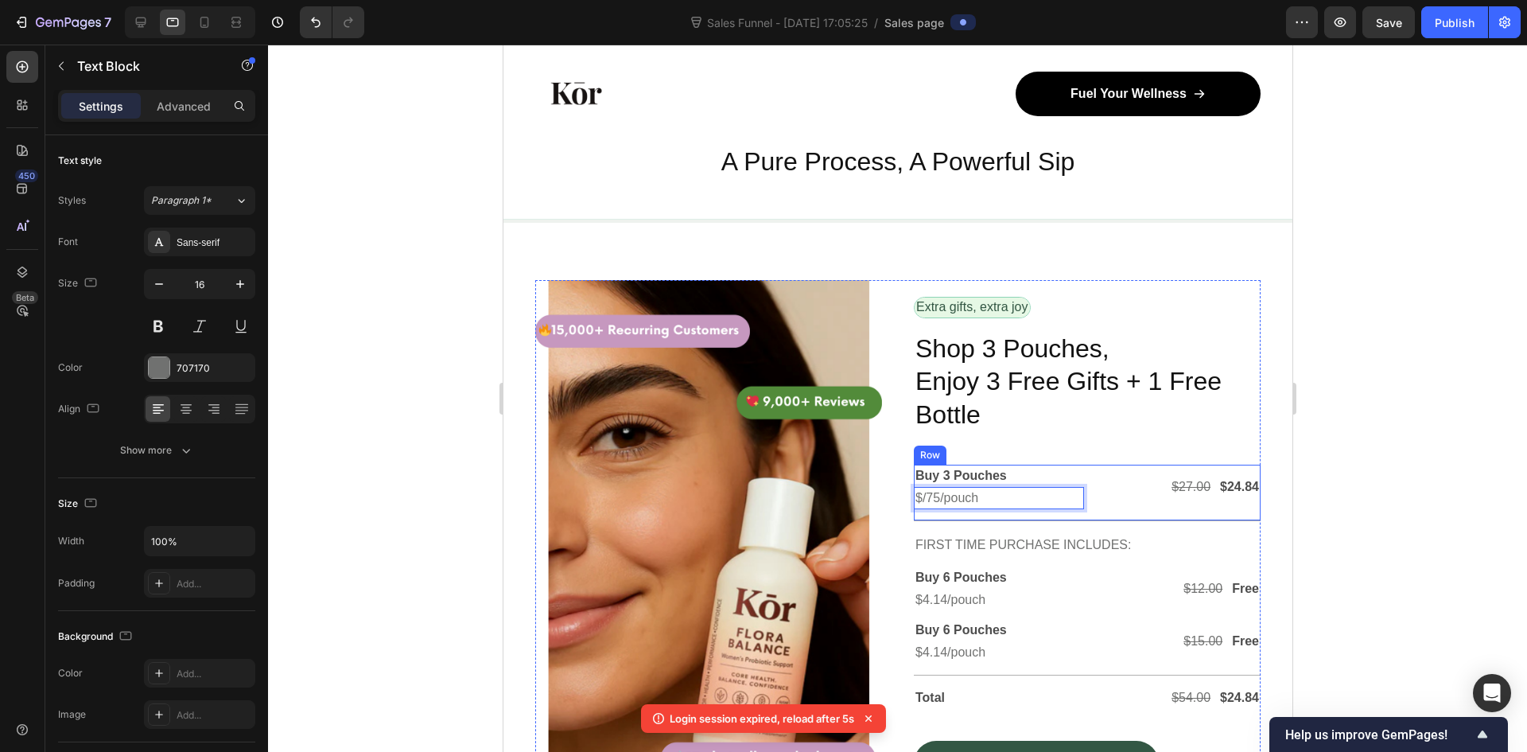
scroll to position [4677, 0]
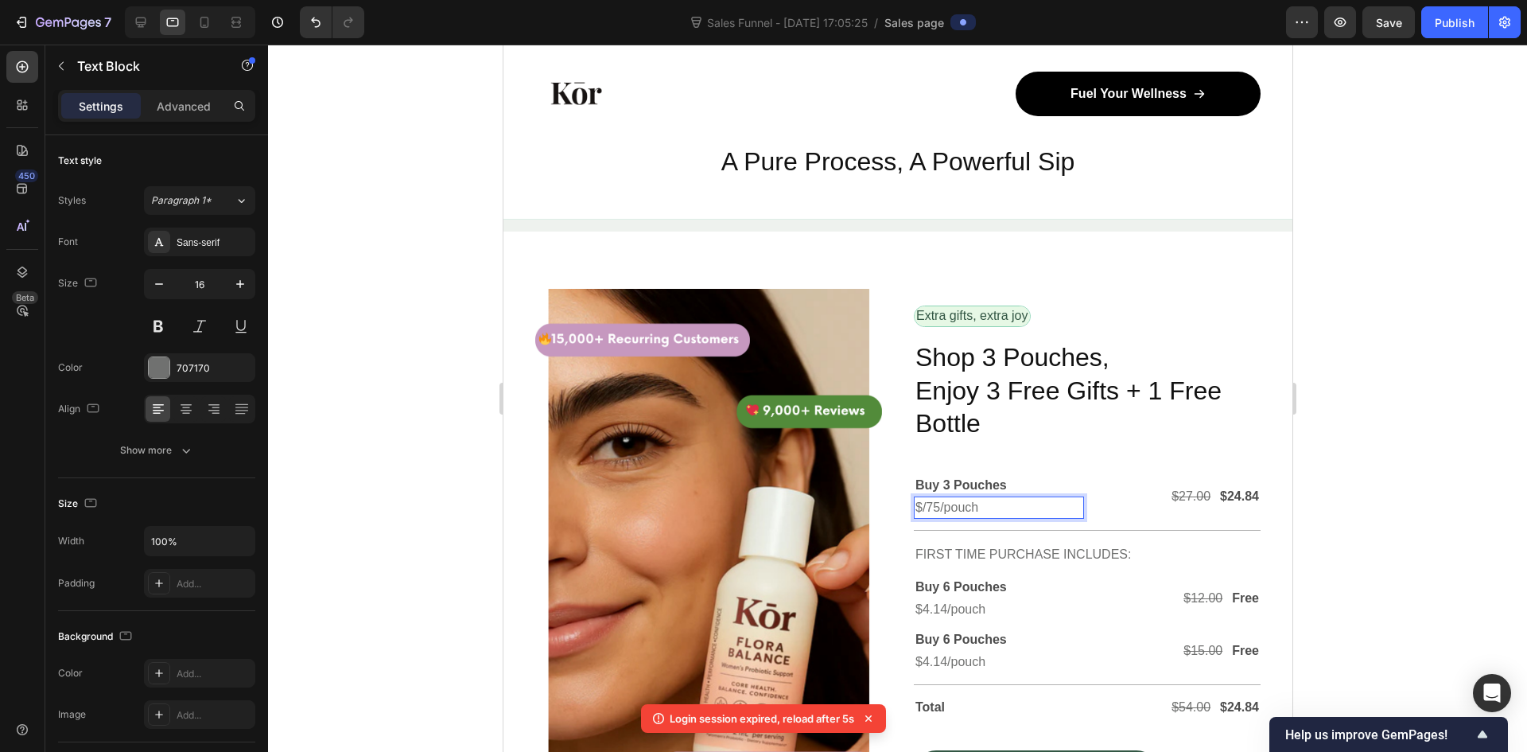
click at [922, 498] on p "$/75/pouch" at bounding box center [998, 507] width 167 height 19
click at [1392, 19] on span "Save" at bounding box center [1389, 23] width 26 height 14
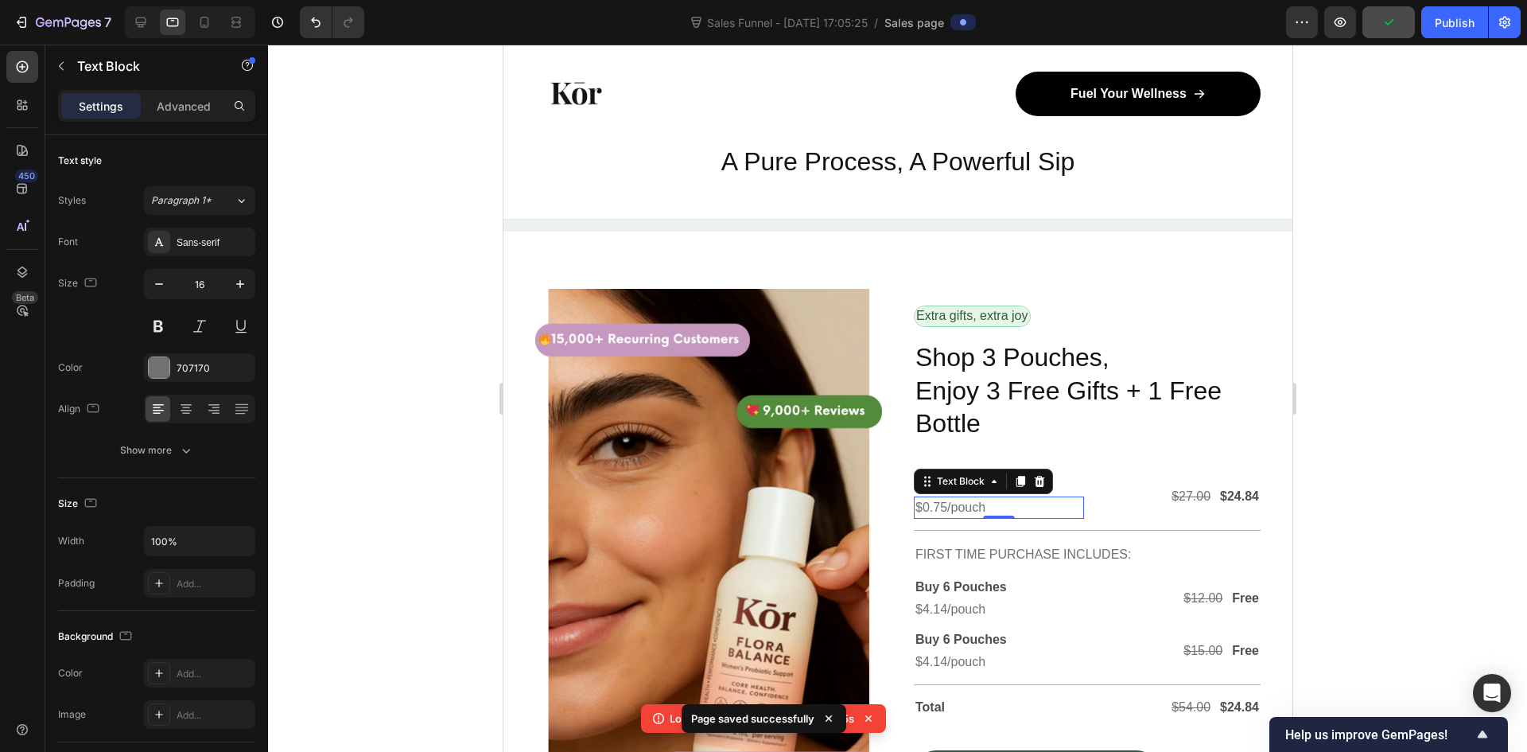
click at [989, 498] on p "$0.75/pouch" at bounding box center [998, 507] width 167 height 19
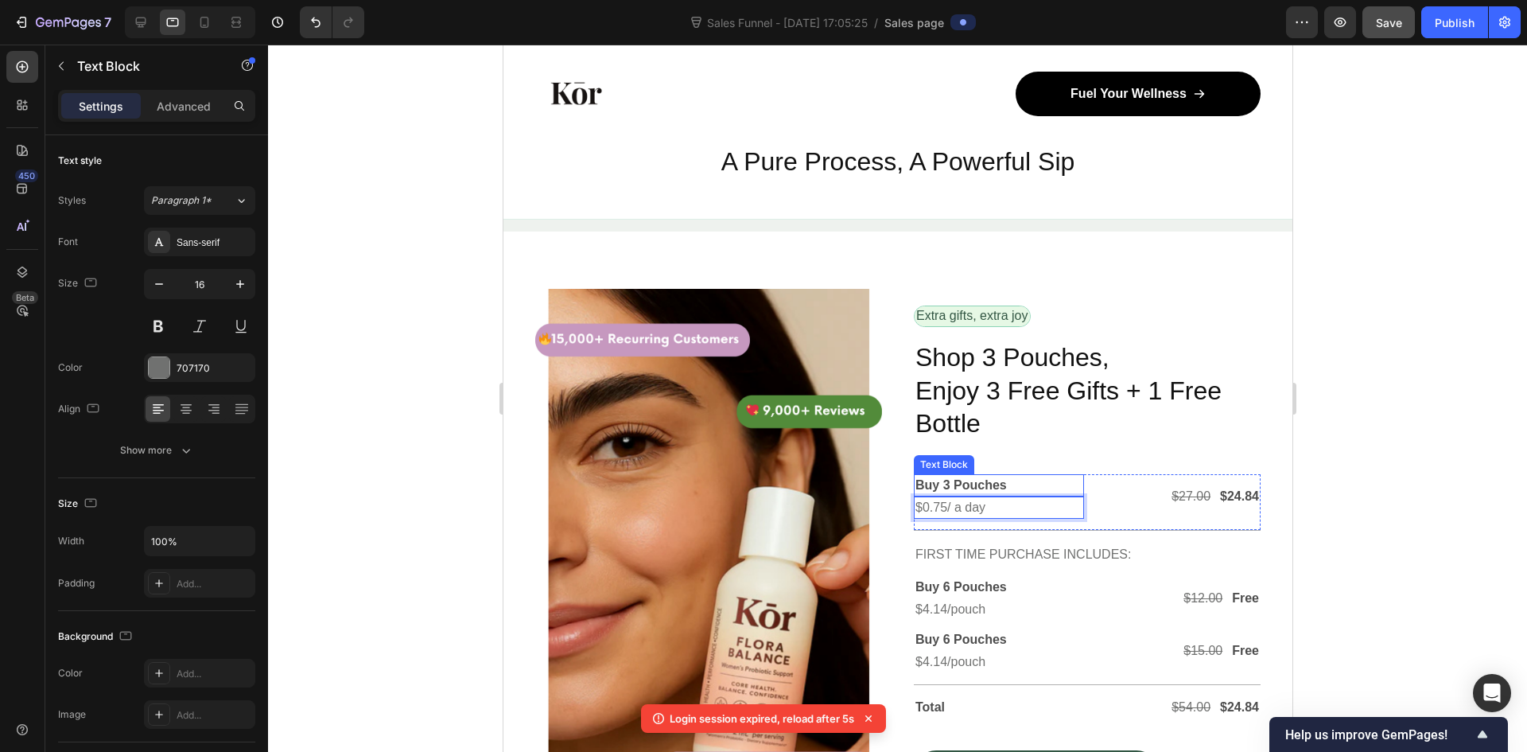
click at [954, 476] on p "Buy 3 Pouches" at bounding box center [998, 485] width 167 height 19
click at [946, 476] on p "Buy 3 Pouches" at bounding box center [998, 485] width 167 height 19
click at [941, 476] on p "Buy 3 Pouches" at bounding box center [998, 485] width 167 height 19
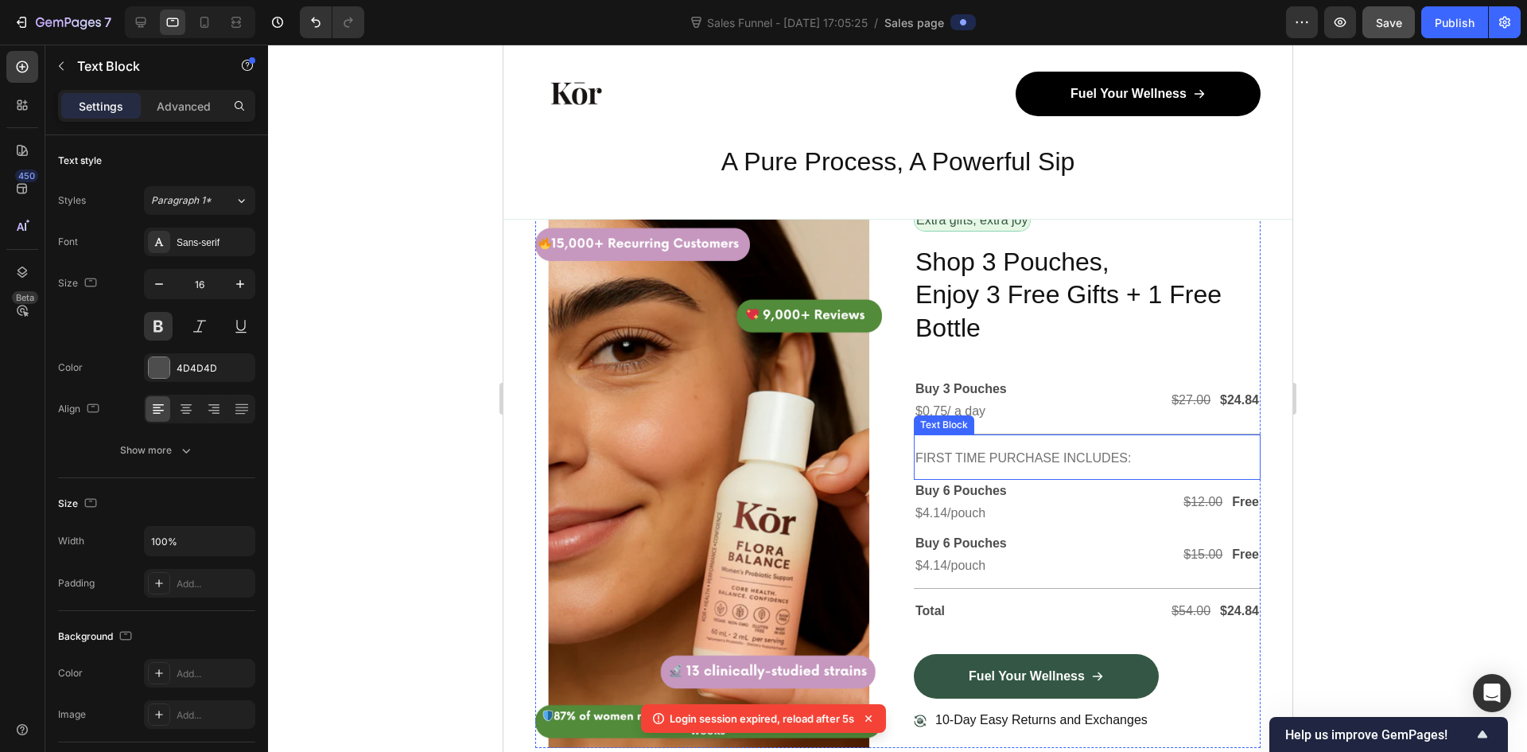
scroll to position [4757, 0]
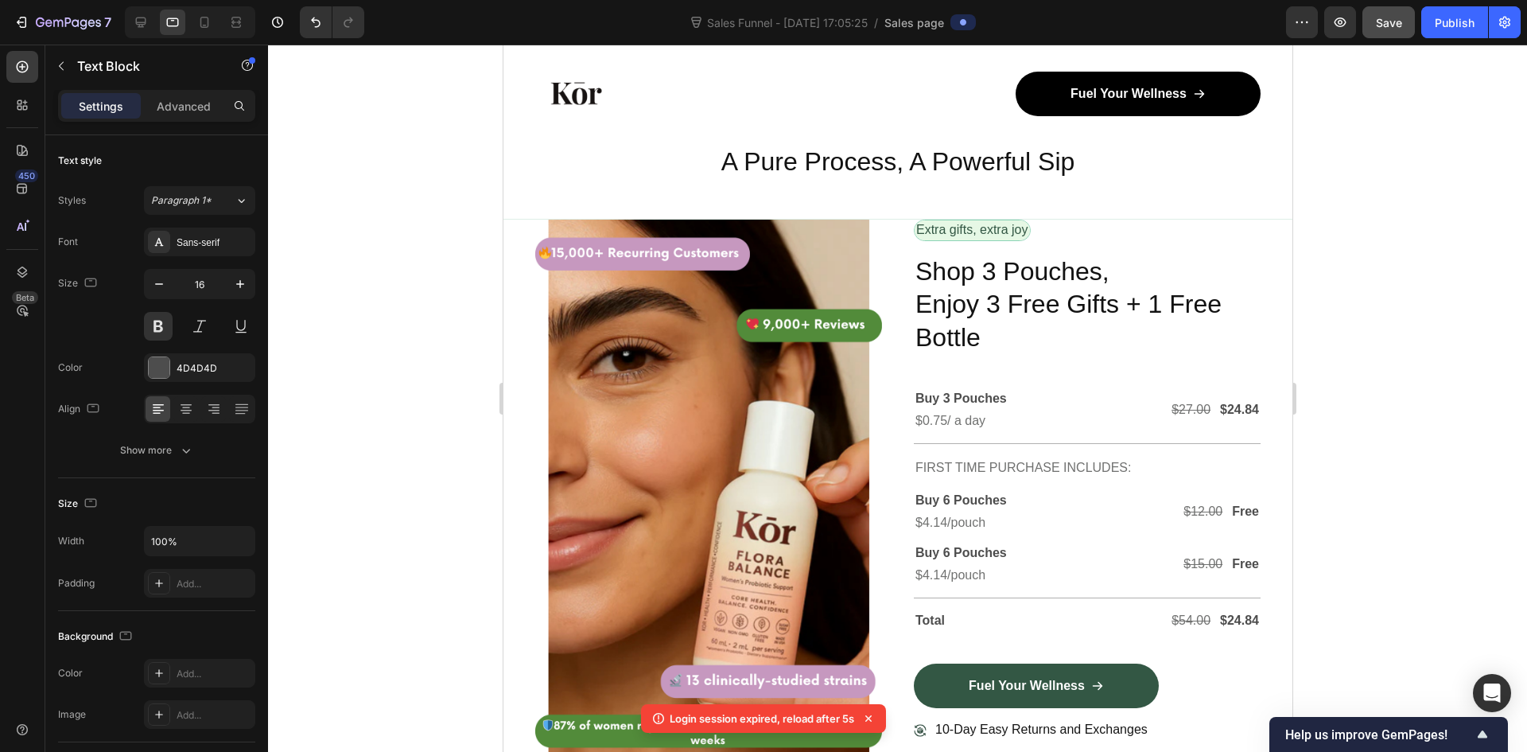
click at [942, 394] on p "Buy 3 Pouches" at bounding box center [998, 398] width 167 height 19
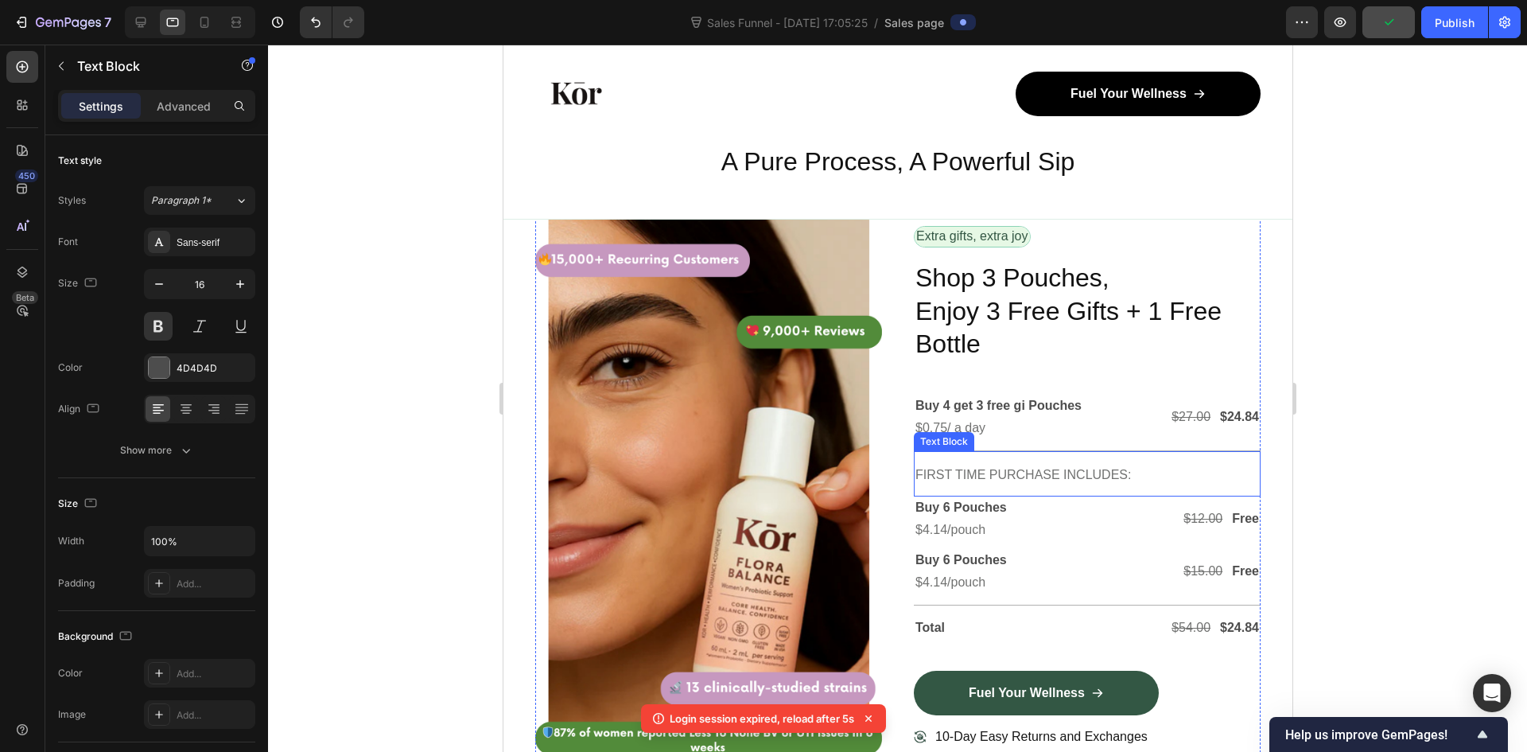
scroll to position [4747, 0]
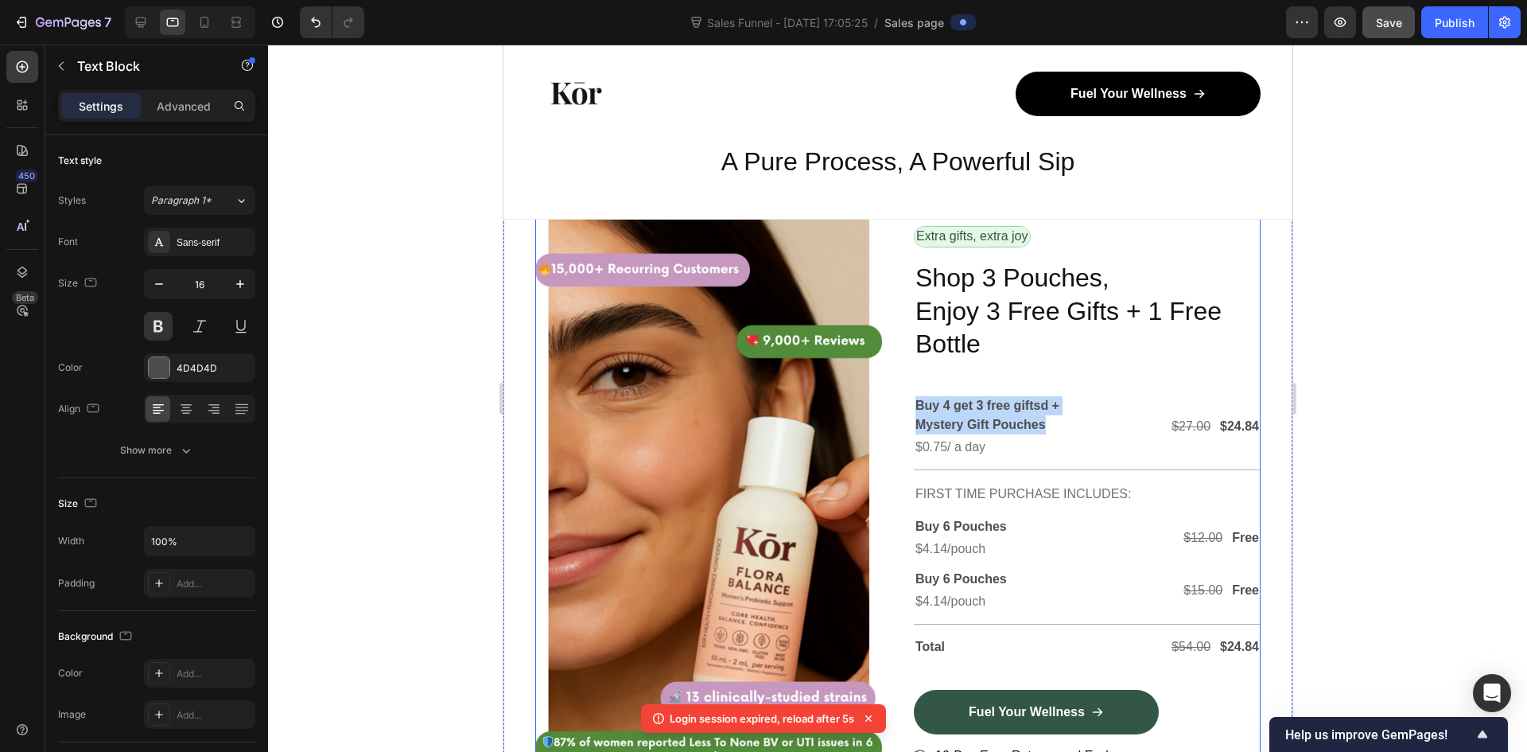
drag, startPoint x: 1044, startPoint y: 413, endPoint x: 890, endPoint y: 387, distance: 155.6
click at [891, 387] on div "Image Row Extra gifts, extra joy Text Block Row Shop 3 Pouches, Enjoy 3 Free Gi…" at bounding box center [897, 496] width 725 height 554
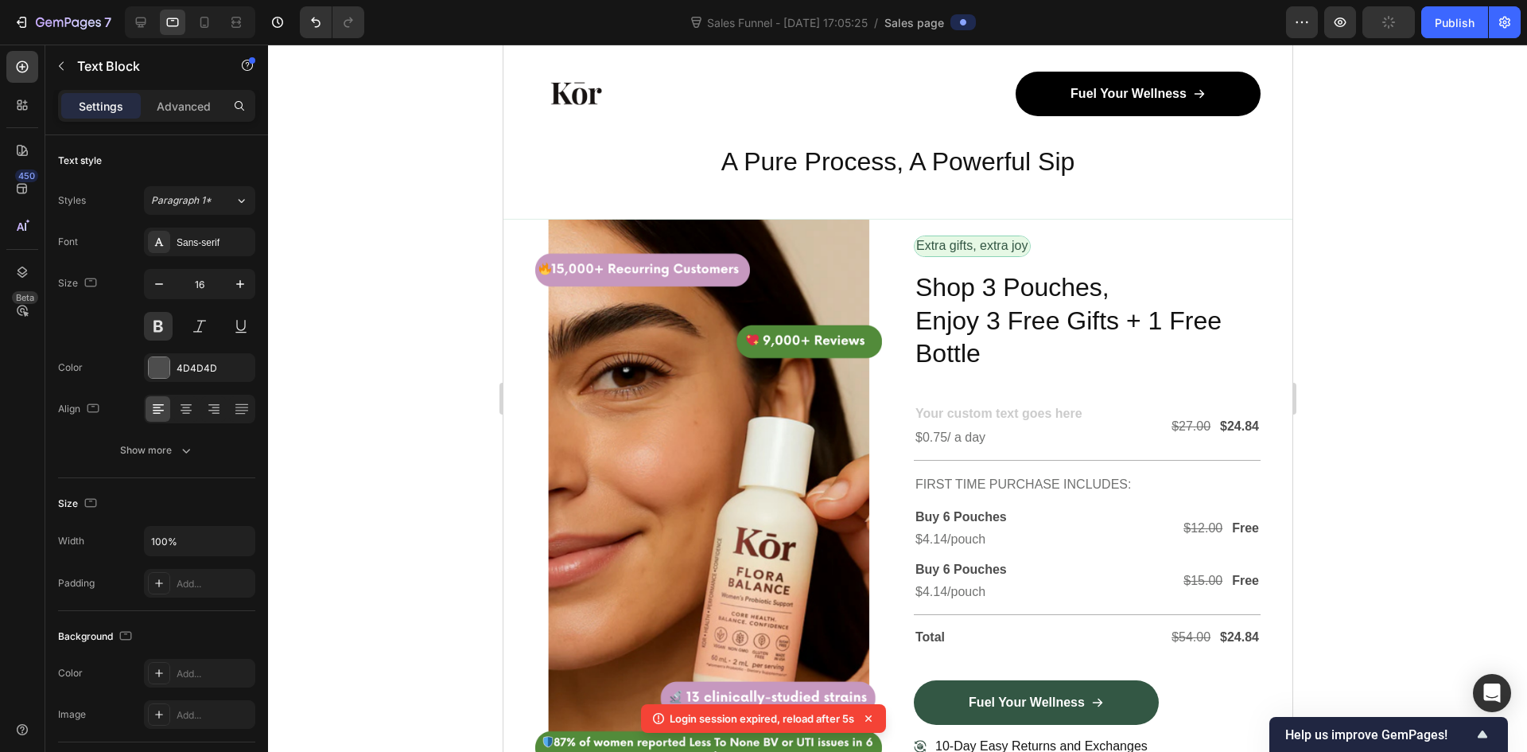
click at [956, 404] on div "Rich Text Editor. Editing area: main" at bounding box center [998, 415] width 170 height 22
click at [1355, 449] on div at bounding box center [897, 398] width 1259 height 707
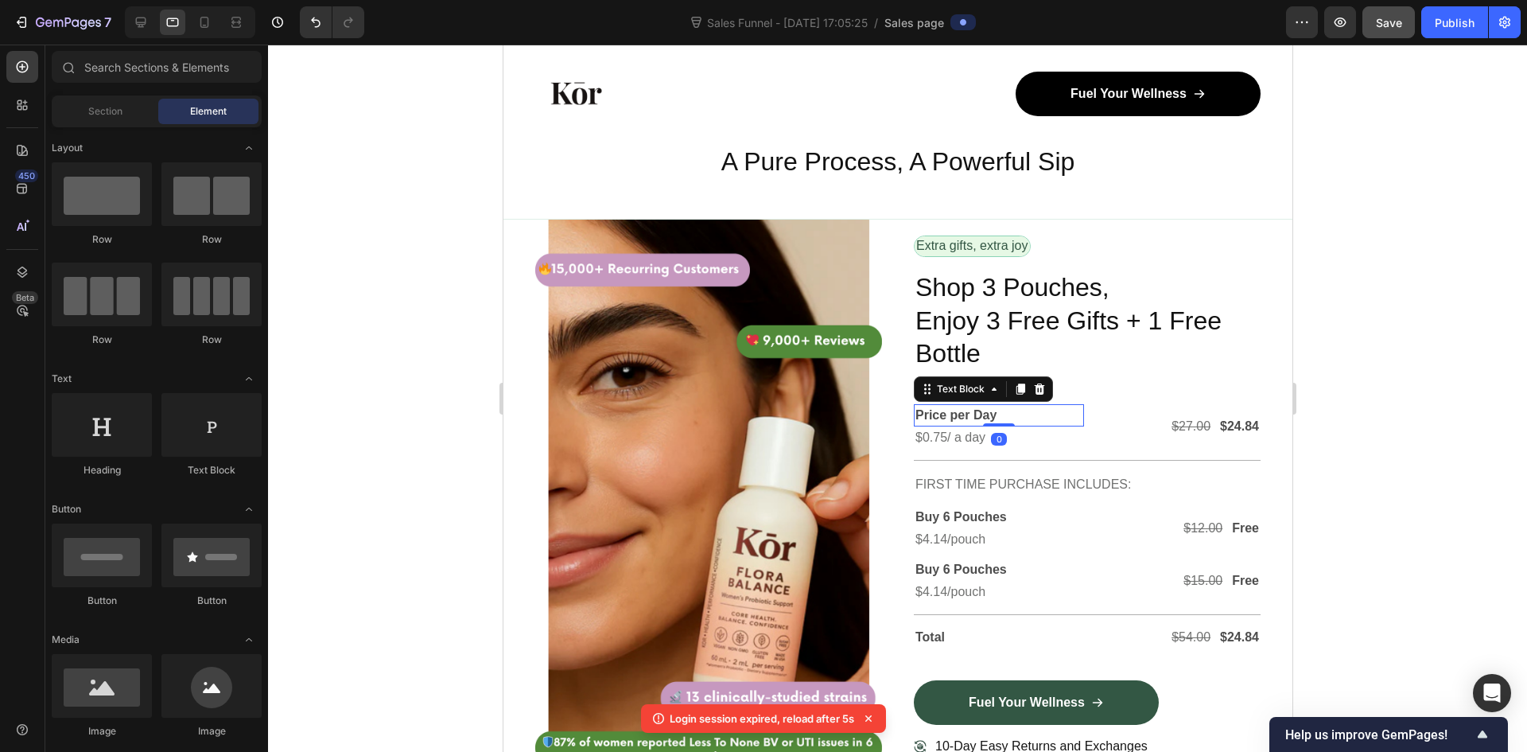
click at [931, 406] on p "Price per Day" at bounding box center [998, 415] width 167 height 19
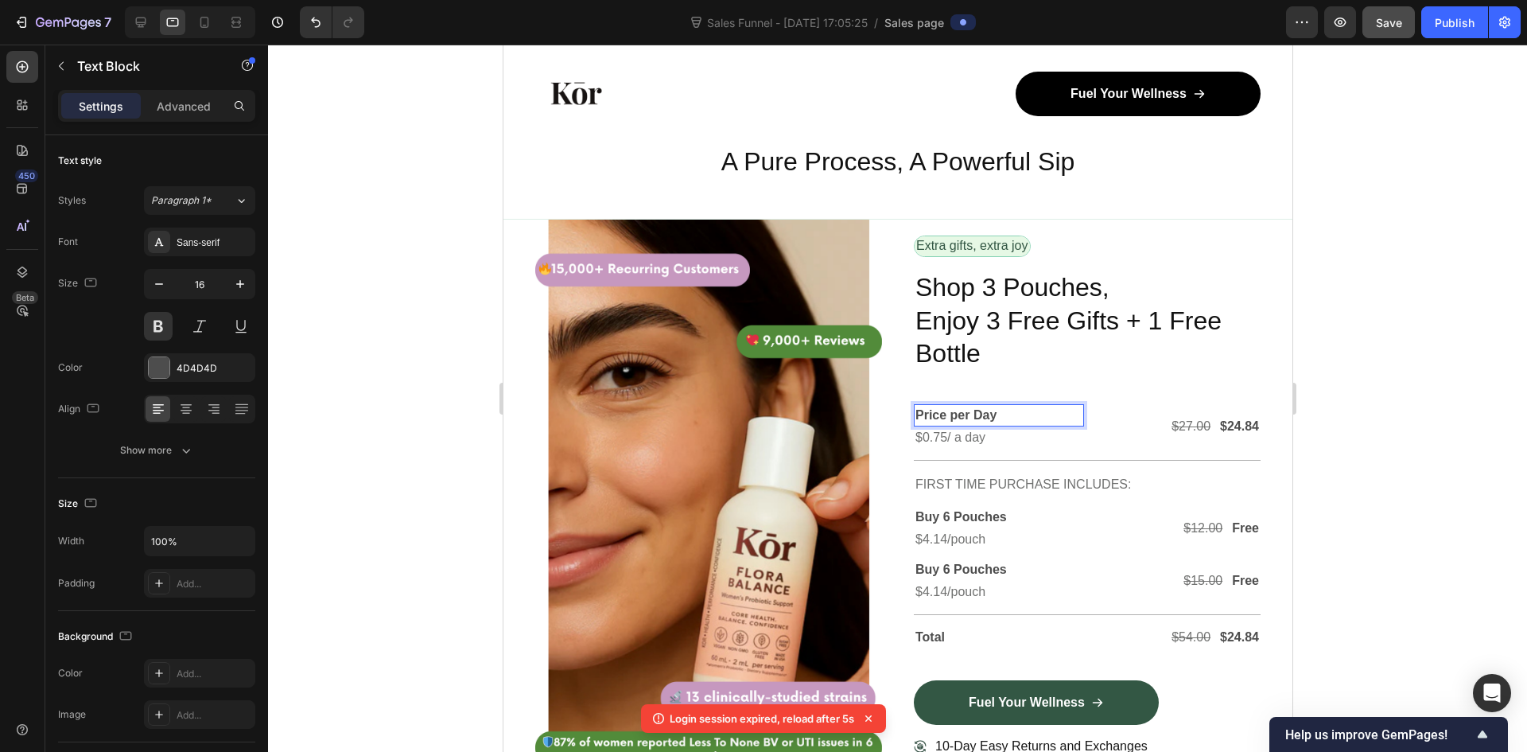
click at [931, 406] on p "Price per Day" at bounding box center [998, 415] width 167 height 19
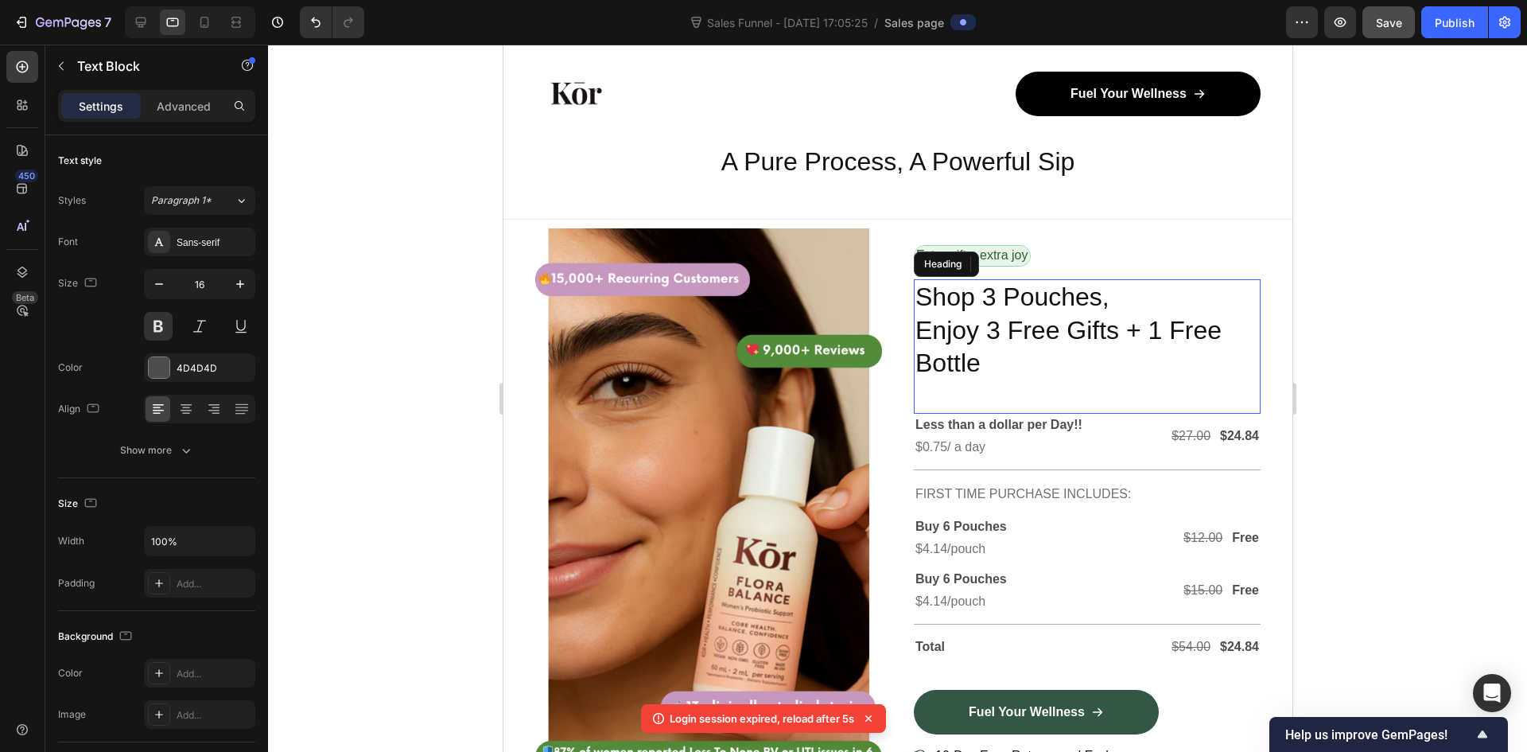
click at [1003, 313] on h2 "Shop 3 Pouches, Enjoy 3 Free Gifts + 1 Free Bottle" at bounding box center [1086, 330] width 347 height 103
click at [992, 329] on p "Shop 3 Pouches, Enjoy 3 Free Gifts + 1 Free Bottle" at bounding box center [1087, 330] width 344 height 99
click at [992, 330] on p "Shop 3 Pouches, Enjoy 3 Free Gifts + 1 Free Bottle" at bounding box center [1087, 330] width 344 height 99
click at [992, 331] on p "Shop 3 Pouches, Enjoy 3 Free Gifts + 1 Free Bottle" at bounding box center [1087, 330] width 344 height 99
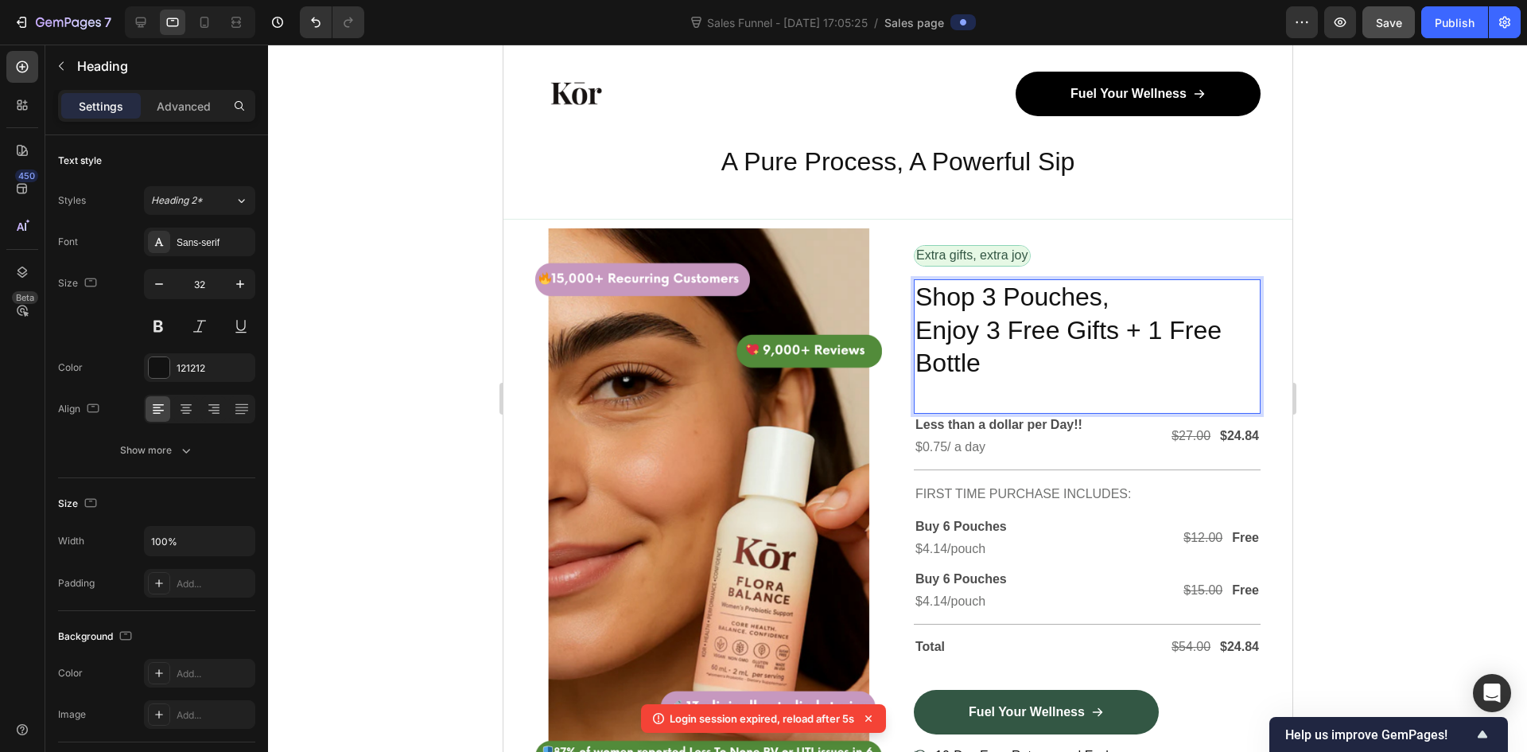
click at [996, 323] on p "Shop 3 Pouches, Enjoy 3 Free Gifts + 1 Free Bottle" at bounding box center [1087, 330] width 344 height 99
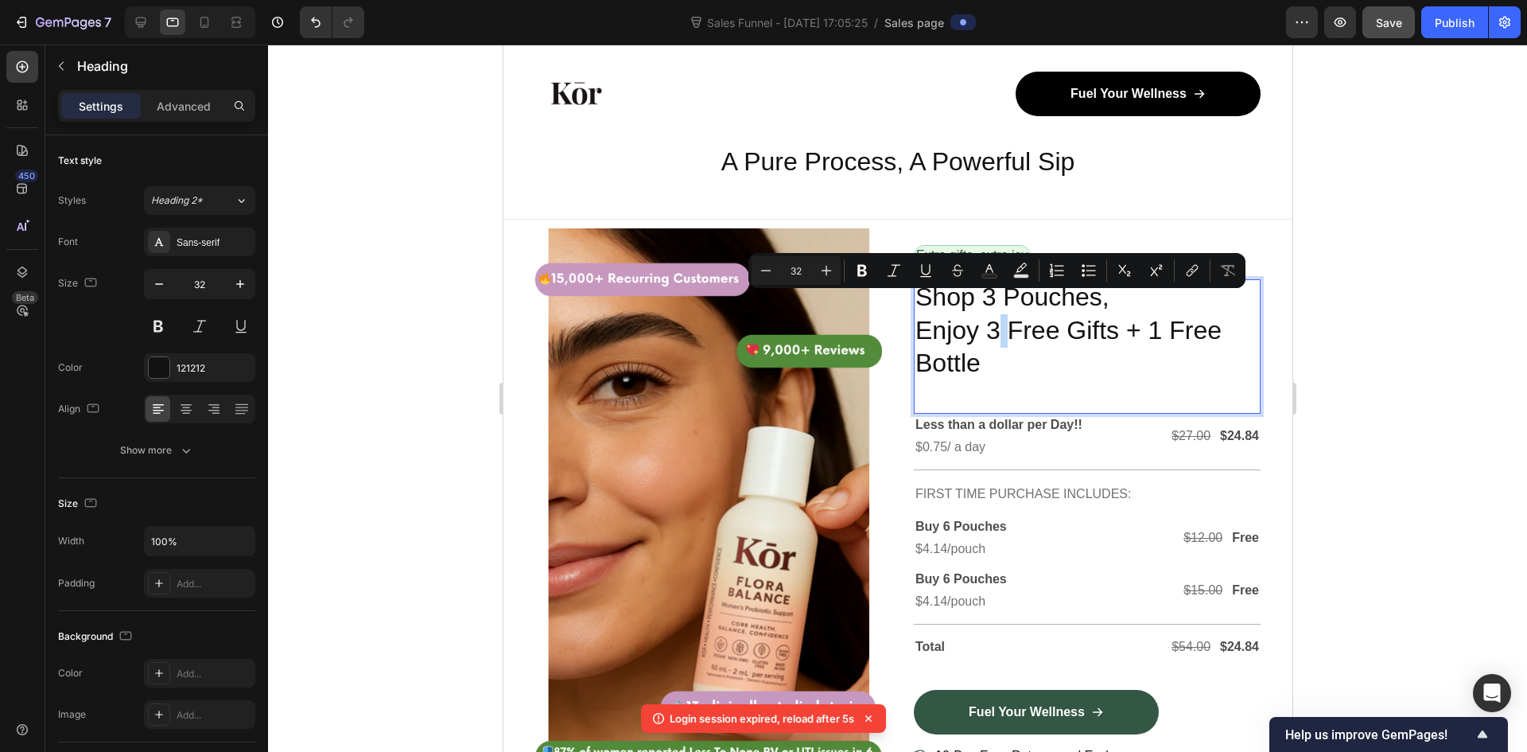
click at [996, 323] on p "Shop 3 Pouches, Enjoy 3 Free Gifts + 1 Free Bottle" at bounding box center [1087, 330] width 344 height 99
click at [1021, 328] on p "Shop 3 Pouches, Enjoy 3 Free Gifts + 1 Free Bottle" at bounding box center [1087, 330] width 344 height 99
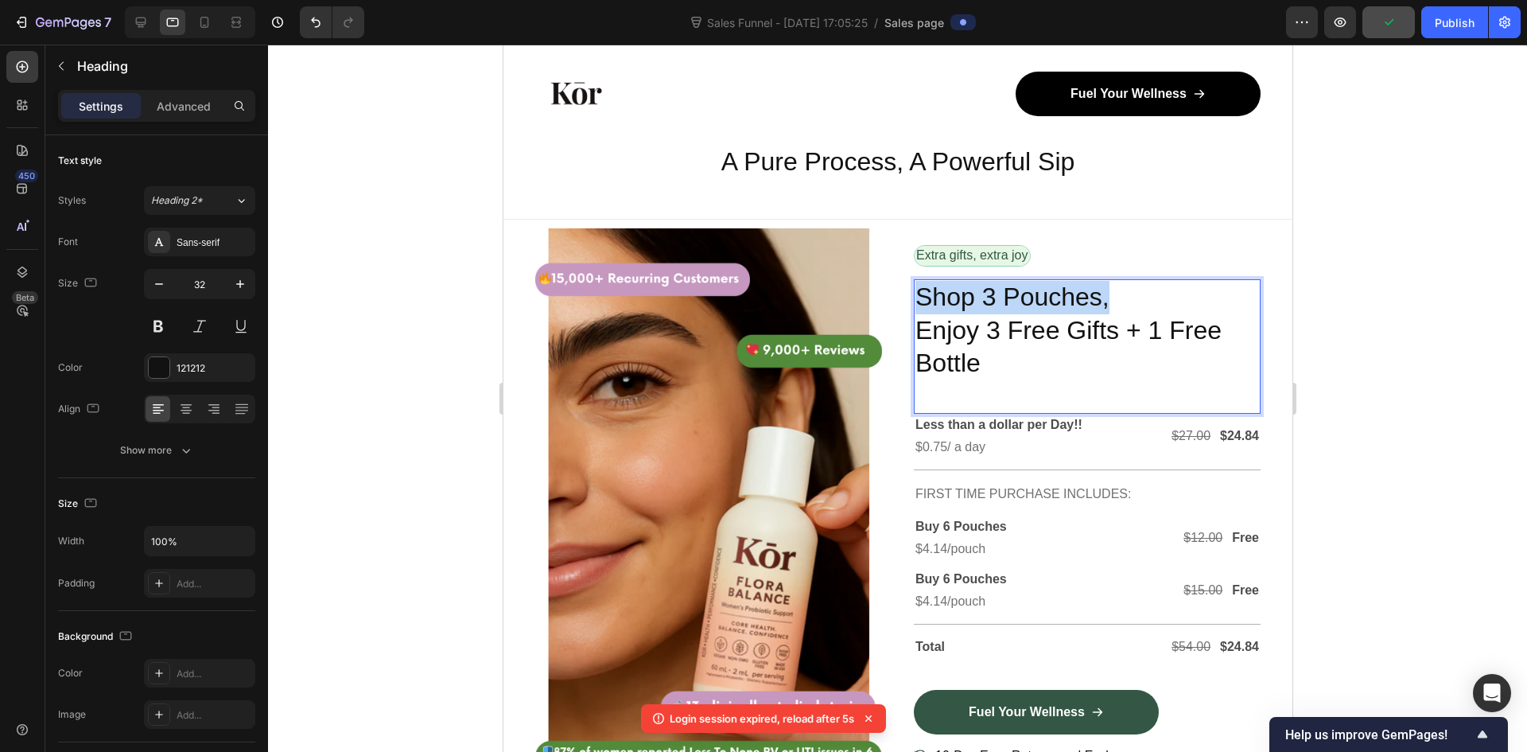
drag, startPoint x: 981, startPoint y: 275, endPoint x: 1111, endPoint y: 274, distance: 130.5
click at [1111, 281] on p "Shop 3 Pouches, Enjoy 3 Free Gifts + 1 Free Bottle" at bounding box center [1087, 330] width 344 height 99
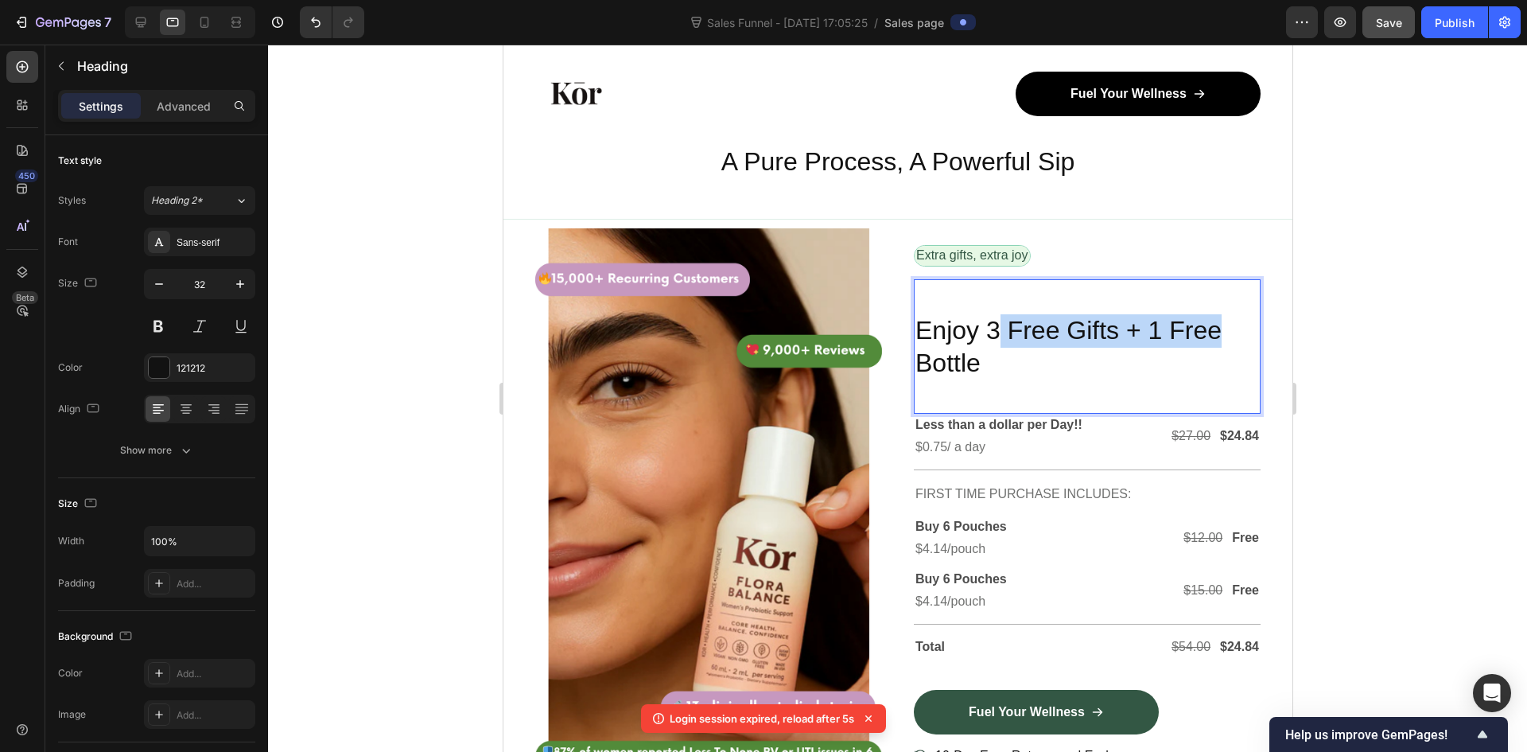
drag, startPoint x: 989, startPoint y: 304, endPoint x: 1227, endPoint y: 316, distance: 237.3
click at [1227, 316] on p "⁠⁠⁠⁠⁠⁠⁠ Enjoy 3 Free Gifts + 1 Free Bottle" at bounding box center [1087, 330] width 344 height 99
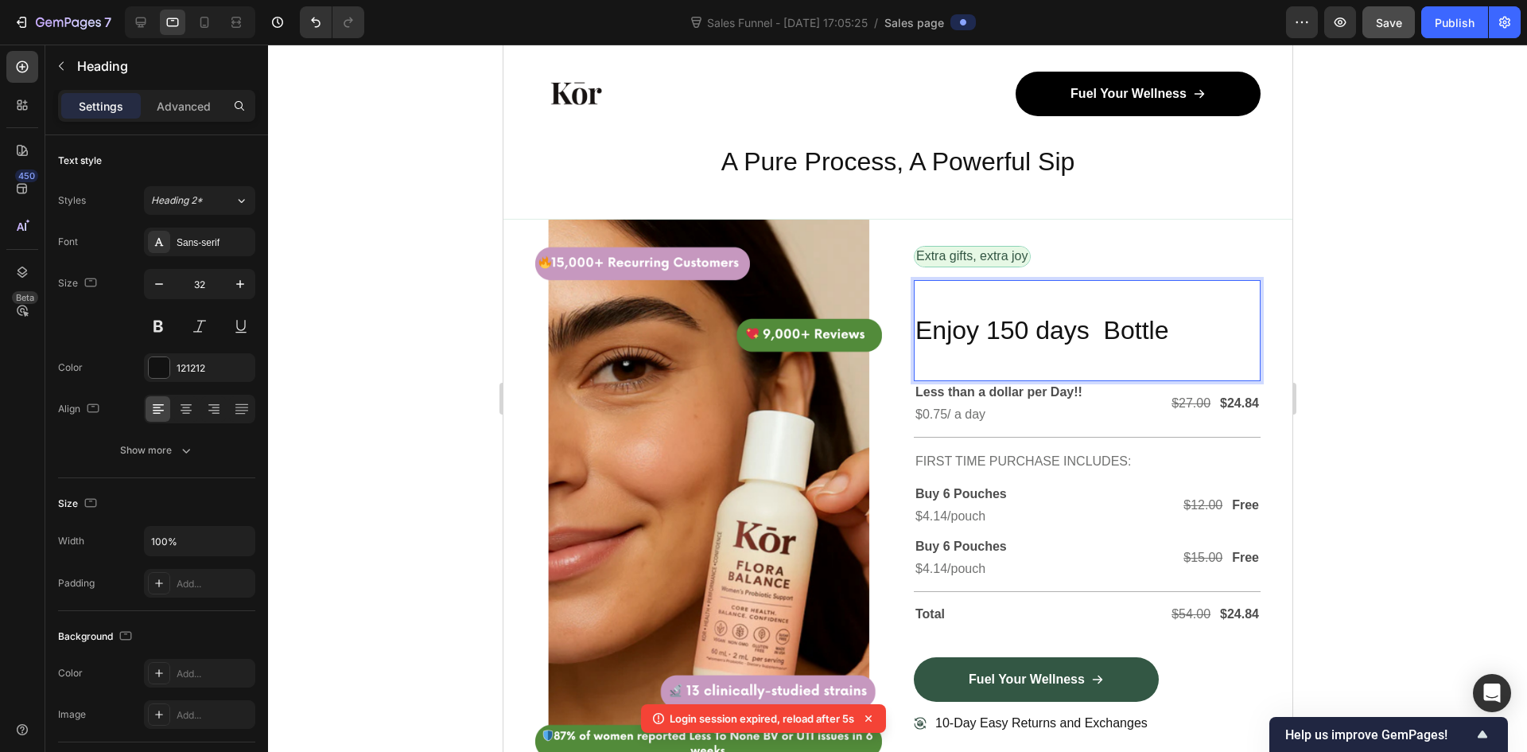
scroll to position [4735, 0]
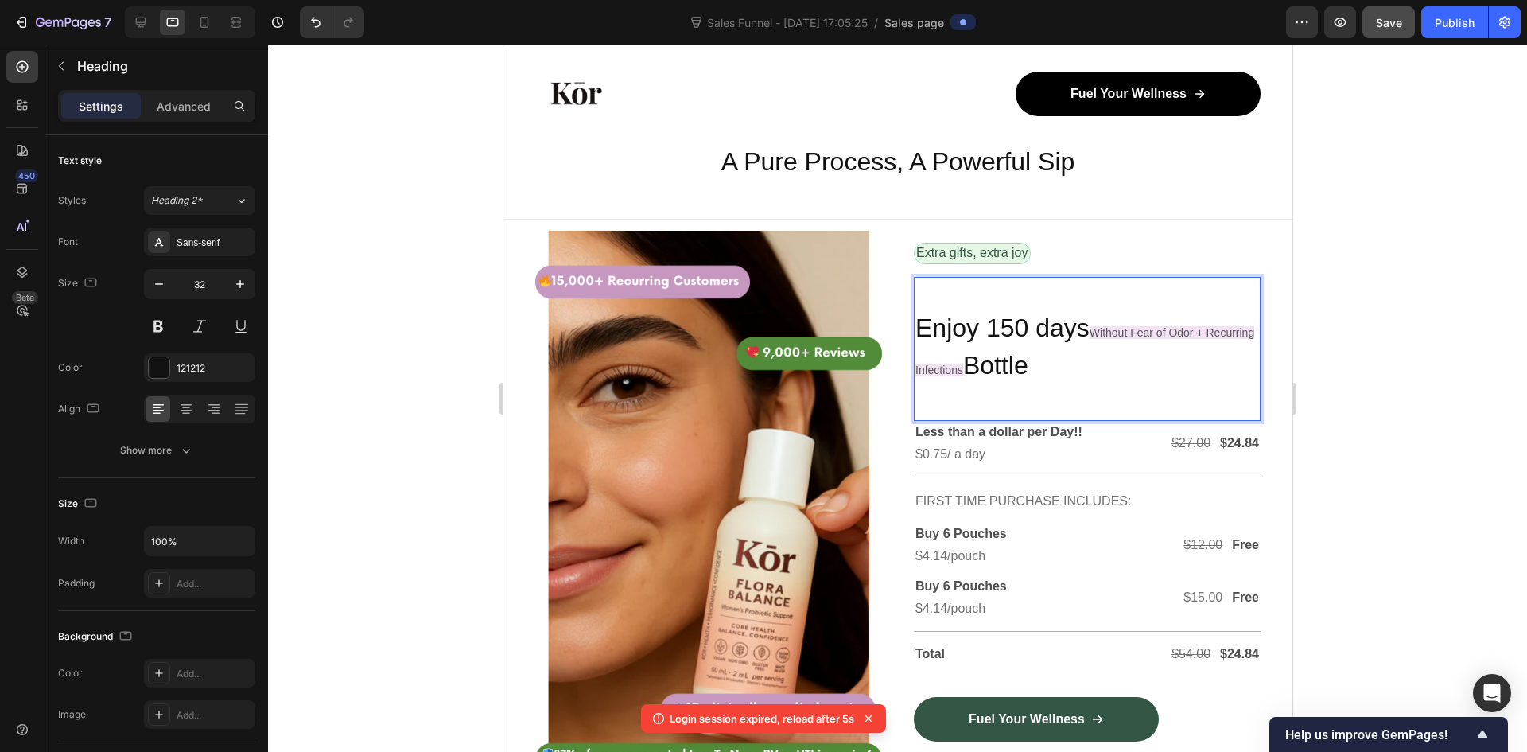
click at [1094, 315] on p "Enjoy 150 days Without Fear of Odor + Recurring Infections Bottle" at bounding box center [1087, 332] width 344 height 109
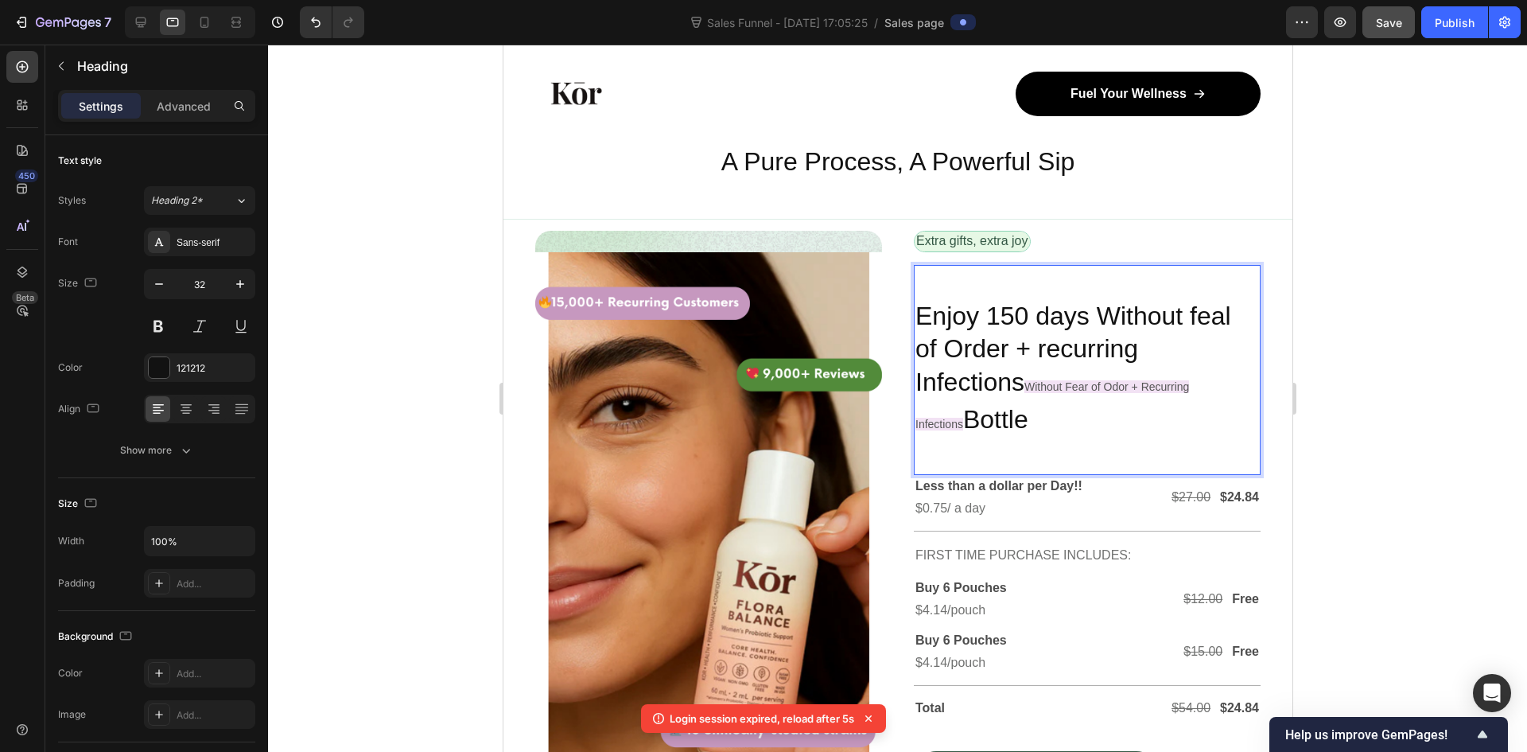
click at [1053, 380] on span "Without Fear of Odor + Recurring Infections" at bounding box center [1052, 405] width 274 height 51
click at [978, 375] on p "Enjoy 150 days Without feal of Order + recurring Infections Without Fear of Odo…" at bounding box center [1087, 353] width 344 height 175
click at [1021, 380] on span "Without Fear of Odor + Recurring Infections" at bounding box center [1052, 405] width 274 height 51
drag, startPoint x: 1019, startPoint y: 378, endPoint x: 1269, endPoint y: 392, distance: 251.0
click at [1269, 392] on div "Image Row Extra gifts, extra joy Text Block Row Enjoy 150 days Without feal of …" at bounding box center [897, 535] width 789 height 724
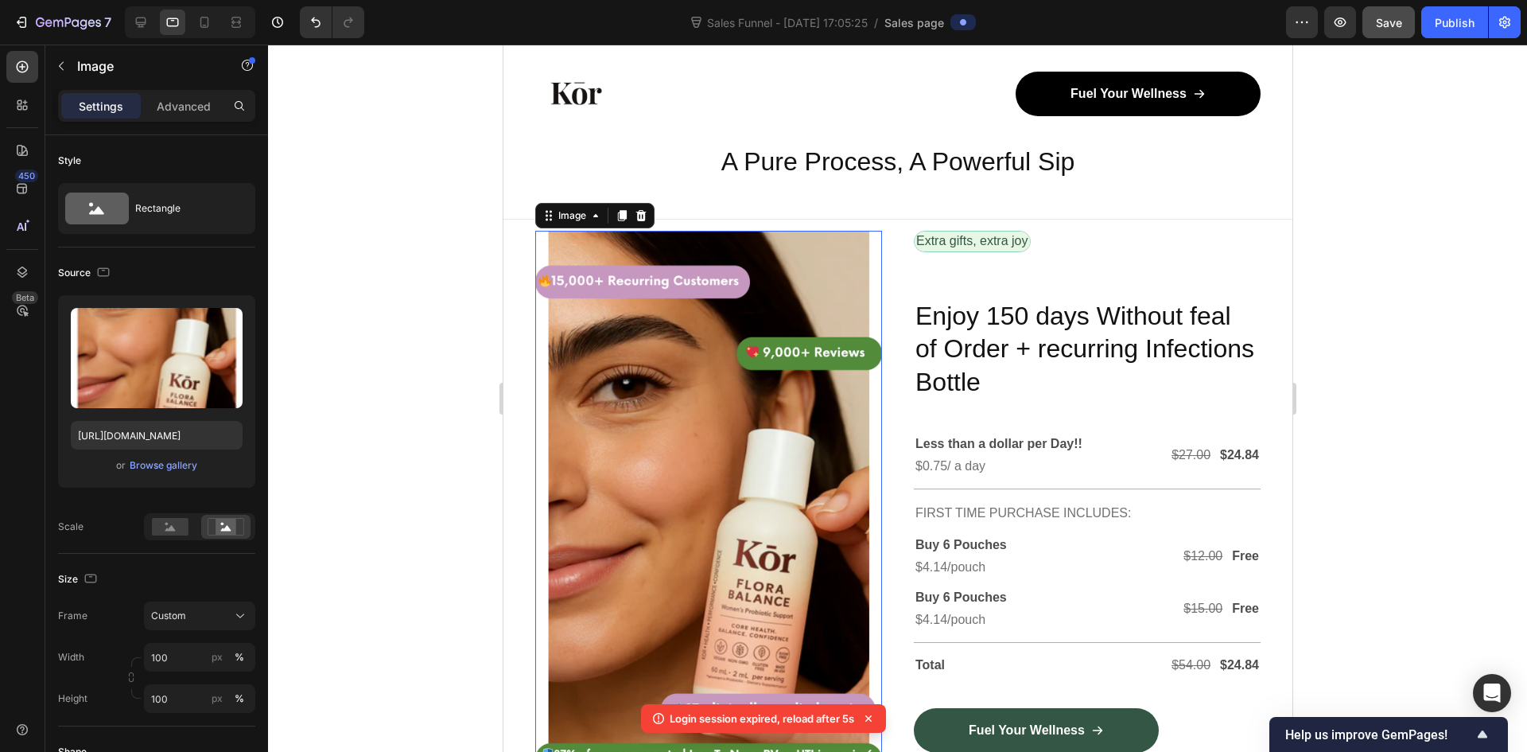
click at [741, 231] on img at bounding box center [708, 508] width 347 height 554
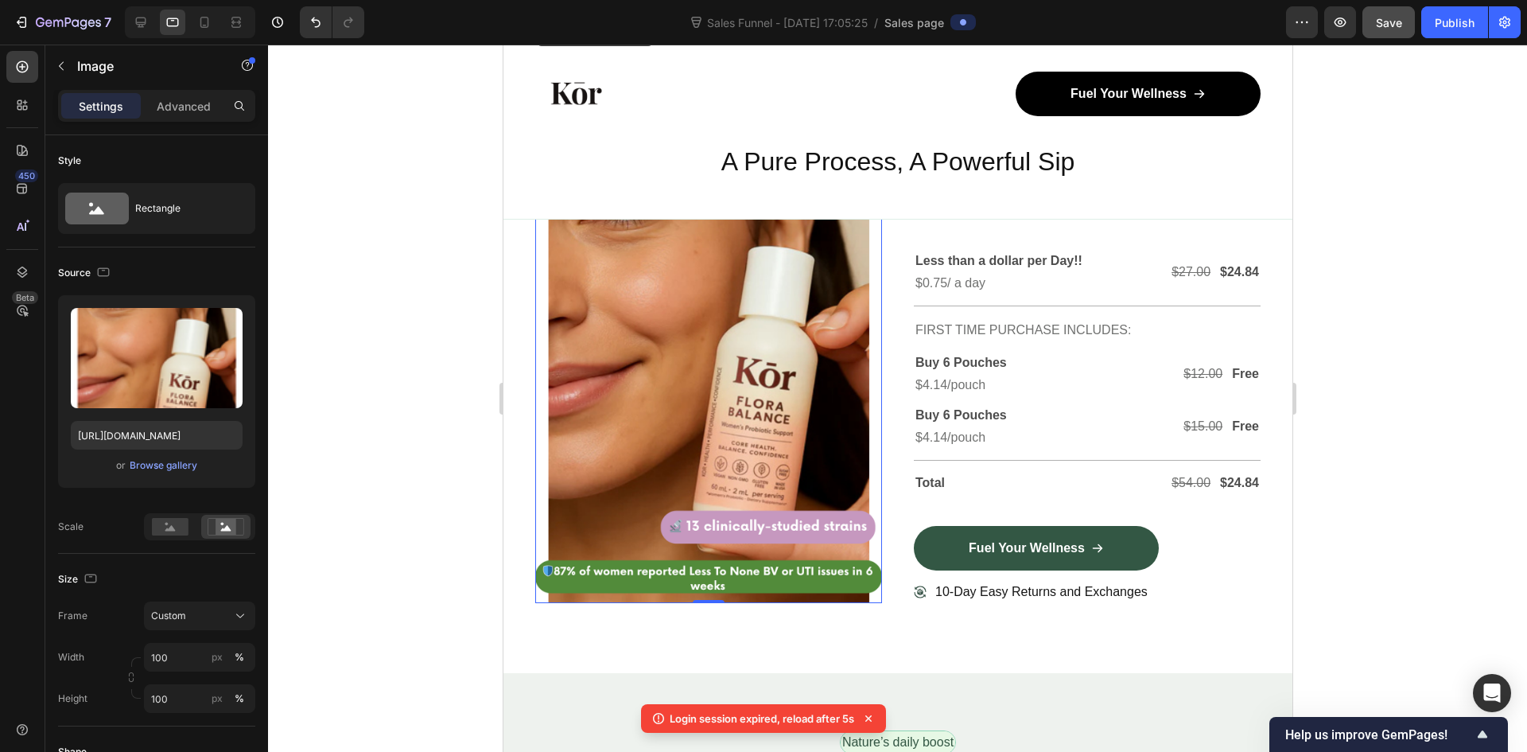
scroll to position [5133, 0]
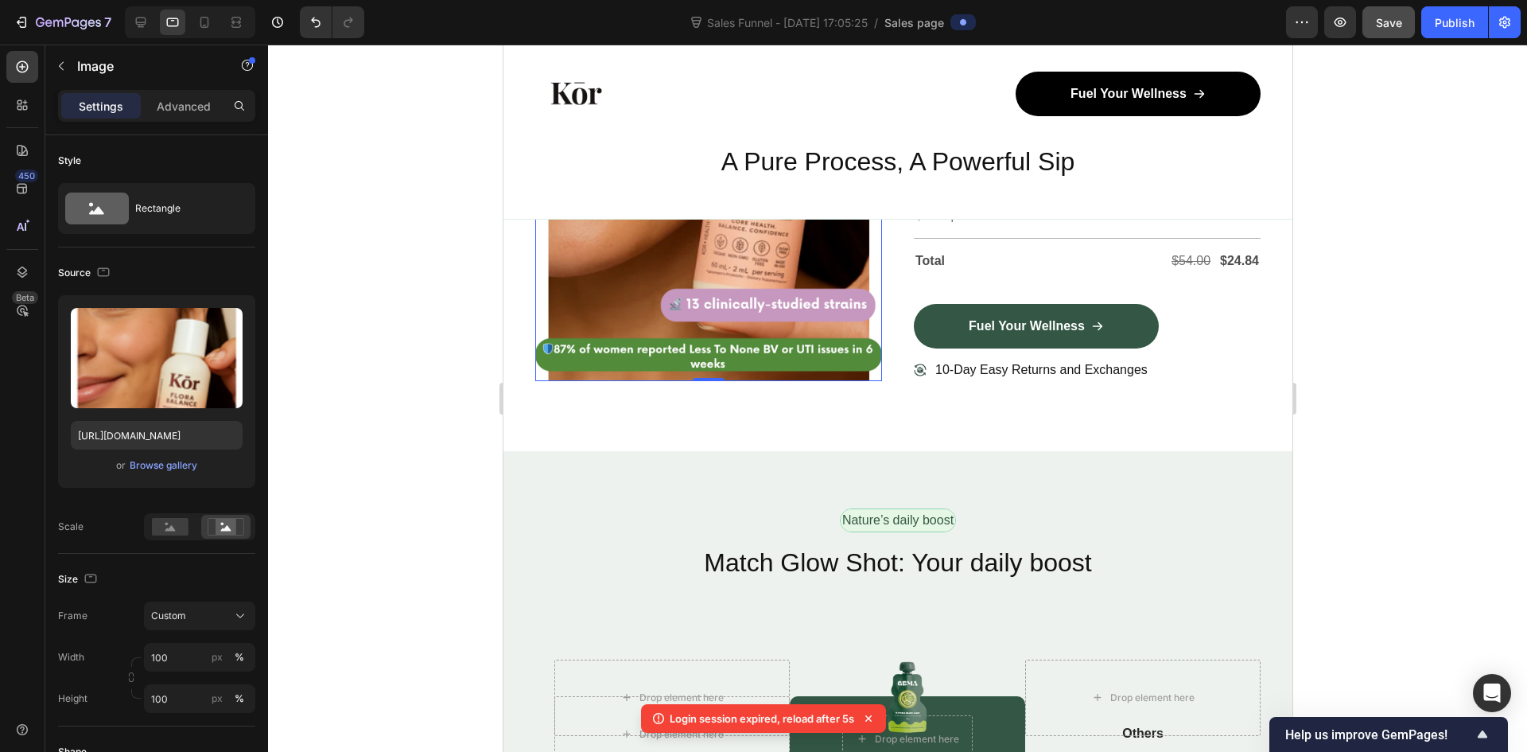
click at [665, 381] on img at bounding box center [708, 104] width 347 height 554
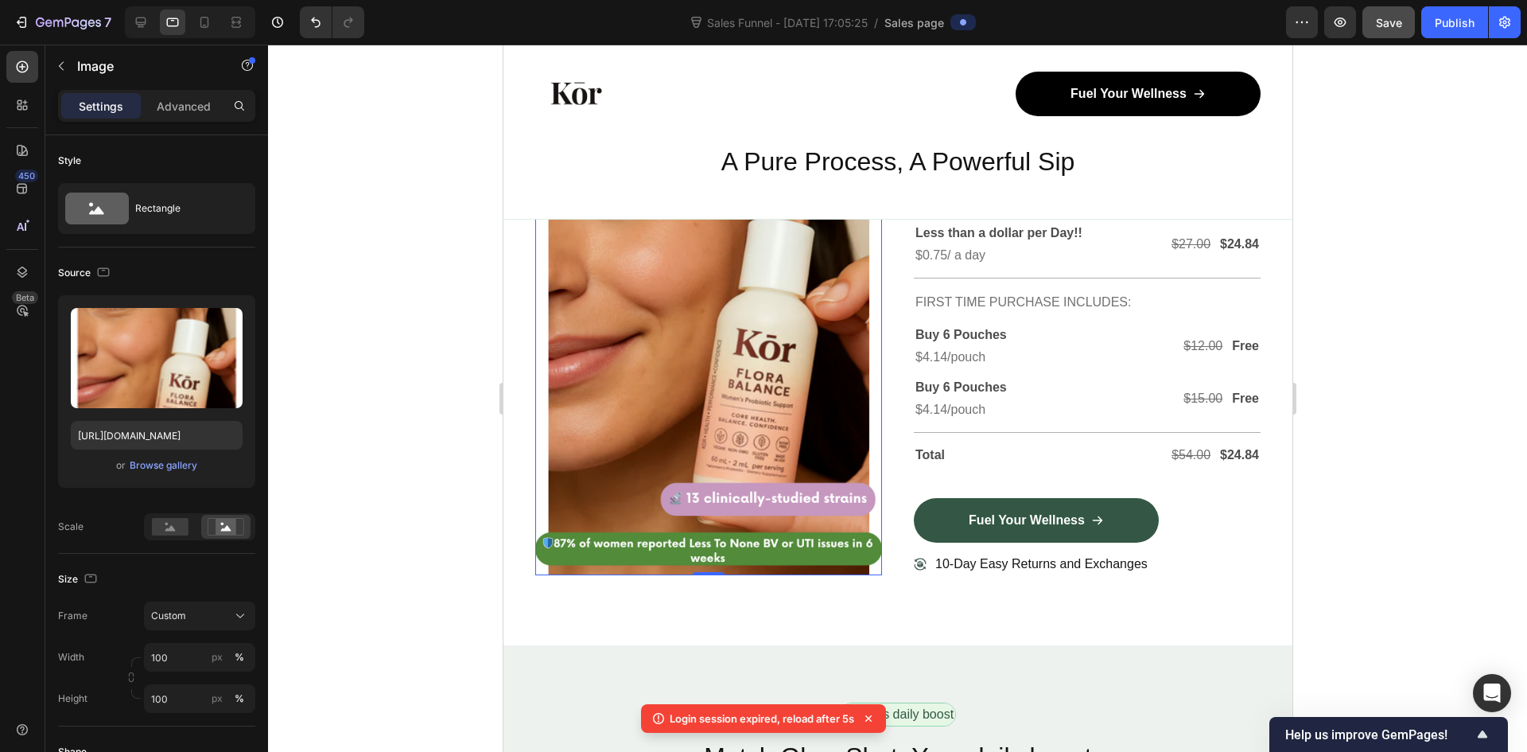
scroll to position [4656, 0]
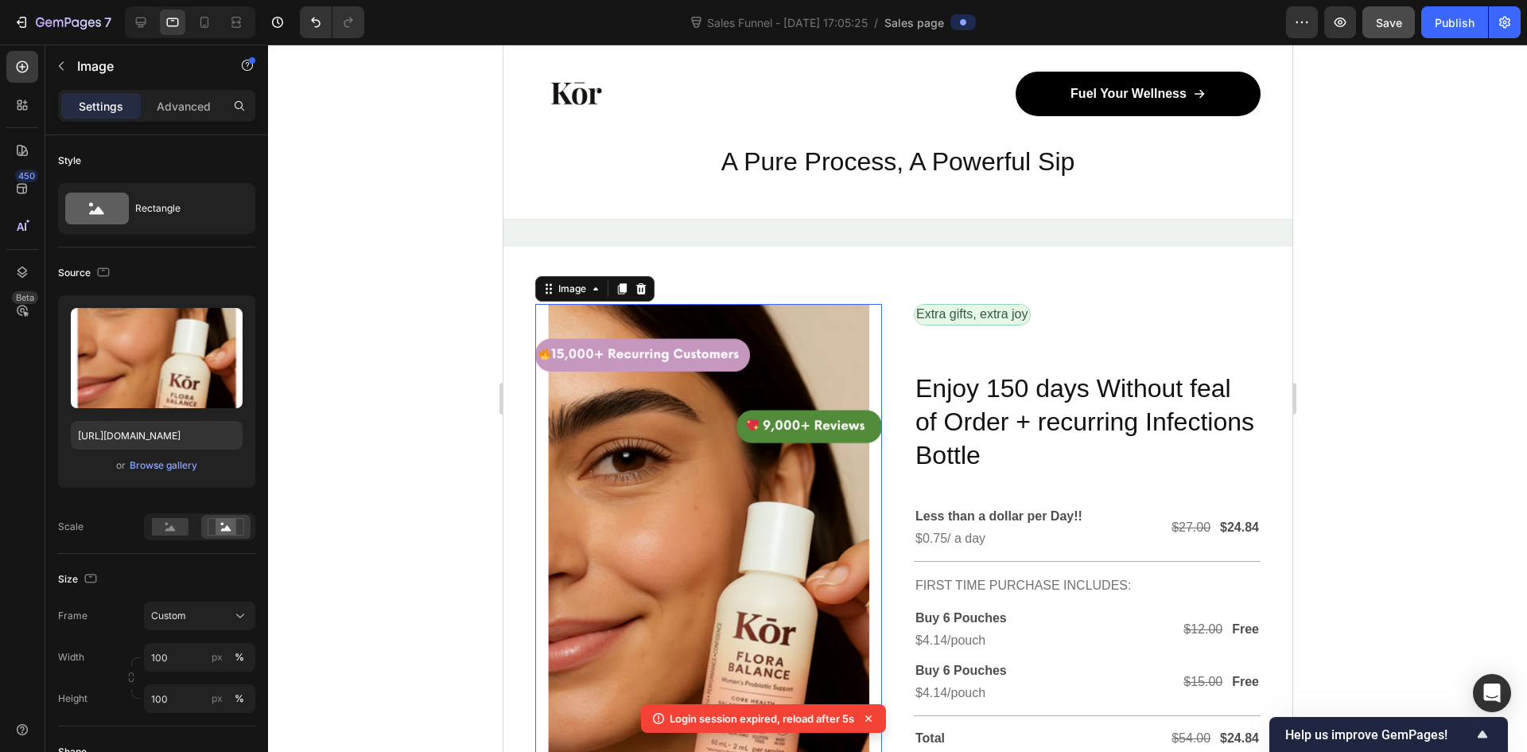
click at [619, 406] on img at bounding box center [708, 581] width 347 height 554
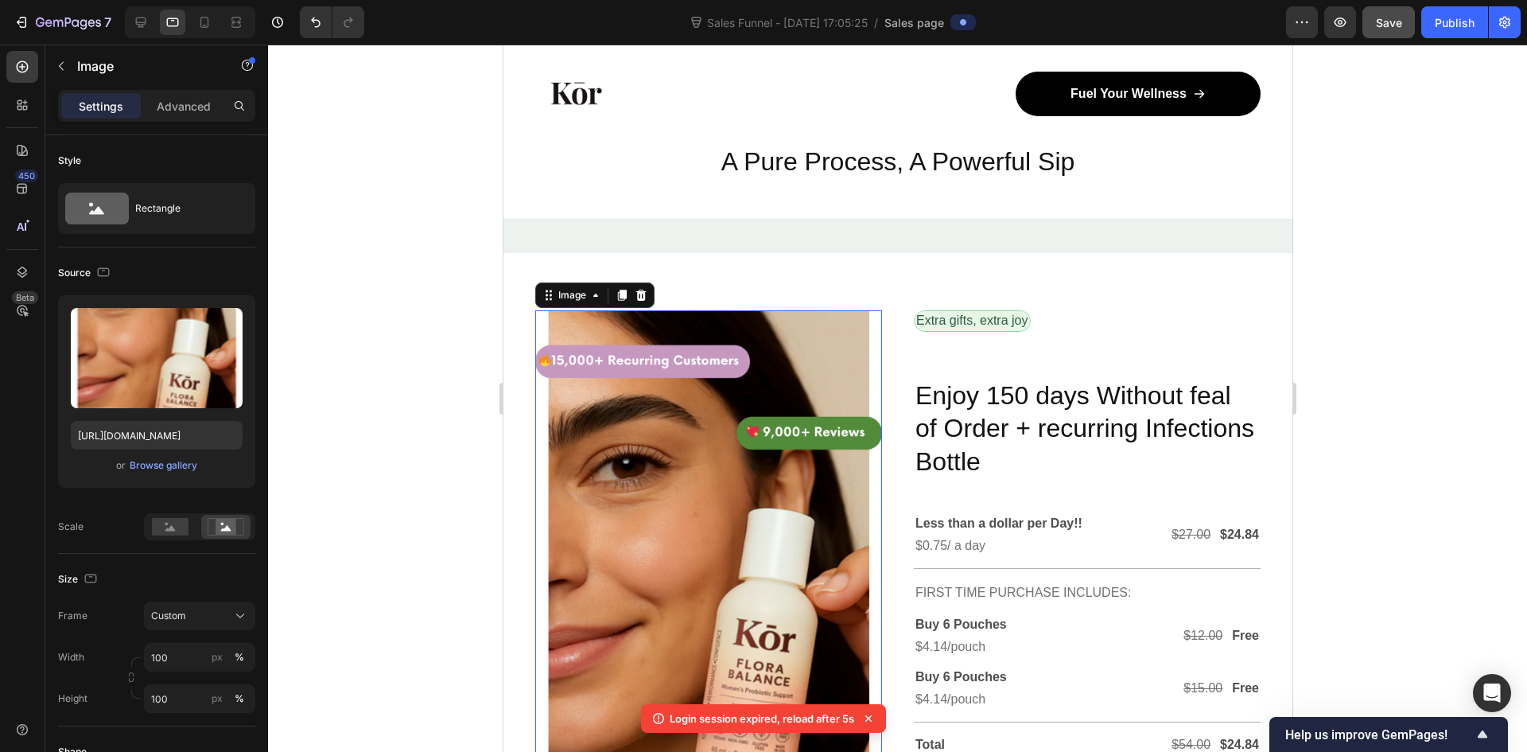
click at [638, 300] on div "Image" at bounding box center [594, 294] width 119 height 25
drag, startPoint x: 638, startPoint y: 300, endPoint x: 700, endPoint y: 388, distance: 107.9
click at [638, 300] on div "Image" at bounding box center [594, 294] width 119 height 25
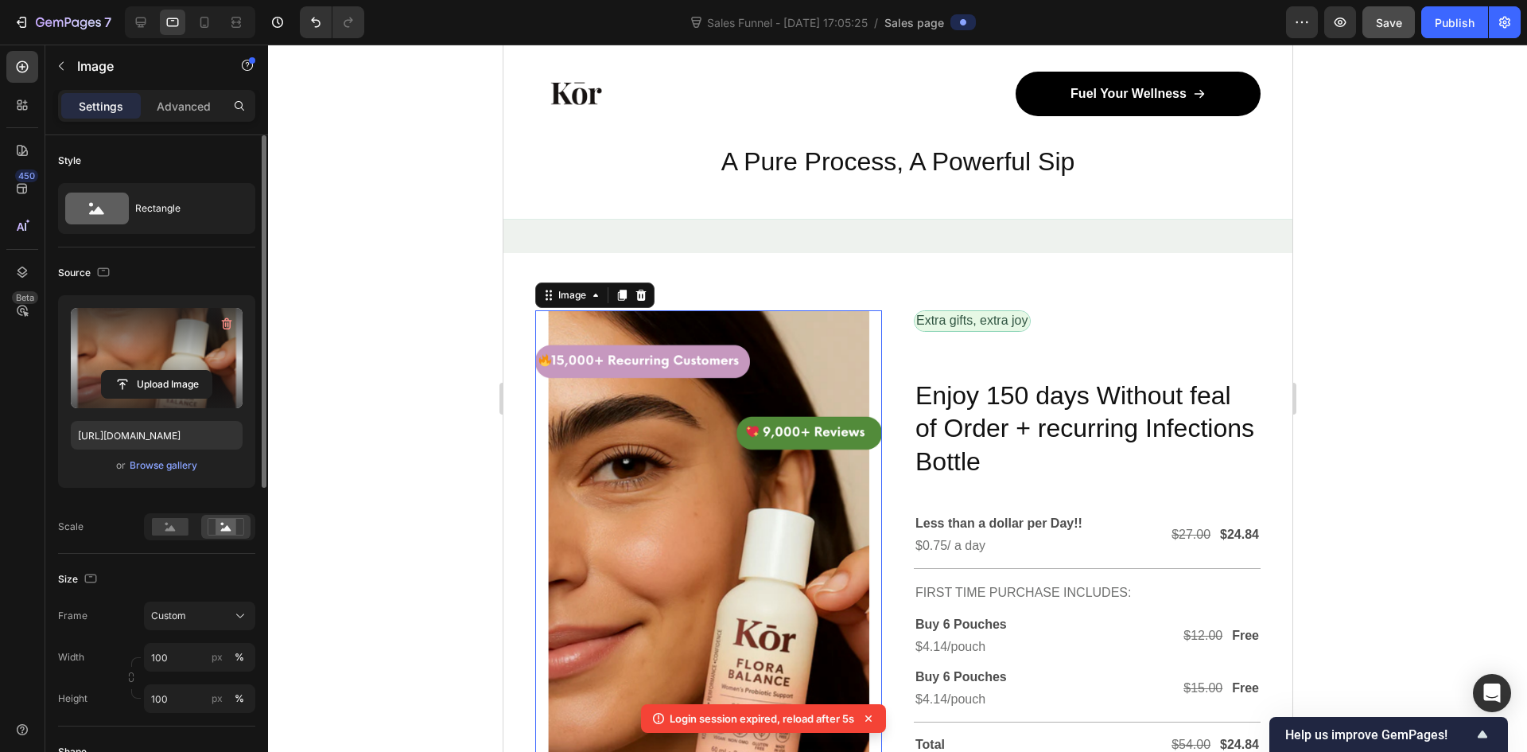
click at [97, 347] on label at bounding box center [157, 358] width 172 height 100
click at [102, 371] on input "file" at bounding box center [157, 384] width 110 height 27
click at [230, 322] on icon "button" at bounding box center [227, 324] width 10 height 12
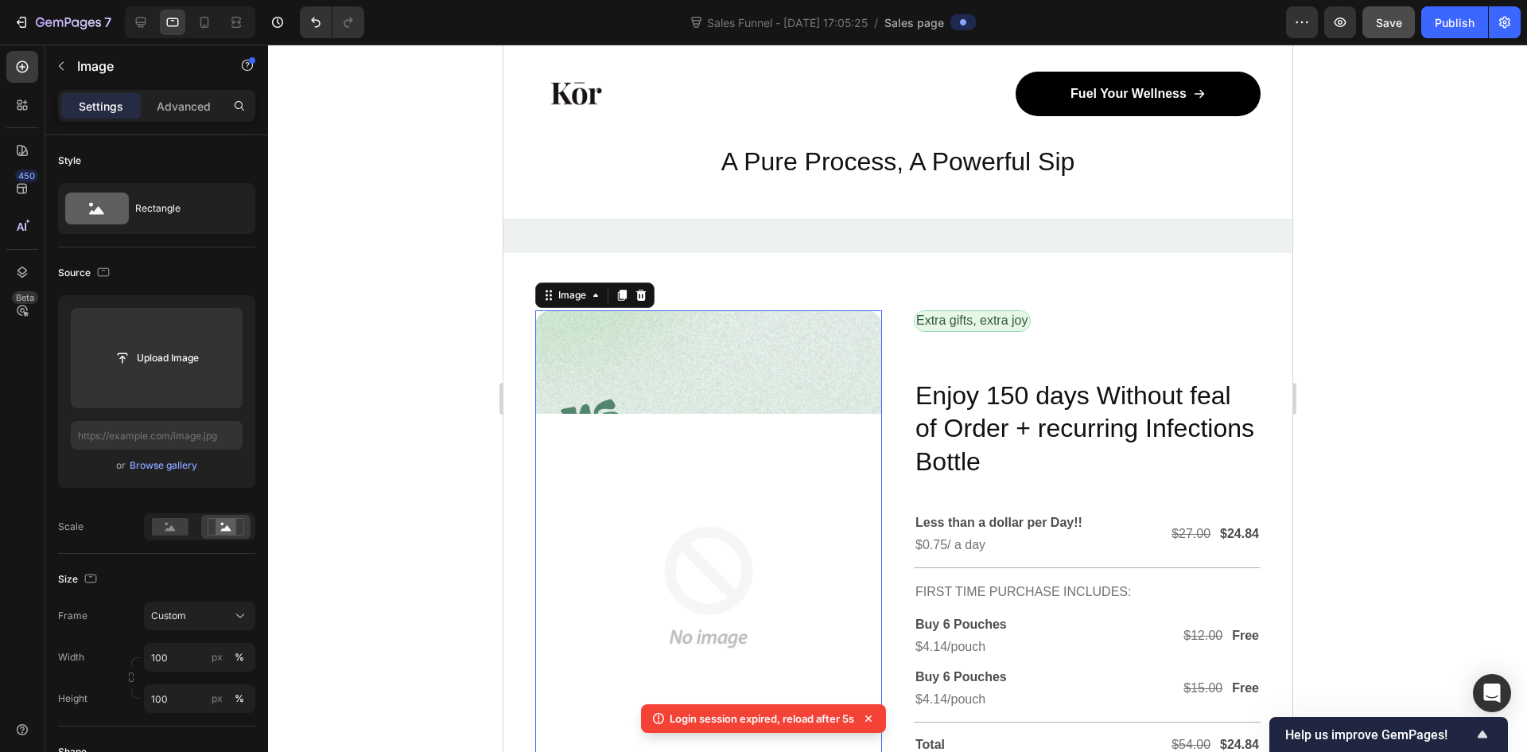
click at [663, 381] on img at bounding box center [708, 587] width 347 height 554
click at [639, 290] on icon at bounding box center [641, 295] width 10 height 11
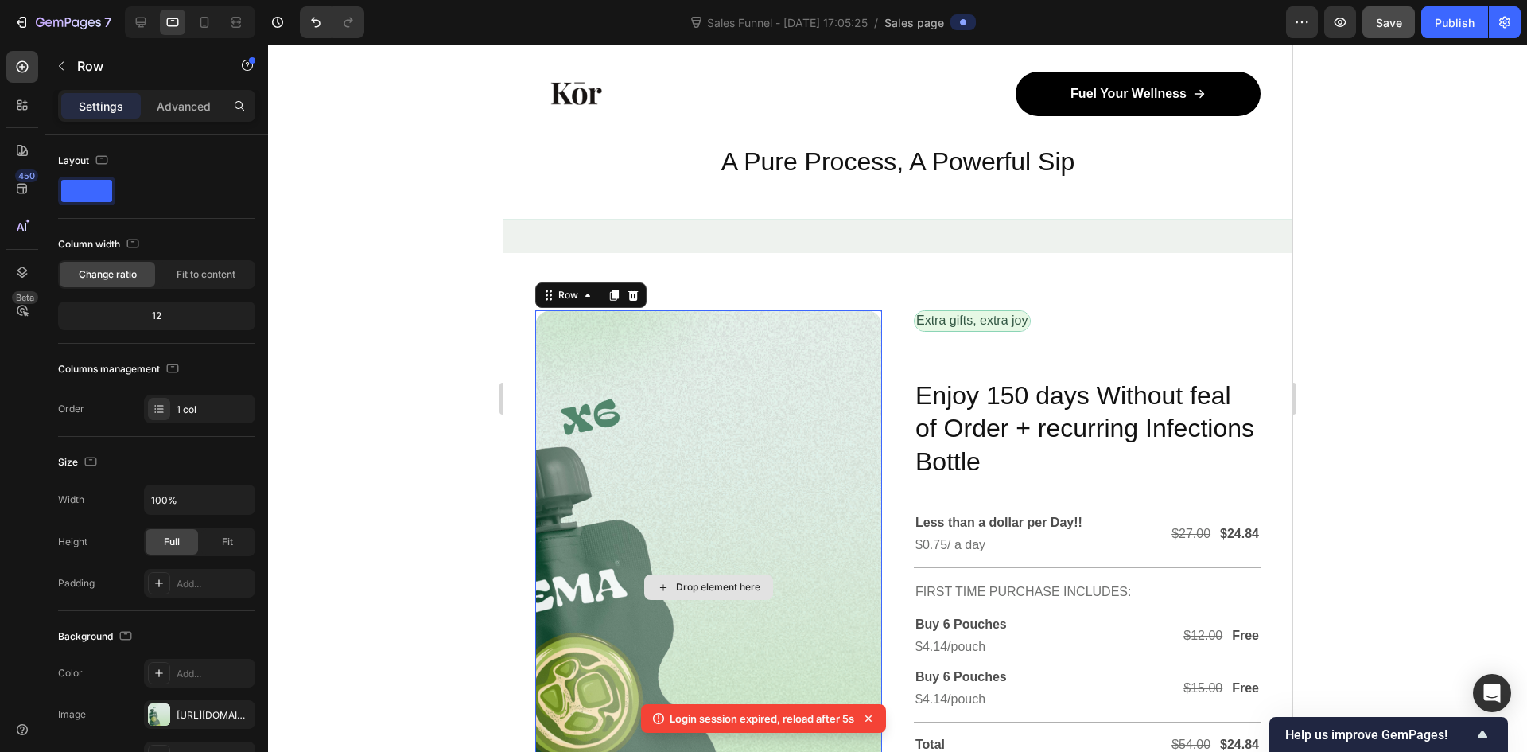
click at [678, 387] on div "Drop element here" at bounding box center [708, 587] width 347 height 554
click at [633, 290] on icon at bounding box center [632, 295] width 13 height 13
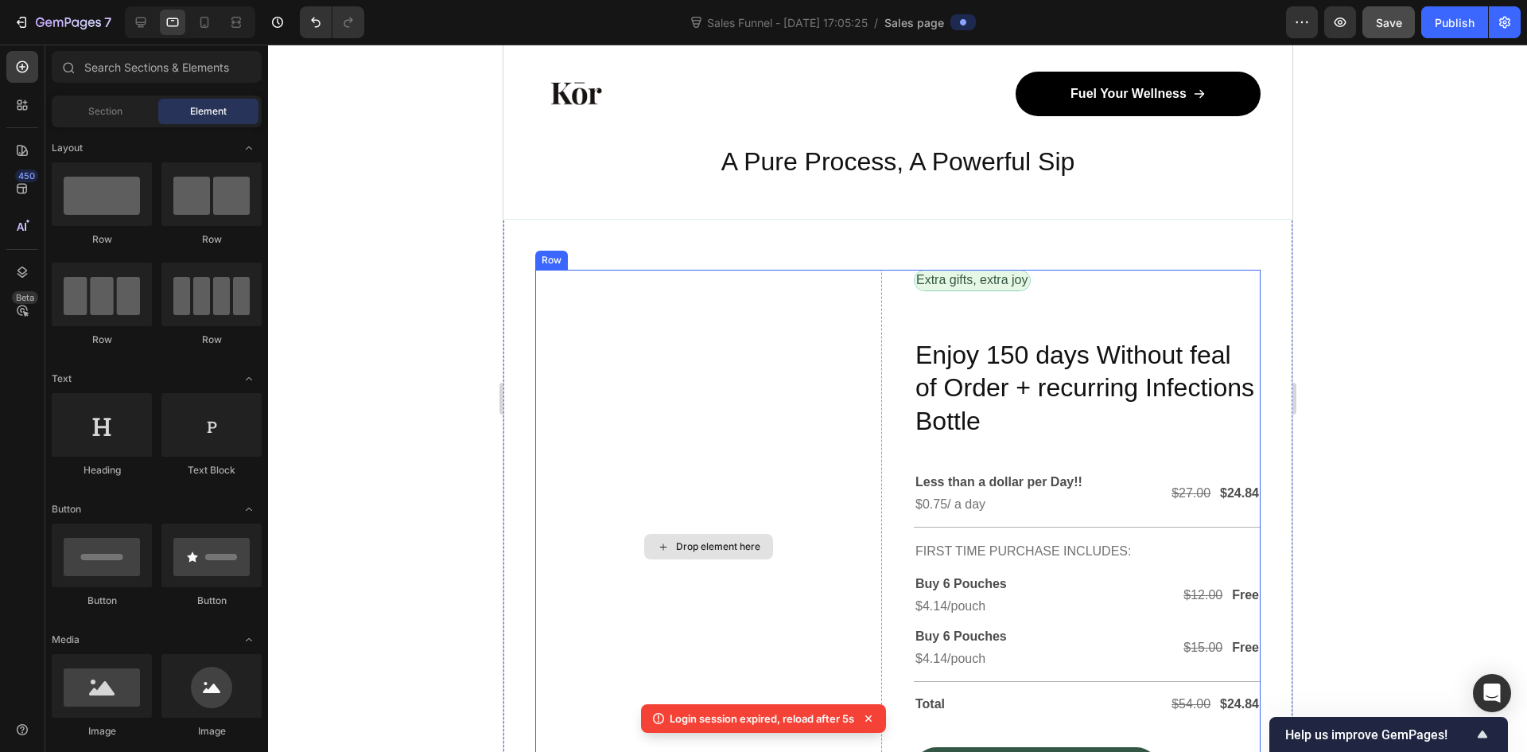
scroll to position [4735, 0]
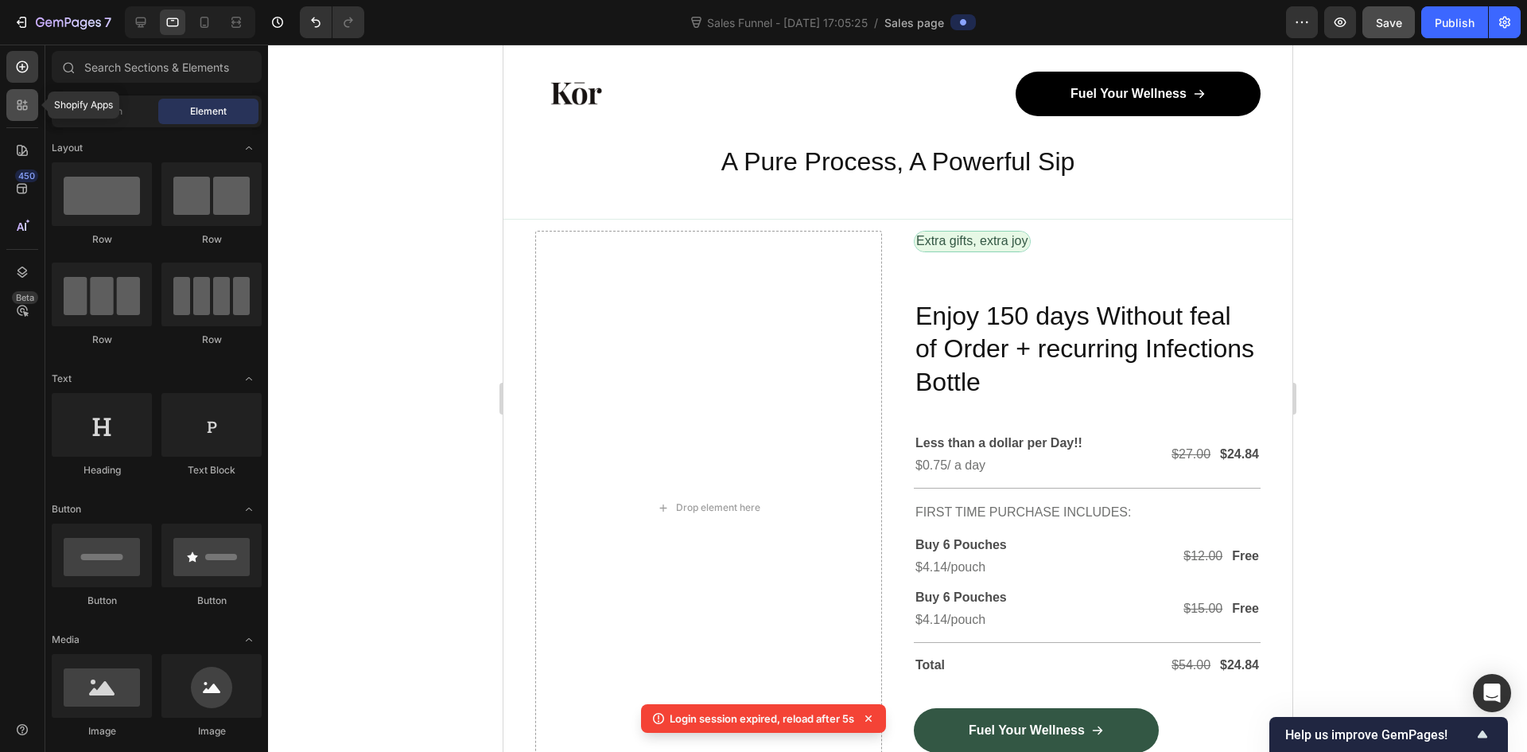
click at [21, 102] on icon at bounding box center [19, 102] width 5 height 5
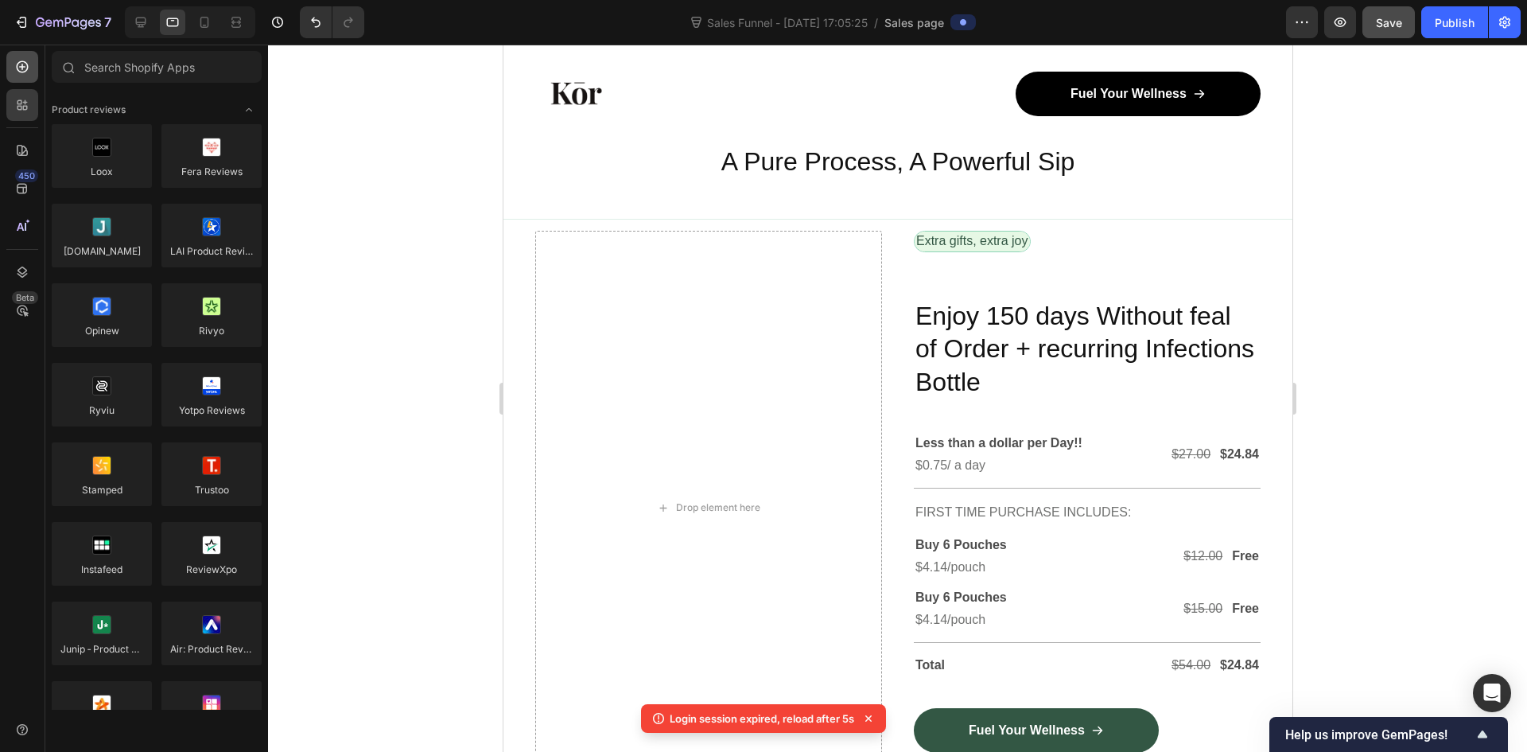
click at [16, 78] on div at bounding box center [22, 67] width 32 height 32
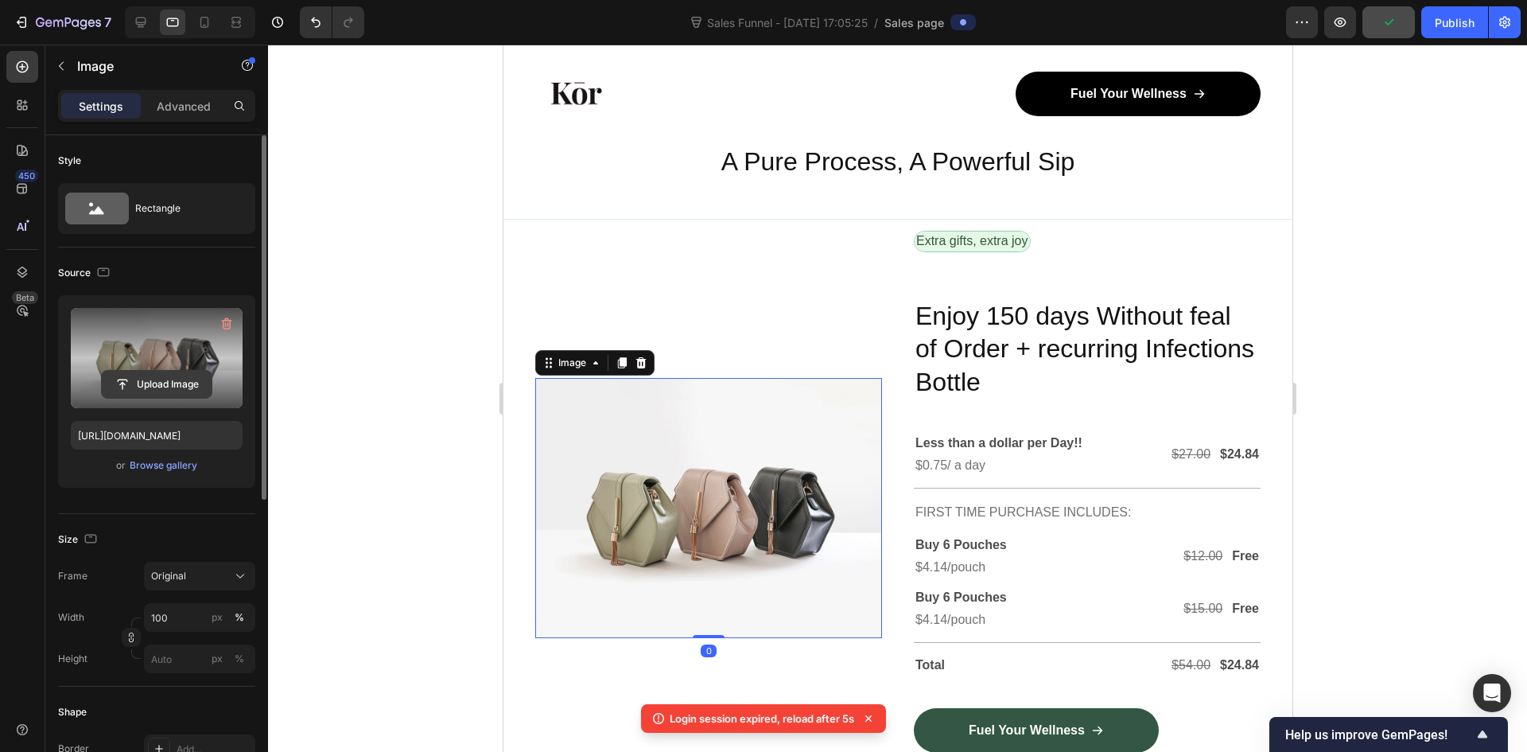
click at [157, 382] on input "file" at bounding box center [157, 384] width 110 height 27
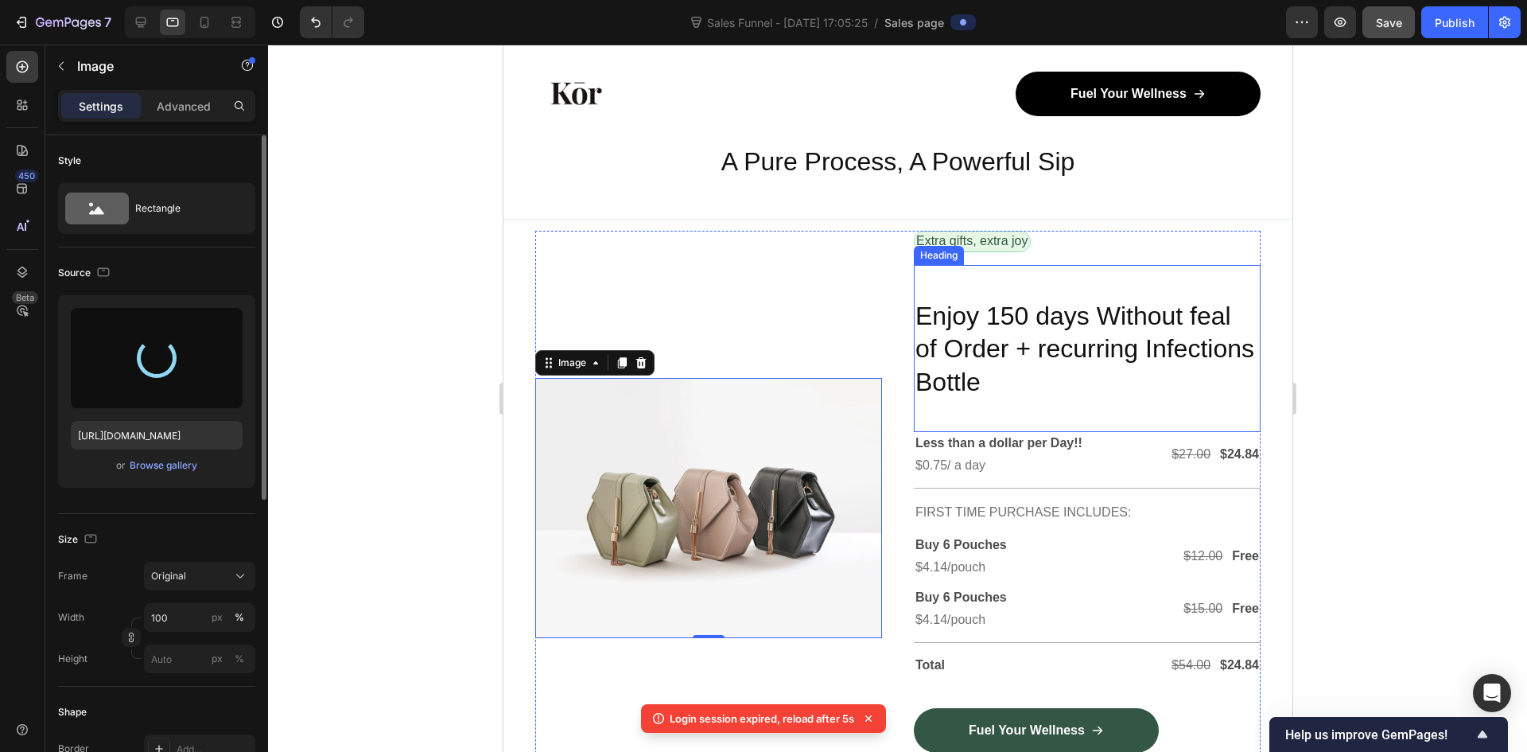
type input "https://cdn.shopify.com/s/files/1/0949/6811/9595/files/gempages_586187036776465…"
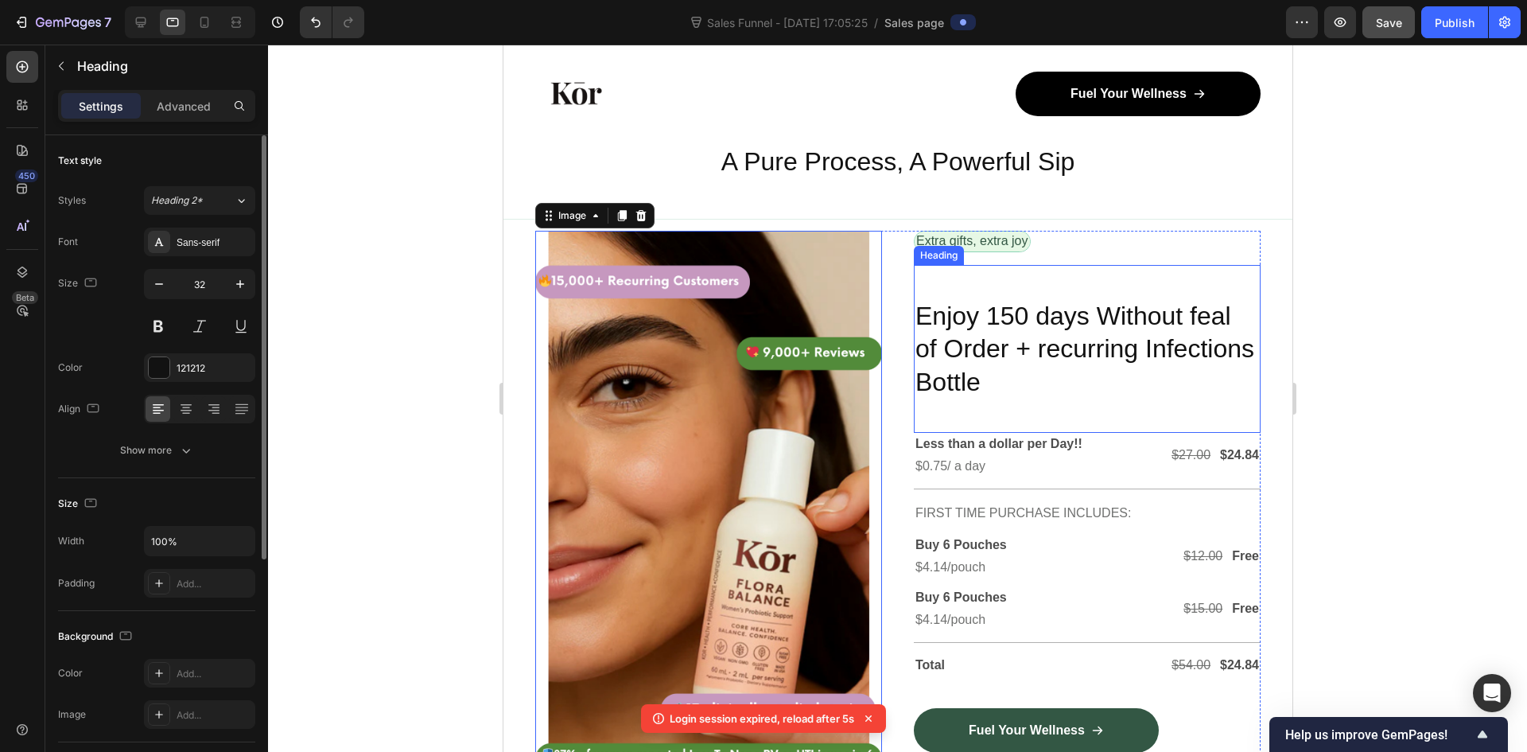
click at [1102, 367] on p "⁠⁠⁠⁠⁠⁠⁠ Enjoy 150 days Without feal of Order + recurring Infections Bottle" at bounding box center [1087, 332] width 344 height 132
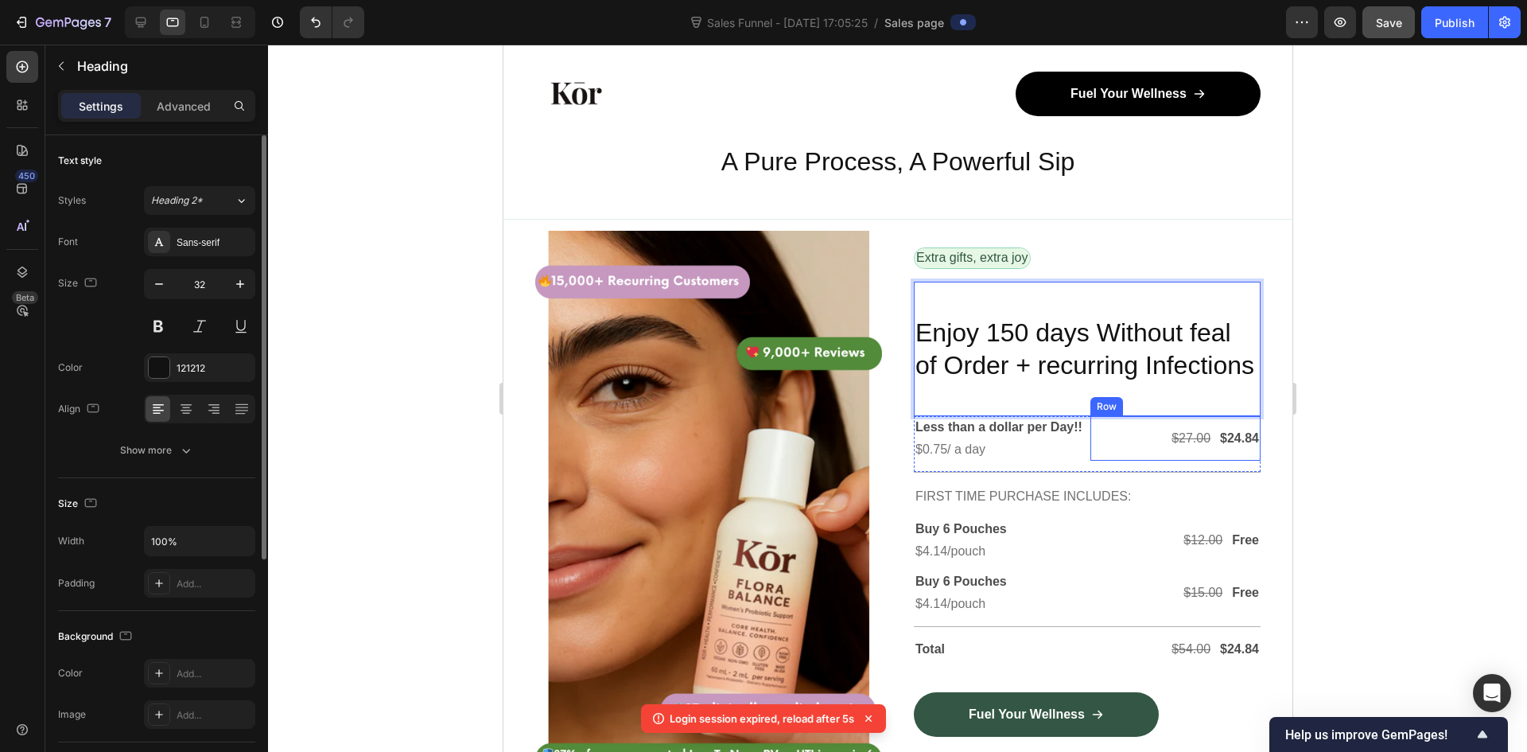
click at [1149, 458] on div "$27.00 Text Block $24.84 Text Block Row" at bounding box center [1175, 438] width 170 height 45
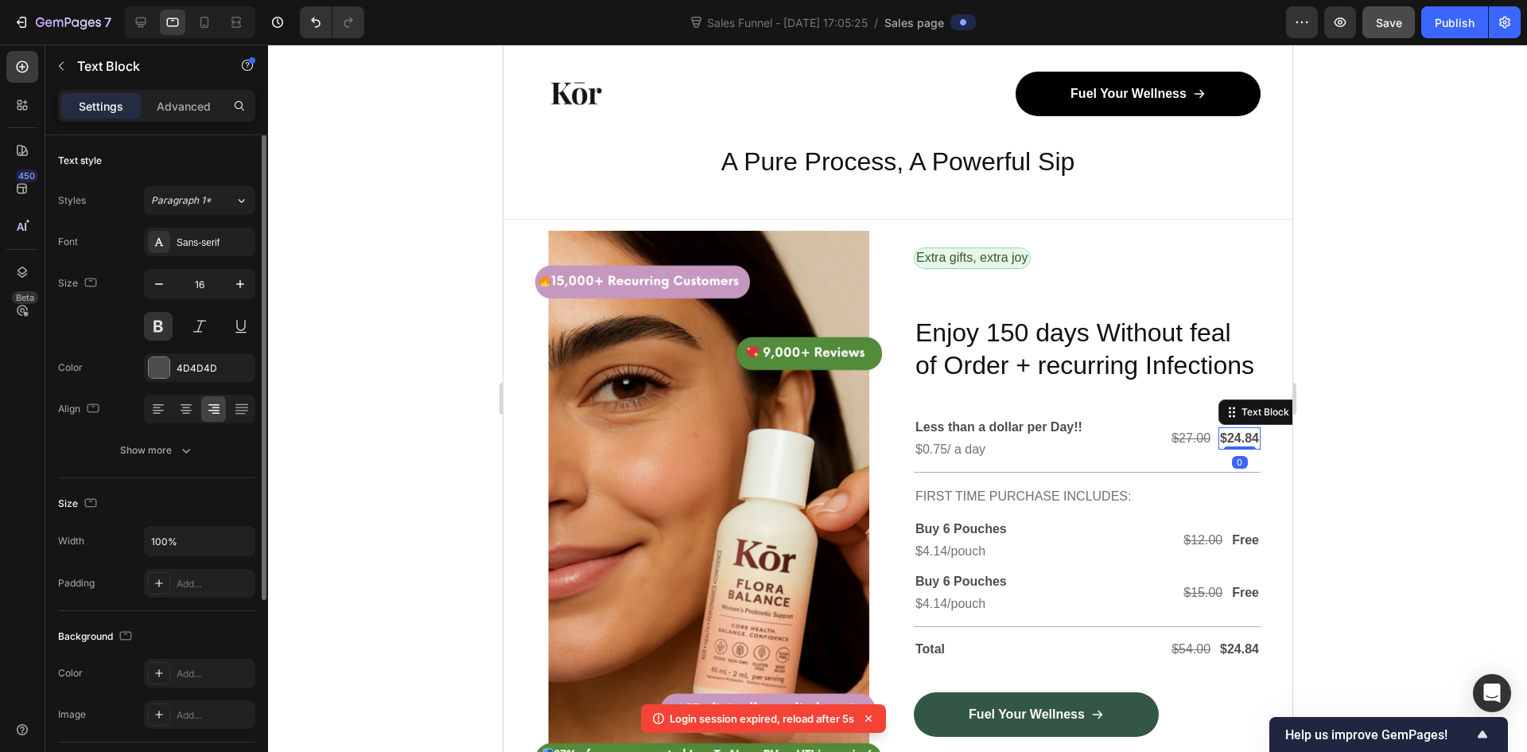
click at [1223, 448] on p "$24.84" at bounding box center [1238, 438] width 39 height 19
click at [1224, 448] on p "$24.84" at bounding box center [1238, 438] width 39 height 19
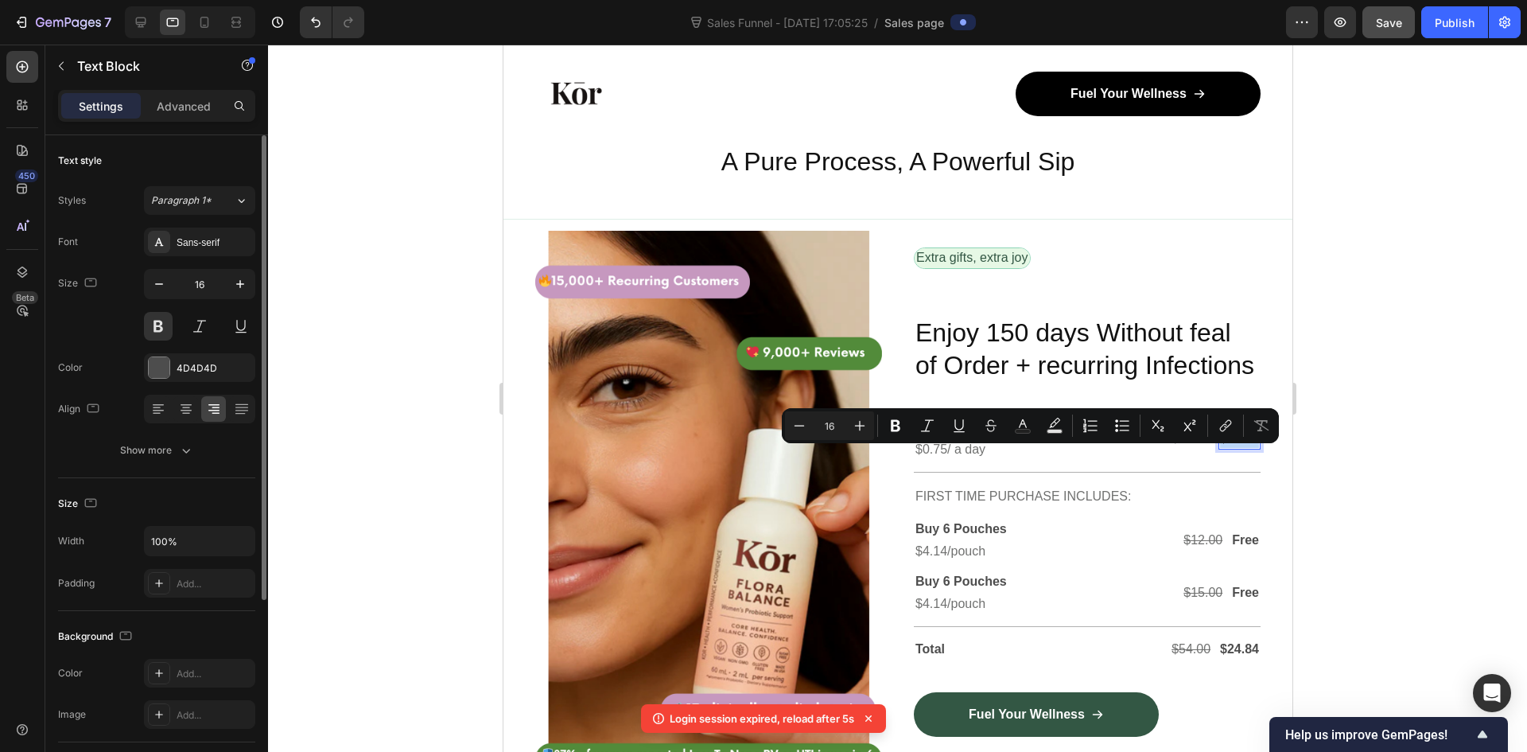
click at [1224, 448] on p "$24.84" at bounding box center [1238, 438] width 39 height 19
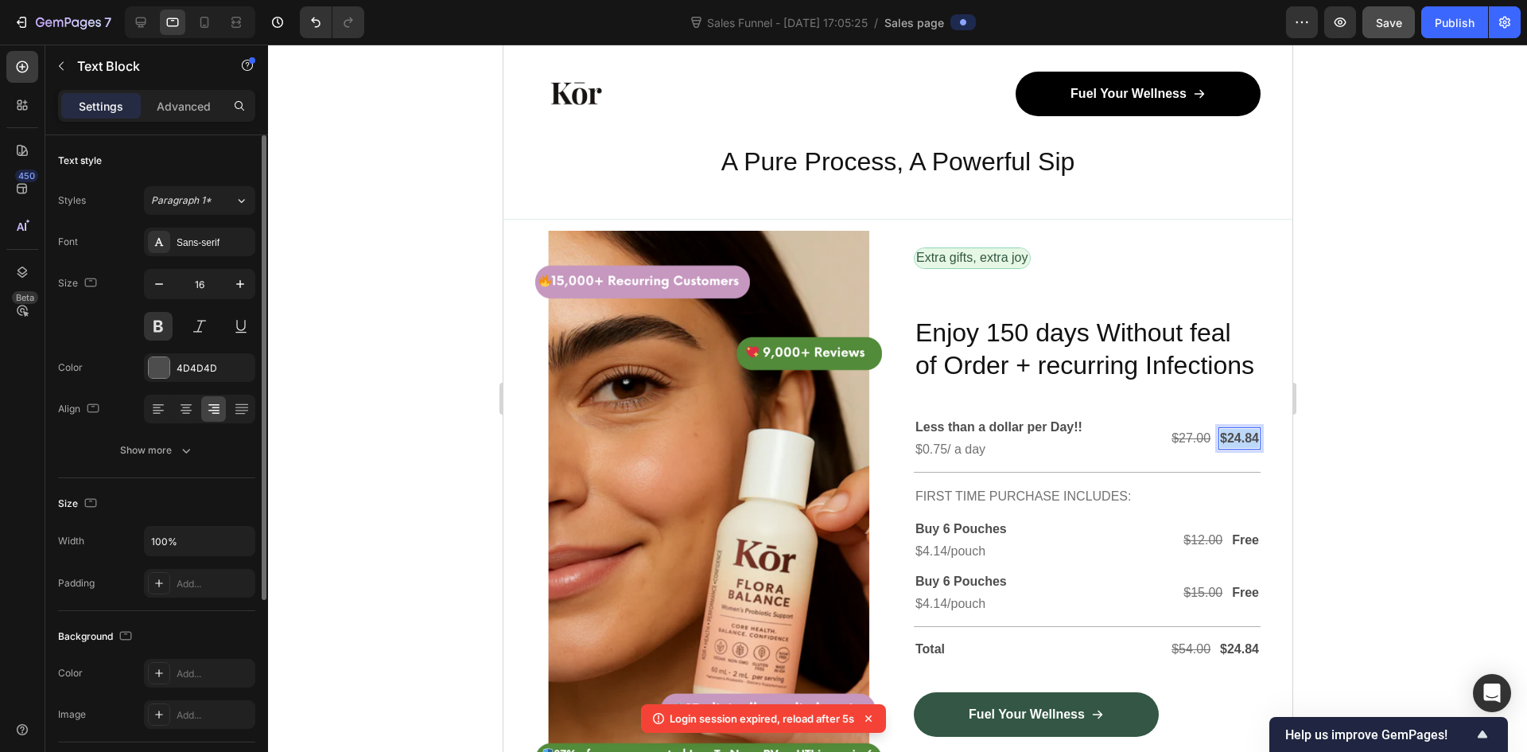
click at [1224, 448] on p "$24.84" at bounding box center [1238, 438] width 39 height 19
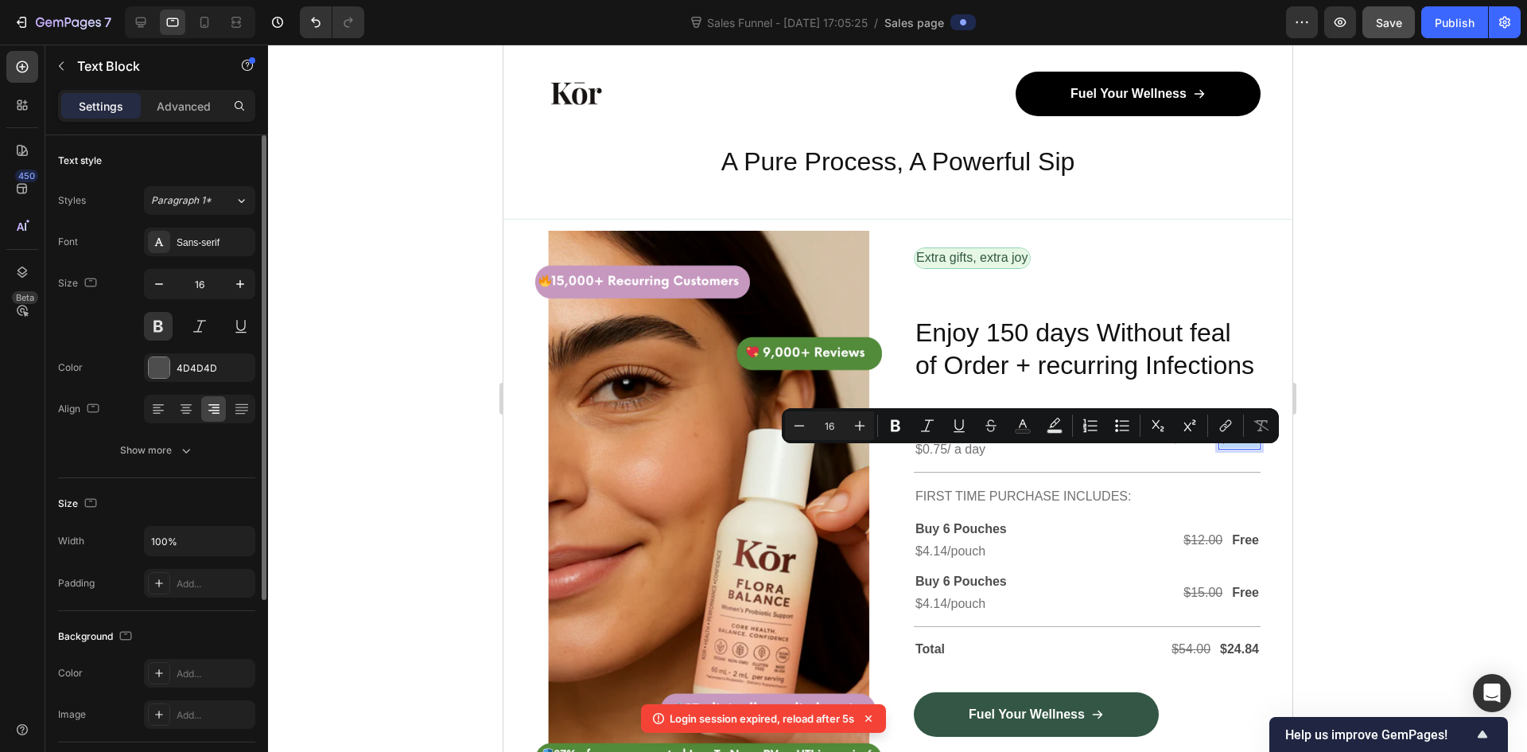
click at [1219, 448] on p "$24.84" at bounding box center [1238, 438] width 39 height 19
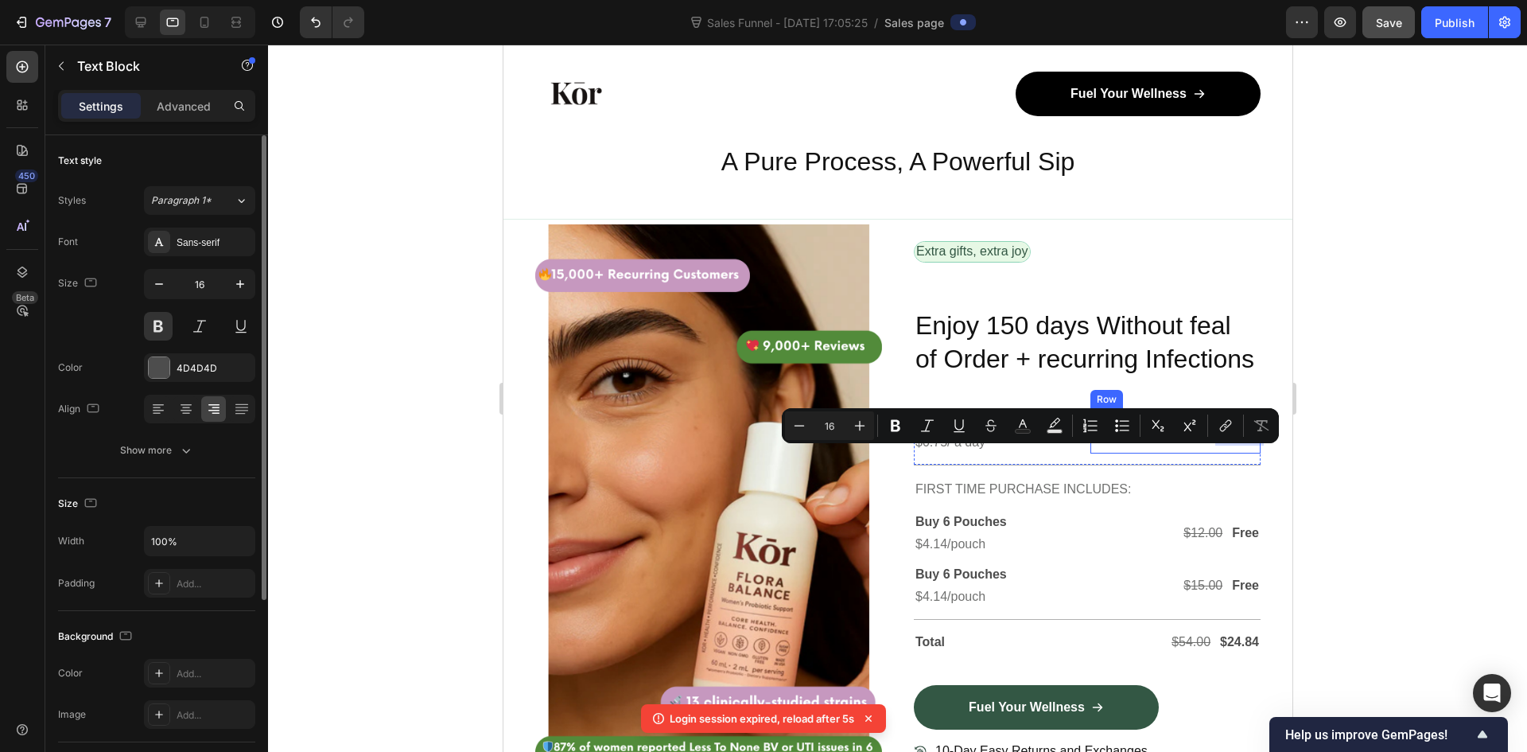
click at [1222, 441] on p "$24.84" at bounding box center [1238, 431] width 39 height 19
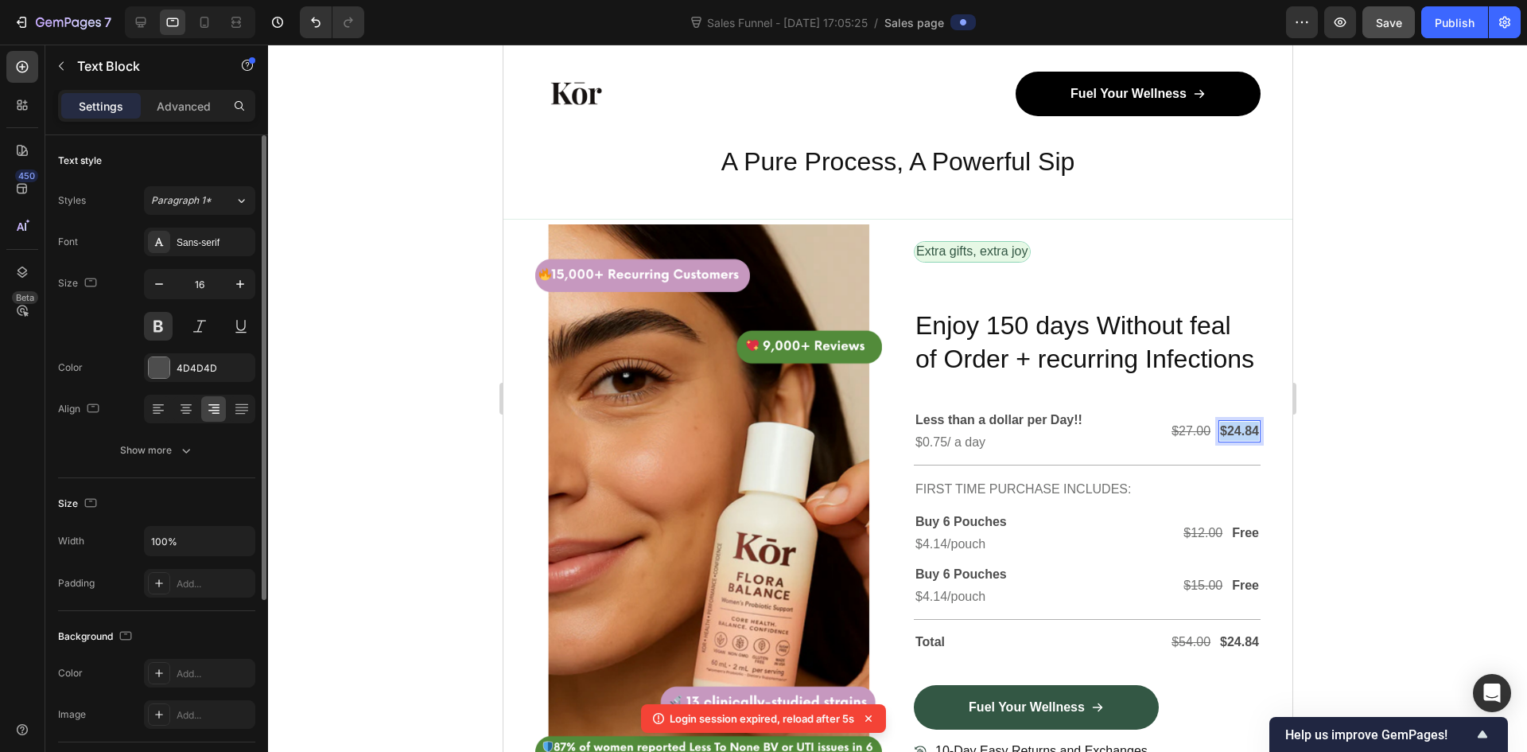
click at [1222, 441] on p "$24.84" at bounding box center [1238, 431] width 39 height 19
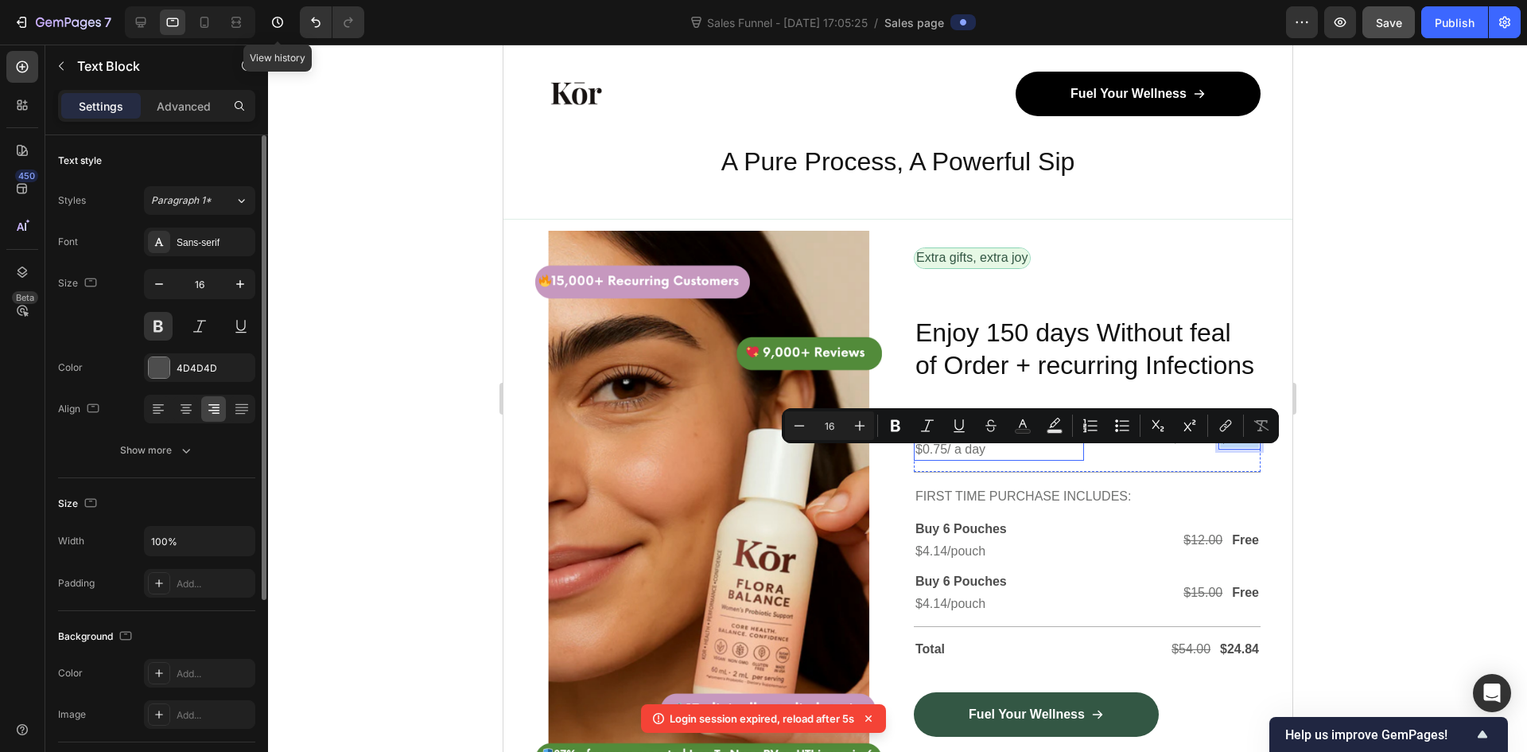
click at [1047, 459] on p "$0.75/ a day" at bounding box center [998, 449] width 167 height 19
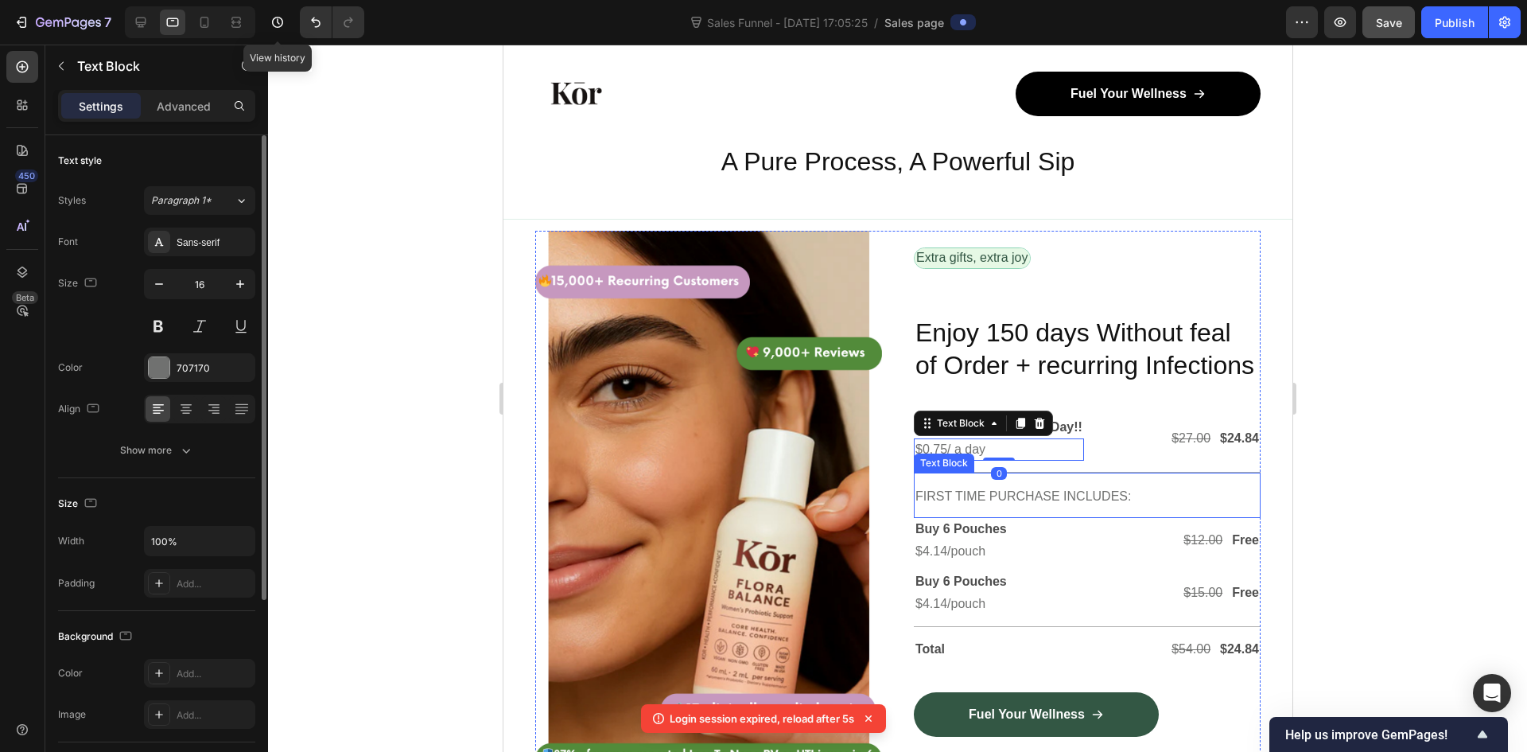
click at [1144, 502] on div "FIRST TIME PURCHASE INCLUDES: Text Block" at bounding box center [1086, 494] width 347 height 45
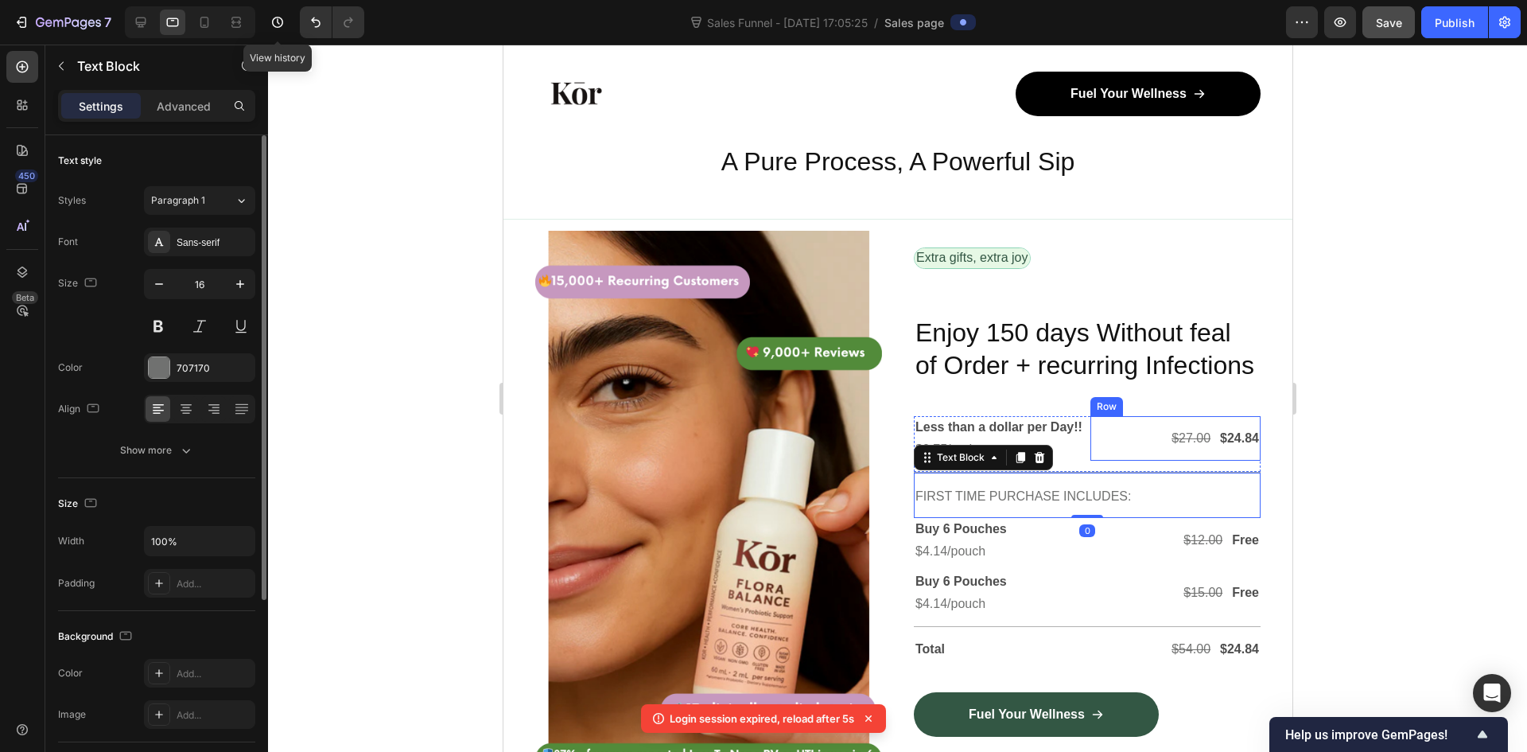
click at [1203, 457] on div "$27.00 Text Block $24.84 Text Block Row" at bounding box center [1175, 438] width 170 height 45
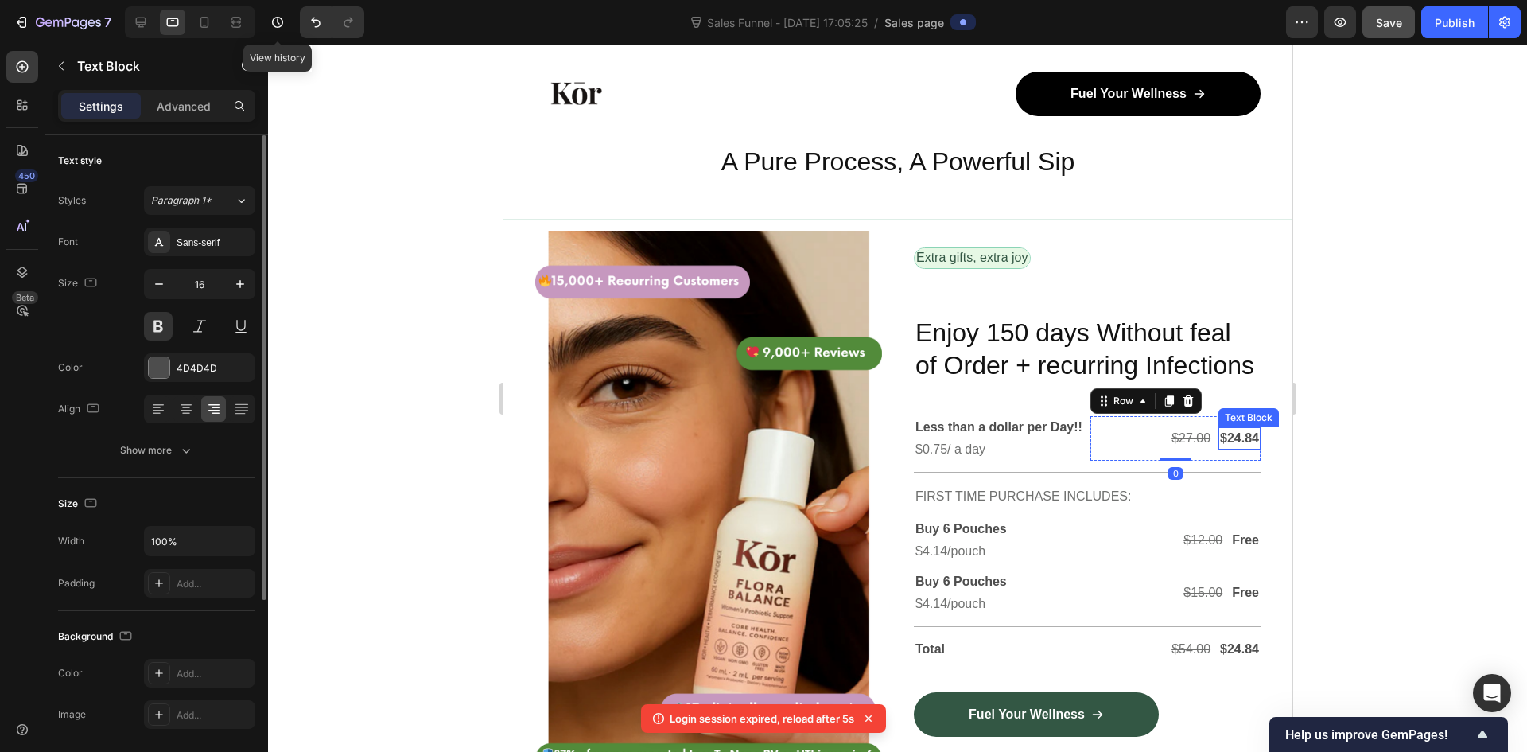
click at [1232, 448] on p "$24.84" at bounding box center [1238, 438] width 39 height 19
click at [1242, 448] on p "$24.84" at bounding box center [1238, 438] width 39 height 19
click at [1199, 448] on p "$24.84/Per" at bounding box center [1226, 438] width 63 height 19
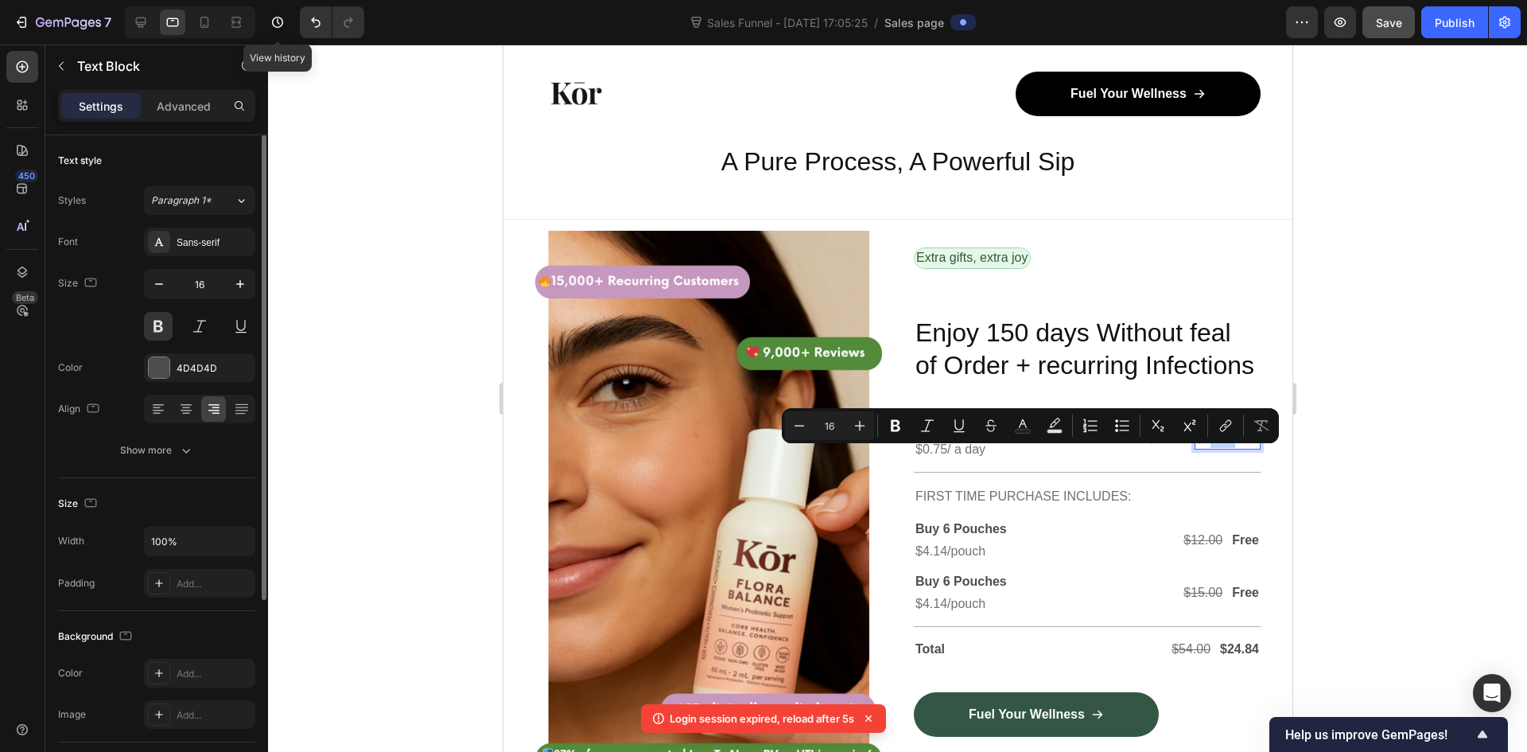
drag, startPoint x: 1220, startPoint y: 457, endPoint x: 1199, endPoint y: 458, distance: 20.7
click at [1199, 448] on p "$24.84/Per" at bounding box center [1226, 438] width 63 height 19
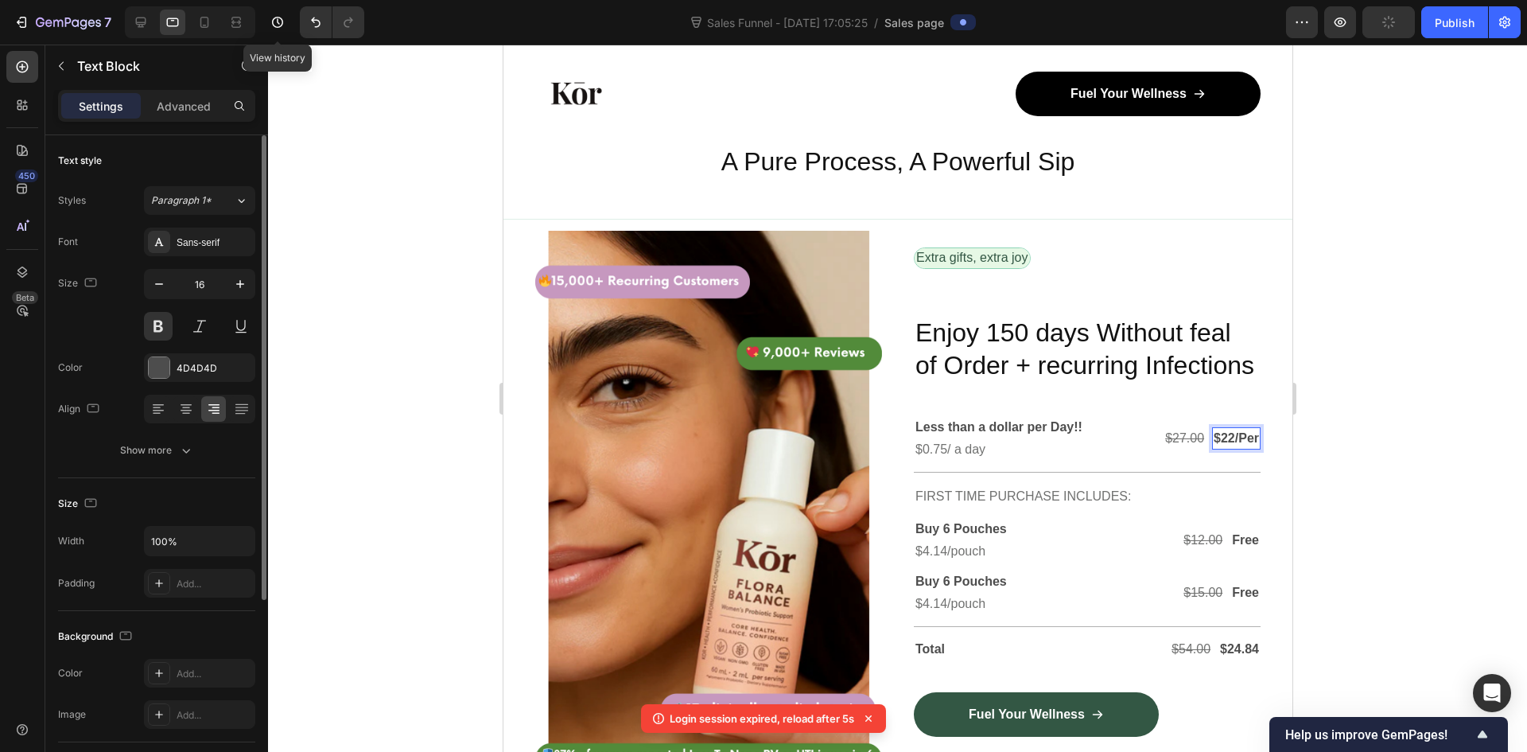
click at [1375, 450] on div at bounding box center [897, 398] width 1259 height 707
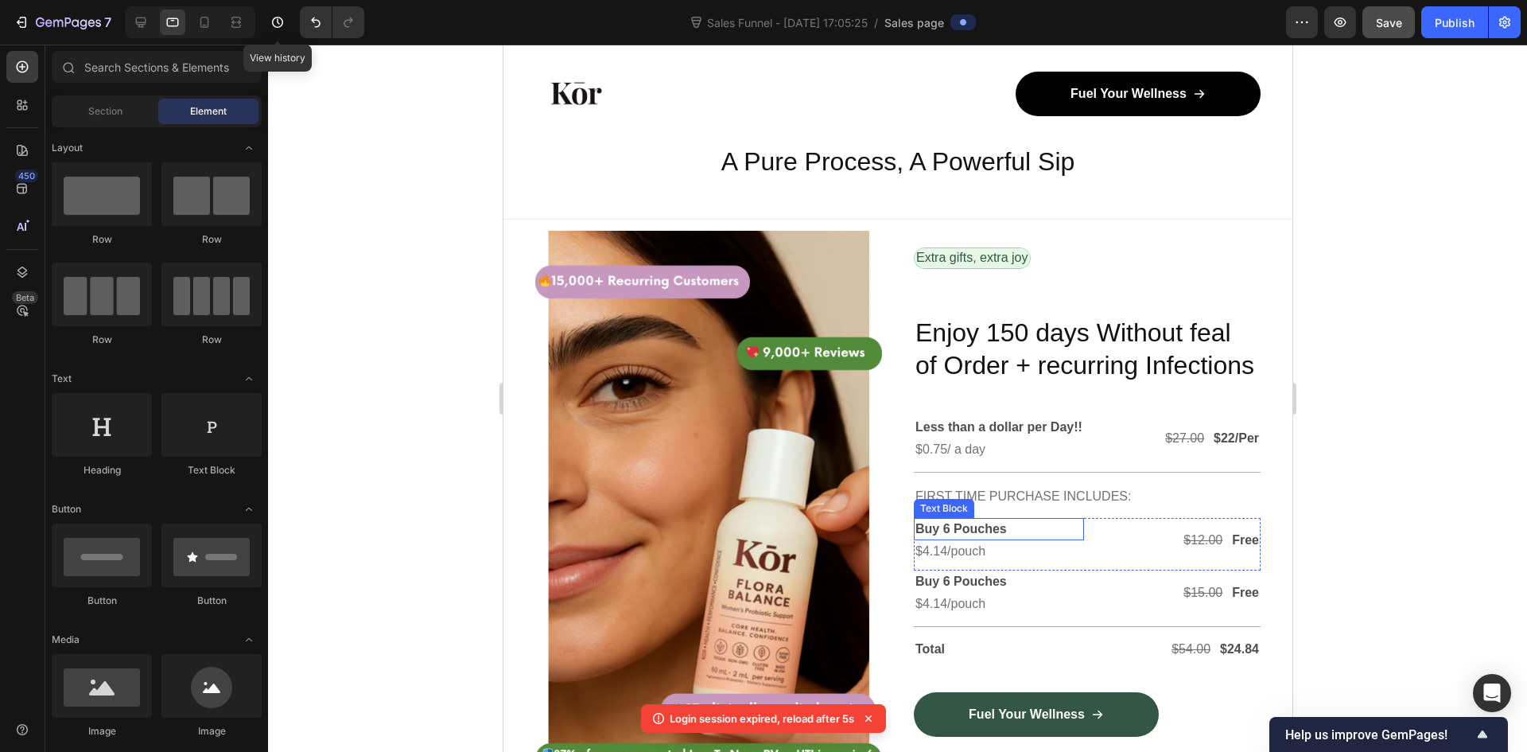
click at [943, 538] on p "Buy 6 Pouches" at bounding box center [998, 528] width 167 height 19
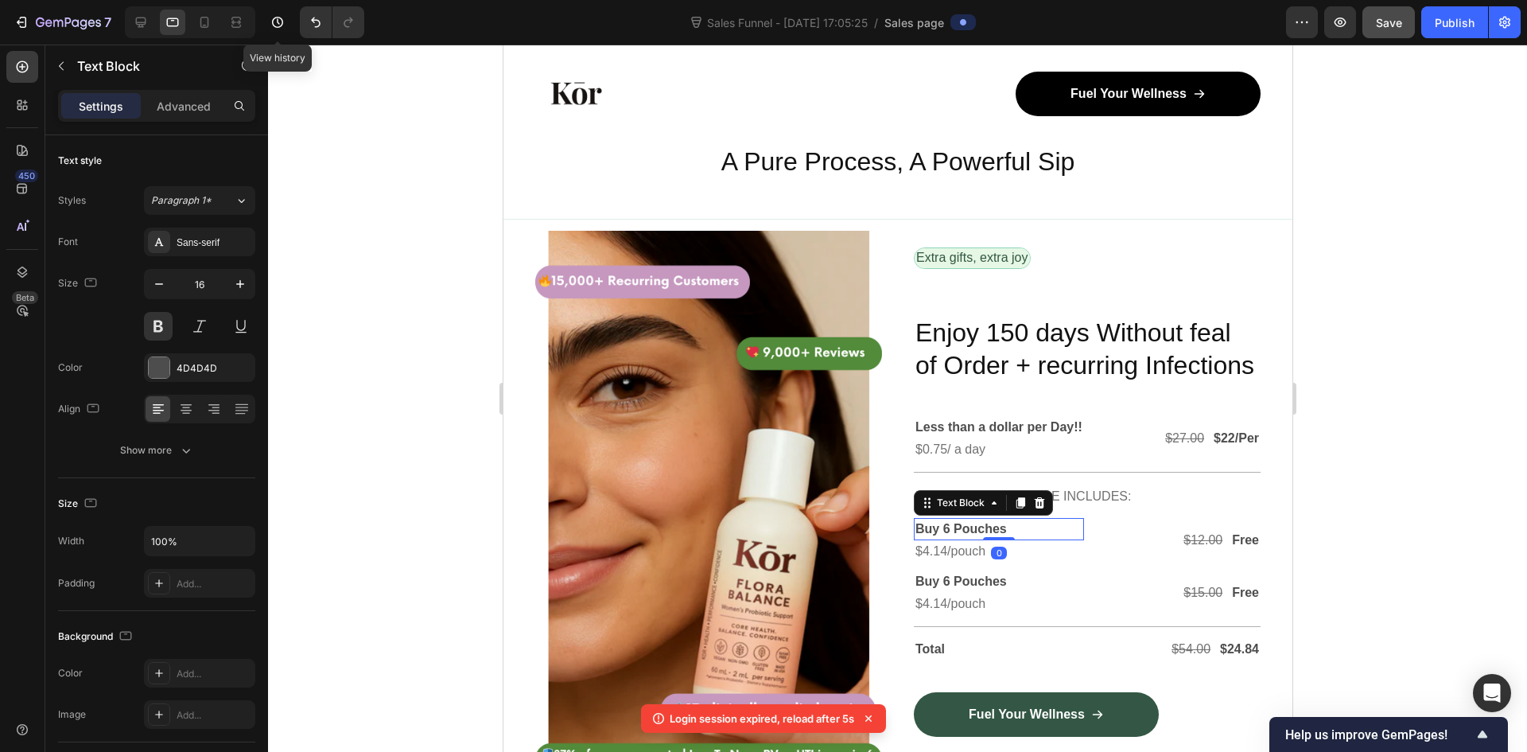
click at [943, 538] on p "Buy 6 Pouches" at bounding box center [998, 528] width 167 height 19
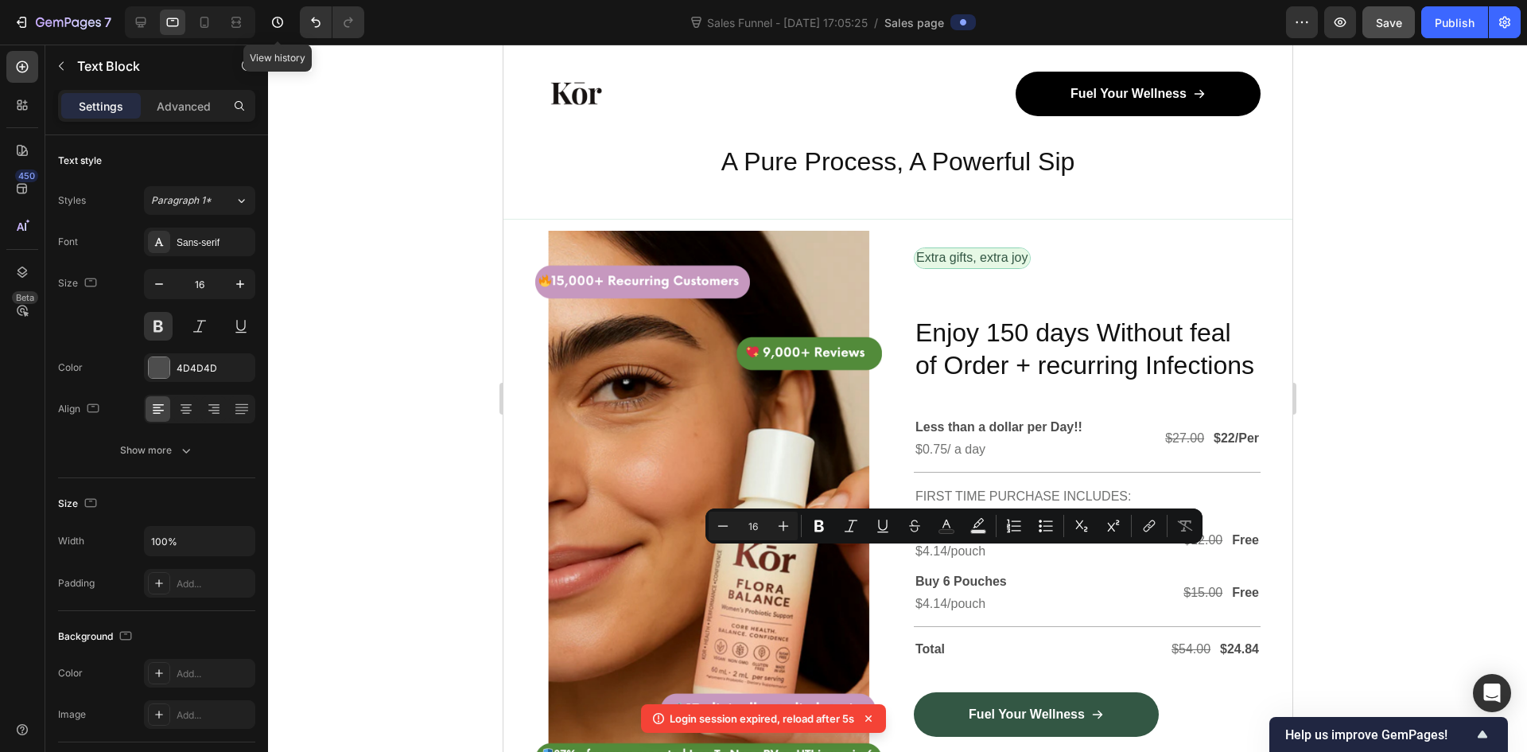
click at [943, 538] on p "Buy 6 Pouches" at bounding box center [998, 528] width 167 height 19
click at [944, 538] on p "Buy 6 Pouches" at bounding box center [998, 528] width 167 height 19
click at [1006, 538] on p "Buy 6 Pouches" at bounding box center [998, 528] width 167 height 19
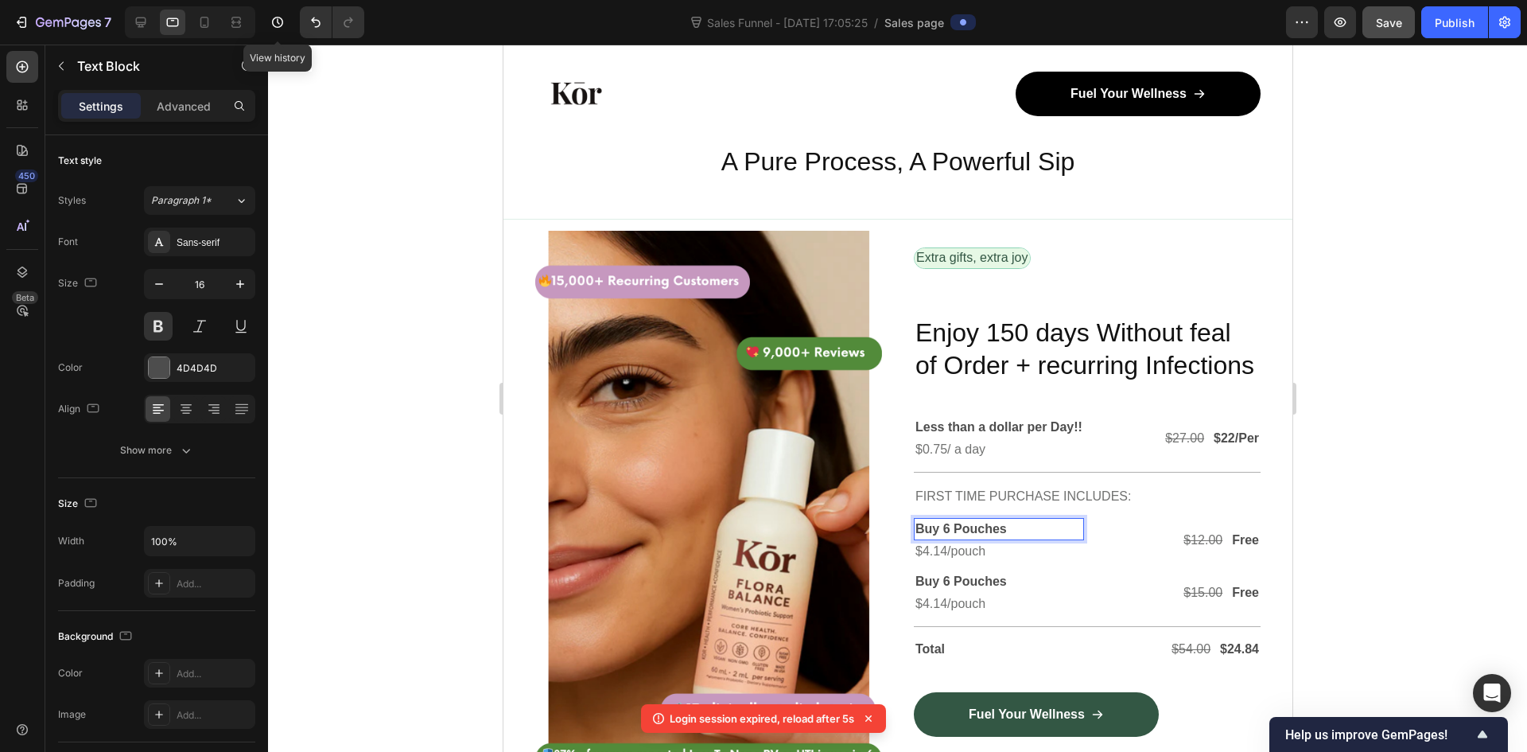
click at [1007, 538] on p "Buy 6 Pouches" at bounding box center [998, 528] width 167 height 19
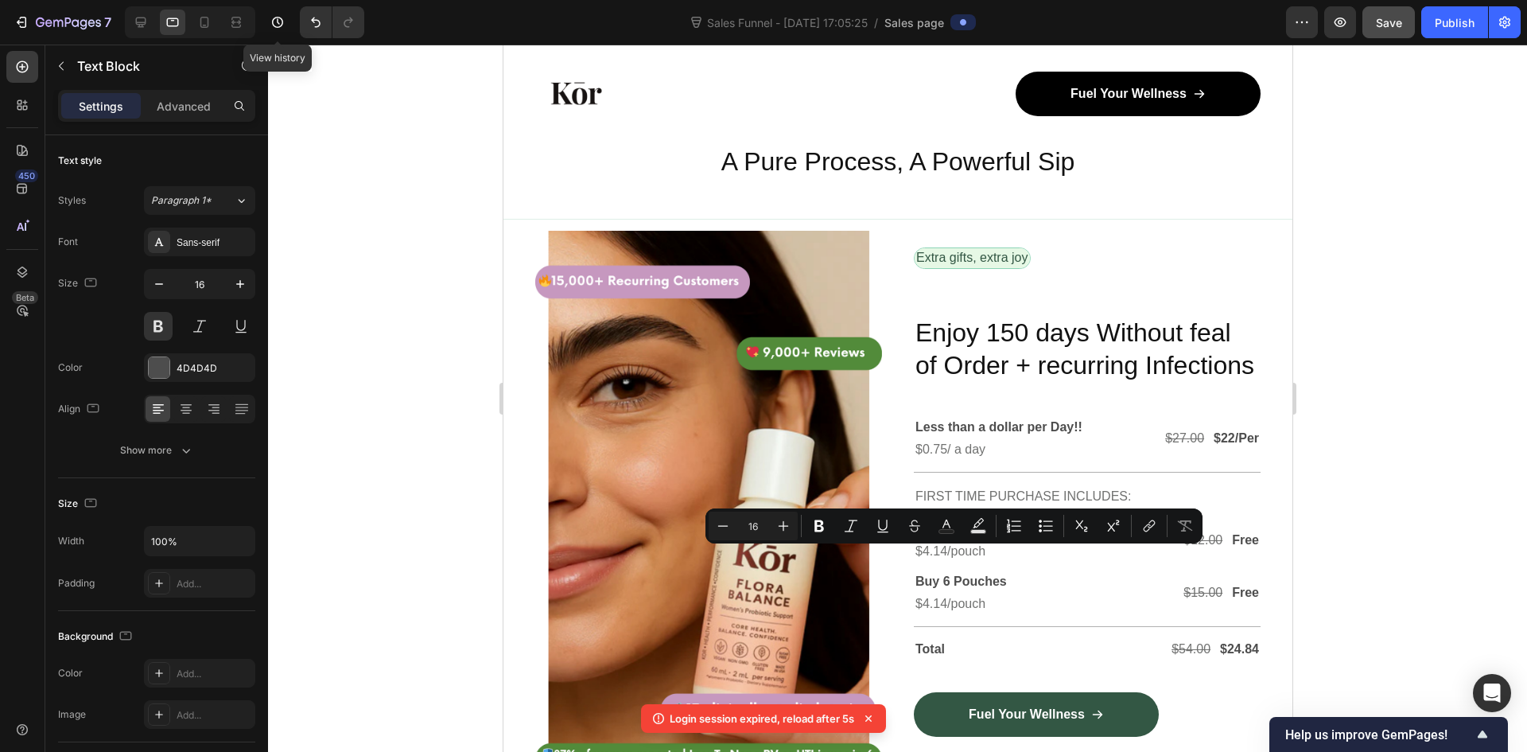
drag, startPoint x: 1007, startPoint y: 556, endPoint x: 927, endPoint y: 555, distance: 79.5
click at [927, 538] on p "Buy 6 Pouches" at bounding box center [998, 528] width 167 height 19
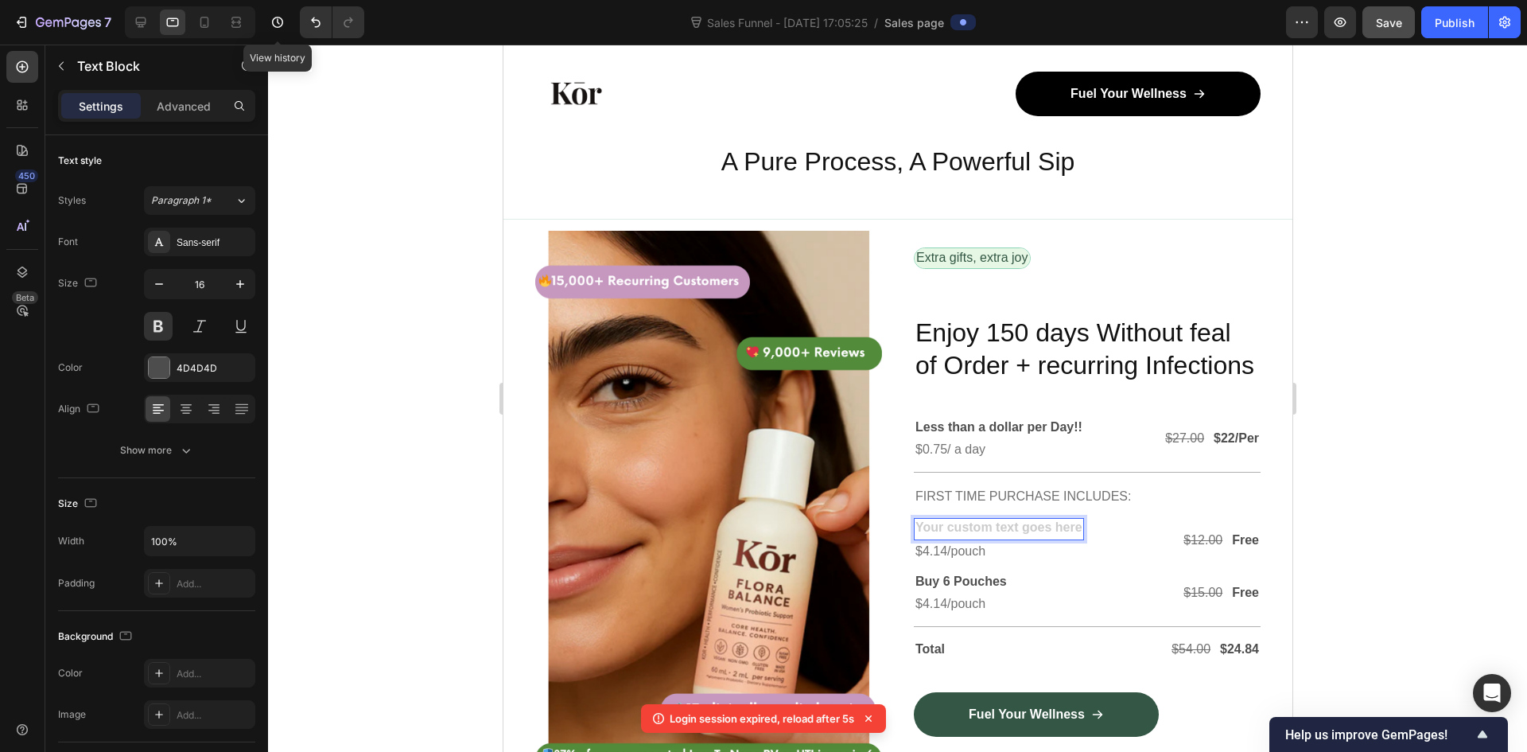
click at [1001, 540] on div "Rich Text Editor. Editing area: main" at bounding box center [998, 529] width 170 height 22
click at [970, 561] on p "$4.14/pouch" at bounding box center [998, 551] width 167 height 19
click at [1034, 530] on icon at bounding box center [1039, 524] width 10 height 11
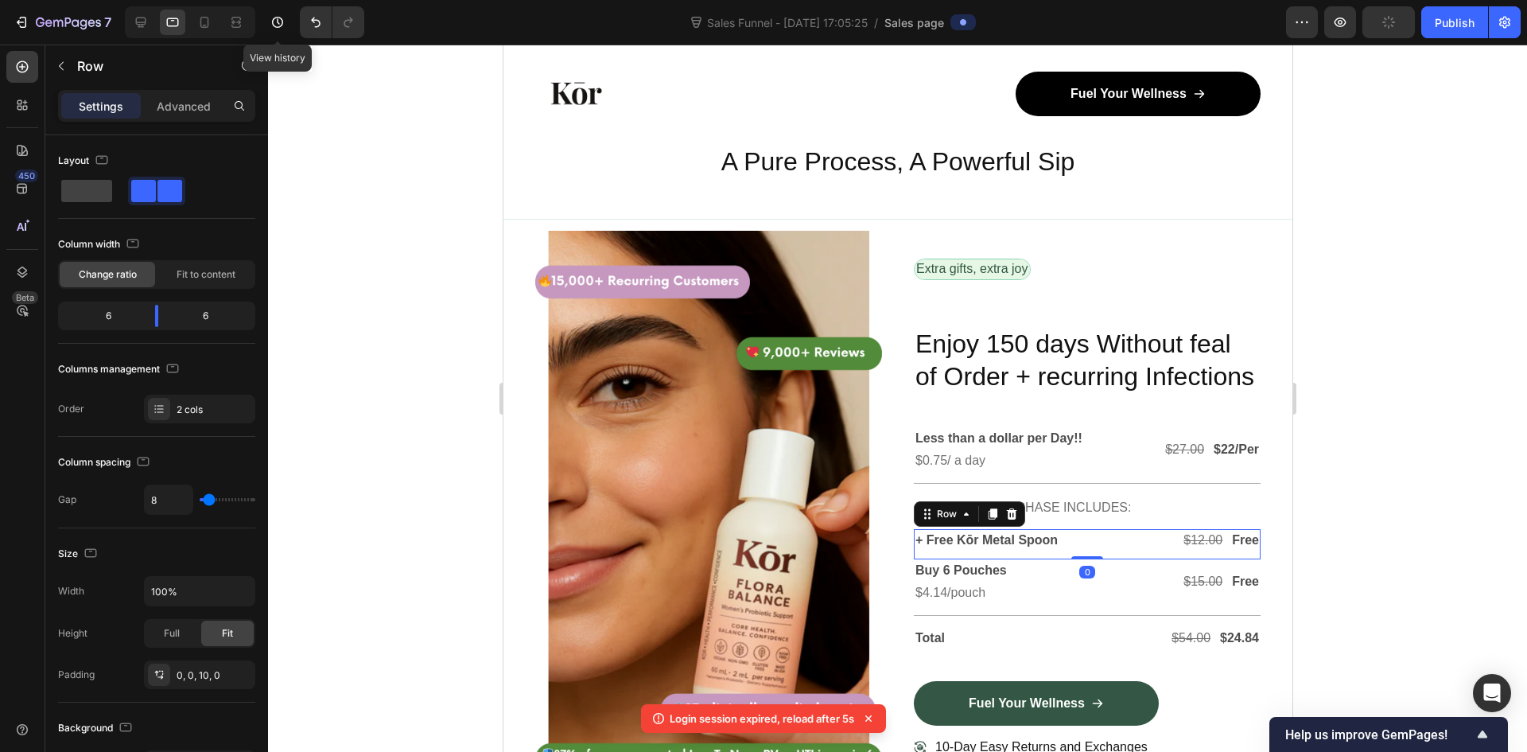
click at [1075, 550] on div "+ Free Kōr Metal Spoon Text Block $12.00 Text Block Free Text Block Row Row 0" at bounding box center [1086, 544] width 347 height 30
click at [988, 519] on icon at bounding box center [992, 513] width 9 height 11
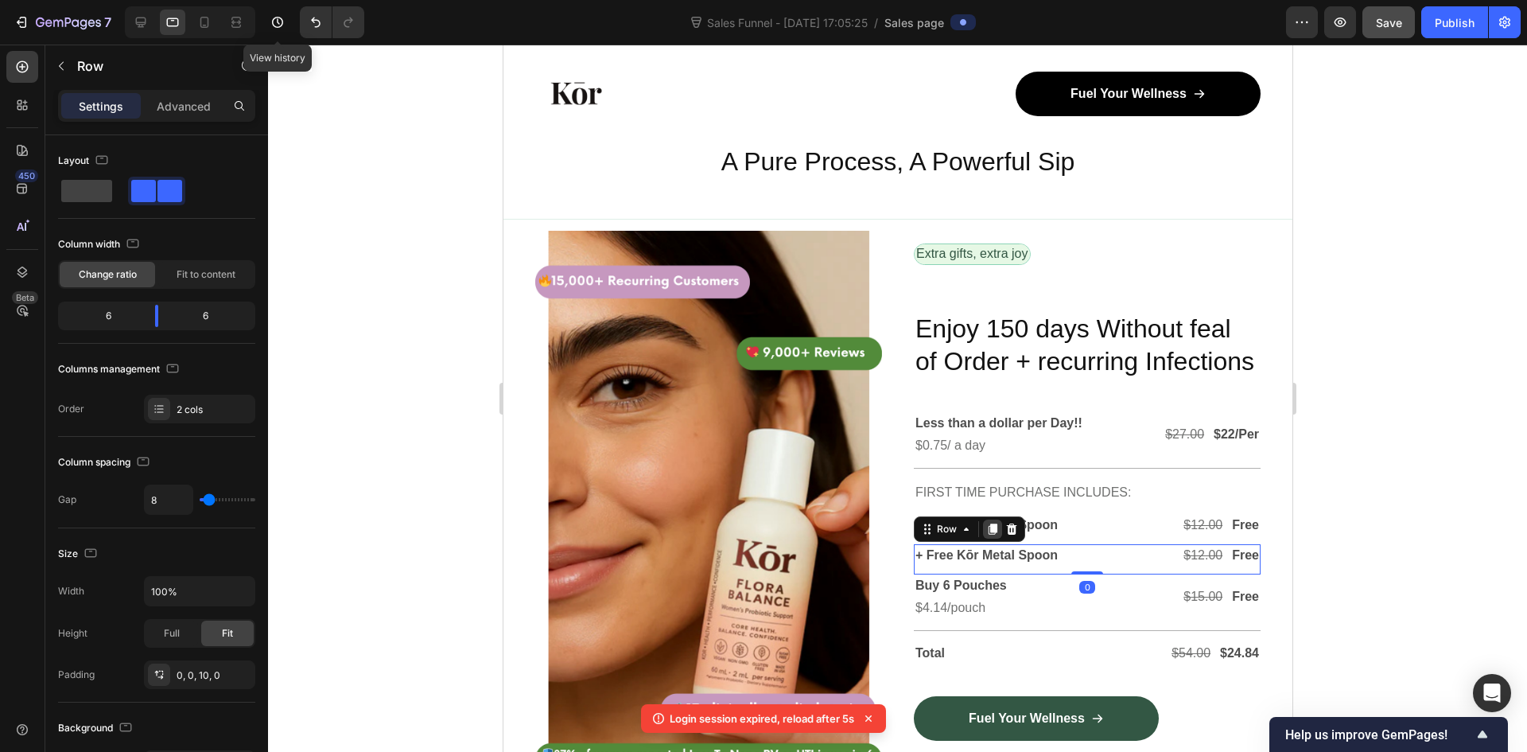
click at [989, 535] on icon at bounding box center [992, 528] width 9 height 11
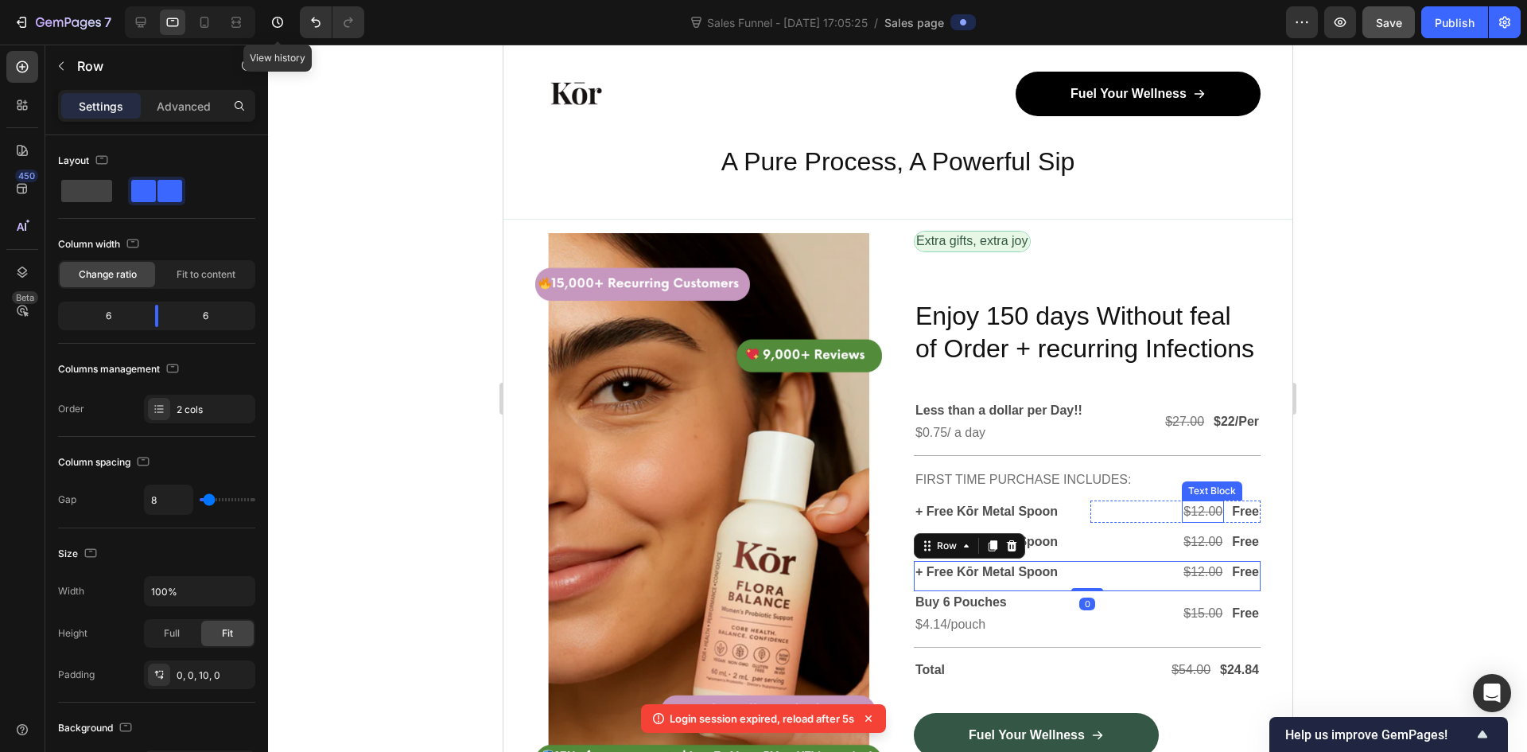
click at [1189, 518] on s "$12.00" at bounding box center [1202, 511] width 39 height 14
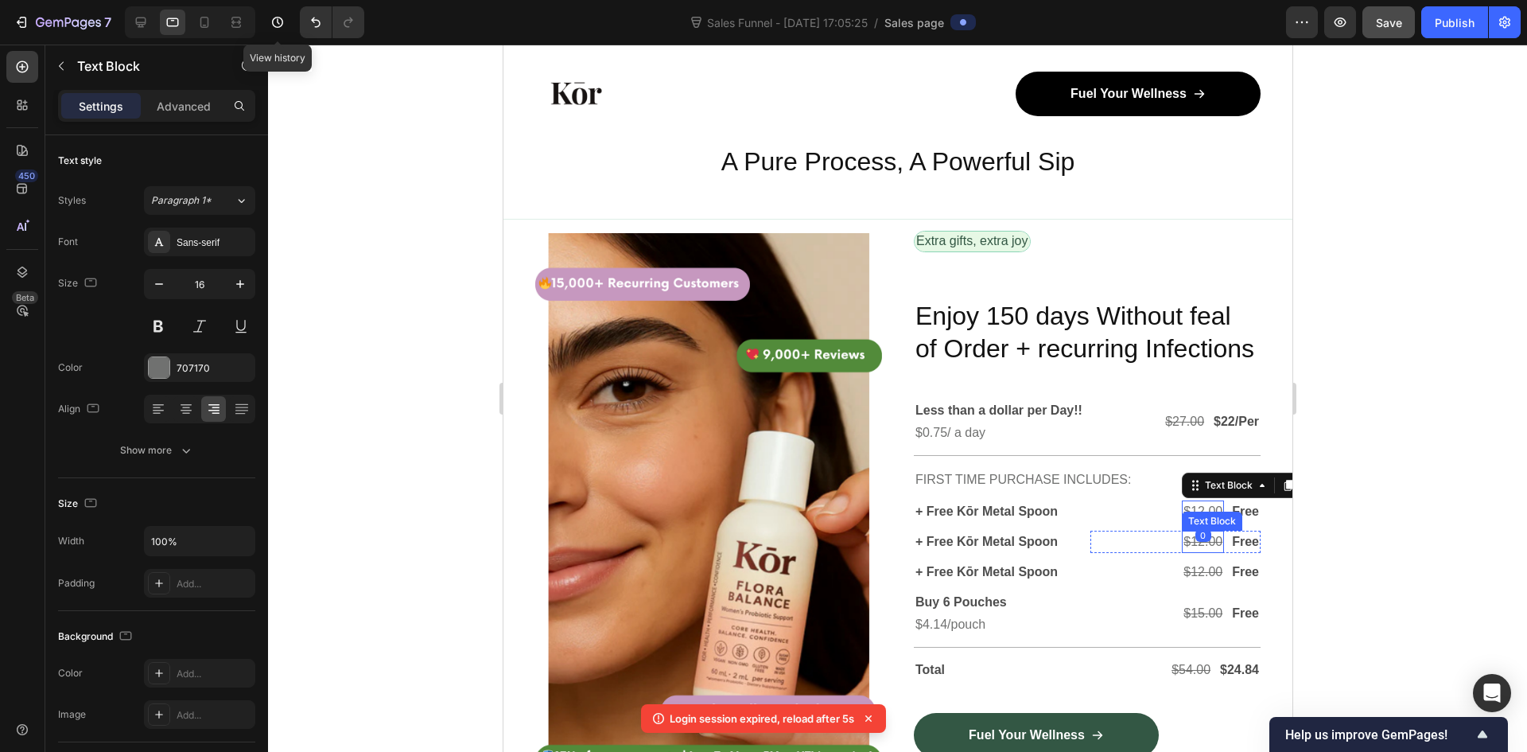
click at [1192, 548] on s "$12.00" at bounding box center [1202, 542] width 39 height 14
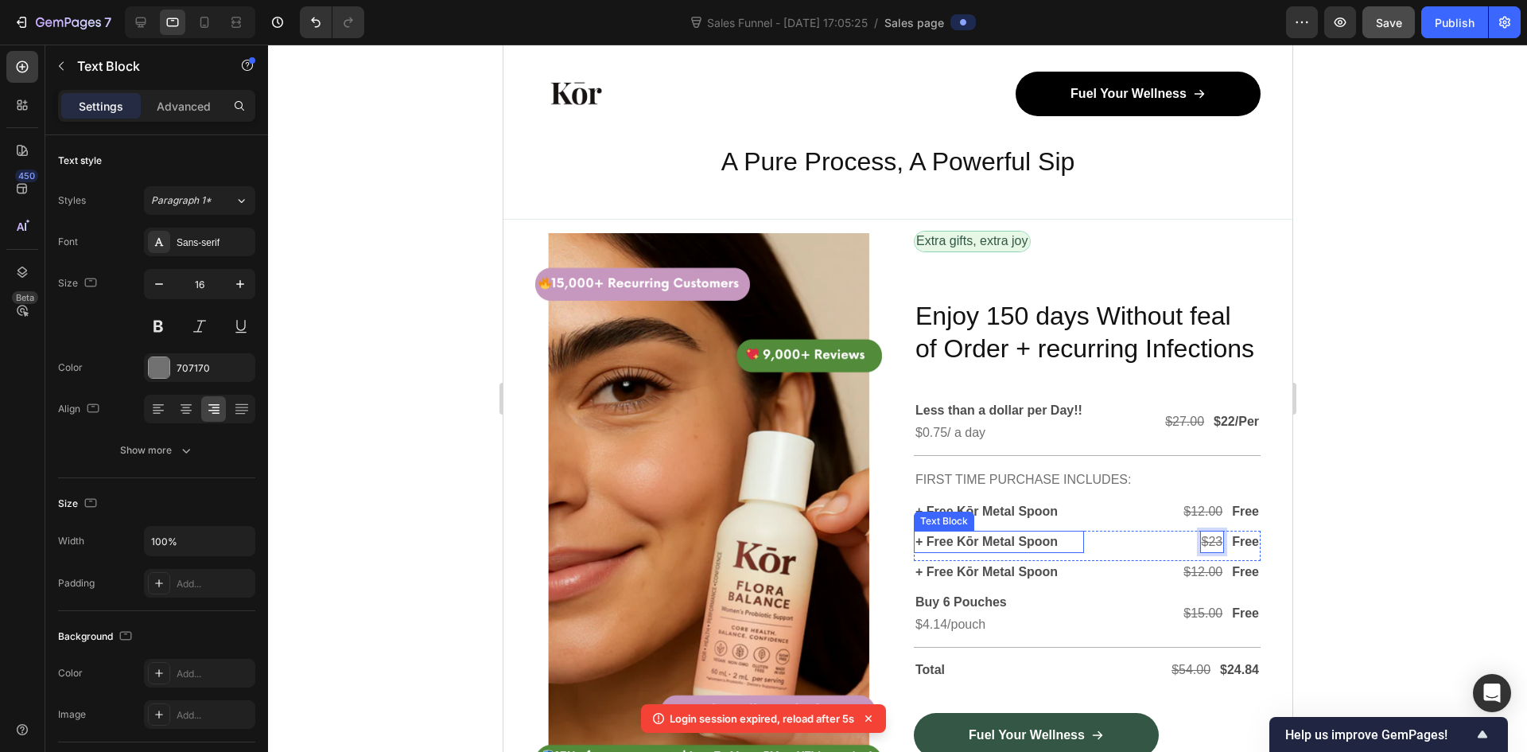
click at [1028, 531] on div "+ Free Kōr Metal Spoon Text Block $12.00 Text Block Free Text Block Row Row" at bounding box center [1086, 515] width 347 height 30
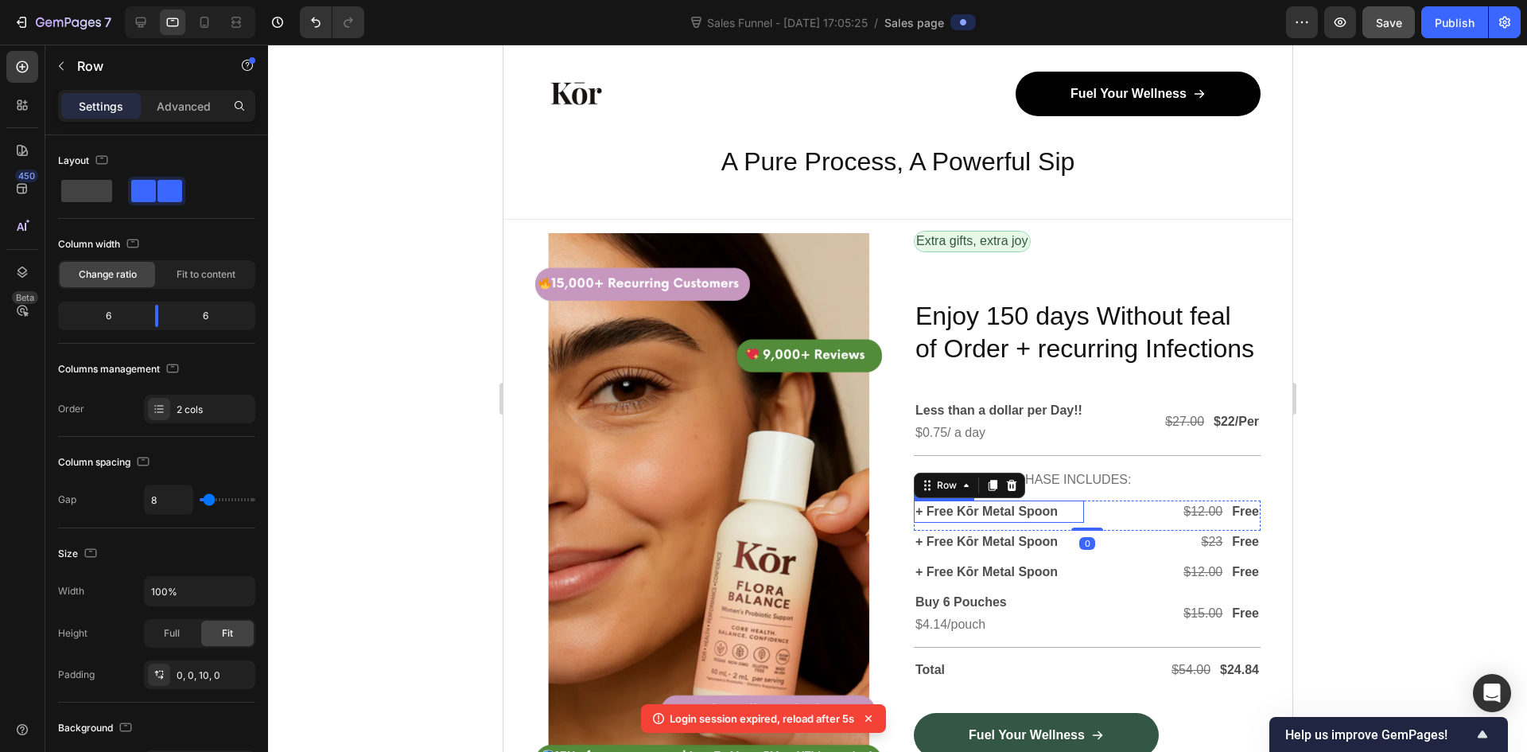
click at [1021, 521] on p "+ Free Kōr Metal Spoon" at bounding box center [998, 511] width 167 height 19
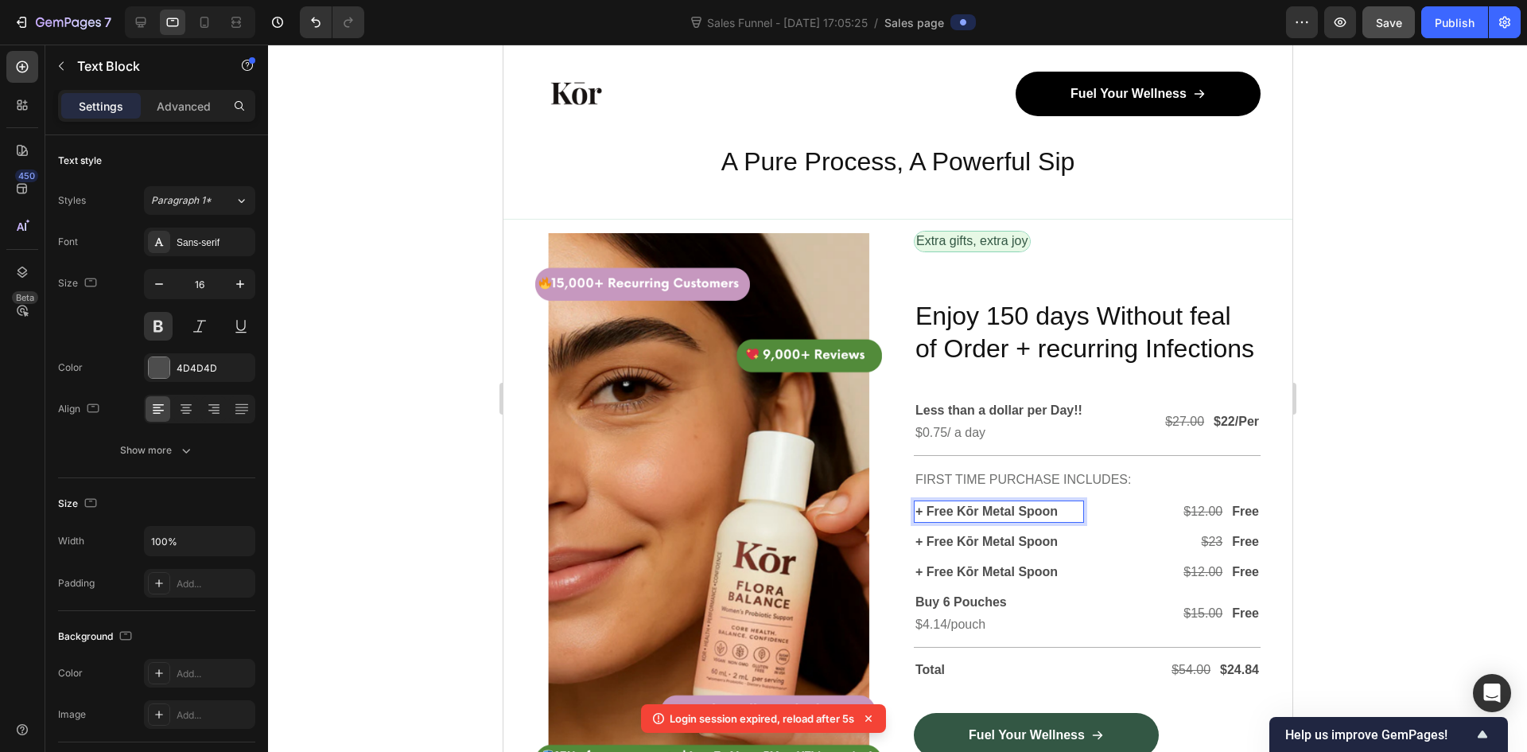
click at [1021, 521] on p "+ Free Kōr Metal Spoon" at bounding box center [998, 511] width 167 height 19
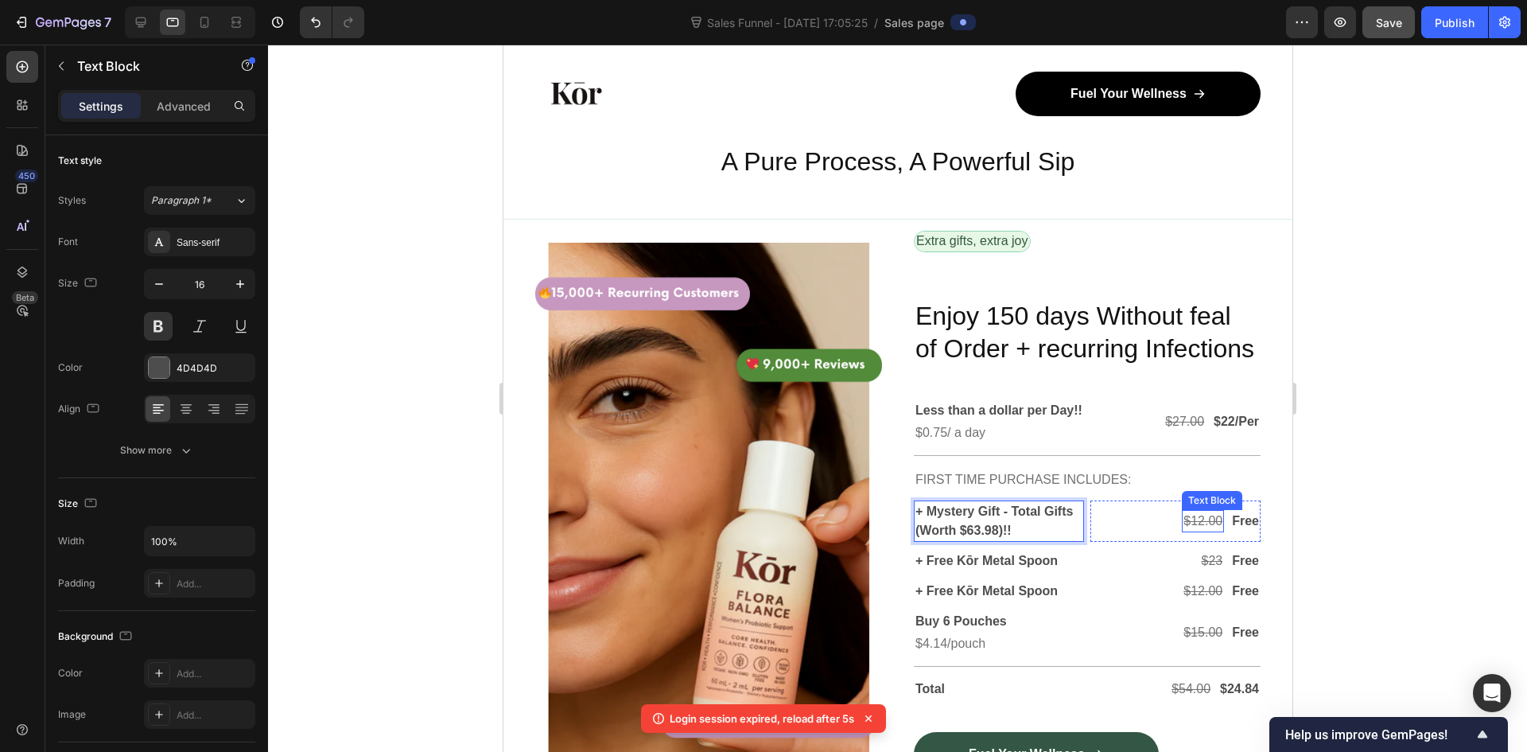
click at [1183, 527] on s "$12.00" at bounding box center [1202, 521] width 39 height 14
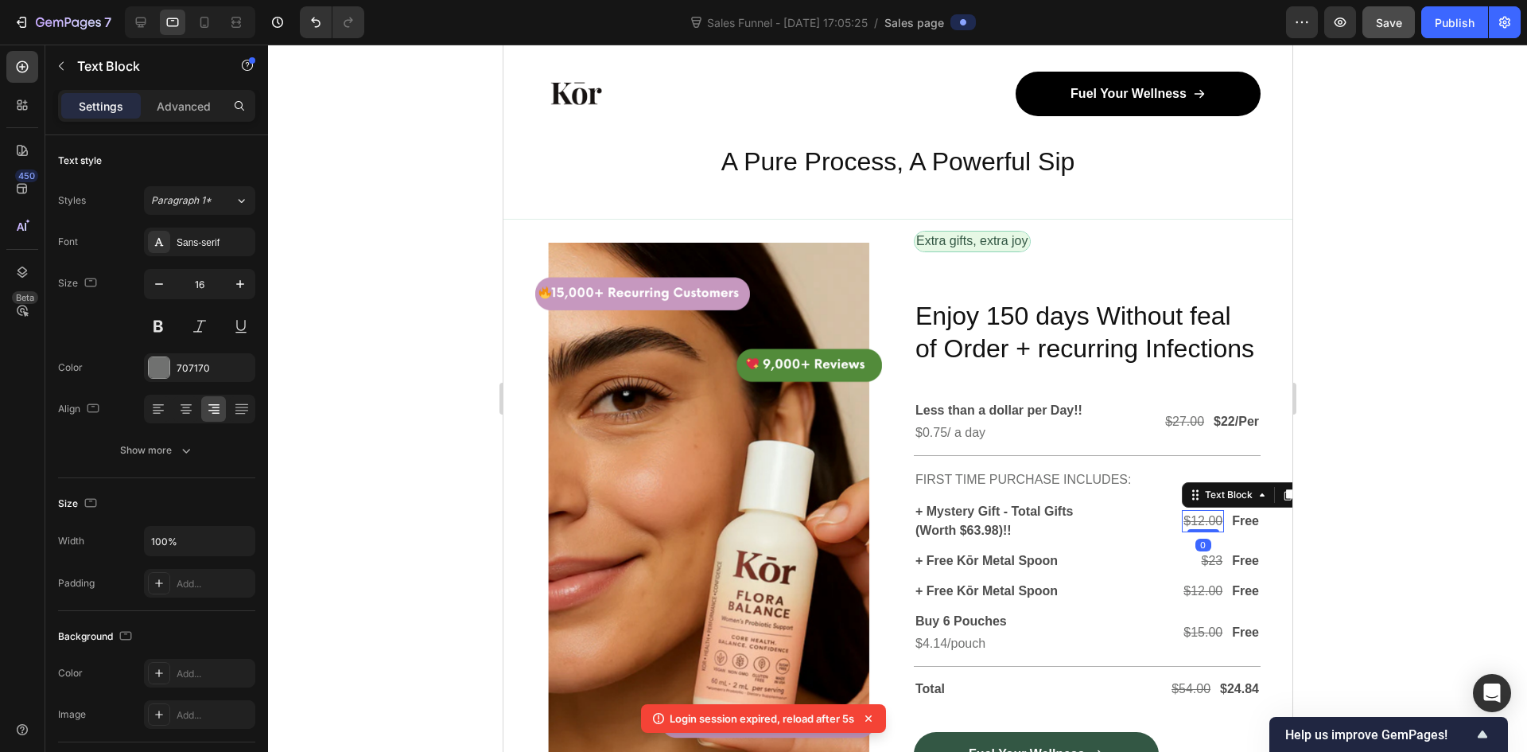
click at [1188, 527] on s "$12.00" at bounding box center [1202, 521] width 39 height 14
click at [1190, 527] on s "$12.00" at bounding box center [1202, 521] width 39 height 14
click at [1185, 527] on s "$12.00" at bounding box center [1202, 521] width 39 height 14
click at [1190, 527] on s "$12.00" at bounding box center [1202, 521] width 39 height 14
click at [1186, 527] on s "$12.00" at bounding box center [1202, 521] width 39 height 14
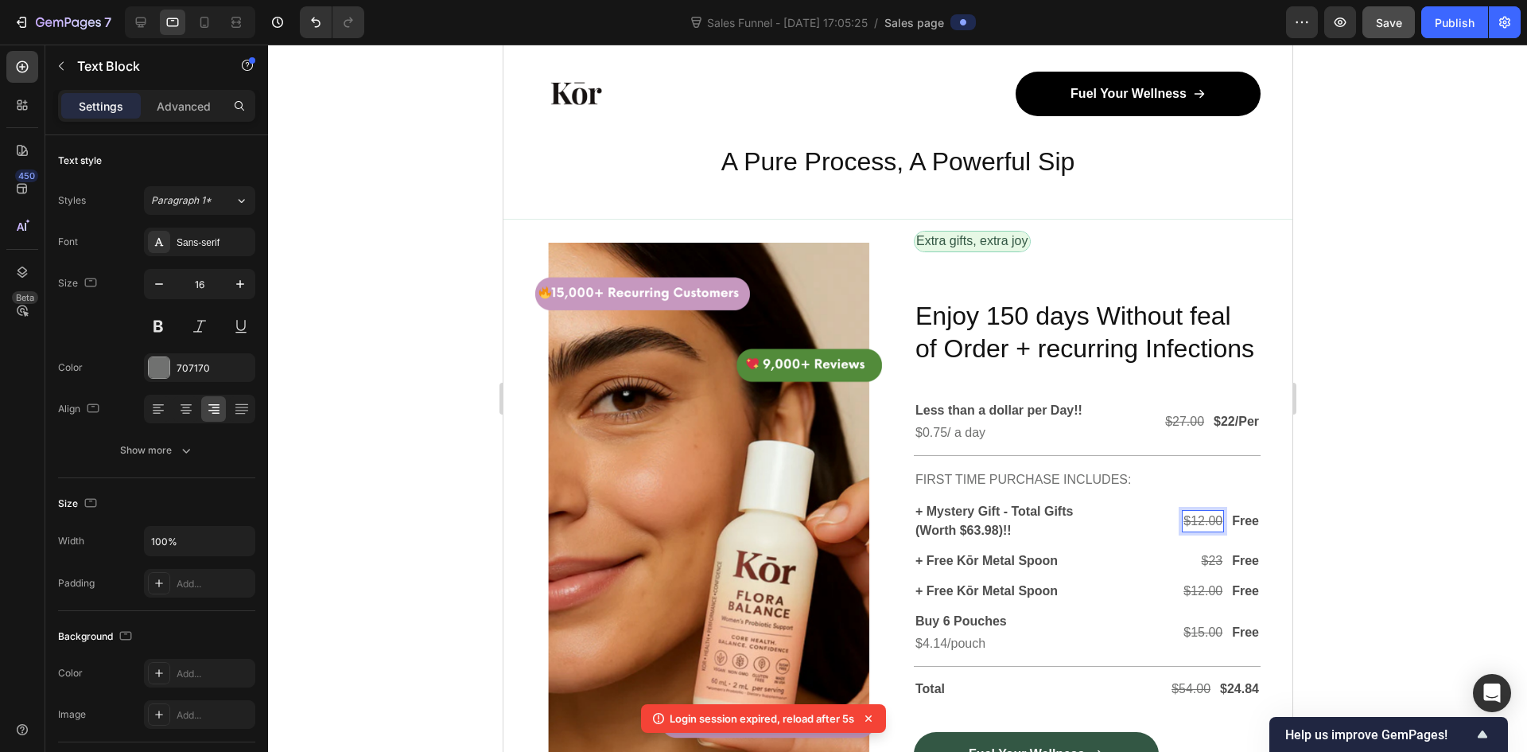
click at [1190, 527] on s "$12.00" at bounding box center [1202, 521] width 39 height 14
click at [1186, 527] on s "$12.00" at bounding box center [1202, 521] width 39 height 14
click at [1188, 527] on s "$12.00" at bounding box center [1202, 521] width 39 height 14
click at [1184, 527] on s "$12.00" at bounding box center [1202, 521] width 39 height 14
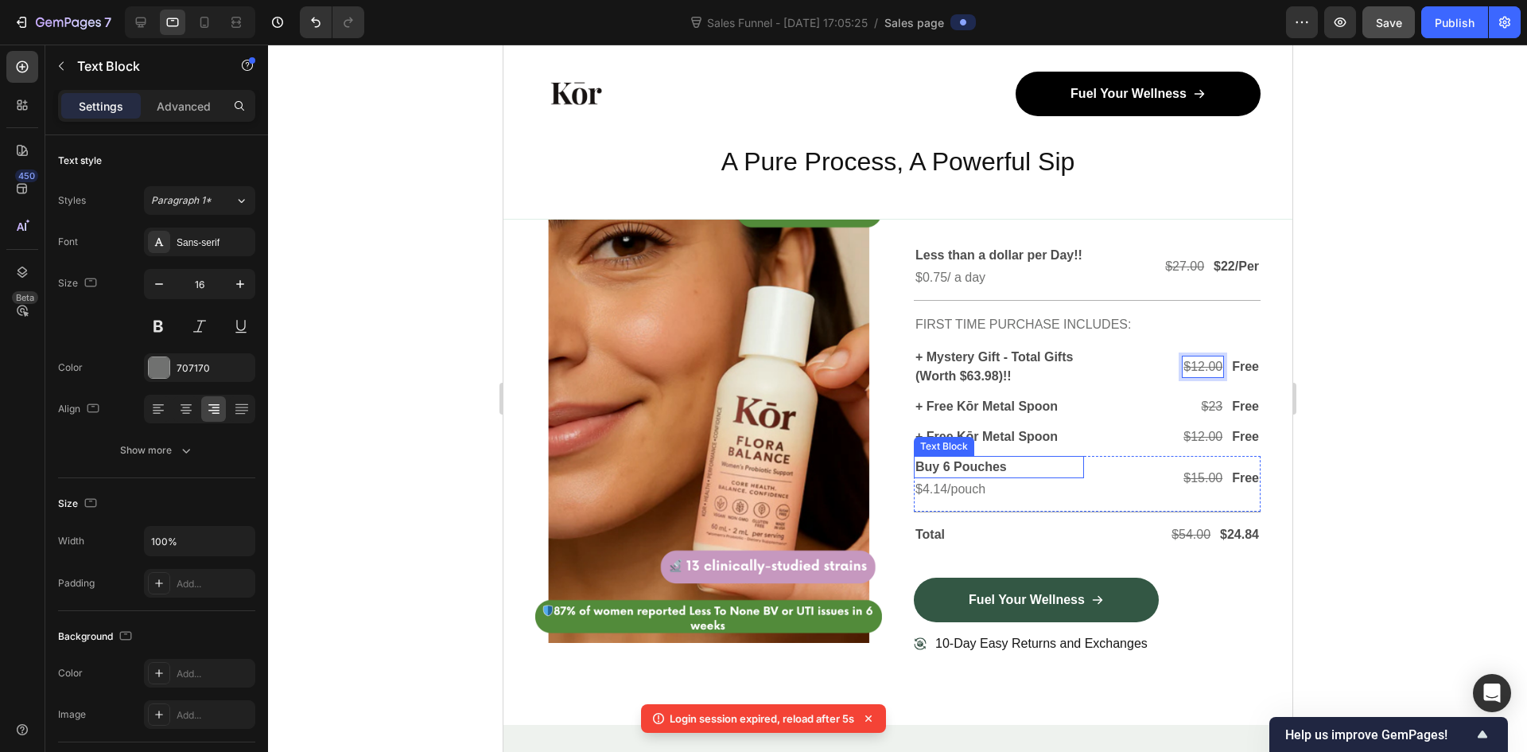
scroll to position [4894, 0]
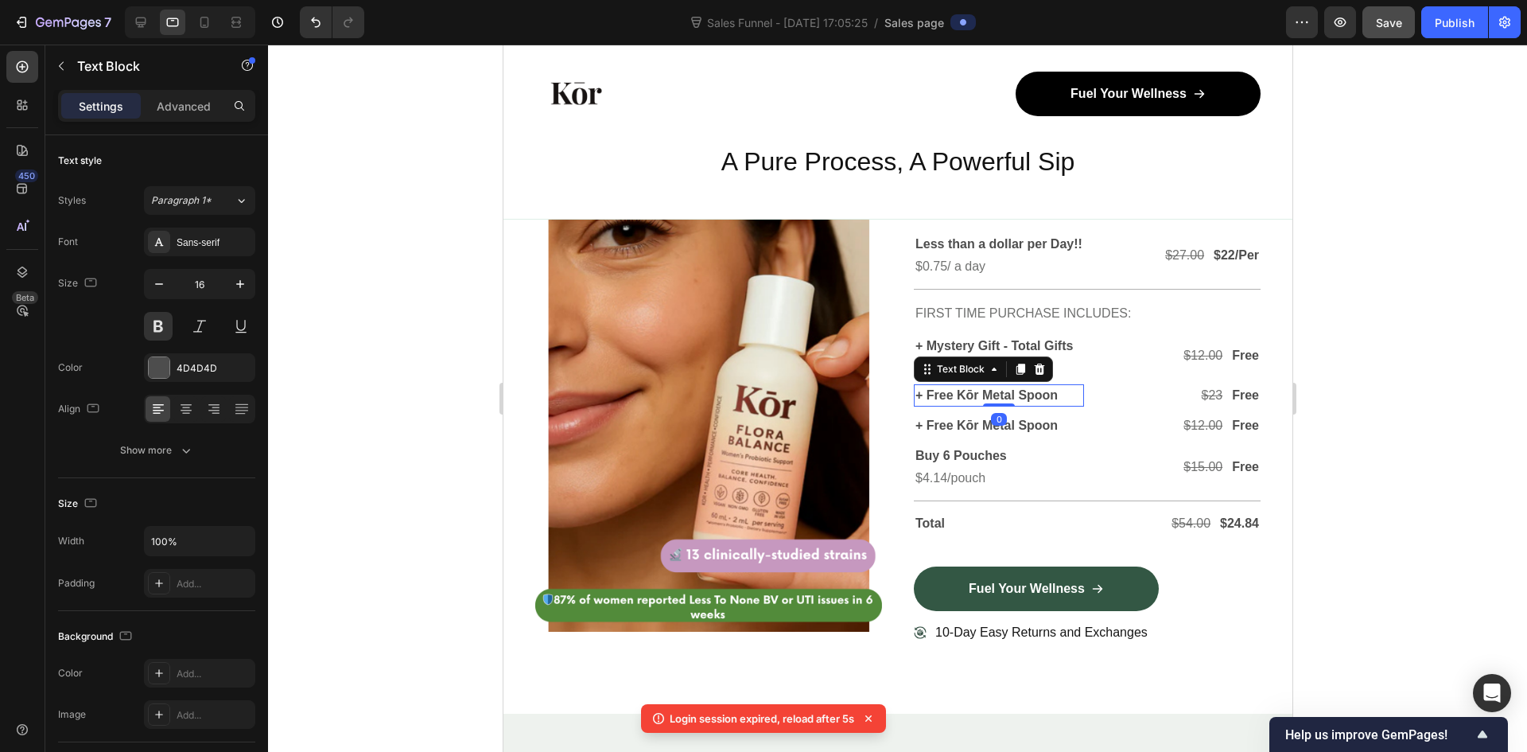
click at [1008, 405] on p "+ Free Kōr Metal Spoon" at bounding box center [998, 395] width 167 height 19
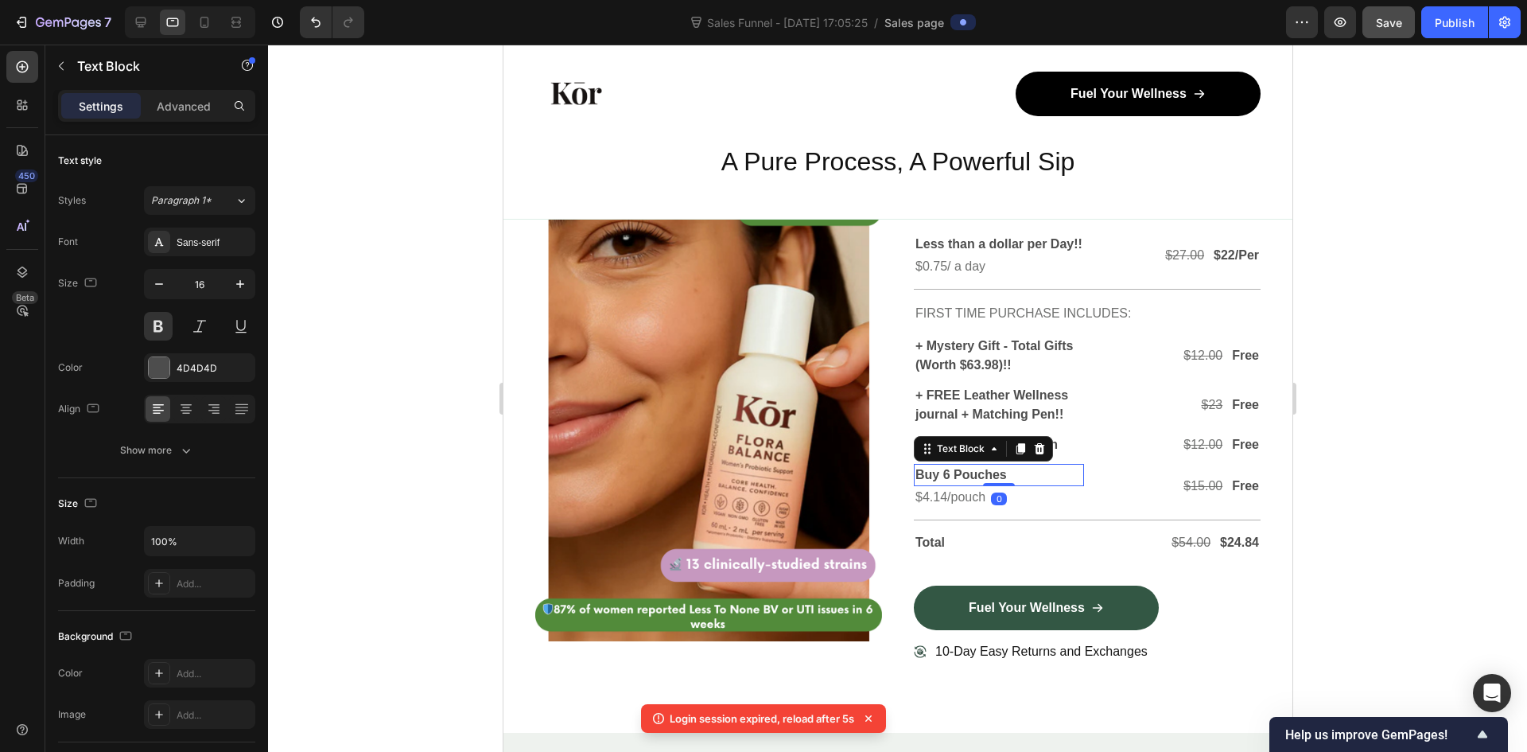
click at [958, 461] on div "Text Block" at bounding box center [982, 448] width 139 height 25
click at [958, 454] on p "+ Free Kōr Metal Spoon" at bounding box center [998, 444] width 167 height 19
click at [1016, 424] on icon at bounding box center [1020, 418] width 9 height 11
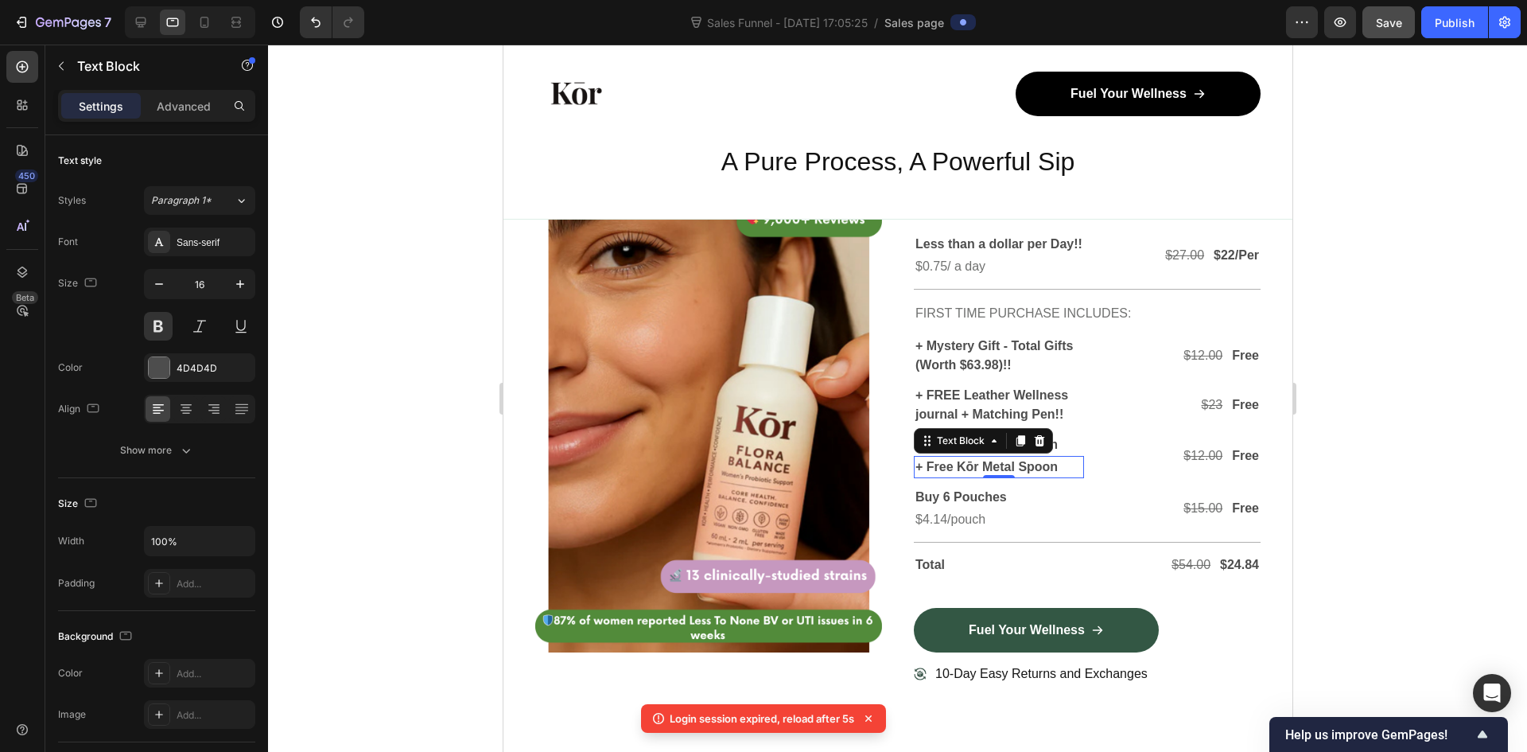
click at [1025, 476] on p "+ Free Kōr Metal Spoon" at bounding box center [998, 466] width 167 height 19
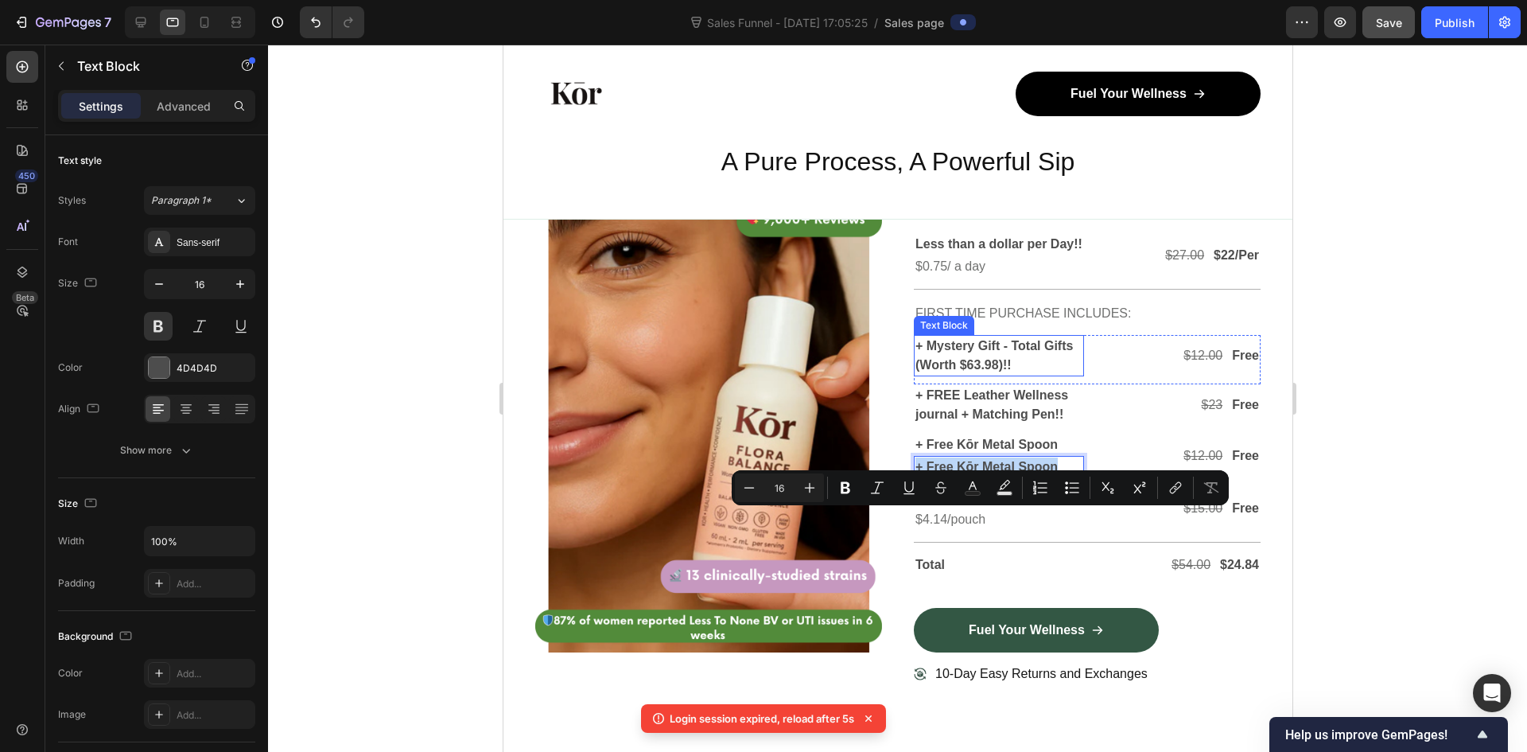
click at [1064, 375] on p "+ Mystery Gift - Total Gifts (Worth $63.98)!!" at bounding box center [998, 355] width 167 height 38
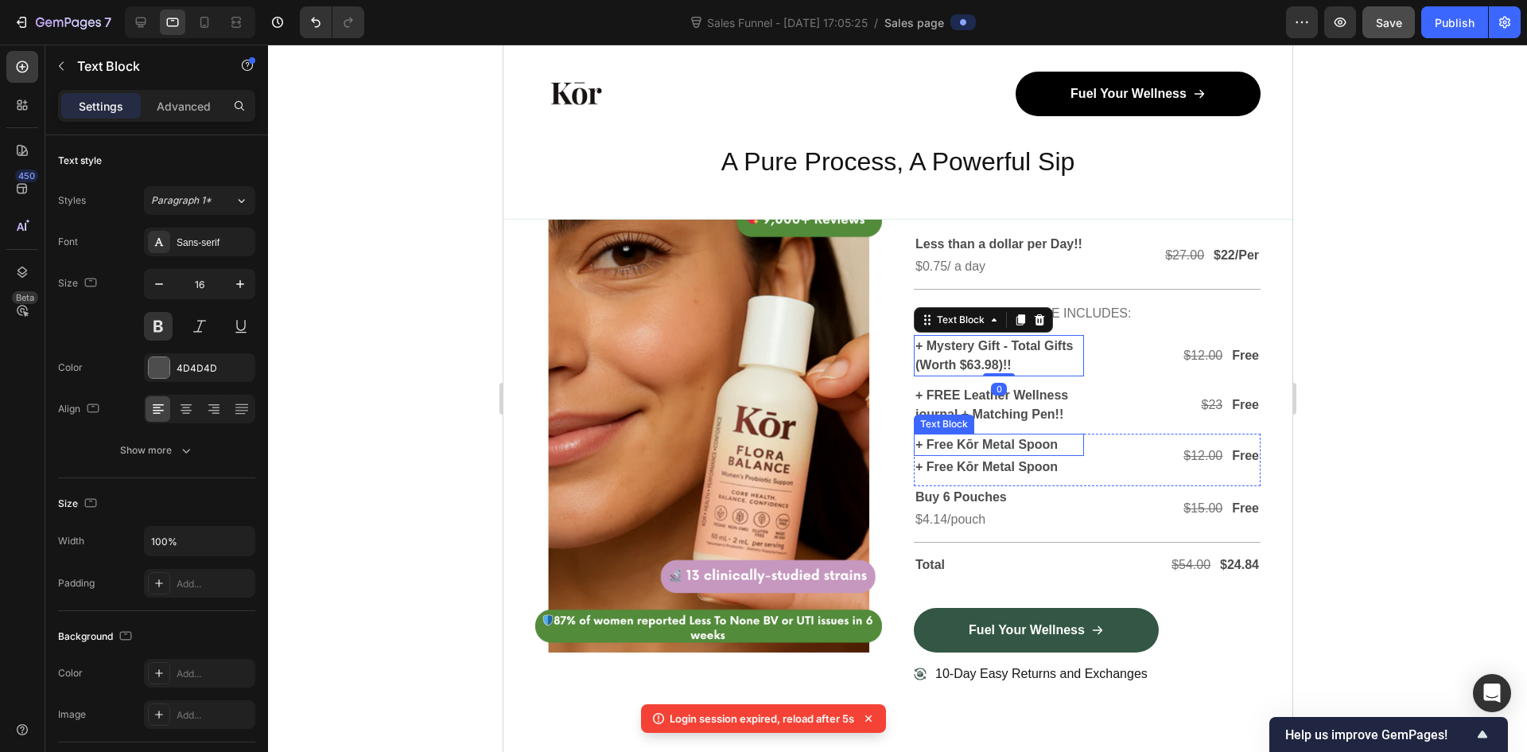
click at [1036, 454] on p "+ Free Kōr Metal Spoon" at bounding box center [998, 444] width 167 height 19
click at [1033, 454] on p "+ Free Kōr Metal Spoon" at bounding box center [998, 444] width 167 height 19
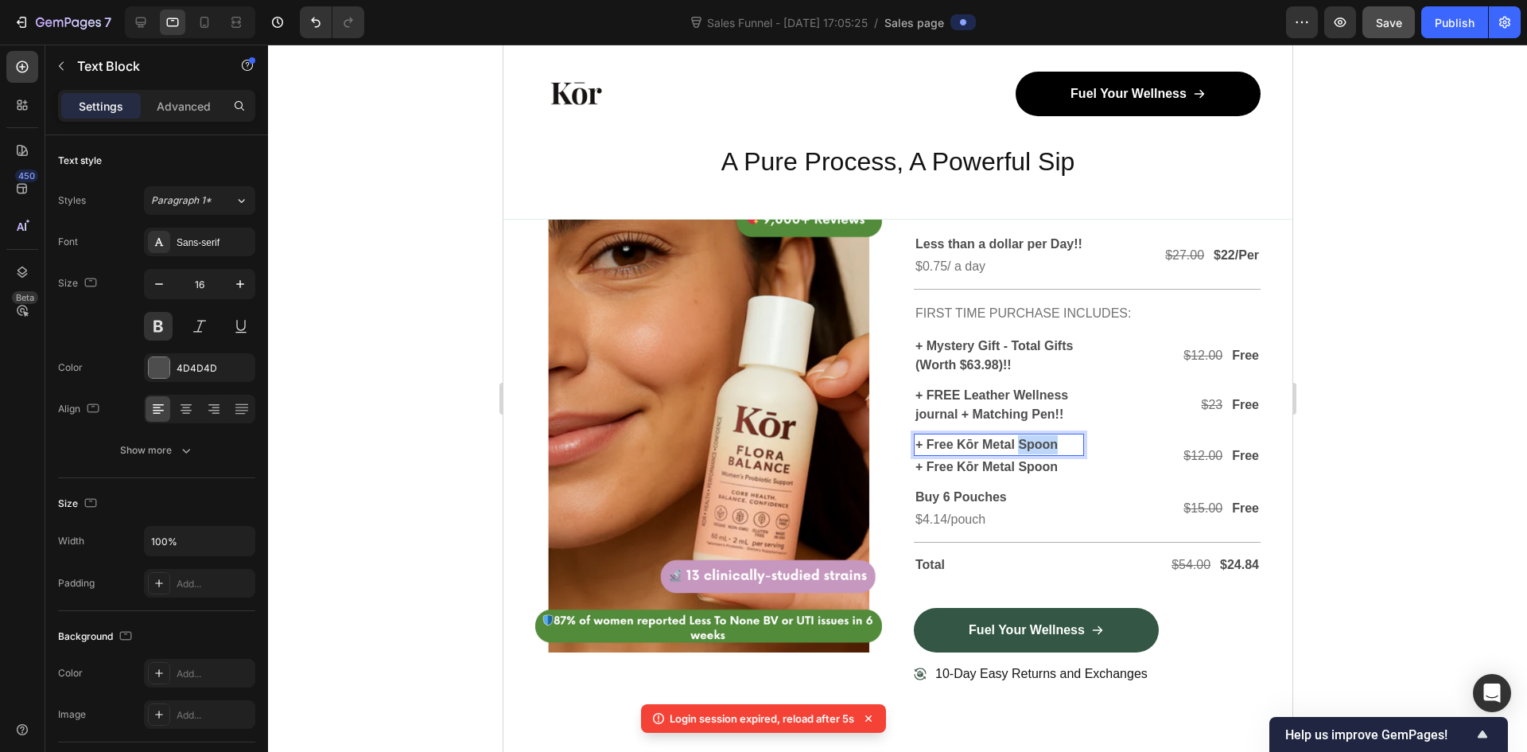
click at [1033, 454] on p "+ Free Kōr Metal Spoon" at bounding box center [998, 444] width 167 height 19
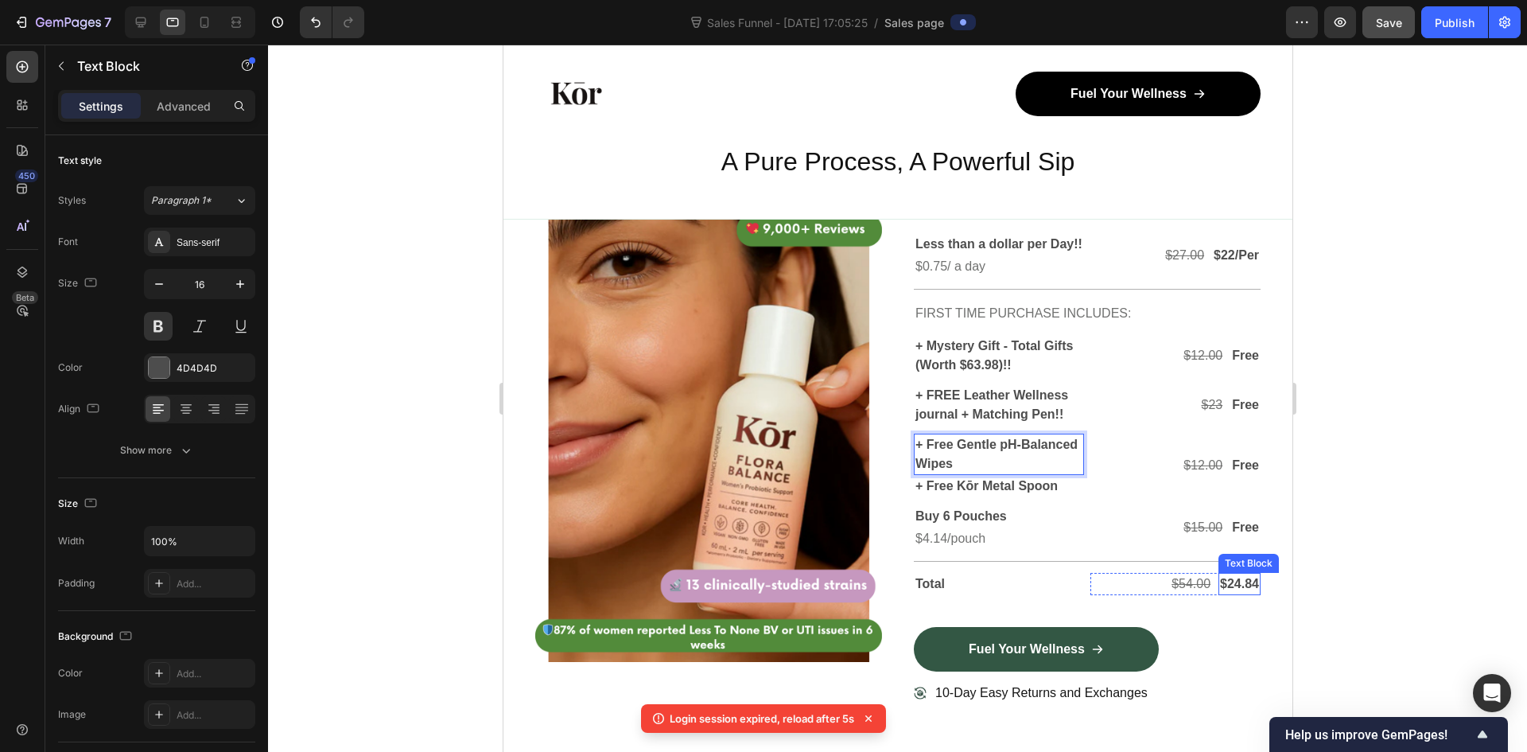
click at [1219, 593] on p "$24.84" at bounding box center [1238, 583] width 39 height 19
click at [1221, 593] on p "$24.84" at bounding box center [1238, 583] width 39 height 19
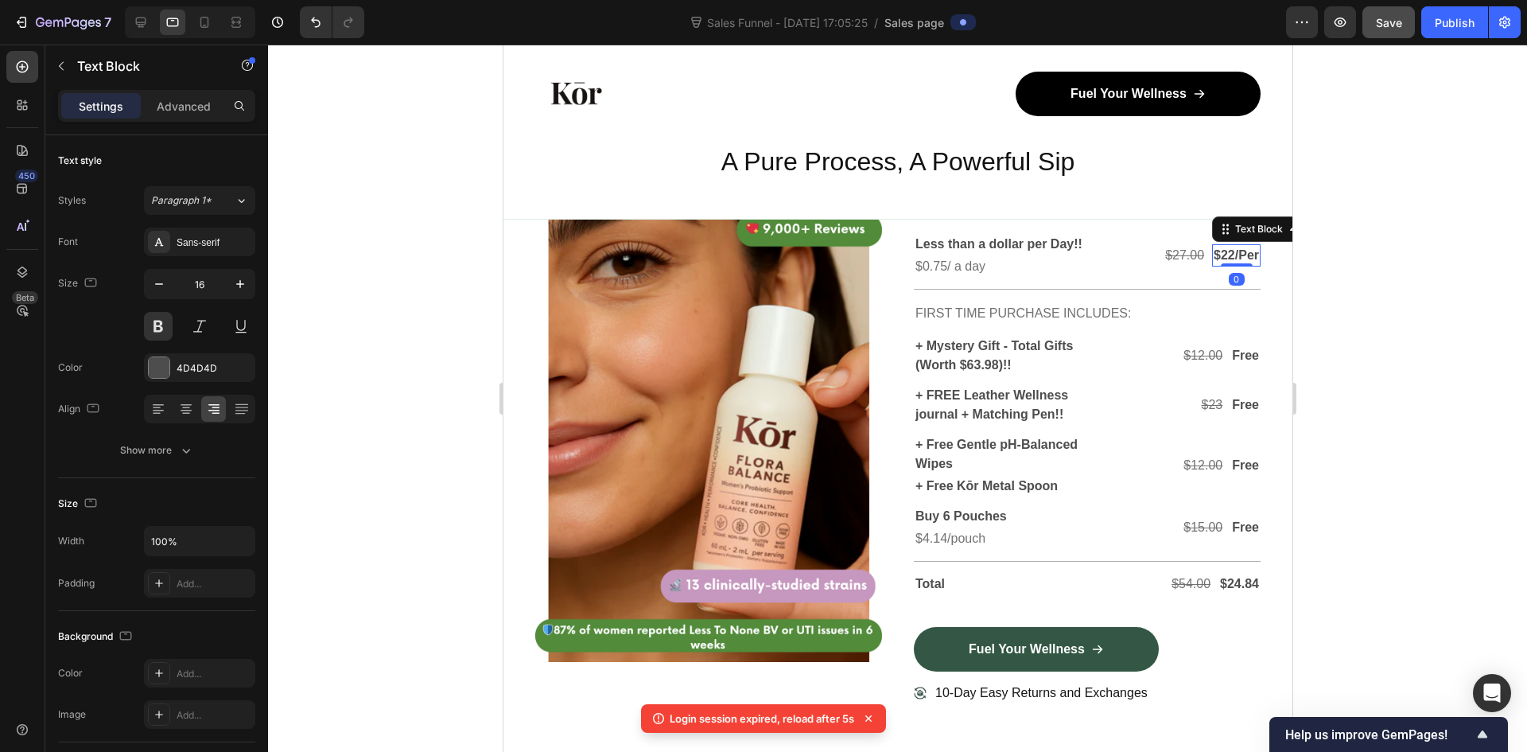
click at [1218, 265] on p "$22/Per" at bounding box center [1235, 255] width 45 height 19
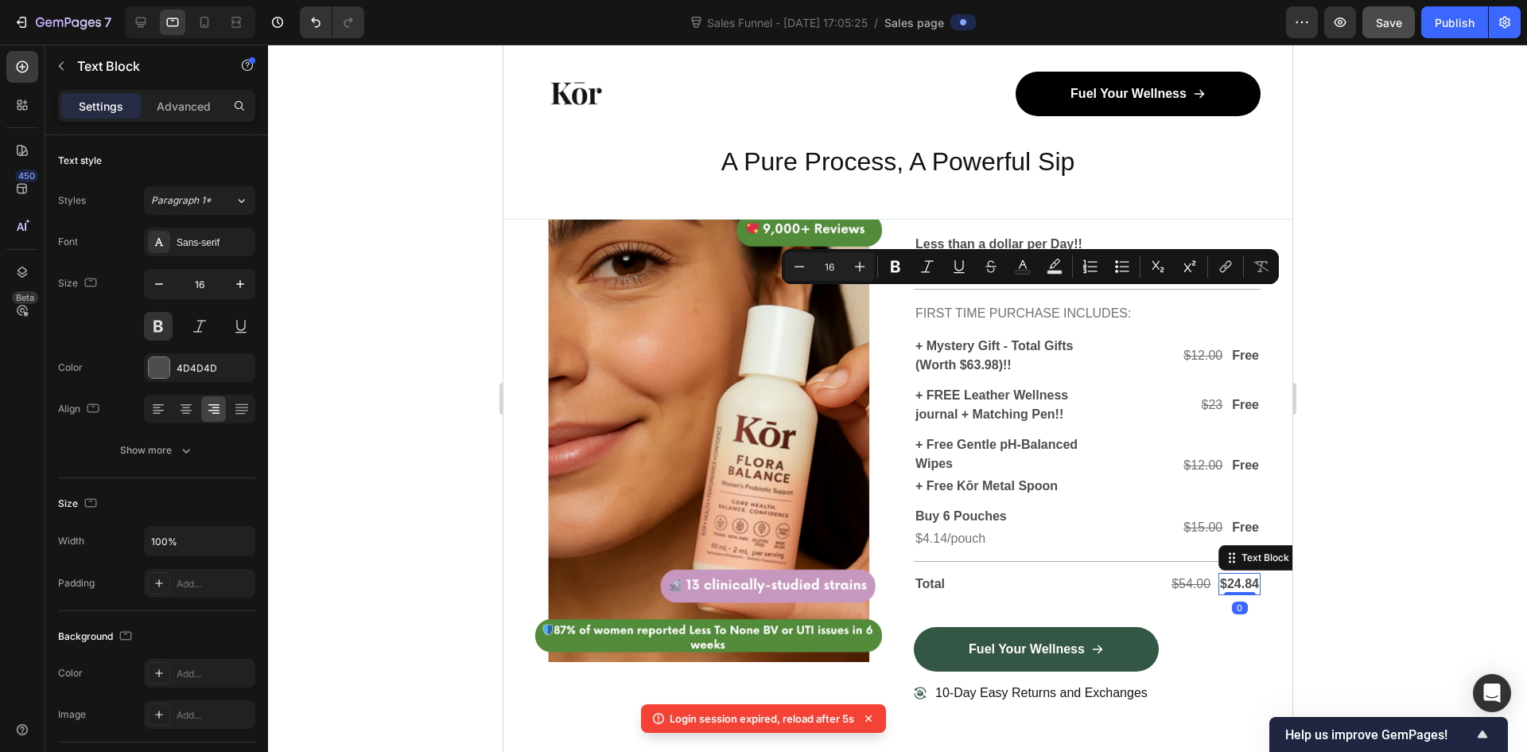
click at [1240, 593] on p "$24.84" at bounding box center [1238, 583] width 39 height 19
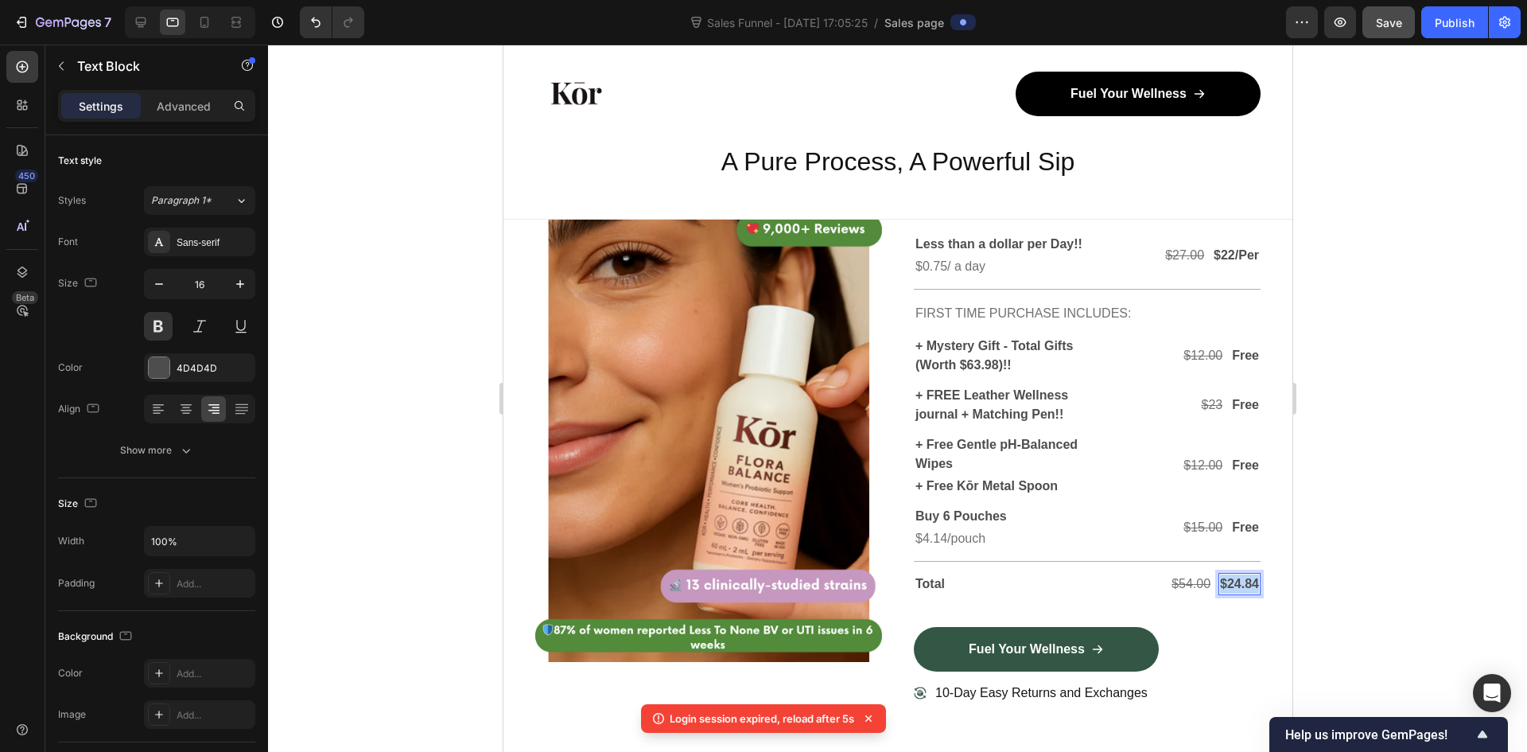
click at [1238, 593] on p "$24.84" at bounding box center [1238, 583] width 39 height 19
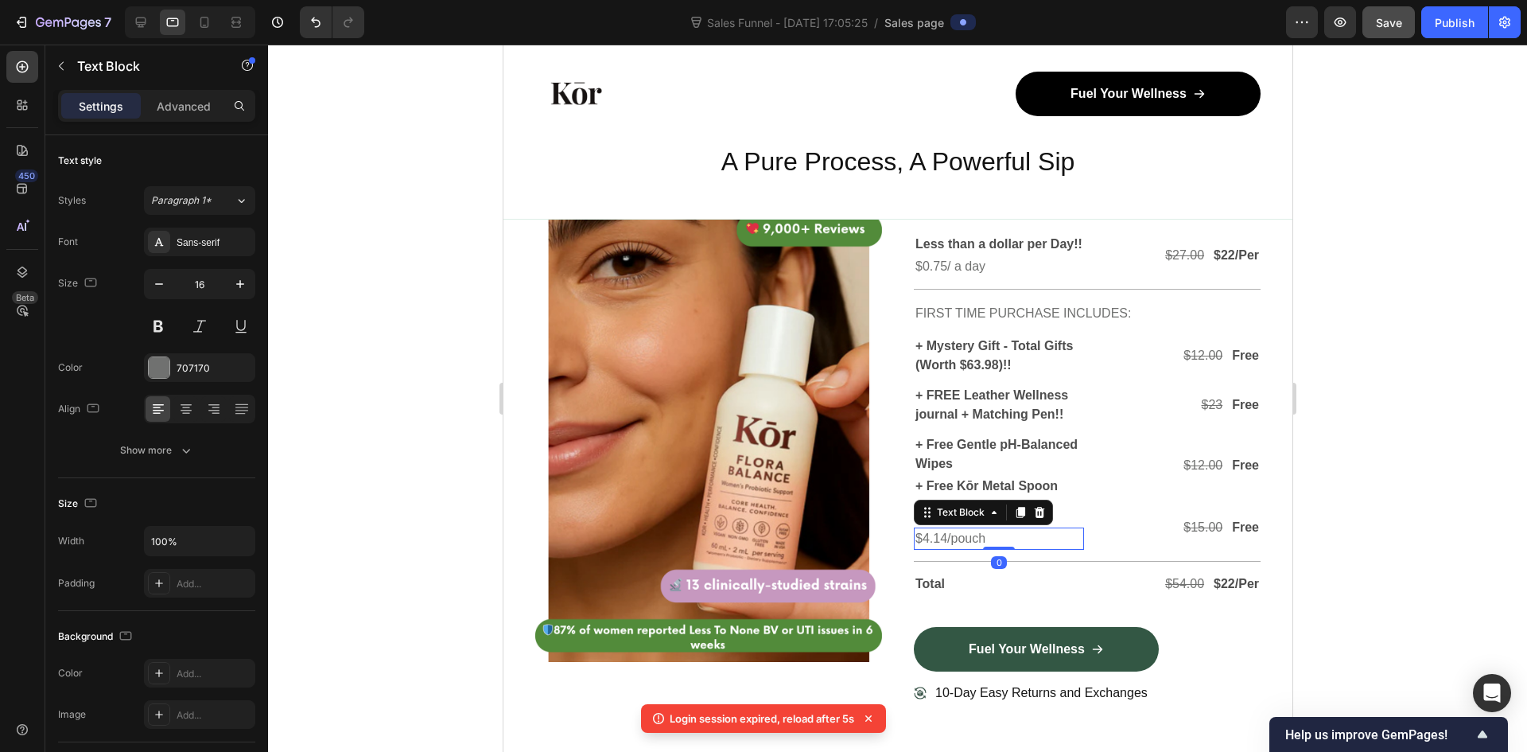
click at [1048, 548] on p "$4.14/pouch" at bounding box center [998, 538] width 167 height 19
click at [1036, 518] on icon at bounding box center [1039, 512] width 10 height 11
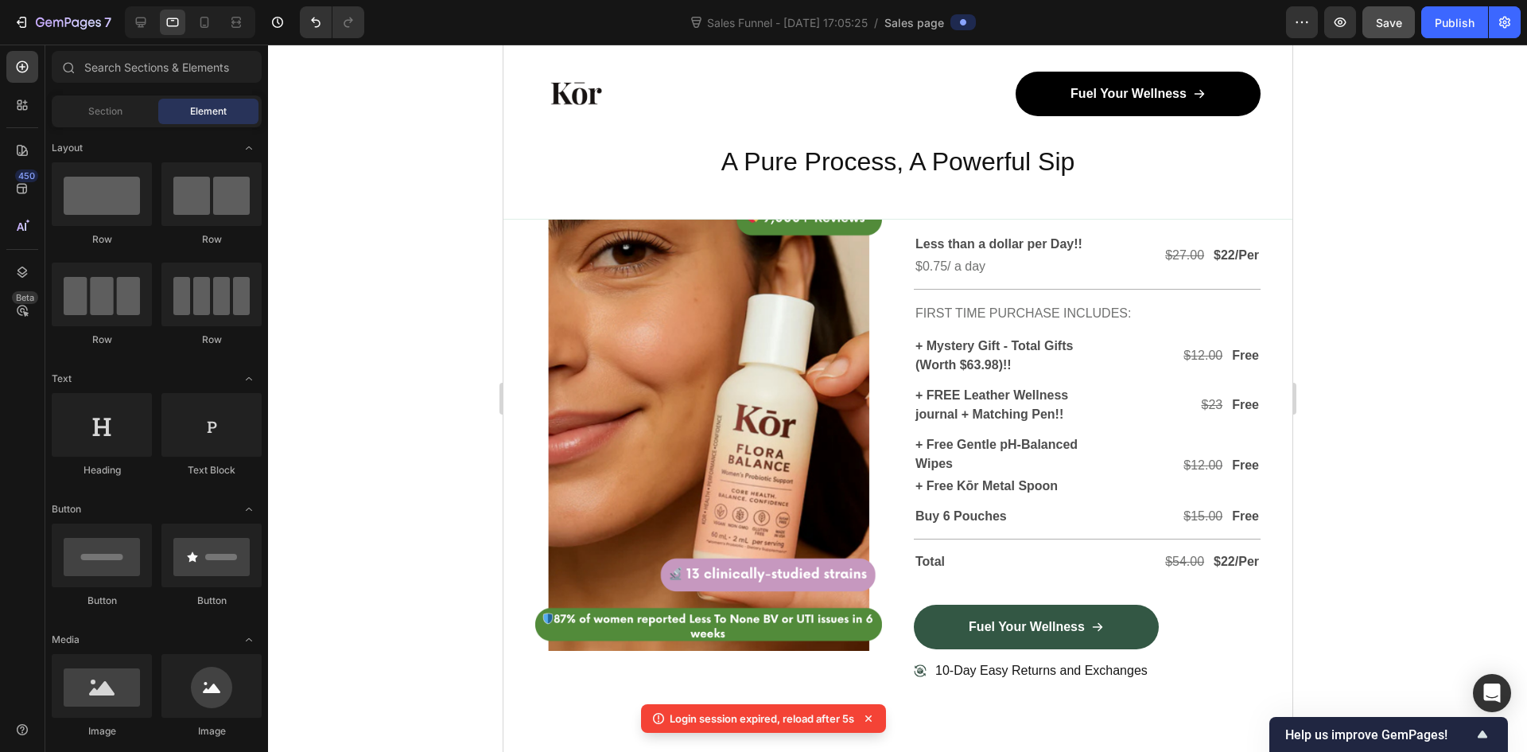
scroll to position [4883, 0]
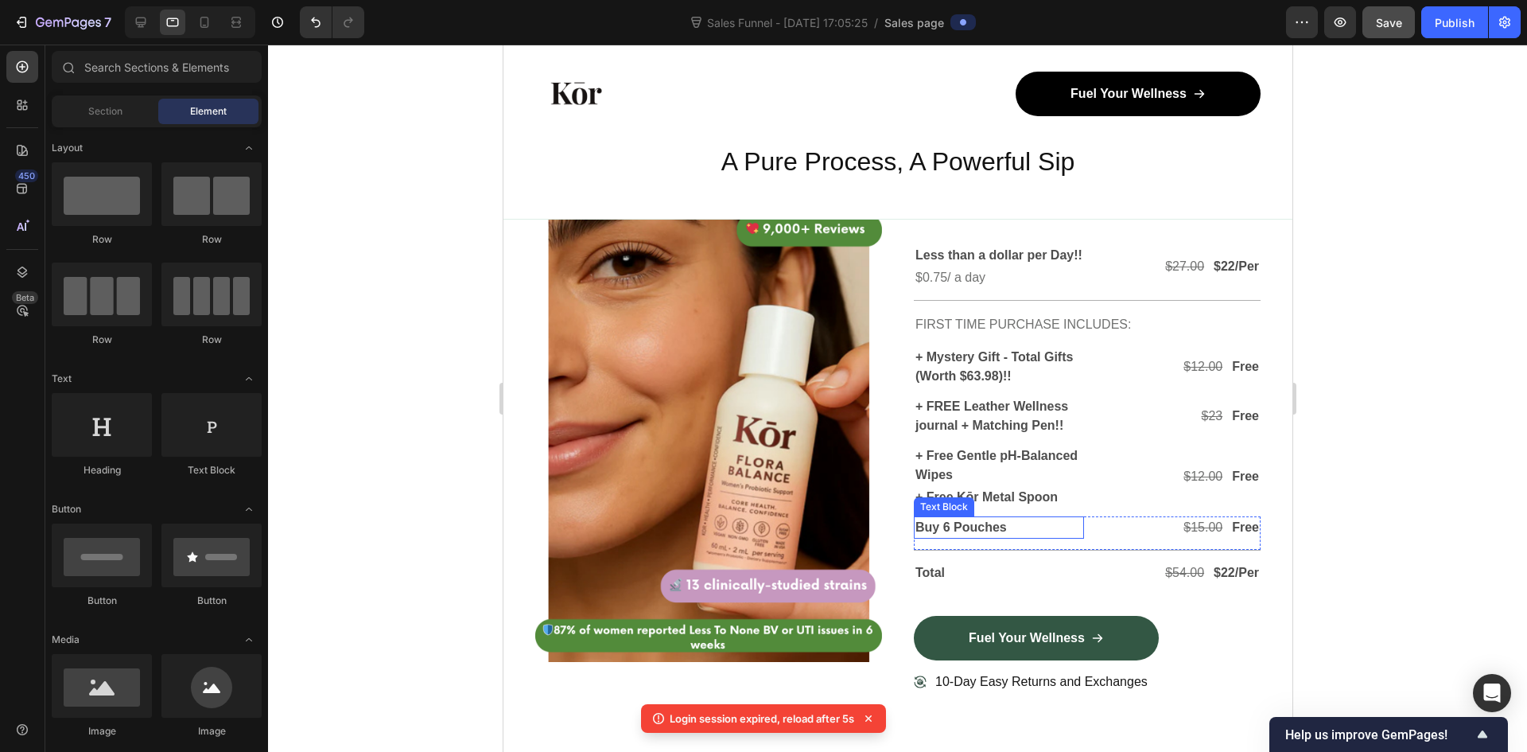
click at [1040, 537] on p "Buy 6 Pouches" at bounding box center [998, 527] width 167 height 19
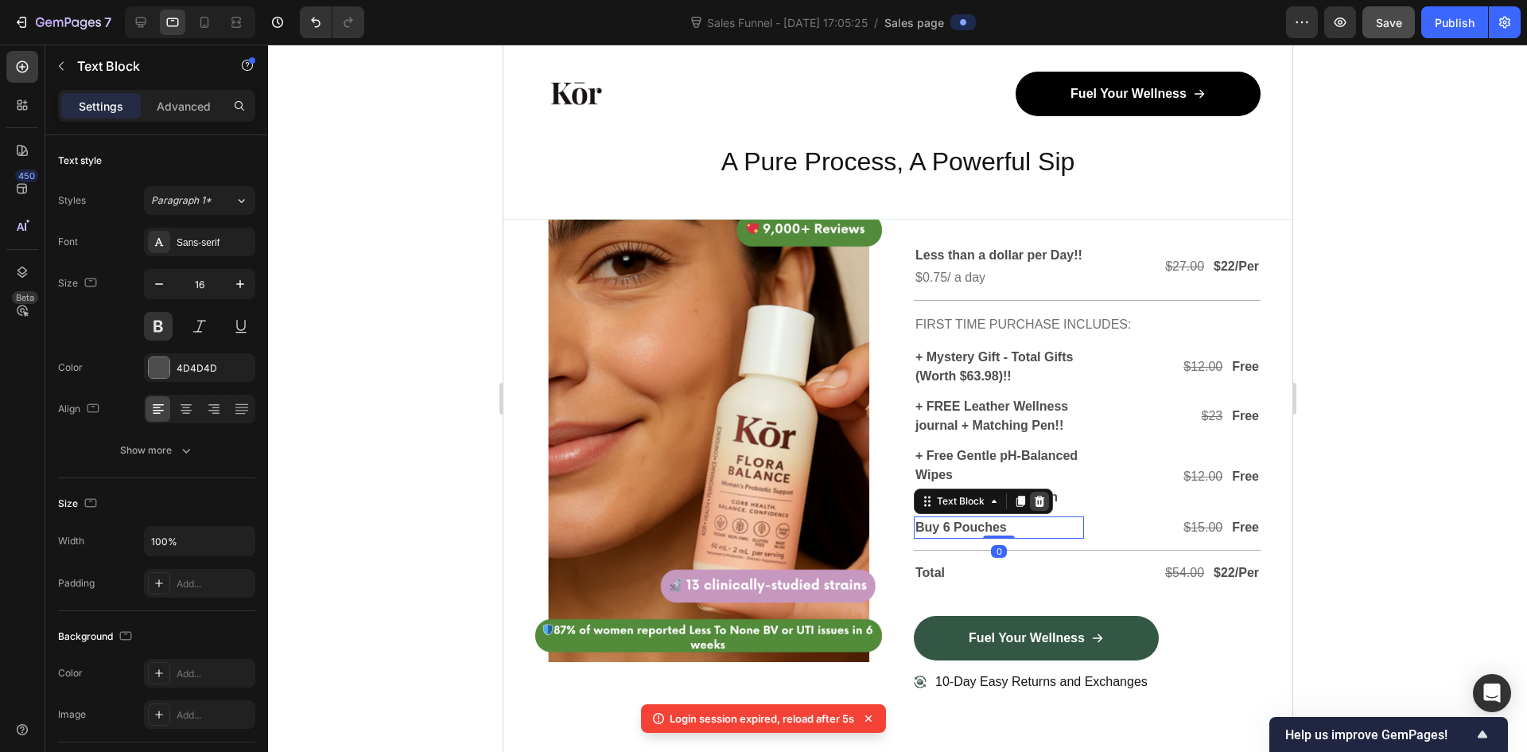
click at [1034, 507] on icon at bounding box center [1039, 501] width 10 height 11
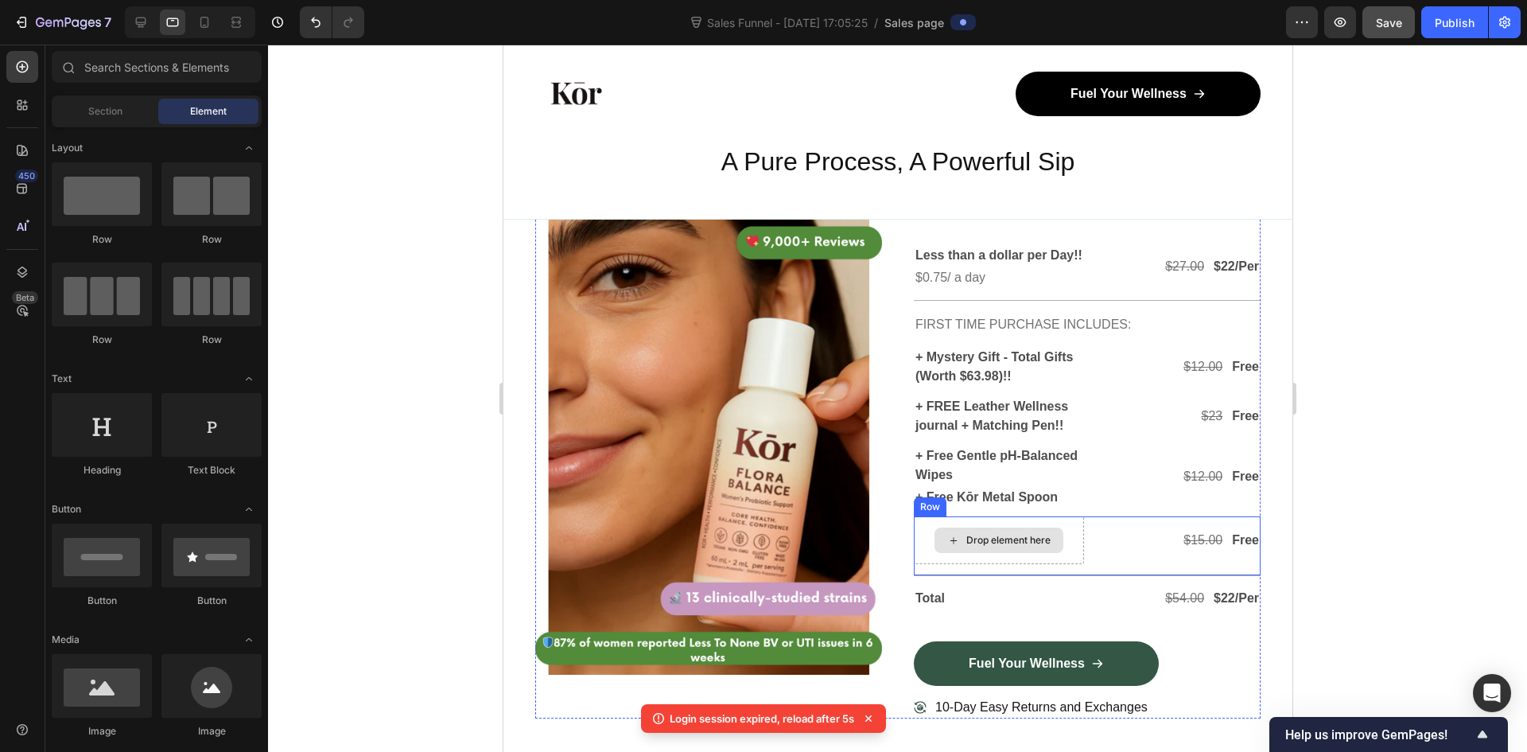
scroll to position [4896, 0]
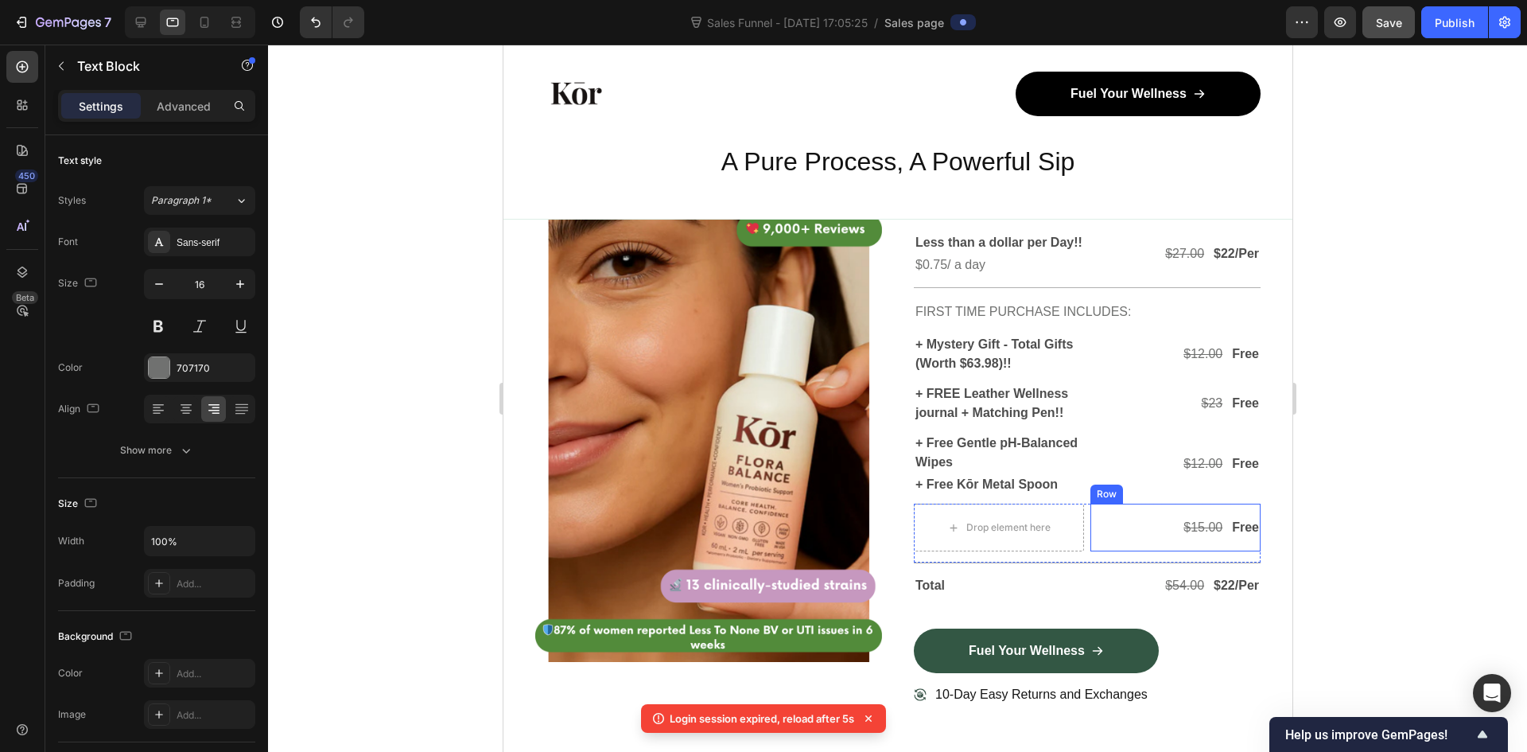
click at [1183, 534] on s "$15.00" at bounding box center [1202, 527] width 39 height 14
click at [1231, 537] on p "Free" at bounding box center [1244, 527] width 27 height 19
click at [1194, 534] on s "$15.00" at bounding box center [1202, 527] width 39 height 14
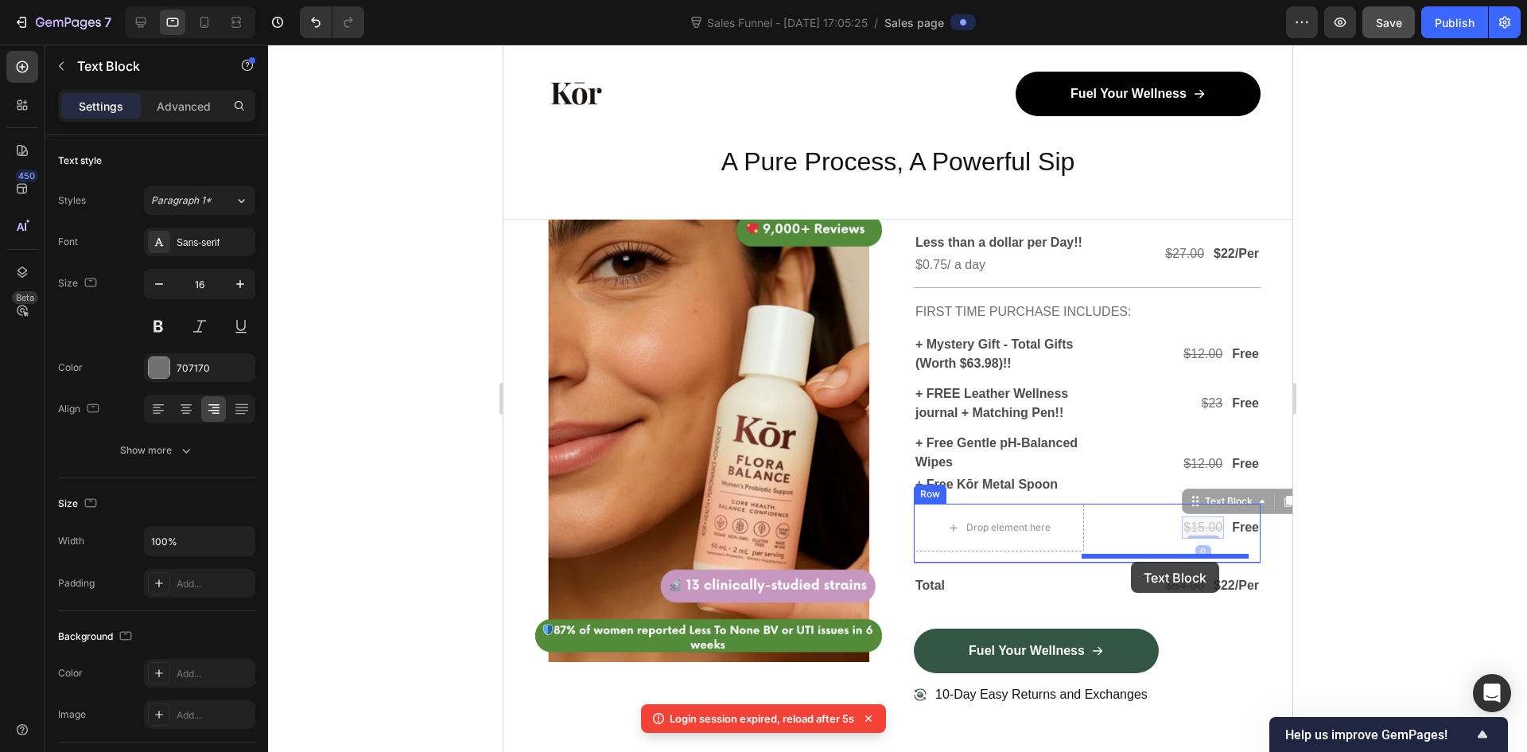
drag, startPoint x: 1192, startPoint y: 559, endPoint x: 1130, endPoint y: 562, distance: 61.3
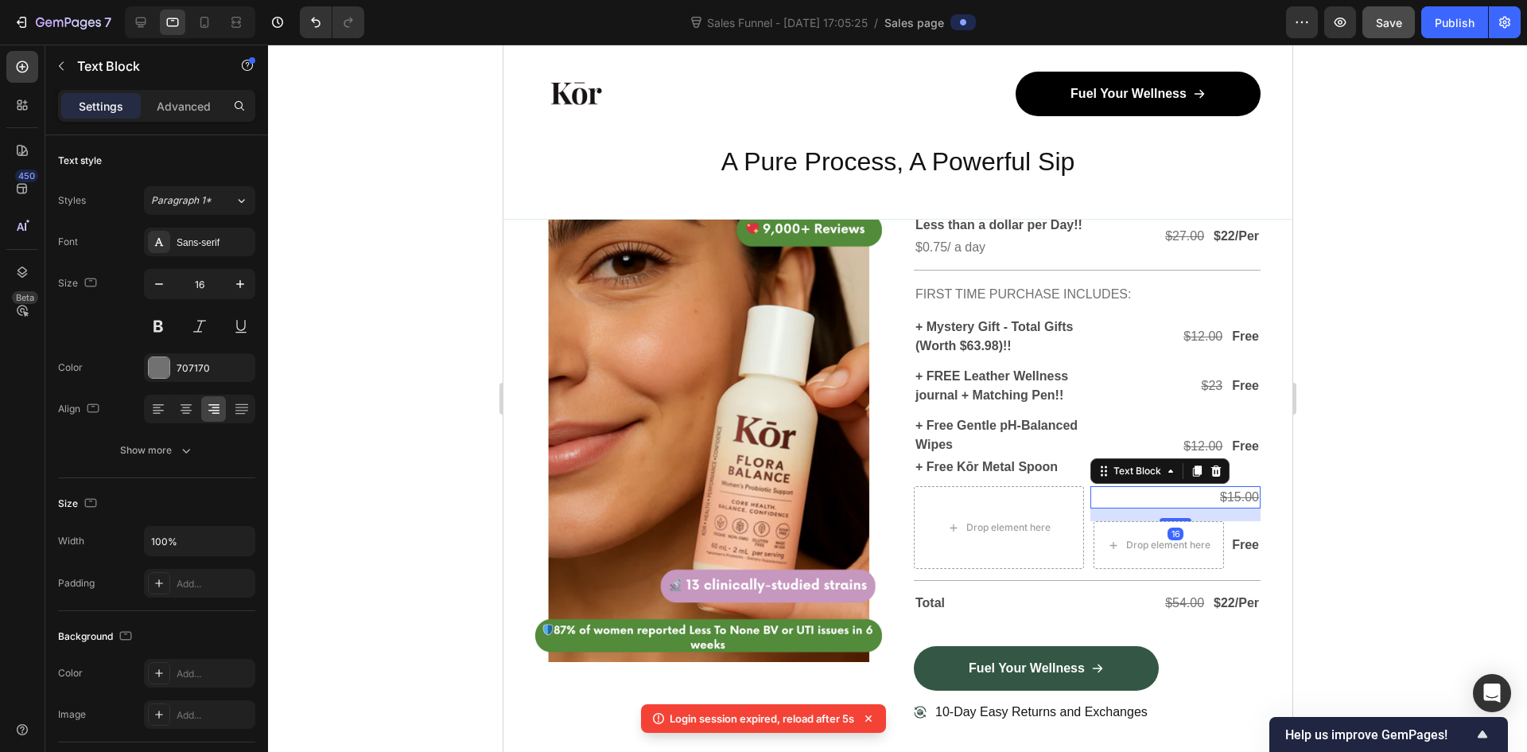
click at [1223, 507] on p "$15.00" at bounding box center [1174, 497] width 167 height 19
click at [1229, 503] on s "$15.00" at bounding box center [1238, 497] width 39 height 14
click at [1220, 503] on s "$15.00" at bounding box center [1238, 497] width 39 height 14
click at [1230, 556] on div "Free" at bounding box center [1245, 545] width 30 height 22
click at [1162, 507] on p "$15.00" at bounding box center [1174, 497] width 167 height 19
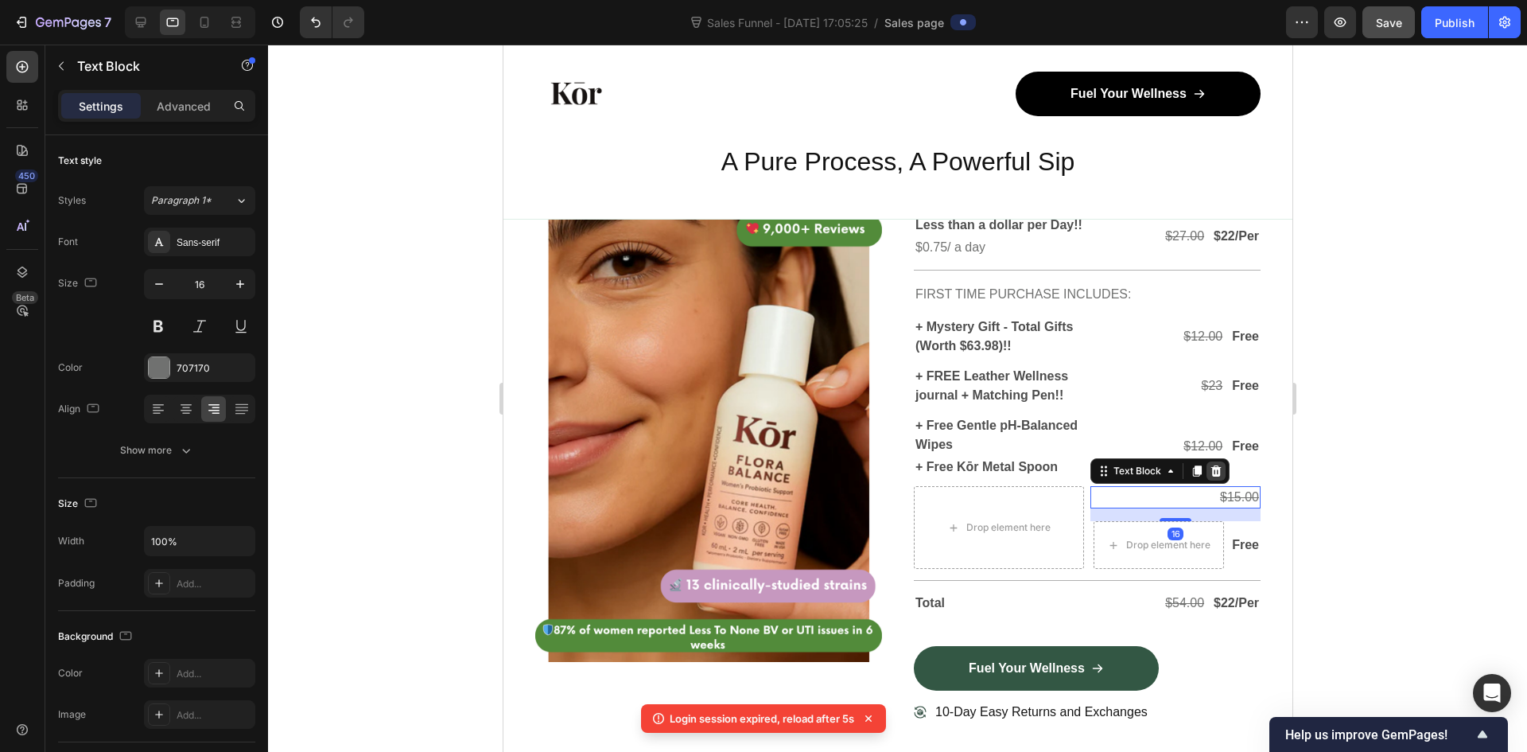
click at [1211, 476] on icon at bounding box center [1216, 470] width 10 height 11
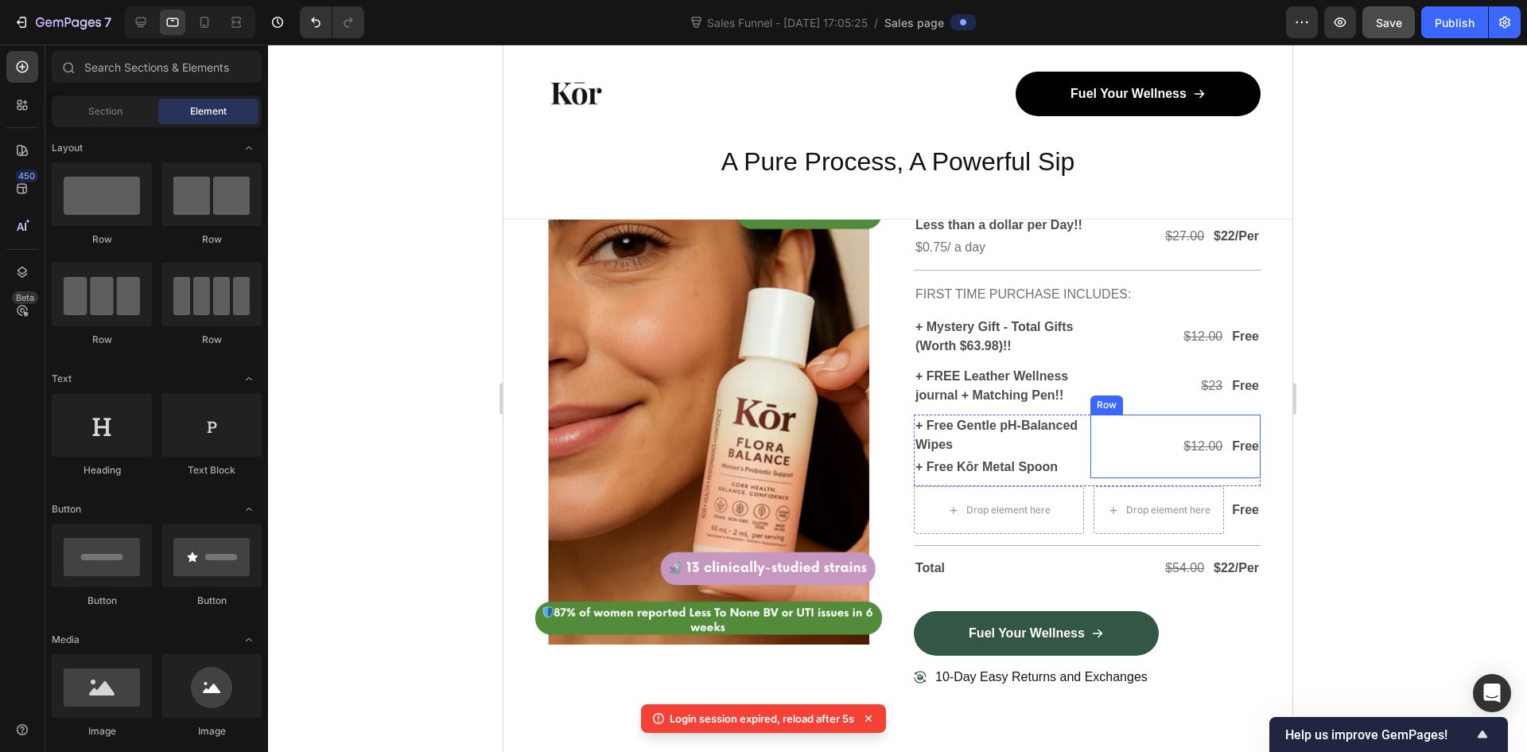
scroll to position [4896, 0]
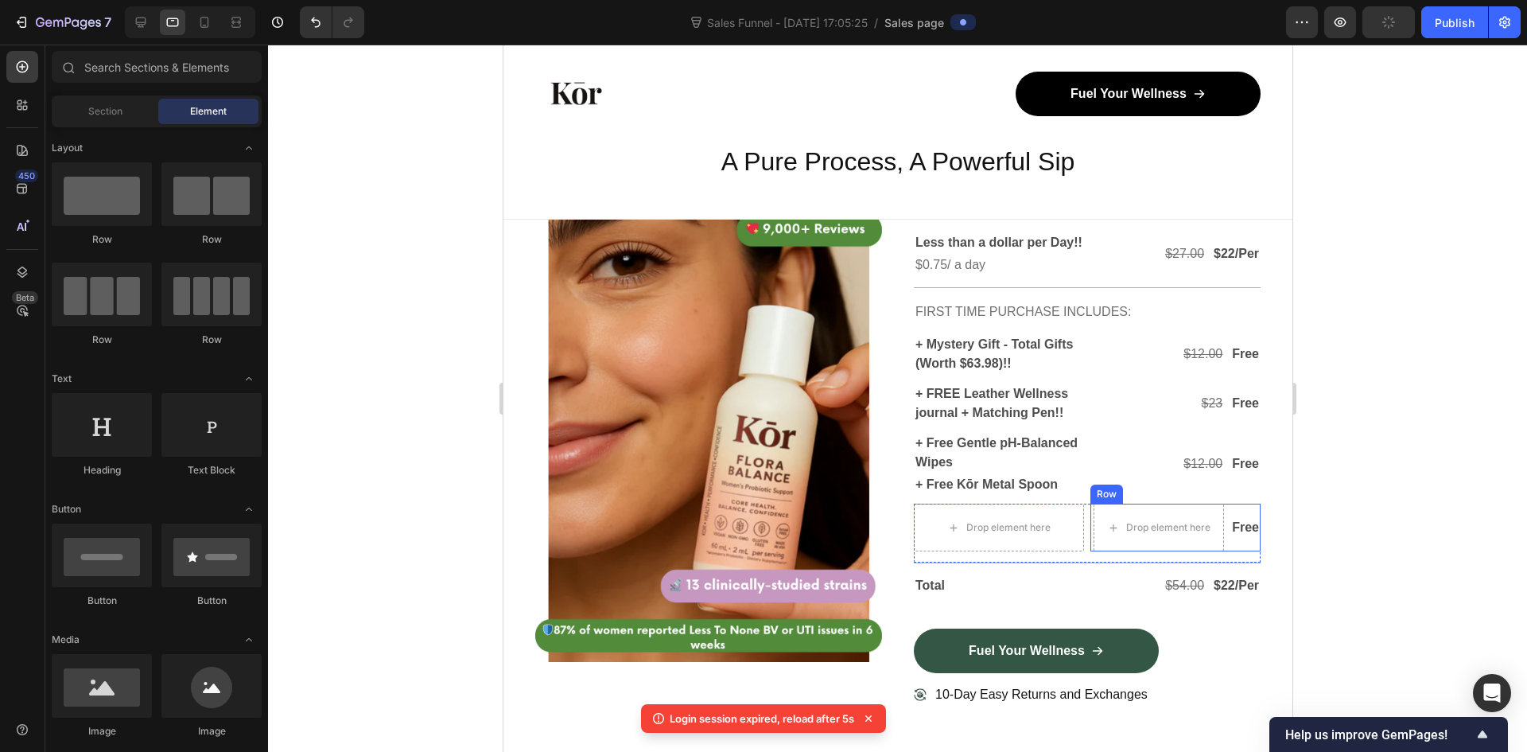
click at [1215, 551] on div "Drop element here Free Text Block Row" at bounding box center [1175, 527] width 170 height 48
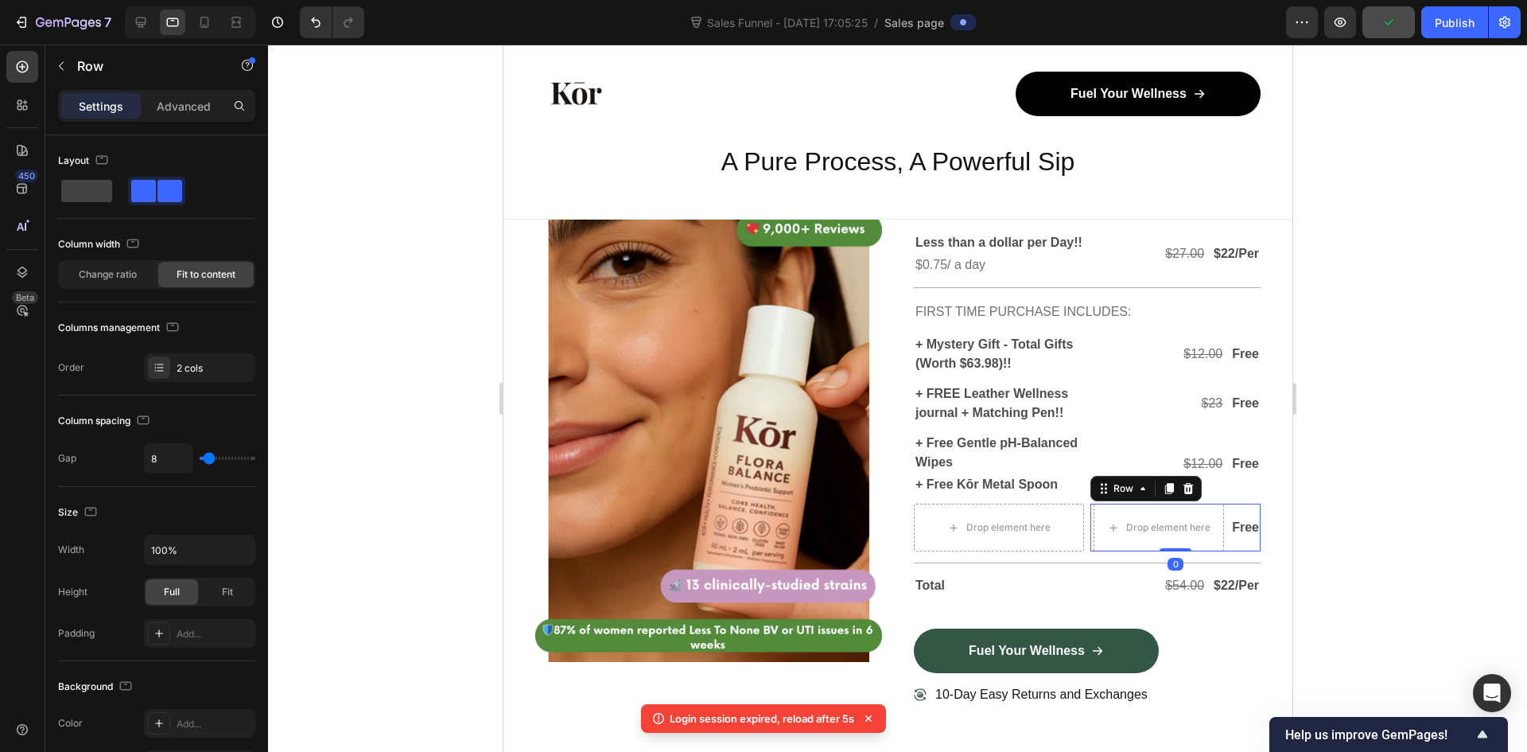
click at [1183, 494] on icon at bounding box center [1188, 488] width 10 height 11
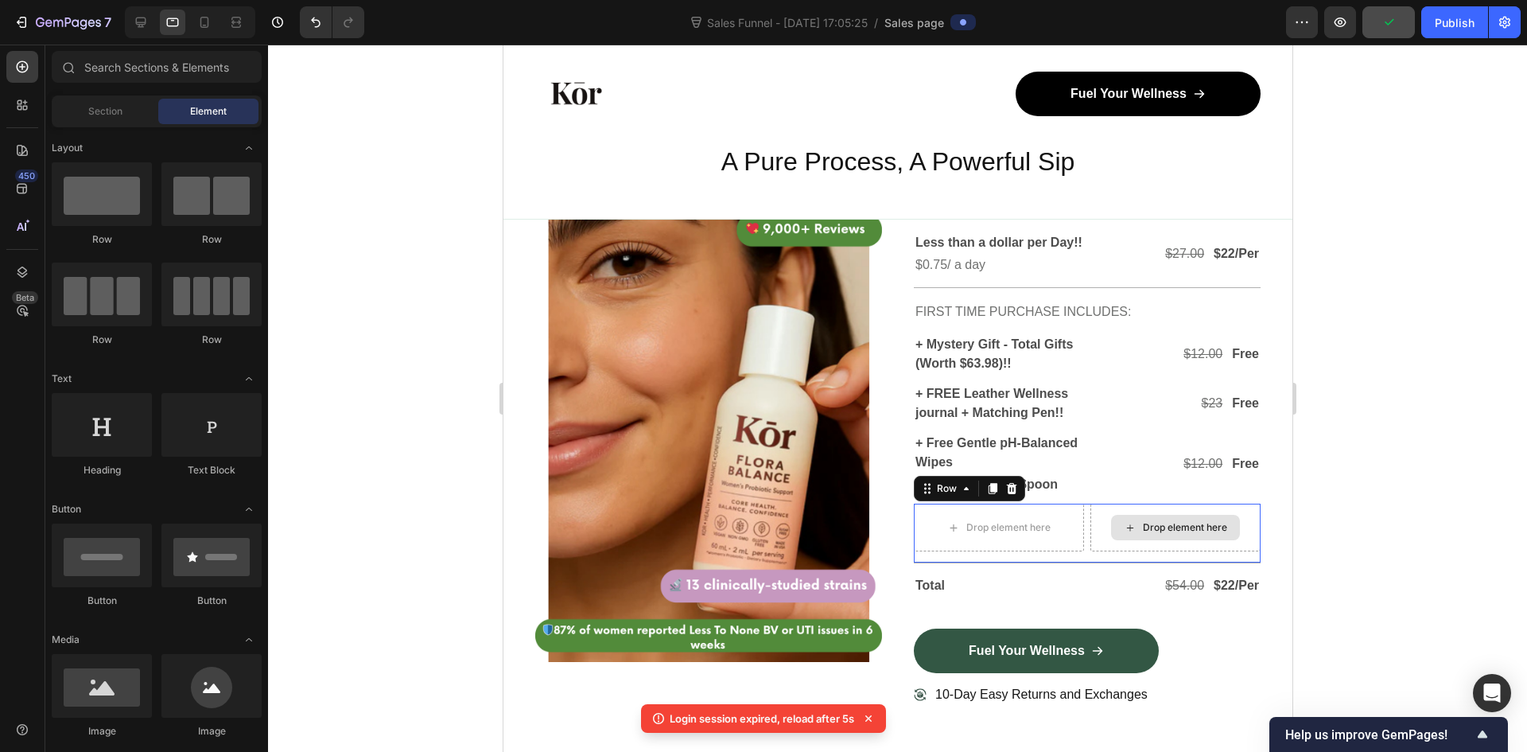
click at [1155, 551] on div "Drop element here" at bounding box center [1175, 527] width 170 height 48
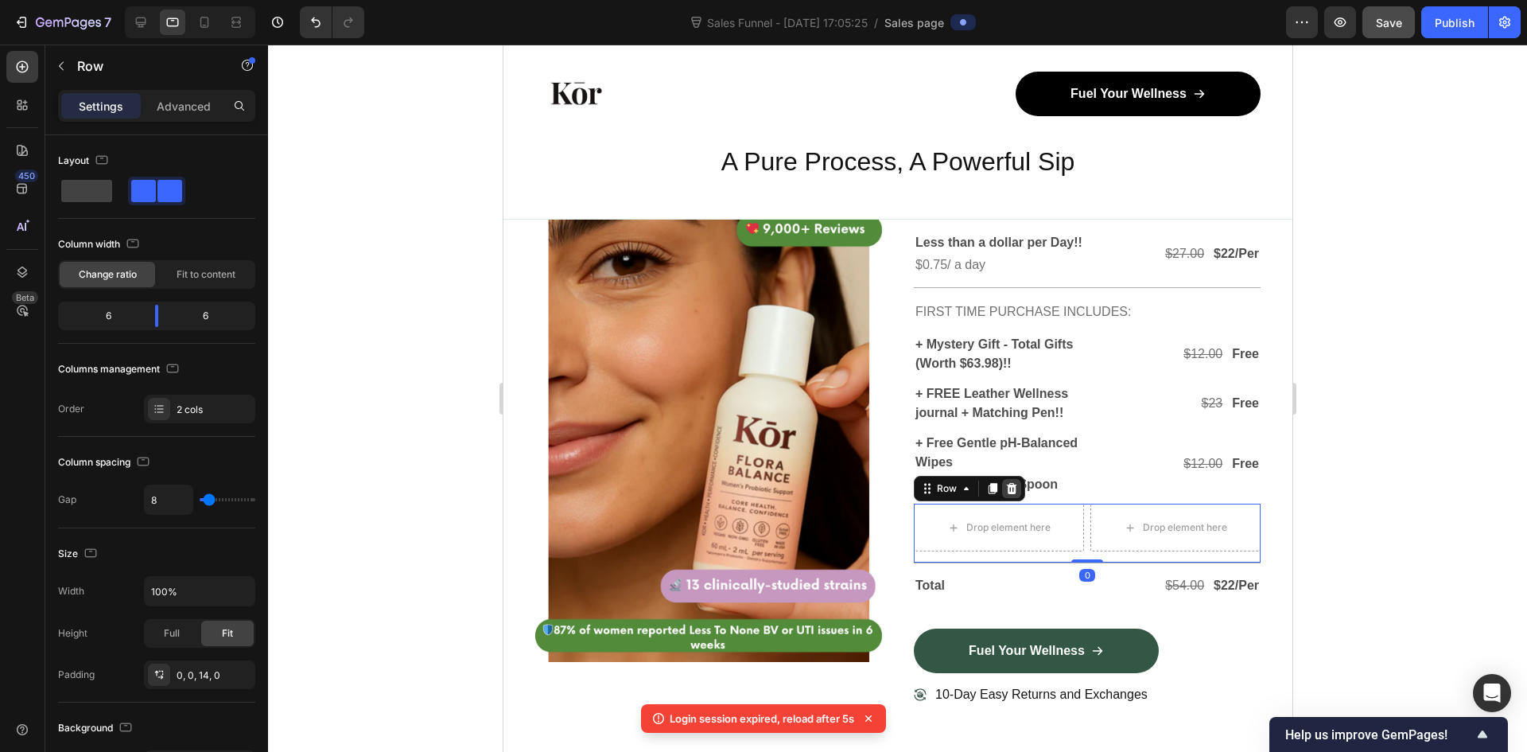
click at [1011, 498] on div at bounding box center [1010, 488] width 19 height 19
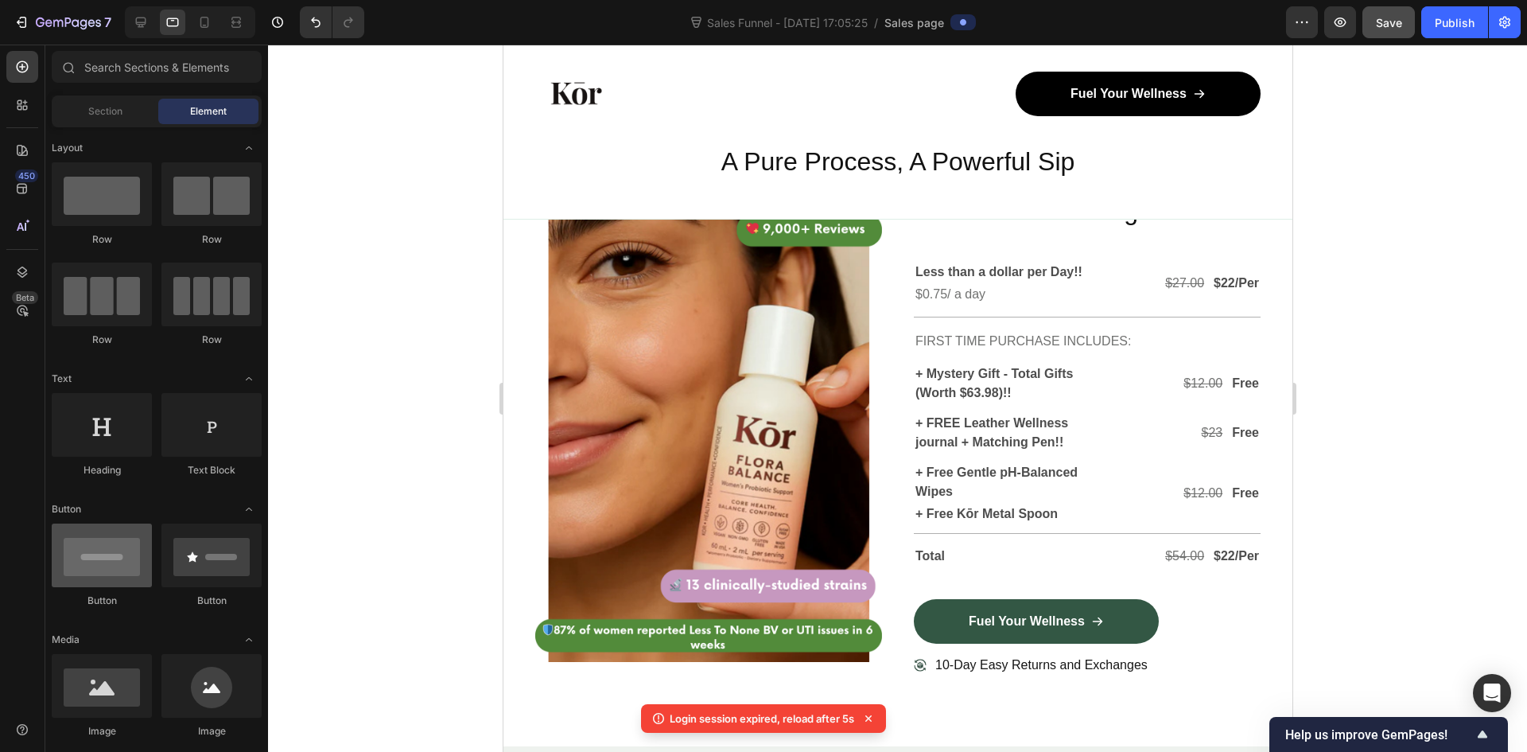
scroll to position [318, 0]
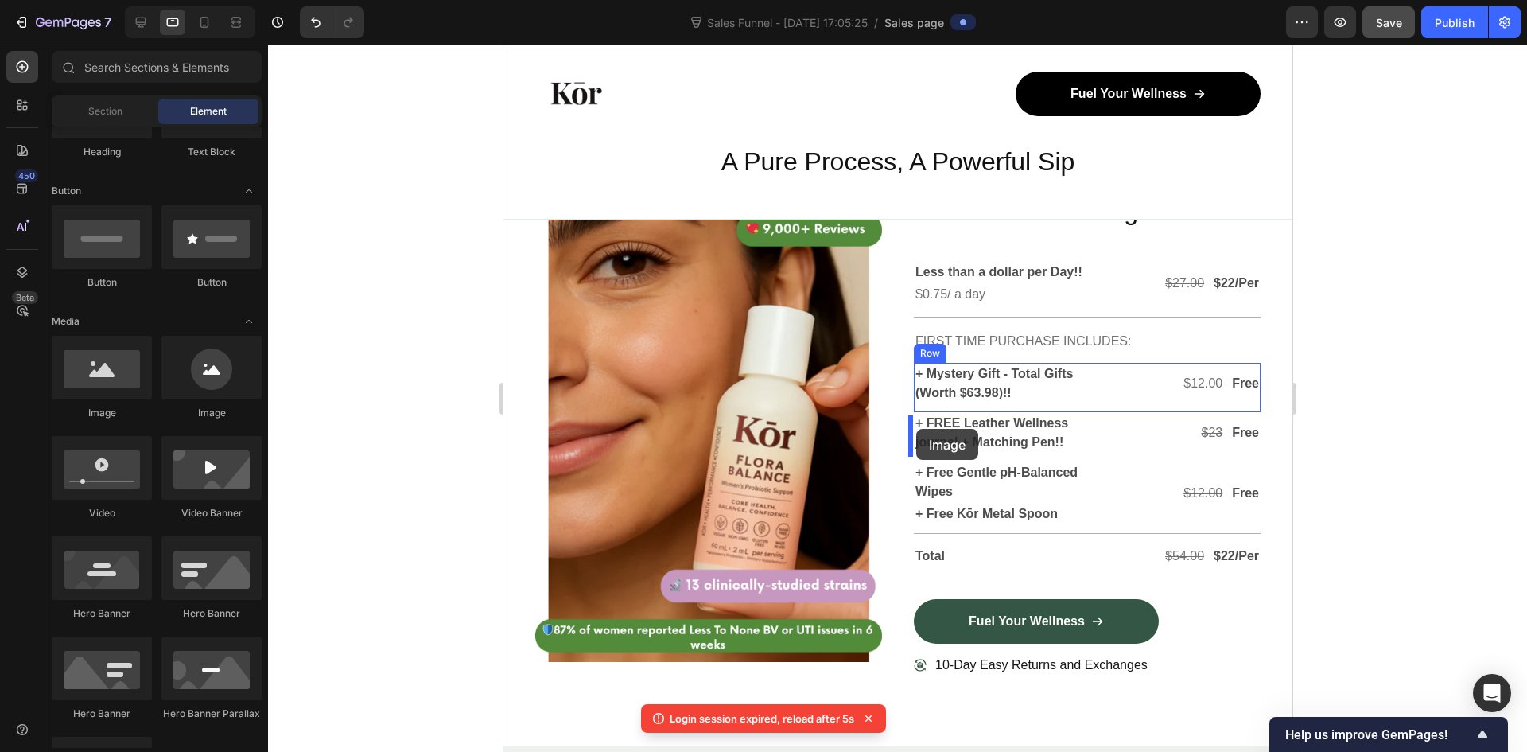
drag, startPoint x: 711, startPoint y: 429, endPoint x: 926, endPoint y: 496, distance: 225.2
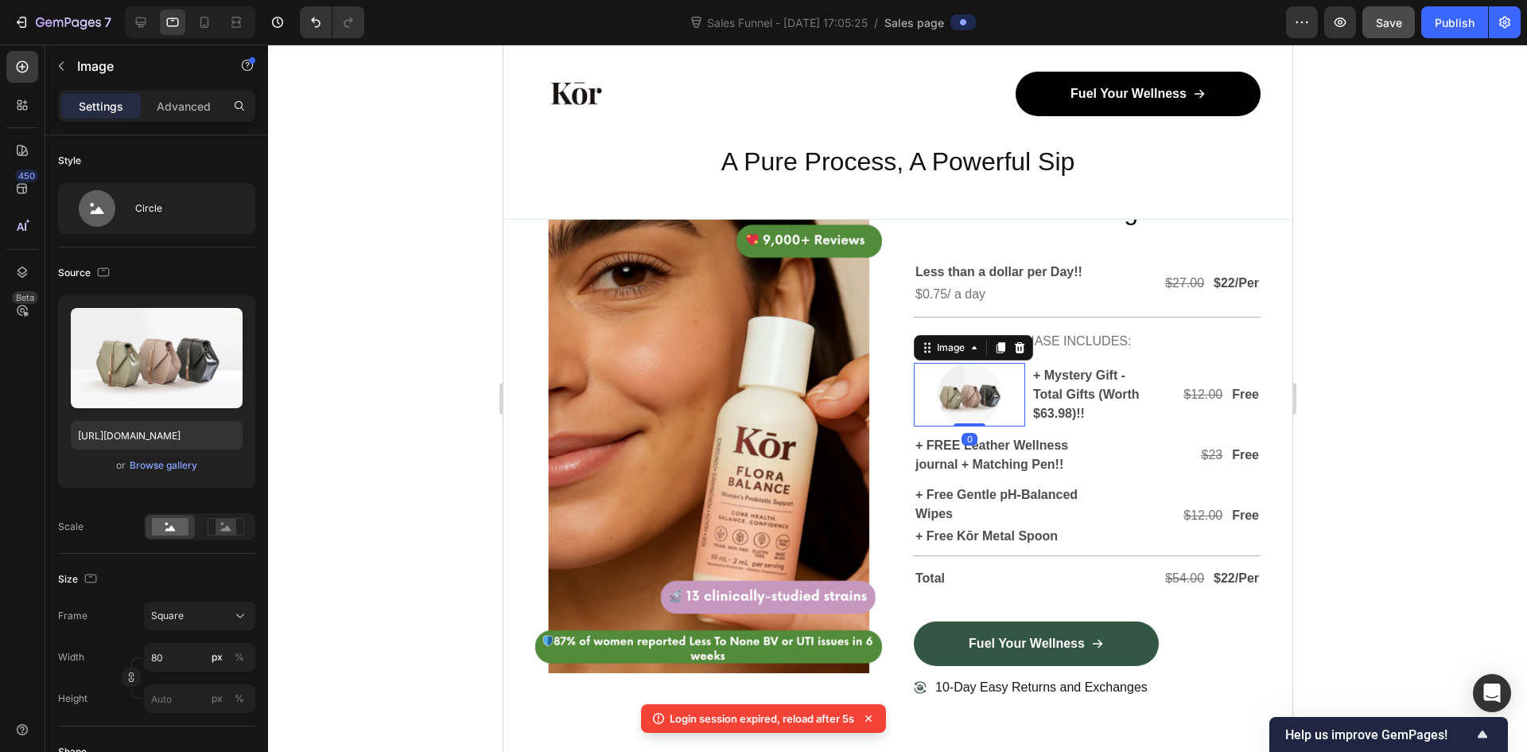
scroll to position [4877, 0]
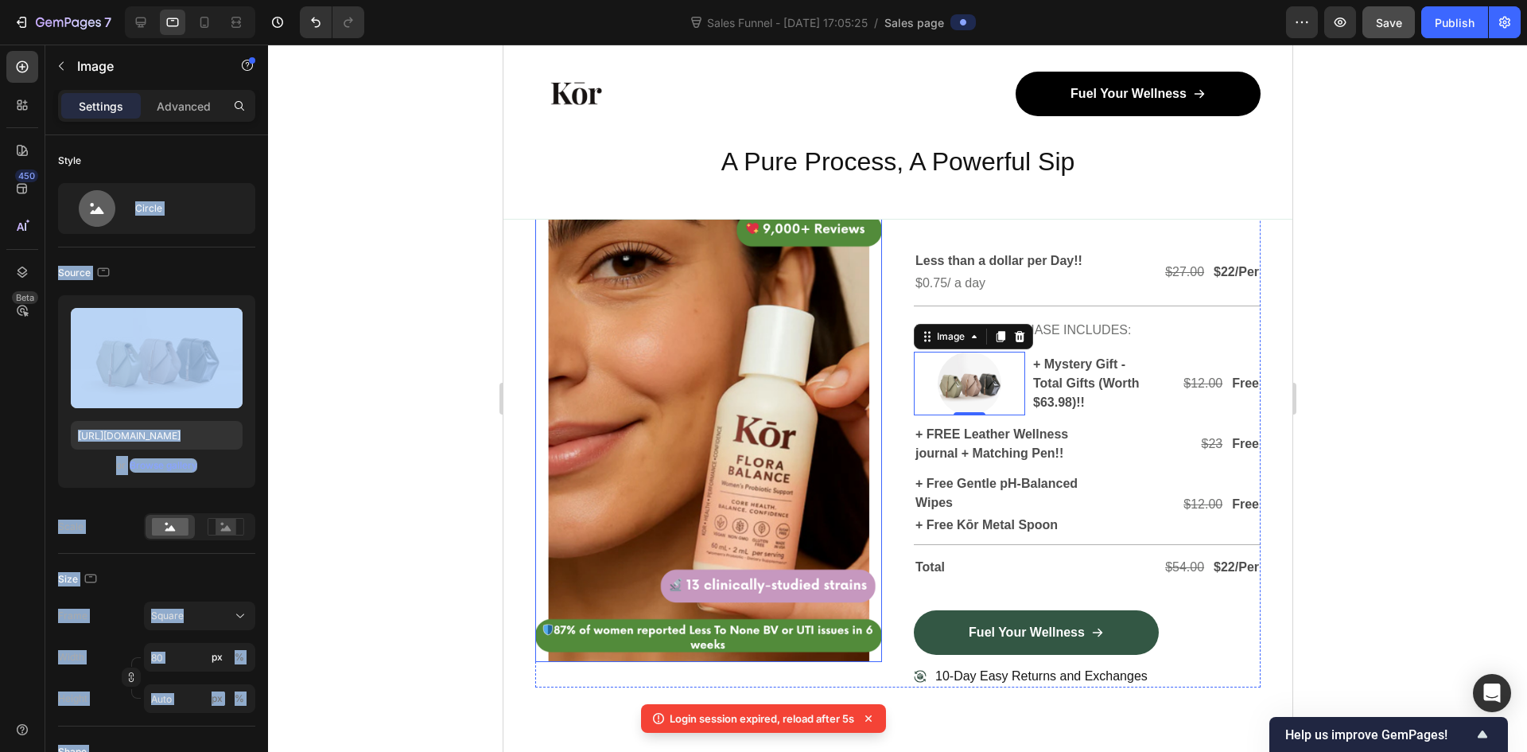
drag, startPoint x: 616, startPoint y: 274, endPoint x: 791, endPoint y: 430, distance: 234.4
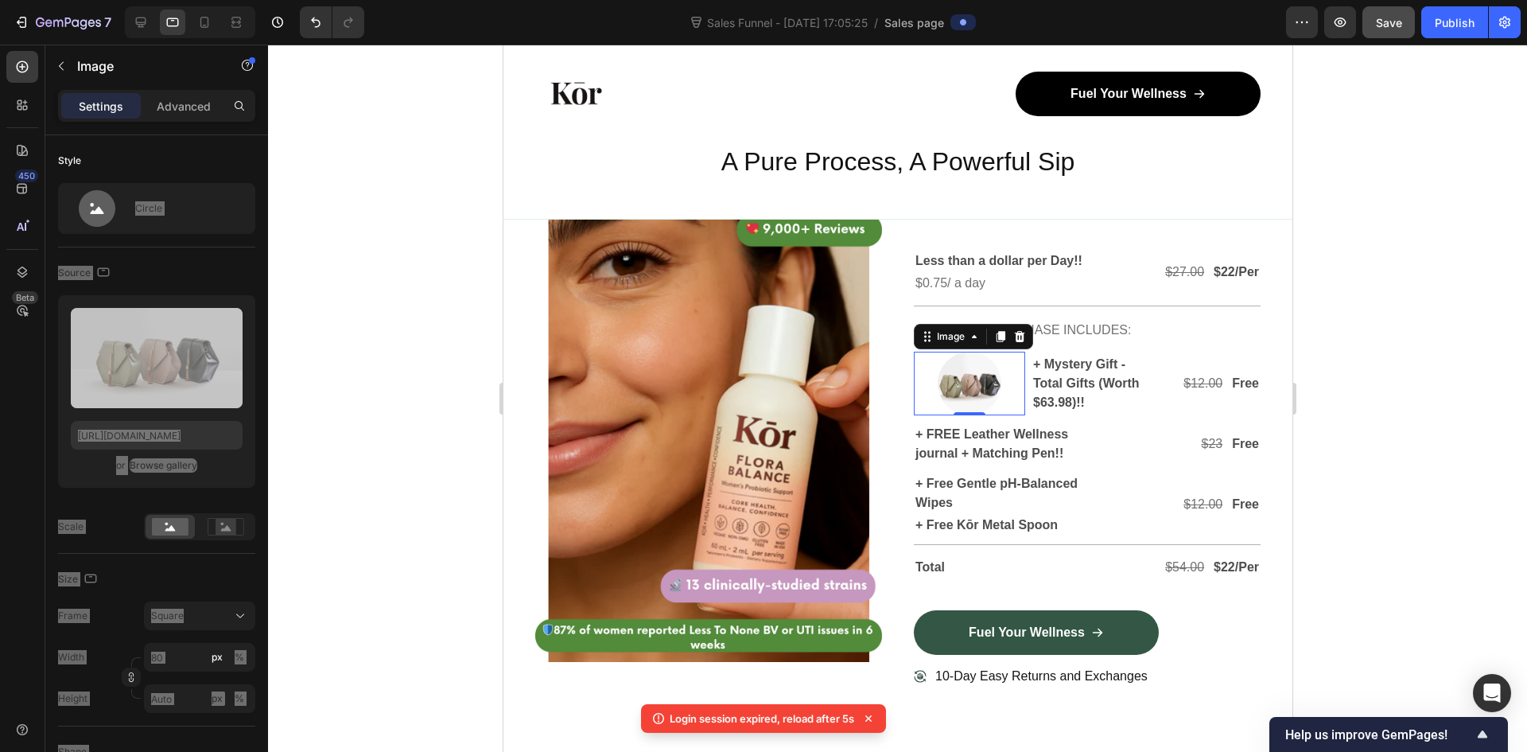
click at [971, 415] on img at bounding box center [969, 384] width 64 height 64
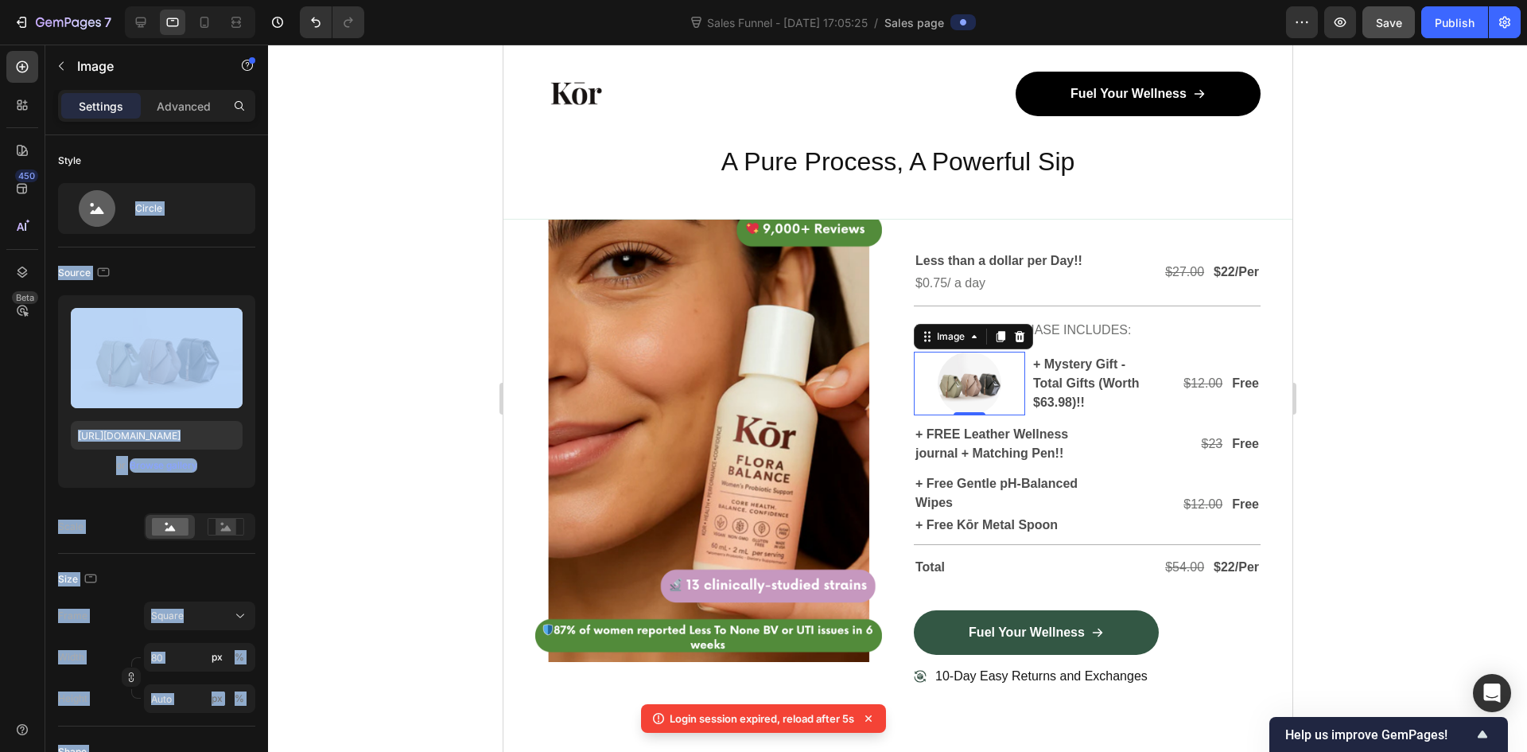
click at [1491, 366] on div at bounding box center [897, 398] width 1259 height 707
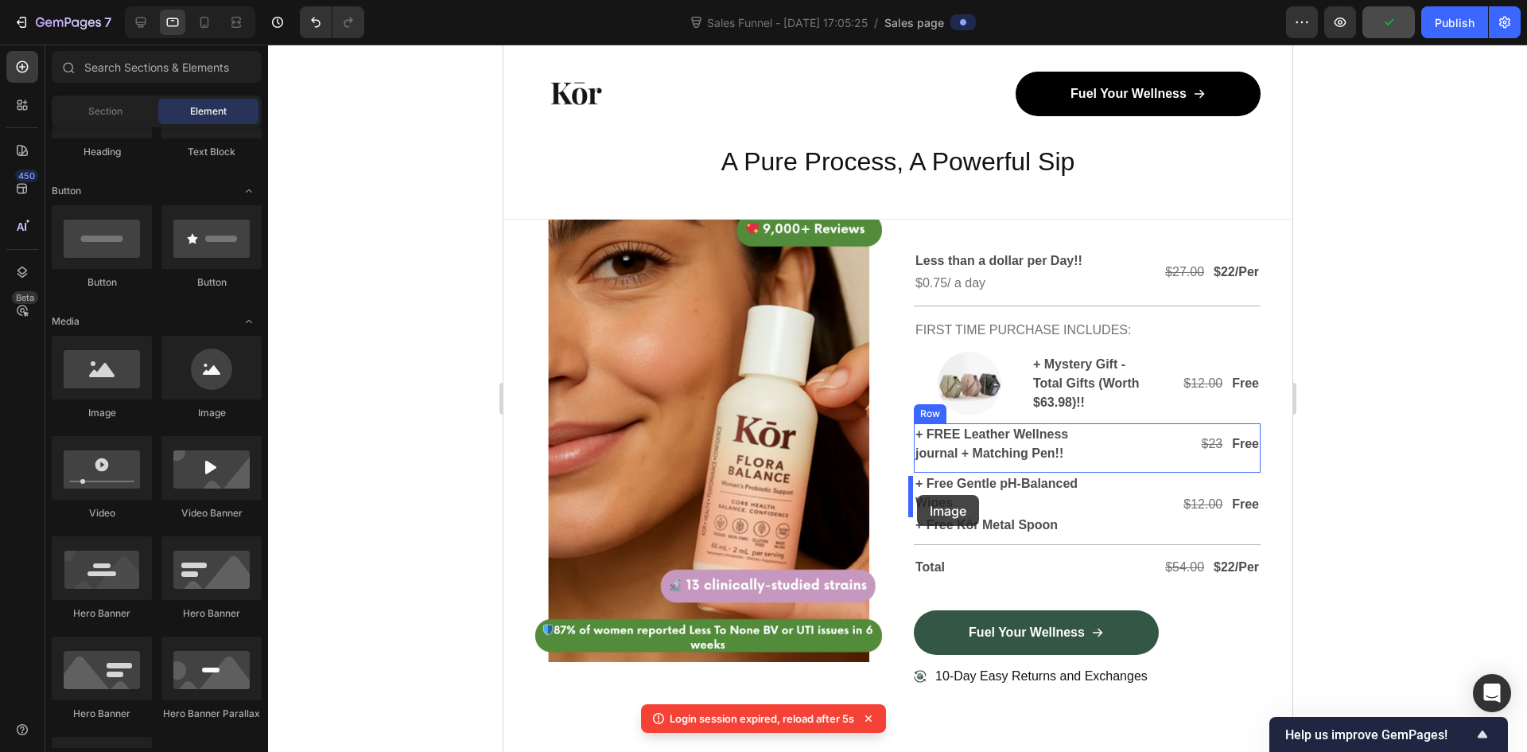
drag, startPoint x: 707, startPoint y: 425, endPoint x: 916, endPoint y: 495, distance: 220.6
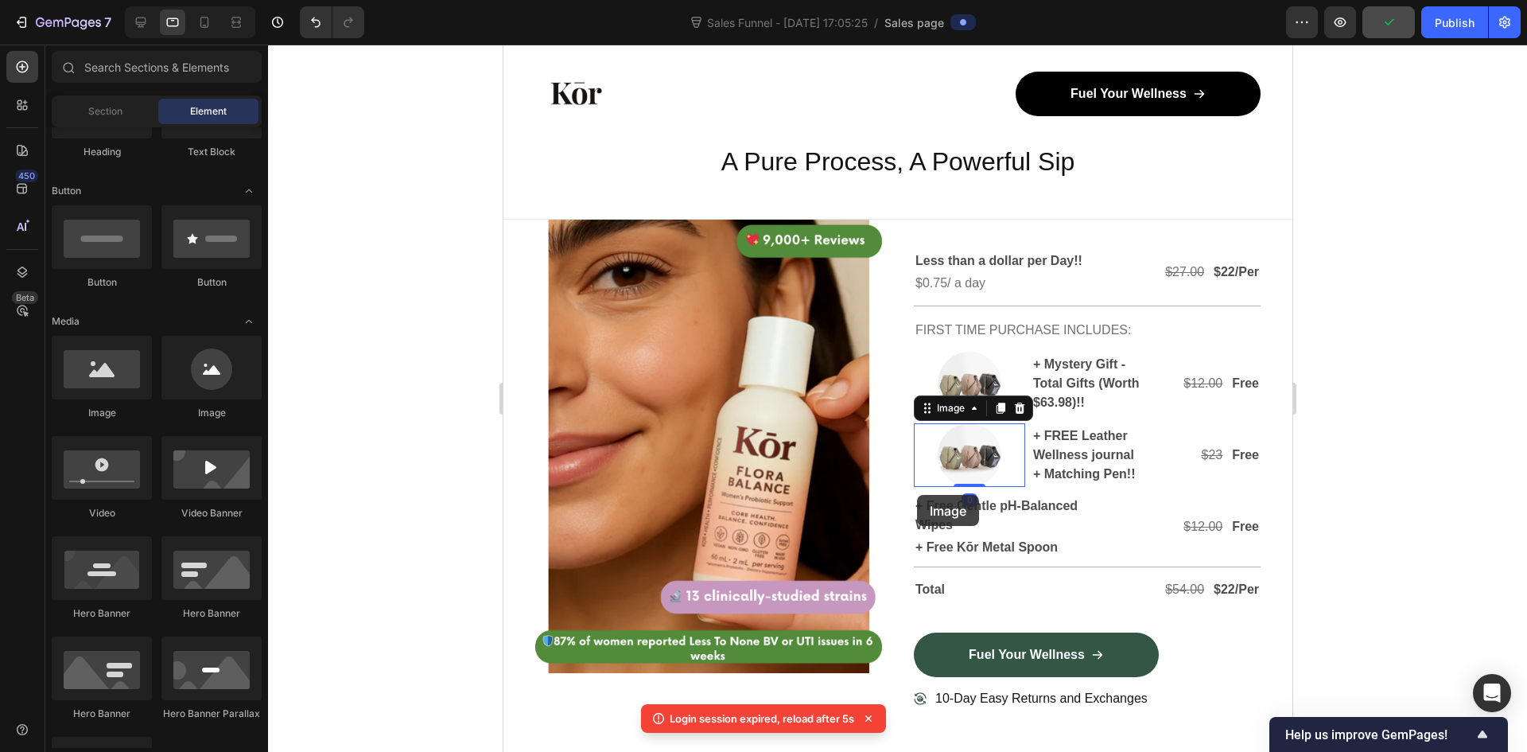
scroll to position [4889, 0]
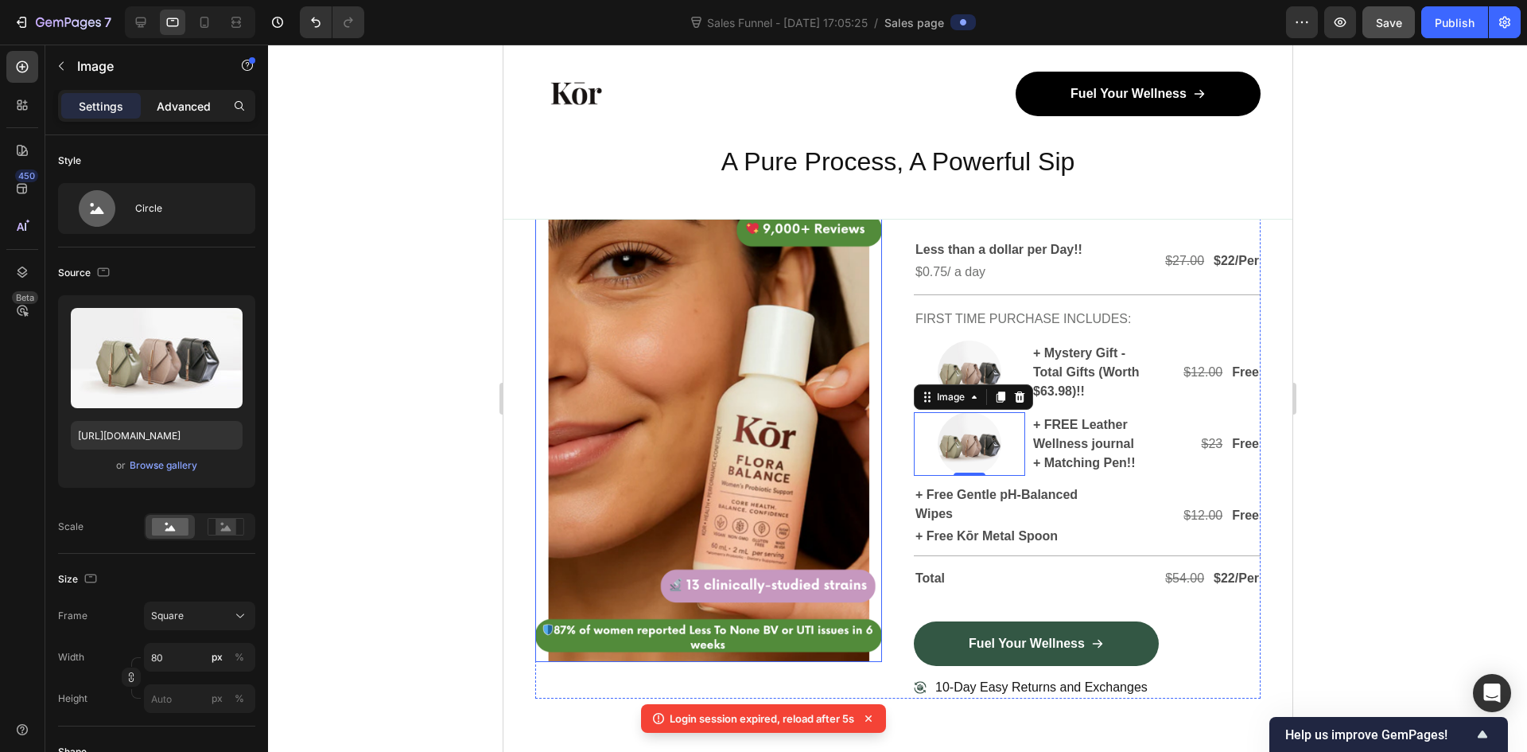
click at [185, 104] on p "Advanced" at bounding box center [184, 106] width 54 height 17
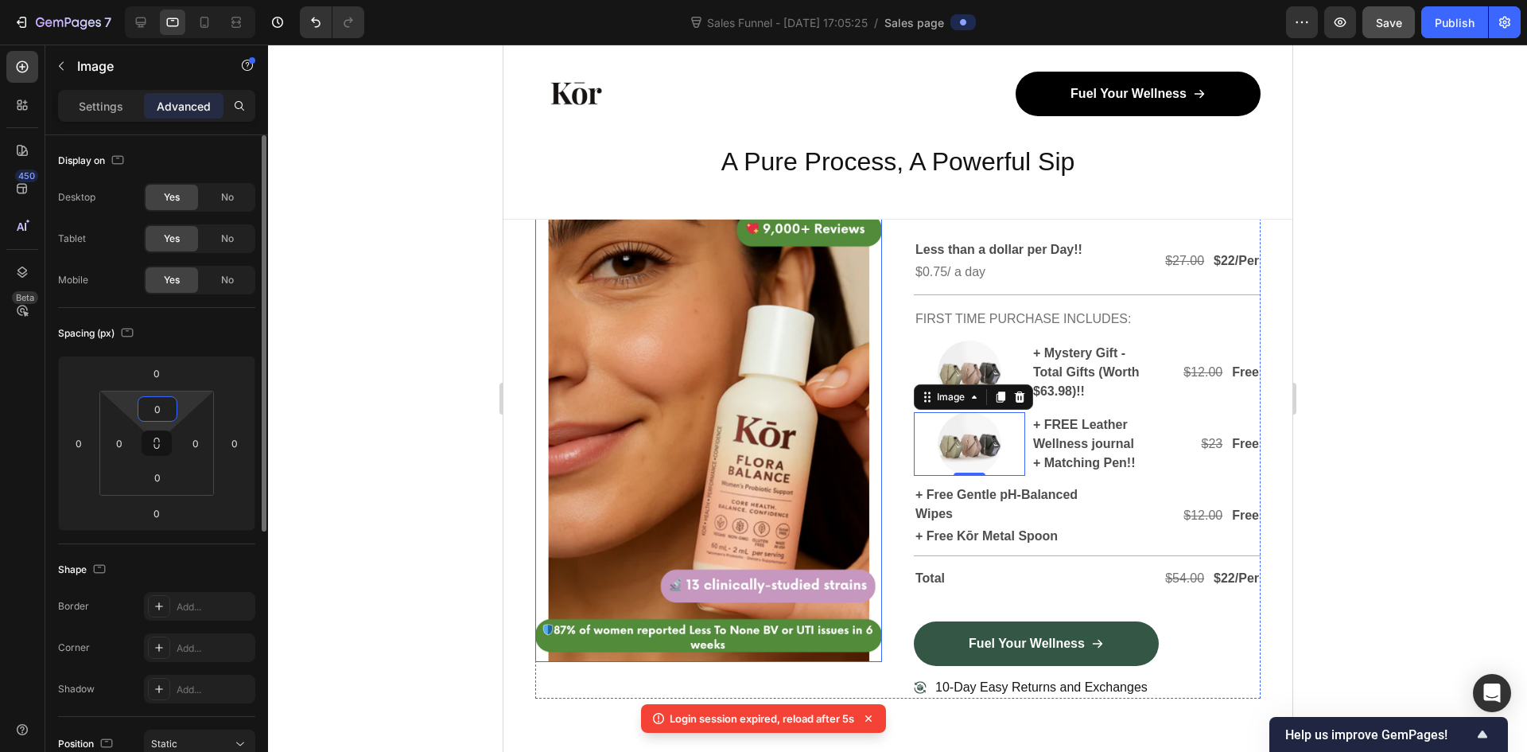
click at [161, 415] on input "0" at bounding box center [158, 409] width 32 height 24
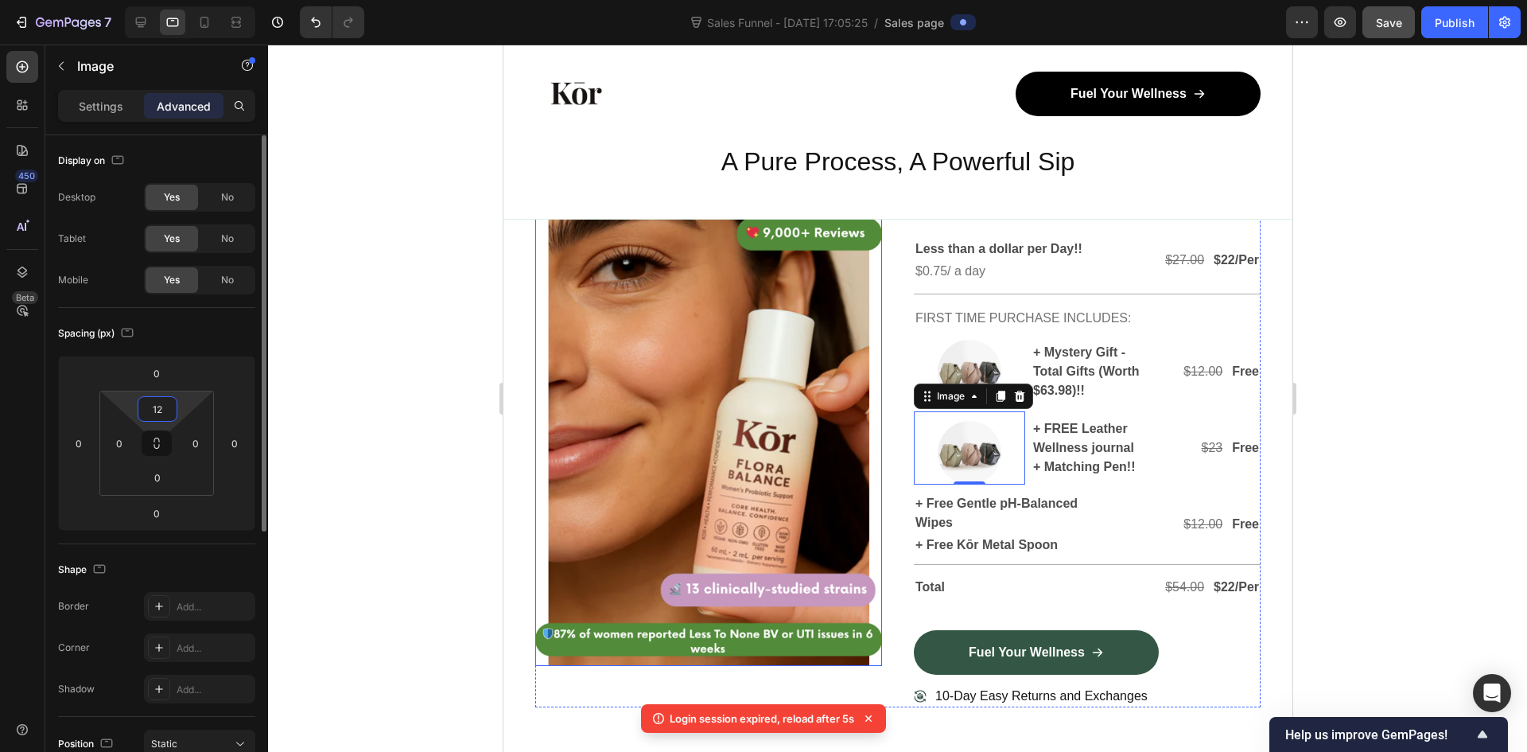
scroll to position [4893, 0]
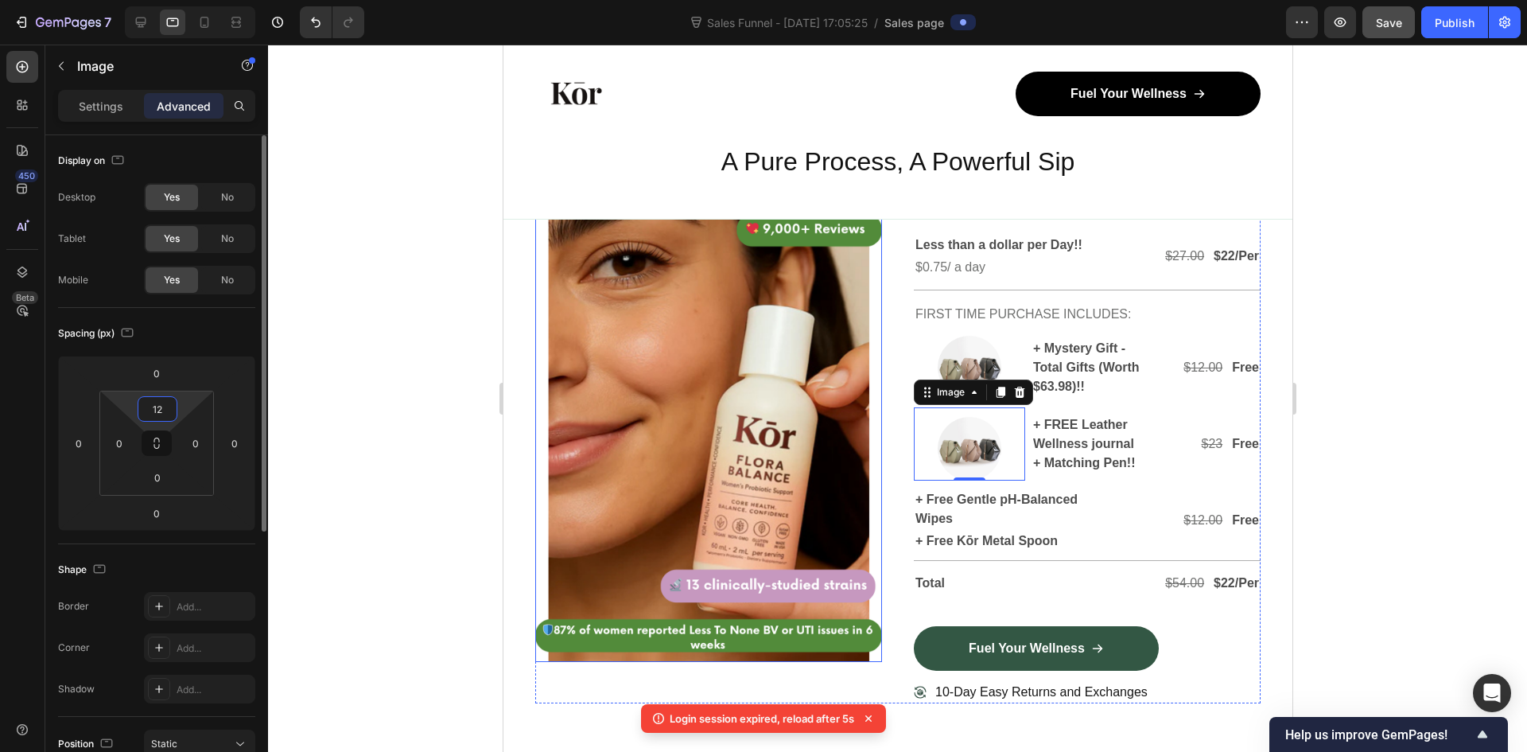
type input "1"
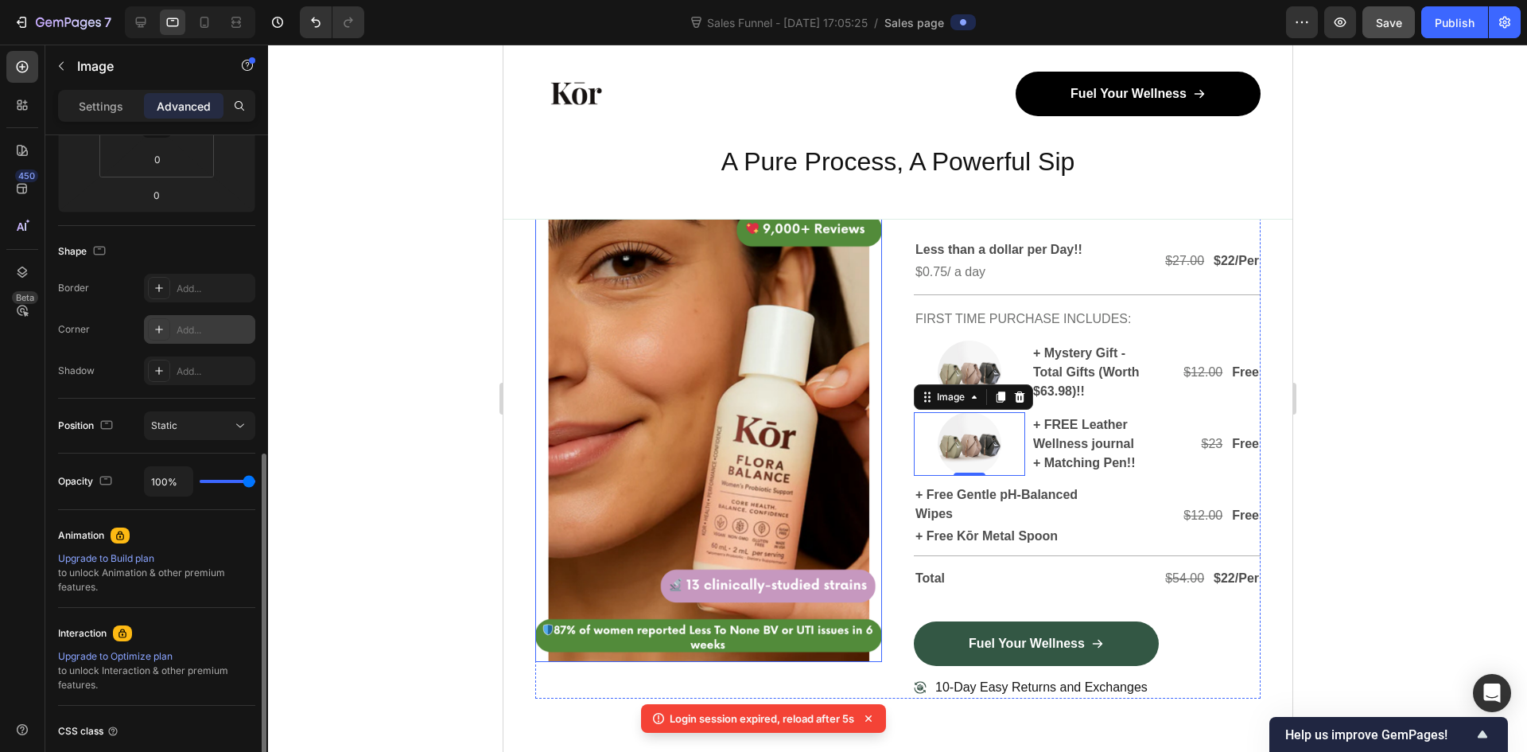
scroll to position [398, 0]
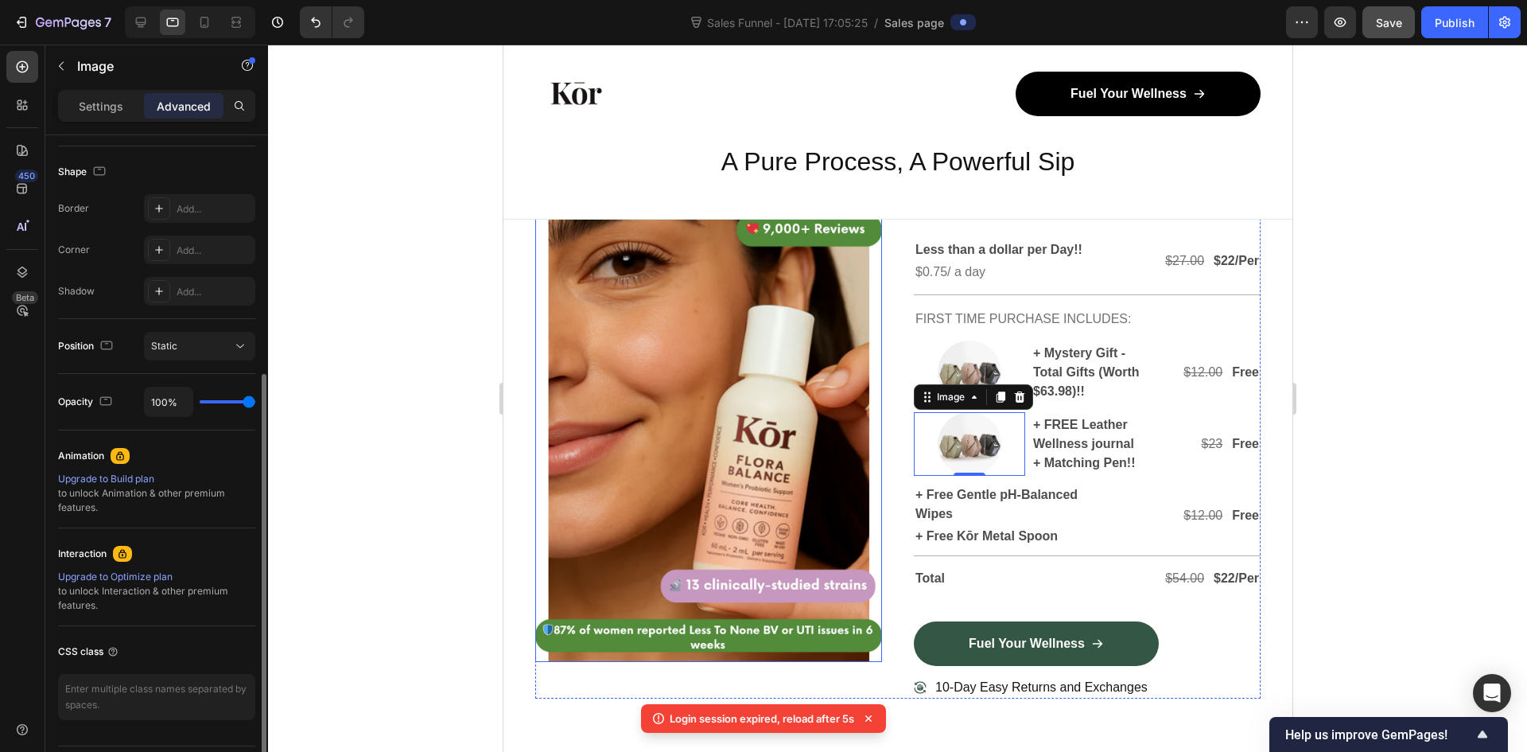
type input "0"
type input "74%"
type input "74"
type input "70%"
type input "70"
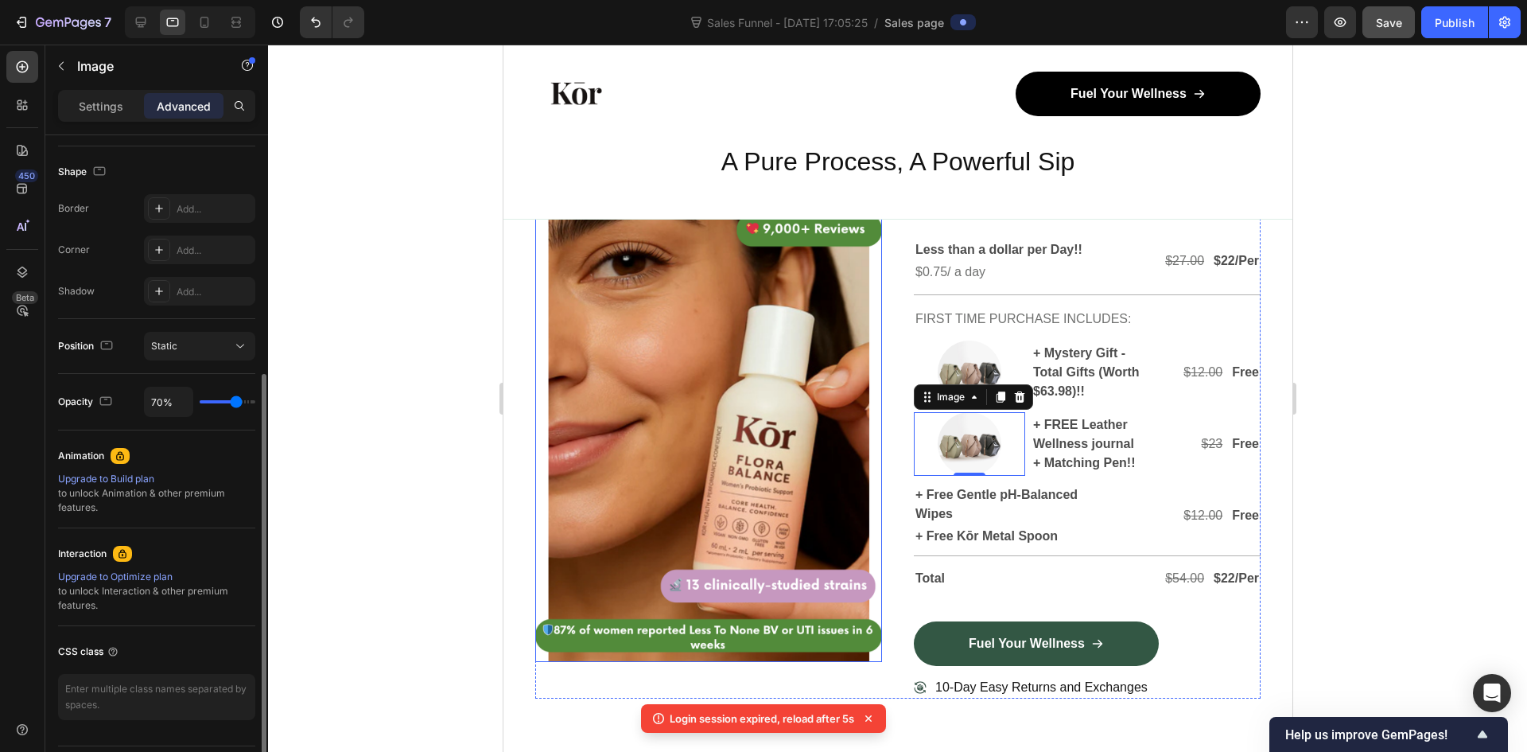
type input "59%"
type input "59"
type input "54%"
type input "54"
type input "52%"
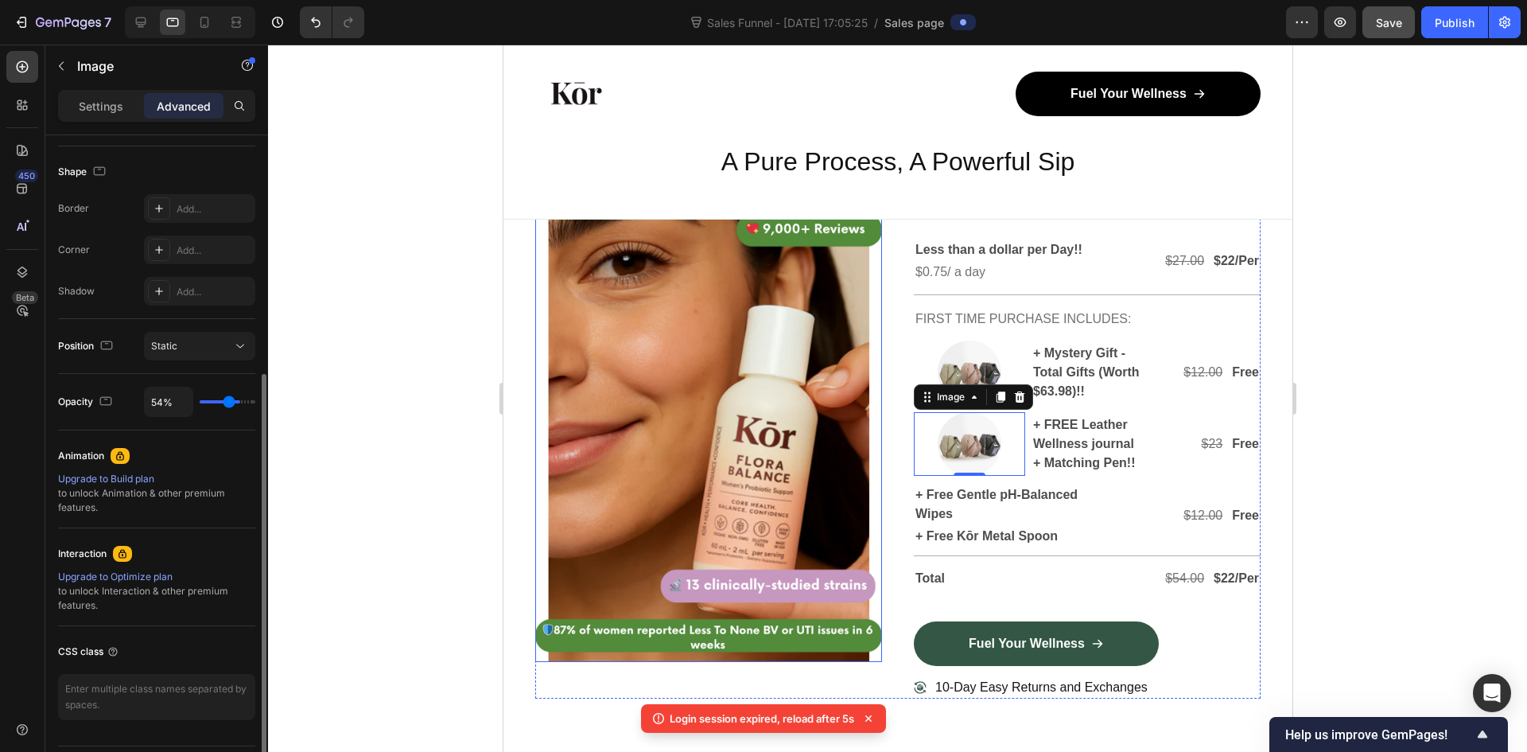
type input "52"
type input "46%"
type input "46"
type input "41%"
type input "41"
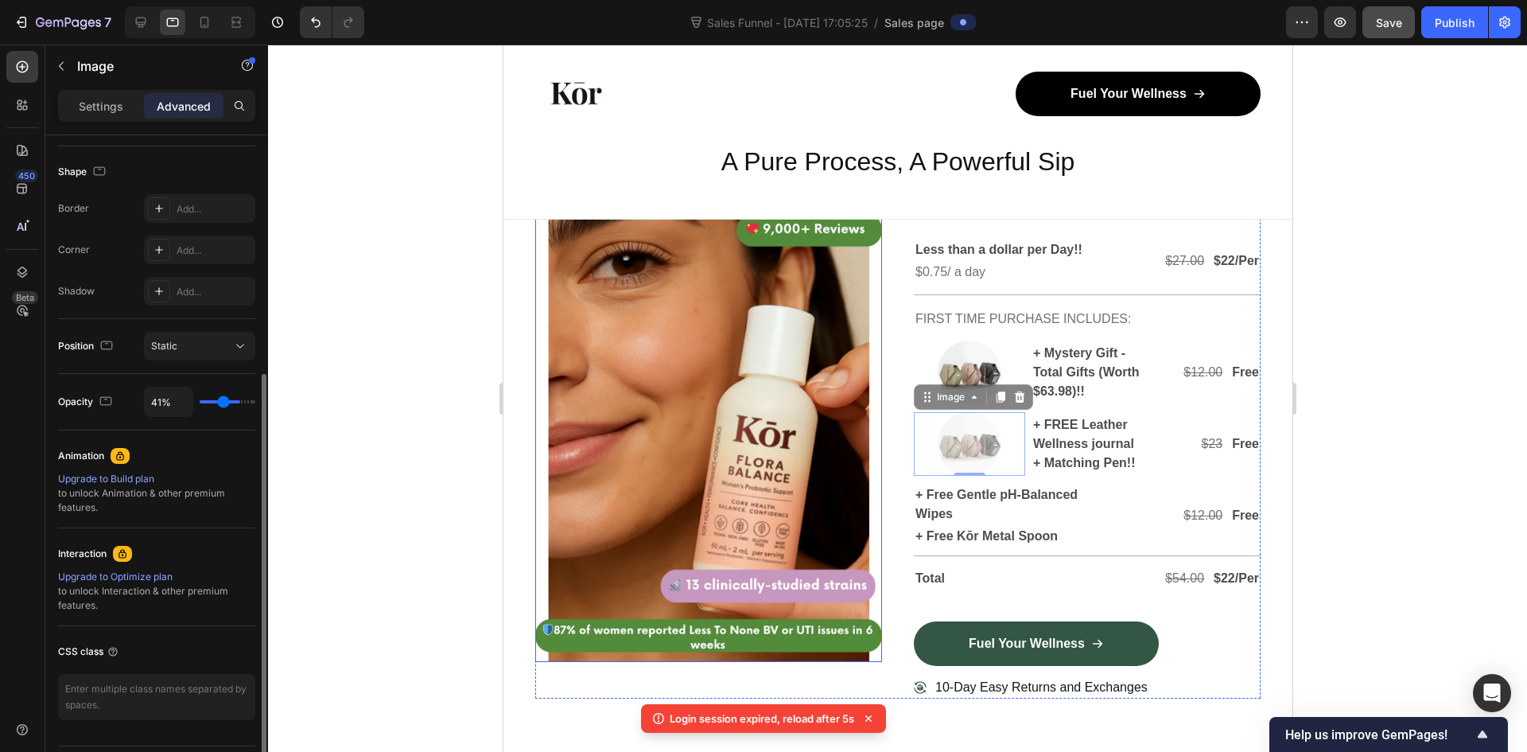
type input "37%"
type input "37"
type input "33%"
type input "33"
type input "30%"
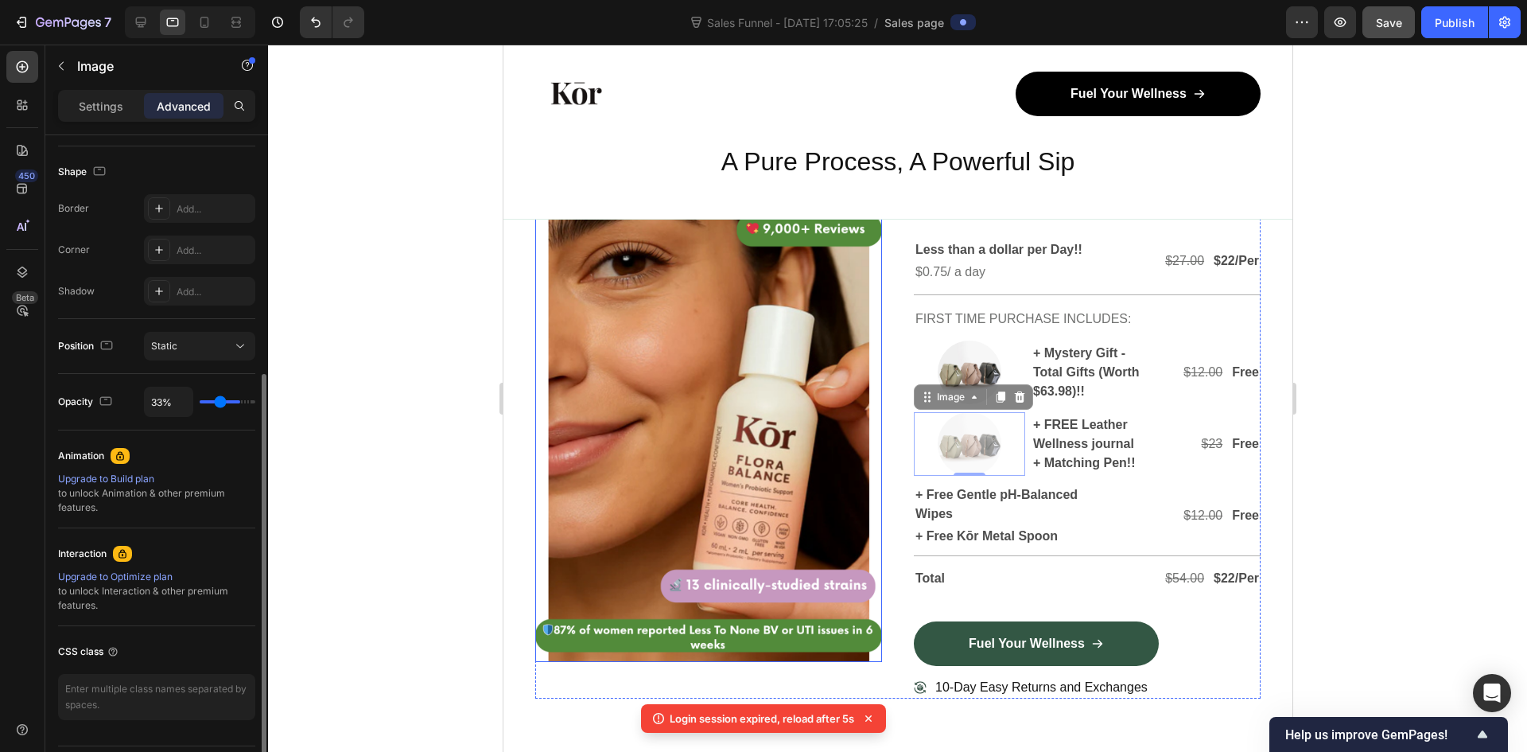
type input "30"
type input "85%"
type input "85"
type input "100%"
type input "100"
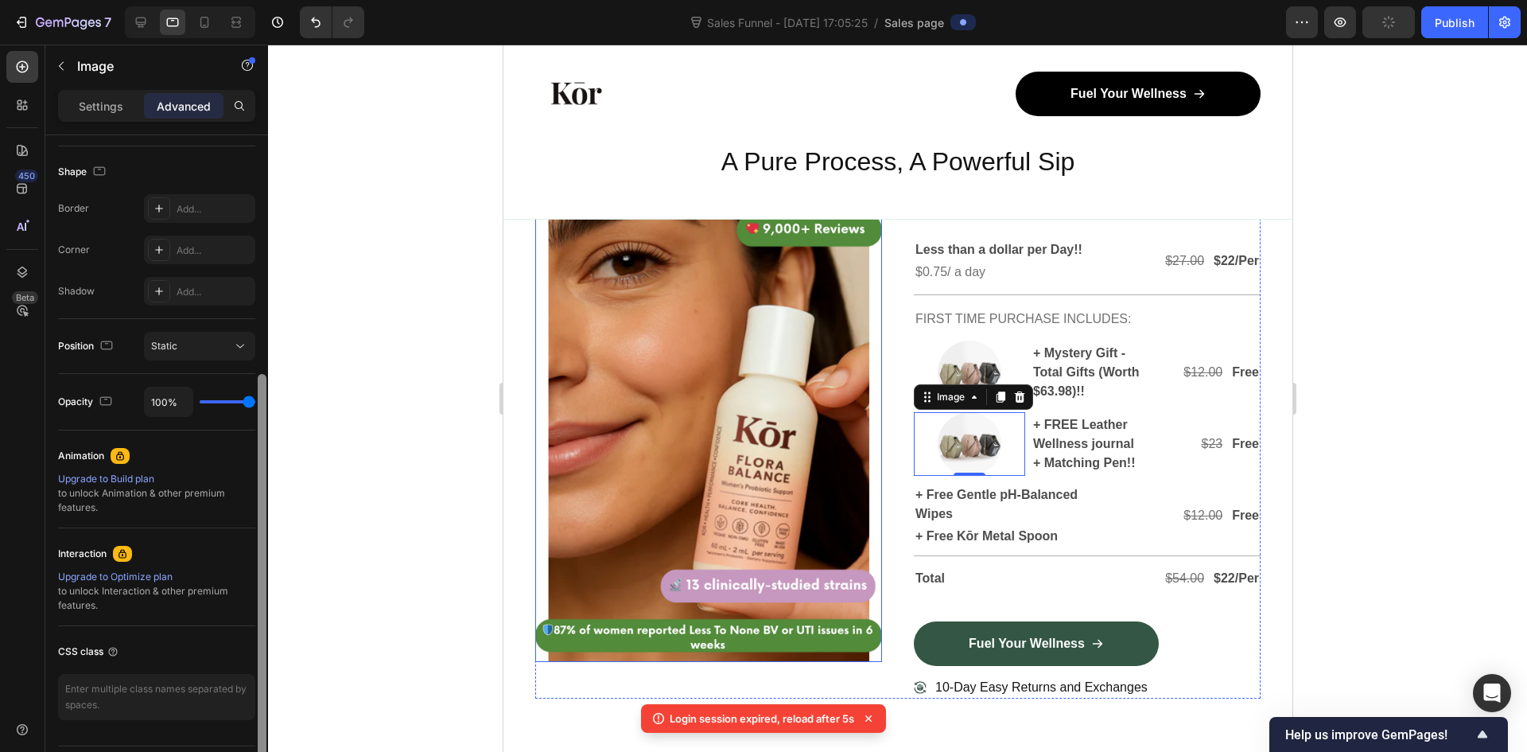
drag, startPoint x: 238, startPoint y: 401, endPoint x: 262, endPoint y: 400, distance: 23.9
click at [255, 400] on input "range" at bounding box center [228, 401] width 56 height 3
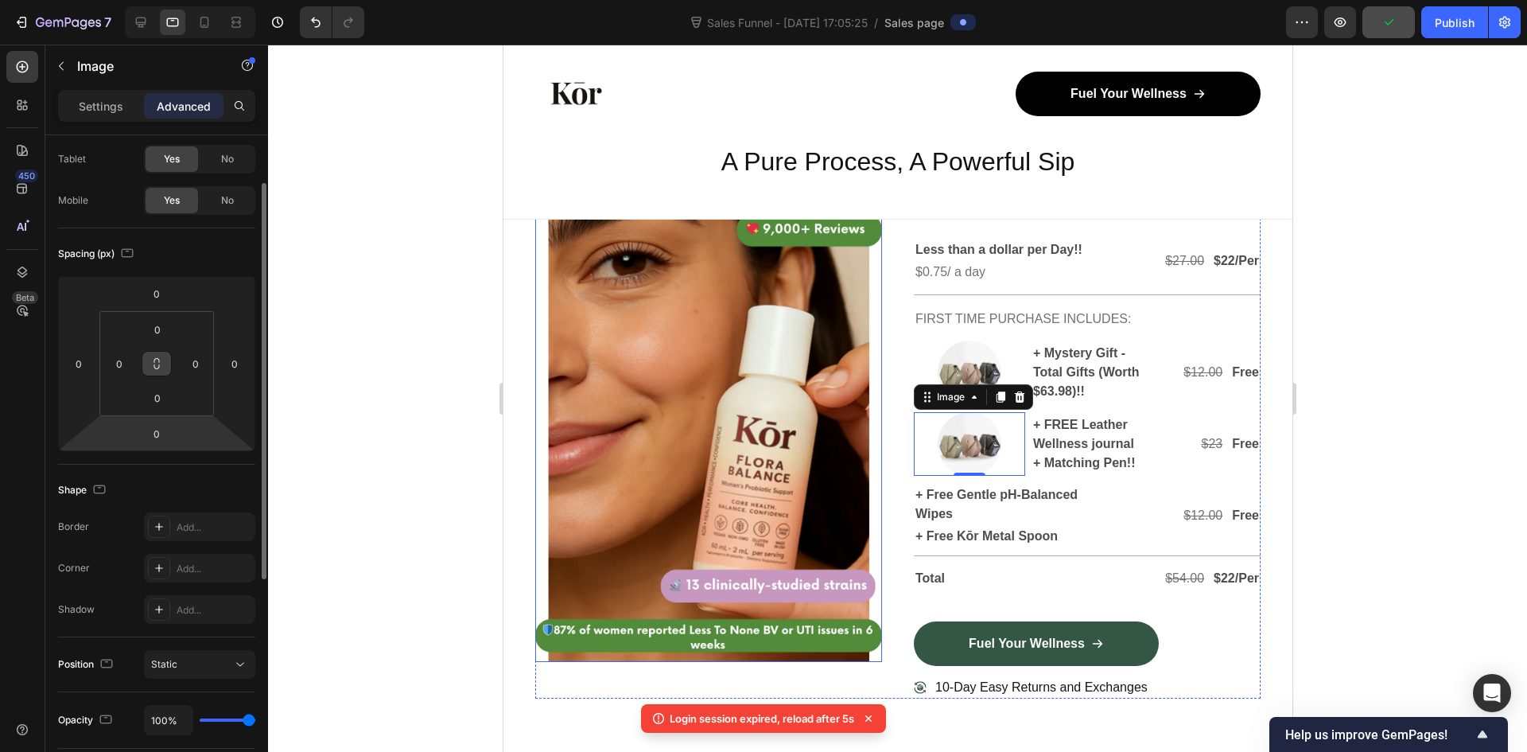
scroll to position [0, 0]
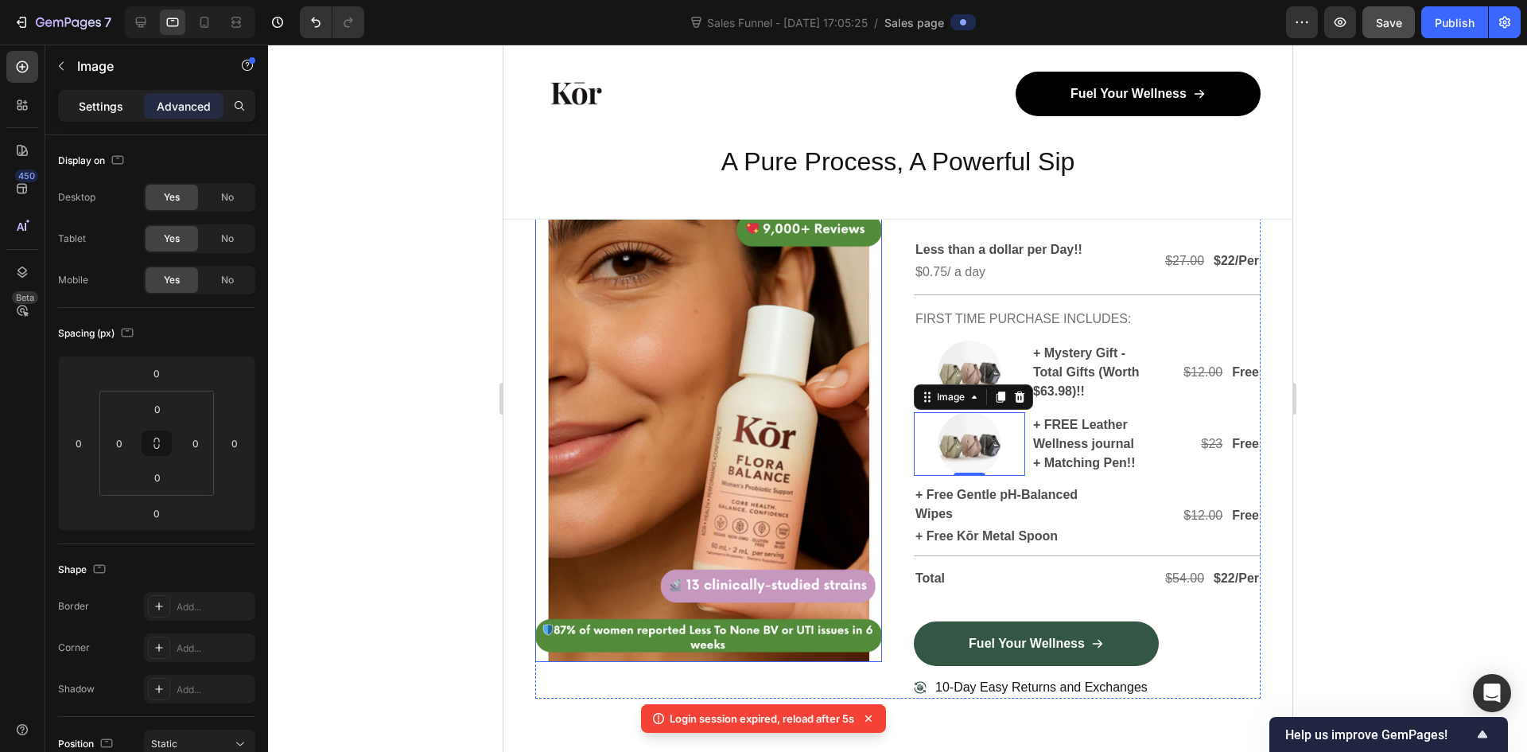
click at [110, 96] on div "Settings" at bounding box center [101, 105] width 80 height 25
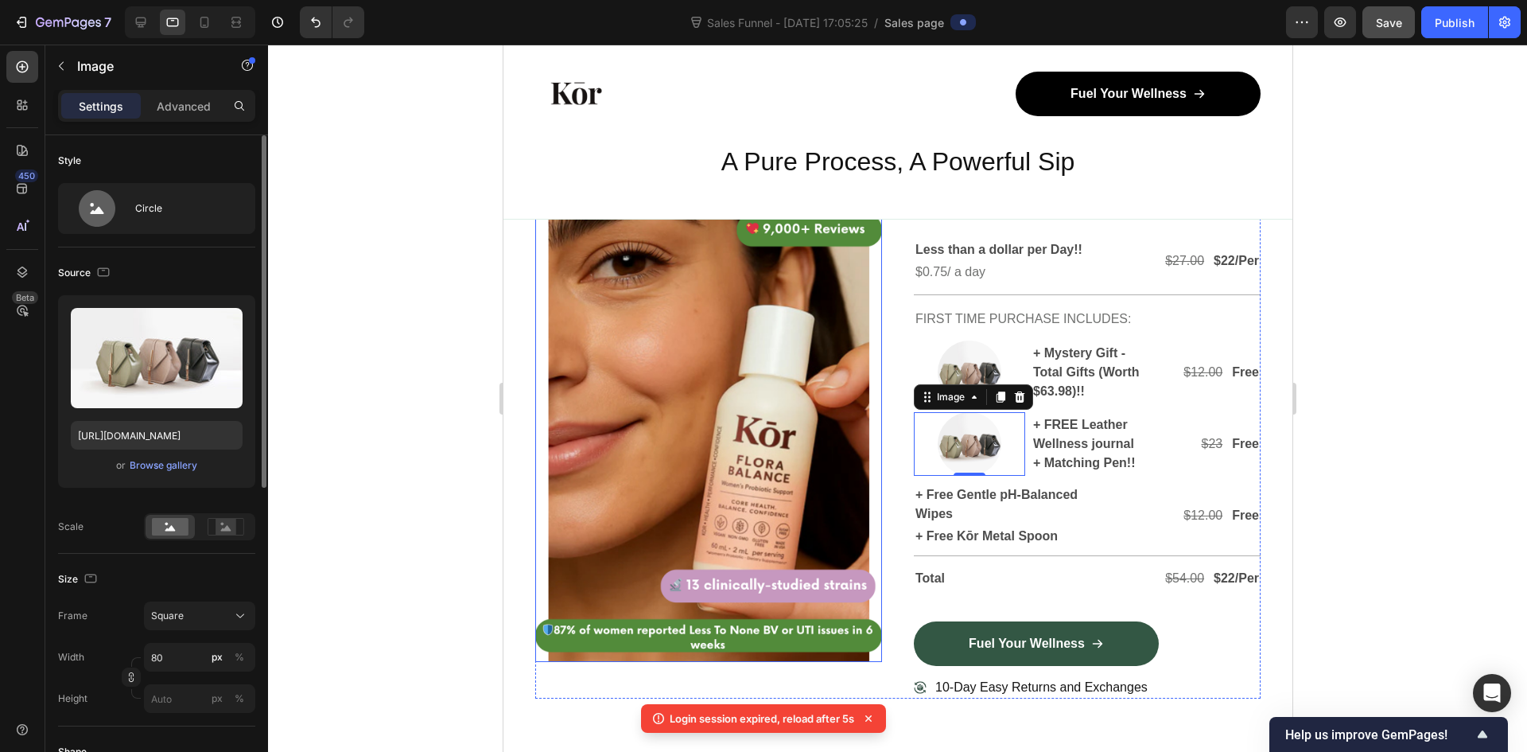
scroll to position [239, 0]
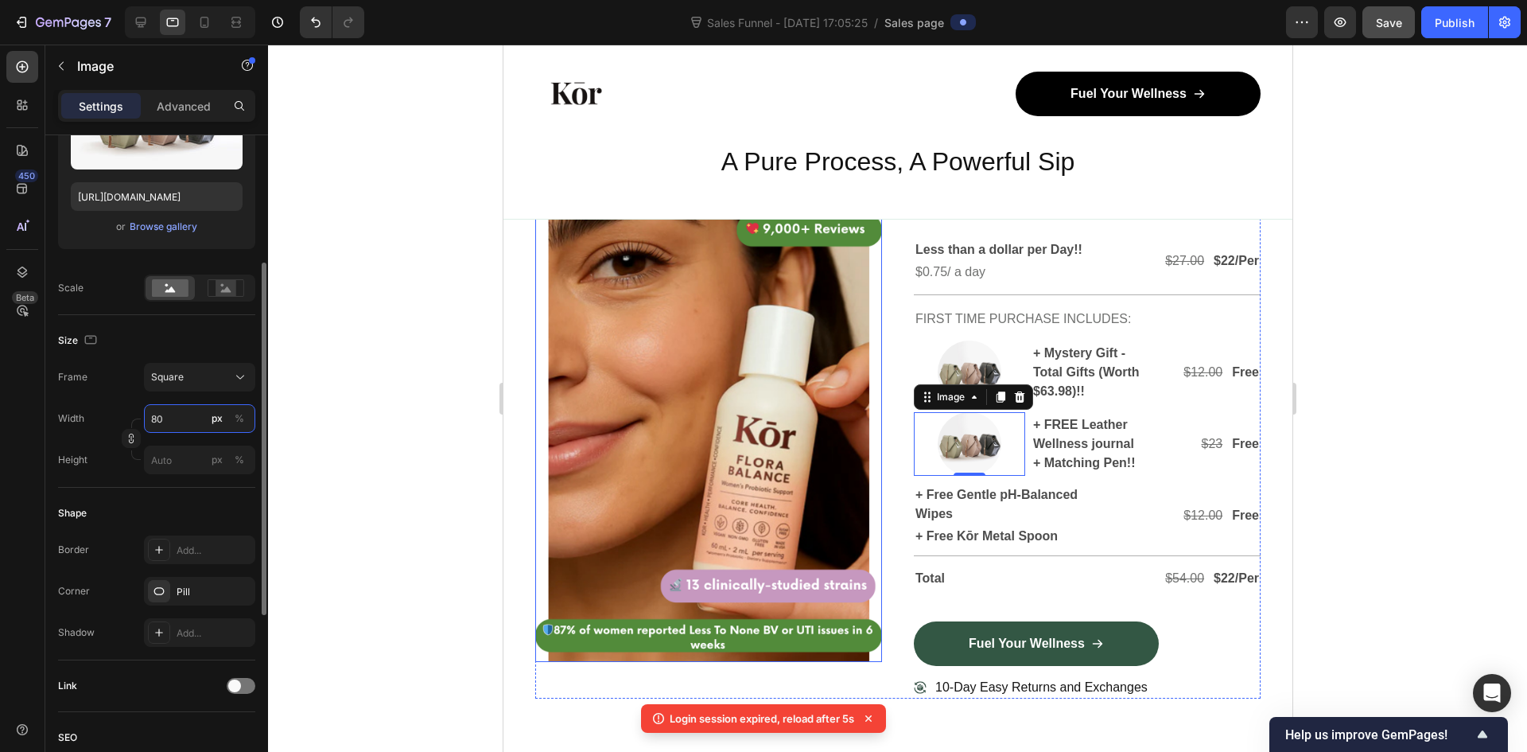
click at [192, 419] on input "80" at bounding box center [199, 418] width 111 height 29
type input "3"
type input "5"
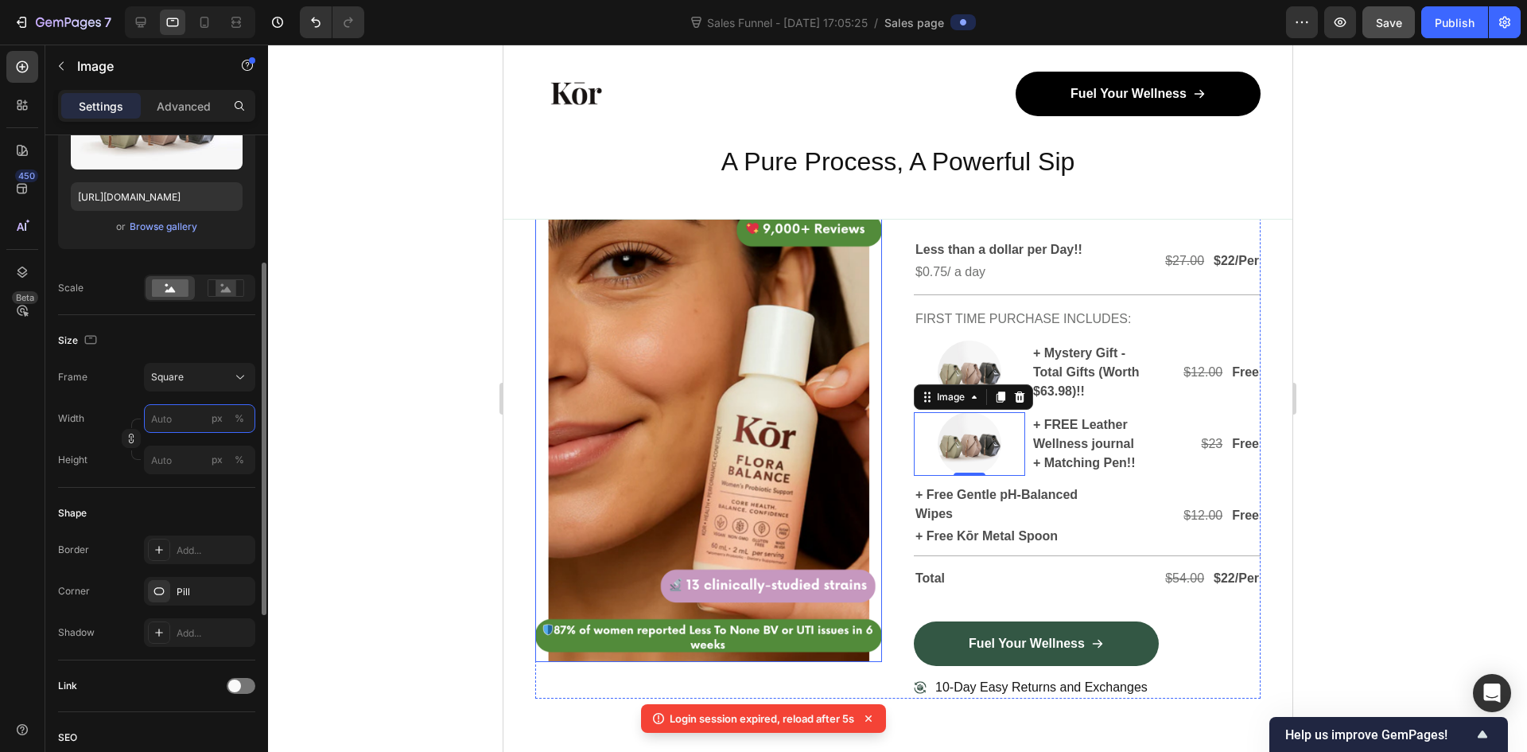
type input "5"
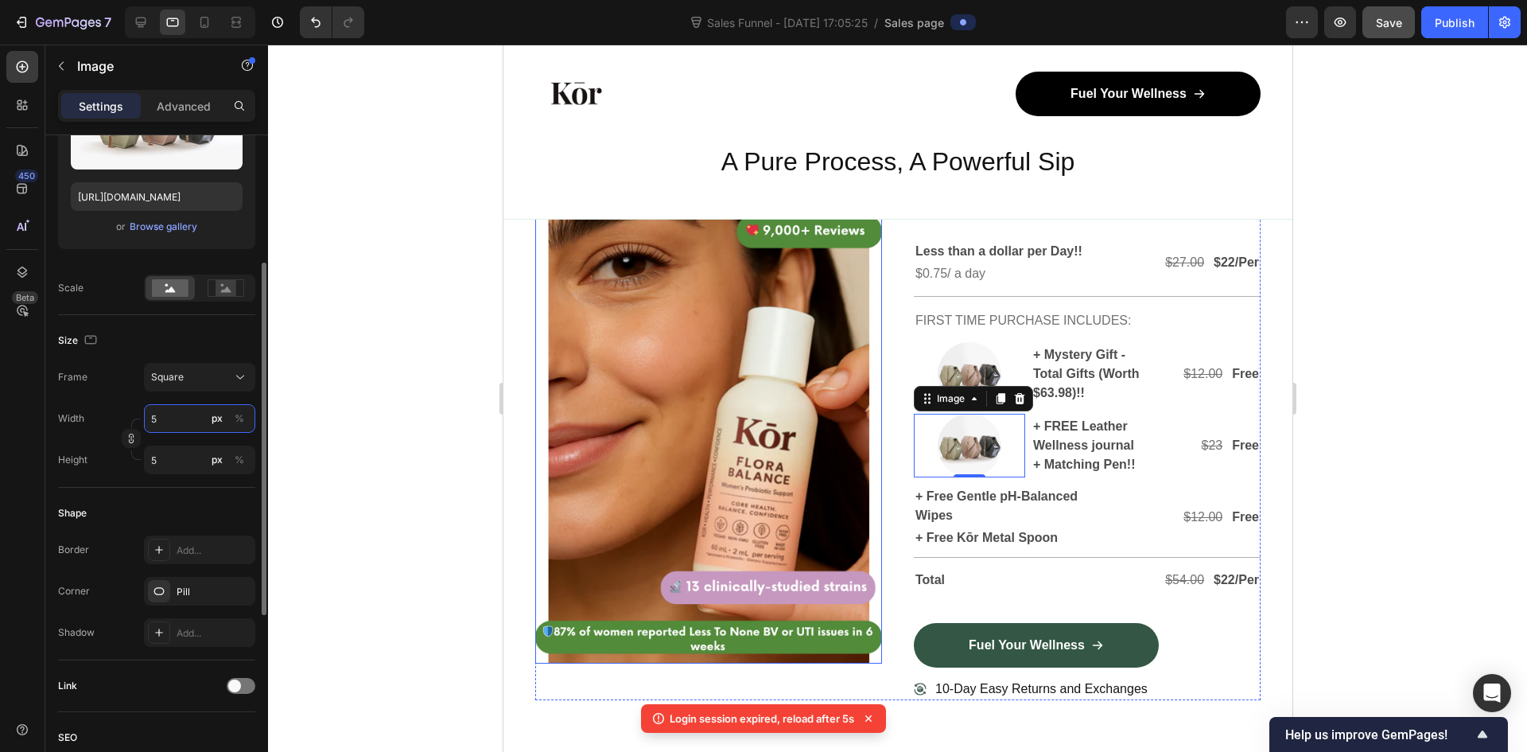
type input "50"
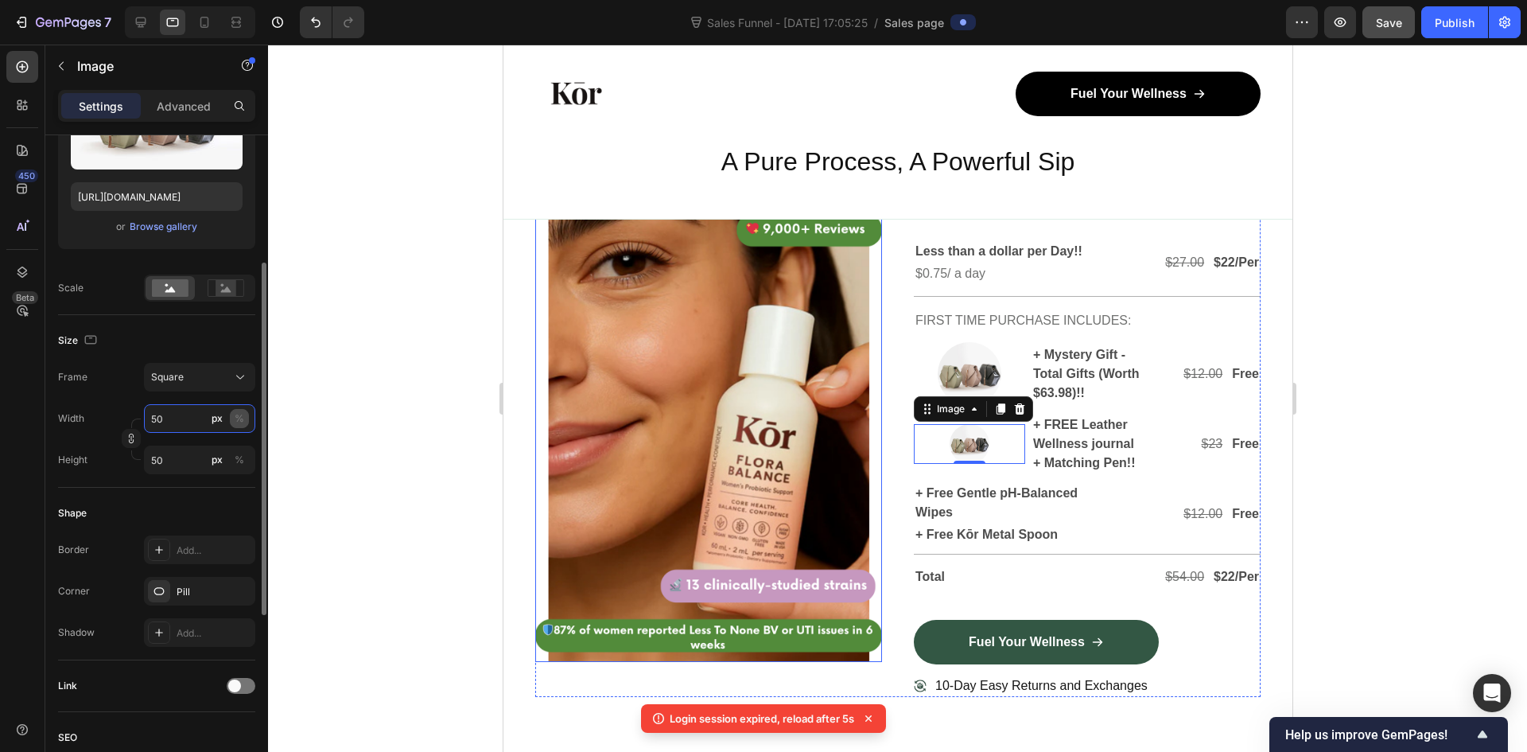
type input "5"
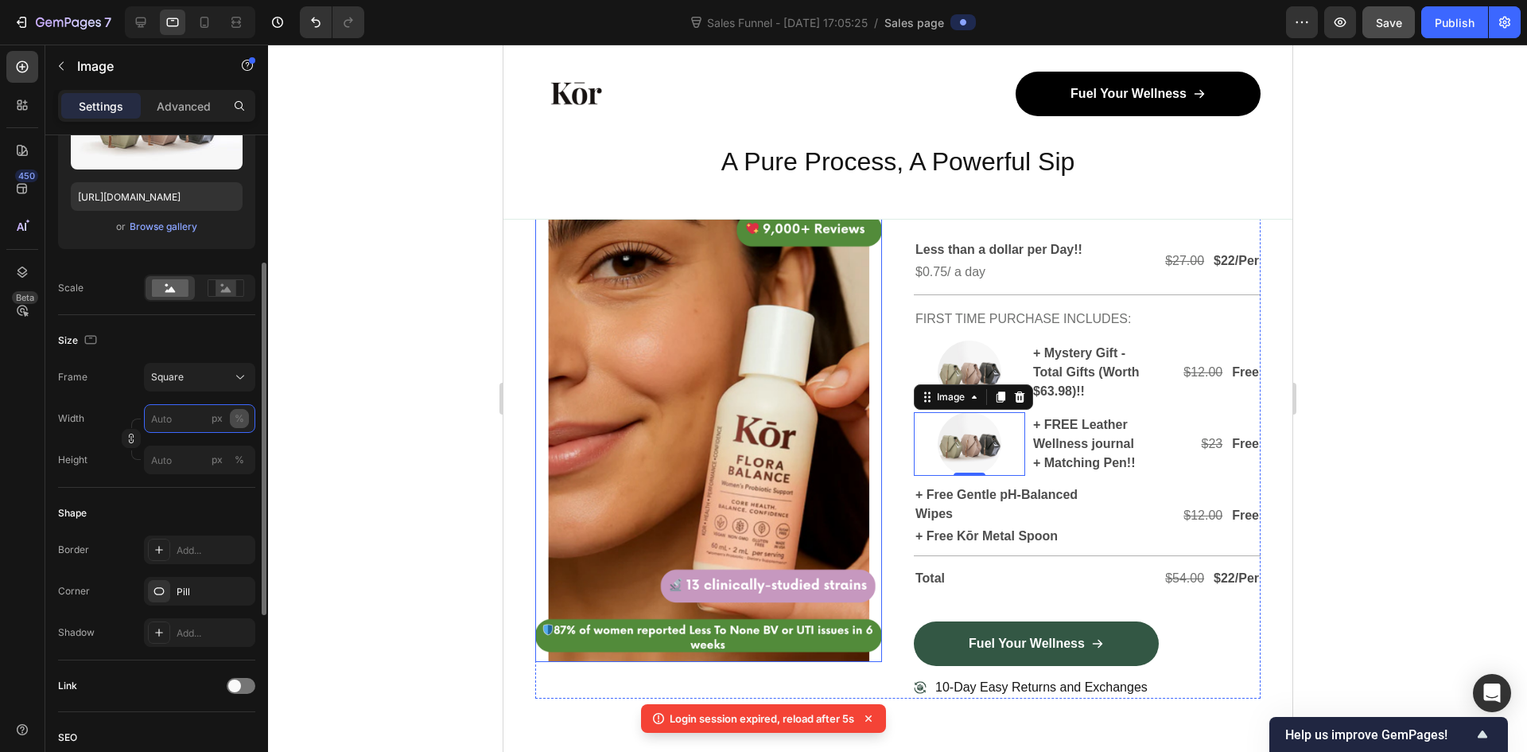
type input "6"
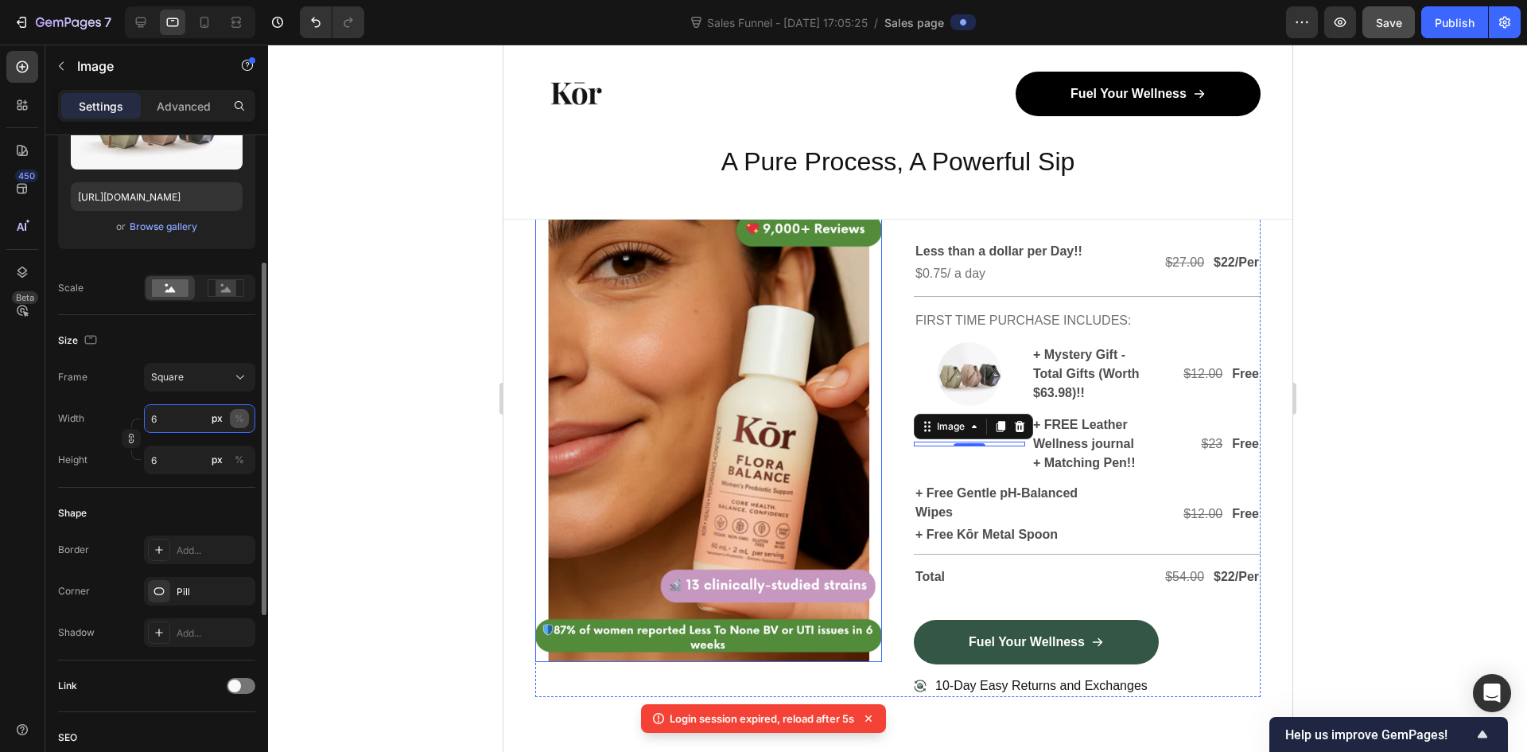
type input "60"
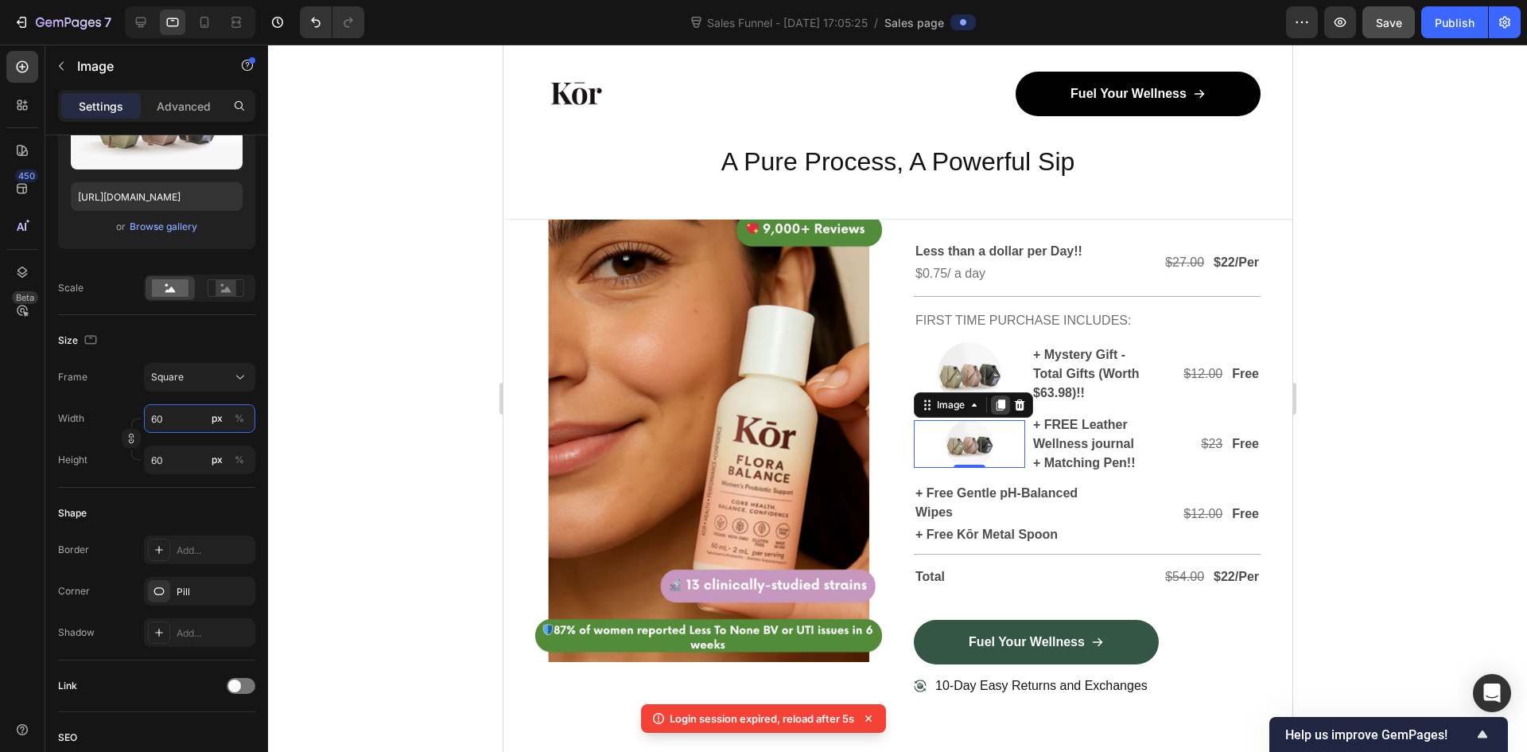
type input "60"
click at [996, 410] on icon at bounding box center [1000, 404] width 9 height 11
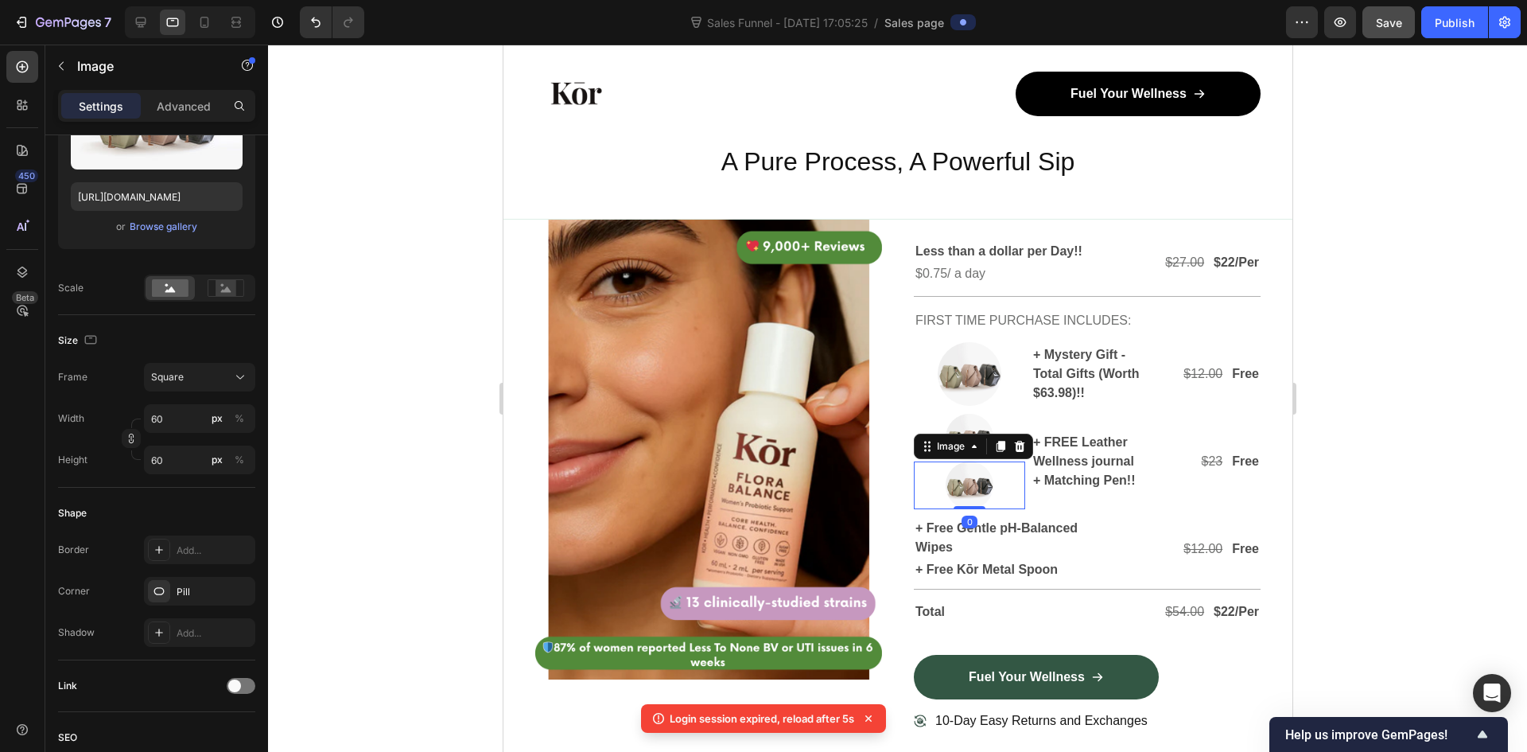
scroll to position [4904, 0]
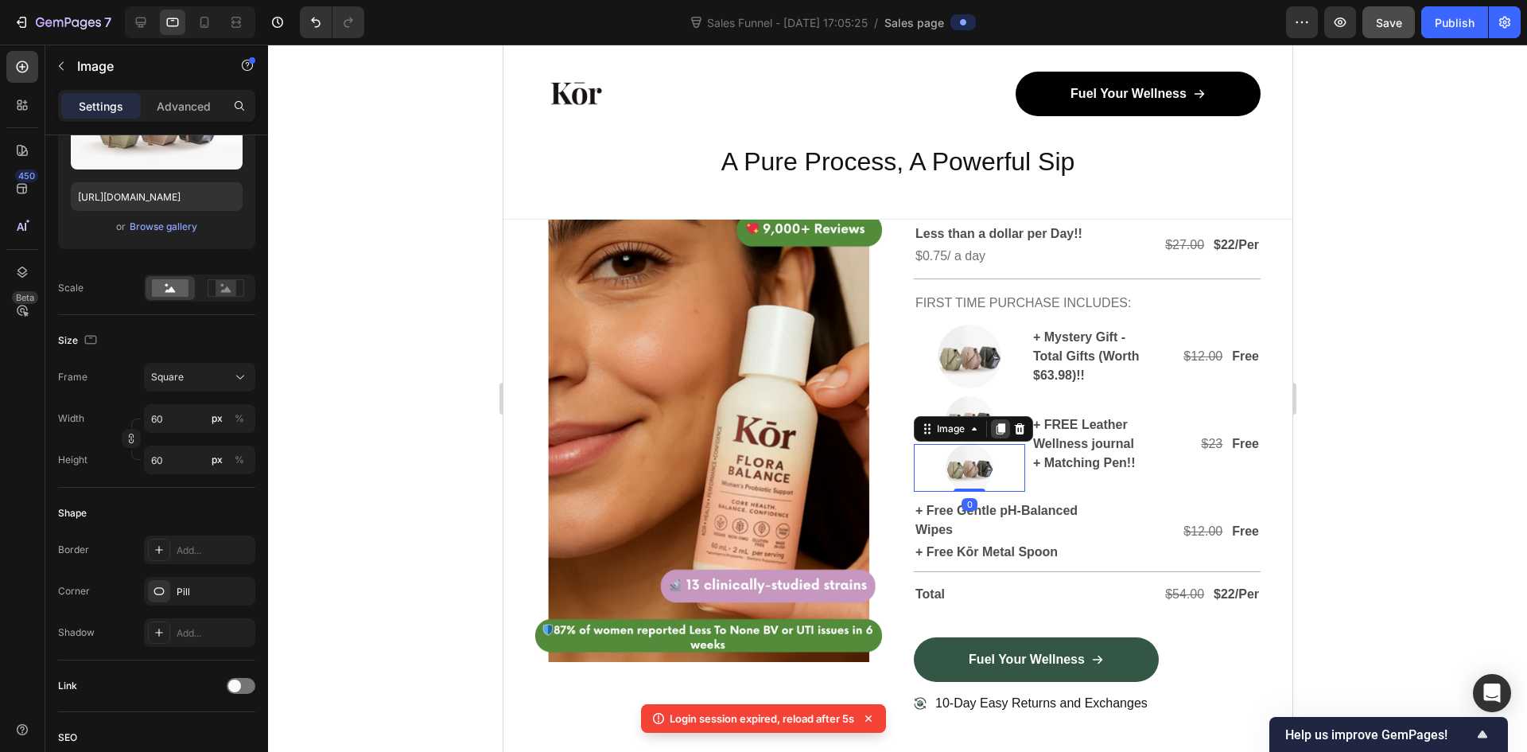
click at [996, 434] on icon at bounding box center [1000, 428] width 9 height 11
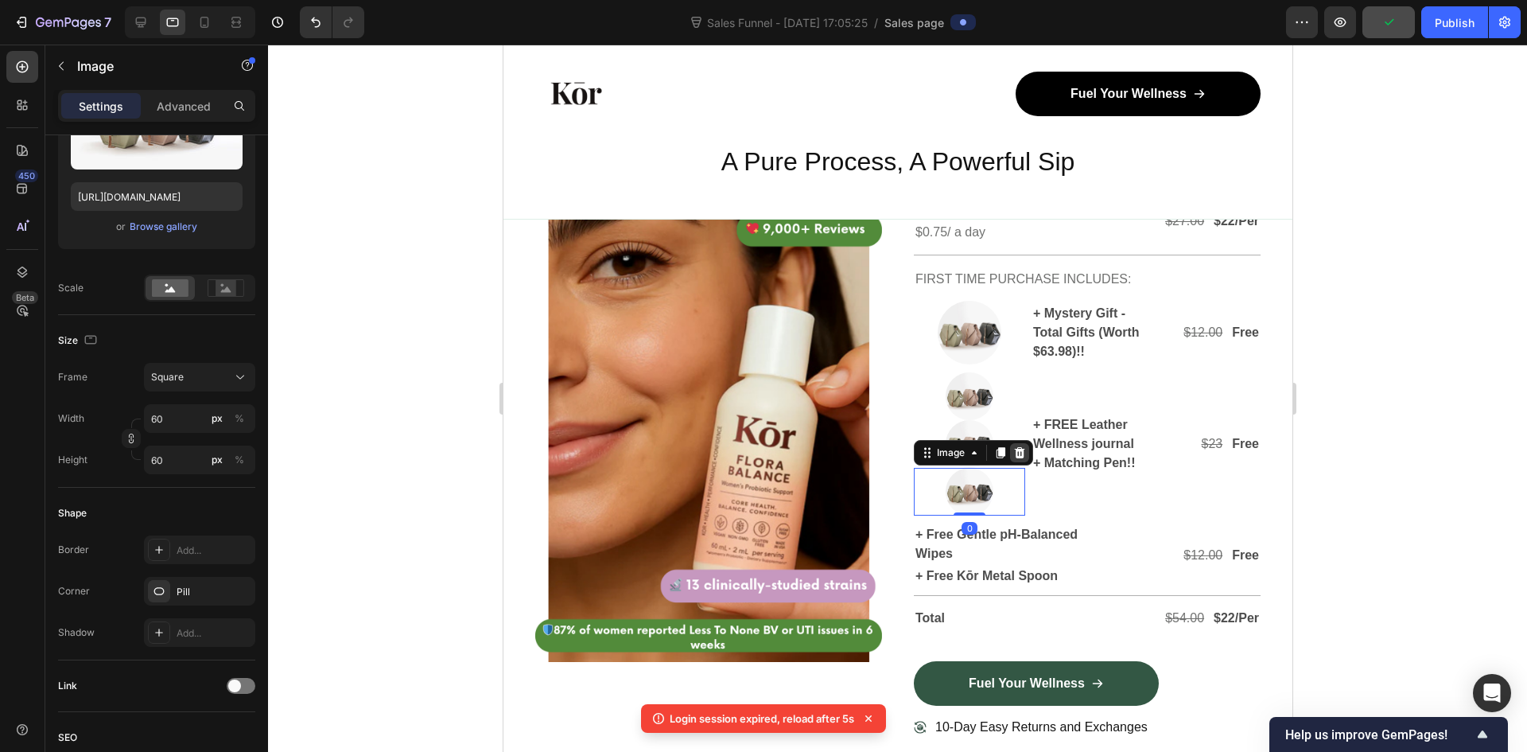
click at [1017, 459] on icon at bounding box center [1019, 452] width 13 height 13
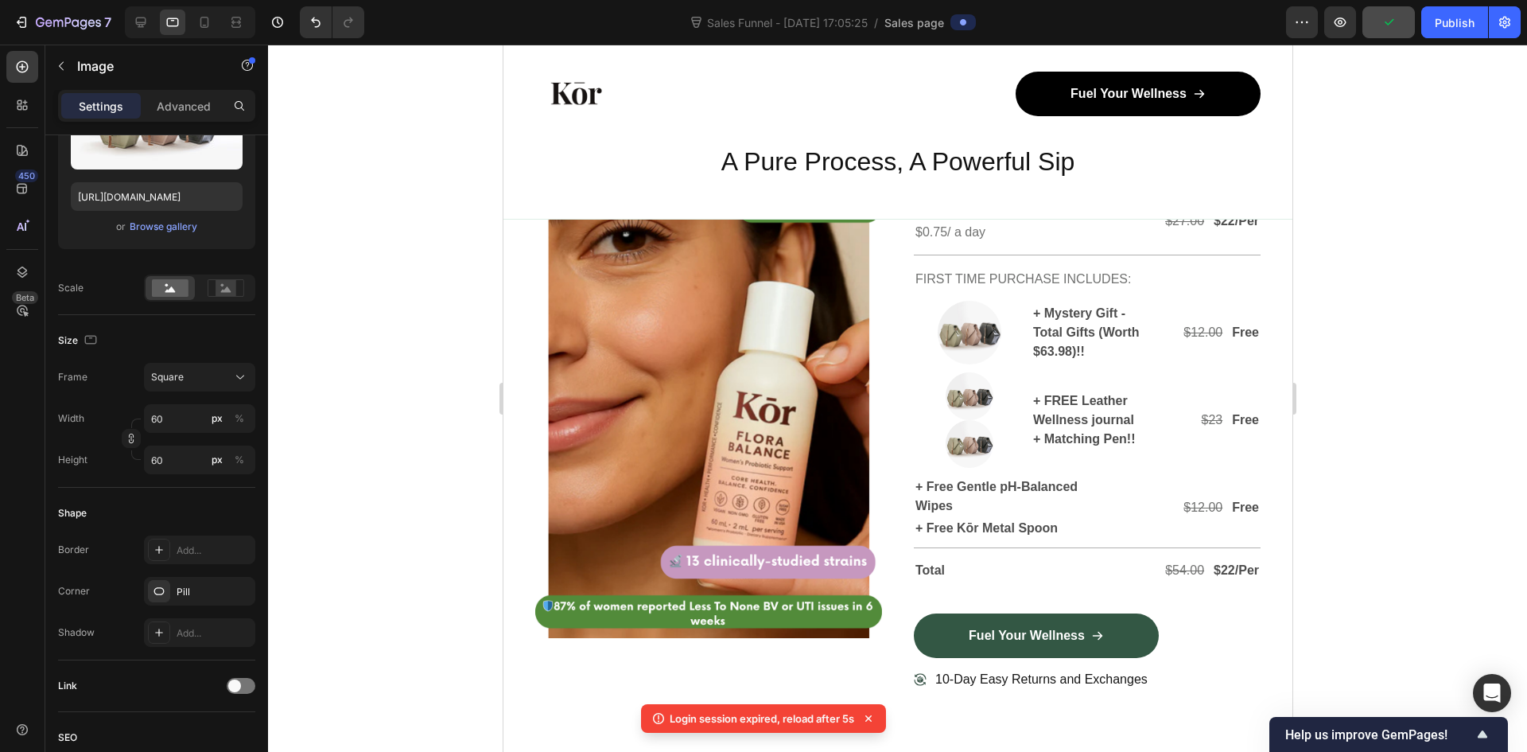
scroll to position [4904, 0]
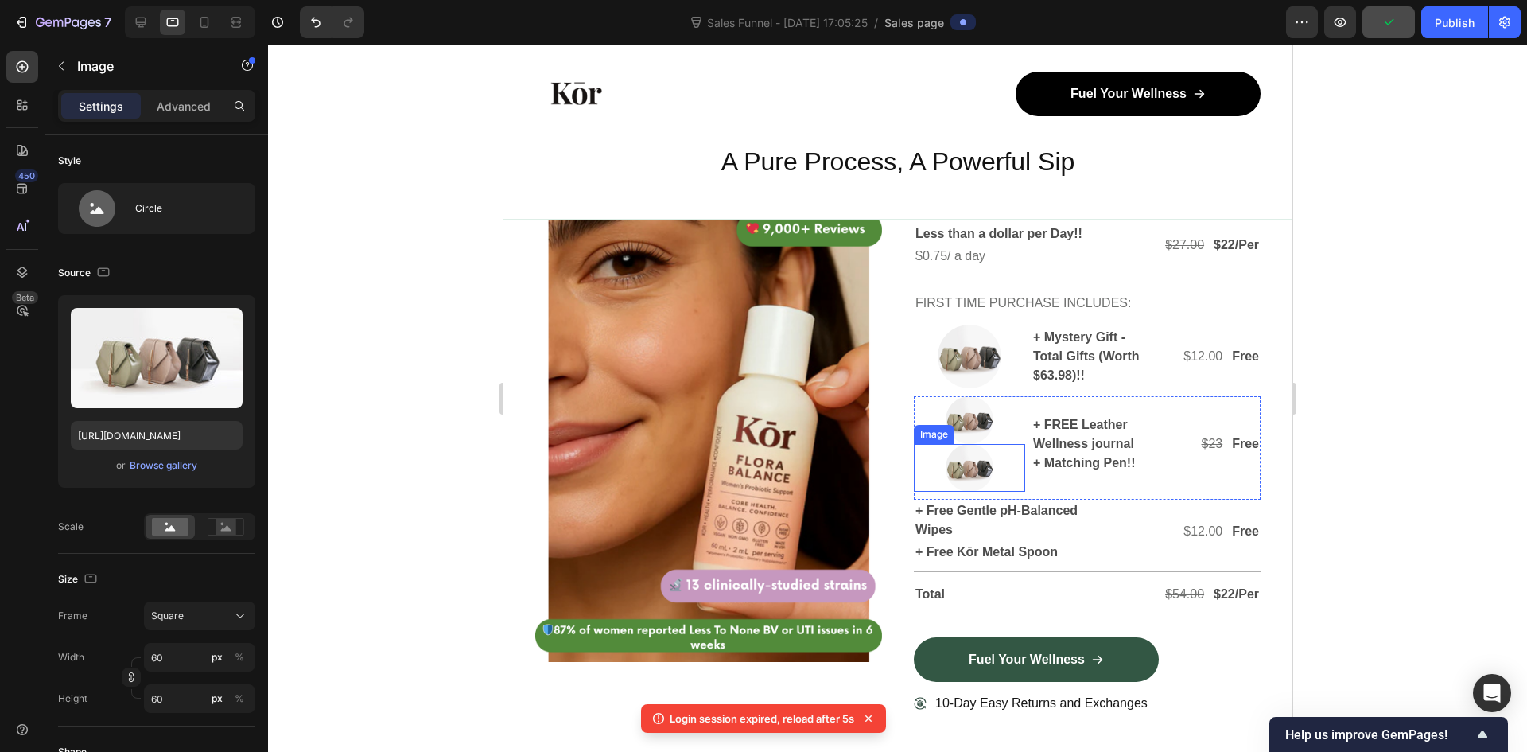
click at [989, 492] on div at bounding box center [968, 468] width 111 height 48
click at [1015, 434] on icon at bounding box center [1019, 428] width 10 height 11
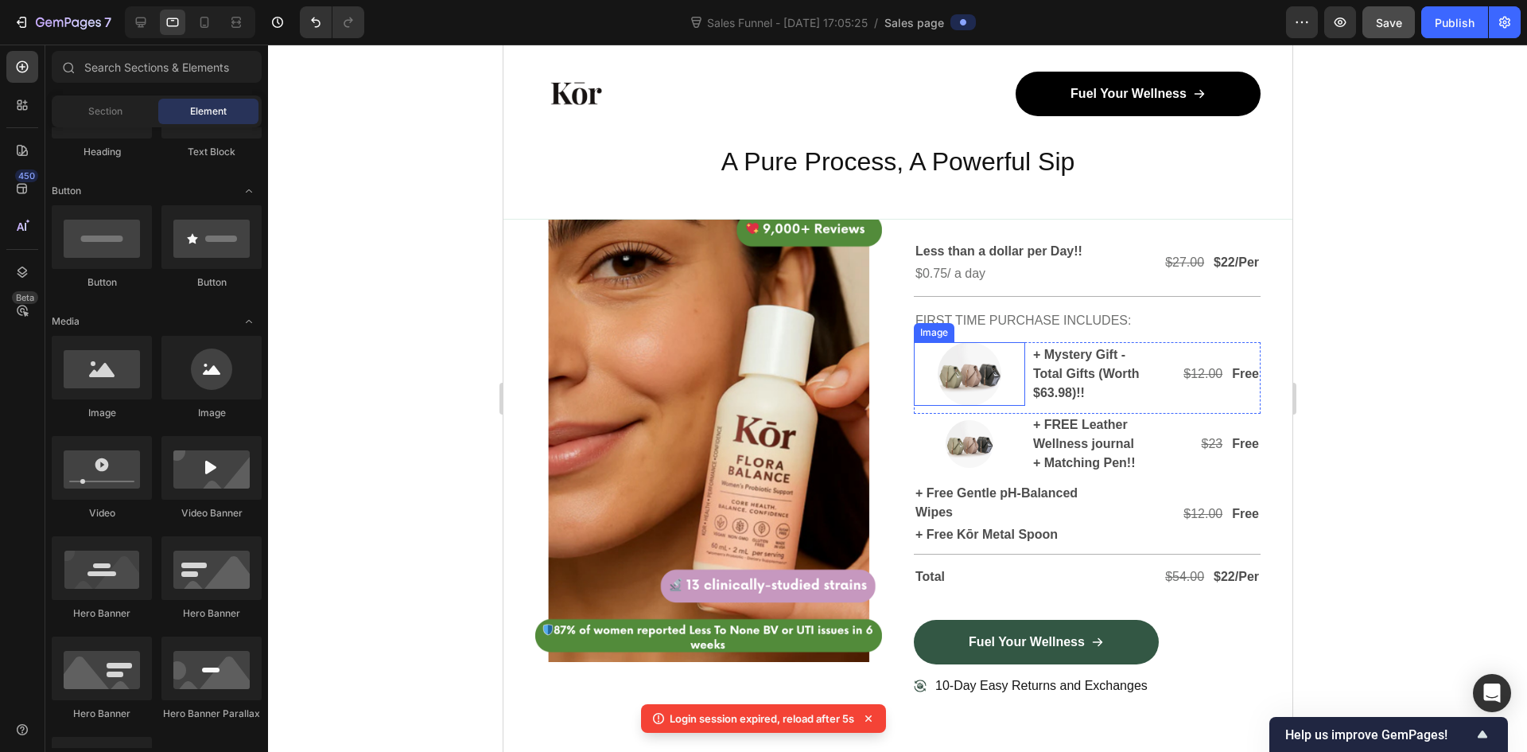
click at [974, 406] on img at bounding box center [969, 374] width 64 height 64
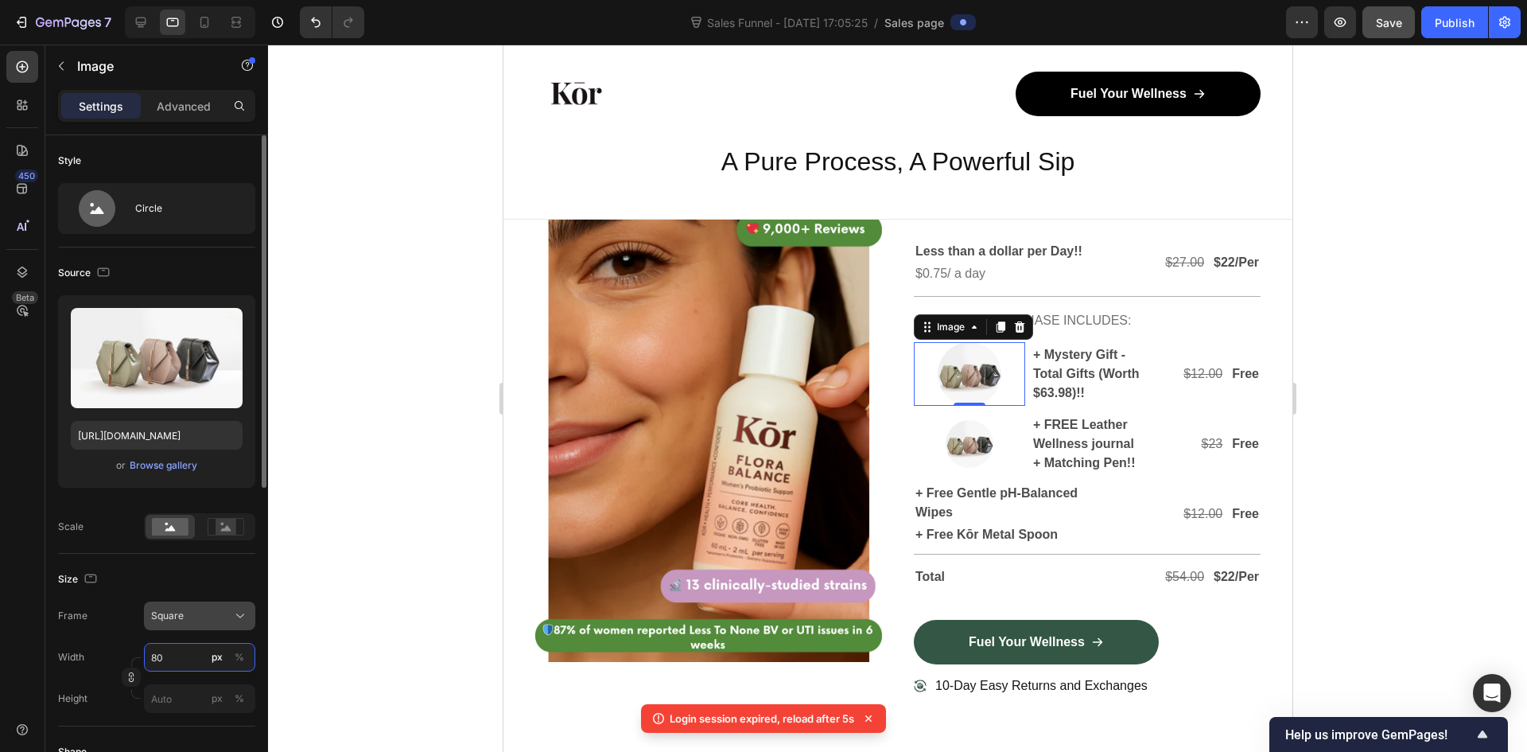
type input "6"
type input "60"
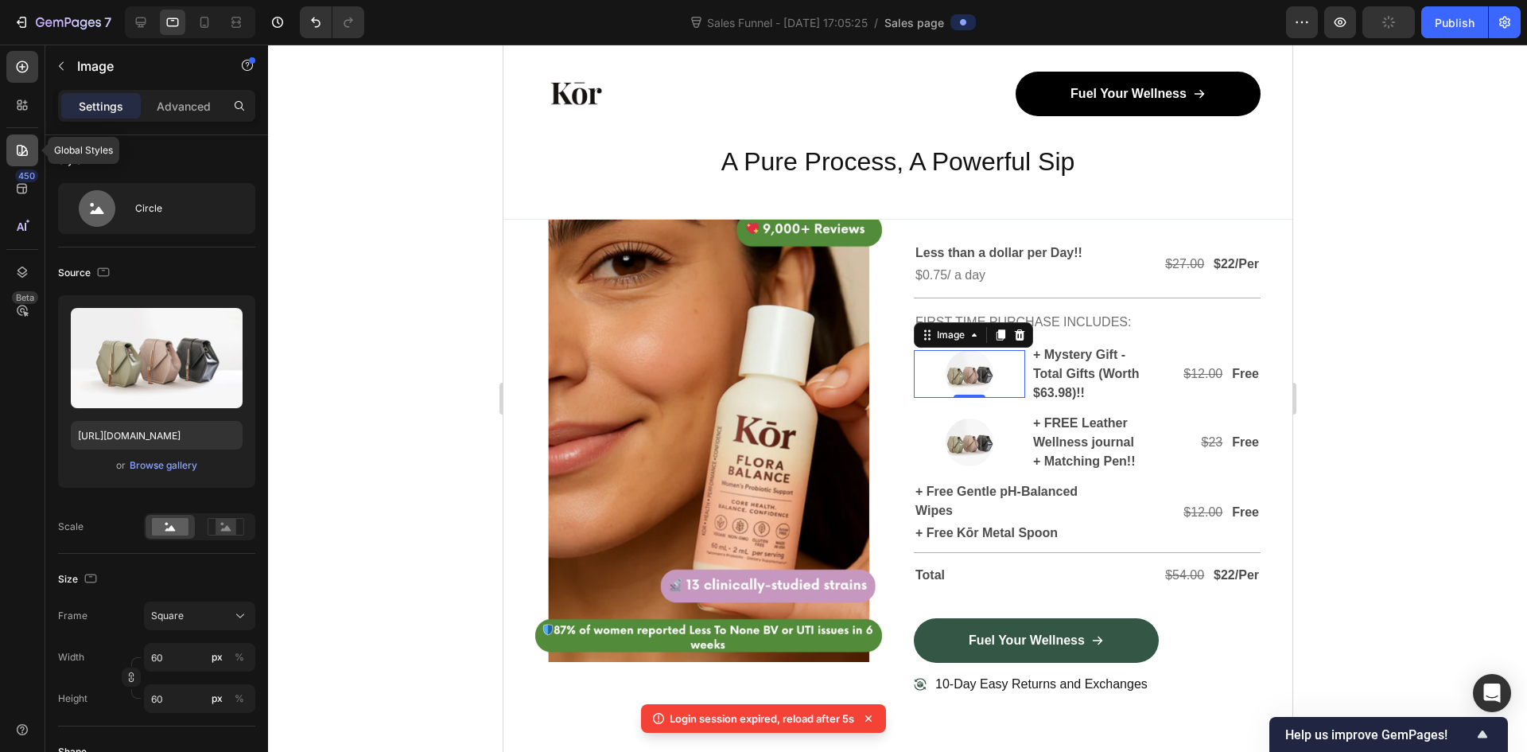
click at [13, 146] on div at bounding box center [22, 150] width 32 height 32
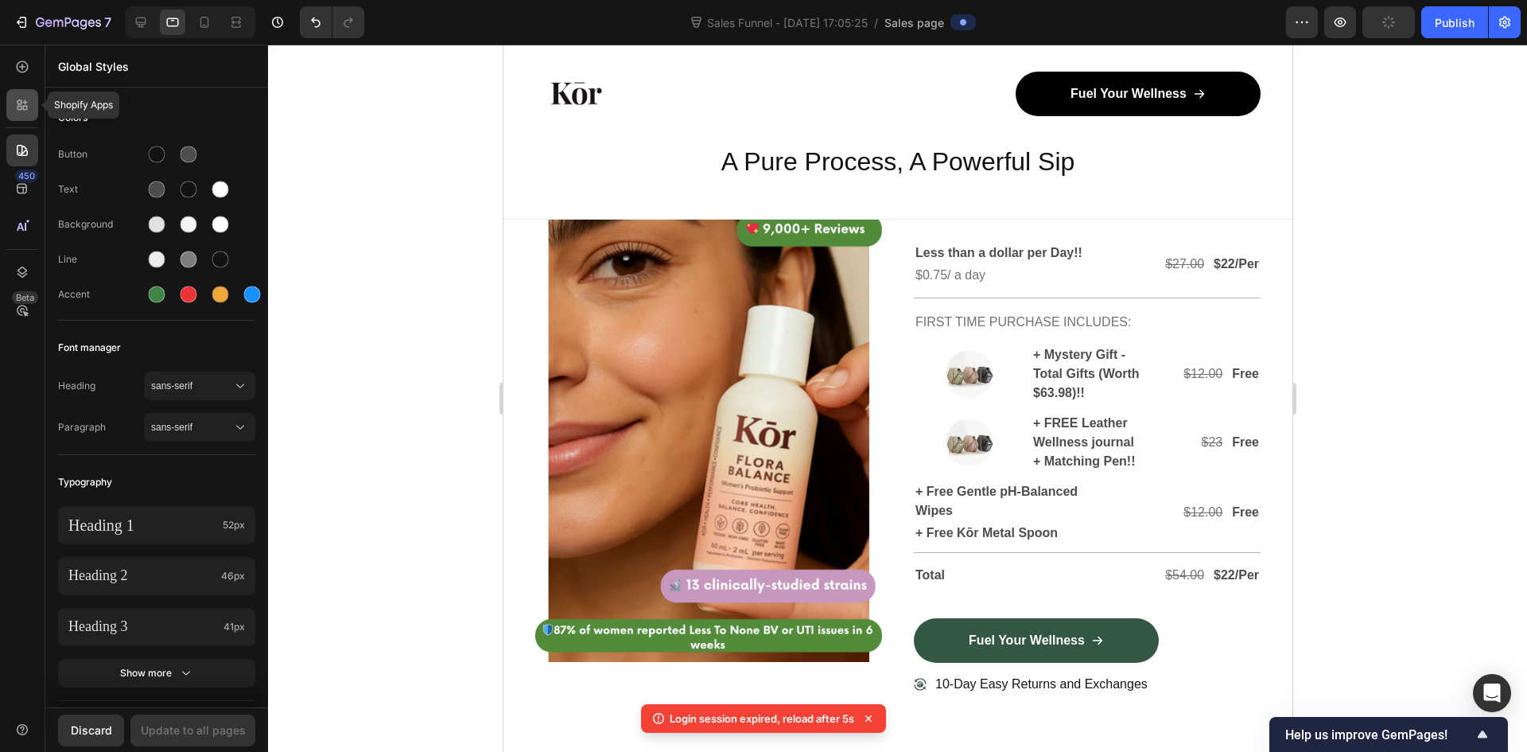
click at [16, 103] on icon at bounding box center [22, 105] width 16 height 16
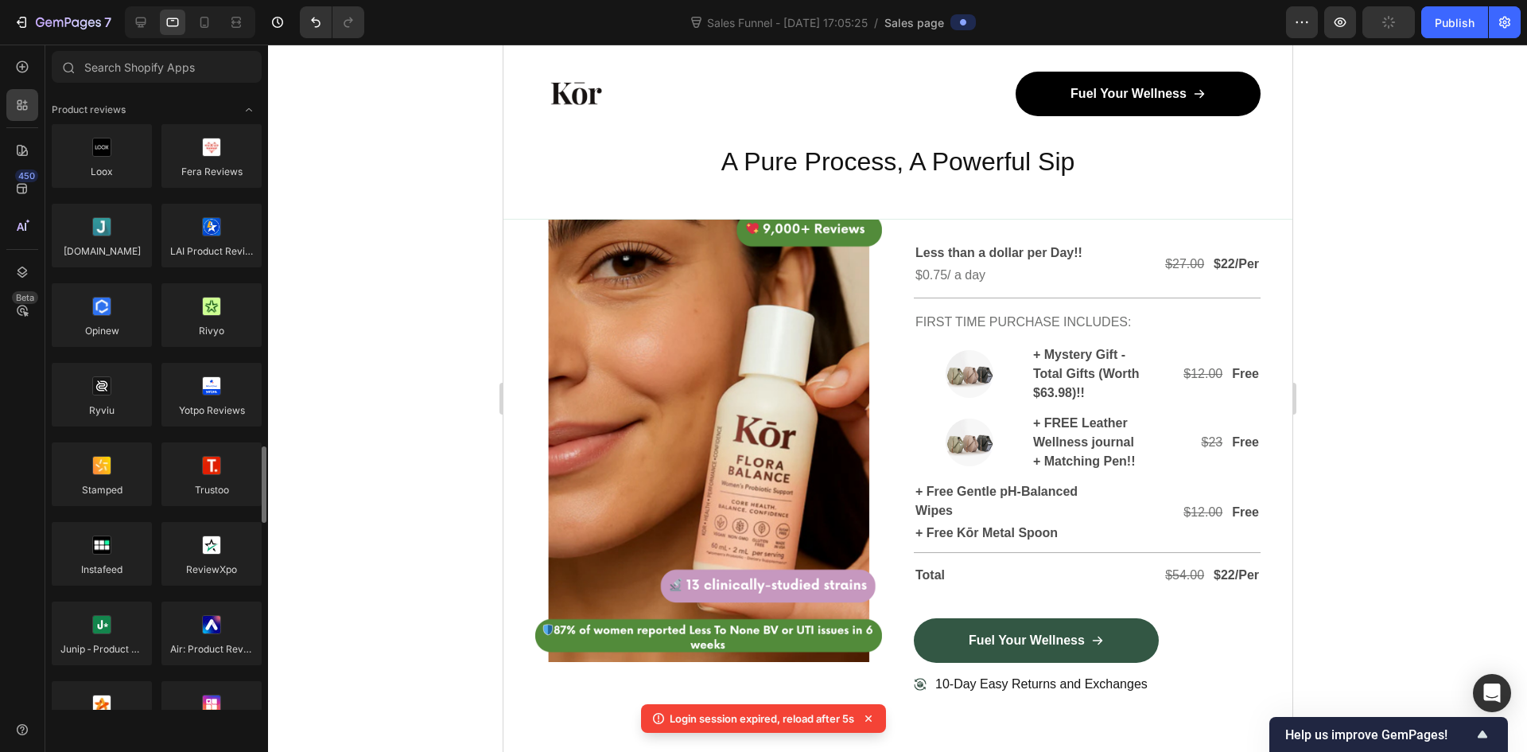
scroll to position [318, 0]
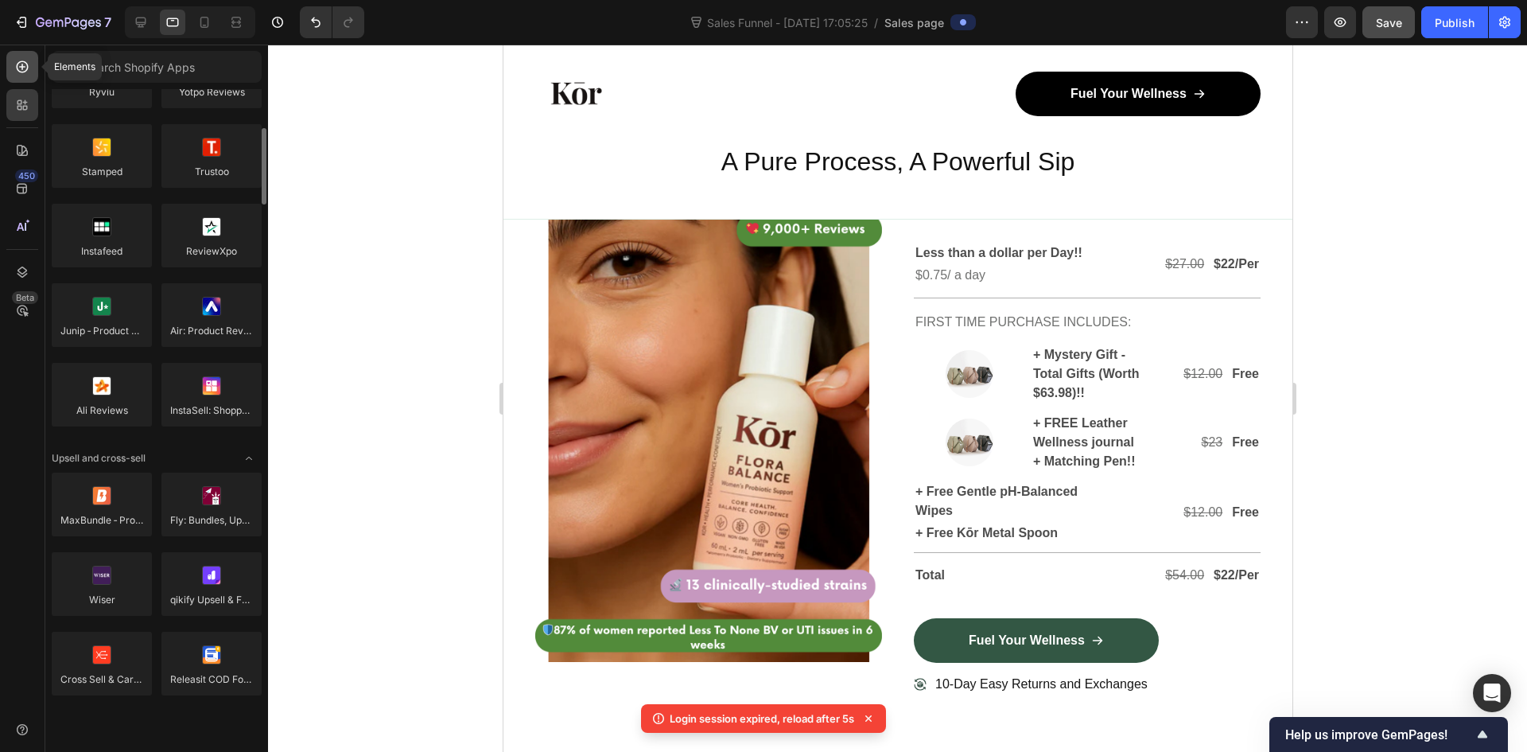
click at [16, 68] on icon at bounding box center [22, 67] width 16 height 16
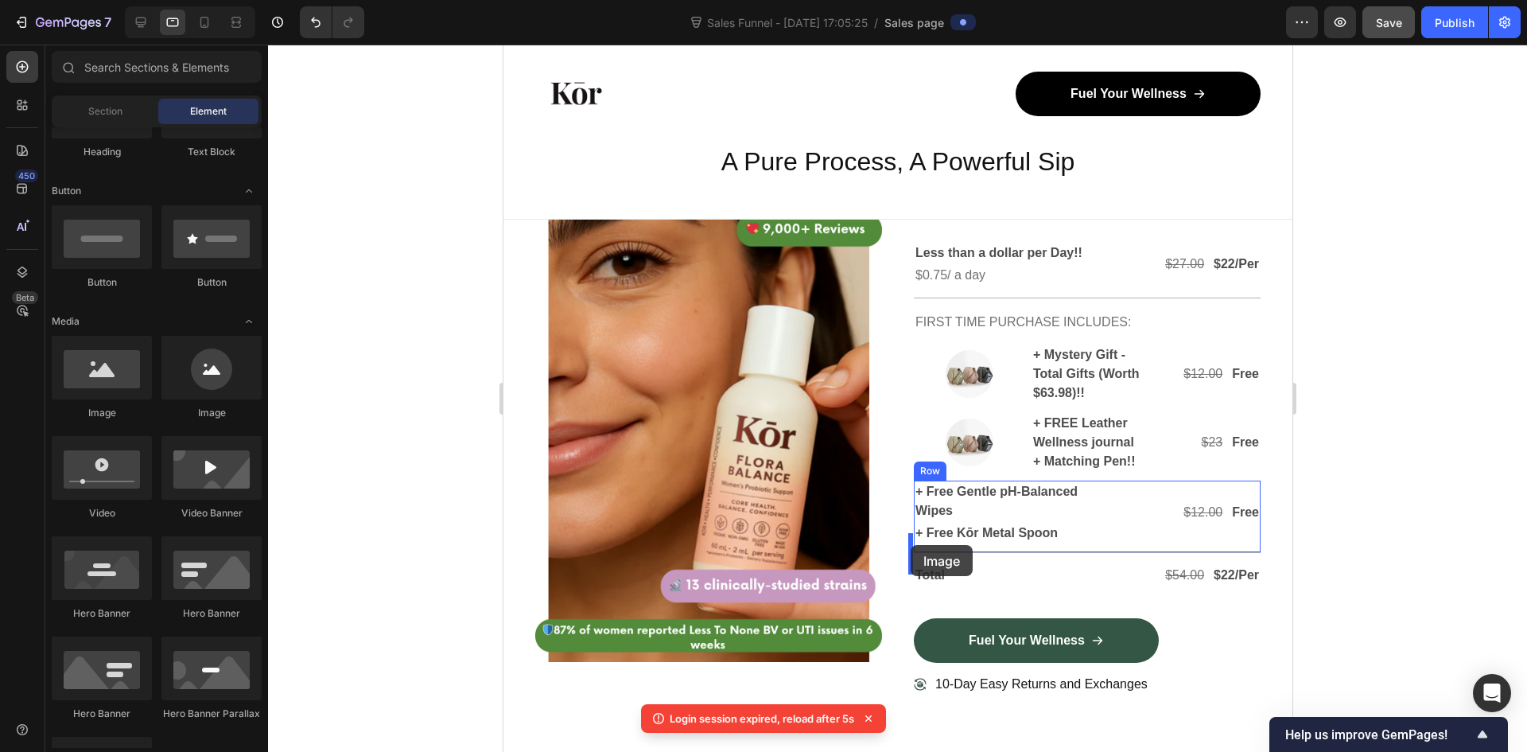
drag, startPoint x: 713, startPoint y: 415, endPoint x: 924, endPoint y: 427, distance: 211.9
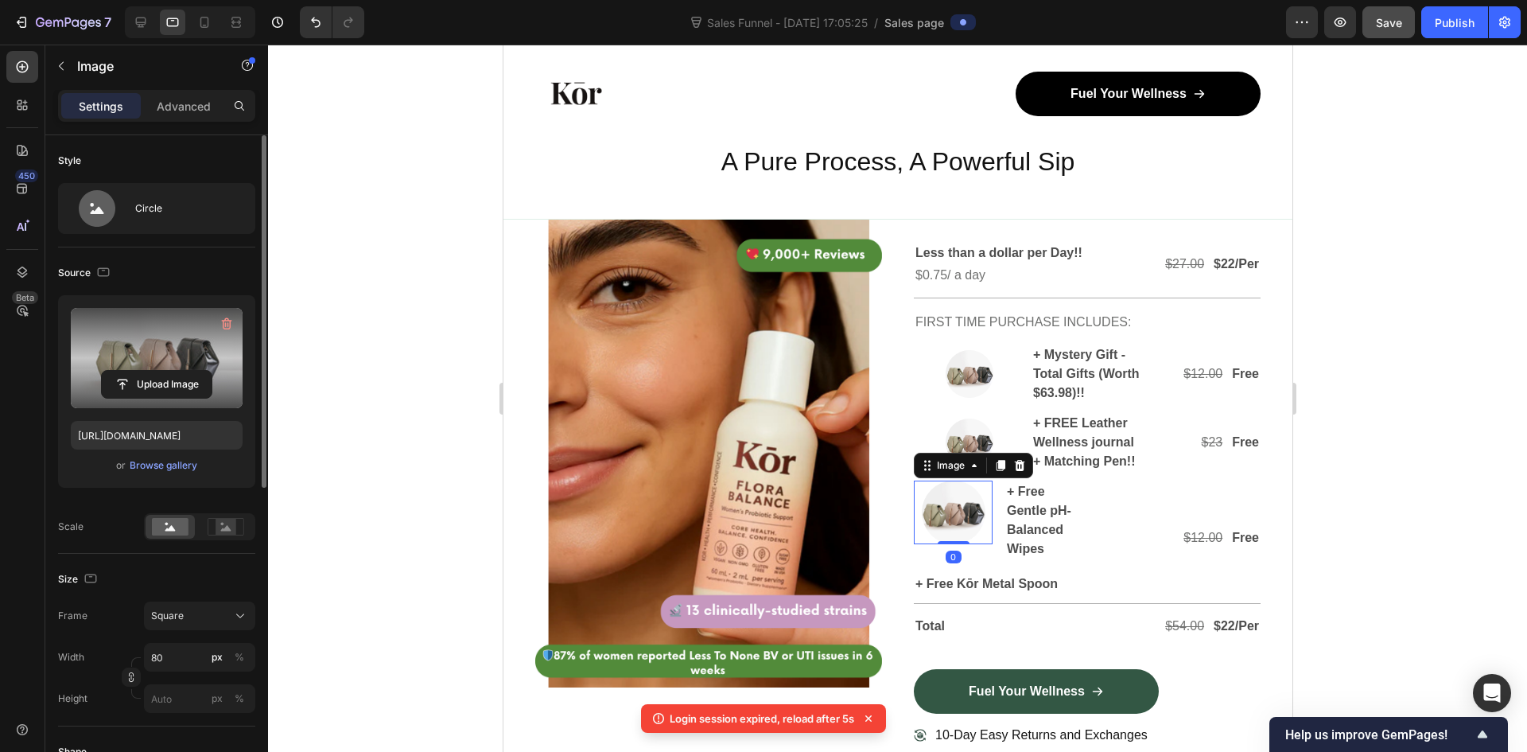
scroll to position [4911, 0]
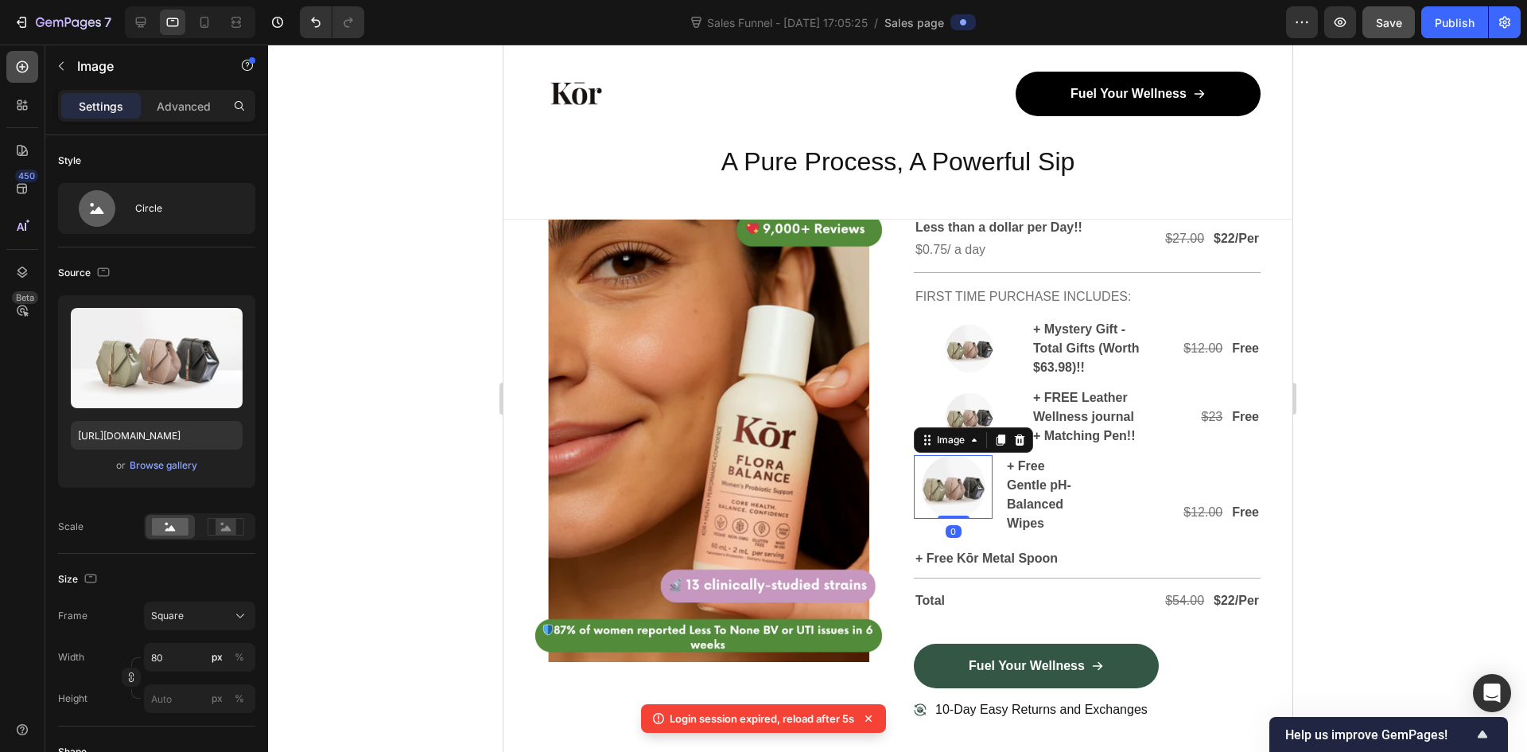
click at [21, 64] on icon at bounding box center [22, 67] width 16 height 16
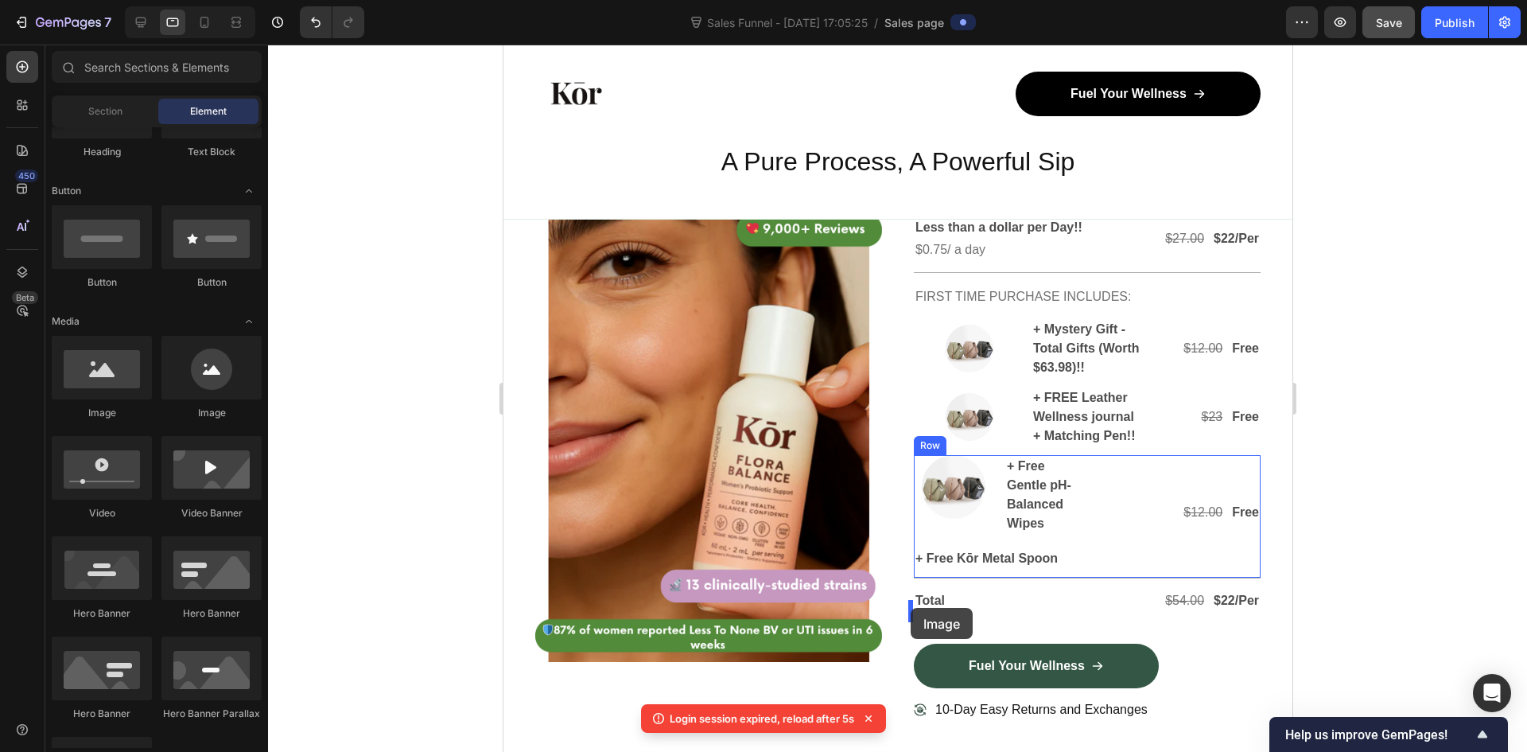
drag, startPoint x: 803, startPoint y: 470, endPoint x: 910, endPoint y: 608, distance: 174.5
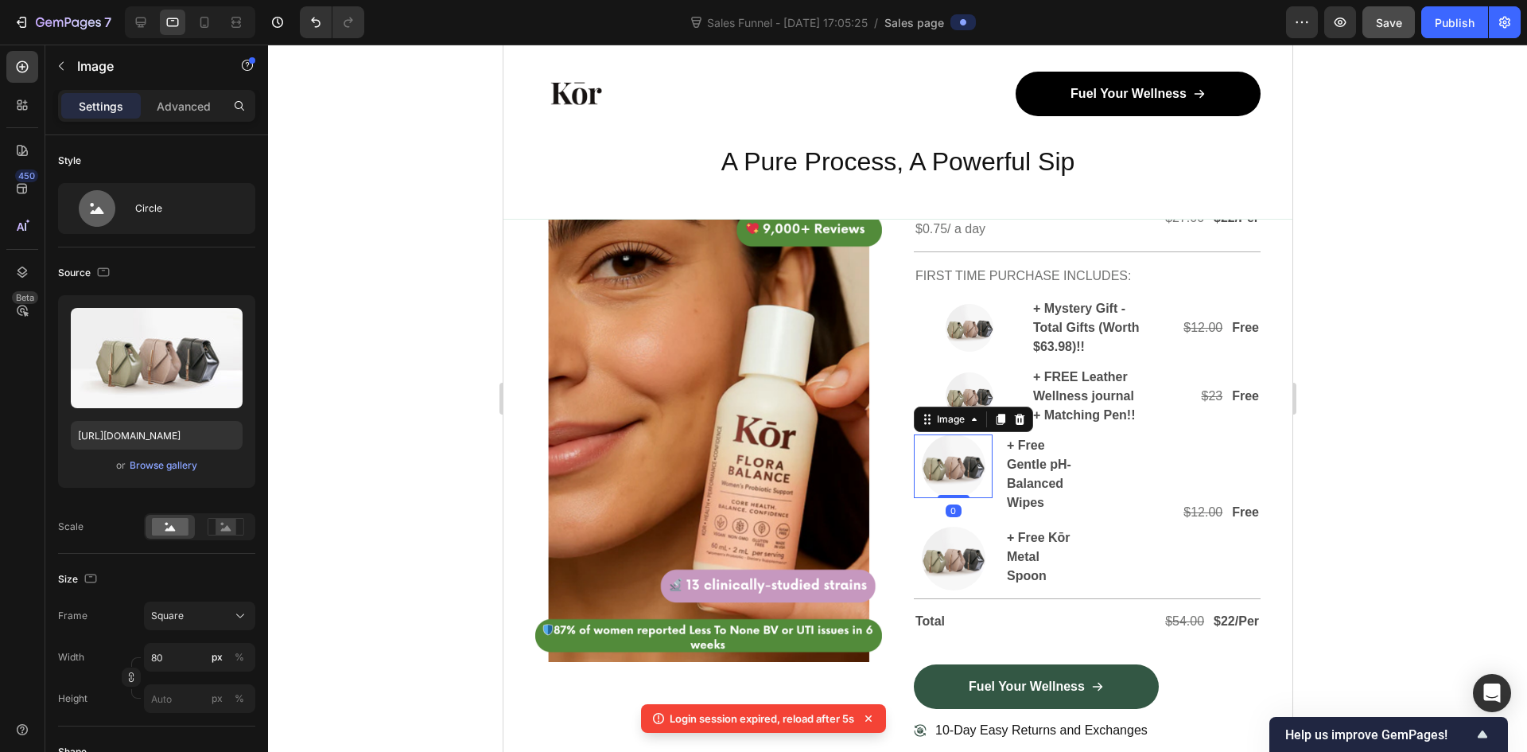
scroll to position [239, 0]
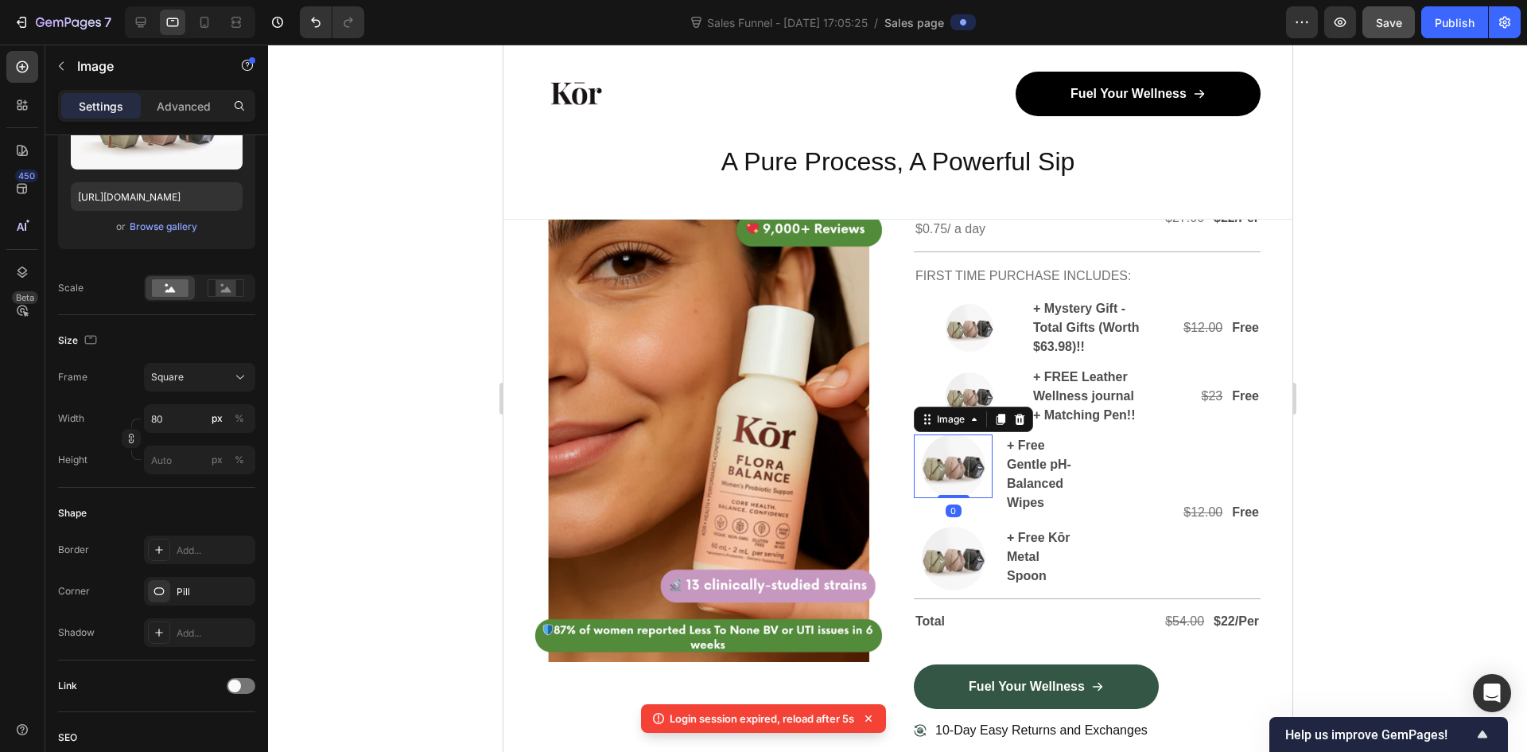
click at [942, 498] on img at bounding box center [953, 466] width 64 height 64
type input "6"
type input "60"
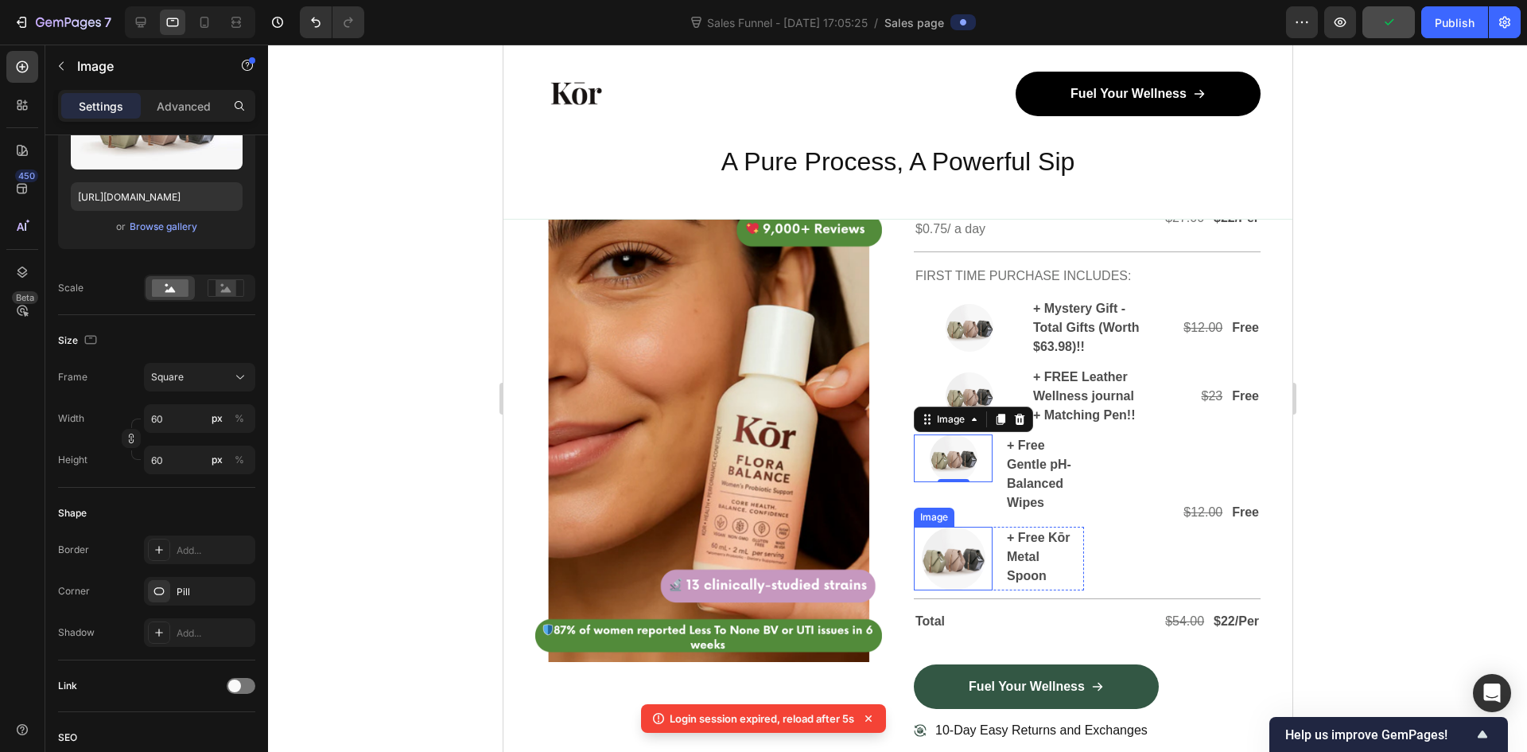
click at [947, 590] on img at bounding box center [953, 559] width 64 height 64
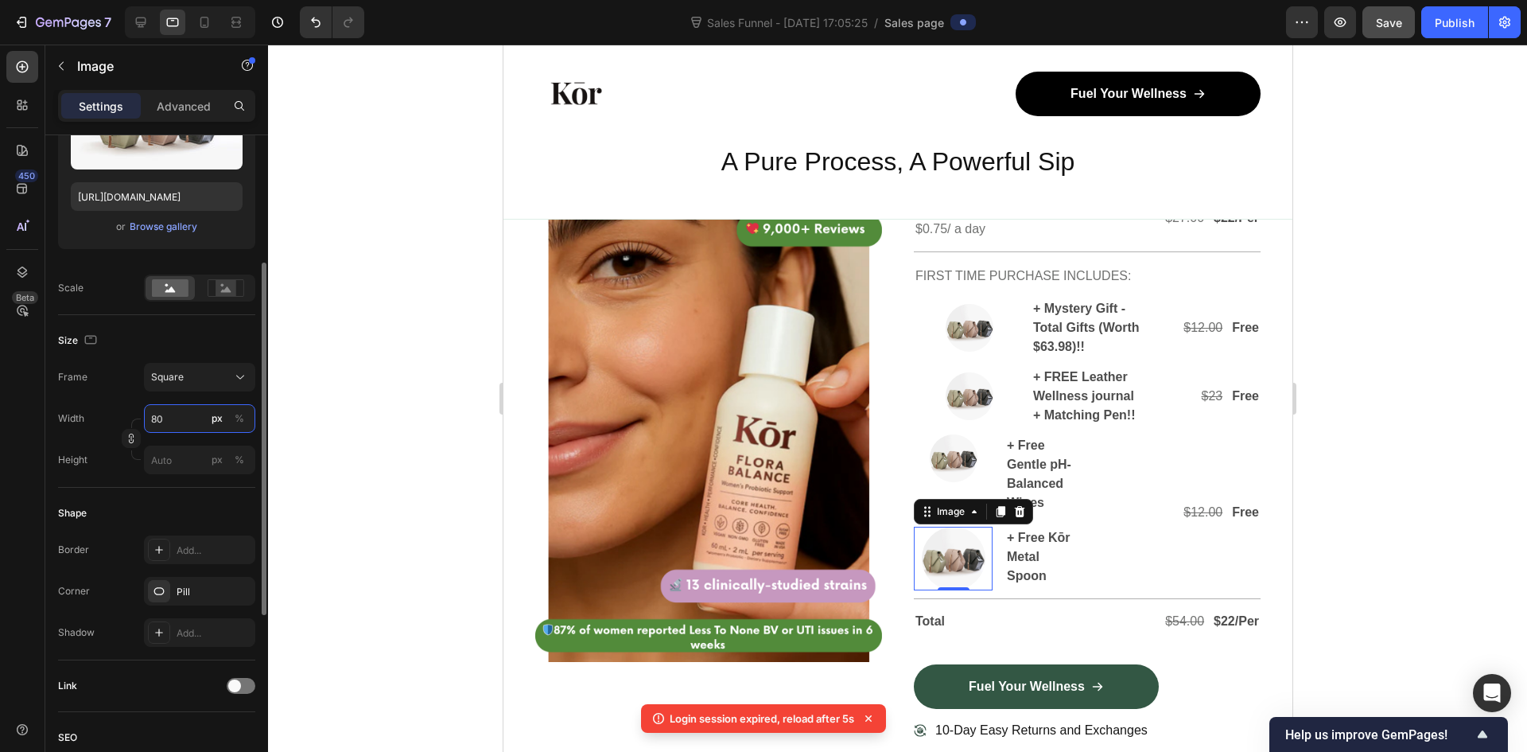
type input "6"
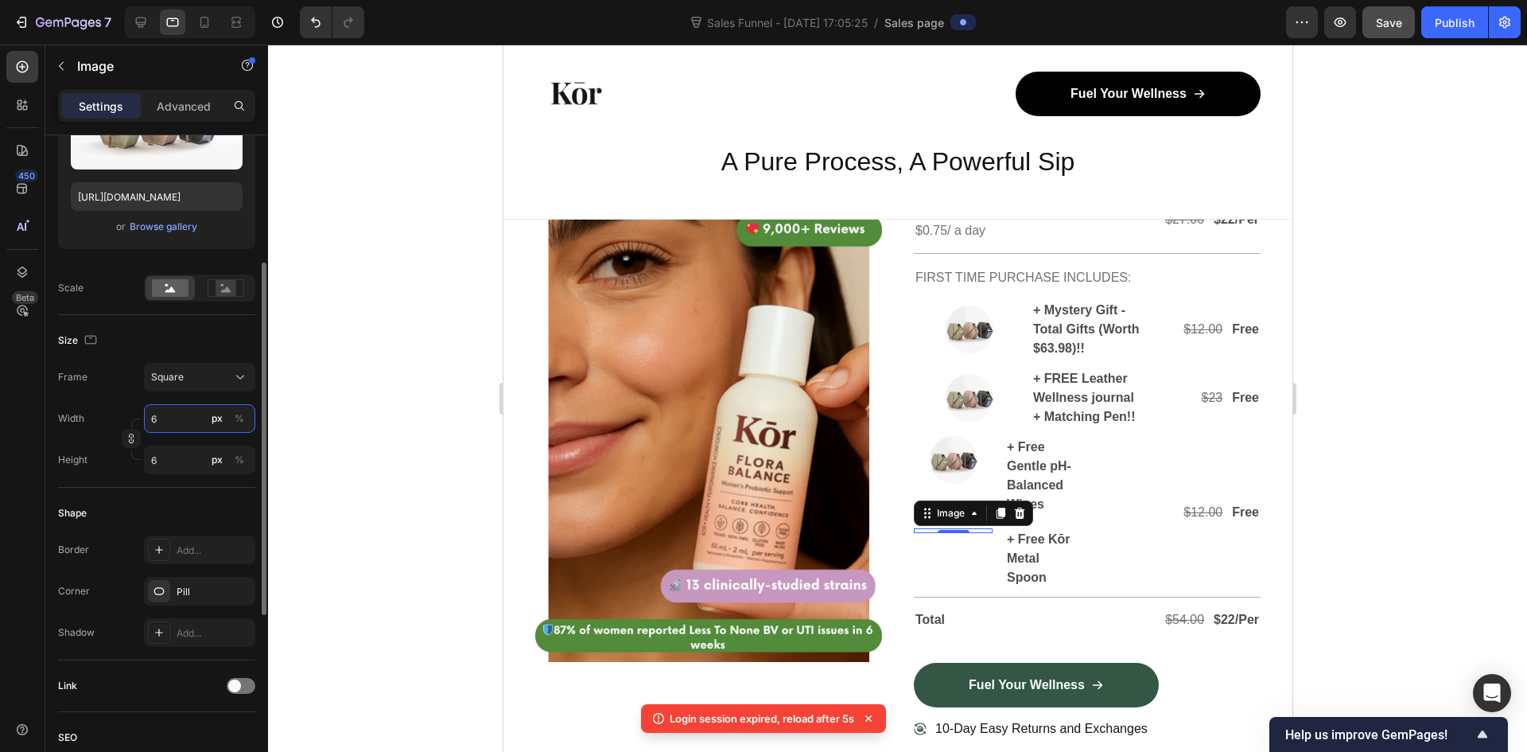
type input "60"
click at [1510, 554] on div at bounding box center [897, 398] width 1259 height 707
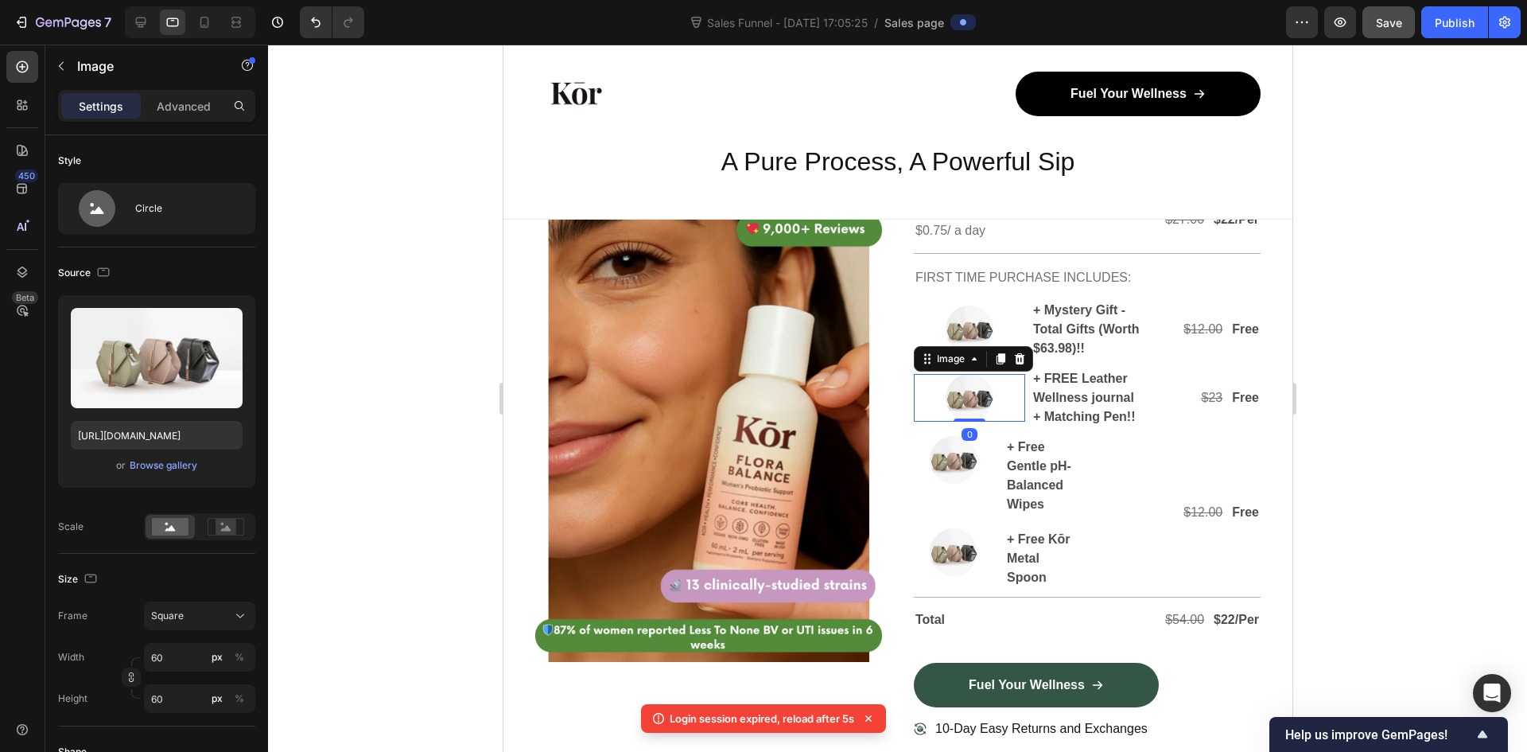
click at [954, 422] on img at bounding box center [969, 398] width 48 height 48
click at [951, 484] on img at bounding box center [953, 460] width 48 height 48
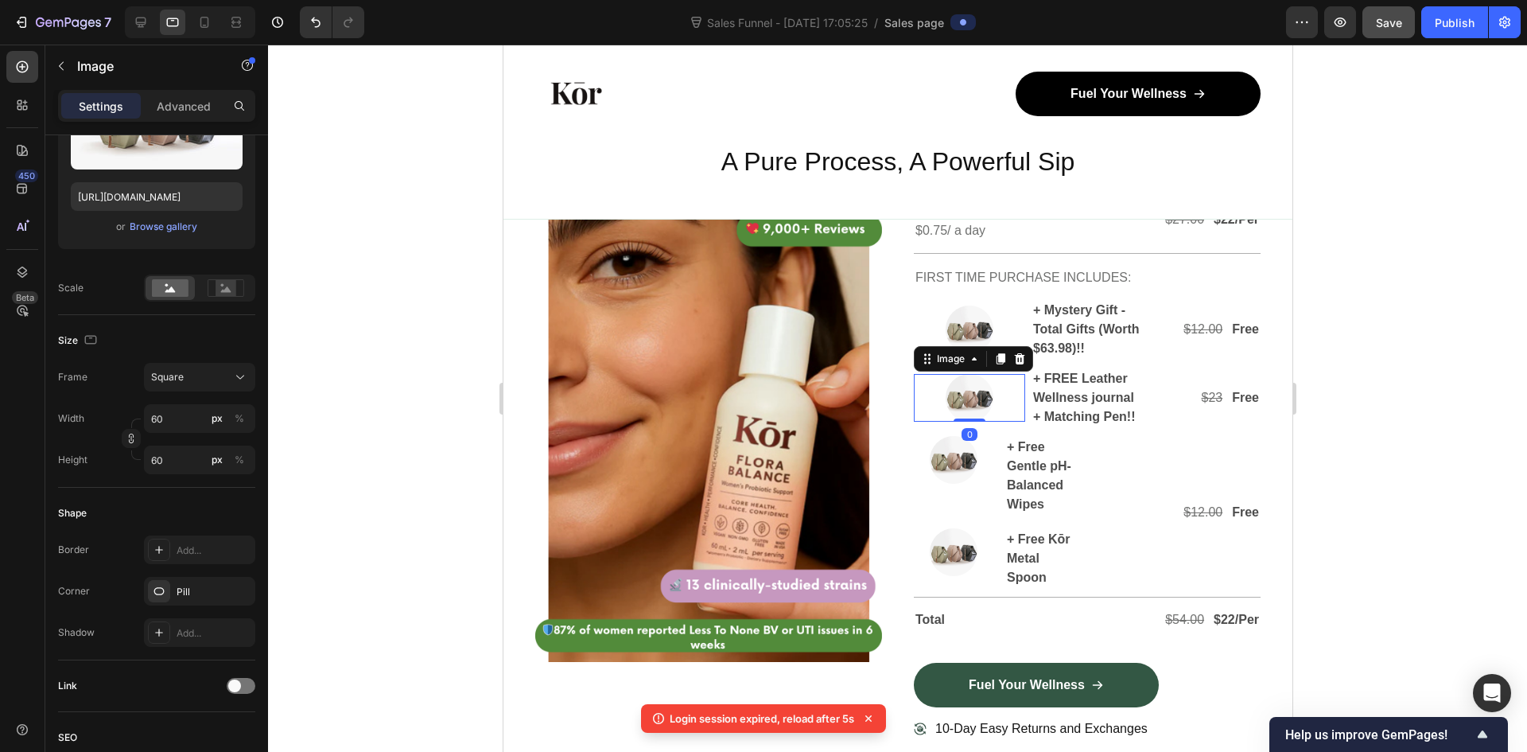
click at [968, 422] on img at bounding box center [969, 398] width 48 height 48
click at [1526, 508] on div at bounding box center [897, 398] width 1259 height 707
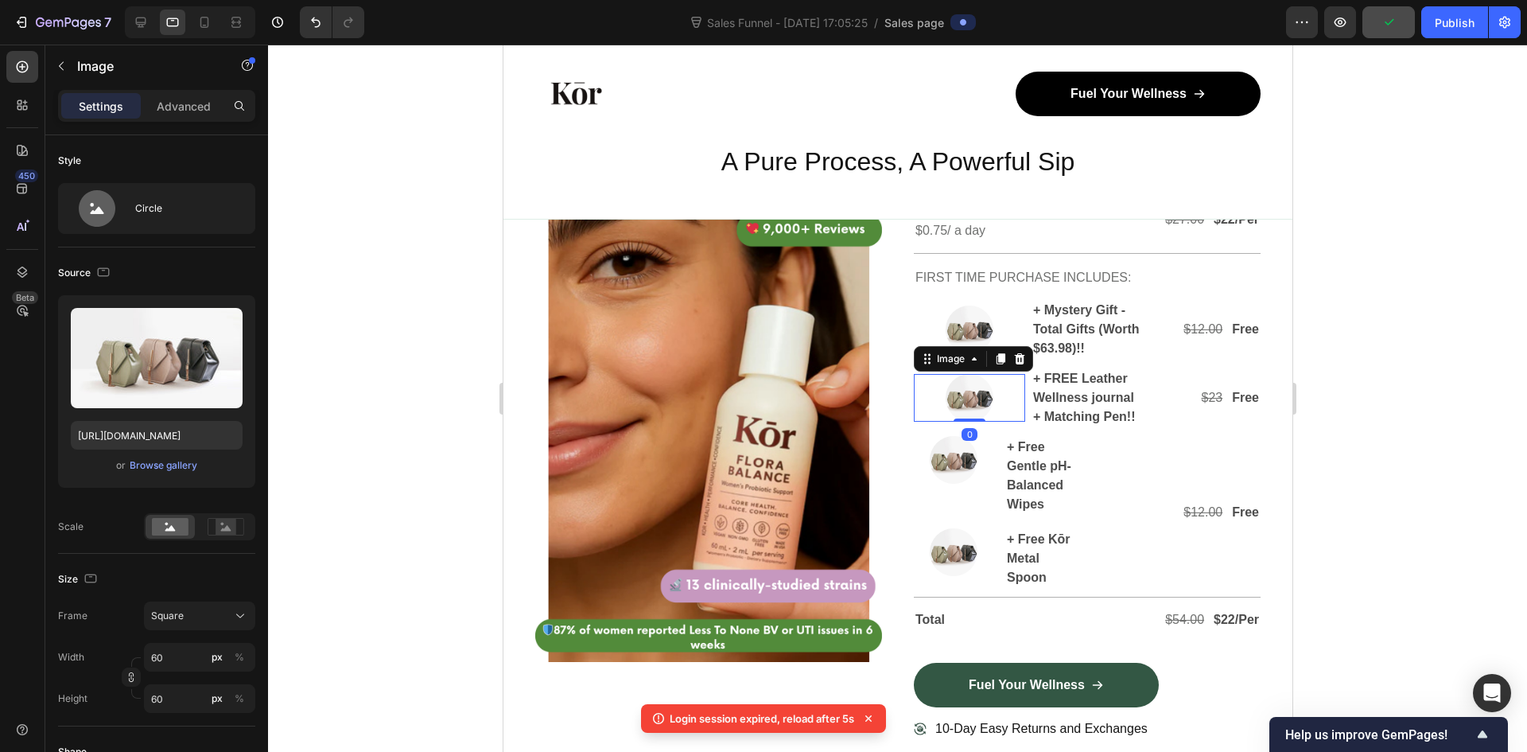
click at [945, 422] on img at bounding box center [969, 398] width 48 height 48
click at [927, 422] on div at bounding box center [968, 398] width 111 height 48
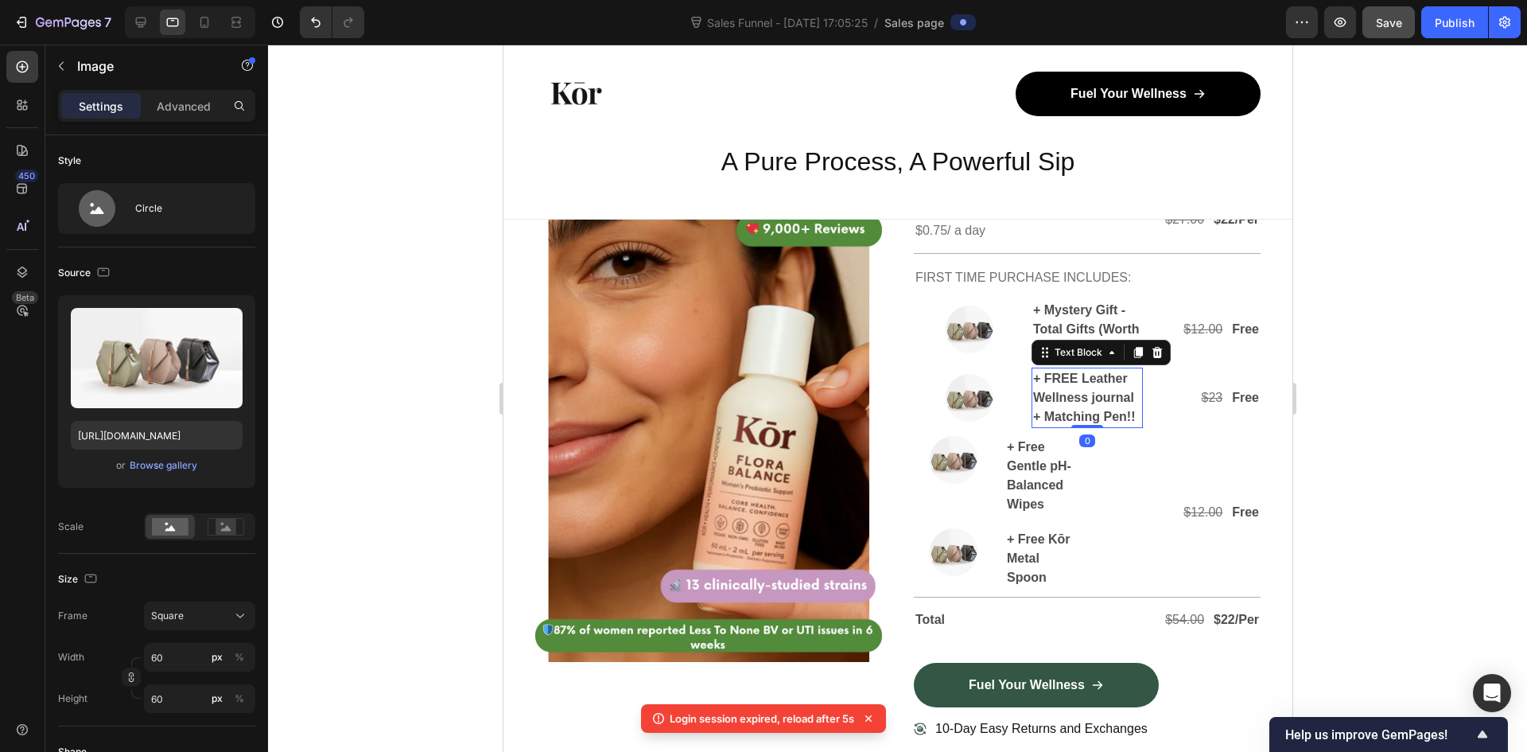
click at [1052, 426] on p "+ FREE Leather Wellness journal + Matching Pen!!" at bounding box center [1086, 397] width 108 height 57
click at [951, 484] on img at bounding box center [953, 460] width 48 height 48
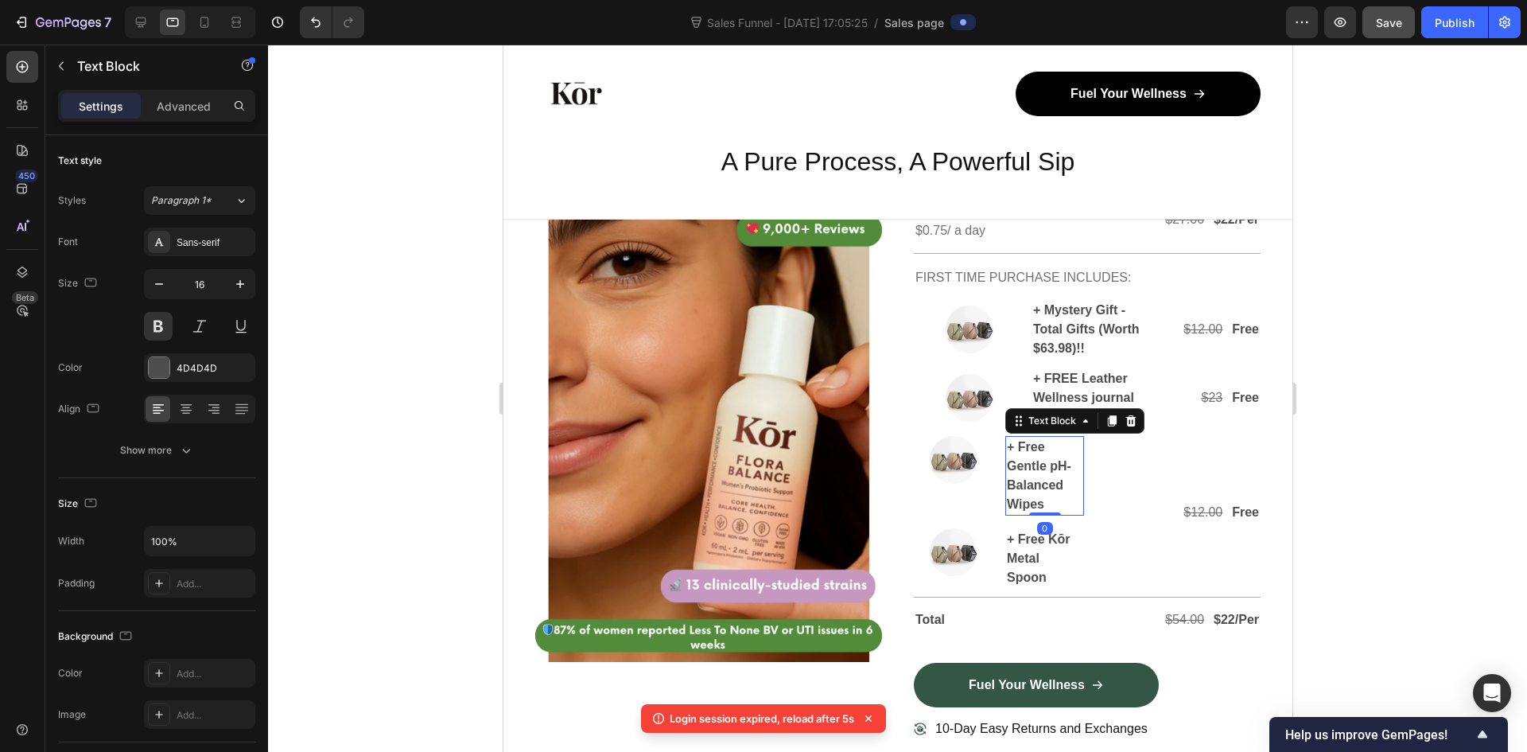
click at [1009, 514] on p "+ Free Gentle pH-Balanced Wipes" at bounding box center [1044, 475] width 76 height 76
click at [1145, 537] on div "$12.00 Text Block Free Text Block Row" at bounding box center [1175, 512] width 170 height 153
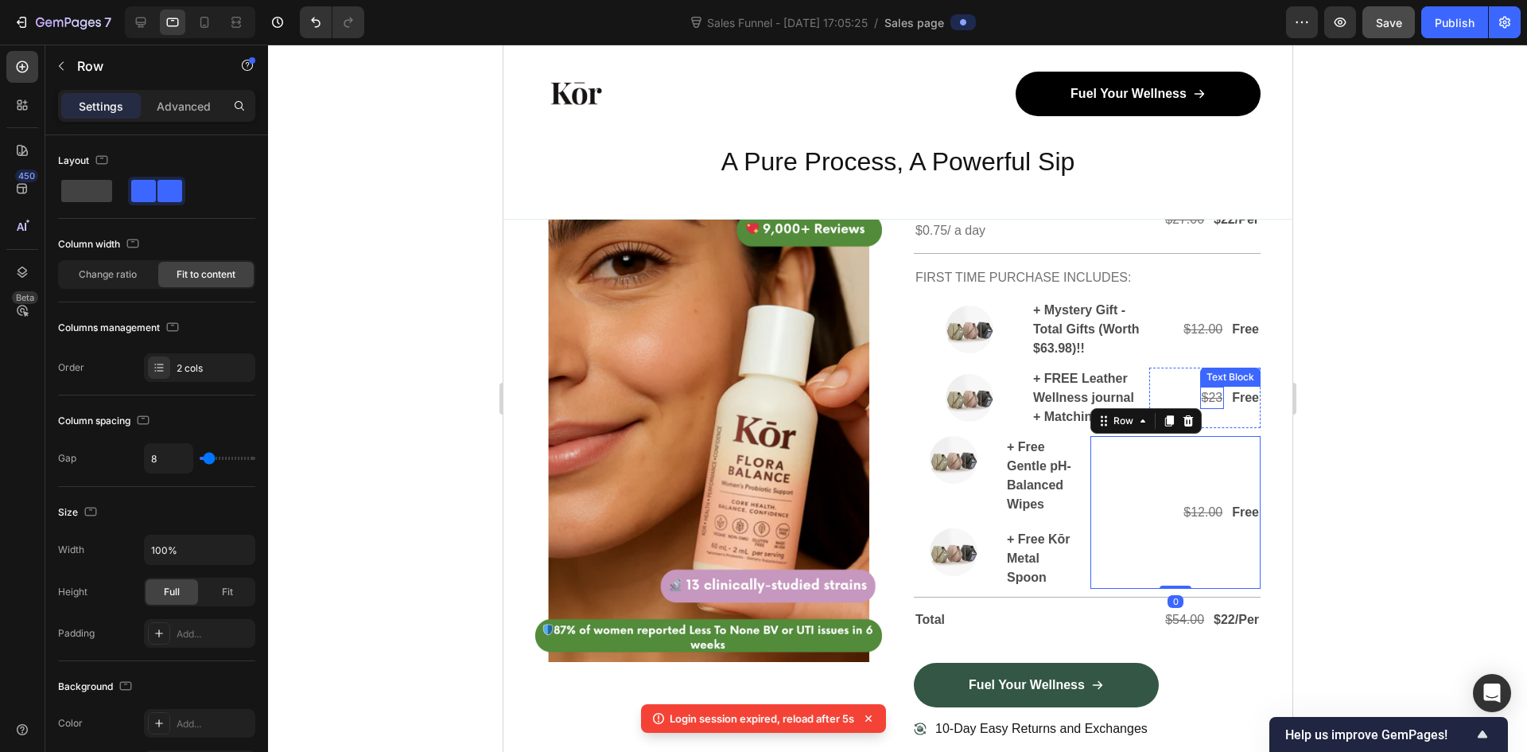
click at [1201, 404] on s "$23" at bounding box center [1211, 398] width 21 height 14
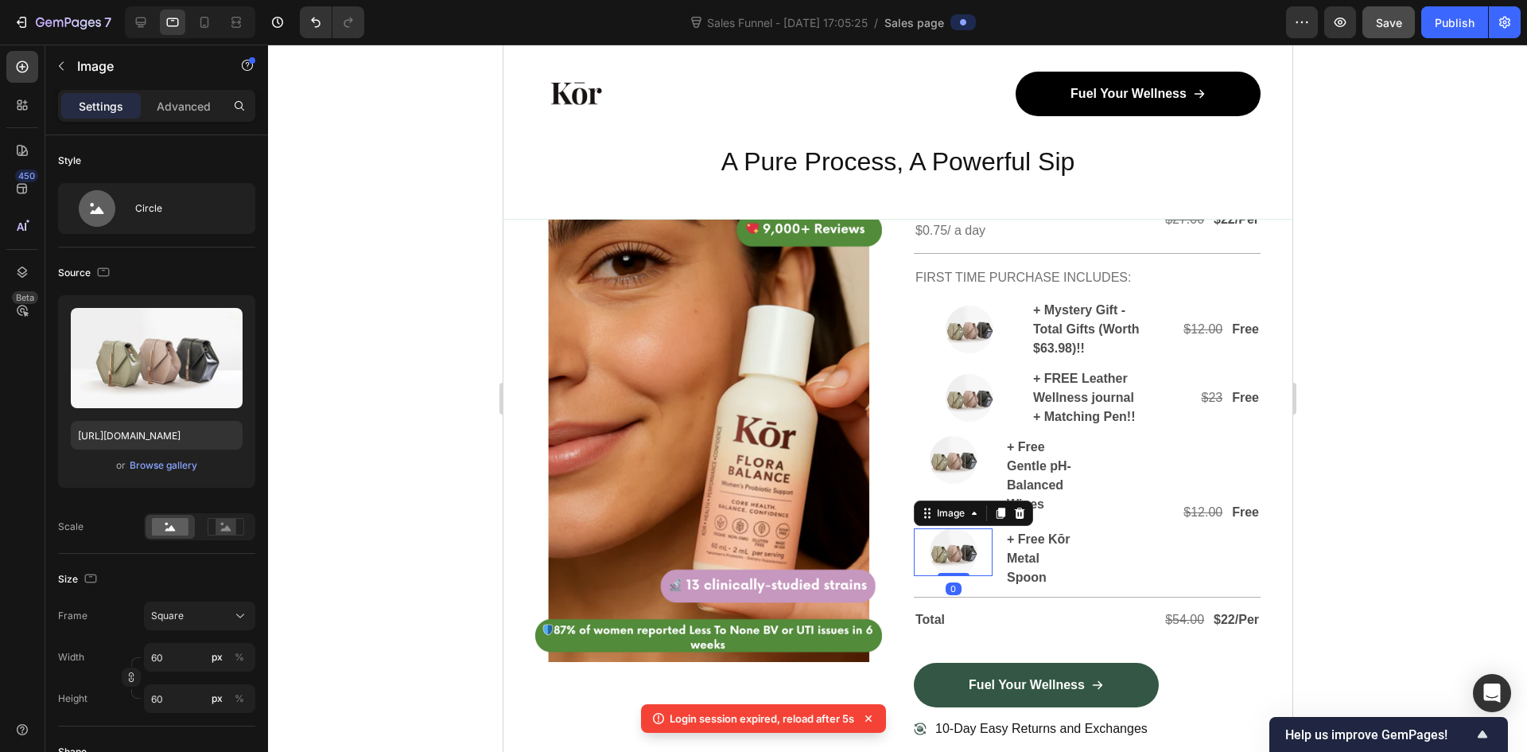
click at [937, 576] on img at bounding box center [953, 552] width 48 height 48
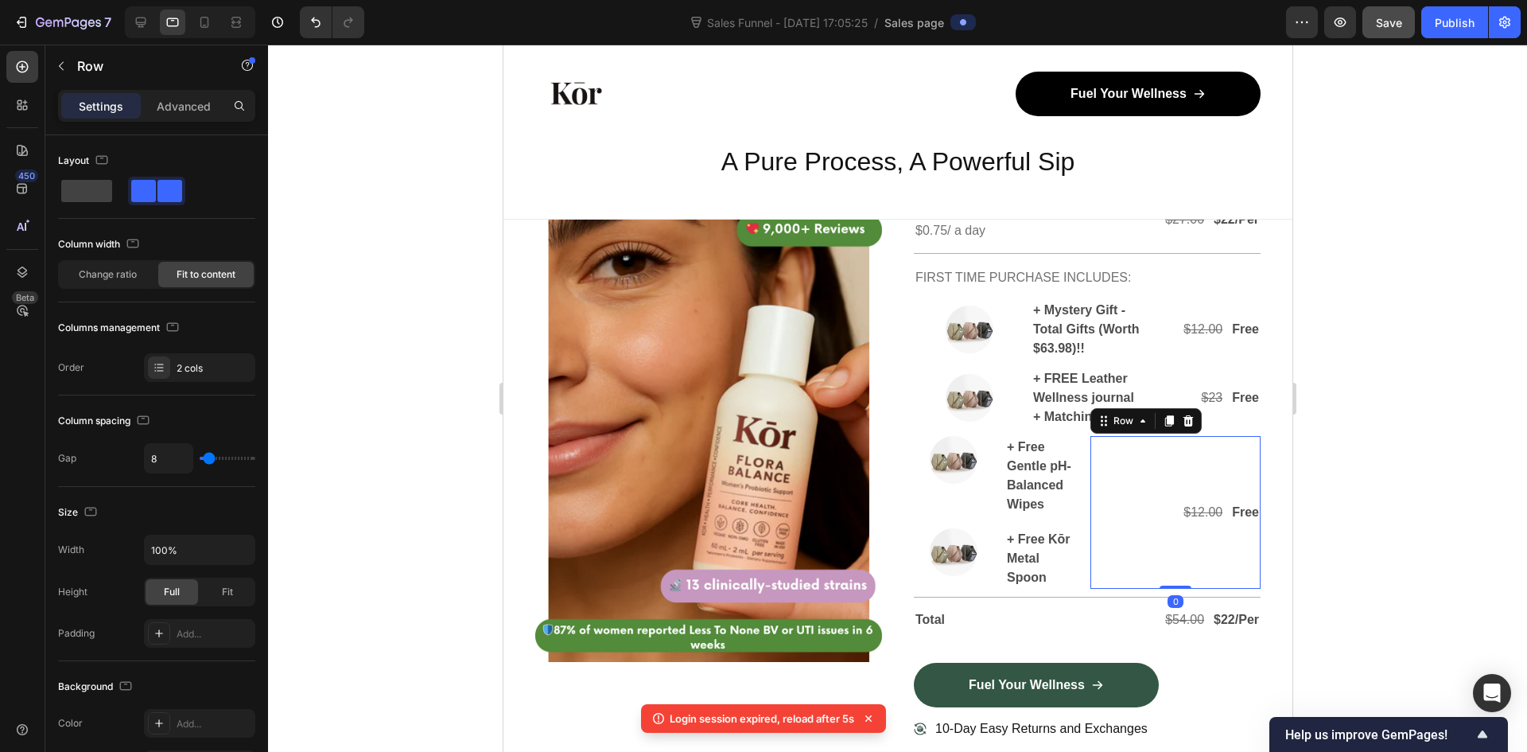
click at [1215, 498] on div "$12.00 Text Block Free Text Block Row 0" at bounding box center [1175, 512] width 170 height 153
click at [1213, 509] on div "$12.00 Text Block Free Text Block Row 0" at bounding box center [1175, 512] width 170 height 153
click at [1215, 589] on div "$12.00 Text Block Free Text Block Row 0" at bounding box center [1175, 512] width 170 height 153
click at [314, 23] on icon "Undo/Redo" at bounding box center [316, 22] width 16 height 16
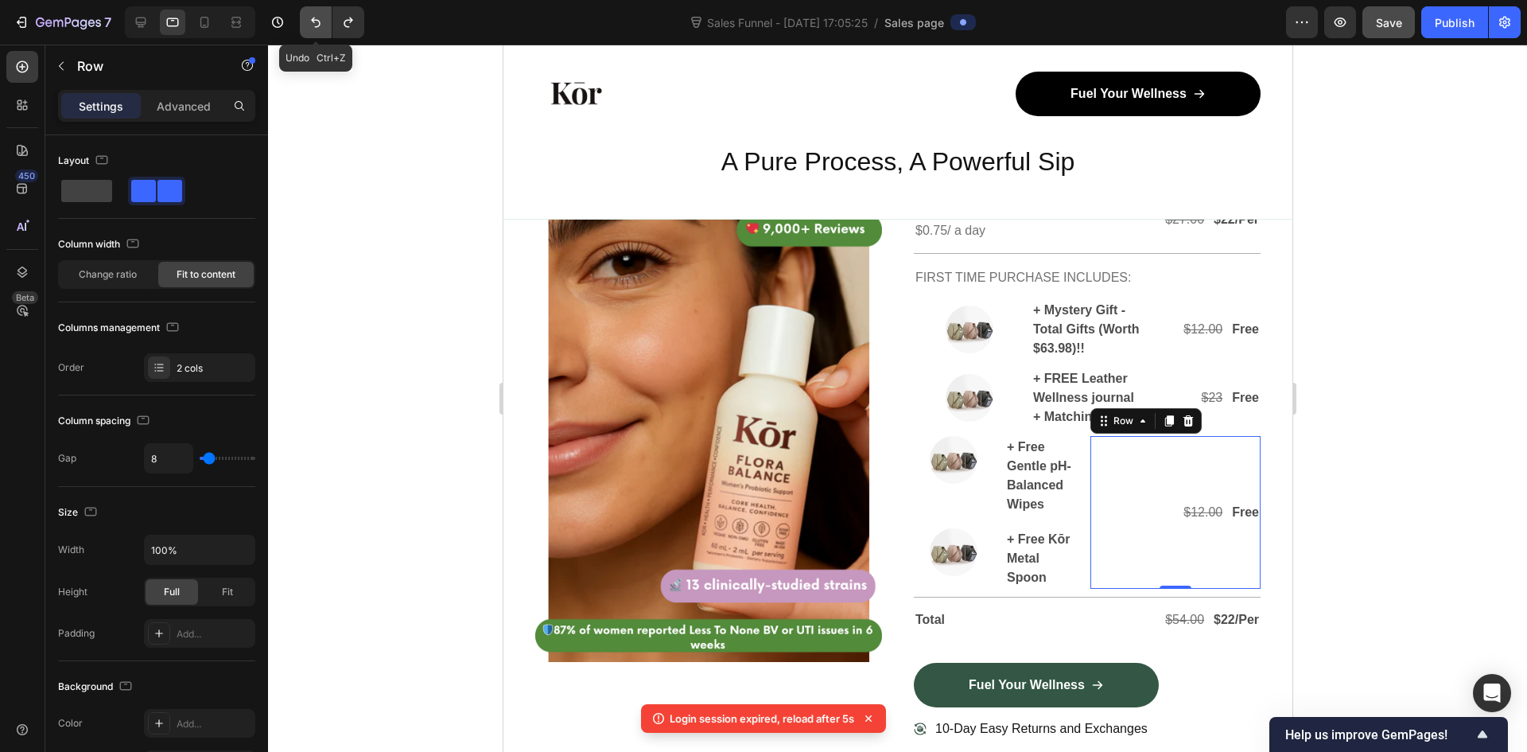
click at [314, 23] on icon "Undo/Redo" at bounding box center [316, 22] width 16 height 16
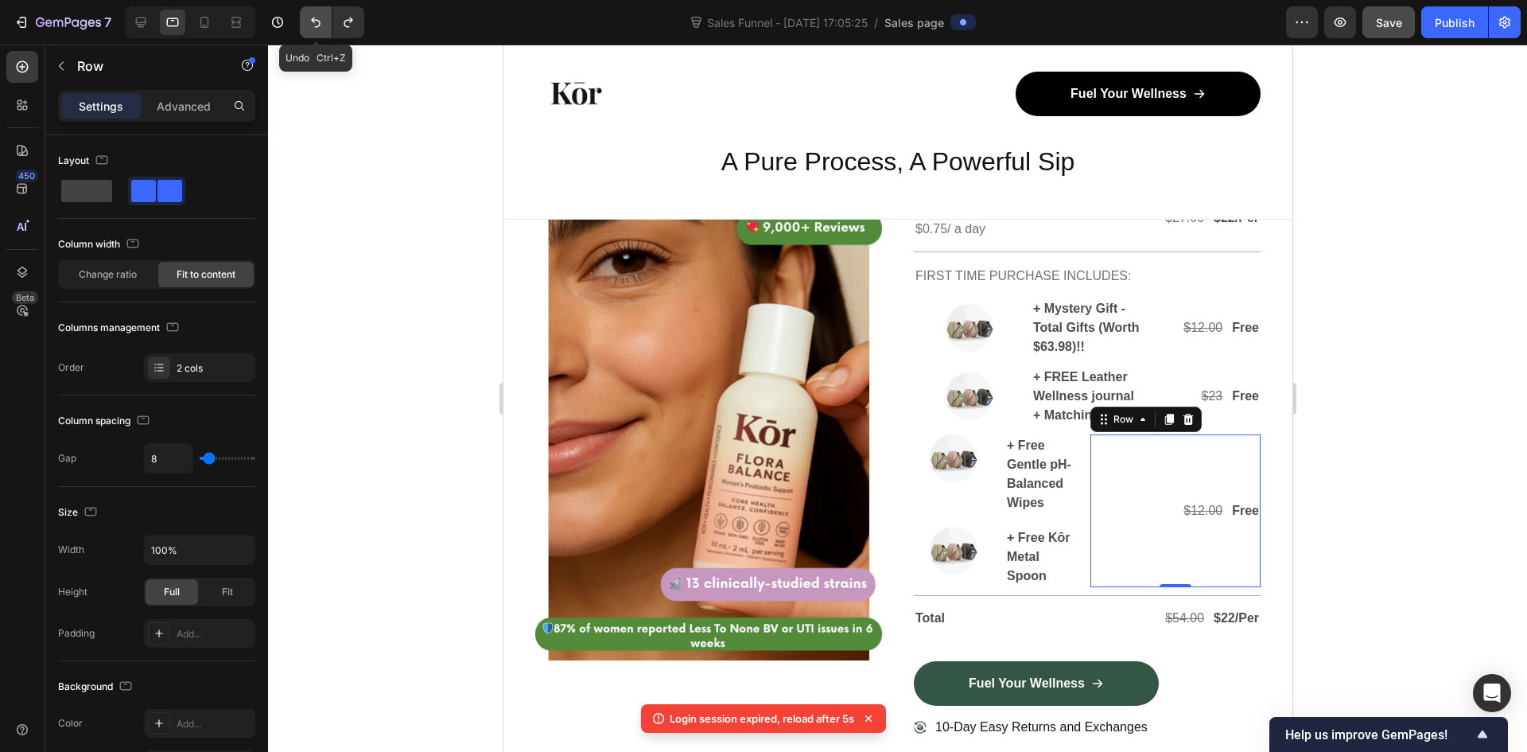
click at [314, 23] on icon "Undo/Redo" at bounding box center [316, 22] width 16 height 16
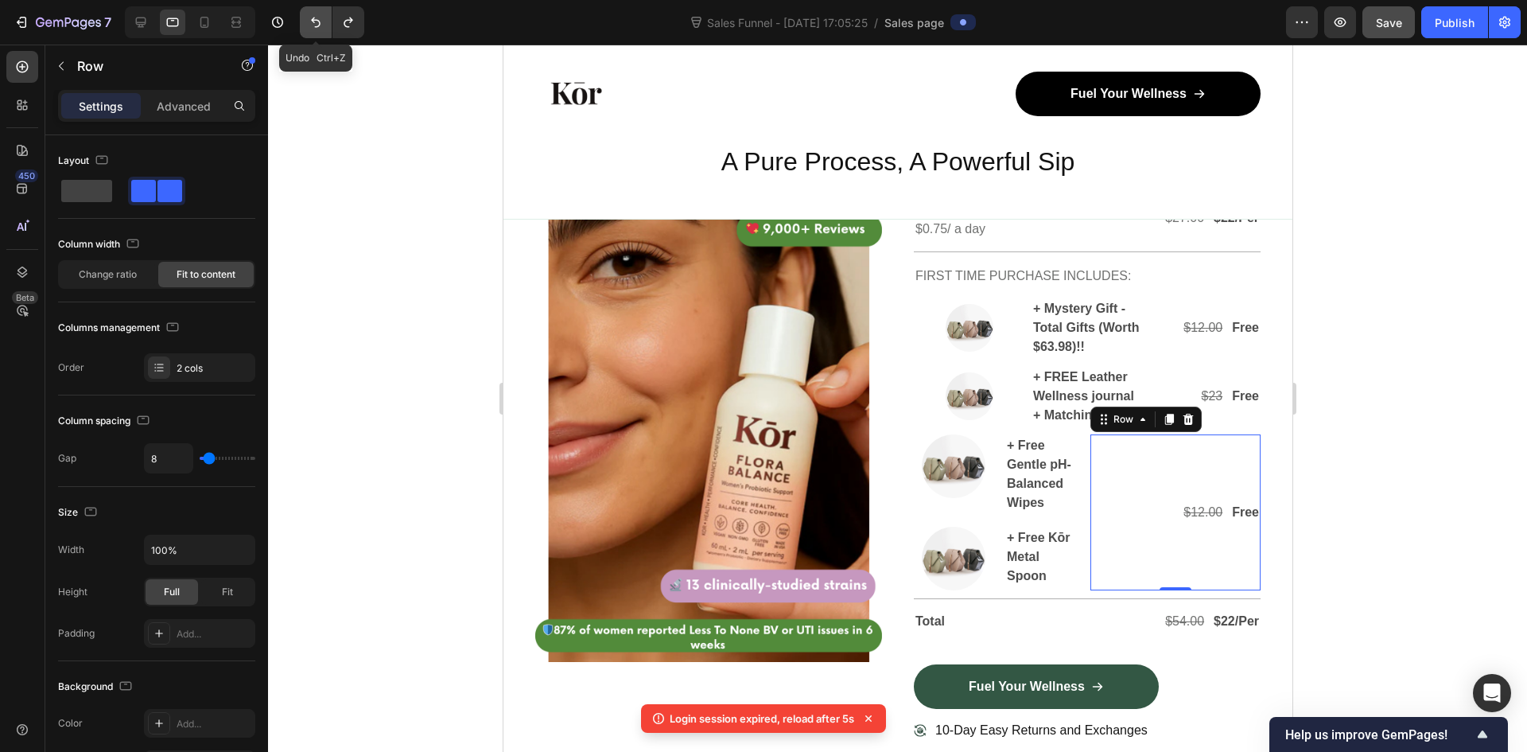
click at [314, 23] on icon "Undo/Redo" at bounding box center [316, 22] width 16 height 16
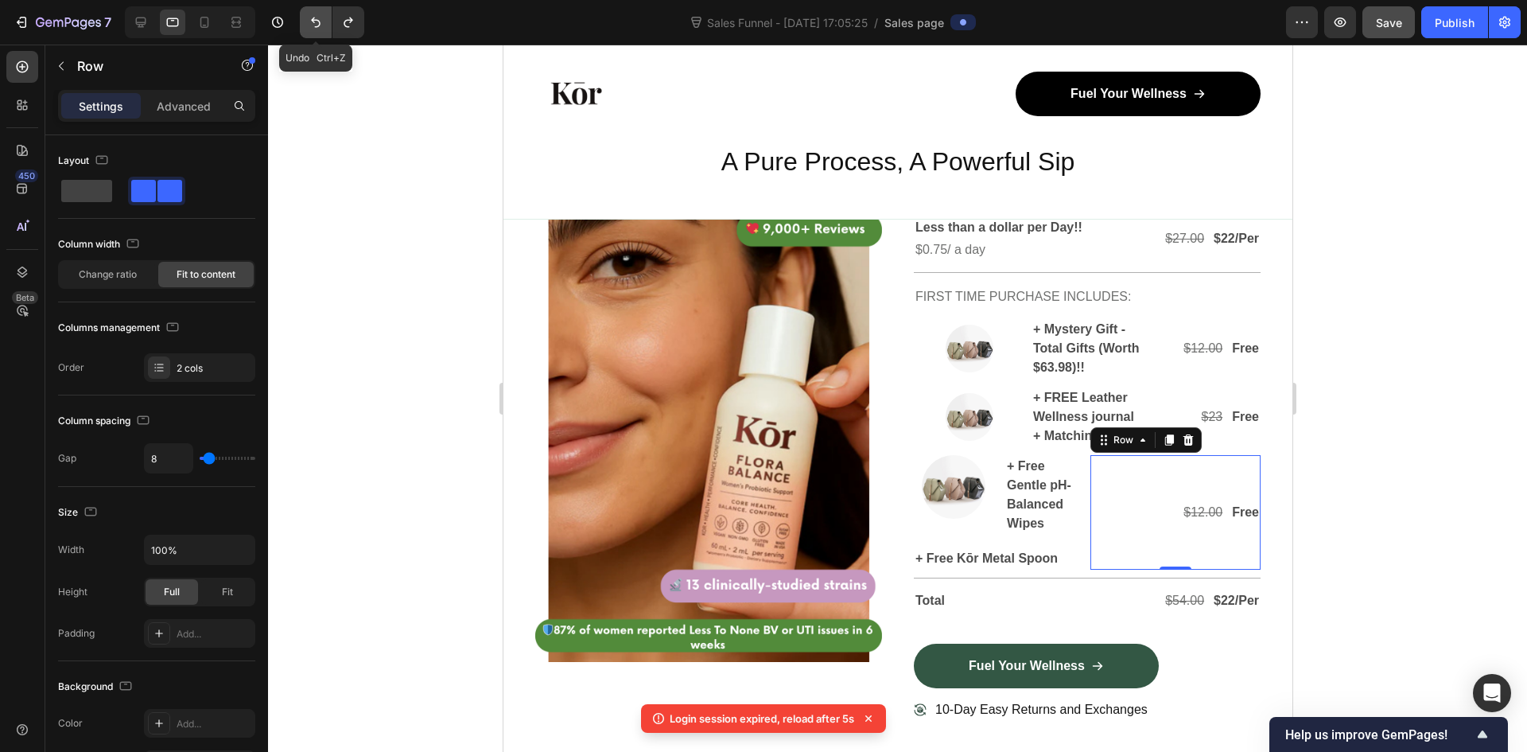
click at [314, 23] on icon "Undo/Redo" at bounding box center [316, 22] width 16 height 16
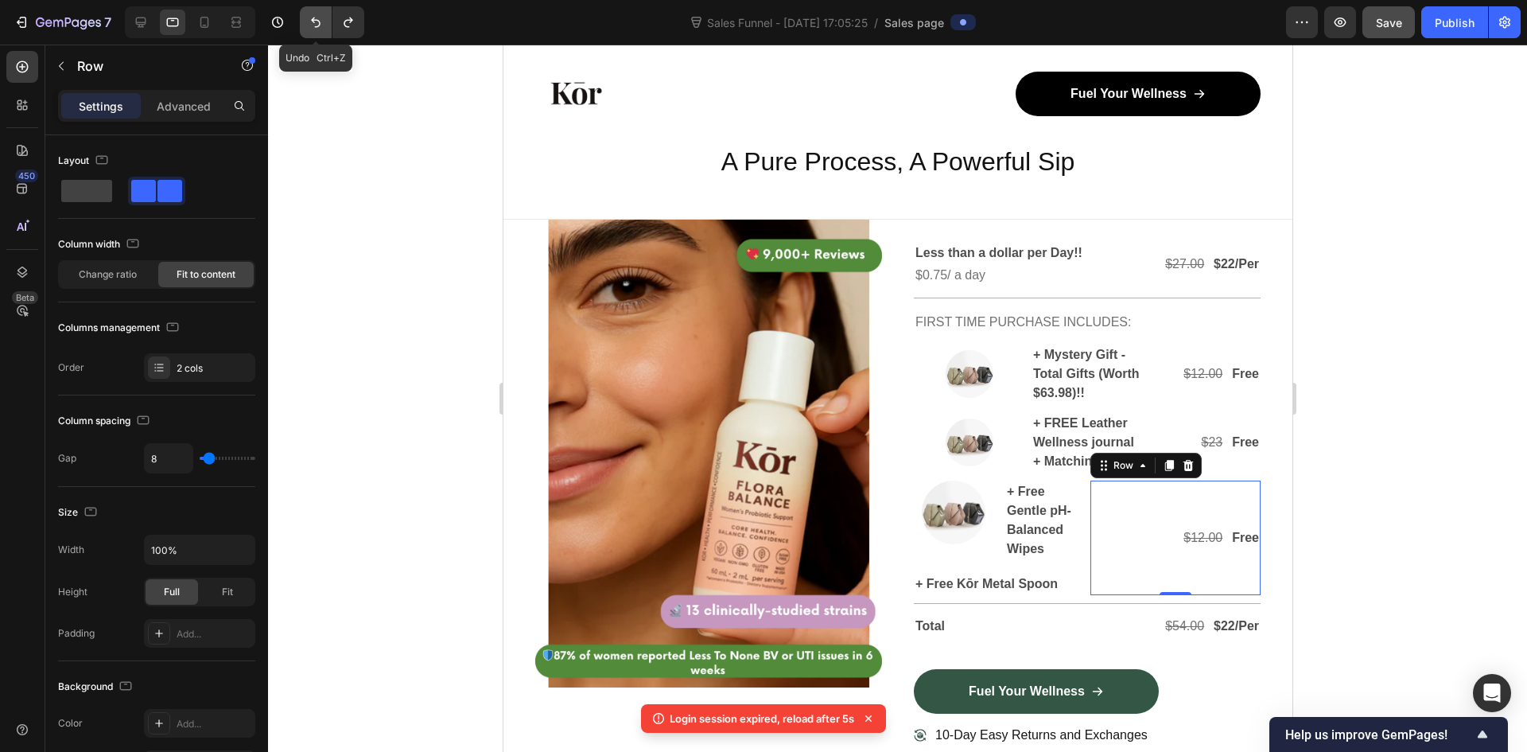
click at [314, 23] on icon "Undo/Redo" at bounding box center [316, 22] width 16 height 16
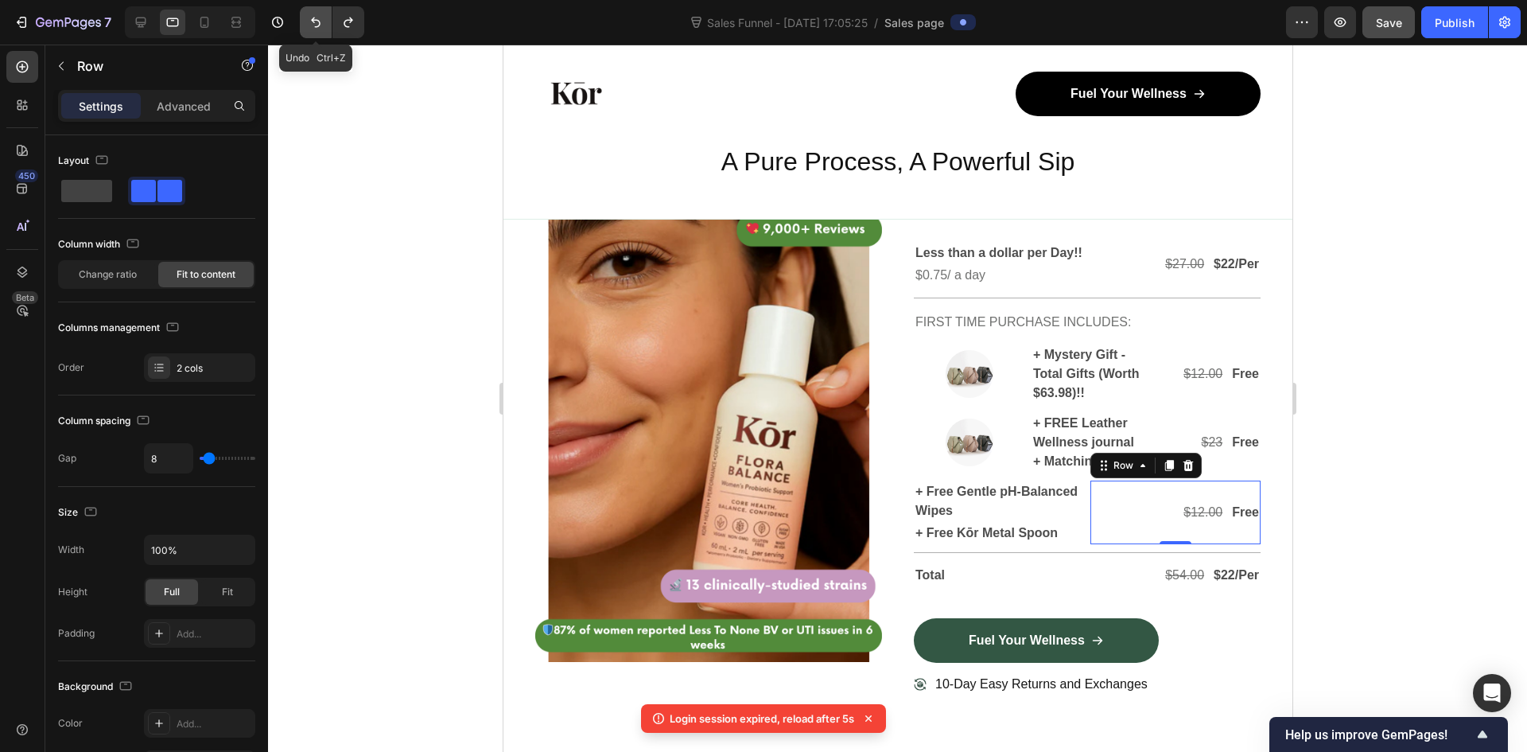
click at [314, 23] on icon "Undo/Redo" at bounding box center [316, 22] width 16 height 16
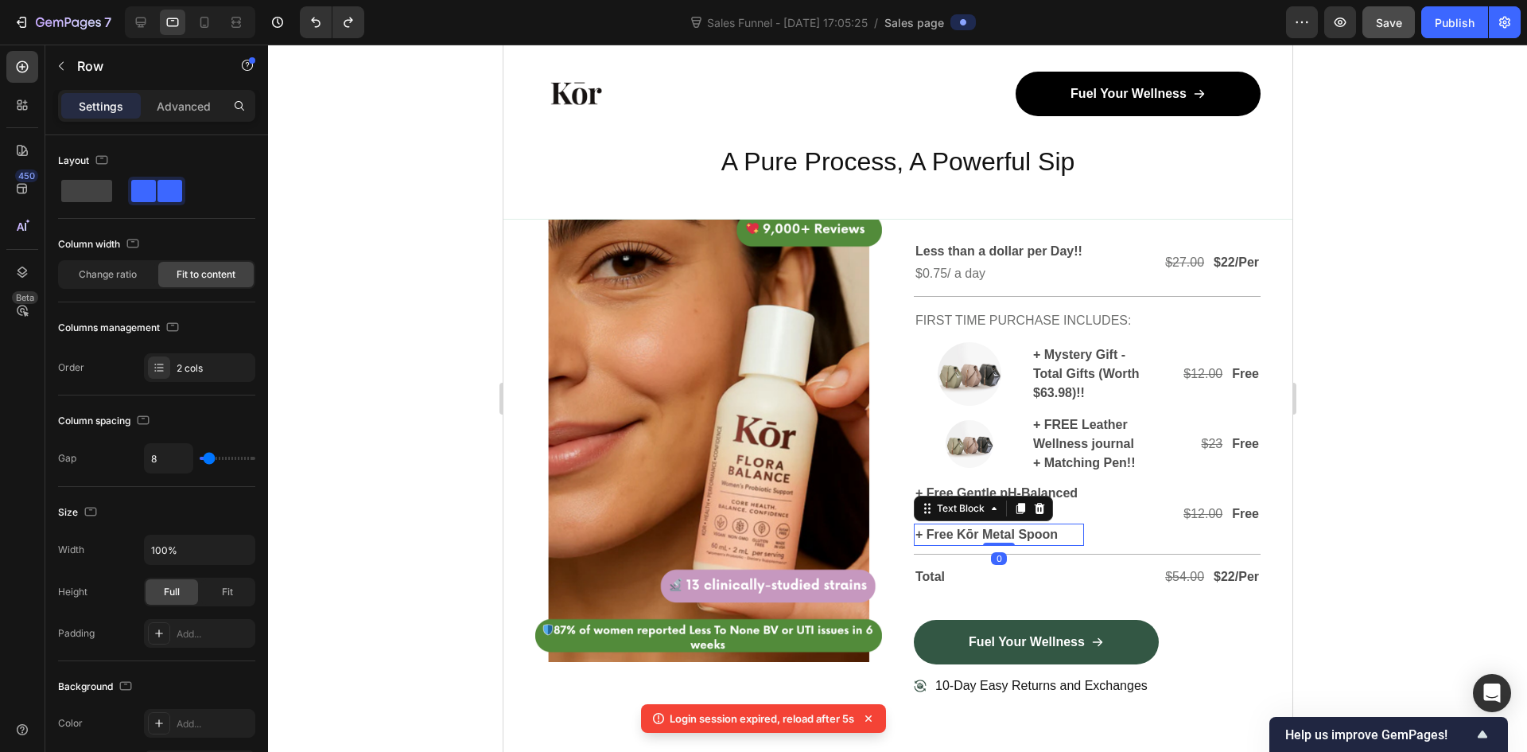
click at [1010, 544] on p "+ Free Kōr Metal Spoon" at bounding box center [998, 534] width 167 height 19
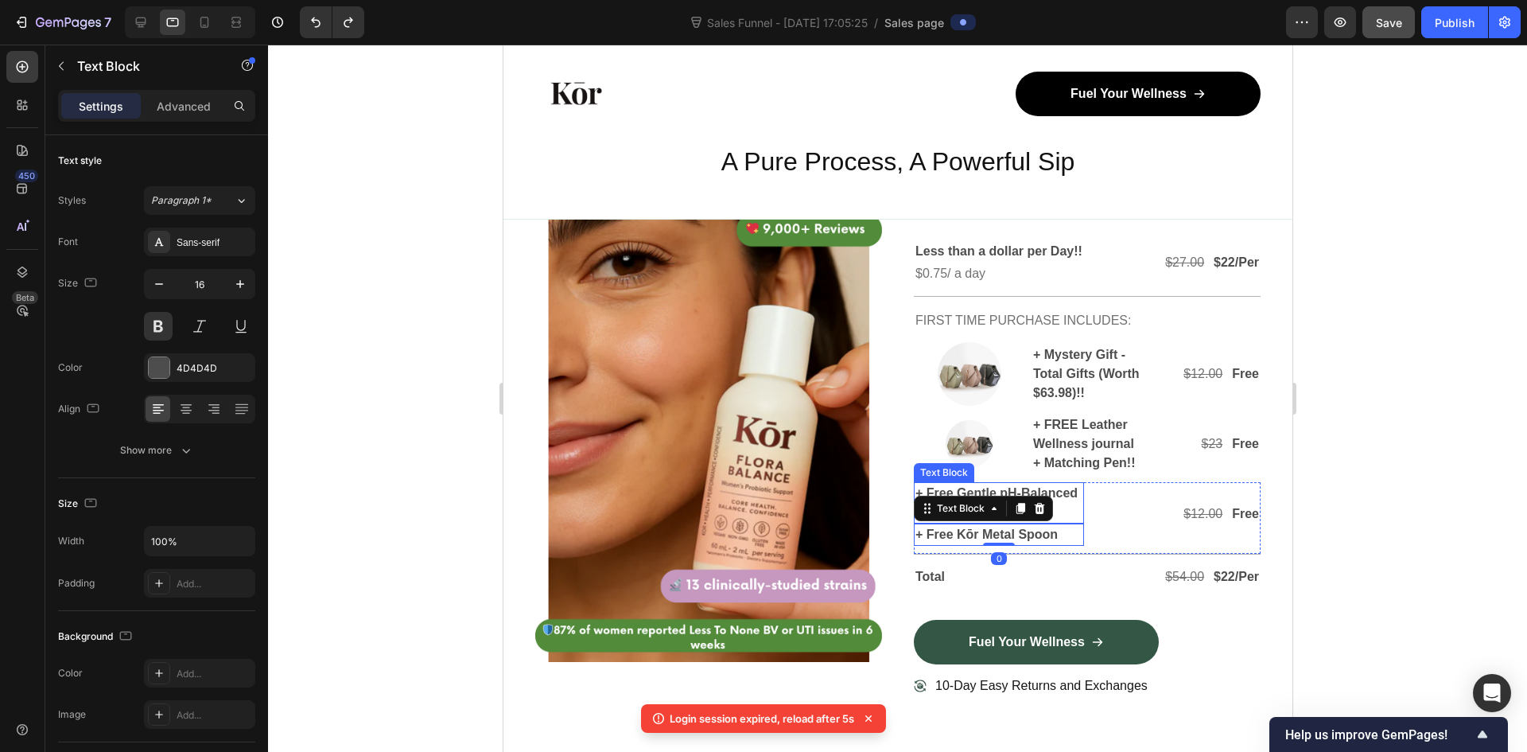
click at [1041, 522] on p "+ Free Gentle pH-Balanced Wipes" at bounding box center [998, 503] width 167 height 38
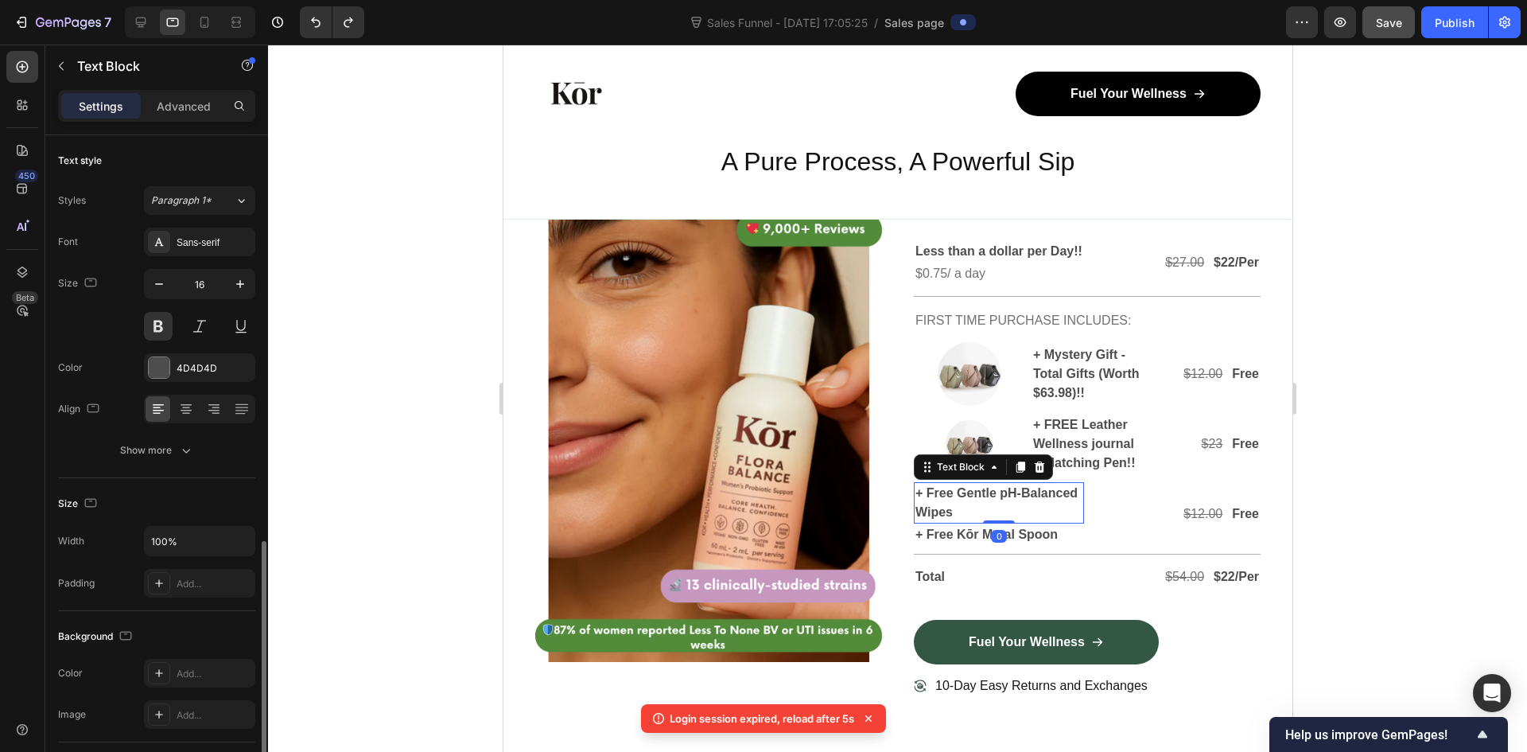
scroll to position [239, 0]
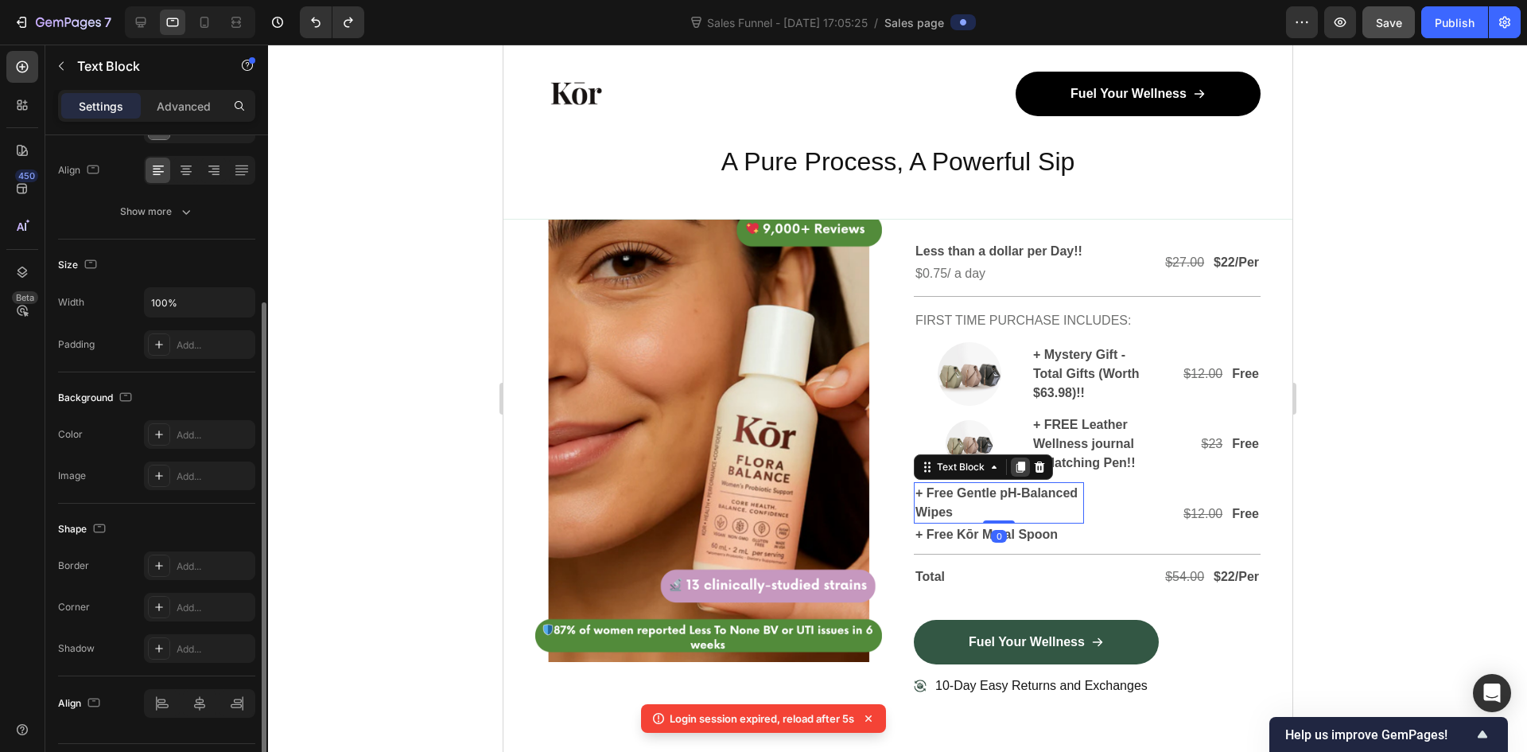
click at [1012, 476] on div at bounding box center [1019, 466] width 19 height 19
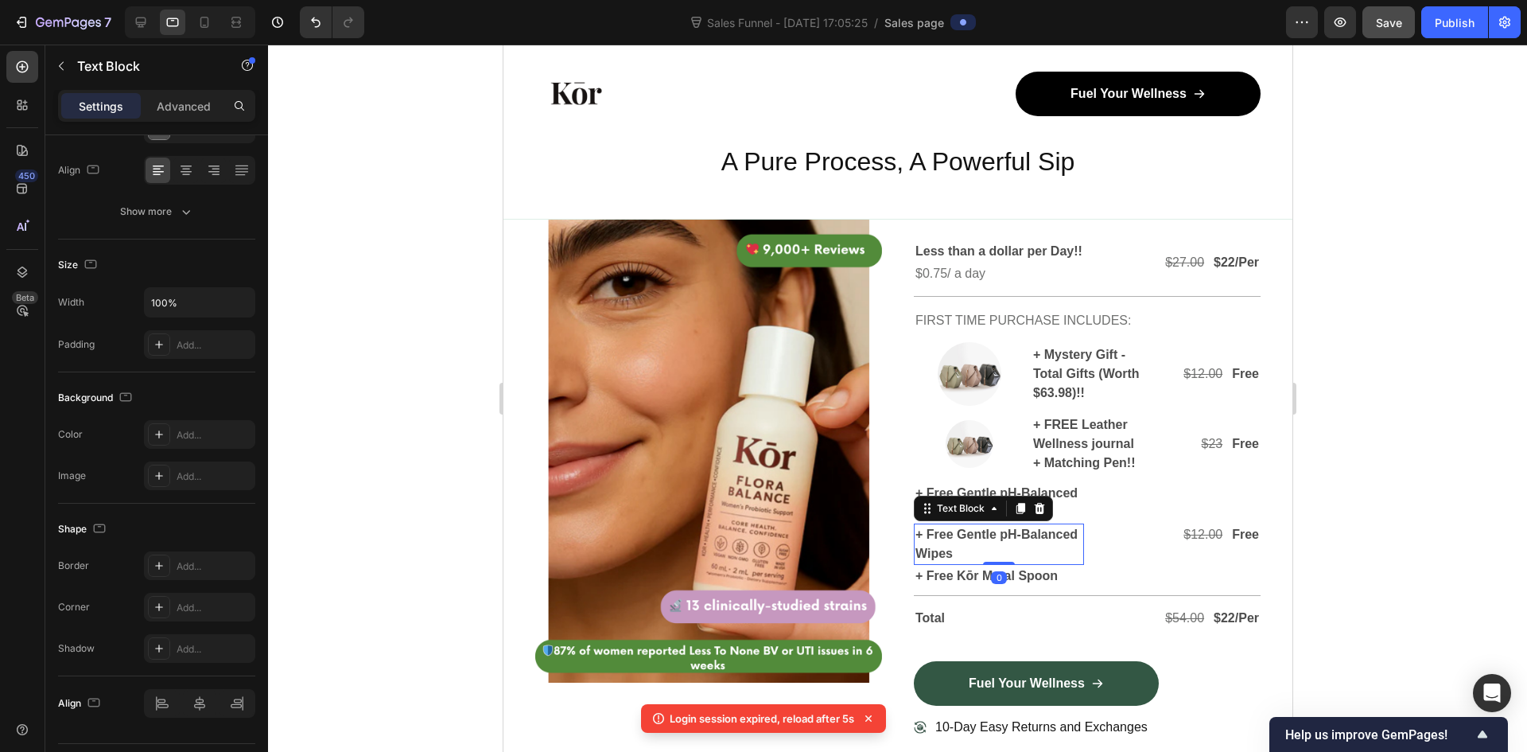
scroll to position [4908, 0]
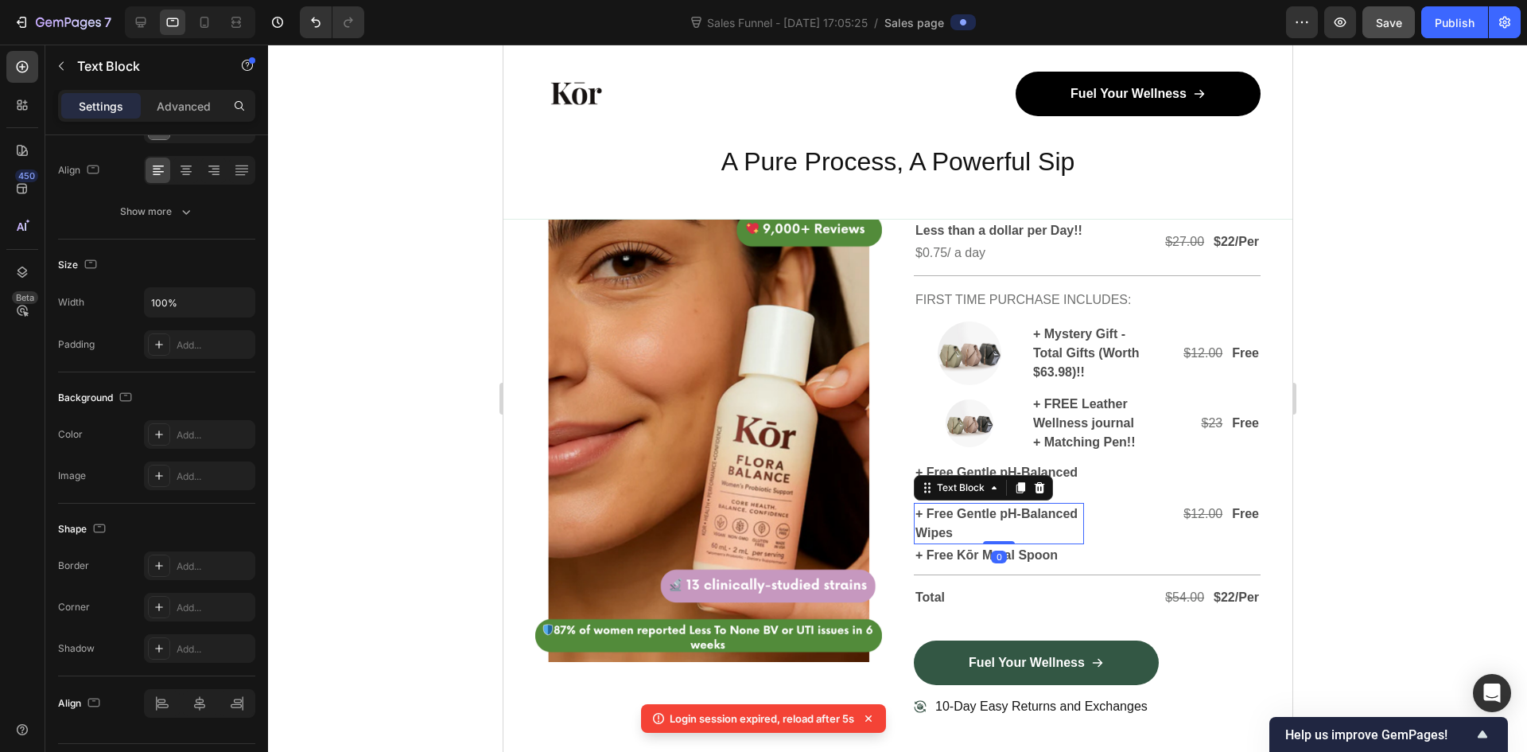
click at [1034, 493] on icon at bounding box center [1039, 487] width 10 height 11
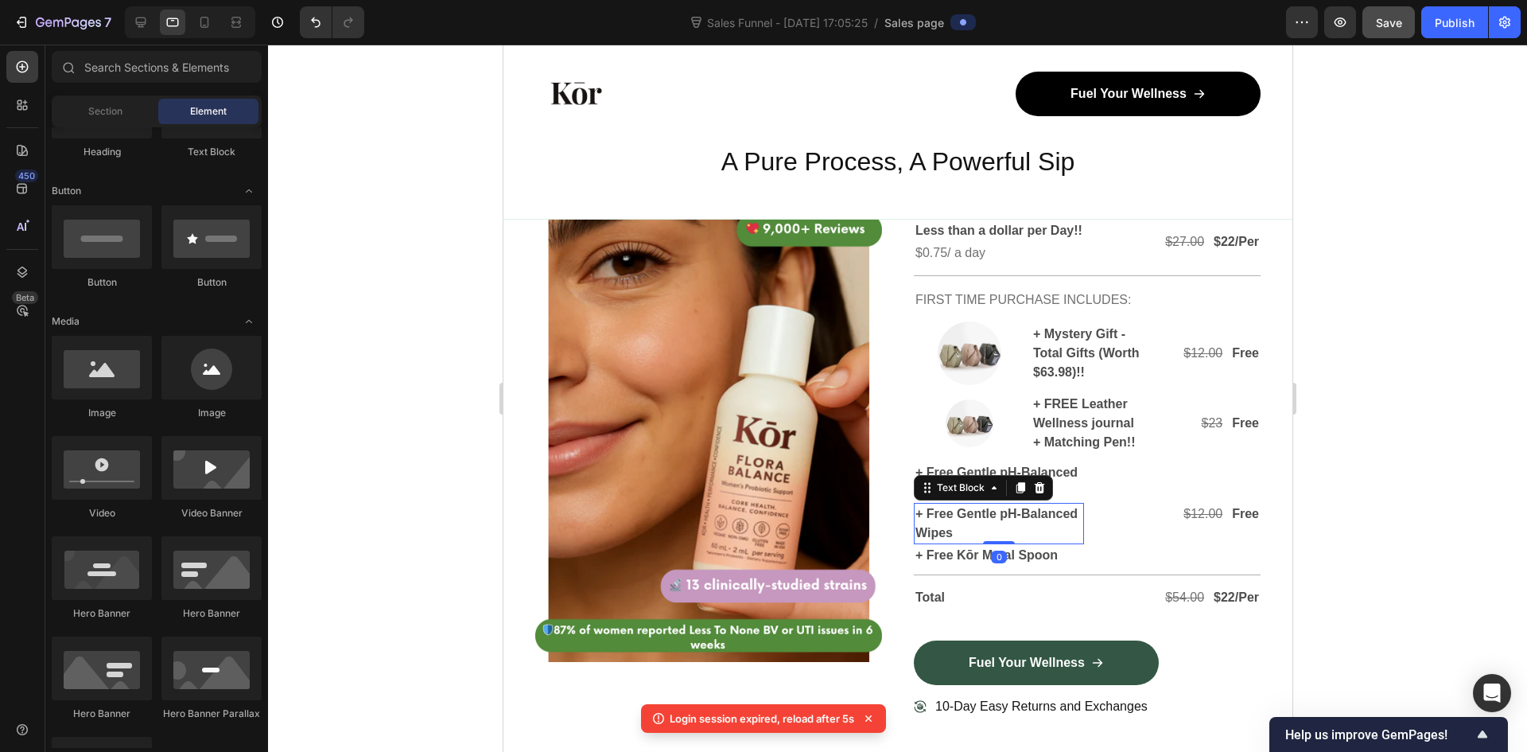
scroll to position [4887, 0]
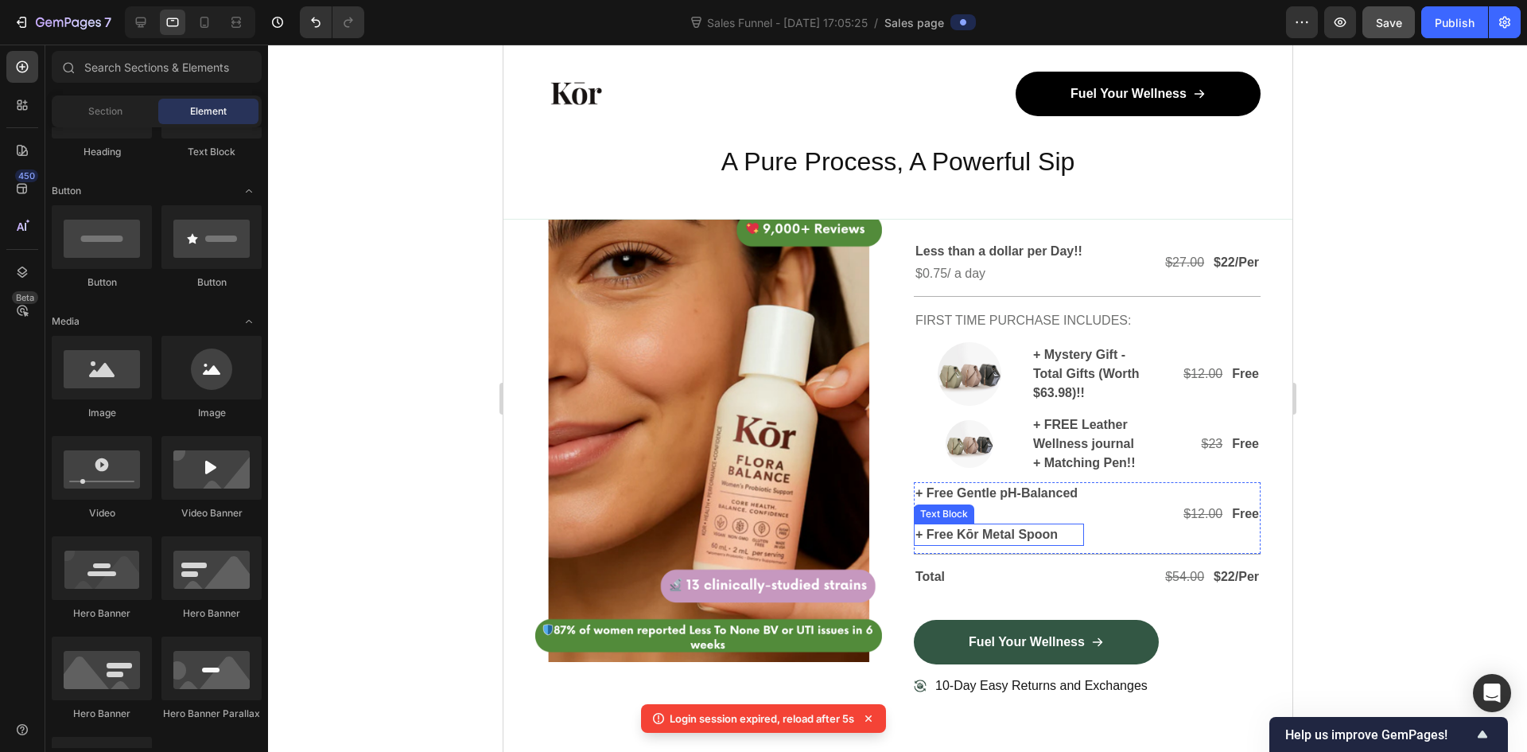
click at [1023, 544] on p "+ Free Kōr Metal Spoon" at bounding box center [998, 534] width 167 height 19
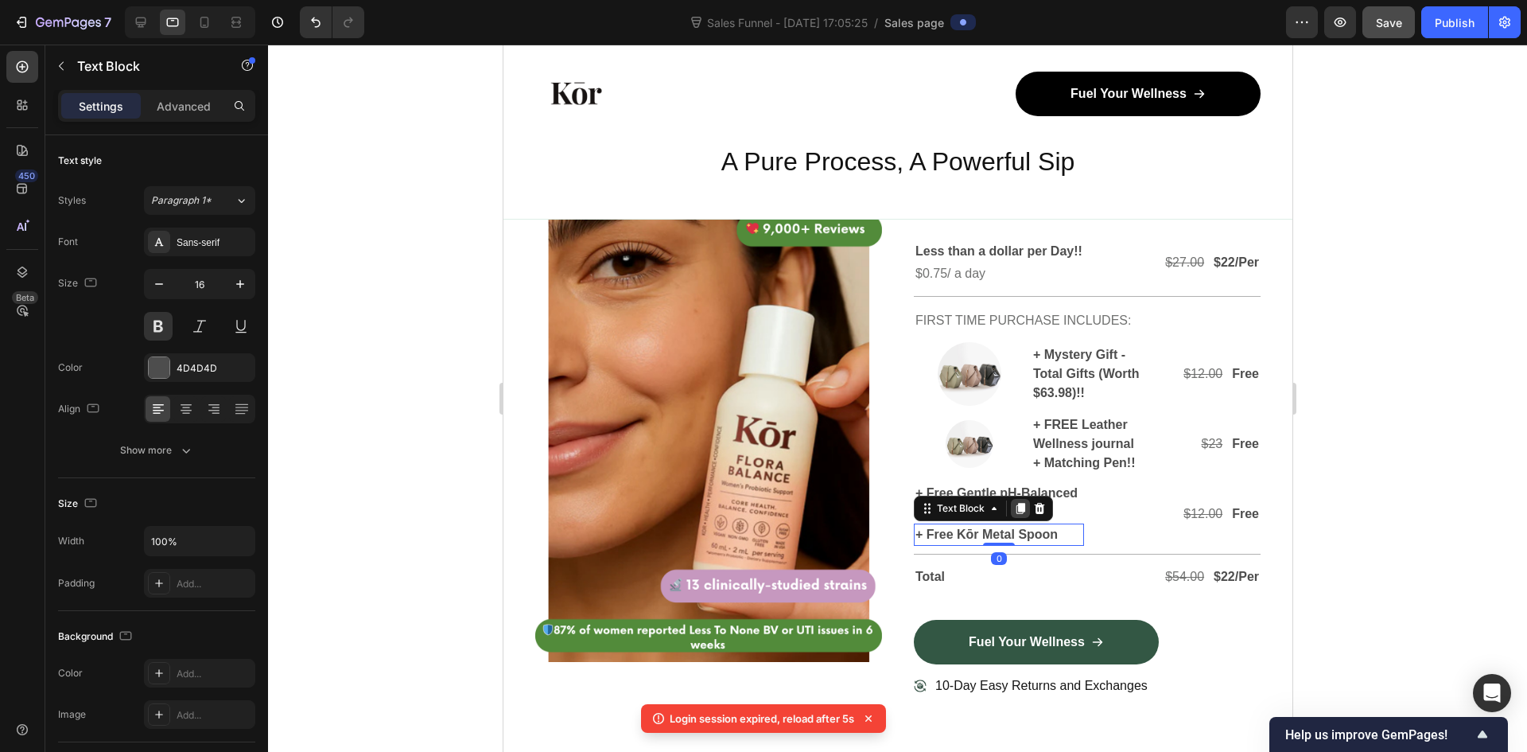
click at [1016, 514] on icon at bounding box center [1020, 508] width 9 height 11
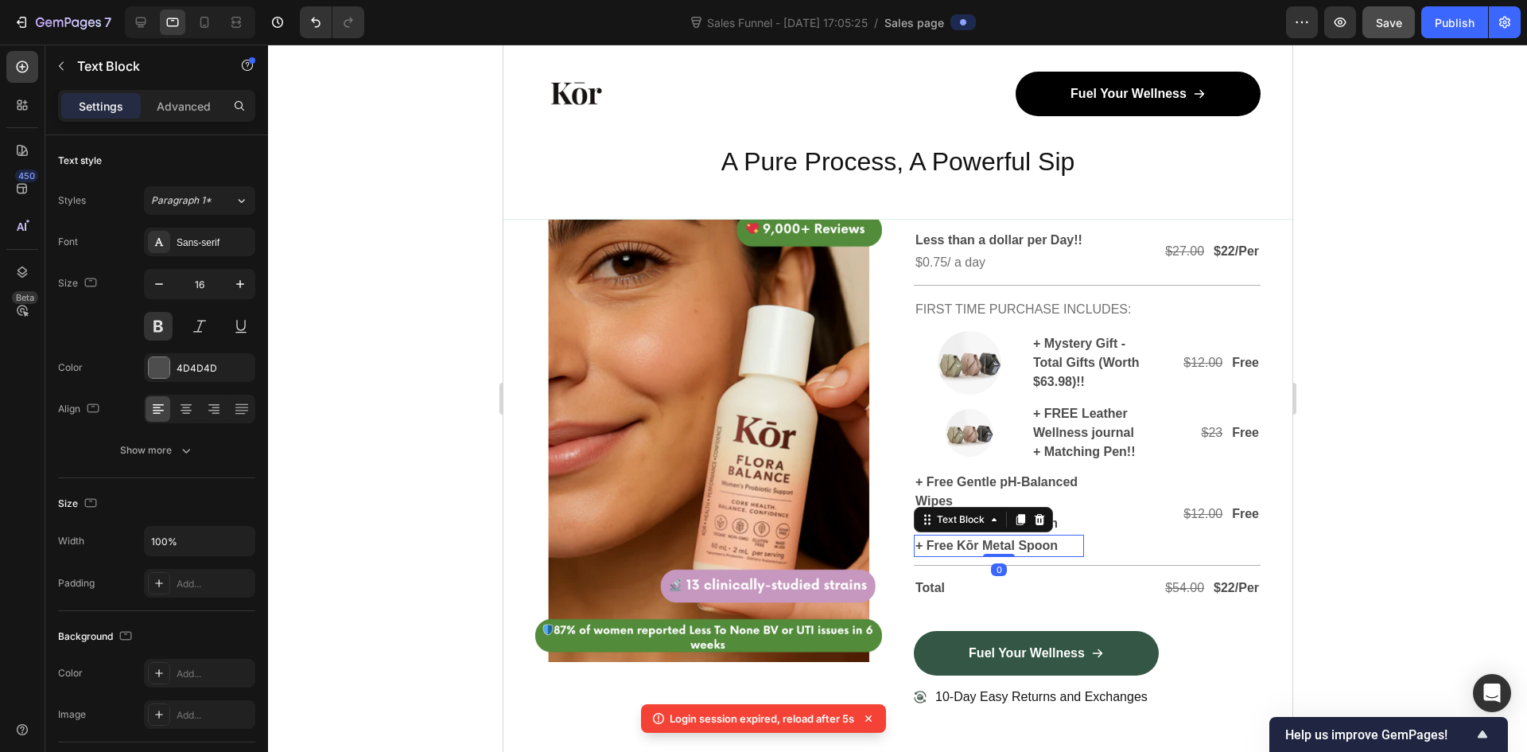
scroll to position [239, 0]
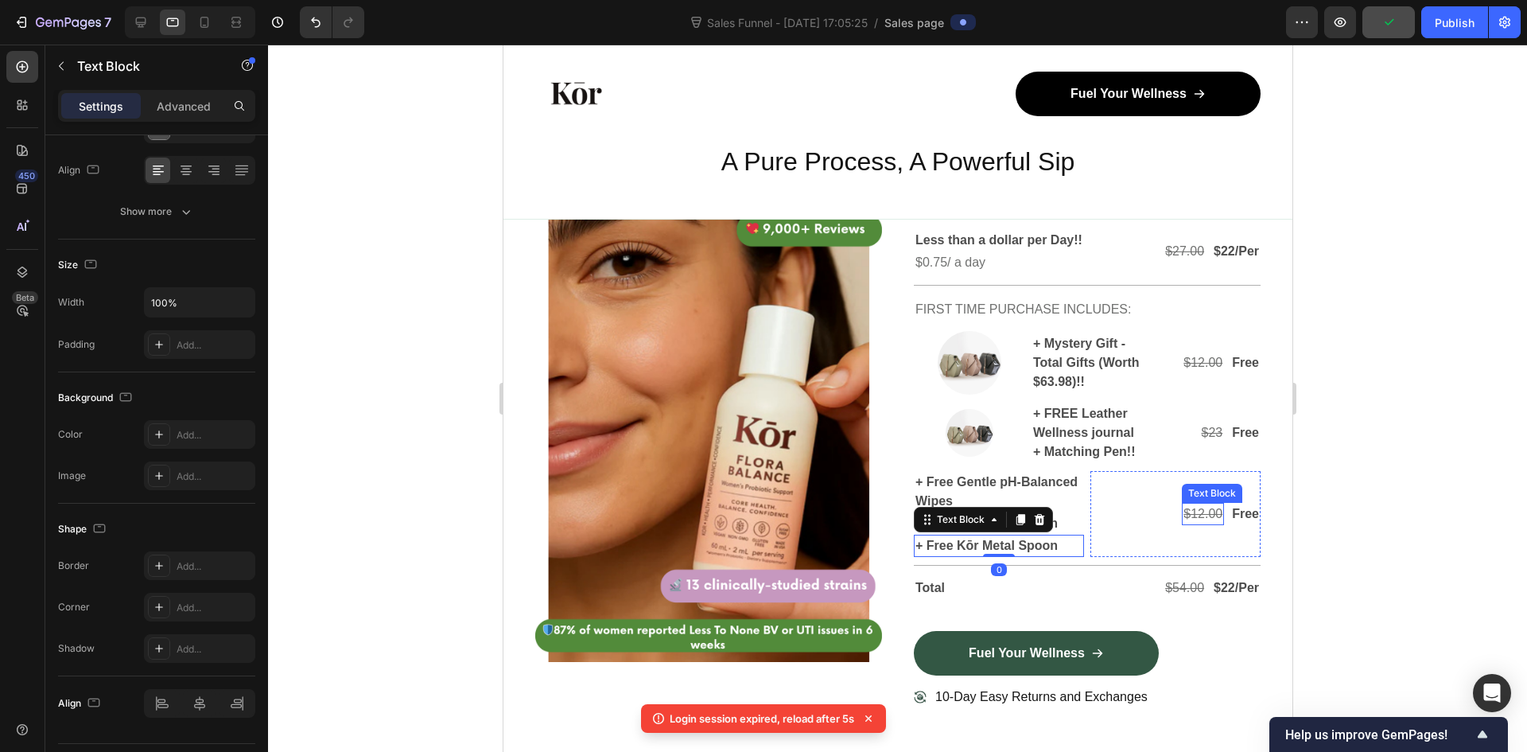
click at [1192, 520] on s "$12.00" at bounding box center [1202, 514] width 39 height 14
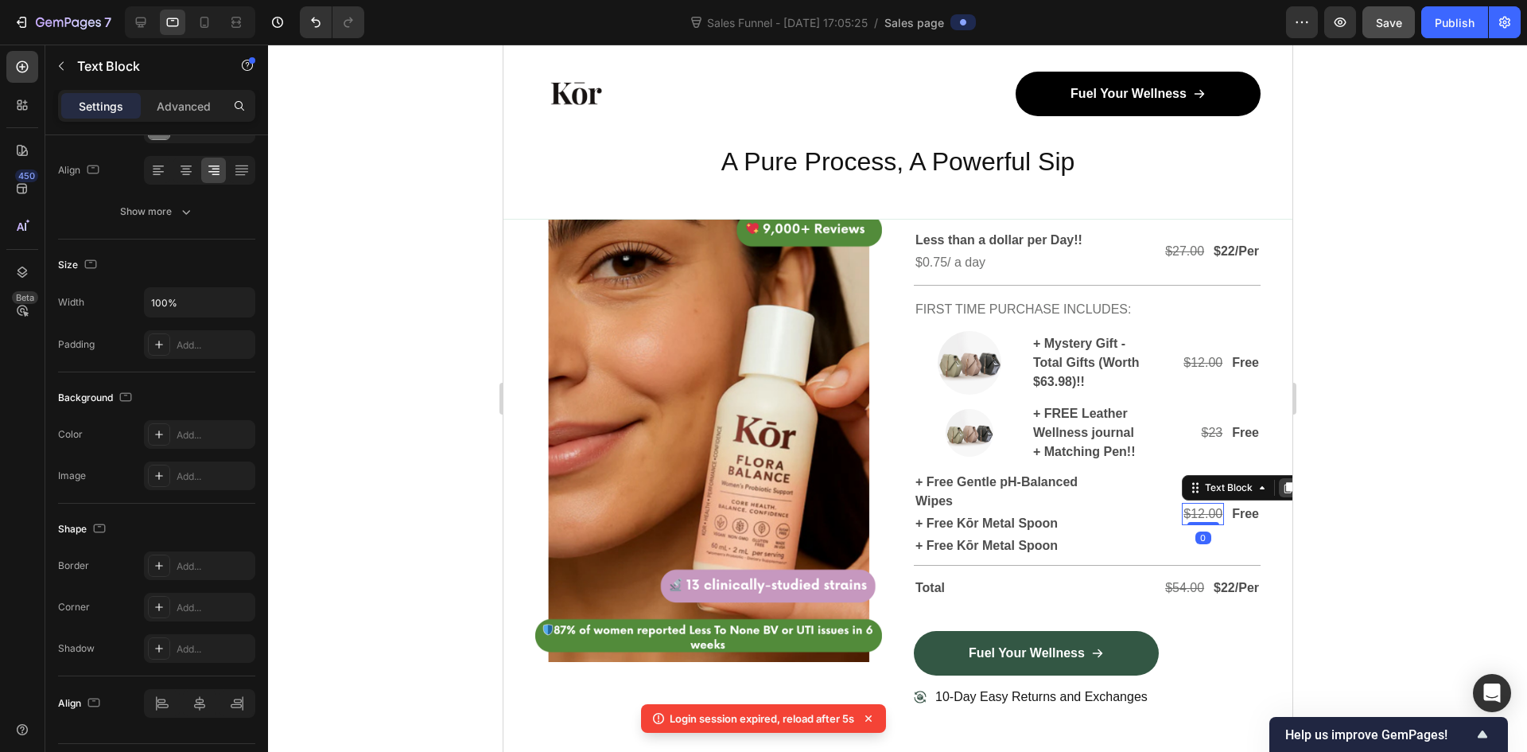
click at [1284, 493] on icon at bounding box center [1288, 487] width 9 height 11
click at [1231, 523] on p "Free" at bounding box center [1244, 513] width 27 height 19
click at [1237, 523] on p "Free" at bounding box center [1244, 513] width 27 height 19
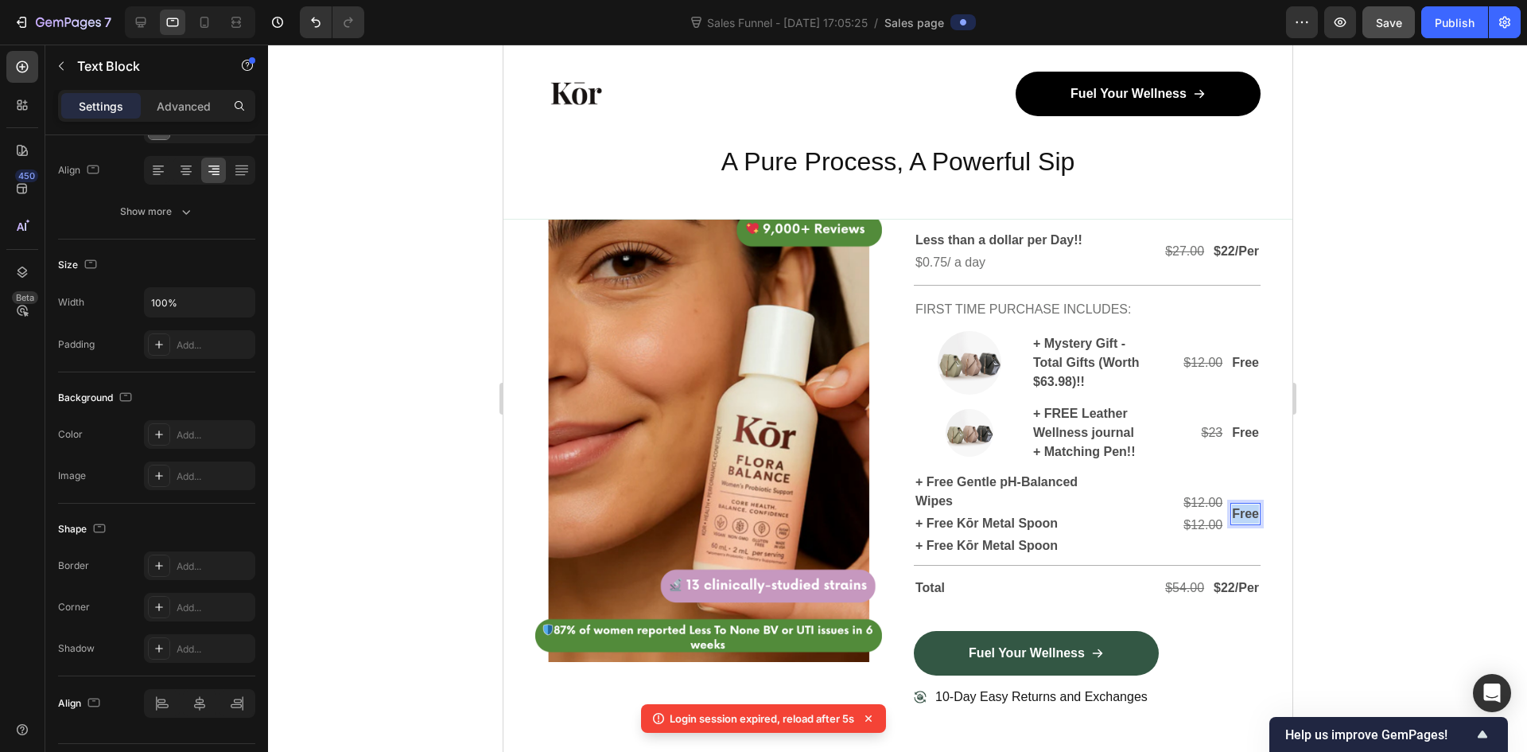
click at [1238, 523] on p "Free" at bounding box center [1244, 513] width 27 height 19
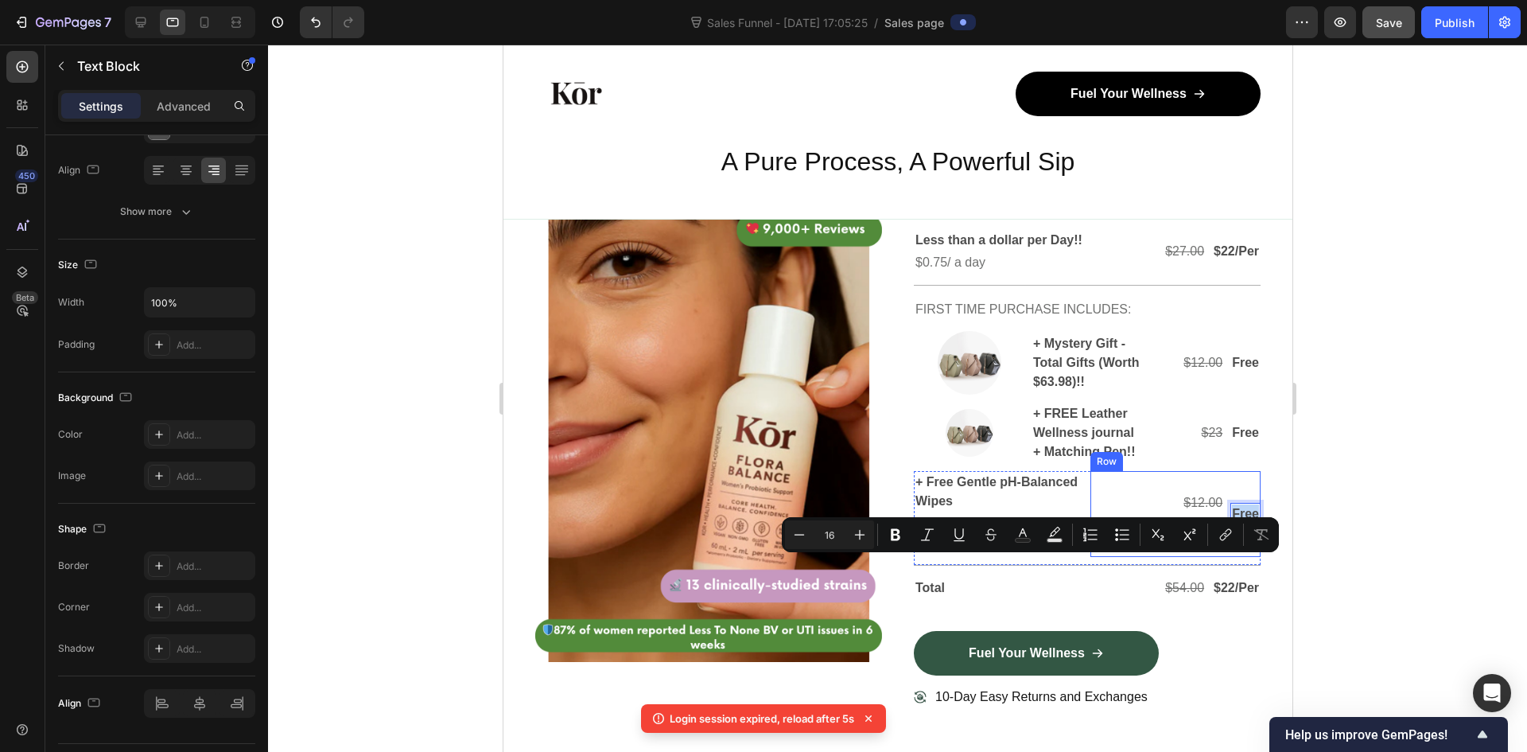
click at [1235, 557] on div "Free Text Block 0" at bounding box center [1245, 514] width 30 height 86
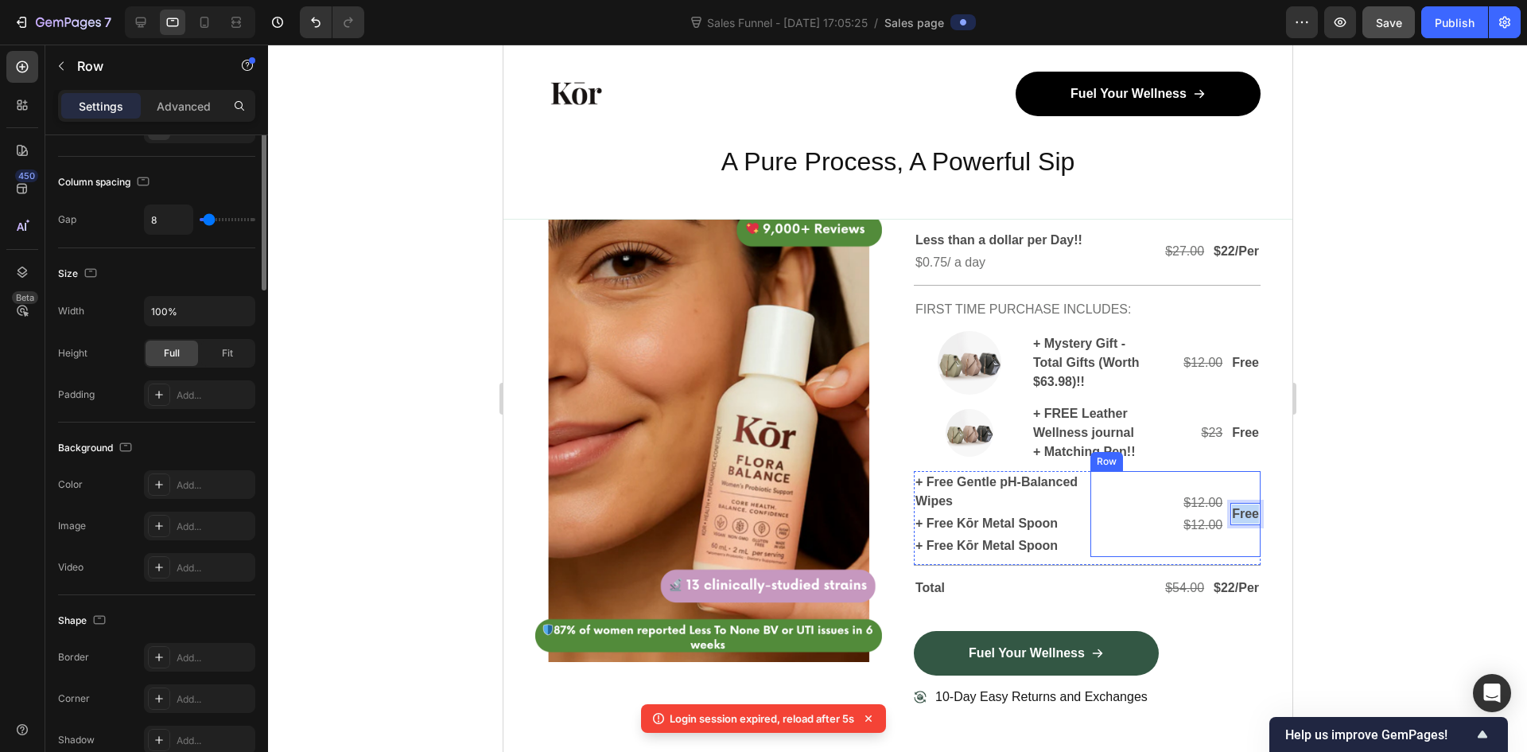
scroll to position [0, 0]
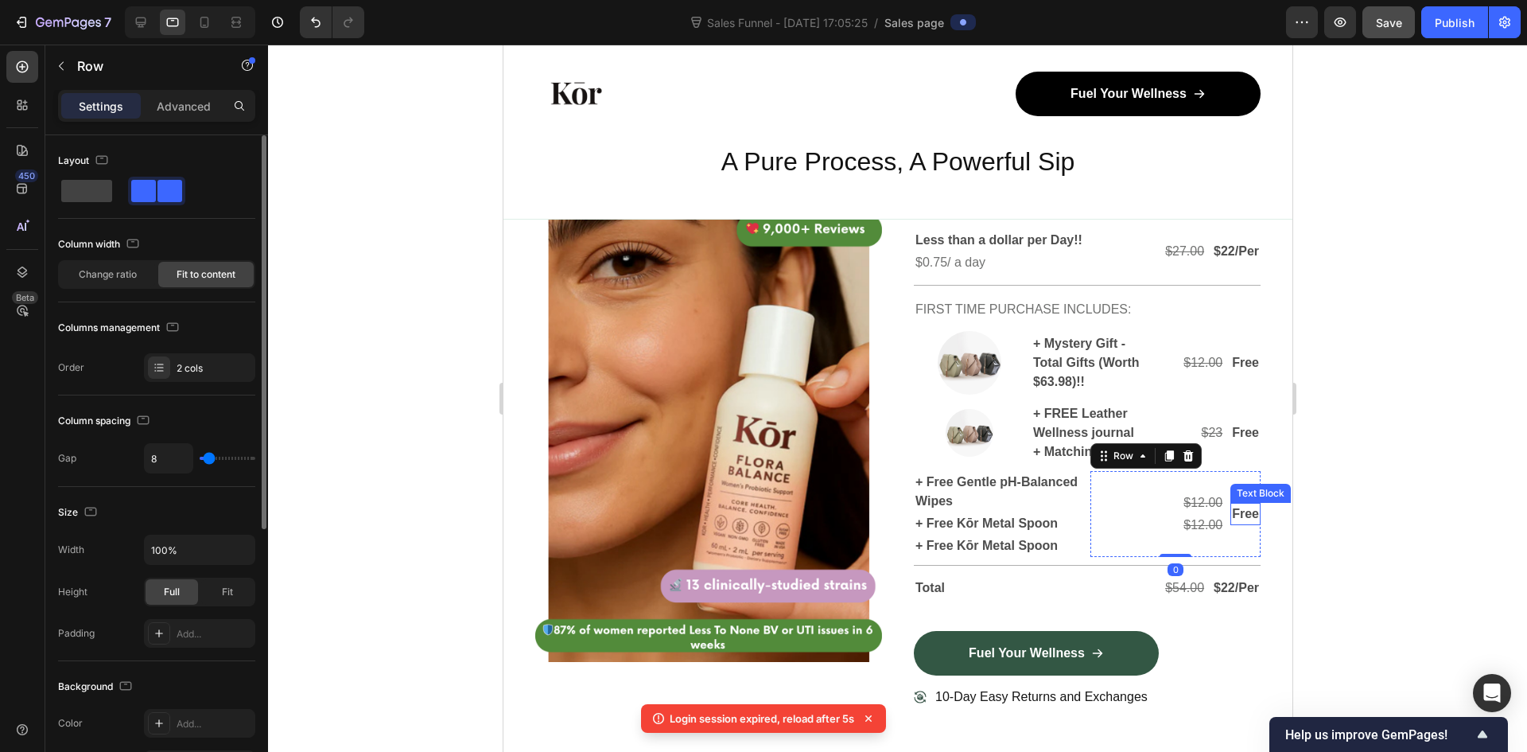
click at [1238, 523] on p "Free" at bounding box center [1244, 513] width 27 height 19
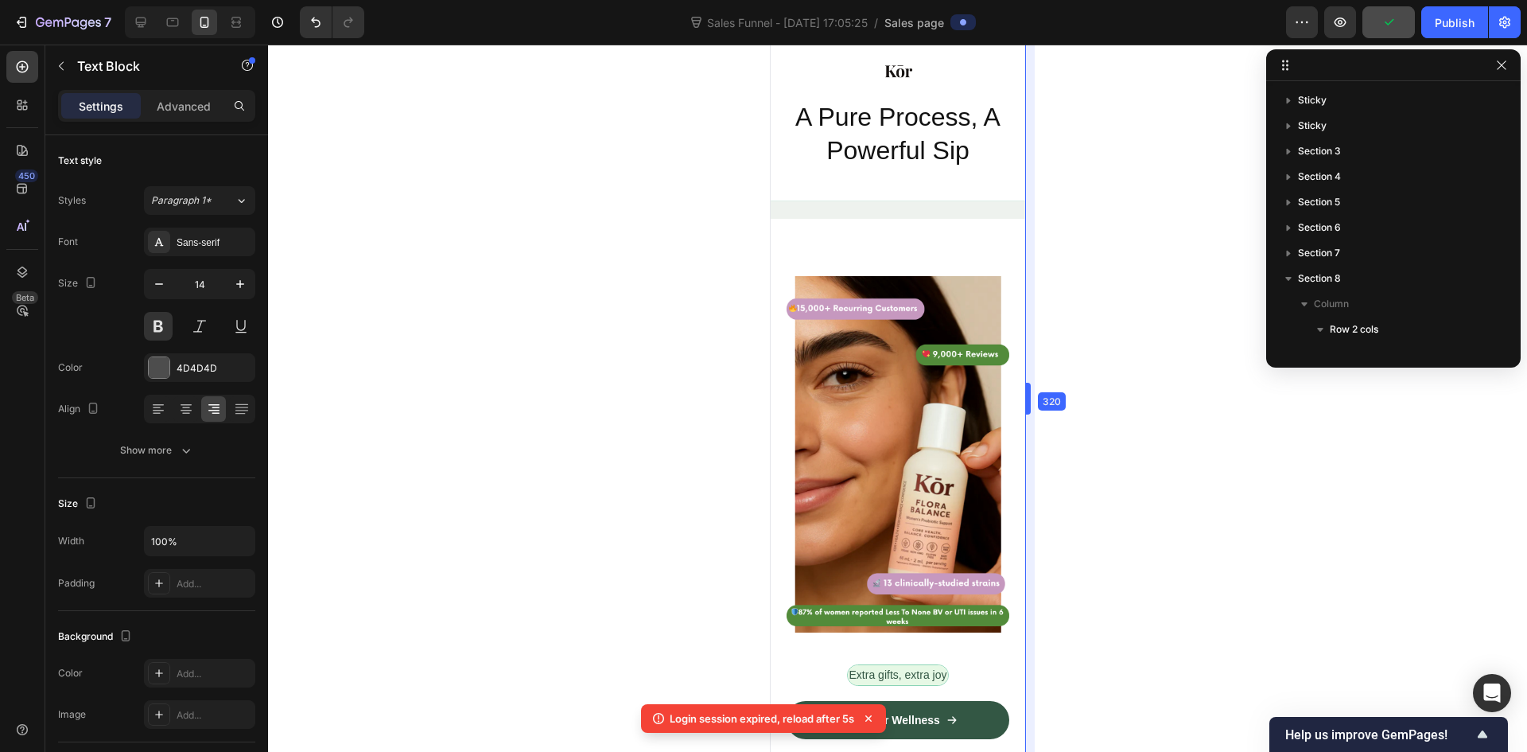
scroll to position [683, 0]
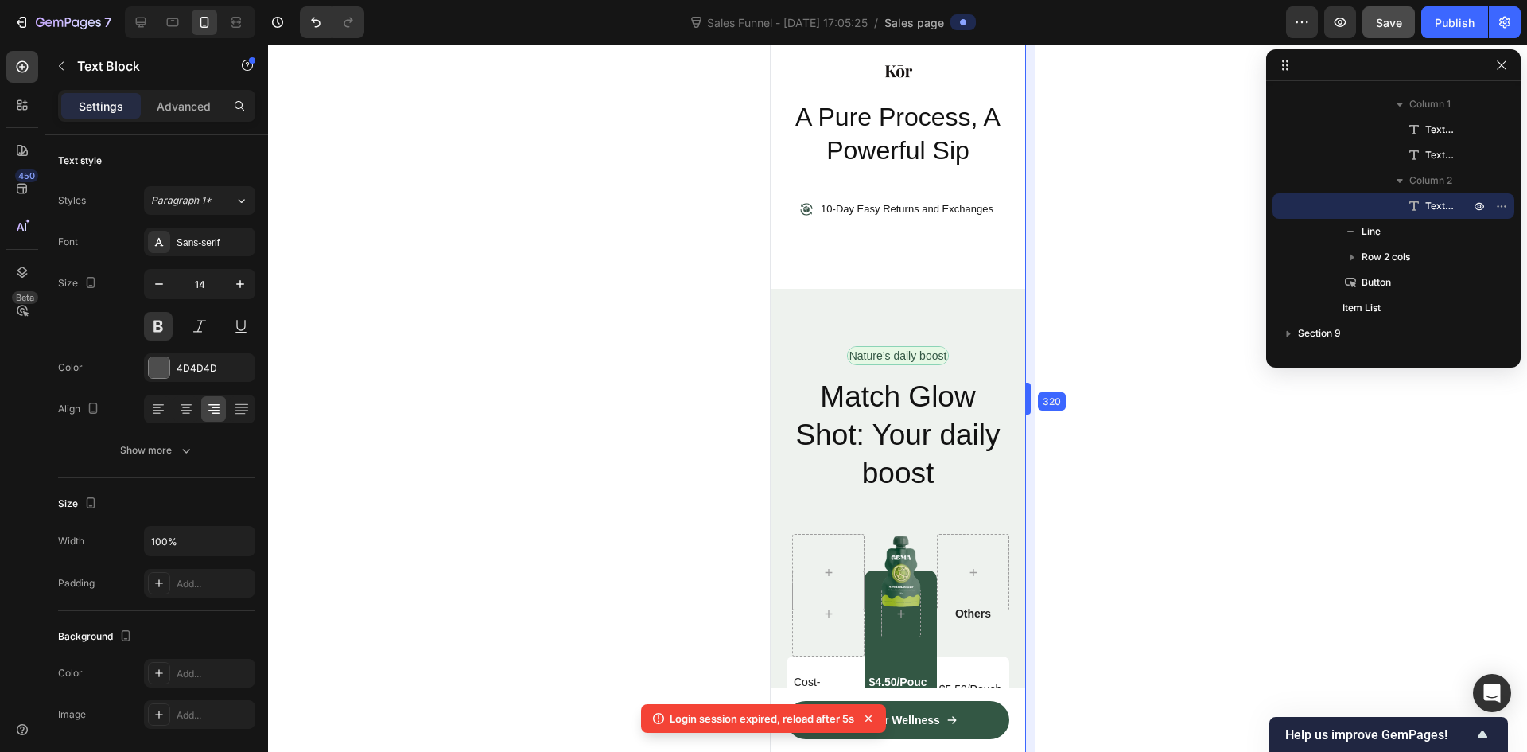
type input "16"
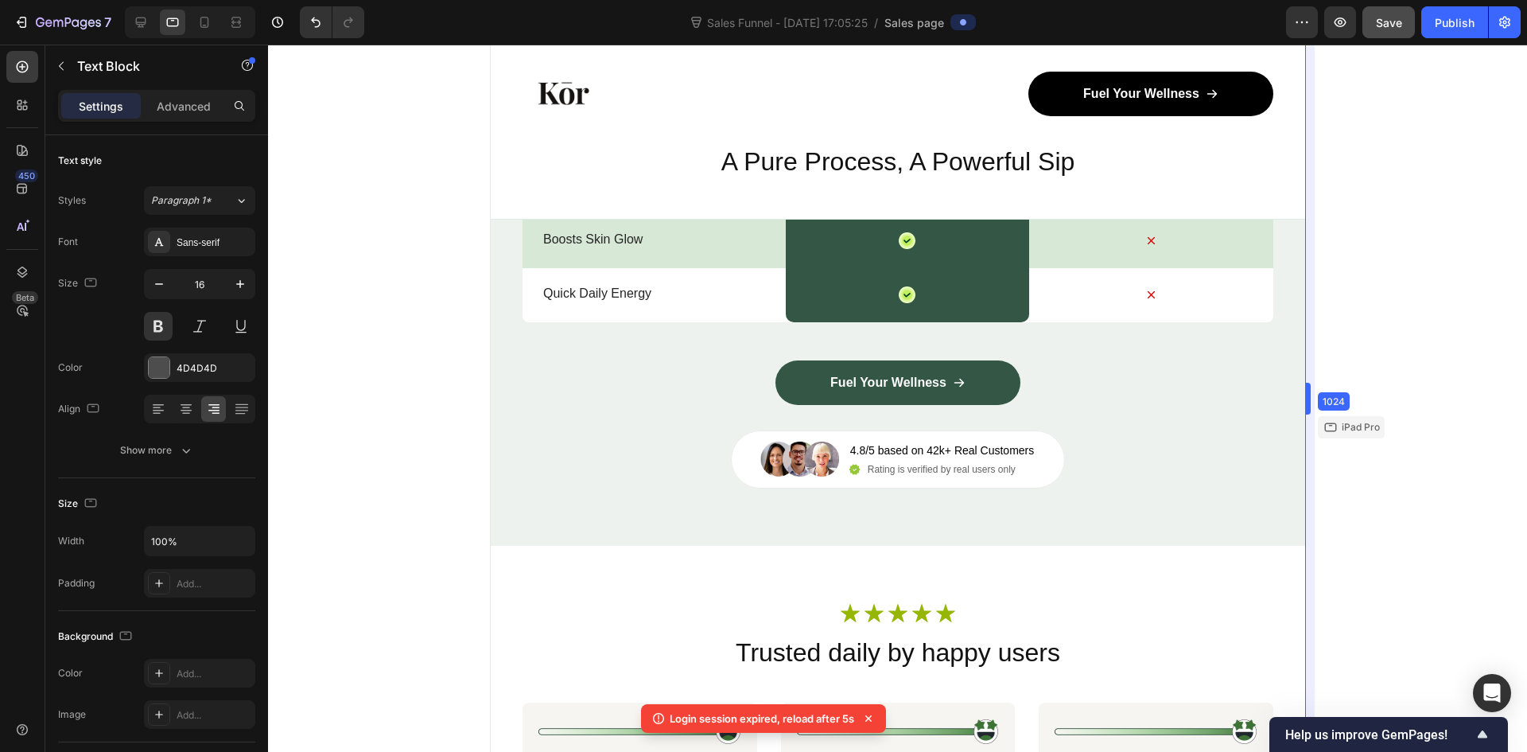
drag, startPoint x: 1292, startPoint y: 462, endPoint x: 1513, endPoint y: 520, distance: 228.6
drag, startPoint x: 1515, startPoint y: 514, endPoint x: 1522, endPoint y: 507, distance: 10.1
click at [1526, 506] on div at bounding box center [897, 398] width 1259 height 707
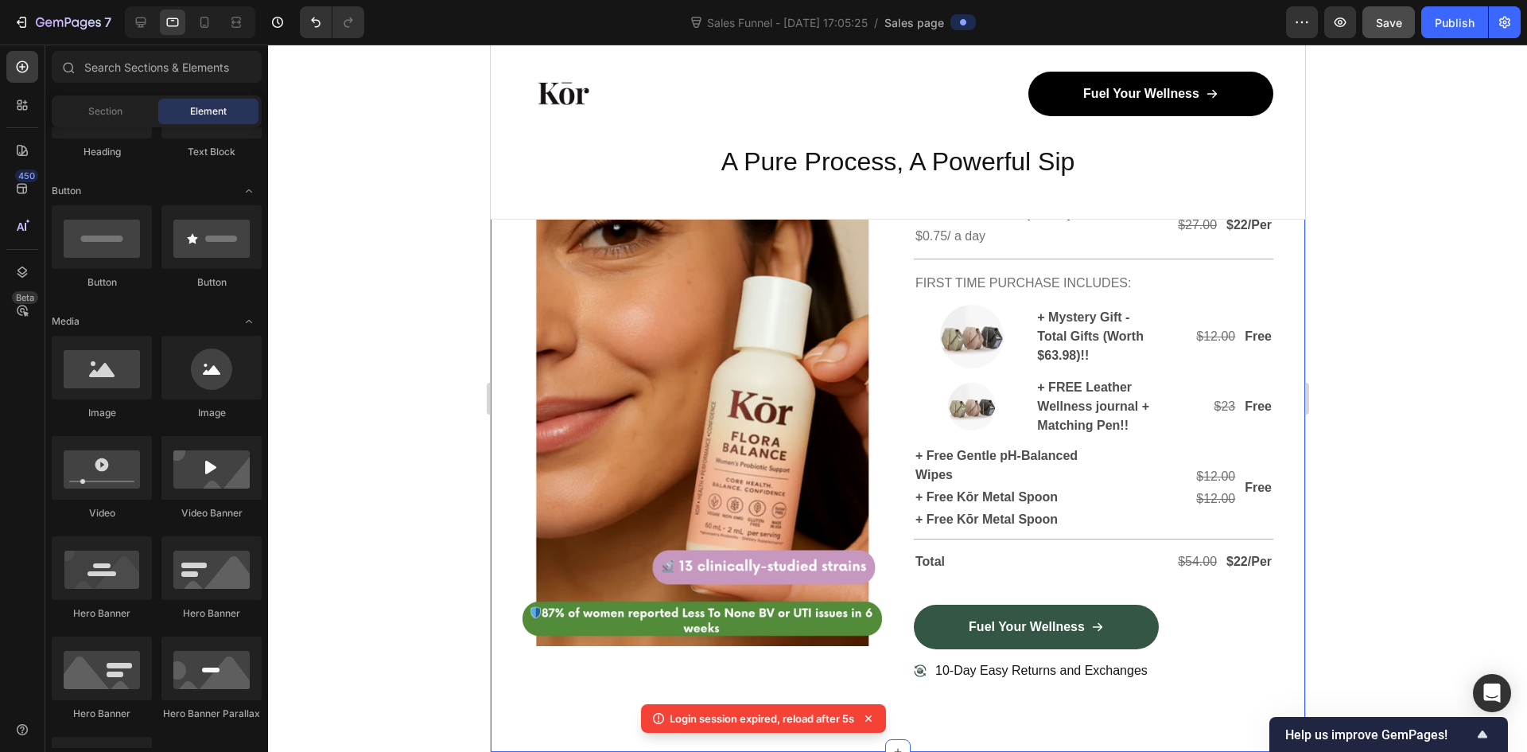
scroll to position [4946, 0]
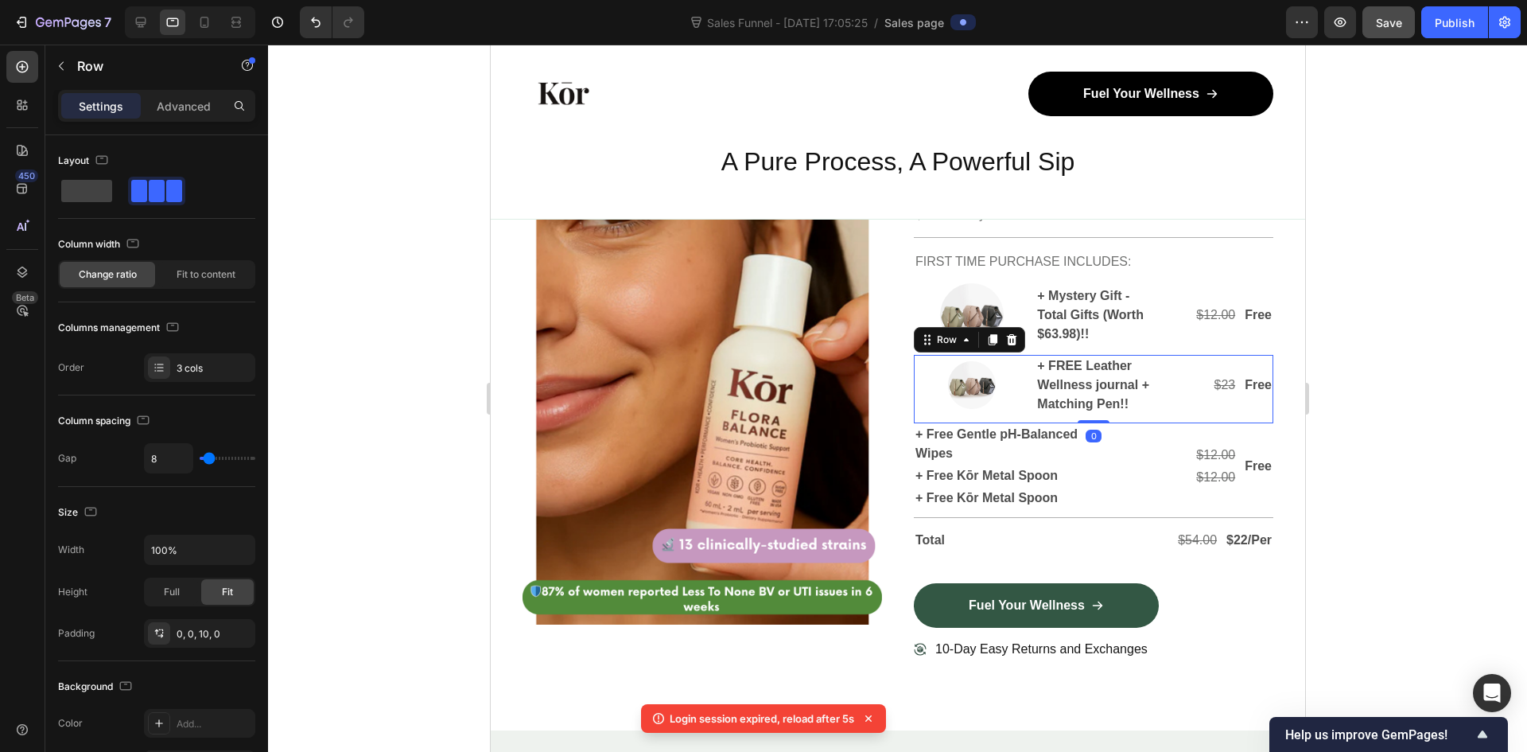
click at [1118, 419] on div "Image + FREE Leather Wellness journal + Matching Pen!! Text Block $23 Text Bloc…" at bounding box center [1093, 389] width 360 height 68
click at [989, 341] on icon at bounding box center [992, 339] width 9 height 11
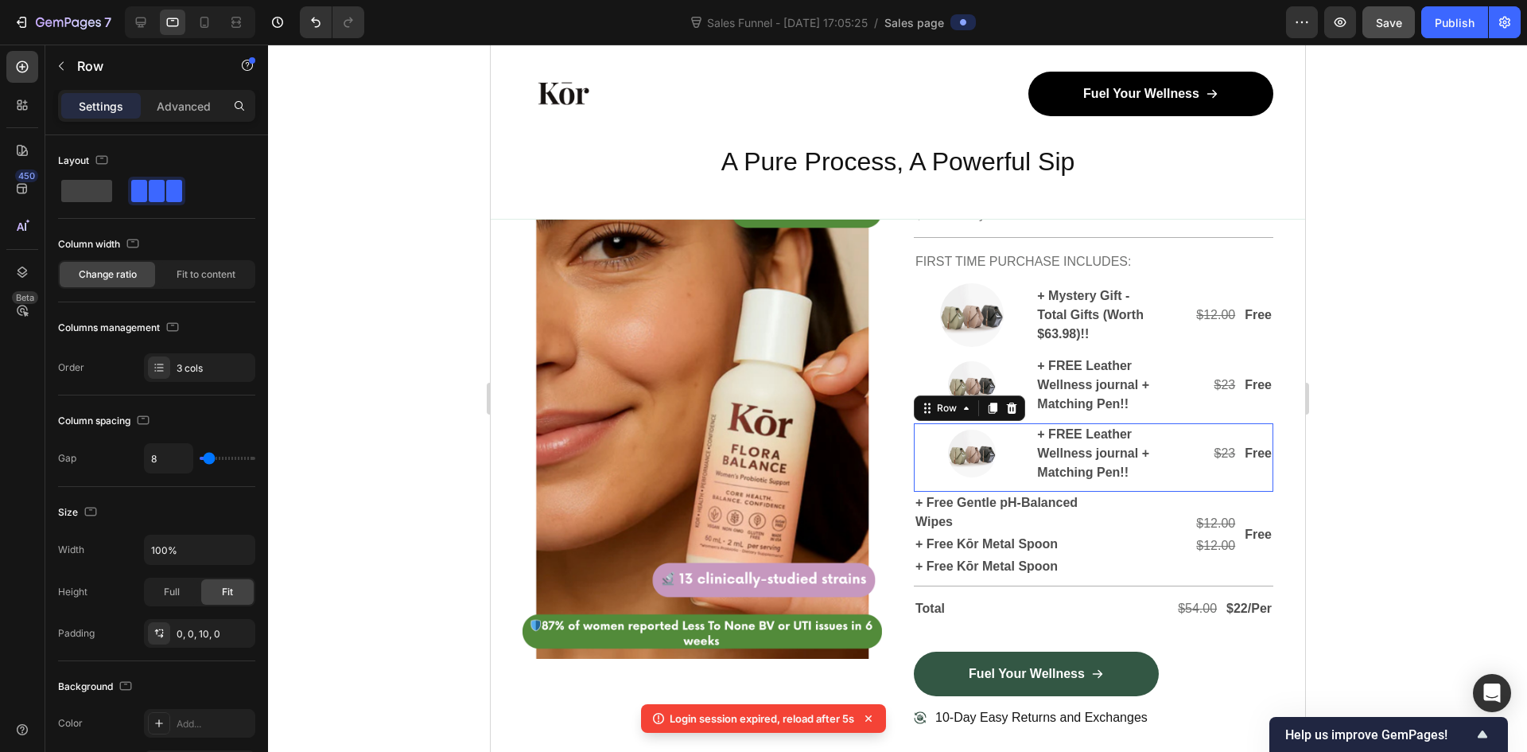
scroll to position [4980, 0]
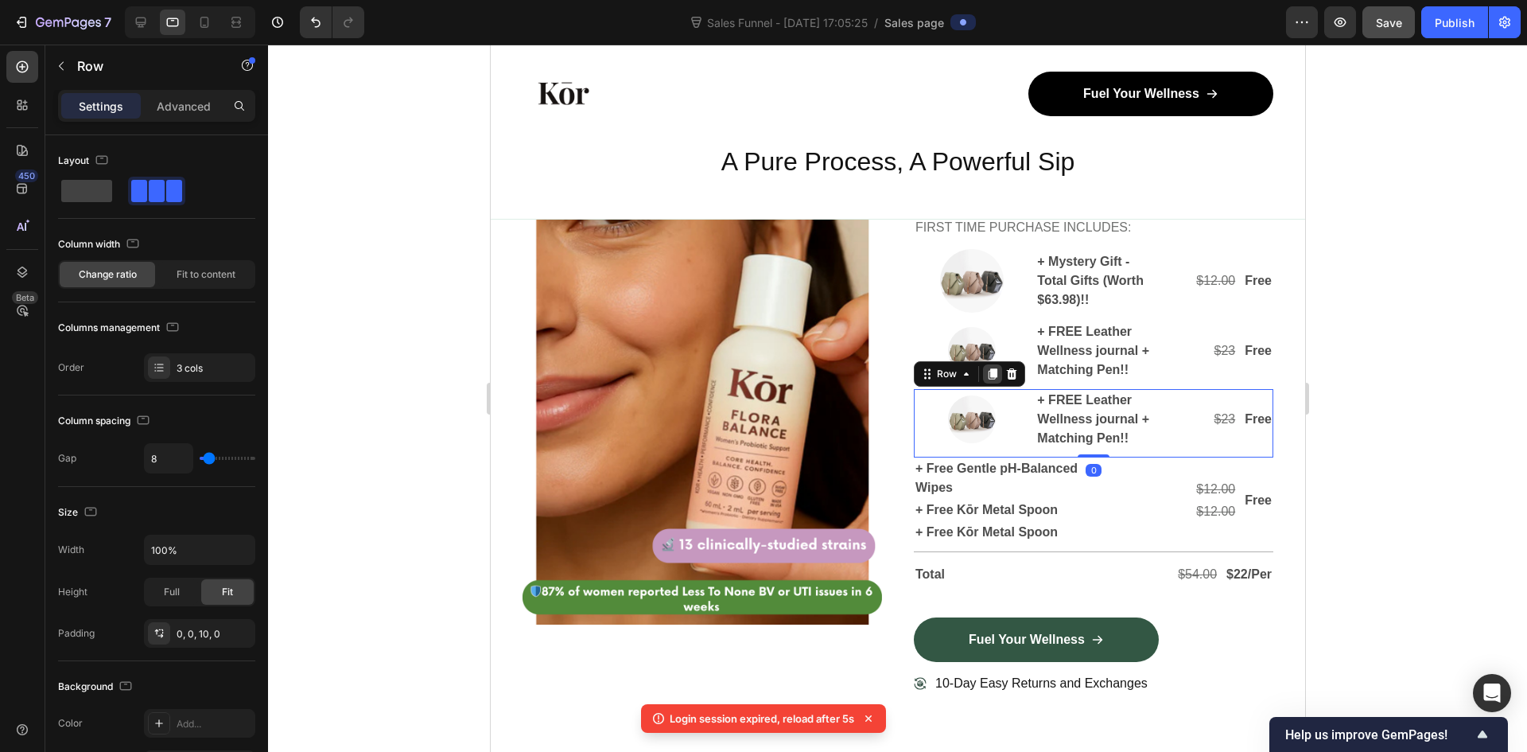
click at [988, 374] on icon at bounding box center [992, 373] width 9 height 11
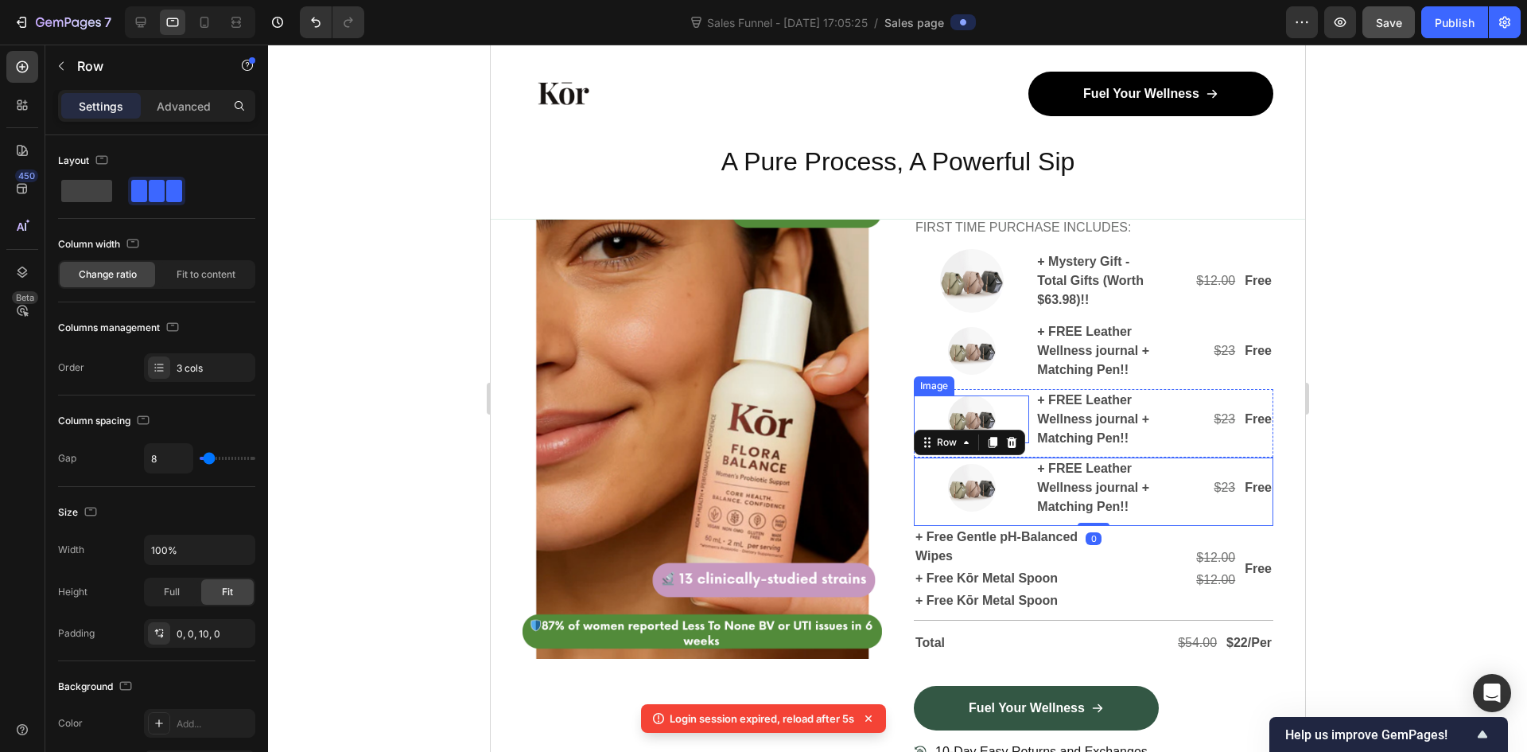
scroll to position [5014, 0]
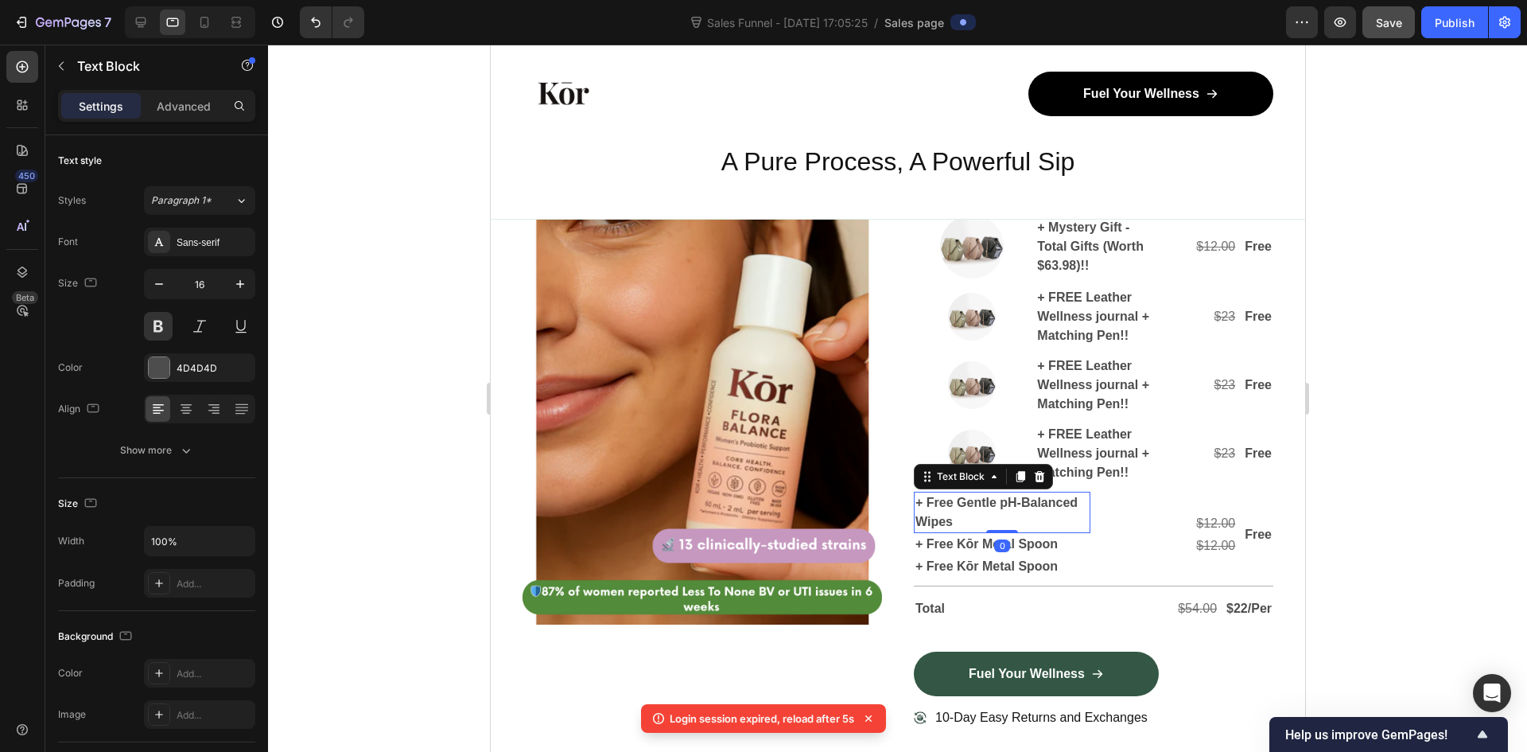
click at [986, 522] on p "+ Free Gentle pH-Balanced Wipes" at bounding box center [1001, 512] width 173 height 38
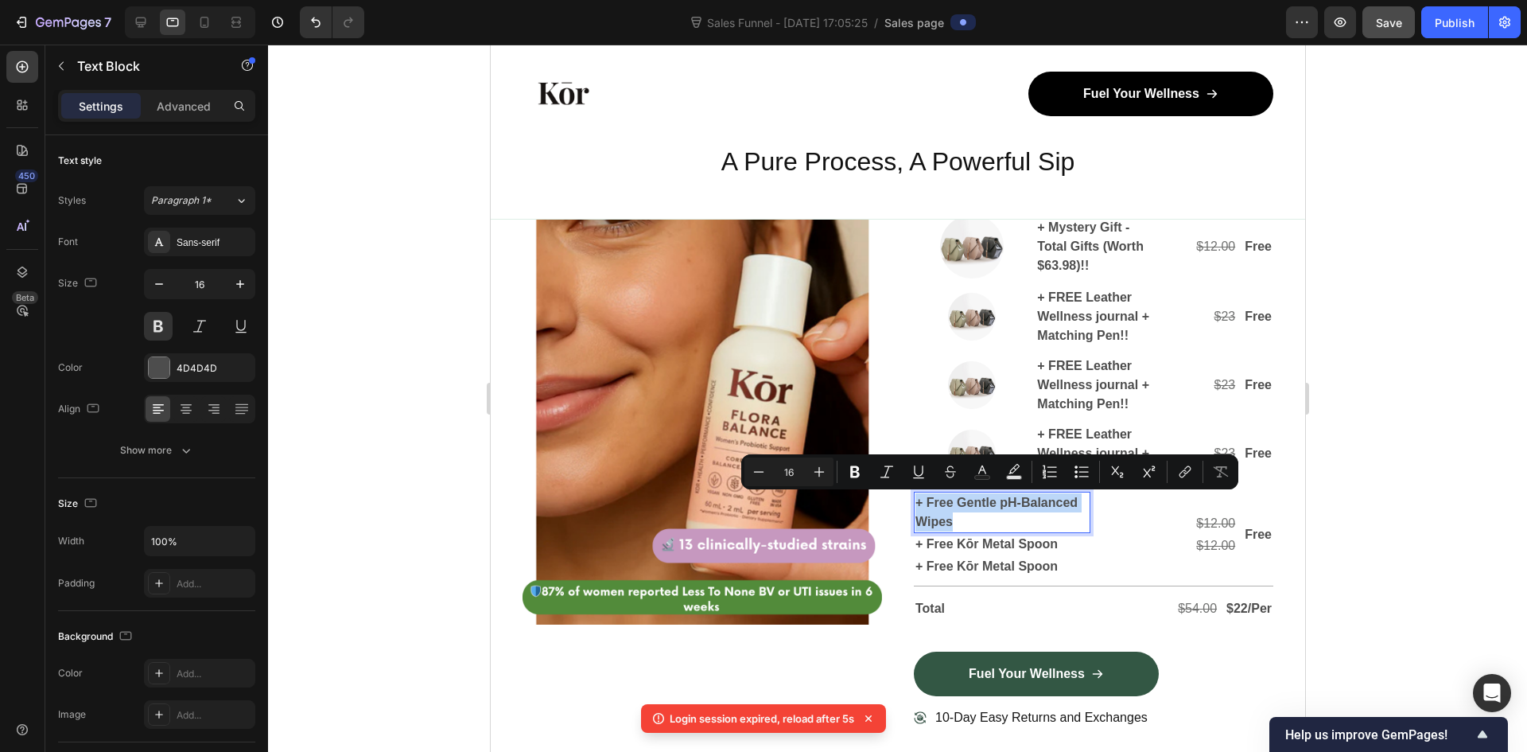
copy p "+ Free Gentle pH-Balanced Wipes"
click at [1103, 371] on p "+ FREE Leather Wellness journal + Matching Pen!!" at bounding box center [1092, 384] width 112 height 57
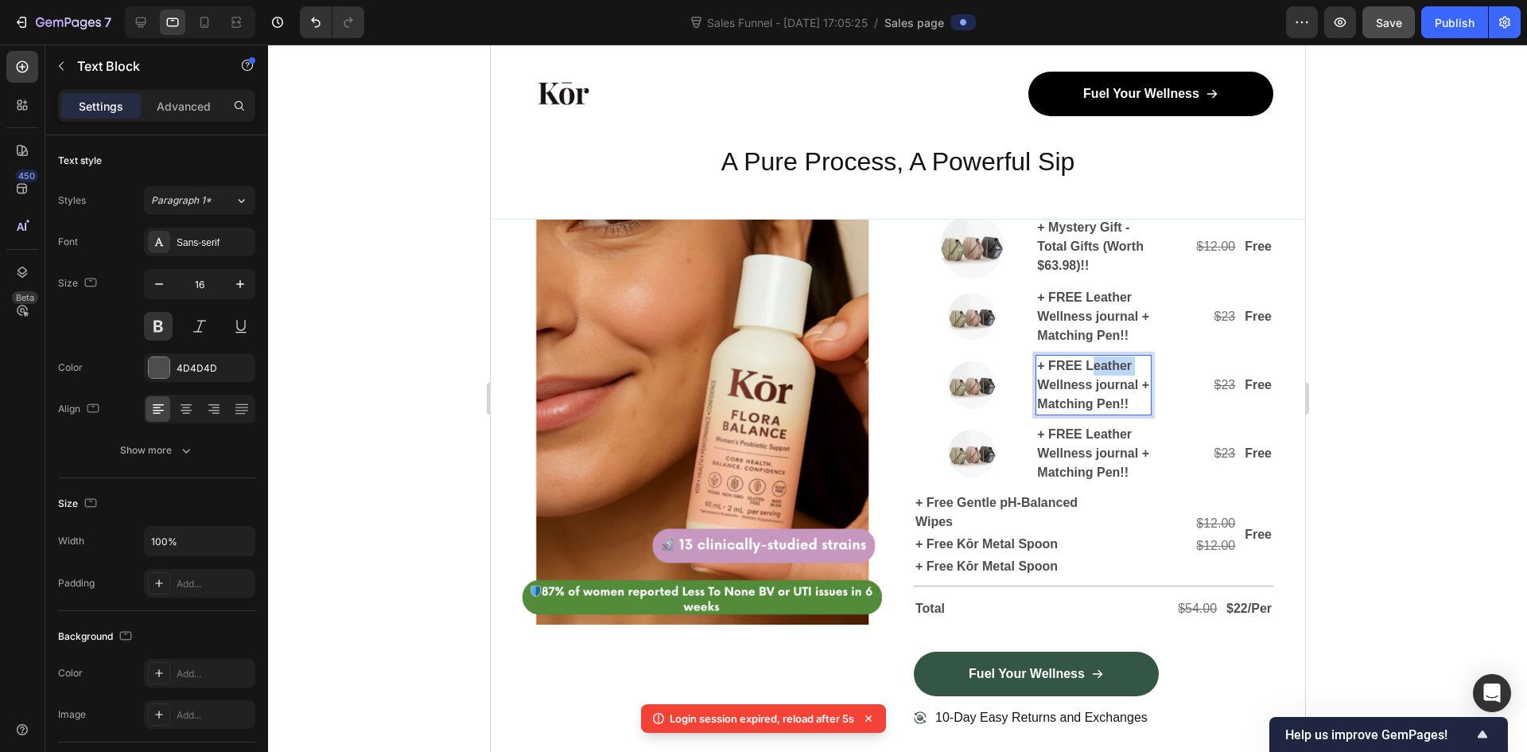
click at [1103, 371] on p "+ FREE Leather Wellness journal + Matching Pen!!" at bounding box center [1092, 384] width 112 height 57
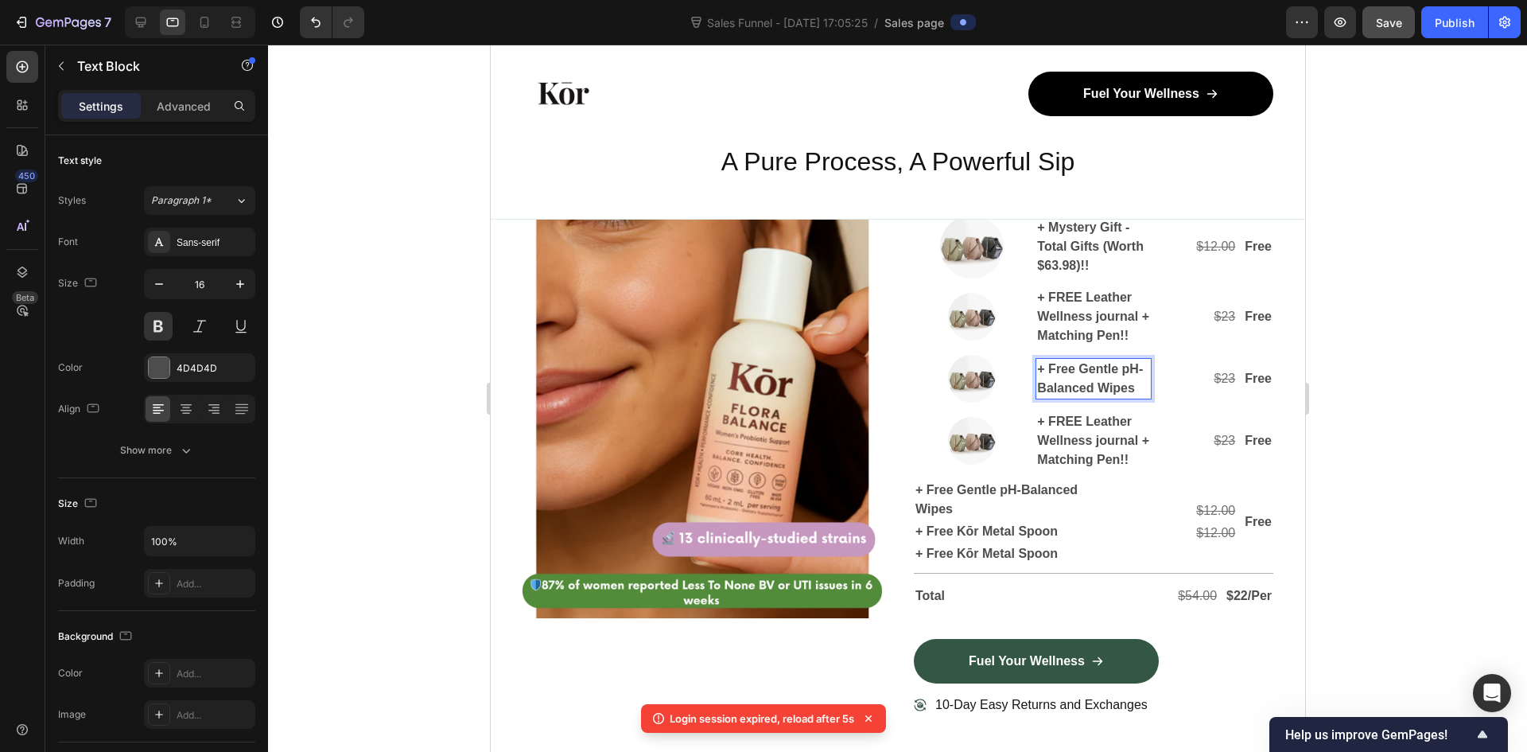
scroll to position [5017, 0]
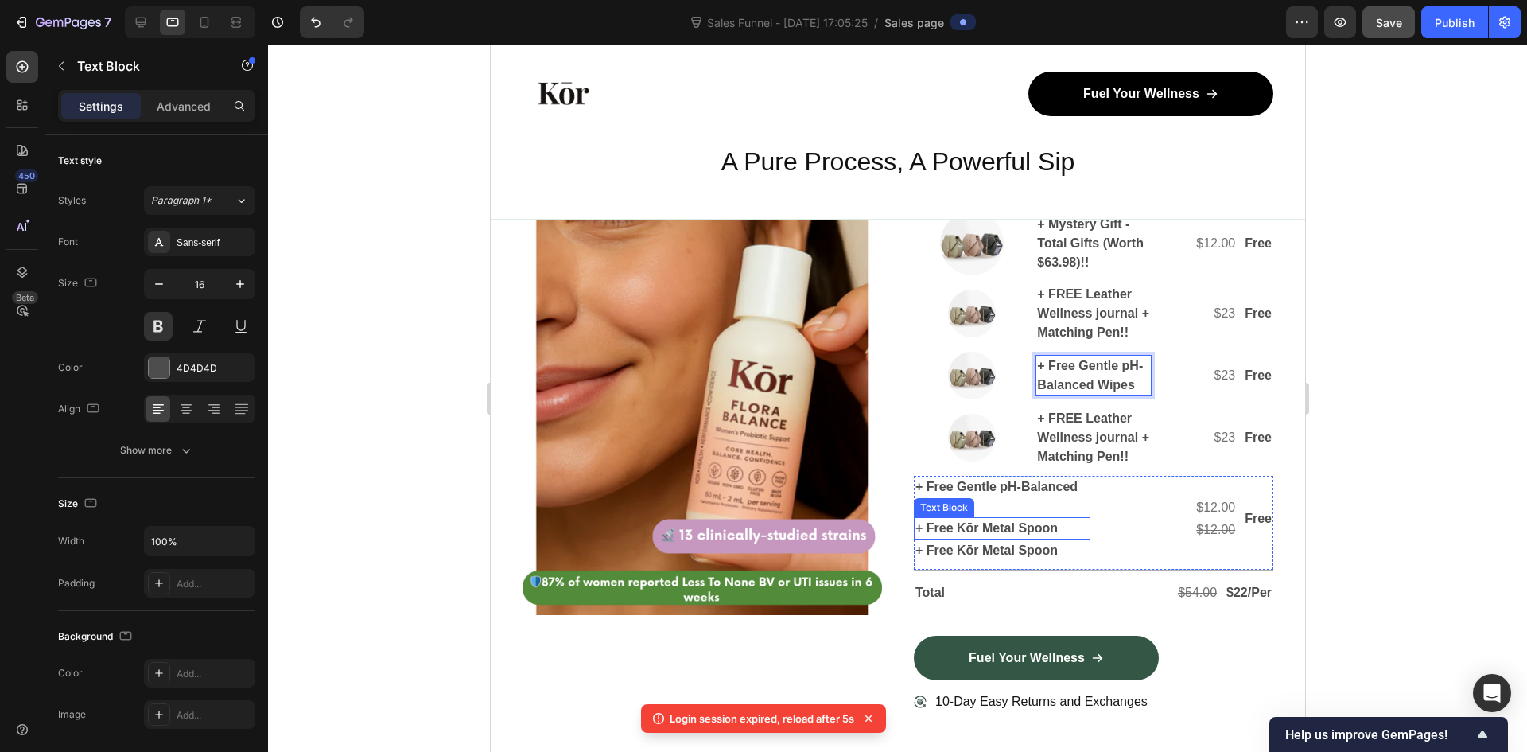
click at [965, 534] on p "+ Free Kōr Metal Spoon" at bounding box center [1001, 528] width 173 height 19
click at [965, 533] on p "+ Free Kōr Metal Spoon" at bounding box center [1001, 528] width 173 height 19
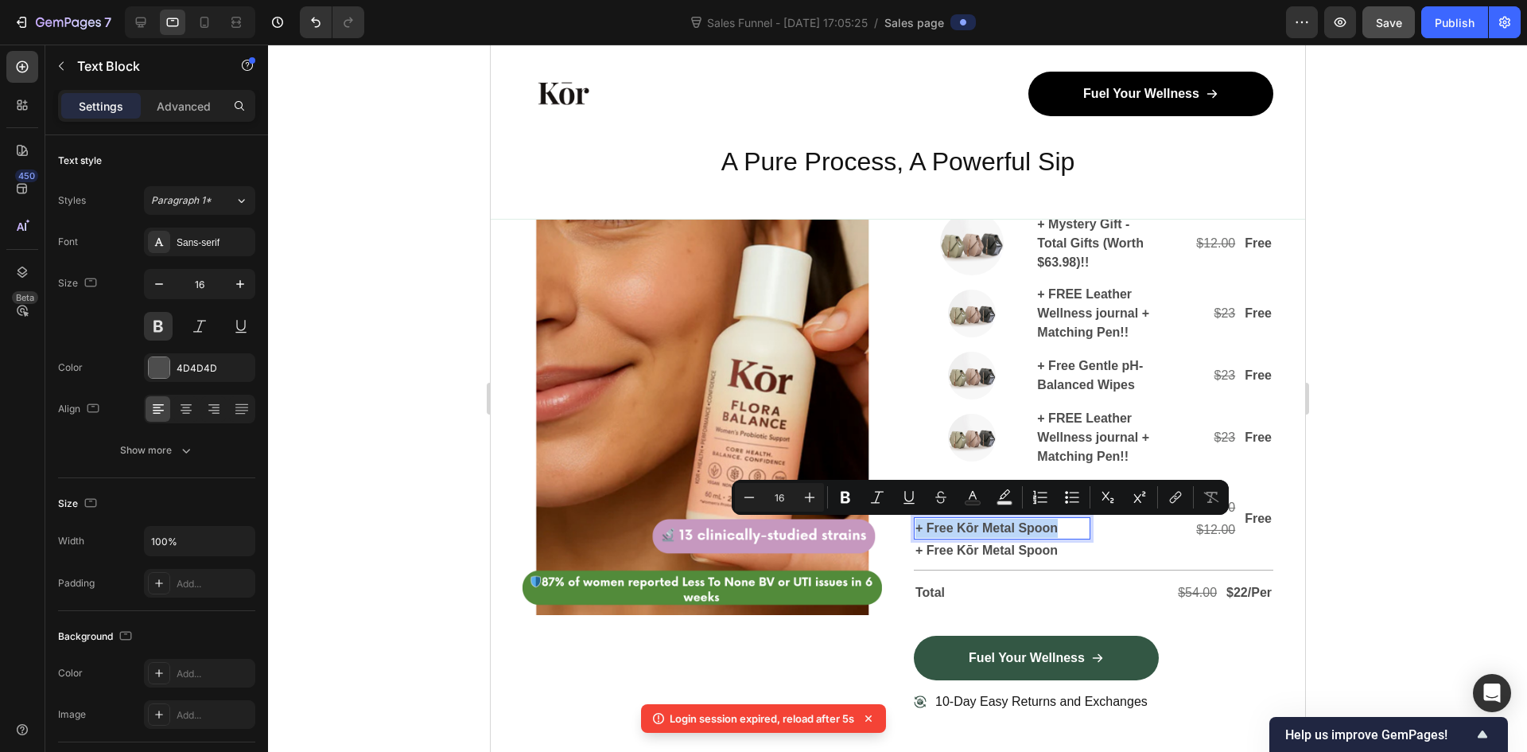
copy p "+ Free Kōr Metal Spoon"
click at [1067, 429] on p "+ FREE Leather Wellness journal + Matching Pen!!" at bounding box center [1092, 437] width 112 height 57
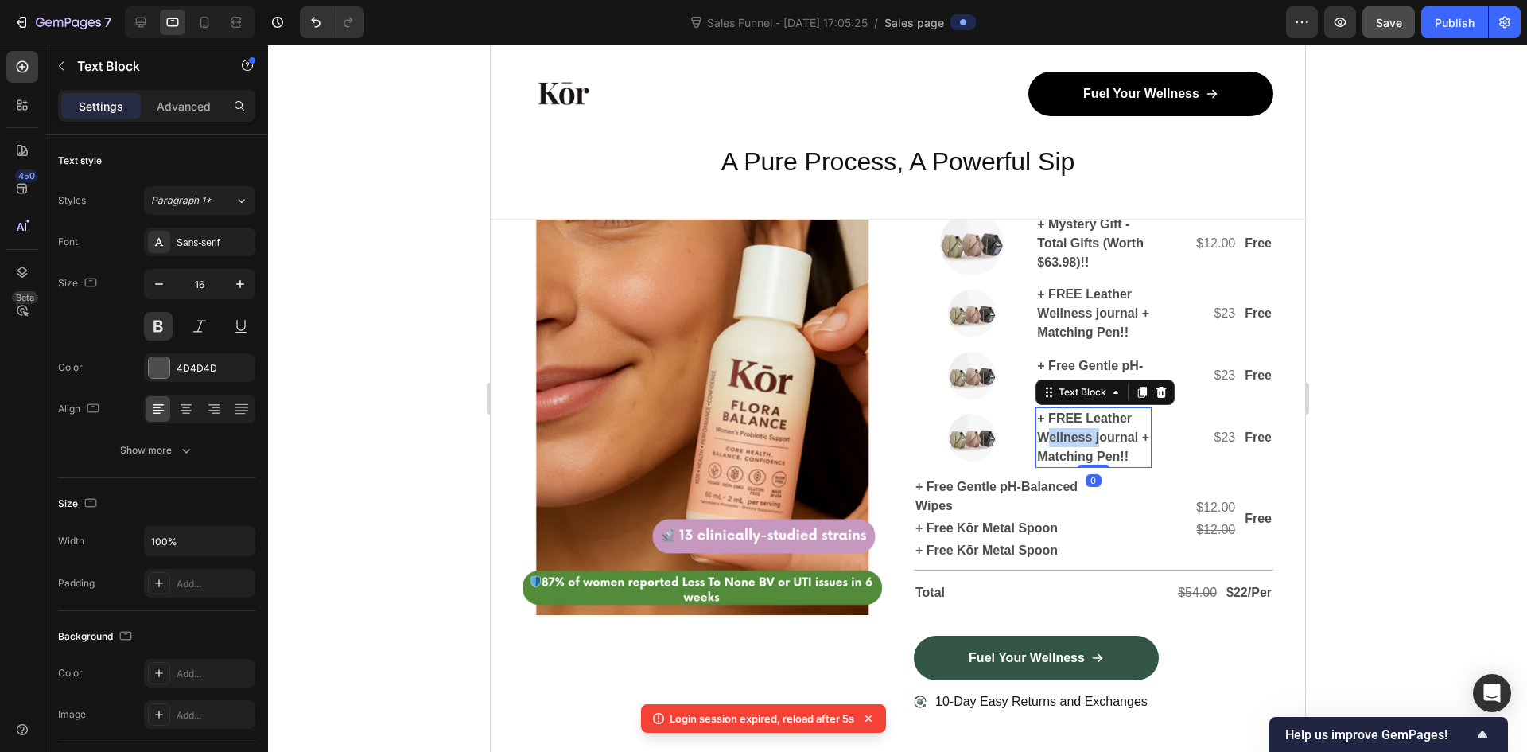
click at [1067, 429] on p "+ FREE Leather Wellness journal + Matching Pen!!" at bounding box center [1092, 437] width 112 height 57
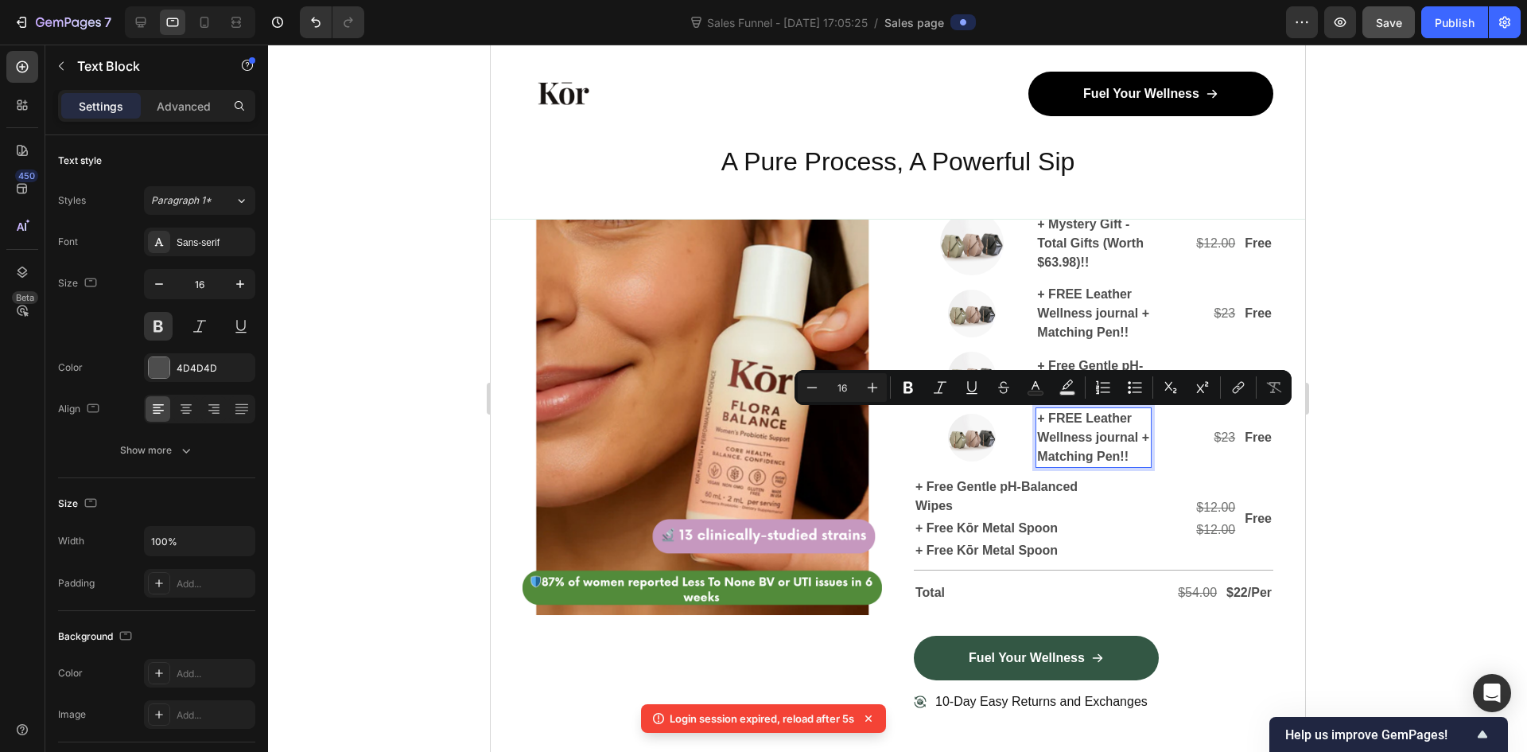
scroll to position [5021, 0]
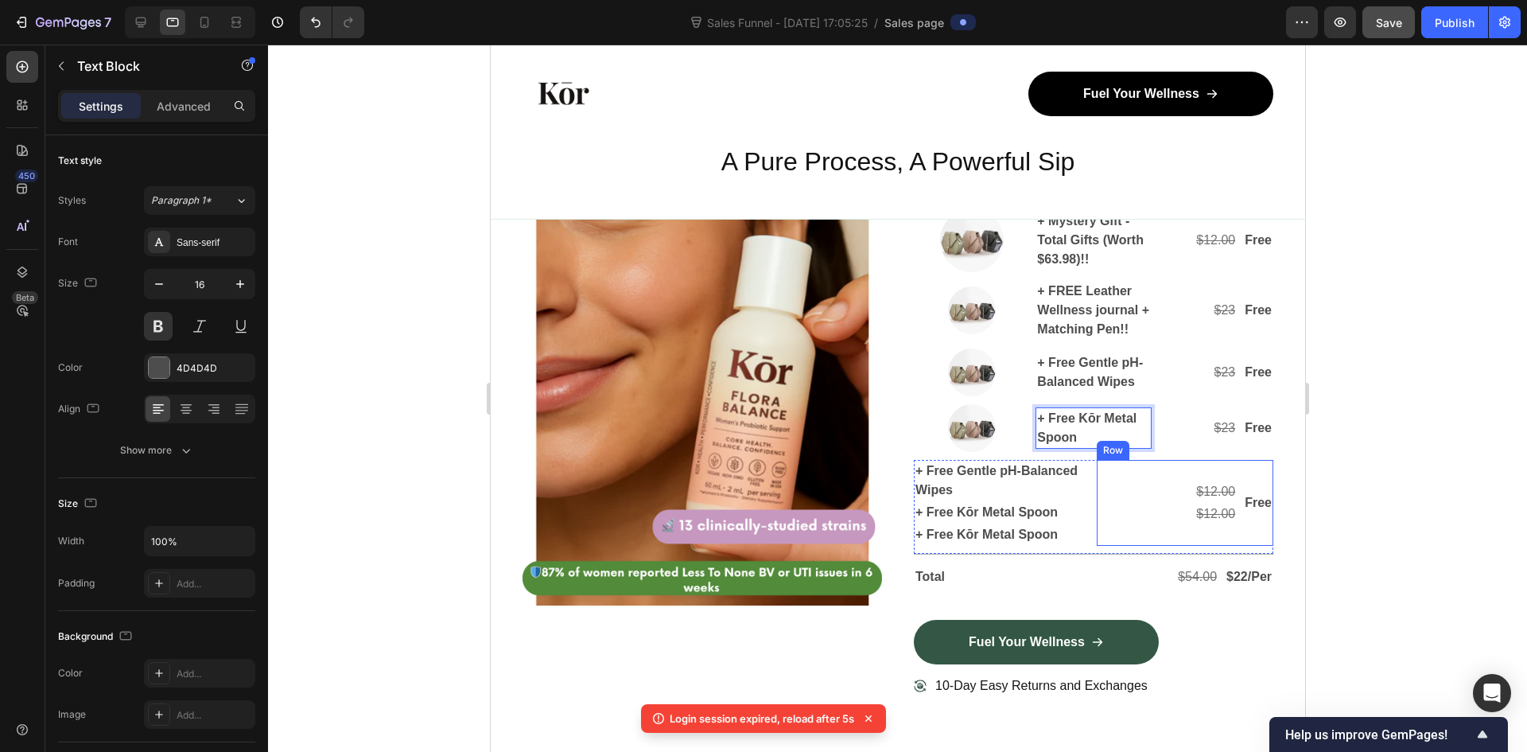
click at [1128, 482] on div "$12.00 Text Block $12.00 Text Block Free Text Block Row" at bounding box center [1184, 503] width 177 height 86
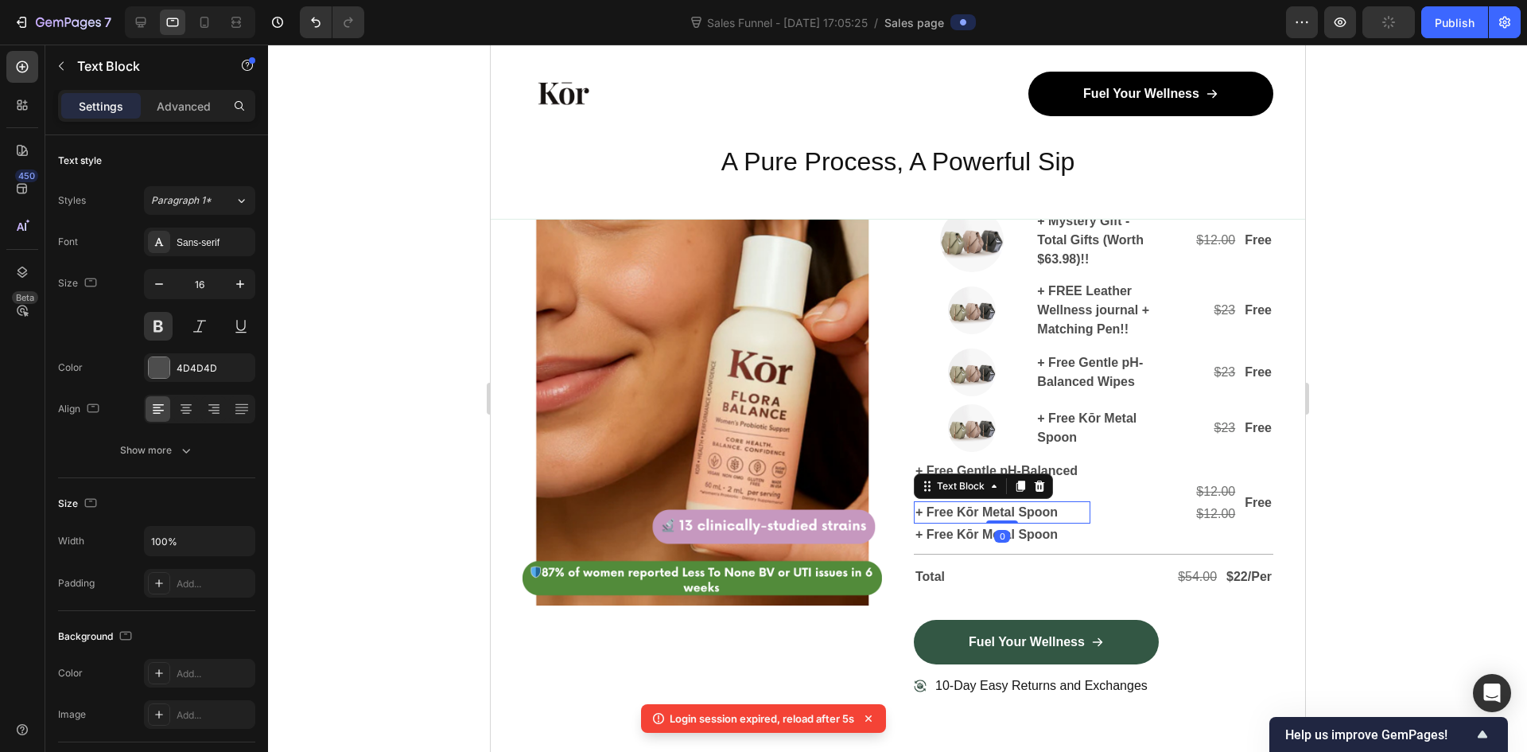
click at [1080, 511] on div "+ Free Kōr Metal Spoon" at bounding box center [1001, 512] width 177 height 22
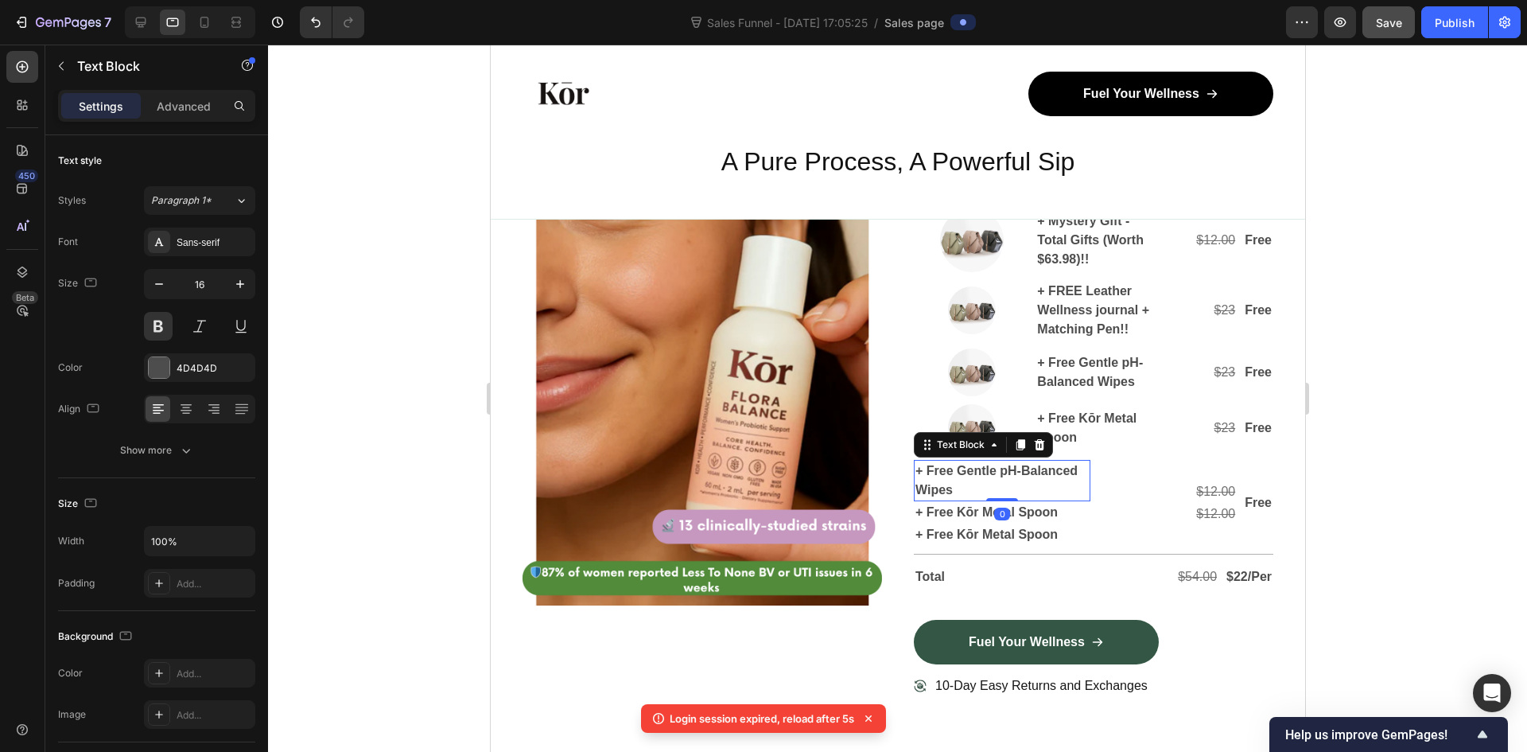
click at [1056, 465] on p "+ Free Gentle pH-Balanced Wipes" at bounding box center [1001, 480] width 173 height 38
click at [1034, 449] on icon at bounding box center [1039, 444] width 10 height 11
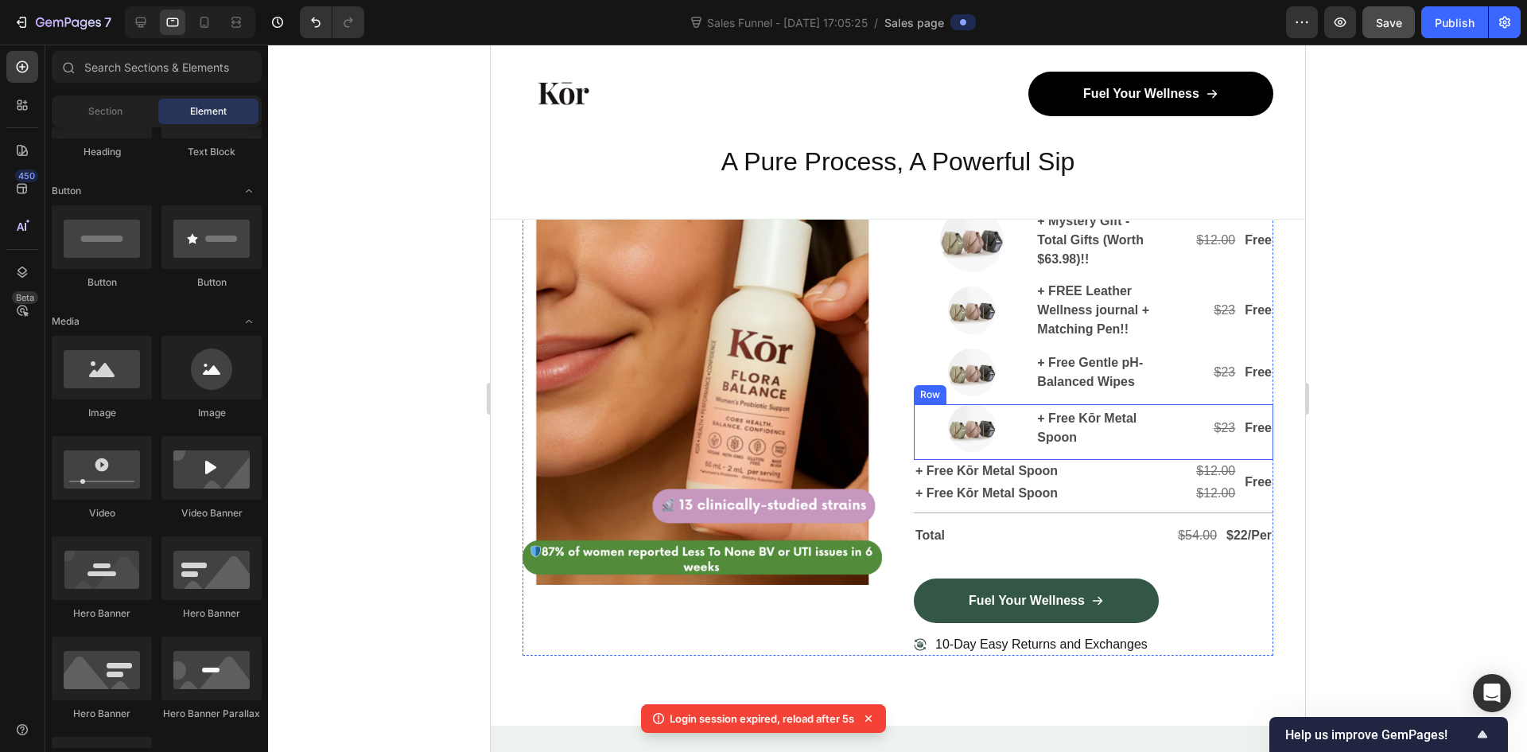
scroll to position [5000, 0]
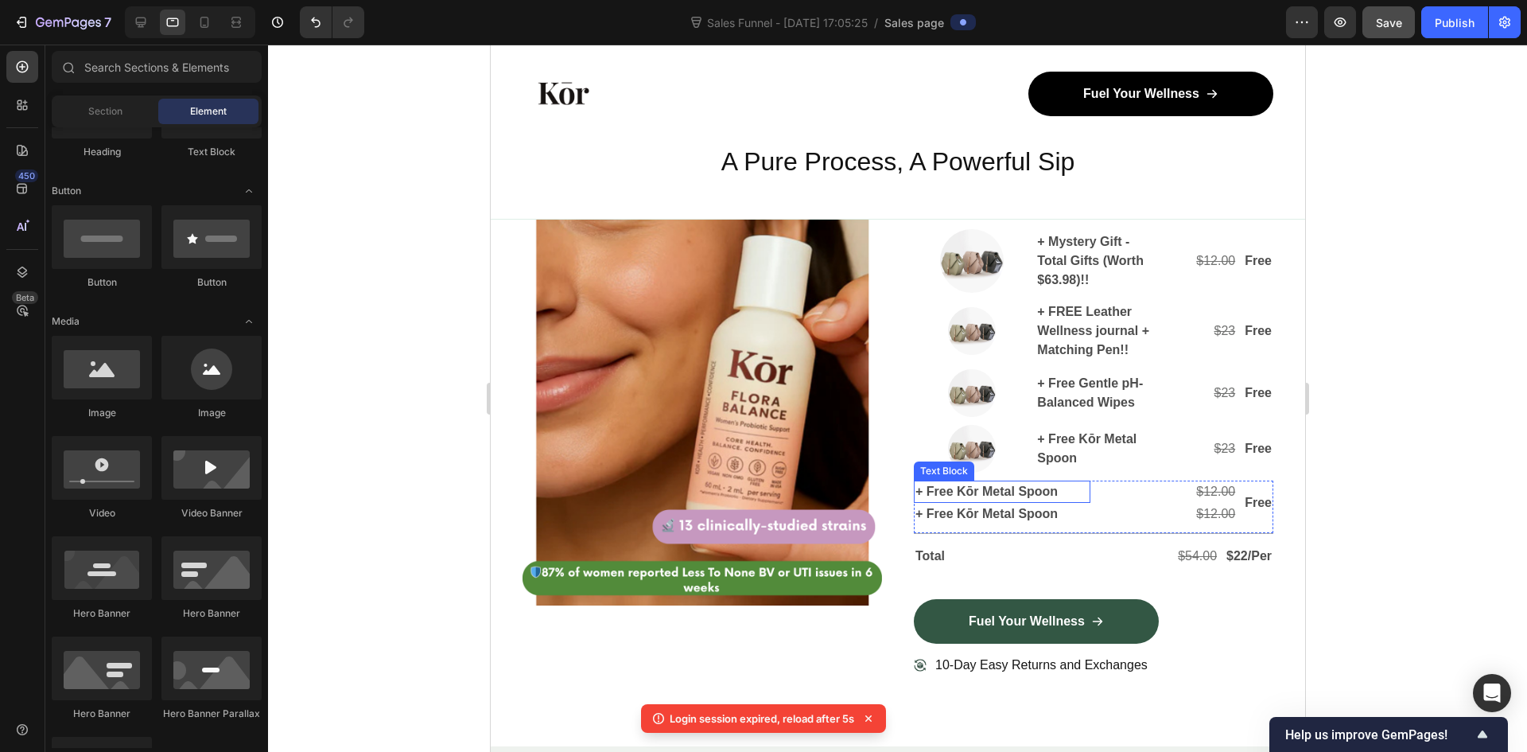
click at [1018, 492] on p "+ Free Kōr Metal Spoon" at bounding box center [1001, 491] width 173 height 19
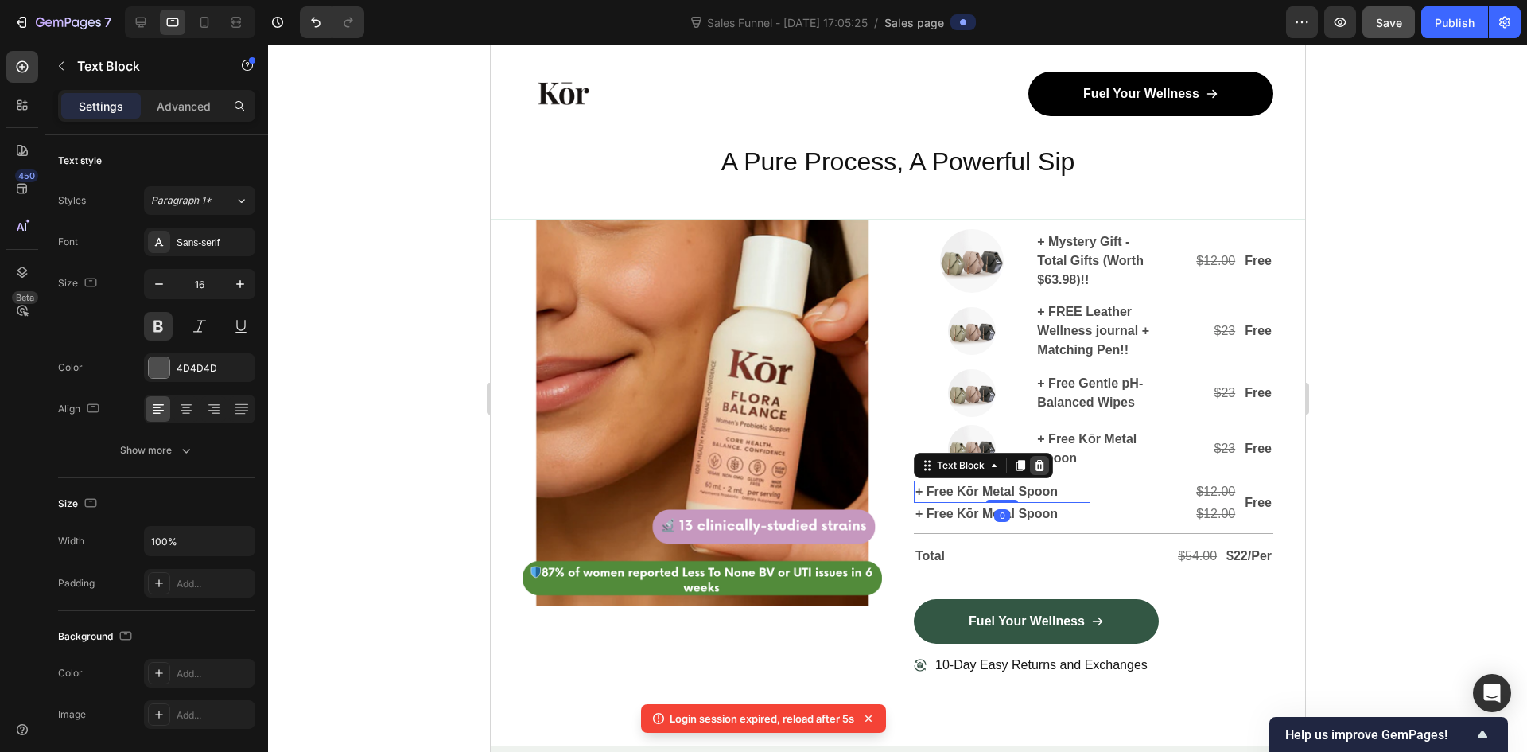
click at [1036, 463] on icon at bounding box center [1038, 465] width 13 height 13
click at [1024, 495] on p "+ Free Kōr Metal Spoon" at bounding box center [1001, 502] width 173 height 19
click at [1036, 472] on icon at bounding box center [1039, 476] width 10 height 11
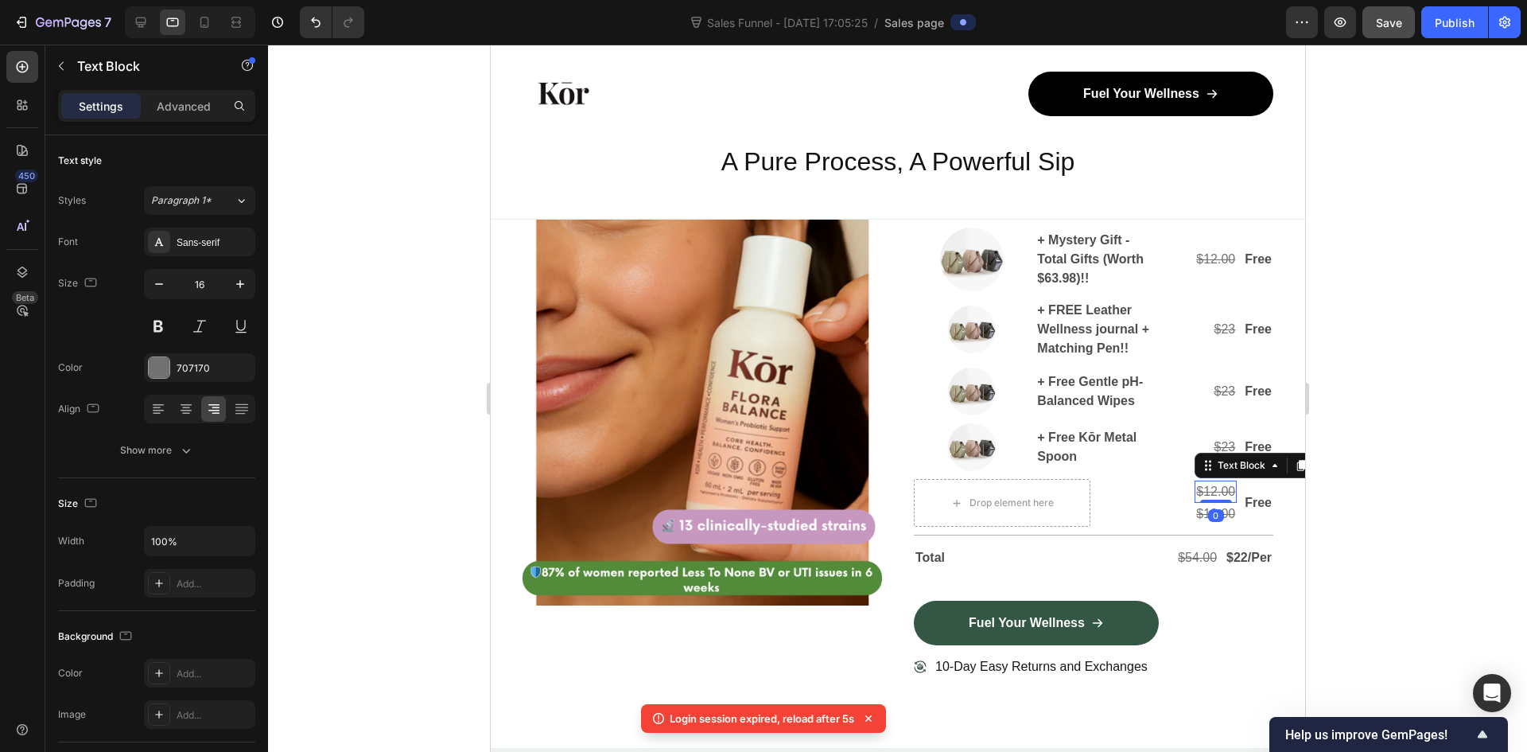
click at [1196, 494] on s "$12.00" at bounding box center [1214, 491] width 39 height 14
click at [1018, 504] on div "Drop element here" at bounding box center [1011, 502] width 84 height 13
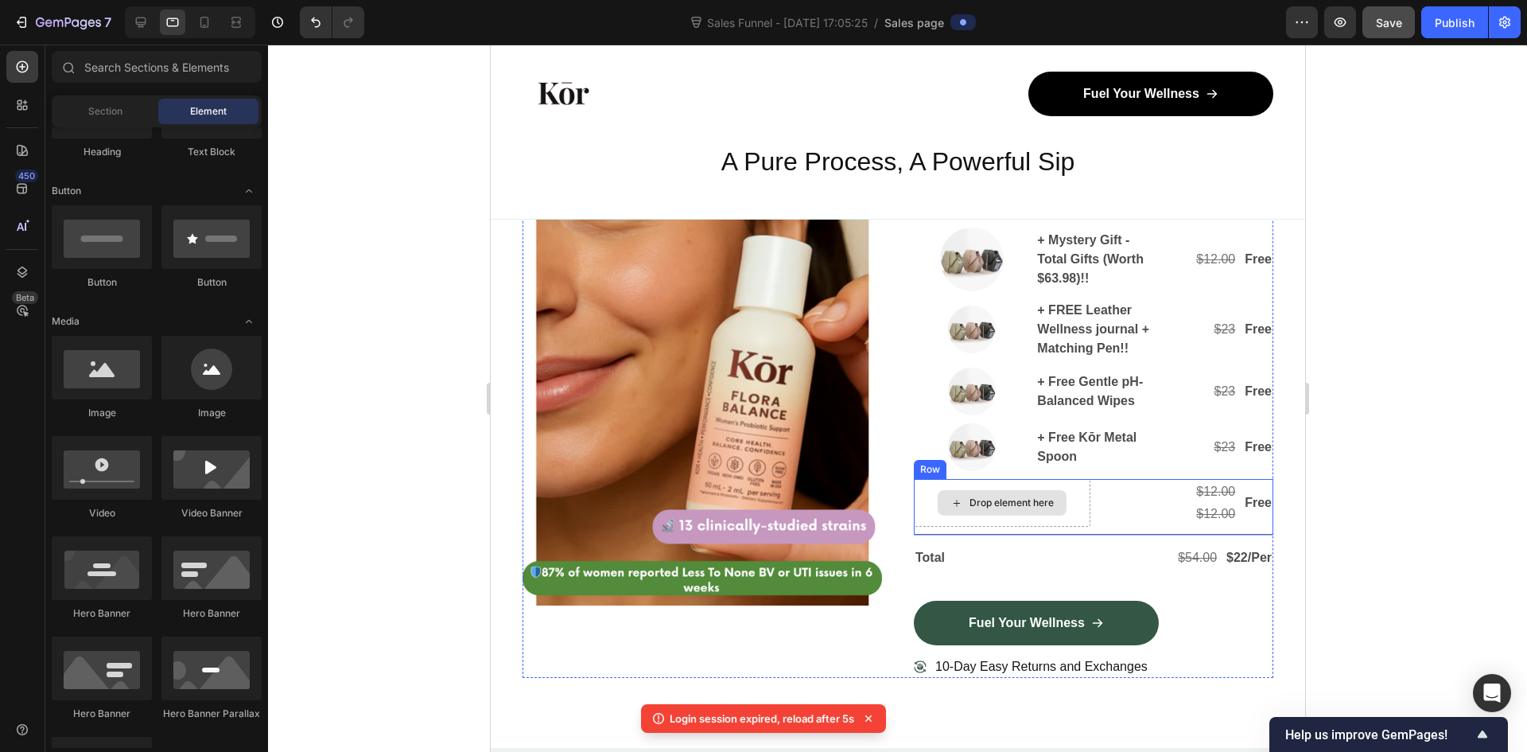
click at [1021, 496] on div "Drop element here" at bounding box center [1011, 502] width 84 height 13
click at [1028, 496] on div "Drop element here" at bounding box center [1001, 502] width 129 height 25
click at [997, 514] on div "Drop element here" at bounding box center [1001, 502] width 129 height 25
click at [1072, 497] on div "Drop element here" at bounding box center [1001, 503] width 177 height 48
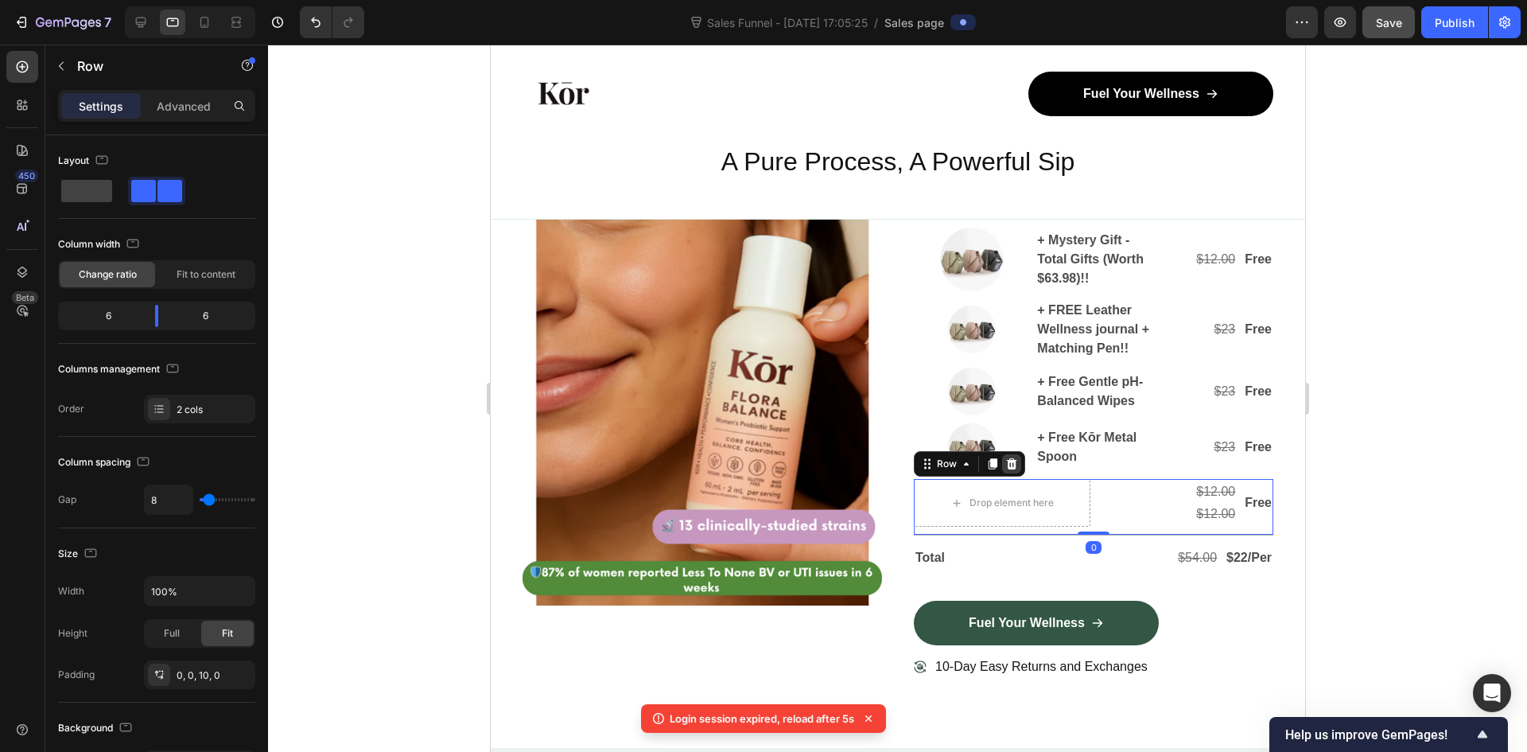
click at [1011, 465] on div at bounding box center [1010, 463] width 19 height 19
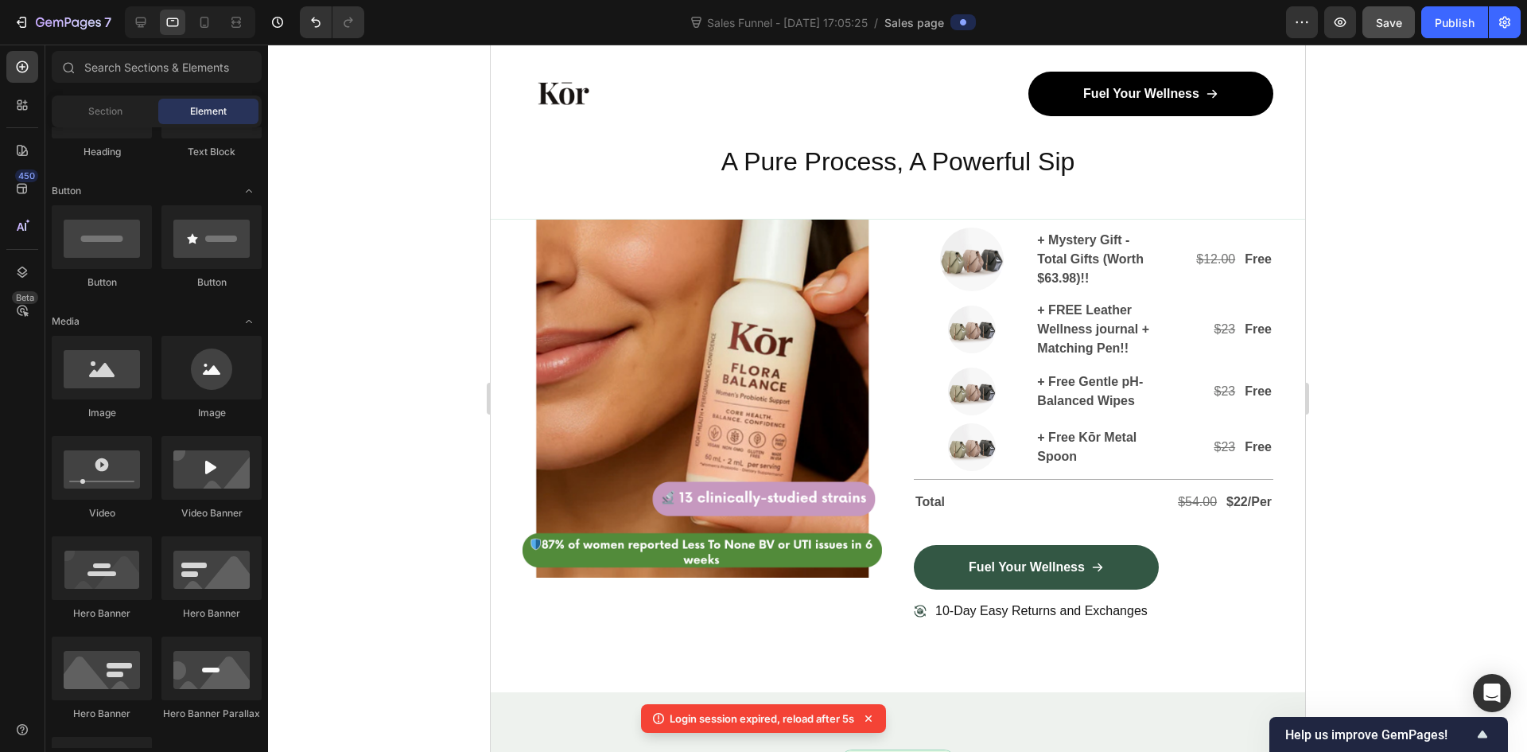
scroll to position [4974, 0]
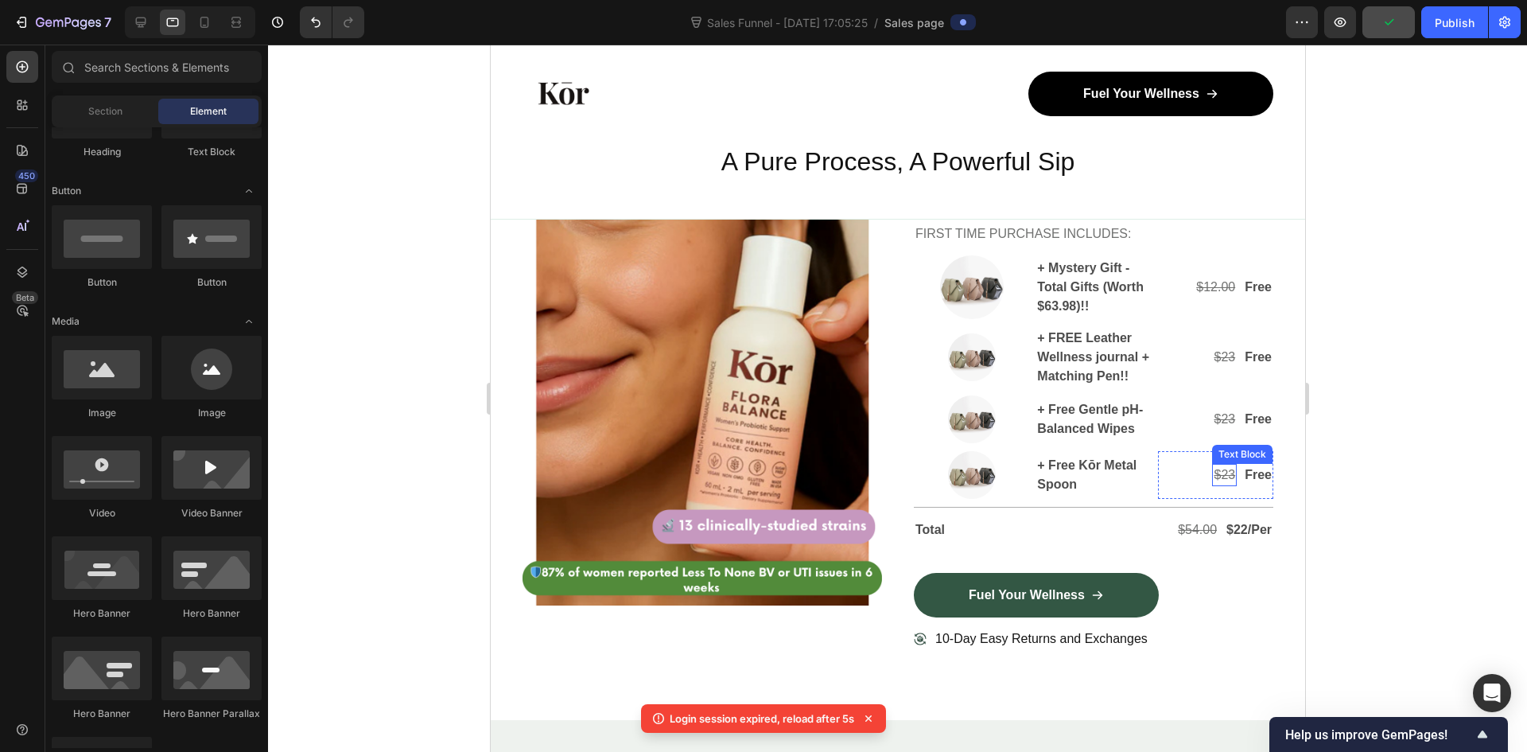
click at [1215, 470] on s "$23" at bounding box center [1223, 475] width 21 height 14
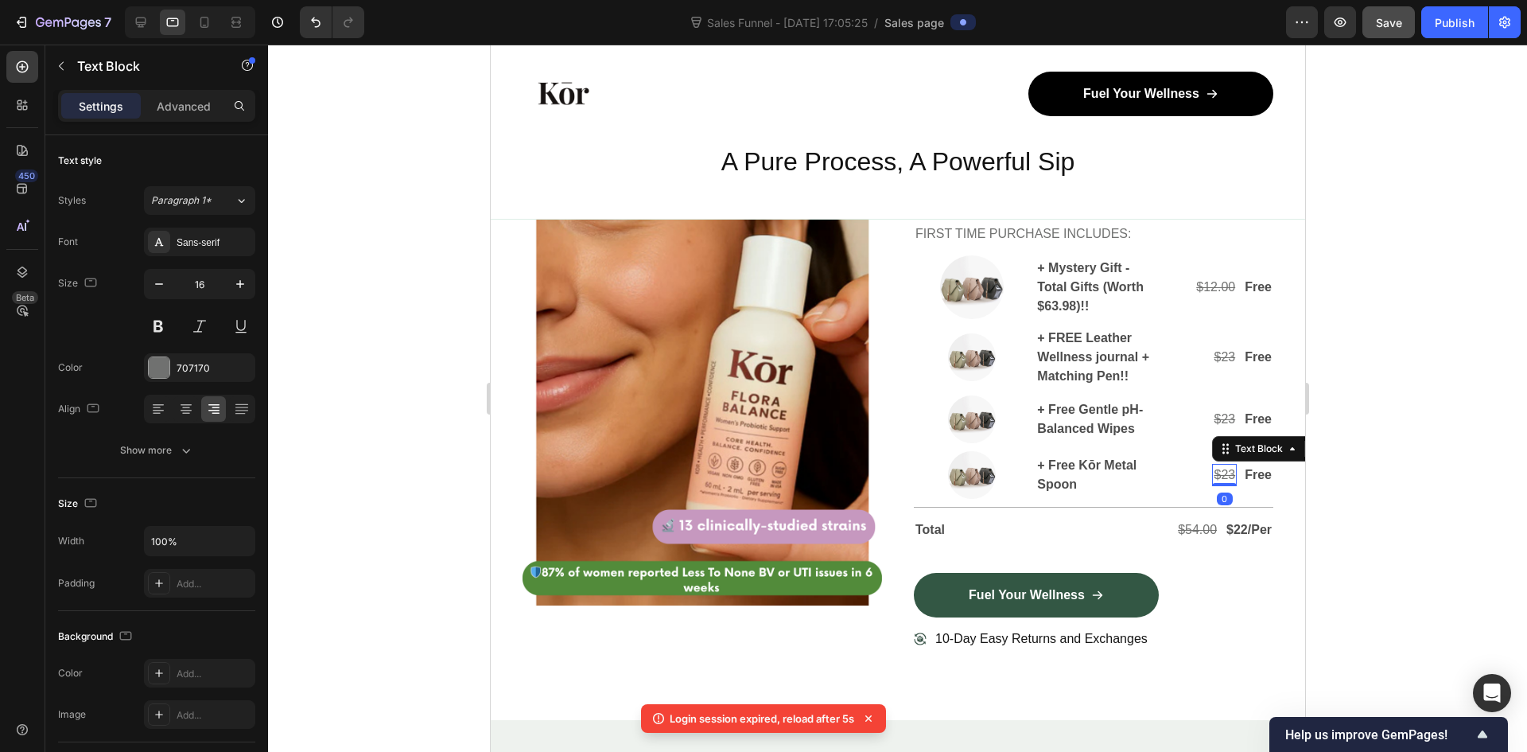
click at [1214, 476] on s "$23" at bounding box center [1223, 475] width 21 height 14
click at [1214, 475] on s "$23" at bounding box center [1223, 475] width 21 height 14
click at [1213, 420] on s "$23" at bounding box center [1223, 419] width 21 height 14
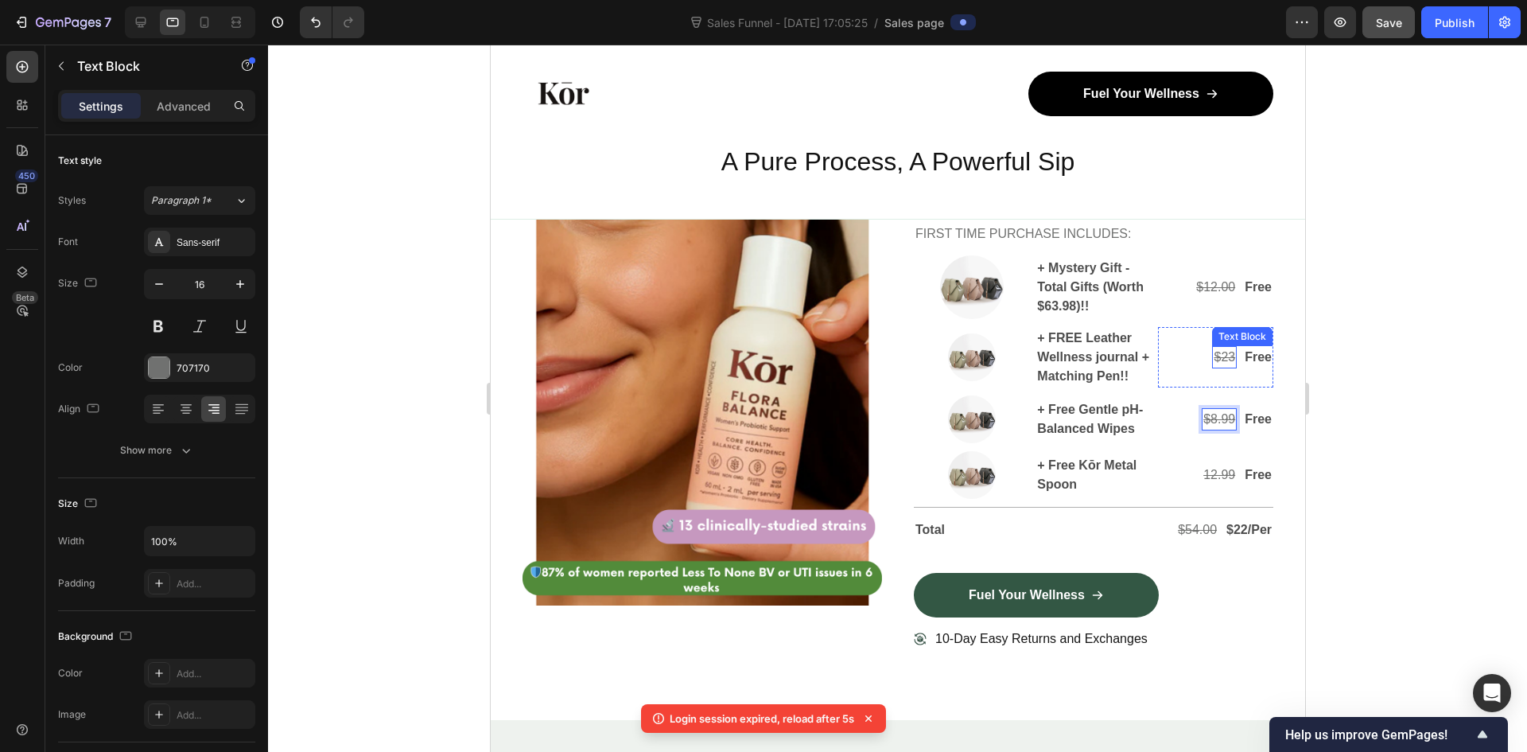
click at [1213, 357] on s "$23" at bounding box center [1223, 357] width 21 height 14
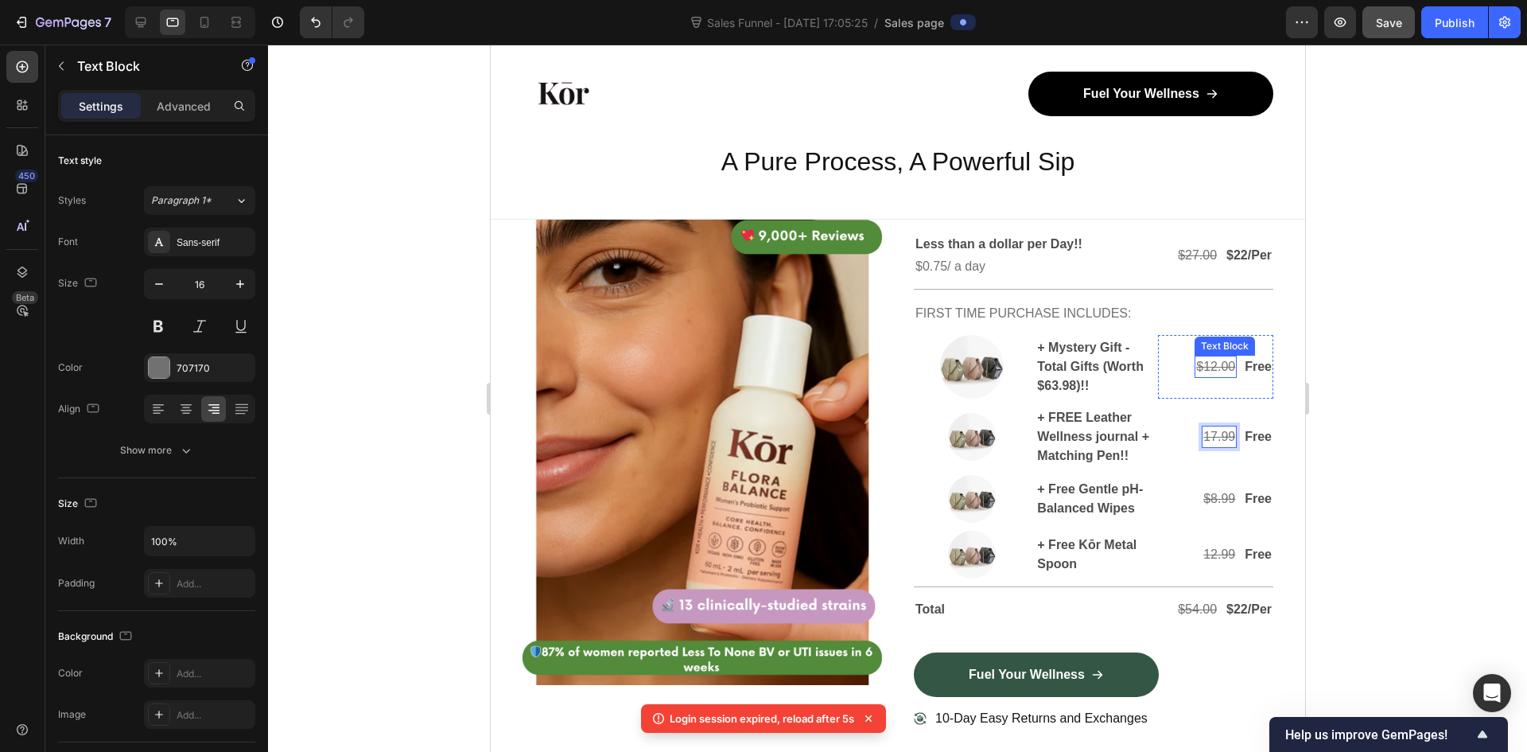
click at [1206, 362] on s "$12.00" at bounding box center [1214, 367] width 39 height 14
click at [1442, 398] on div at bounding box center [897, 398] width 1259 height 707
click at [1203, 371] on s "32.50" at bounding box center [1219, 367] width 32 height 14
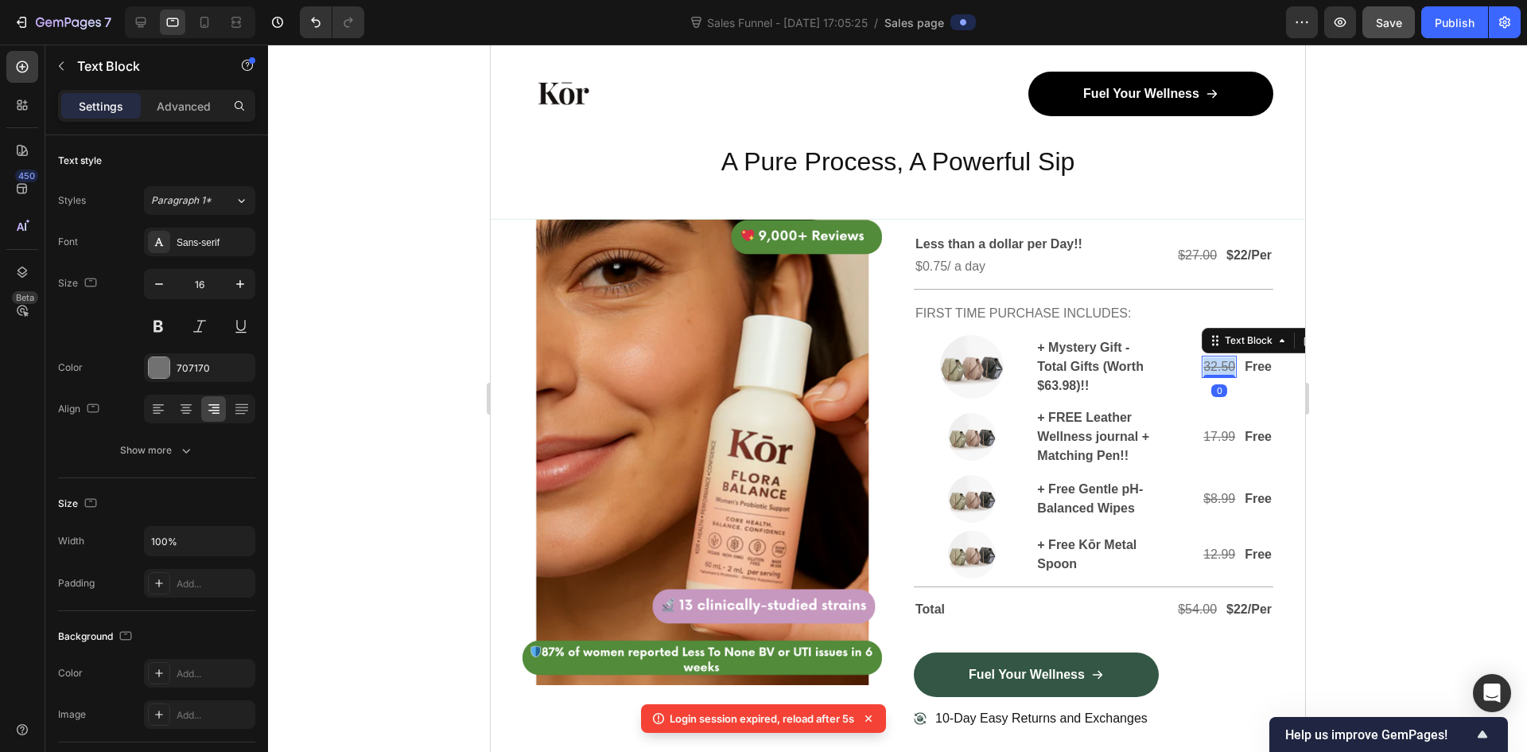
click at [1203, 371] on s "32.50" at bounding box center [1219, 367] width 32 height 14
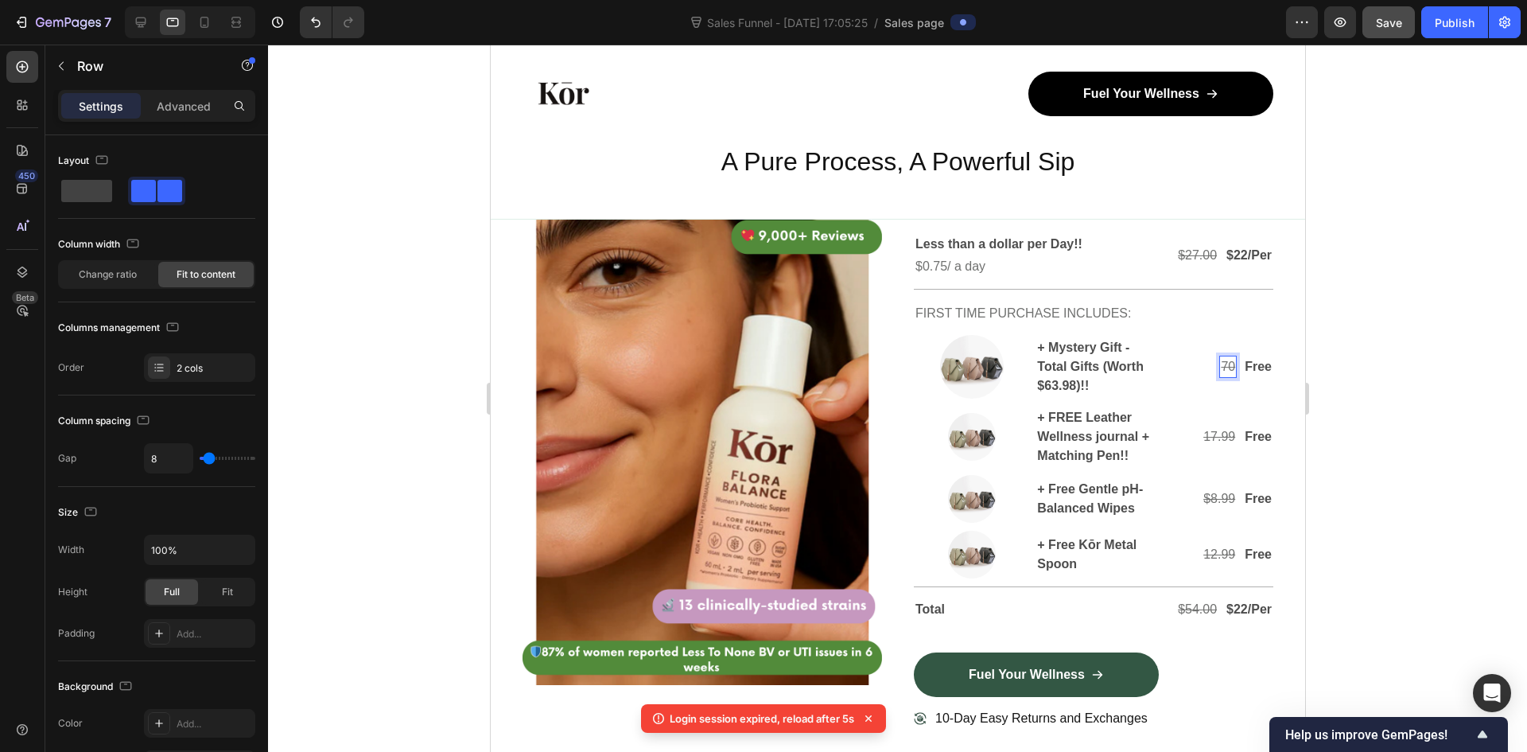
click at [1205, 375] on div "70 Text Block 0 Free Text Block Row" at bounding box center [1214, 367] width 115 height 64
click at [1220, 364] on s "70" at bounding box center [1227, 367] width 14 height 14
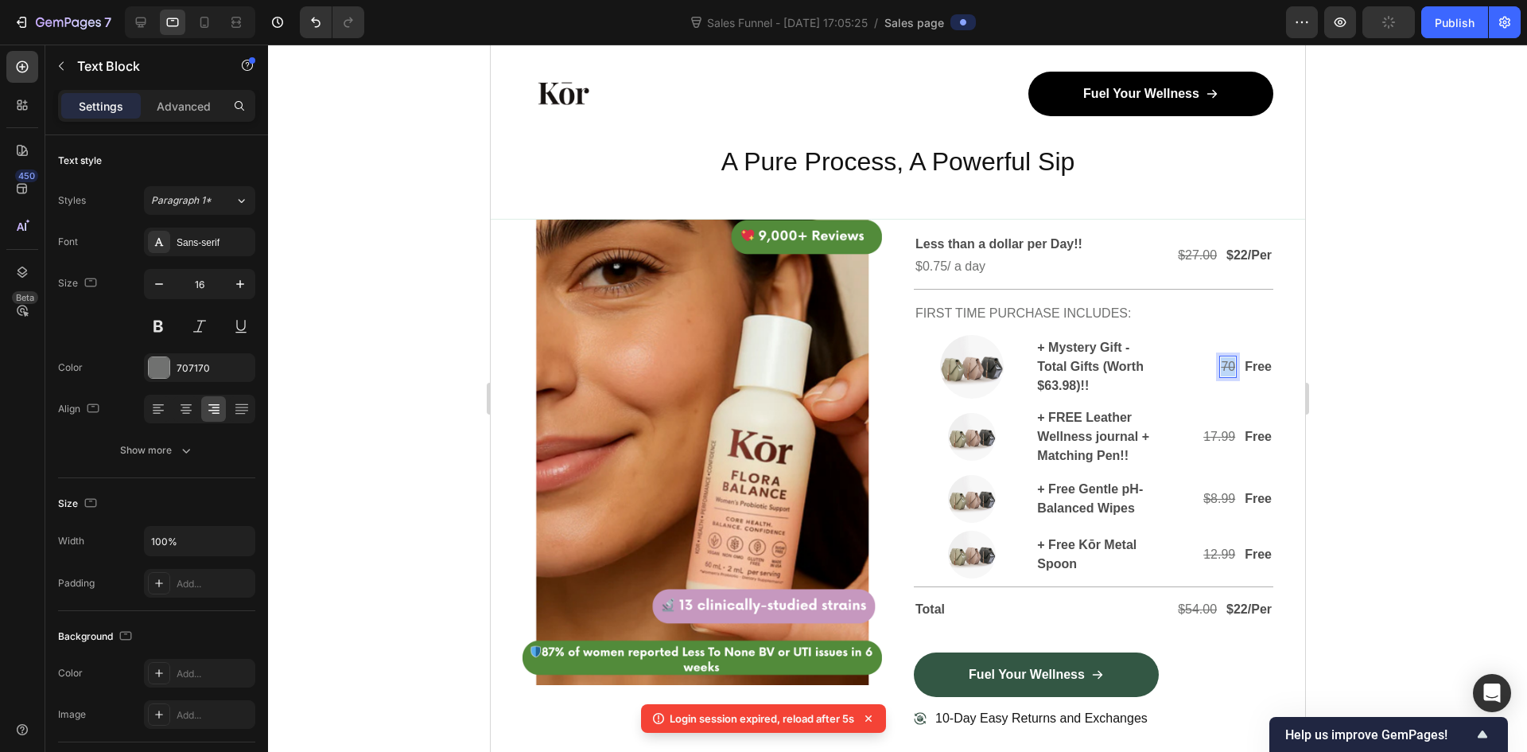
click at [1220, 364] on s "70" at bounding box center [1227, 367] width 14 height 14
click at [1492, 423] on div at bounding box center [897, 398] width 1259 height 707
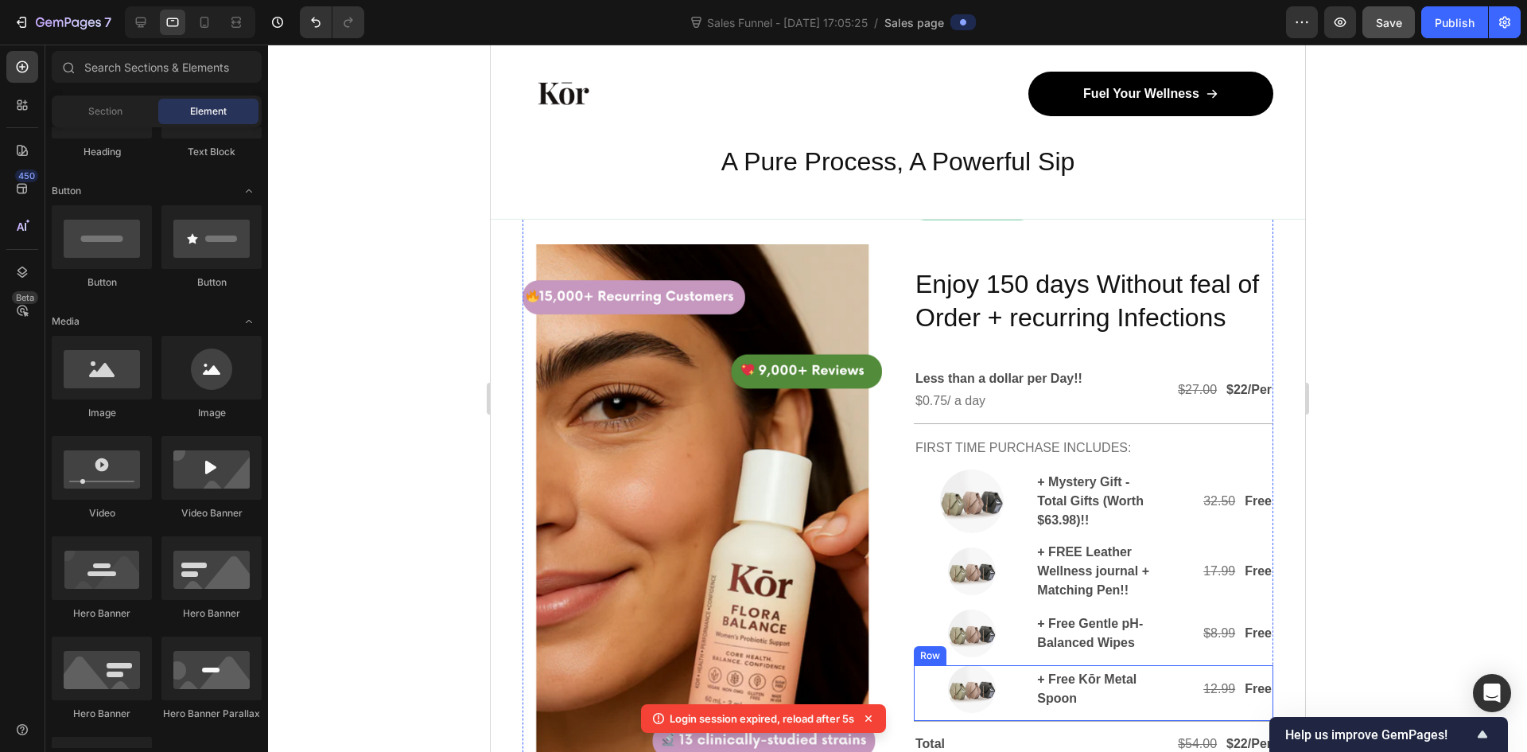
scroll to position [4735, 0]
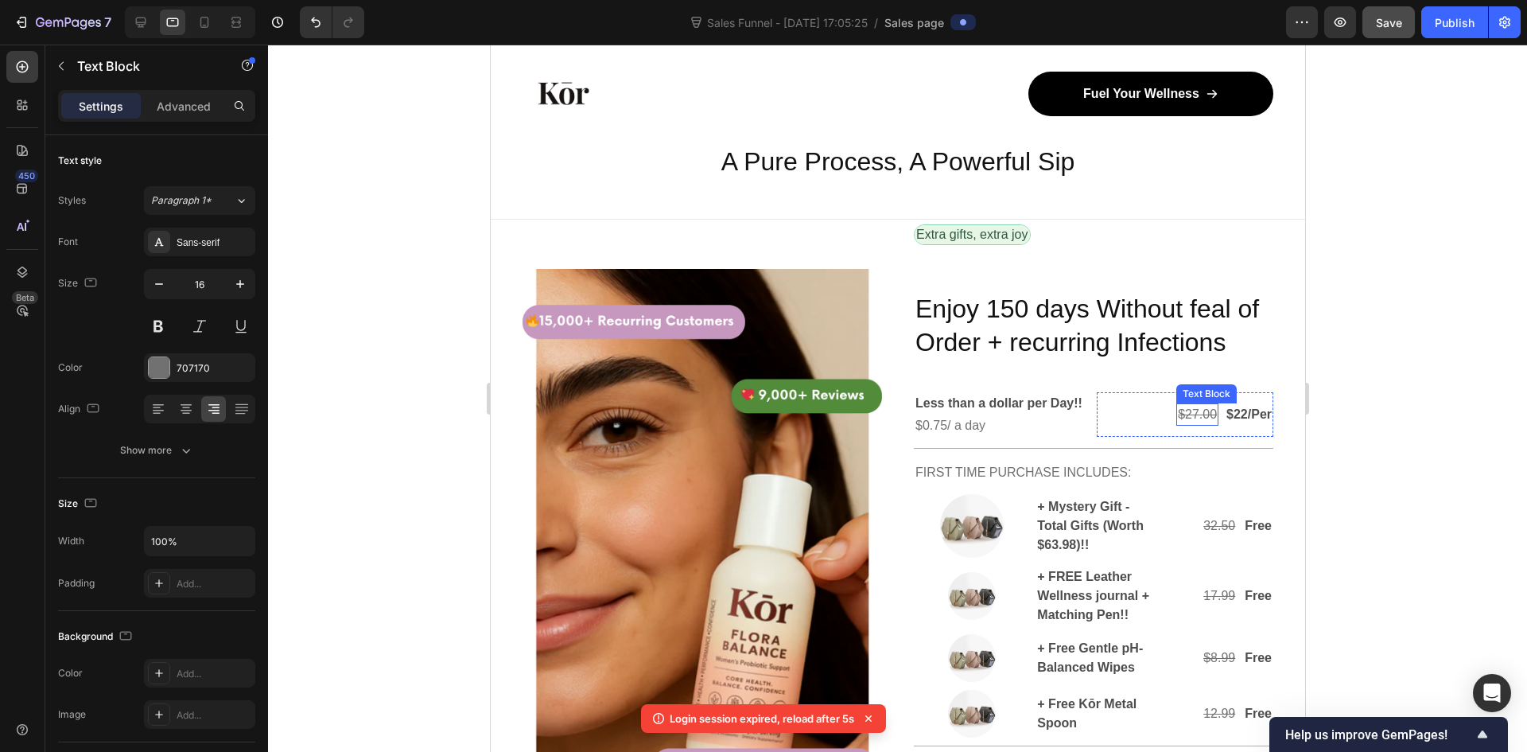
click at [1182, 415] on s "$27.00" at bounding box center [1196, 414] width 39 height 14
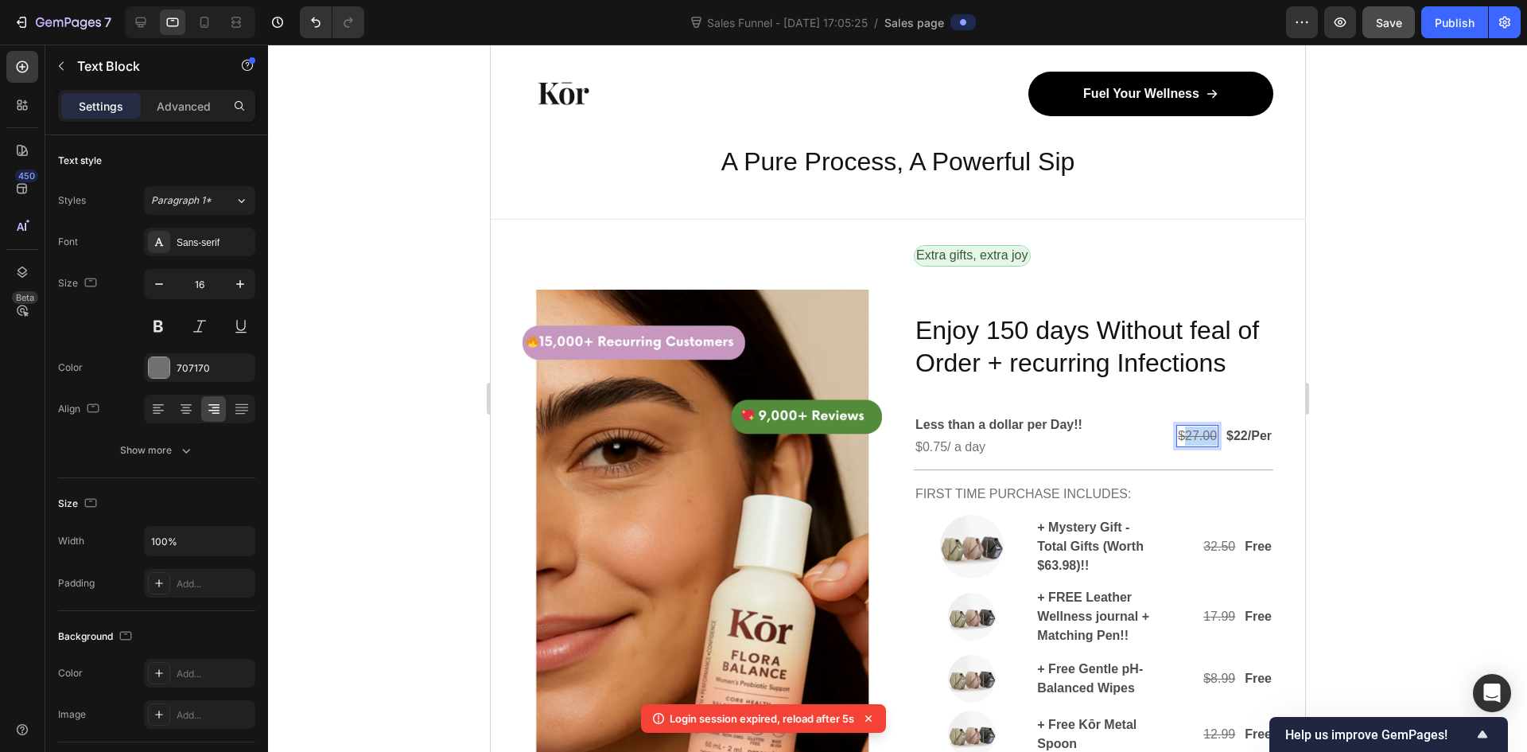
scroll to position [4749, 0]
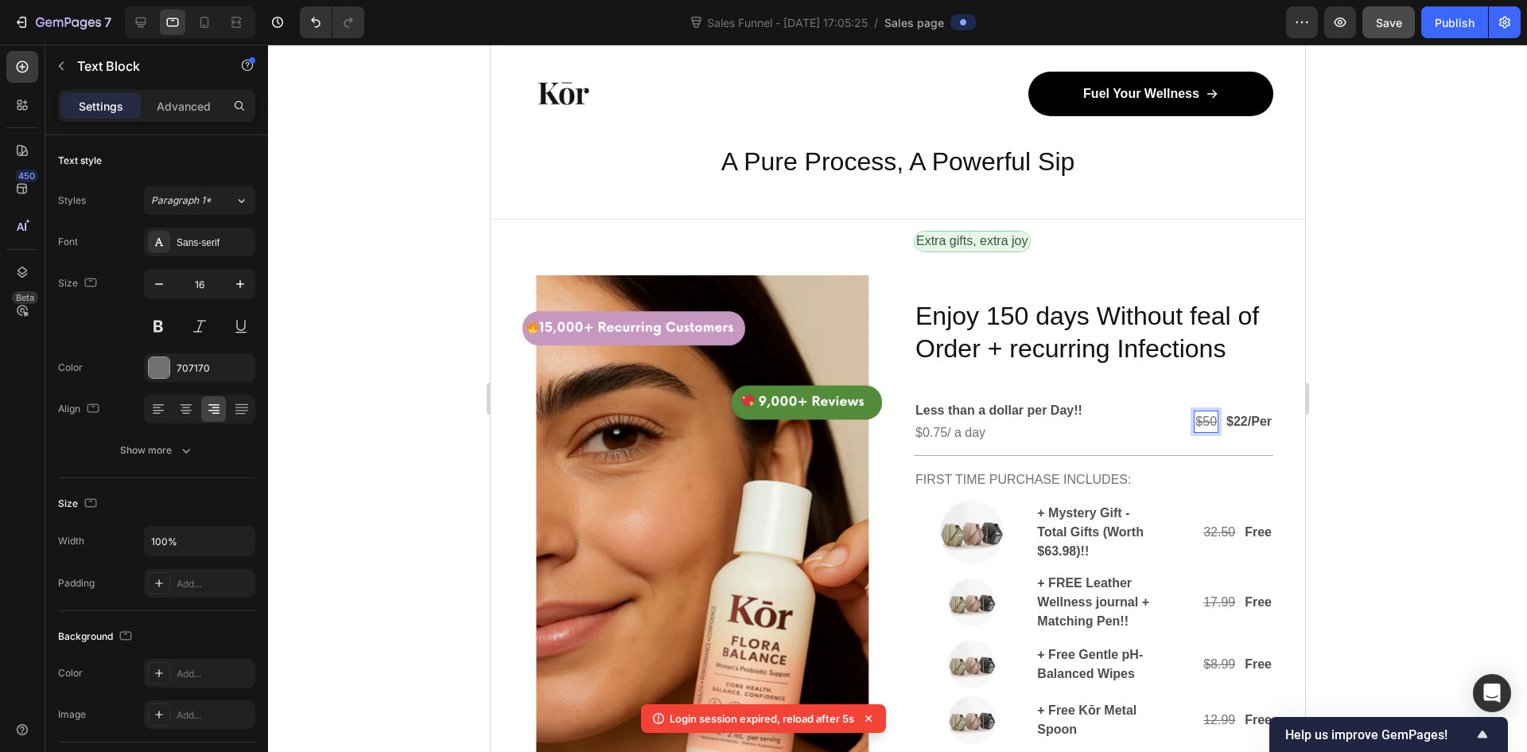
click at [1403, 423] on div at bounding box center [897, 398] width 1259 height 707
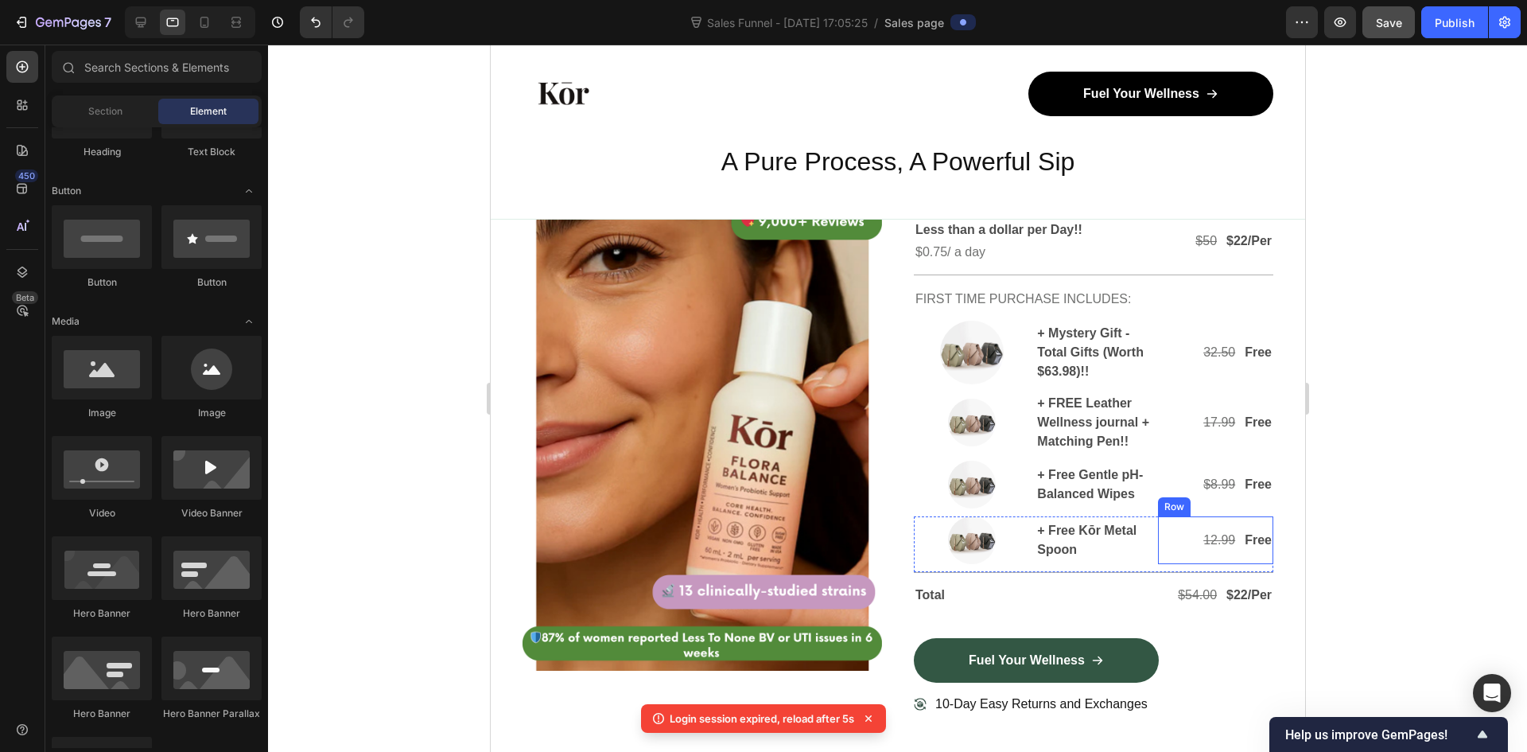
scroll to position [4908, 0]
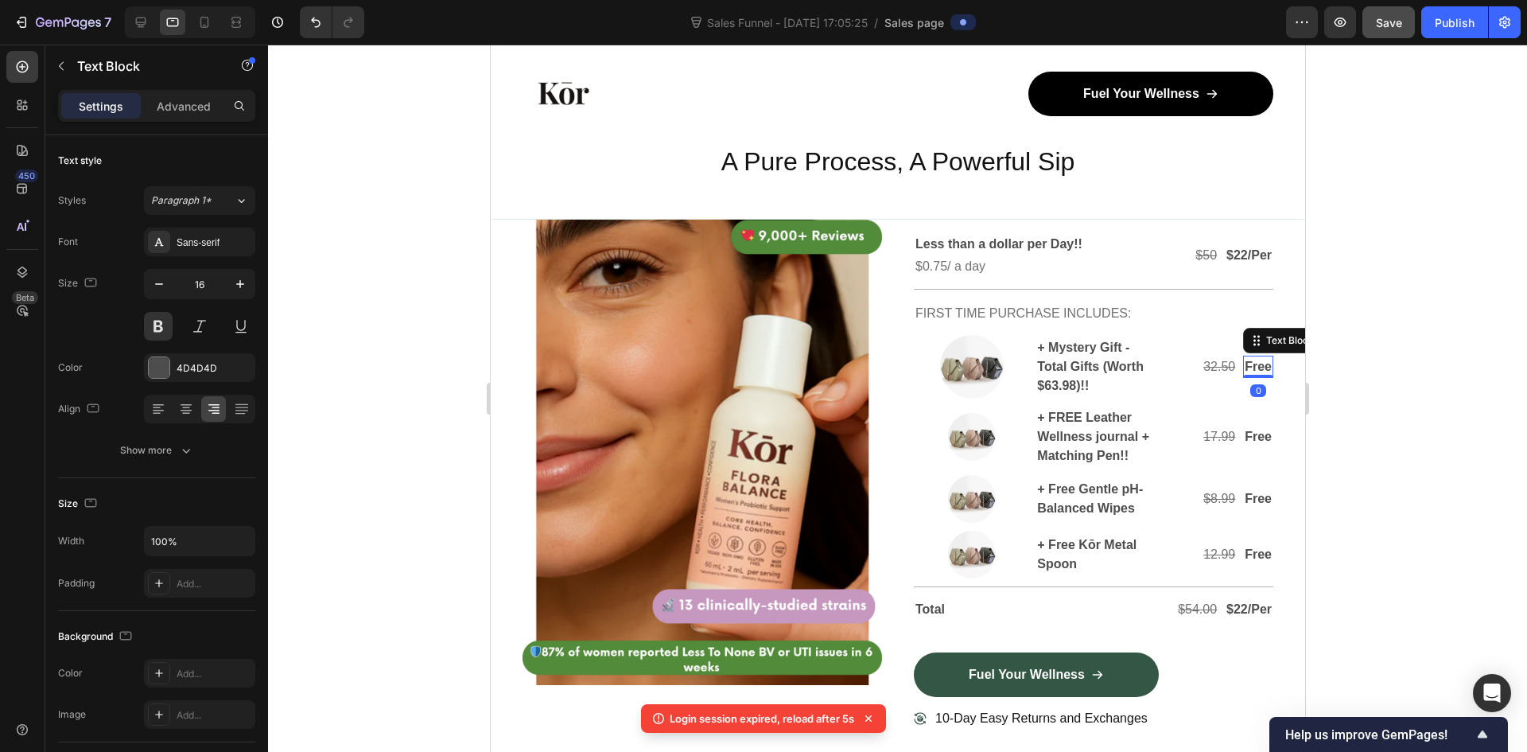
click at [1244, 369] on p "Free" at bounding box center [1257, 366] width 27 height 19
click at [1246, 435] on p "Free" at bounding box center [1257, 436] width 27 height 19
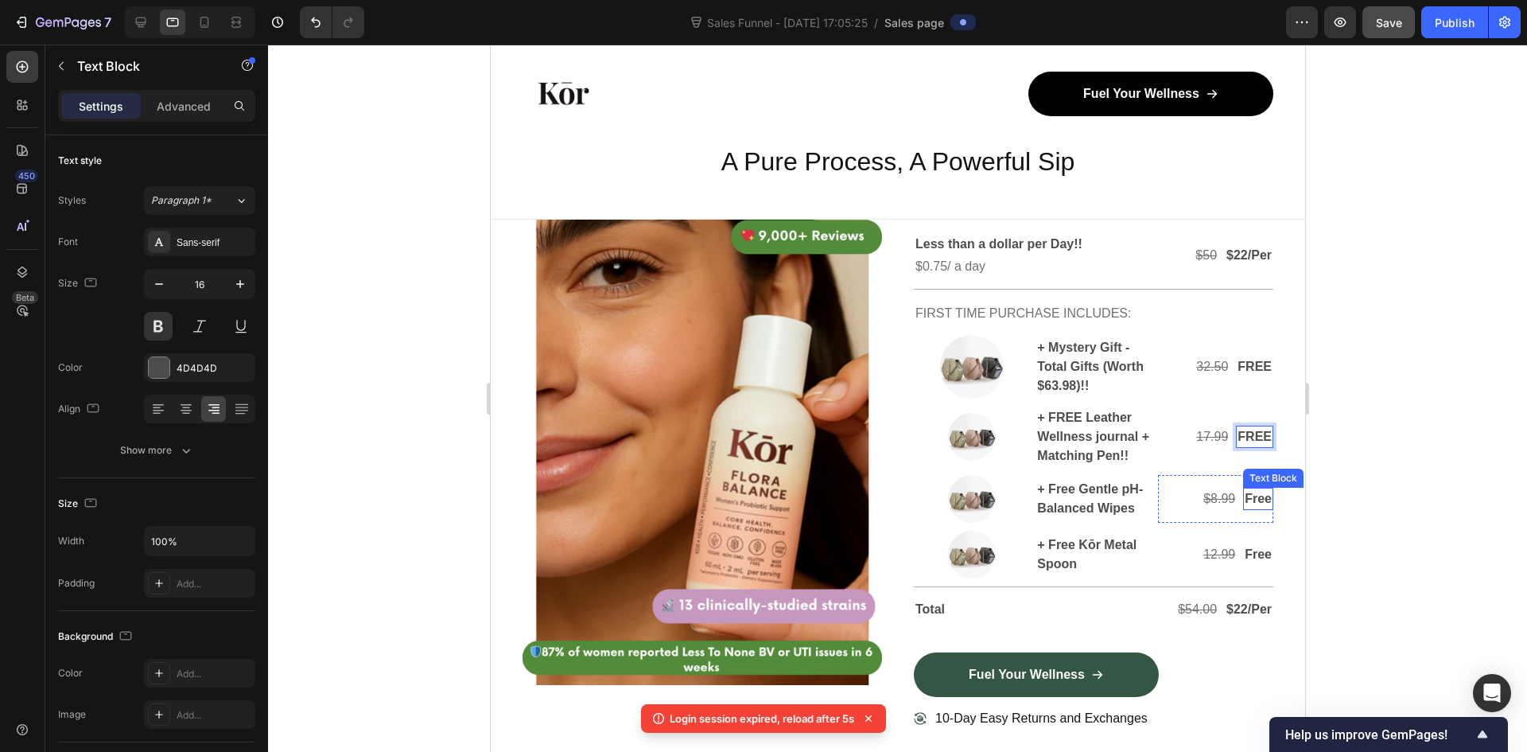
click at [1244, 504] on p "Free" at bounding box center [1257, 498] width 27 height 19
click at [1250, 555] on p "Free" at bounding box center [1257, 554] width 27 height 19
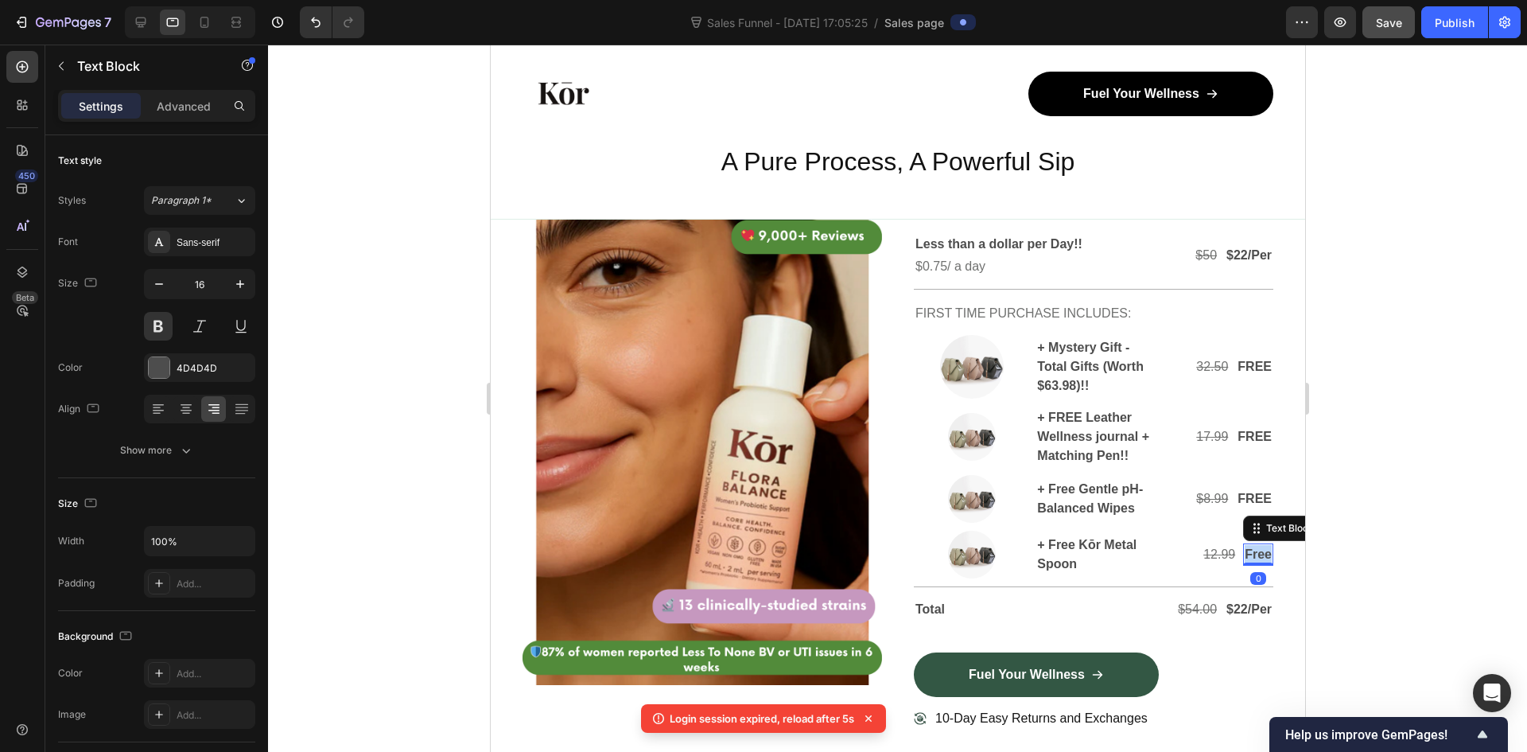
click at [1250, 555] on p "Free" at bounding box center [1257, 554] width 27 height 19
click at [1412, 531] on div at bounding box center [897, 398] width 1259 height 707
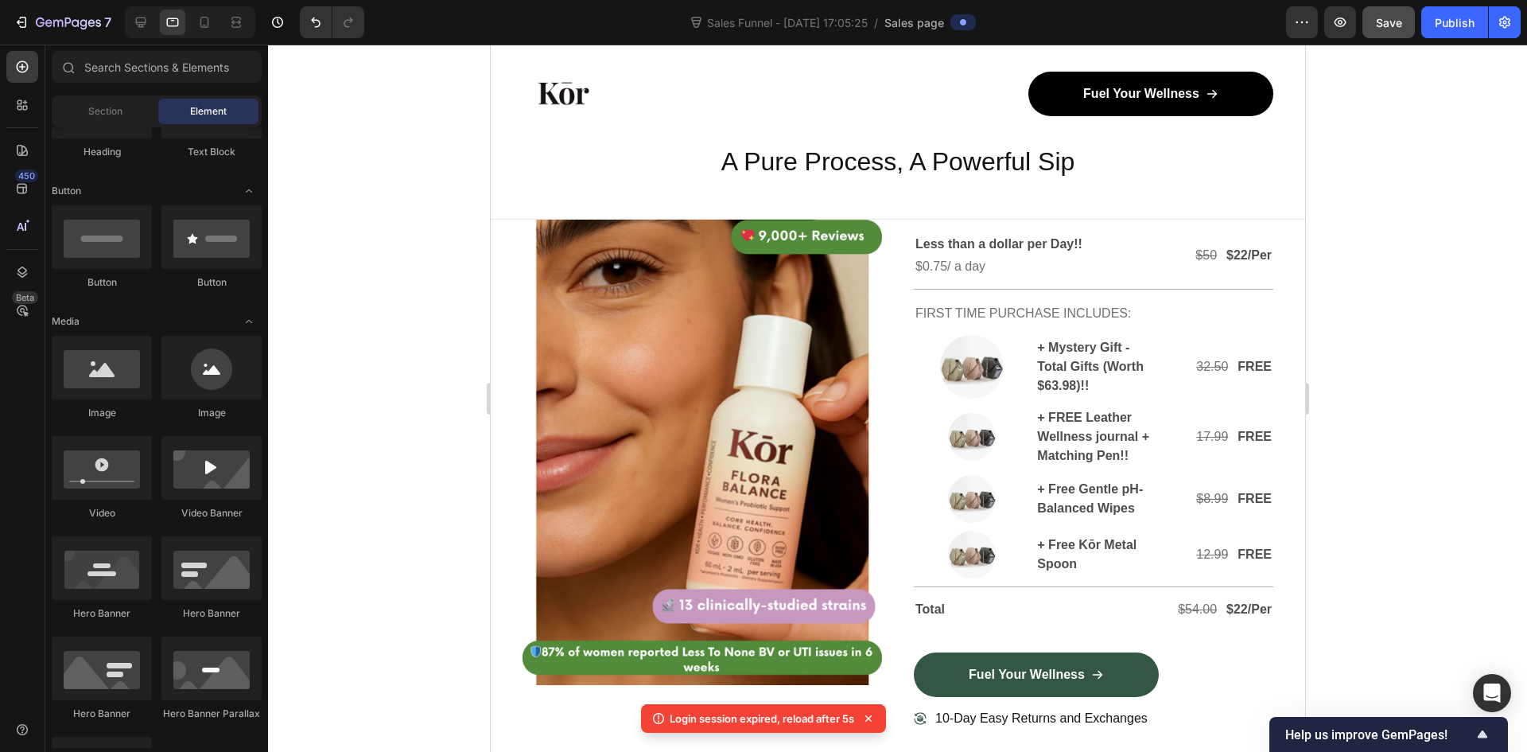
click at [1412, 533] on div at bounding box center [897, 398] width 1259 height 707
click at [961, 379] on img at bounding box center [971, 367] width 64 height 64
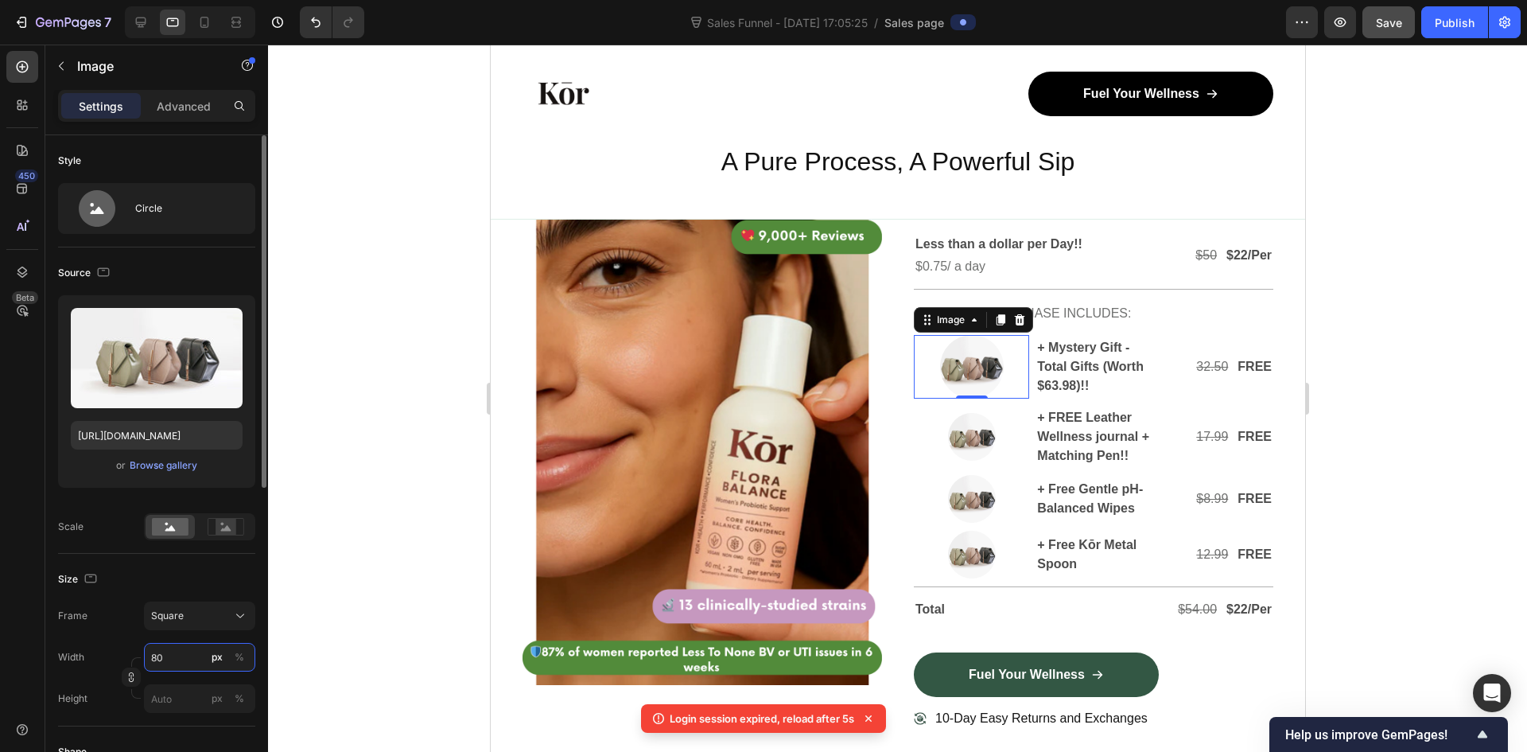
type input "5"
type input "50"
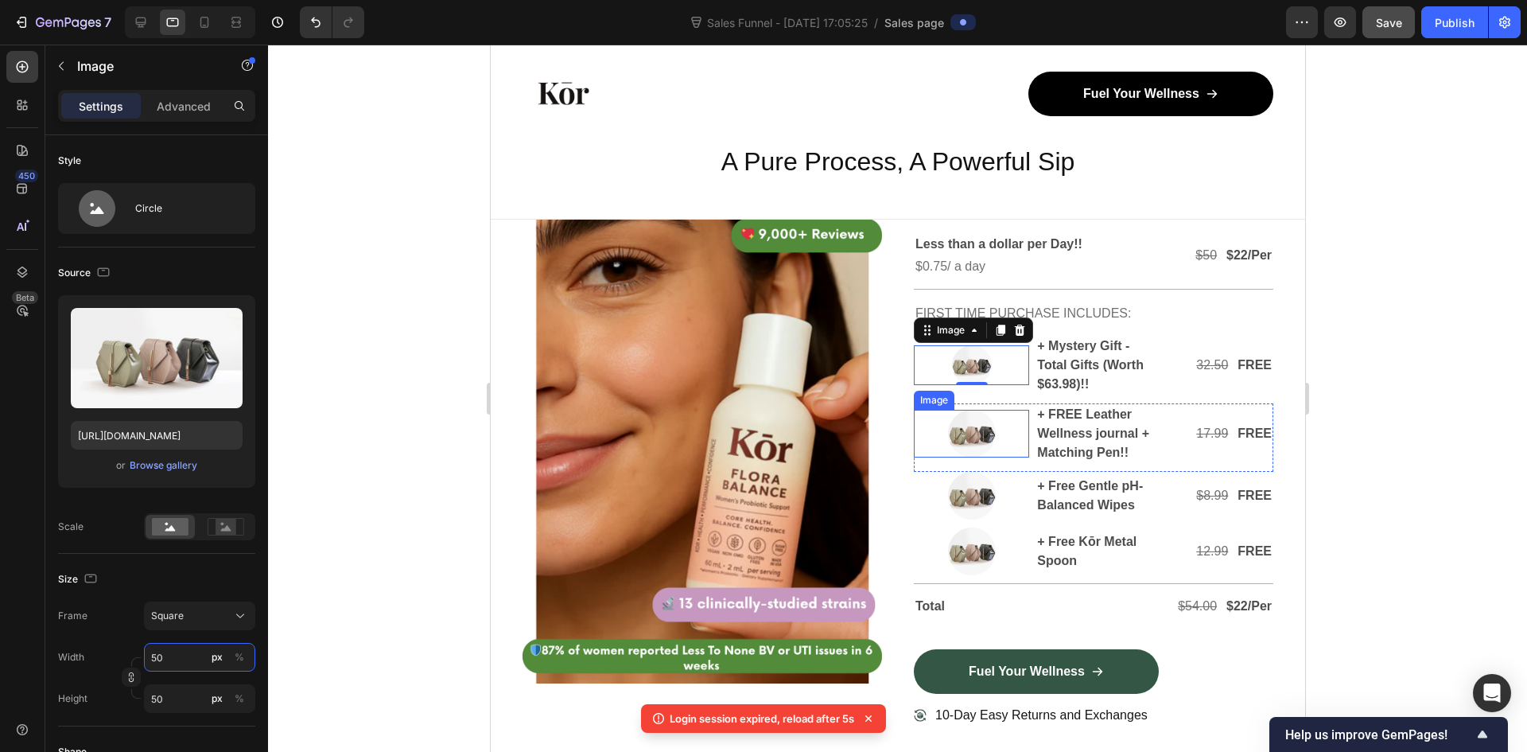
type input "5"
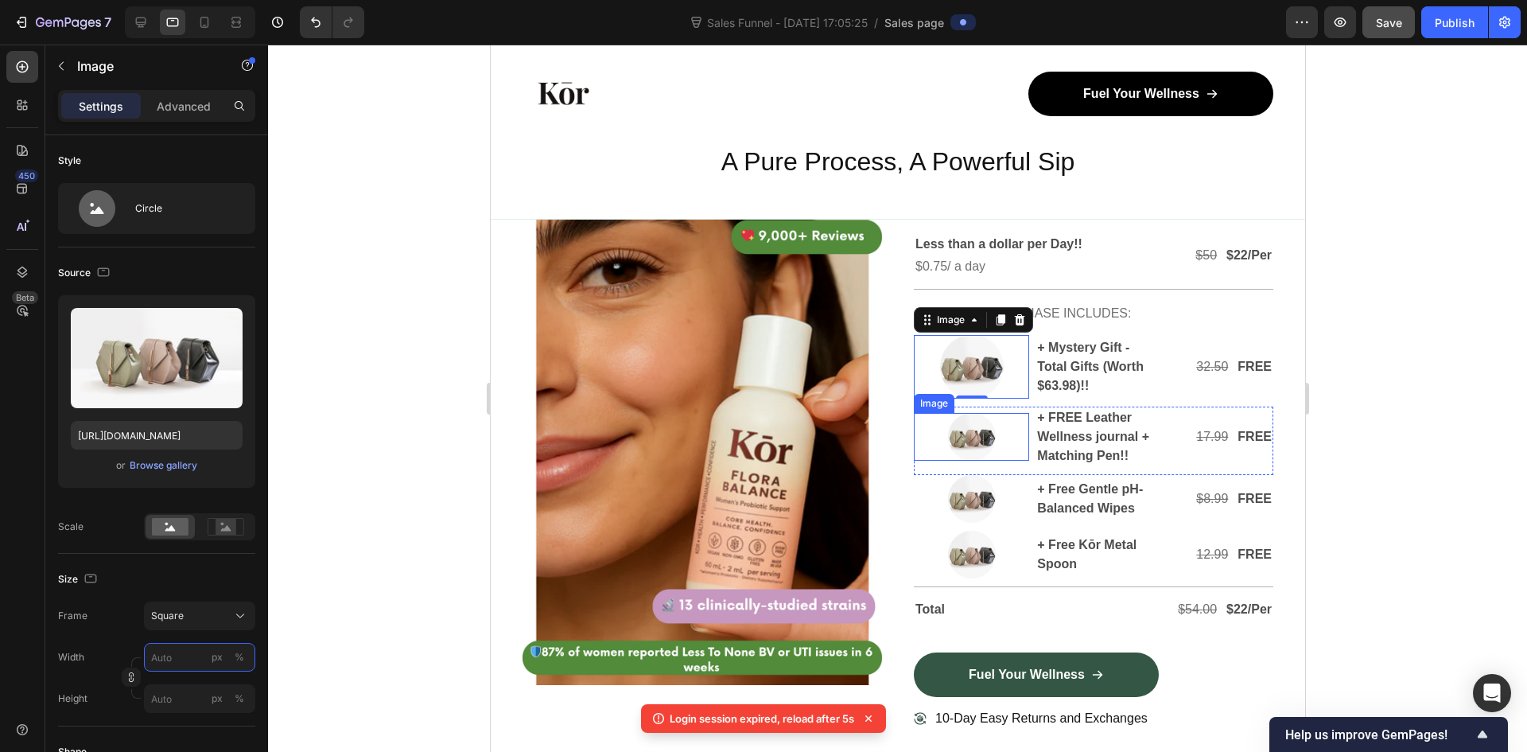
type input "6"
type input "60"
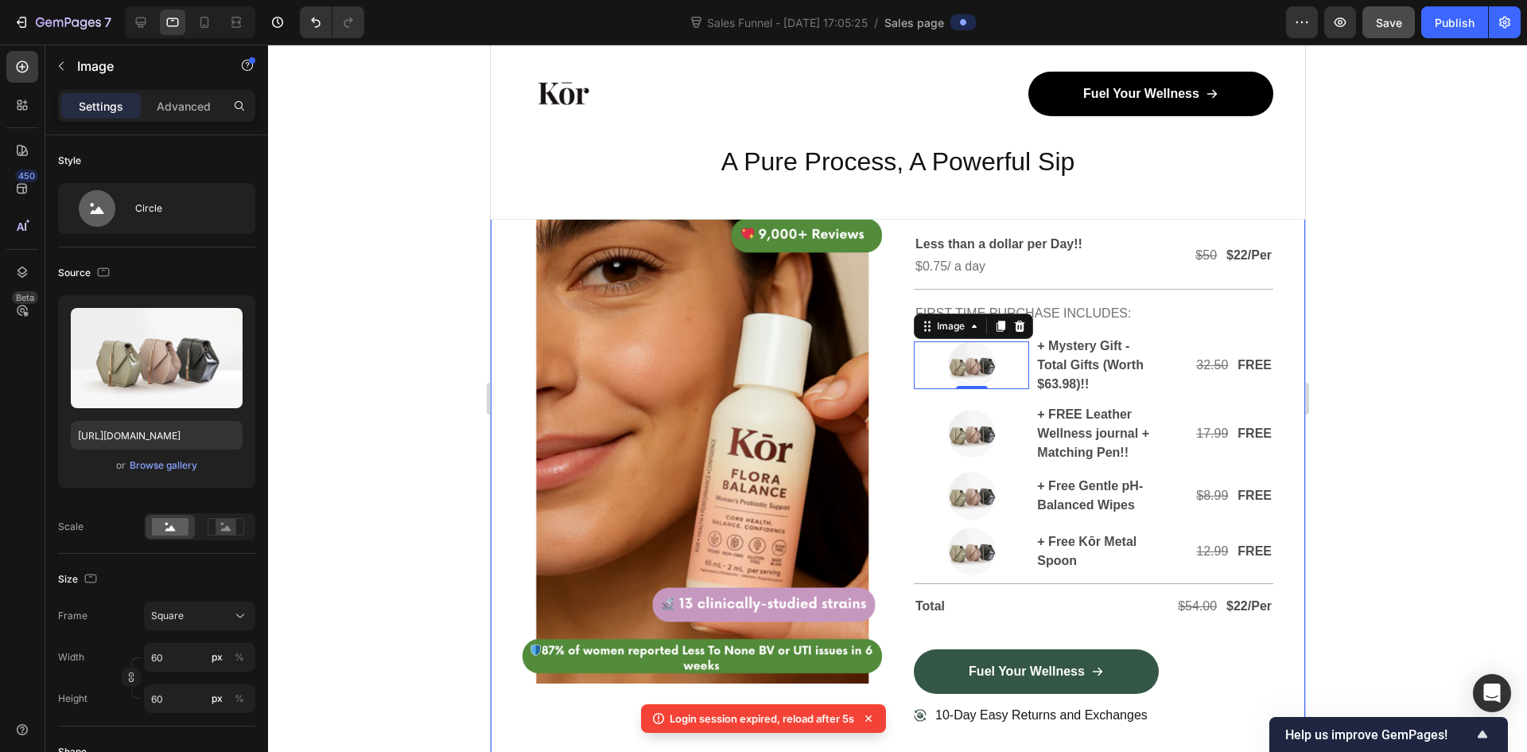
click at [1452, 313] on div at bounding box center [897, 398] width 1259 height 707
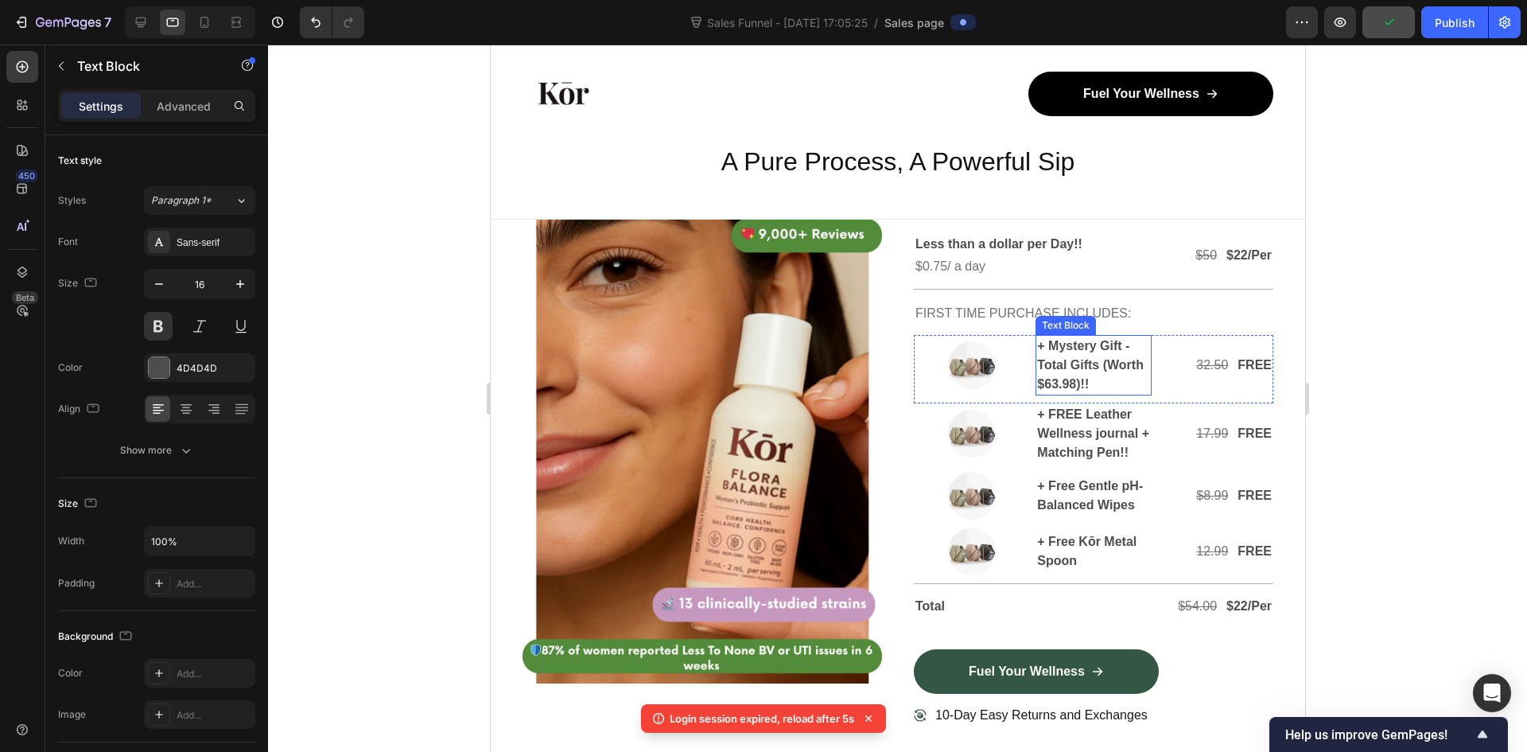
click at [1083, 384] on p "+ Mystery Gift - Total Gifts (Worth $63.98)!!" at bounding box center [1092, 364] width 112 height 57
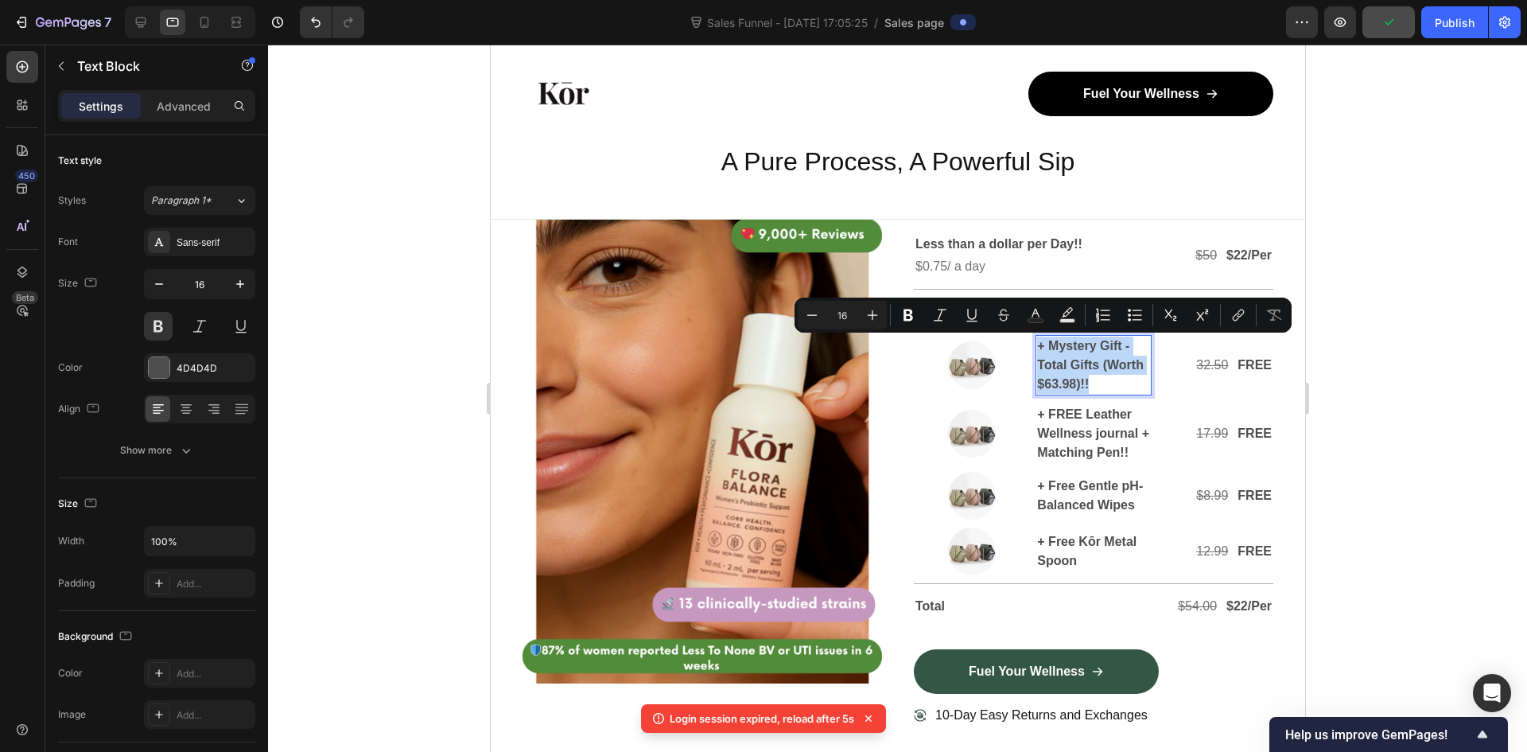
click at [1081, 379] on p "+ Mystery Gift - Total Gifts (Worth $63.98)!!" at bounding box center [1092, 364] width 112 height 57
click at [1102, 375] on p "+ Mystery Gift - Total Gifts (Worth $63.98)!!" at bounding box center [1092, 364] width 112 height 57
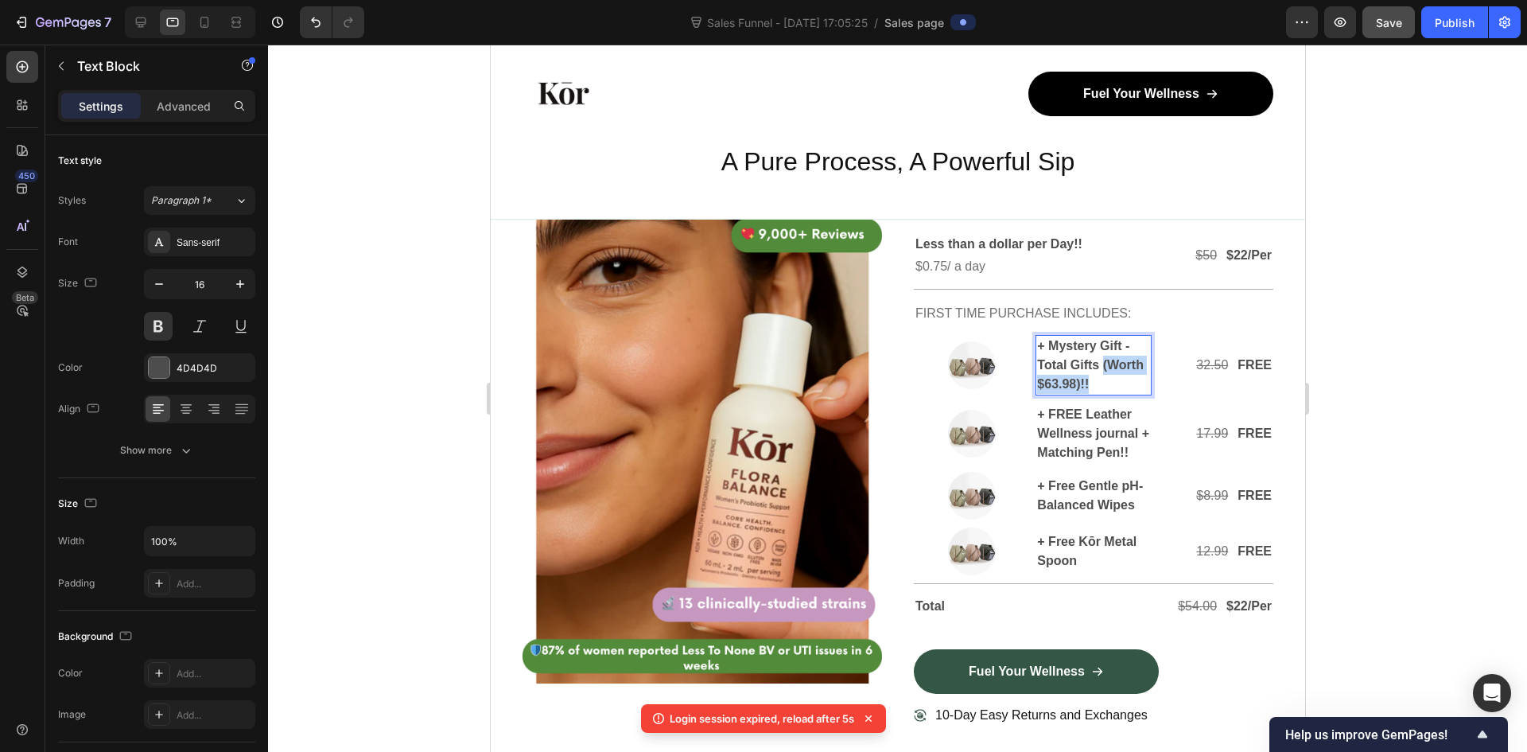
drag, startPoint x: 1094, startPoint y: 367, endPoint x: 1112, endPoint y: 381, distance: 22.1
click at [1112, 381] on p "+ Mystery Gift - Total Gifts (Worth $63.98)!!" at bounding box center [1092, 364] width 112 height 57
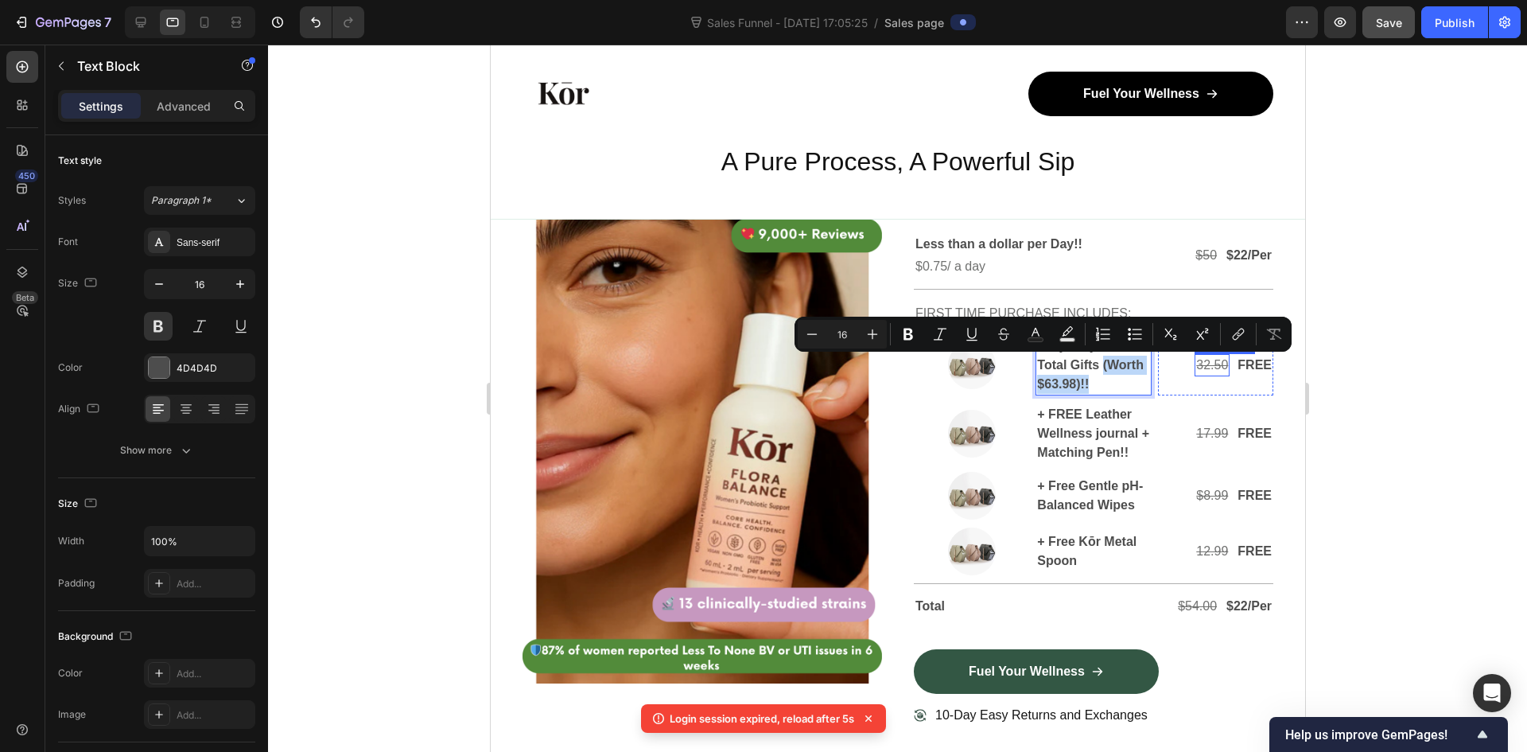
click at [1202, 368] on s "32.50" at bounding box center [1211, 365] width 32 height 14
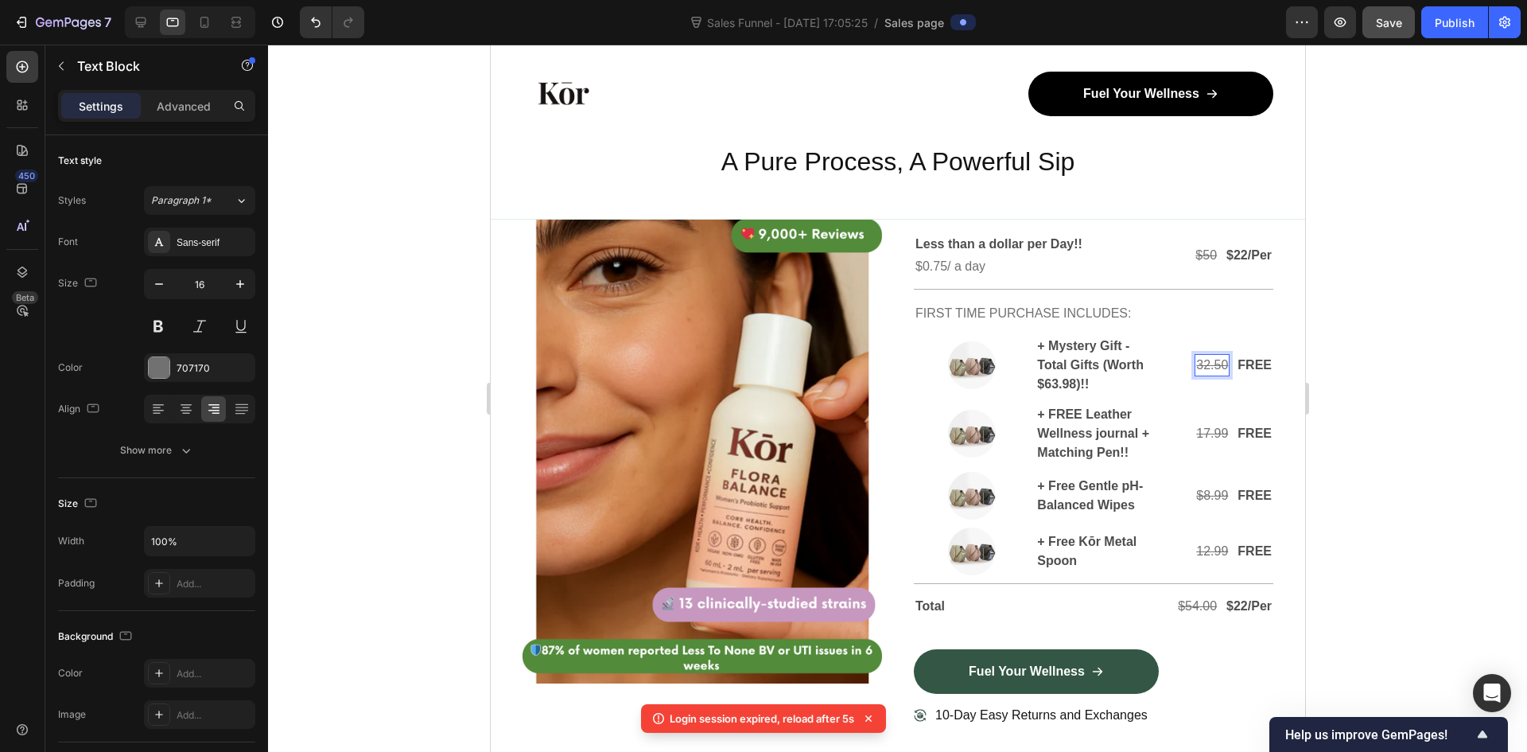
click at [1202, 368] on s "32.50" at bounding box center [1211, 365] width 32 height 14
click at [1195, 435] on s "17.99" at bounding box center [1211, 433] width 32 height 14
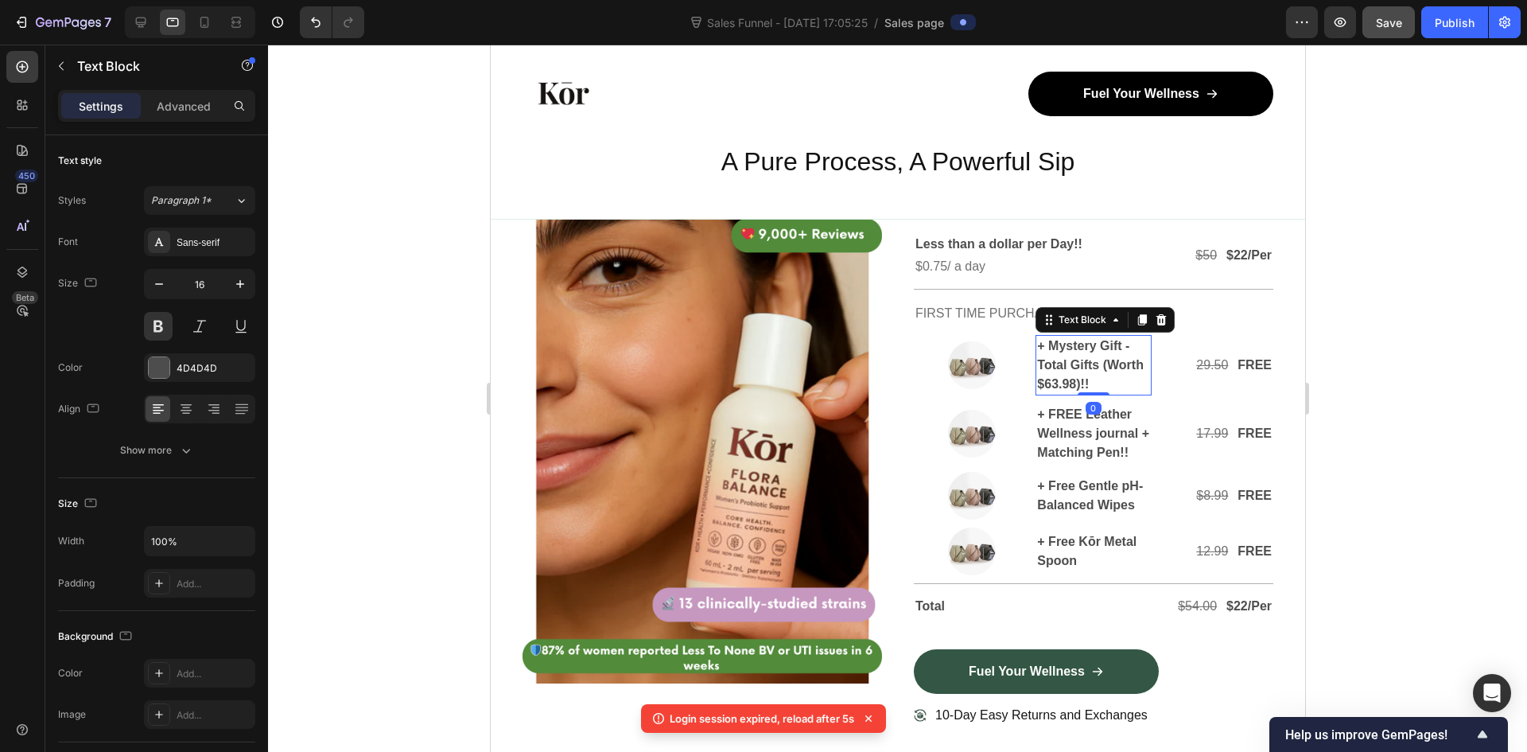
click at [1049, 381] on p "+ Mystery Gift - Total Gifts (Worth $63.98)!!" at bounding box center [1092, 364] width 112 height 57
click at [1049, 383] on p "+ Mystery Gift - Total Gifts (Worth $63.98)!!" at bounding box center [1092, 364] width 112 height 57
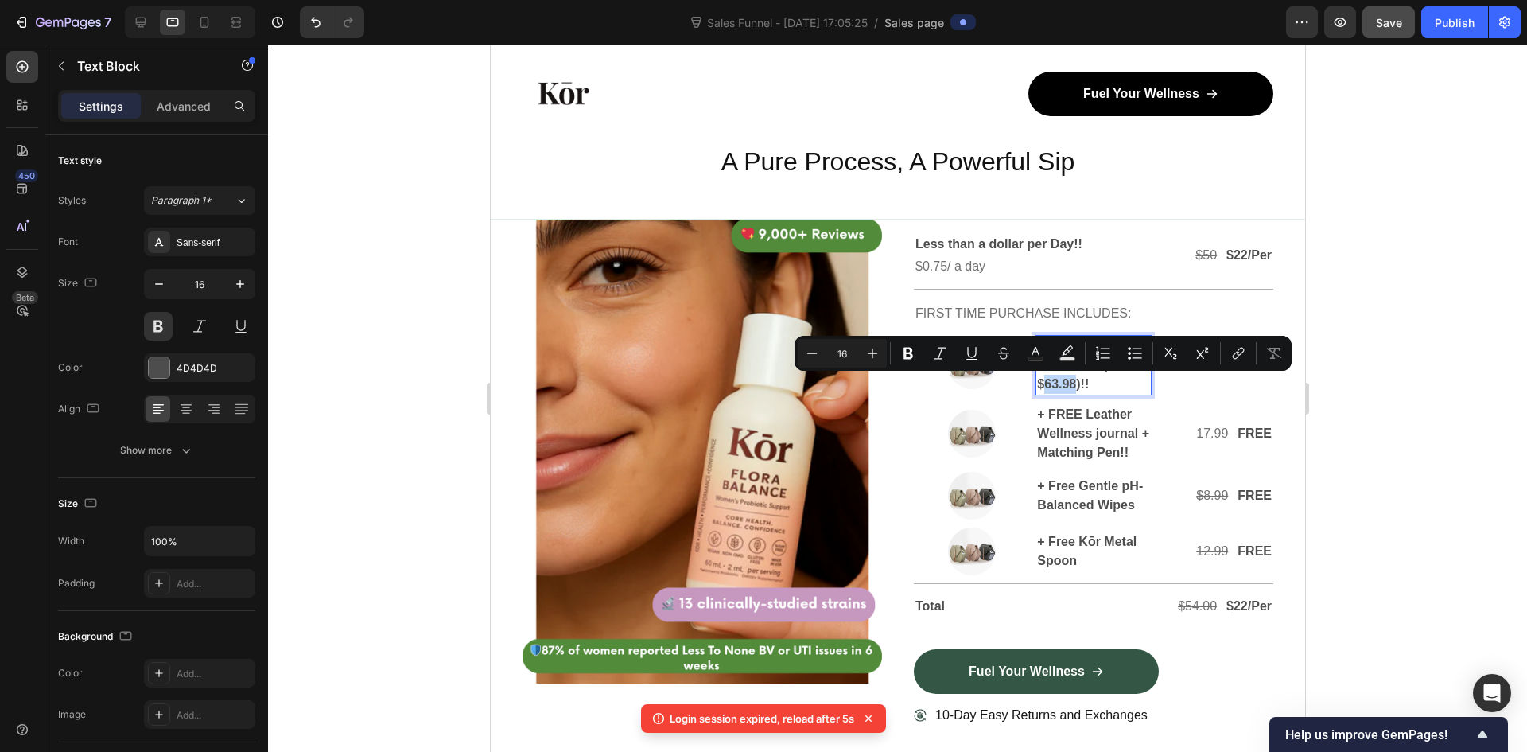
click at [1118, 409] on p "+ FREE Leather Wellness journal + Matching Pen!!" at bounding box center [1092, 433] width 112 height 57
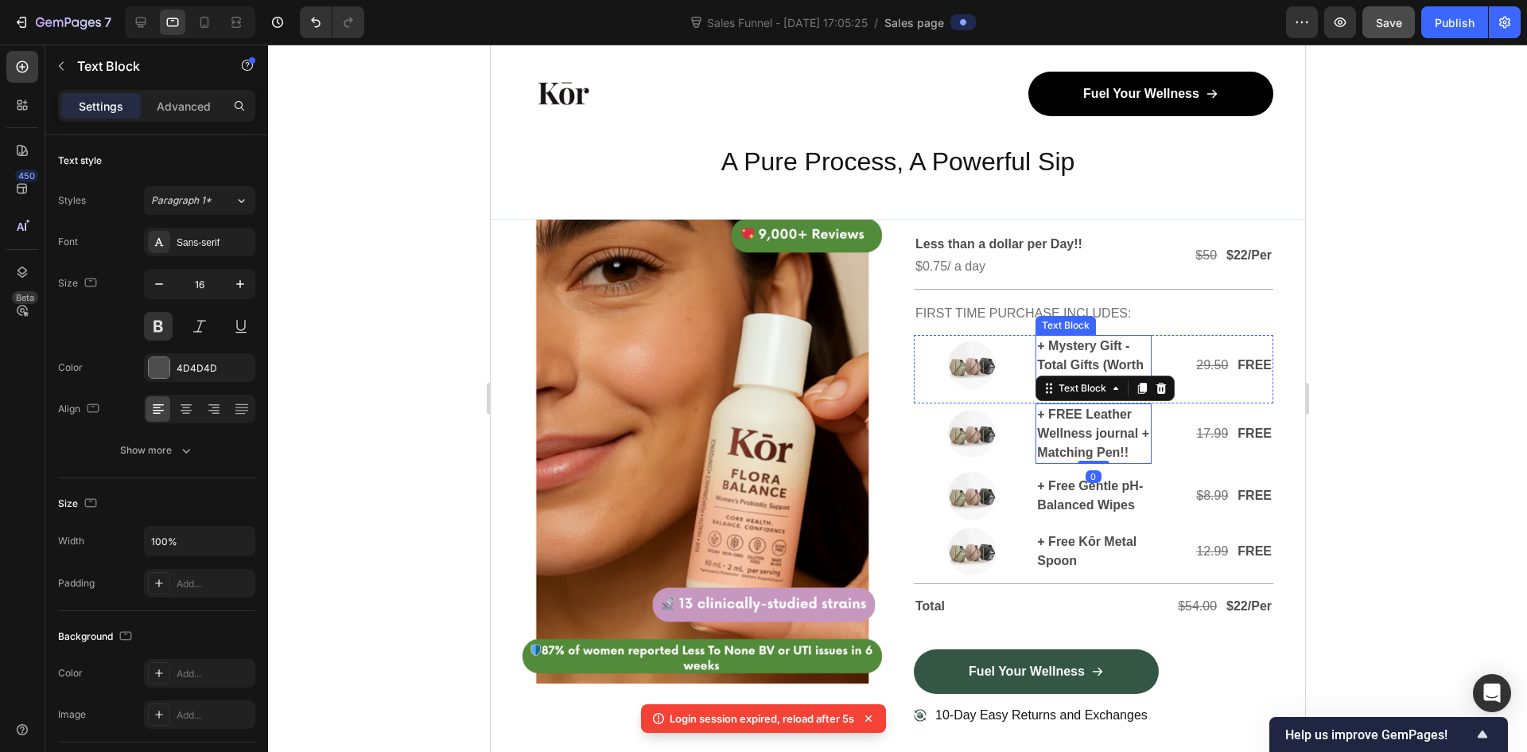
click at [1098, 345] on p "+ Mystery Gift - Total Gifts (Worth $63.98)!!" at bounding box center [1092, 364] width 112 height 57
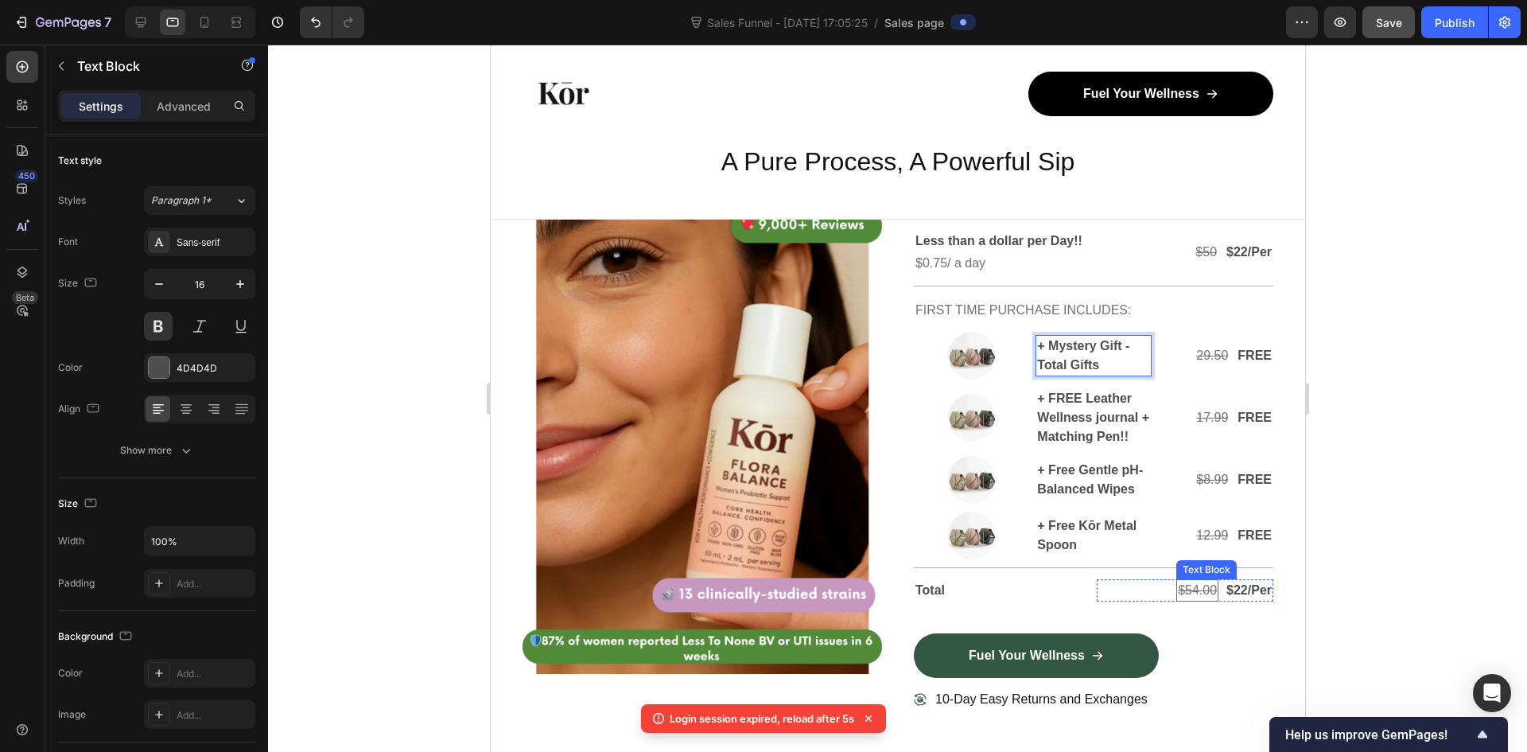
click at [1177, 593] on s "$54.00" at bounding box center [1196, 590] width 39 height 14
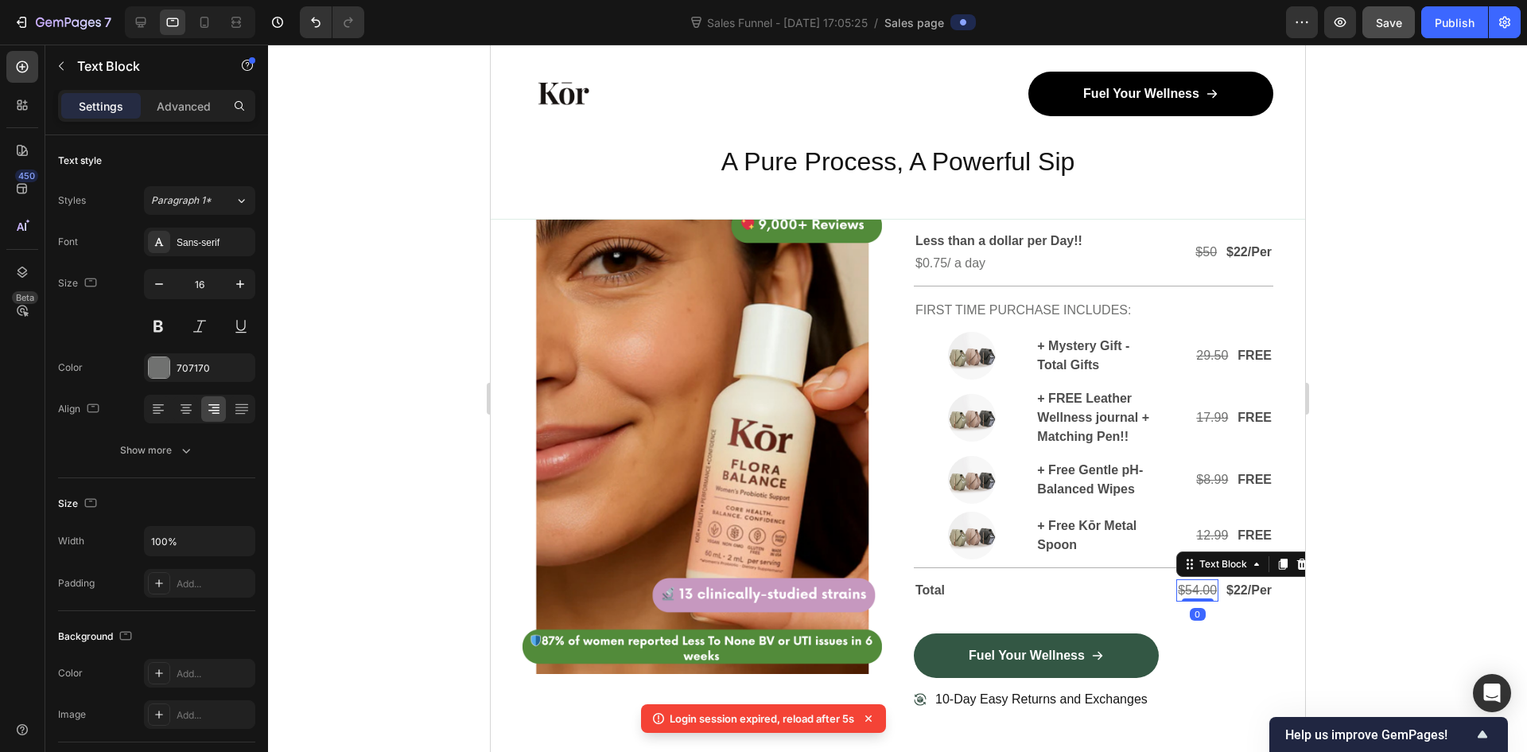
click at [1177, 593] on s "$54.00" at bounding box center [1196, 590] width 39 height 14
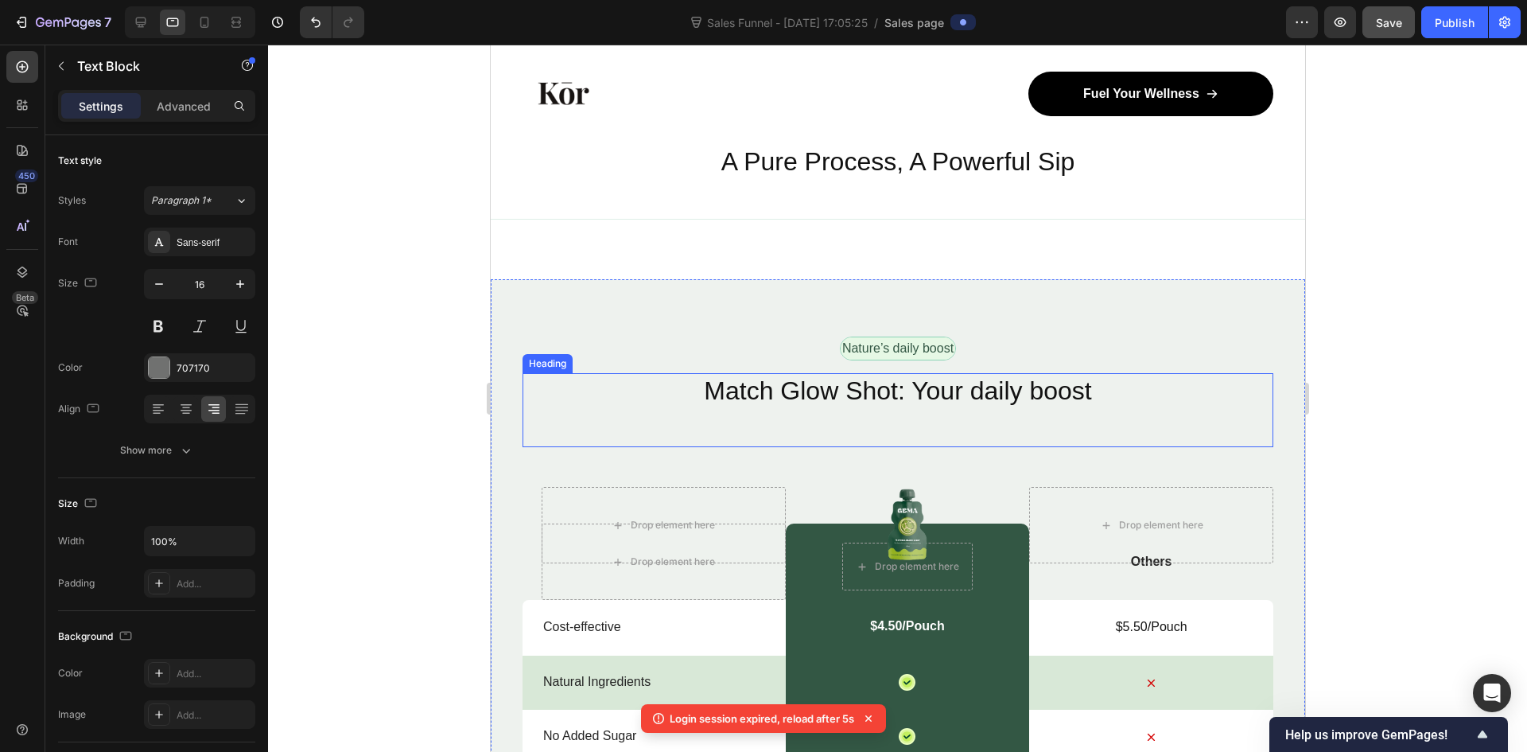
scroll to position [5411, 0]
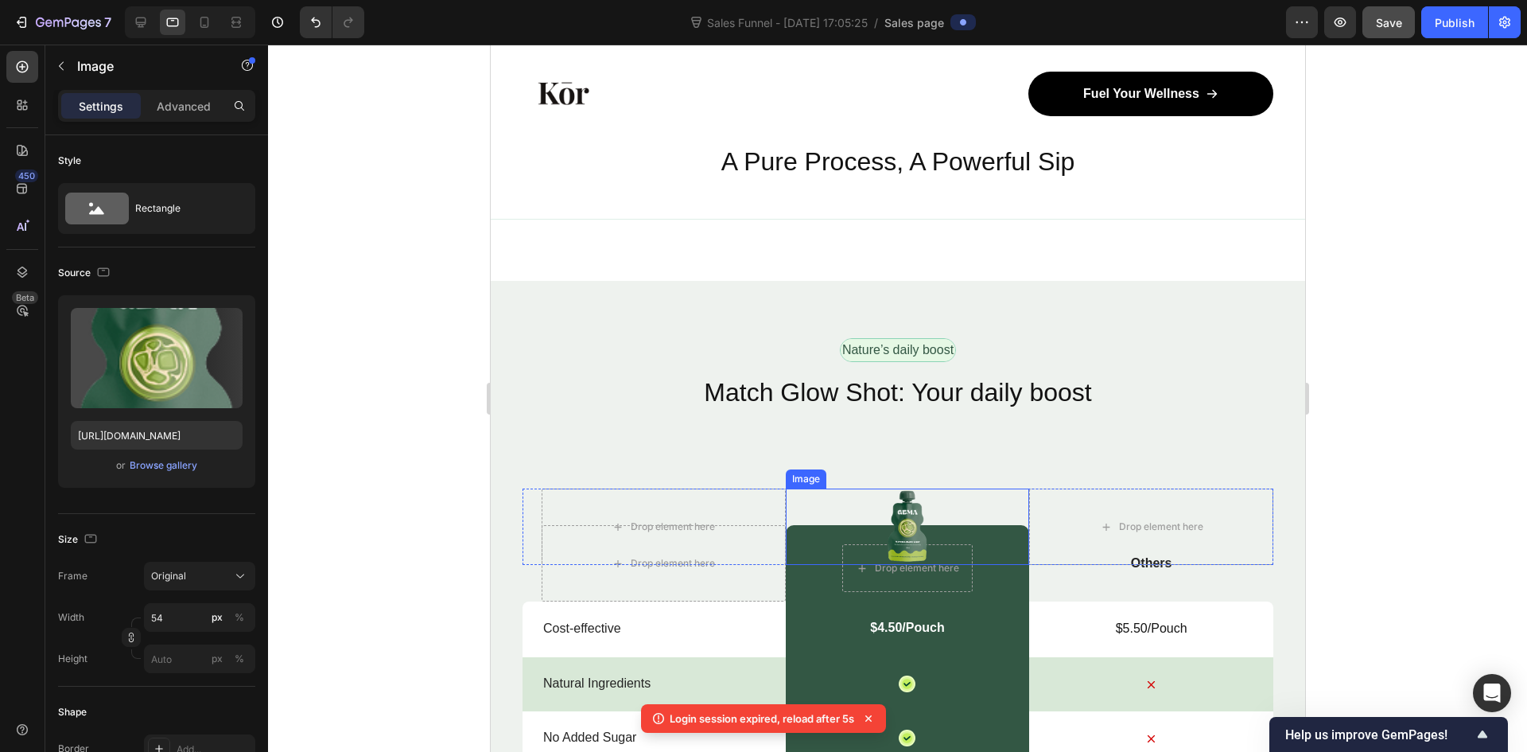
click at [892, 519] on img at bounding box center [906, 526] width 43 height 76
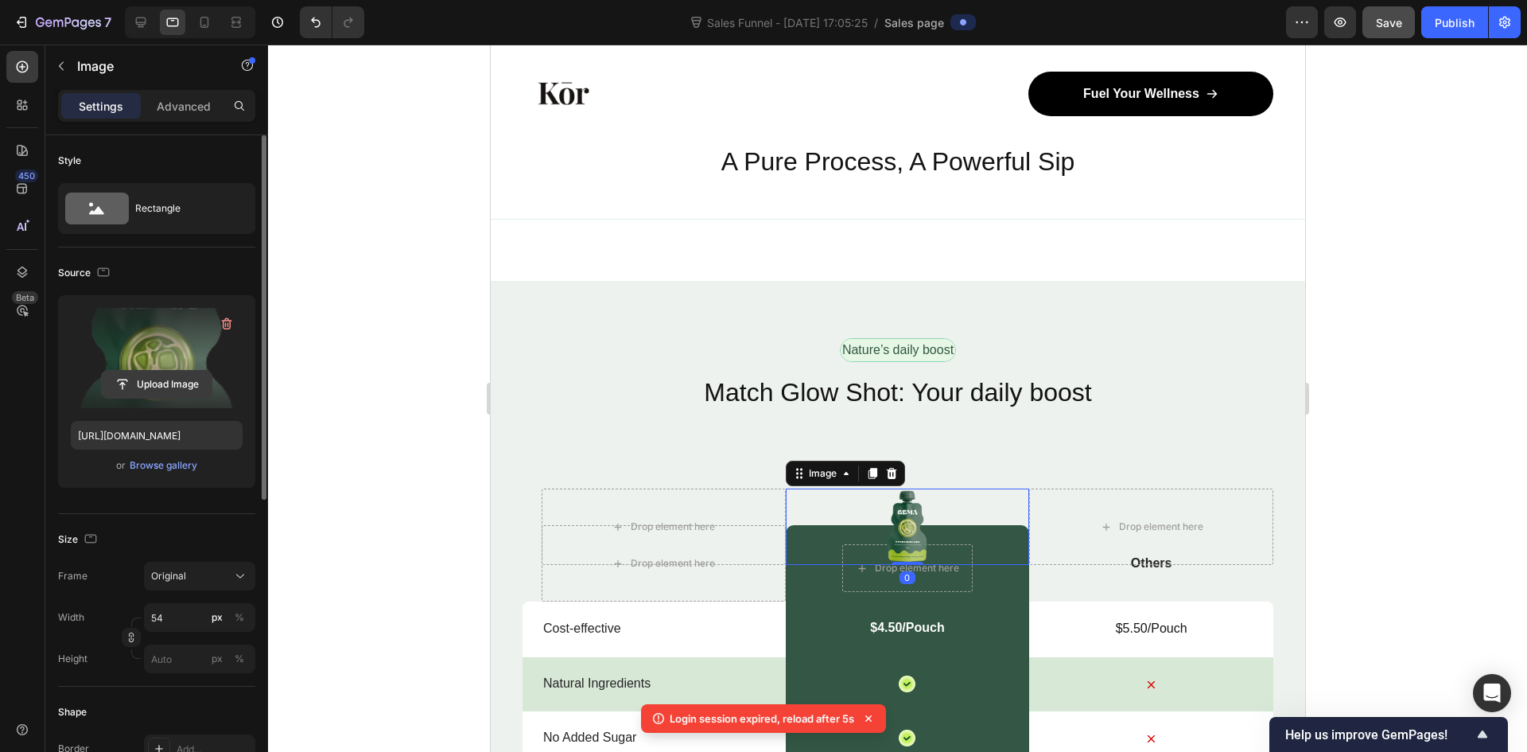
click at [149, 378] on input "file" at bounding box center [157, 384] width 110 height 27
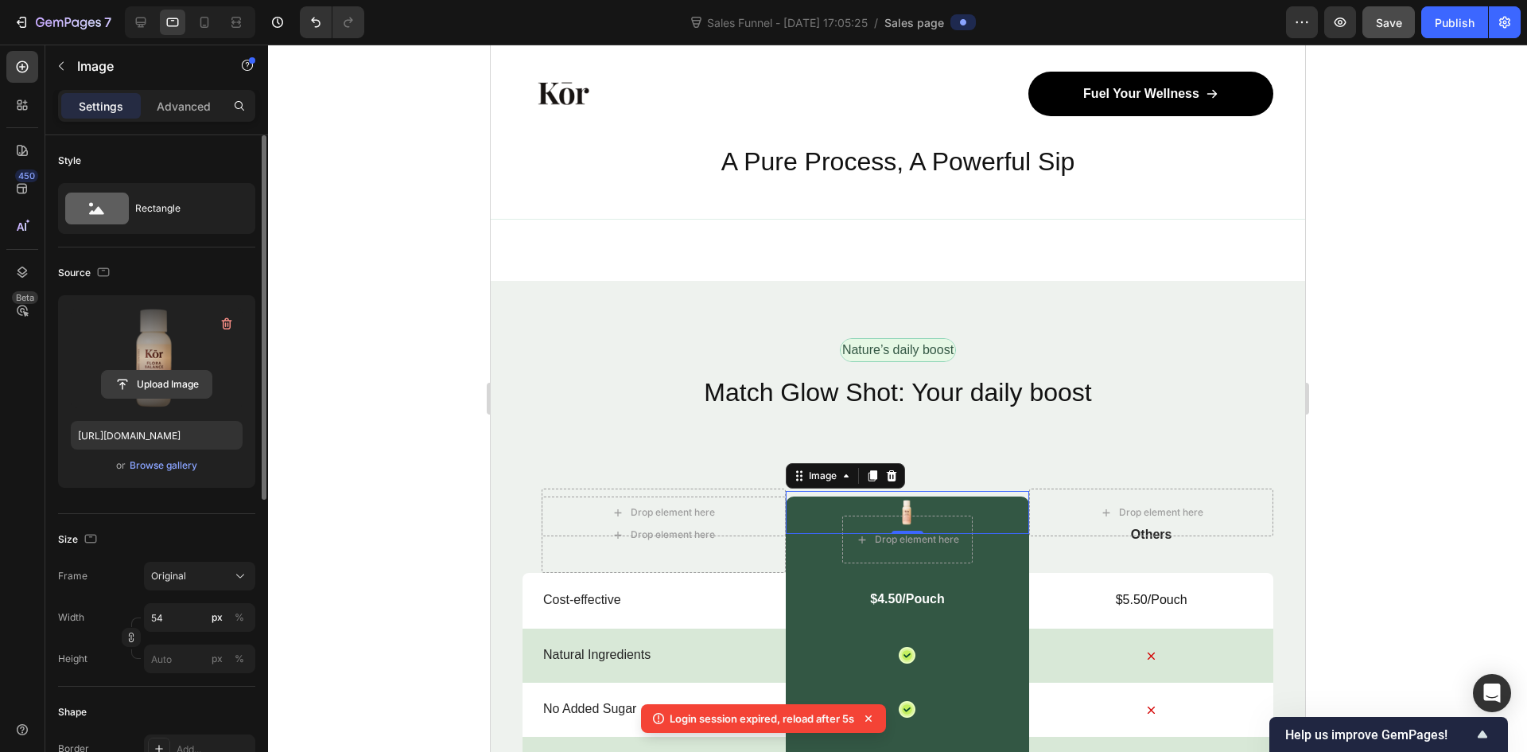
click at [148, 383] on input "file" at bounding box center [157, 384] width 110 height 27
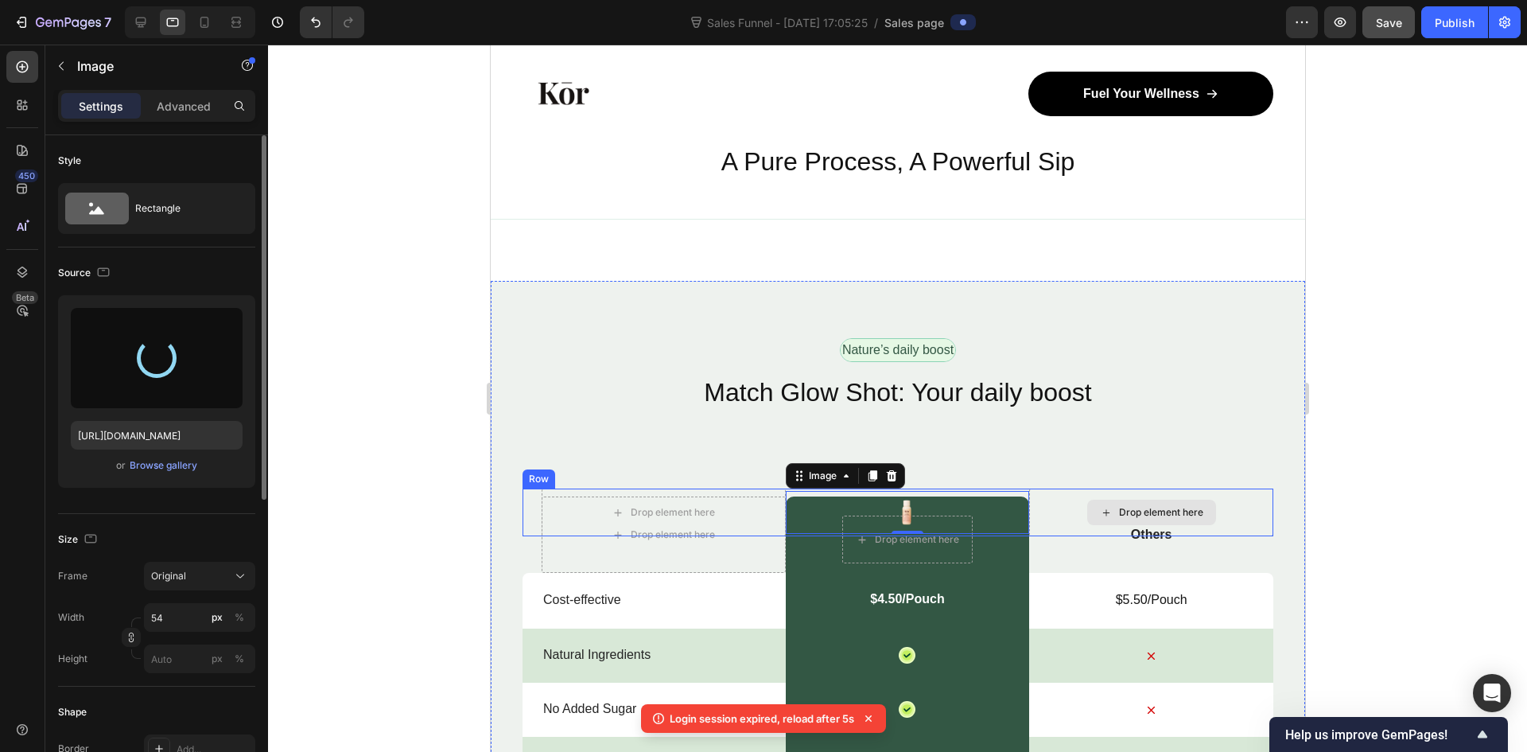
type input "https://cdn.shopify.com/s/files/1/0949/6811/9595/files/gempages_586187036776465…"
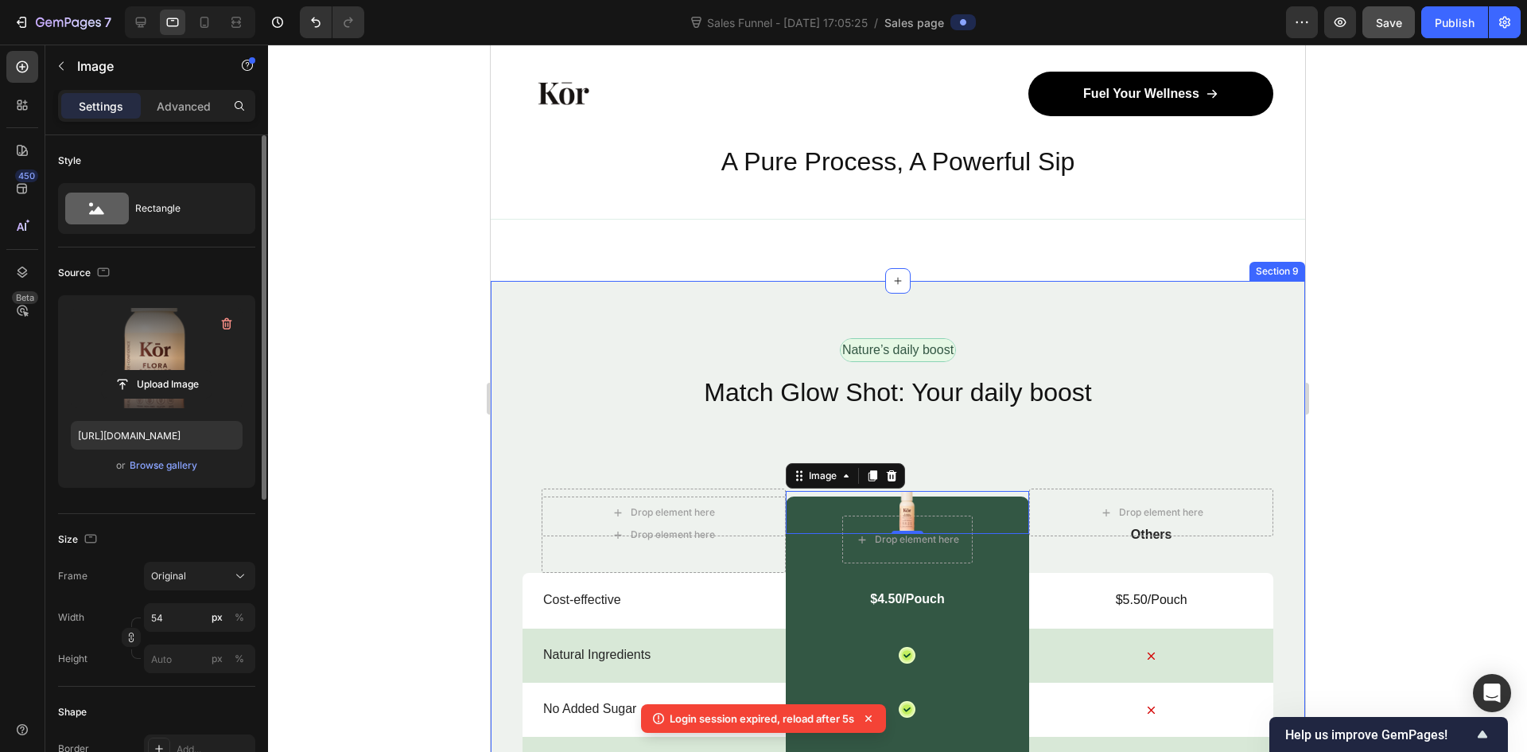
click at [1463, 448] on div at bounding box center [897, 398] width 1259 height 707
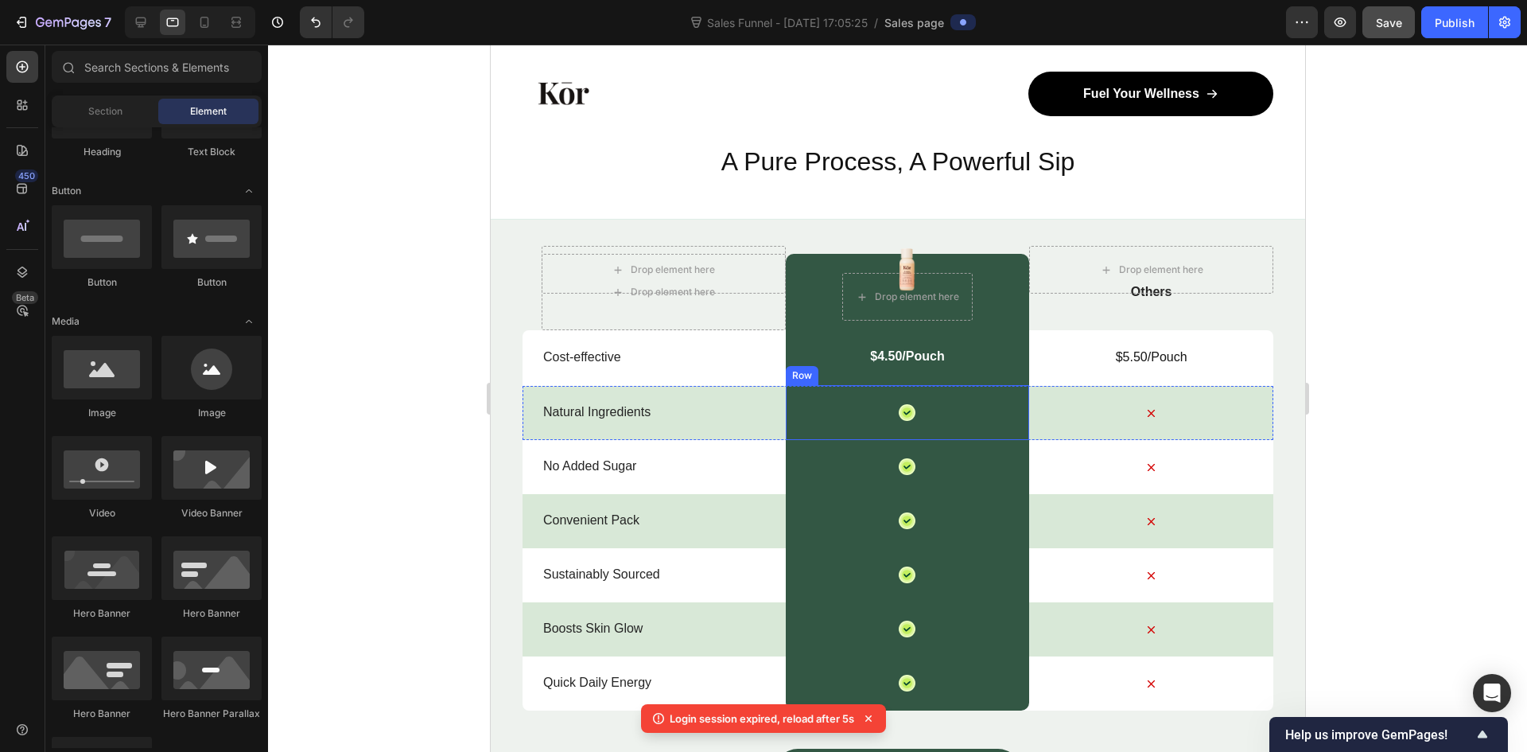
scroll to position [5491, 0]
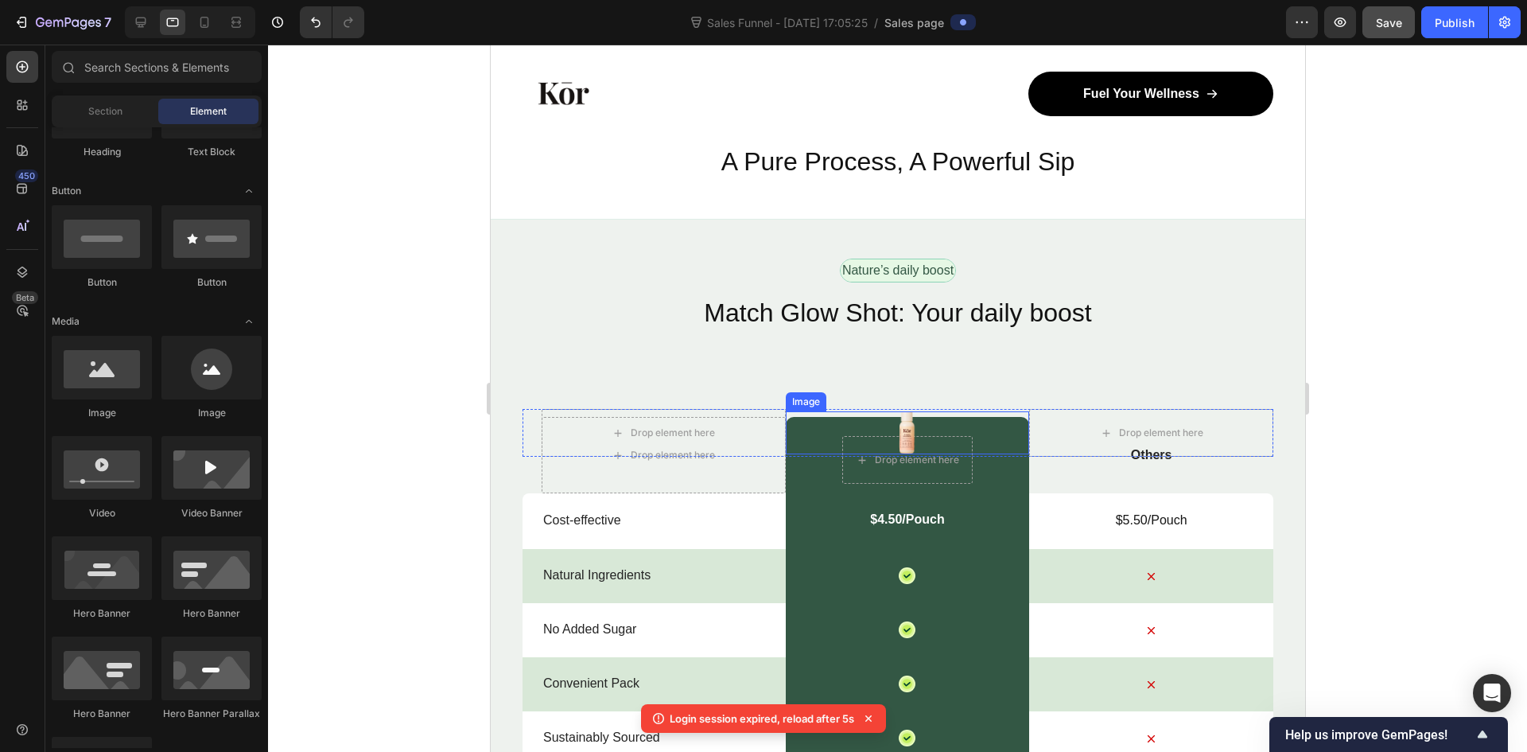
click at [909, 429] on img at bounding box center [906, 432] width 43 height 43
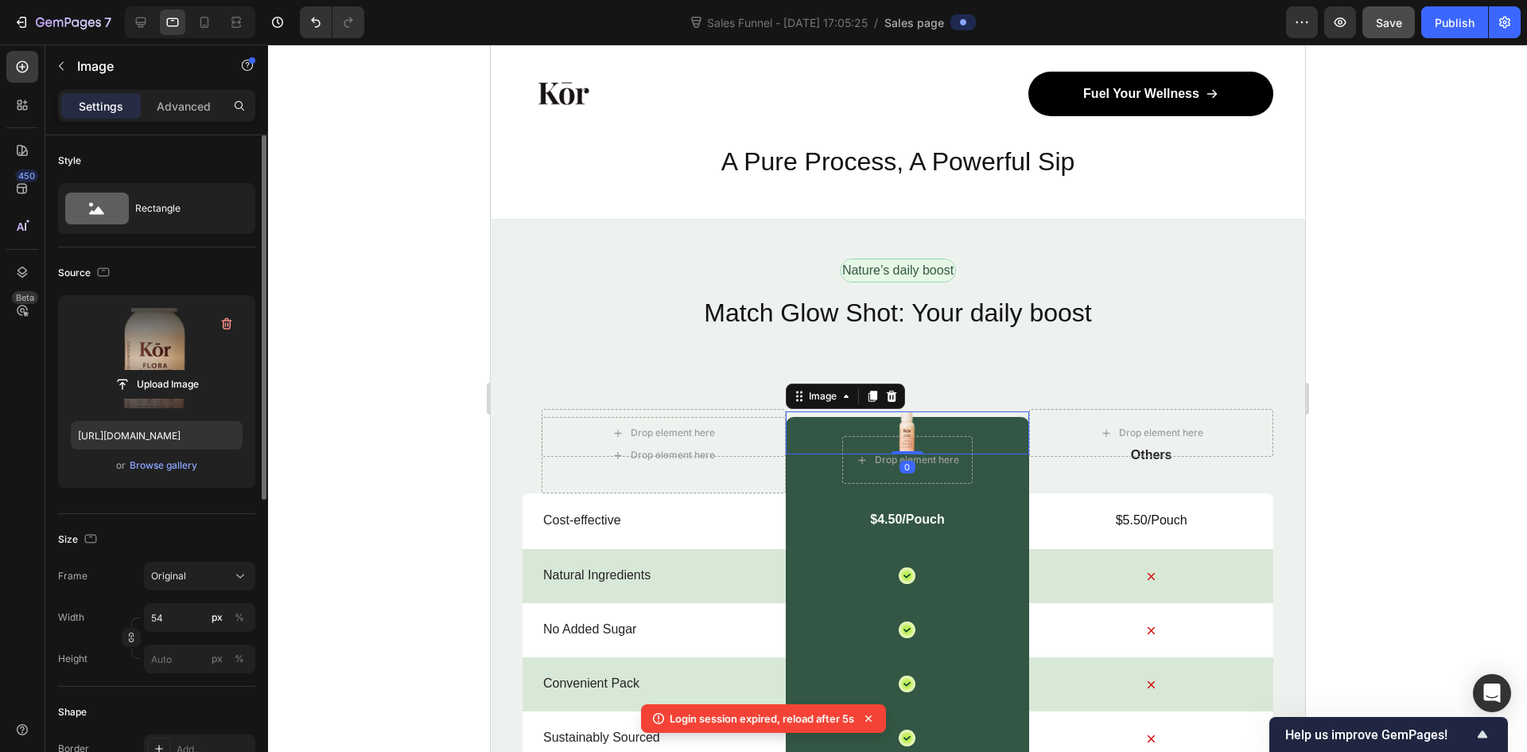
click at [153, 353] on label at bounding box center [157, 358] width 172 height 100
click at [153, 371] on input "file" at bounding box center [157, 384] width 110 height 27
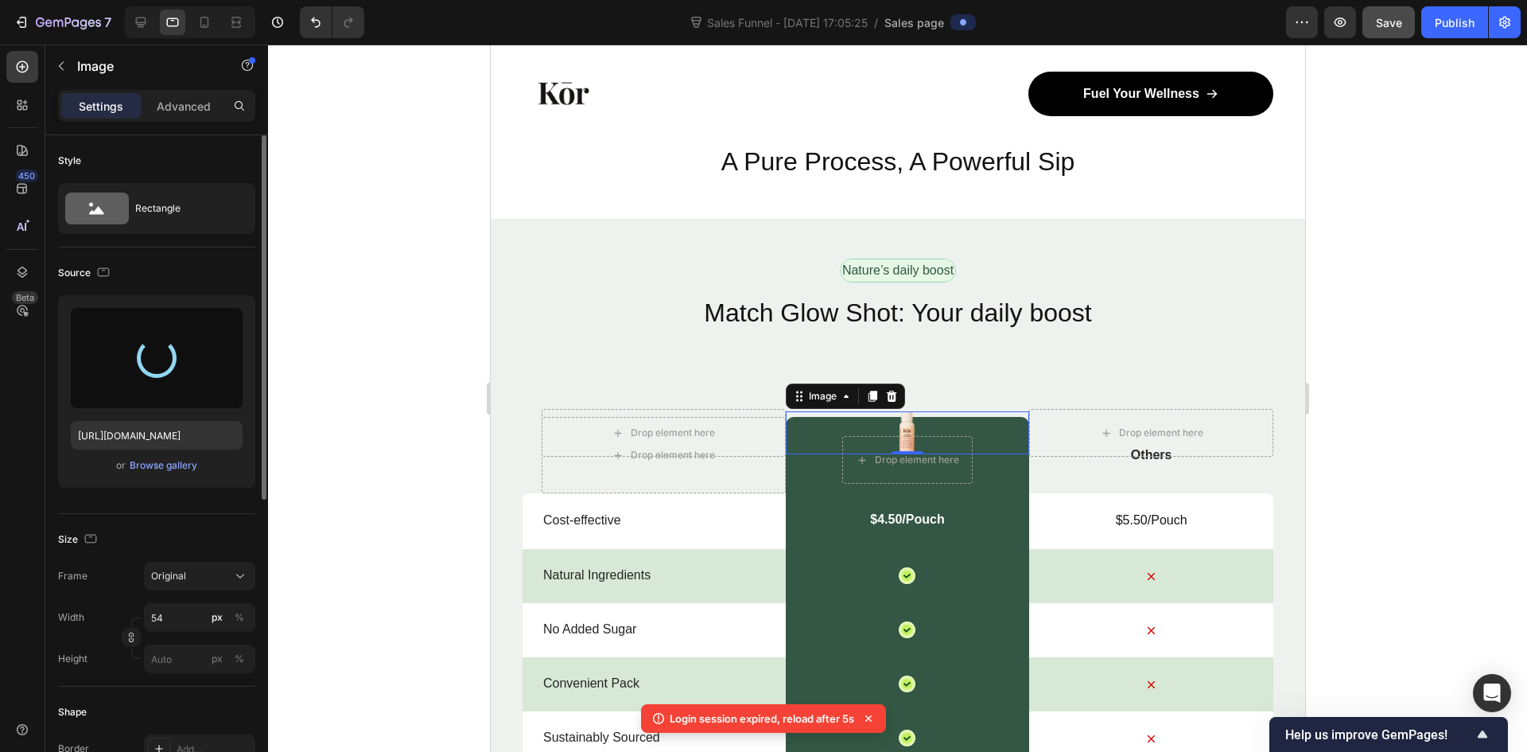
type input "https://cdn.shopify.com/s/files/1/0949/6811/9595/files/gempages_586187036776465…"
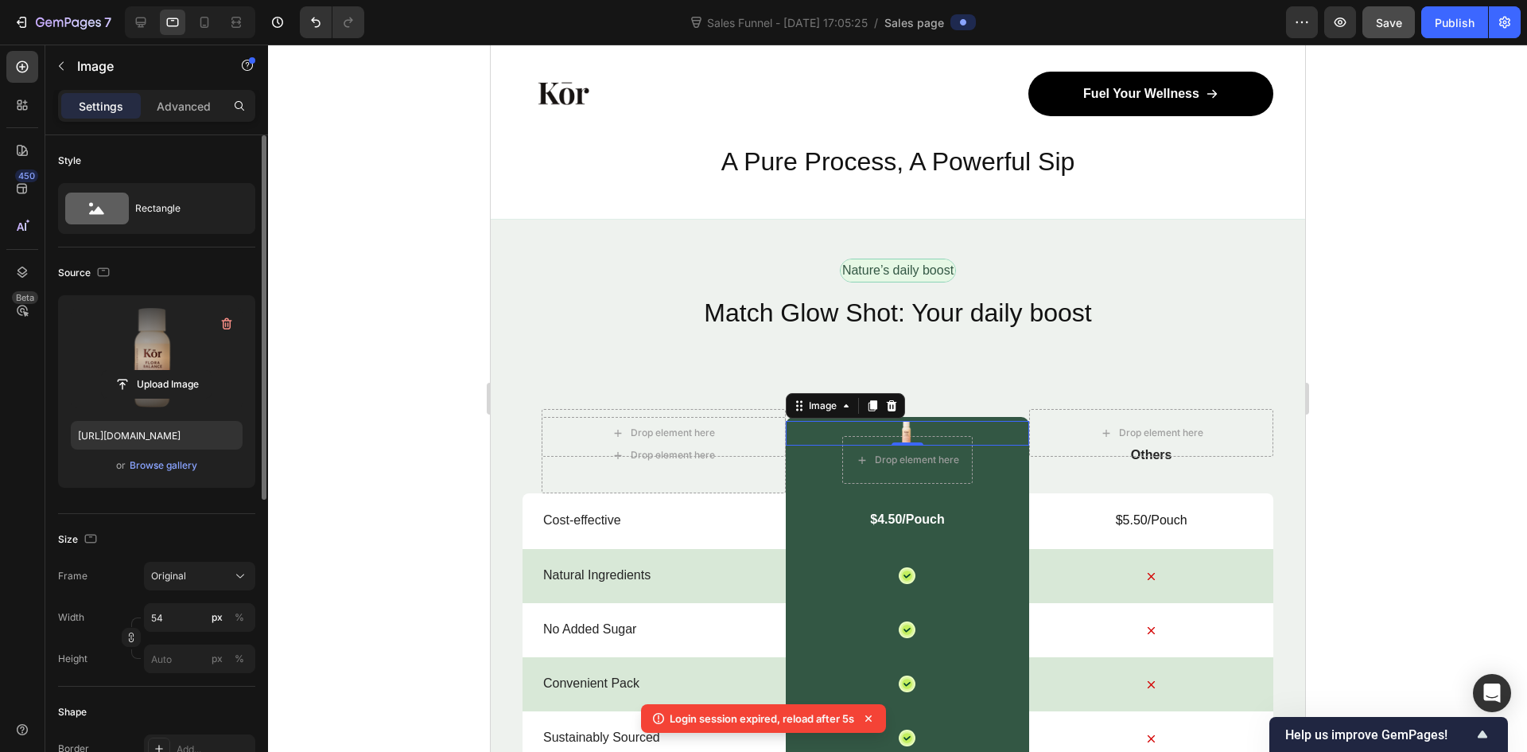
scroll to position [80, 0]
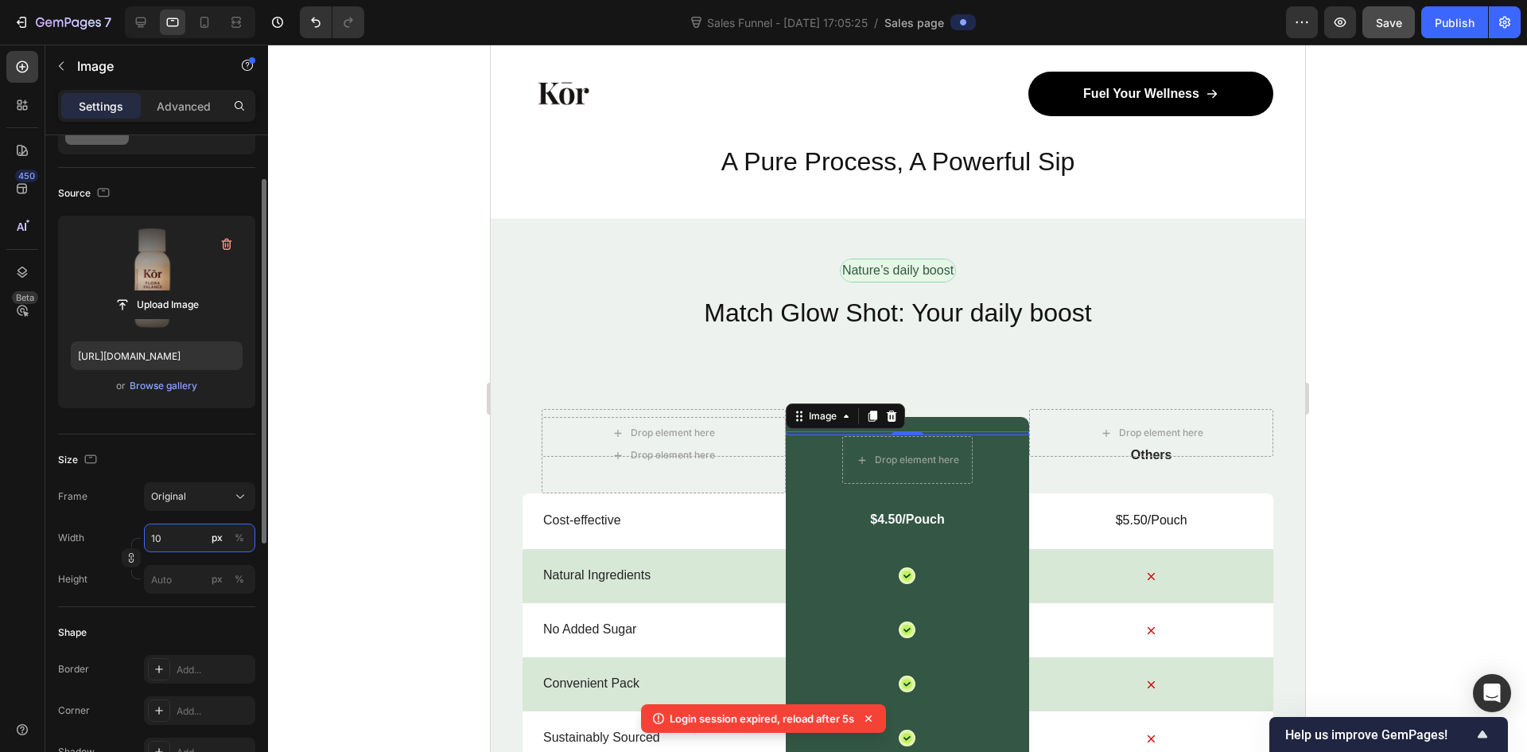
type input "1"
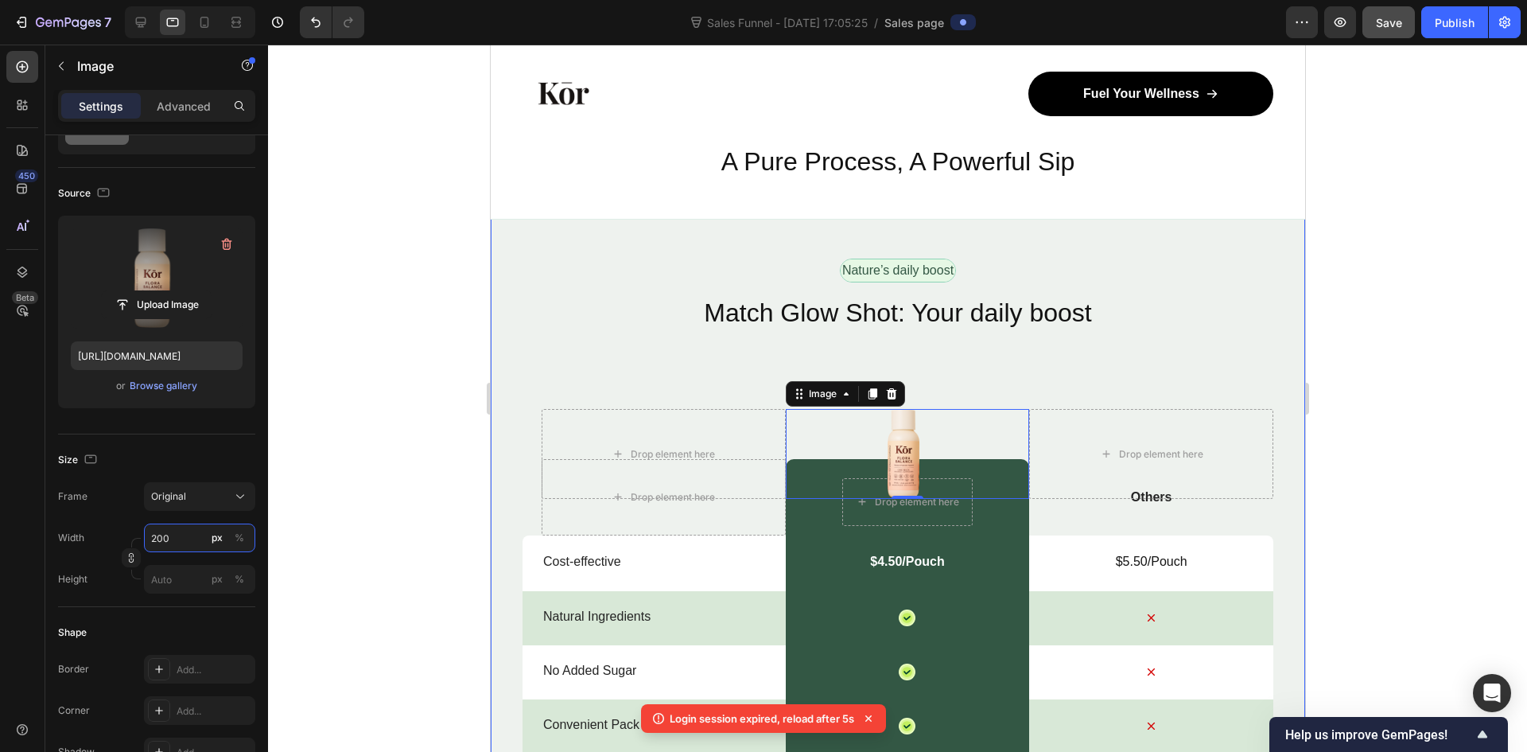
type input "200"
click at [1374, 468] on div at bounding box center [897, 398] width 1259 height 707
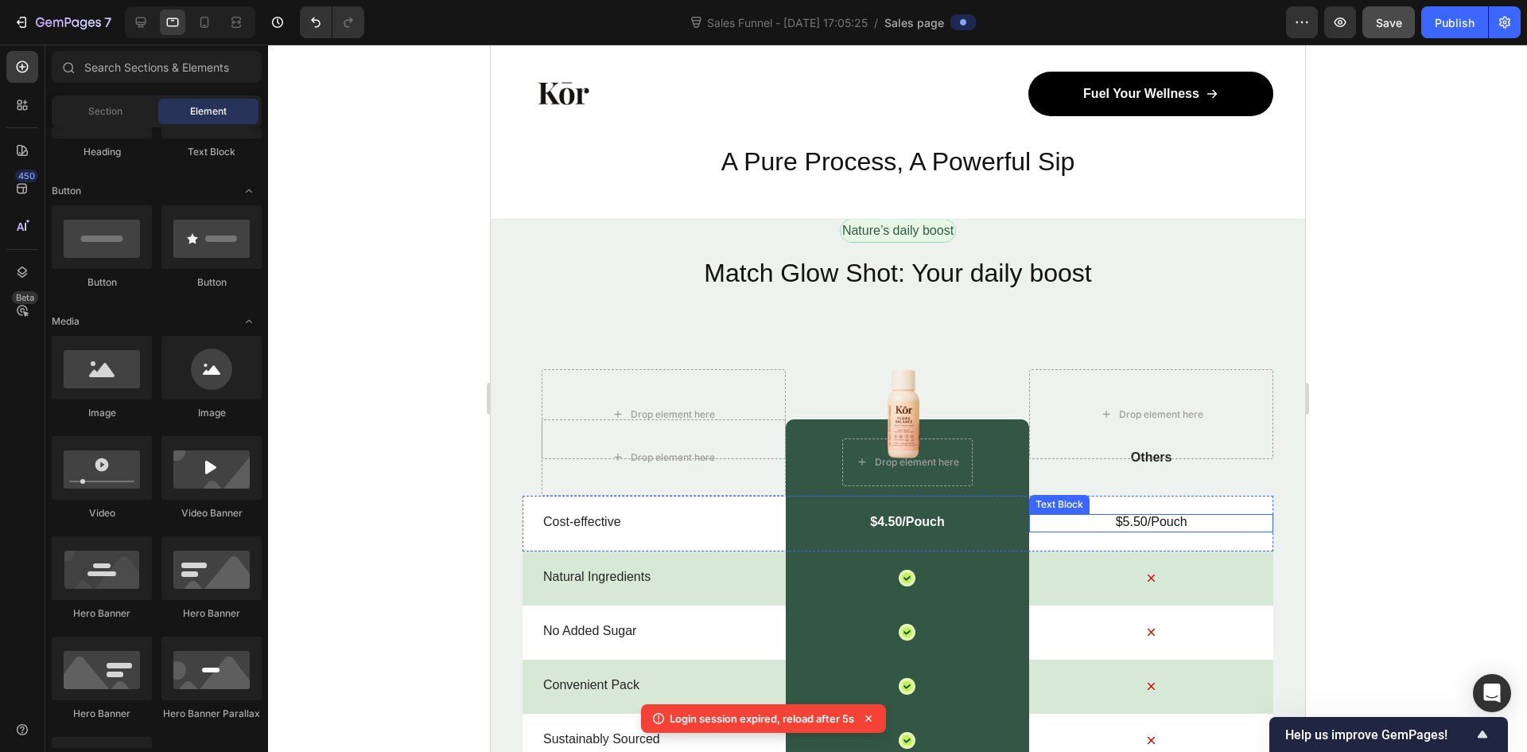
scroll to position [5570, 0]
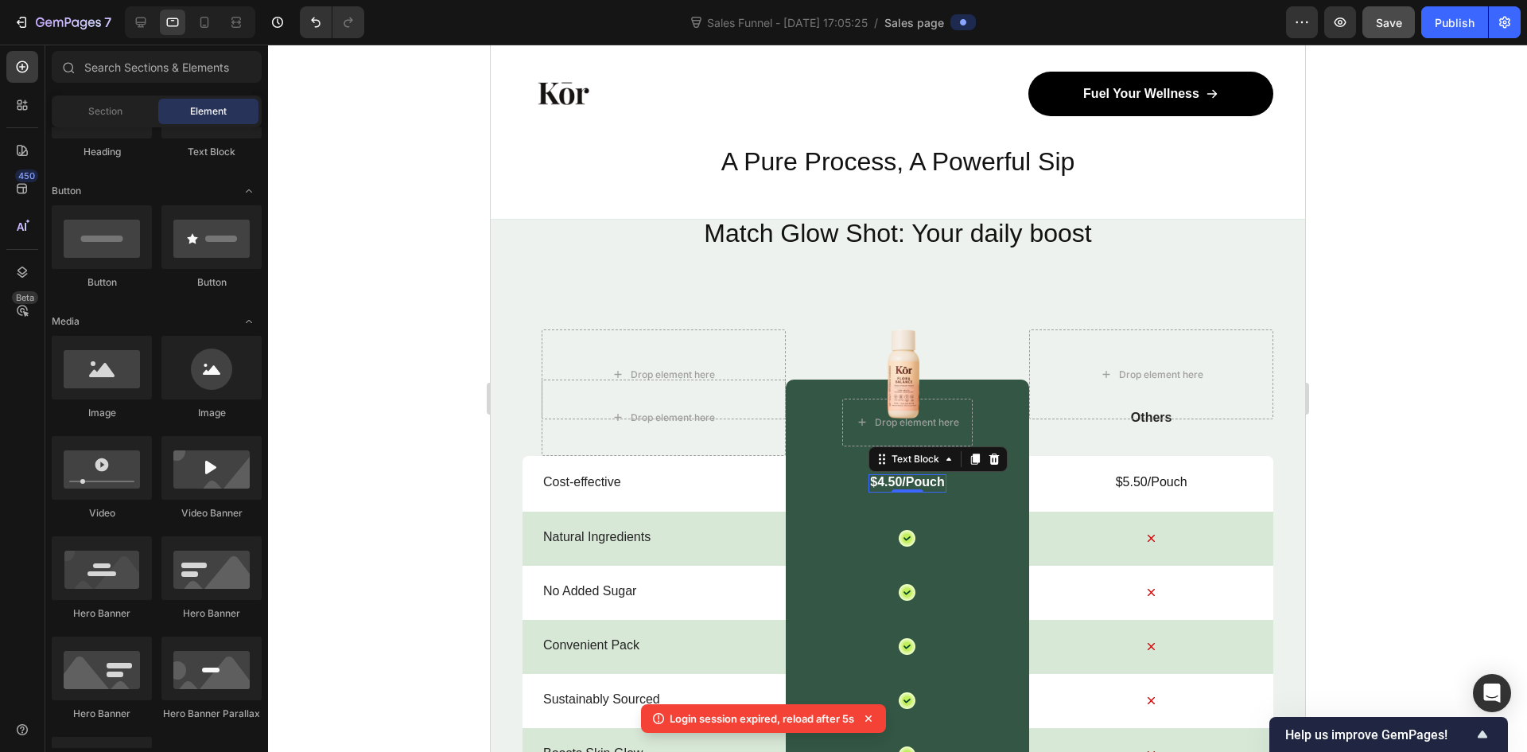
click at [896, 481] on p "$4.50/Pouch" at bounding box center [906, 482] width 74 height 17
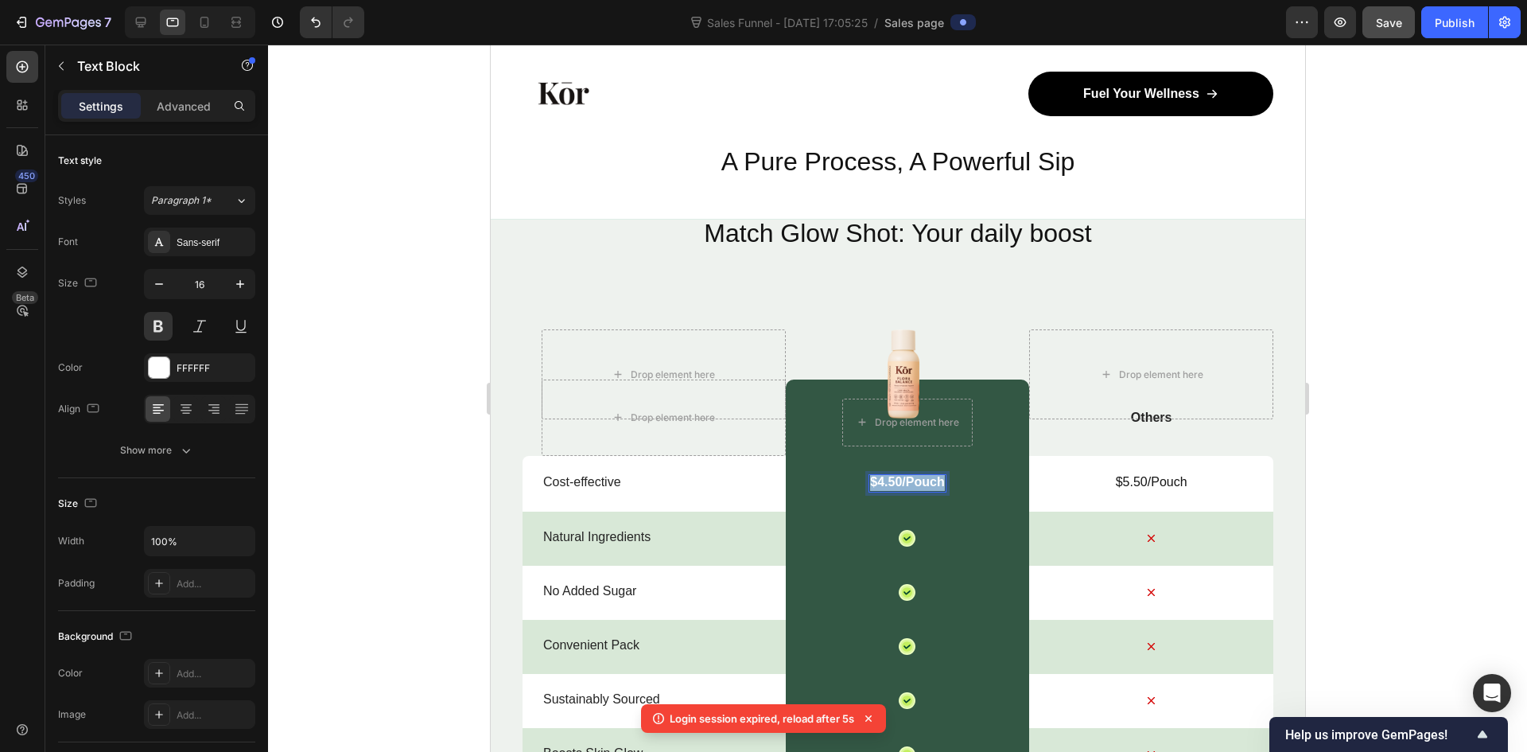
click at [896, 481] on p "$4.50/Pouch" at bounding box center [906, 482] width 74 height 17
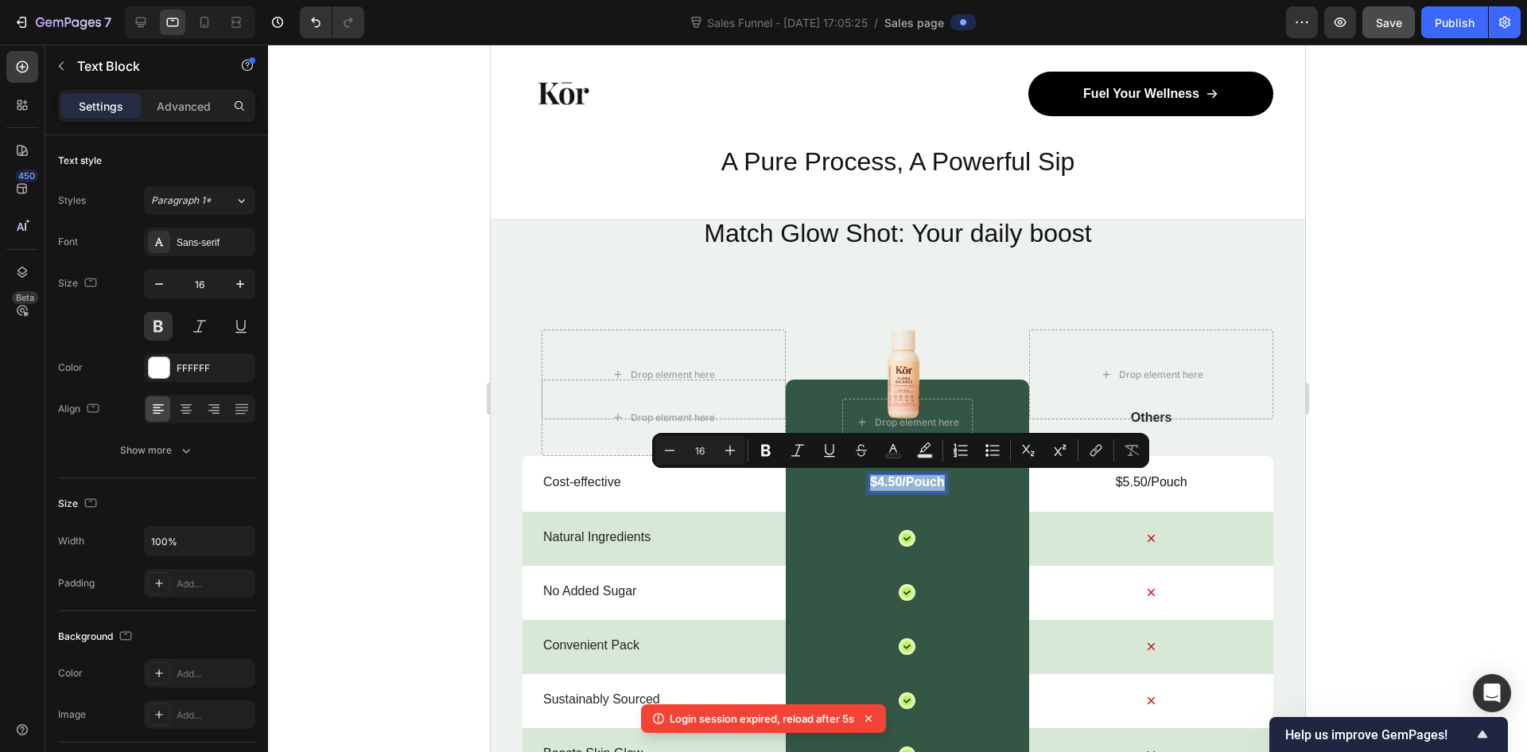
click at [896, 481] on p "$4.50/Pouch" at bounding box center [906, 482] width 74 height 17
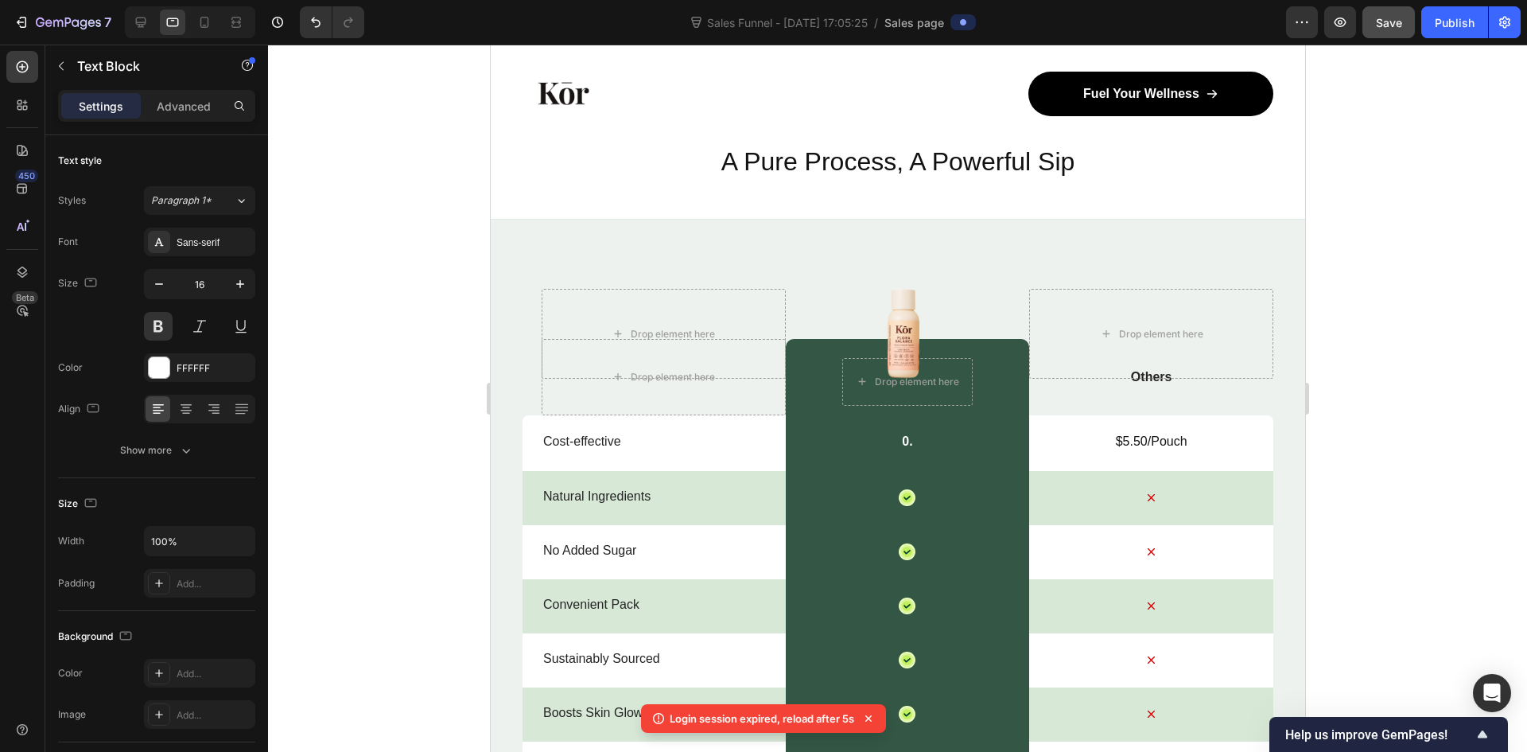
scroll to position [5491, 0]
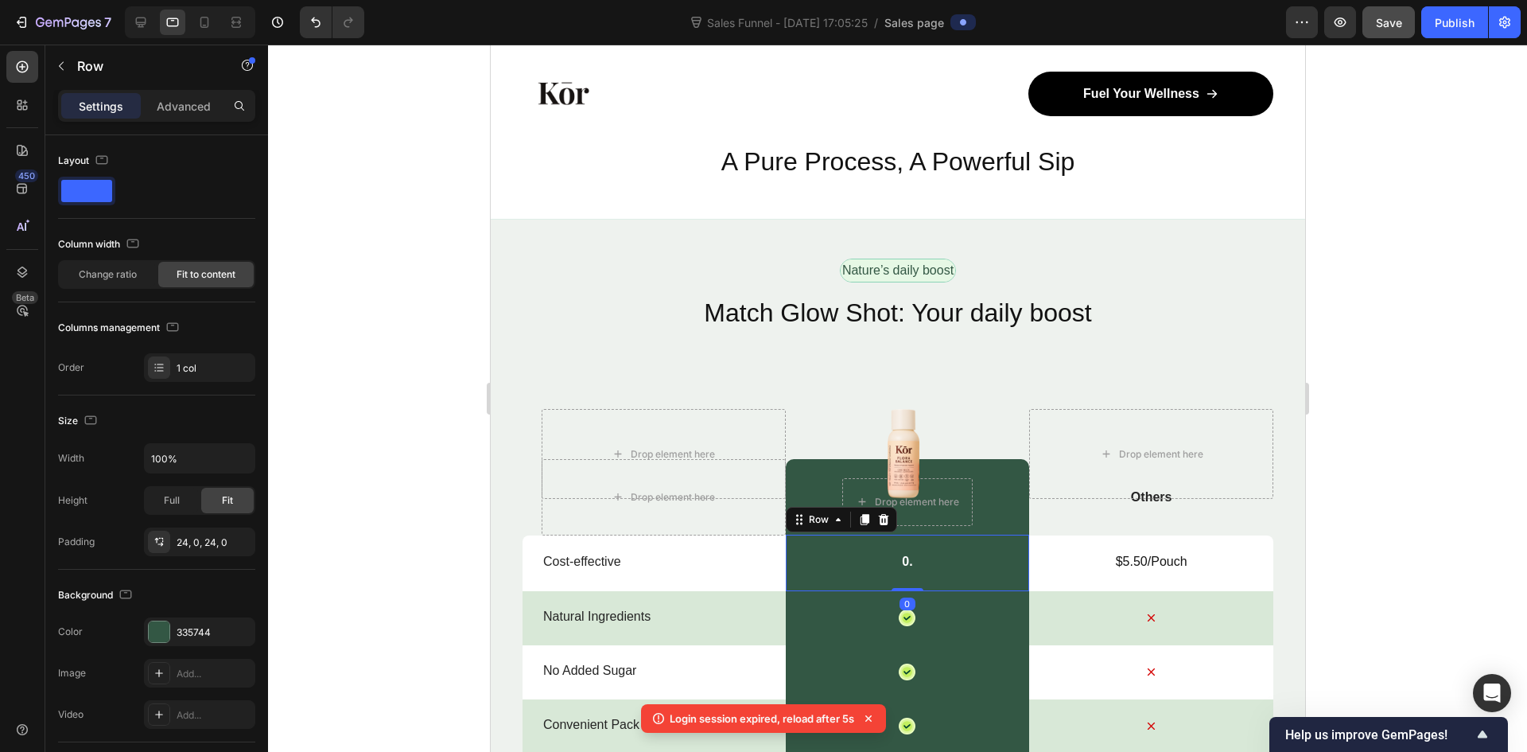
click at [890, 566] on div "0. Text Block Row 0" at bounding box center [907, 563] width 244 height 56
click at [894, 563] on div "0. Text Block Row 0" at bounding box center [907, 563] width 244 height 56
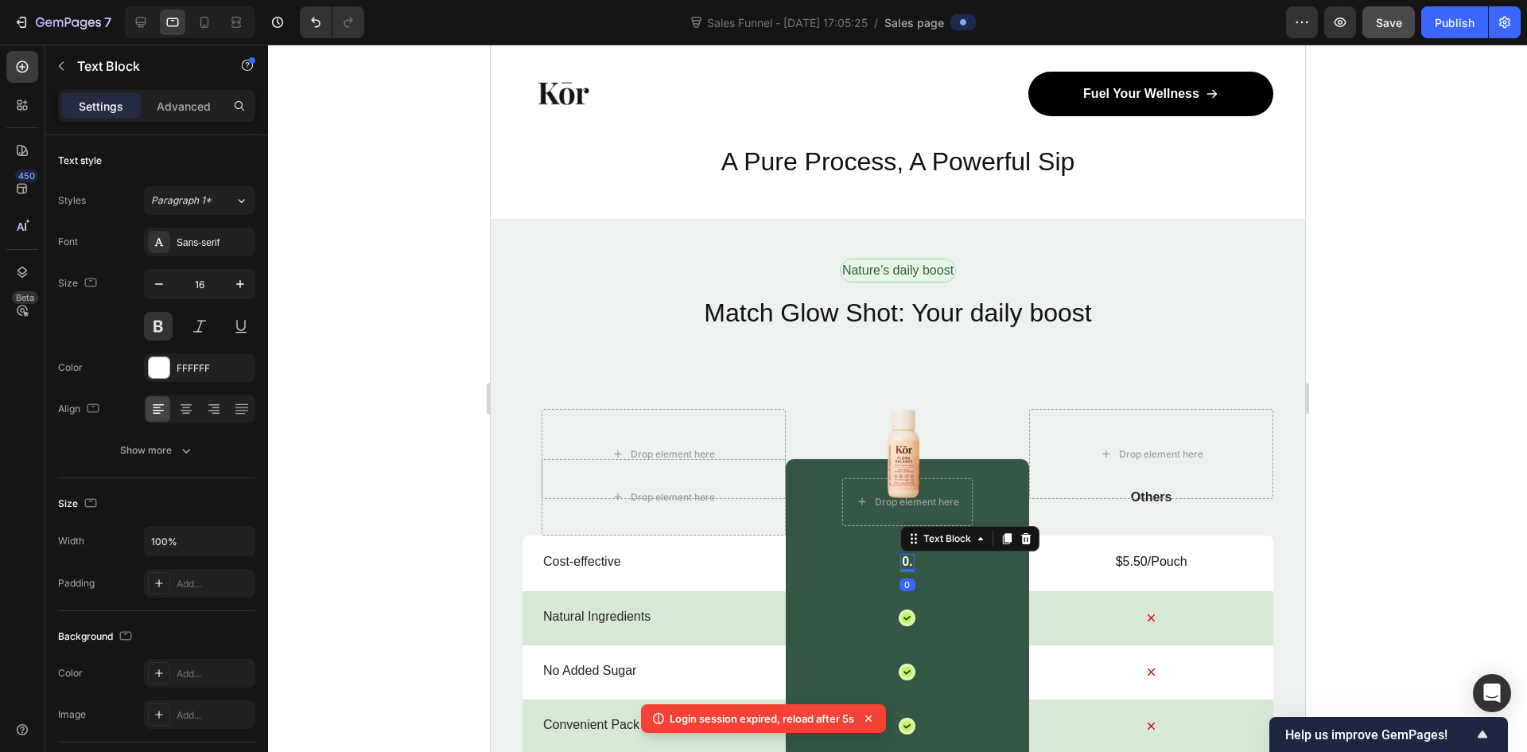
click at [900, 563] on div "0." at bounding box center [907, 563] width 14 height 18
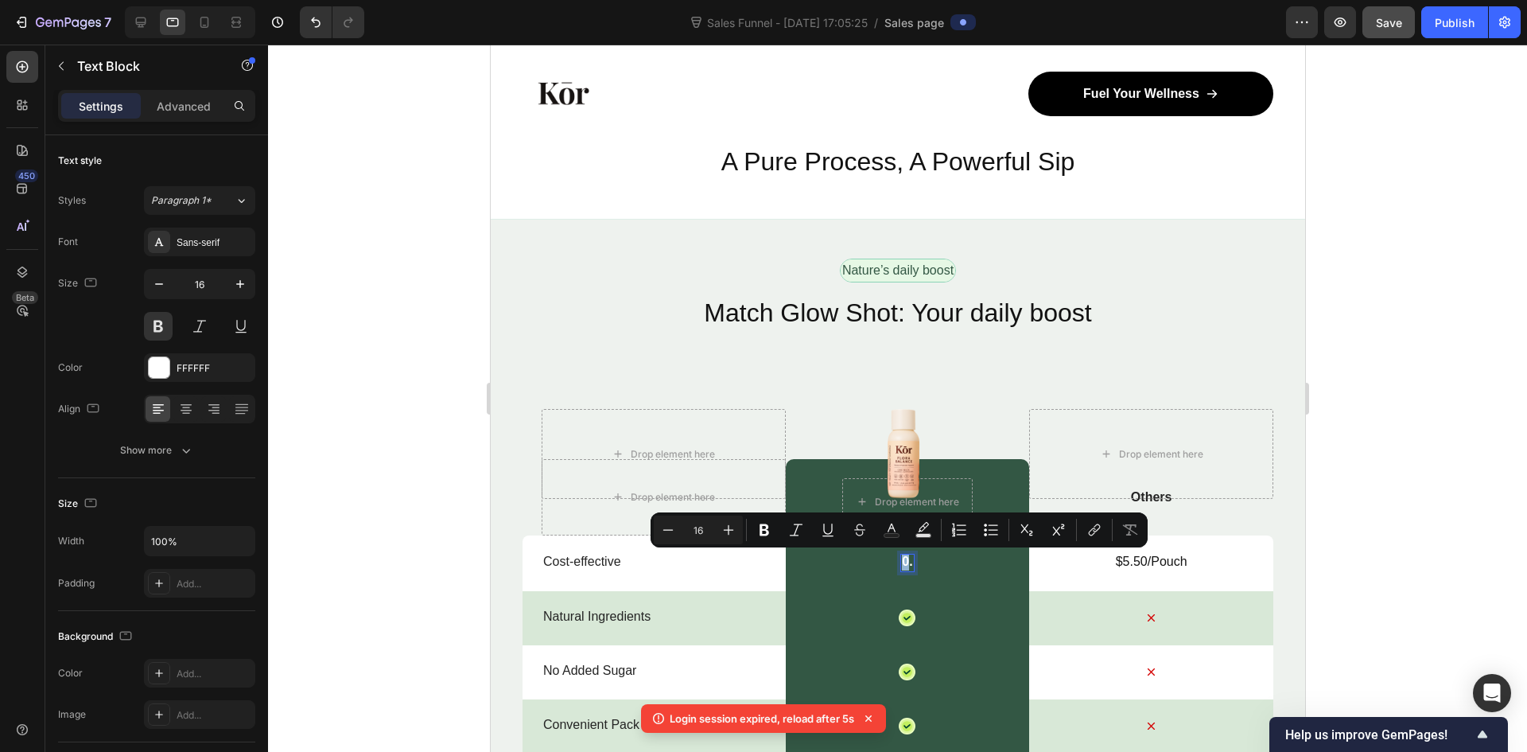
click at [901, 565] on p "0." at bounding box center [906, 562] width 10 height 17
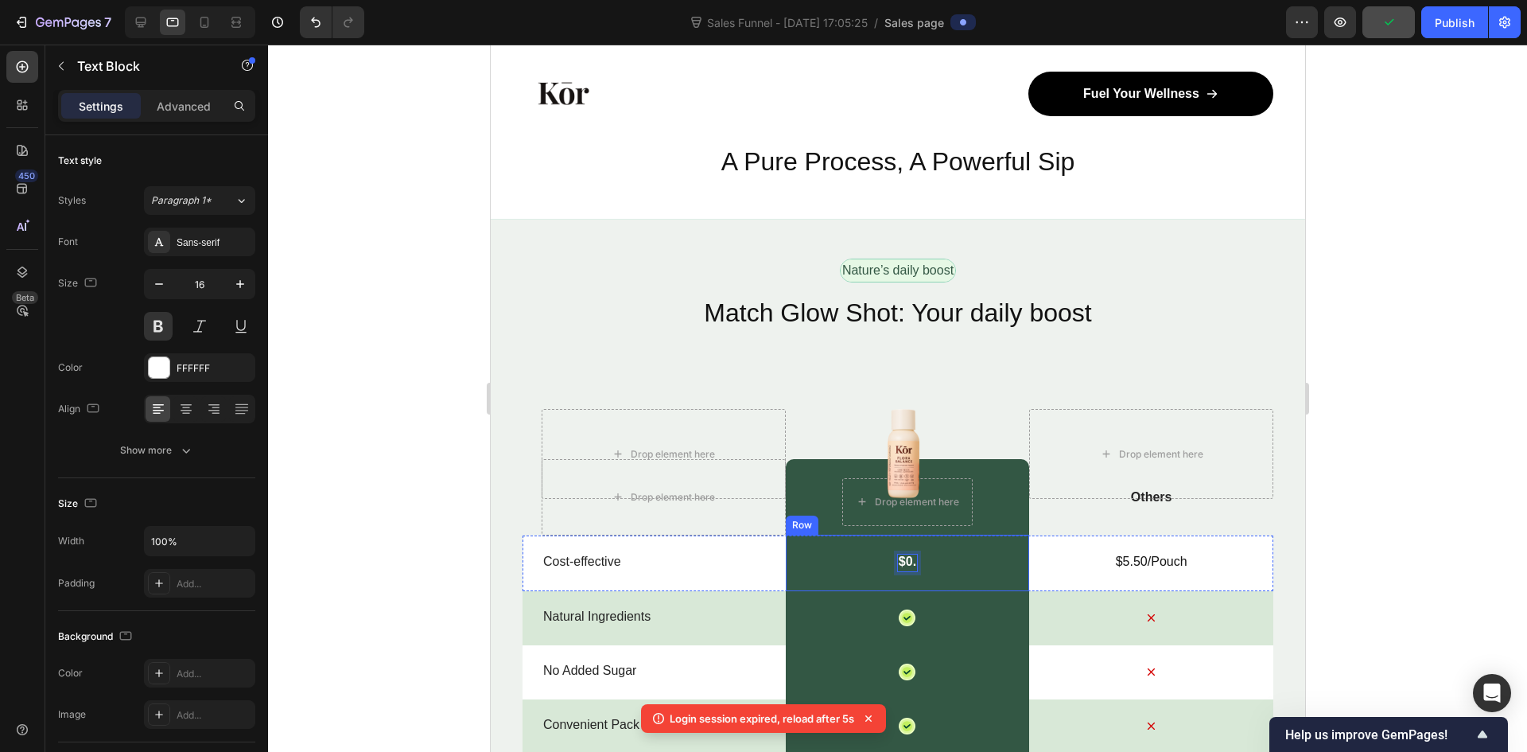
click at [913, 556] on div "$0. Text Block 0 Row" at bounding box center [907, 563] width 244 height 56
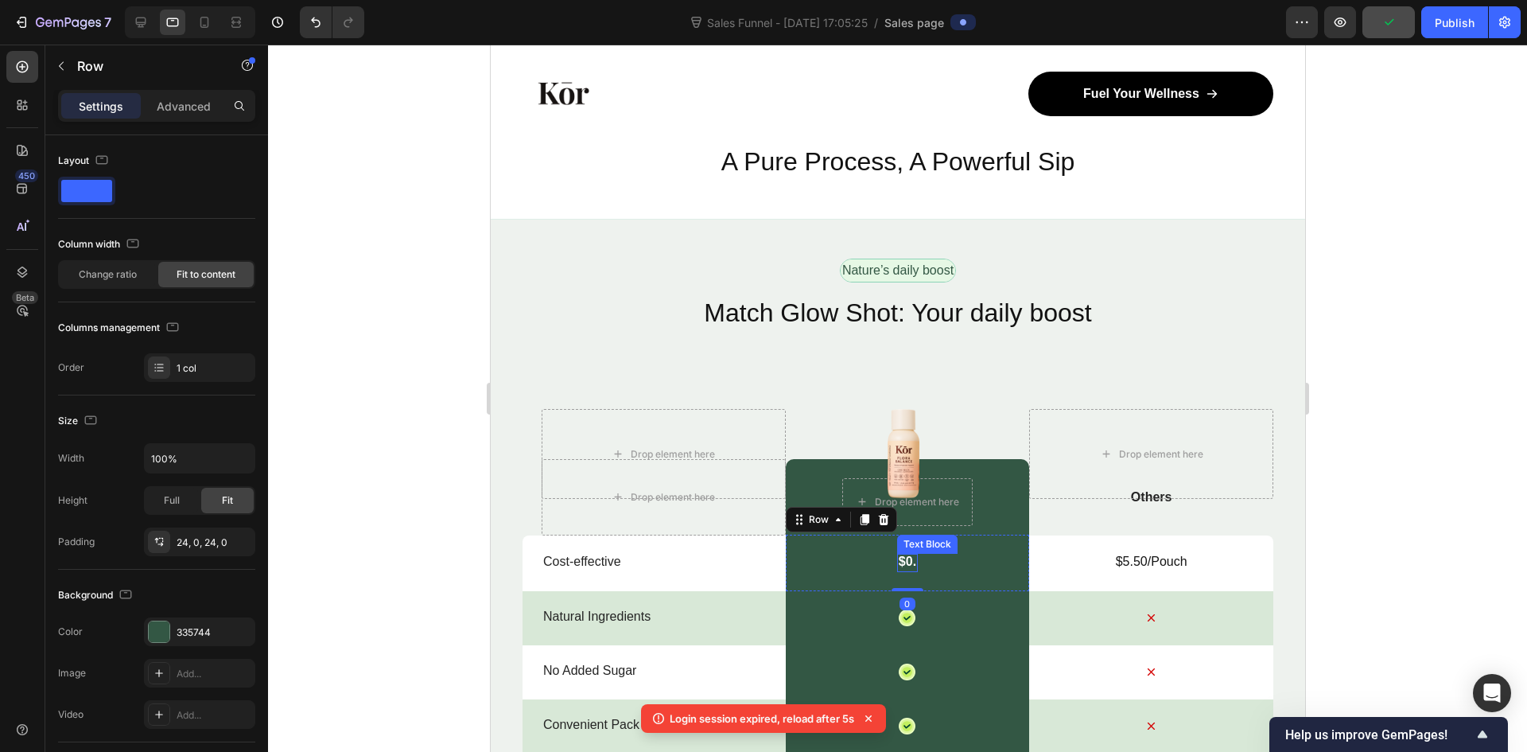
click at [903, 564] on p "$0." at bounding box center [906, 562] width 17 height 17
click at [912, 564] on div "$0. Text Block Row 0" at bounding box center [907, 563] width 244 height 56
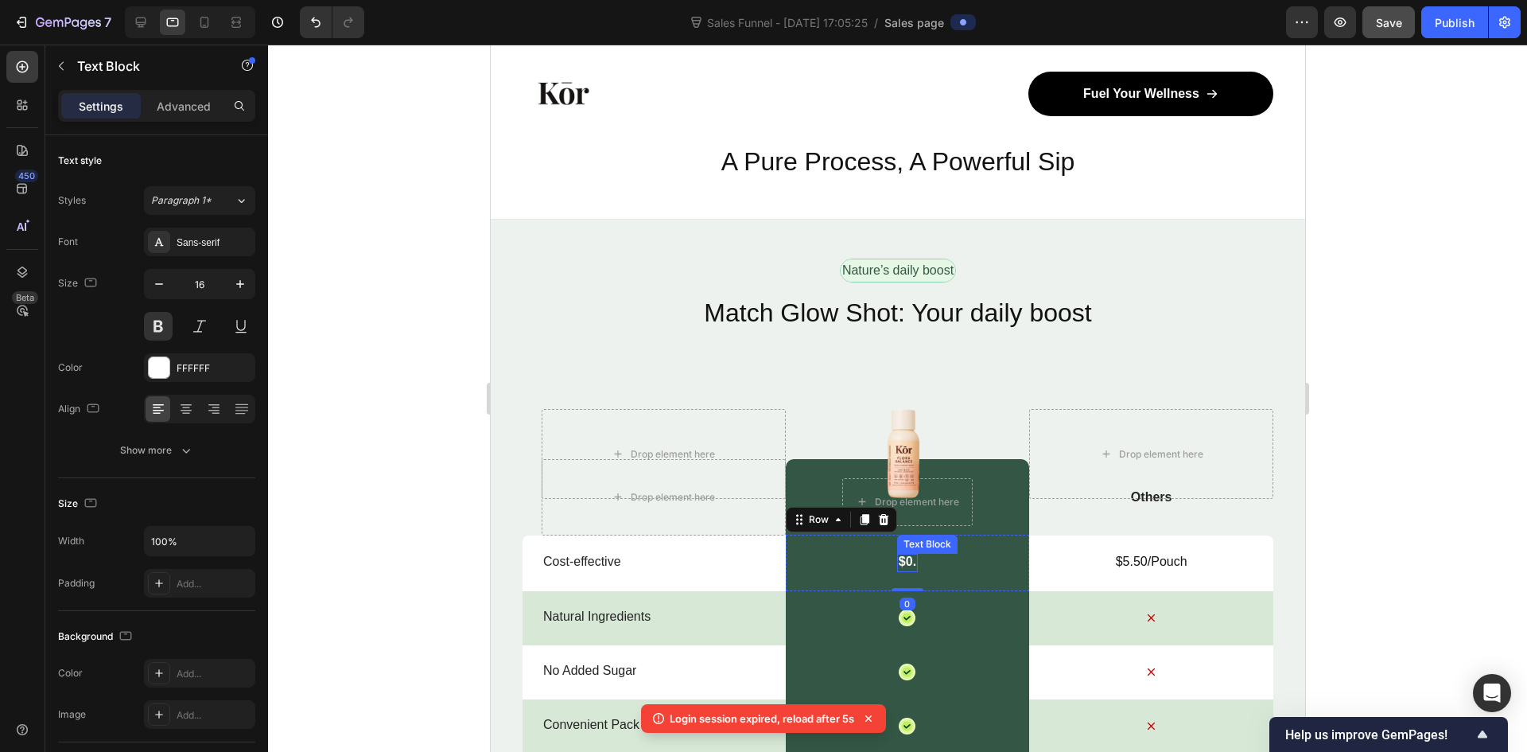
click at [906, 565] on p "$0." at bounding box center [906, 562] width 17 height 17
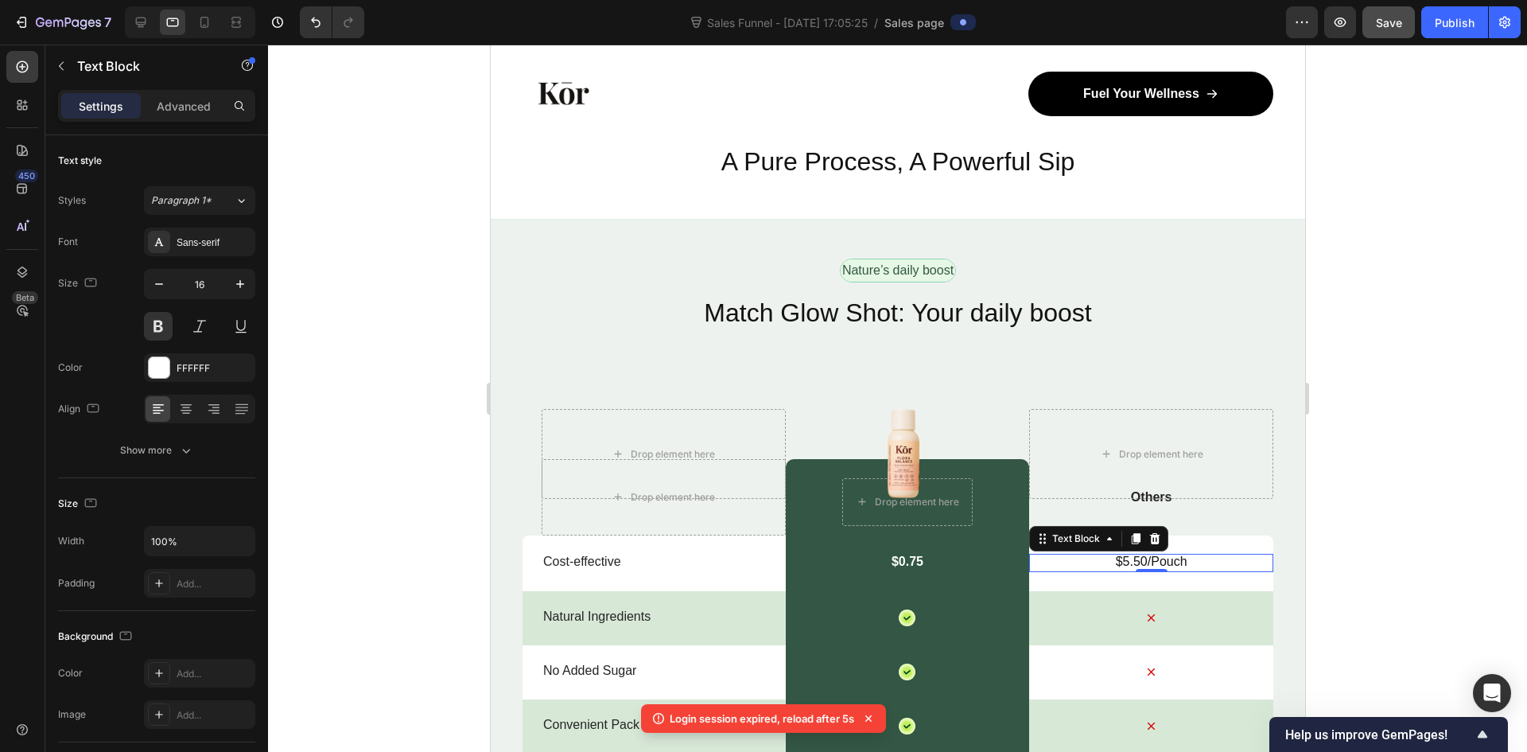
click at [1137, 563] on p "$5.50/Pouch" at bounding box center [1150, 562] width 241 height 17
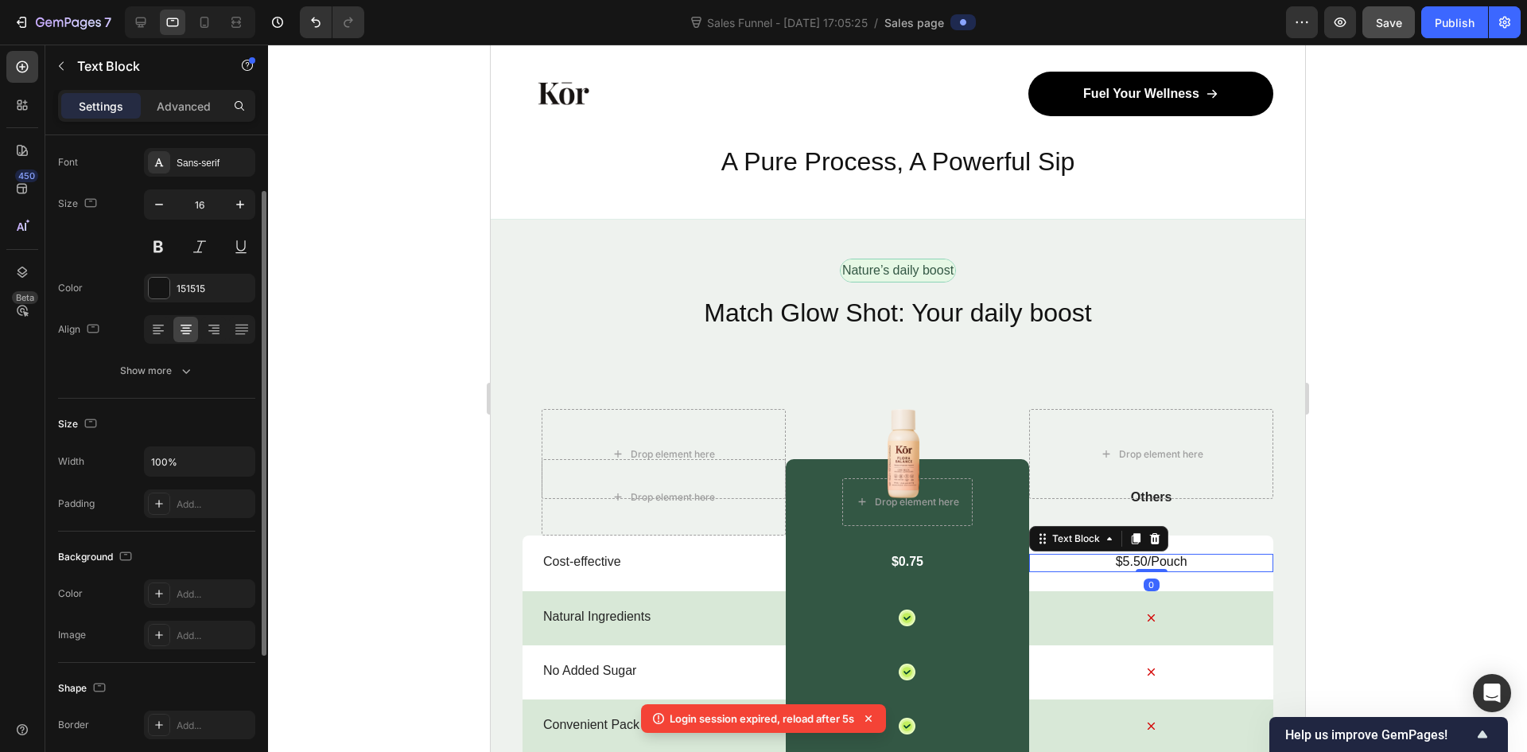
click at [1139, 563] on p "$5.50/Pouch" at bounding box center [1150, 562] width 241 height 17
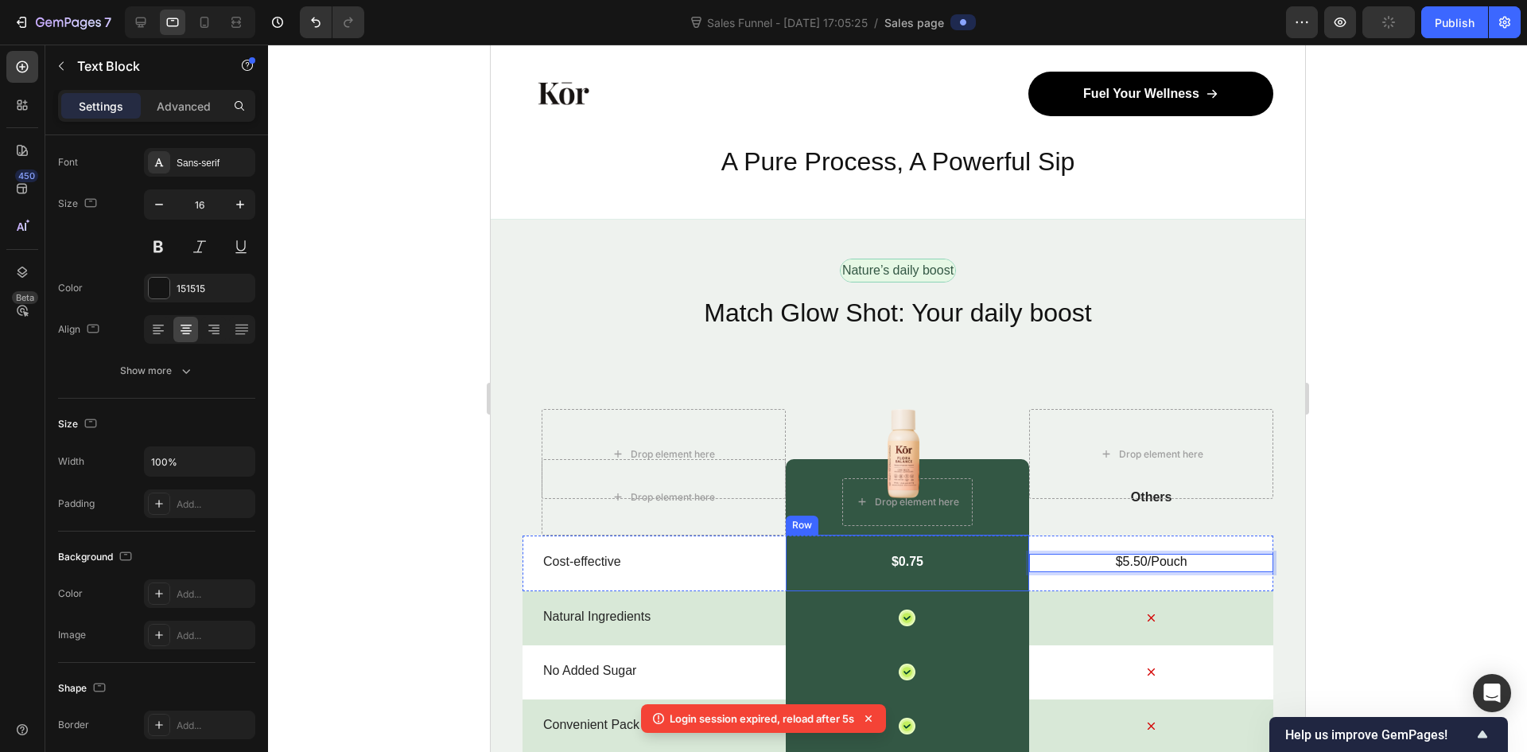
click at [930, 566] on div "$0.75 Text Block Row" at bounding box center [907, 563] width 244 height 56
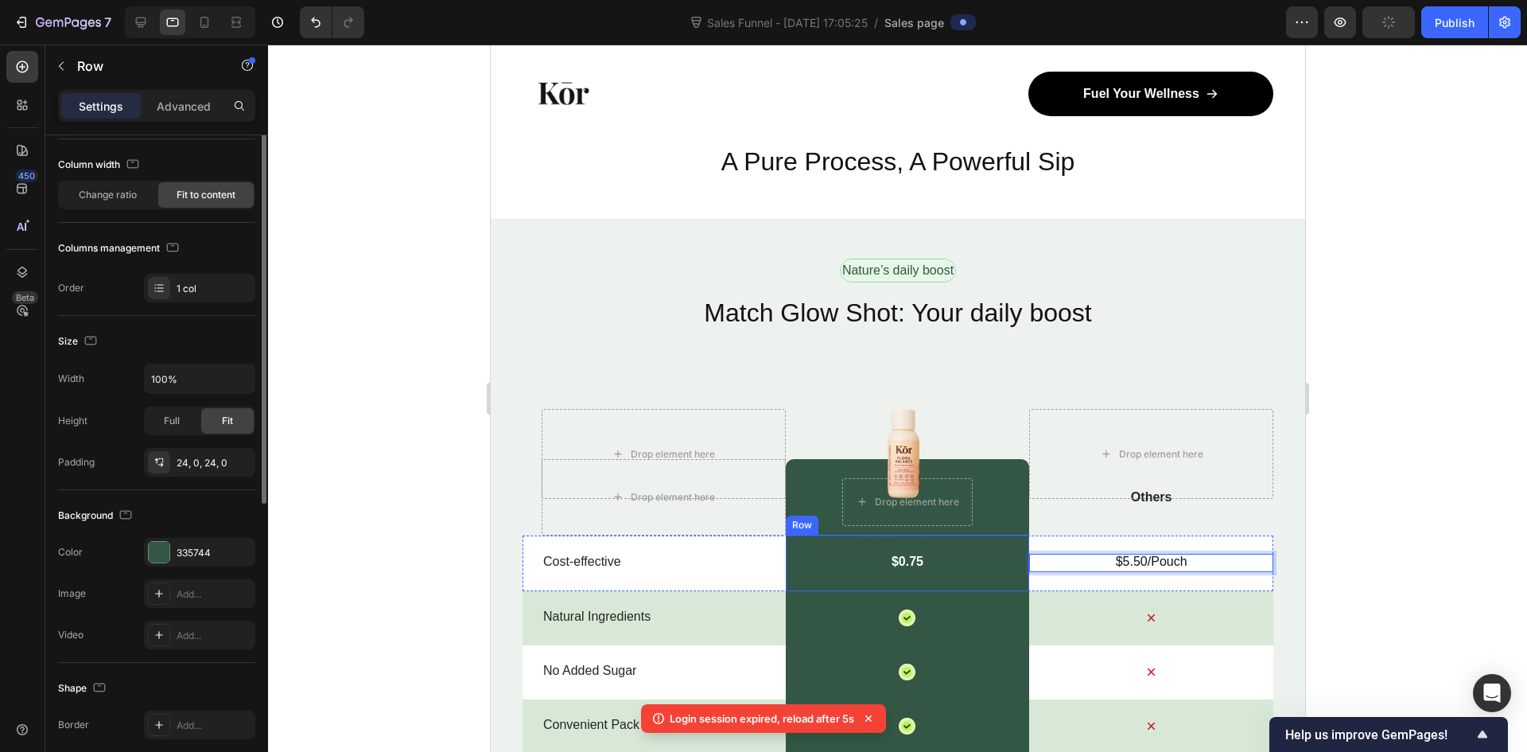
scroll to position [0, 0]
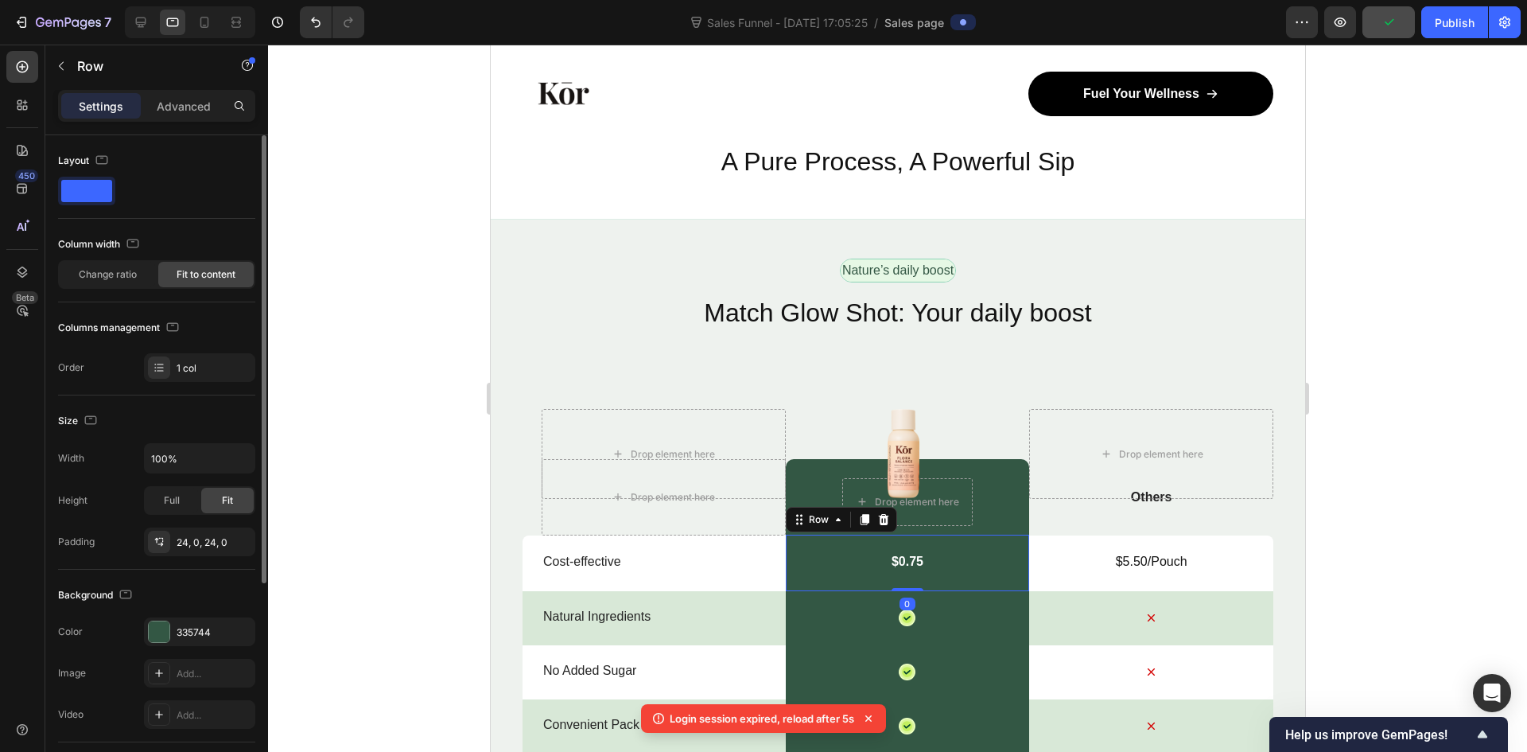
click at [929, 566] on div "$0.75 Text Block Row 0" at bounding box center [907, 563] width 244 height 56
click at [922, 564] on div "$0.75 Text Block Row 0" at bounding box center [907, 563] width 244 height 56
click at [915, 562] on p "$0.75" at bounding box center [907, 562] width 32 height 17
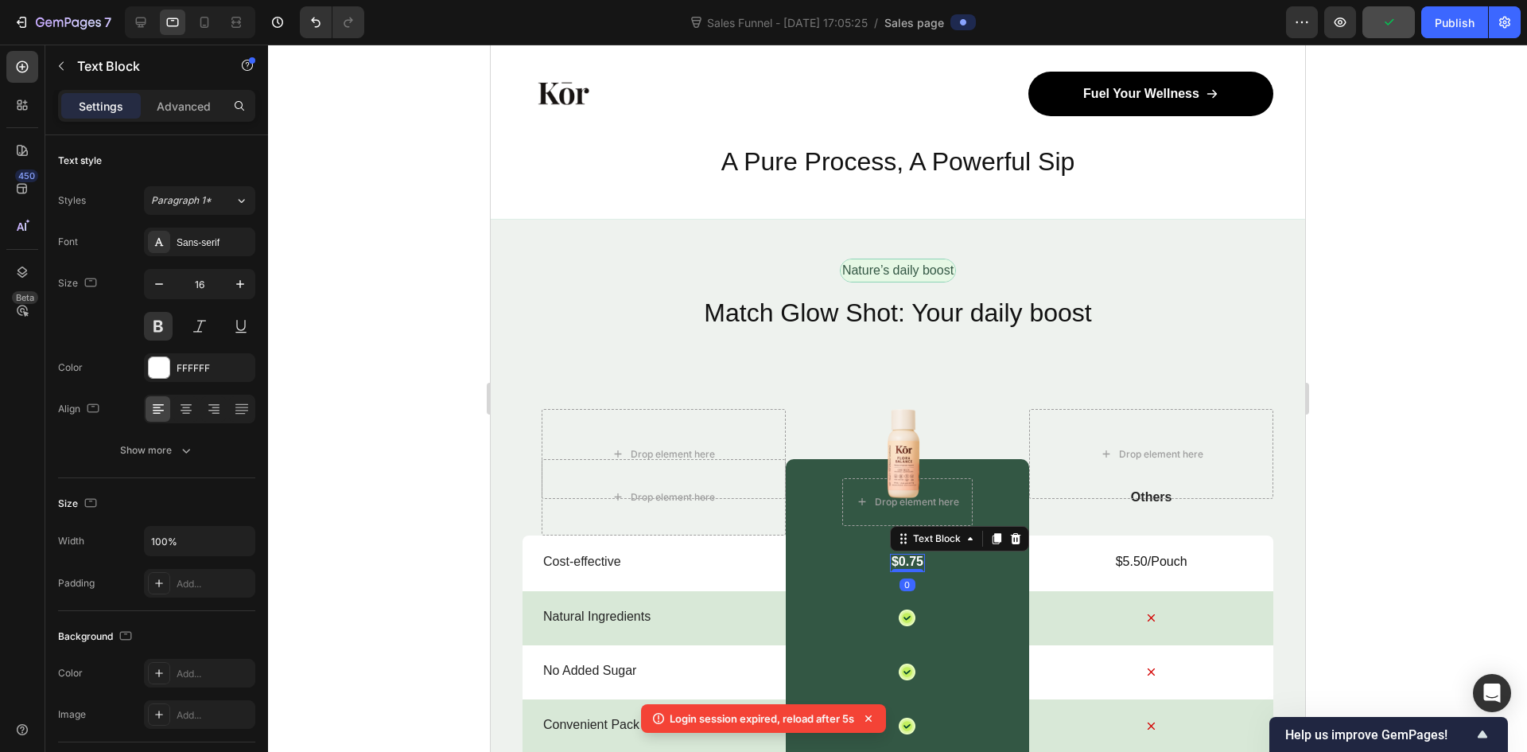
click at [917, 562] on div "$0.75" at bounding box center [906, 563] width 35 height 18
click at [901, 564] on p "$0.75/Day" at bounding box center [906, 562] width 59 height 17
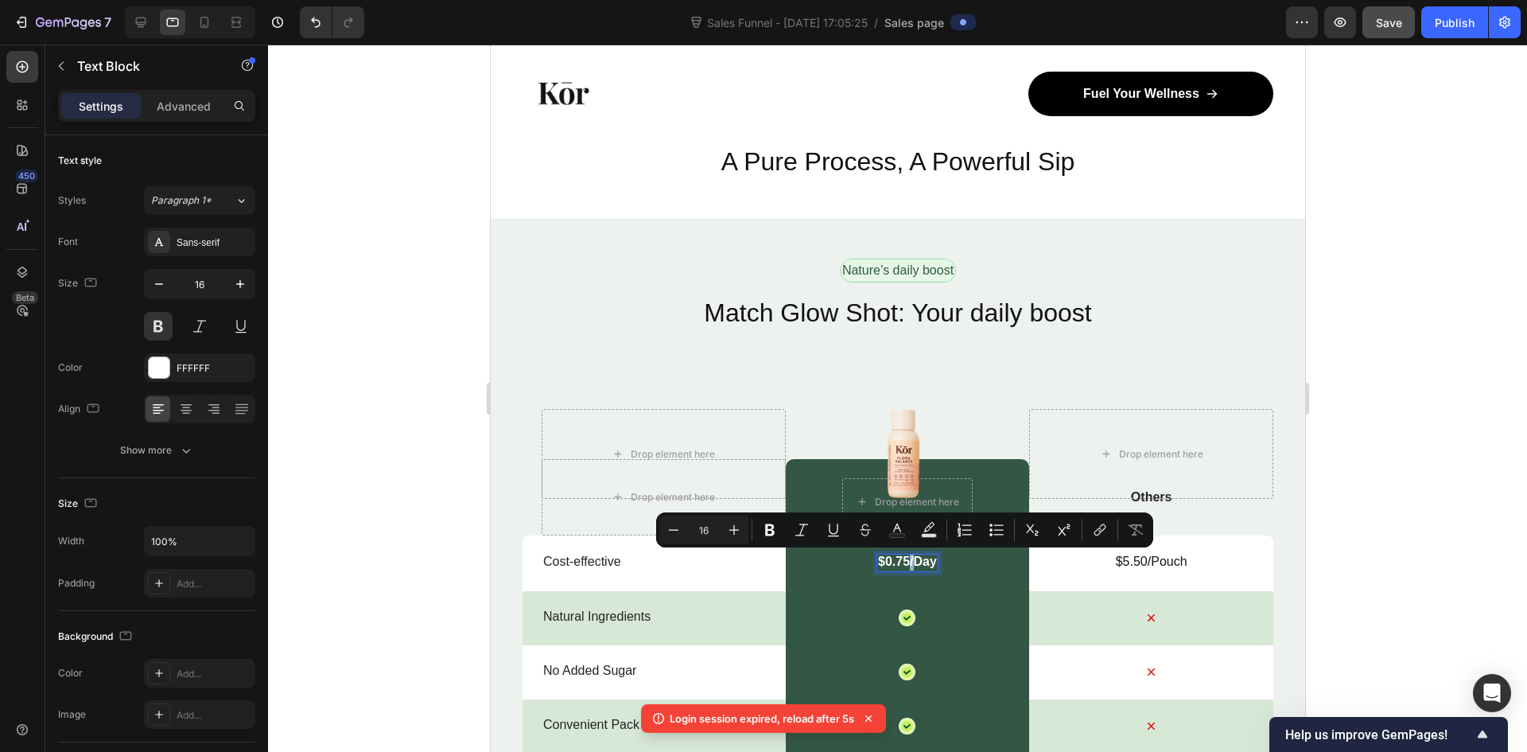
click at [903, 565] on p "$0.75/Day" at bounding box center [906, 562] width 59 height 17
click at [903, 564] on p "$0.75/Day" at bounding box center [906, 562] width 59 height 17
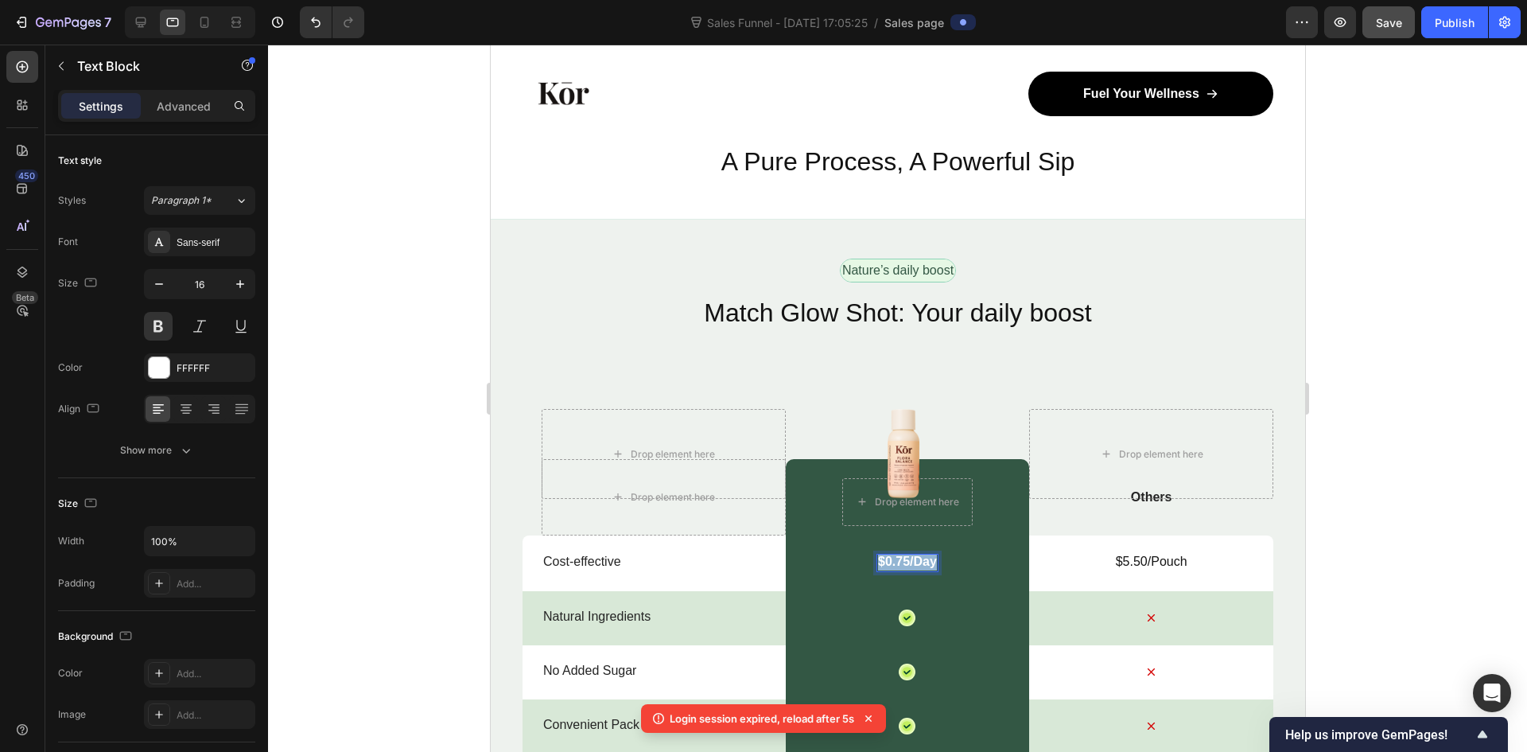
click at [903, 564] on p "$0.75/Day" at bounding box center [906, 562] width 59 height 17
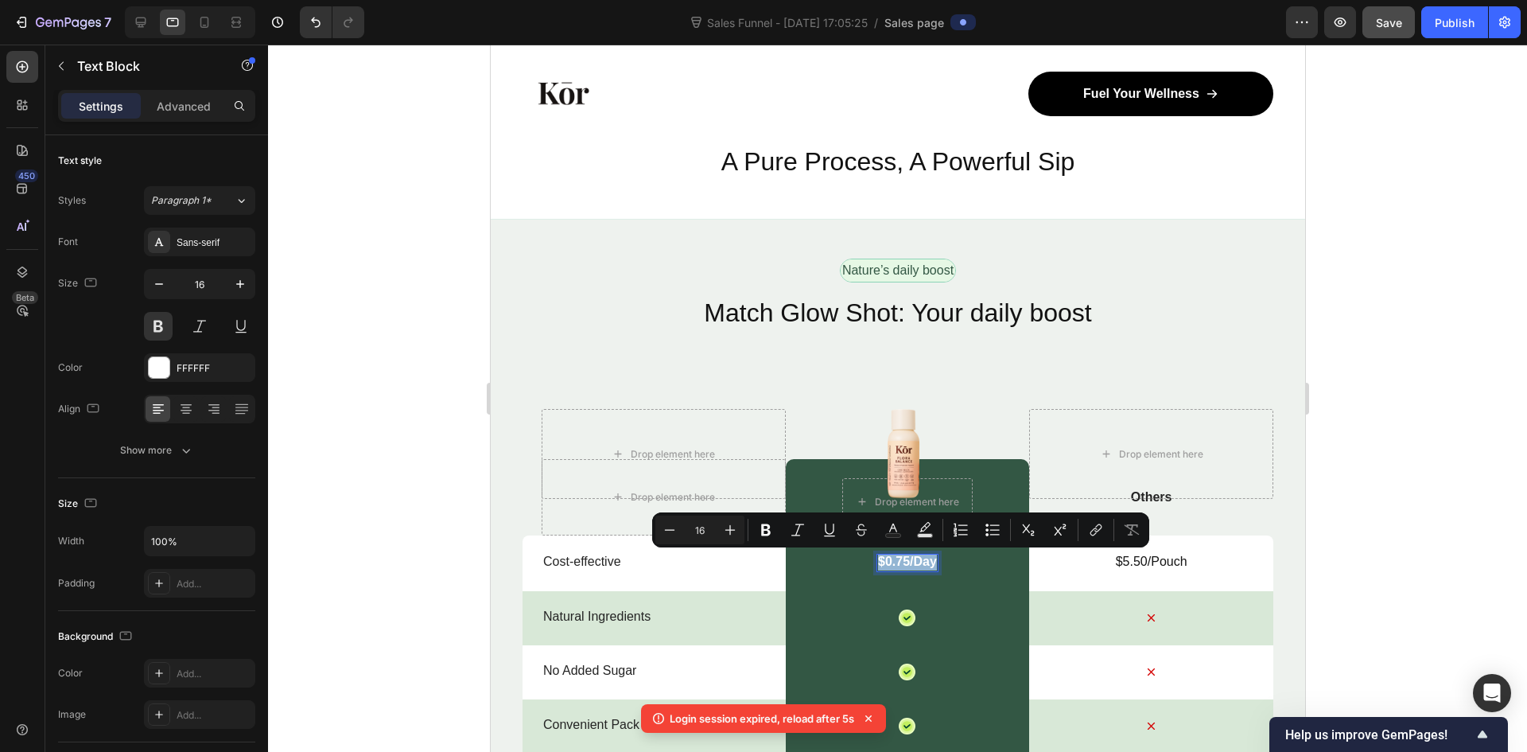
copy p "$0.75/Day"
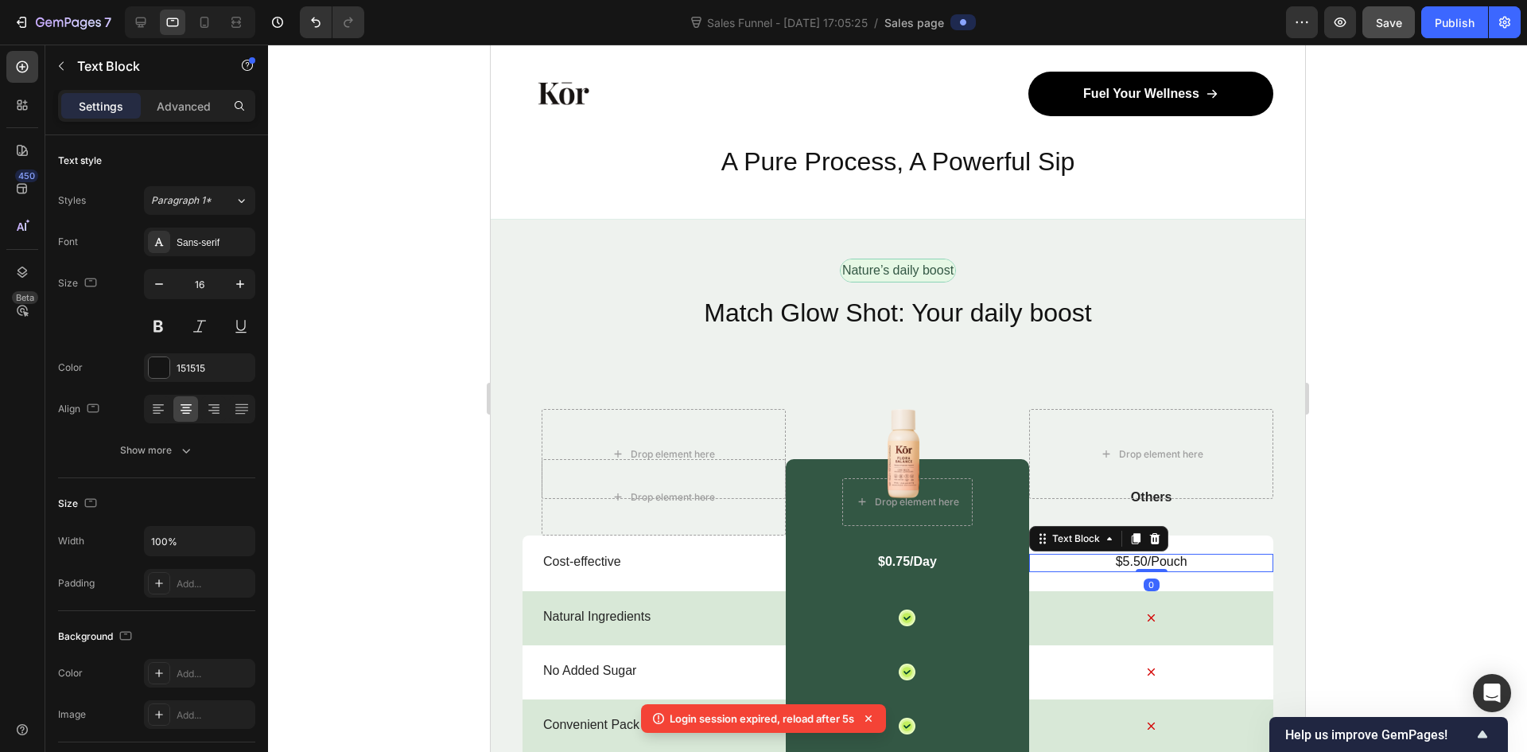
click at [1158, 561] on p "$5.50/Pouch" at bounding box center [1150, 562] width 241 height 17
click at [1157, 558] on p "$5.50/Pouch" at bounding box center [1150, 562] width 241 height 17
click at [1141, 560] on p "$0.75/Day" at bounding box center [1150, 562] width 241 height 17
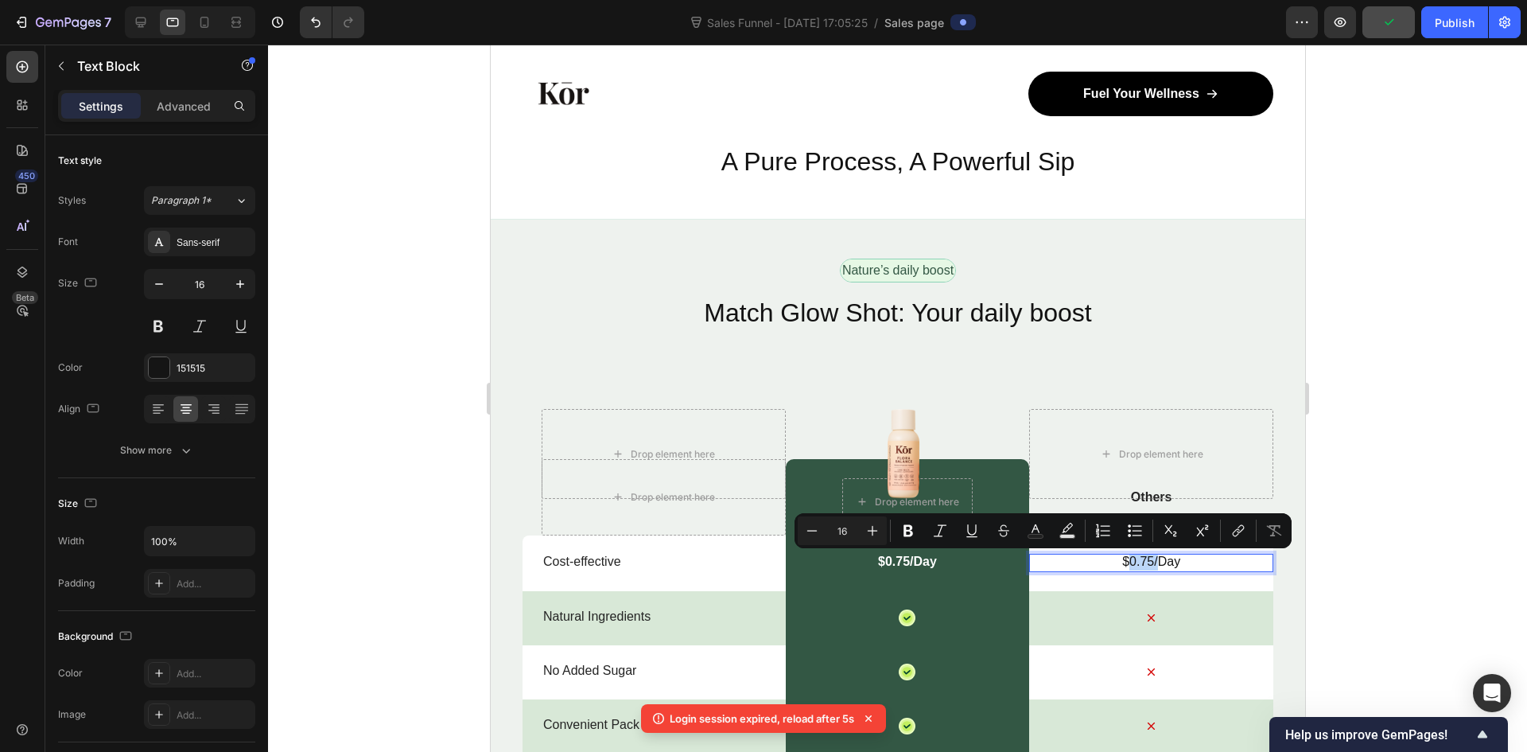
drag, startPoint x: 1141, startPoint y: 560, endPoint x: 1125, endPoint y: 562, distance: 15.2
click at [1125, 562] on p "$0.75/Day" at bounding box center [1150, 562] width 241 height 17
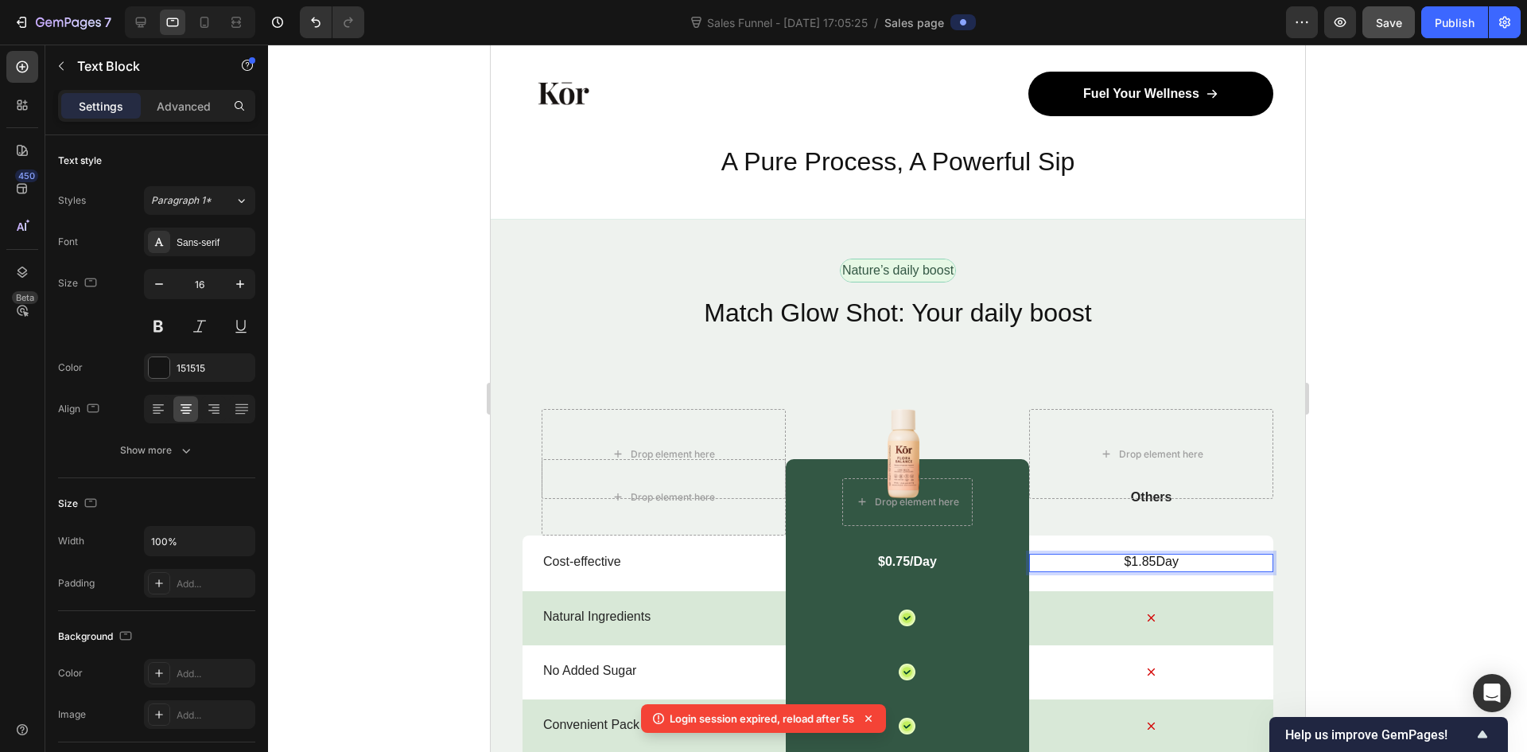
click at [1483, 528] on div at bounding box center [897, 398] width 1259 height 707
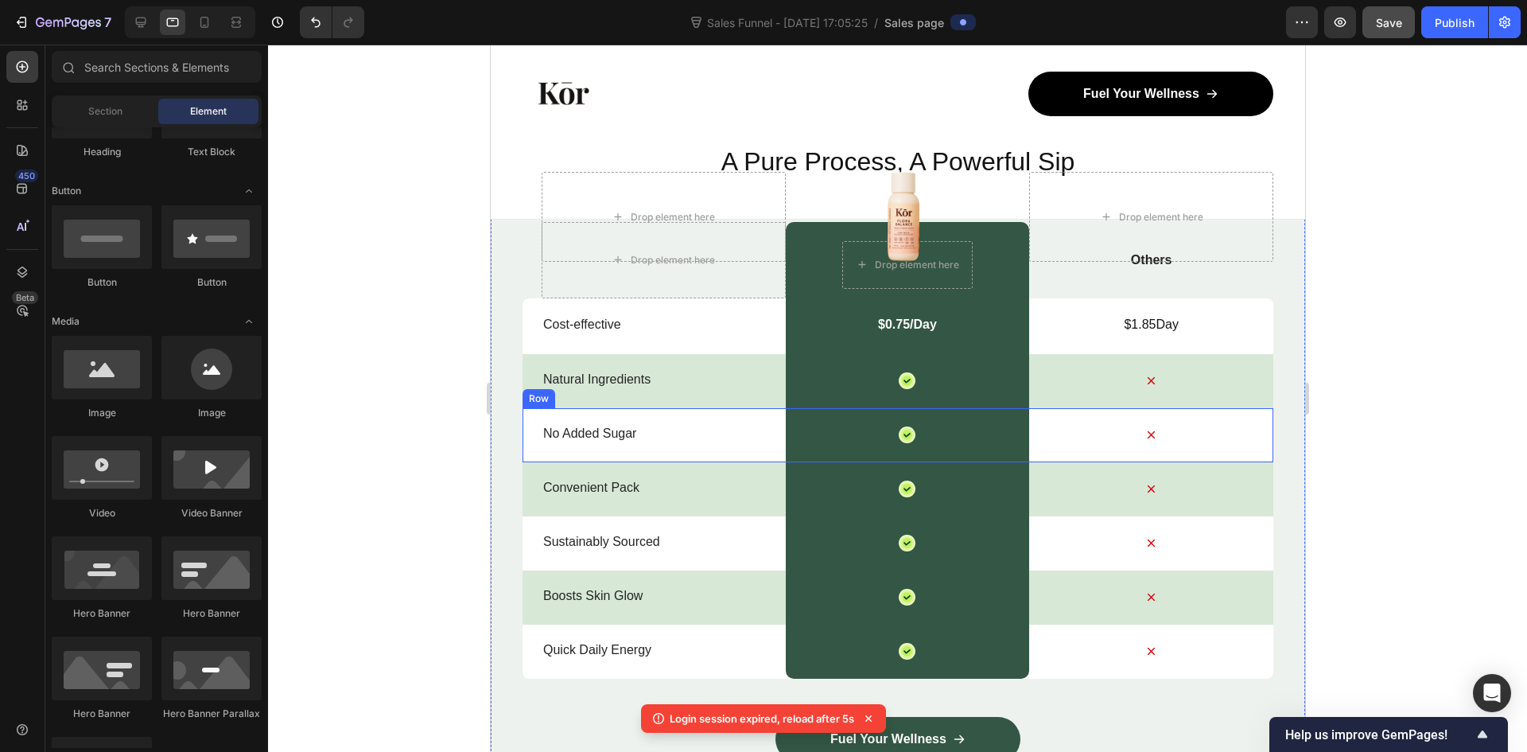
scroll to position [5729, 0]
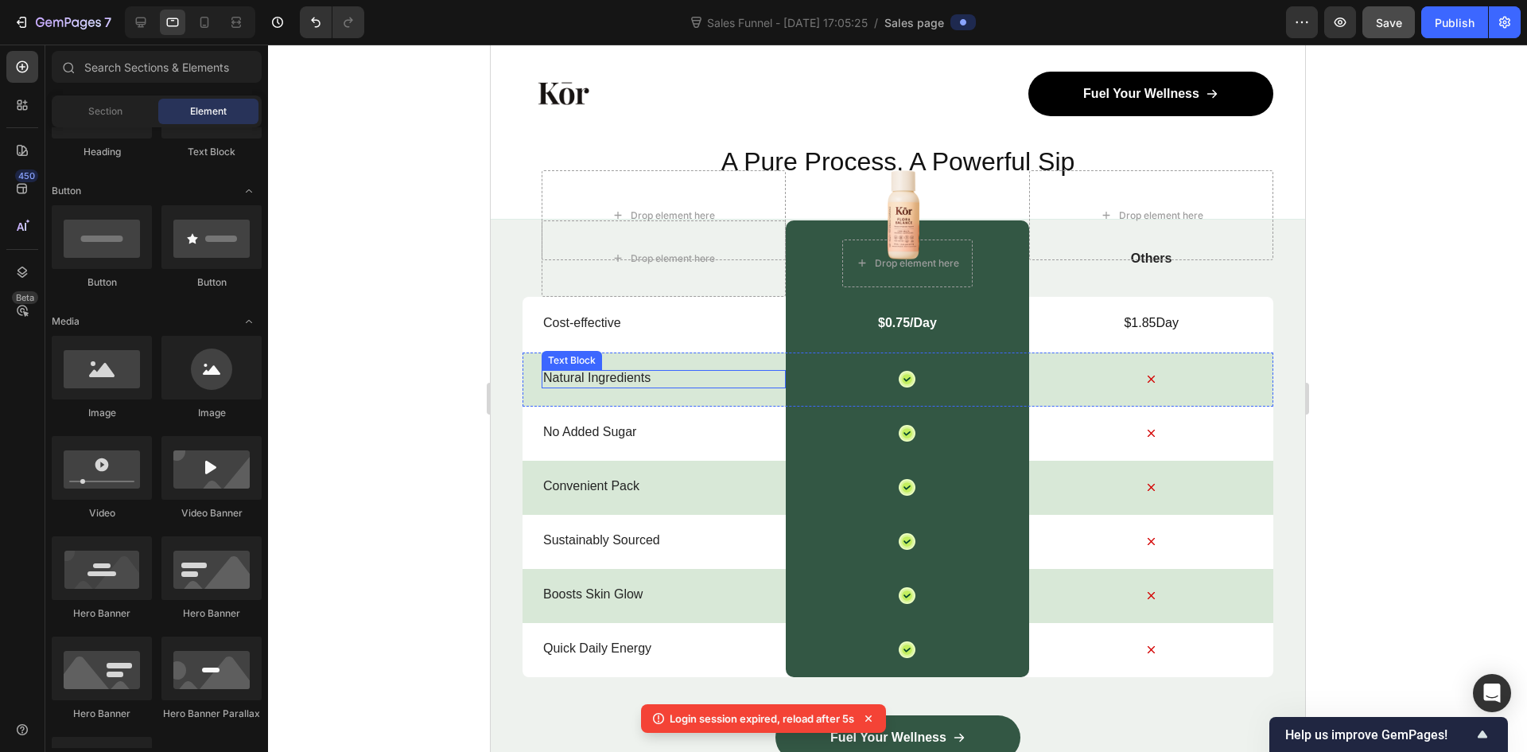
click at [634, 382] on p "Natural Ingredients" at bounding box center [662, 378] width 241 height 17
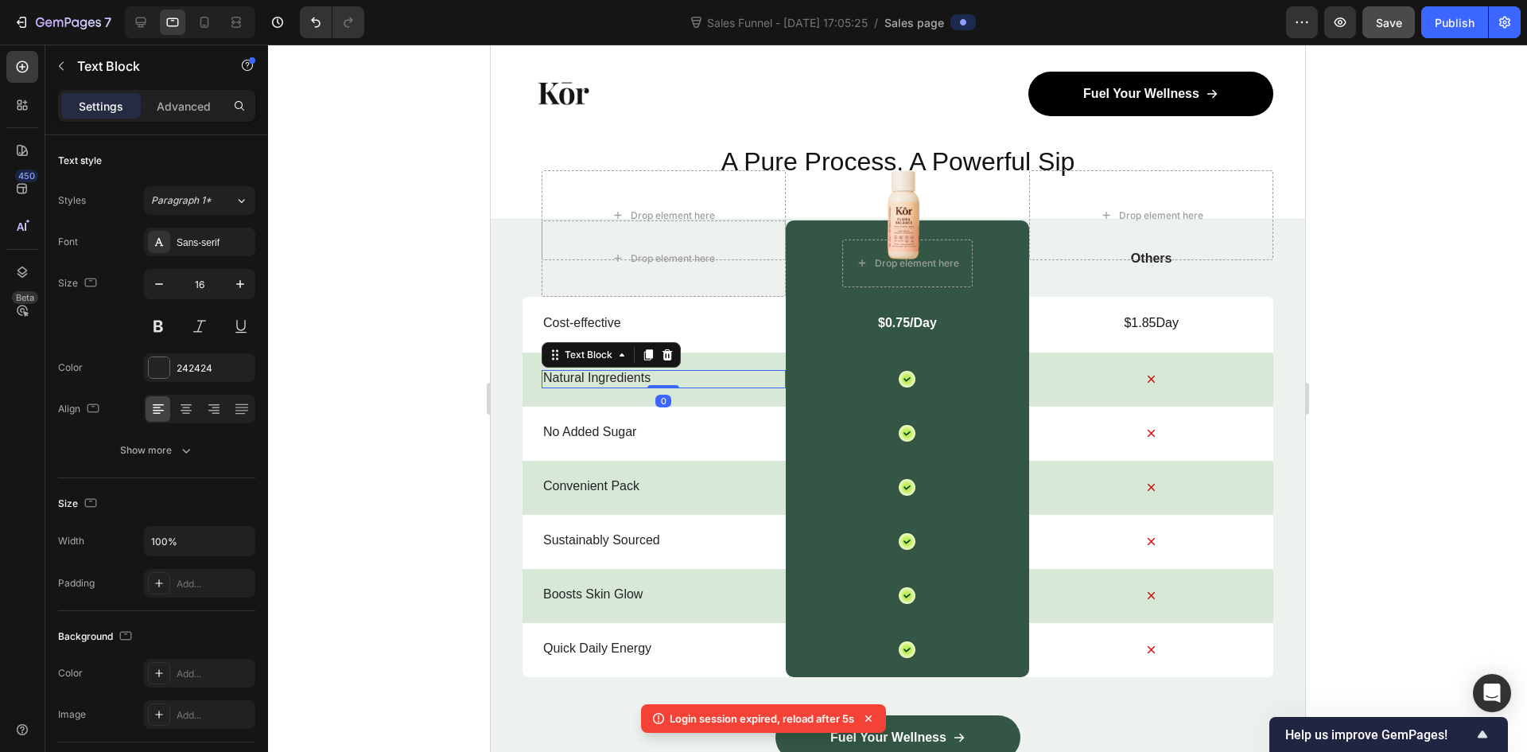
click at [634, 382] on p "Natural Ingredients" at bounding box center [662, 378] width 241 height 17
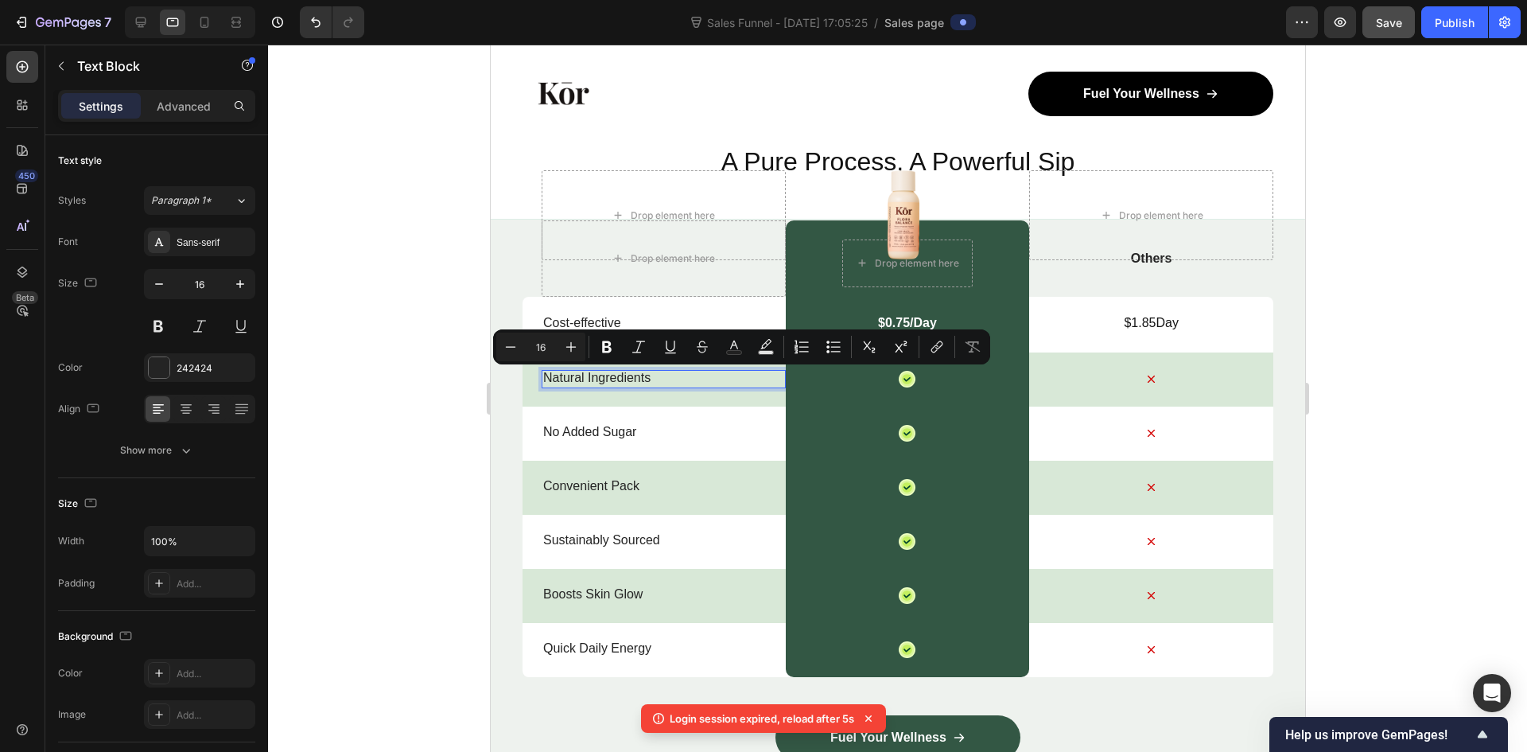
scroll to position [5721, 0]
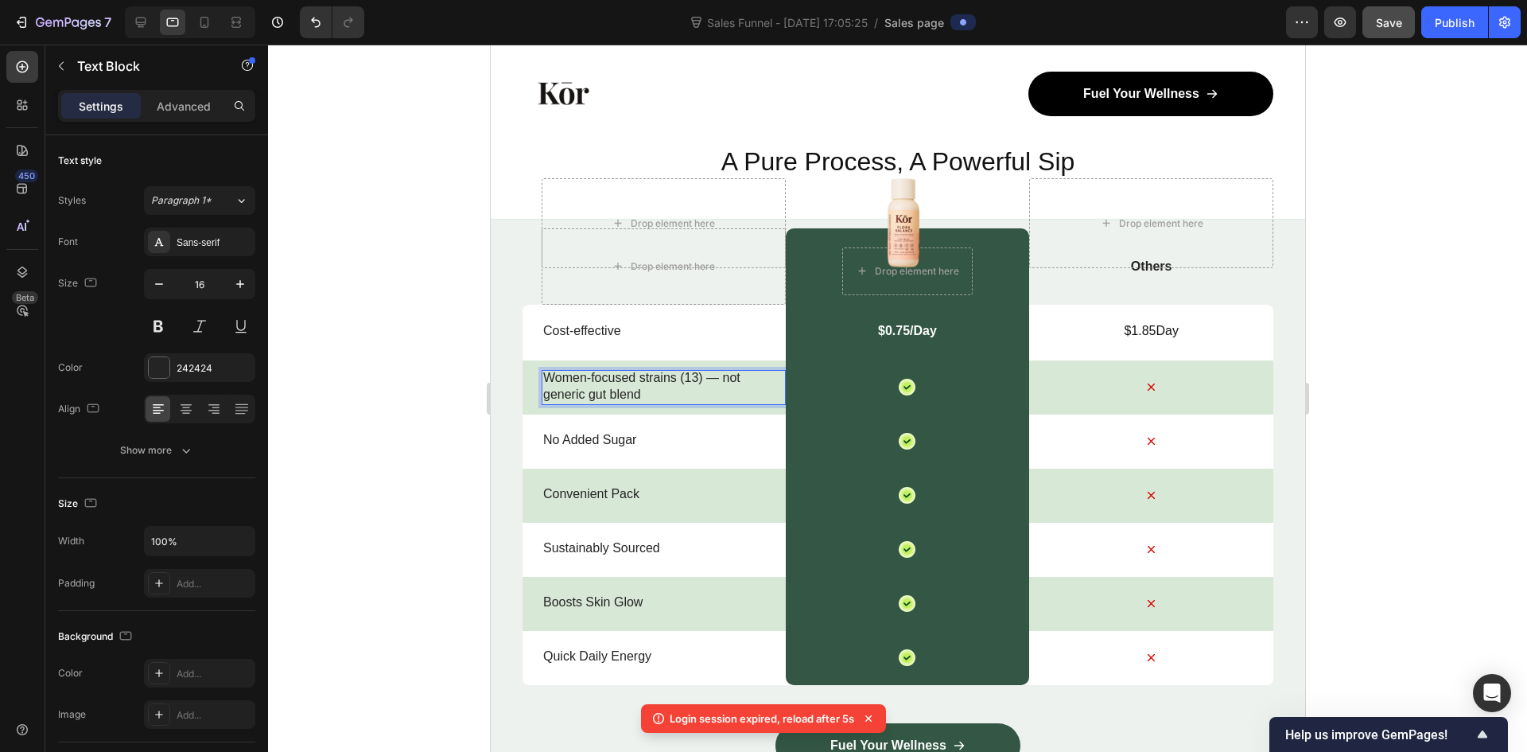
click at [677, 402] on p "Women-focused strains (13) — not generic gut blend" at bounding box center [662, 386] width 241 height 33
click at [689, 440] on p "No Added Sugar" at bounding box center [662, 440] width 241 height 17
click at [631, 439] on p "No Added Sugar" at bounding box center [662, 440] width 241 height 17
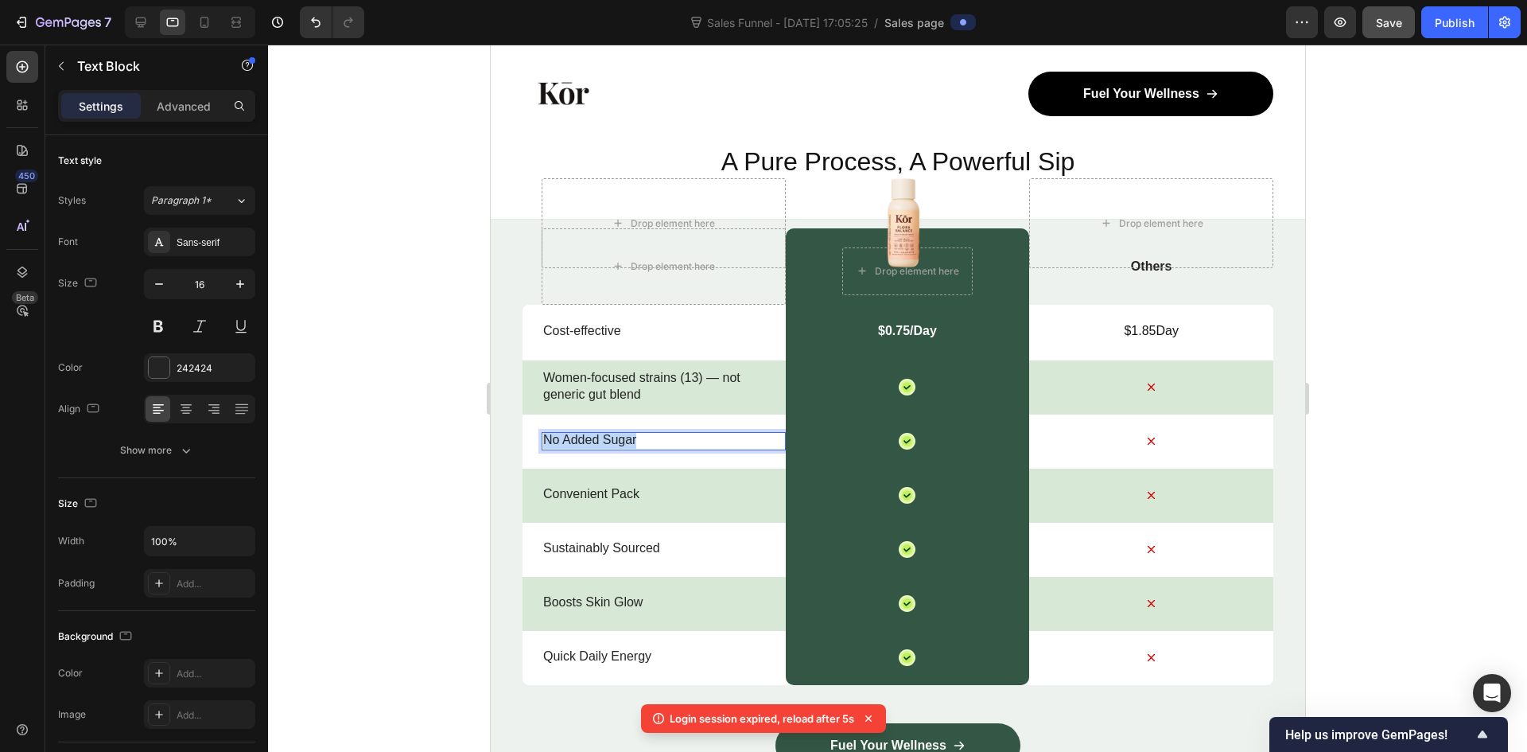
click at [631, 439] on p "No Added Sugar" at bounding box center [662, 440] width 241 height 17
click at [665, 435] on strong "Supports healthy [MEDICAL_DATA] (≈3.8–4.5)" at bounding box center [649, 440] width 215 height 30
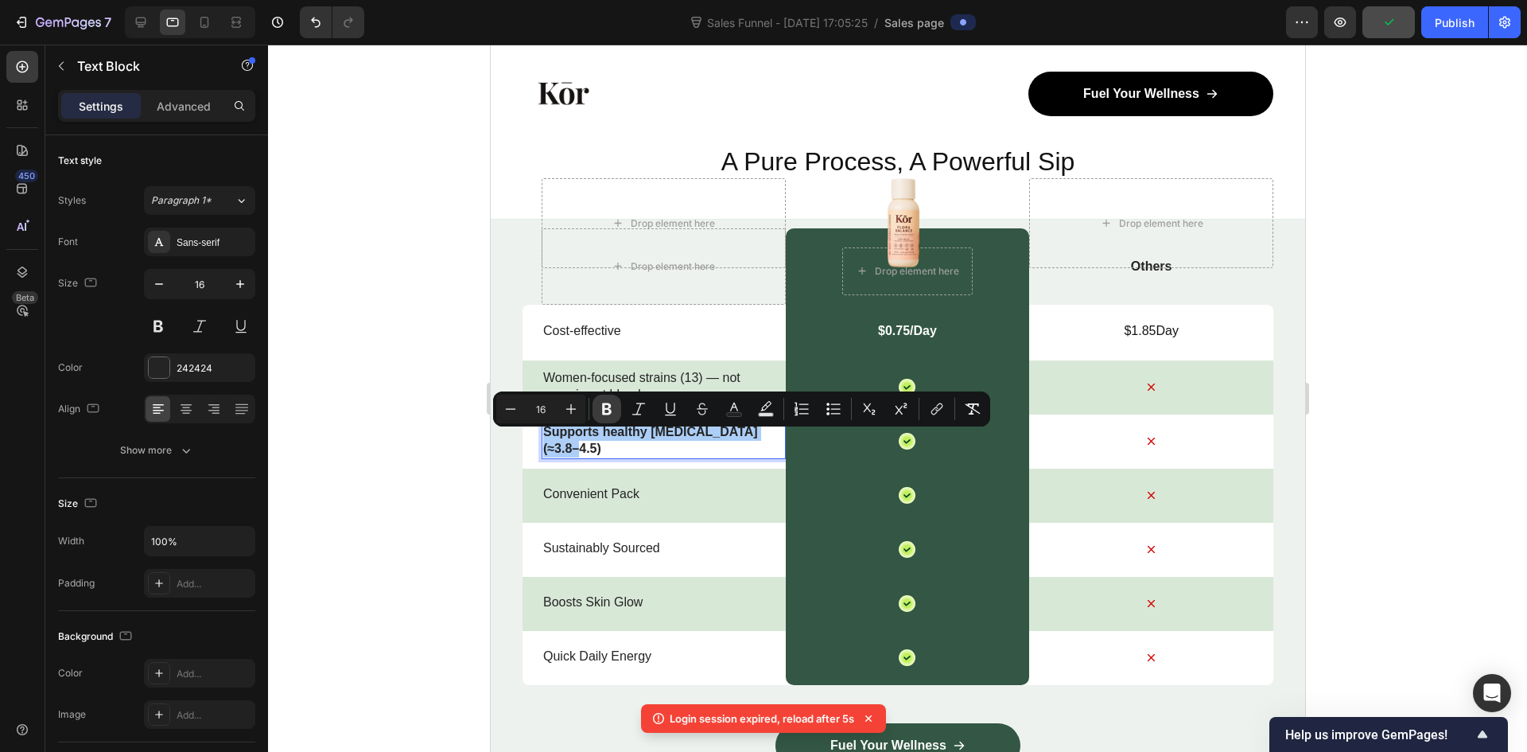
click at [612, 407] on icon "Editor contextual toolbar" at bounding box center [607, 409] width 16 height 16
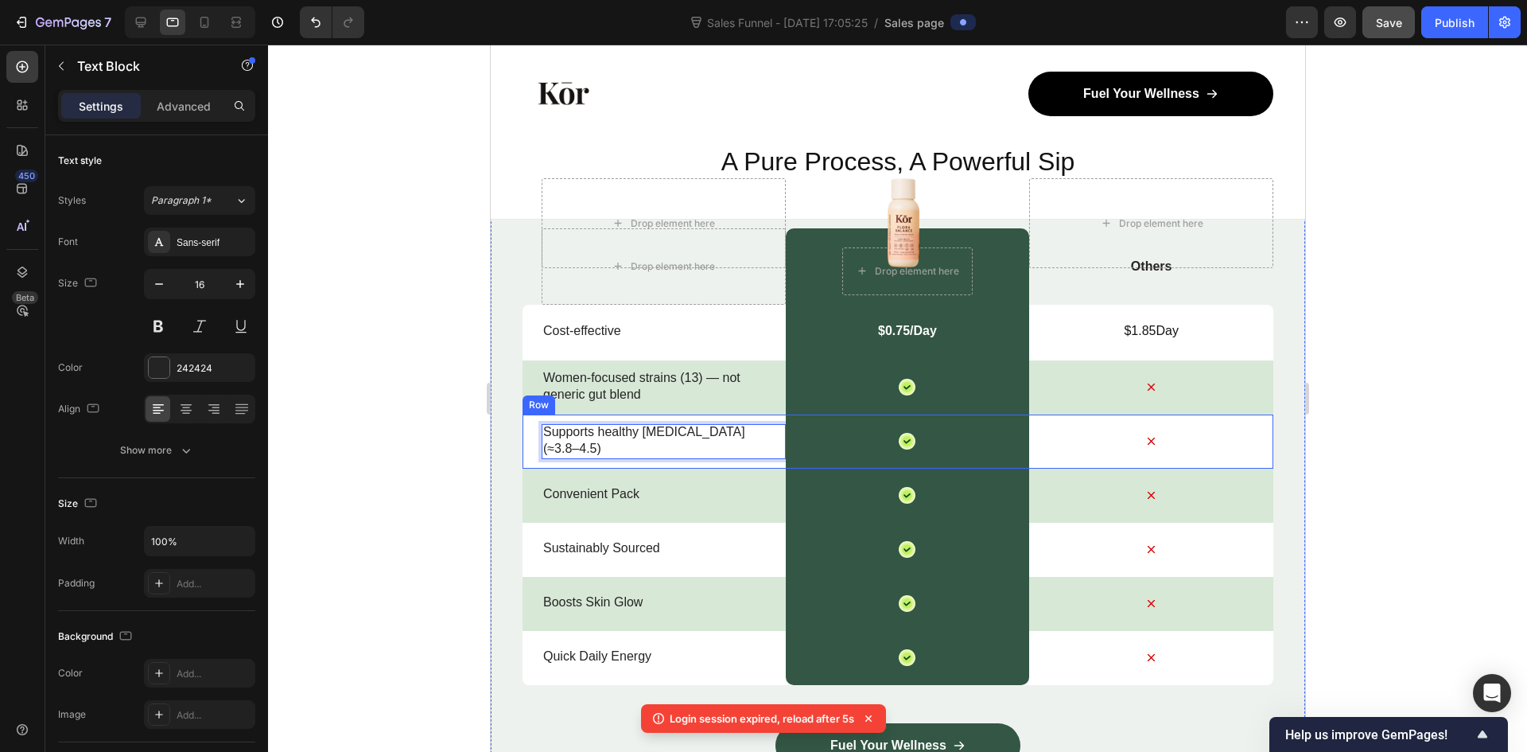
click at [636, 484] on div "Convenient Pack Text Block" at bounding box center [663, 495] width 244 height 54
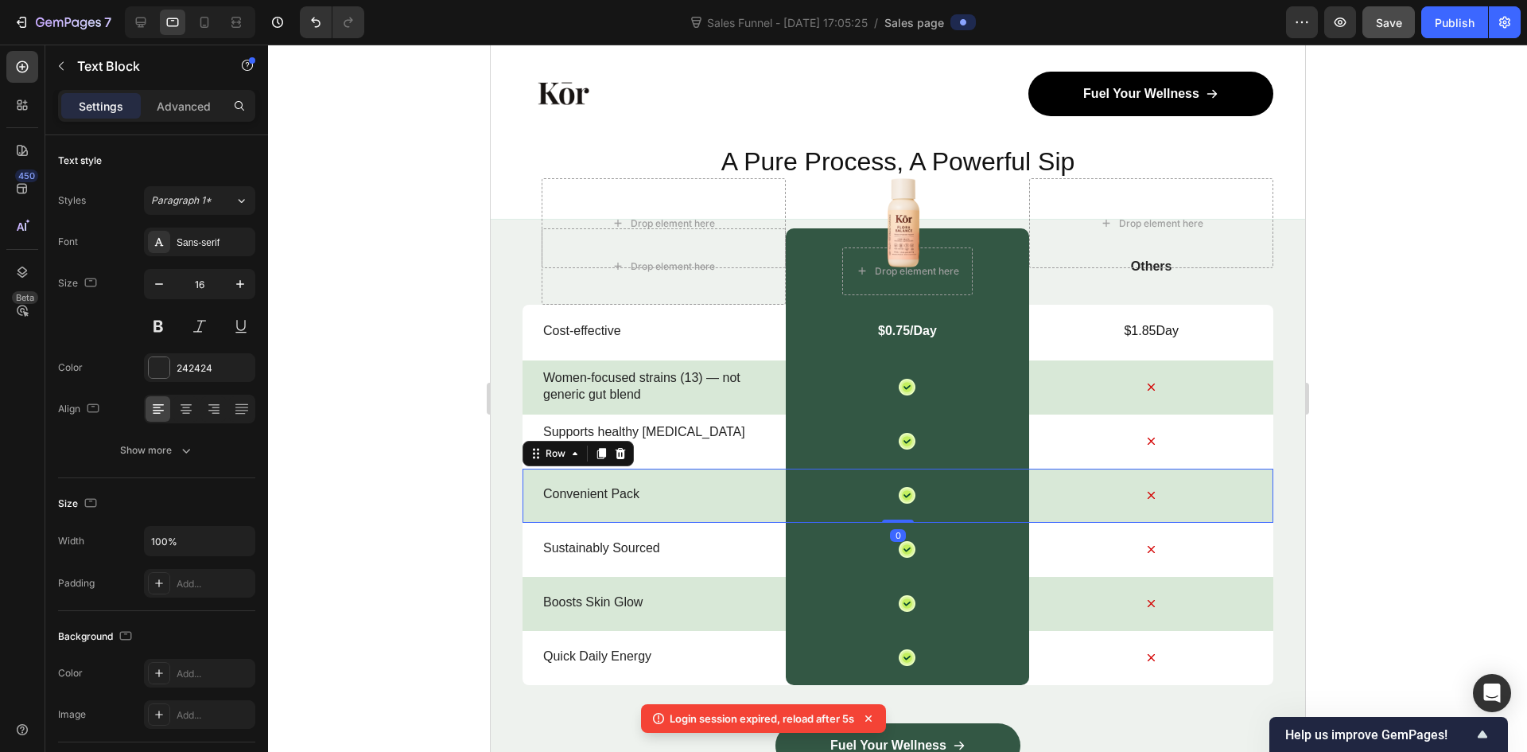
click at [636, 484] on div "Convenient Pack Text Block" at bounding box center [663, 495] width 244 height 54
click at [662, 494] on p "Convenient Pack" at bounding box center [662, 494] width 241 height 17
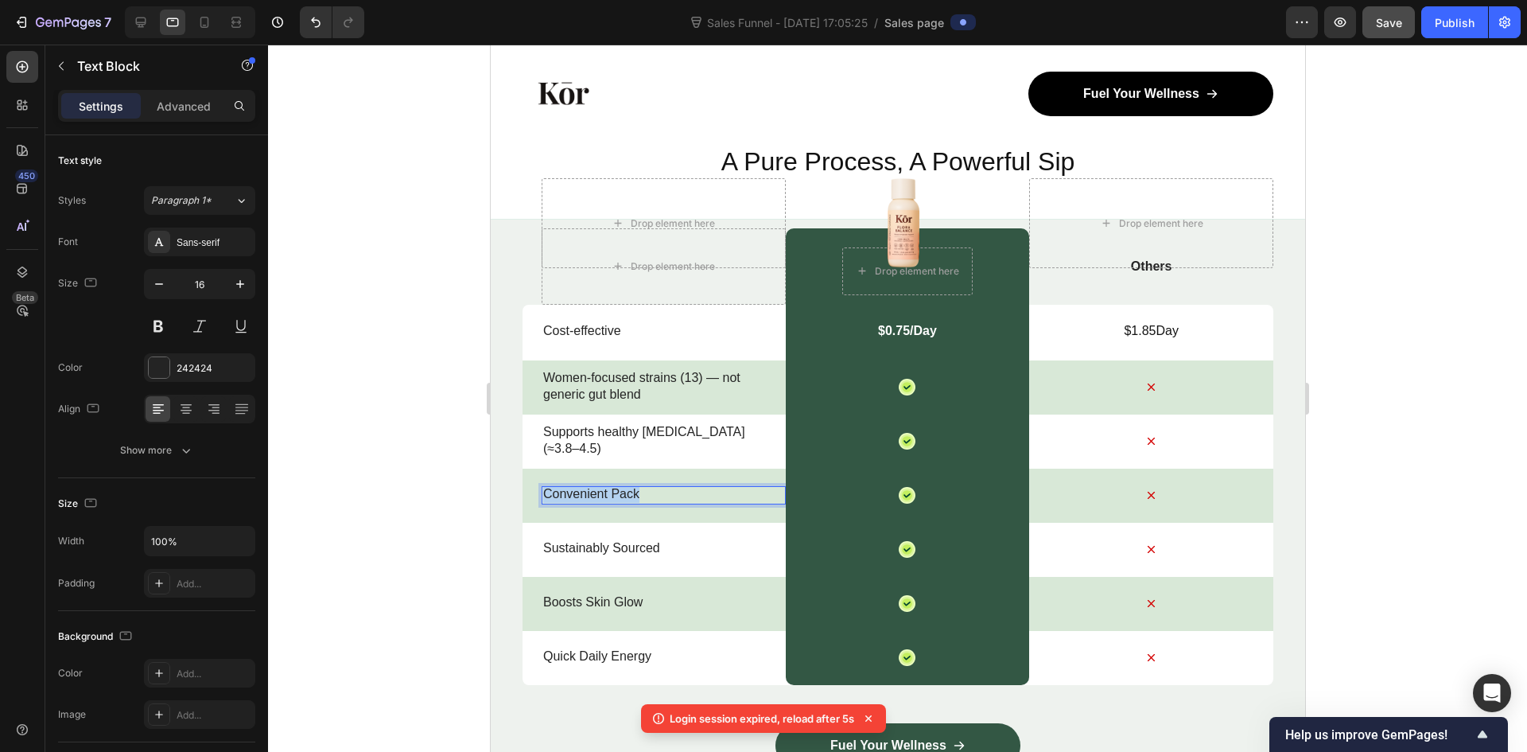
click at [662, 494] on p "Convenient Pack" at bounding box center [662, 494] width 241 height 17
click at [621, 544] on p "Sustainably Sourced" at bounding box center [662, 548] width 241 height 17
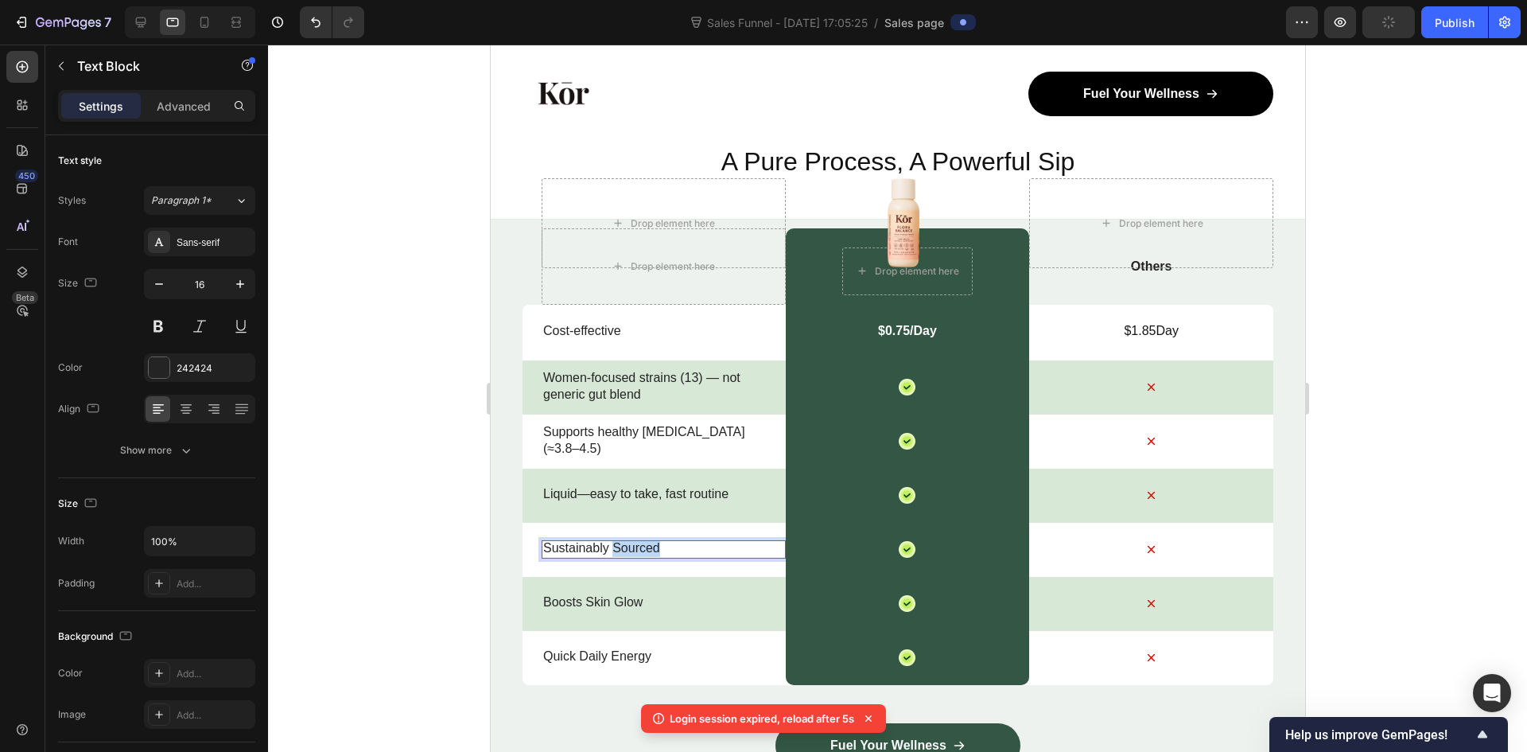
click at [621, 544] on p "Sustainably Sourced" at bounding box center [662, 548] width 241 height 17
click at [1142, 494] on icon at bounding box center [1150, 495] width 17 height 17
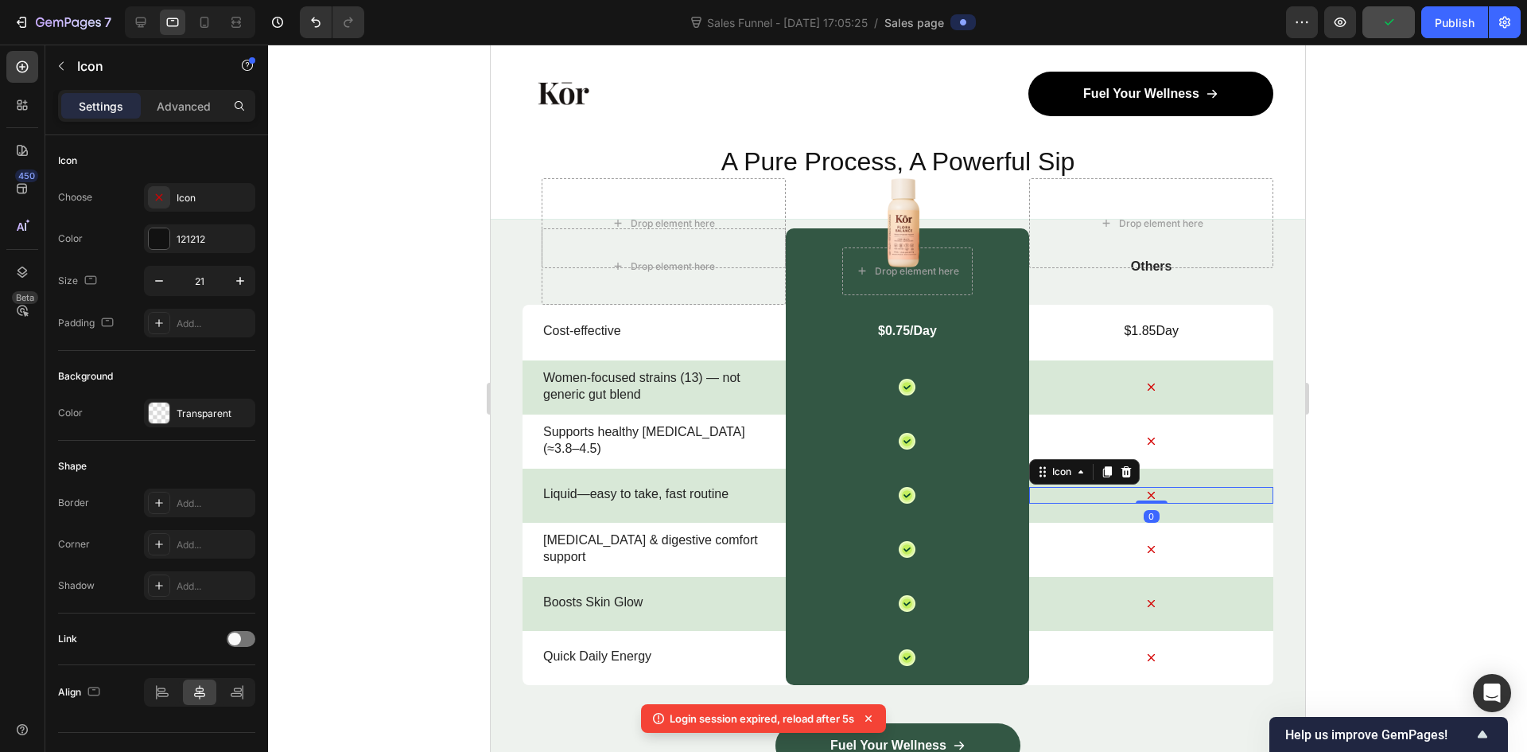
click at [1147, 494] on icon at bounding box center [1150, 495] width 7 height 7
click at [898, 500] on div "Icon" at bounding box center [906, 495] width 17 height 17
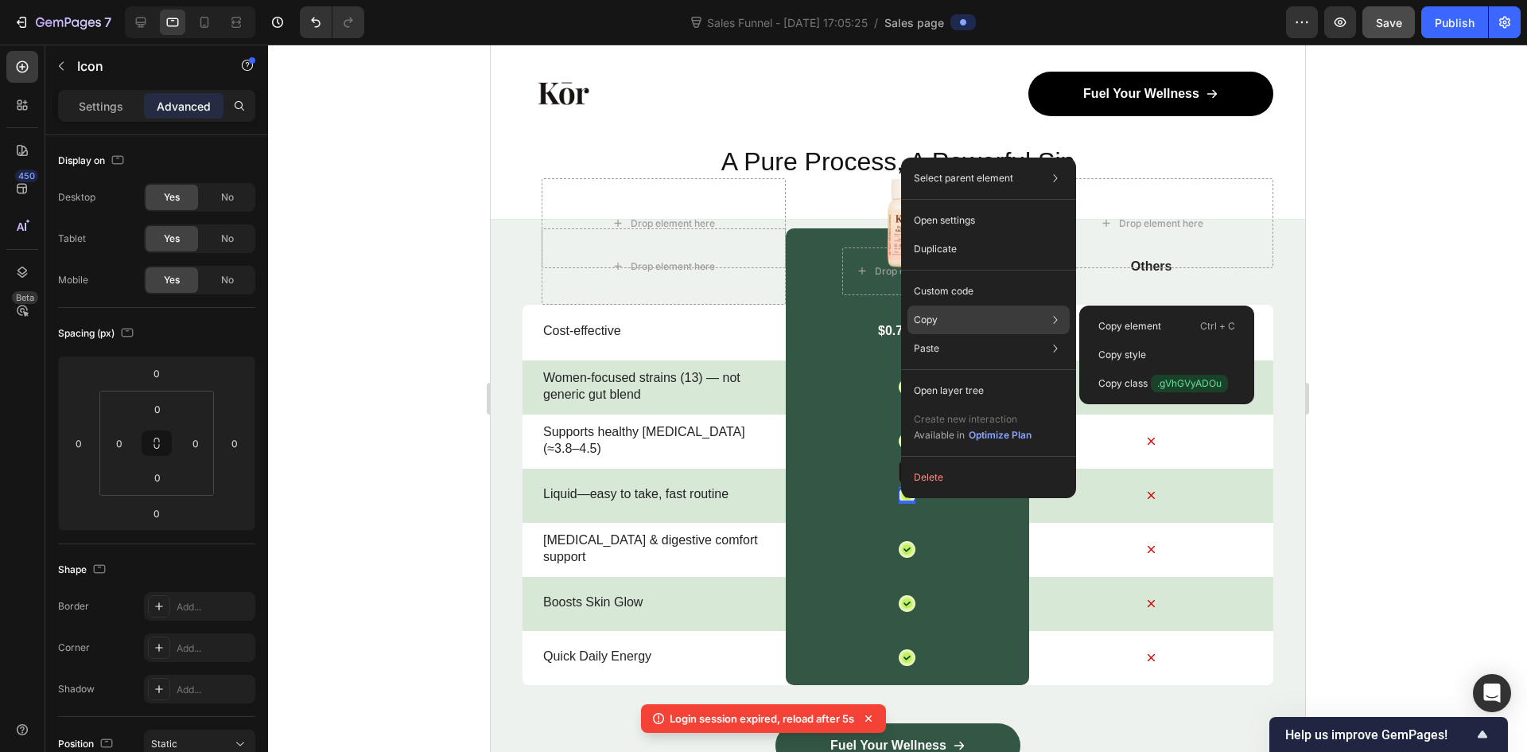
click at [949, 323] on div "Copy Copy element Ctrl + C Copy style Copy class .gVhGVyADOu" at bounding box center [989, 319] width 162 height 29
click at [1129, 329] on p "Copy element" at bounding box center [1129, 326] width 63 height 14
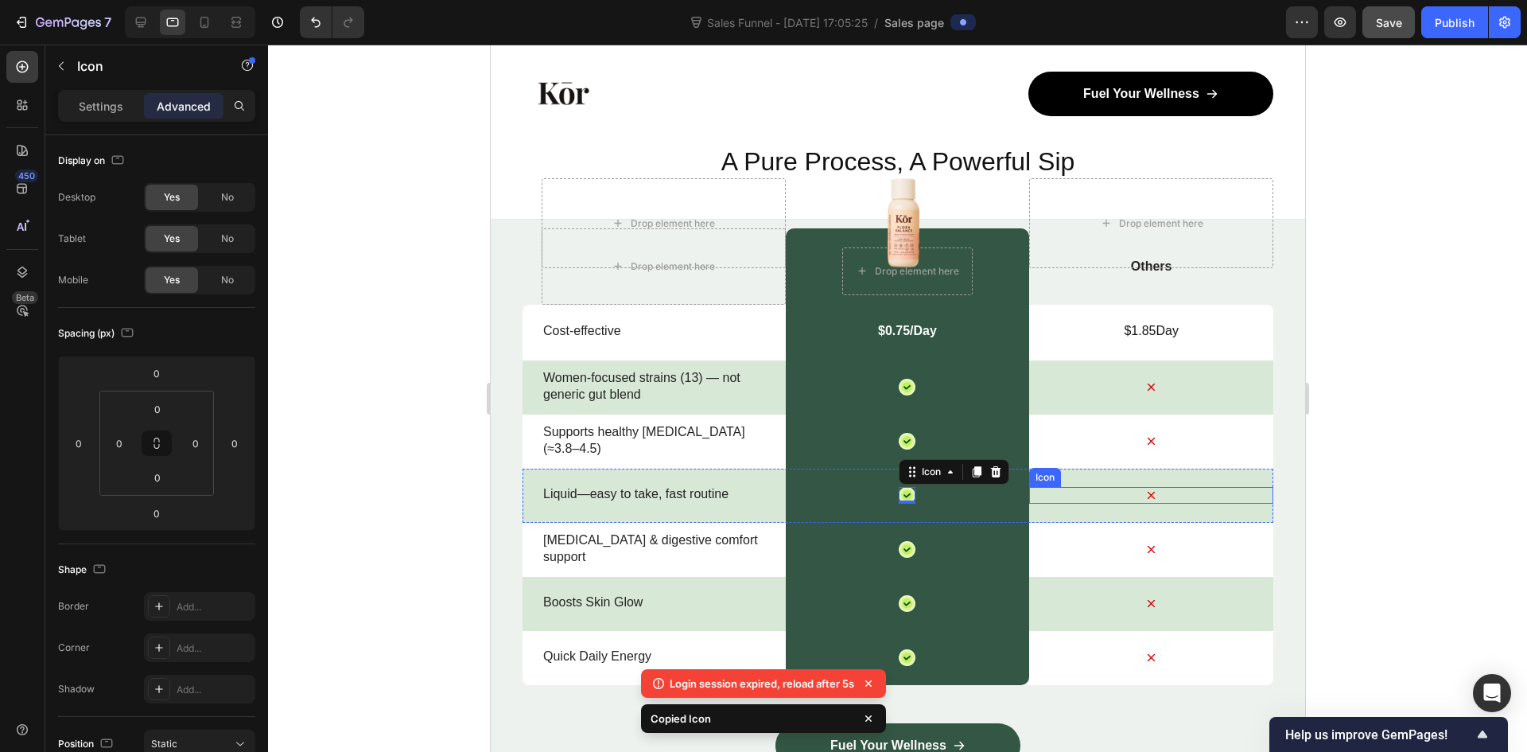
click at [1142, 489] on icon at bounding box center [1150, 495] width 17 height 17
click at [1142, 490] on icon at bounding box center [1150, 495] width 17 height 17
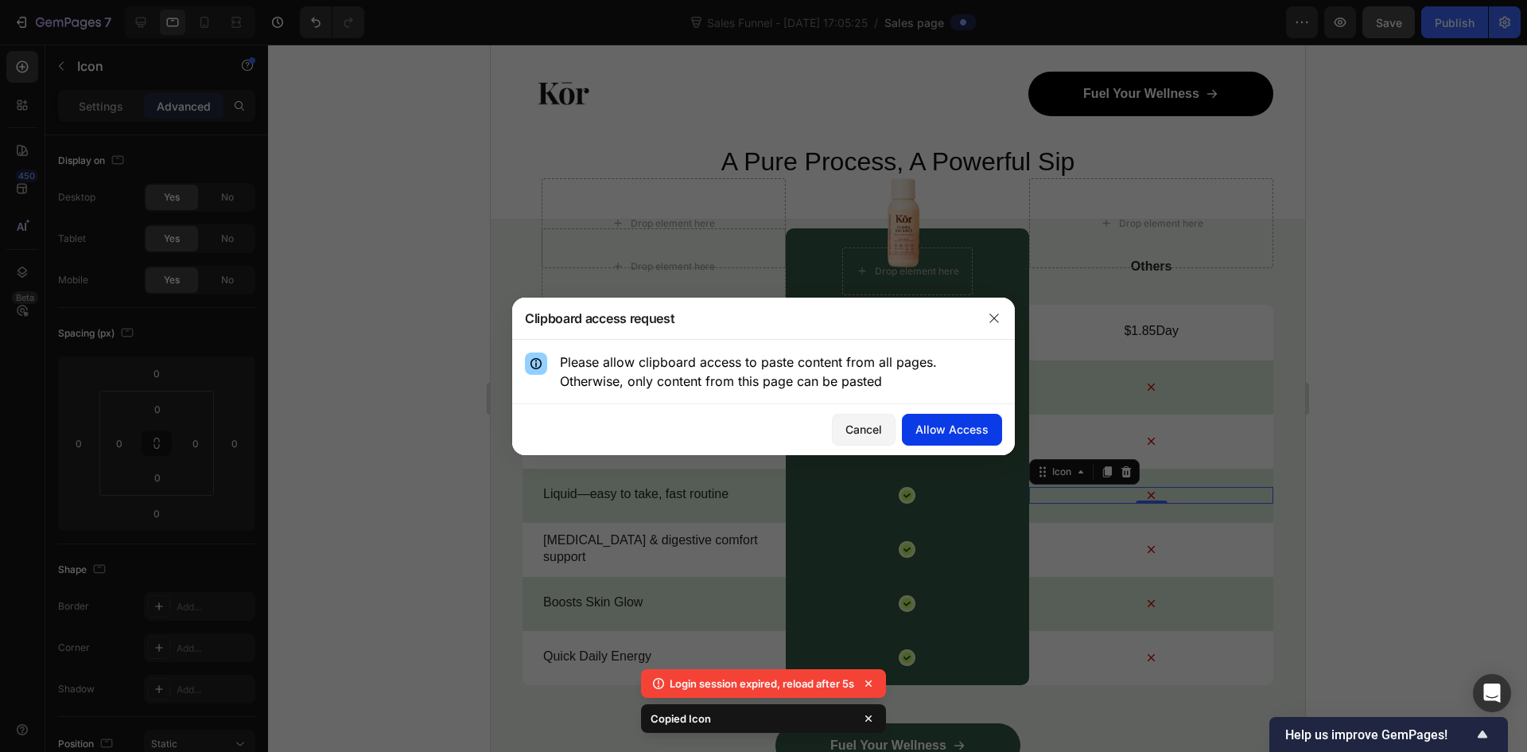
click at [949, 426] on div "Allow Access" at bounding box center [952, 429] width 73 height 17
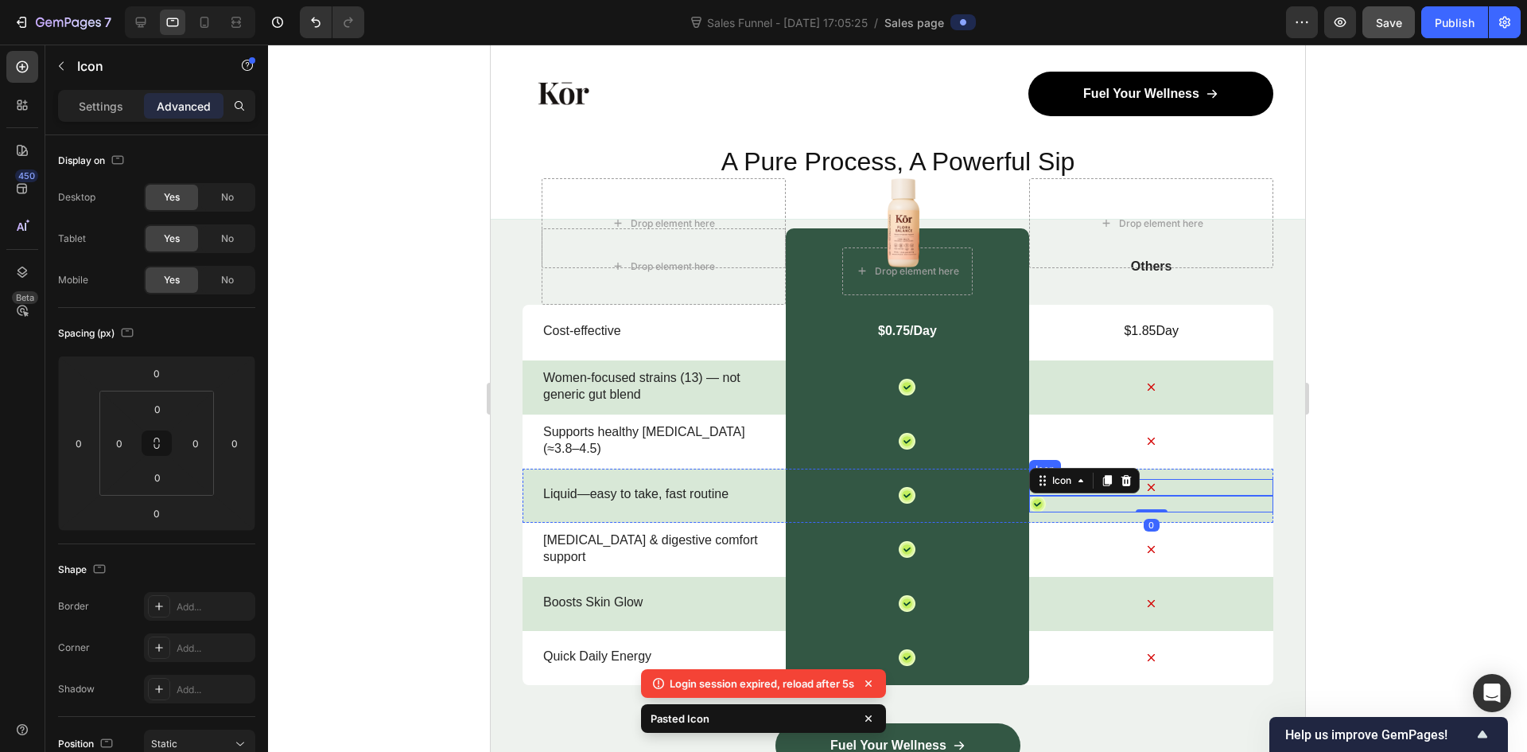
click at [1142, 493] on div "Icon" at bounding box center [1150, 487] width 244 height 17
click at [1142, 485] on icon at bounding box center [1150, 487] width 17 height 17
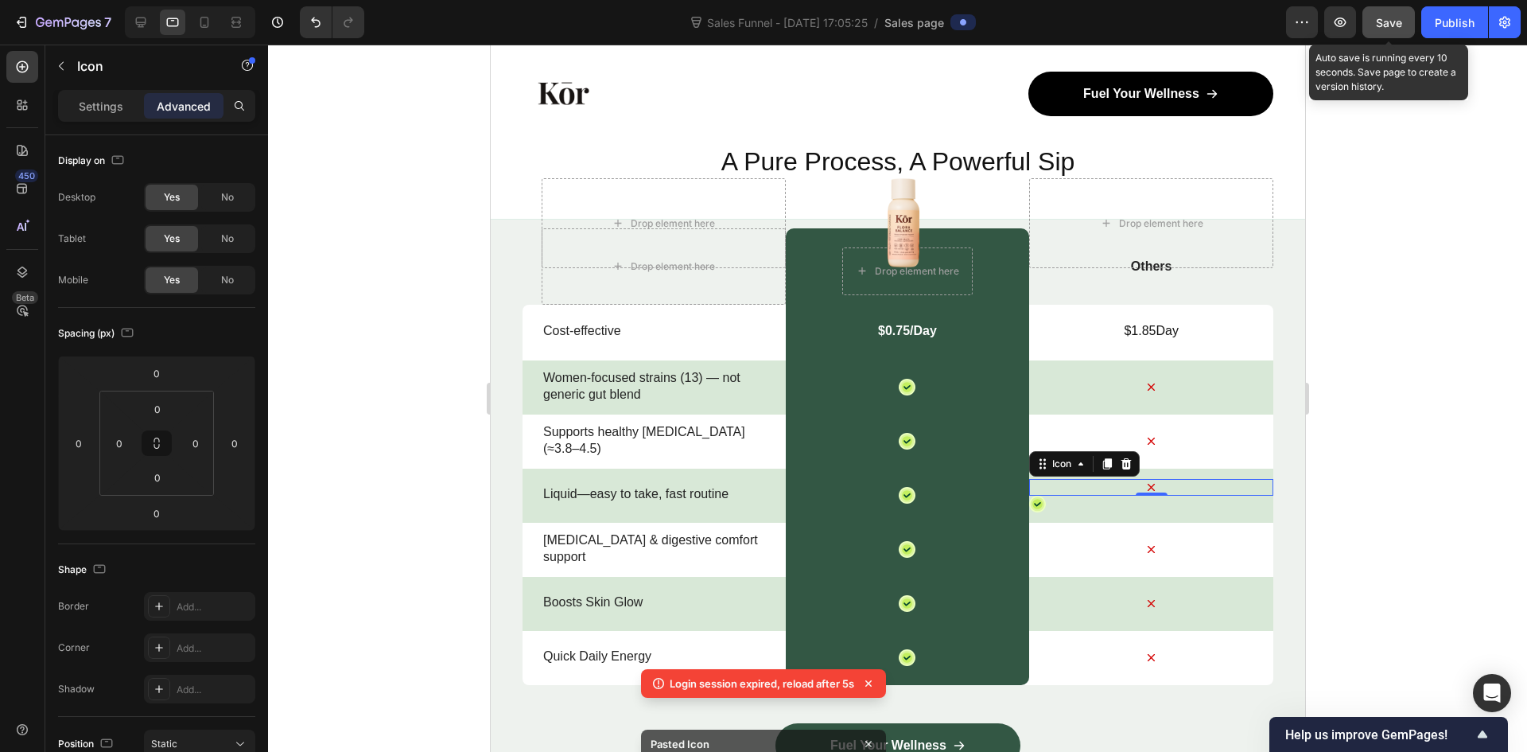
click at [1378, 23] on span "Save" at bounding box center [1389, 23] width 26 height 14
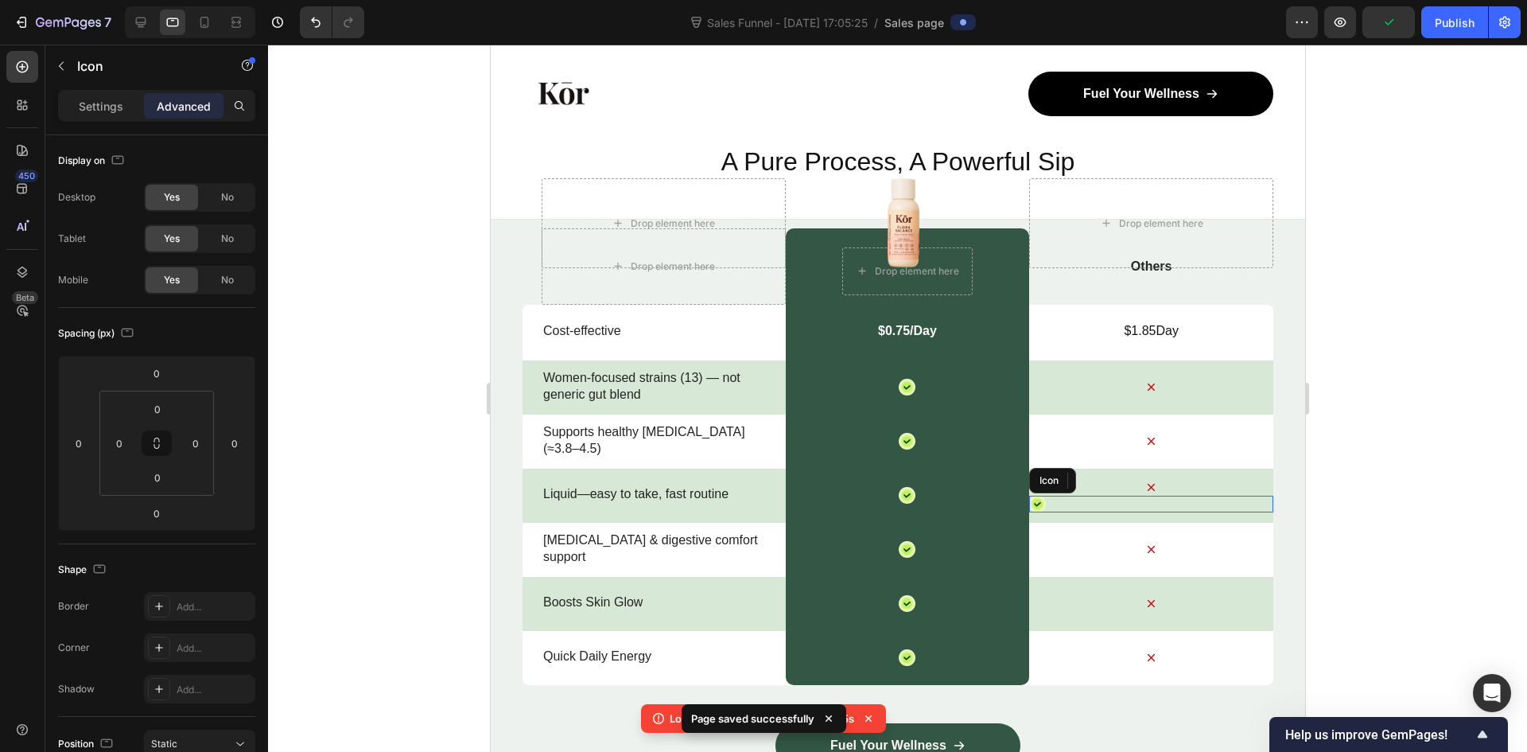
click at [1032, 503] on icon at bounding box center [1037, 504] width 10 height 10
click at [1121, 478] on icon at bounding box center [1126, 480] width 10 height 11
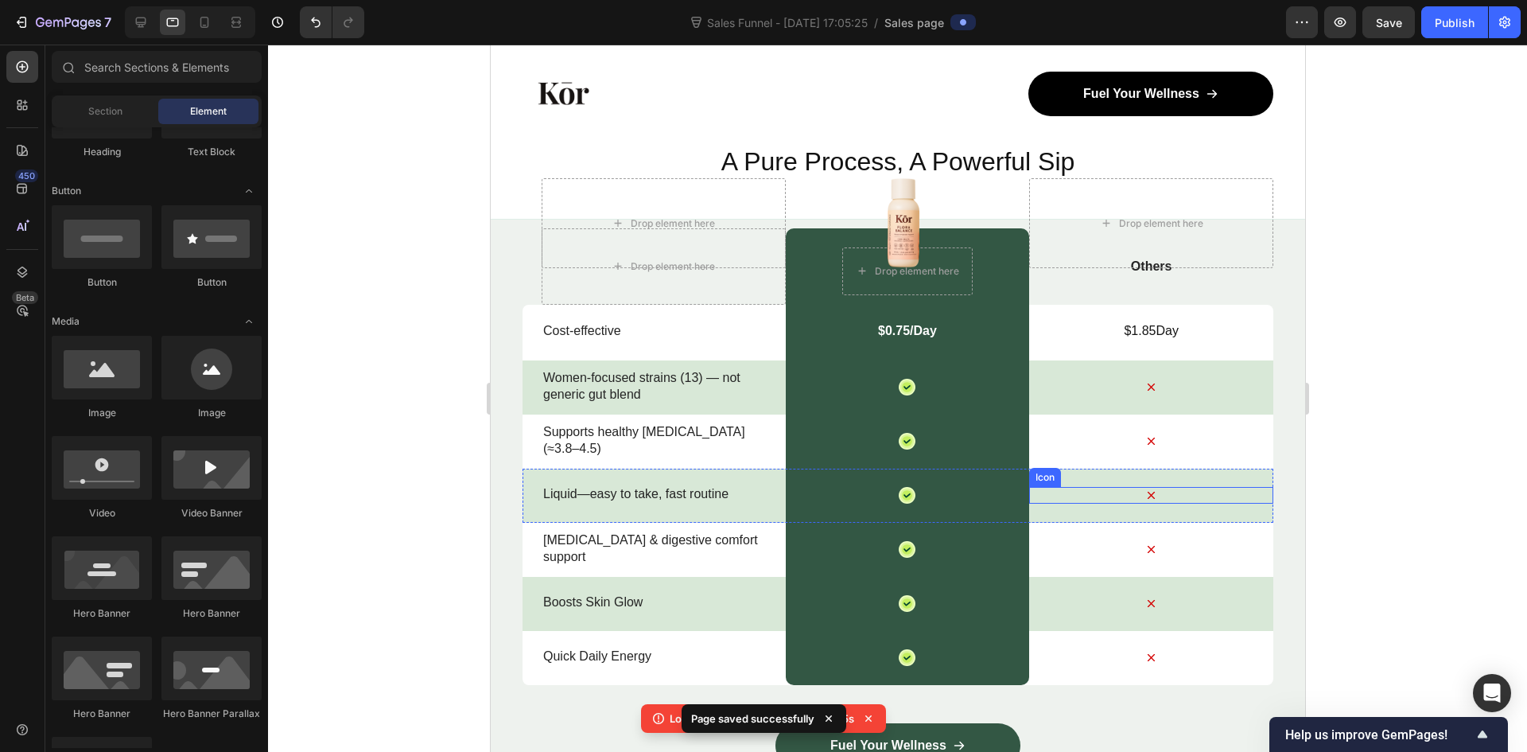
click at [1142, 489] on icon at bounding box center [1150, 495] width 17 height 17
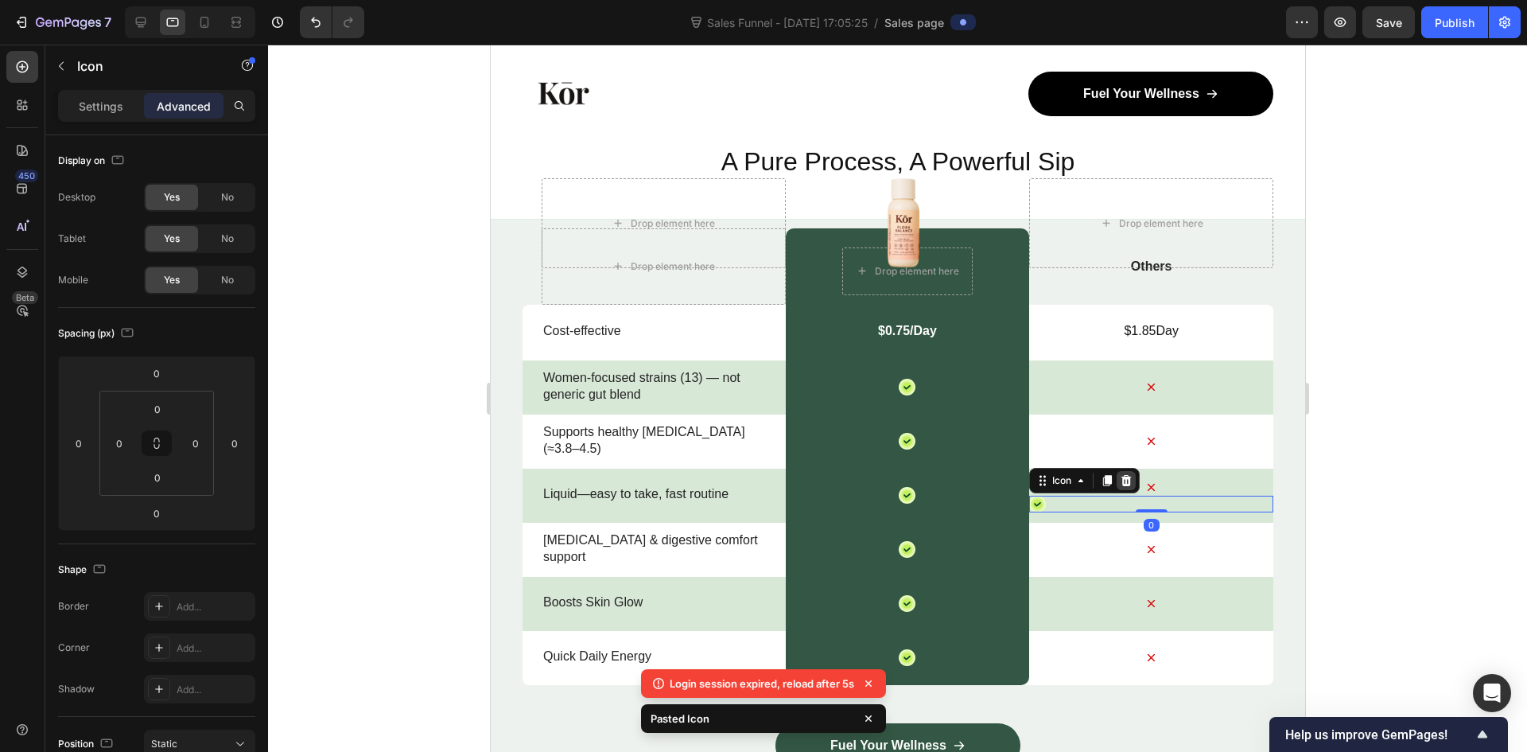
click at [1122, 480] on icon at bounding box center [1125, 480] width 13 height 13
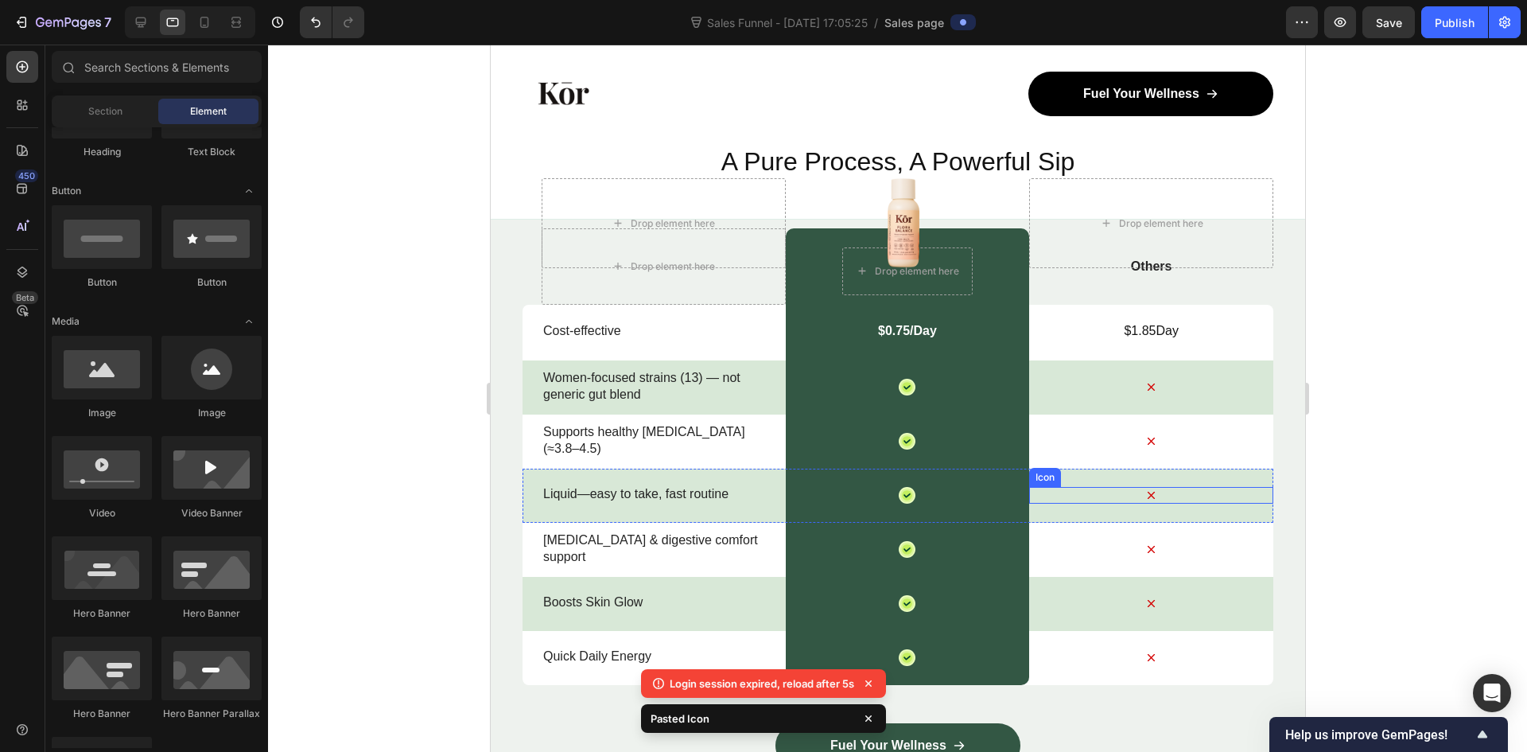
click at [1147, 494] on icon at bounding box center [1150, 495] width 7 height 7
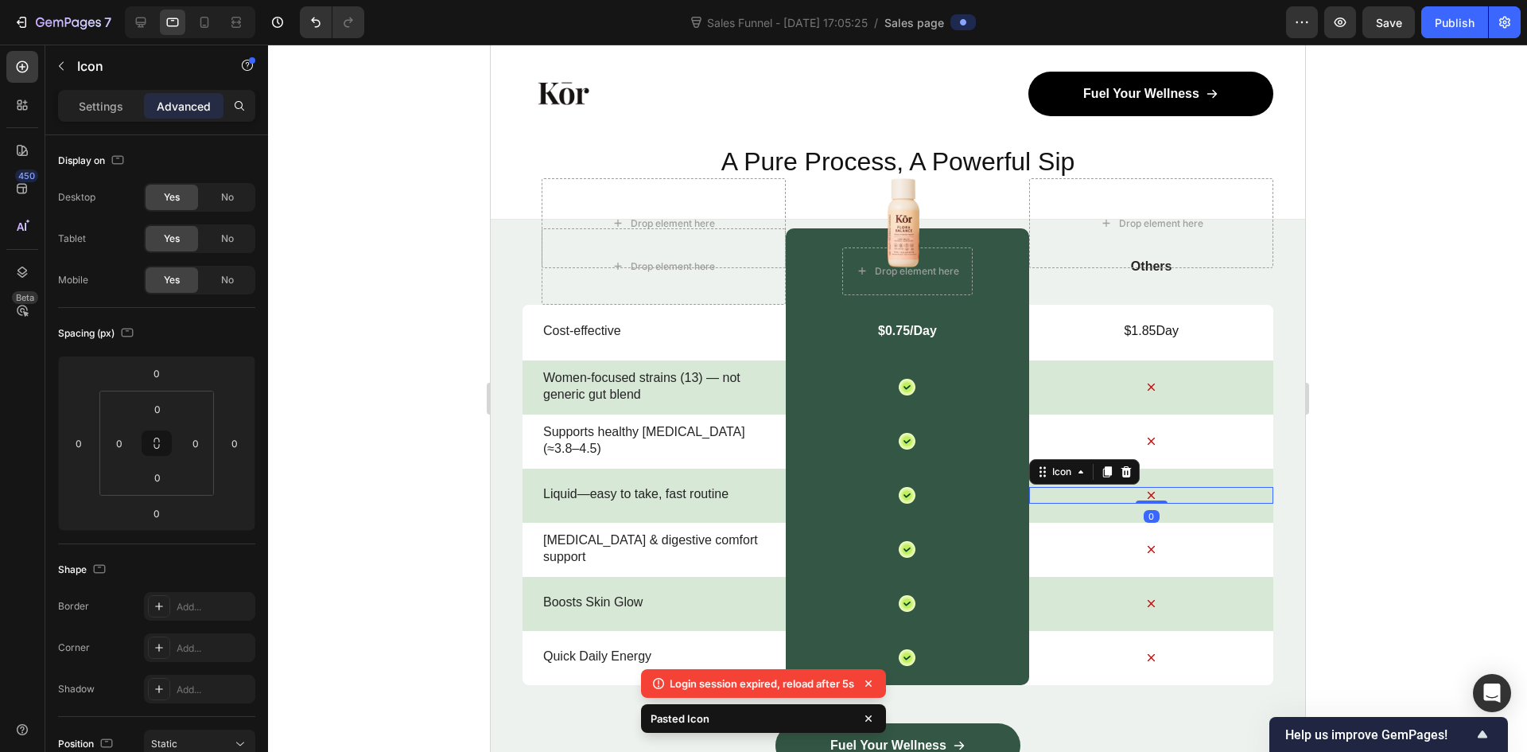
click at [1147, 495] on icon at bounding box center [1150, 495] width 7 height 7
click at [1119, 466] on icon at bounding box center [1125, 471] width 13 height 13
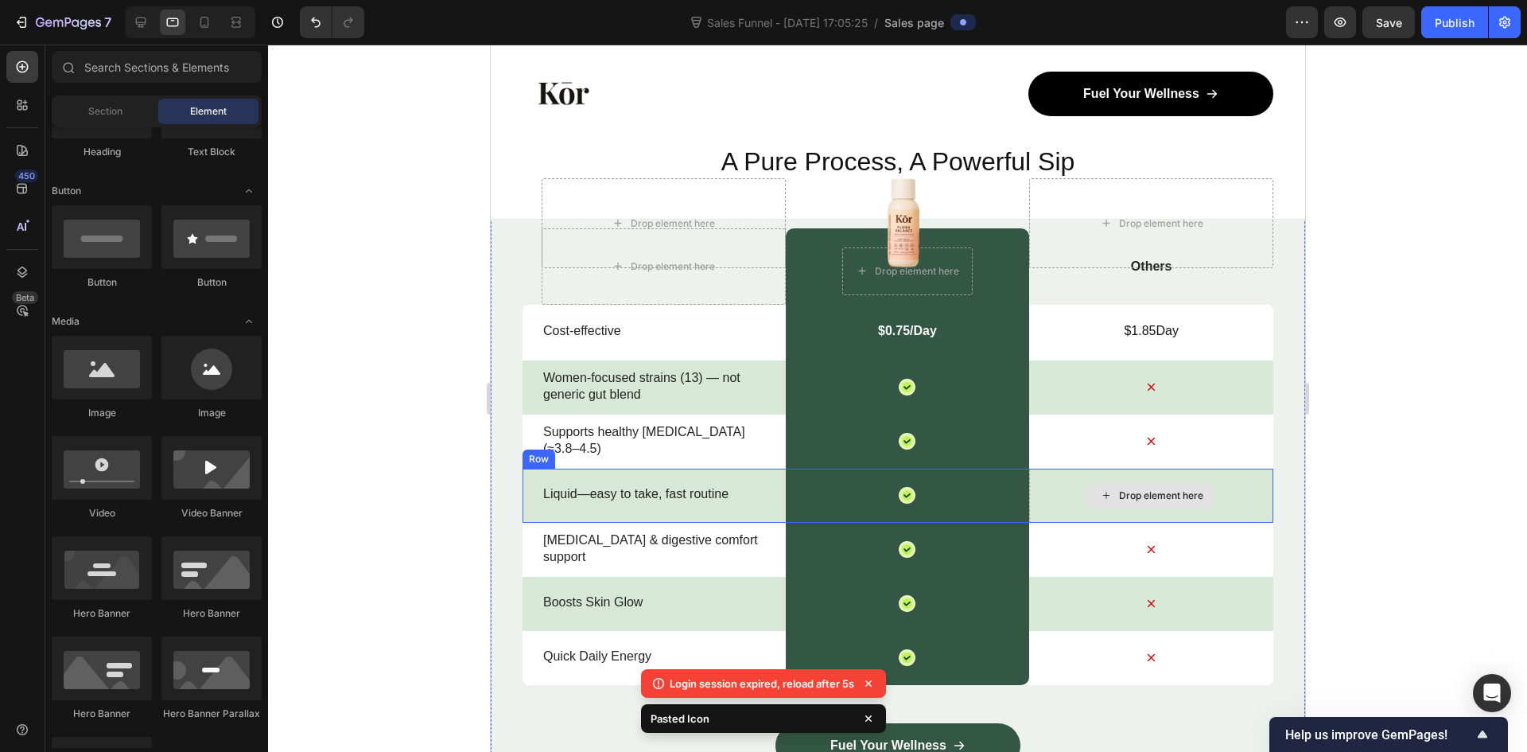
click at [1142, 493] on div "Drop element here" at bounding box center [1160, 495] width 84 height 13
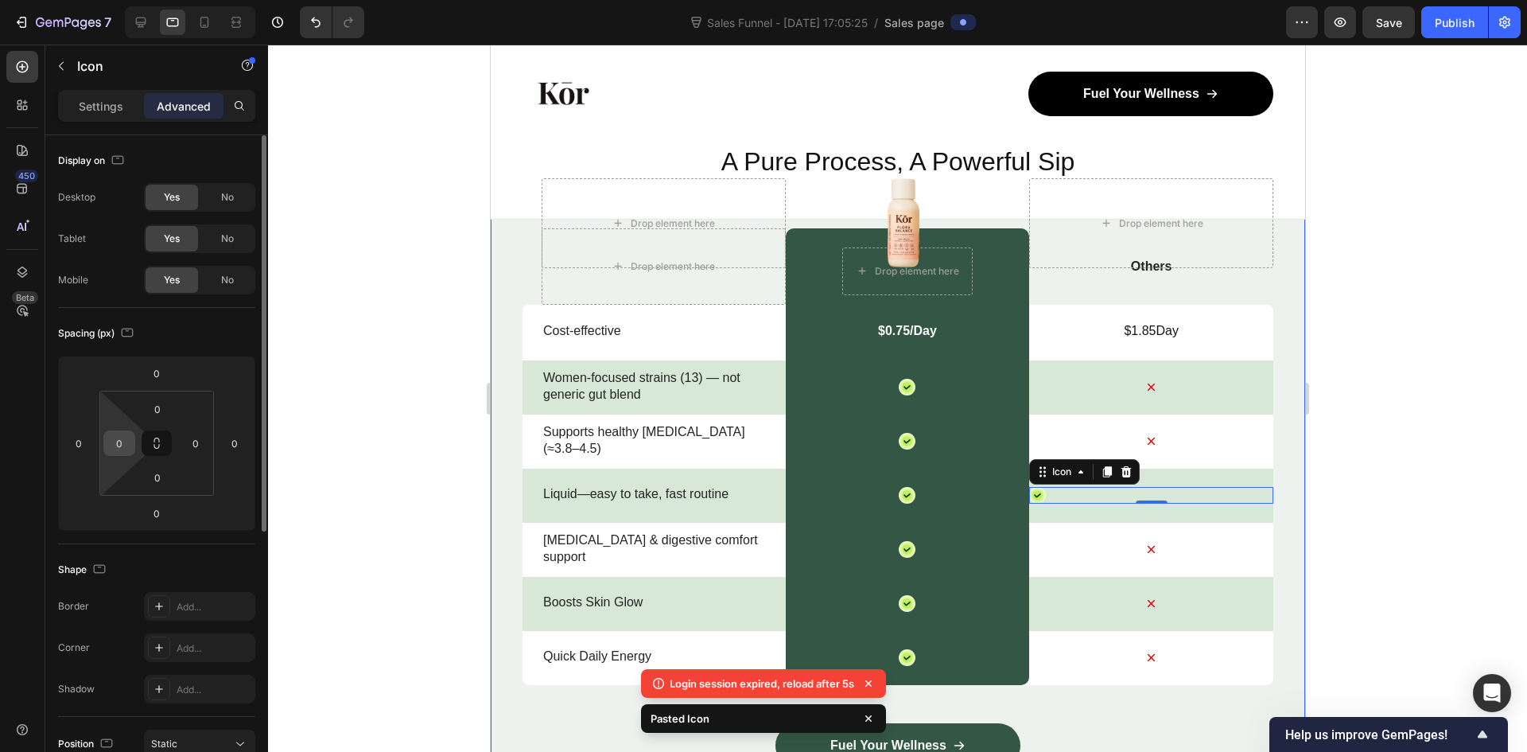
click at [117, 446] on input "0" at bounding box center [119, 443] width 24 height 24
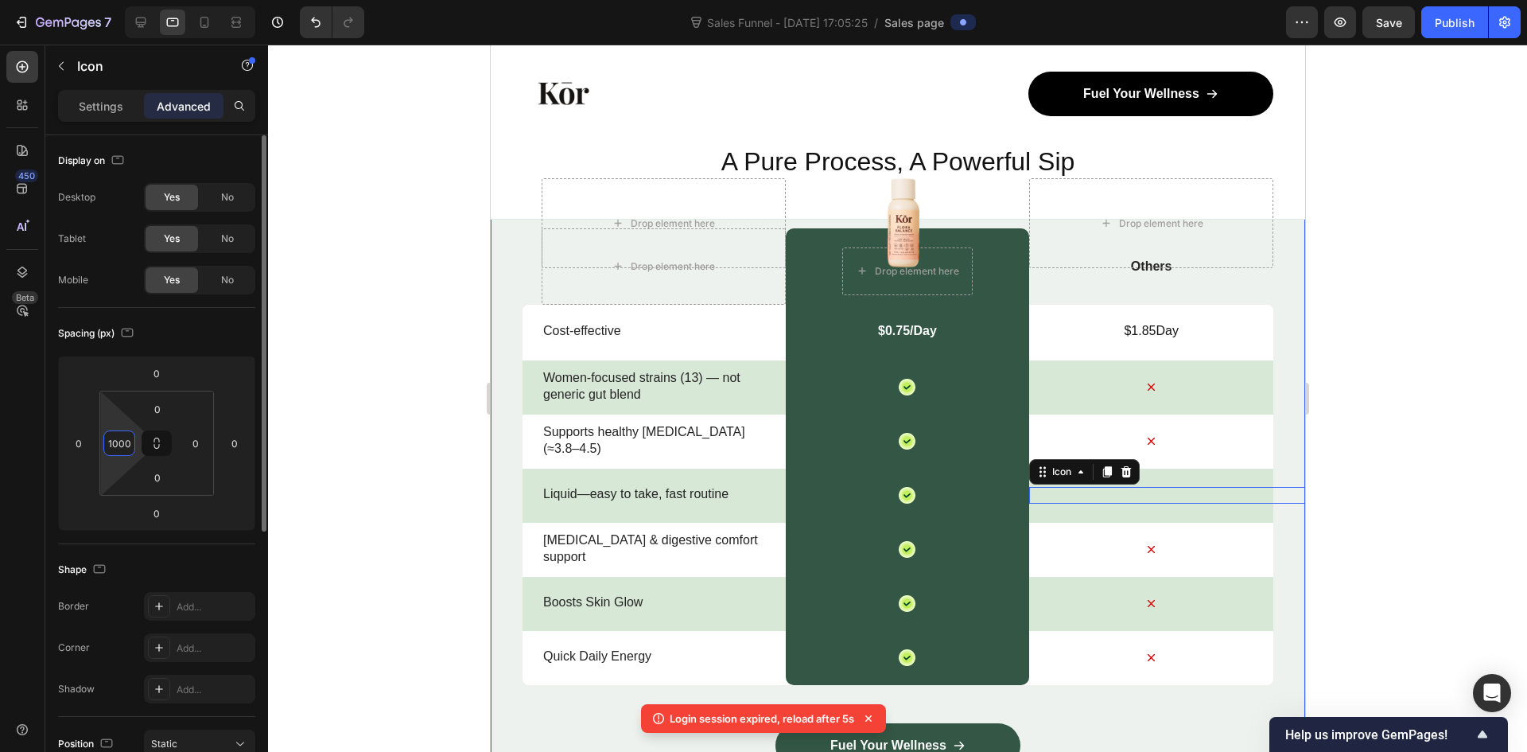
scroll to position [0, 0]
type input "140"
click at [1397, 459] on div at bounding box center [897, 398] width 1259 height 707
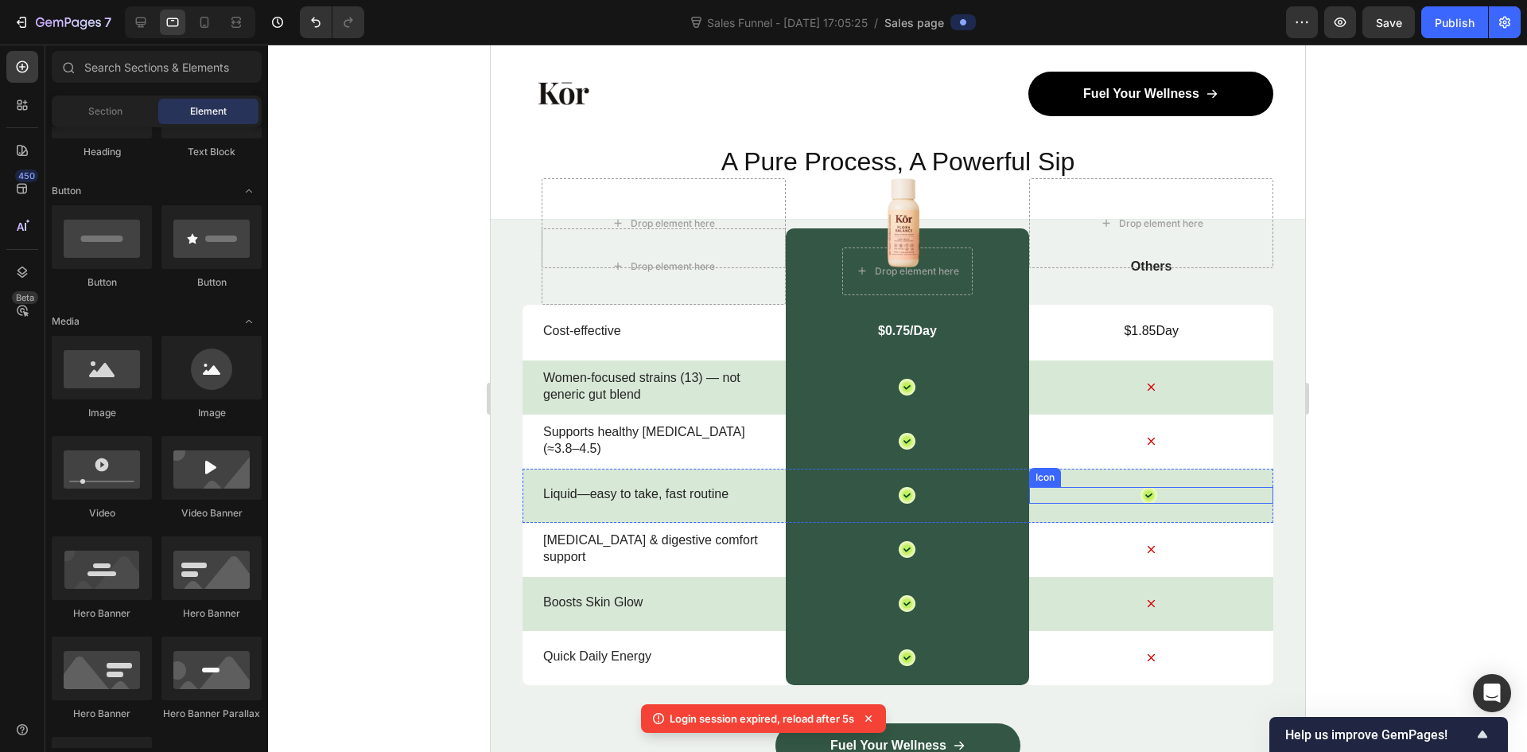
click at [1160, 496] on div "Icon" at bounding box center [1150, 495] width 244 height 17
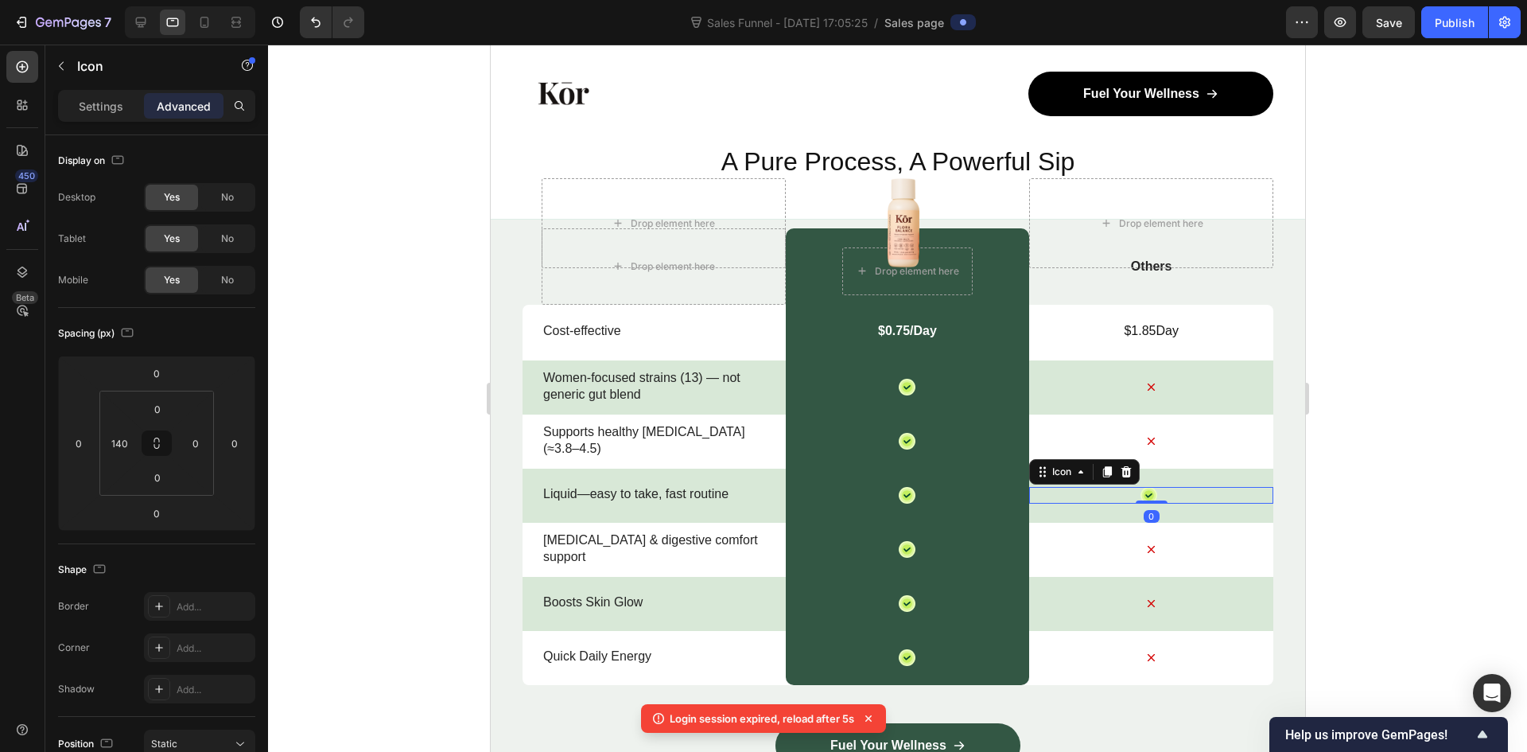
click at [1153, 496] on div "Icon 0" at bounding box center [1150, 495] width 244 height 17
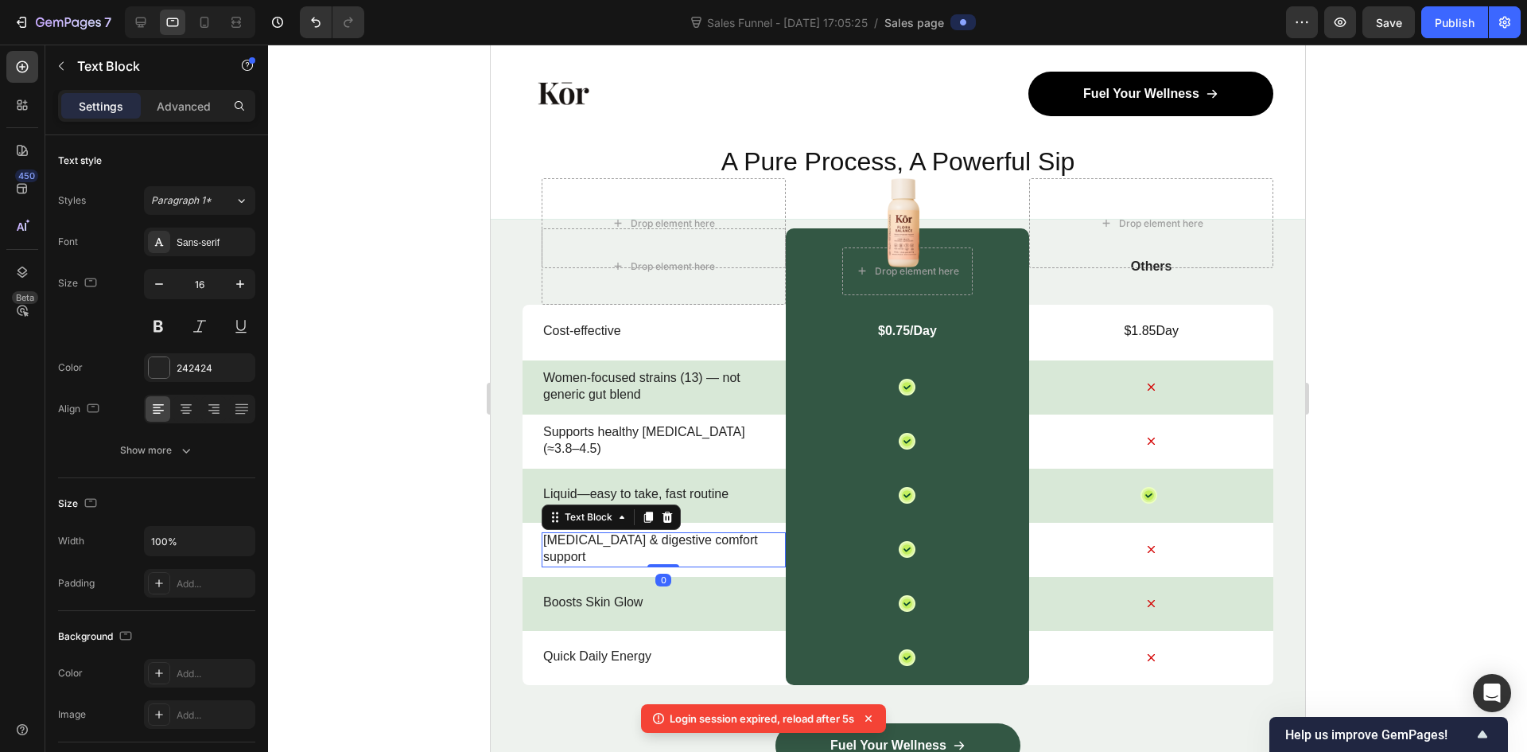
click at [636, 552] on p "[MEDICAL_DATA] & digestive comfort support" at bounding box center [662, 548] width 241 height 33
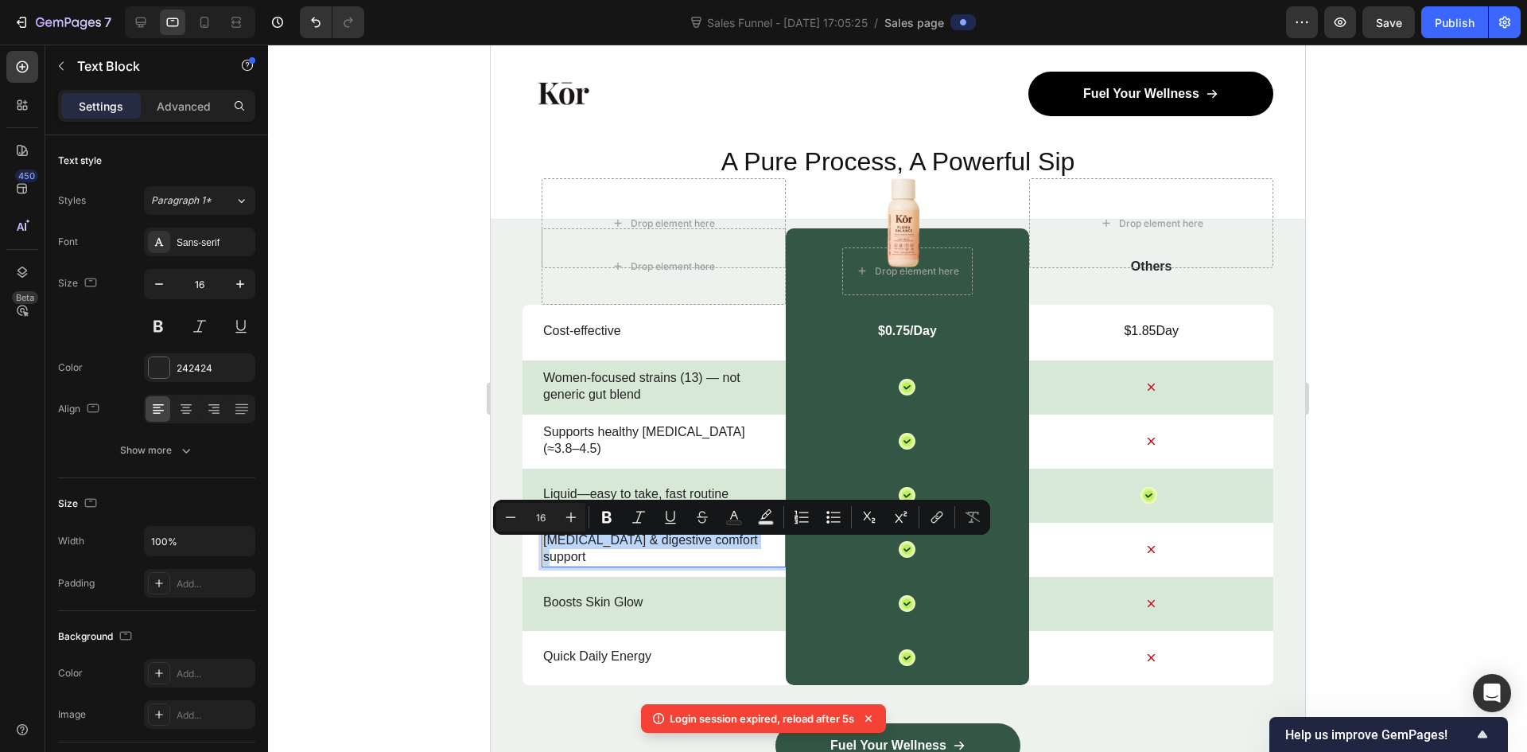
click at [636, 552] on p "[MEDICAL_DATA] & digestive comfort support" at bounding box center [662, 548] width 241 height 33
copy p "[MEDICAL_DATA] & digestive comfort support"
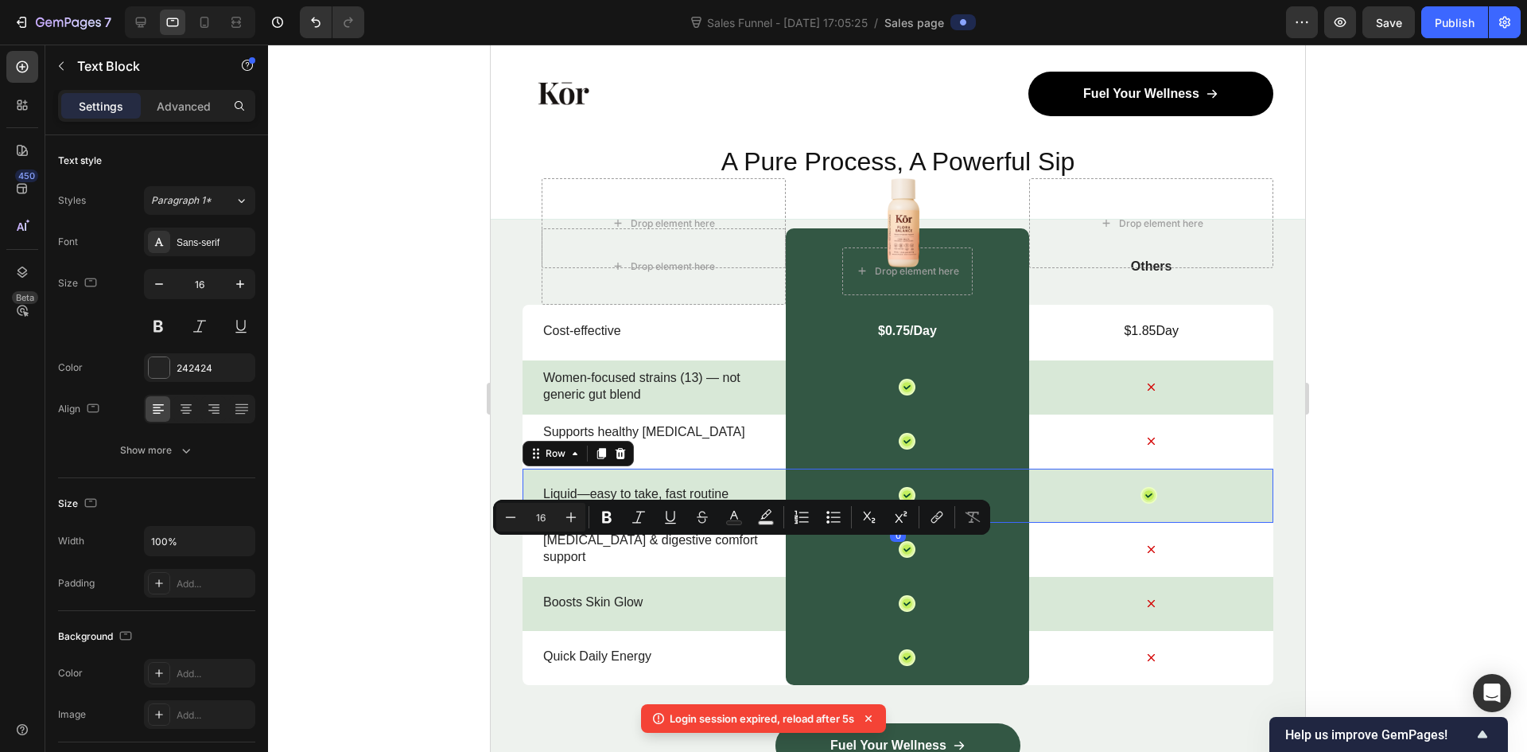
click at [651, 481] on div "Liquid—easy to take, fast routine Text Block" at bounding box center [663, 495] width 244 height 54
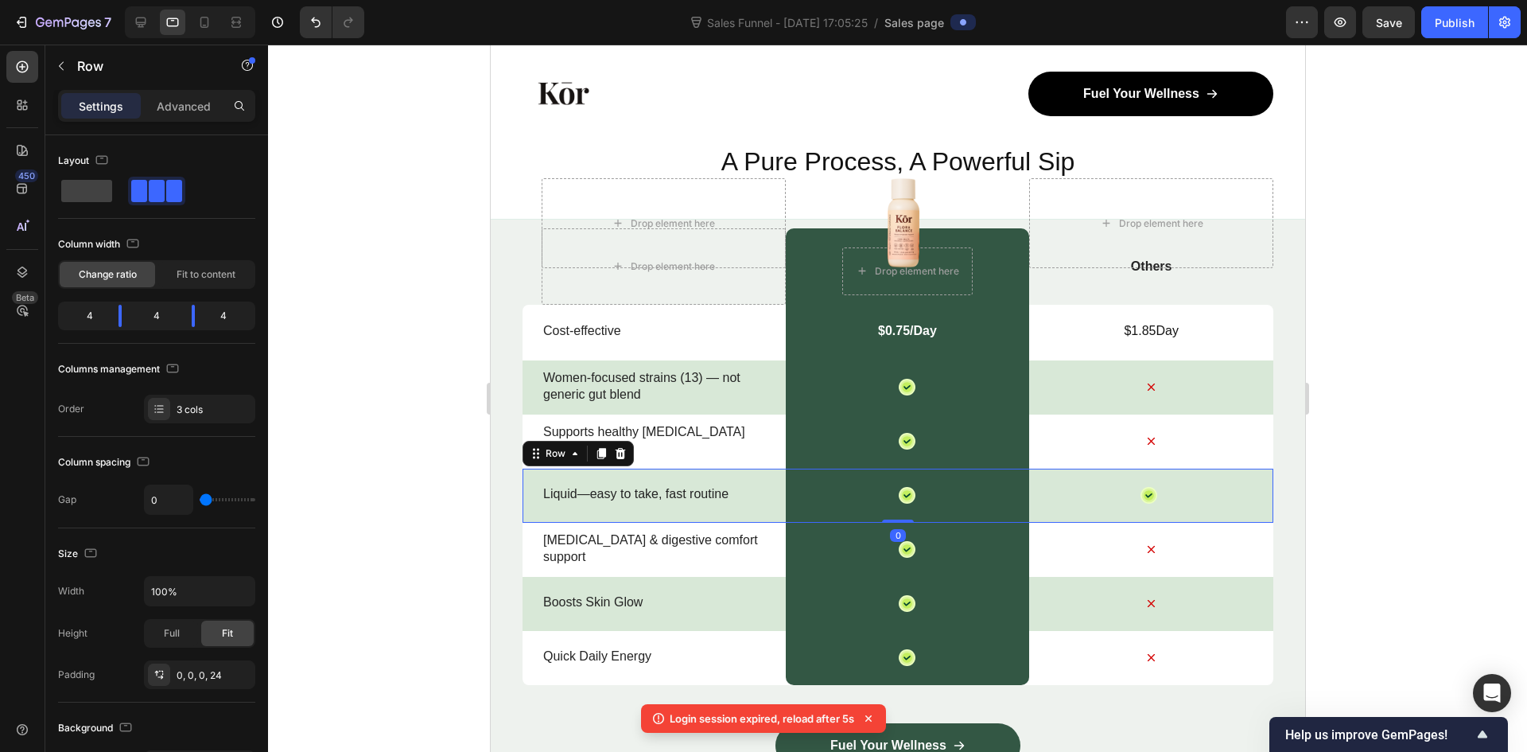
click at [651, 481] on div "Liquid—easy to take, fast routine Text Block" at bounding box center [663, 495] width 244 height 54
click at [651, 484] on div "Liquid—easy to take, fast routine Text Block" at bounding box center [663, 495] width 244 height 54
drag, startPoint x: 652, startPoint y: 485, endPoint x: 667, endPoint y: 492, distance: 15.7
click at [652, 487] on div "Liquid—easy to take, fast routine Text Block" at bounding box center [663, 495] width 244 height 54
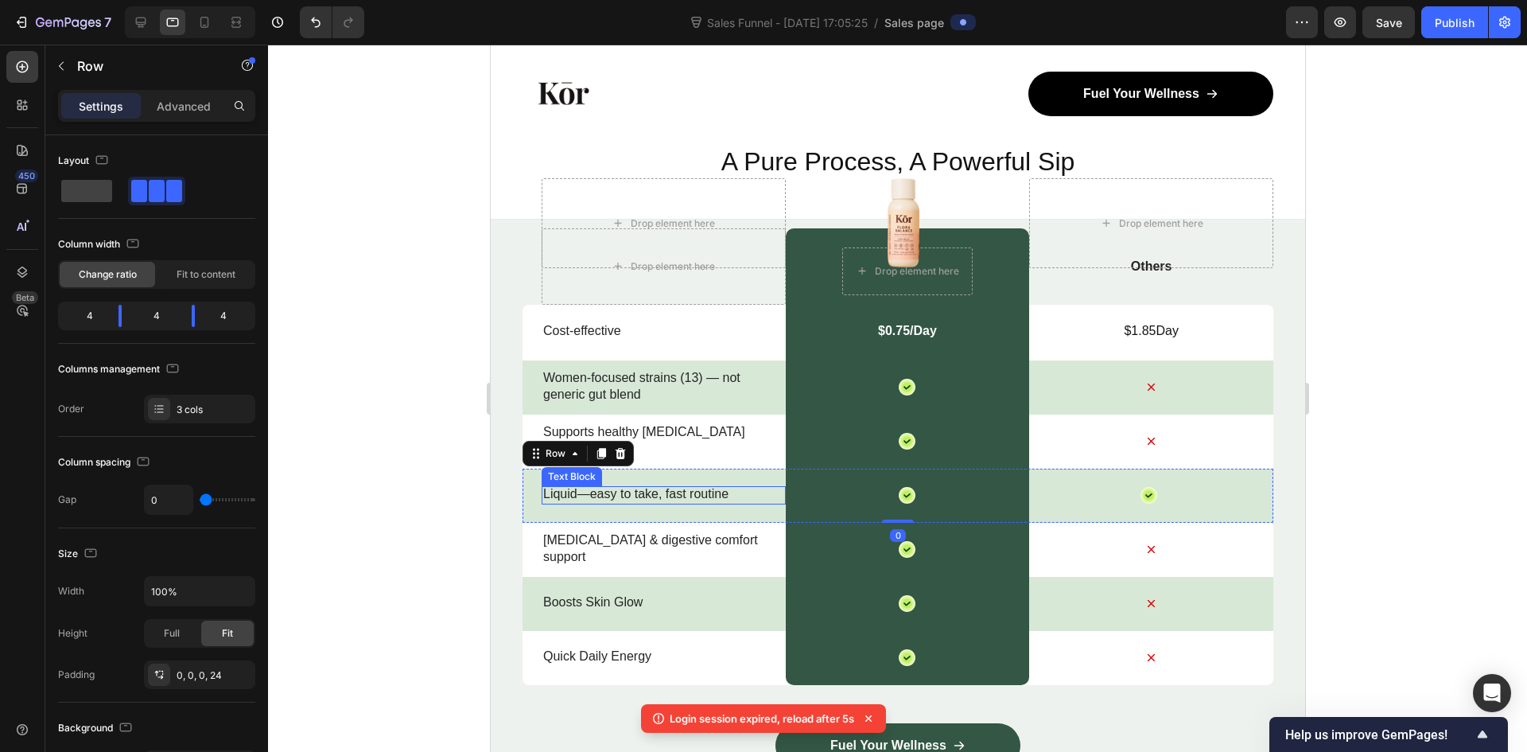
click at [546, 492] on p "Liquid—easy to take, fast routine" at bounding box center [662, 494] width 241 height 17
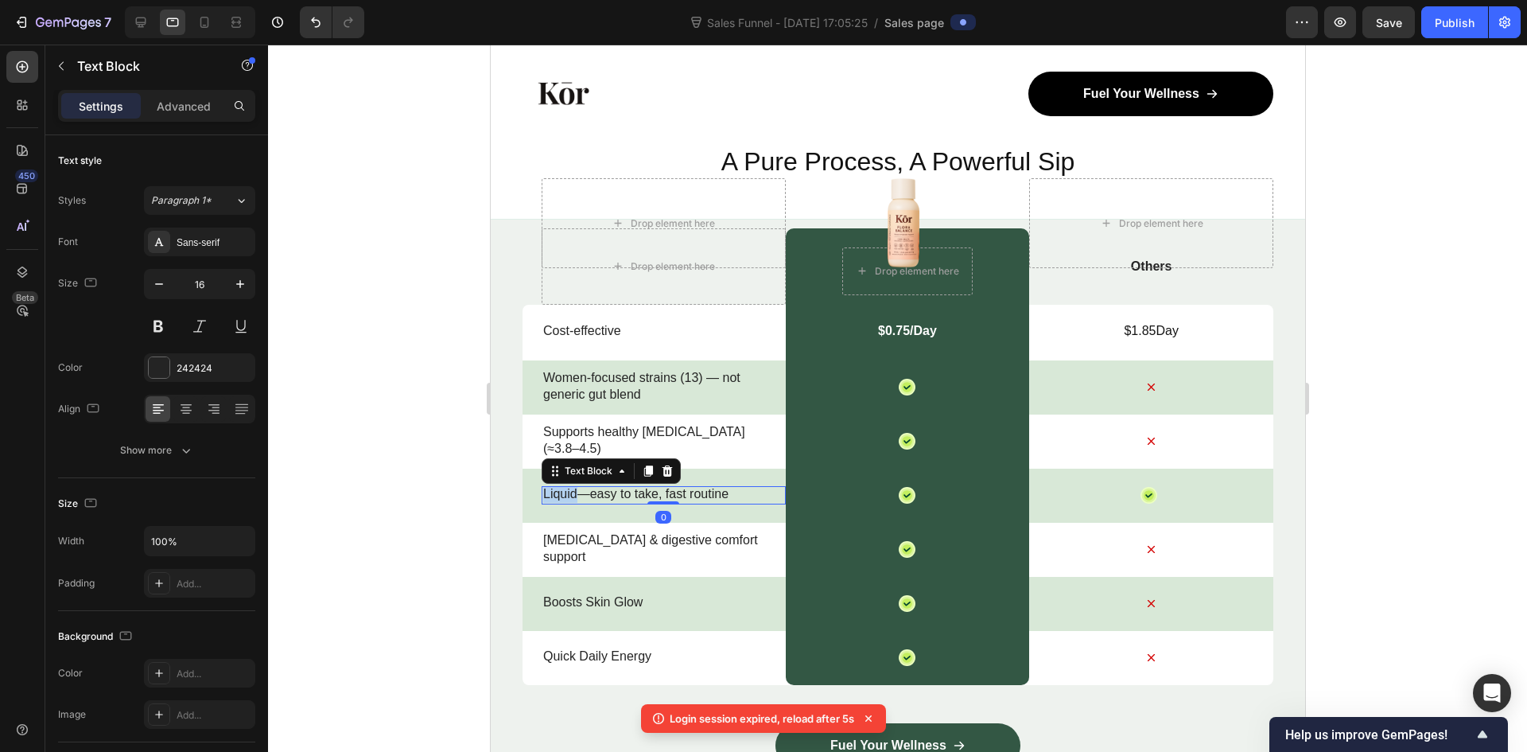
click at [555, 492] on p "Liquid—easy to take, fast routine" at bounding box center [662, 494] width 241 height 17
click at [556, 492] on p "Liquid—easy to take, fast routine" at bounding box center [662, 494] width 241 height 17
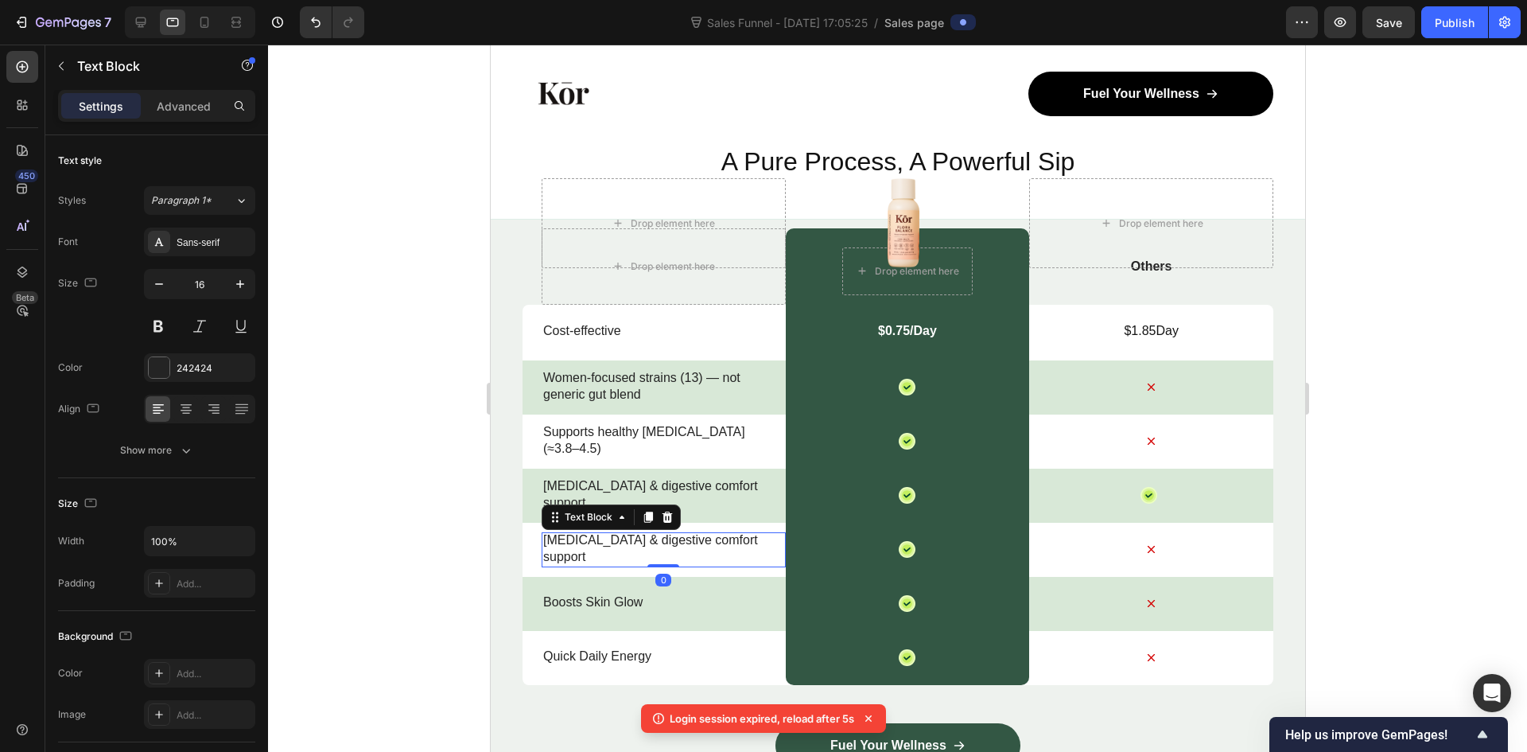
click at [618, 546] on p "[MEDICAL_DATA] & digestive comfort support" at bounding box center [662, 548] width 241 height 33
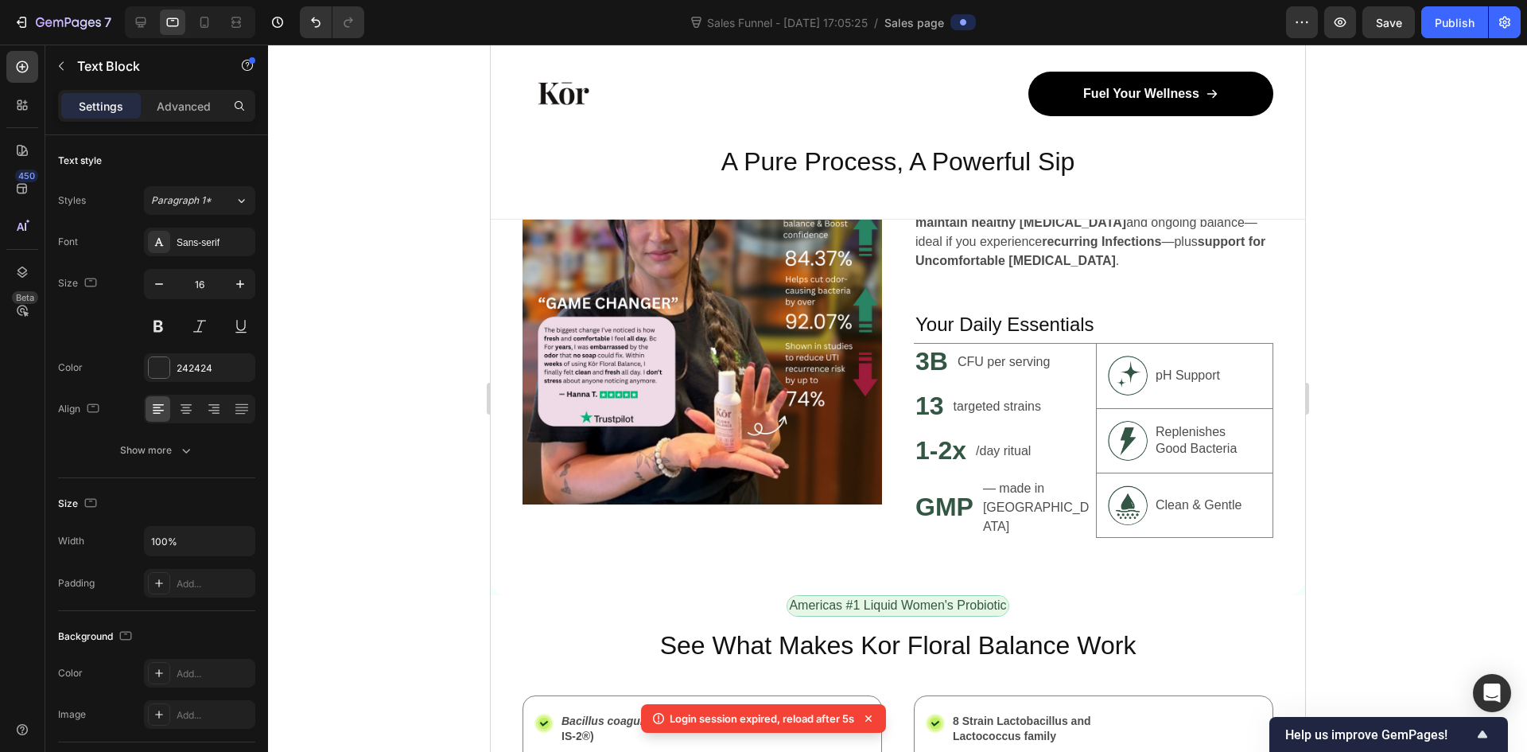
scroll to position [949, 0]
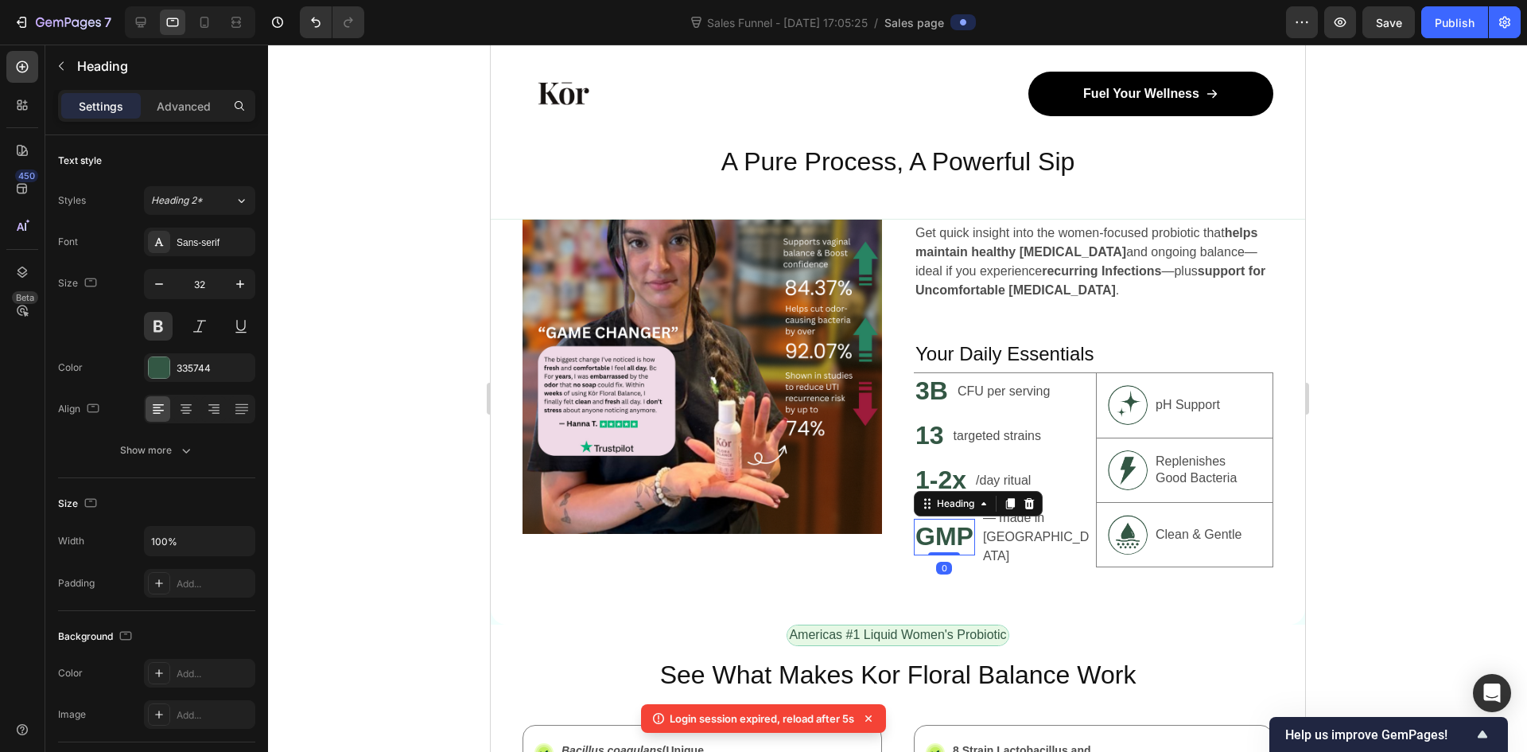
click at [927, 538] on strong "GMP" at bounding box center [944, 536] width 58 height 29
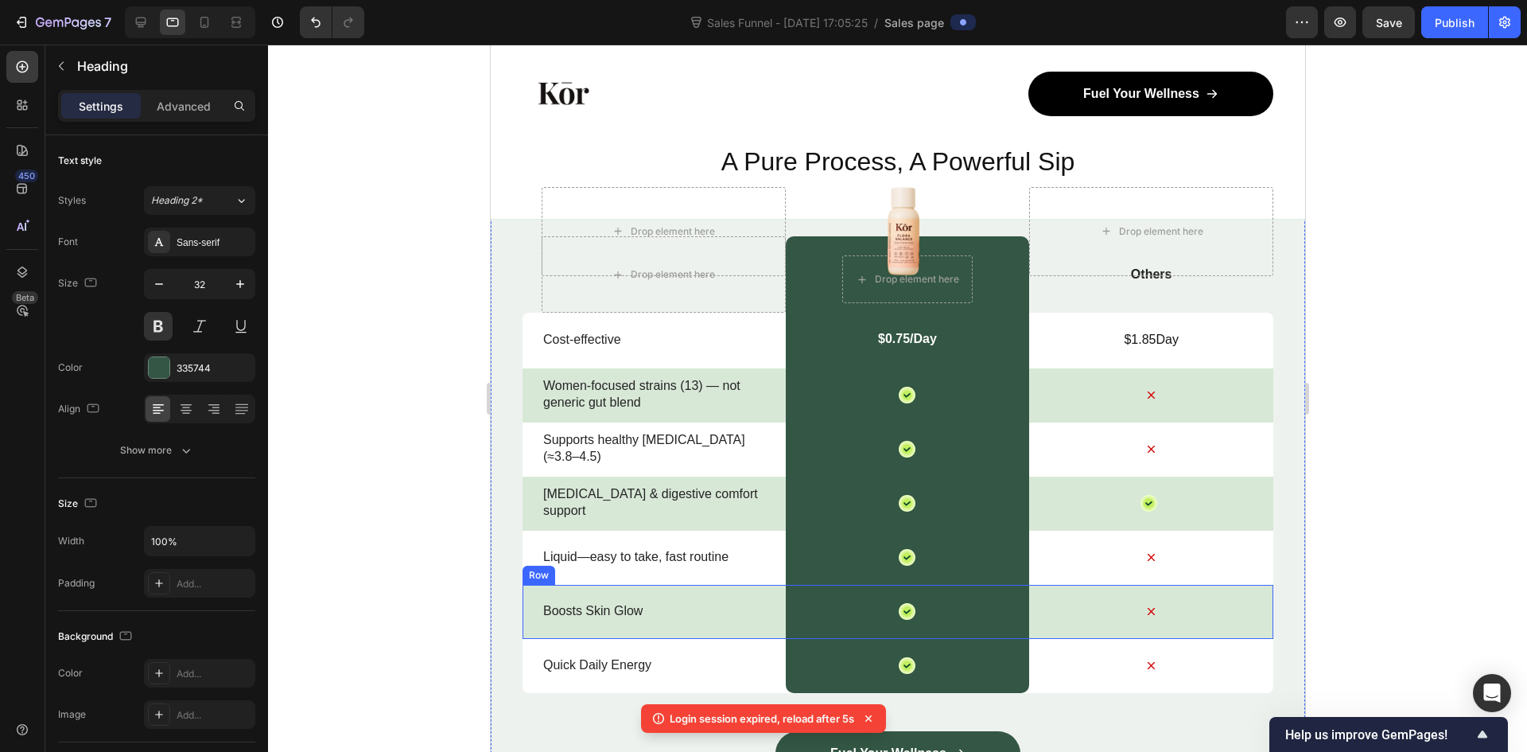
scroll to position [5783, 0]
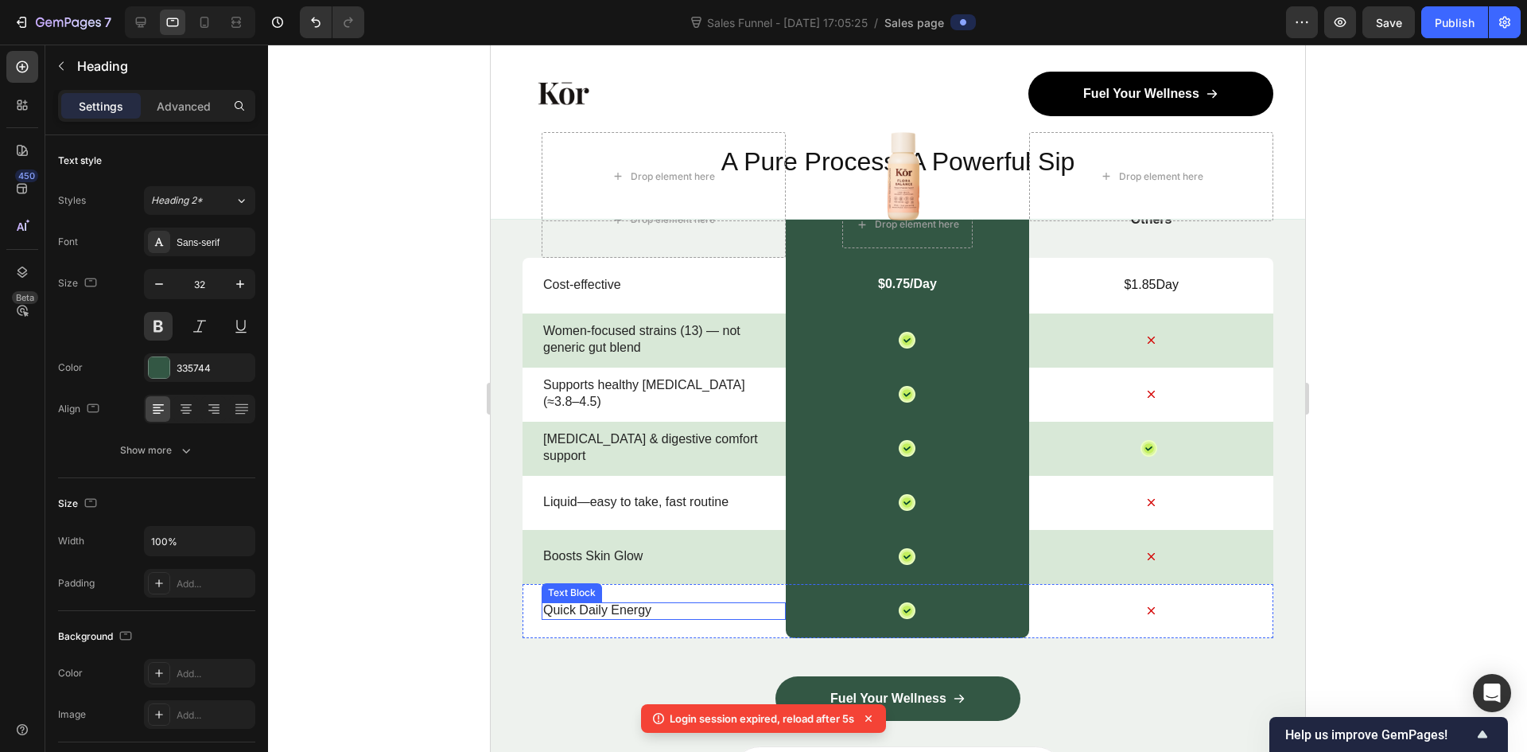
click at [629, 611] on p "Quick Daily Energy" at bounding box center [662, 610] width 241 height 17
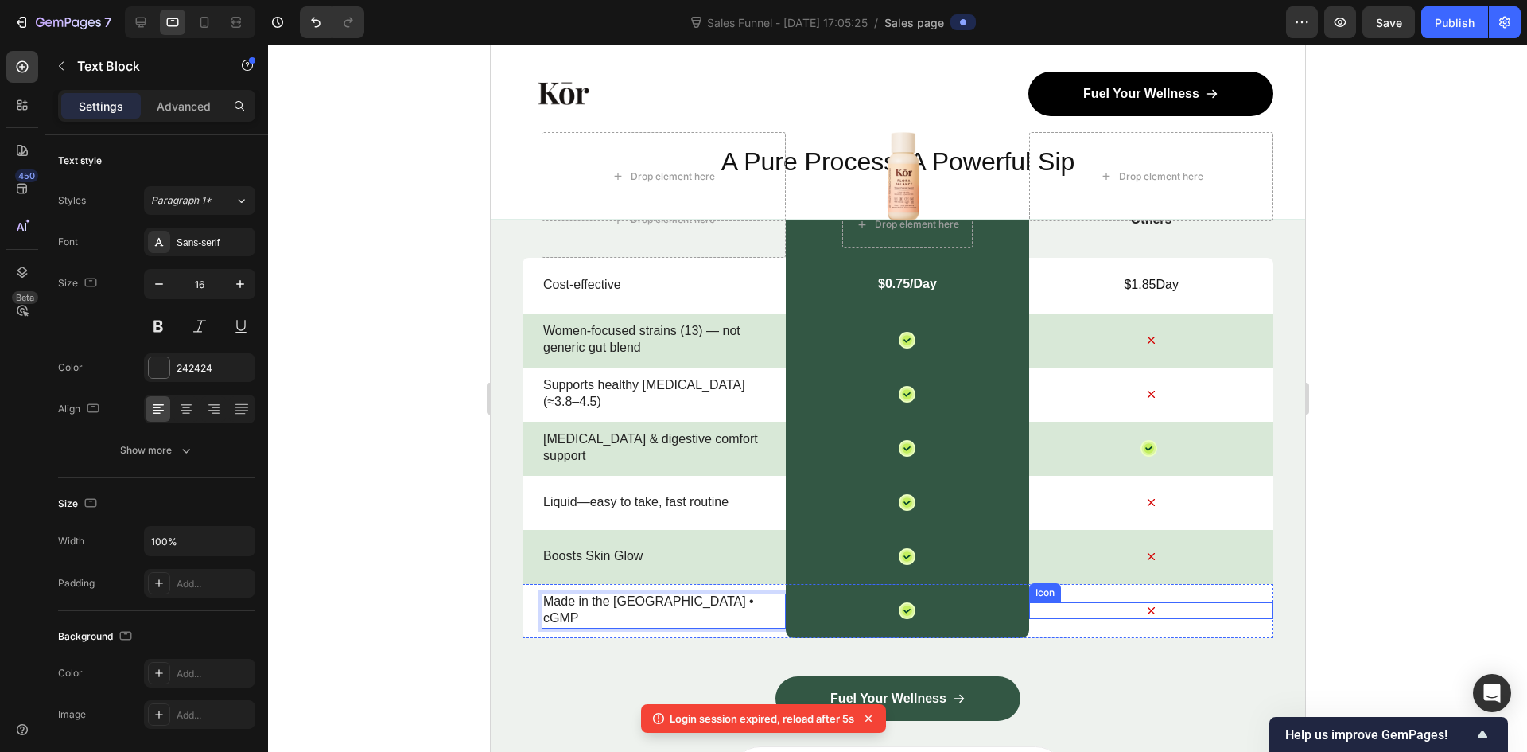
click at [1143, 607] on icon at bounding box center [1150, 610] width 17 height 17
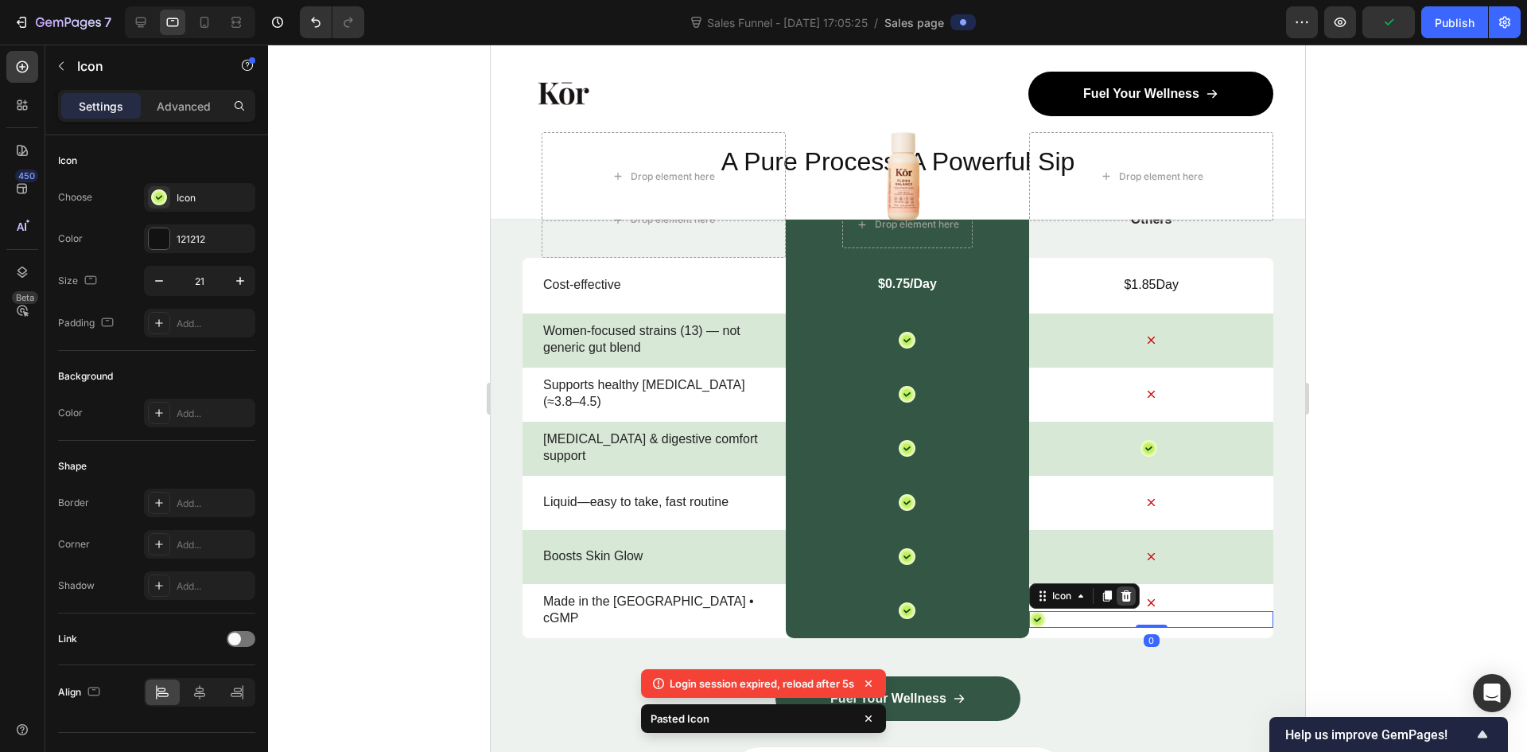
click at [1121, 593] on icon at bounding box center [1126, 595] width 10 height 11
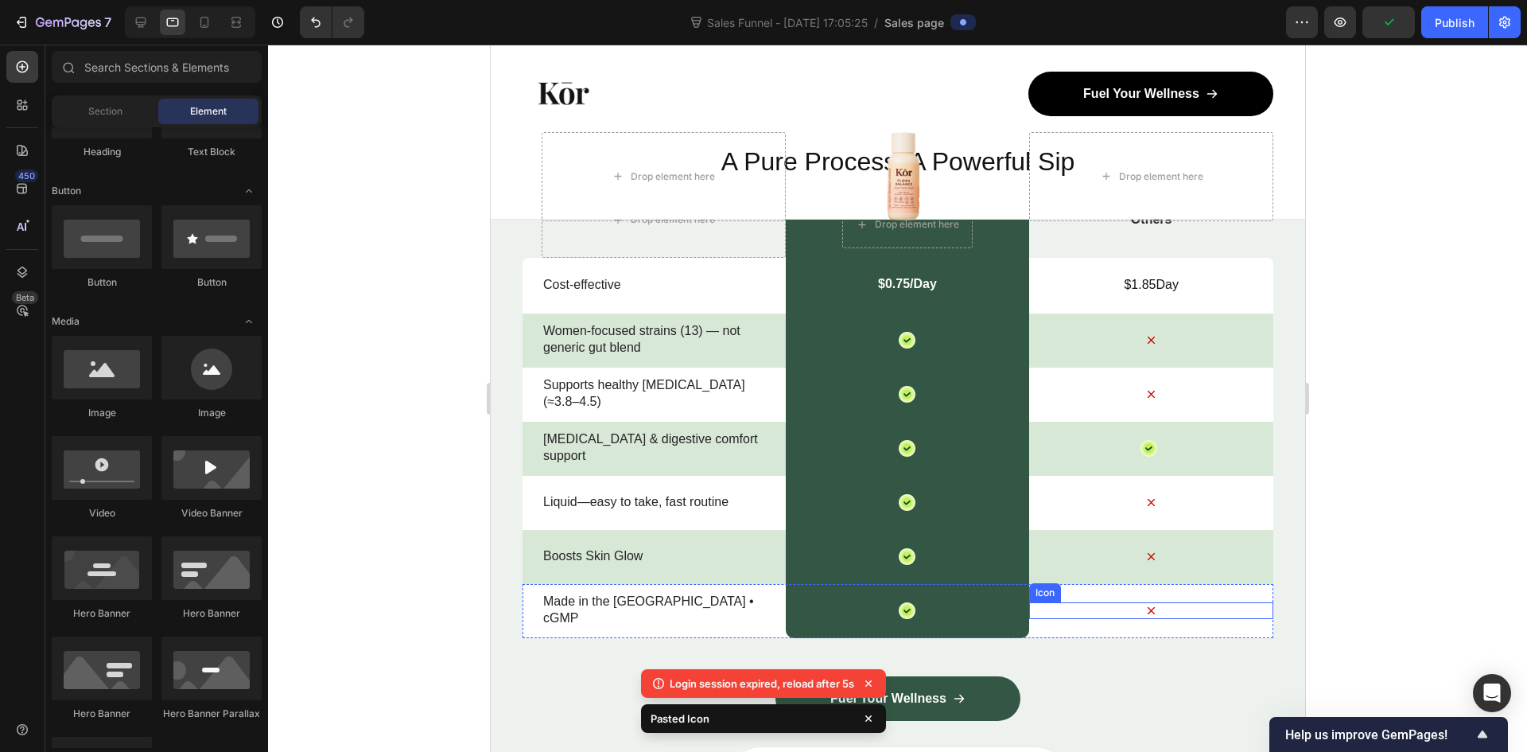
click at [1142, 610] on icon at bounding box center [1150, 610] width 17 height 17
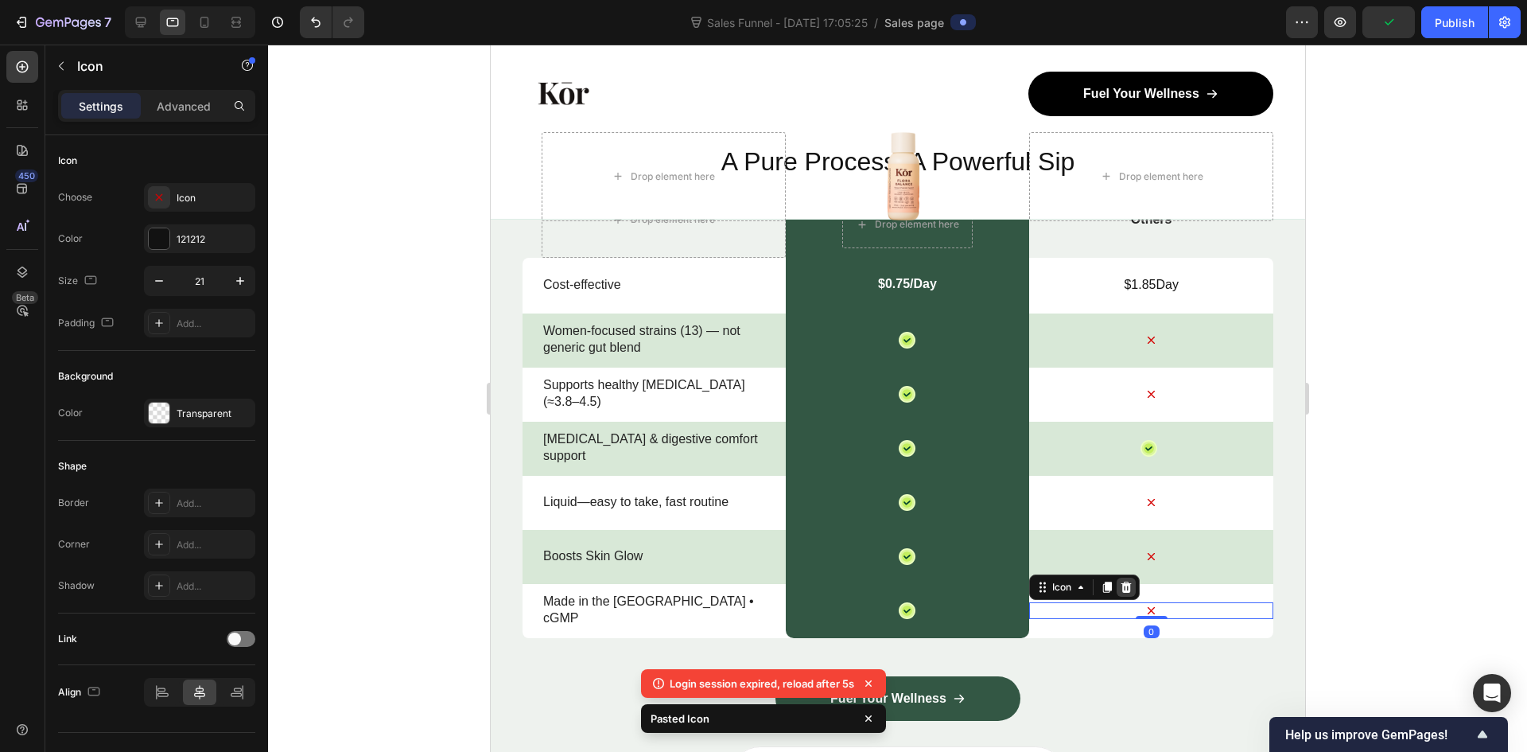
click at [1121, 587] on icon at bounding box center [1126, 586] width 10 height 11
click at [173, 105] on p "Advanced" at bounding box center [184, 106] width 54 height 17
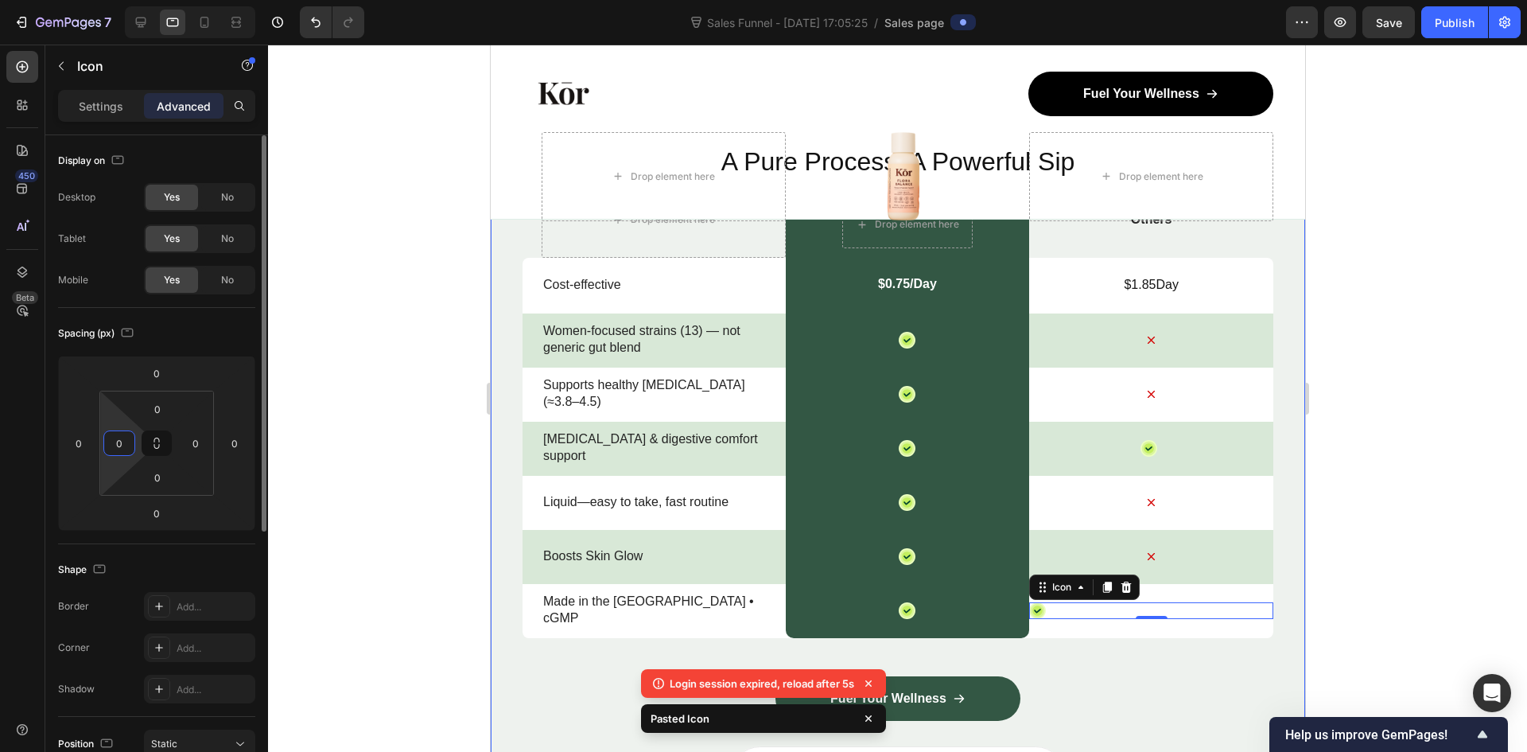
click at [117, 451] on input "0" at bounding box center [119, 443] width 24 height 24
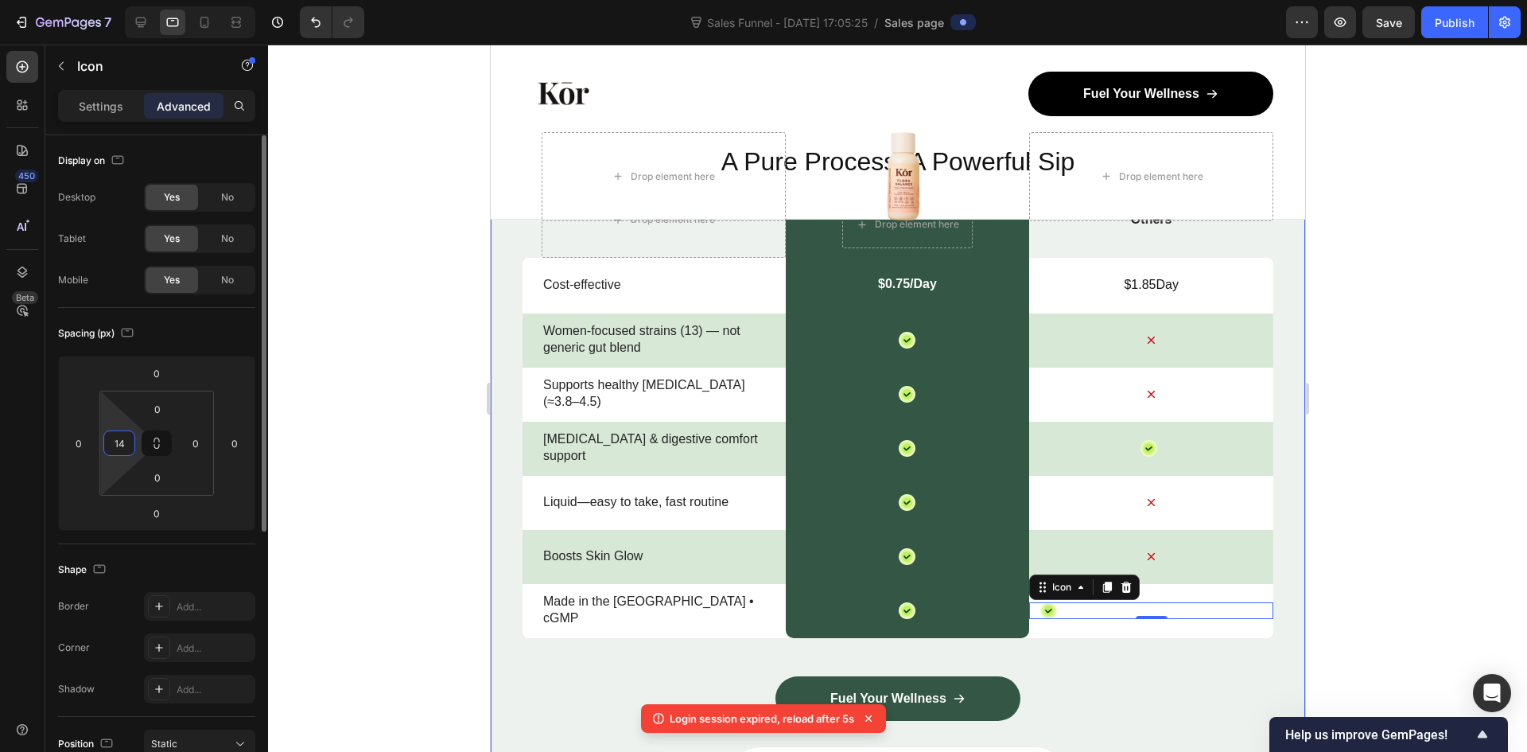
type input "140"
click at [1478, 443] on div at bounding box center [897, 398] width 1259 height 707
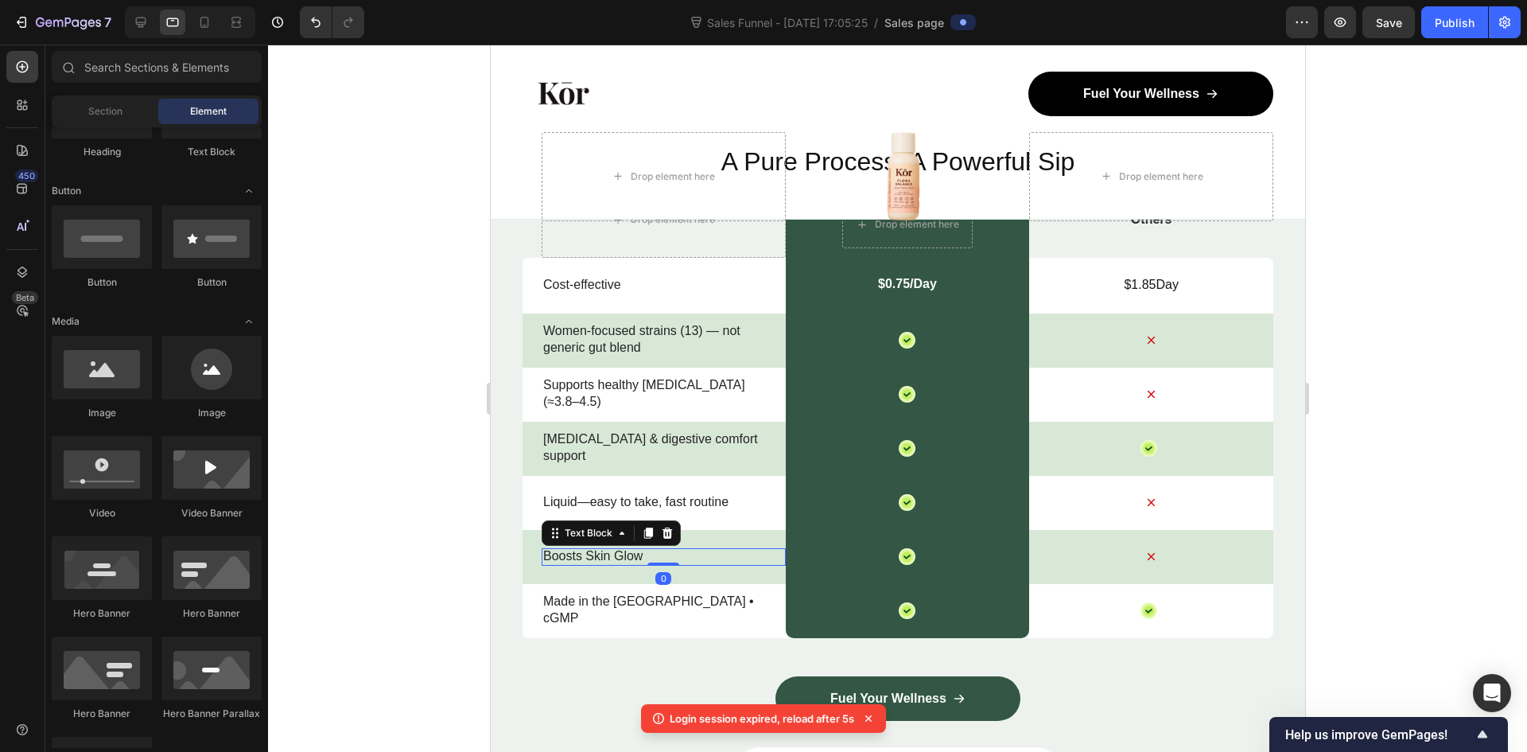
click at [601, 557] on p "Boosts Skin Glow" at bounding box center [662, 556] width 241 height 17
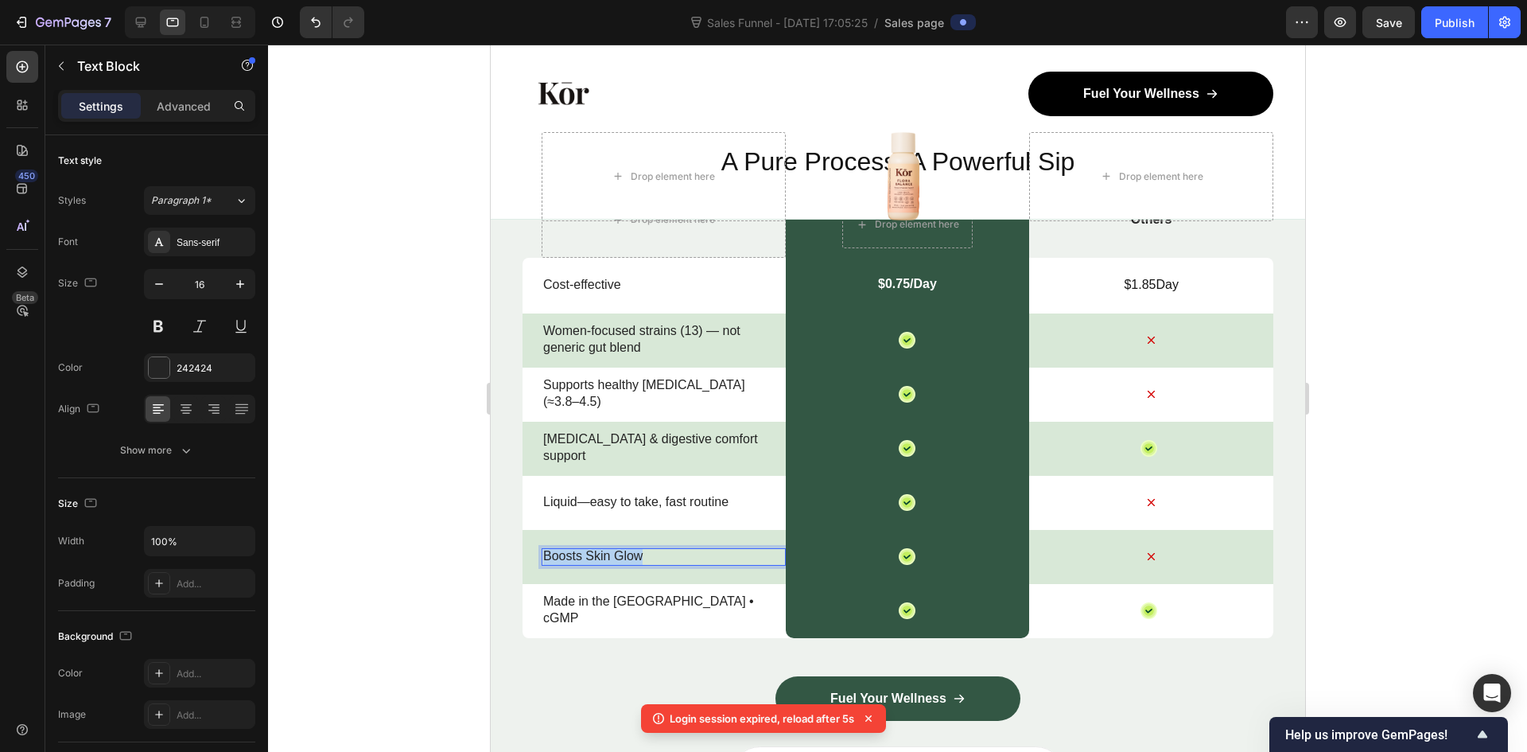
click at [601, 557] on p "Boosts Skin Glow" at bounding box center [662, 556] width 241 height 17
click at [1144, 447] on icon at bounding box center [1149, 449] width 10 height 10
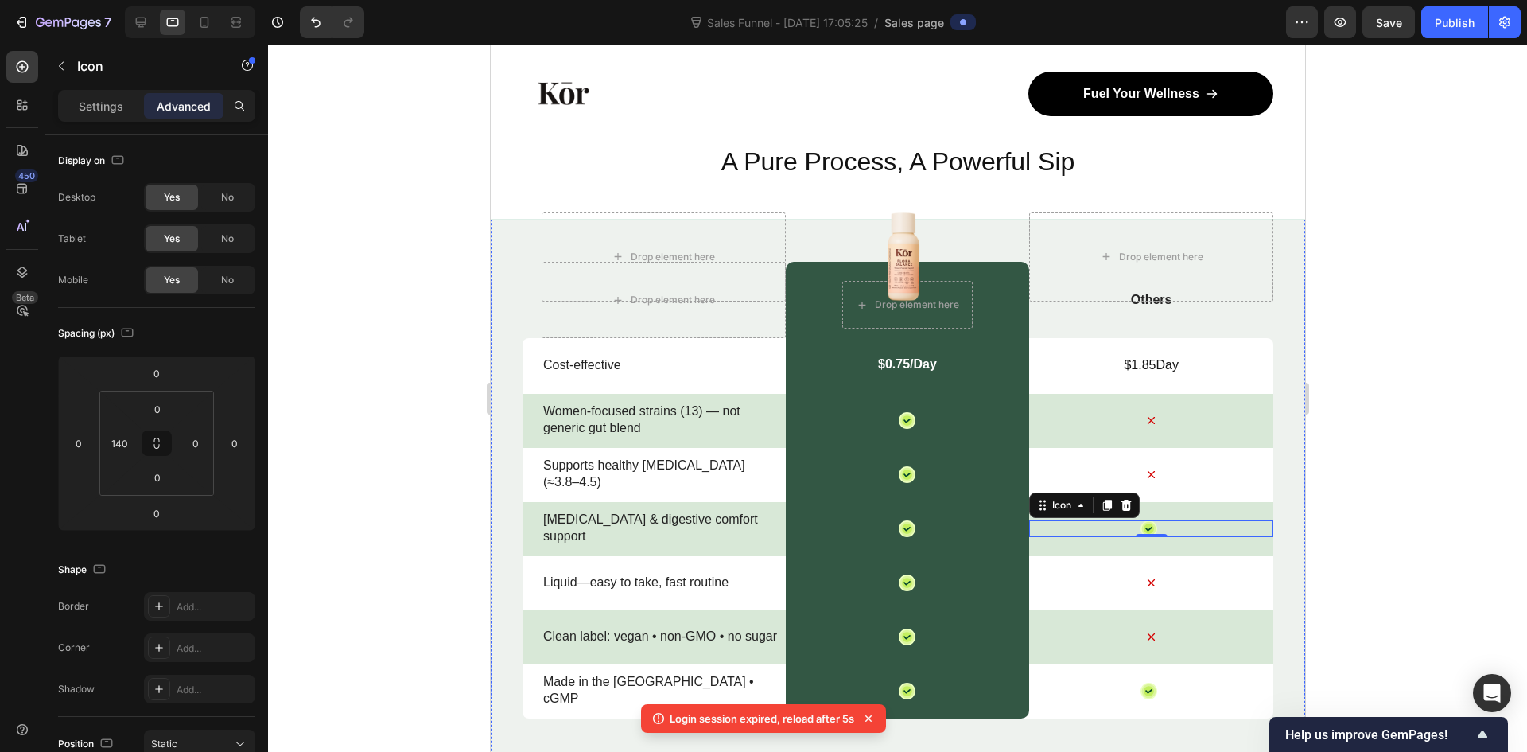
scroll to position [5703, 0]
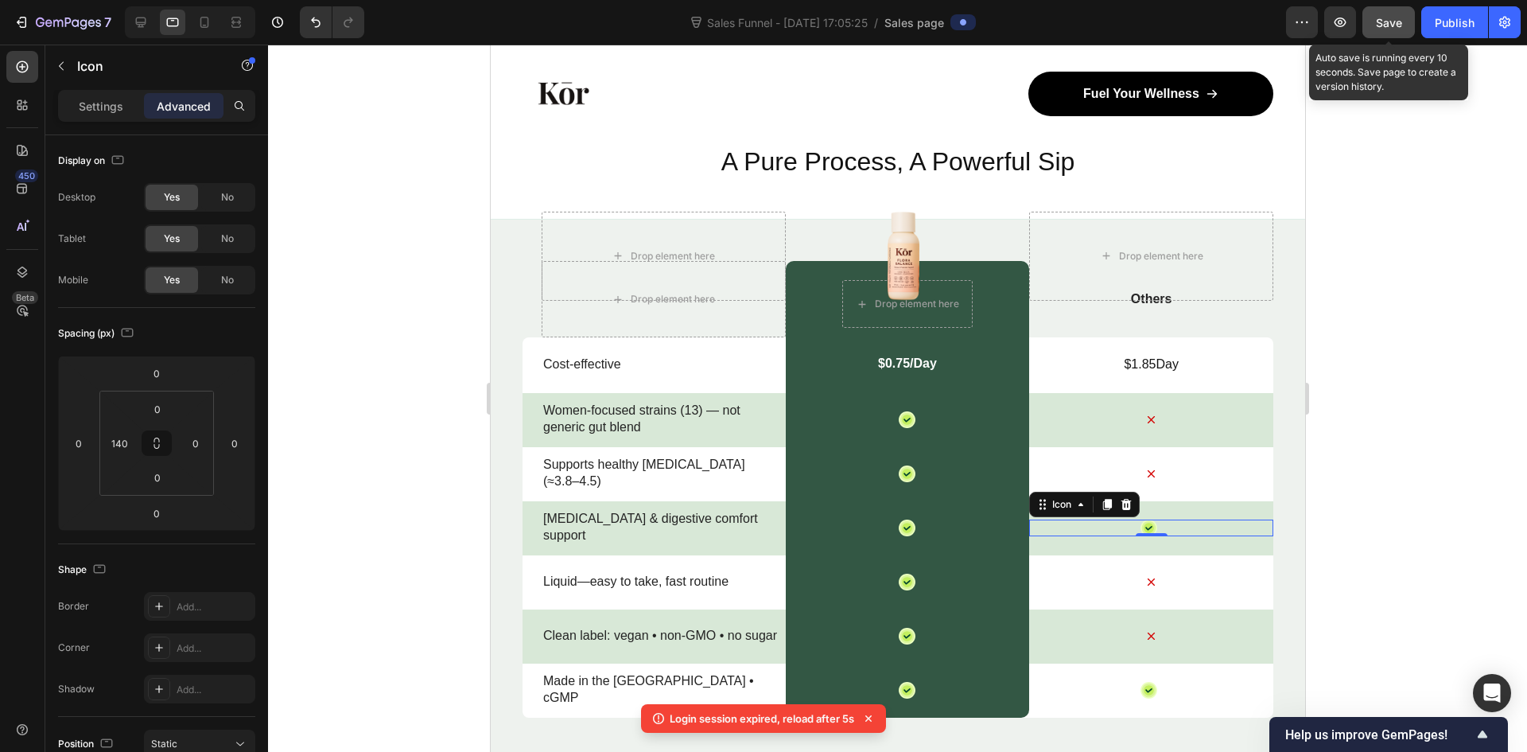
click at [1394, 26] on span "Save" at bounding box center [1389, 23] width 26 height 14
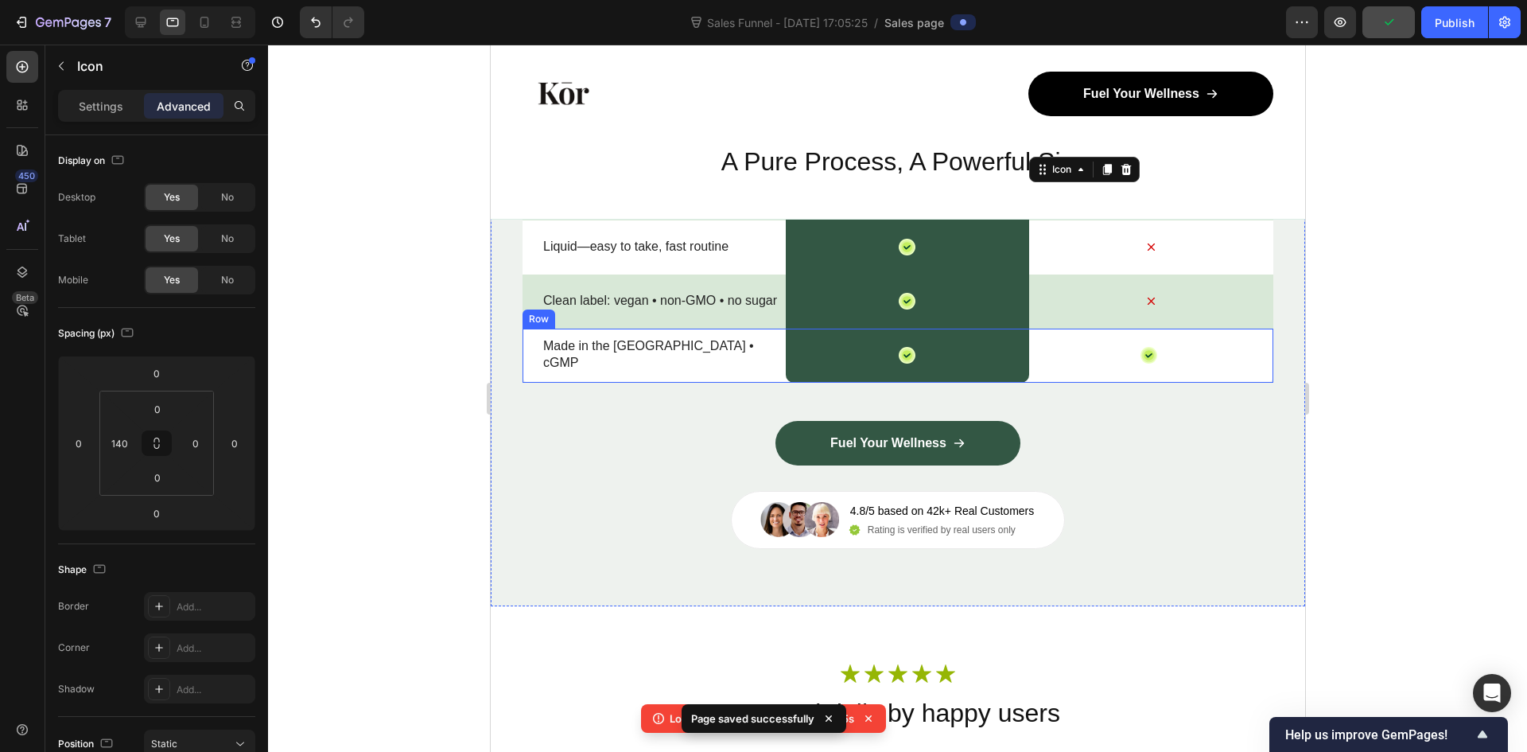
scroll to position [6021, 0]
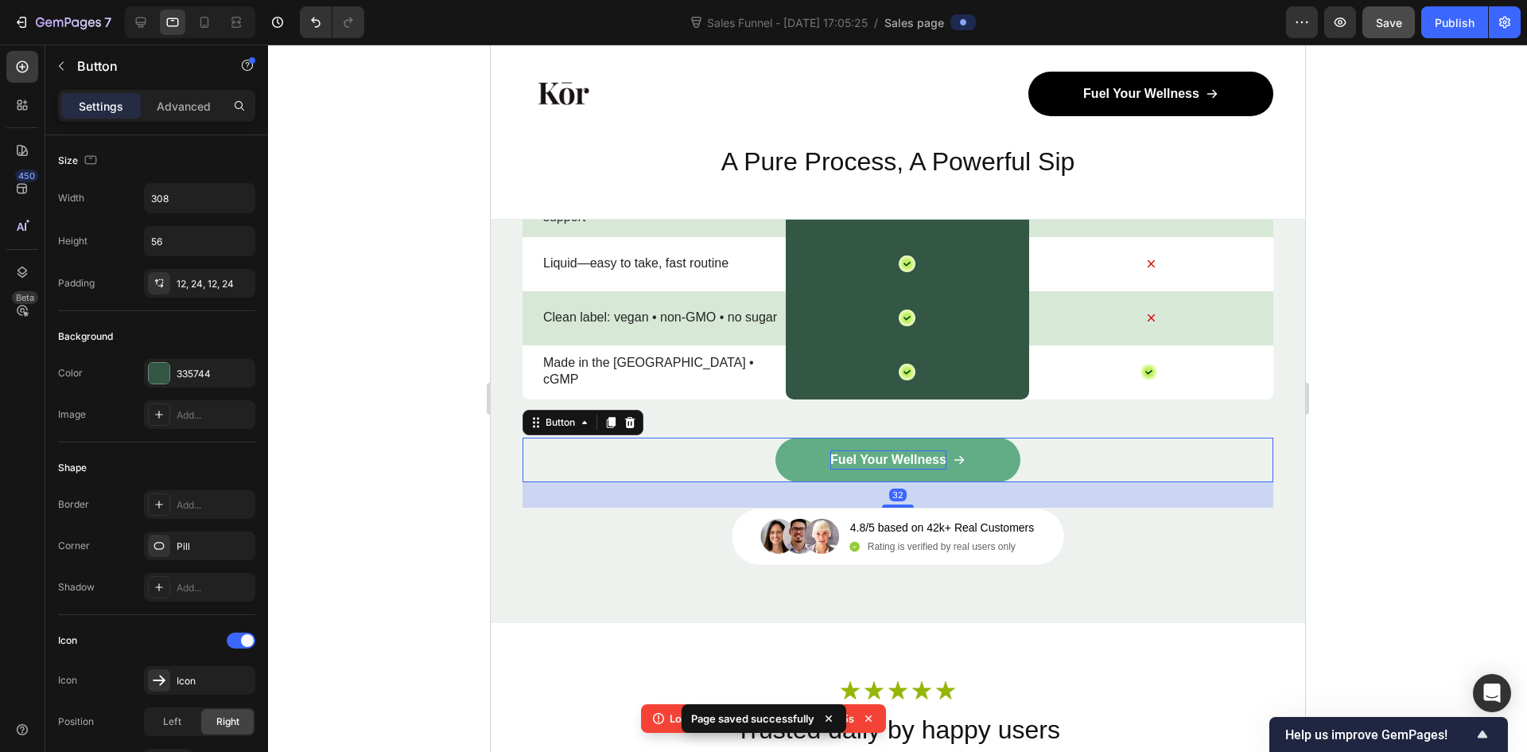
click at [907, 453] on p "Fuel Your Wellness" at bounding box center [888, 459] width 116 height 19
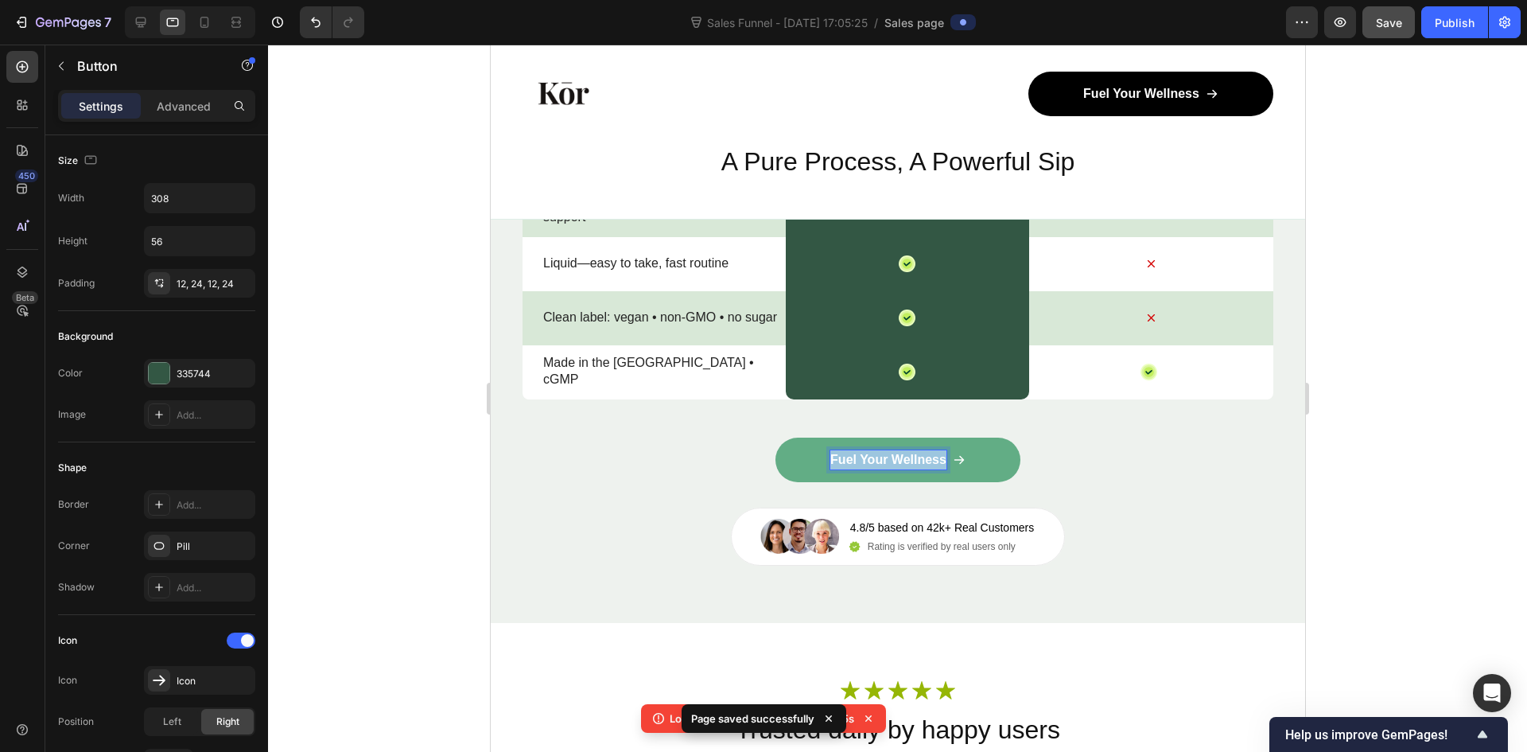
click at [907, 453] on p "Fuel Your Wellness" at bounding box center [888, 459] width 116 height 19
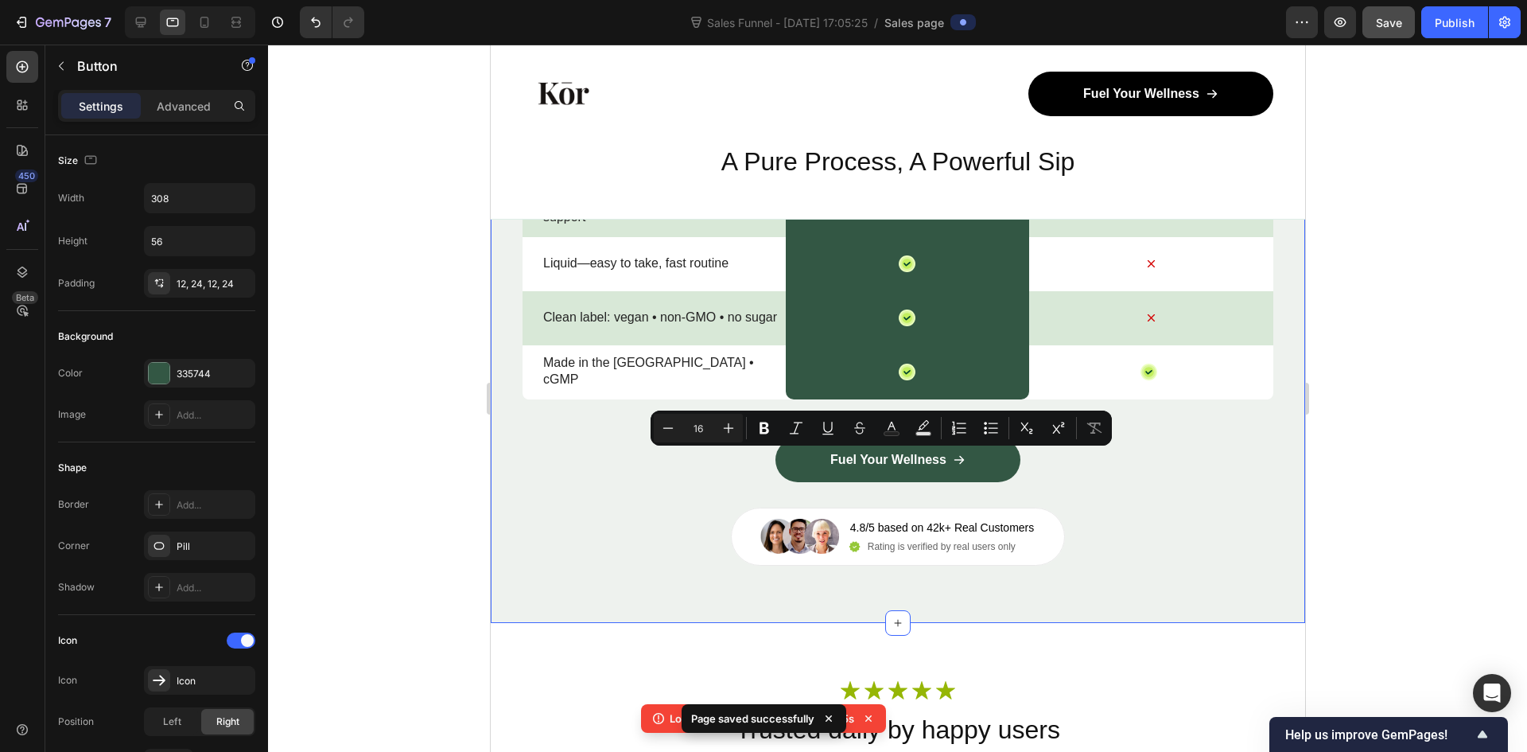
click at [1262, 544] on div "Nature’s daily boost Text Block Row Match Glow Shot: Your daily boost Heading D…" at bounding box center [897, 154] width 814 height 938
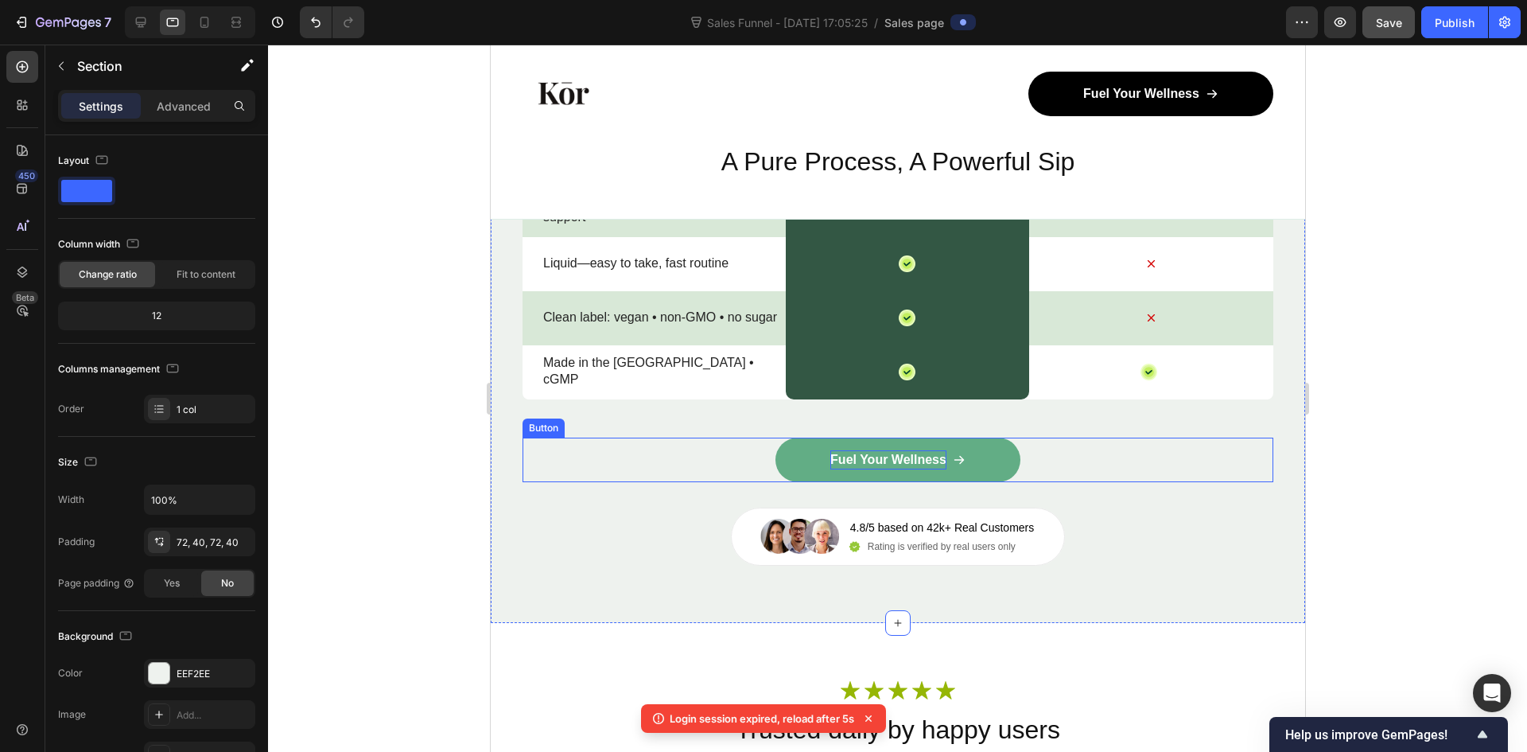
click at [834, 451] on p "Fuel Your Wellness" at bounding box center [888, 459] width 116 height 19
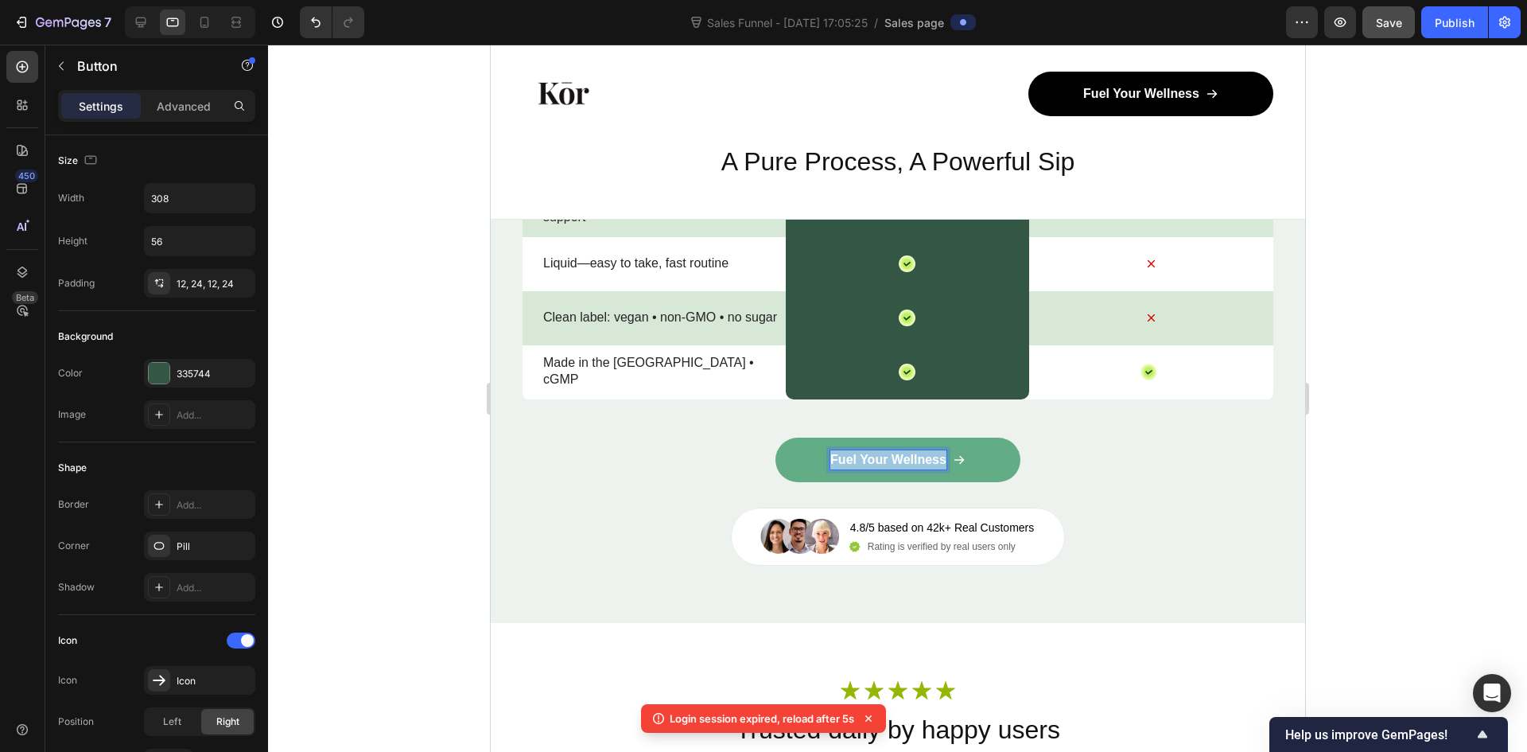
click at [834, 451] on p "Fuel Your Wellness" at bounding box center [888, 459] width 116 height 19
click at [1145, 541] on div "Nature’s daily boost Text Block Row Match Glow Shot: Your daily boost Heading D…" at bounding box center [897, 153] width 751 height 823
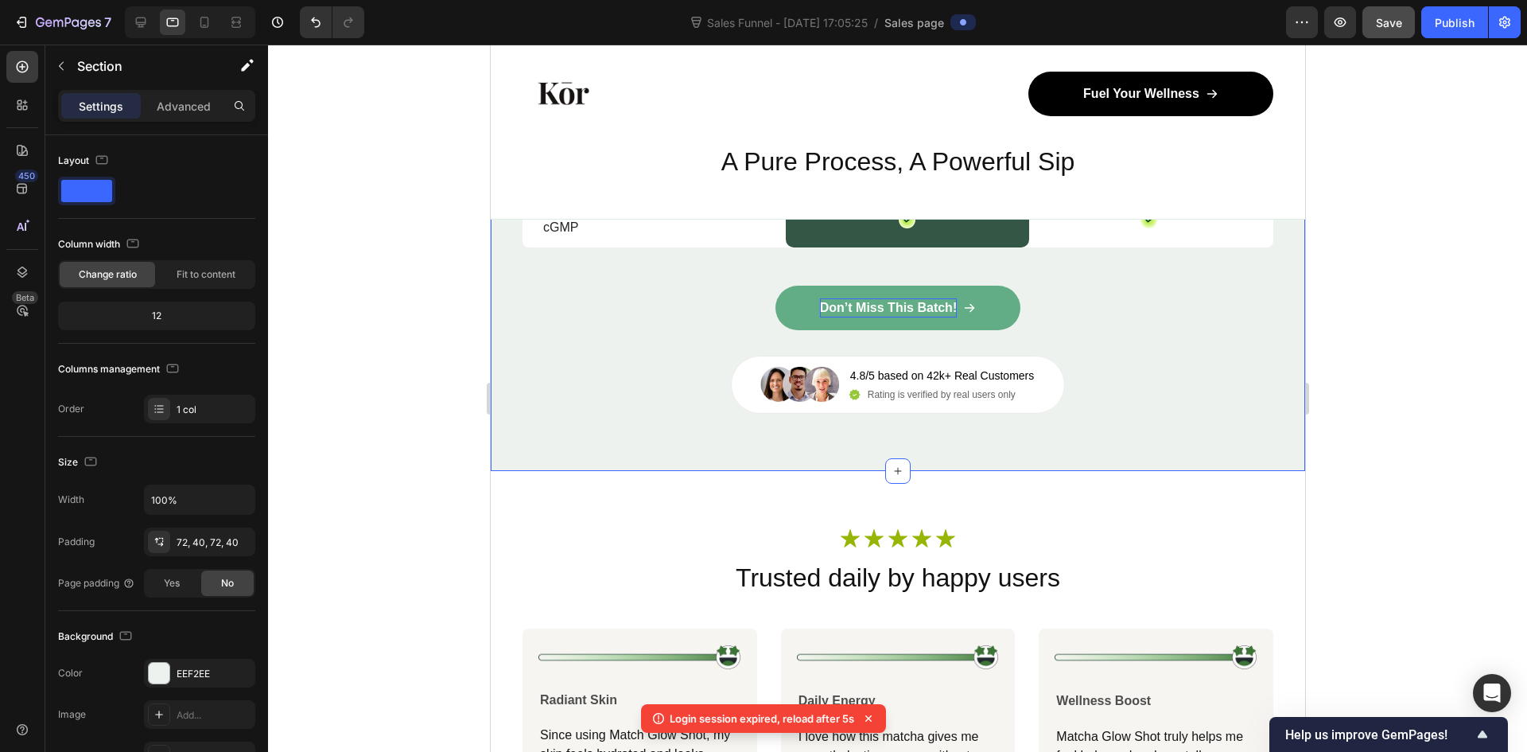
scroll to position [6180, 0]
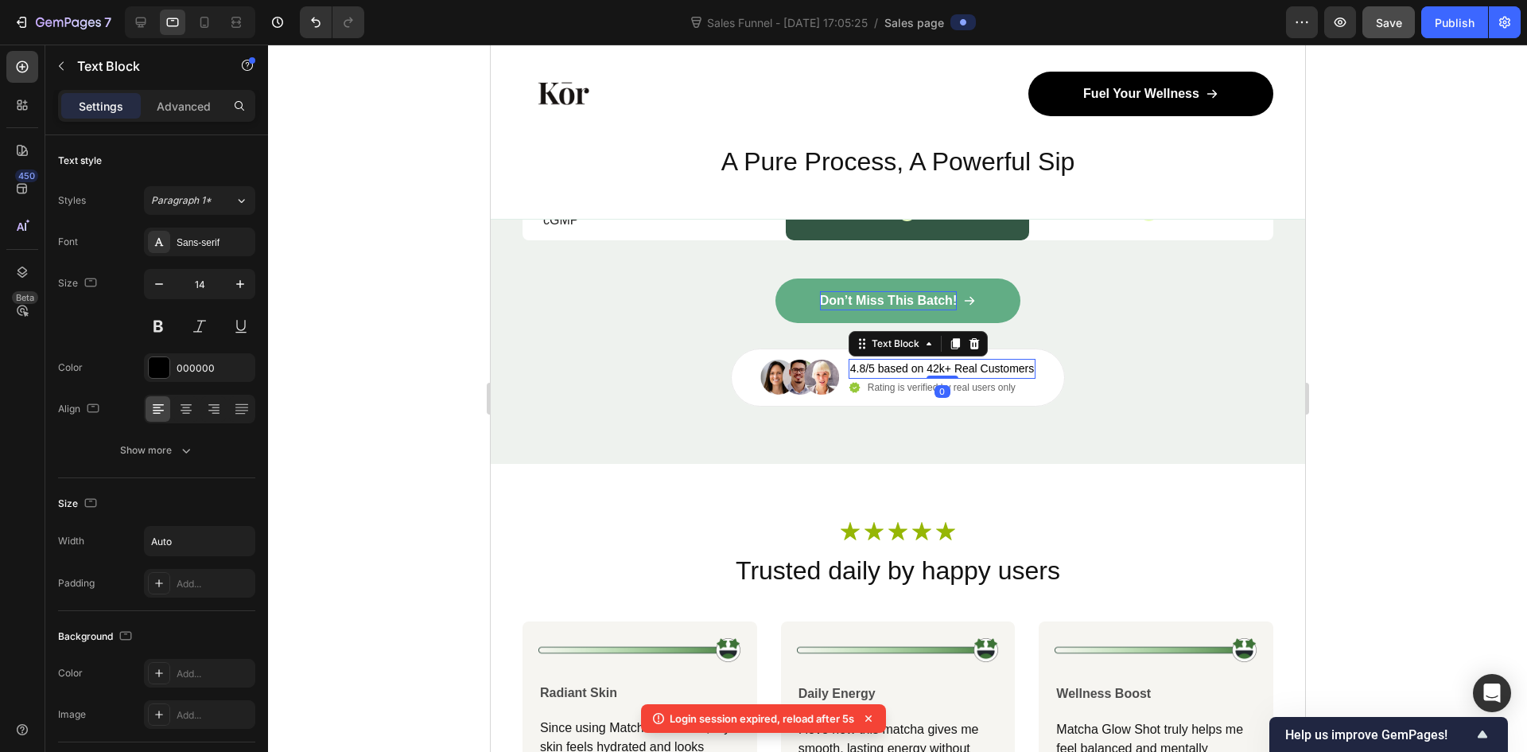
click at [928, 371] on p "4.8/5 based on 42k+ Real Customers" at bounding box center [941, 368] width 185 height 17
click at [929, 369] on p "4.8/5 based on 42k+ Real Customers" at bounding box center [941, 368] width 185 height 17
click at [931, 373] on p "4.8/5 based on 42k+ Real Customers" at bounding box center [941, 368] width 185 height 17
click at [935, 369] on p "4.8/5 based on 42k+ Real Customers" at bounding box center [941, 368] width 185 height 17
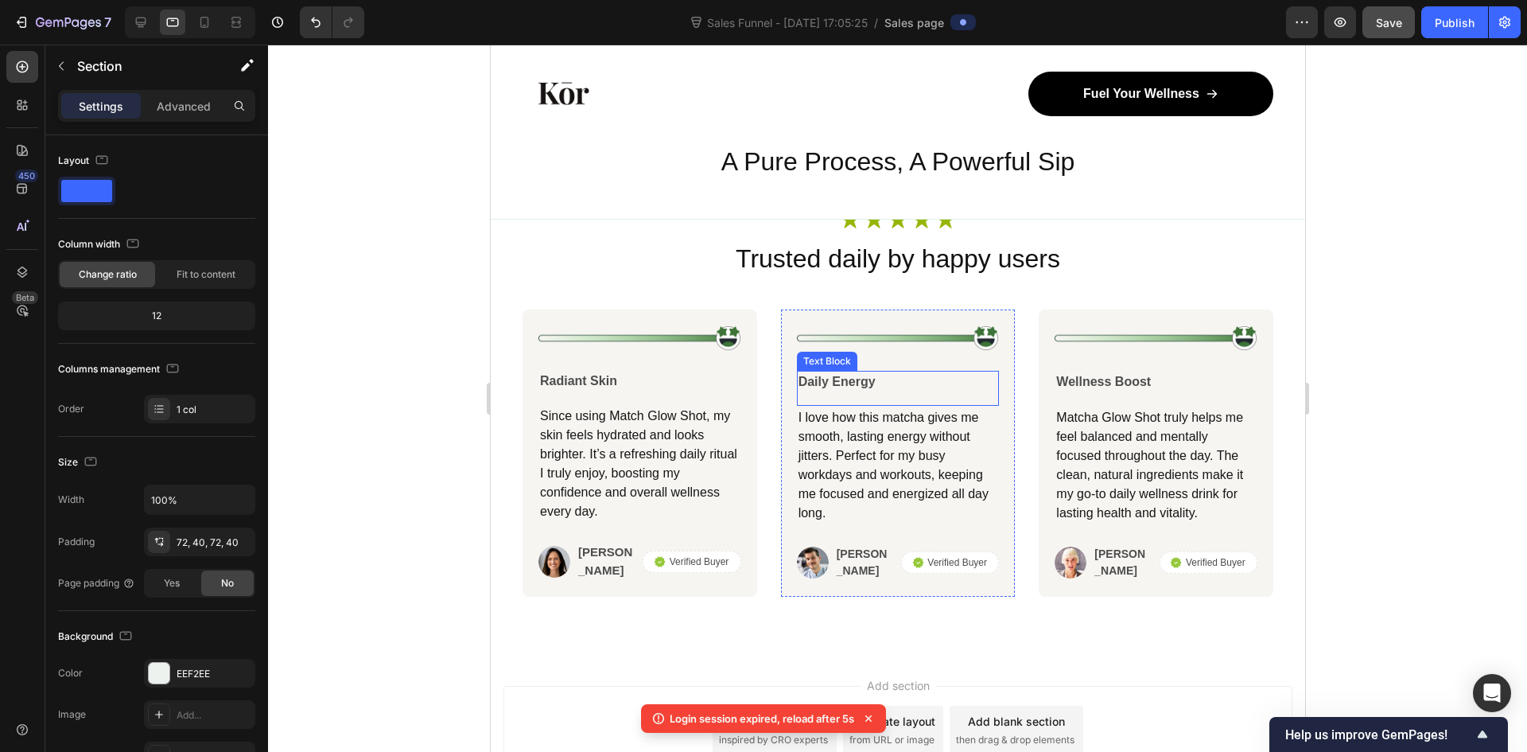
scroll to position [6498, 0]
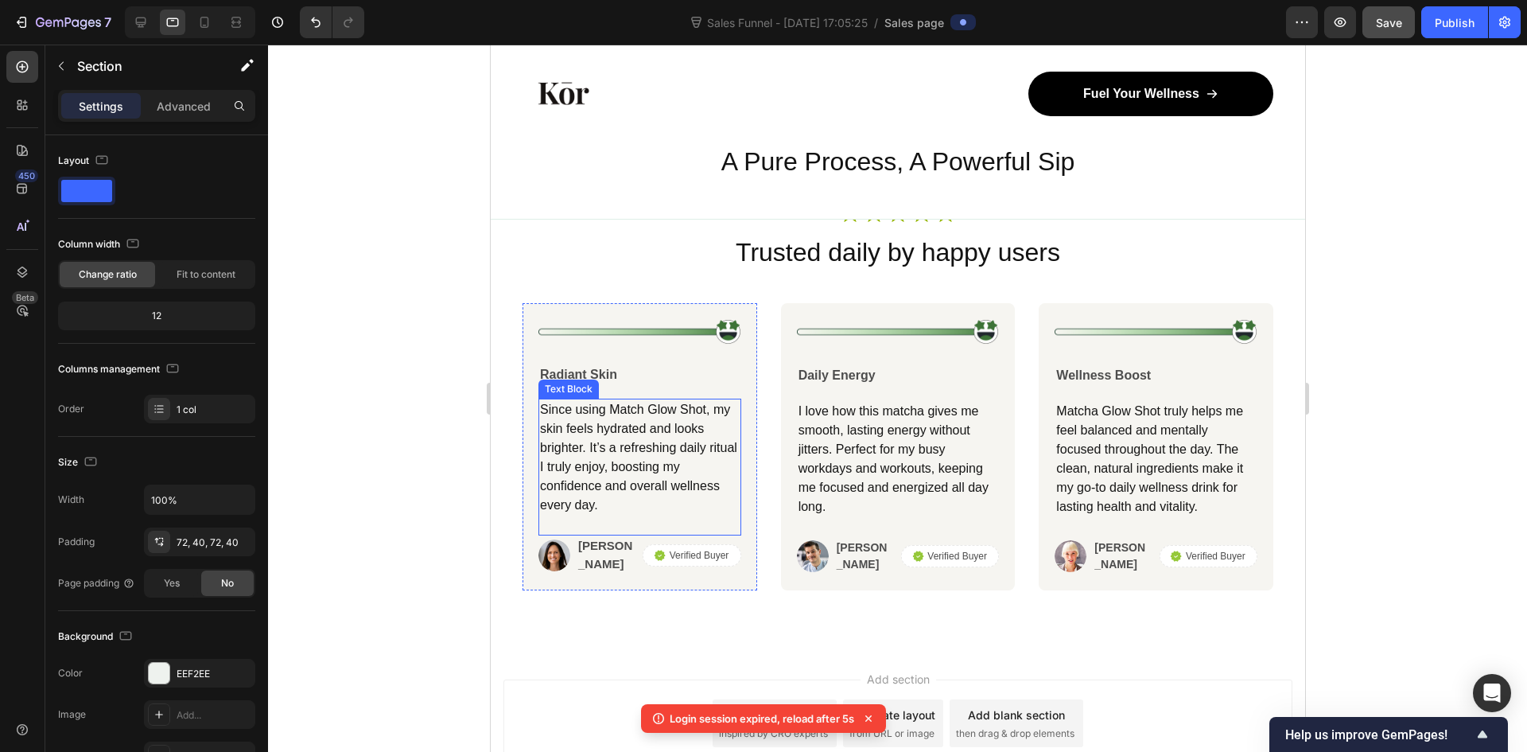
click at [597, 466] on p "Since using Match Glow Shot, my skin feels hydrated and looks brighter. It’s a …" at bounding box center [639, 457] width 200 height 115
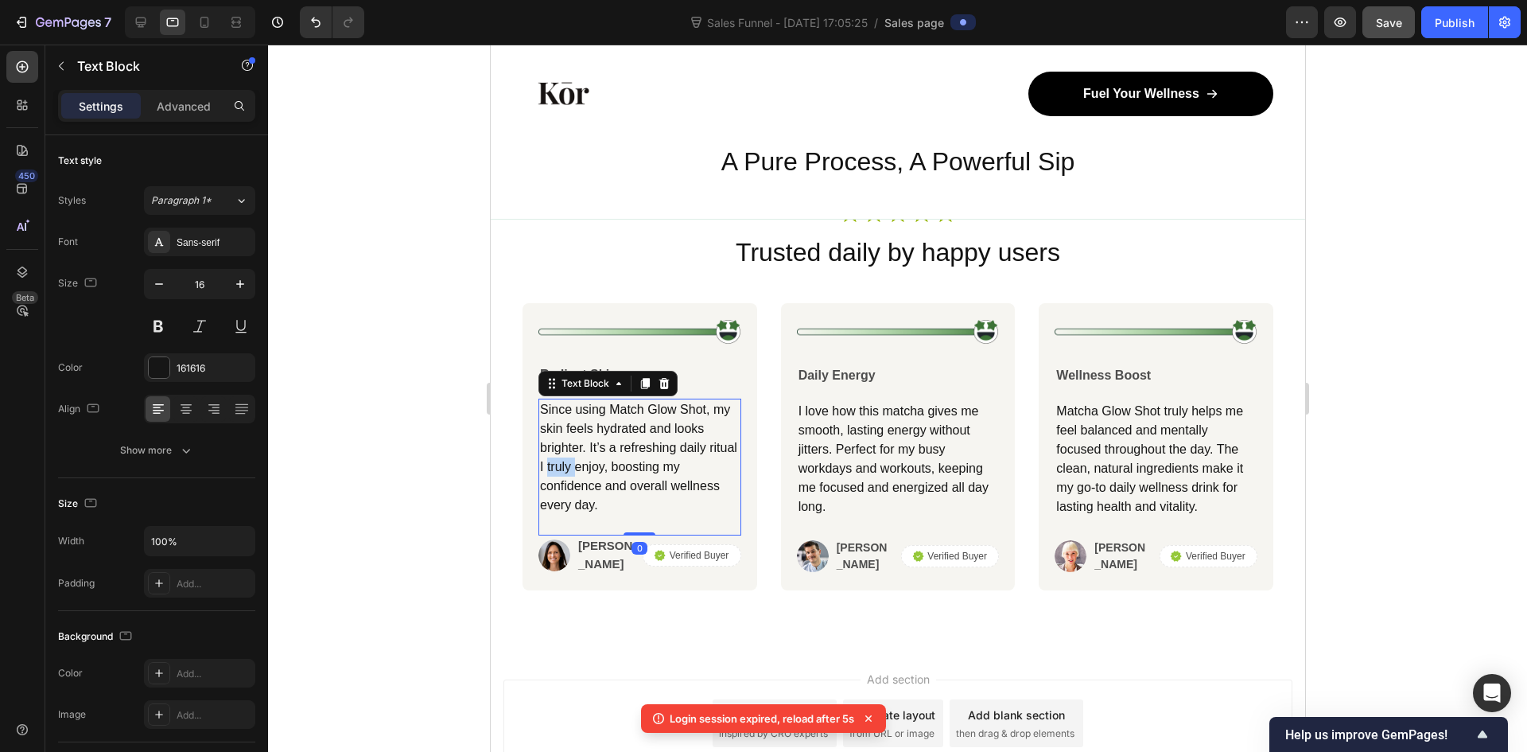
click at [597, 466] on p "Since using Match Glow Shot, my skin feels hydrated and looks brighter. It’s a …" at bounding box center [639, 457] width 200 height 115
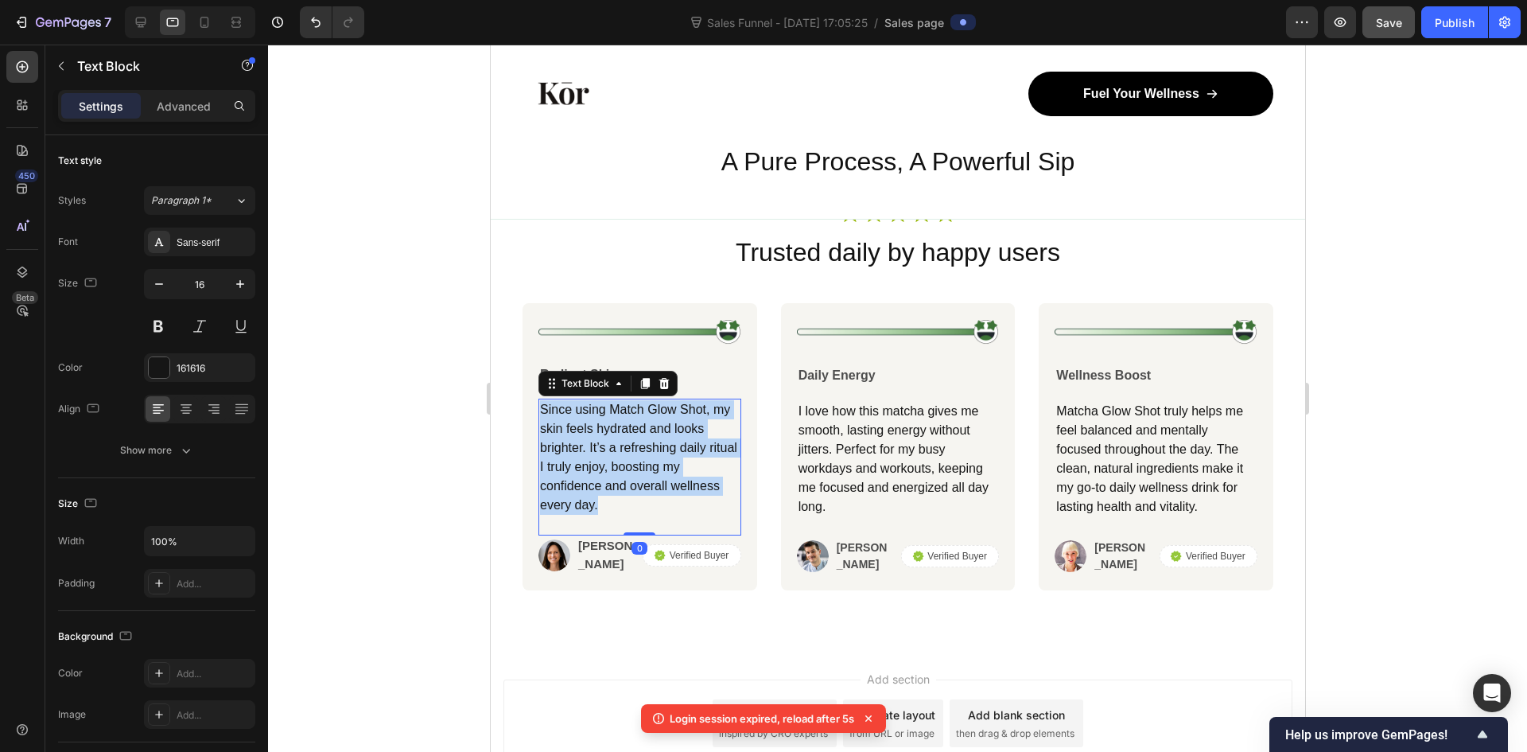
click at [597, 466] on p "Since using Match Glow Shot, my skin feels hydrated and looks brighter. It’s a …" at bounding box center [639, 457] width 200 height 115
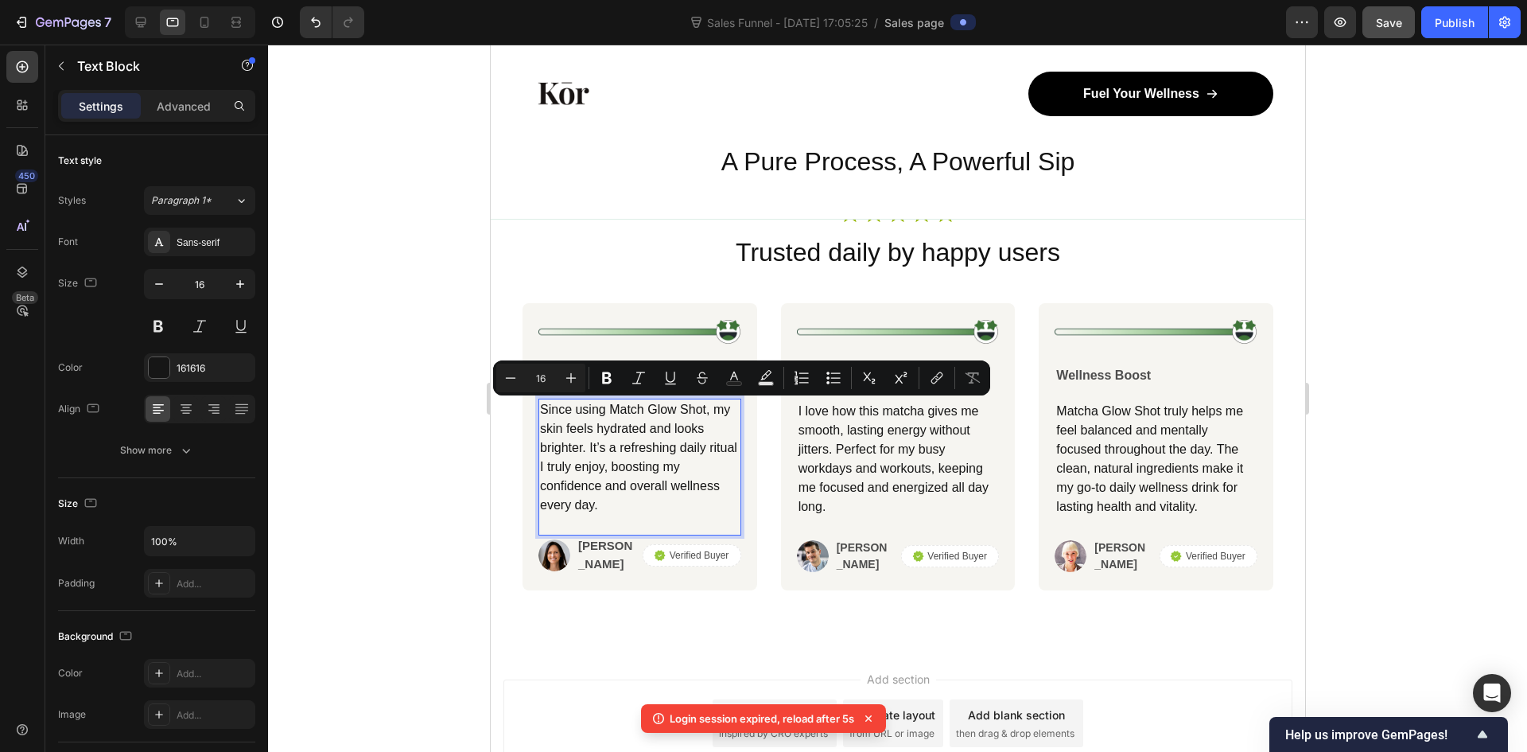
scroll to position [6524, 0]
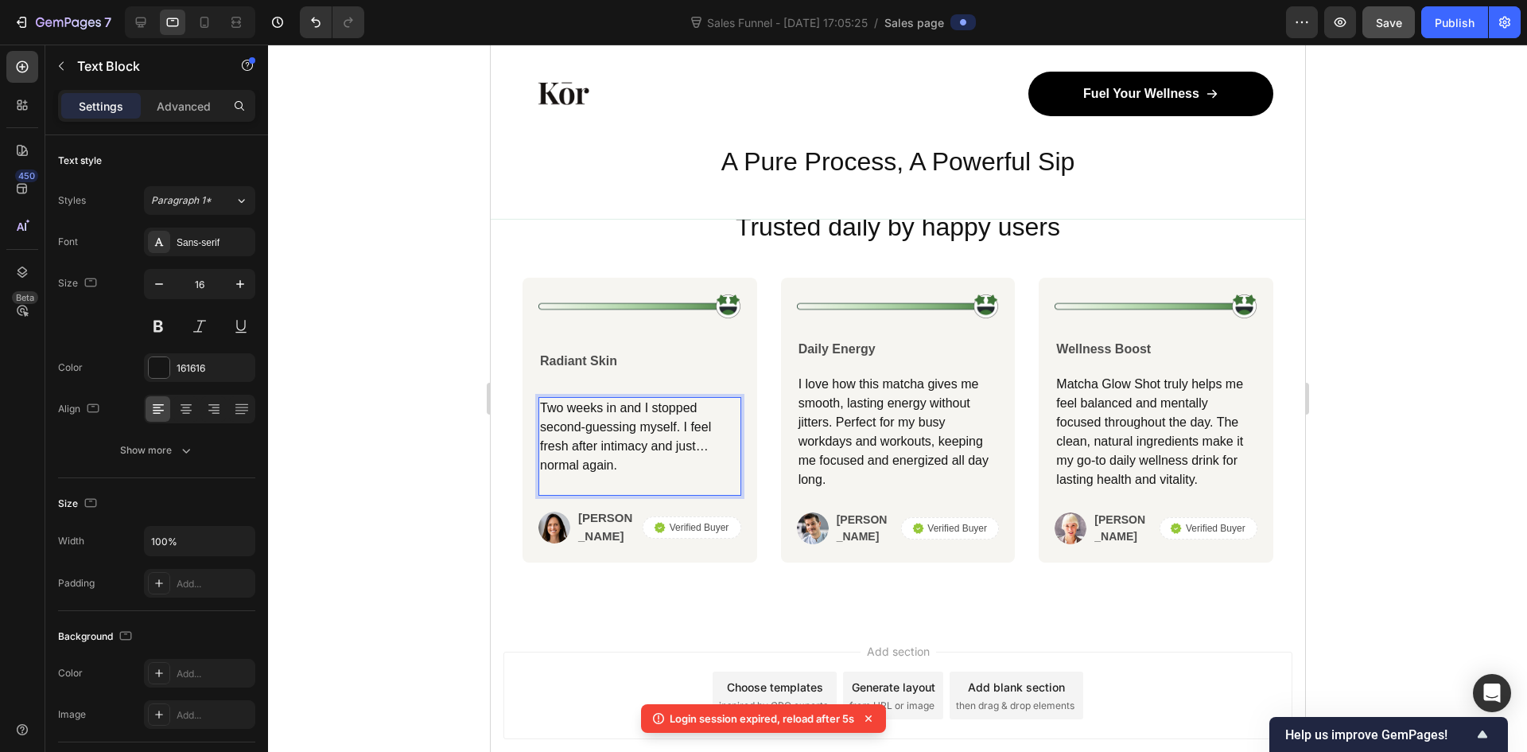
click at [564, 405] on p "Two weeks in and I stopped second-guessing myself. I feel fresh after intimacy …" at bounding box center [639, 436] width 200 height 76
click at [657, 475] on p "Three weeks in and I stopped second-guessing myself. I feel fresh after intimac…" at bounding box center [639, 436] width 200 height 76
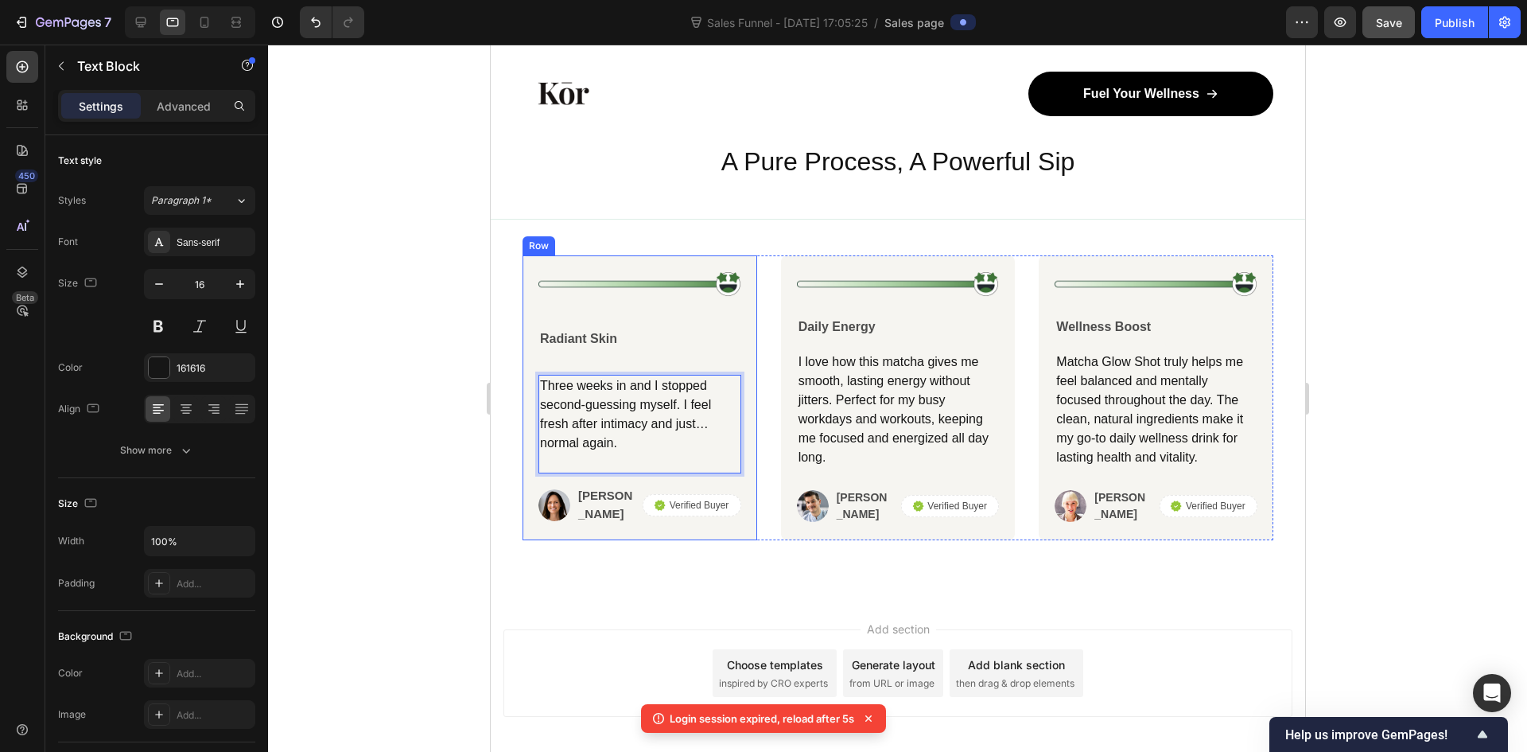
scroll to position [6578, 0]
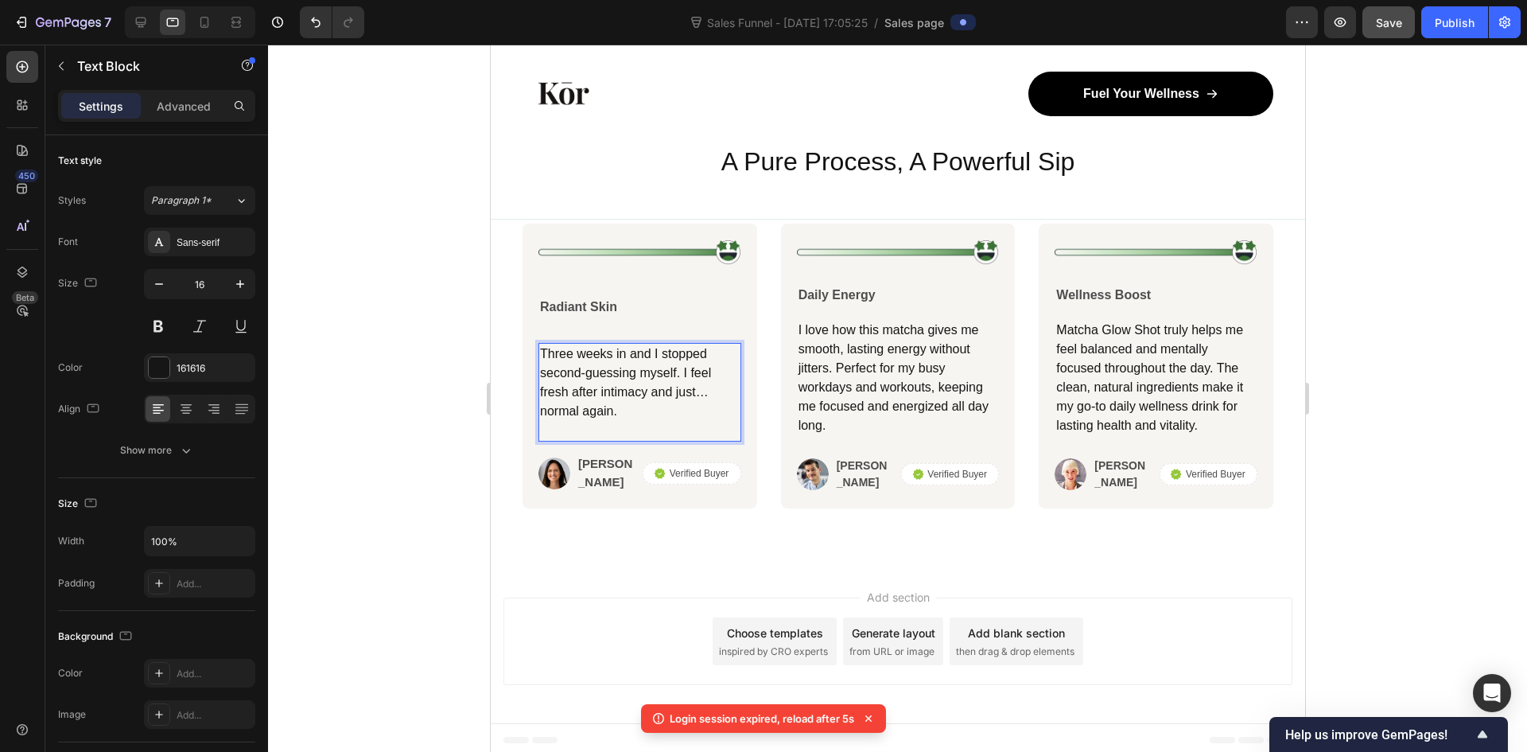
click at [645, 408] on p "Three weeks in and I stopped second-guessing myself. I feel fresh after intimac…" at bounding box center [639, 382] width 200 height 76
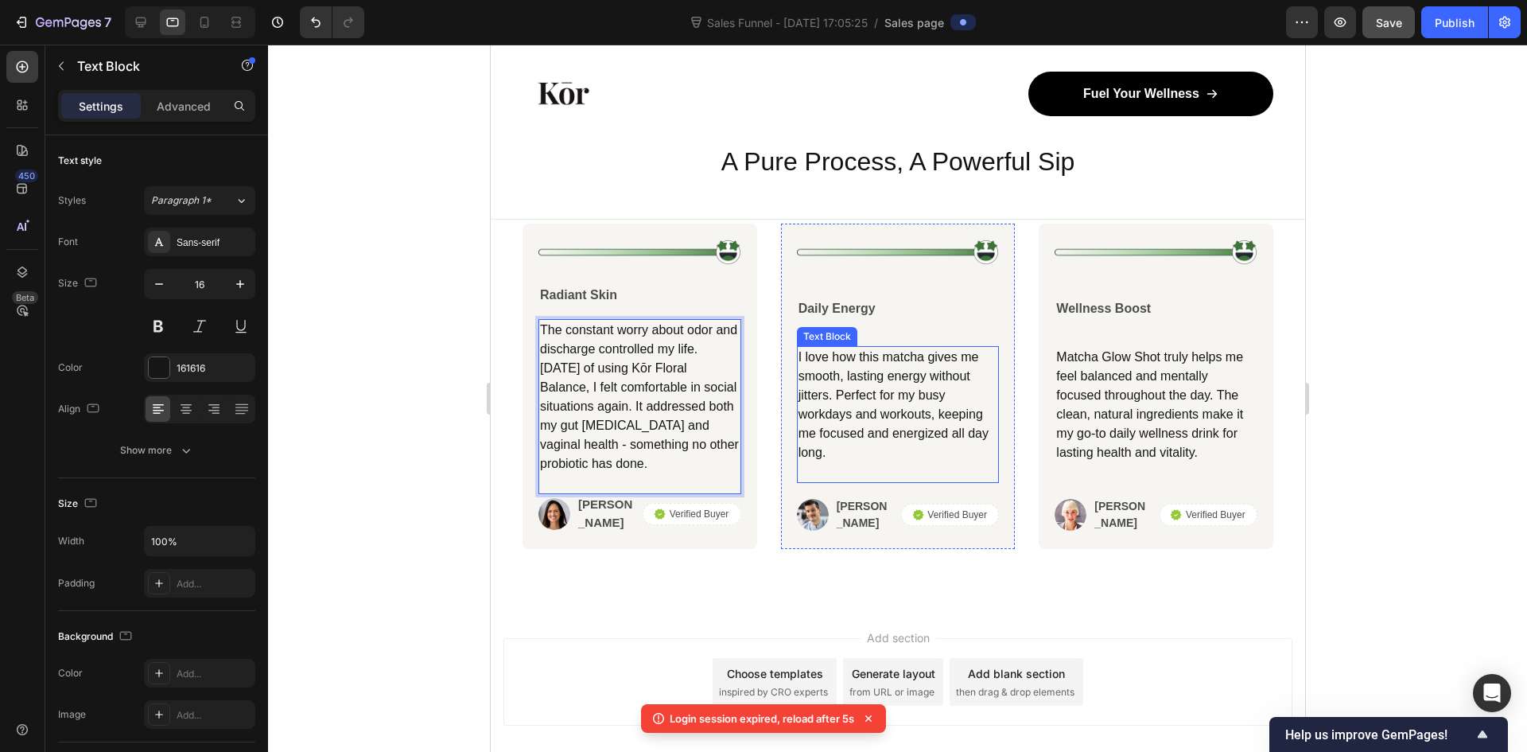
click at [834, 382] on p "I love how this matcha gives me smooth, lasting energy without jitters. Perfect…" at bounding box center [898, 405] width 200 height 115
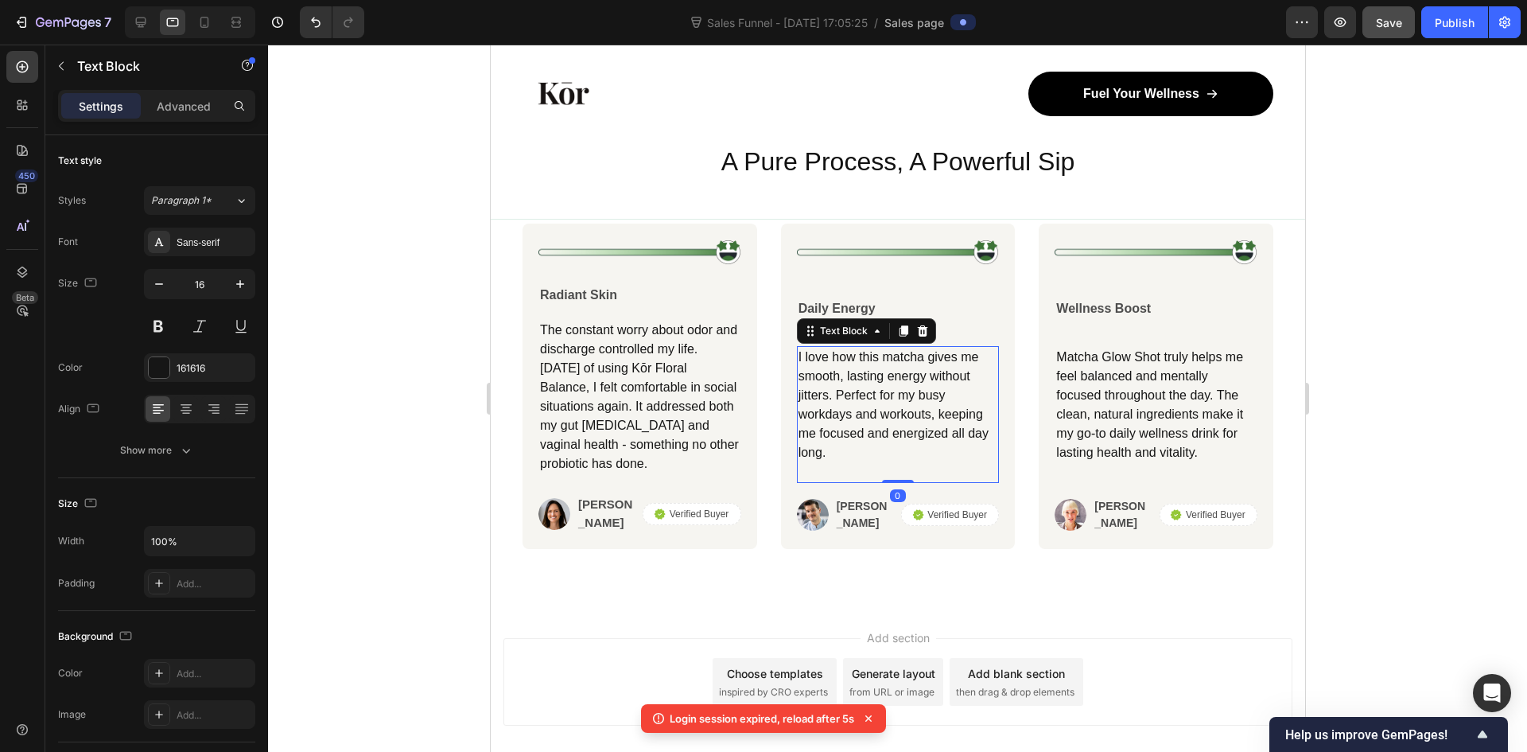
click at [834, 382] on p "I love how this matcha gives me smooth, lasting energy without jitters. Perfect…" at bounding box center [898, 405] width 200 height 115
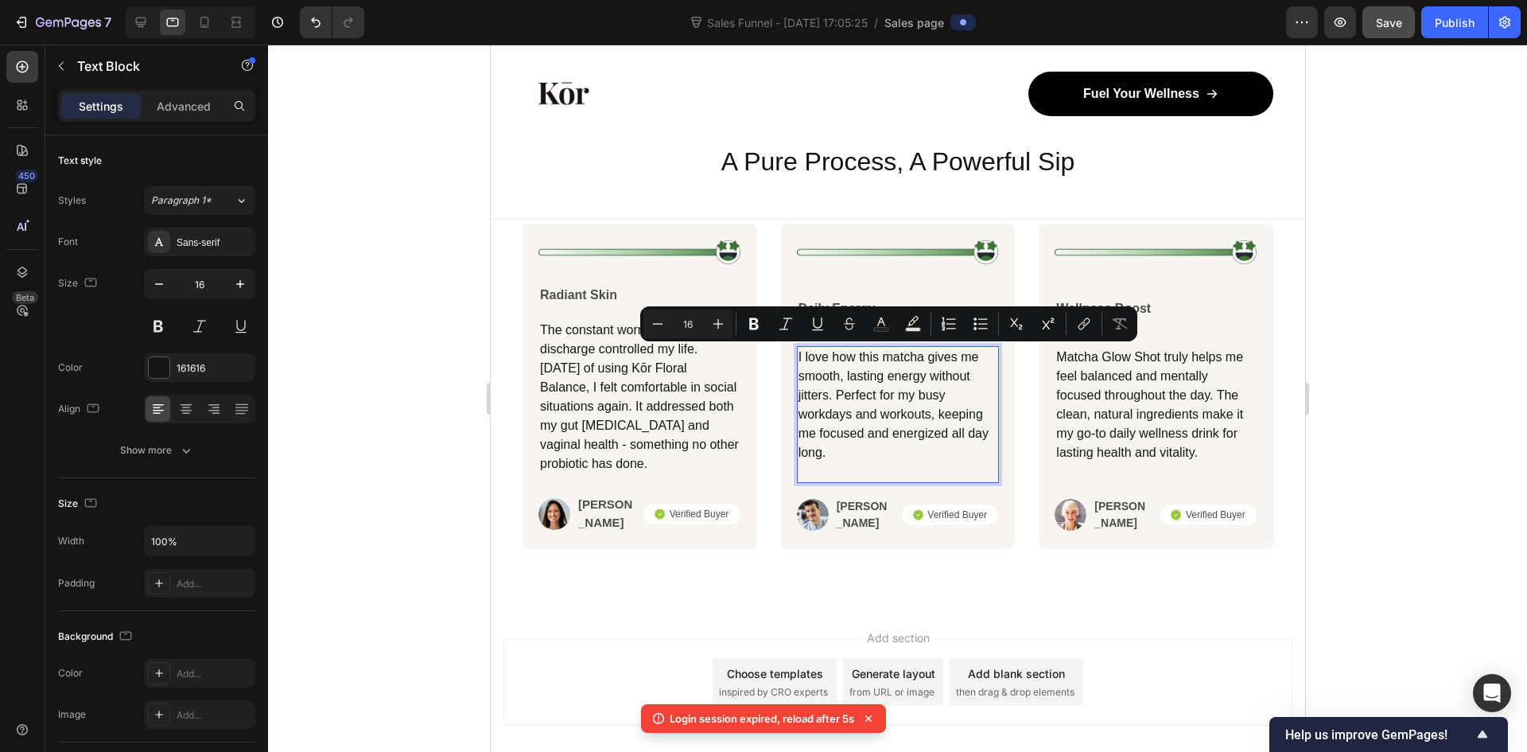
scroll to position [6565, 0]
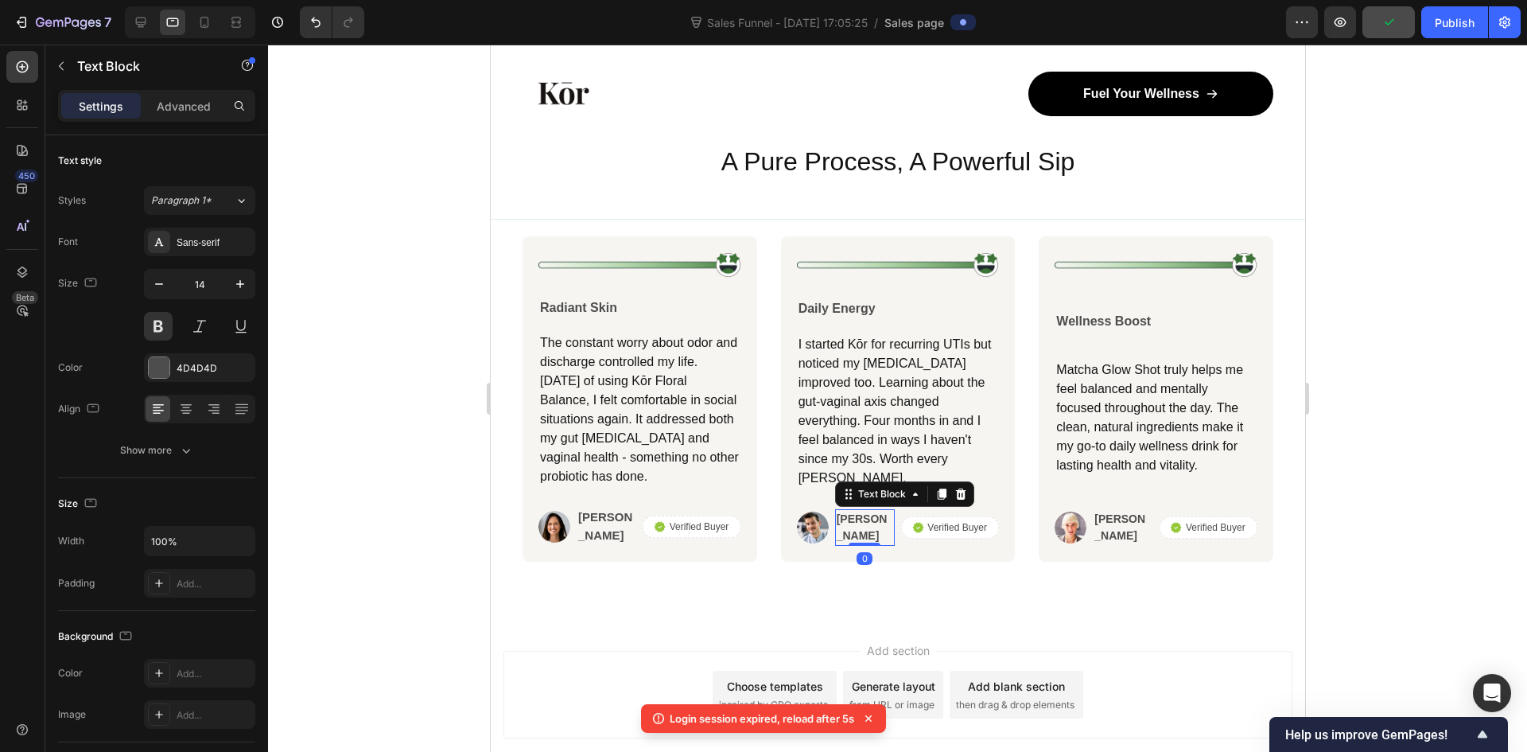
click at [843, 527] on p "John T." at bounding box center [864, 527] width 56 height 33
click at [844, 527] on p "John T." at bounding box center [864, 527] width 56 height 33
click at [803, 523] on img at bounding box center [812, 527] width 32 height 32
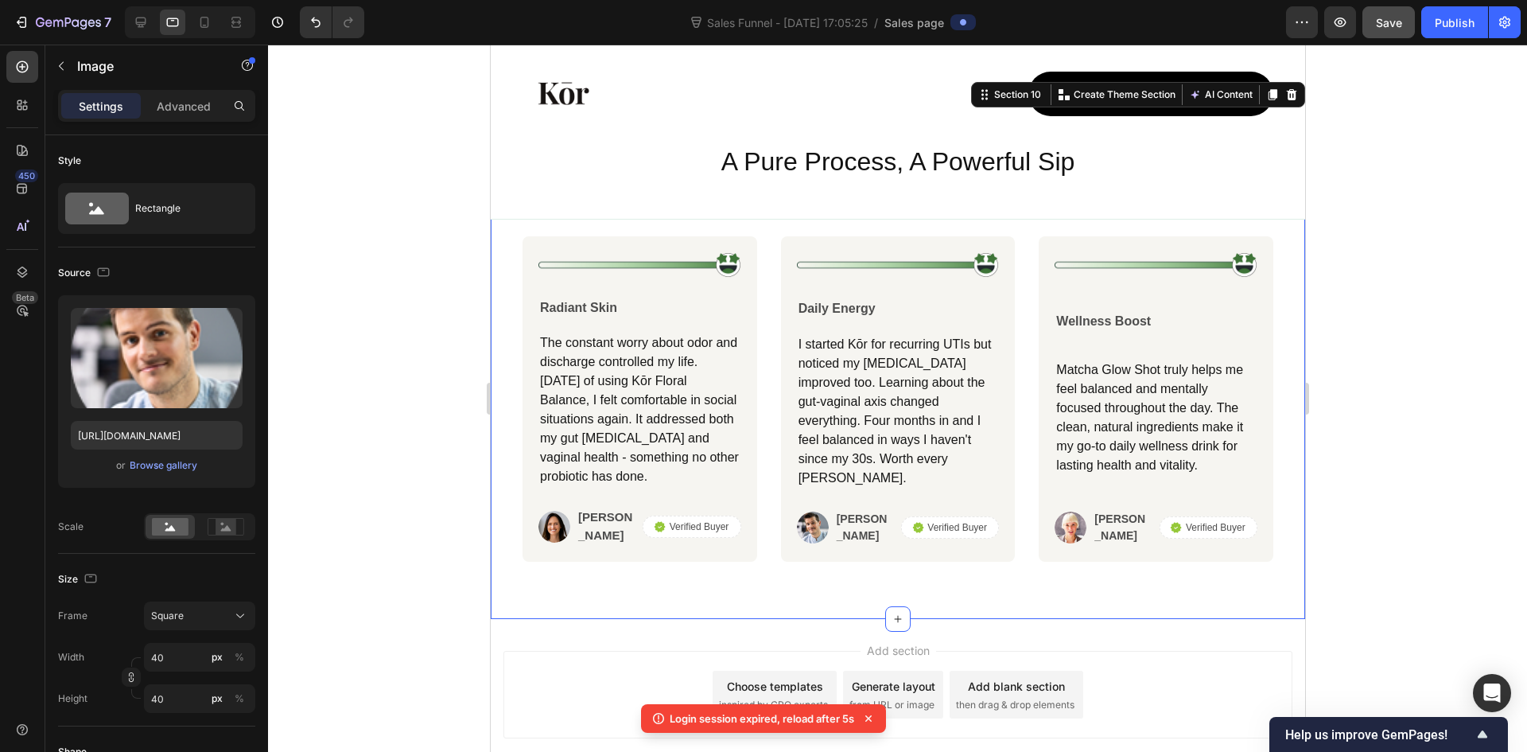
click at [1082, 585] on div "Icon Icon Icon Icon Icon Icon List Row Trusted daily by happy users Heading Ima…" at bounding box center [897, 349] width 814 height 540
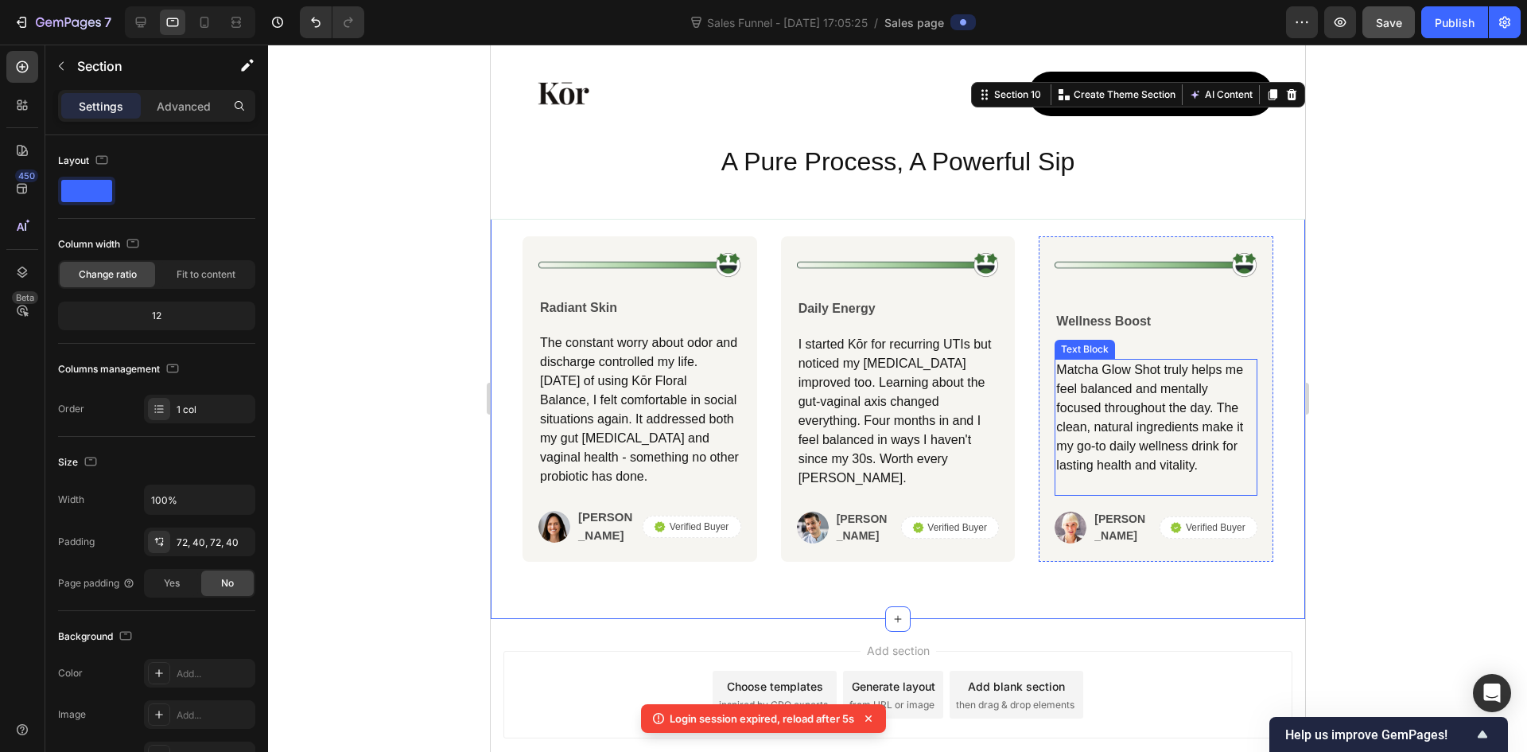
click at [1143, 416] on p "Matcha Glow Shot truly helps me feel balanced and mentally focused throughout t…" at bounding box center [1156, 417] width 200 height 115
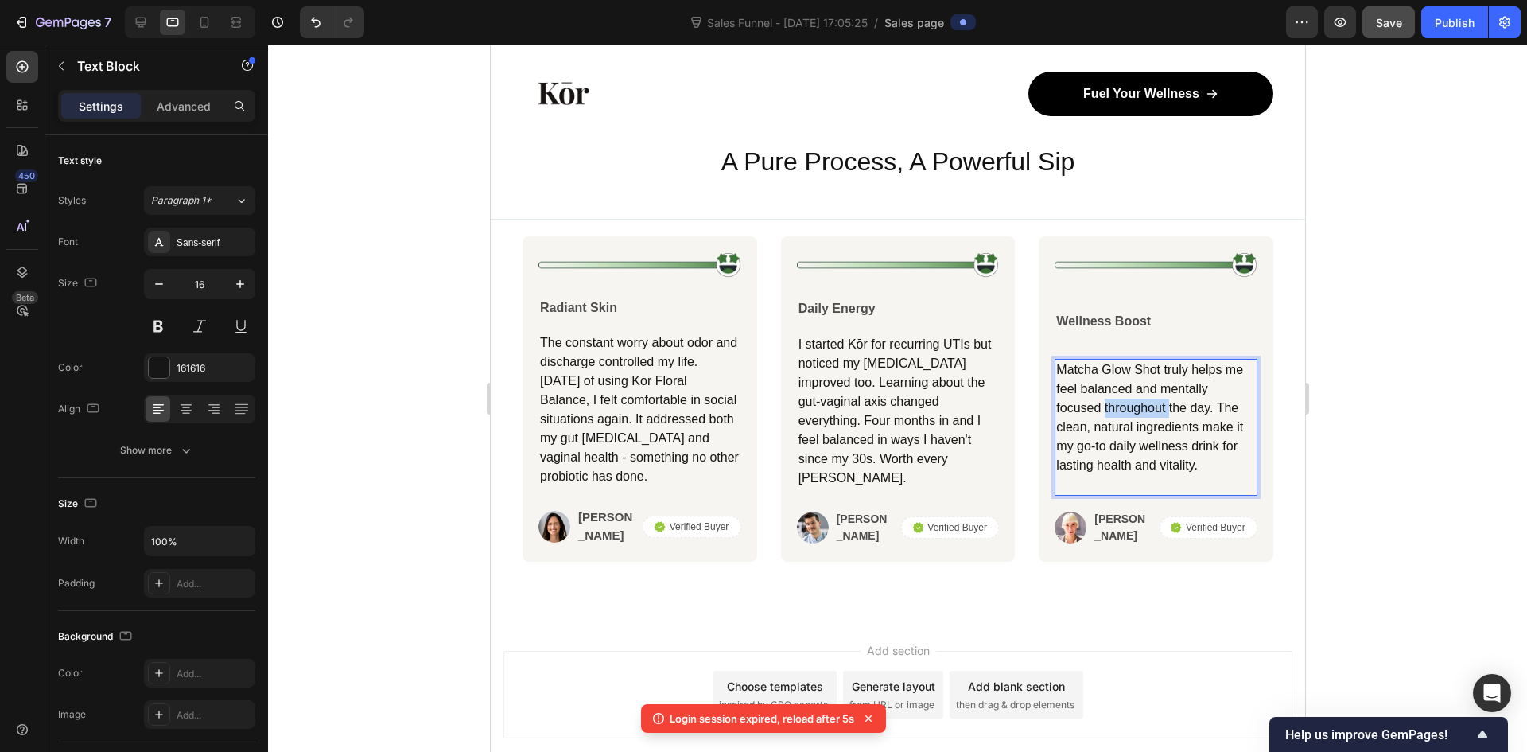
click at [1143, 414] on p "Matcha Glow Shot truly helps me feel balanced and mentally focused throughout t…" at bounding box center [1156, 417] width 200 height 115
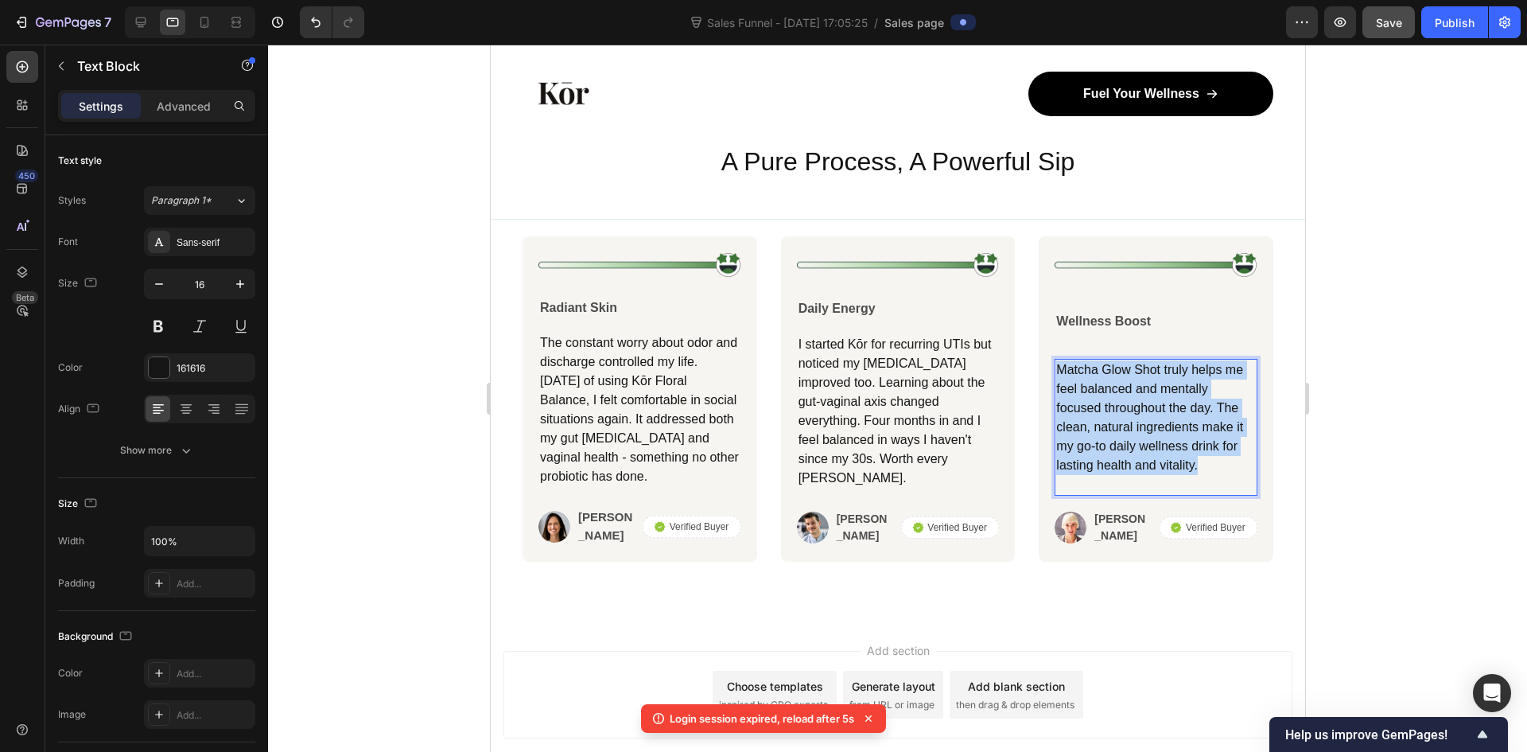
click at [1143, 414] on p "Matcha Glow Shot truly helps me feel balanced and mentally focused throughout t…" at bounding box center [1156, 417] width 200 height 115
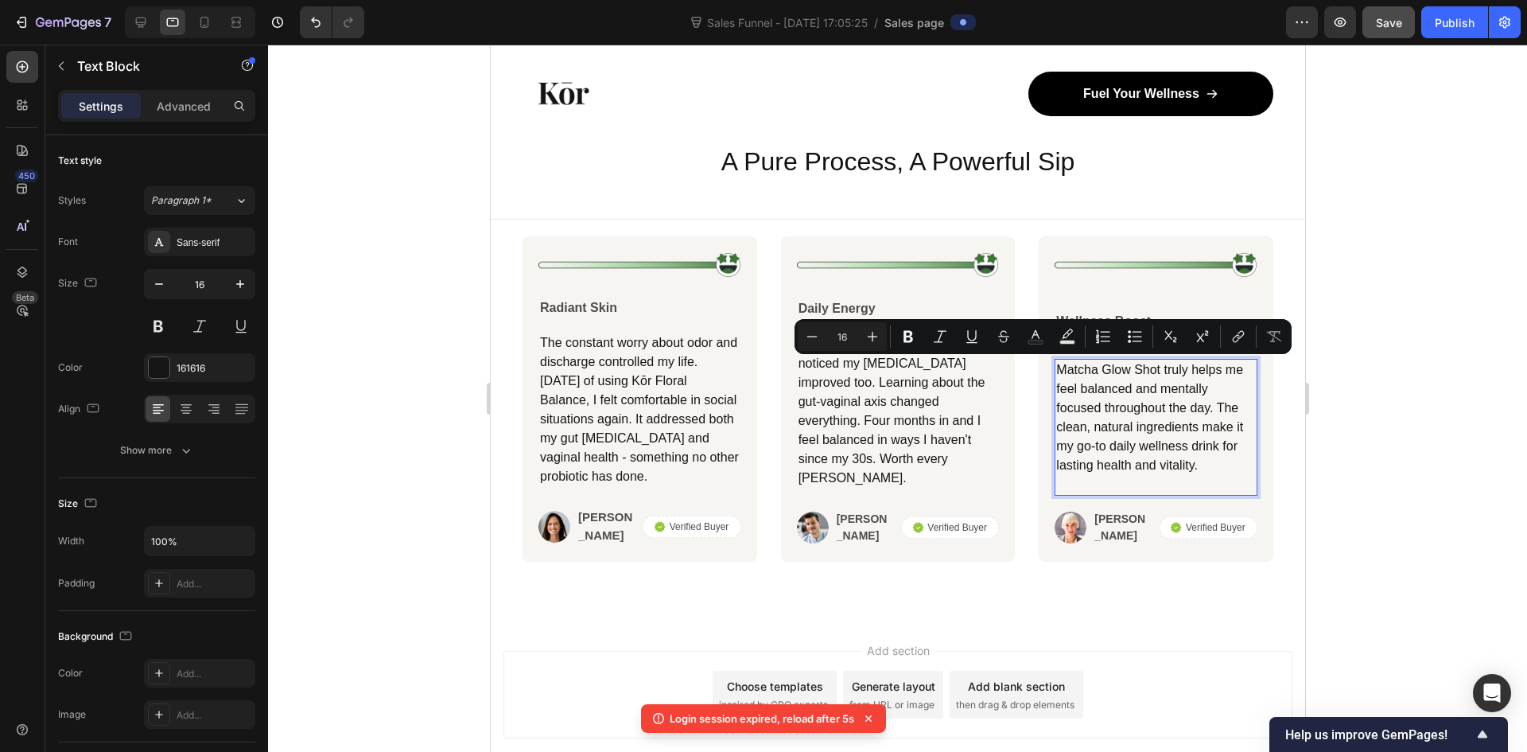
scroll to position [6540, 0]
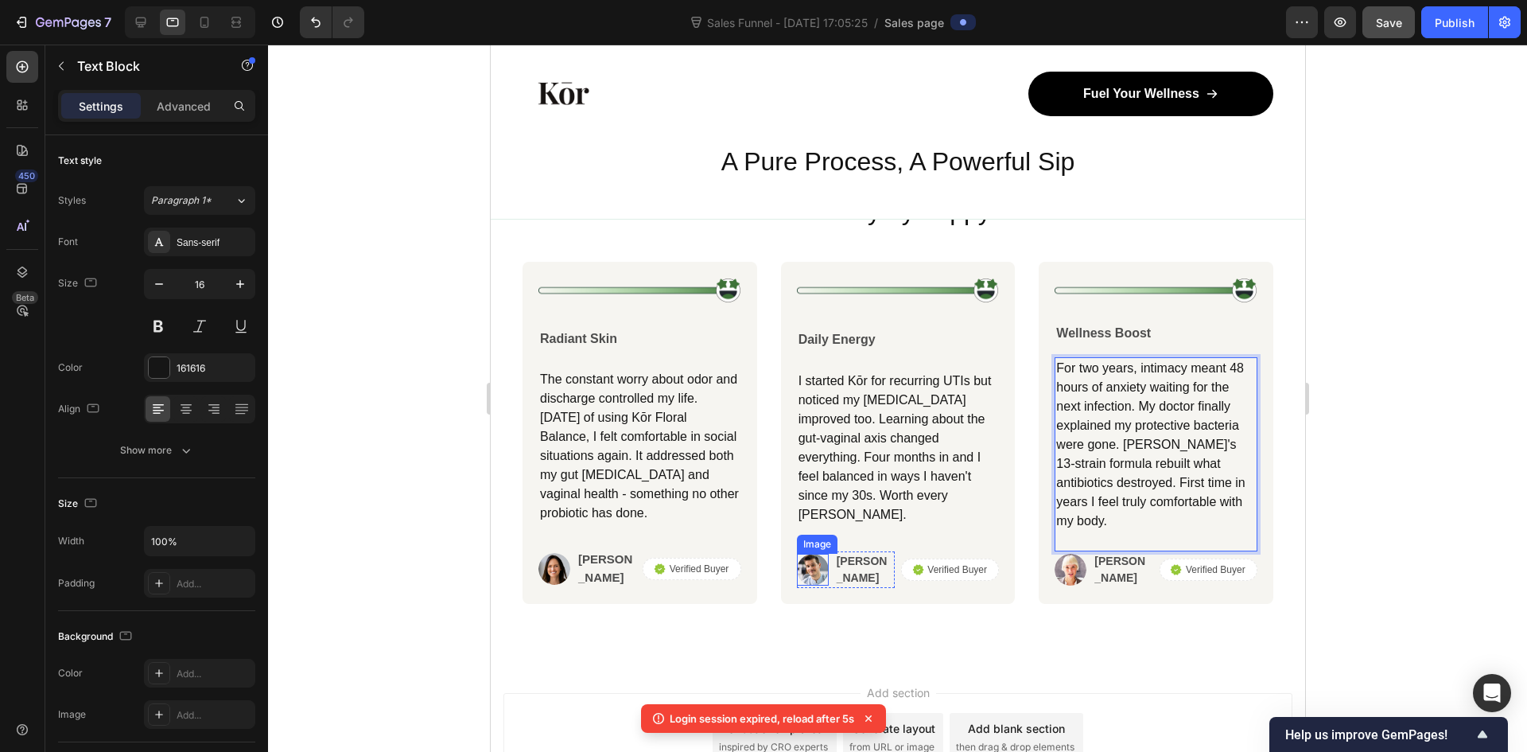
click at [806, 557] on img at bounding box center [812, 570] width 32 height 32
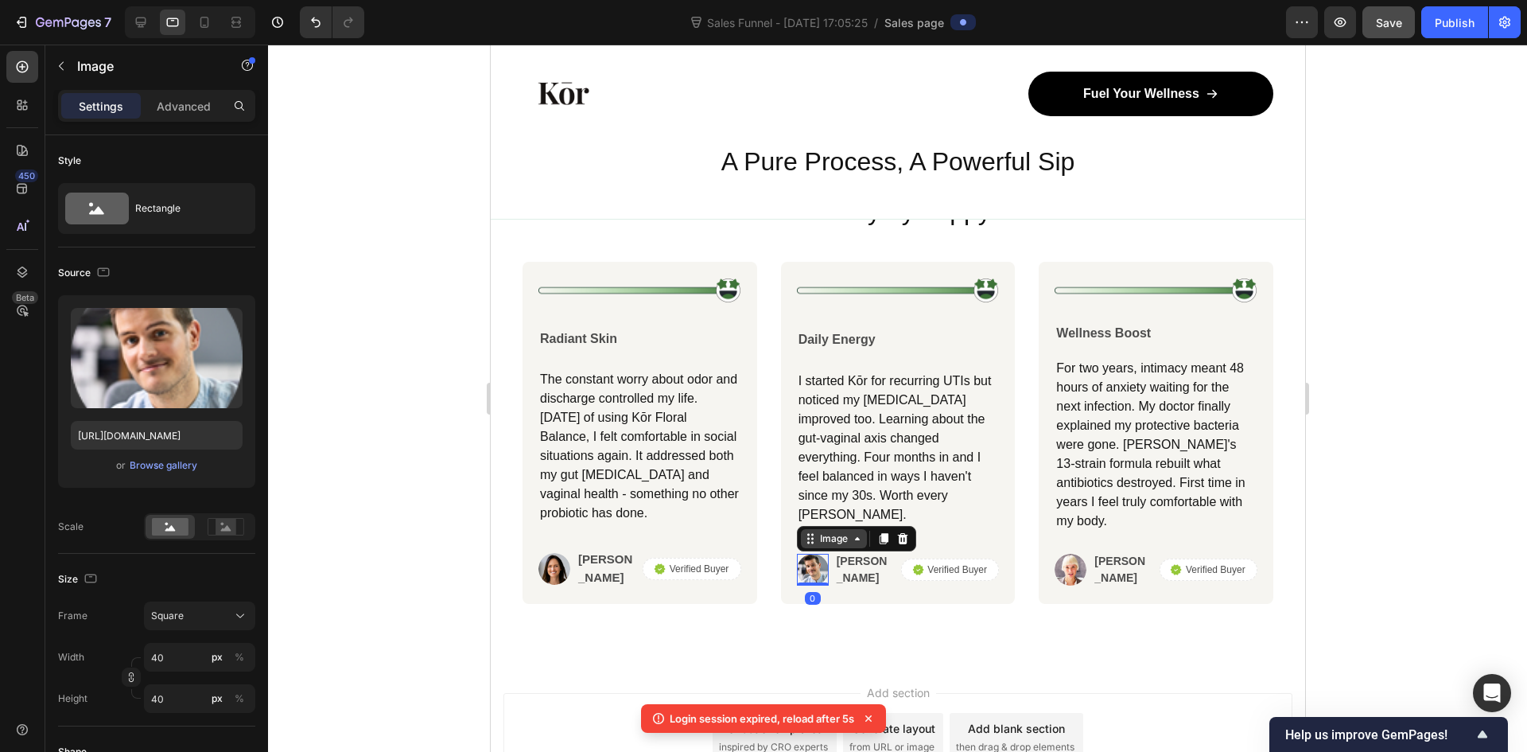
click at [818, 531] on div "Image" at bounding box center [833, 538] width 34 height 14
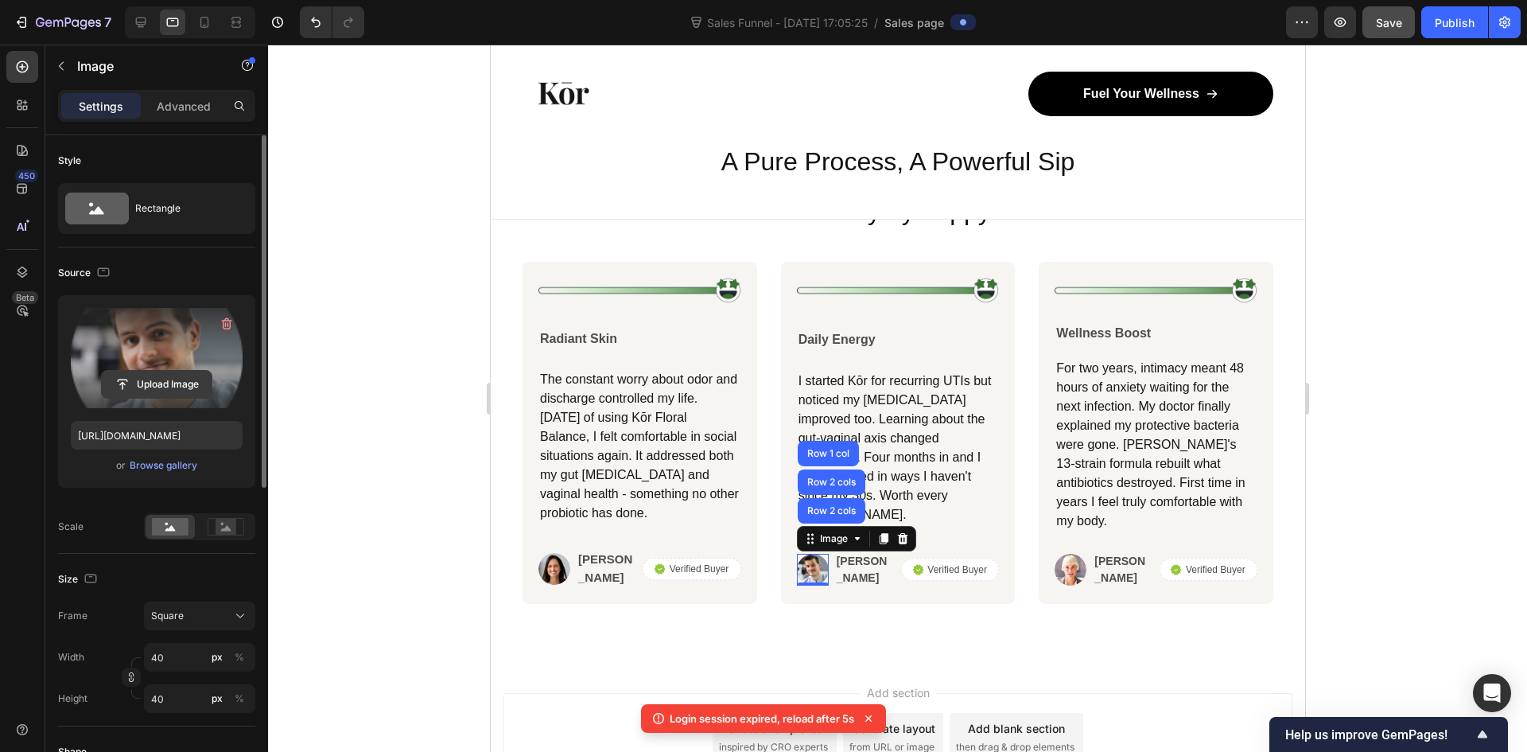
click at [150, 378] on input "file" at bounding box center [157, 384] width 110 height 27
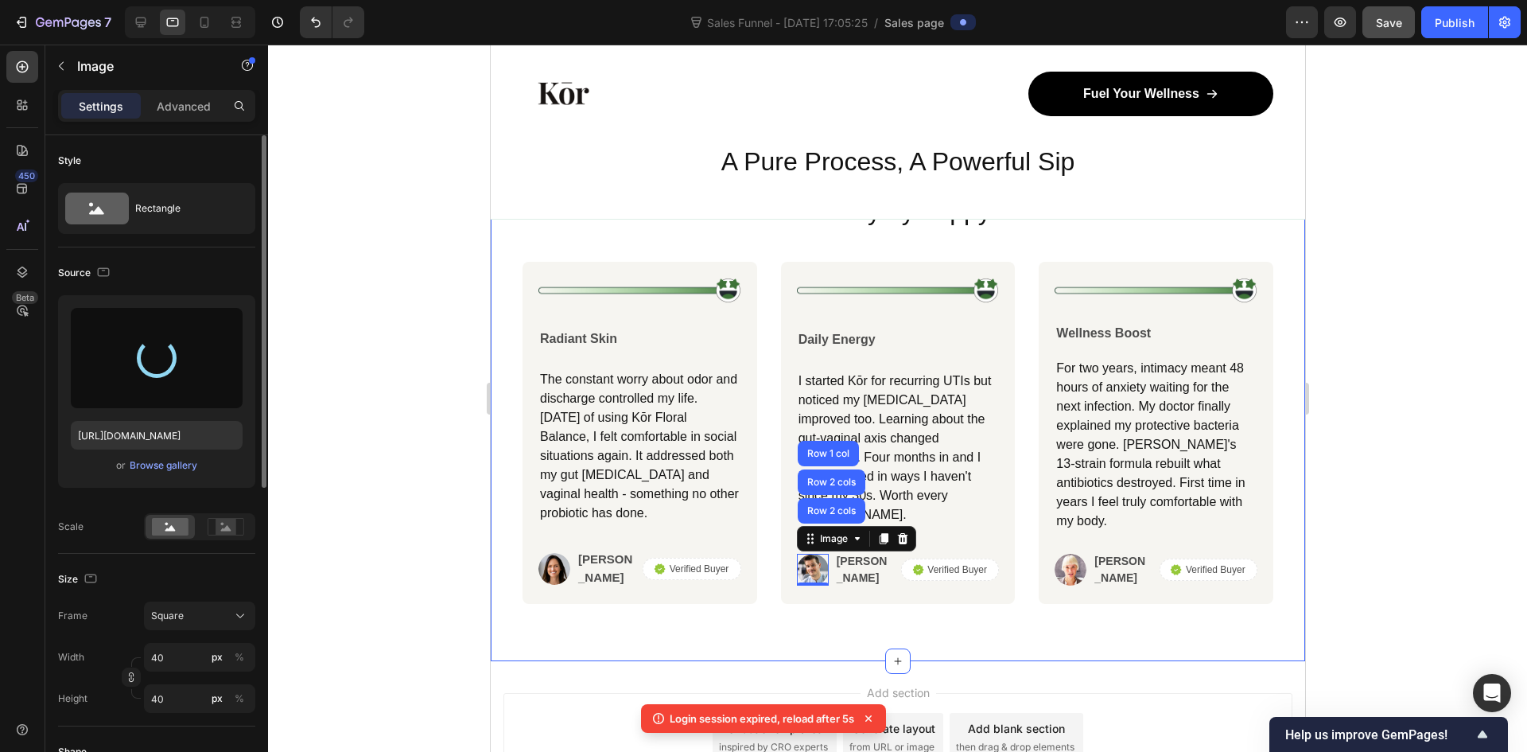
click at [877, 589] on div "Icon Icon Icon Icon Icon Icon List Row Trusted daily by happy users Heading Ima…" at bounding box center [897, 382] width 814 height 557
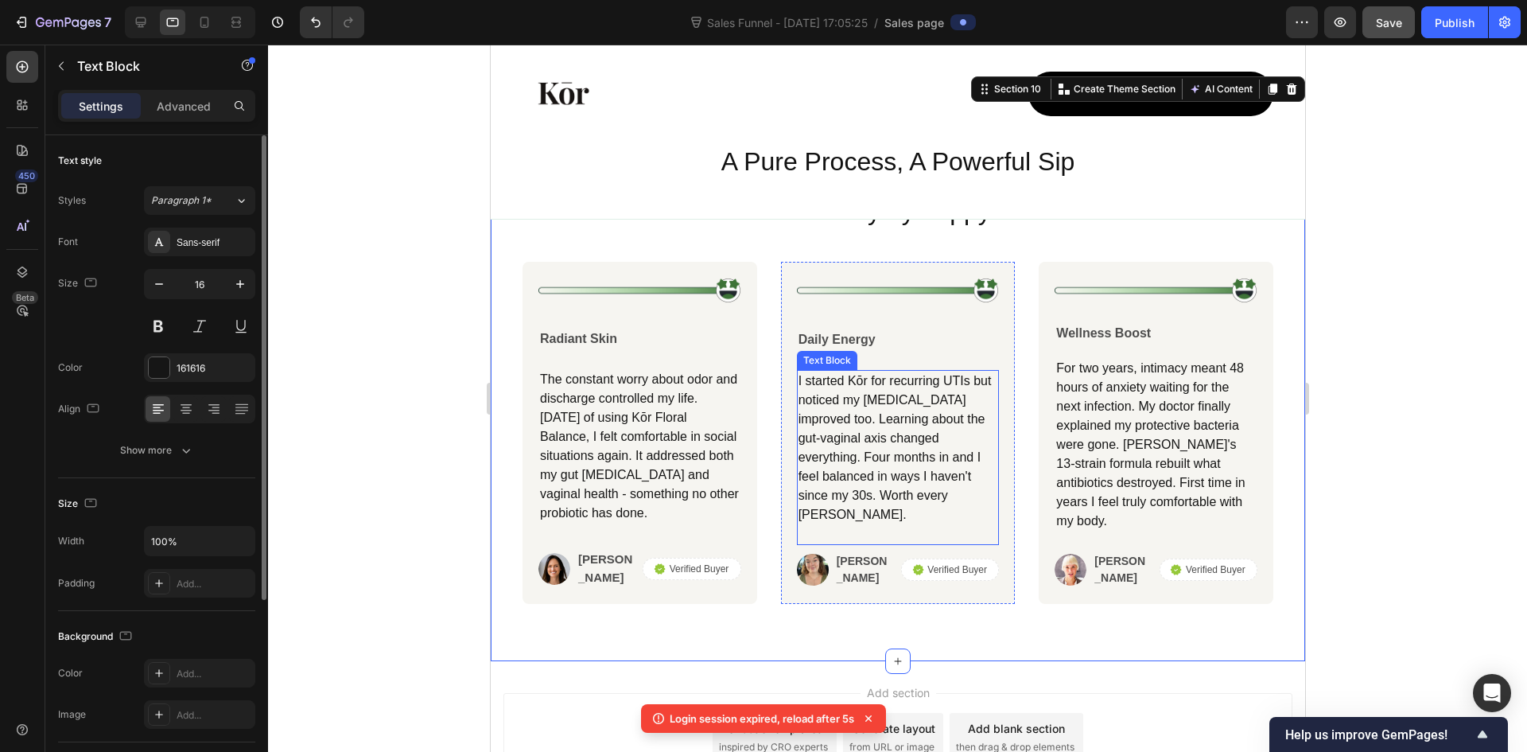
click at [913, 494] on p "I started Kōr for recurring UTIs but noticed my bloating improved too. Learning…" at bounding box center [898, 447] width 200 height 153
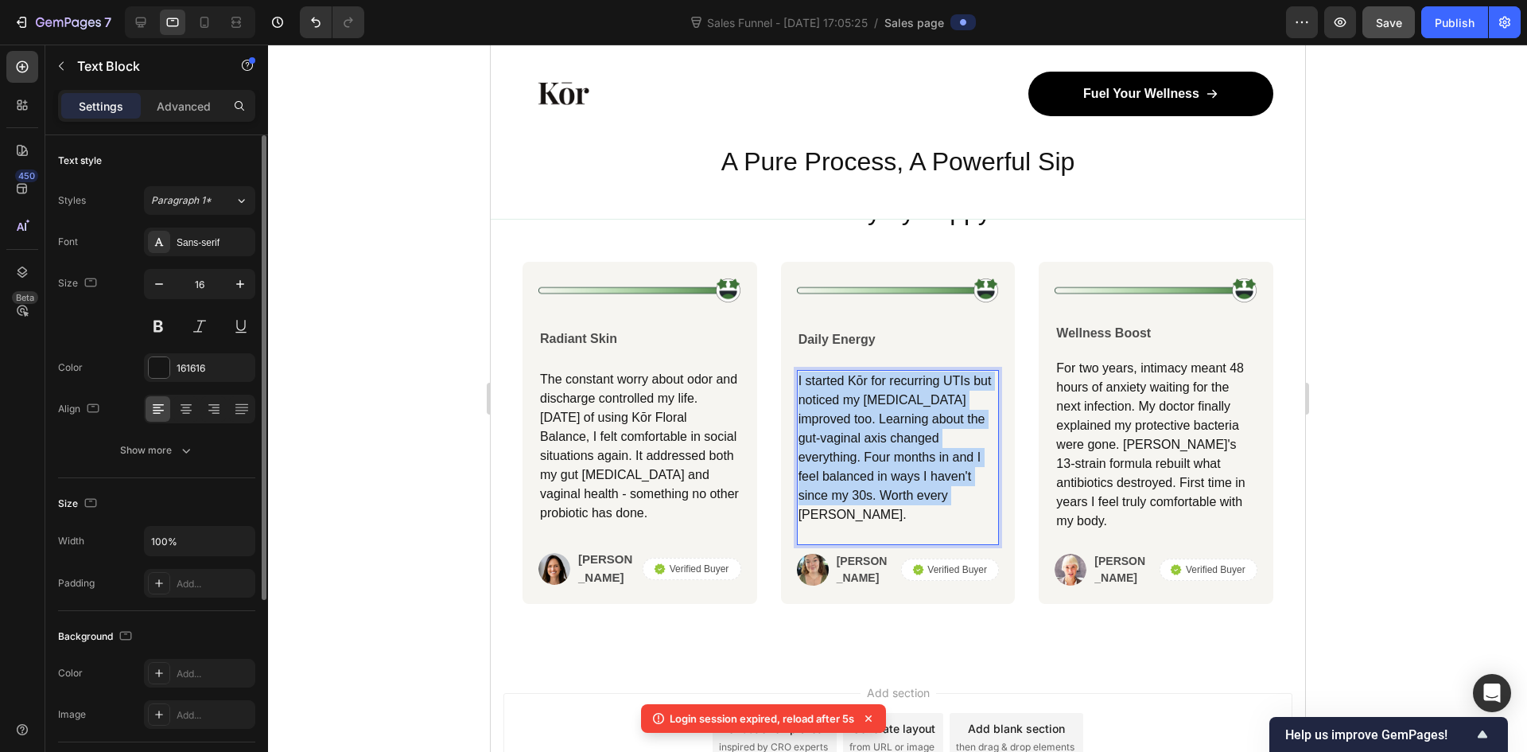
click at [913, 494] on p "I started Kōr for recurring UTIs but noticed my bloating improved too. Learning…" at bounding box center [898, 447] width 200 height 153
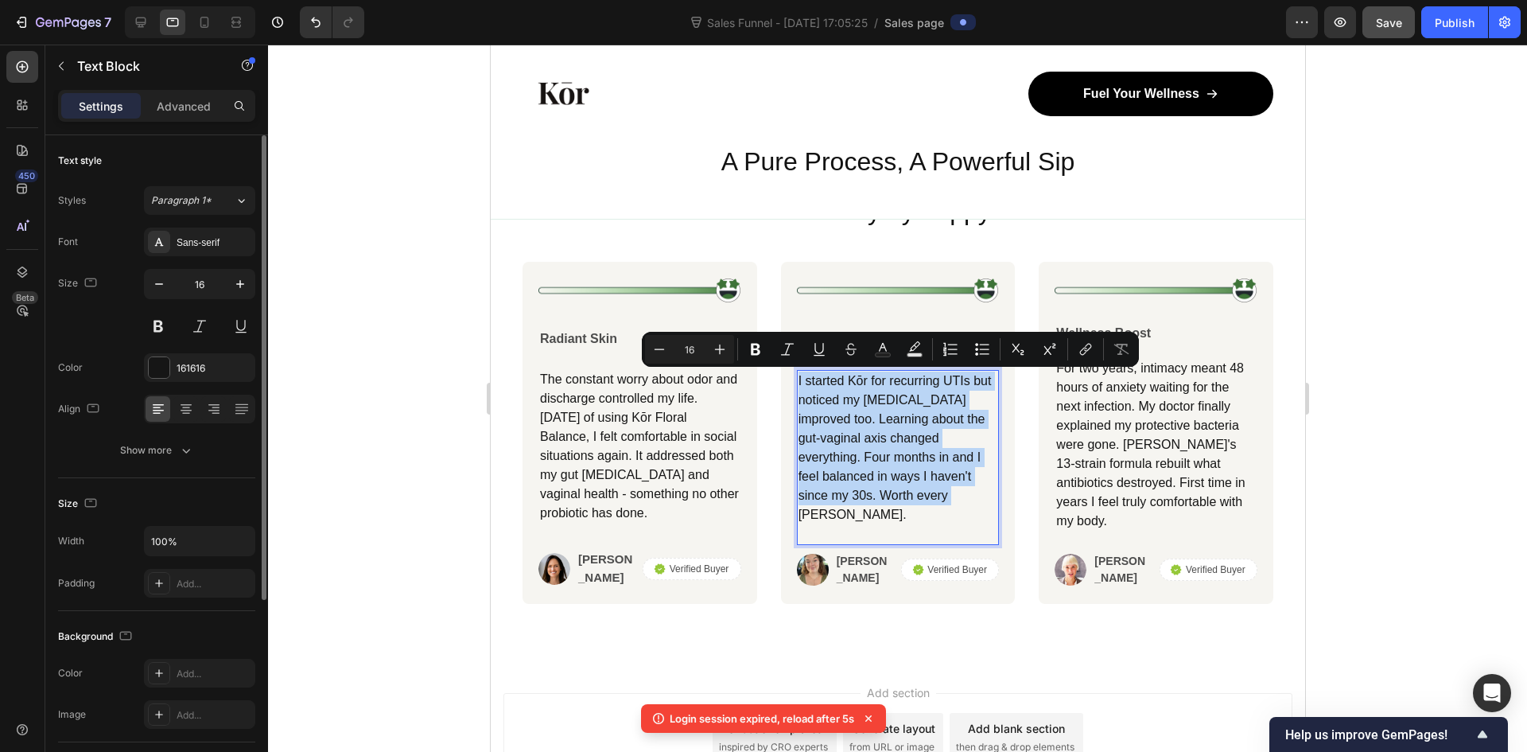
click at [944, 479] on p "I started Kōr for recurring UTIs but noticed my bloating improved too. Learning…" at bounding box center [898, 447] width 200 height 153
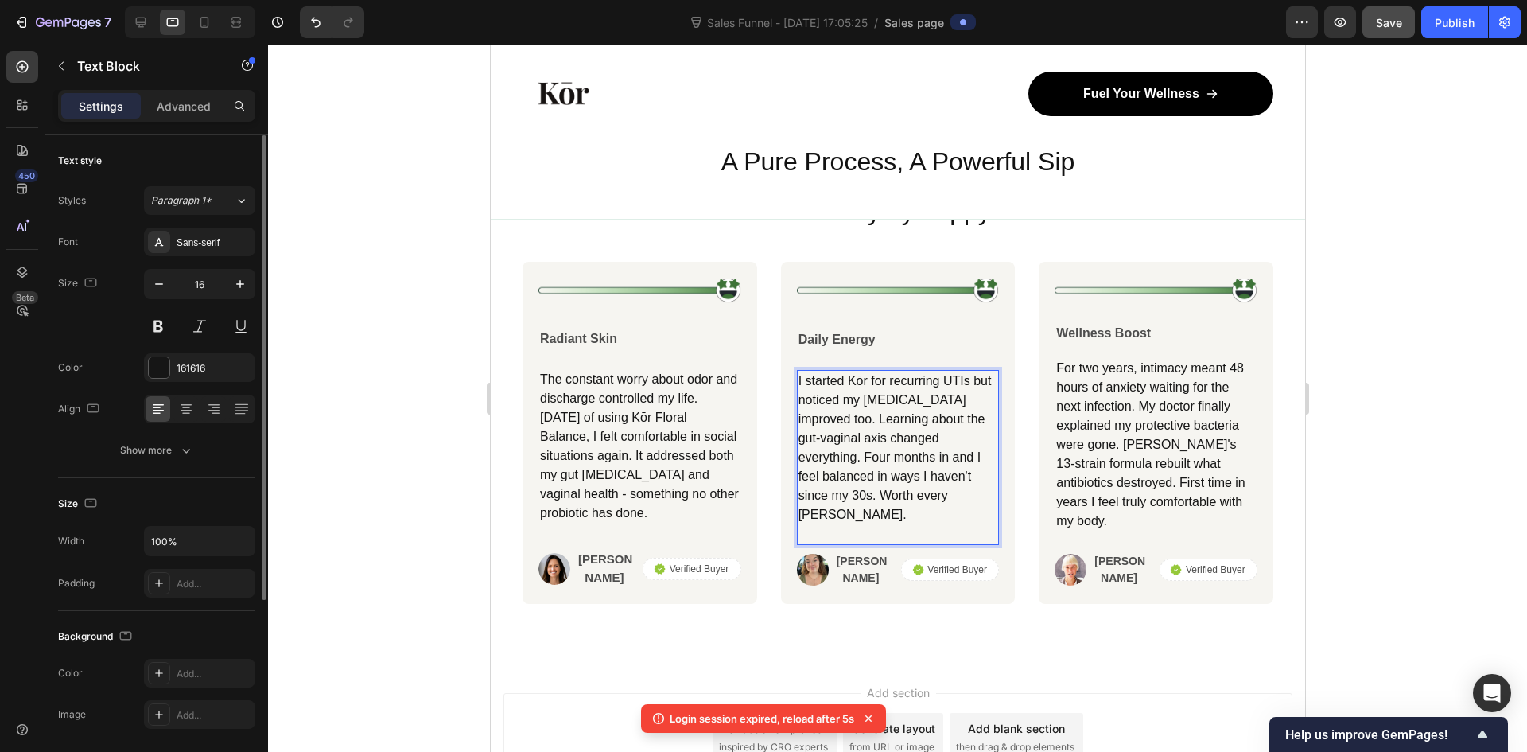
click at [948, 478] on p "I started Kōr for recurring UTIs but noticed my bloating improved too. Learning…" at bounding box center [898, 447] width 200 height 153
click at [946, 478] on p "I started Kōr for recurring UTIs but noticed my bloating improved too. Learning…" at bounding box center [898, 447] width 200 height 153
click at [931, 483] on p "I started Kōr for recurring UTIs but noticed my bloating improved too. Learning…" at bounding box center [898, 447] width 200 height 153
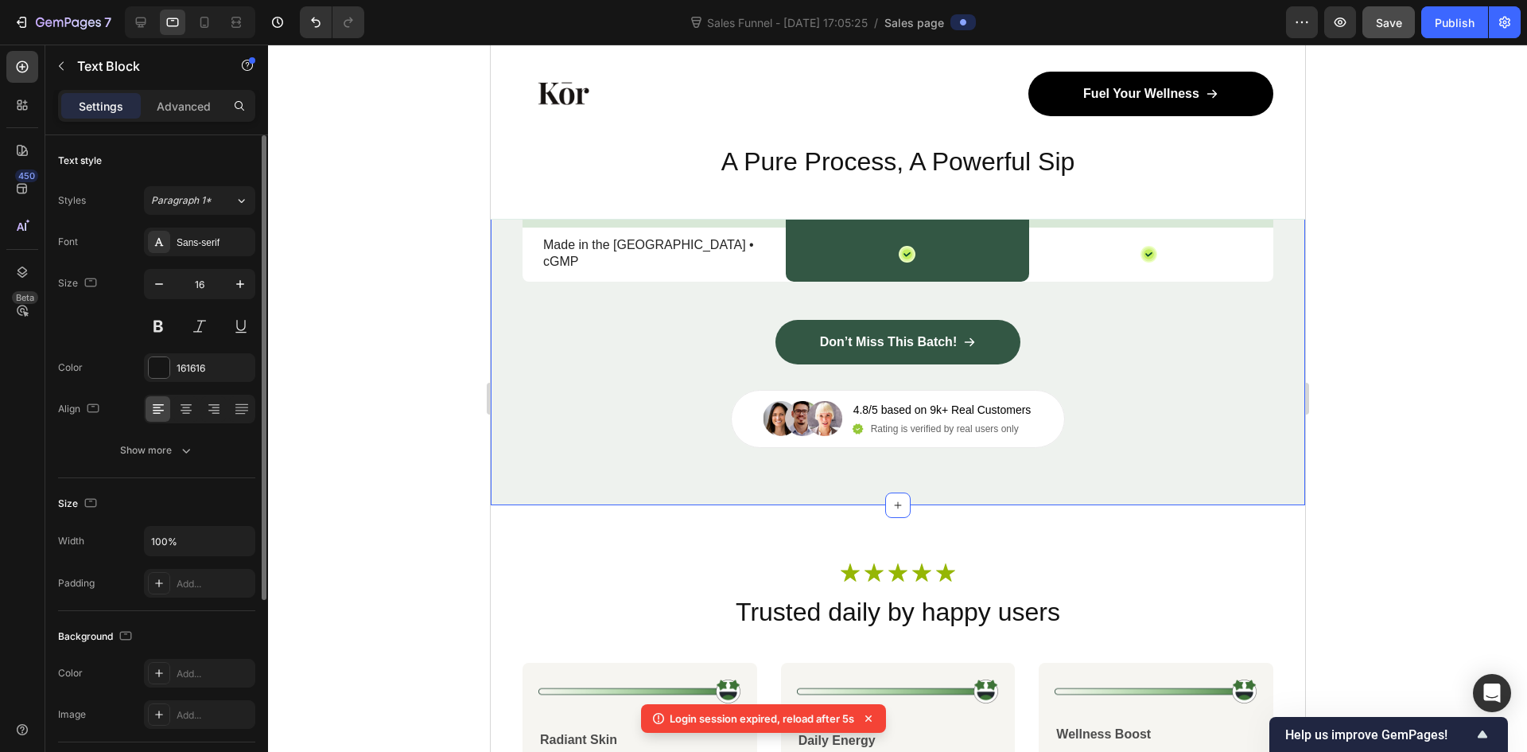
scroll to position [6059, 0]
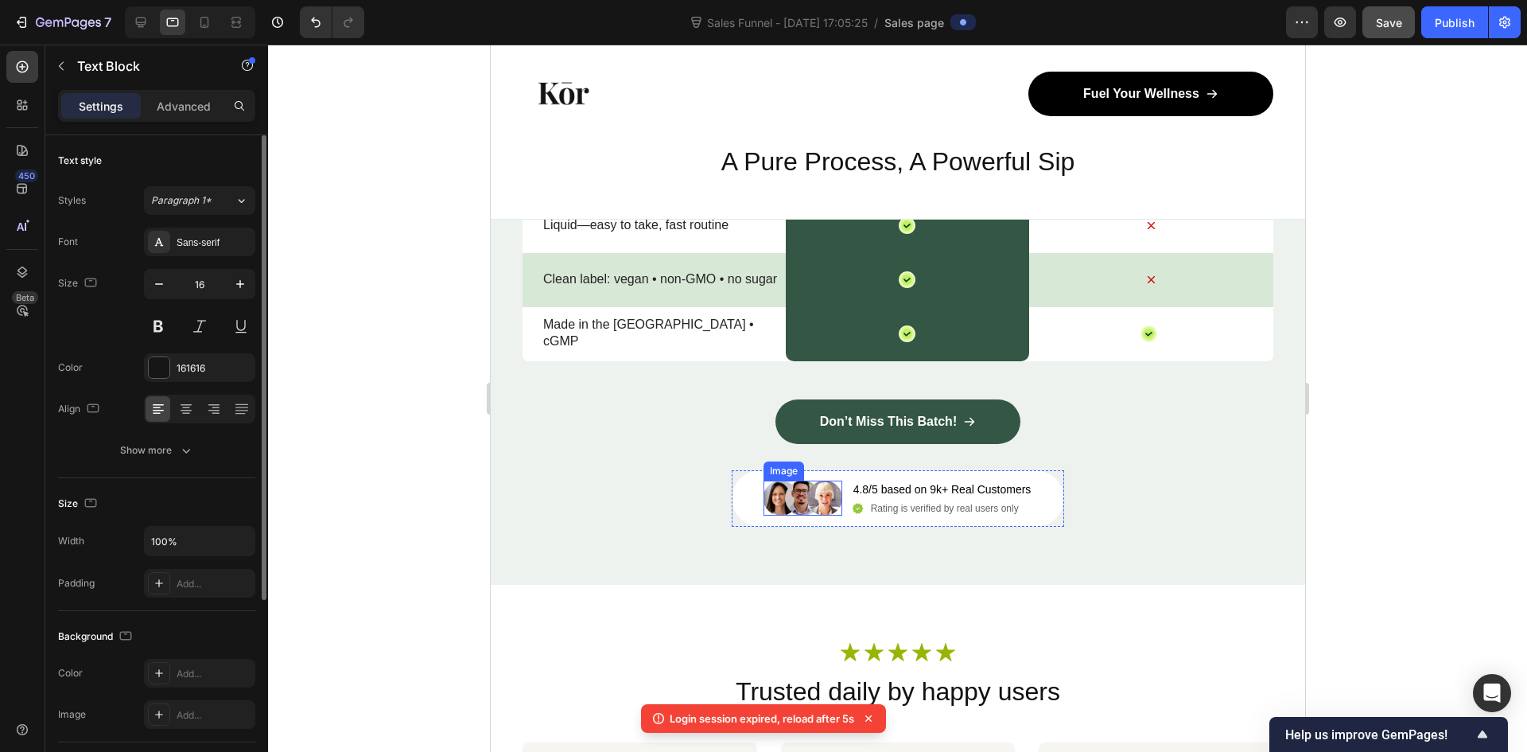
click at [794, 495] on img at bounding box center [802, 497] width 79 height 35
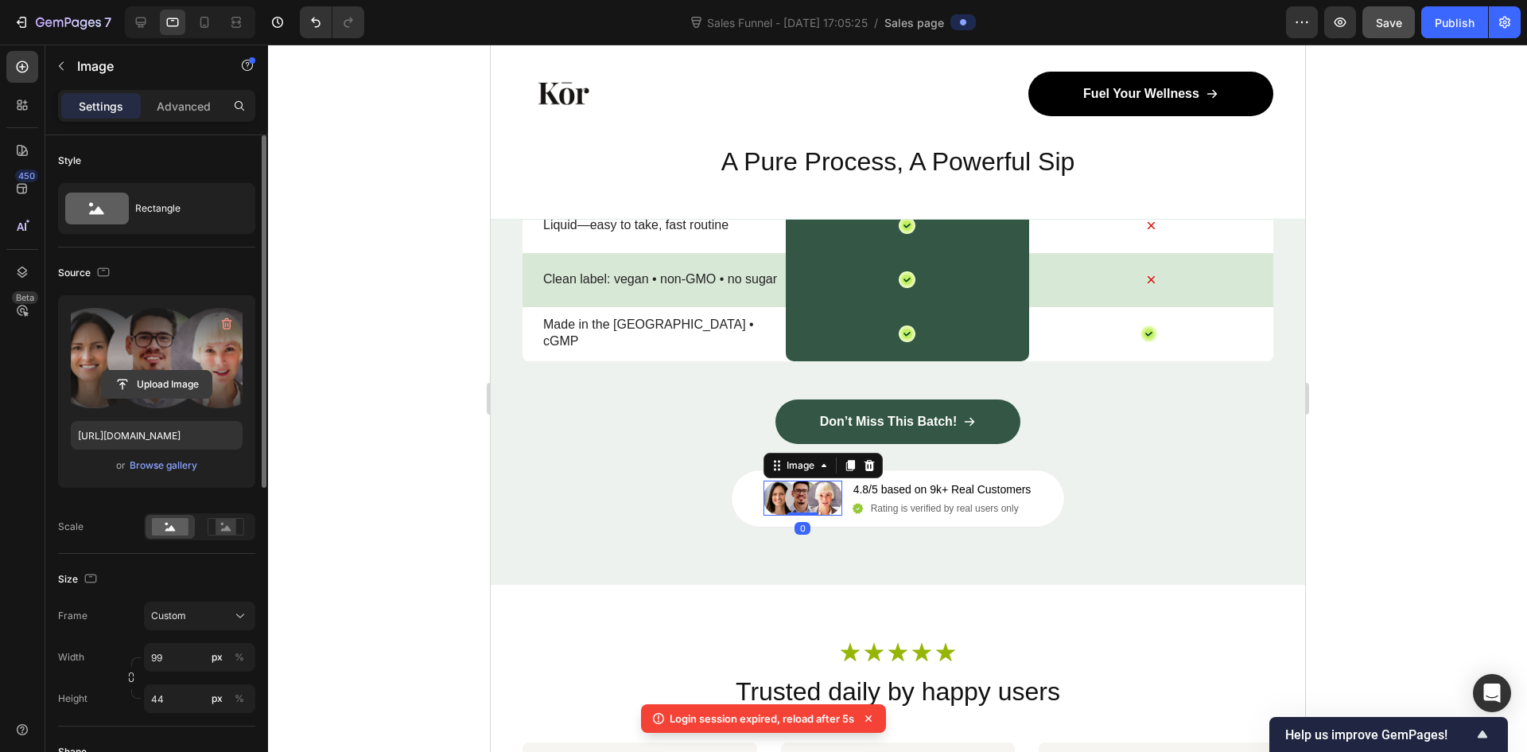
click at [144, 387] on input "file" at bounding box center [157, 384] width 110 height 27
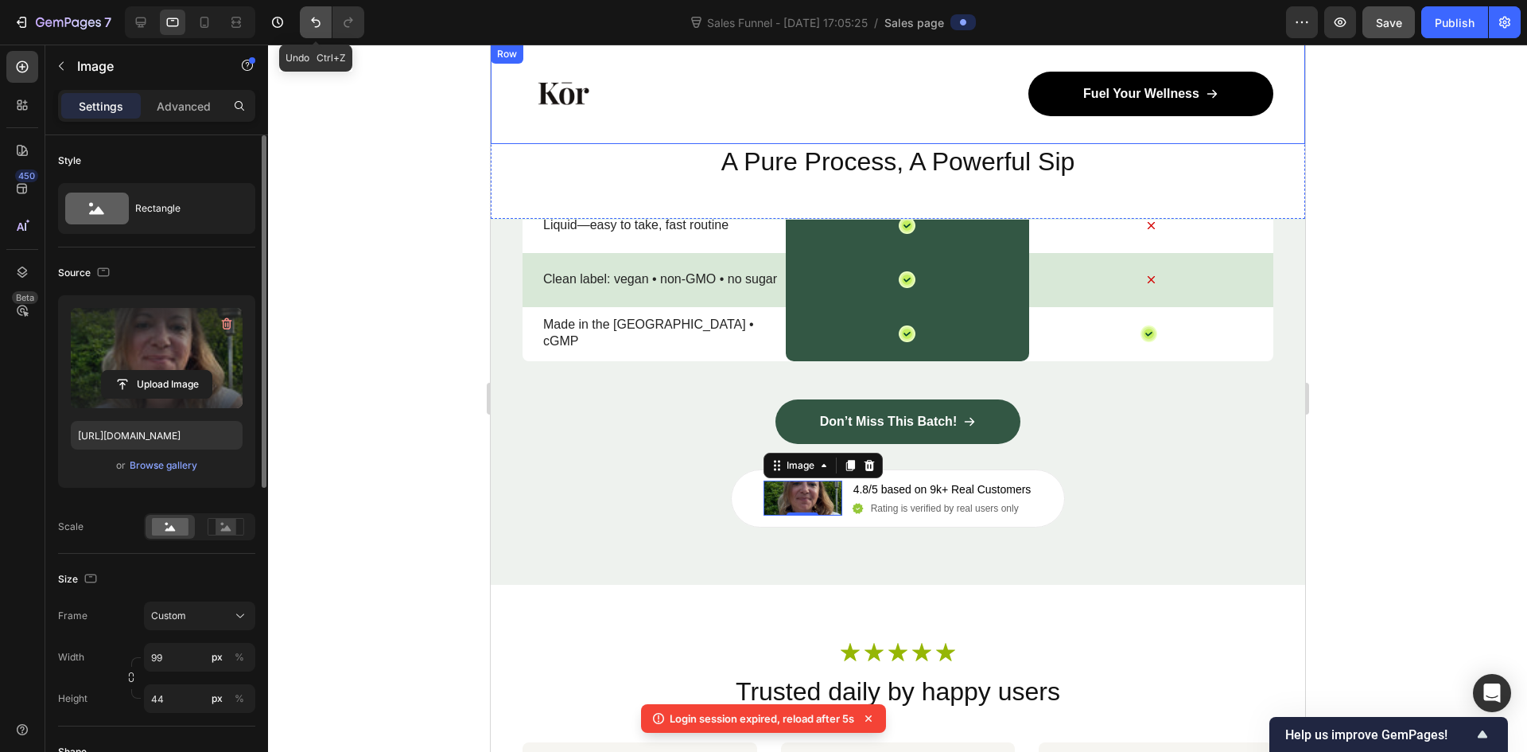
click at [317, 24] on icon "Undo/Redo" at bounding box center [316, 22] width 16 height 16
click at [312, 18] on icon "Undo/Redo" at bounding box center [316, 22] width 16 height 16
click at [317, 30] on button "Undo/Redo" at bounding box center [316, 22] width 32 height 32
type input "https://cdn.shopify.com/s/files/1/0949/6811/9595/files/gempages_586187036776465…"
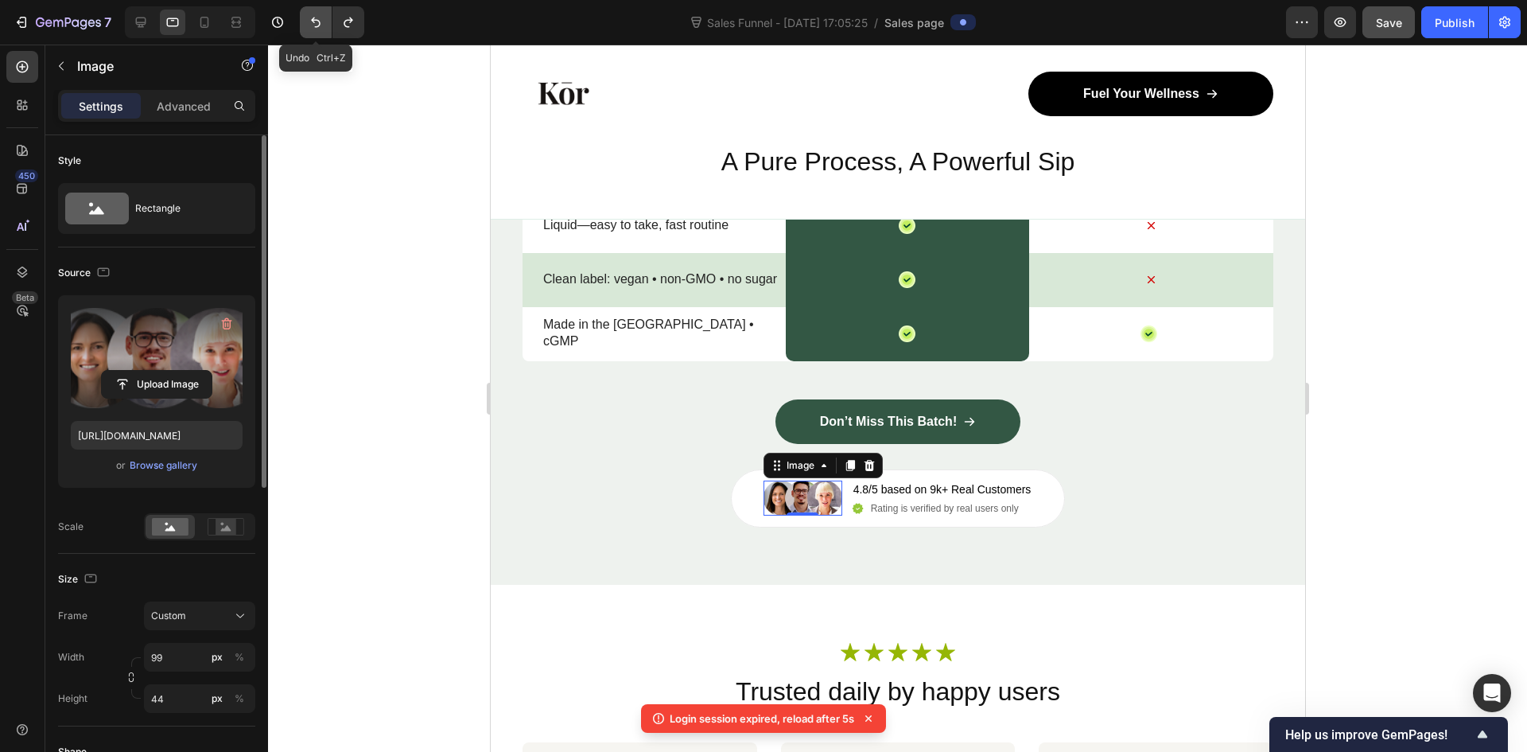
click at [317, 30] on button "Undo/Redo" at bounding box center [316, 22] width 32 height 32
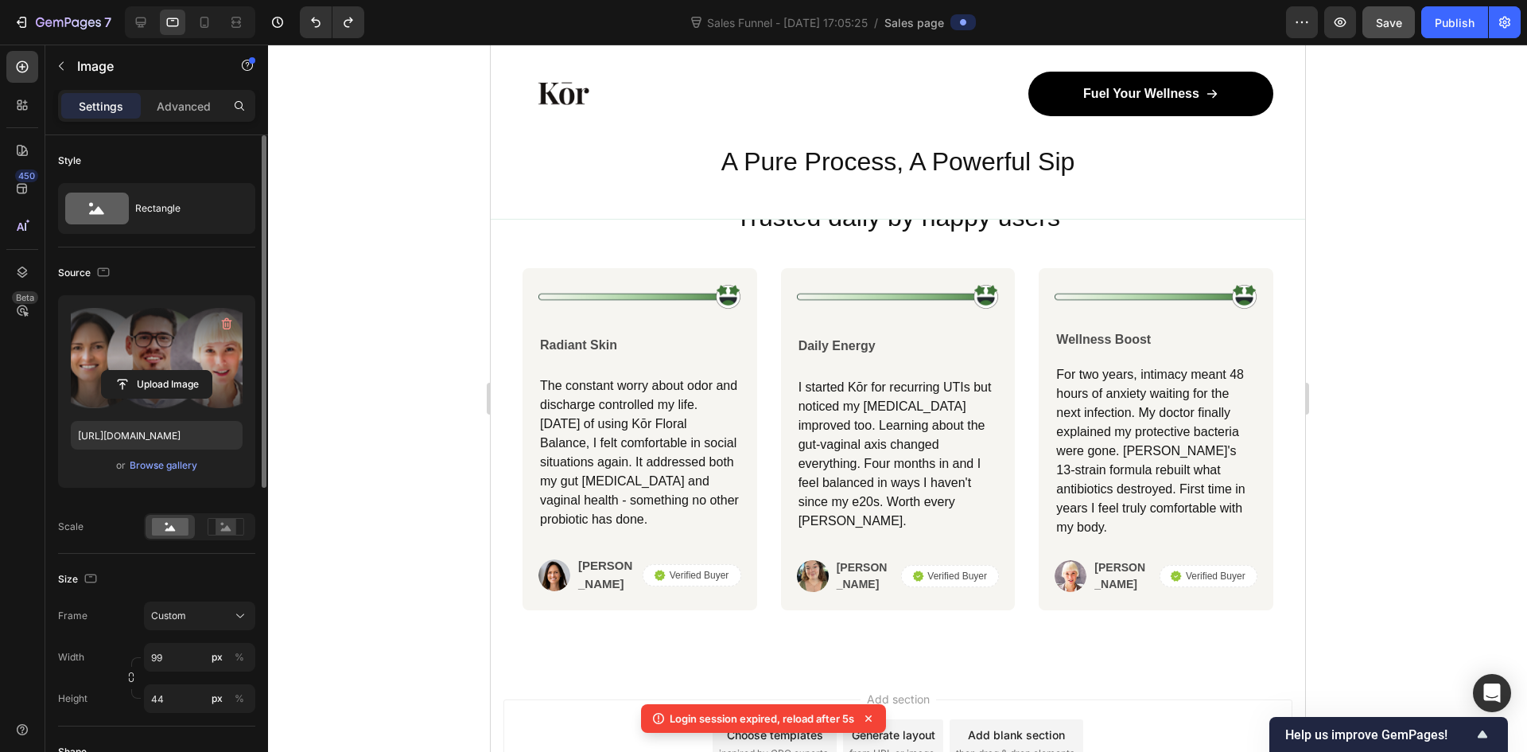
scroll to position [6537, 0]
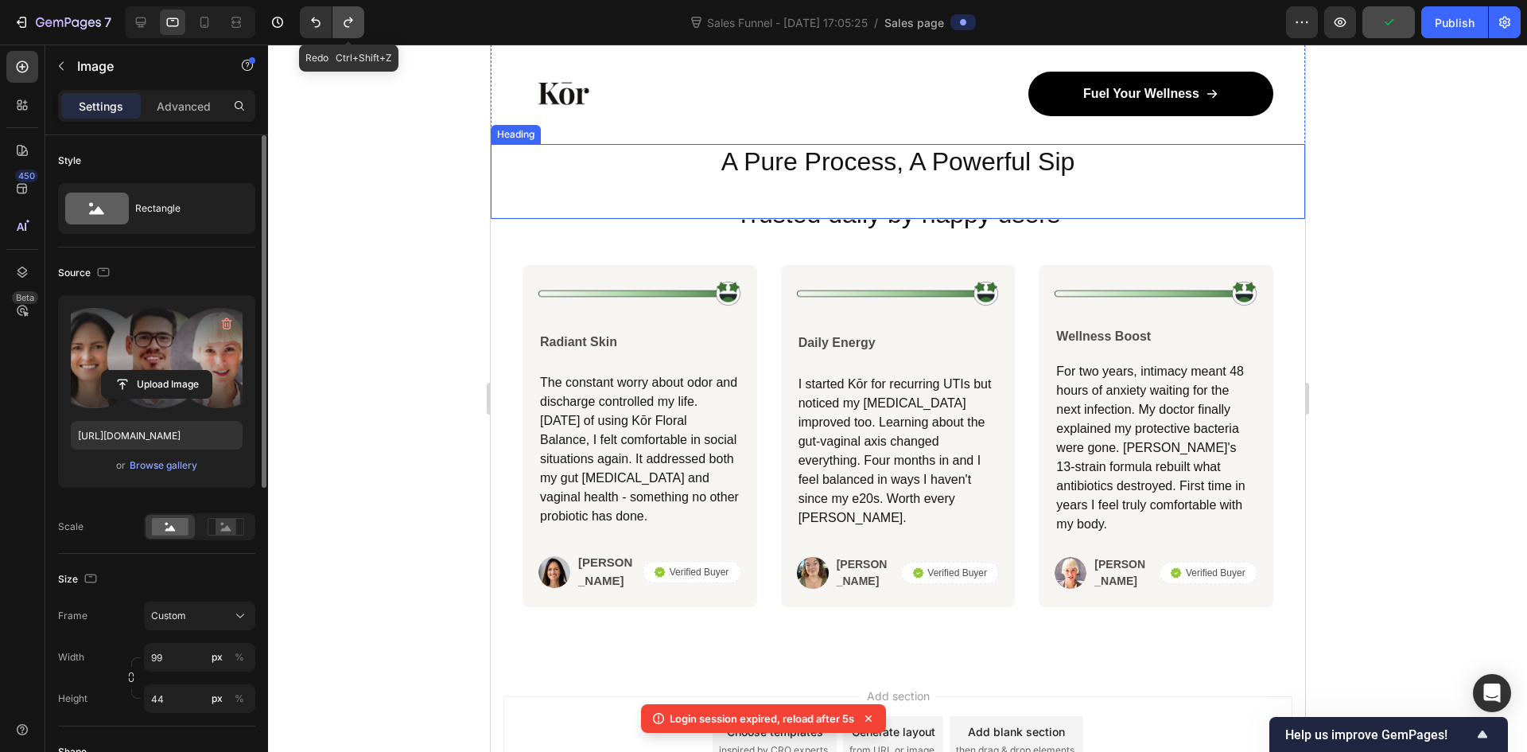
click at [348, 14] on icon "Undo/Redo" at bounding box center [348, 22] width 16 height 16
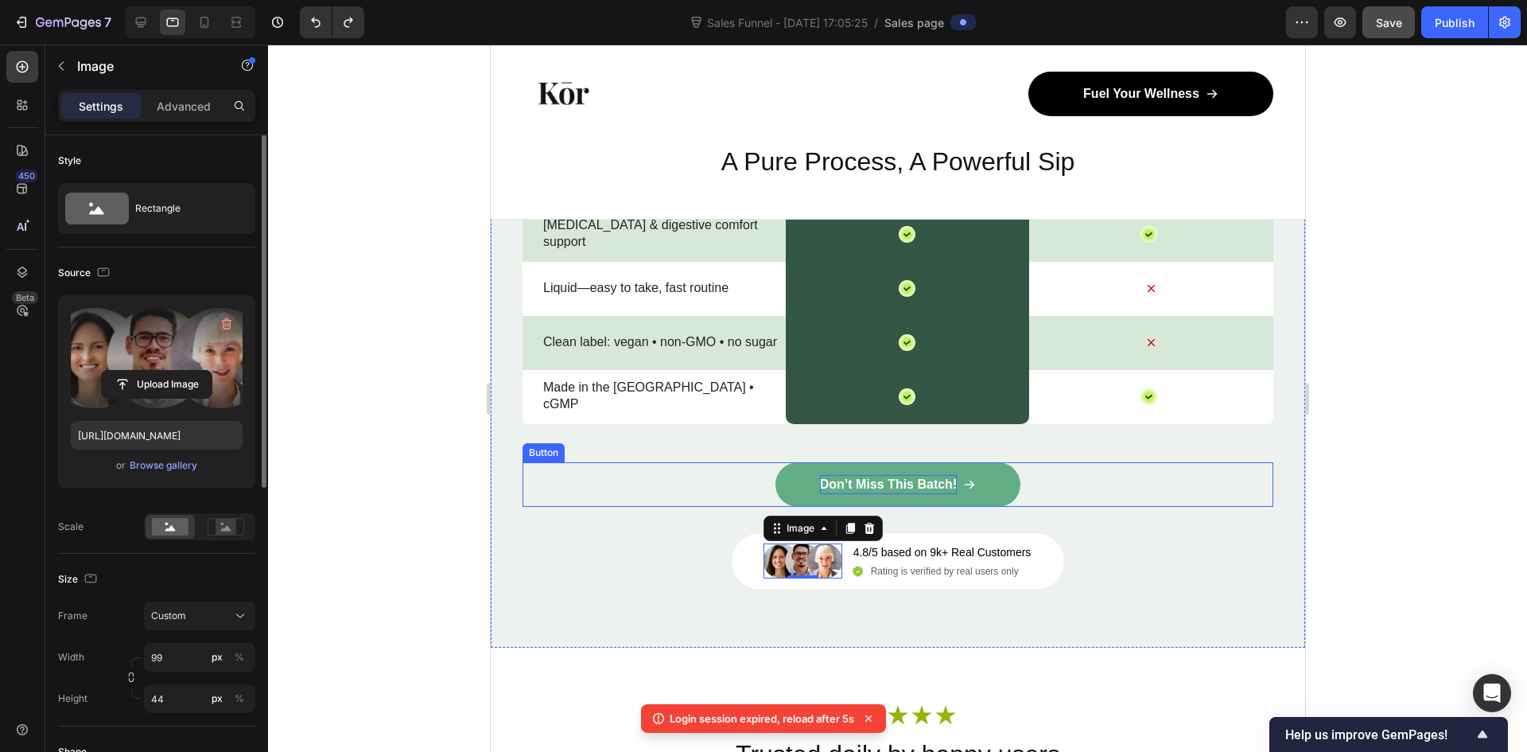
scroll to position [5980, 0]
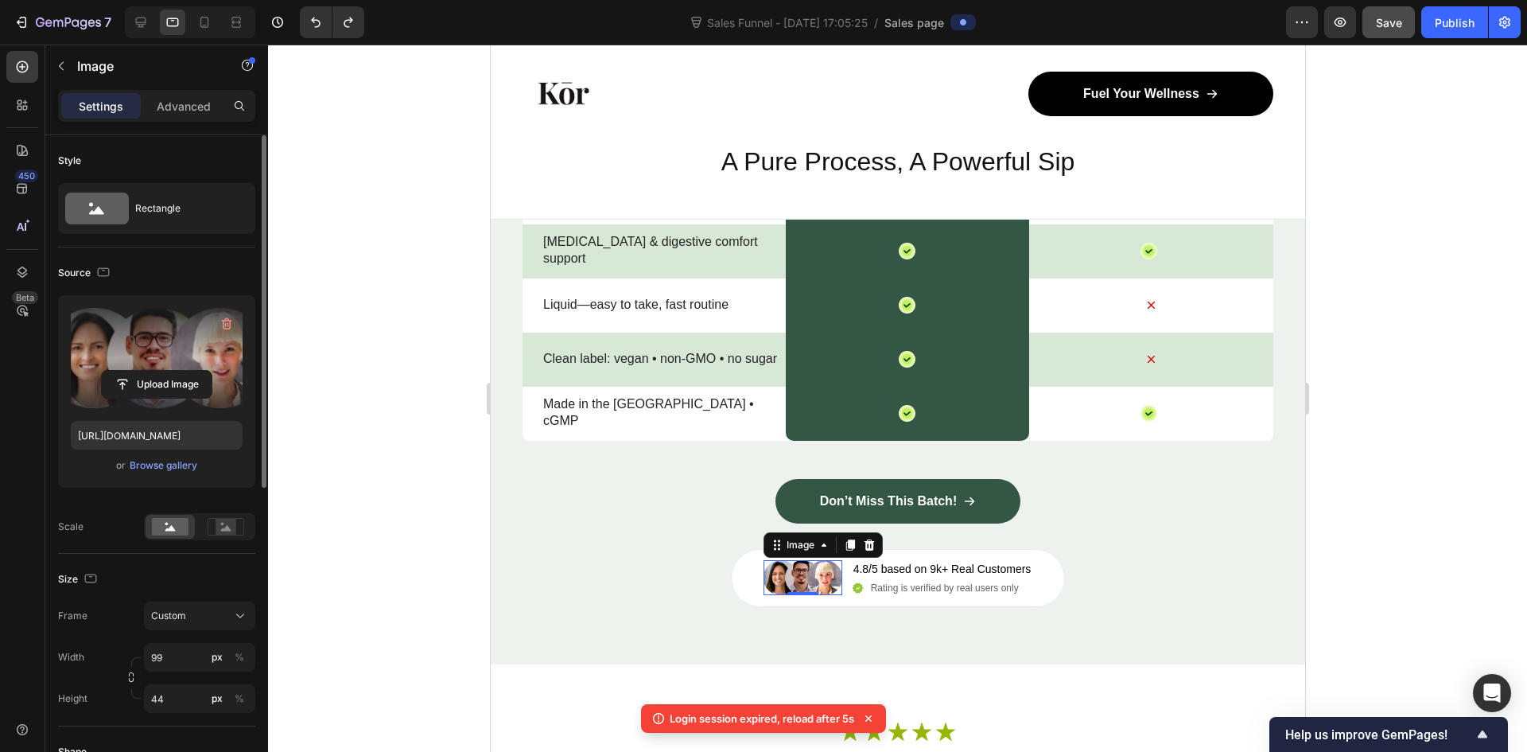
click at [793, 580] on img at bounding box center [802, 577] width 79 height 35
click at [814, 577] on img at bounding box center [802, 577] width 79 height 35
click at [787, 573] on img at bounding box center [802, 577] width 79 height 35
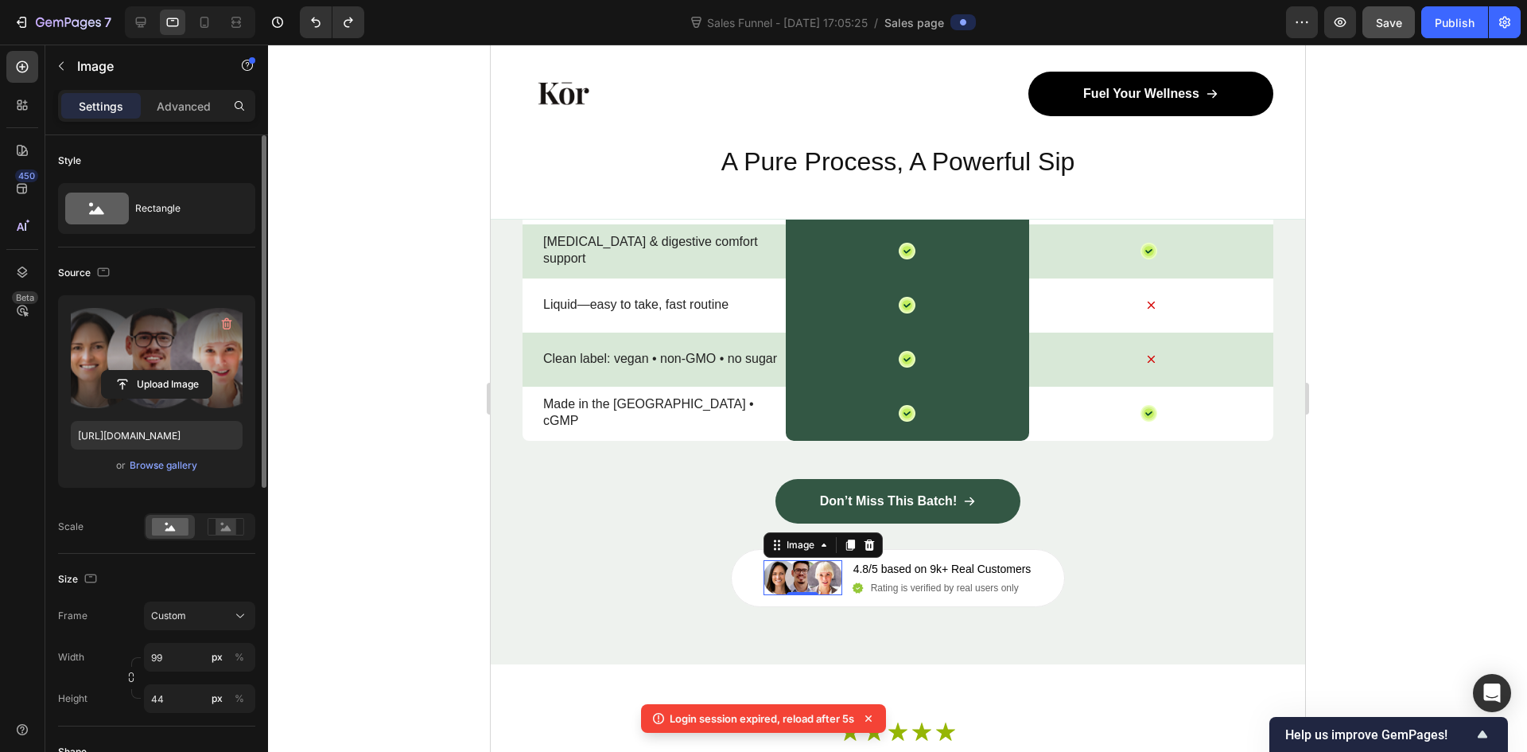
click at [778, 573] on img at bounding box center [802, 577] width 79 height 35
click at [1173, 640] on div "Nature’s daily boost Text Block Row Match Glow Shot: Your daily boost Heading D…" at bounding box center [897, 195] width 814 height 938
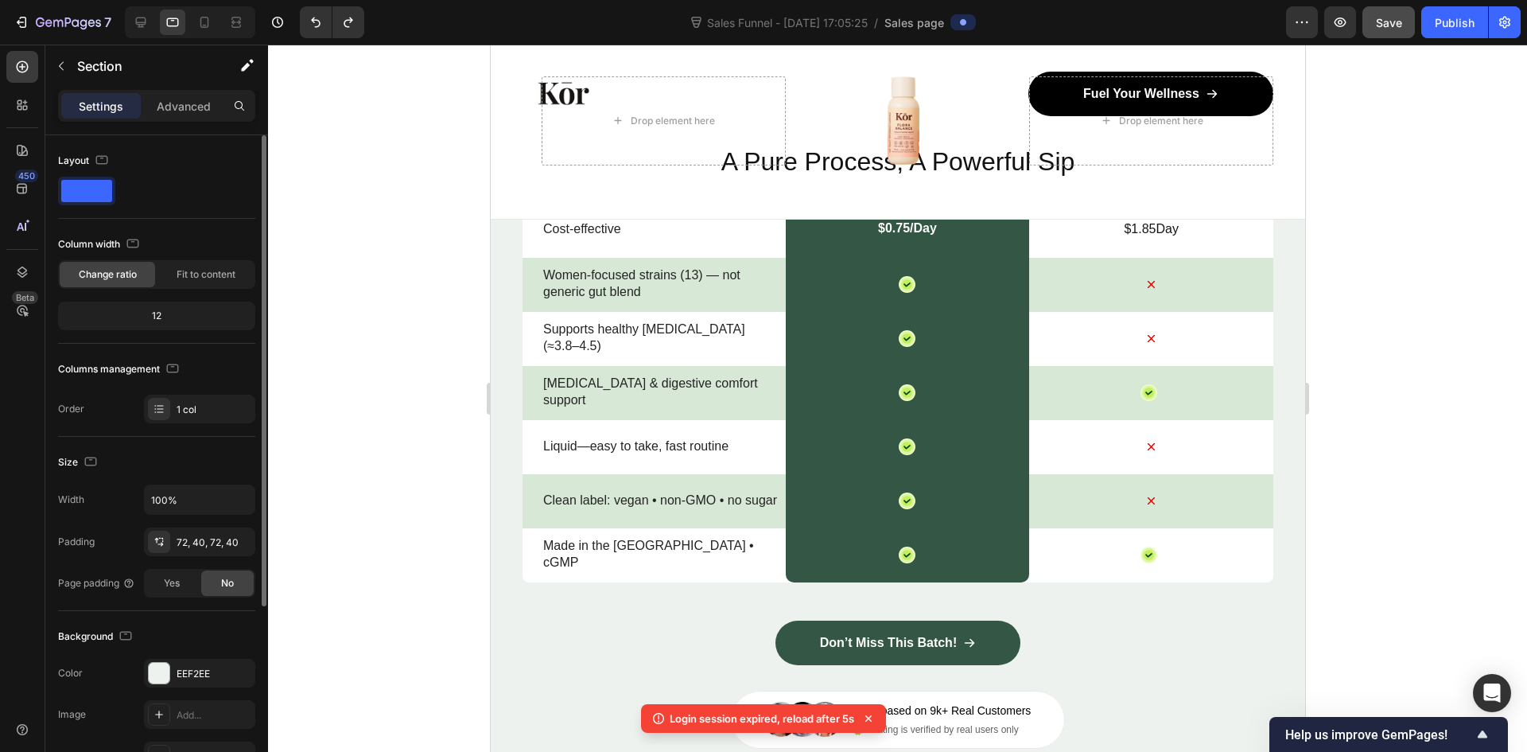
scroll to position [5821, 0]
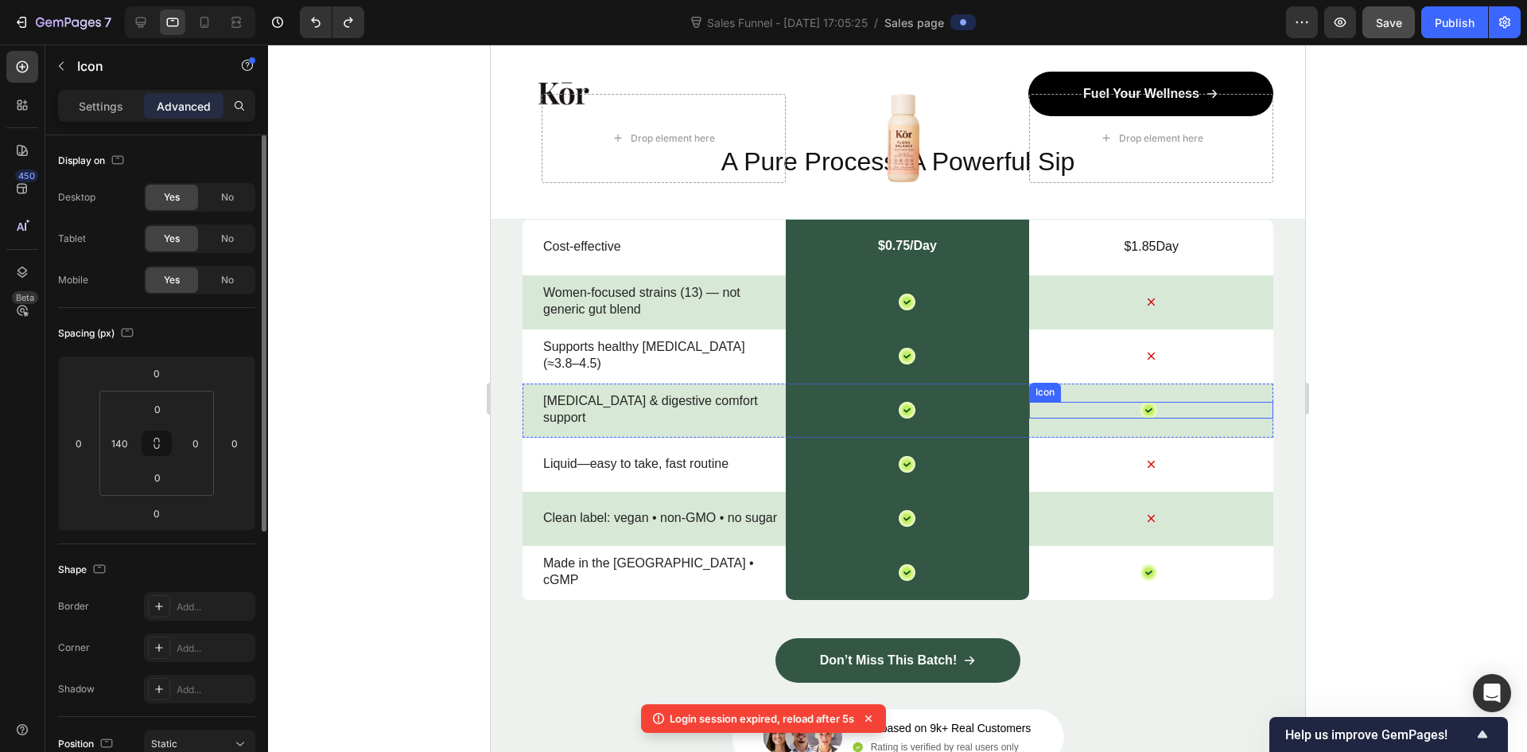
click at [1145, 412] on icon at bounding box center [1148, 410] width 7 height 5
click at [1152, 410] on div "Icon 0" at bounding box center [1150, 410] width 244 height 17
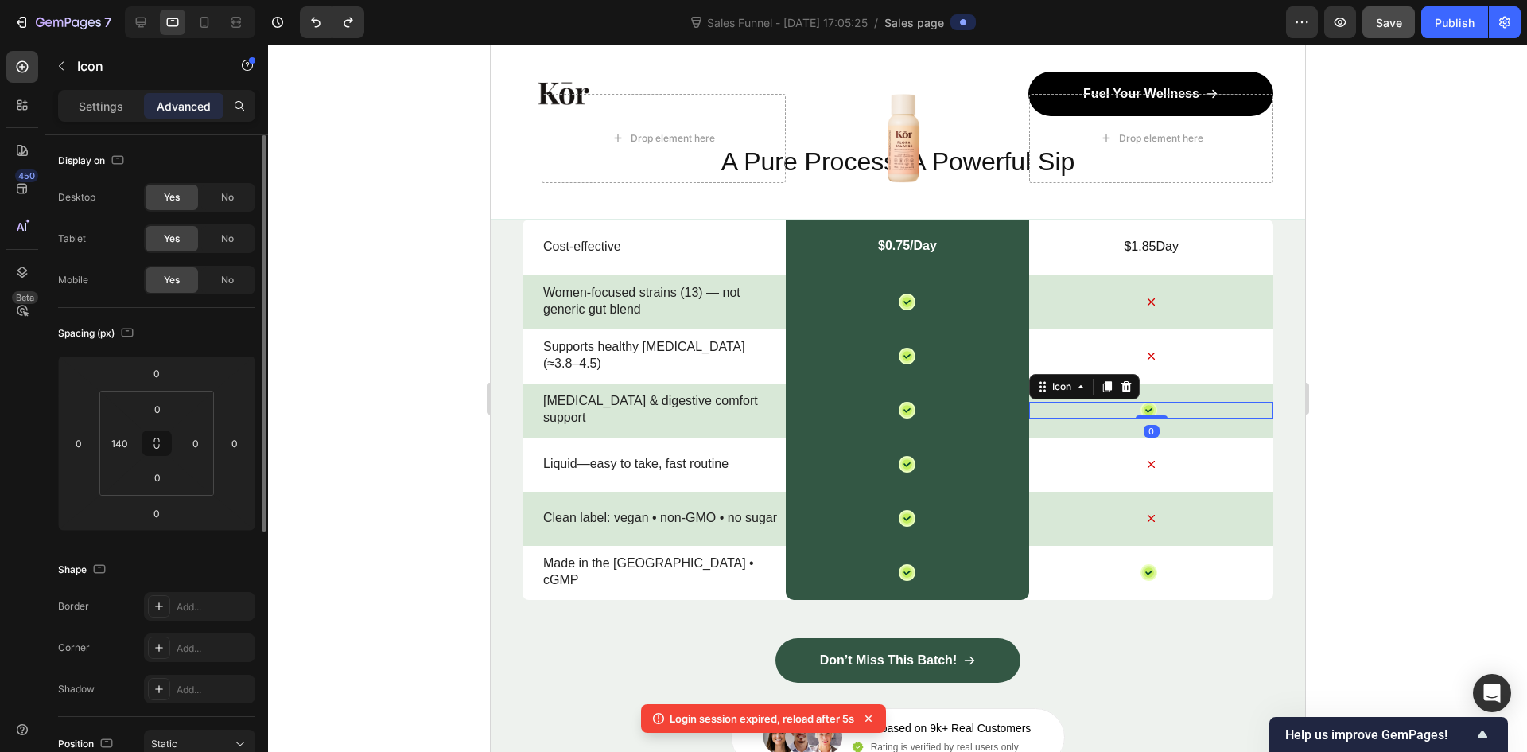
click at [1152, 410] on div "Icon 0" at bounding box center [1150, 410] width 244 height 17
click at [1145, 409] on icon at bounding box center [1148, 410] width 7 height 5
click at [1121, 387] on icon at bounding box center [1126, 386] width 10 height 11
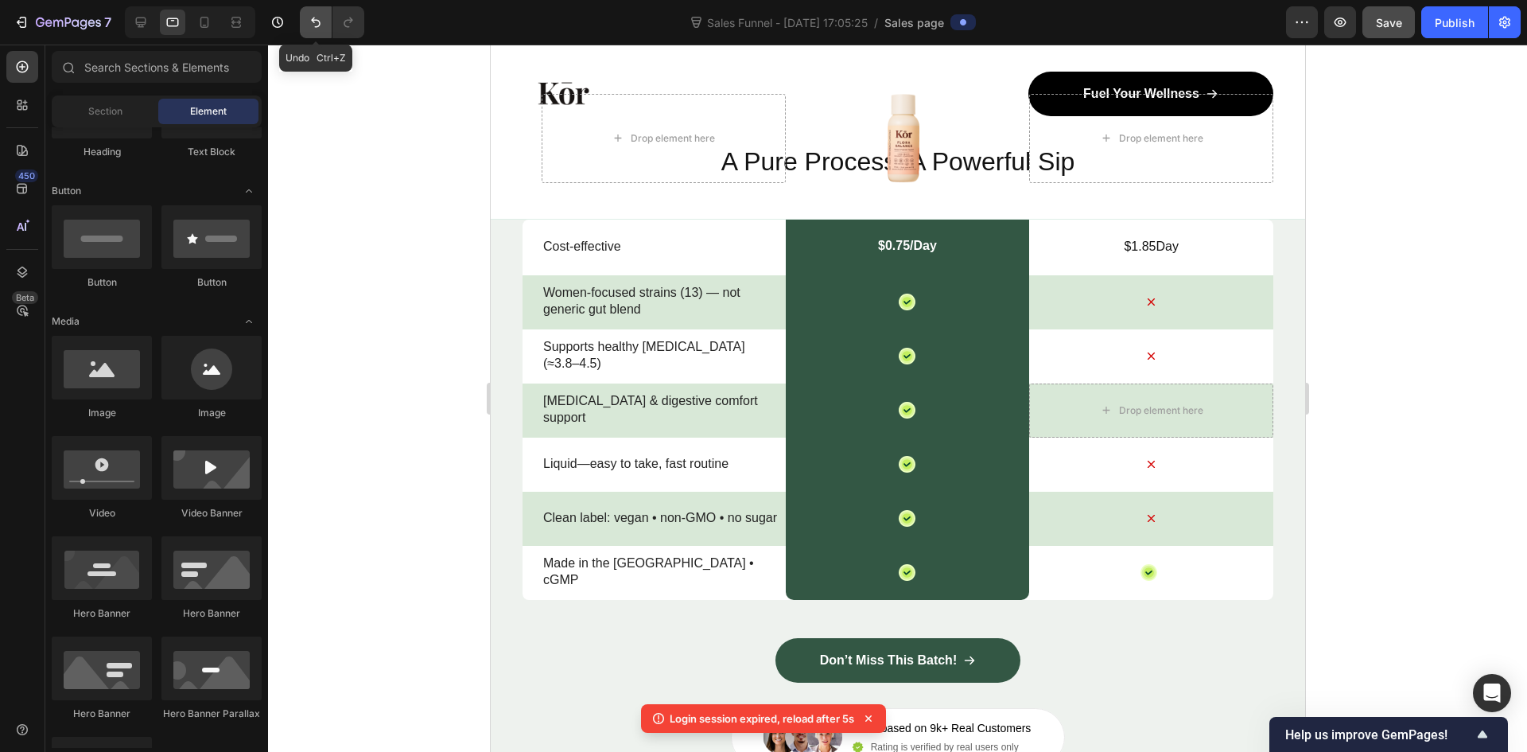
click at [318, 26] on icon "Undo/Redo" at bounding box center [316, 22] width 10 height 10
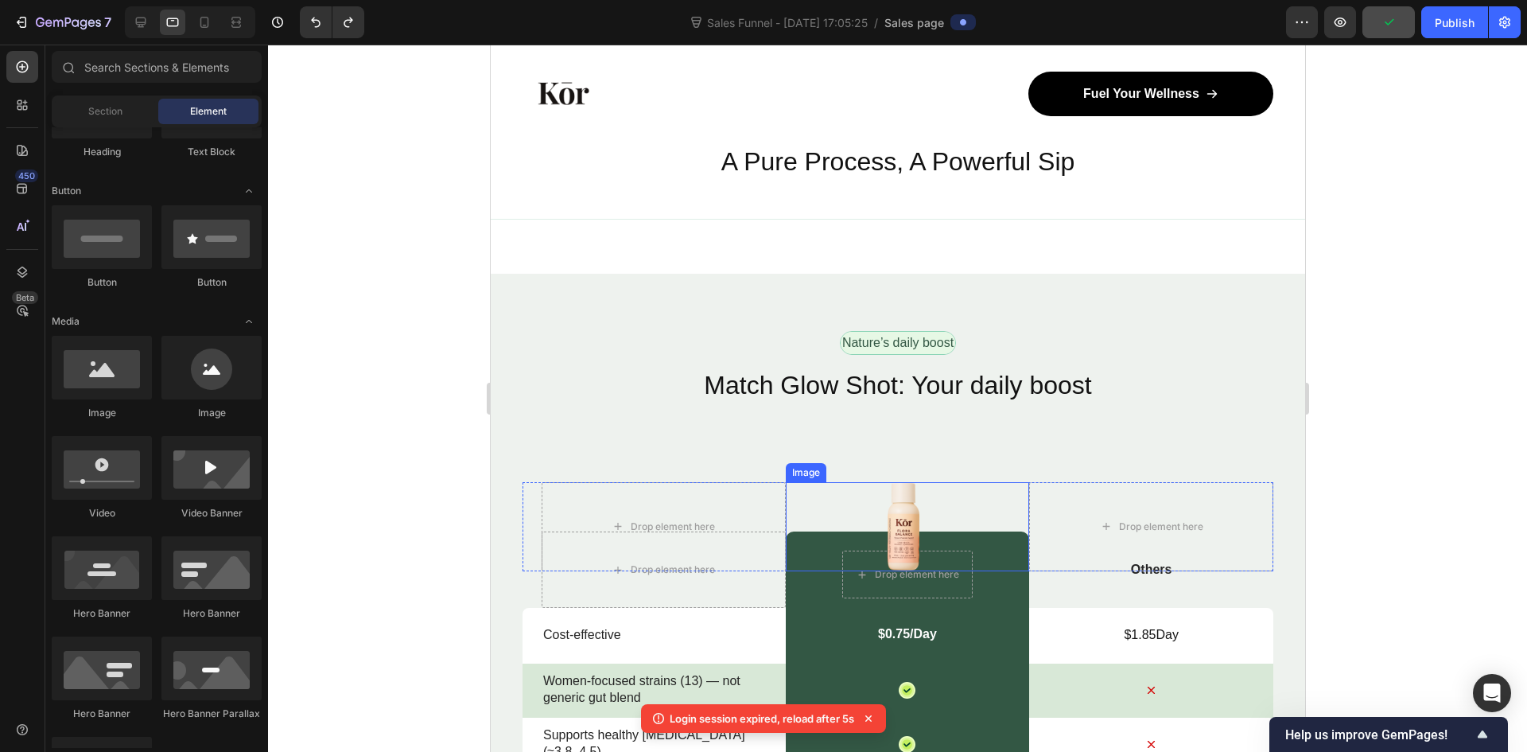
scroll to position [5344, 0]
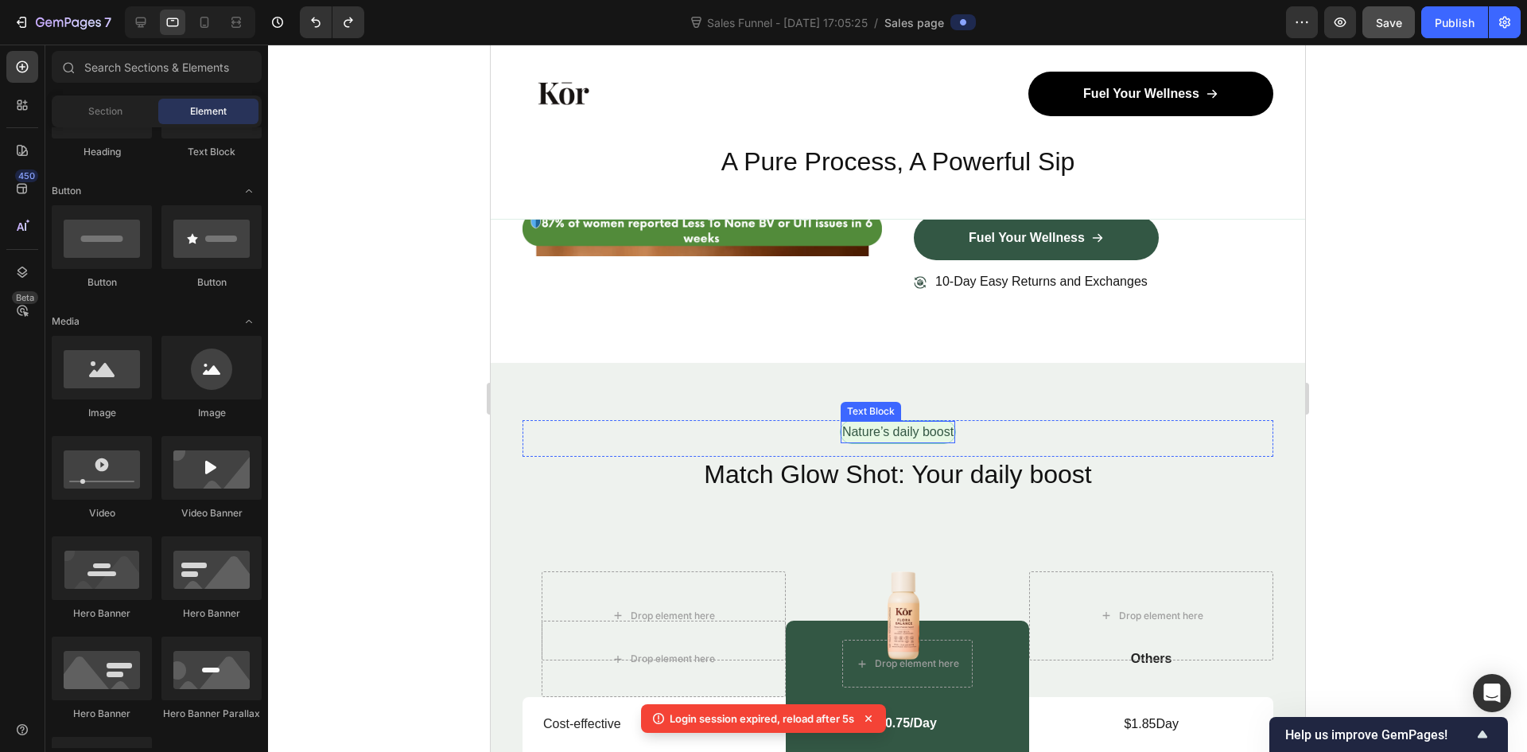
click at [883, 430] on p "Nature’s daily boost" at bounding box center [897, 431] width 111 height 19
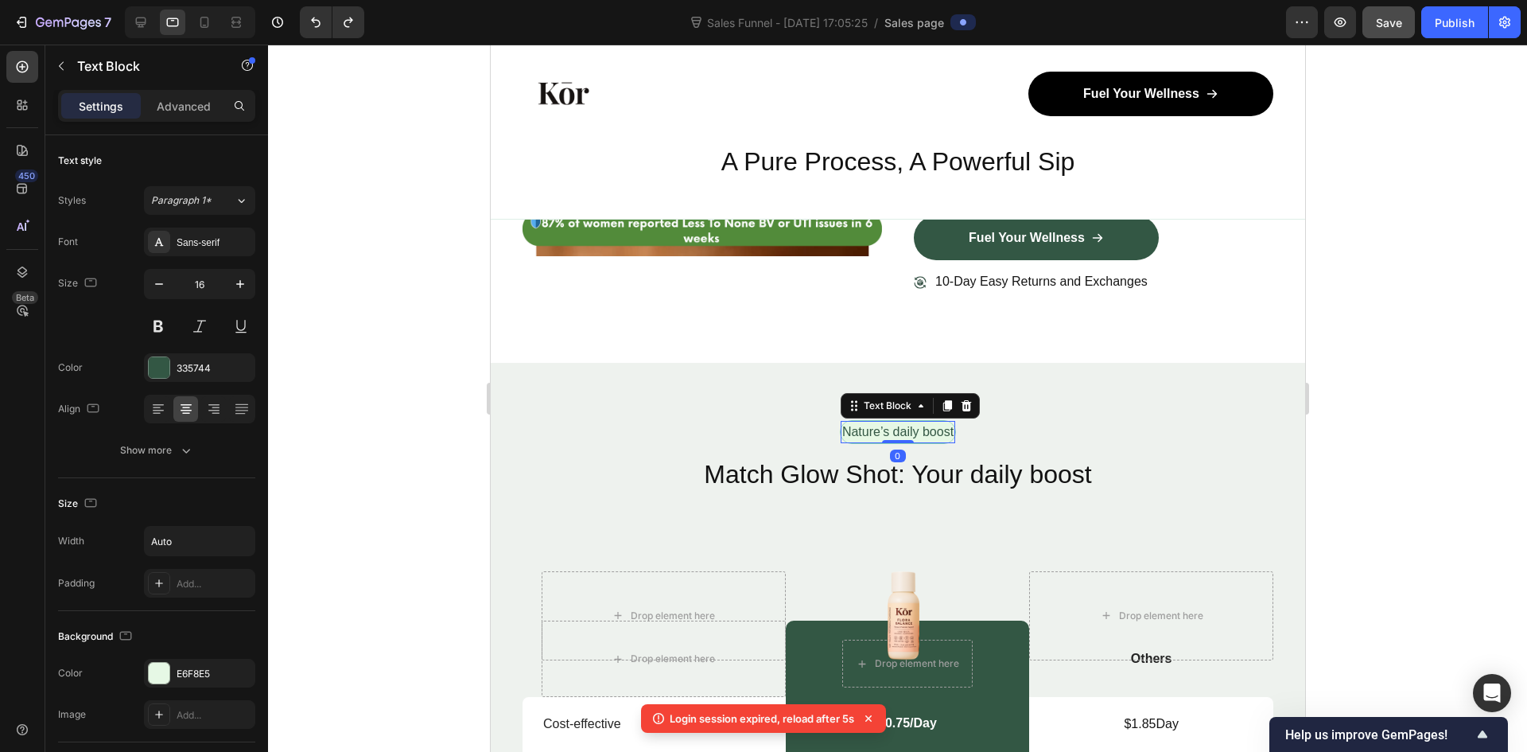
click at [883, 430] on p "Nature’s daily boost" at bounding box center [897, 431] width 111 height 19
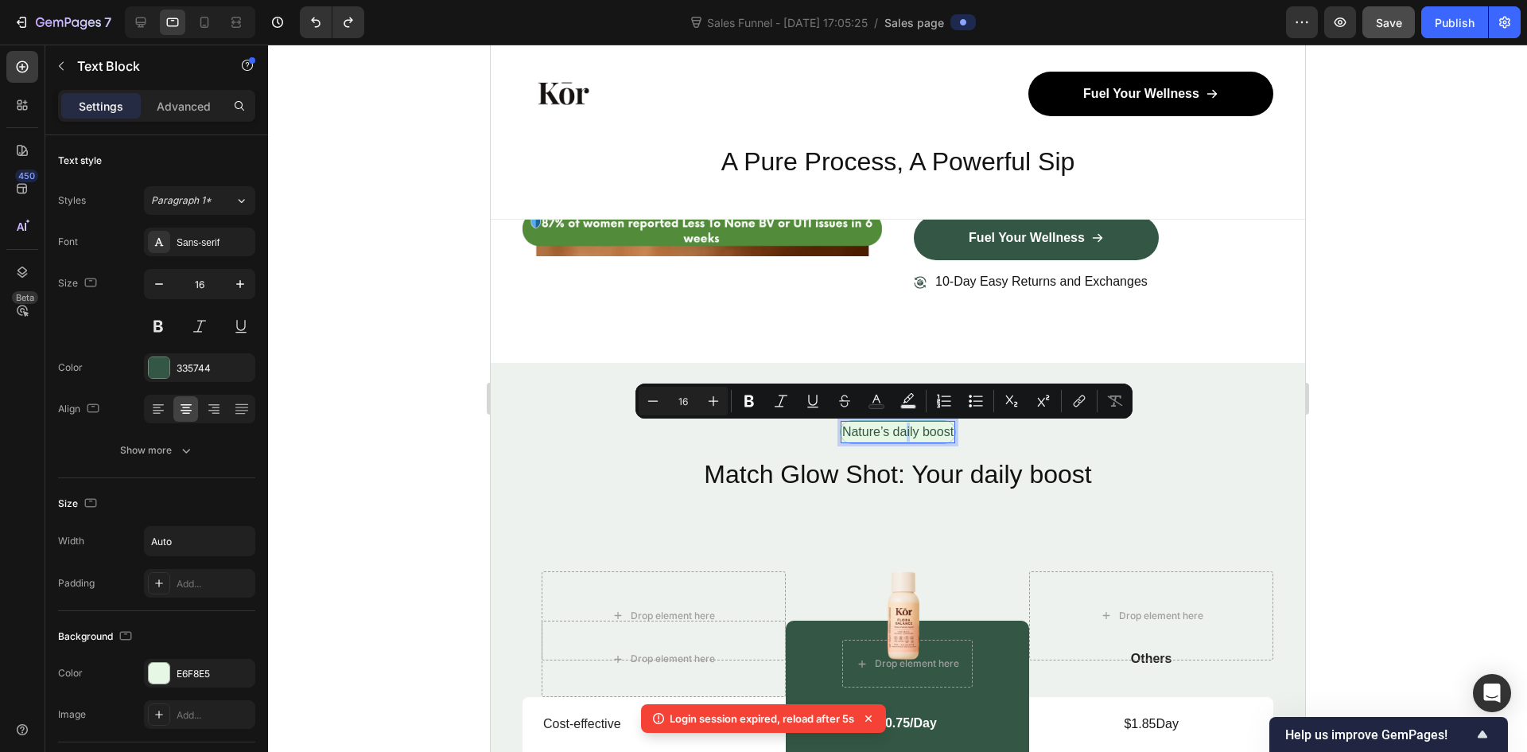
click at [883, 430] on p "Nature’s daily boost" at bounding box center [897, 431] width 111 height 19
click at [884, 430] on p "Nature’s daily boost" at bounding box center [897, 431] width 111 height 19
click at [942, 431] on p "Nature’s daily boost" at bounding box center [897, 431] width 111 height 19
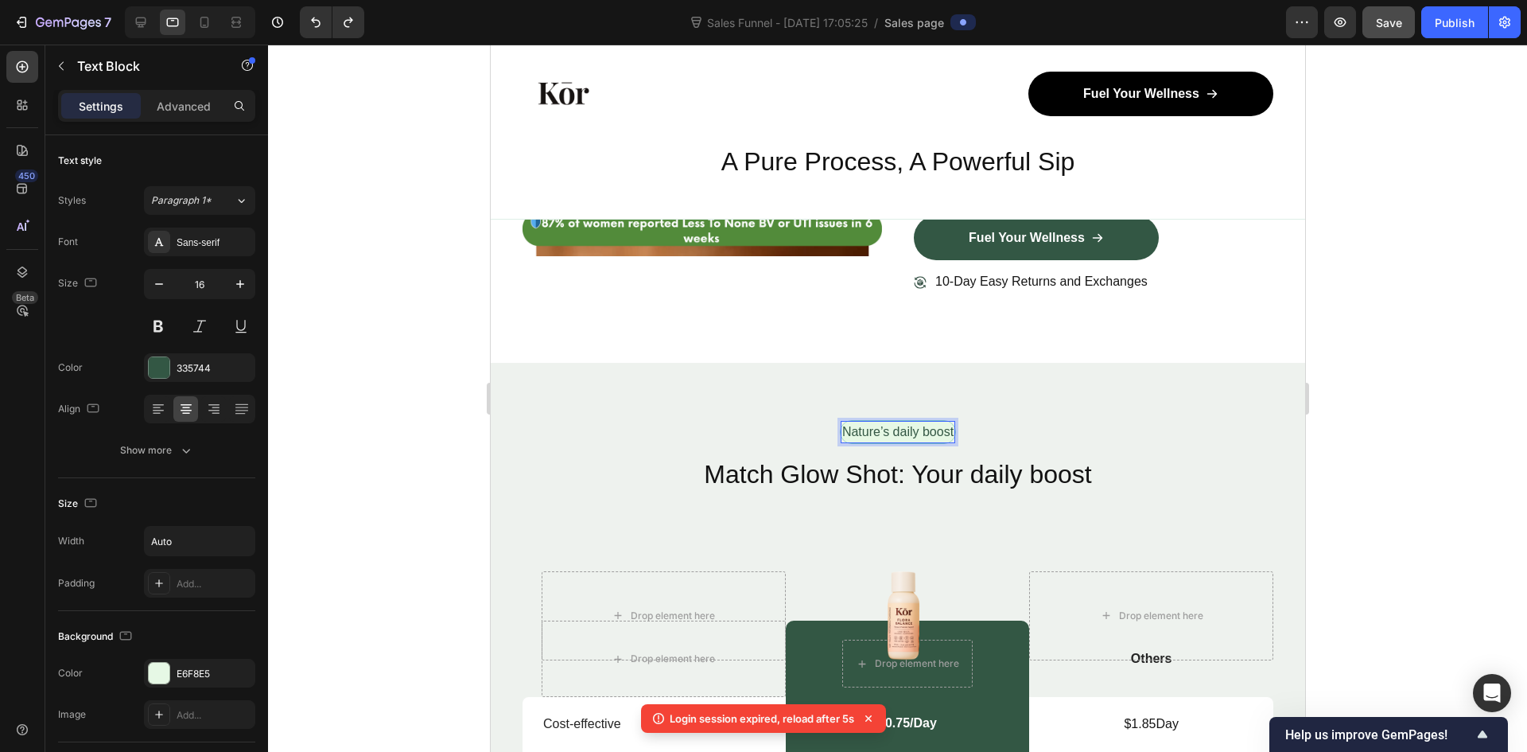
click at [938, 430] on p "Nature’s daily boost" at bounding box center [897, 431] width 111 height 19
drag, startPoint x: 1168, startPoint y: 367, endPoint x: 1155, endPoint y: 384, distance: 21.0
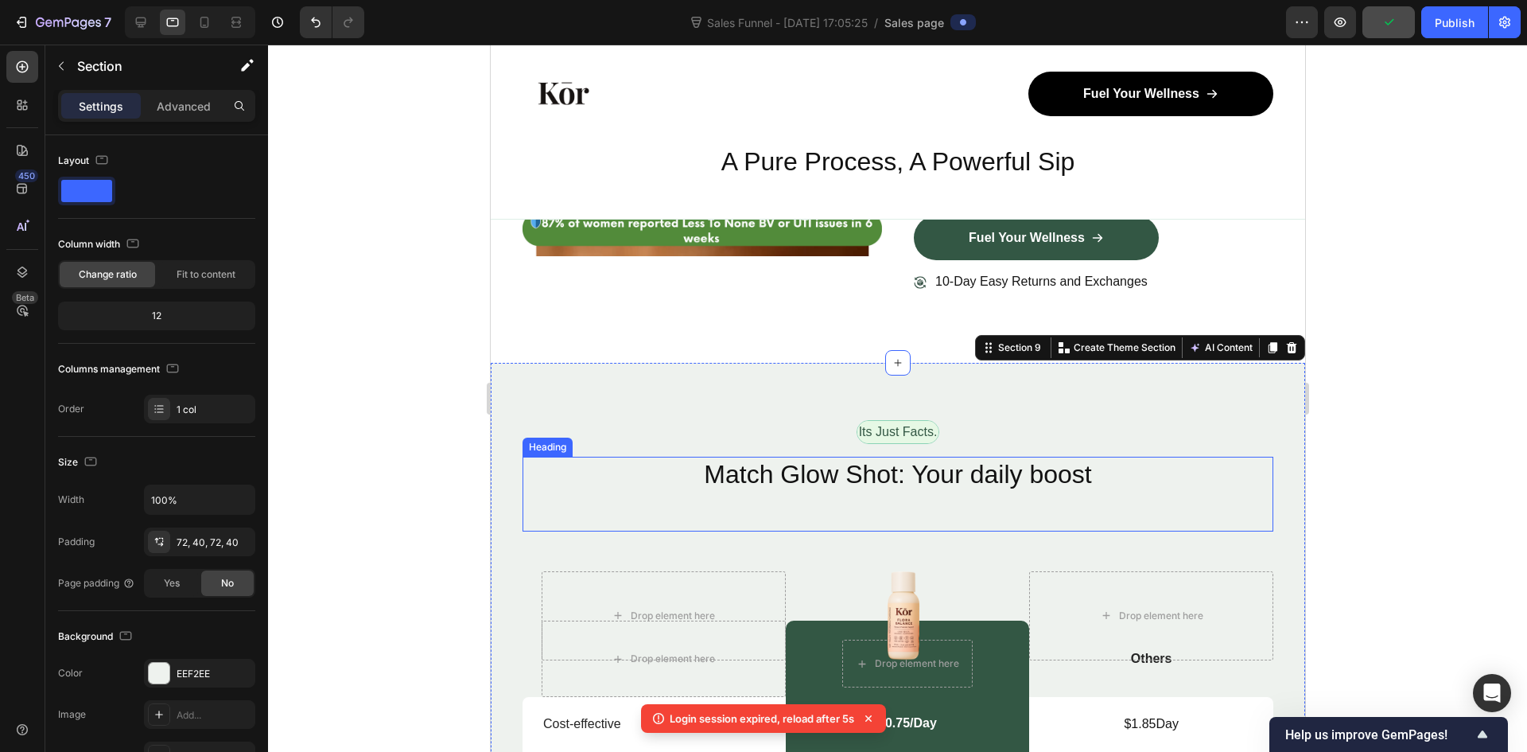
click at [745, 479] on h2 "Match Glow Shot: Your daily boost" at bounding box center [897, 475] width 751 height 37
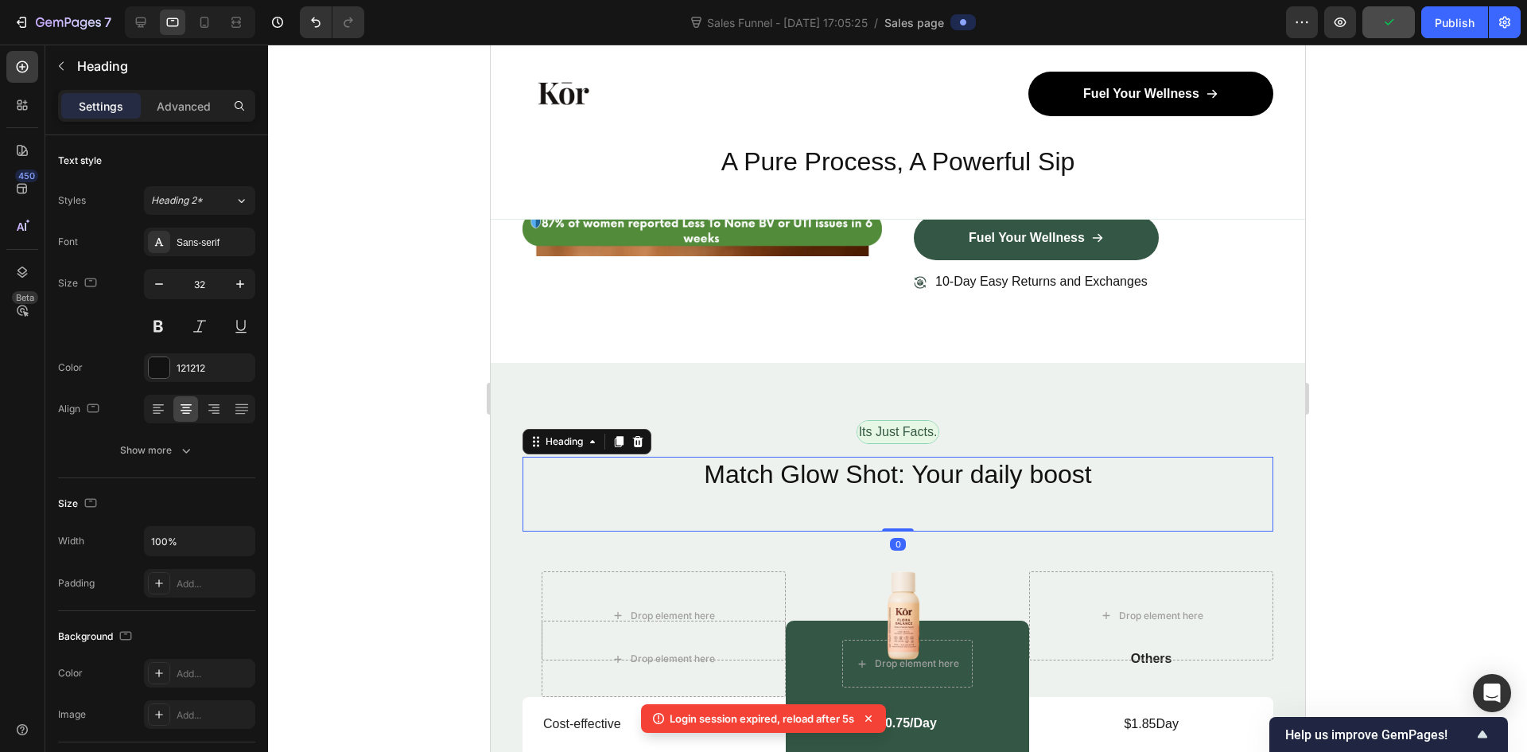
click at [745, 479] on h2 "Match Glow Shot: Your daily boost" at bounding box center [897, 475] width 751 height 37
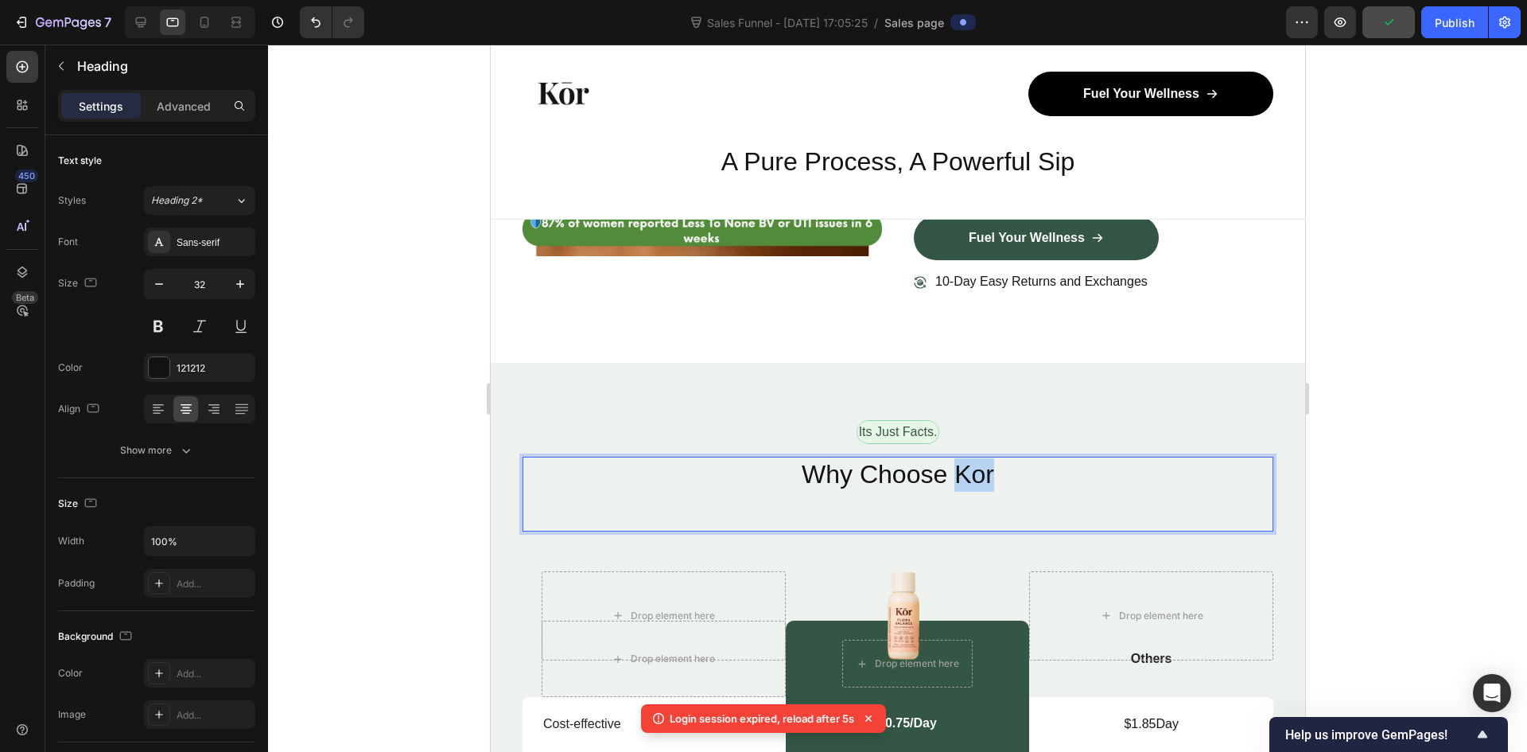
drag, startPoint x: 987, startPoint y: 478, endPoint x: 952, endPoint y: 474, distance: 35.2
click at [952, 474] on p "Why Choose Kor" at bounding box center [897, 474] width 748 height 33
drag, startPoint x: 978, startPoint y: 478, endPoint x: 958, endPoint y: 480, distance: 19.9
click at [958, 480] on p "Why Choose Kōr" at bounding box center [897, 477] width 748 height 38
click at [894, 499] on div "Why Choose Kor Heading 0" at bounding box center [897, 494] width 751 height 75
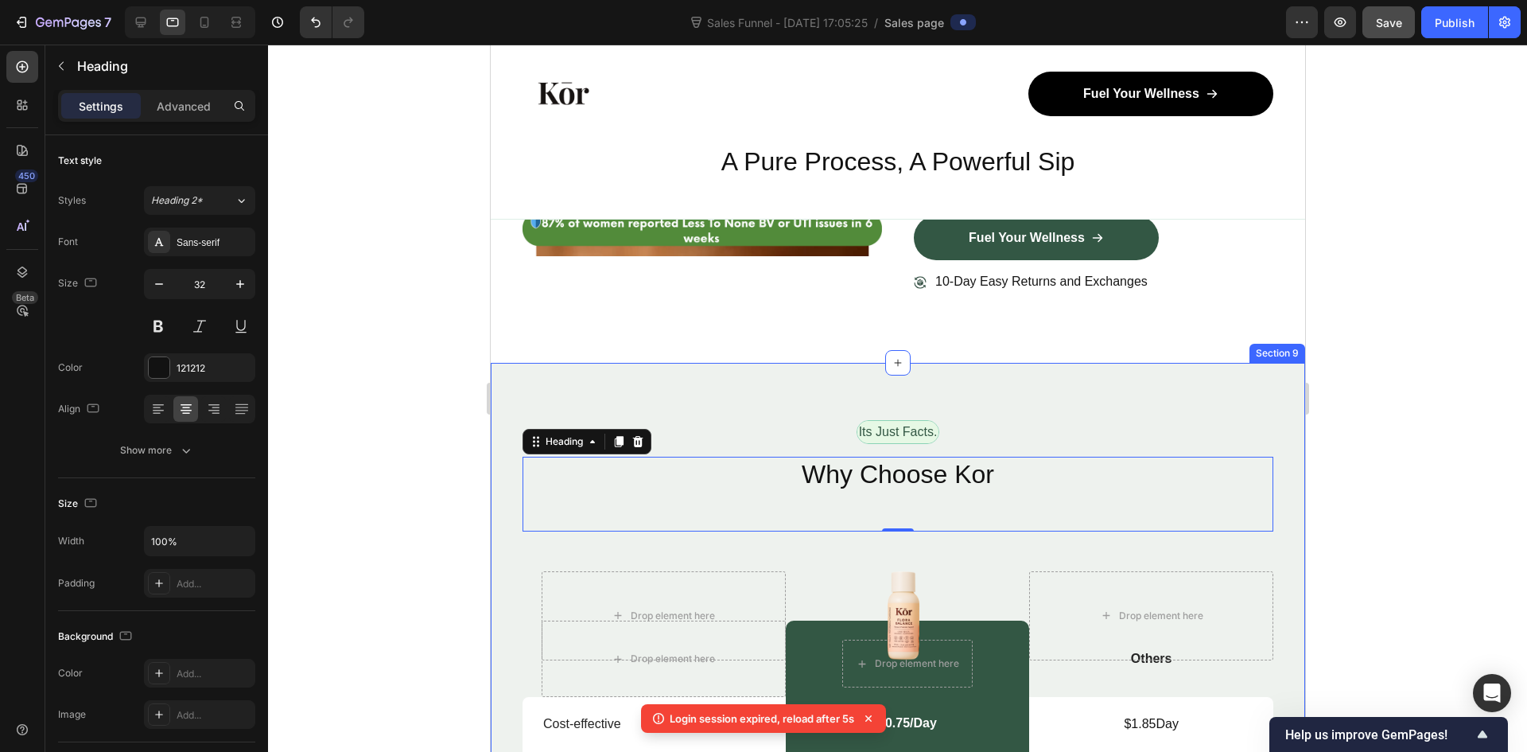
drag, startPoint x: 541, startPoint y: 449, endPoint x: 545, endPoint y: 395, distance: 54.2
click at [872, 439] on p "Its Just Facts." at bounding box center [897, 431] width 79 height 19
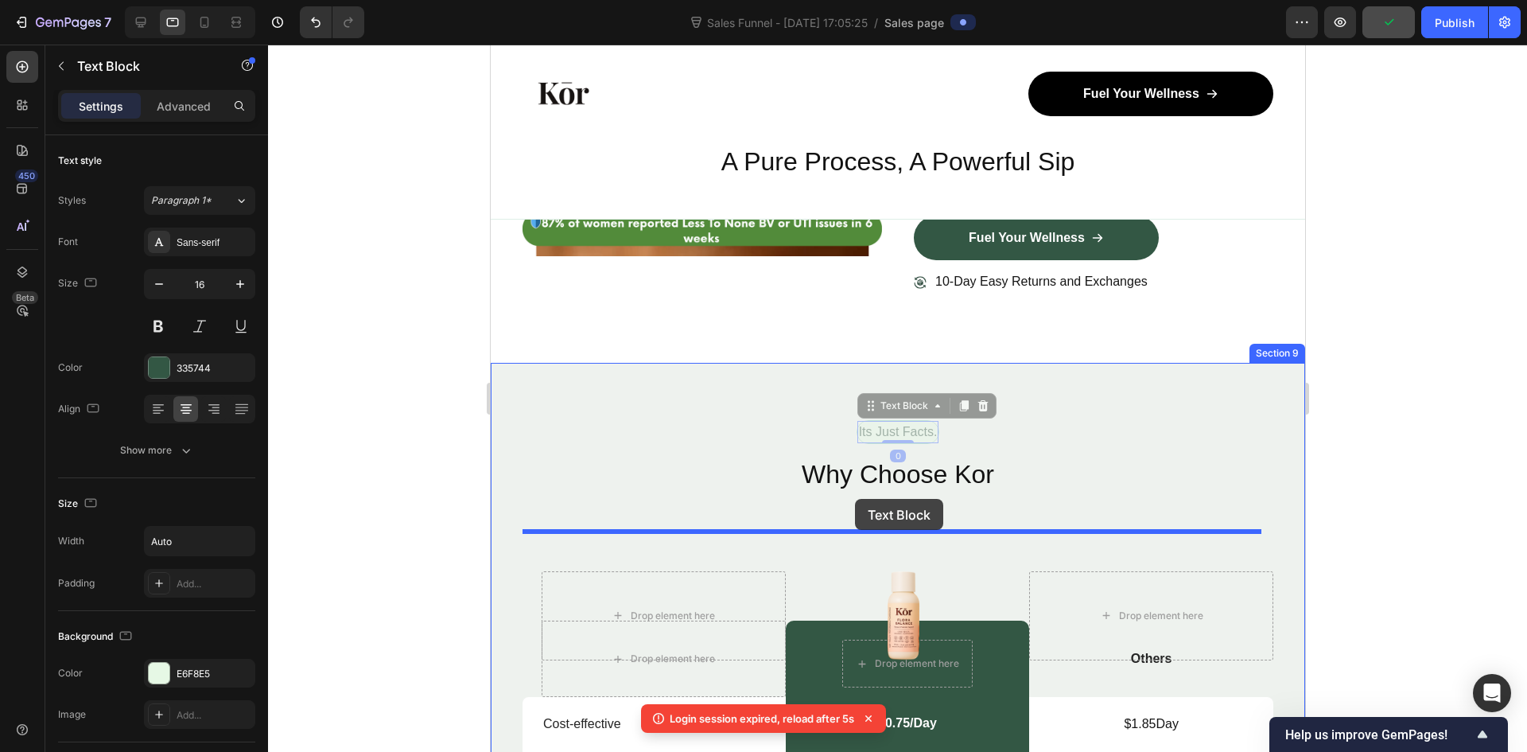
drag, startPoint x: 863, startPoint y: 406, endPoint x: 854, endPoint y: 499, distance: 93.5
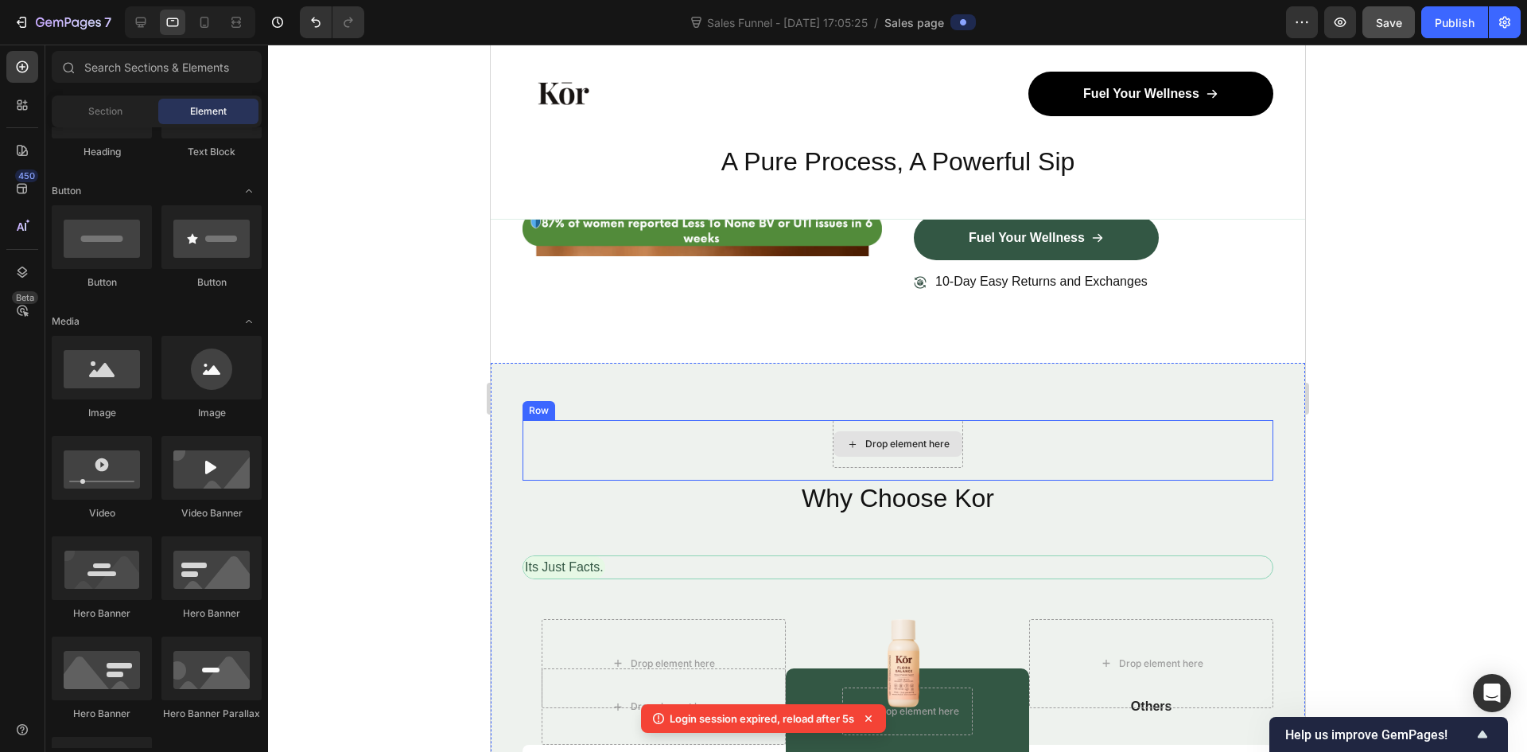
click at [905, 446] on div "Drop element here" at bounding box center [907, 443] width 84 height 13
click at [860, 470] on div "Drop element here Row" at bounding box center [897, 450] width 751 height 60
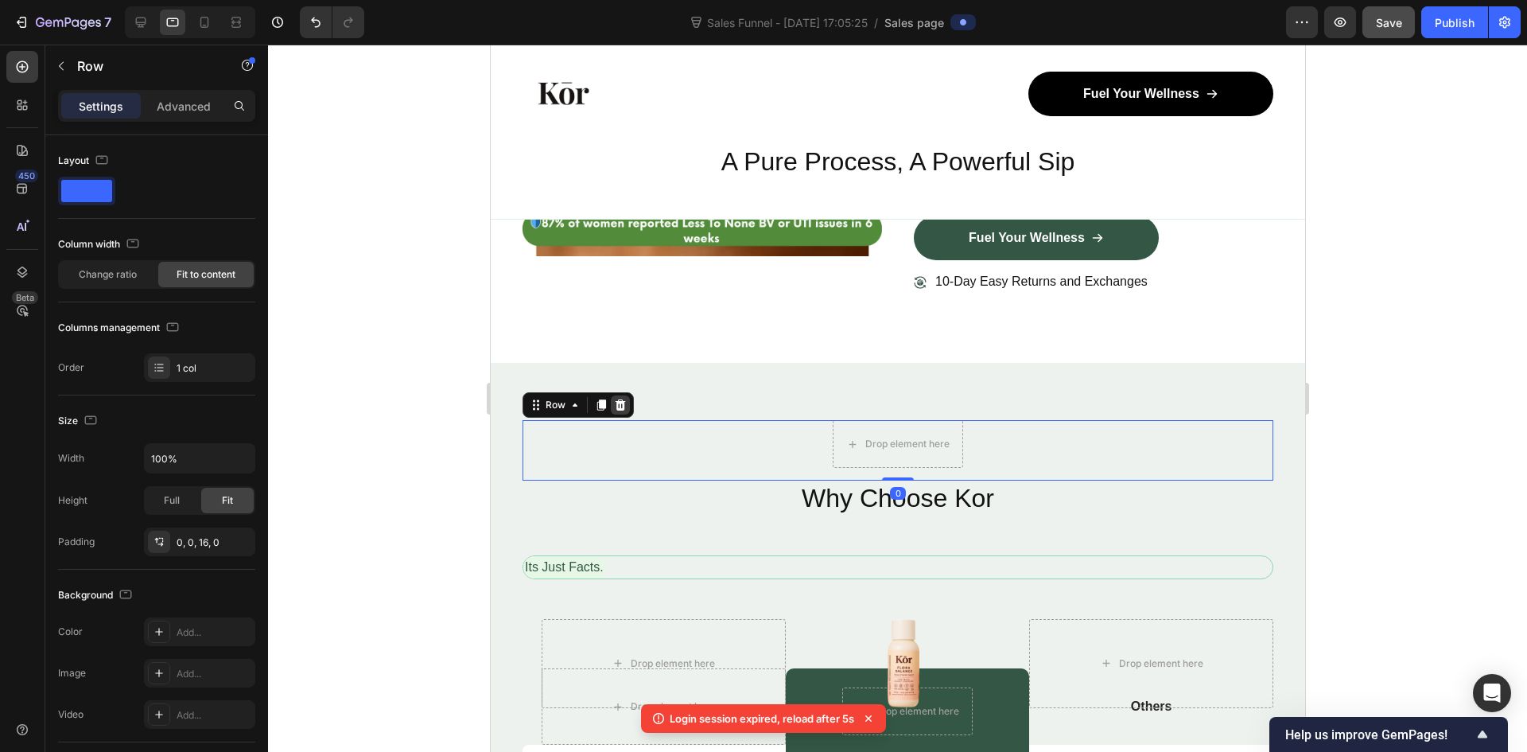
click at [622, 403] on icon at bounding box center [620, 404] width 10 height 11
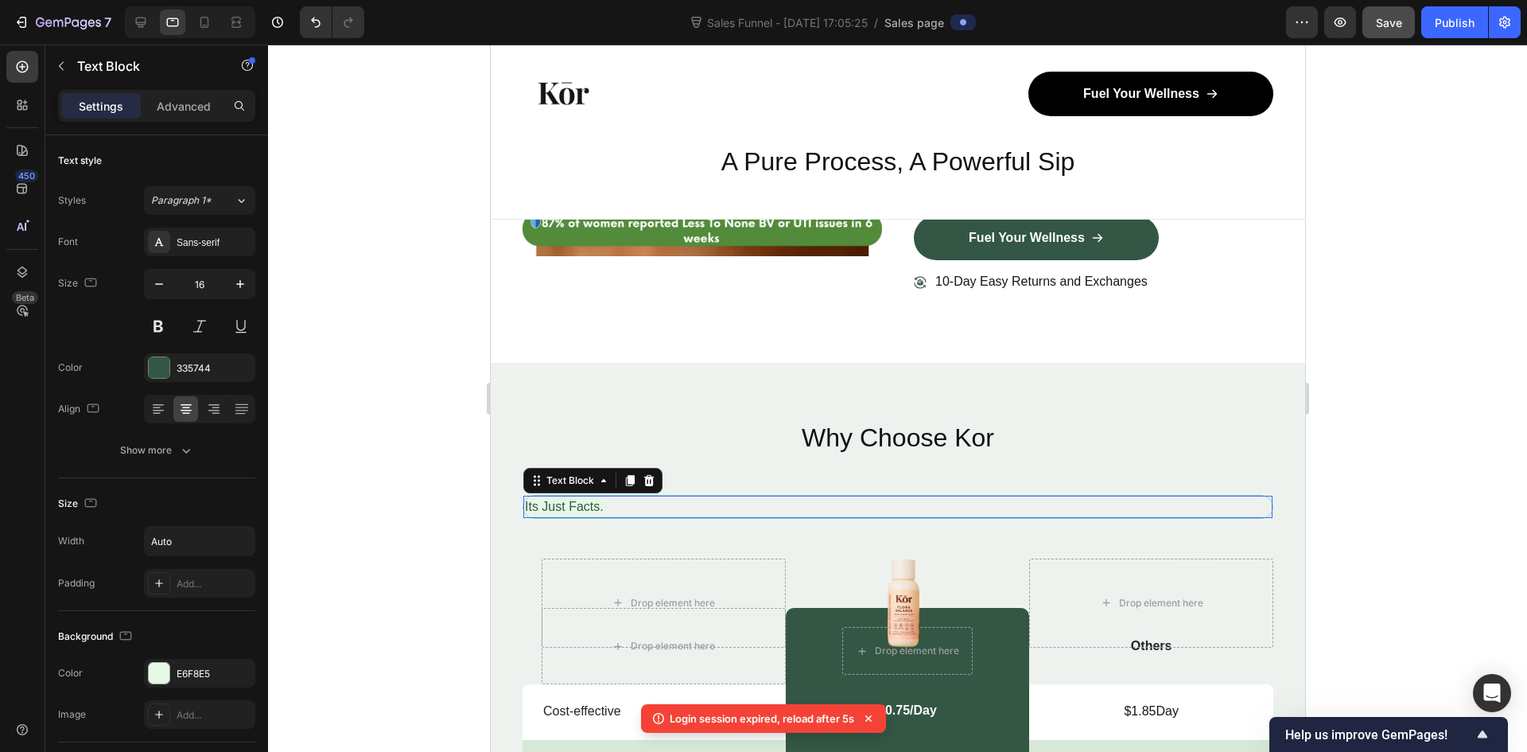
click at [617, 503] on div "Its Just Facts." at bounding box center [897, 507] width 749 height 22
click at [188, 112] on p "Advanced" at bounding box center [184, 106] width 54 height 17
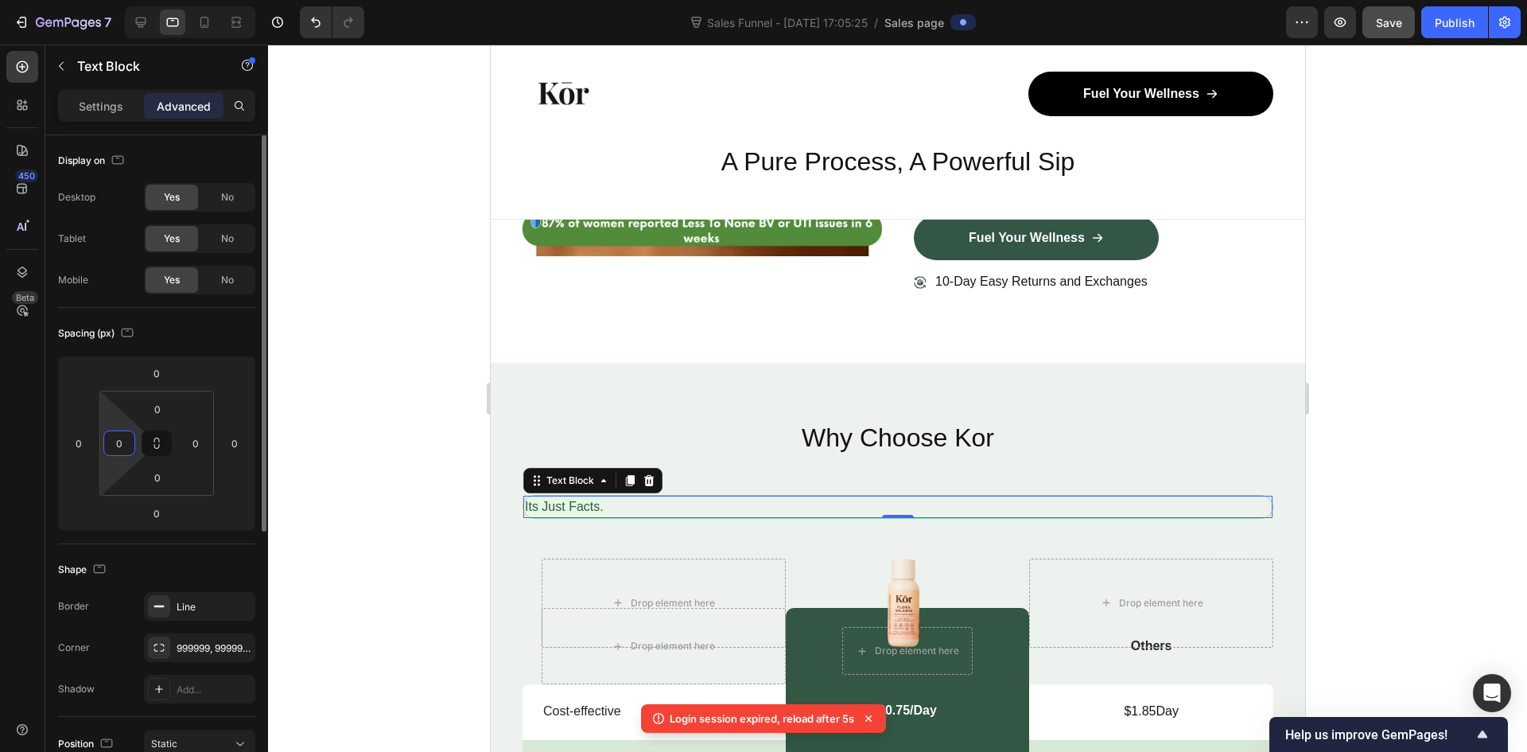
click at [119, 0] on html "7 Sales Funnel - Sep 26, 17:05:25 / Sales page Preview Save Publish 450 Beta Se…" at bounding box center [763, 0] width 1527 height 0
type input "1"
type input "2"
type input "5"
type input "415"
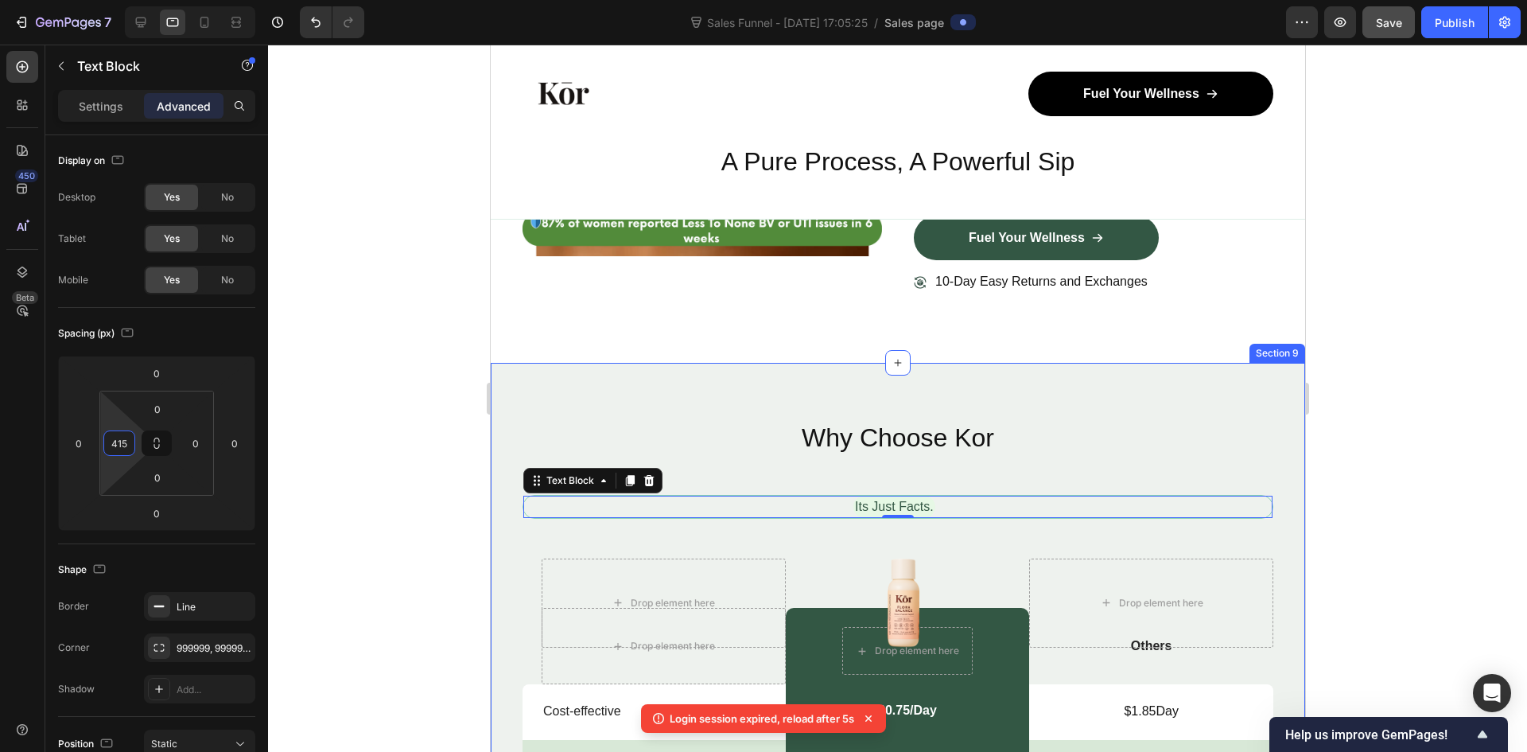
click at [1079, 420] on h2 "Why Choose Kor" at bounding box center [897, 438] width 751 height 37
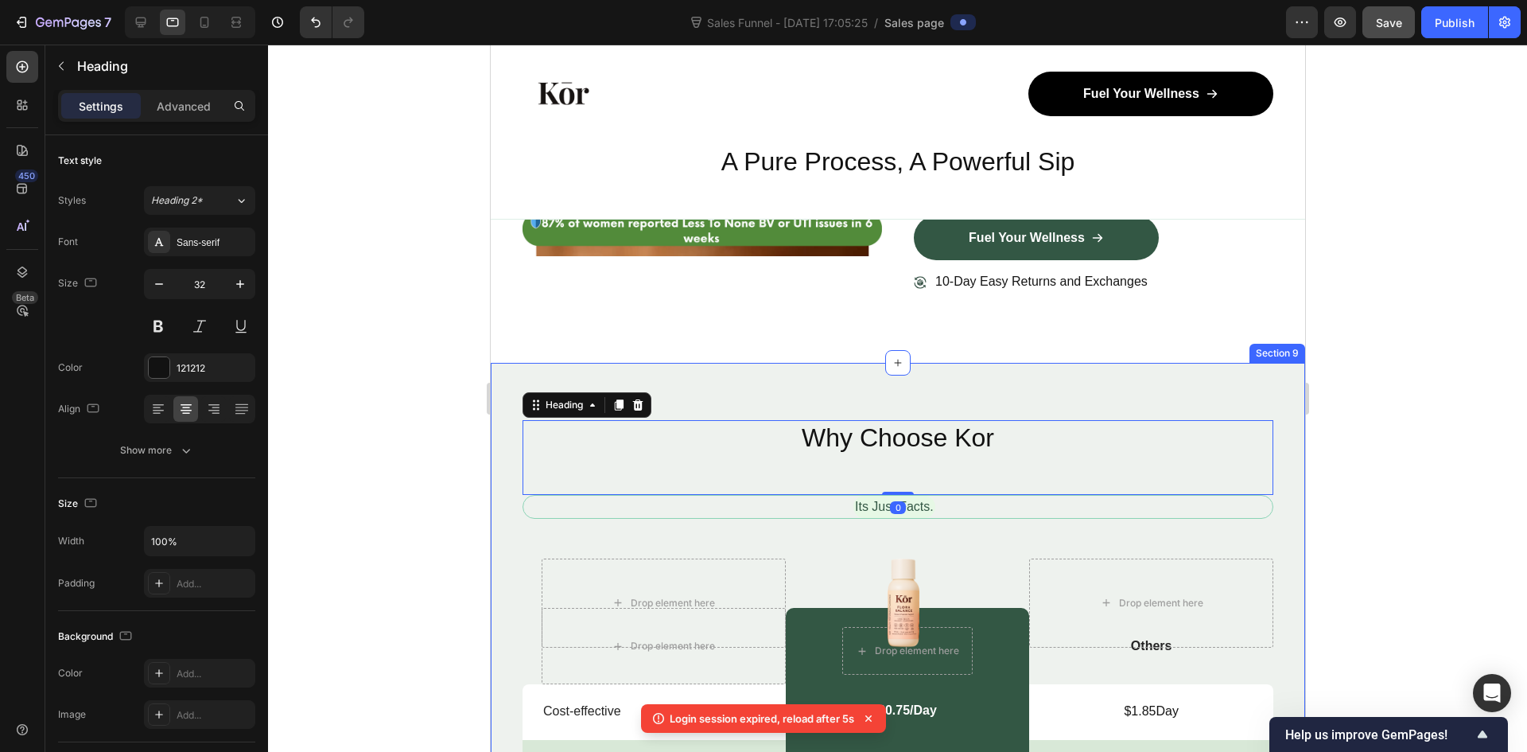
drag, startPoint x: 1443, startPoint y: 465, endPoint x: 1452, endPoint y: 465, distance: 8.7
click at [1452, 465] on div at bounding box center [897, 398] width 1259 height 707
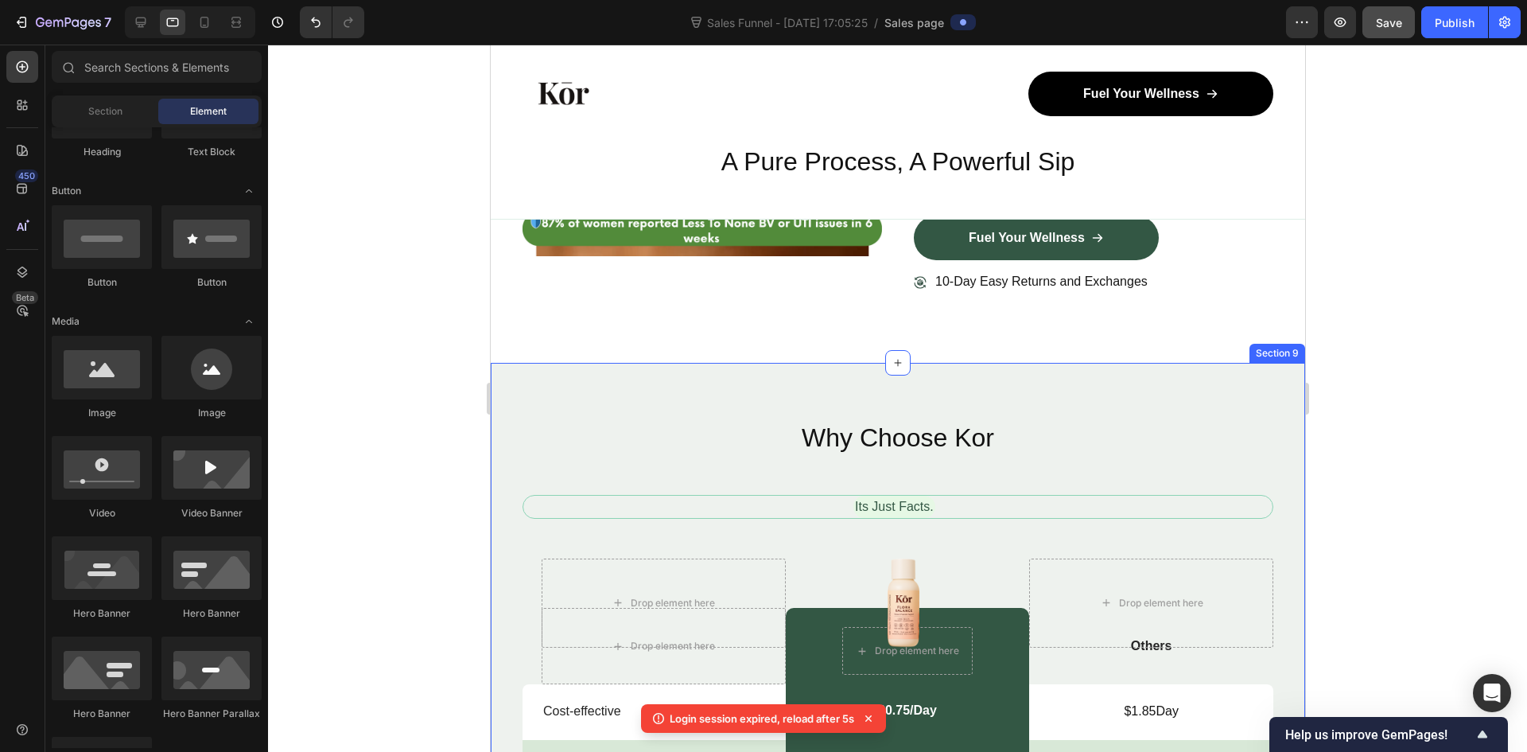
click at [1417, 490] on div at bounding box center [897, 398] width 1259 height 707
click at [1421, 500] on div at bounding box center [897, 398] width 1259 height 707
click at [1419, 517] on div at bounding box center [897, 398] width 1259 height 707
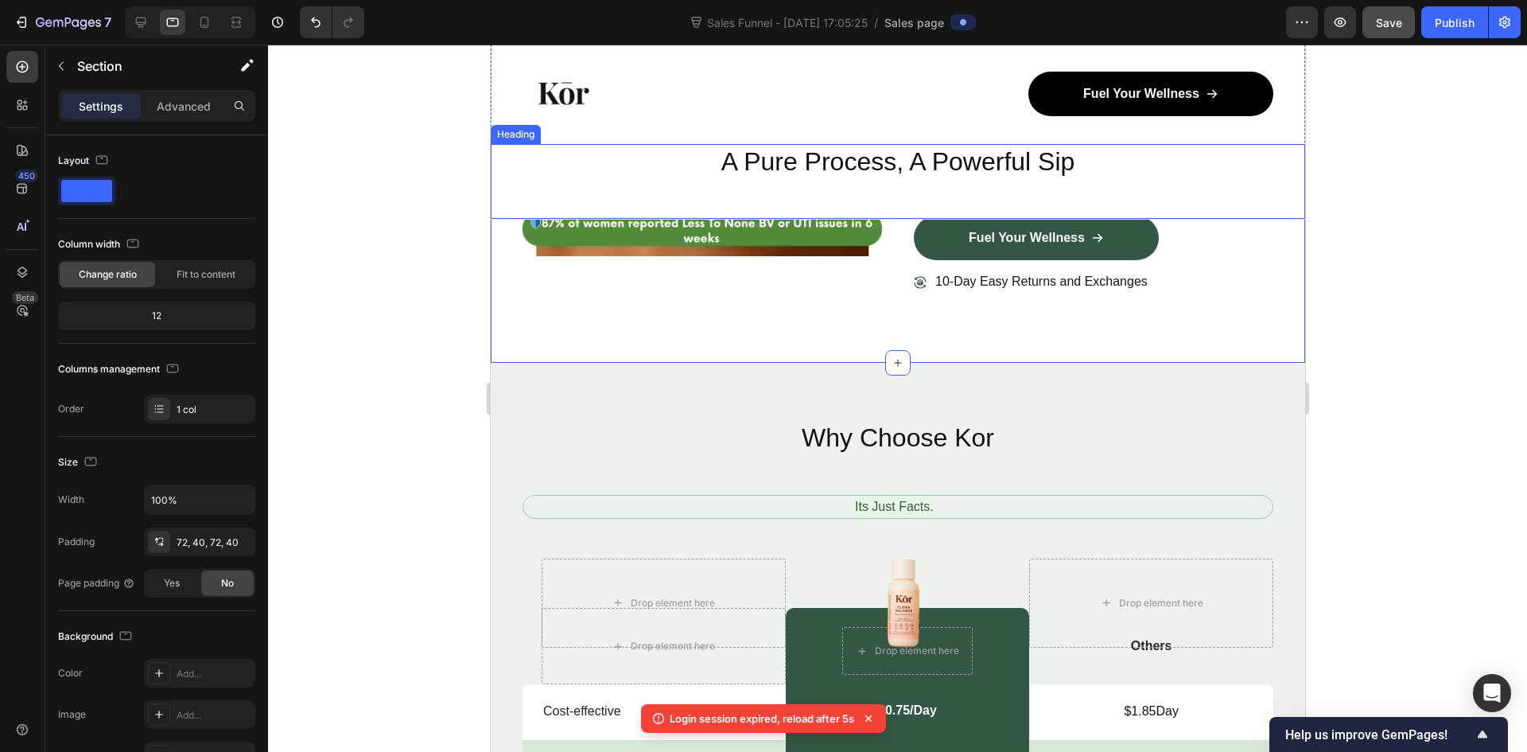
click at [1258, 215] on div "A Pure Process, A Powerful Sip Heading" at bounding box center [897, 181] width 814 height 75
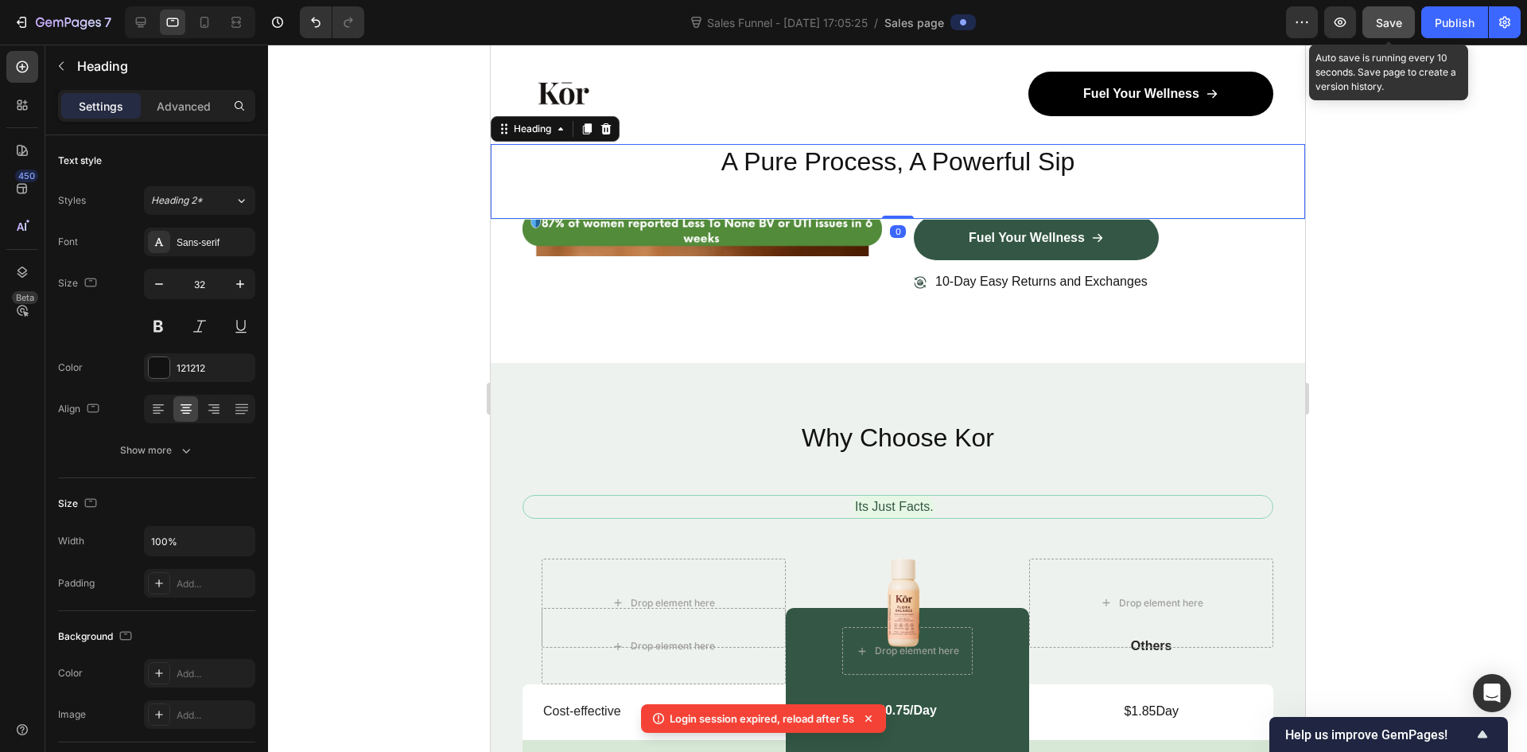
click at [1374, 24] on button "Save" at bounding box center [1389, 22] width 52 height 32
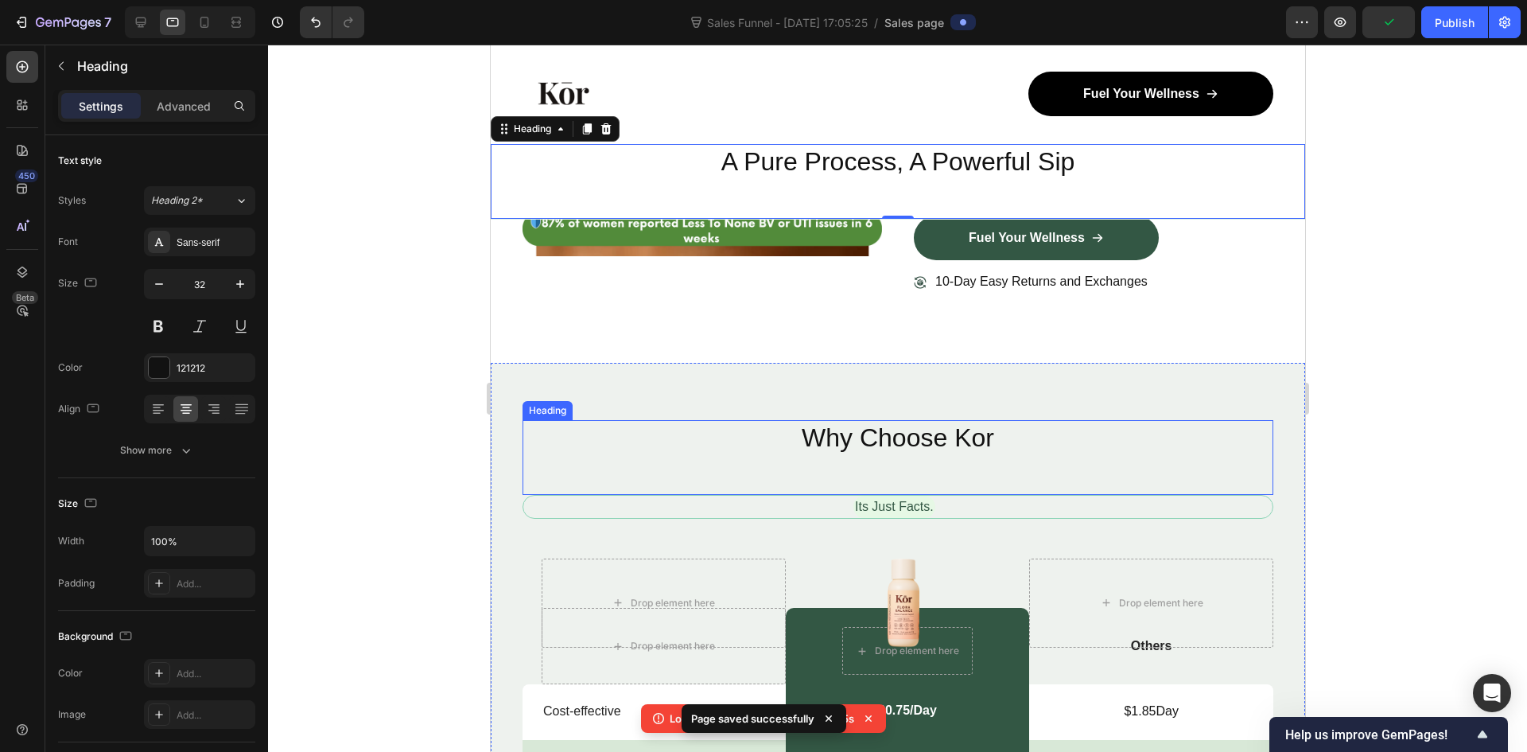
click at [1112, 474] on div "Why Choose Kor Heading" at bounding box center [897, 457] width 751 height 75
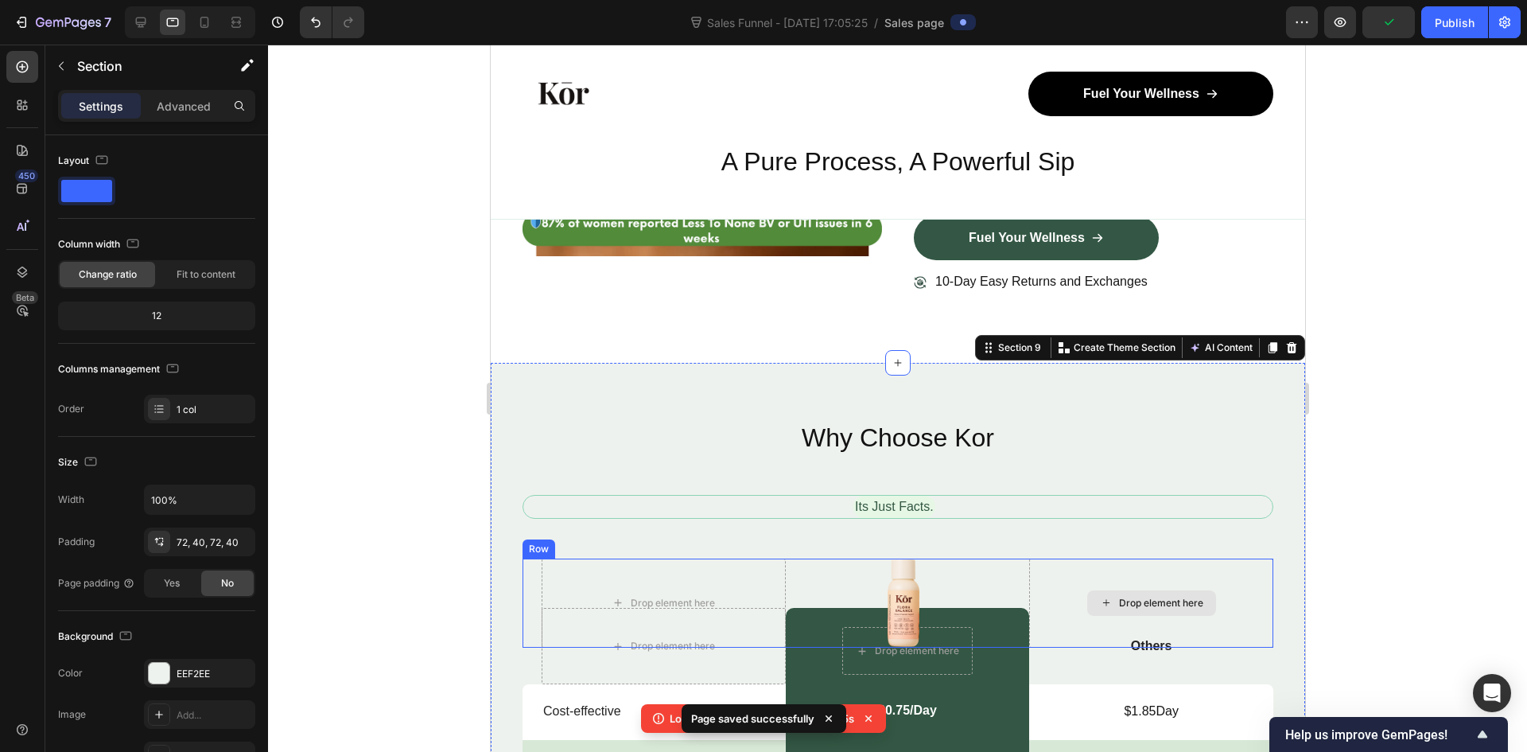
click at [1044, 622] on div "Drop element here" at bounding box center [1150, 603] width 244 height 90
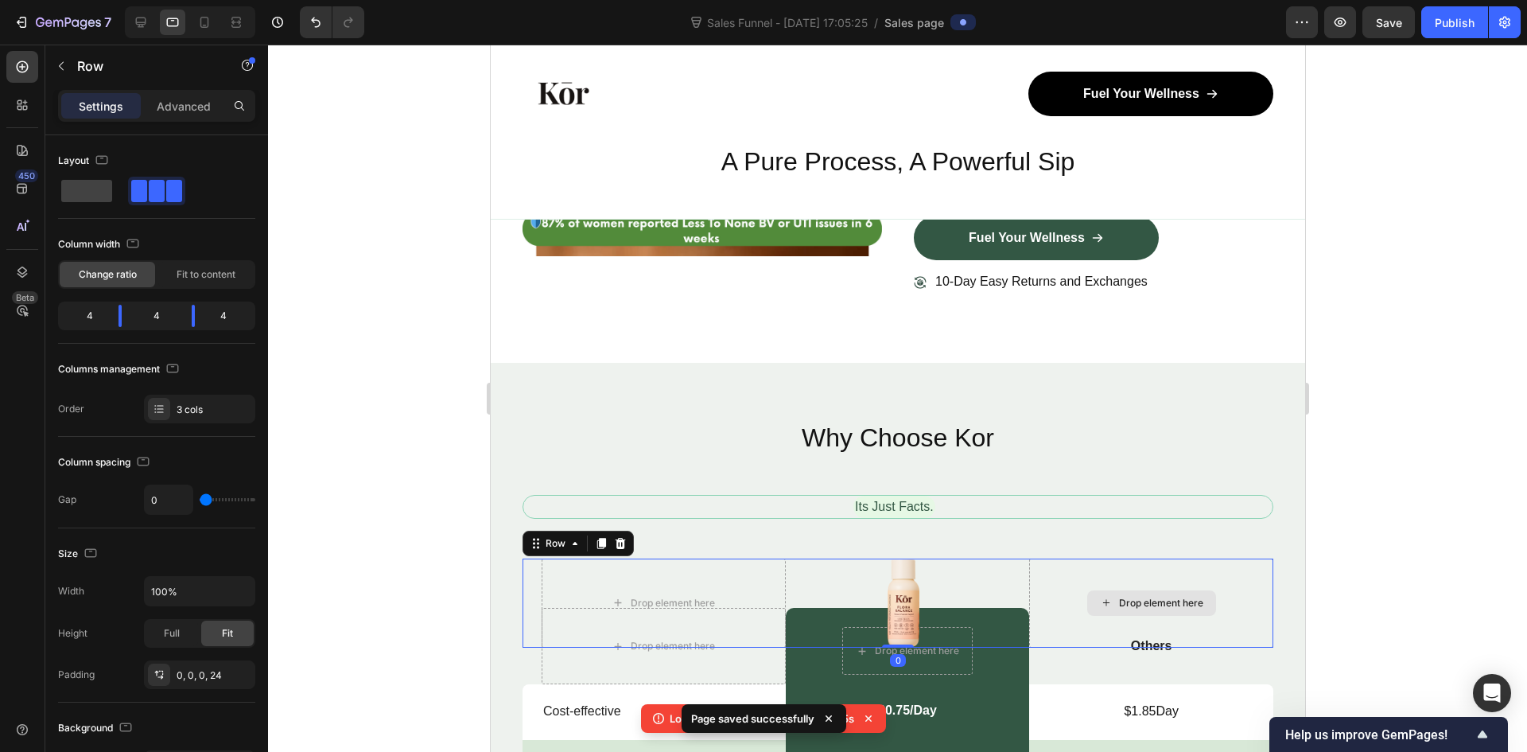
scroll to position [5582, 0]
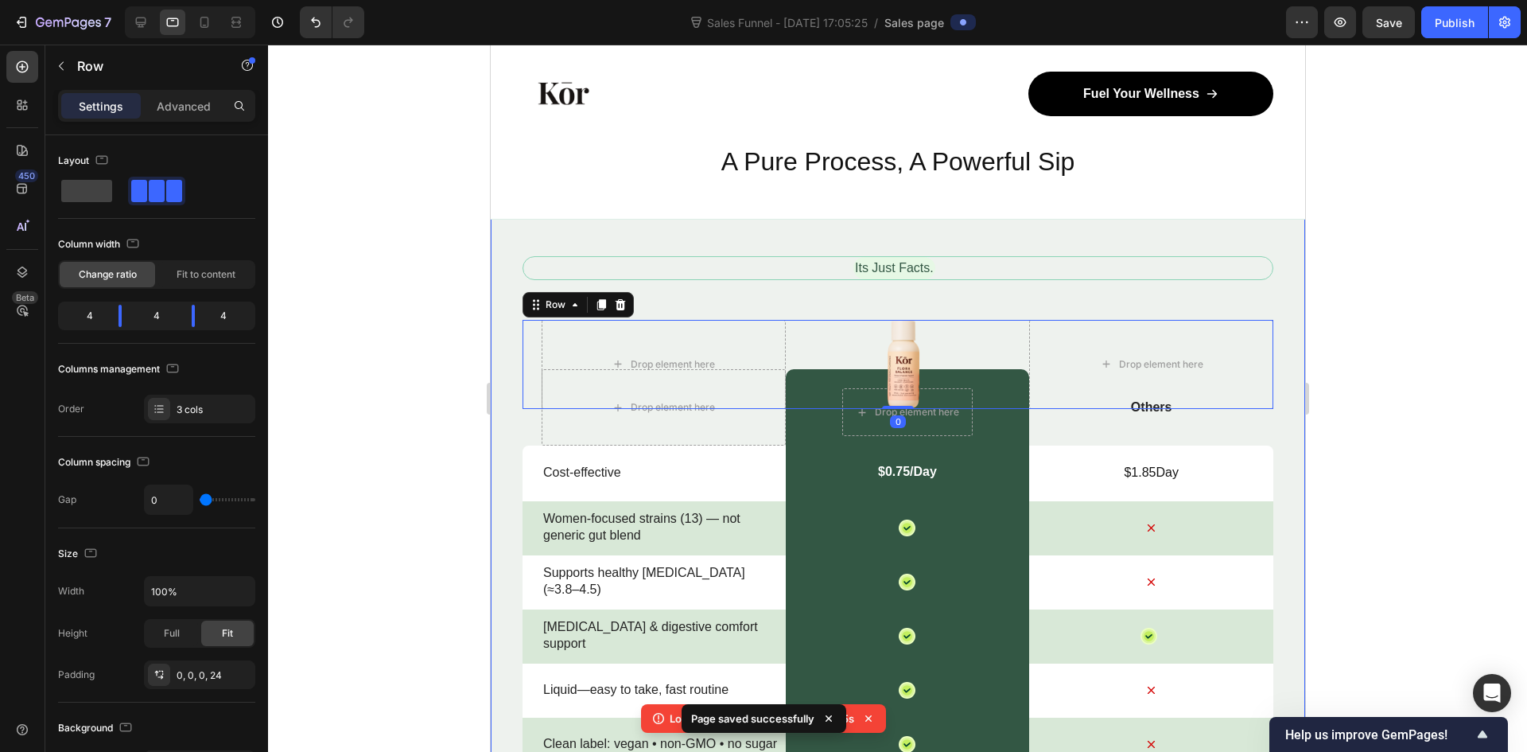
click at [1050, 287] on div "Why Choose Kor Heading Its Just Facts. Text Block Drop element here Image Drop …" at bounding box center [897, 586] width 751 height 811
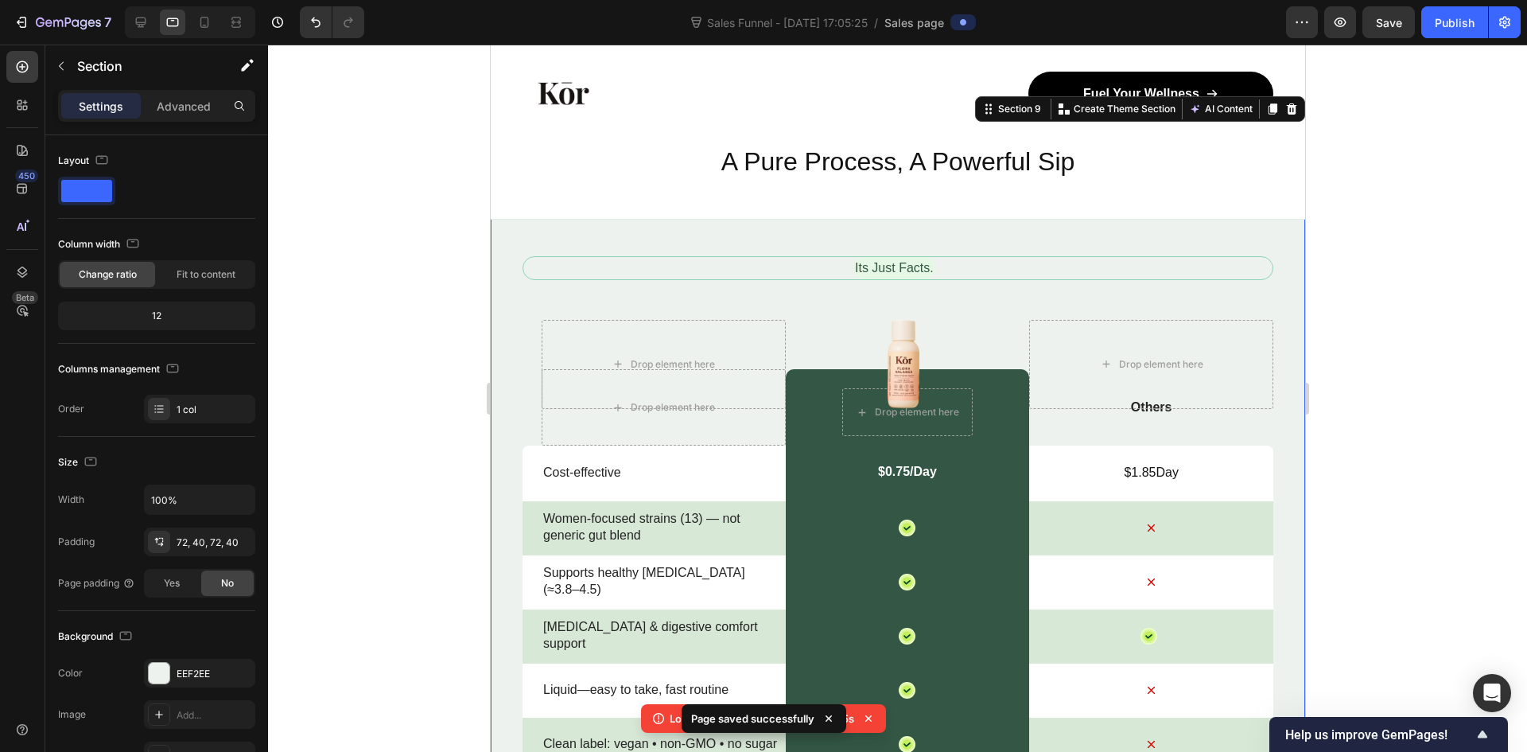
click at [1059, 279] on div "Its Just Facts. Text Block" at bounding box center [897, 268] width 751 height 24
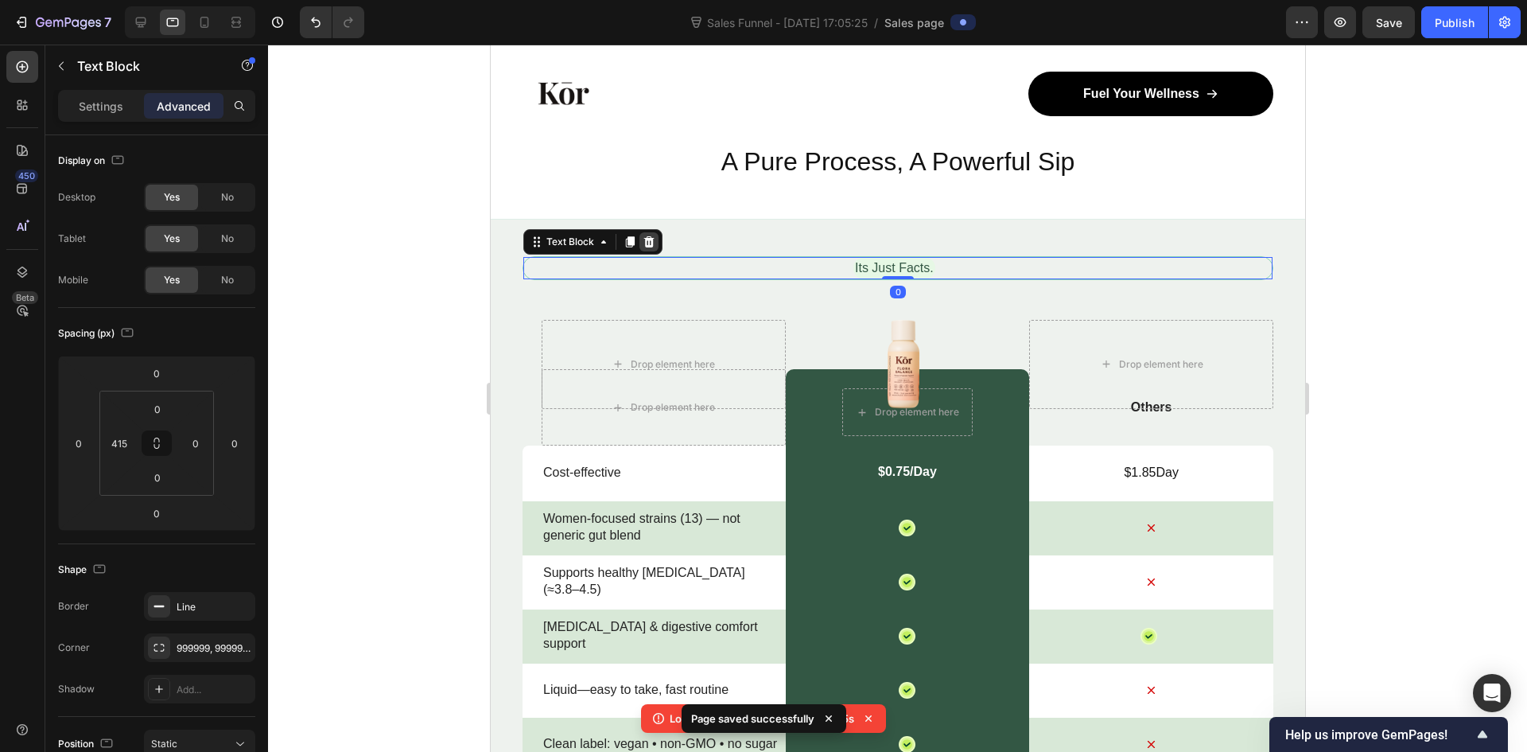
click at [647, 240] on icon at bounding box center [648, 241] width 10 height 11
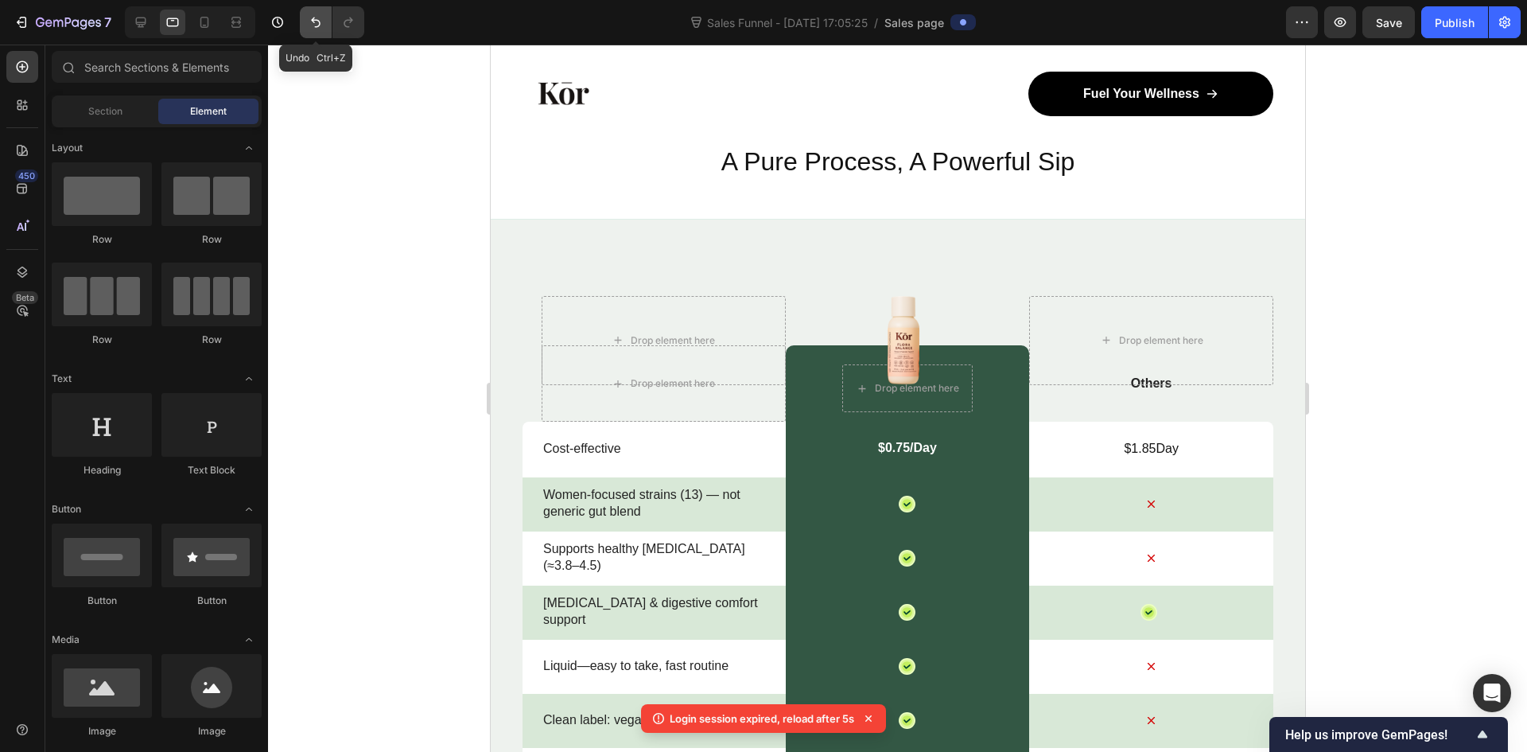
click at [305, 25] on button "Undo/Redo" at bounding box center [316, 22] width 32 height 32
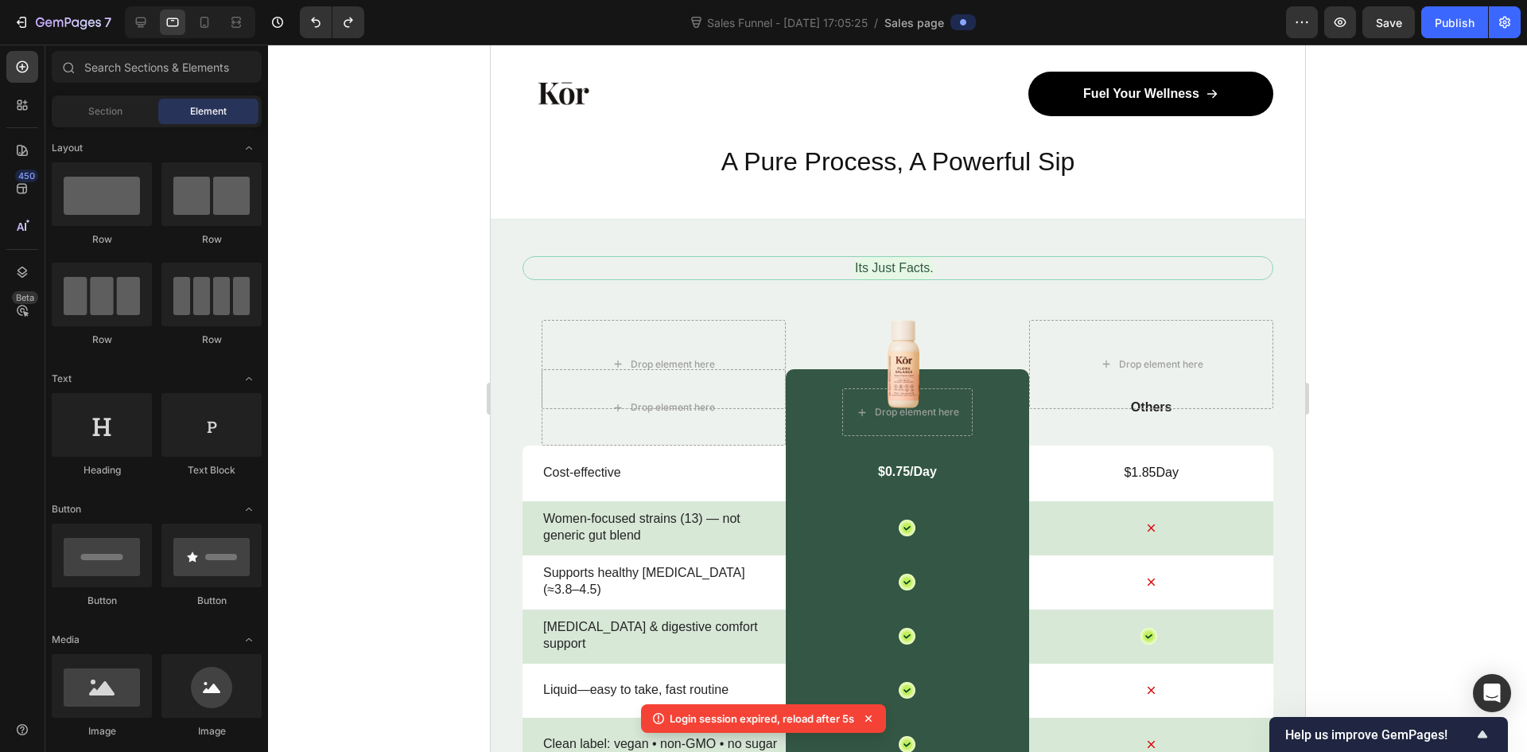
click at [426, 266] on div at bounding box center [897, 398] width 1259 height 707
click at [445, 276] on div at bounding box center [897, 398] width 1259 height 707
click at [784, 276] on div "Its Just Facts. Text Block" at bounding box center [897, 268] width 751 height 24
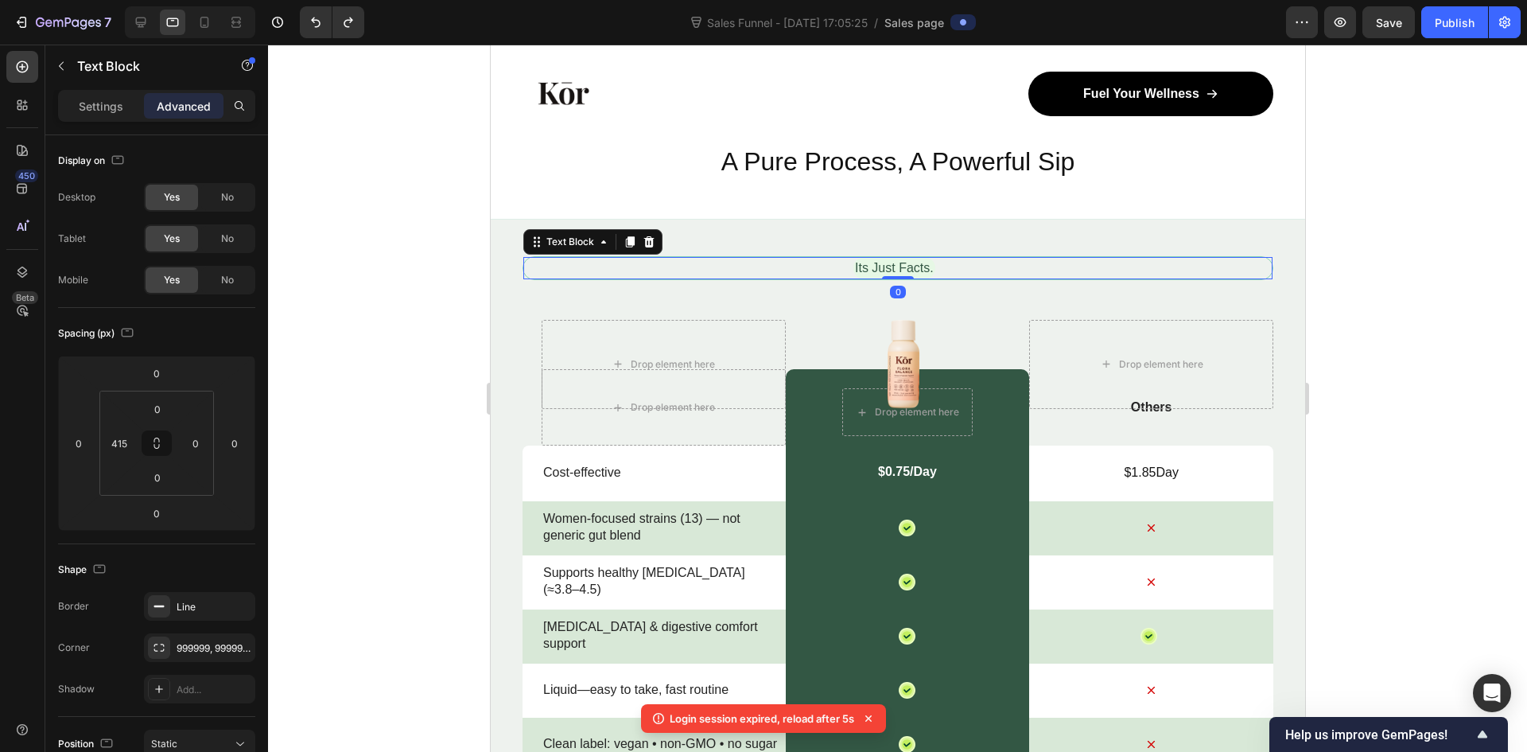
click at [784, 276] on div "Its Just Facts. Text Block 0" at bounding box center [897, 268] width 751 height 24
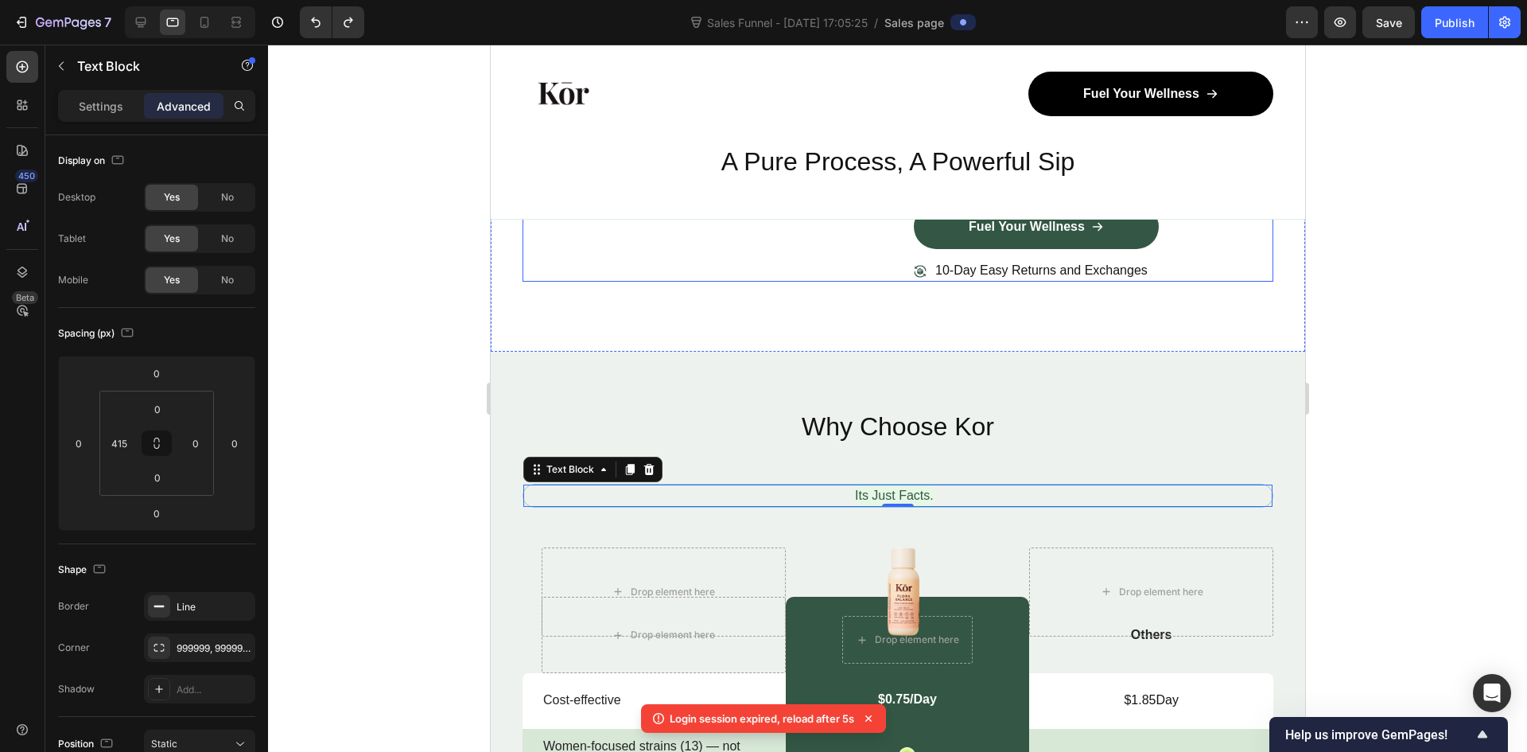
scroll to position [5344, 0]
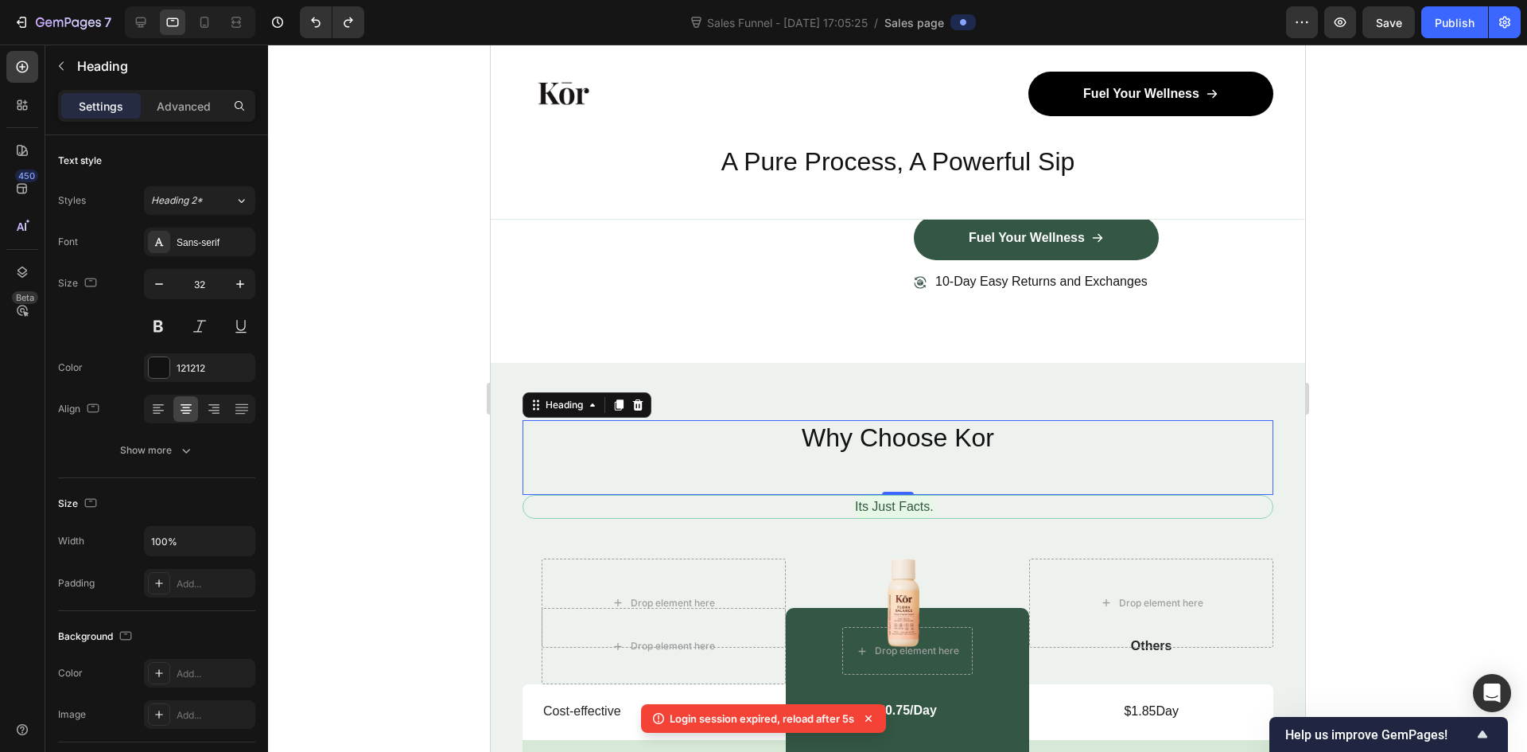
click at [1182, 464] on div "Why Choose Kor Heading 0" at bounding box center [897, 457] width 751 height 75
click at [1467, 486] on div at bounding box center [897, 398] width 1259 height 707
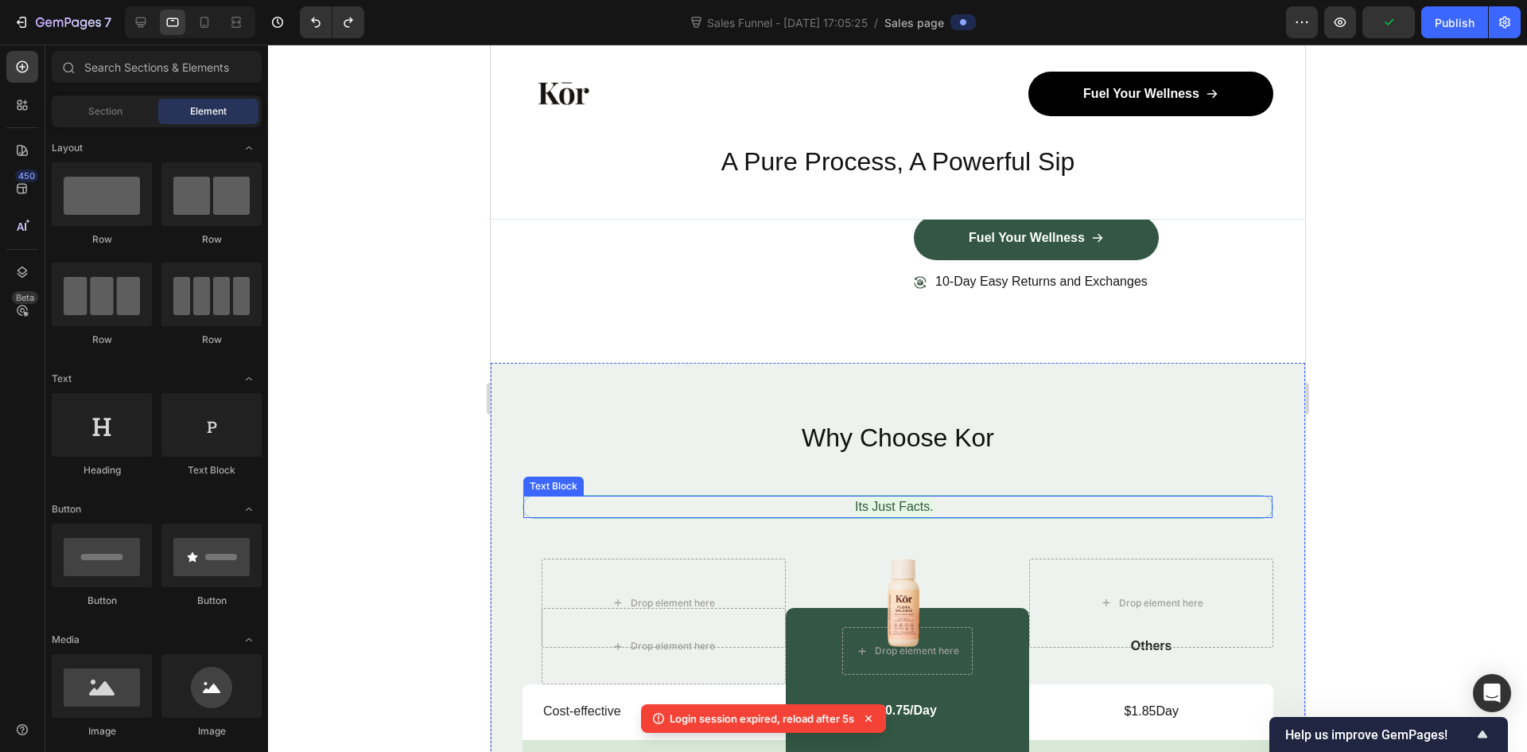
click at [879, 498] on p "Its Just Facts." at bounding box center [893, 506] width 79 height 19
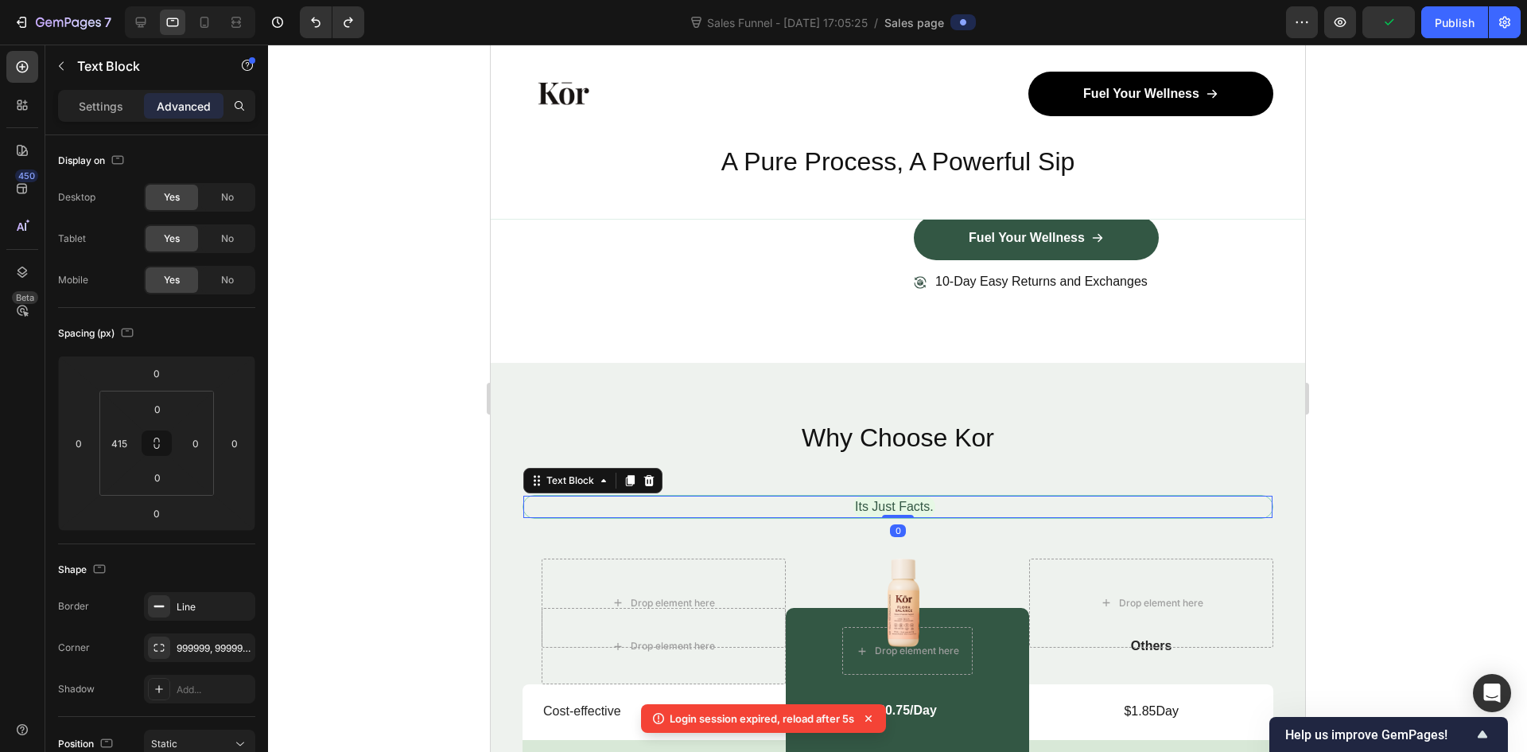
click at [879, 498] on p "Its Just Facts." at bounding box center [893, 506] width 79 height 19
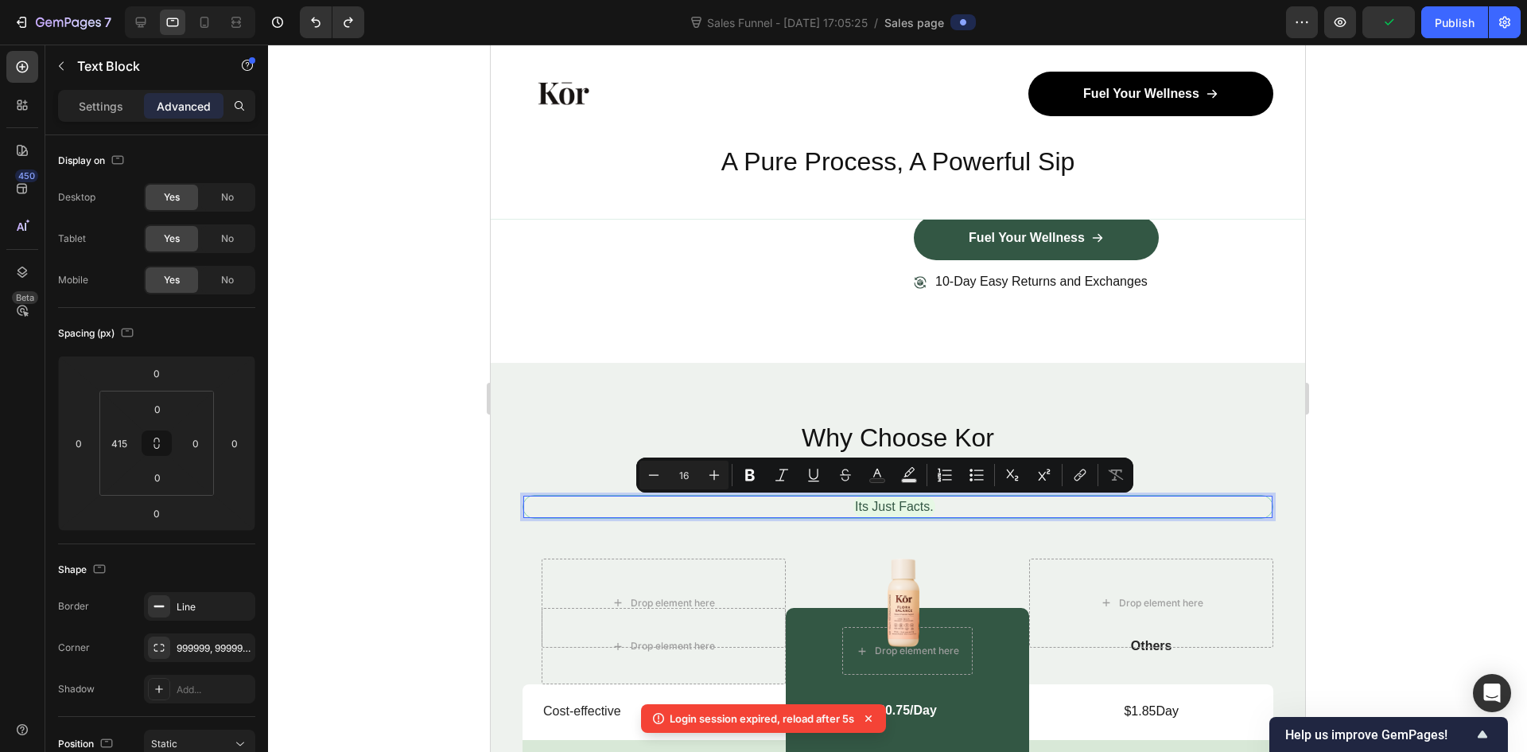
click at [861, 507] on p "Its Just Facts." at bounding box center [893, 506] width 79 height 19
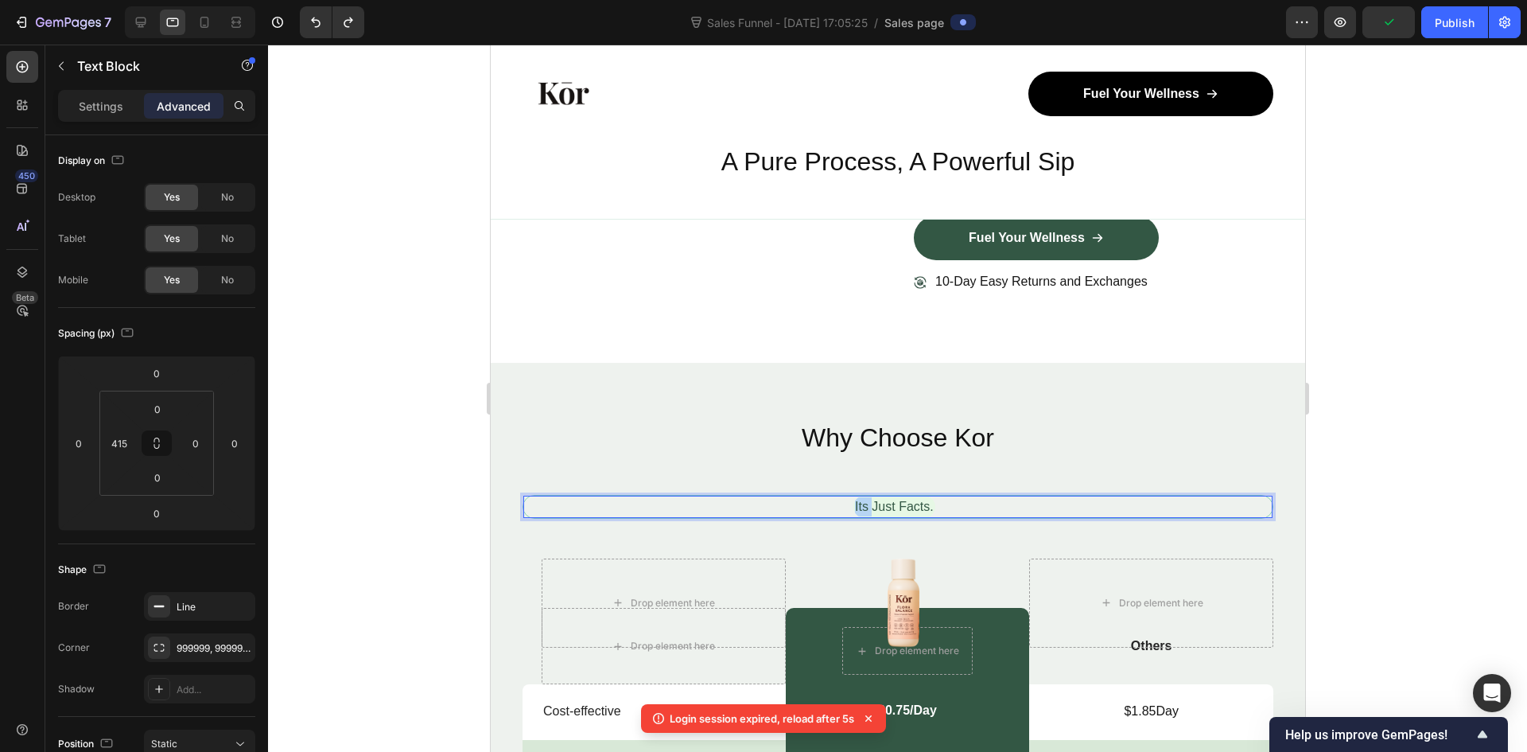
click at [861, 507] on p "Its Just Facts." at bounding box center [893, 506] width 79 height 19
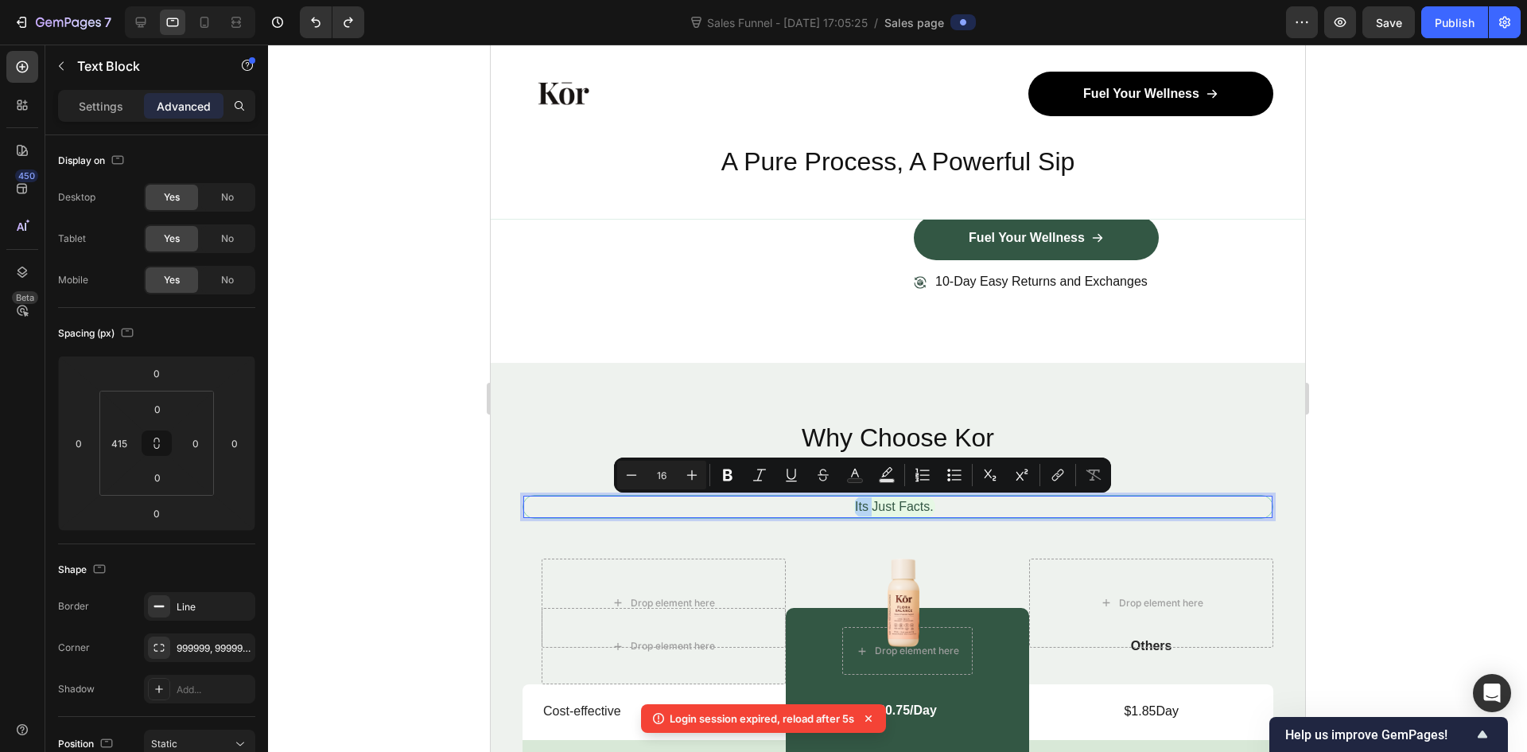
click at [871, 508] on p "Its Just Facts." at bounding box center [893, 506] width 79 height 19
click at [874, 508] on p "Its Just Facts." at bounding box center [893, 506] width 79 height 19
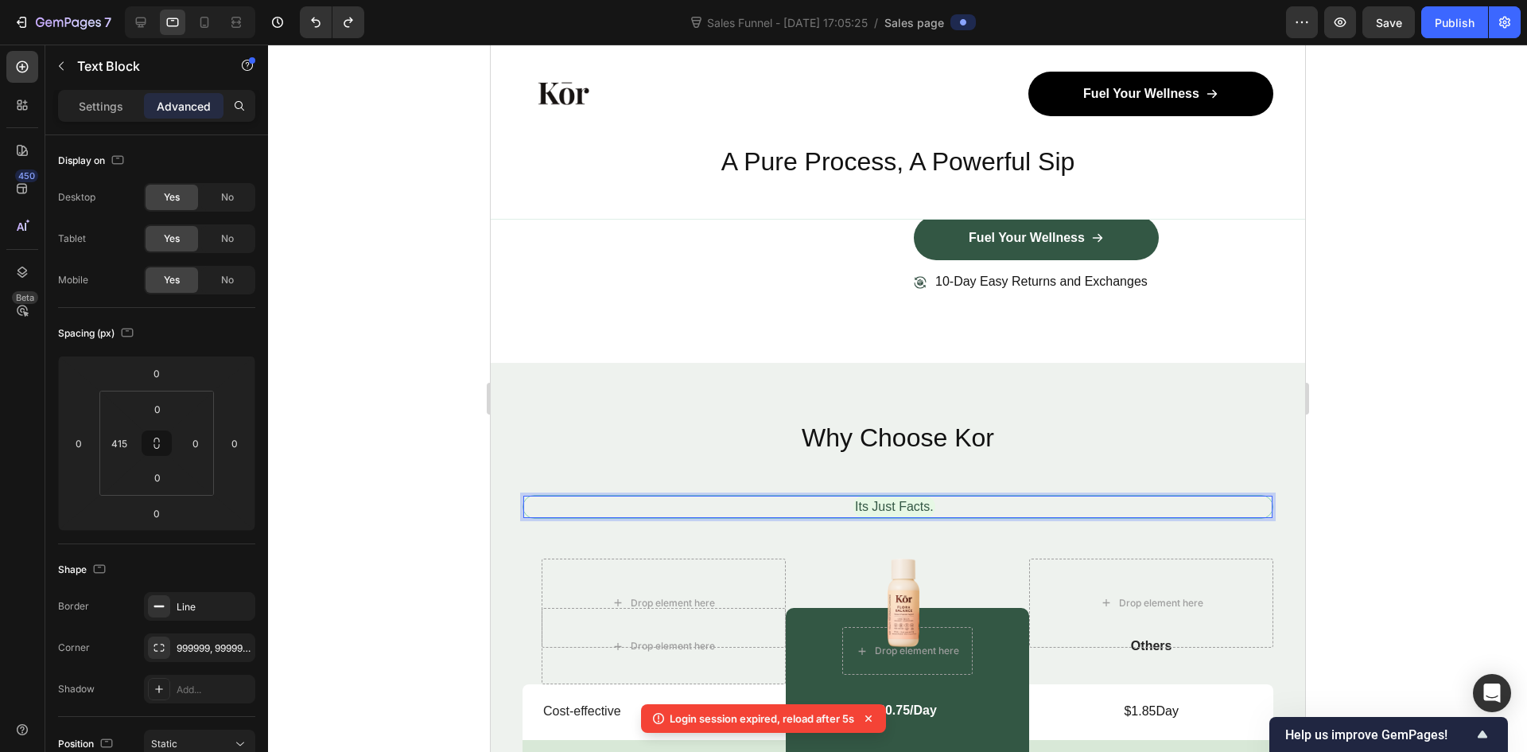
click at [881, 508] on p "Its Just Facts." at bounding box center [893, 506] width 79 height 19
click at [890, 505] on p "Its Just Facts." at bounding box center [893, 506] width 79 height 19
drag, startPoint x: 907, startPoint y: 507, endPoint x: 935, endPoint y: 507, distance: 28.6
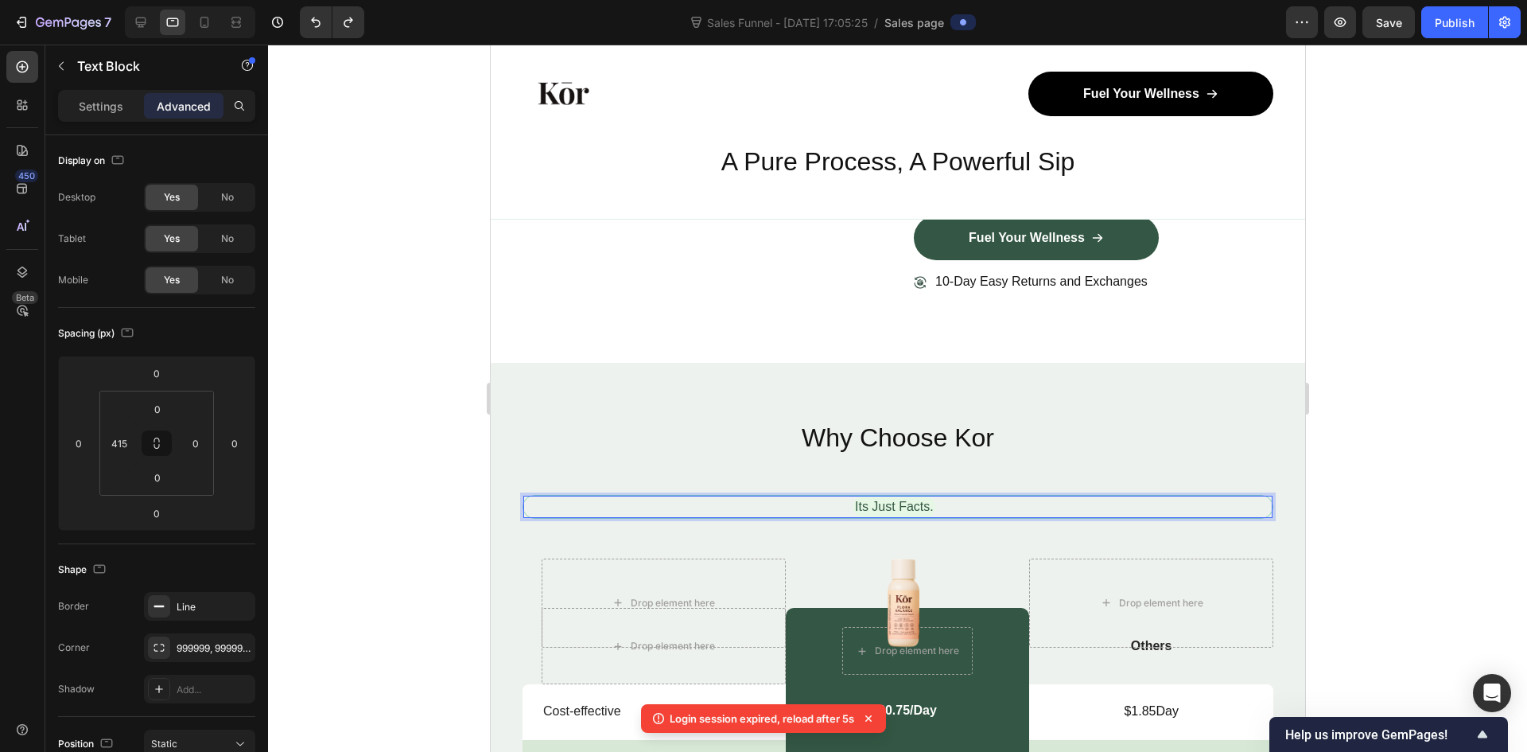
click at [935, 507] on div "Its Just Facts." at bounding box center [1062, 507] width 419 height 22
click at [954, 510] on div "Its Just Facts." at bounding box center [1062, 507] width 419 height 22
click at [310, 21] on icon "Undo/Redo" at bounding box center [316, 22] width 16 height 16
type input "0"
click at [310, 21] on icon "Undo/Redo" at bounding box center [316, 22] width 16 height 16
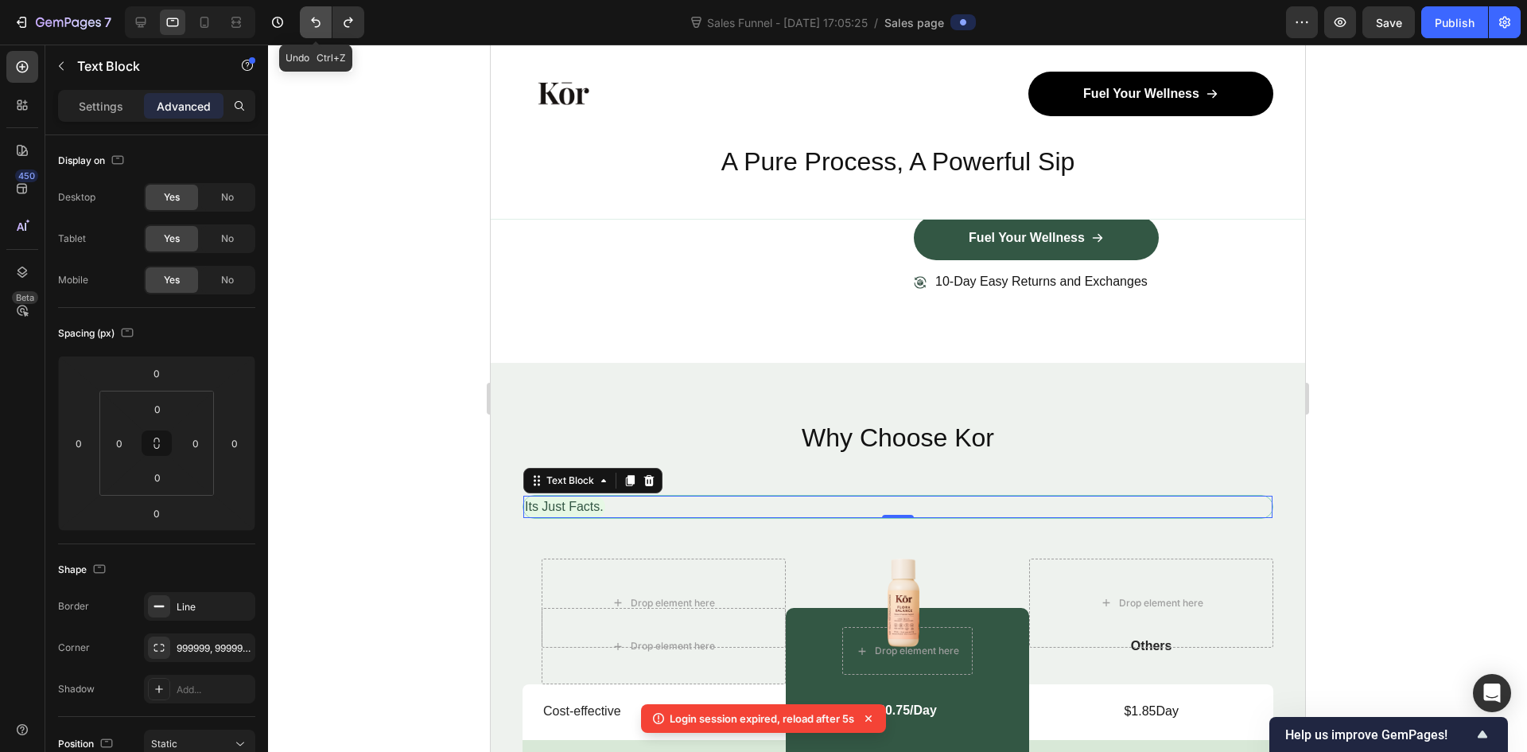
click at [310, 21] on icon "Undo/Redo" at bounding box center [316, 22] width 16 height 16
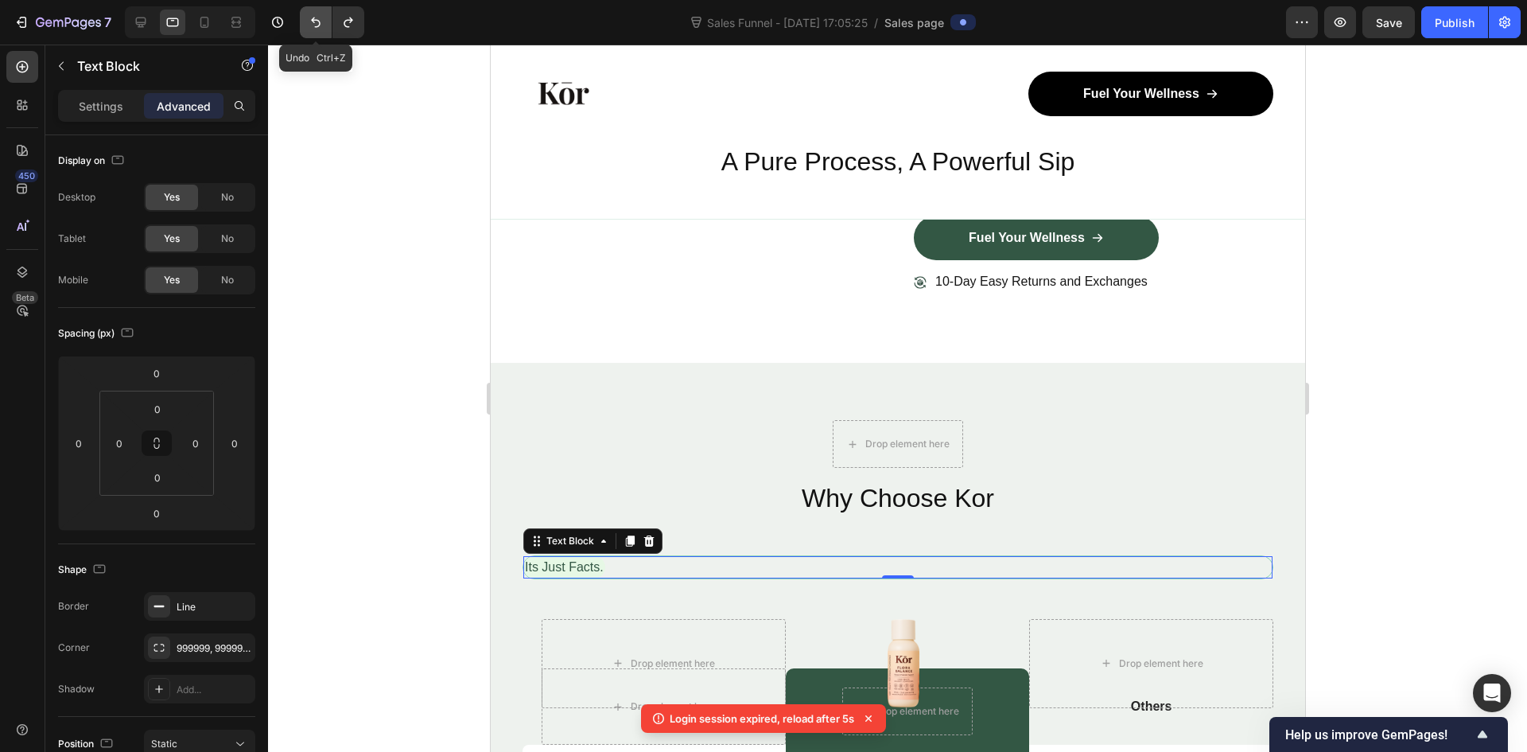
click at [311, 21] on icon "Undo/Redo" at bounding box center [316, 22] width 16 height 16
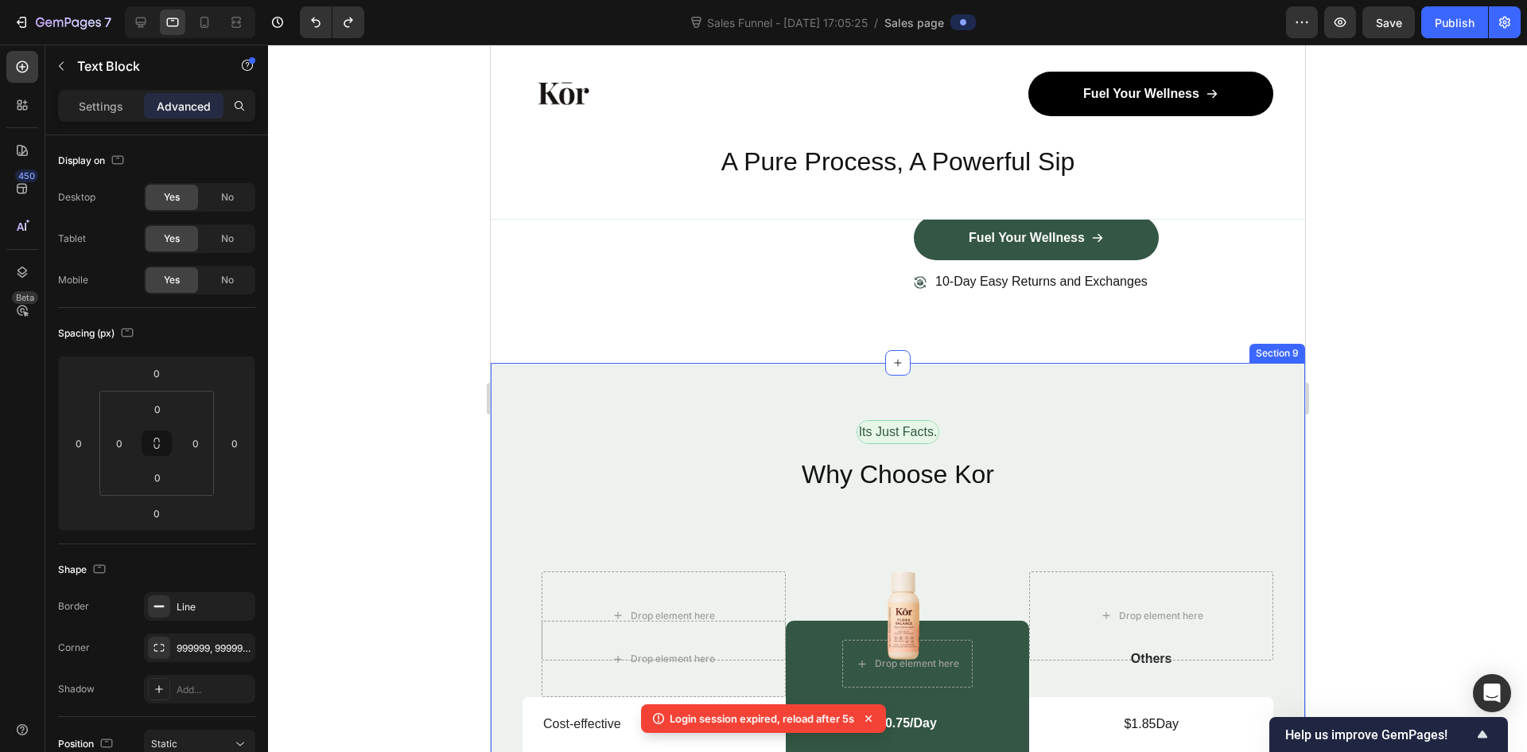
click at [1526, 481] on div at bounding box center [897, 398] width 1259 height 707
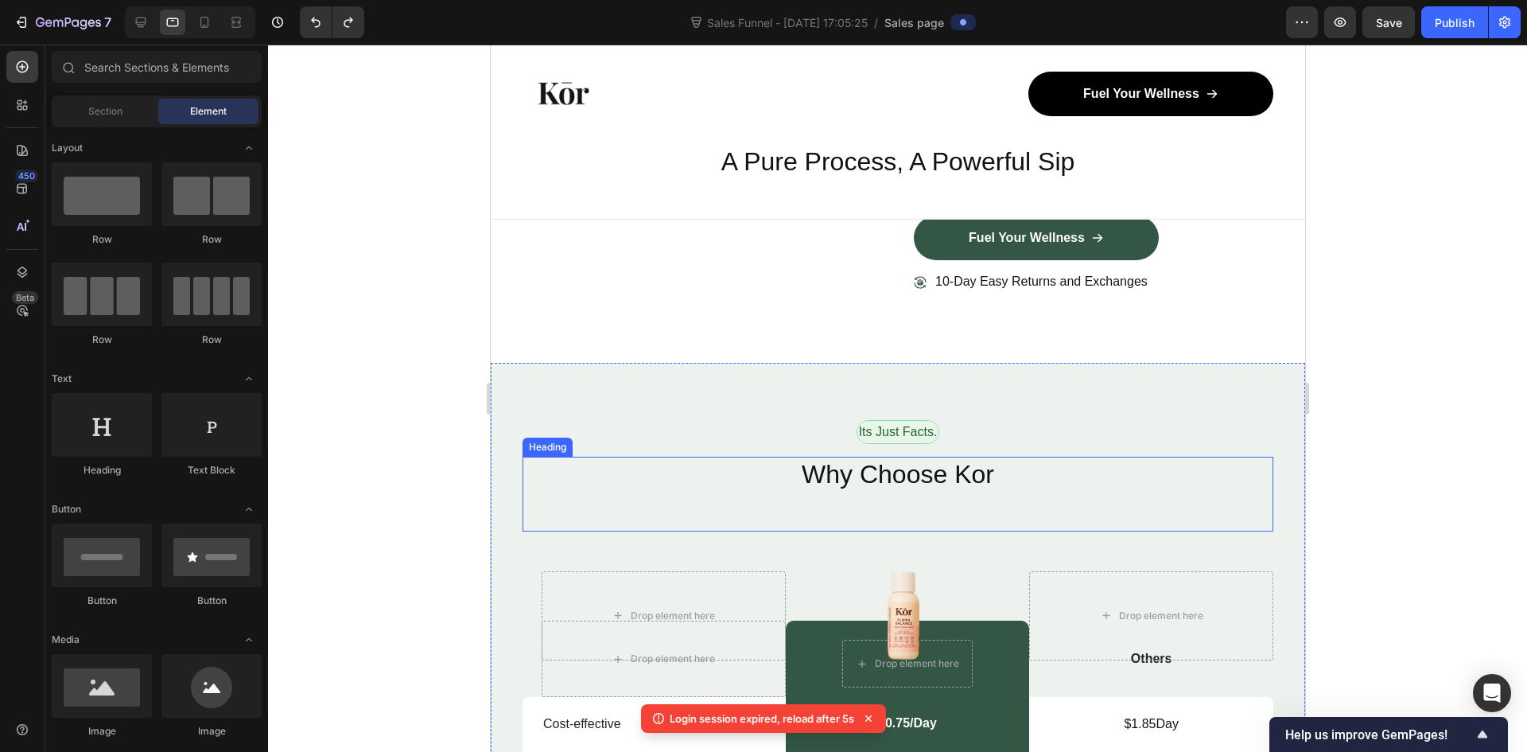
click at [914, 479] on p "Why Choose Kor" at bounding box center [897, 474] width 748 height 33
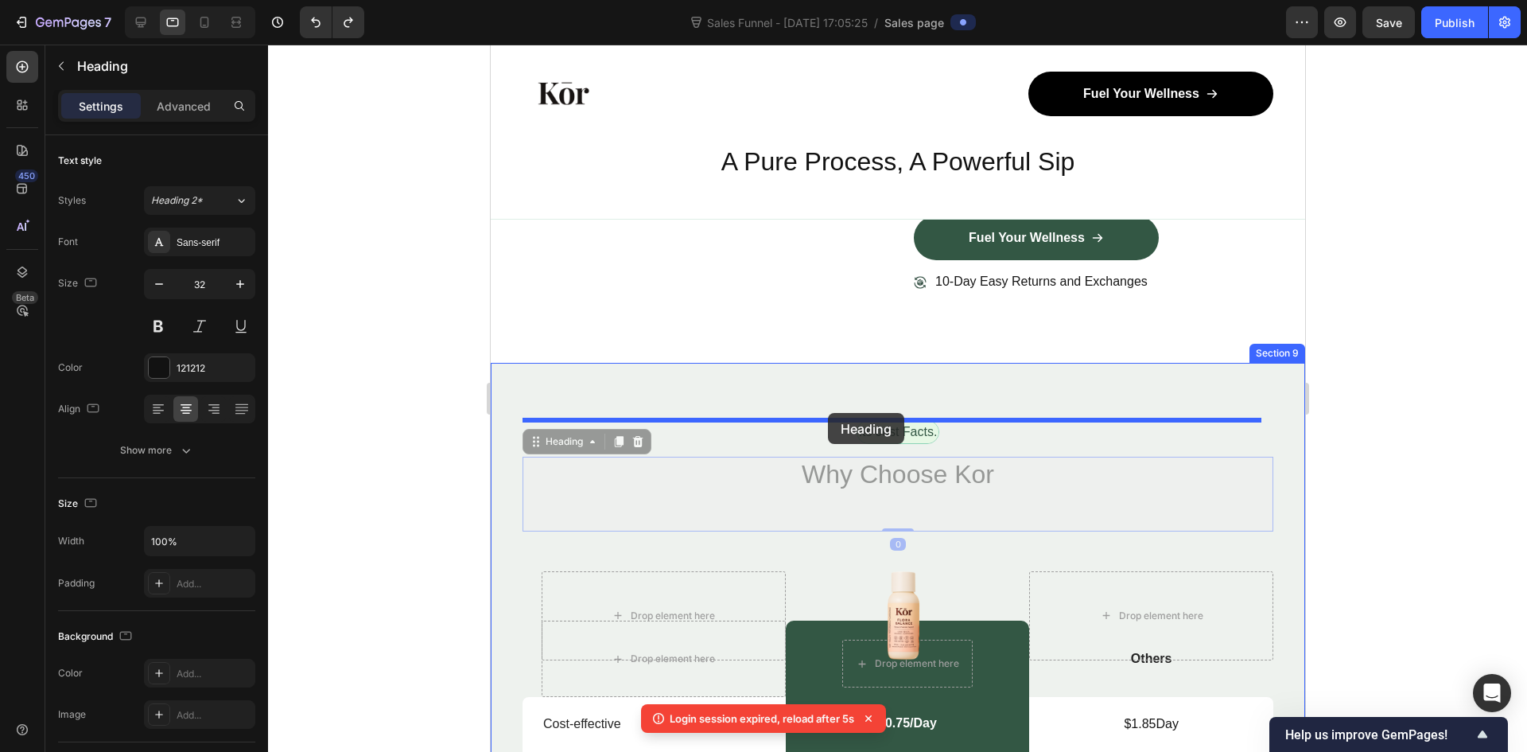
drag, startPoint x: 534, startPoint y: 445, endPoint x: 827, endPoint y: 413, distance: 295.3
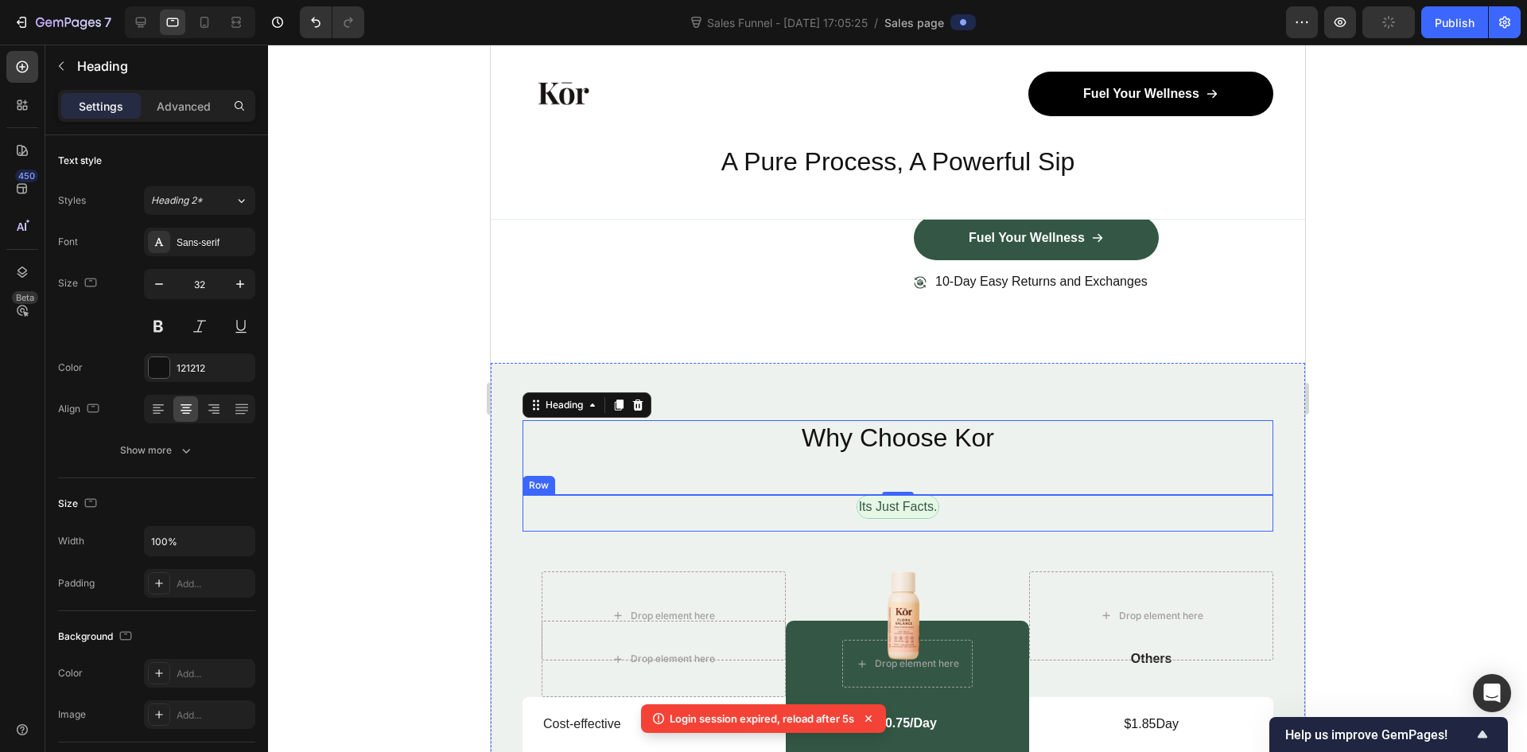
click at [1049, 515] on div "Its Just Facts. Text Block Row" at bounding box center [897, 513] width 751 height 37
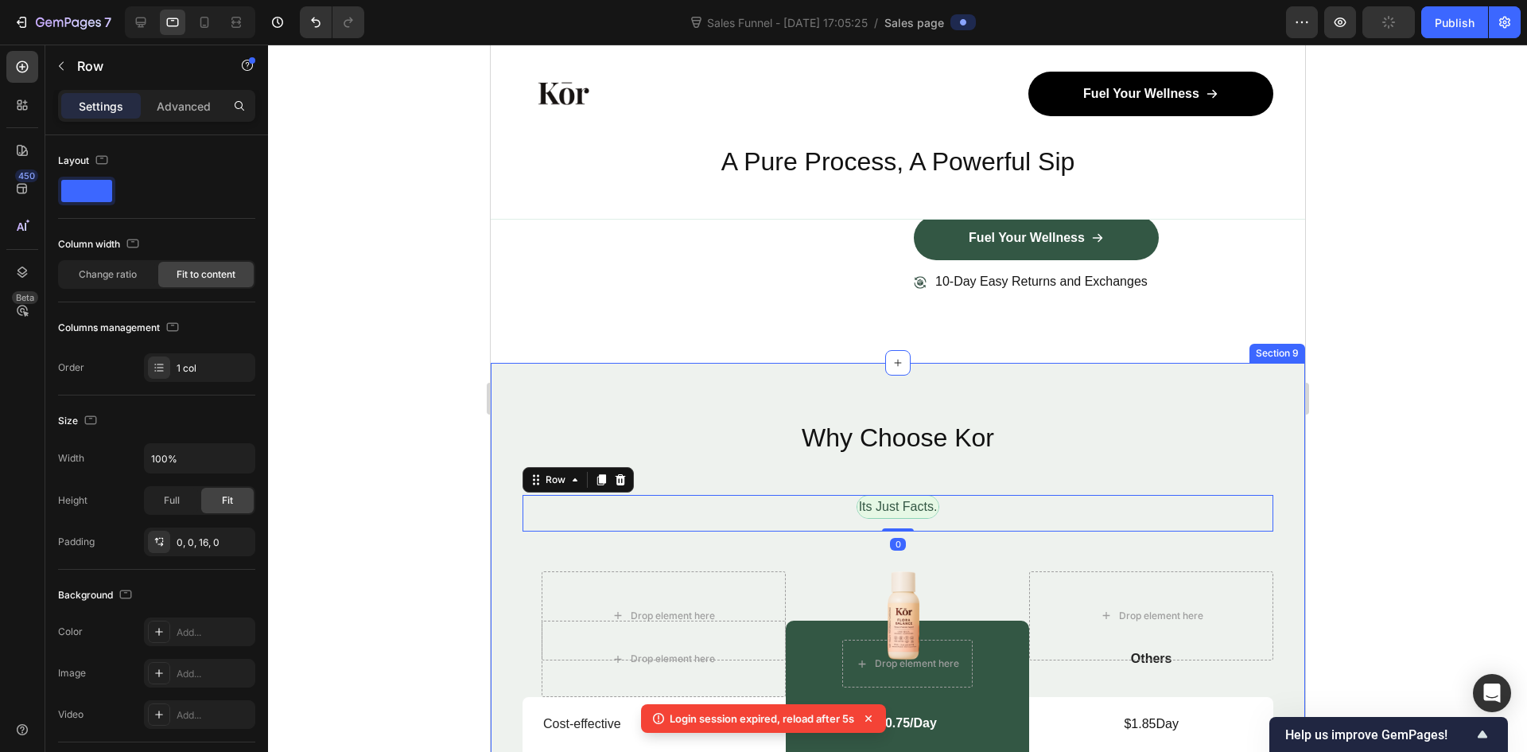
click at [1437, 517] on div at bounding box center [897, 398] width 1259 height 707
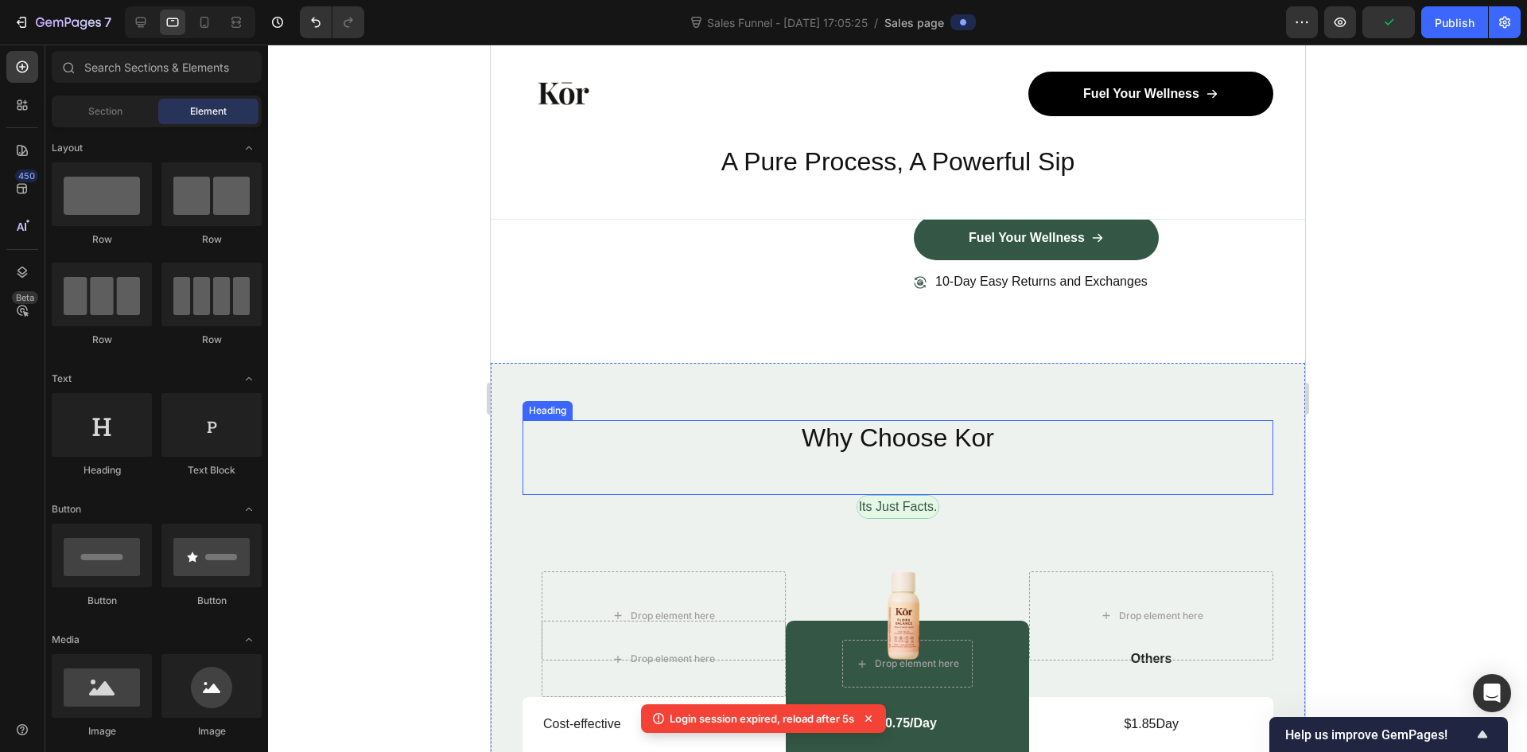
click at [1002, 459] on div "Why Choose Kor Heading" at bounding box center [897, 457] width 751 height 75
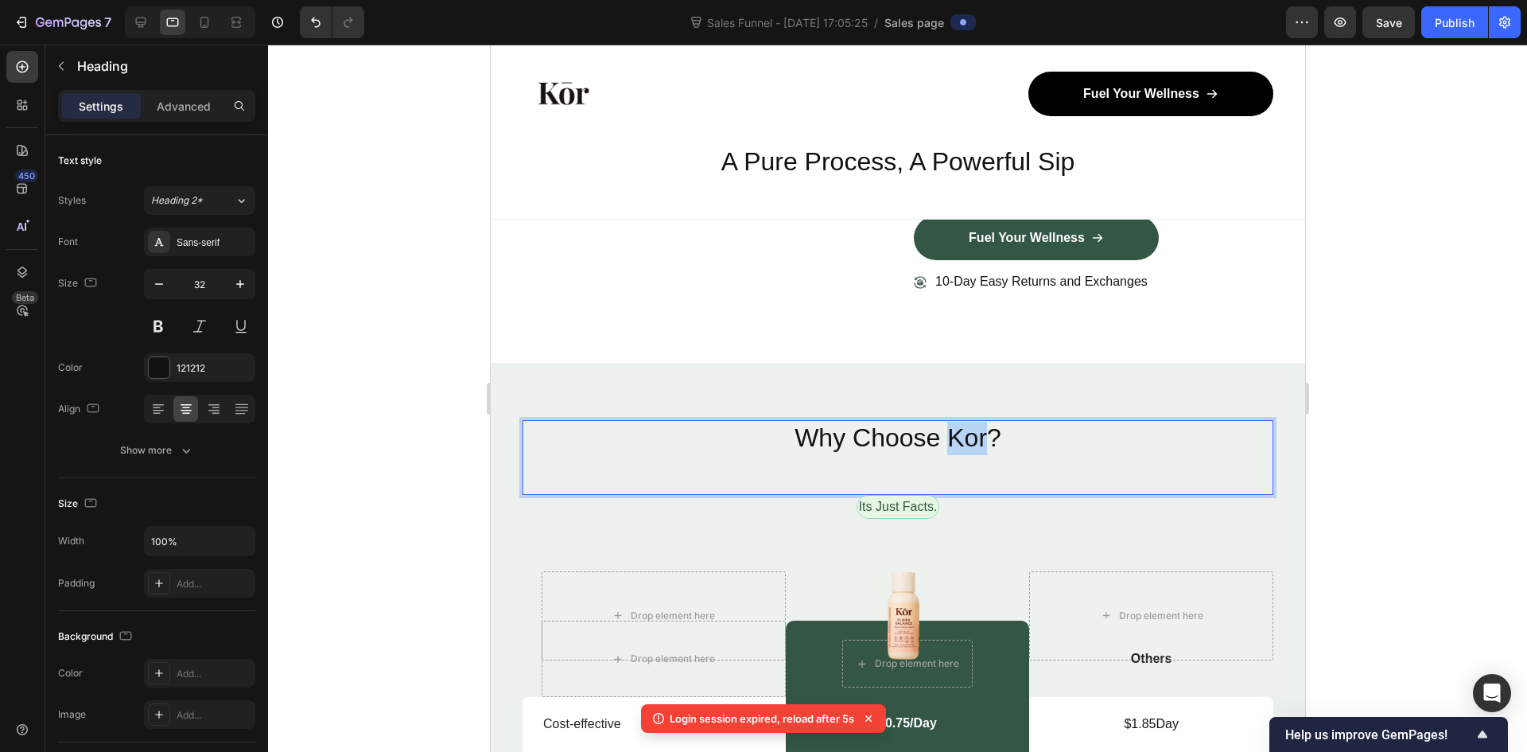
drag, startPoint x: 976, startPoint y: 442, endPoint x: 943, endPoint y: 439, distance: 33.6
click at [945, 440] on p "Why Choose Kor?" at bounding box center [897, 438] width 748 height 33
click at [1524, 453] on div at bounding box center [897, 398] width 1259 height 707
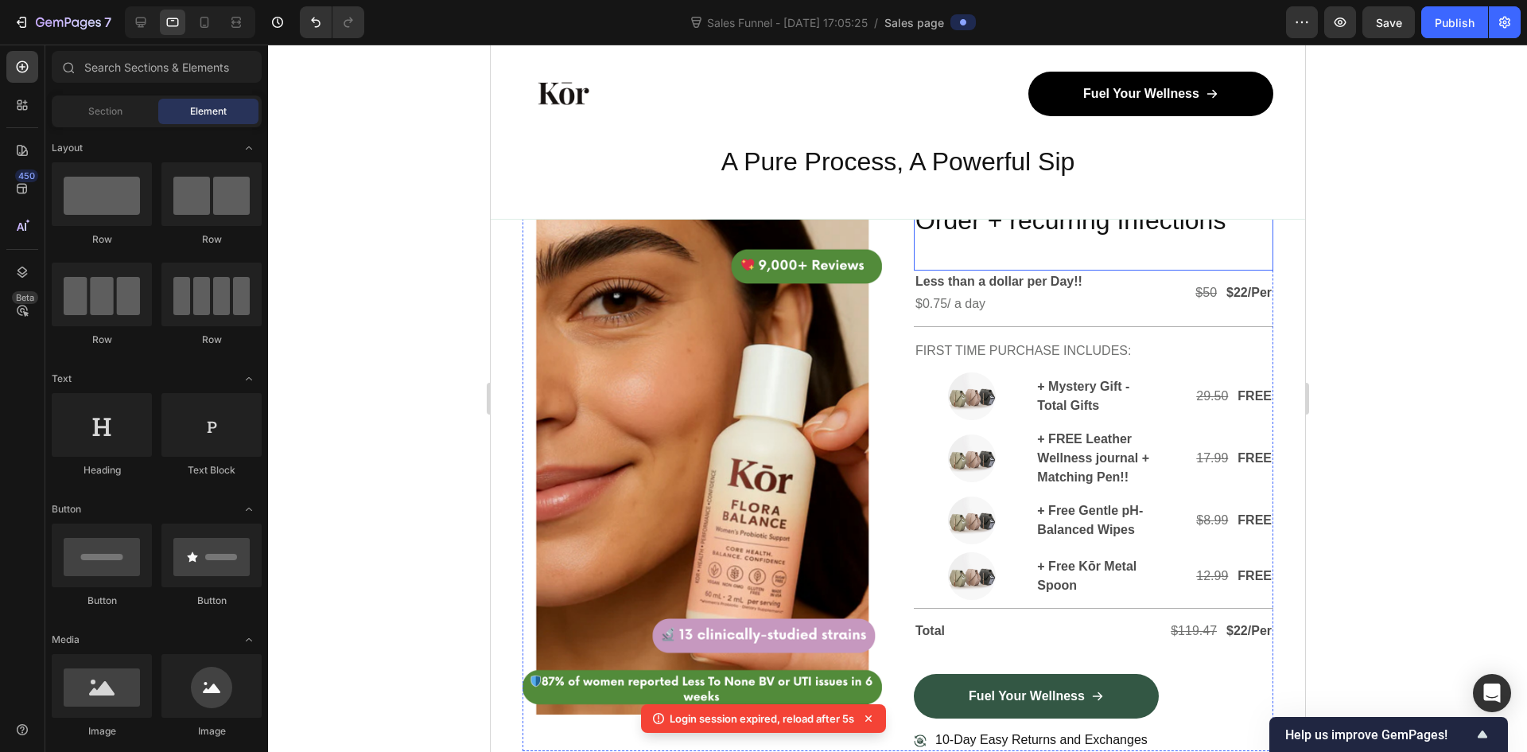
scroll to position [4548, 0]
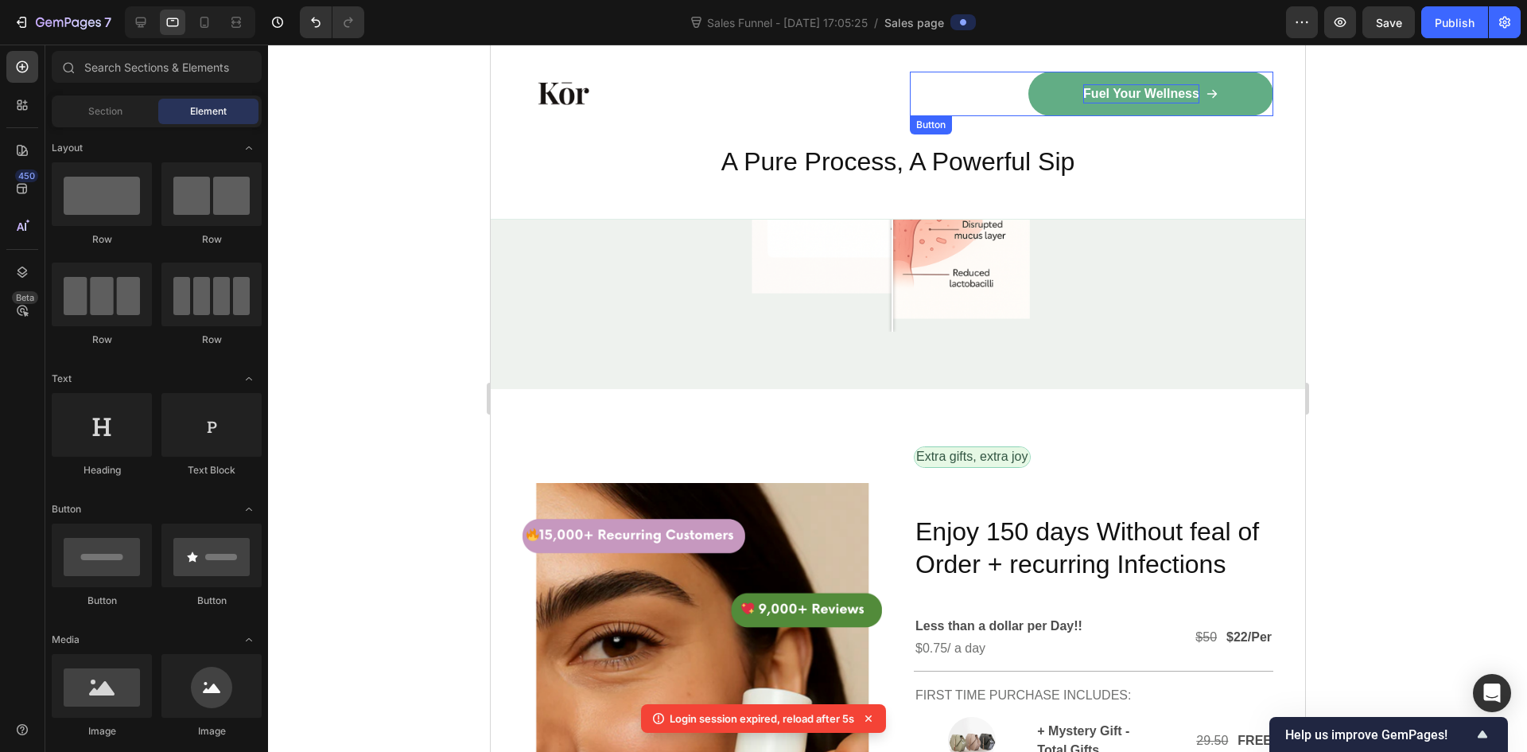
click at [1145, 88] on p "Fuel Your Wellness" at bounding box center [1141, 93] width 116 height 19
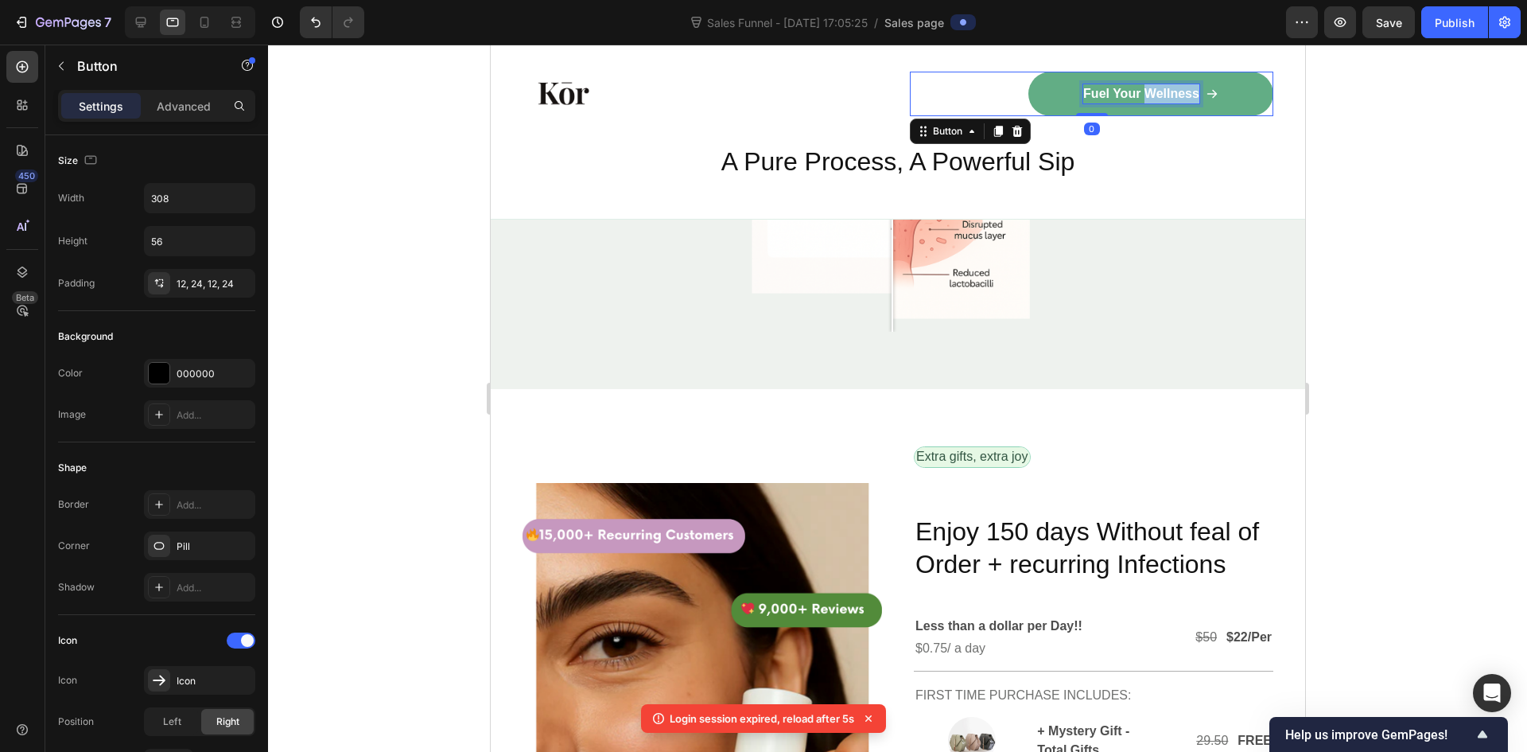
click at [1145, 88] on p "Fuel Your Wellness" at bounding box center [1141, 93] width 116 height 19
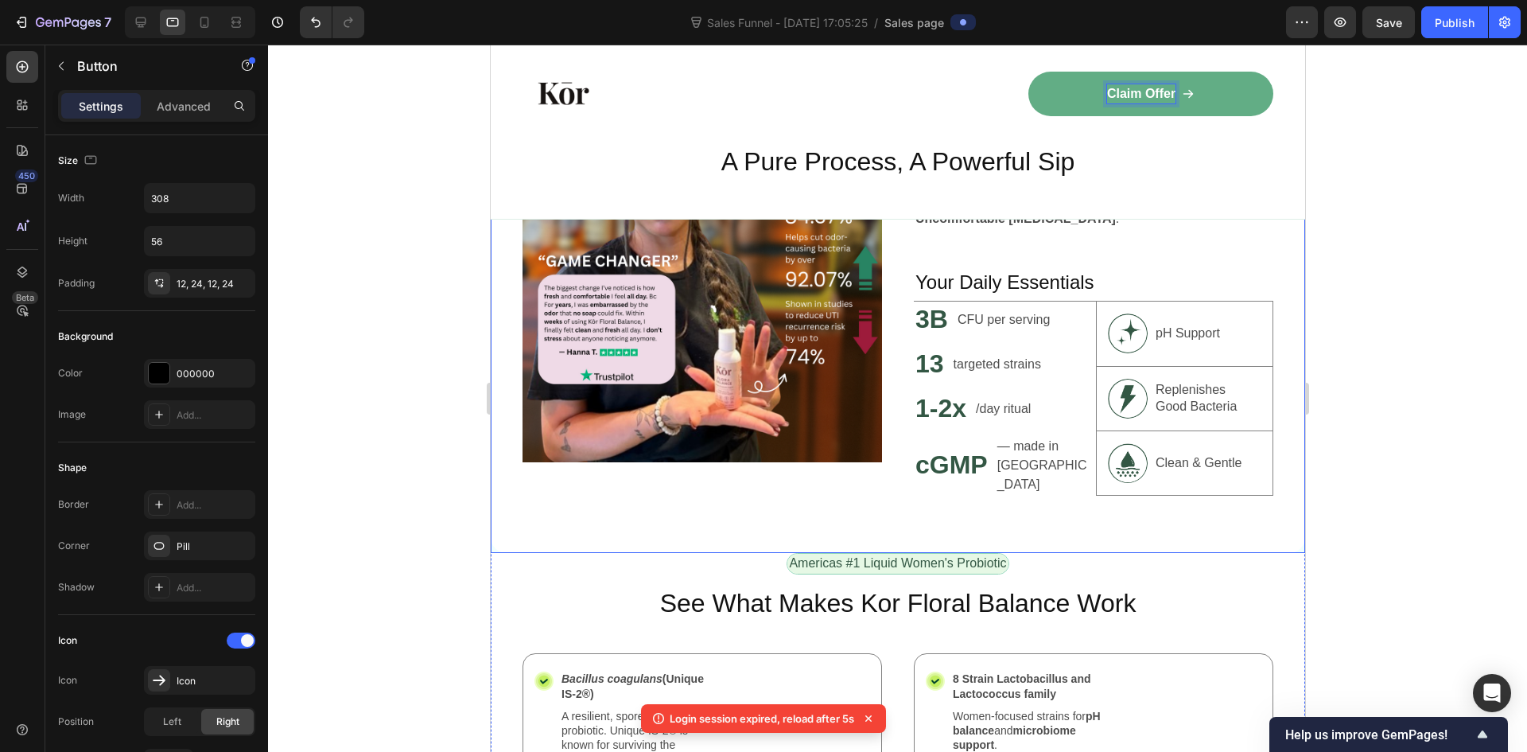
scroll to position [969, 0]
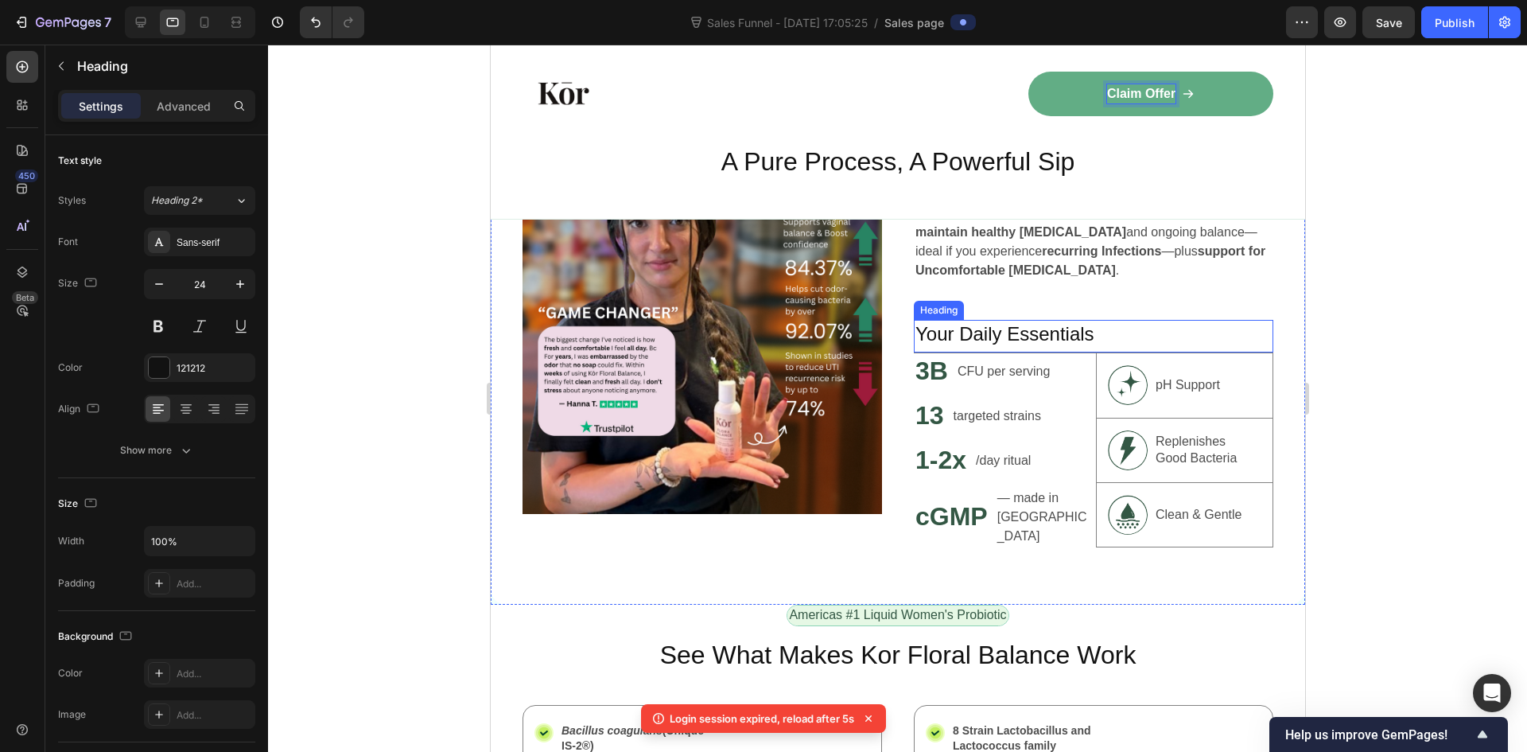
click at [1005, 325] on h2 "Your Daily Essentials" at bounding box center [1093, 334] width 360 height 28
click at [1005, 325] on p "Your Daily Essentials" at bounding box center [1093, 333] width 356 height 25
click at [1428, 344] on div at bounding box center [897, 398] width 1259 height 707
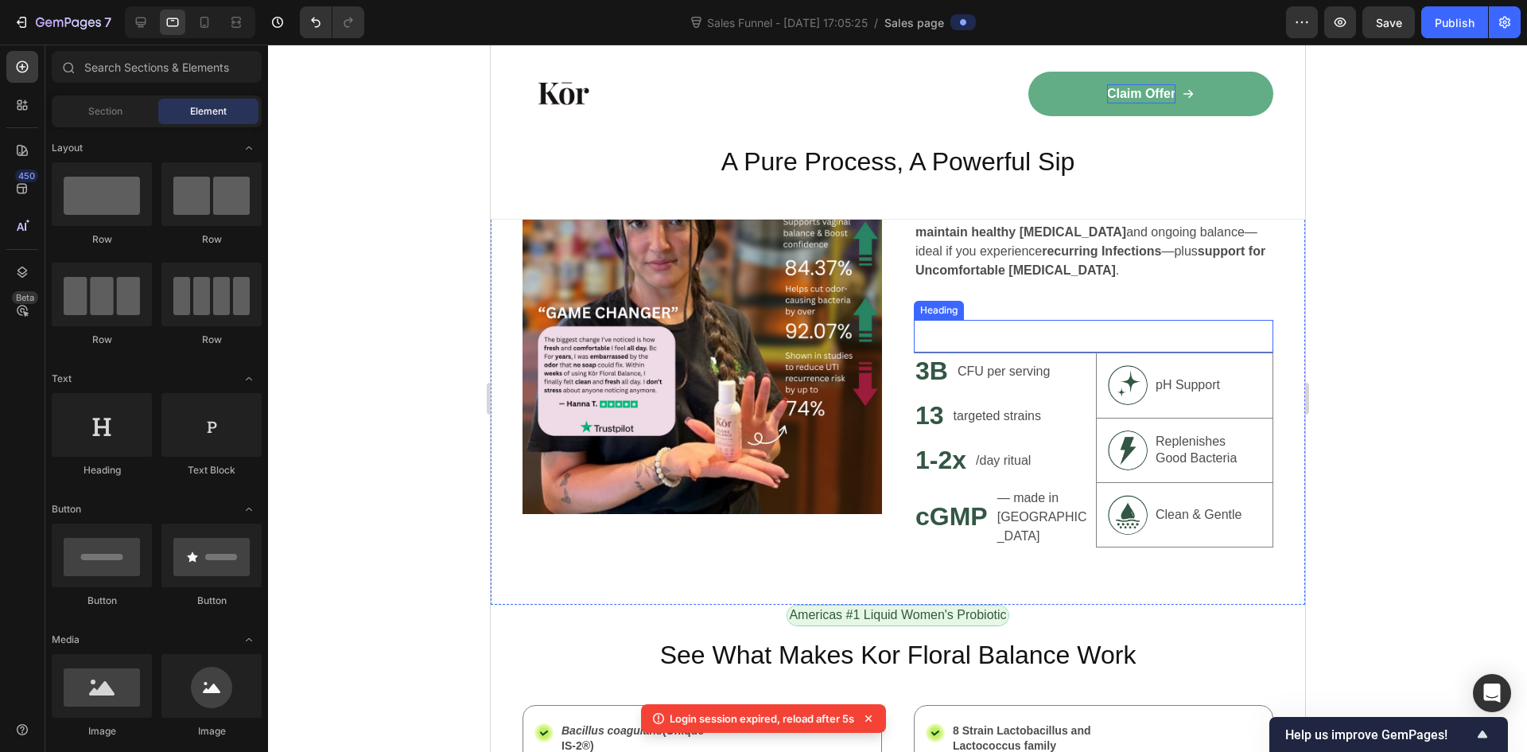
click at [1032, 331] on p "Rich Text Editor. Editing area: main" at bounding box center [1093, 333] width 356 height 25
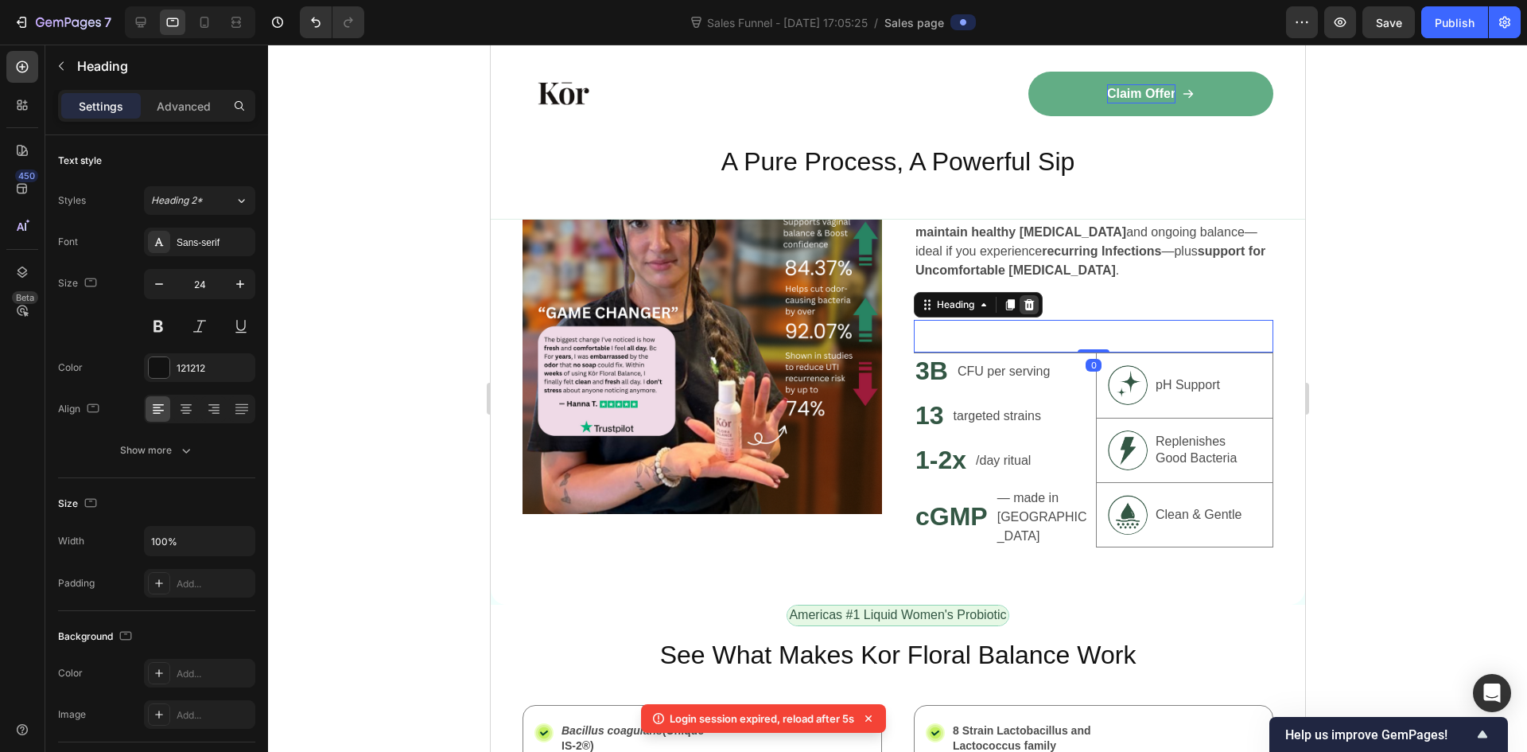
click at [1028, 307] on icon at bounding box center [1028, 304] width 13 height 13
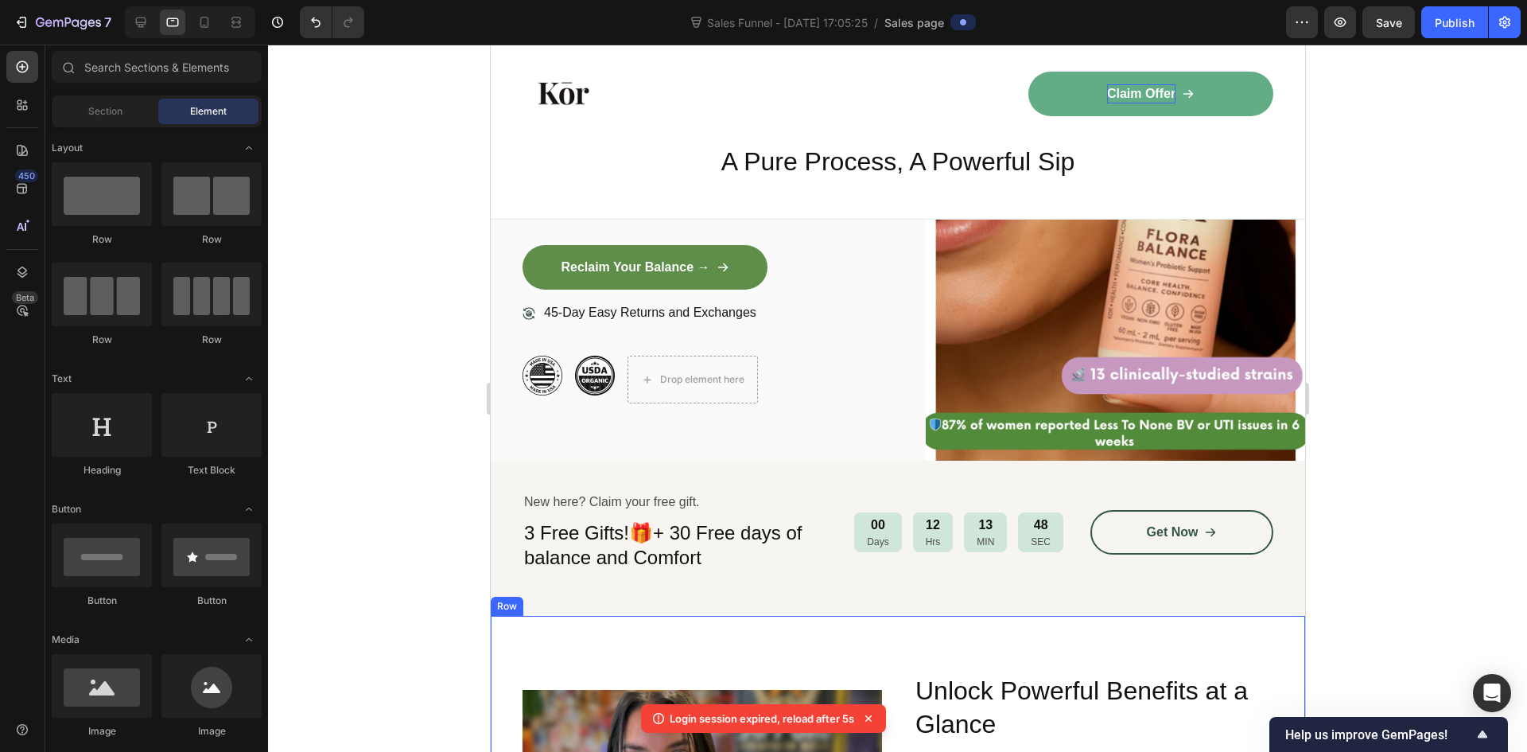
scroll to position [412, 0]
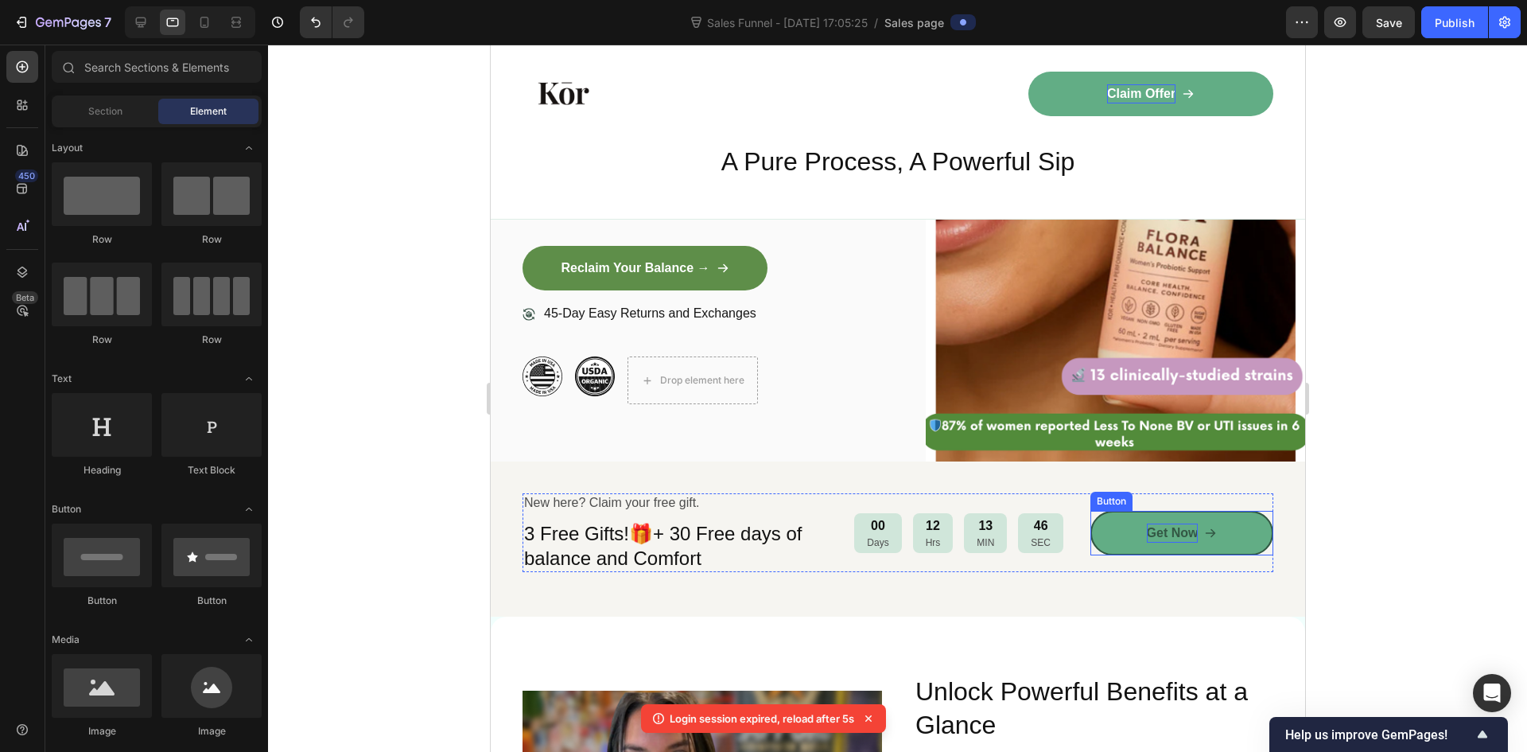
click at [1172, 538] on p "Get Now" at bounding box center [1172, 532] width 52 height 19
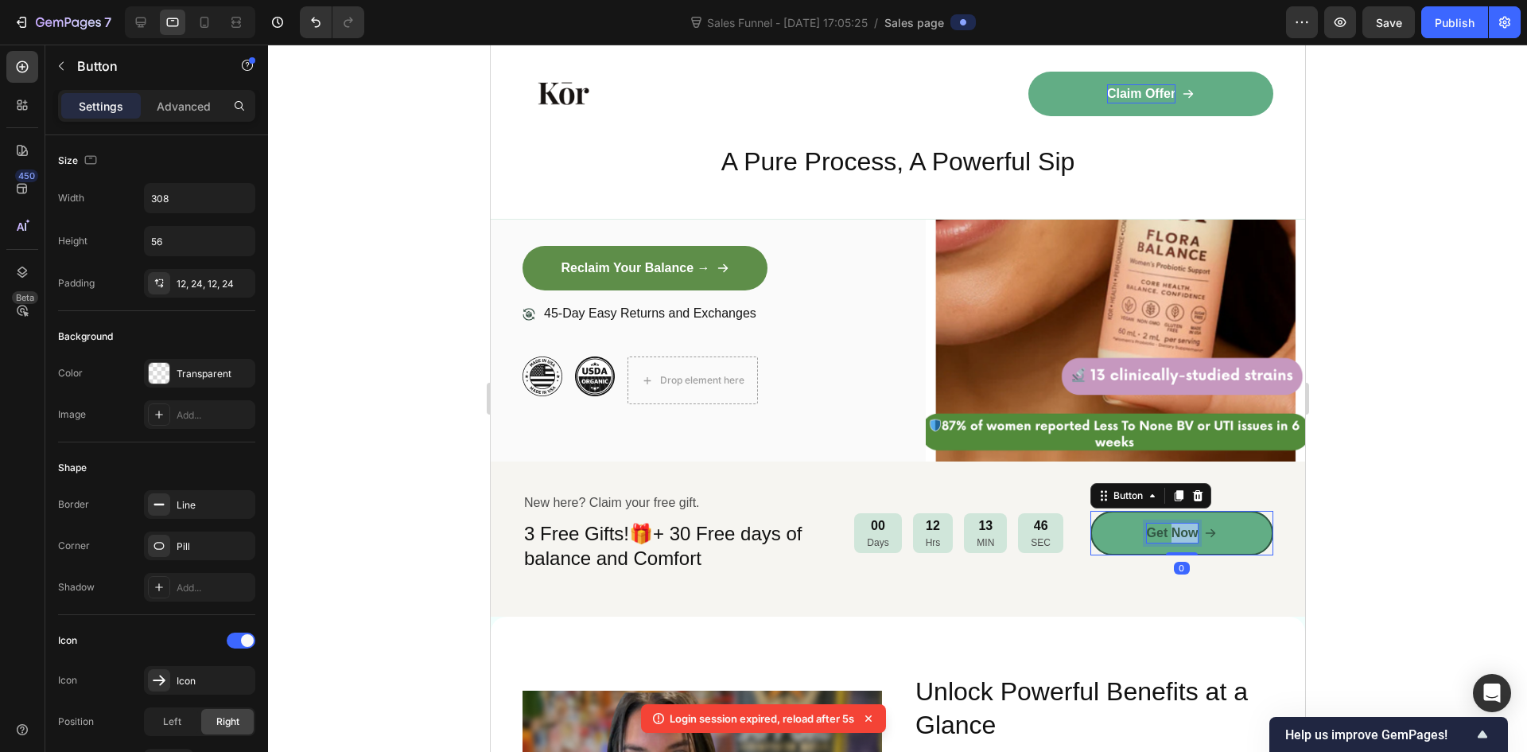
click at [1172, 538] on p "Get Now" at bounding box center [1172, 532] width 52 height 19
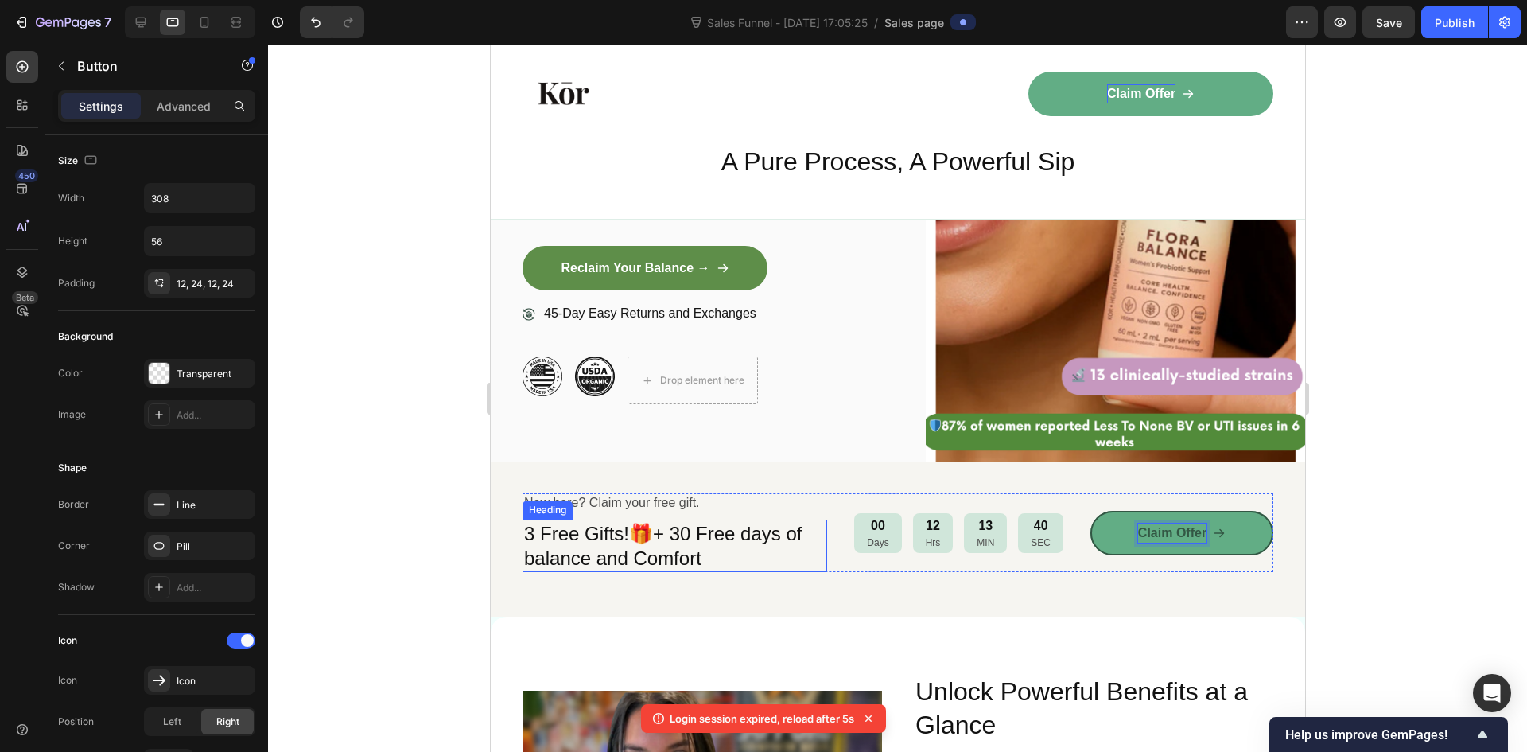
click at [545, 538] on h2 "3 Free Gifts!🎁+ 30 Free days of balance and Comfort" at bounding box center [674, 545] width 305 height 52
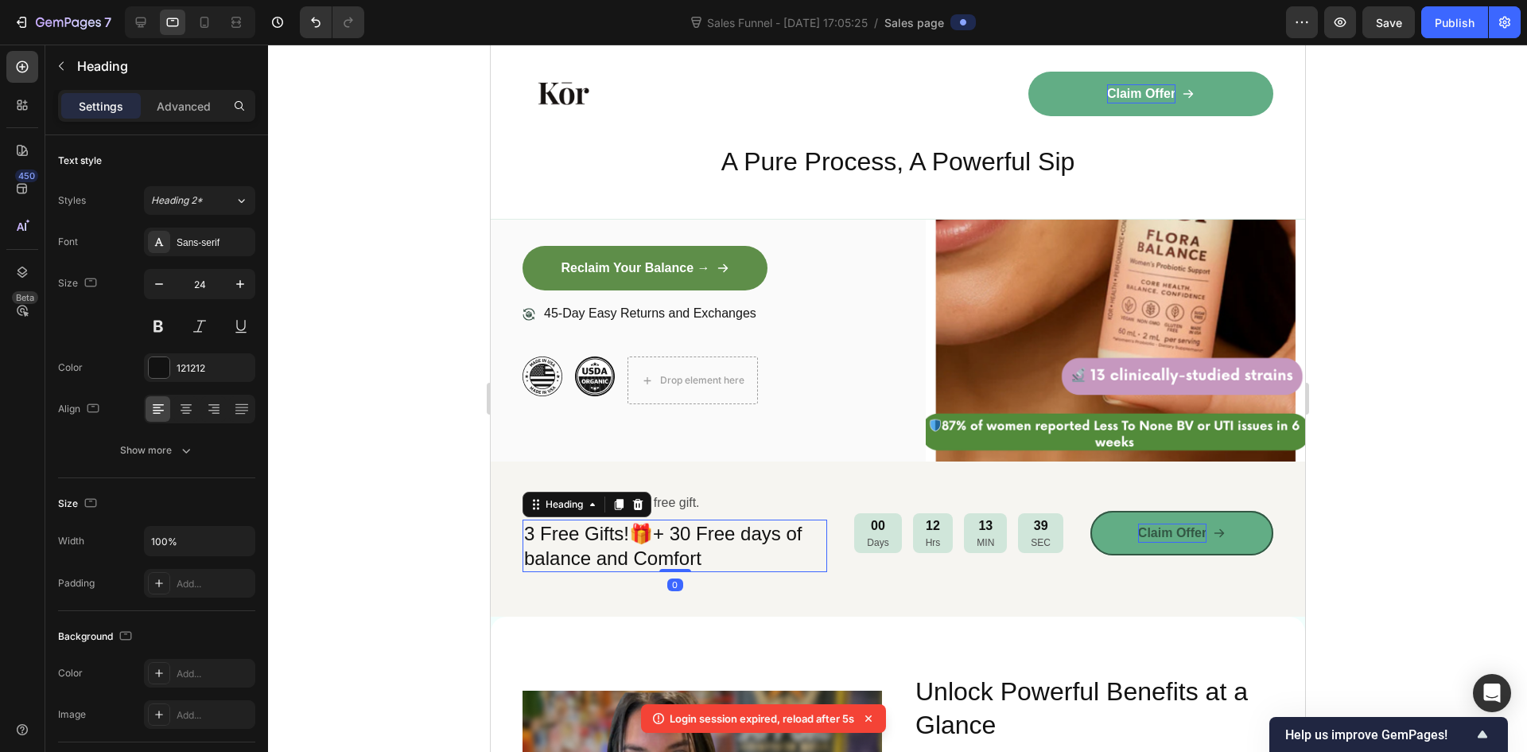
click at [537, 538] on h2 "3 Free Gifts!🎁+ 30 Free days of balance and Comfort" at bounding box center [674, 545] width 305 height 52
click at [537, 538] on p "3 Free Gifts!🎁+ 30 Free days of balance and Comfort" at bounding box center [673, 545] width 301 height 49
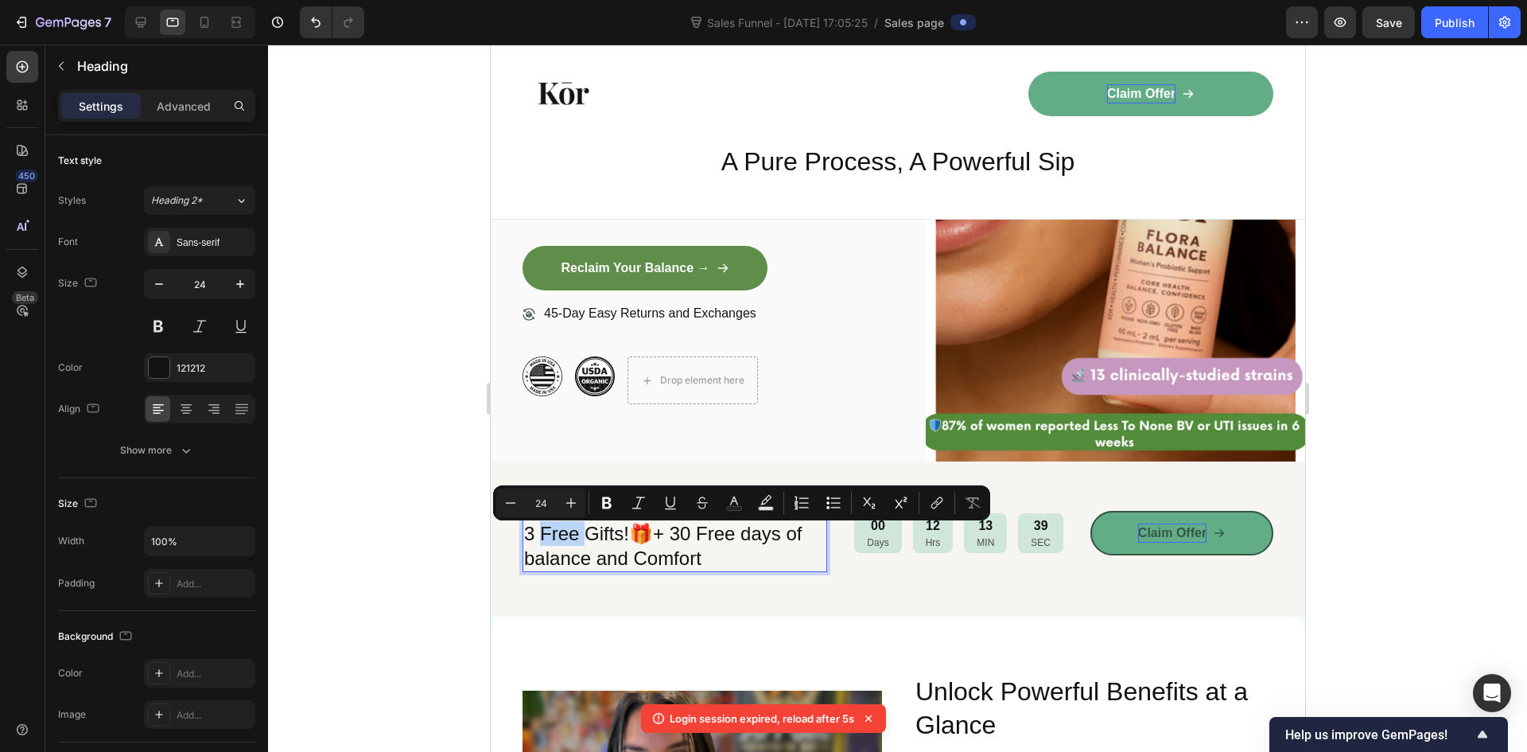
click at [537, 538] on p "3 Free Gifts!🎁+ 30 Free days of balance and Comfort" at bounding box center [673, 545] width 301 height 49
click at [537, 531] on p "3 Free Gifts!🎁+ 30 Free days of balance and Comfort" at bounding box center [673, 545] width 301 height 49
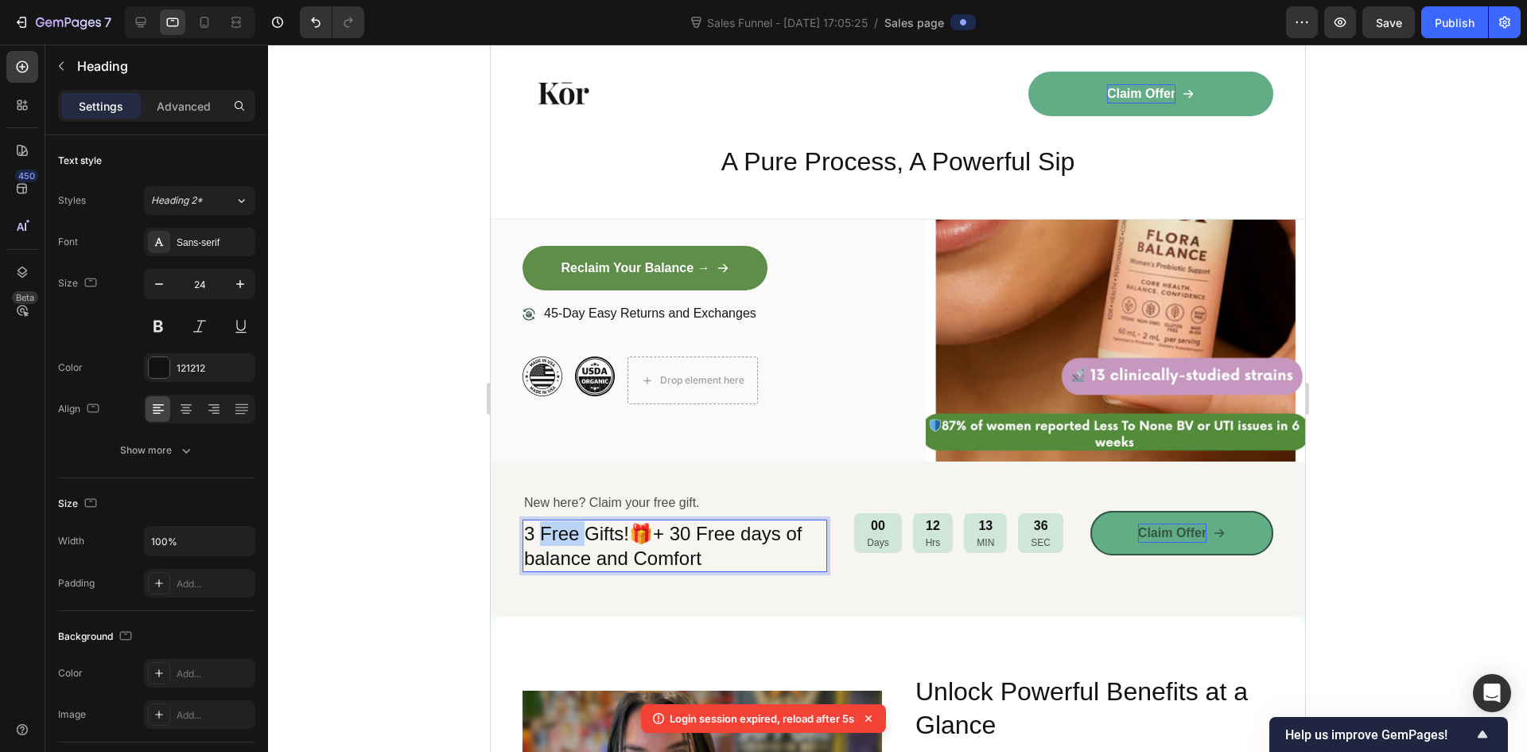
click at [537, 531] on p "3 Free Gifts!🎁+ 30 Free days of balance and Comfort" at bounding box center [673, 545] width 301 height 49
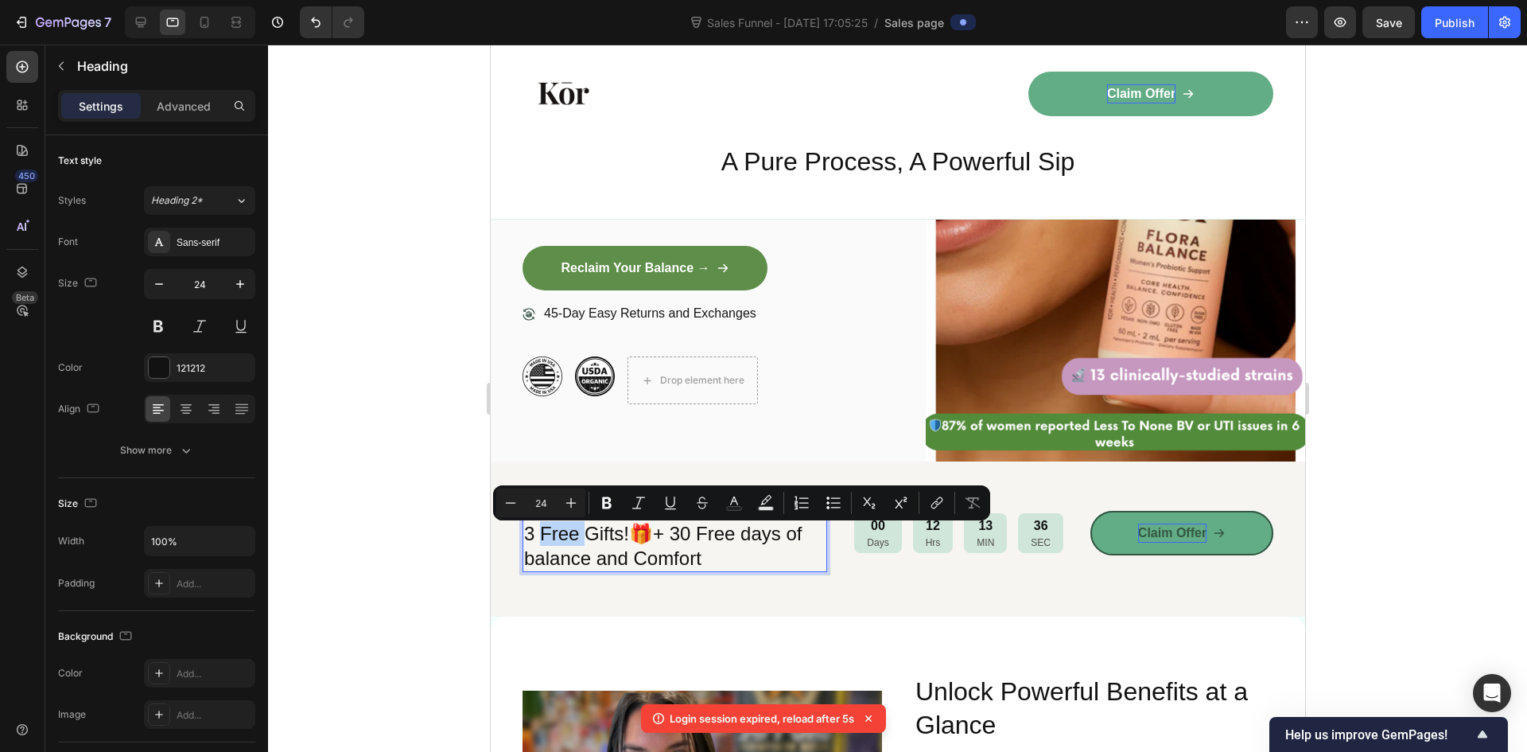
click at [537, 531] on p "3 Free Gifts!🎁+ 30 Free days of balance and Comfort" at bounding box center [673, 545] width 301 height 49
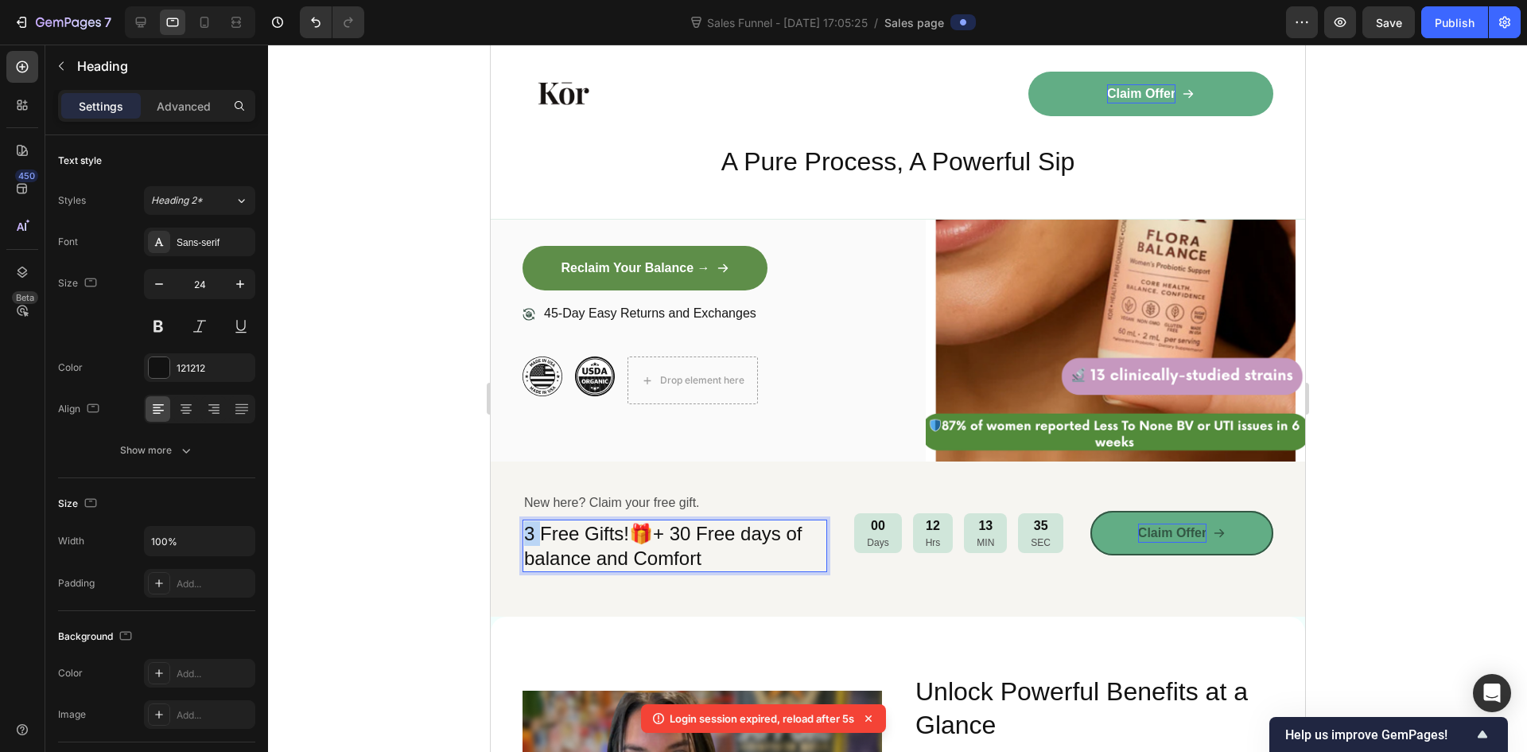
drag, startPoint x: 534, startPoint y: 531, endPoint x: 519, endPoint y: 532, distance: 15.1
click at [519, 532] on div "New here? Claim your free gift. Text Block 3 Free Gifts!🎁+ 30 Free days of bala…" at bounding box center [897, 538] width 814 height 155
drag, startPoint x: 665, startPoint y: 538, endPoint x: 656, endPoint y: 538, distance: 8.7
click at [656, 538] on p "3 Free Gifts!🎁+ 30 Free days of balance and Comfort" at bounding box center [673, 545] width 301 height 49
click at [733, 561] on p "3 Free Gifts!🎁And 30 Free days of balance and Comfort" at bounding box center [673, 545] width 301 height 49
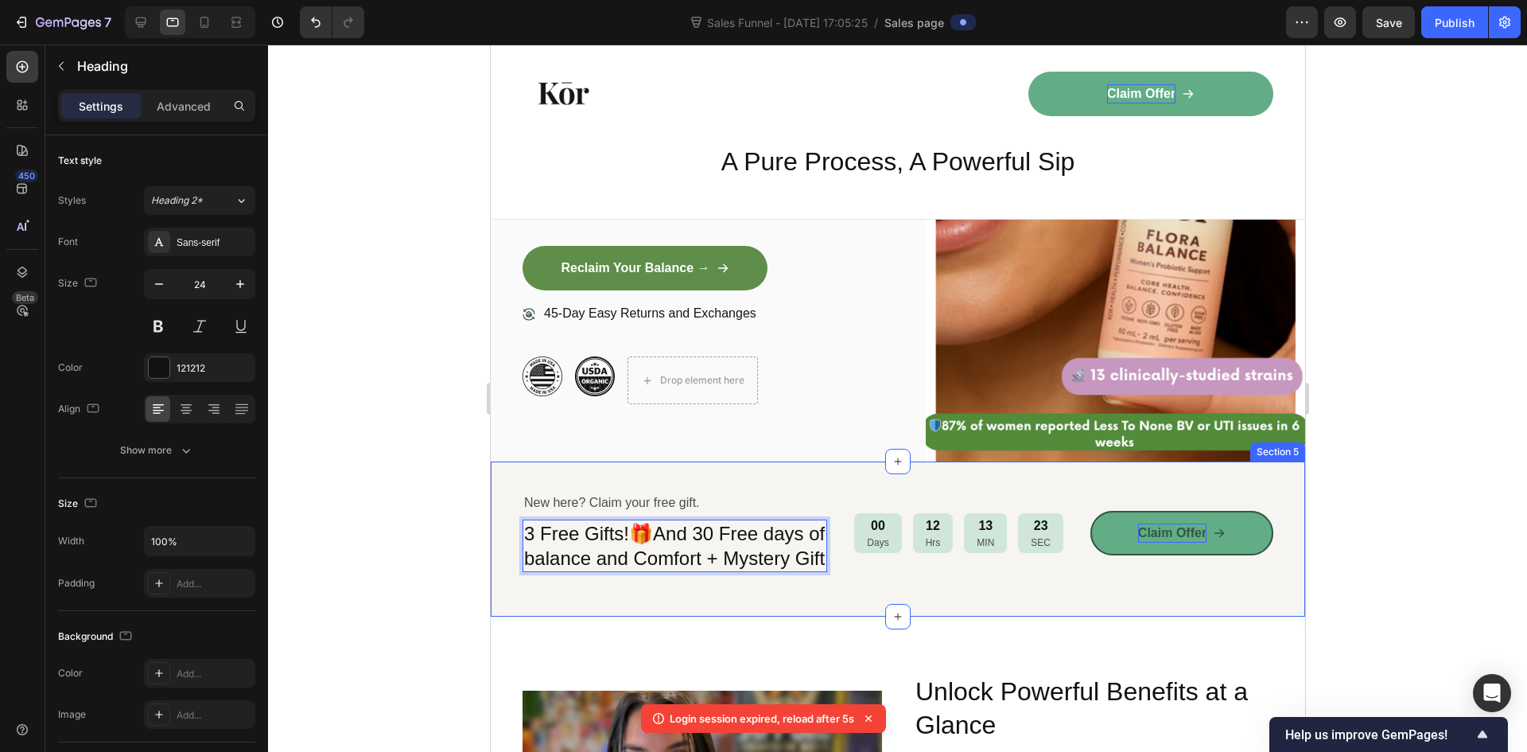
click at [935, 616] on div "New here? Claim your free gift. Text Block 3 Free Gifts!🎁And 30 Free days of ba…" at bounding box center [897, 538] width 814 height 155
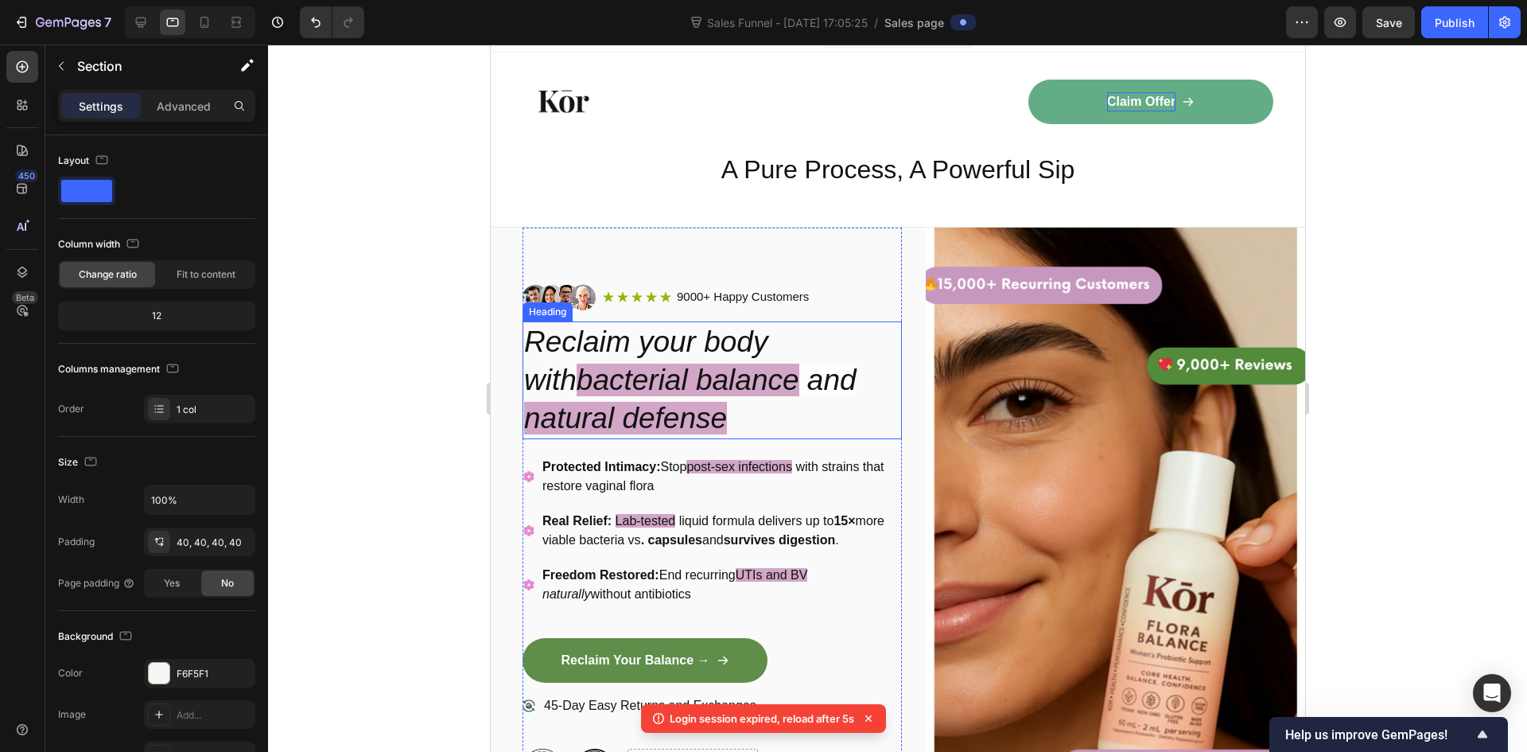
scroll to position [0, 0]
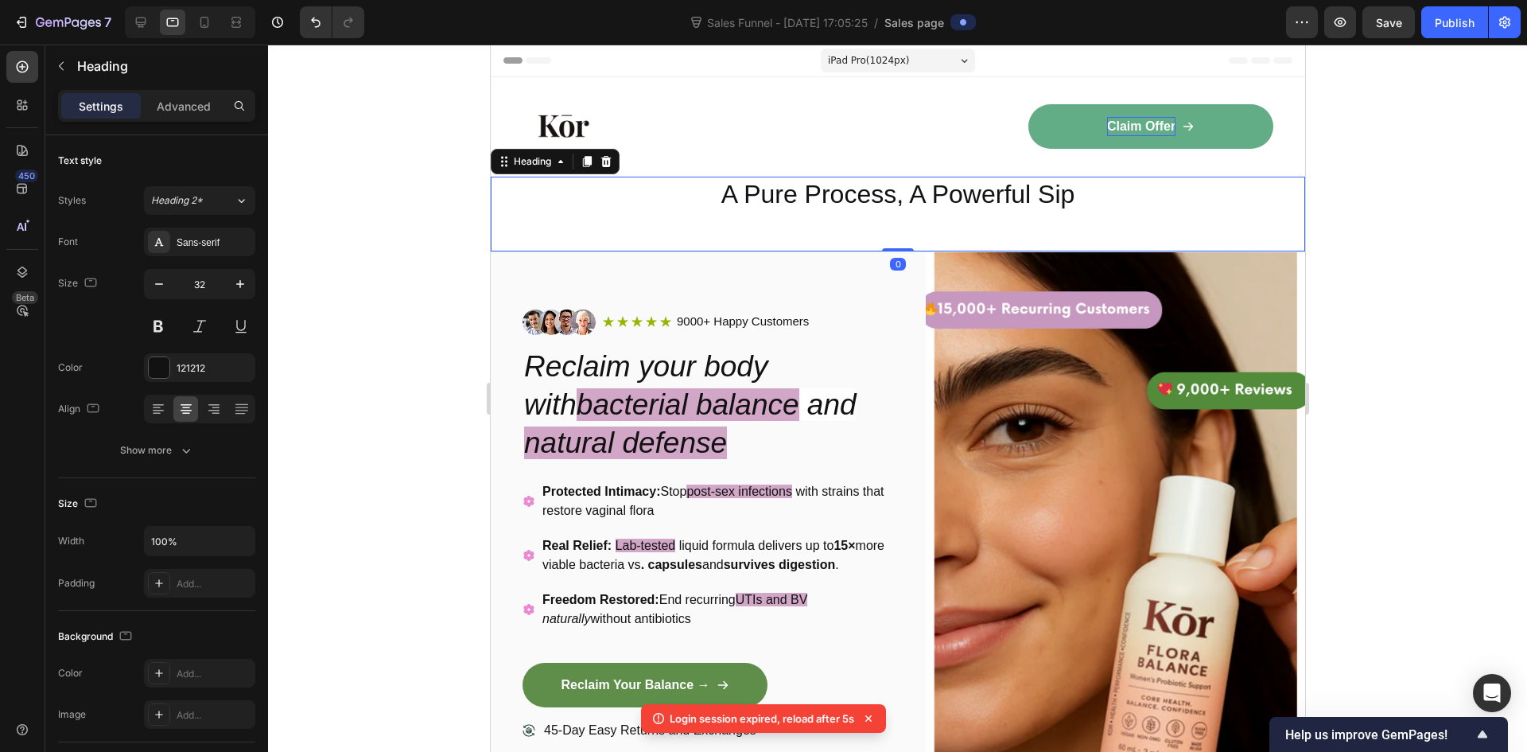
click at [1023, 214] on div "A Pure Process, A Powerful Sip Heading 0" at bounding box center [897, 214] width 814 height 75
click at [883, 200] on h2 "A Pure Process, A Powerful Sip" at bounding box center [897, 195] width 814 height 37
click at [883, 200] on p "A Pure Process, A Powerful Sip" at bounding box center [897, 194] width 811 height 33
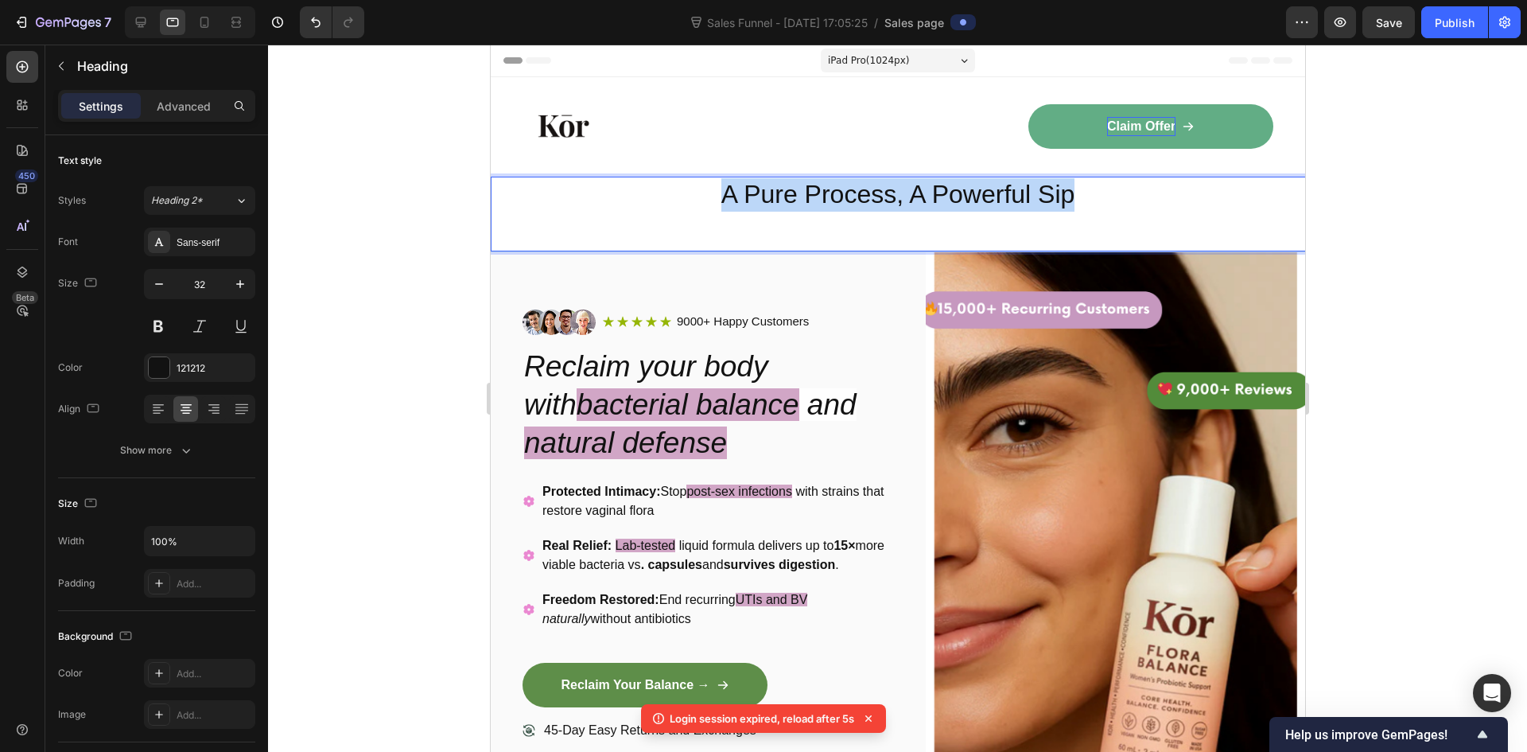
click at [883, 200] on p "A Pure Process, A Powerful Sip" at bounding box center [897, 194] width 811 height 33
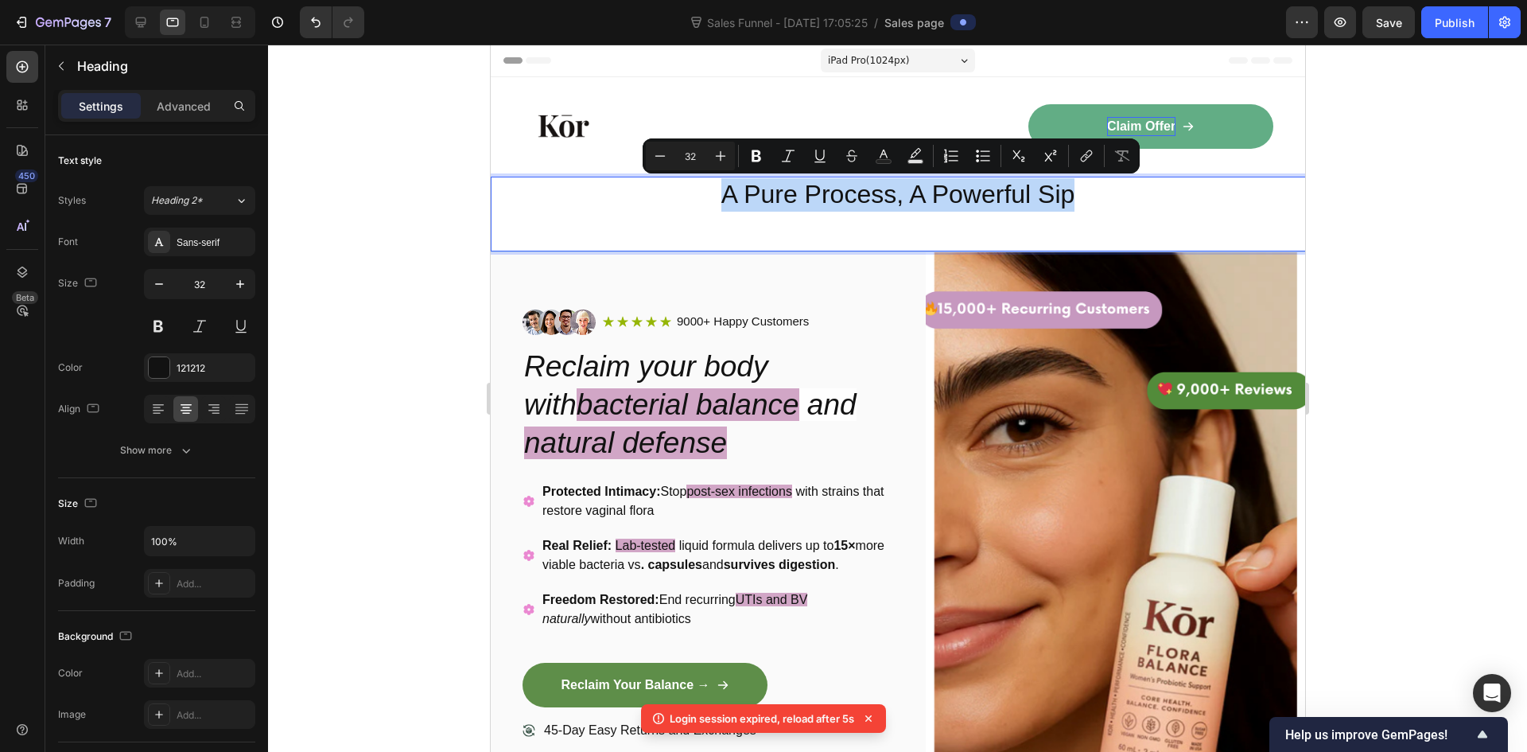
click at [1090, 229] on div "A Pure Process, A Powerful Sip Heading 0" at bounding box center [897, 214] width 814 height 75
click at [990, 206] on p "A Pure Process, A Powerful Sip" at bounding box center [897, 194] width 811 height 33
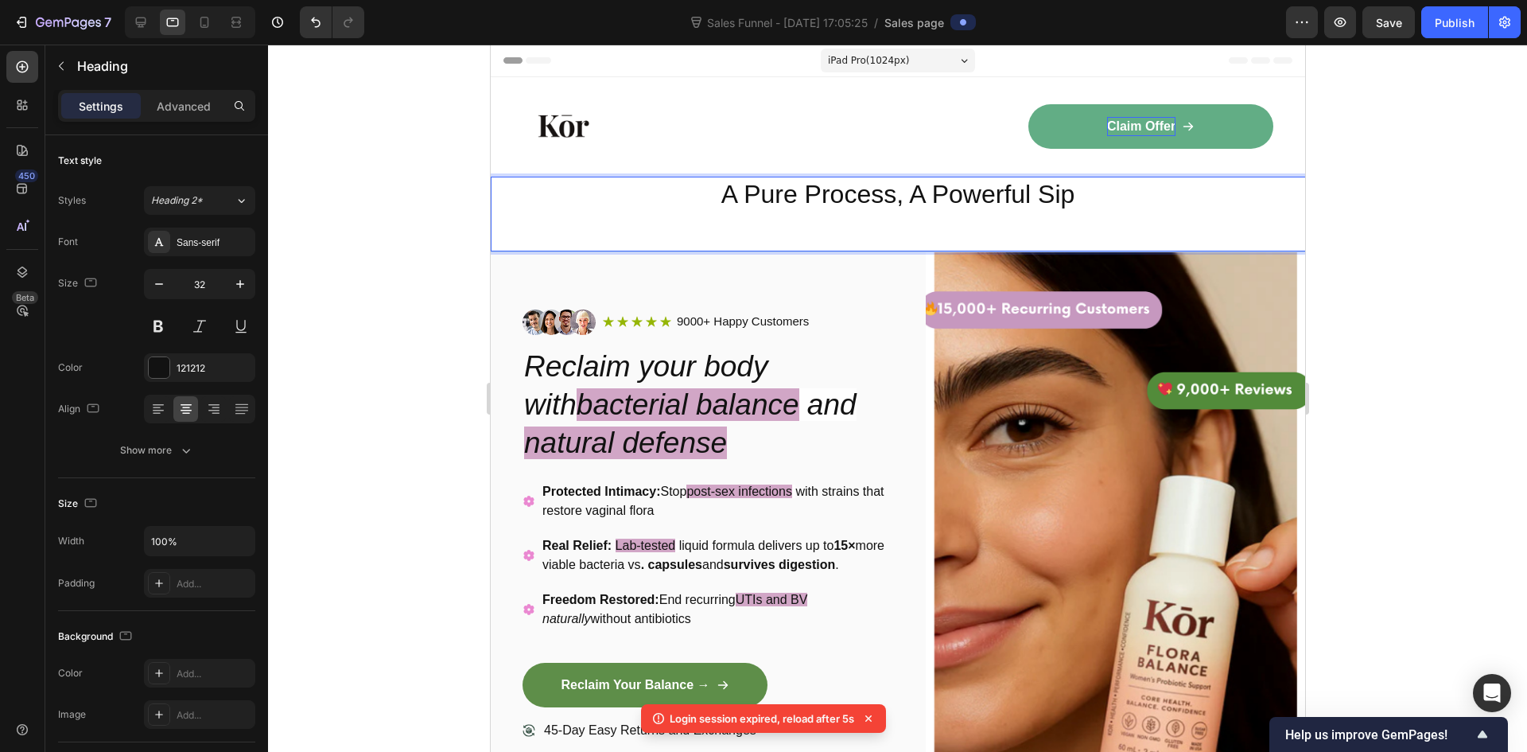
click at [900, 192] on p "A Pure Process, A Powerful Sip" at bounding box center [897, 194] width 811 height 33
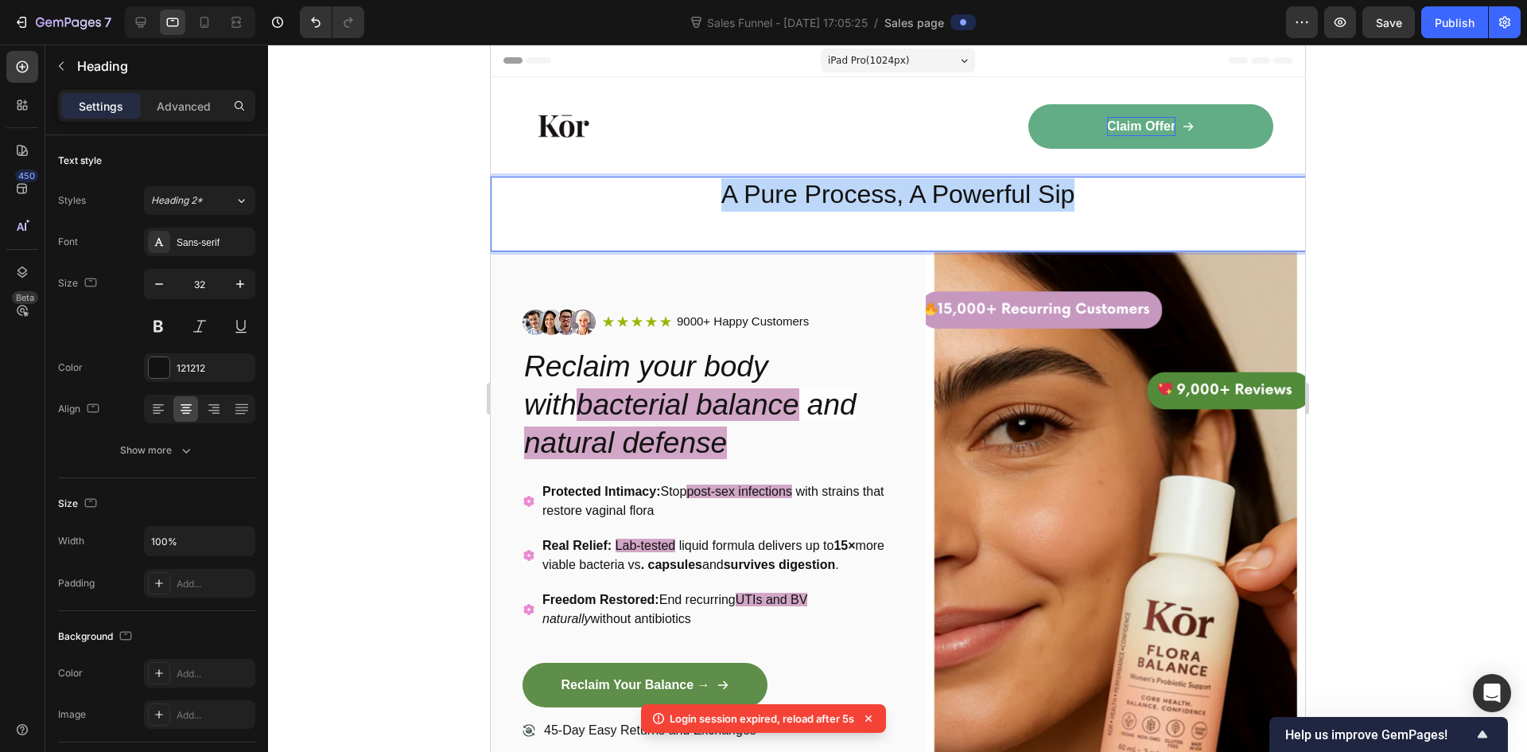
click at [900, 192] on p "A Pure Process, A Powerful Sip" at bounding box center [897, 194] width 811 height 33
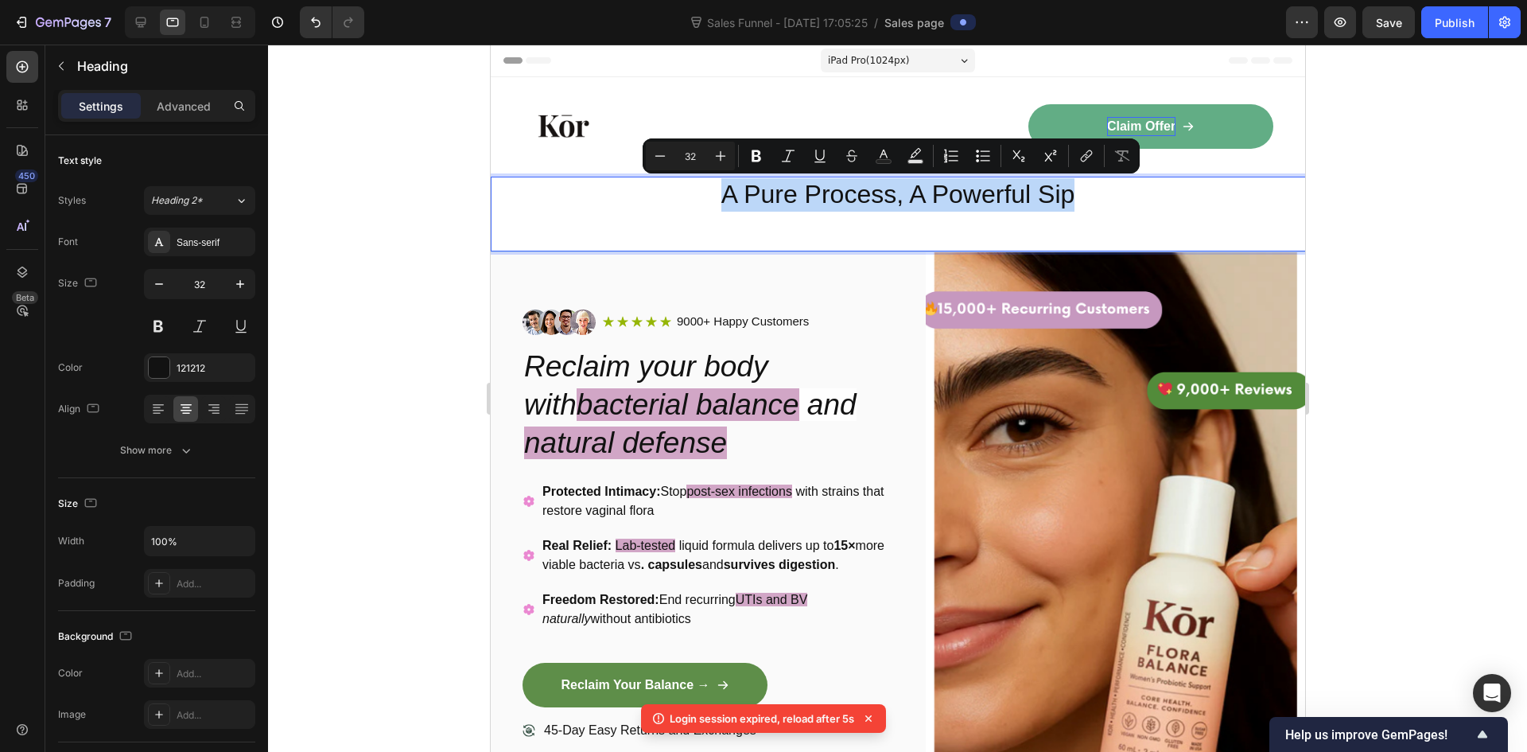
click at [919, 209] on p "A Pure Process, A Powerful Sip" at bounding box center [897, 194] width 811 height 33
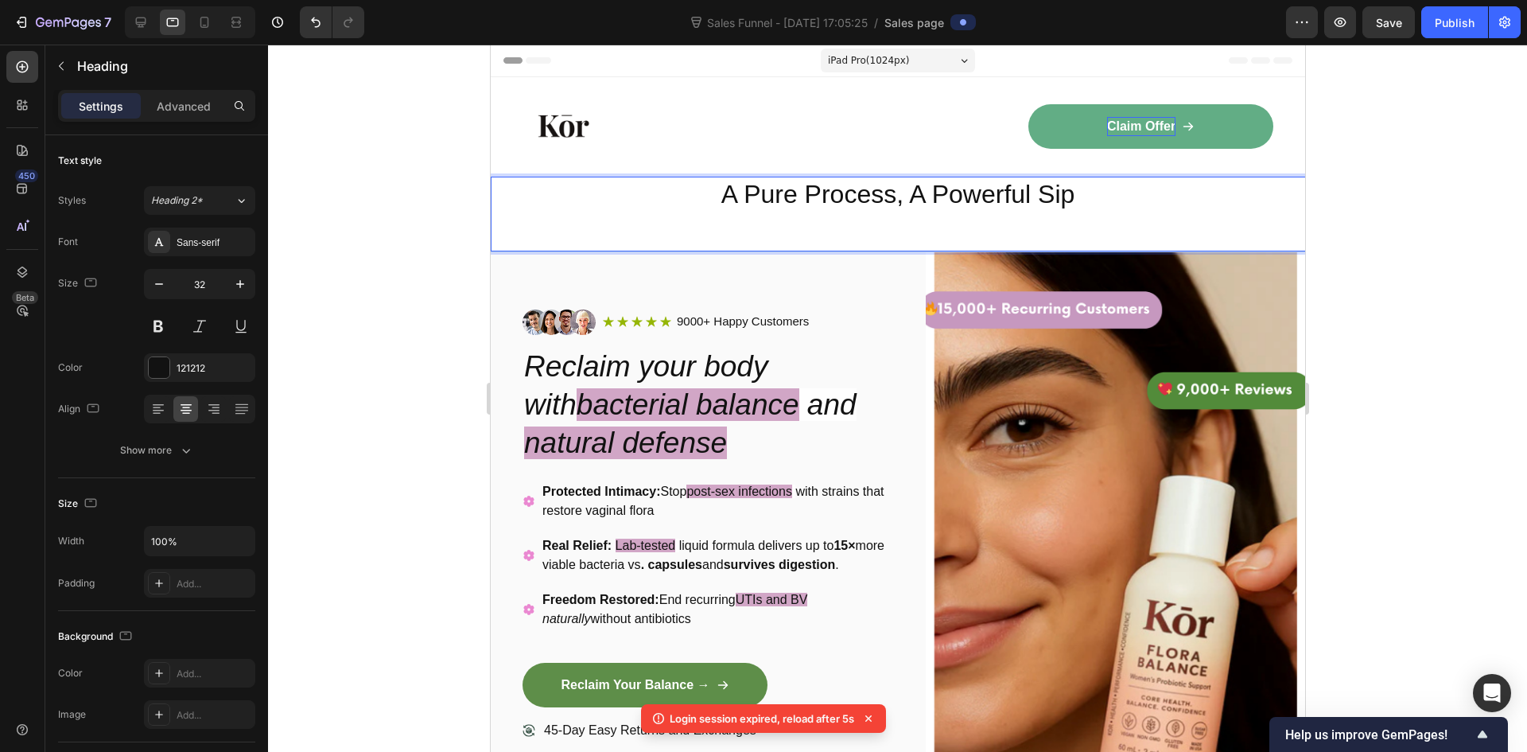
click at [918, 200] on p "A Pure Process, A Powerful Sip" at bounding box center [897, 194] width 811 height 33
click at [917, 200] on p "A Pure Process, A Powerful Sip" at bounding box center [897, 194] width 811 height 33
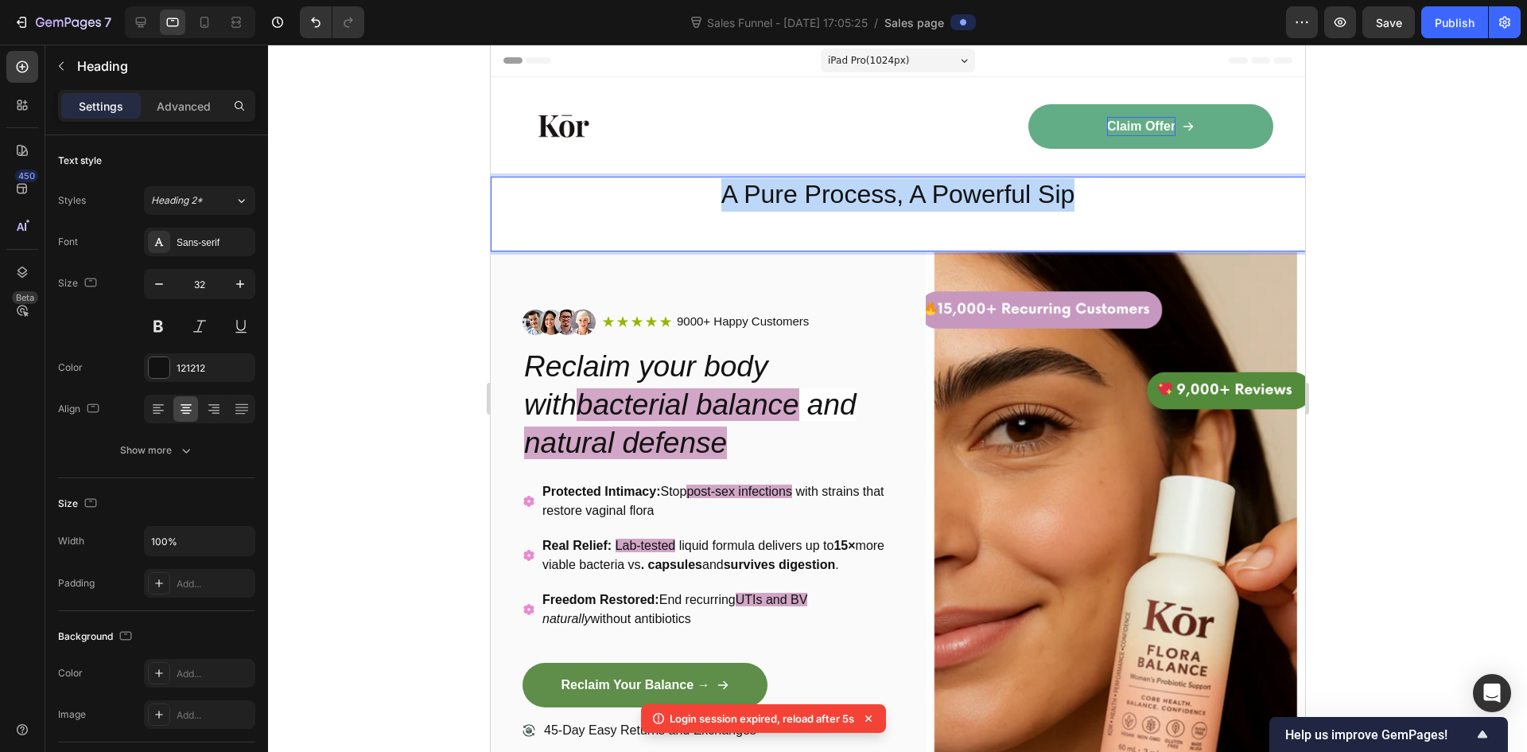
click at [917, 200] on p "A Pure Process, A Powerful Sip" at bounding box center [897, 194] width 811 height 33
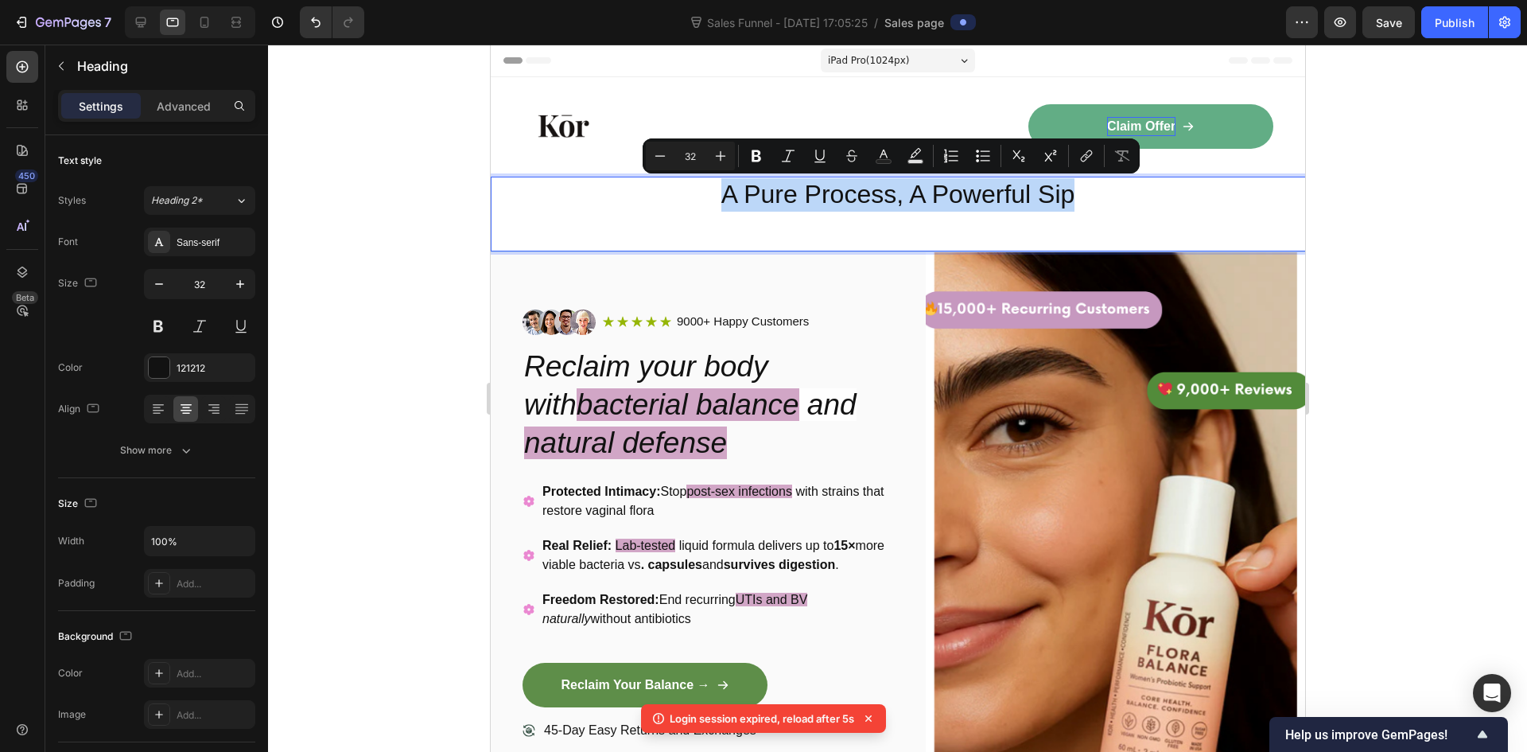
click at [916, 227] on div "A Pure Process, A Powerful Sip Heading 0" at bounding box center [897, 214] width 814 height 75
click at [916, 196] on p "A Pure Process, A Powerful Sip" at bounding box center [897, 194] width 811 height 33
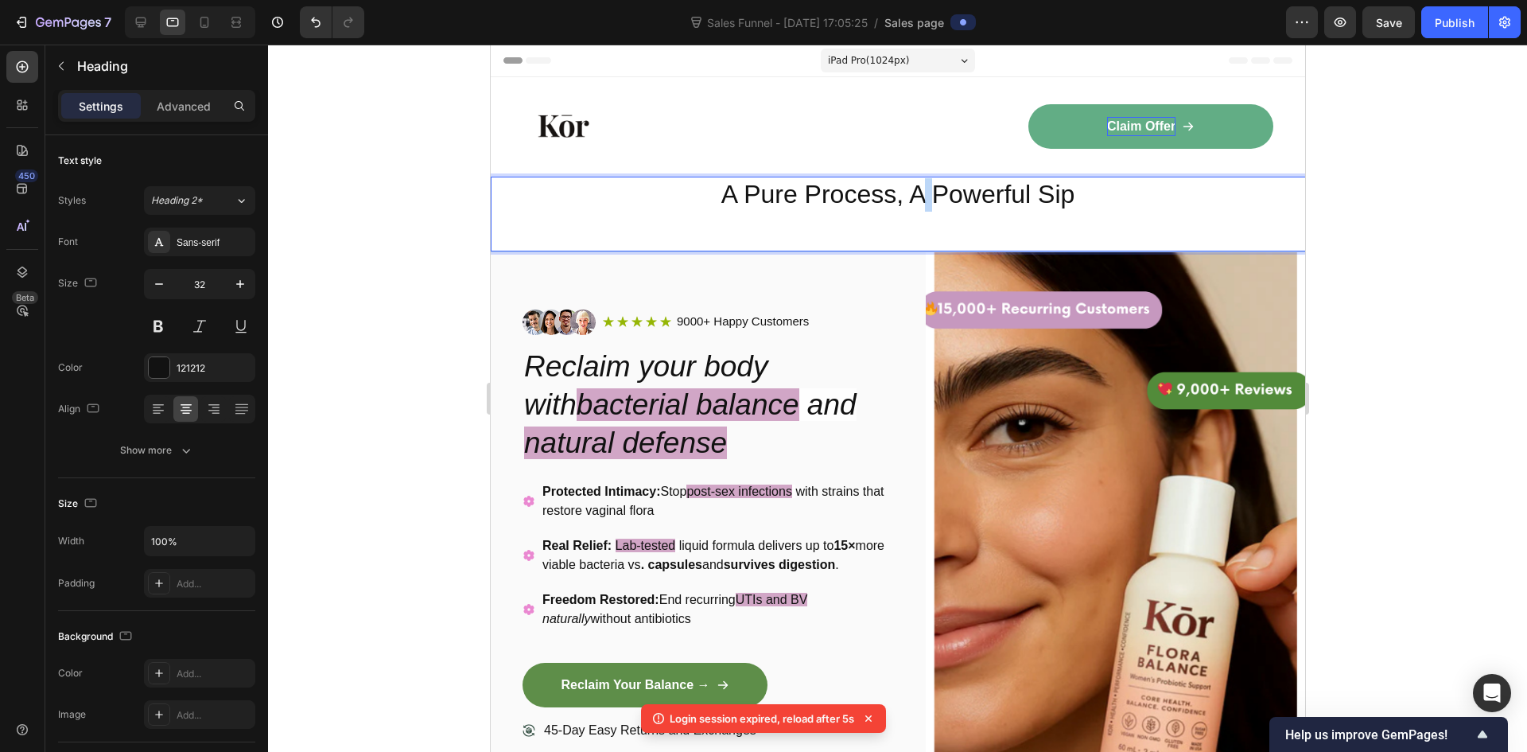
click at [916, 196] on p "A Pure Process, A Powerful Sip" at bounding box center [897, 194] width 811 height 33
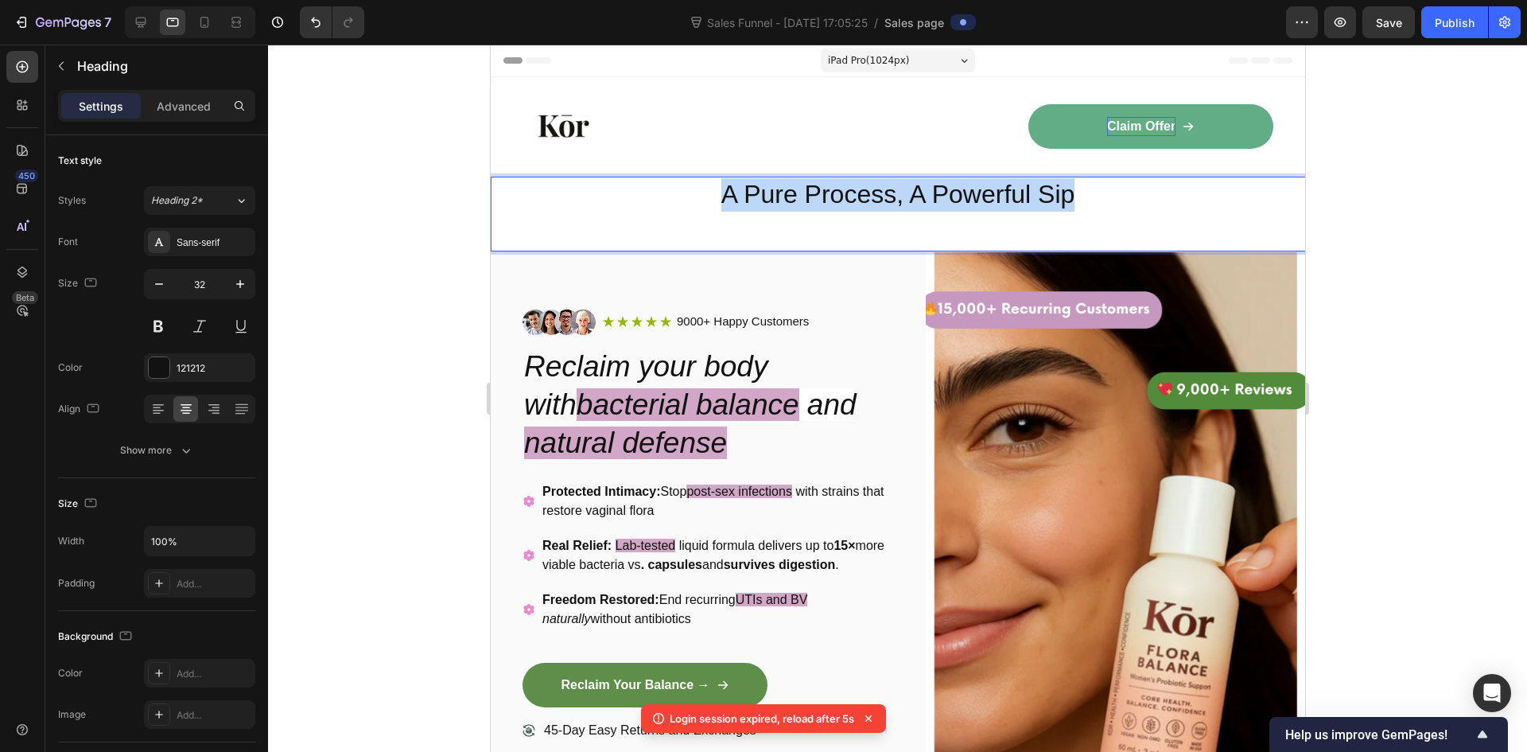
click at [916, 196] on p "A Pure Process, A Powerful Sip" at bounding box center [897, 194] width 811 height 33
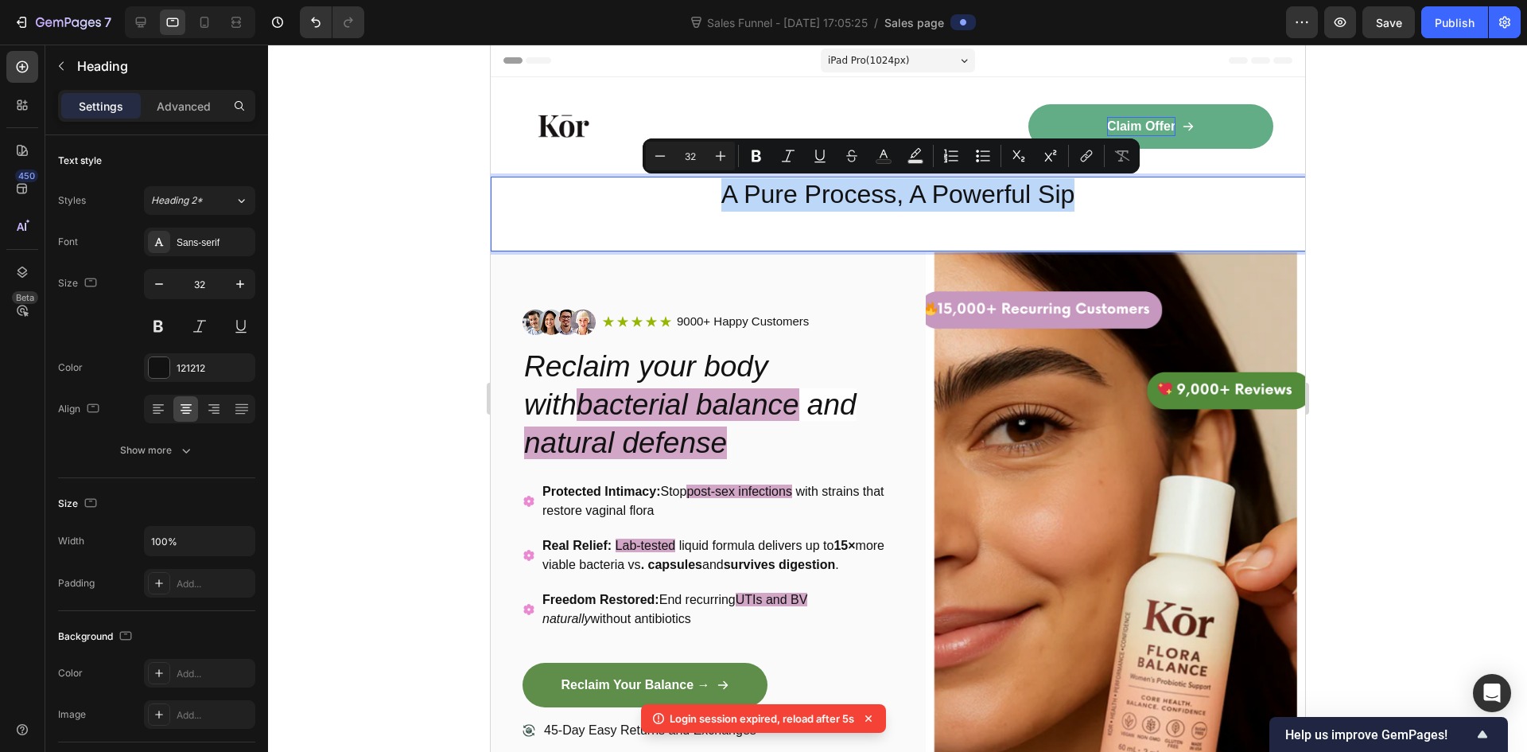
click at [923, 224] on div "A Pure Process, A Powerful Sip Heading 0" at bounding box center [897, 214] width 814 height 75
click at [923, 200] on p "A Pure Process, A Powerful Sip" at bounding box center [897, 194] width 811 height 33
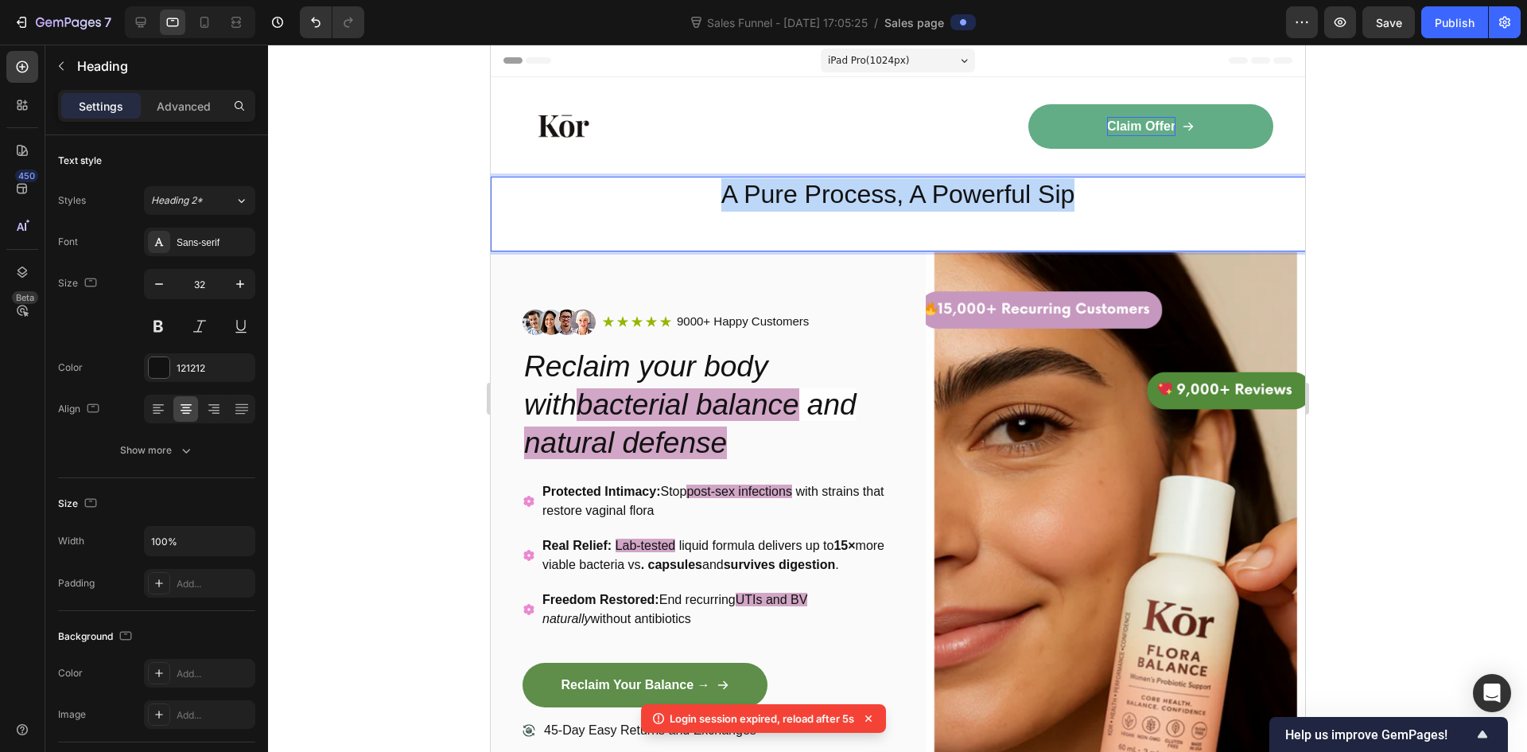
click at [923, 200] on p "A Pure Process, A Powerful Sip" at bounding box center [897, 194] width 811 height 33
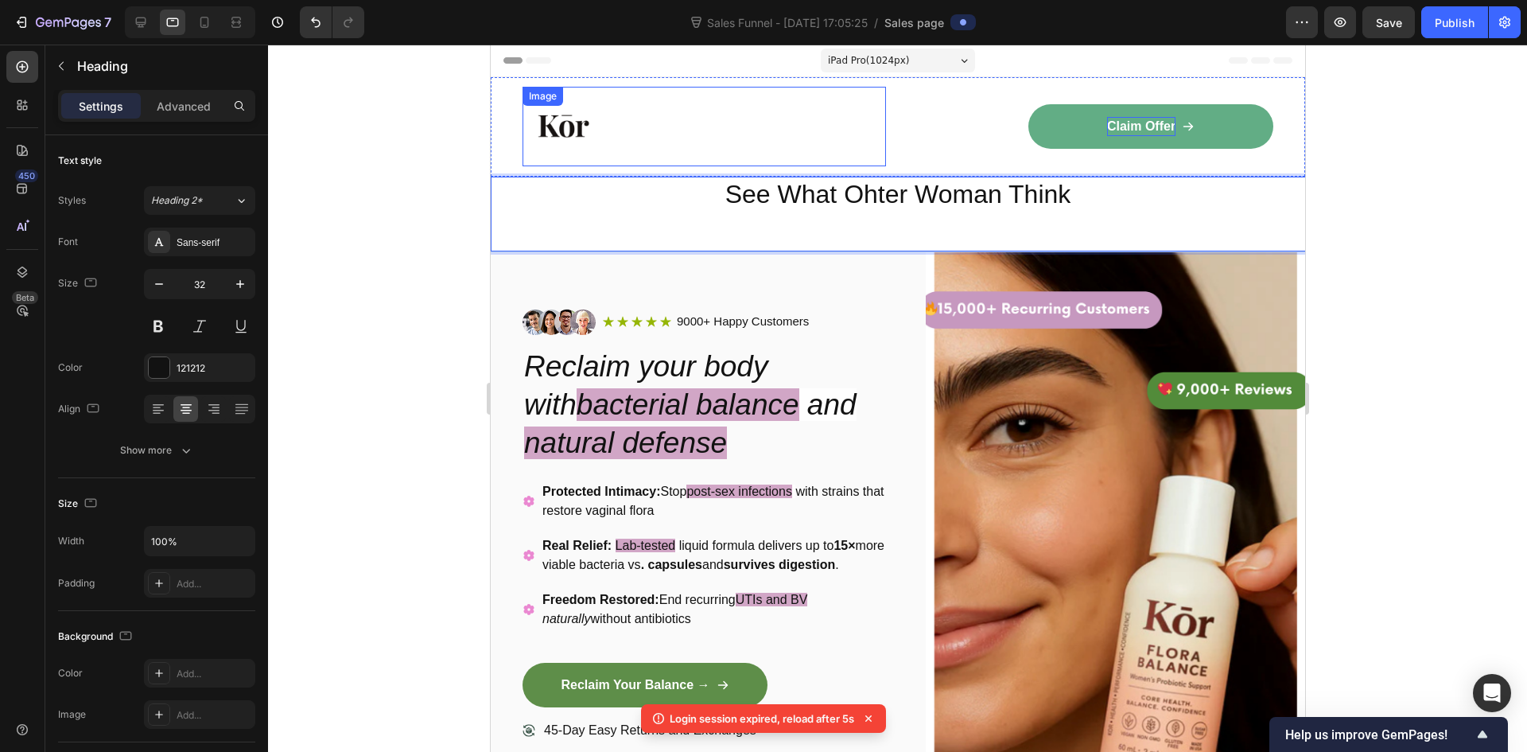
click at [787, 196] on p "See What Ohter Woman Think" at bounding box center [897, 194] width 811 height 33
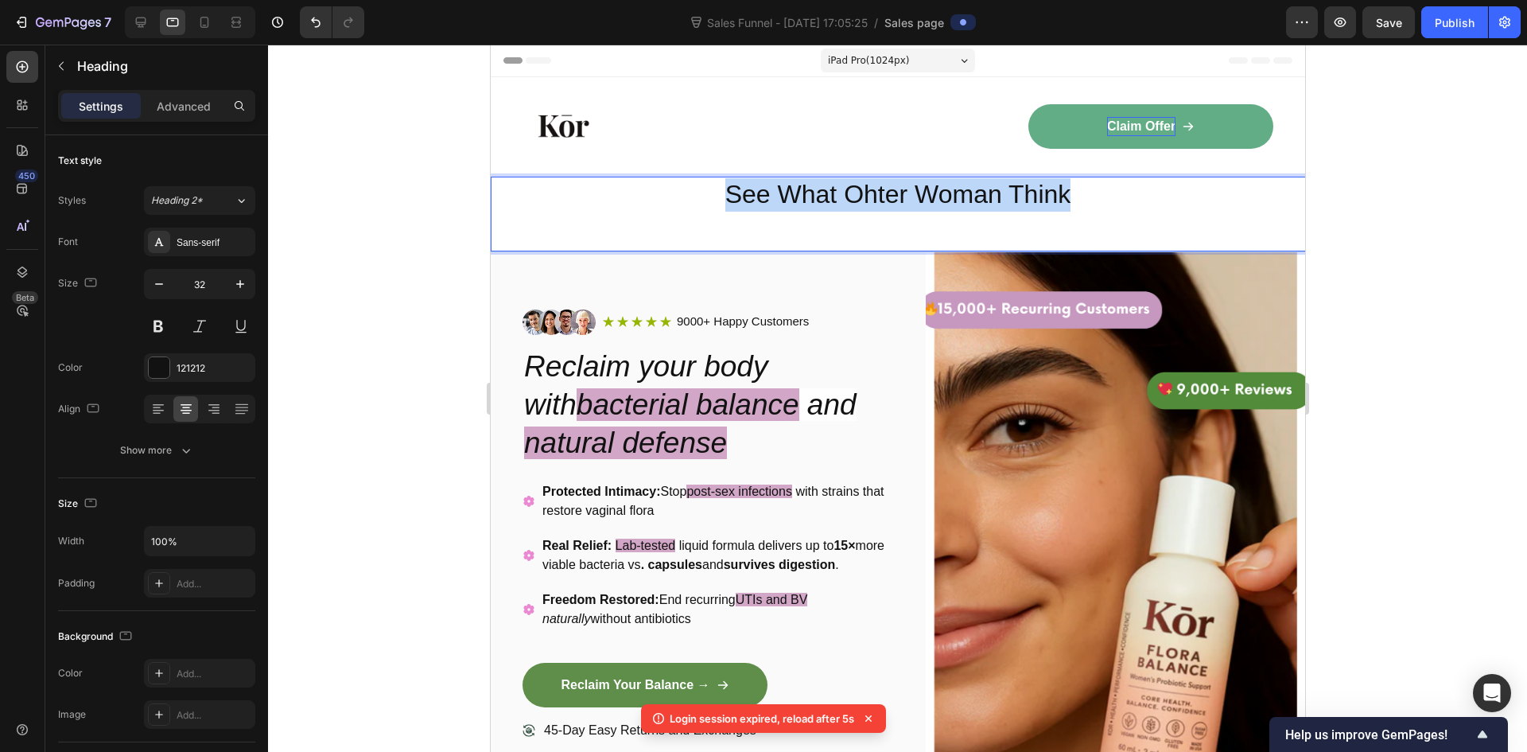
click at [787, 196] on p "See What Ohter Woman Think" at bounding box center [897, 194] width 811 height 33
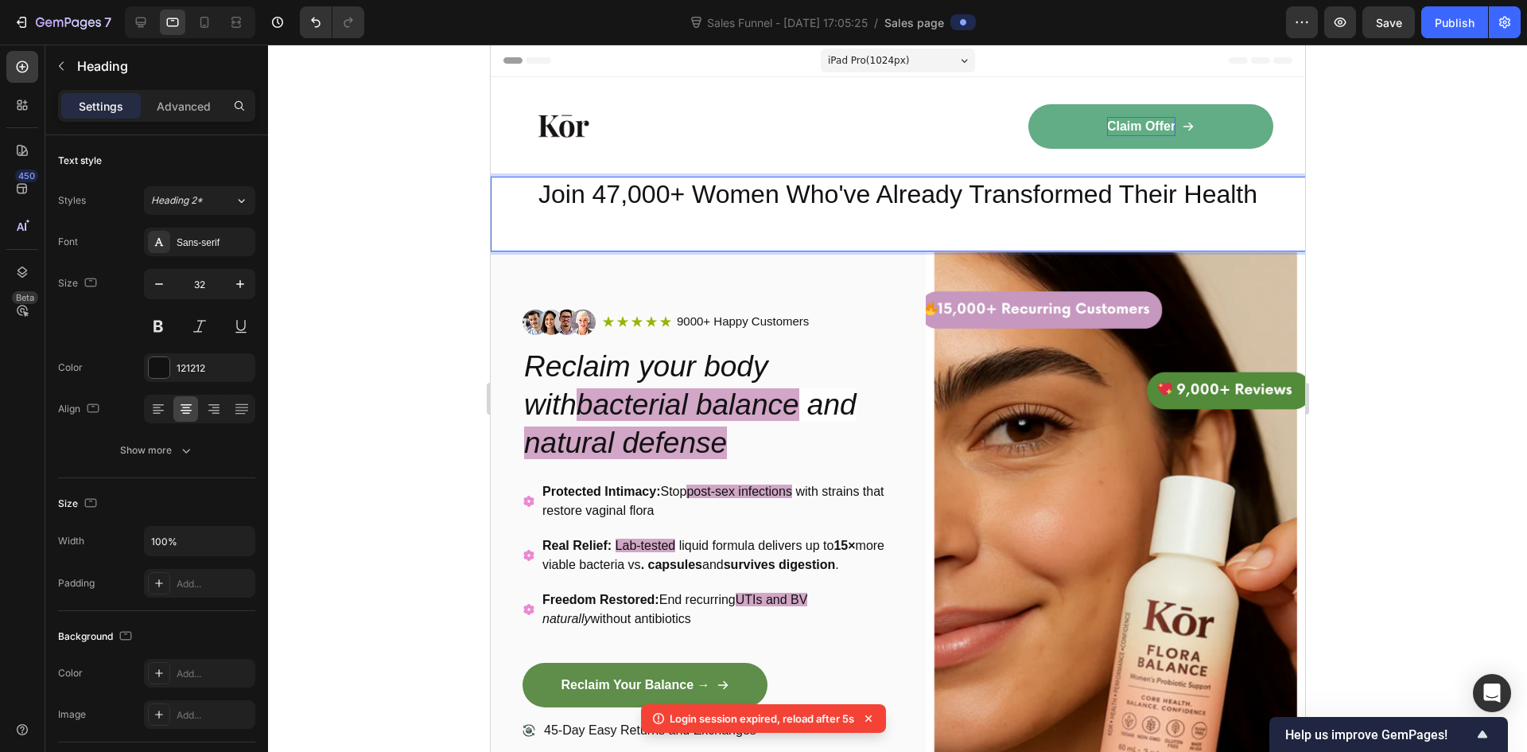
click at [1040, 189] on p "Join 47,000+ Women Who've Already Transformed Their Health" at bounding box center [897, 194] width 811 height 33
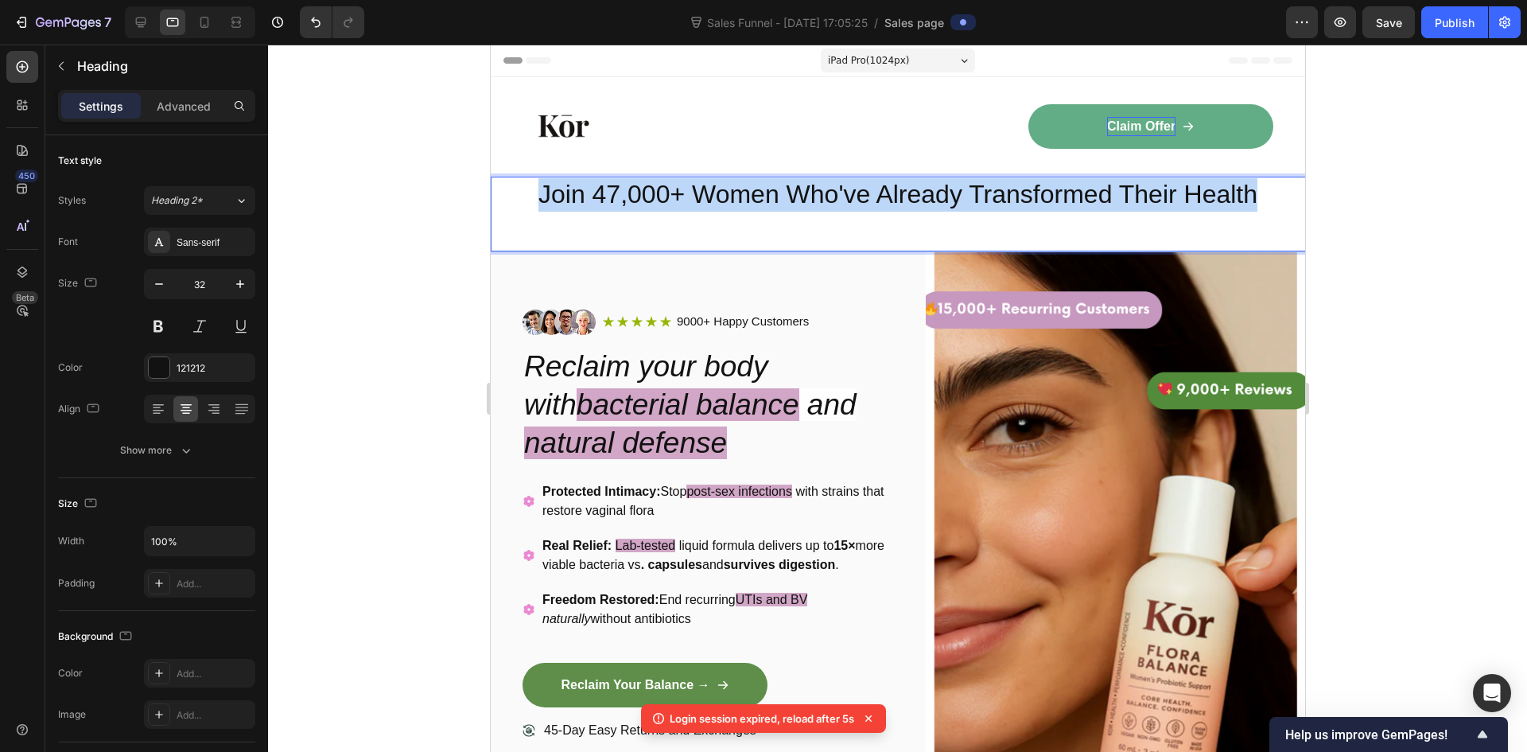
click at [1040, 189] on p "Join 47,000+ Women Who've Already Transformed Their Health" at bounding box center [897, 194] width 811 height 33
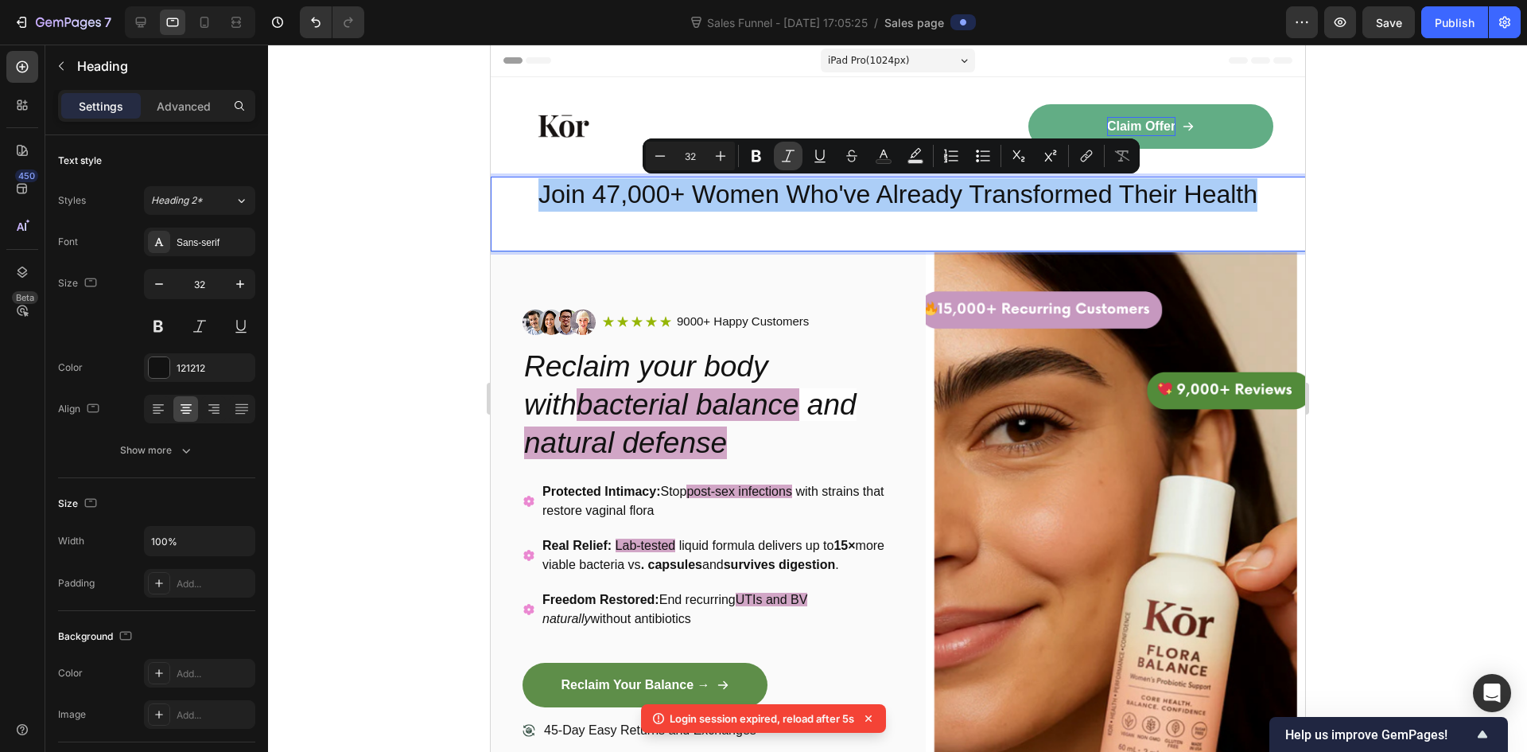
click at [754, 151] on icon "Editor contextual toolbar" at bounding box center [757, 156] width 10 height 12
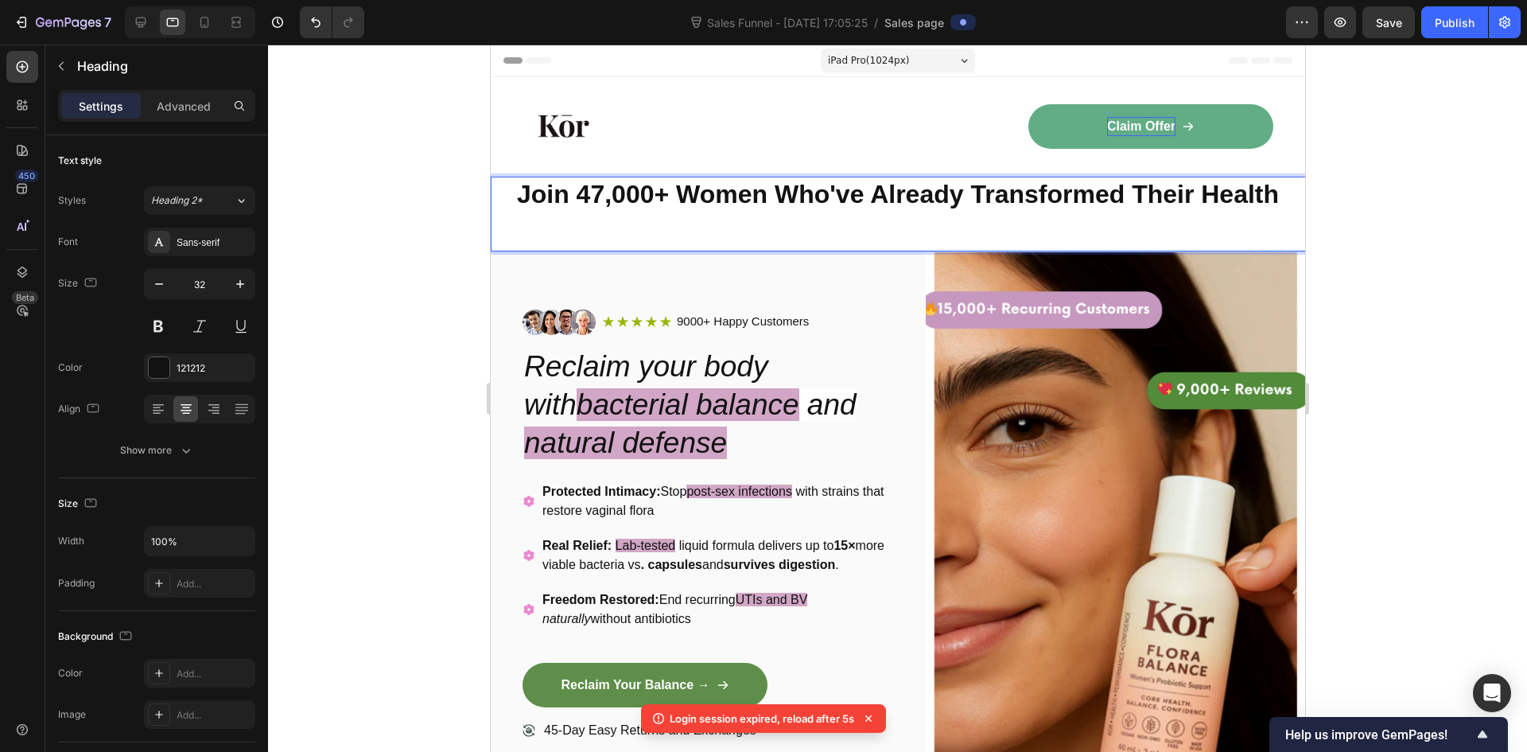
click at [1342, 290] on div at bounding box center [897, 398] width 1259 height 707
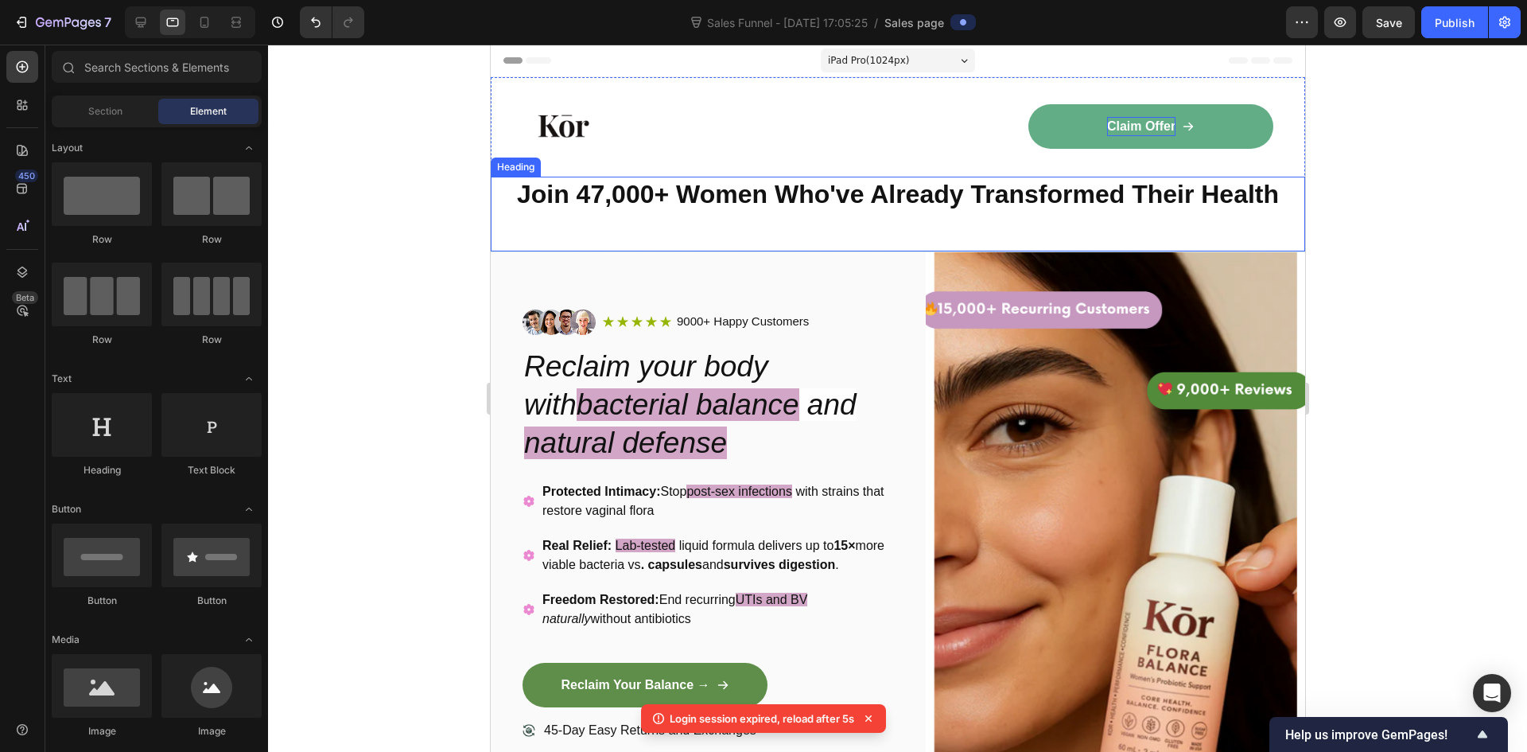
click at [954, 231] on div "⁠⁠⁠⁠⁠⁠⁠ Join 47,000+ Women Who've Already Transformed Their Health Heading" at bounding box center [897, 214] width 814 height 75
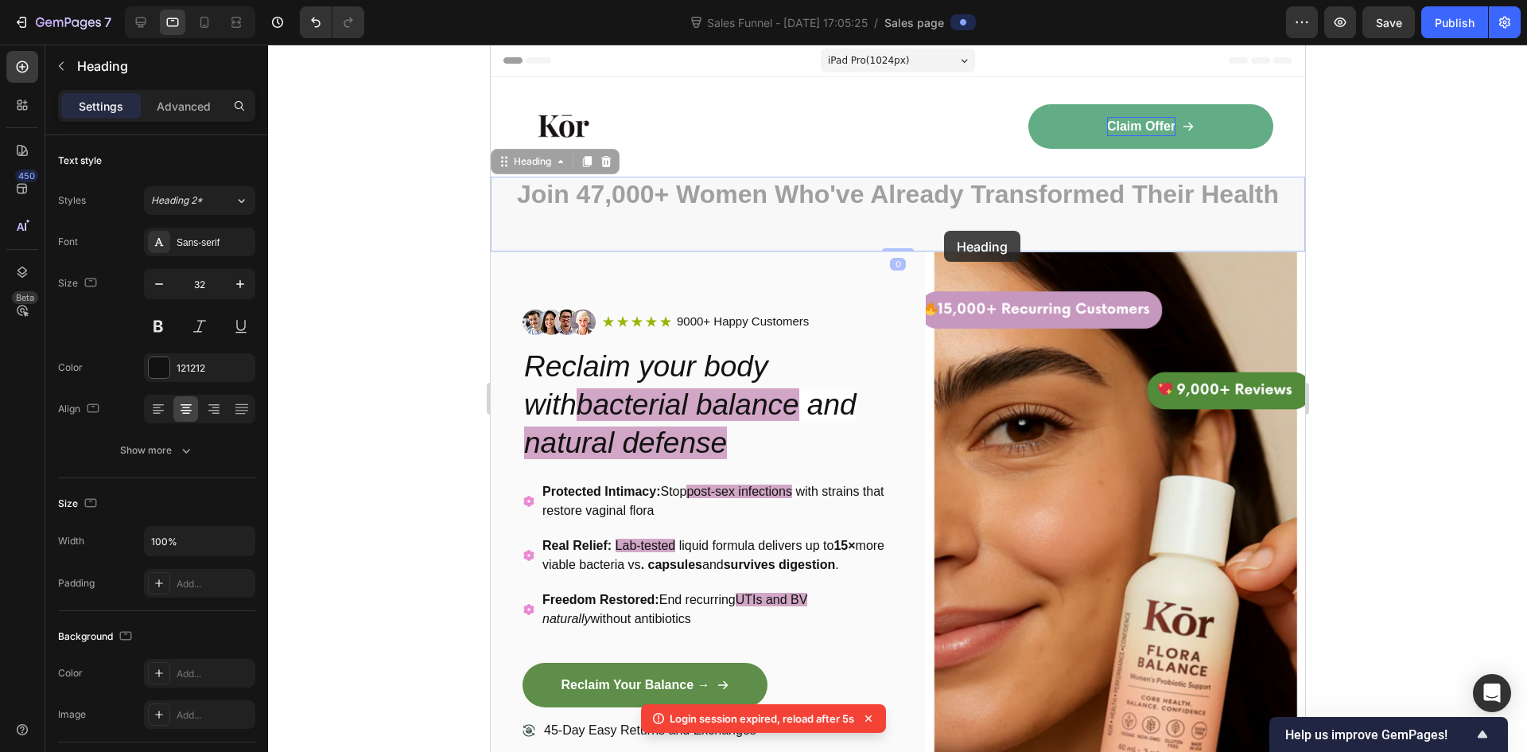
drag, startPoint x: 943, startPoint y: 231, endPoint x: 943, endPoint y: 208, distance: 23.1
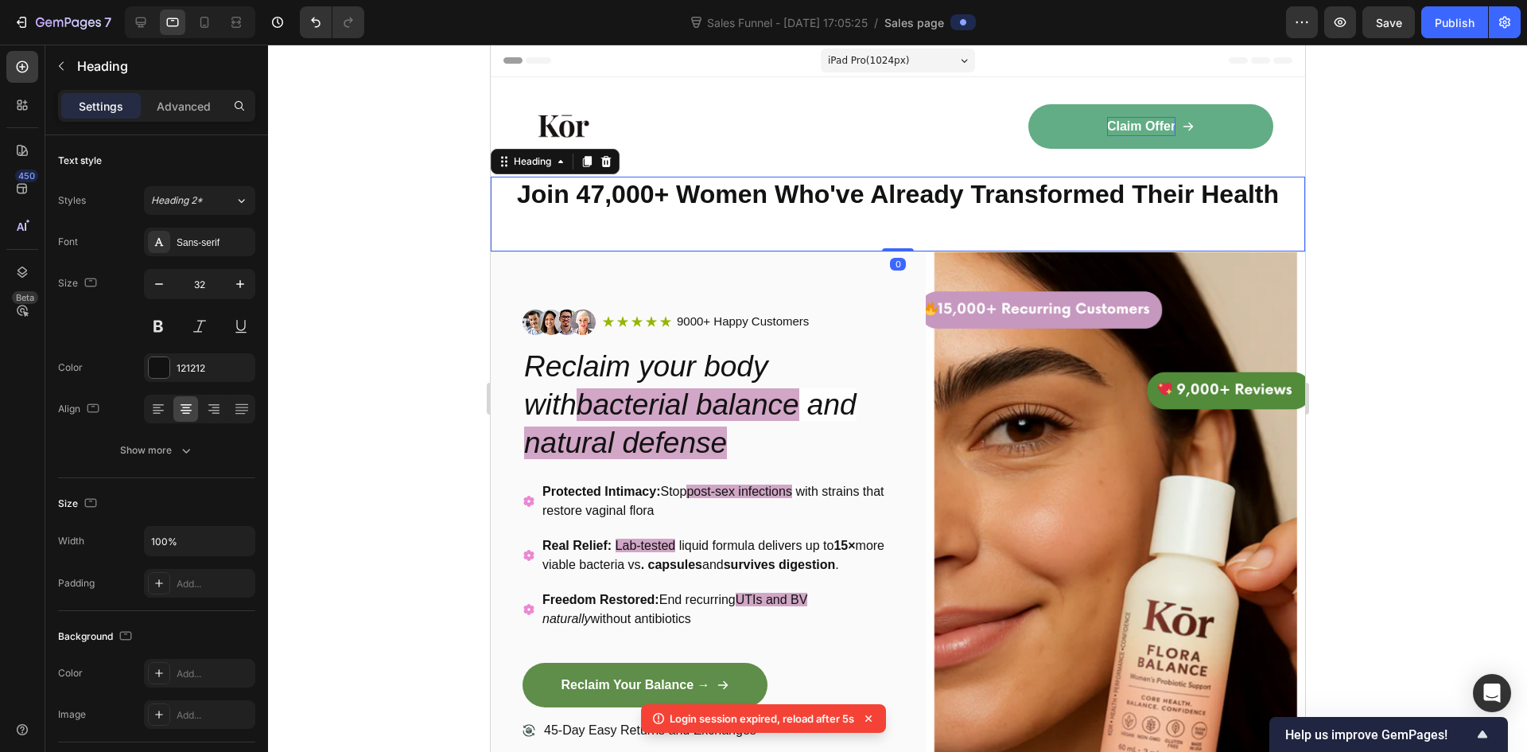
click at [897, 252] on div "Image Icon Icon Icon Icon Icon Icon List 9000+ Happy Customers Text Block Row R…" at bounding box center [897, 565] width 814 height 626
click at [897, 245] on div "⁠⁠⁠⁠⁠⁠⁠ Join 47,000+ Women Who've Already Transformed Their Health Heading 0" at bounding box center [897, 214] width 814 height 75
drag, startPoint x: 896, startPoint y: 248, endPoint x: 897, endPoint y: 226, distance: 22.3
click at [897, 226] on div "⁠⁠⁠⁠⁠⁠⁠ Join 47,000+ Women Who've Already Transformed Their Health Heading 0" at bounding box center [897, 214] width 814 height 75
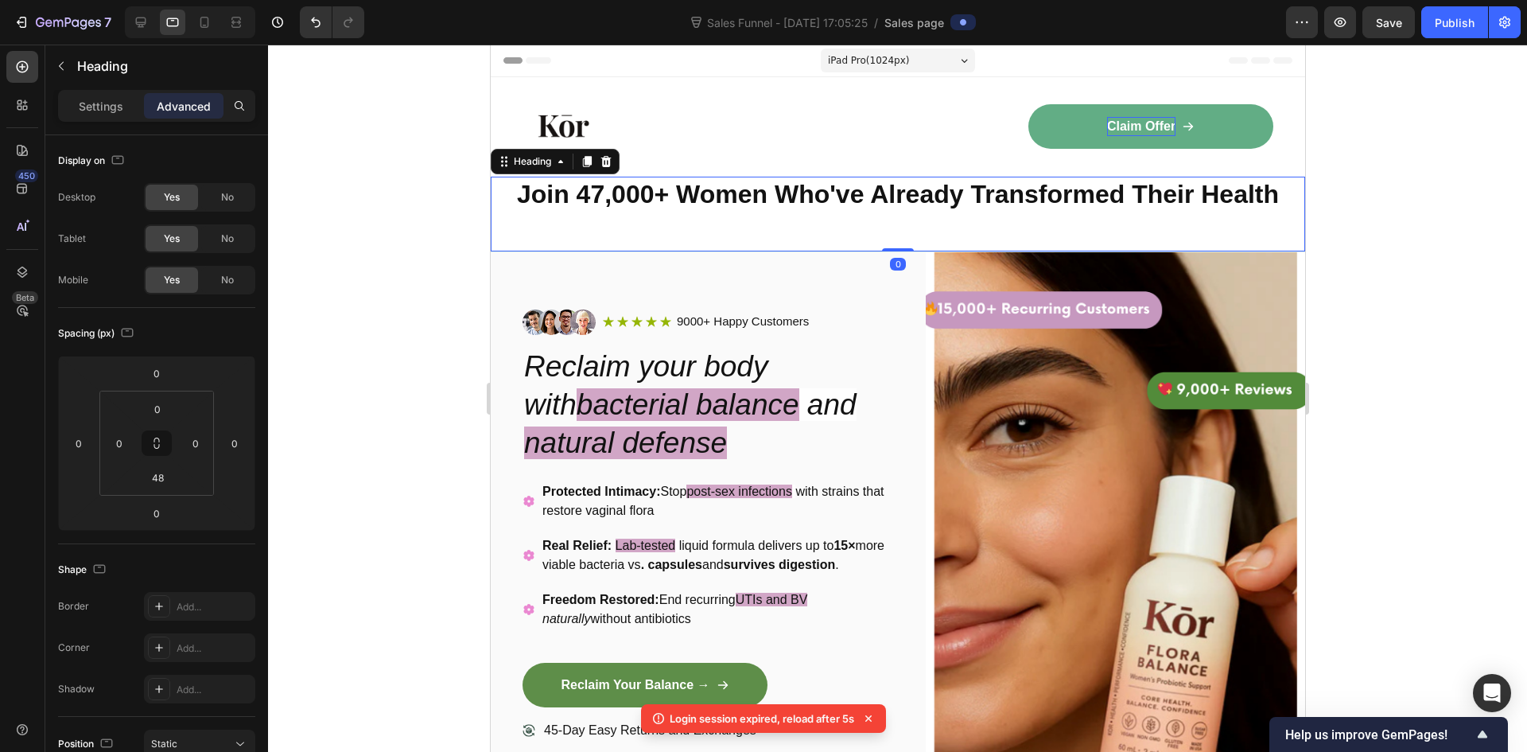
click at [896, 243] on div "⁠⁠⁠⁠⁠⁠⁠ Join 47,000+ Women Who've Already Transformed Their Health Heading 0" at bounding box center [897, 214] width 814 height 75
drag, startPoint x: 896, startPoint y: 248, endPoint x: 896, endPoint y: 236, distance: 12.0
click at [896, 236] on div "⁠⁠⁠⁠⁠⁠⁠ Join 47,000+ Women Who've Already Transformed Their Health Heading 0" at bounding box center [897, 214] width 814 height 75
click at [890, 171] on div "Image Claim Offer Button Row Row" at bounding box center [897, 126] width 814 height 99
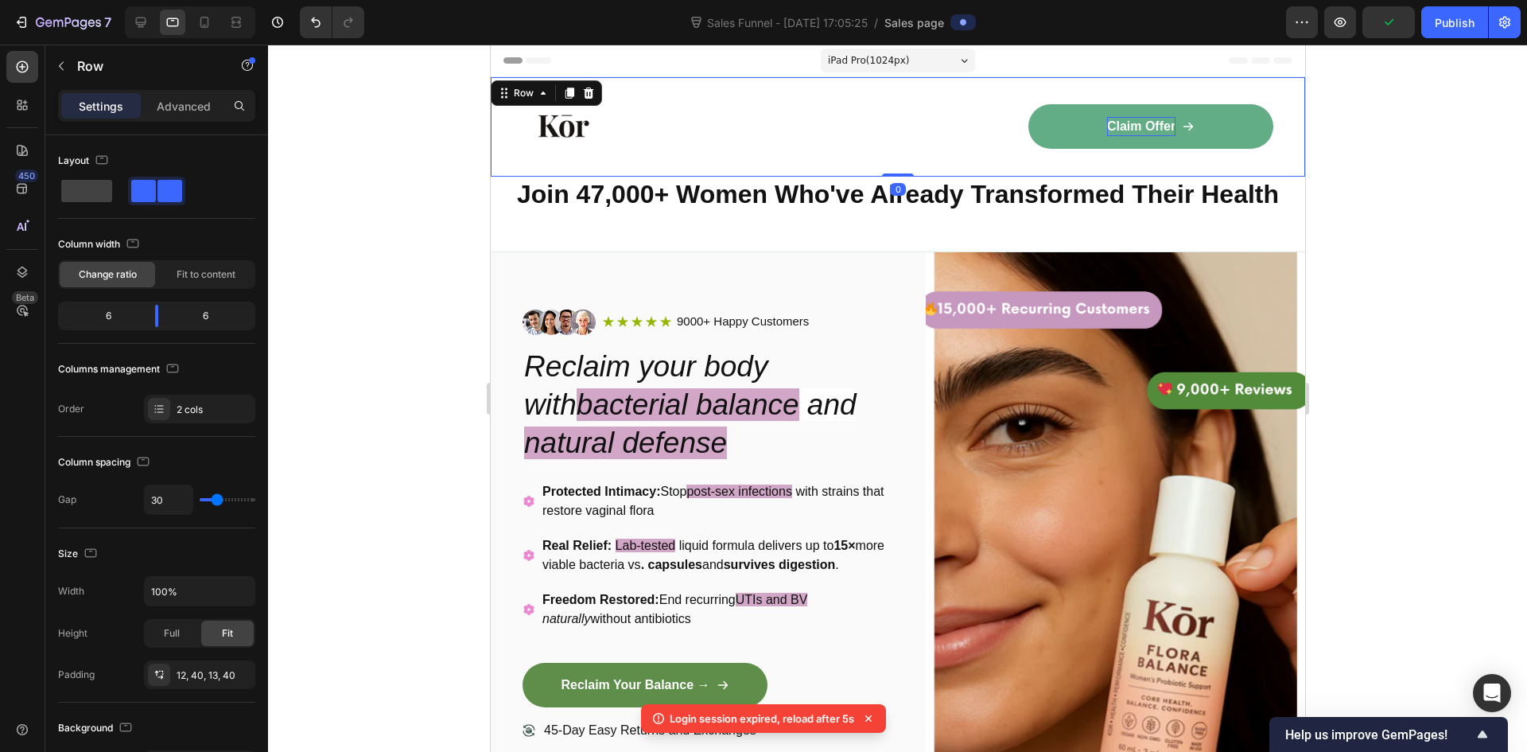
click at [869, 223] on div "⁠⁠⁠⁠⁠⁠⁠ Join 47,000+ Women Who've Already Transformed Their Health Heading" at bounding box center [897, 214] width 814 height 75
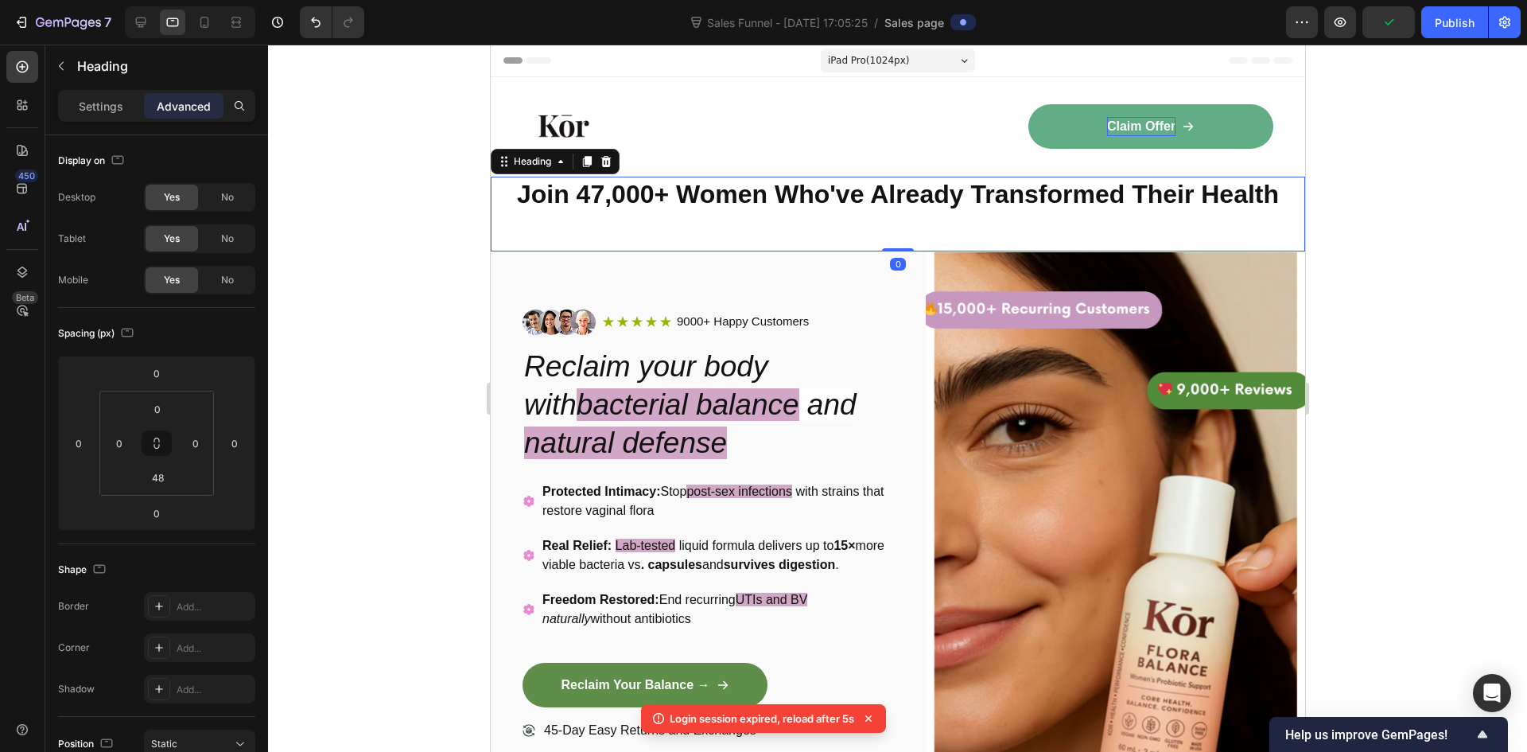
click at [750, 238] on div "⁠⁠⁠⁠⁠⁠⁠ Join 47,000+ Women Who've Already Transformed Their Health Heading 0" at bounding box center [897, 214] width 814 height 75
click at [747, 236] on div "⁠⁠⁠⁠⁠⁠⁠ Join 47,000+ Women Who've Already Transformed Their Health Heading 0" at bounding box center [897, 214] width 814 height 75
click at [744, 233] on div "⁠⁠⁠⁠⁠⁠⁠ Join 47,000+ Women Who've Already Transformed Their Health Heading 0" at bounding box center [897, 214] width 814 height 75
click at [1526, 325] on div at bounding box center [897, 398] width 1259 height 707
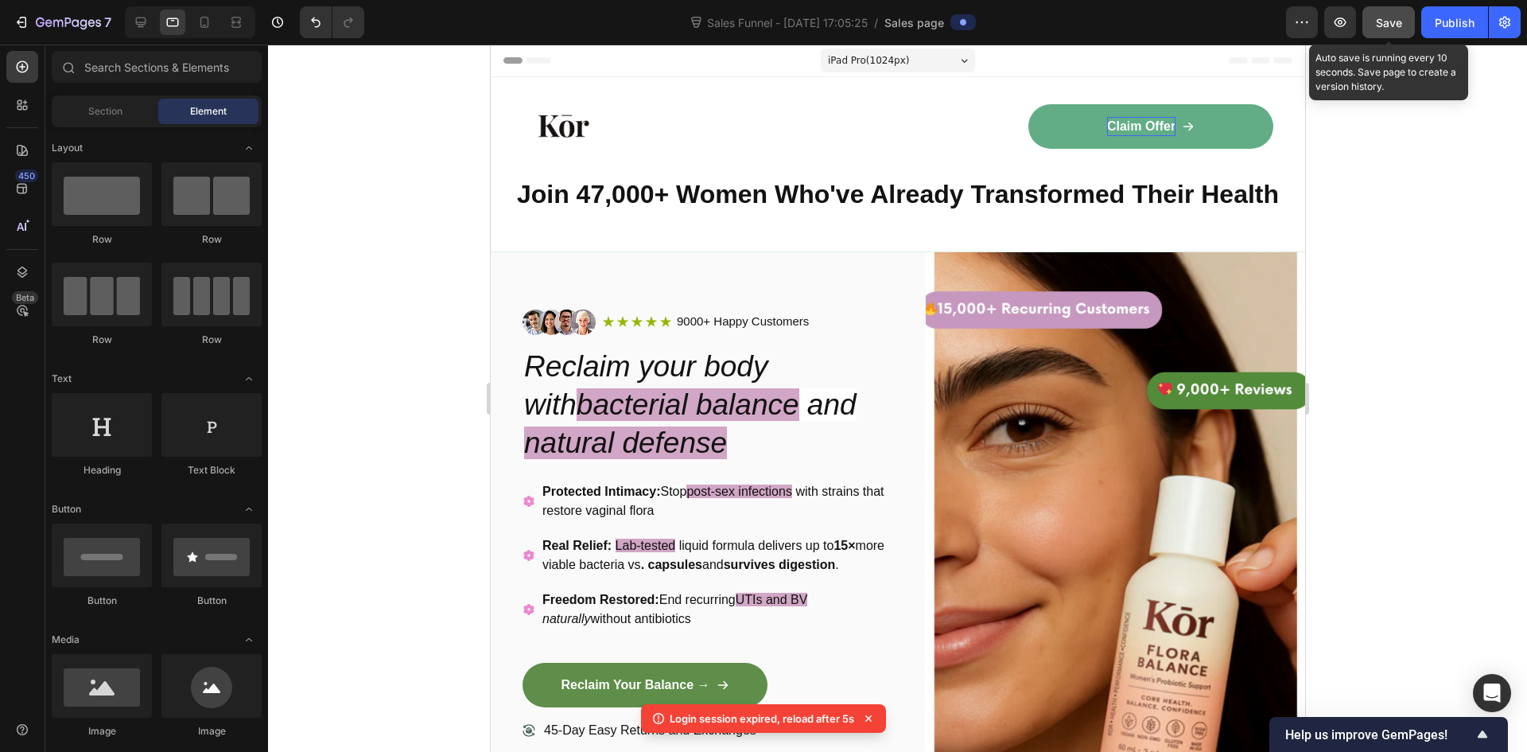
click at [1378, 27] on span "Save" at bounding box center [1389, 23] width 26 height 14
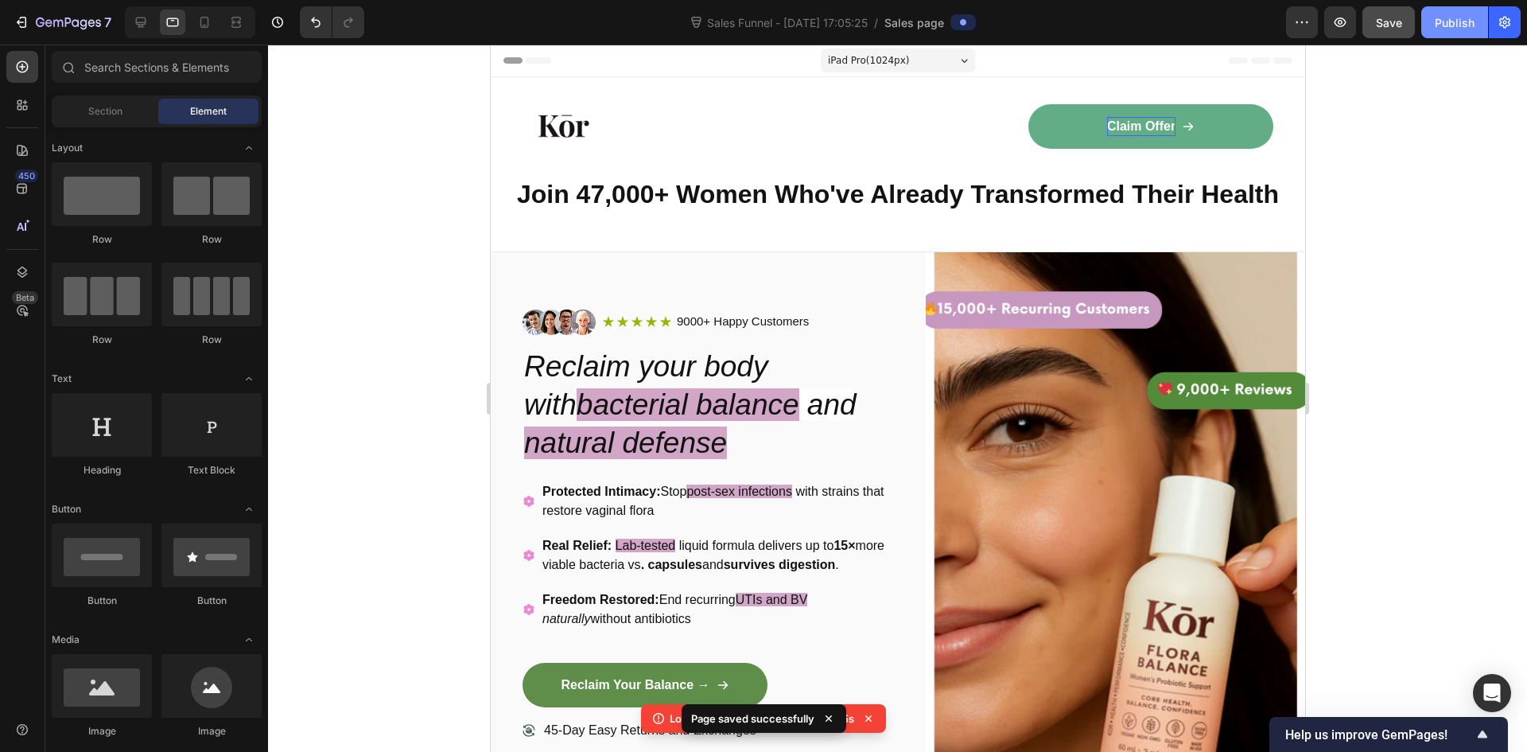
click at [1448, 33] on button "Publish" at bounding box center [1454, 22] width 67 height 32
click at [869, 719] on icon at bounding box center [868, 718] width 6 height 6
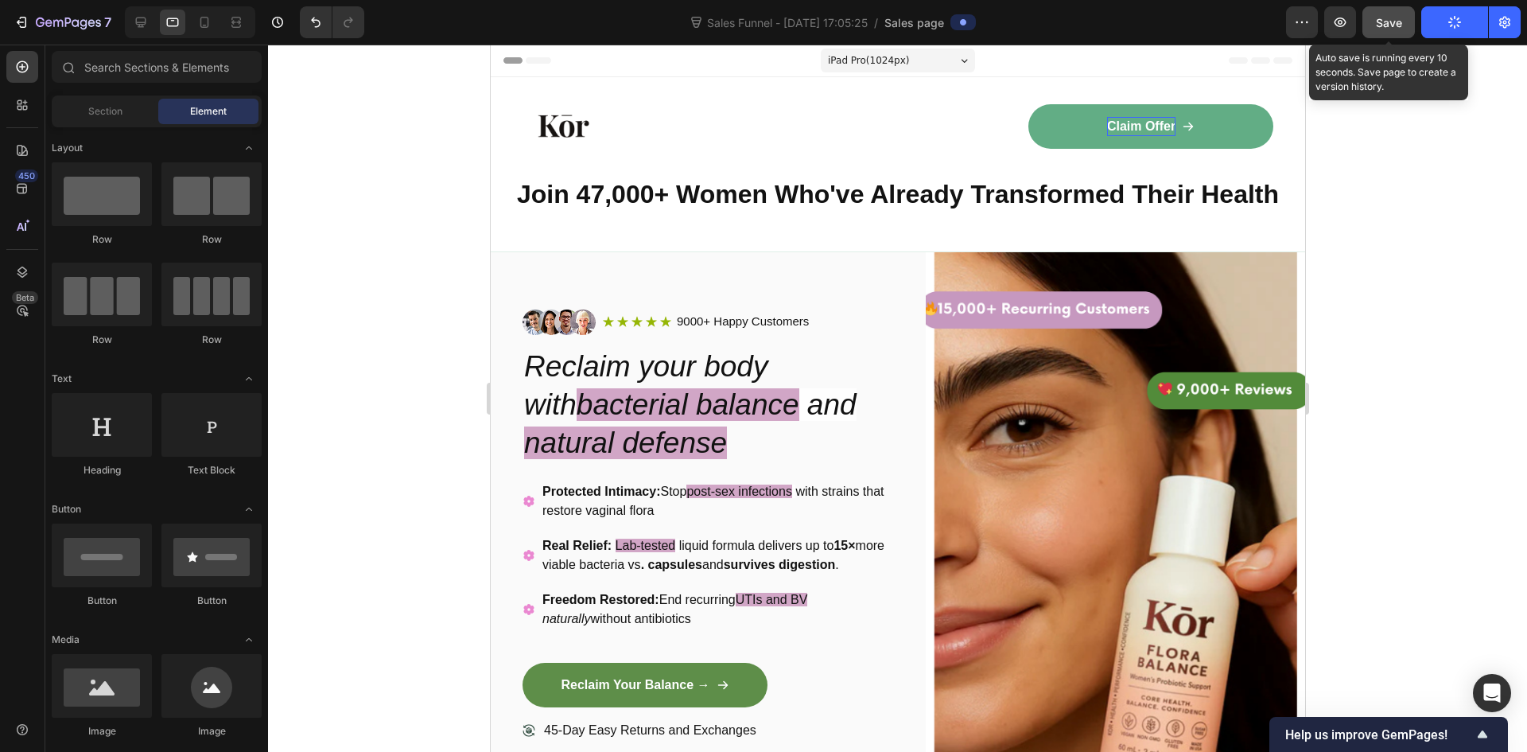
click at [1396, 17] on span "Save" at bounding box center [1389, 23] width 26 height 14
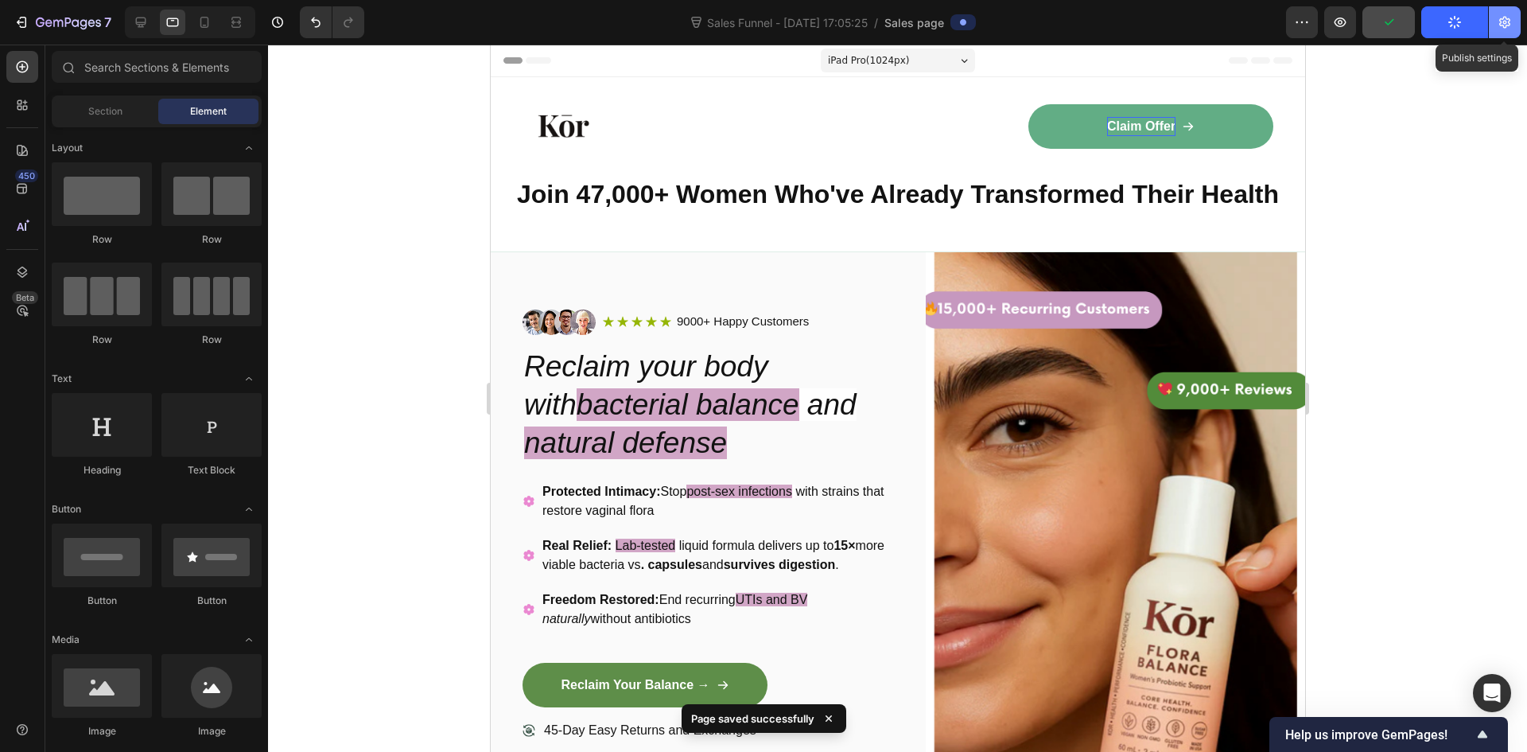
click at [1502, 25] on icon "button" at bounding box center [1505, 22] width 16 height 16
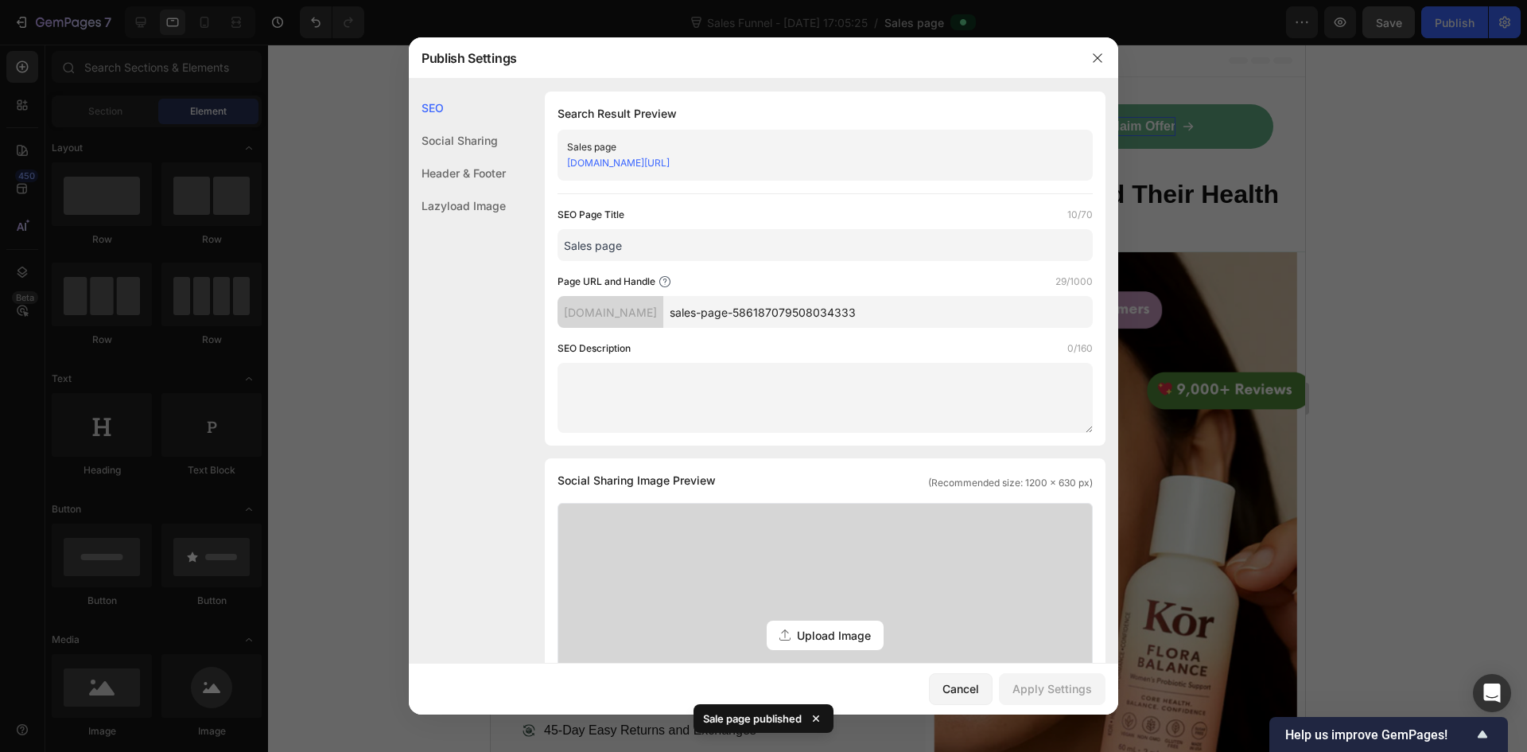
click at [744, 251] on input "Sales page" at bounding box center [825, 245] width 535 height 32
drag, startPoint x: 677, startPoint y: 252, endPoint x: 535, endPoint y: 241, distance: 142.0
click at [535, 241] on div "SEO Search Result Preview Sales page jwui2j-ba.myshopify.com/pages/sales-page-5…" at bounding box center [764, 658] width 710 height 1135
click at [704, 392] on textarea at bounding box center [825, 398] width 535 height 70
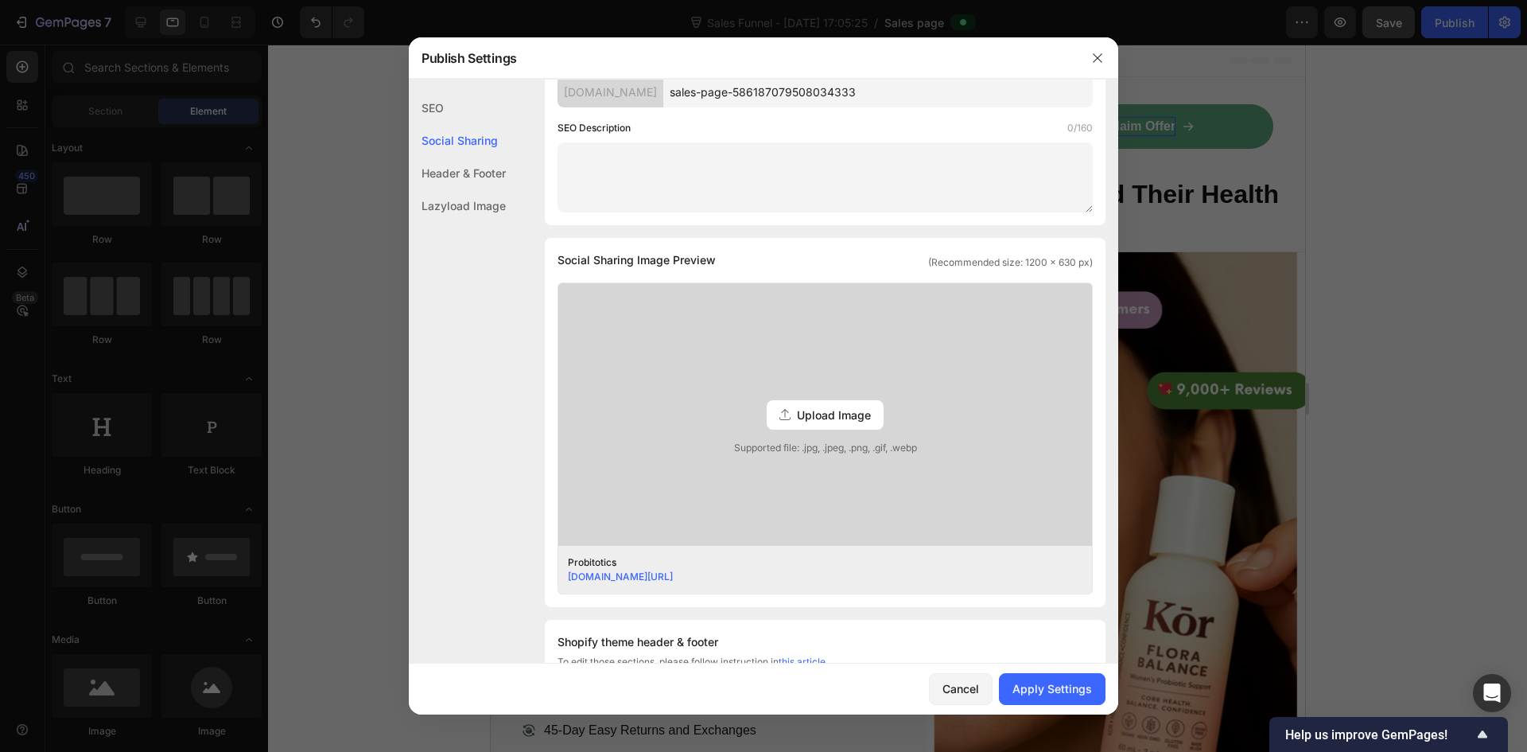
scroll to position [318, 0]
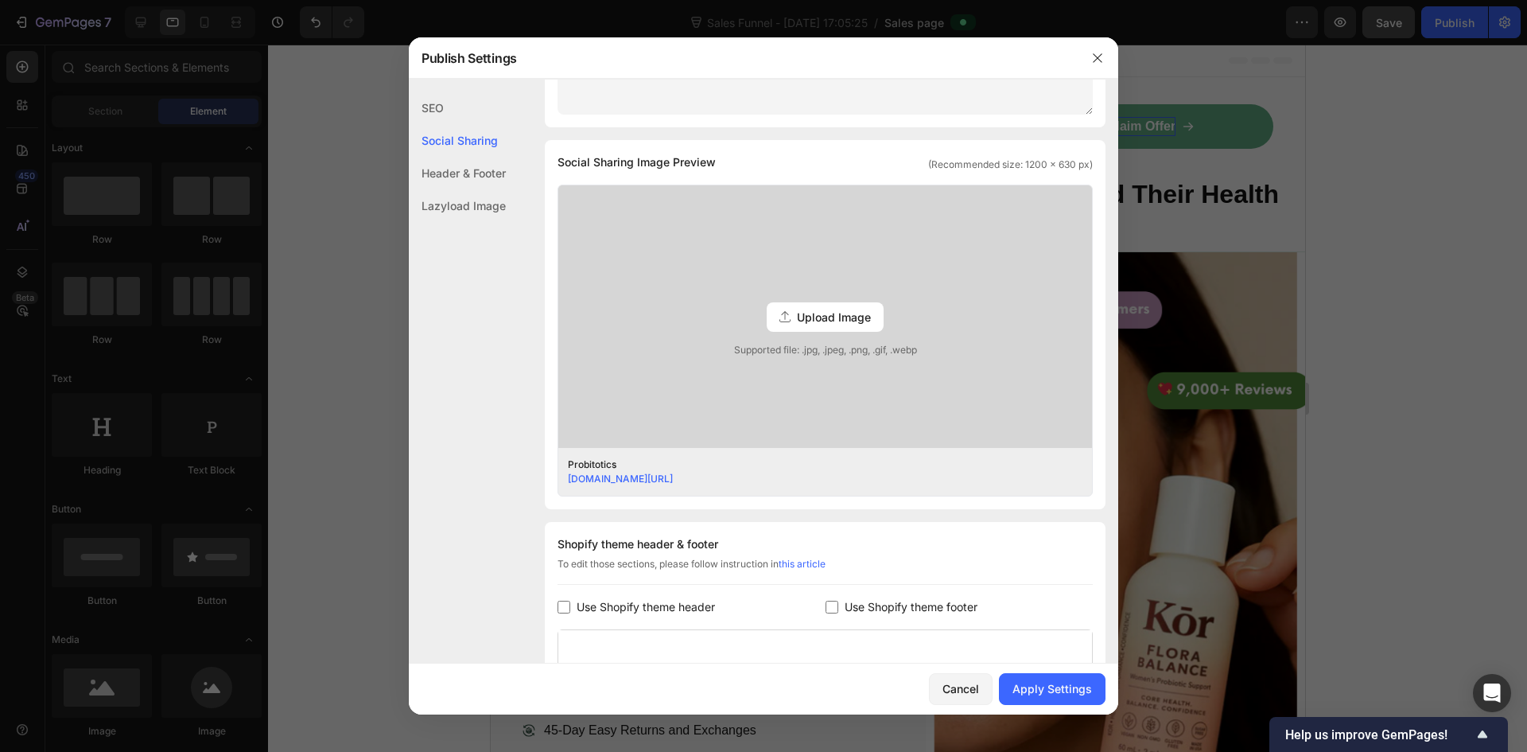
click at [819, 311] on span "Upload Image" at bounding box center [834, 317] width 74 height 17
click at [0, 0] on input "Upload Image Supported file: .jpg, .jpeg, .png, .gif, .webp" at bounding box center [0, 0] width 0 height 0
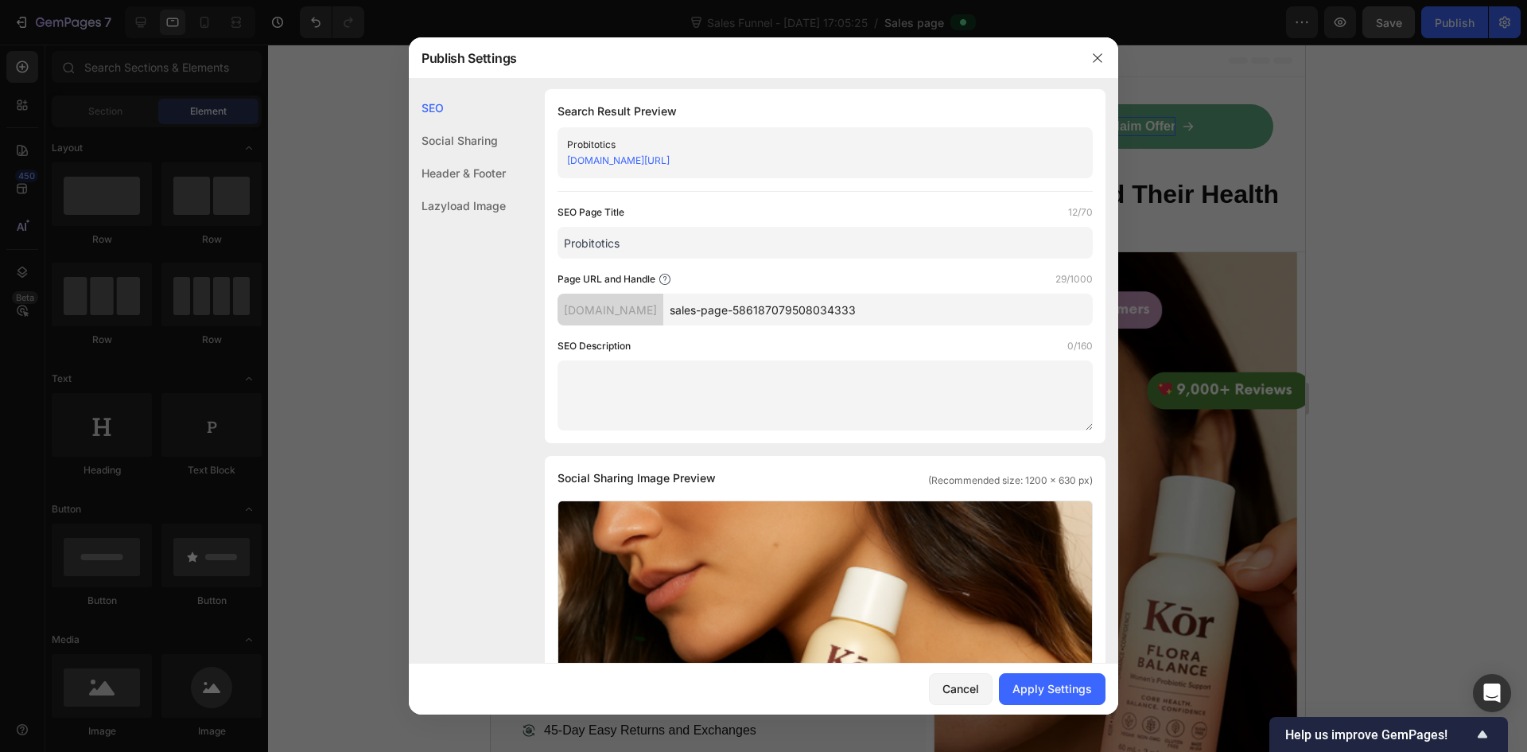
scroll to position [0, 0]
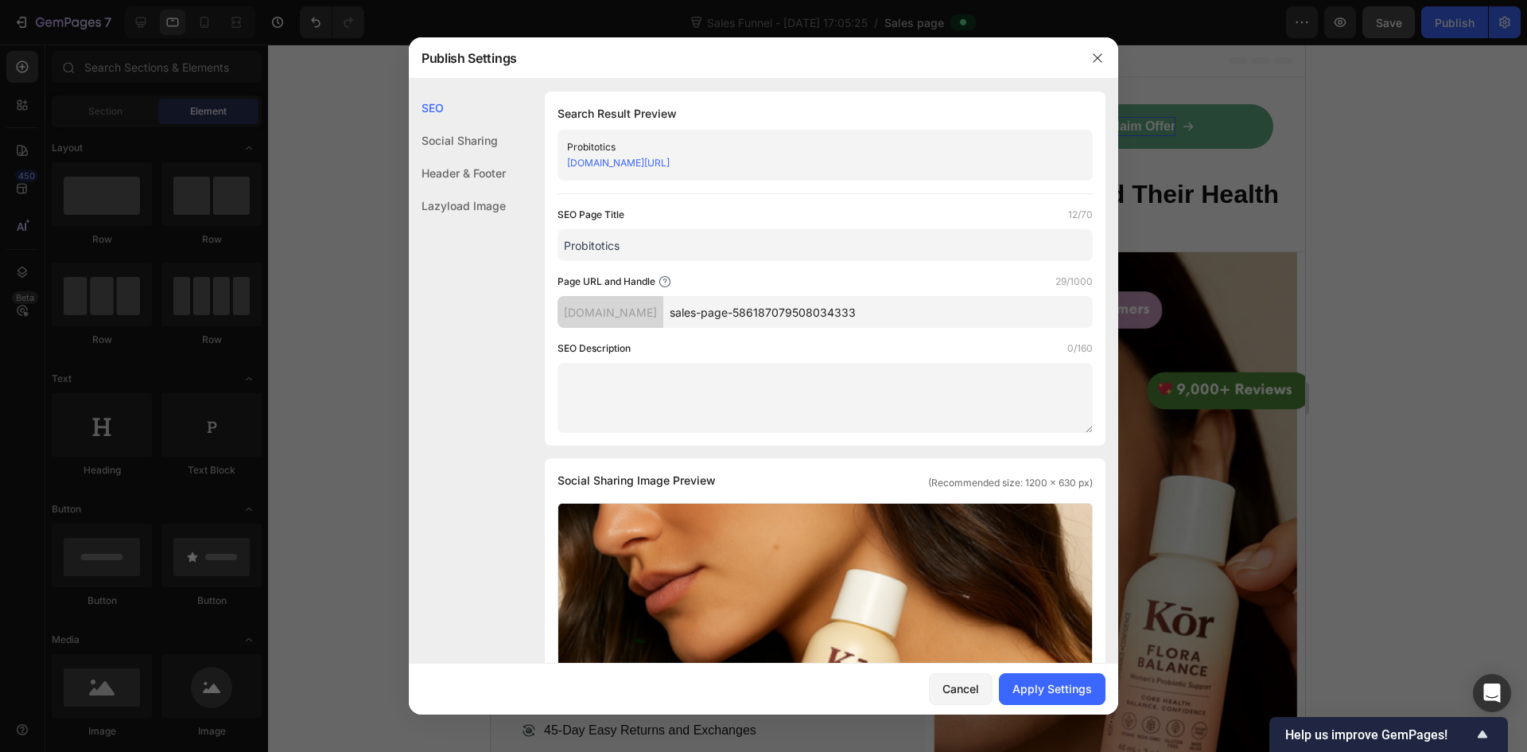
click at [669, 243] on input "Probitotics" at bounding box center [825, 245] width 535 height 32
paste input "Women’s Probiotic for pH & Bloating | Kōr Floral Balance"
type input "Women’s Probiotic for pH & Bloating | Kōr Floral Balance"
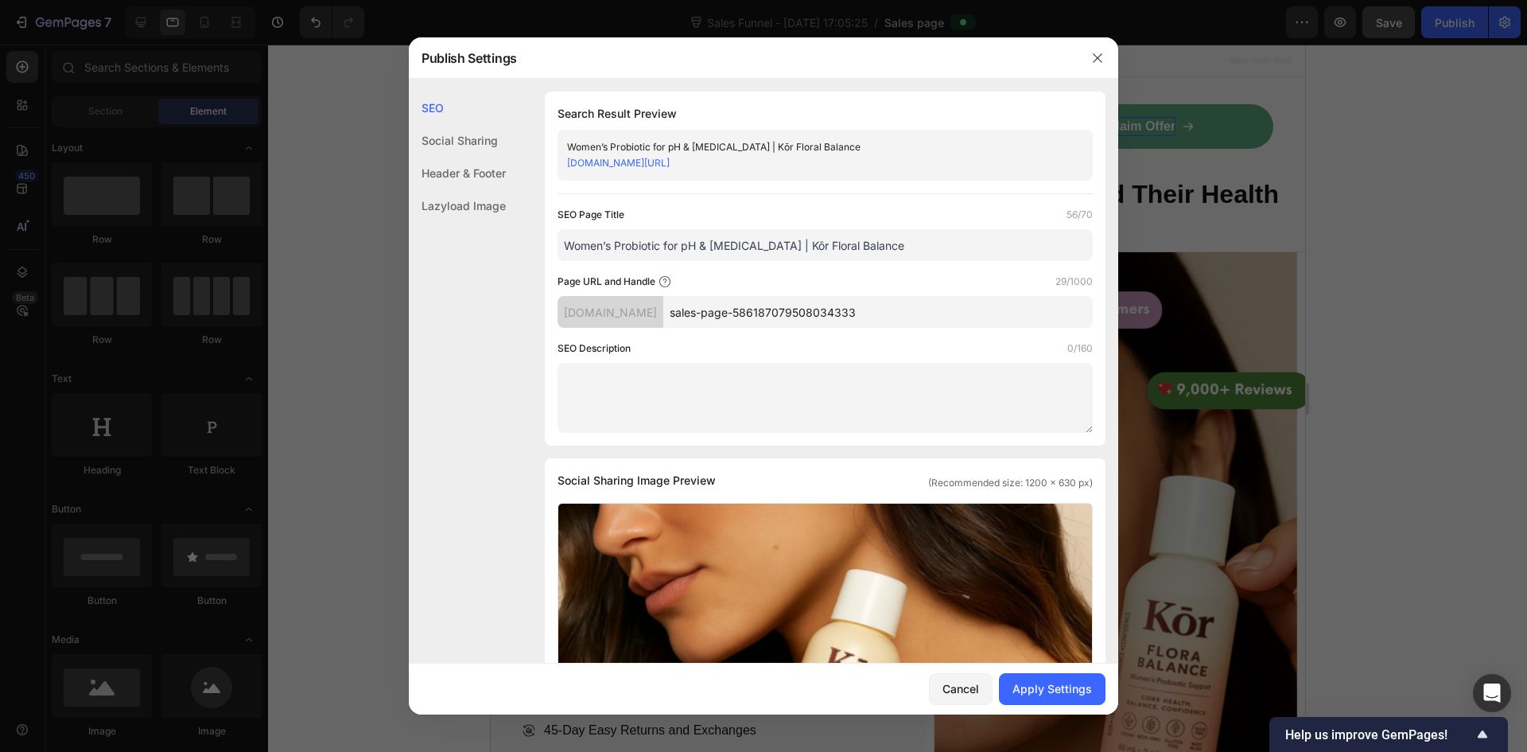
click at [636, 392] on textarea at bounding box center [825, 398] width 535 height 70
paste textarea "Support healthy vaginal pH, odor confidence & less bloating. 13 strains, 3B CFU…"
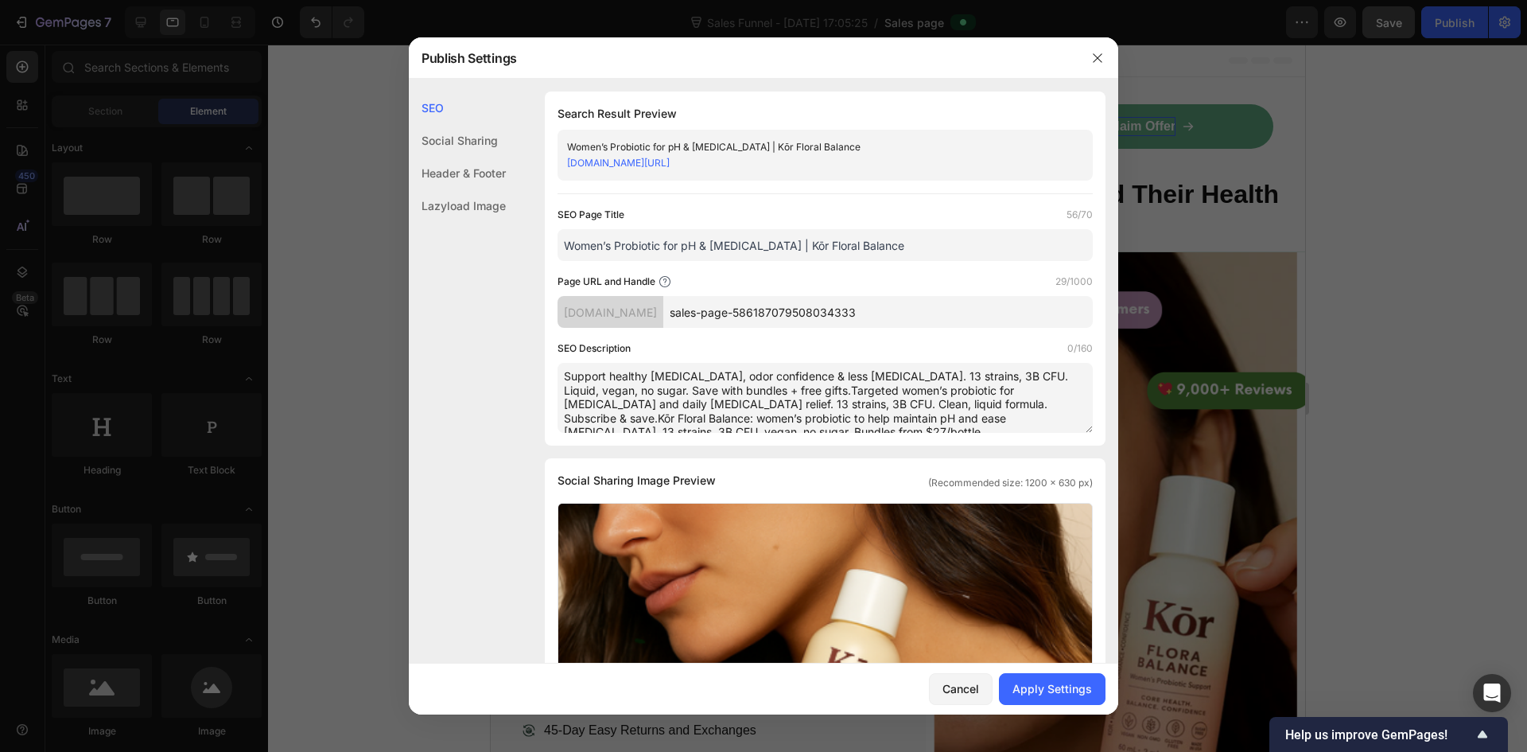
scroll to position [6, 0]
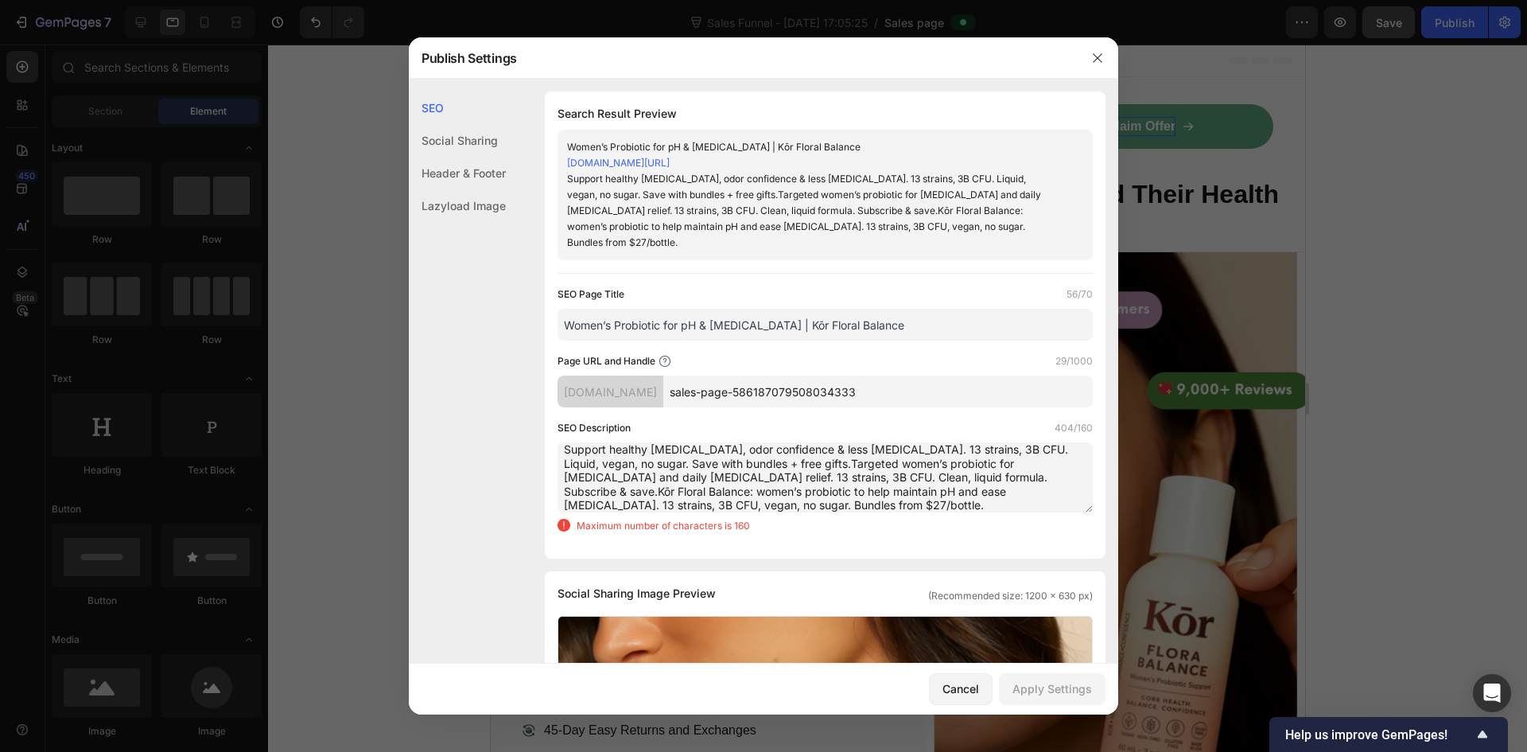
type textarea "Support healthy vaginal pH, odor confidence & less bloating. 13 strains, 3B CFU…"
click at [691, 473] on textarea "Support healthy vaginal pH, odor confidence & less bloating. 13 strains, 3B CFU…" at bounding box center [825, 477] width 535 height 70
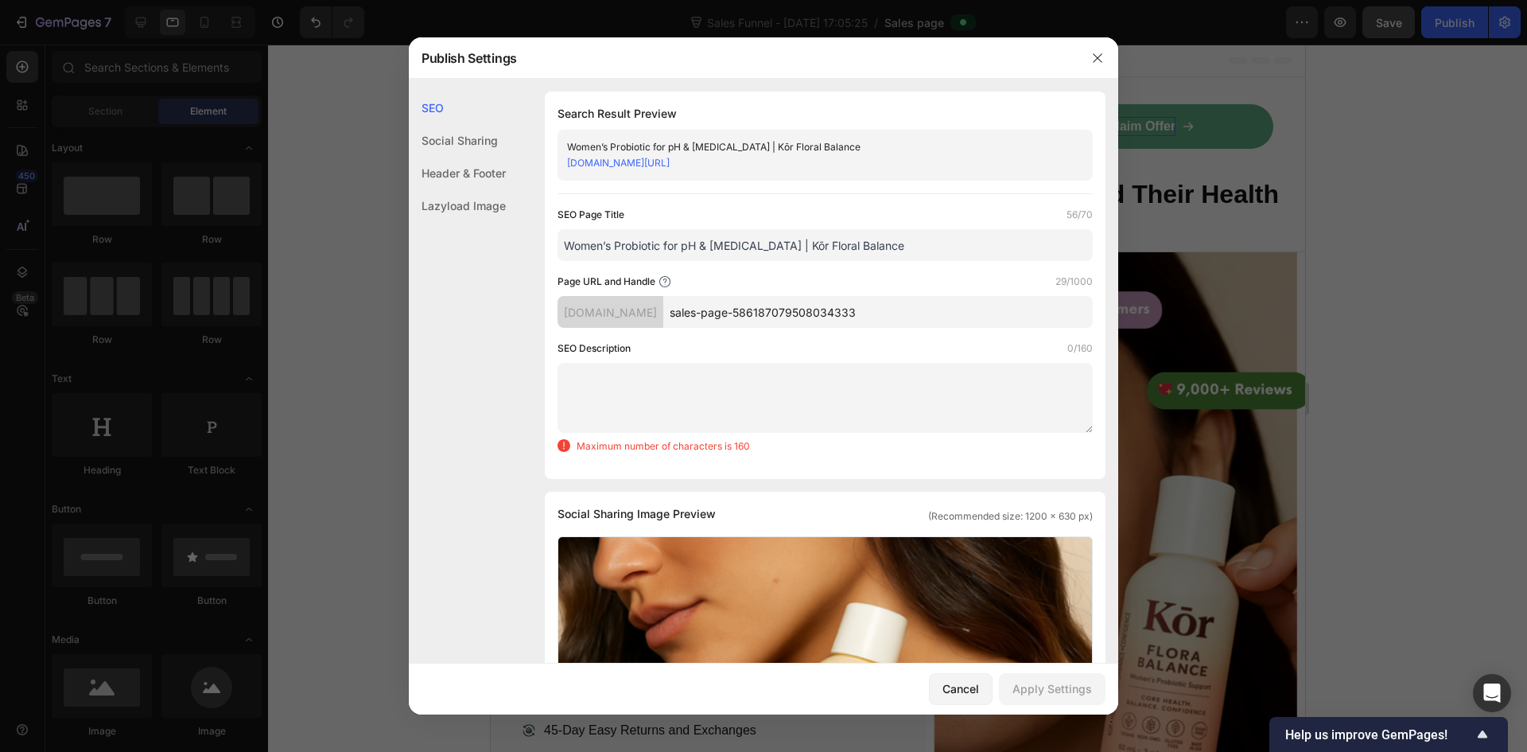
scroll to position [0, 0]
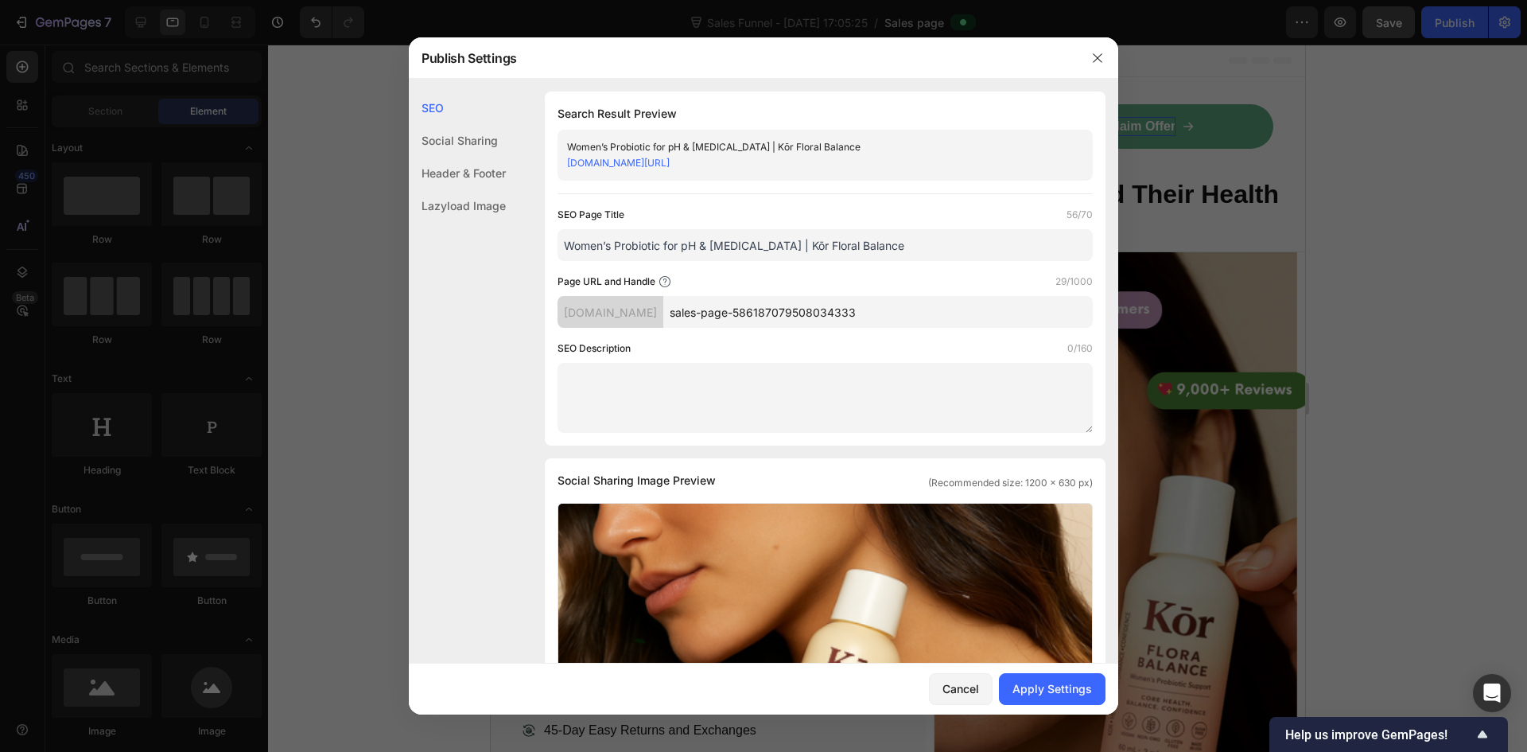
paste textarea "Support healthy vaginal pH, odor confidence & less bloating. 13 strains, 3B CFU…"
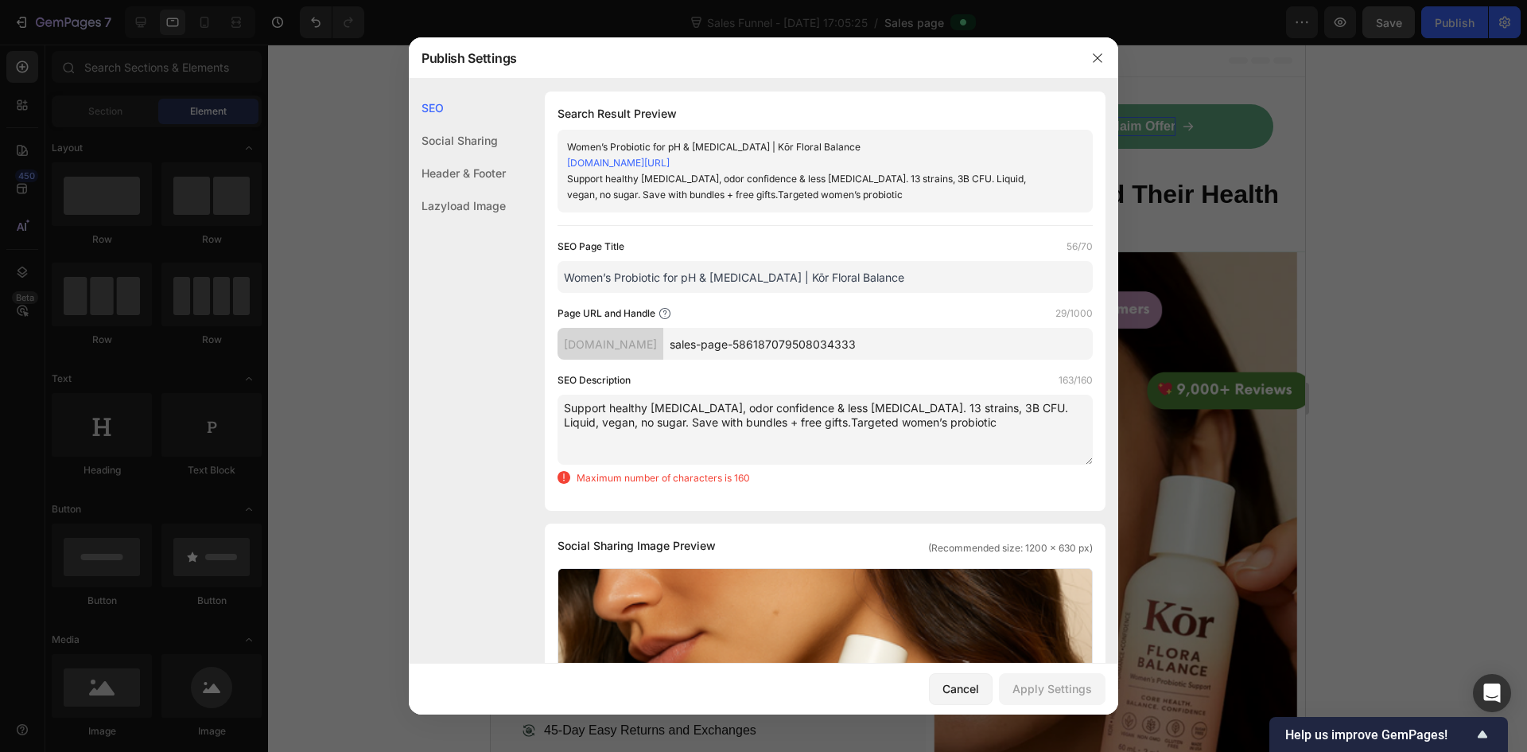
click at [723, 424] on textarea "Support healthy vaginal pH, odor confidence & less bloating. 13 strains, 3B CFU…" at bounding box center [825, 430] width 535 height 70
click at [766, 425] on textarea "Support healthy vaginal pH, odor confidence & less bloating. 13 strains, 3B CFU…" at bounding box center [825, 430] width 535 height 70
click at [942, 411] on textarea "Support healthy vaginal pH, odor confidence & less bloating. 13 strains, 3B CFU…" at bounding box center [825, 430] width 535 height 70
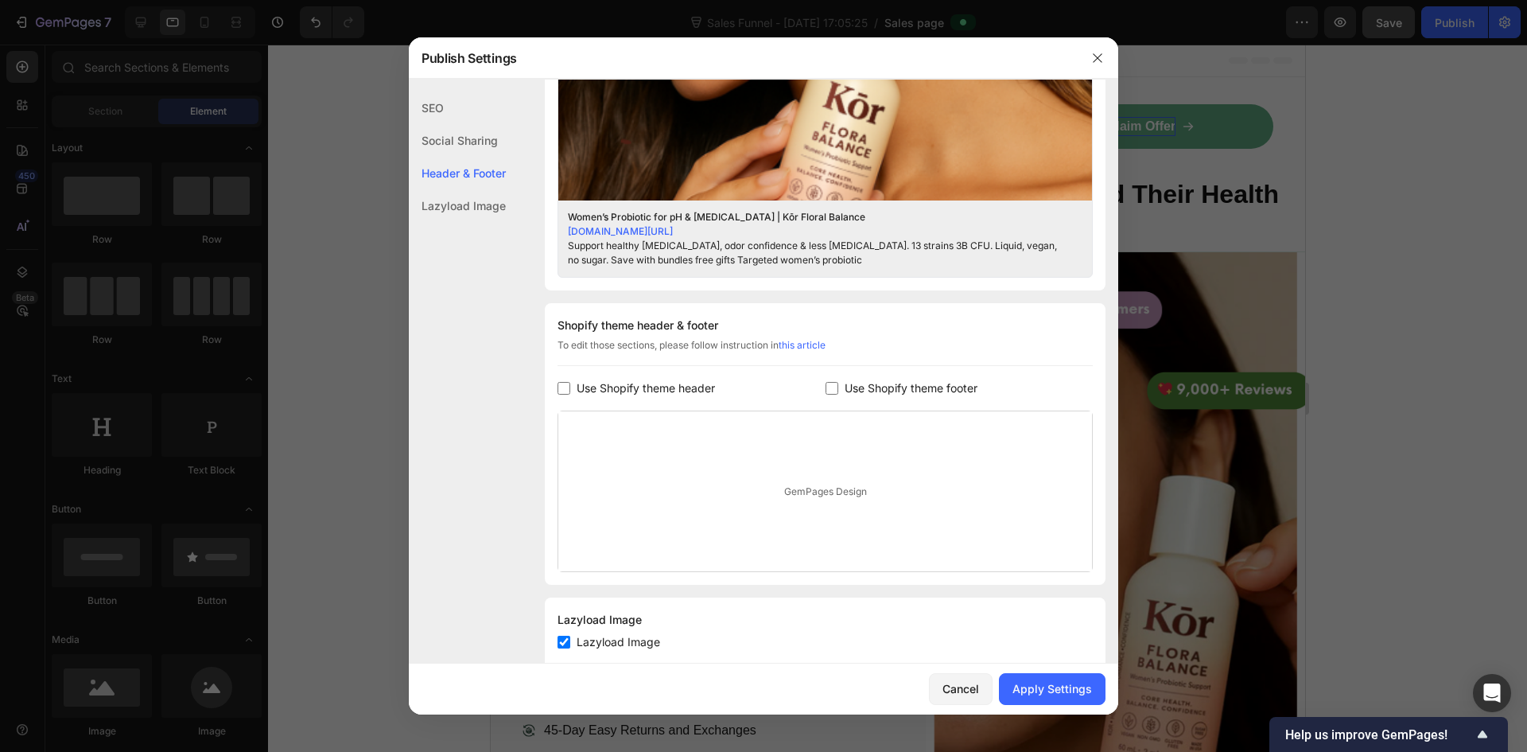
scroll to position [636, 0]
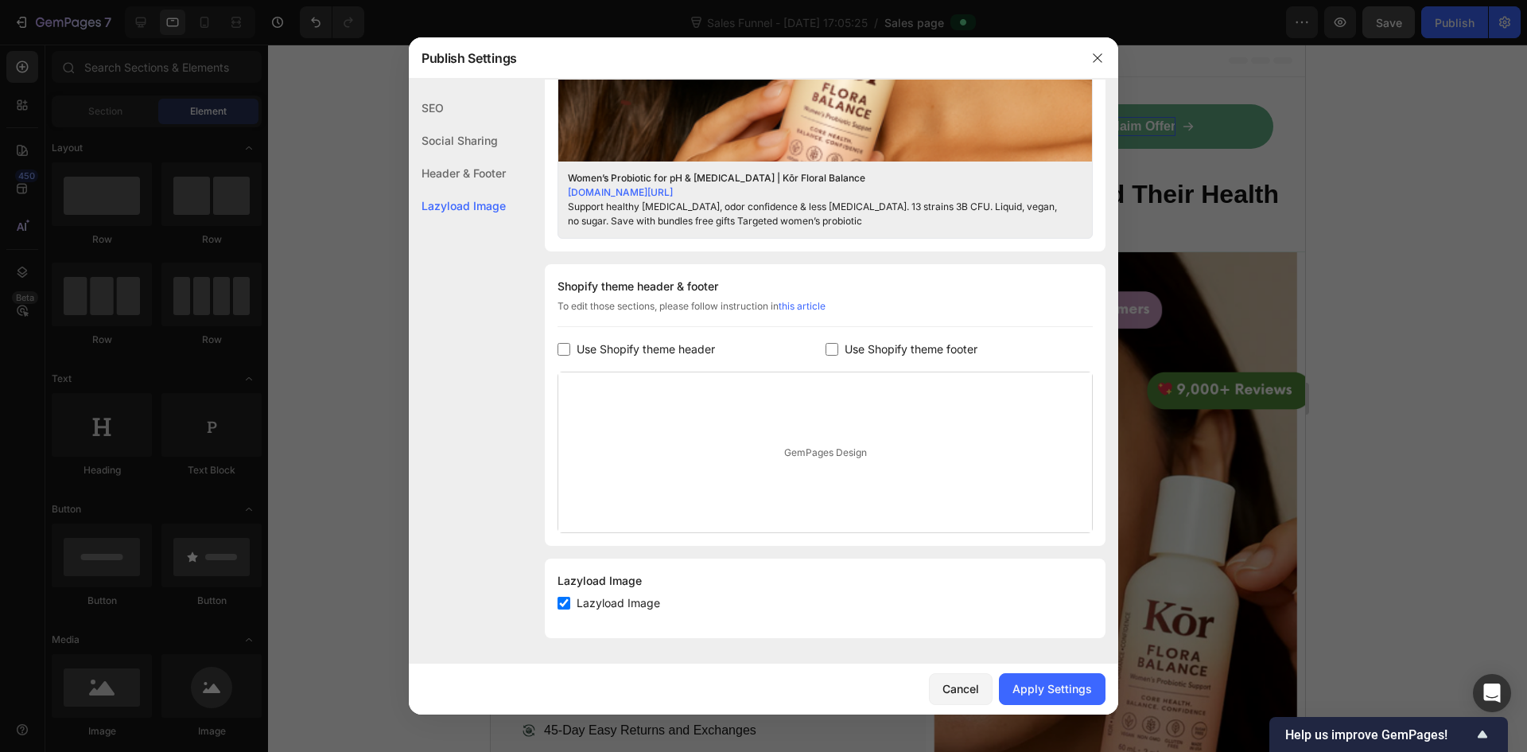
type textarea "Support healthy vaginal pH, odor confidence & less bloating. 13 strains 3B CFU.…"
click at [565, 348] on input "checkbox" at bounding box center [564, 349] width 13 height 13
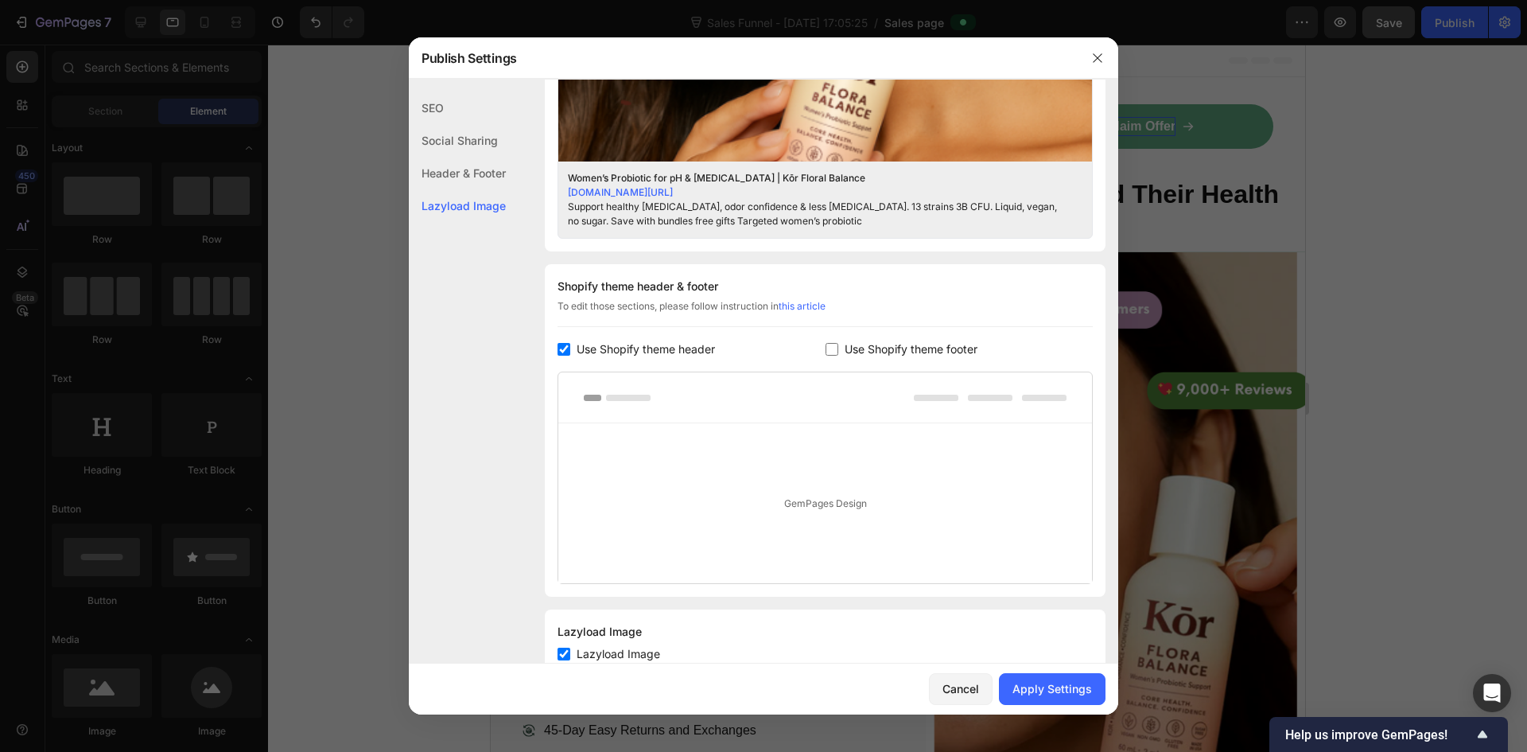
click at [565, 348] on input "checkbox" at bounding box center [564, 349] width 13 height 13
checkbox input "false"
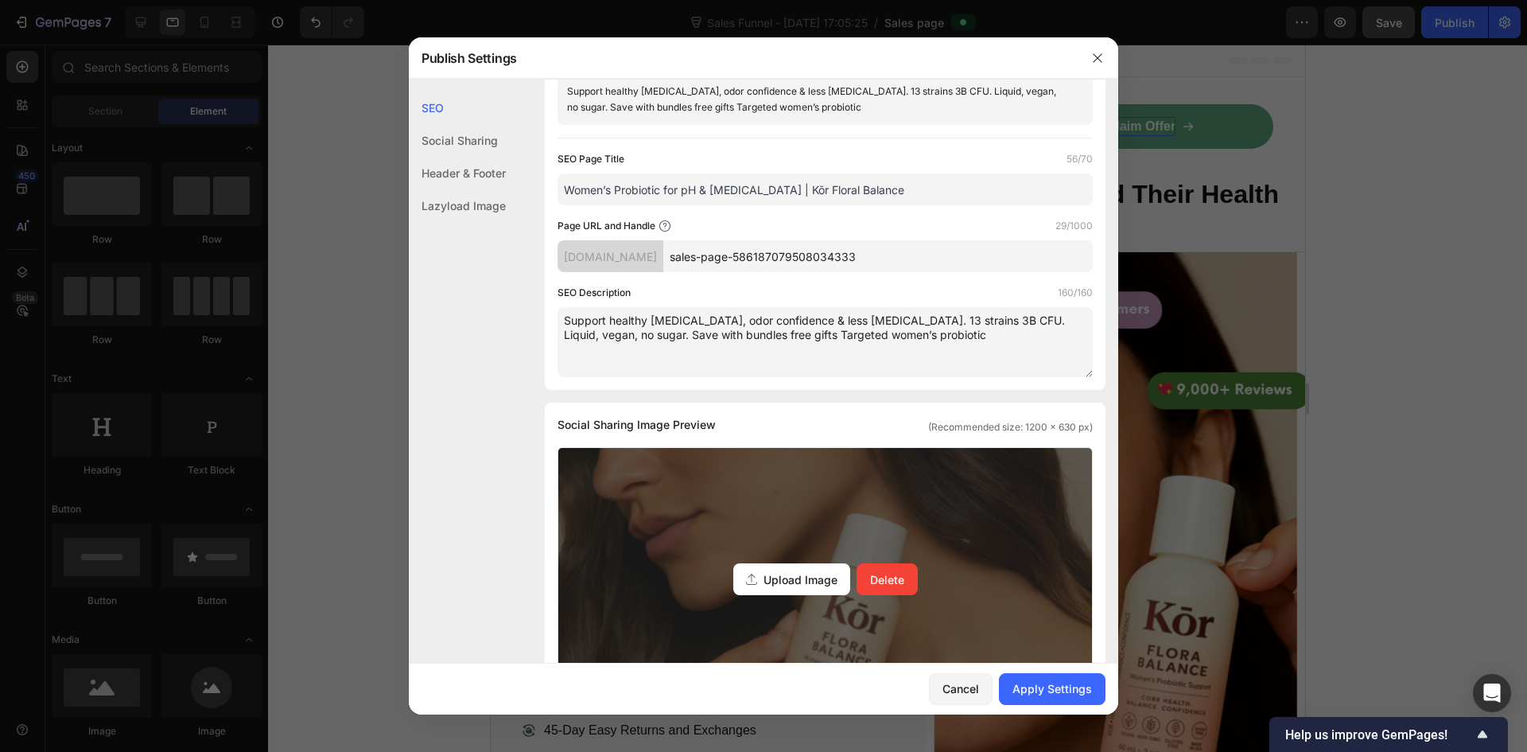
scroll to position [0, 0]
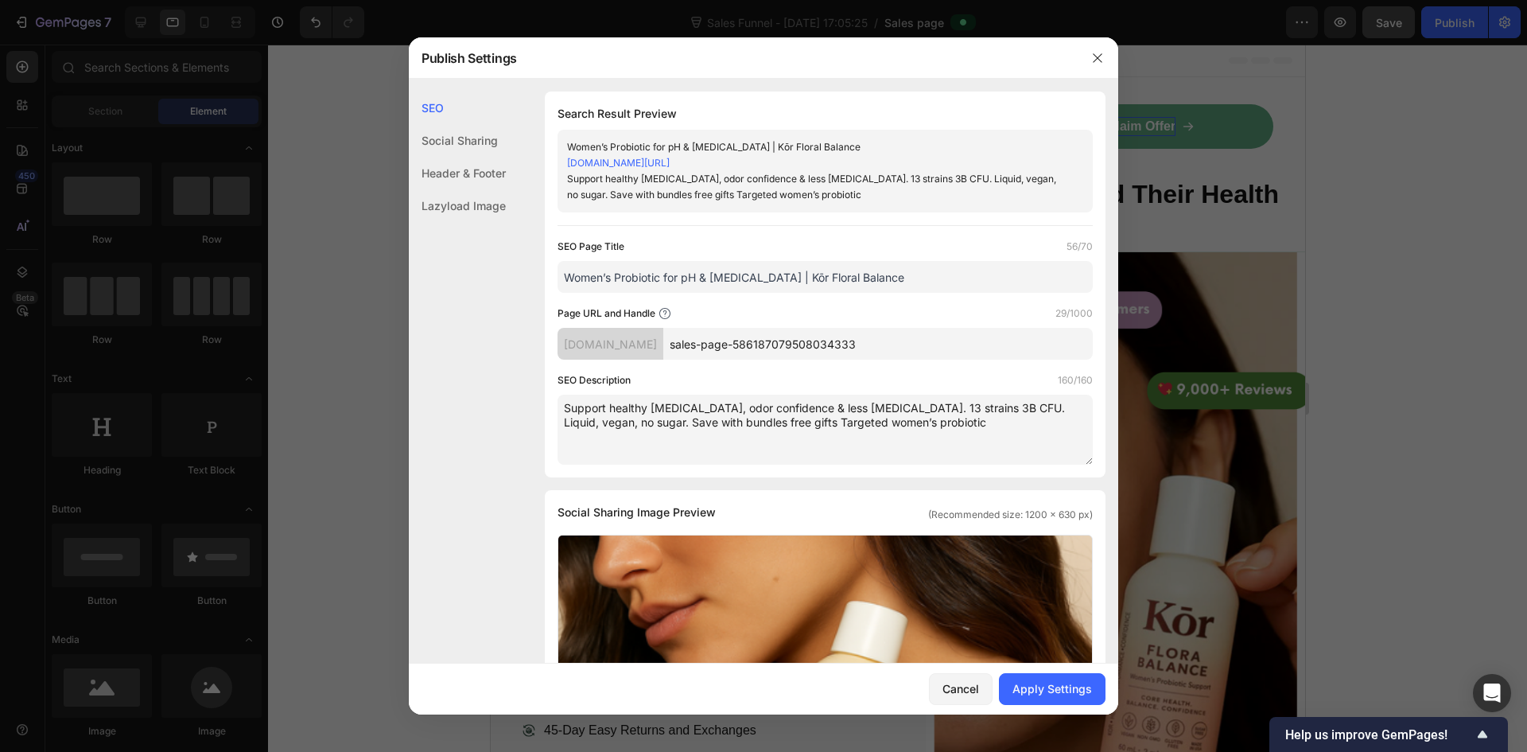
click at [807, 346] on input "sales-page-586187079508034333" at bounding box center [878, 344] width 430 height 32
click at [811, 374] on div "SEO Description 160/160" at bounding box center [825, 380] width 535 height 16
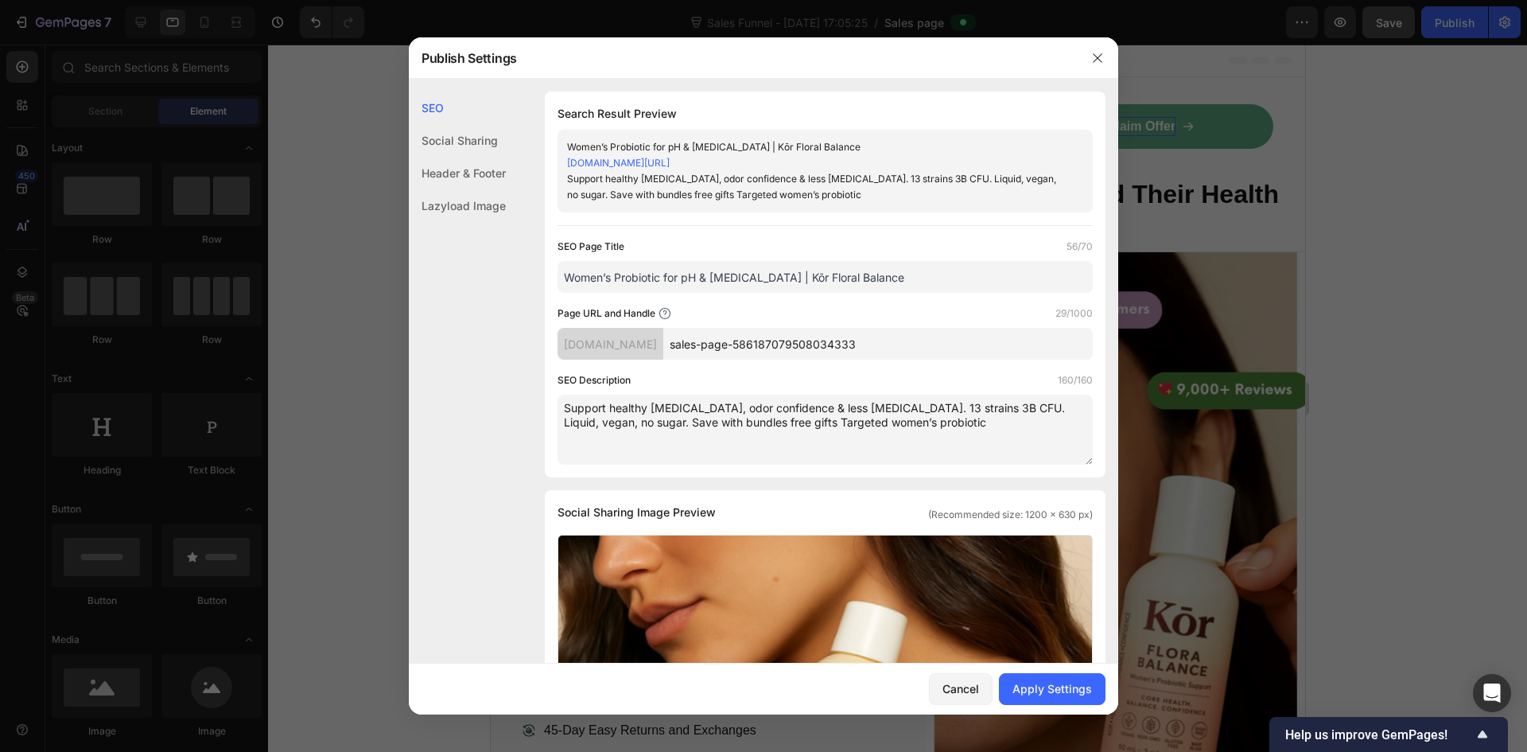
click at [770, 356] on input "sales-page-586187079508034333" at bounding box center [878, 344] width 430 height 32
click at [768, 351] on input "sales-page-586187079508034333" at bounding box center [878, 344] width 430 height 32
click at [768, 350] on input "sales-page-586187079508034333" at bounding box center [878, 344] width 430 height 32
paste input "/womens-probiotic-vaginal-ph-bloating-kor-floral-balance"
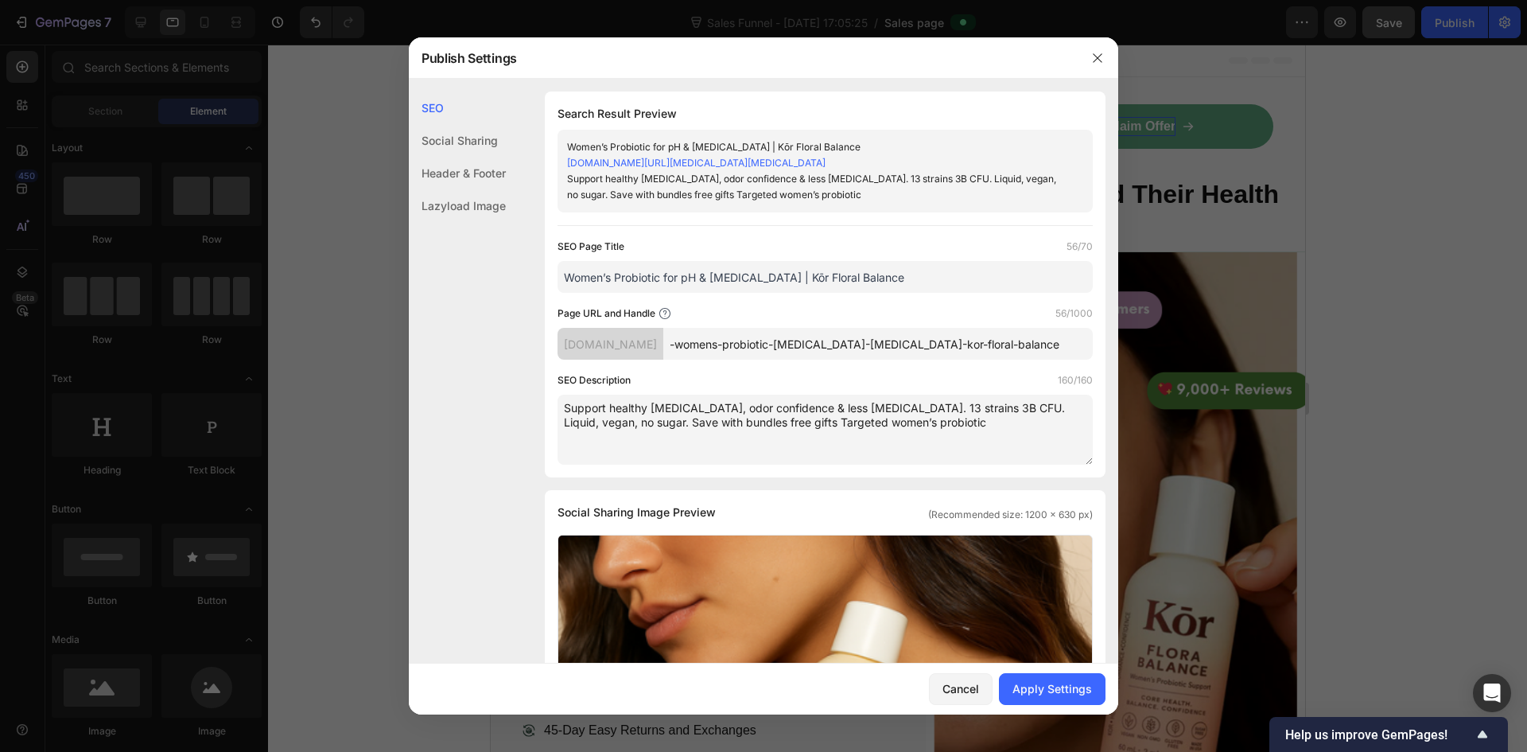
type input "-womens-probiotic-vaginal-ph-bloating-kor-floral-balance"
click at [821, 387] on div "SEO Description 160/160" at bounding box center [825, 380] width 535 height 16
click at [468, 175] on div "Header & Footer" at bounding box center [457, 173] width 97 height 33
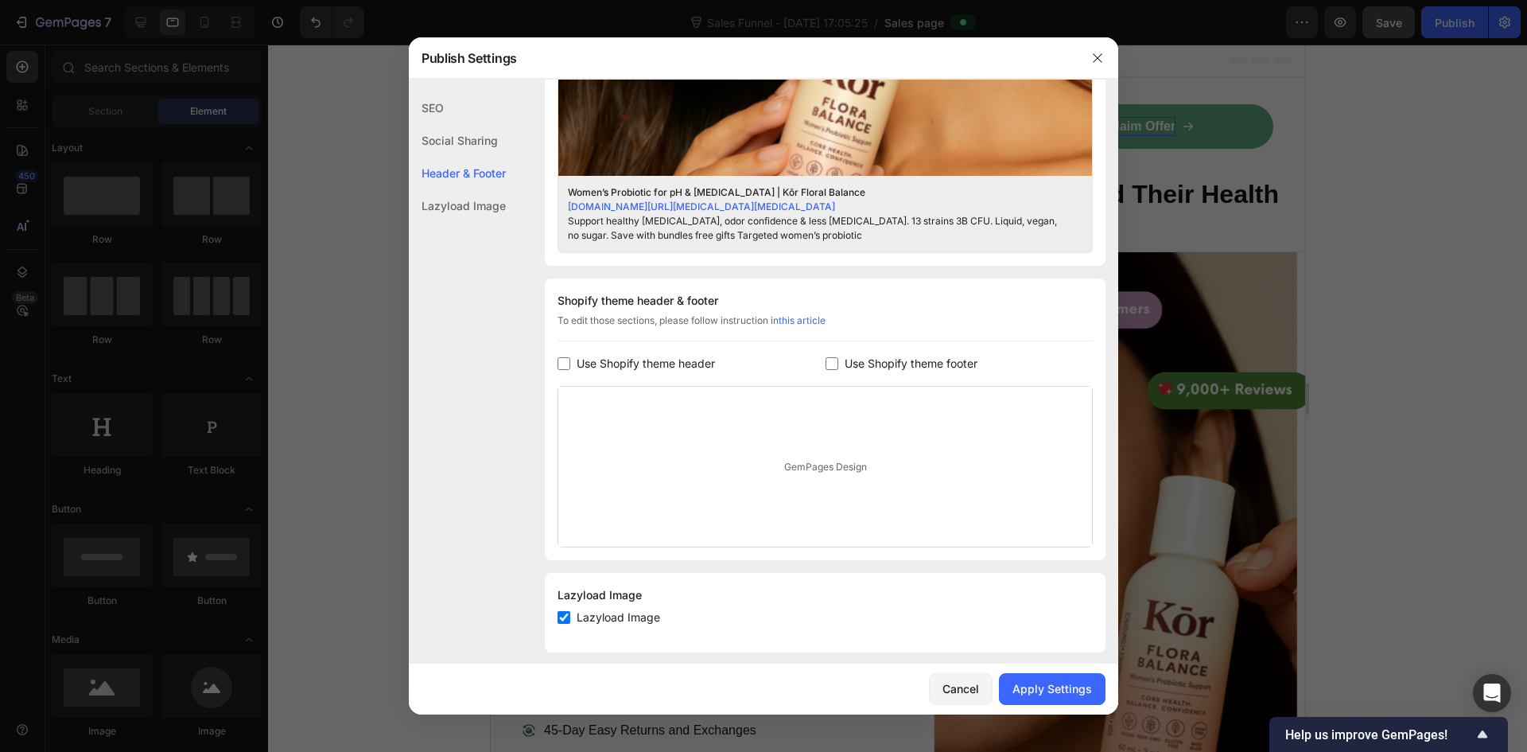
scroll to position [636, 0]
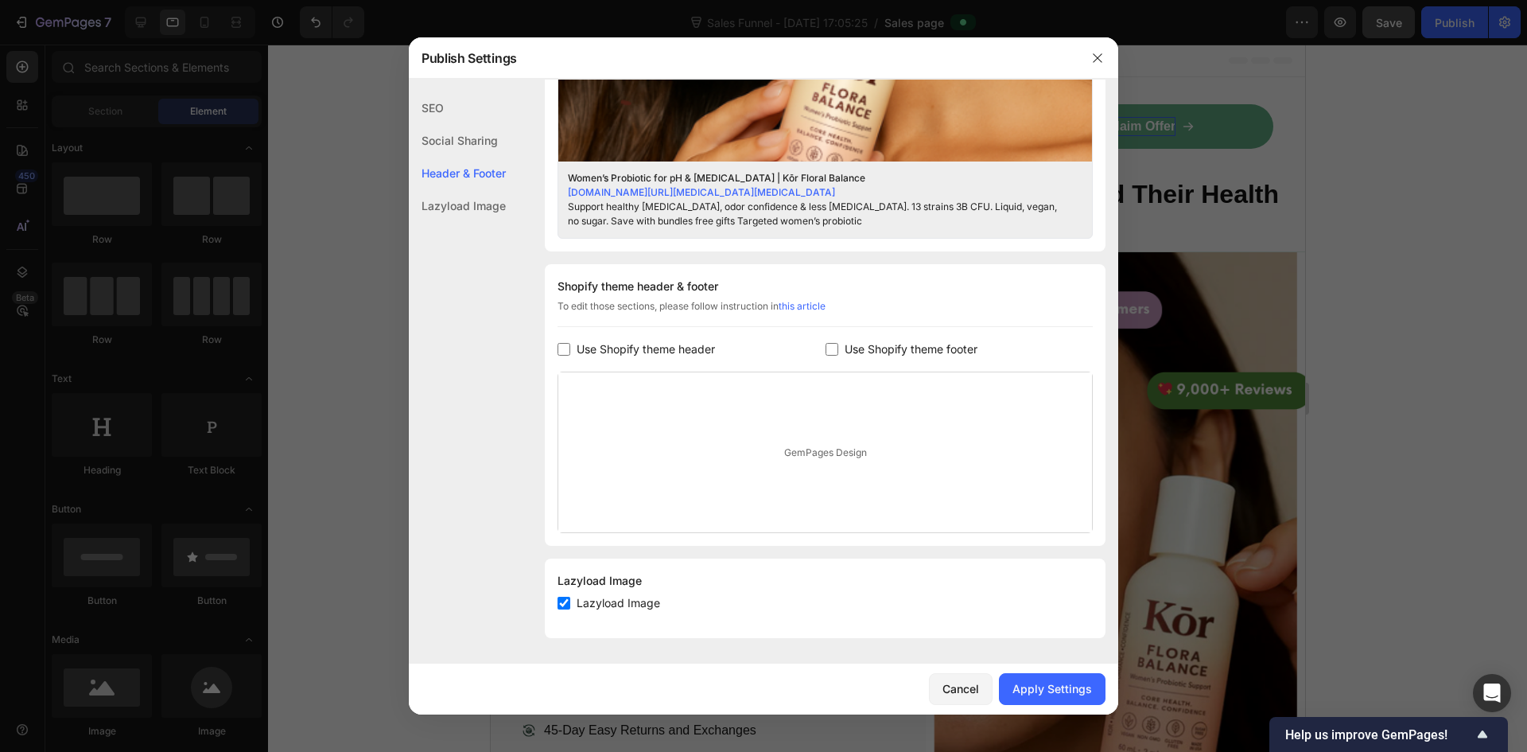
click at [463, 206] on div "Lazyload Image" at bounding box center [457, 205] width 97 height 33
click at [1053, 702] on button "Apply Settings" at bounding box center [1052, 689] width 107 height 32
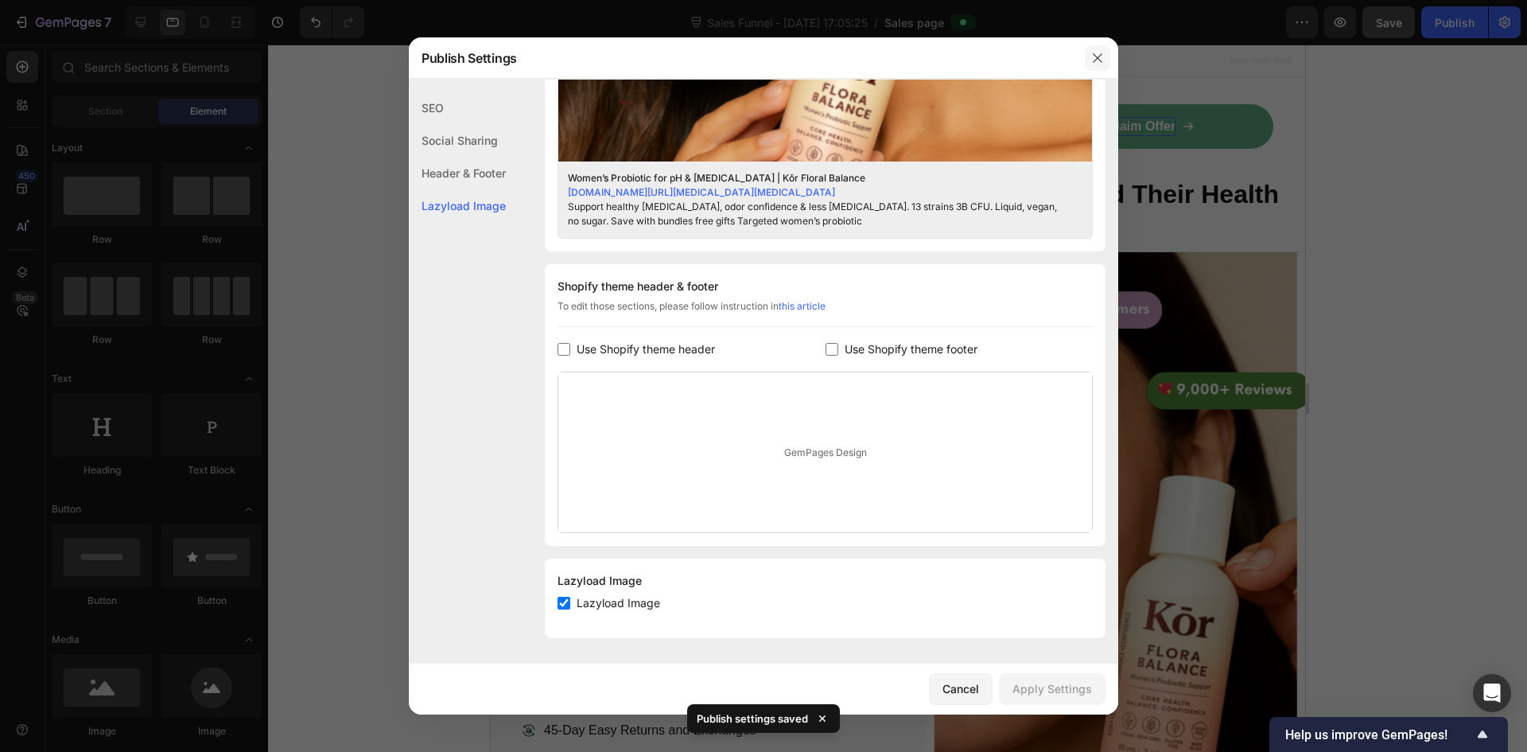
click at [1088, 50] on button "button" at bounding box center [1097, 57] width 25 height 25
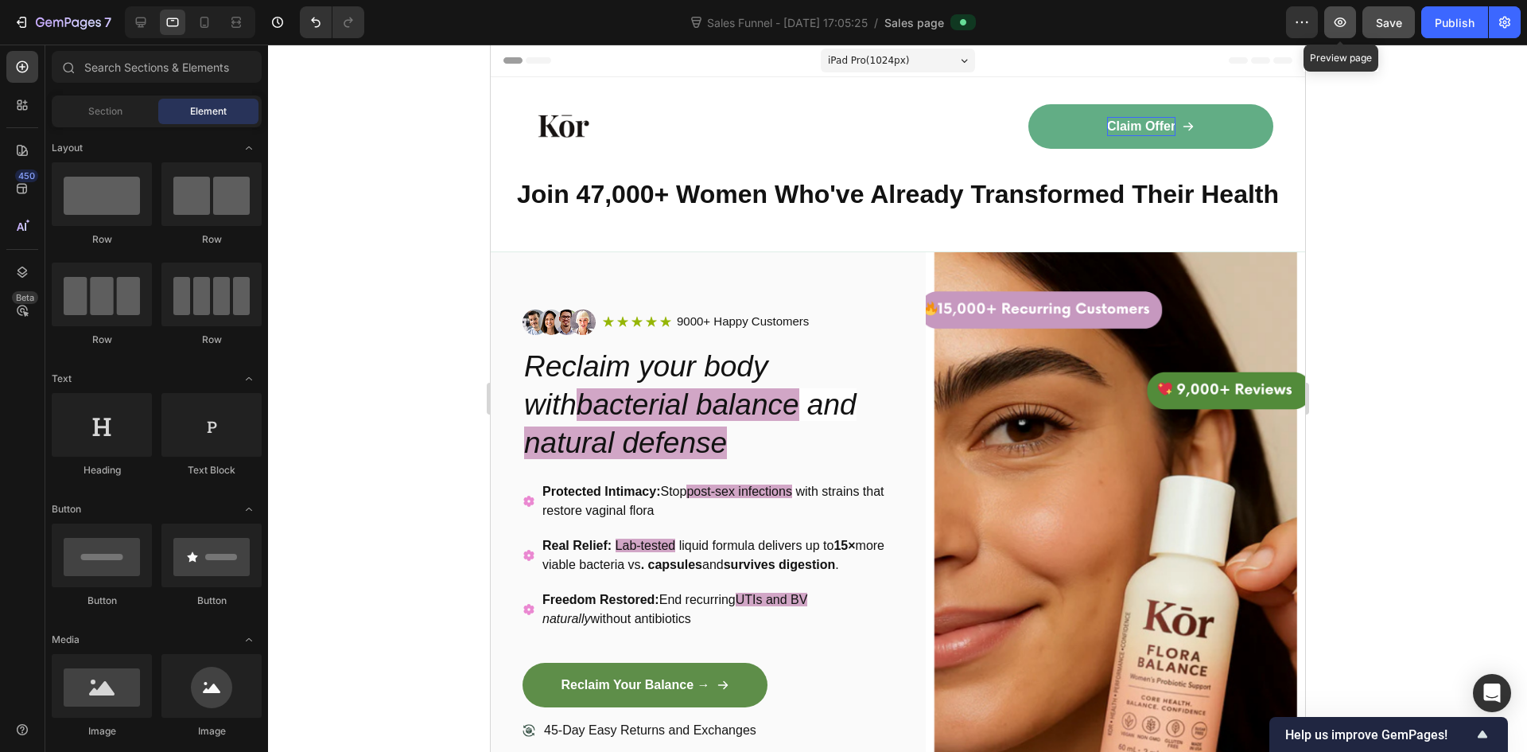
click at [1337, 20] on icon "button" at bounding box center [1341, 22] width 12 height 10
click at [1294, 11] on button "button" at bounding box center [1302, 22] width 32 height 32
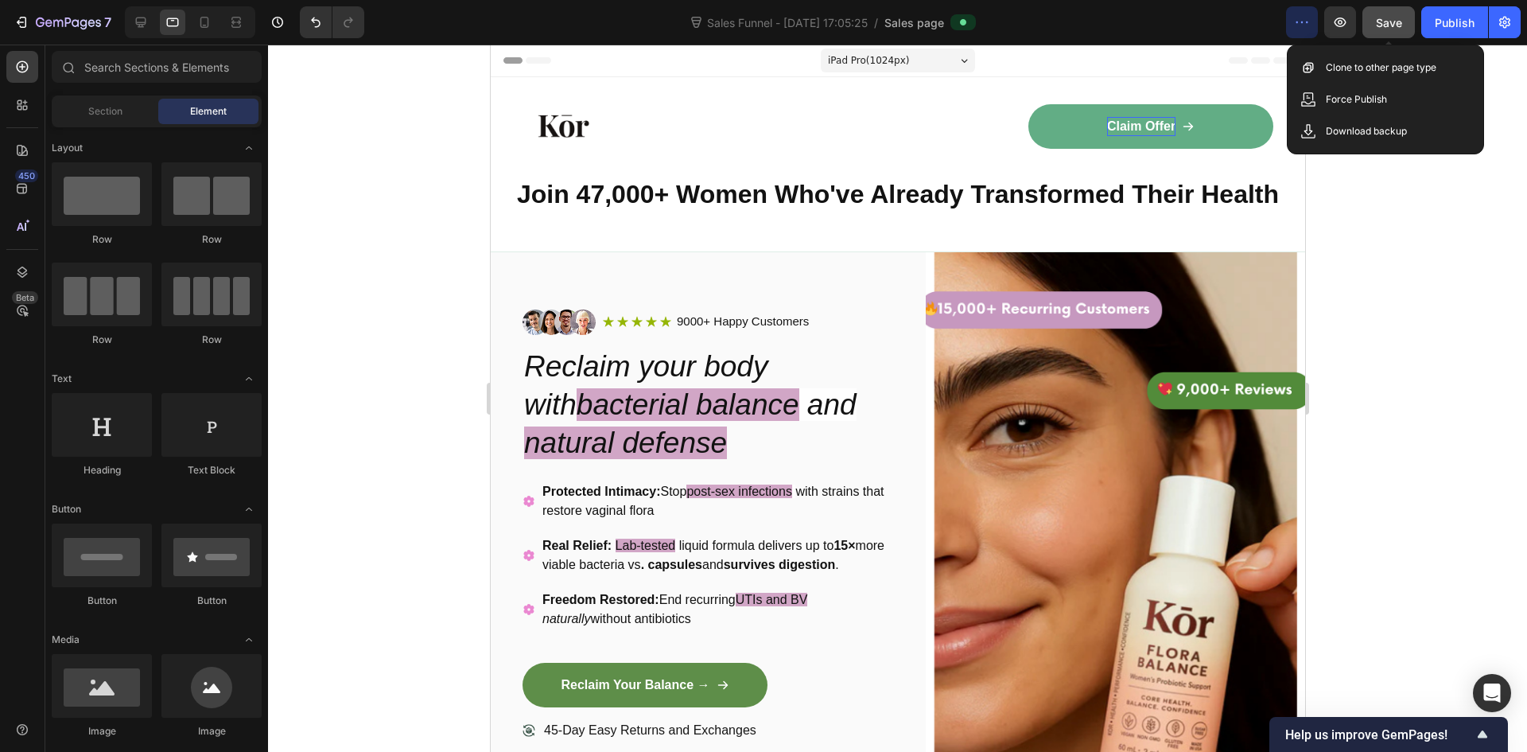
click at [1381, 24] on span "Save" at bounding box center [1389, 23] width 26 height 14
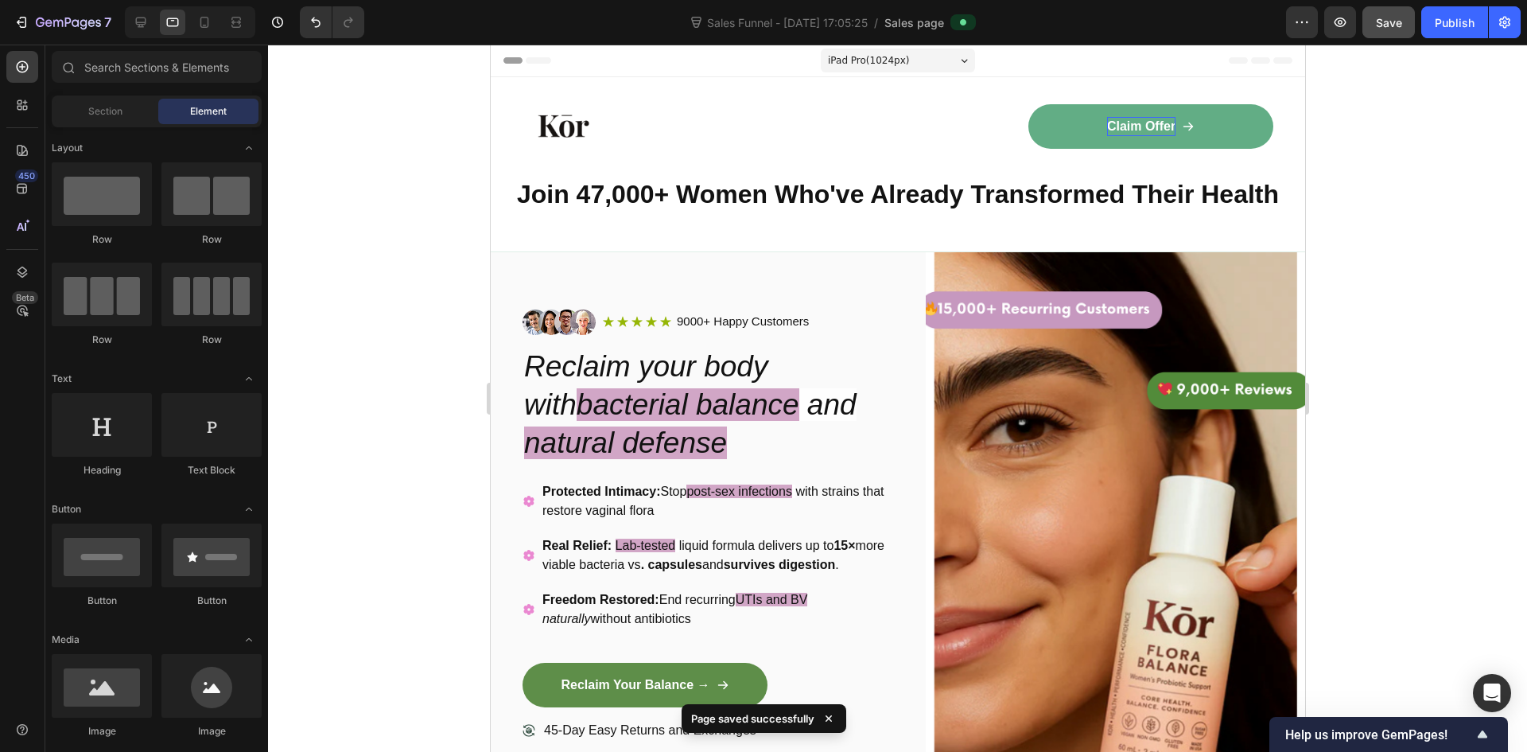
click at [191, 19] on div at bounding box center [190, 22] width 130 height 32
click at [197, 21] on icon at bounding box center [204, 22] width 16 height 16
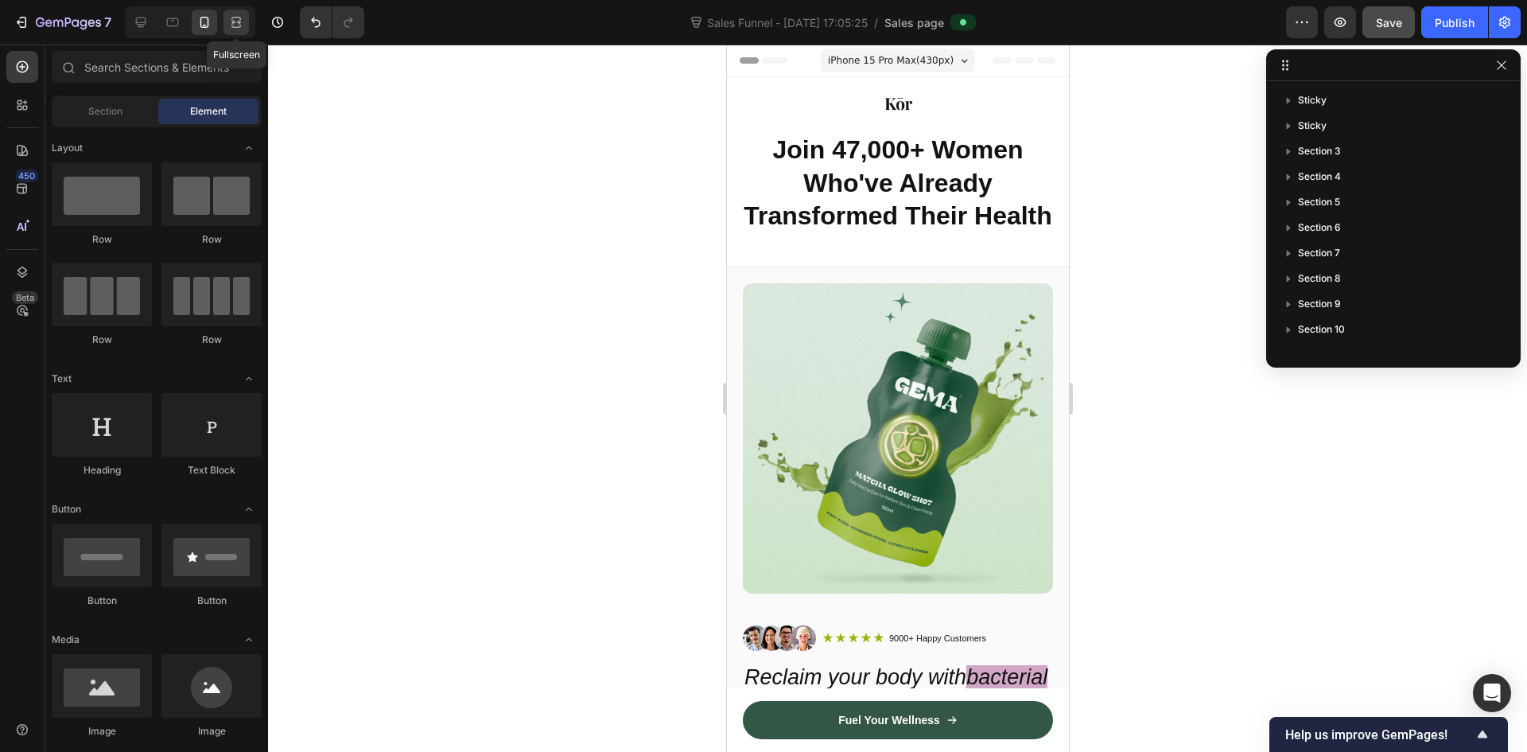
click at [232, 24] on icon at bounding box center [236, 22] width 16 height 16
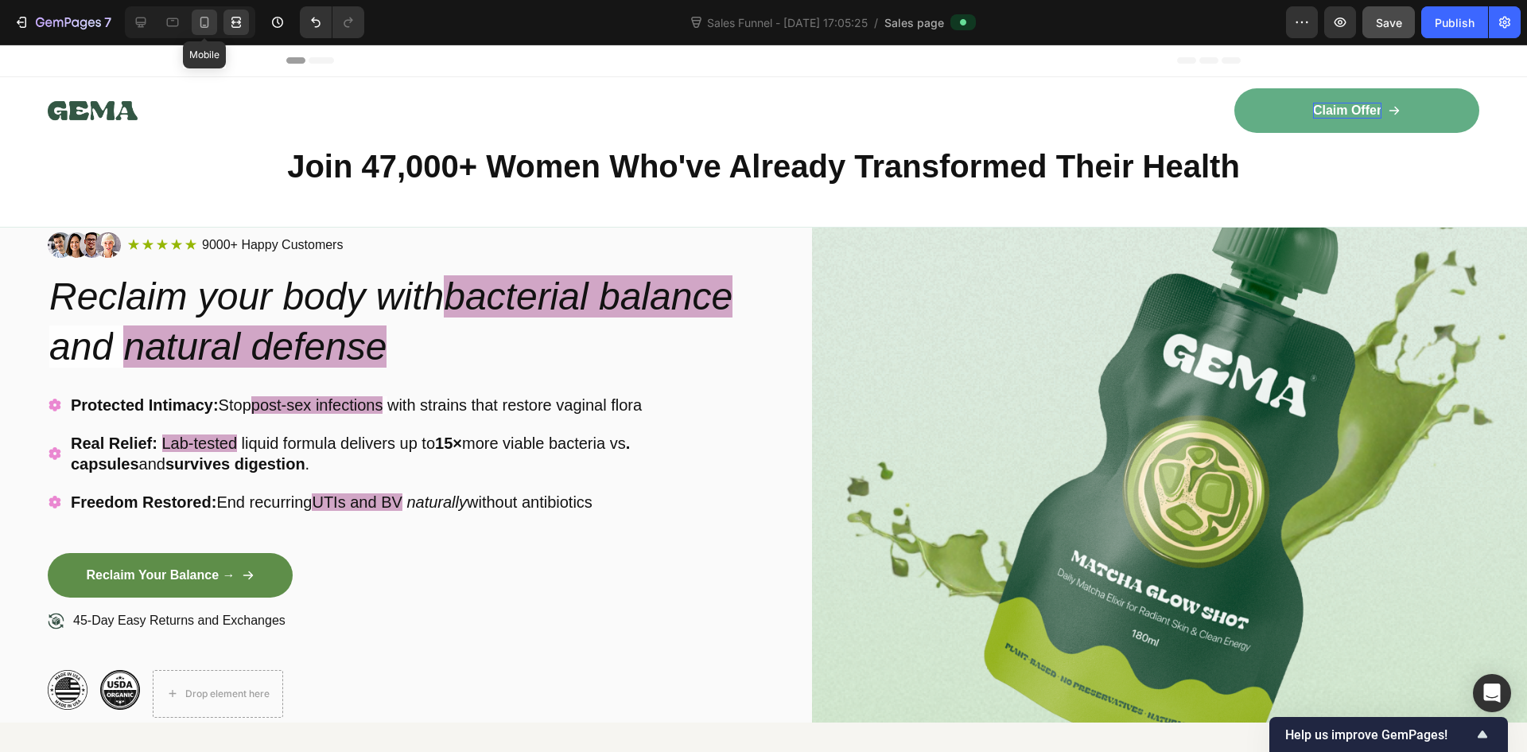
click at [205, 24] on icon at bounding box center [204, 22] width 16 height 16
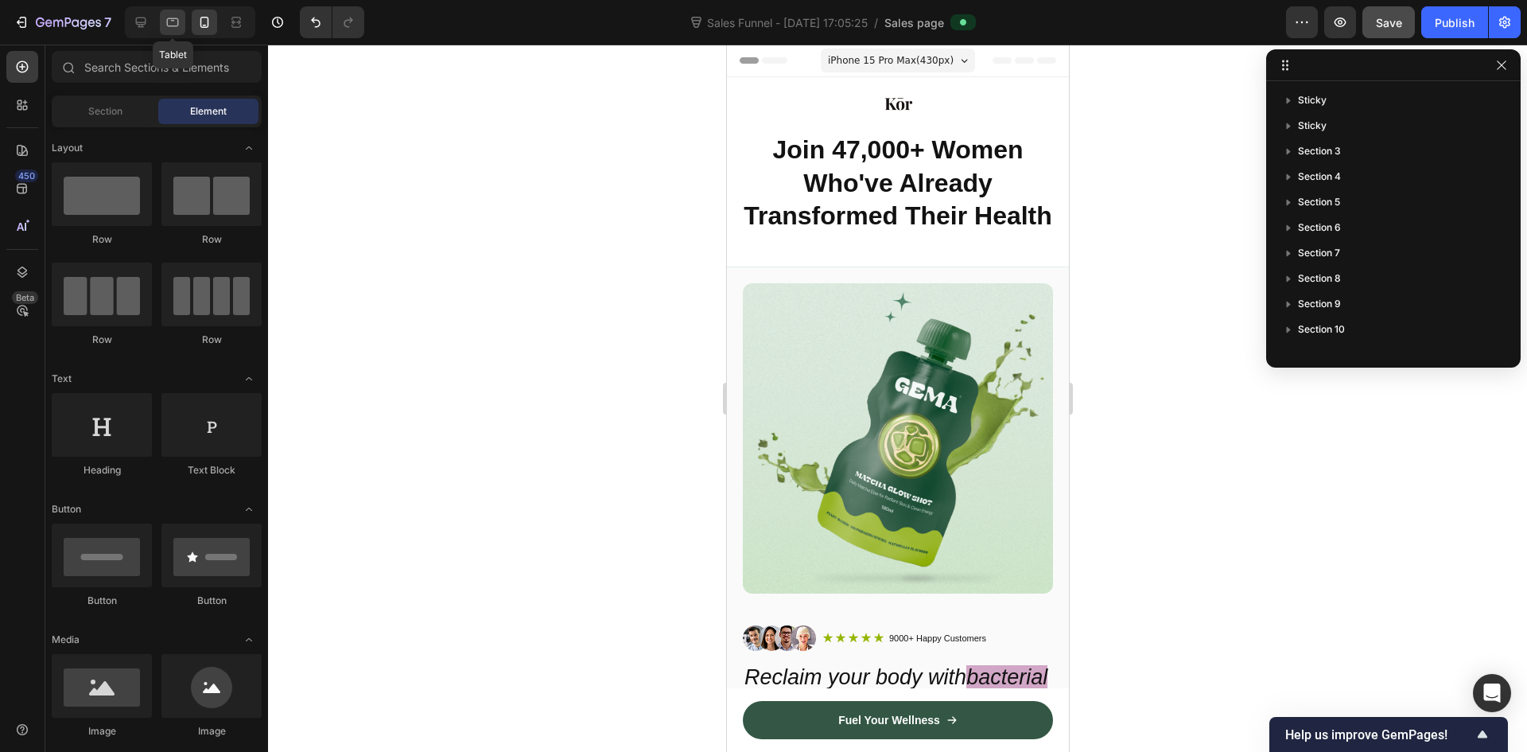
click at [178, 25] on icon at bounding box center [173, 22] width 12 height 9
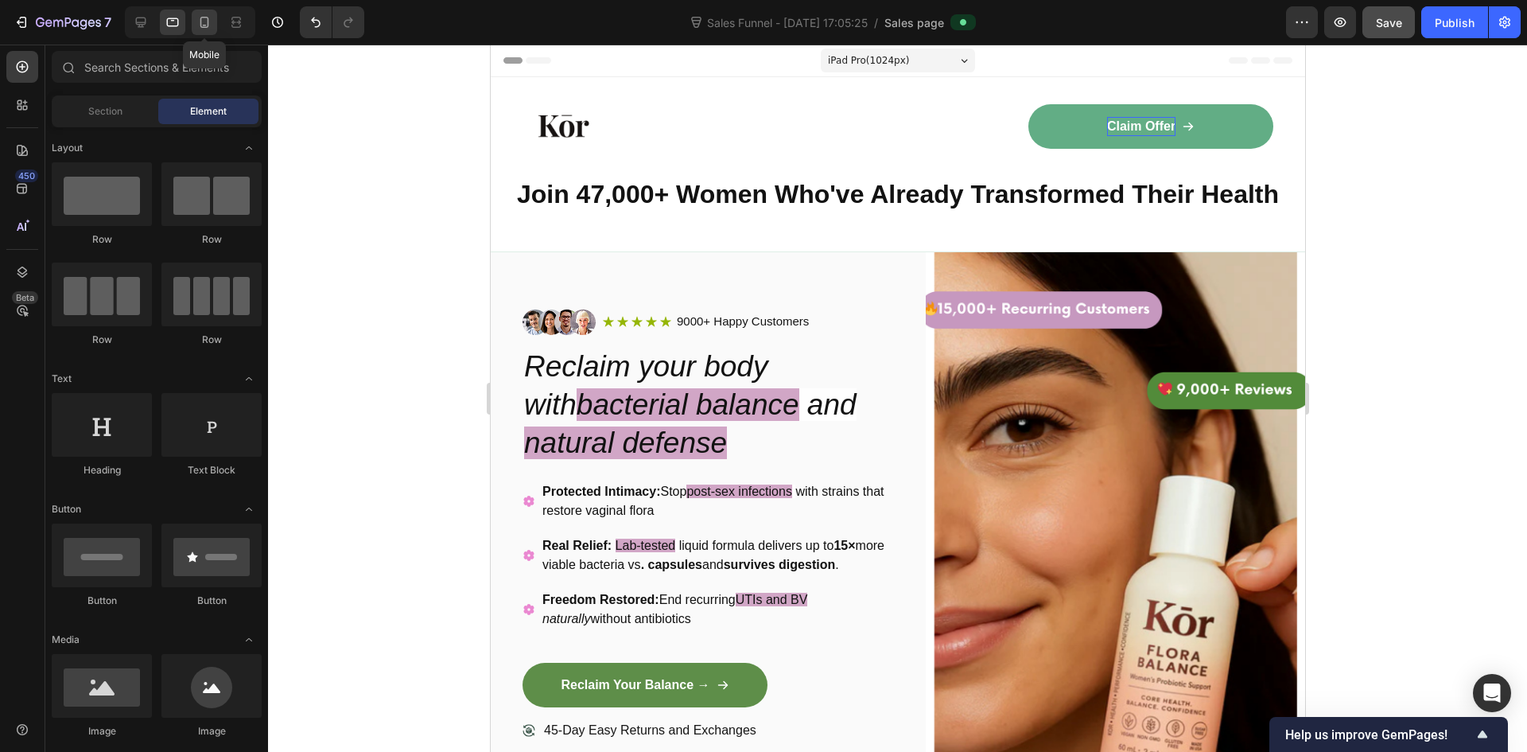
click at [210, 17] on icon at bounding box center [204, 22] width 16 height 16
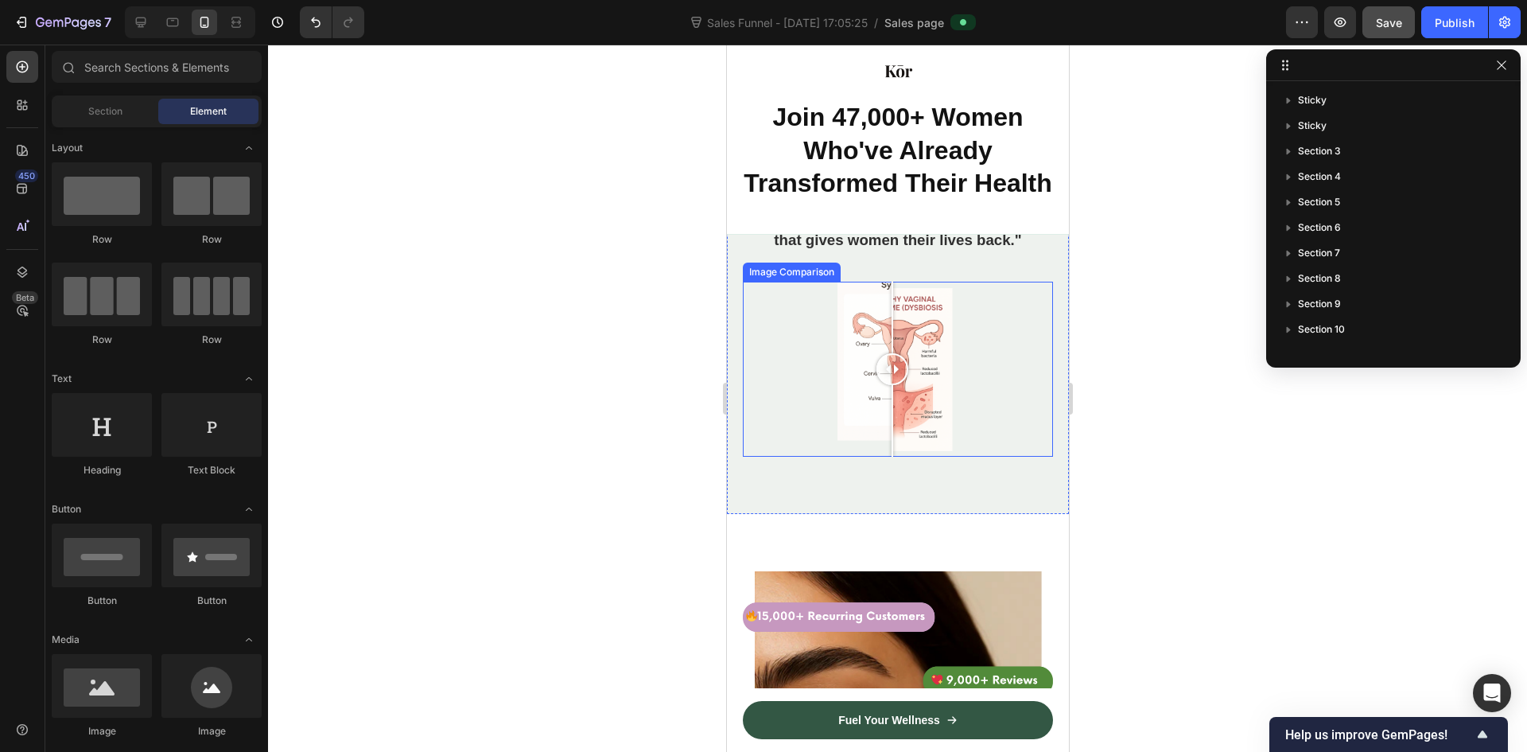
scroll to position [5488, 0]
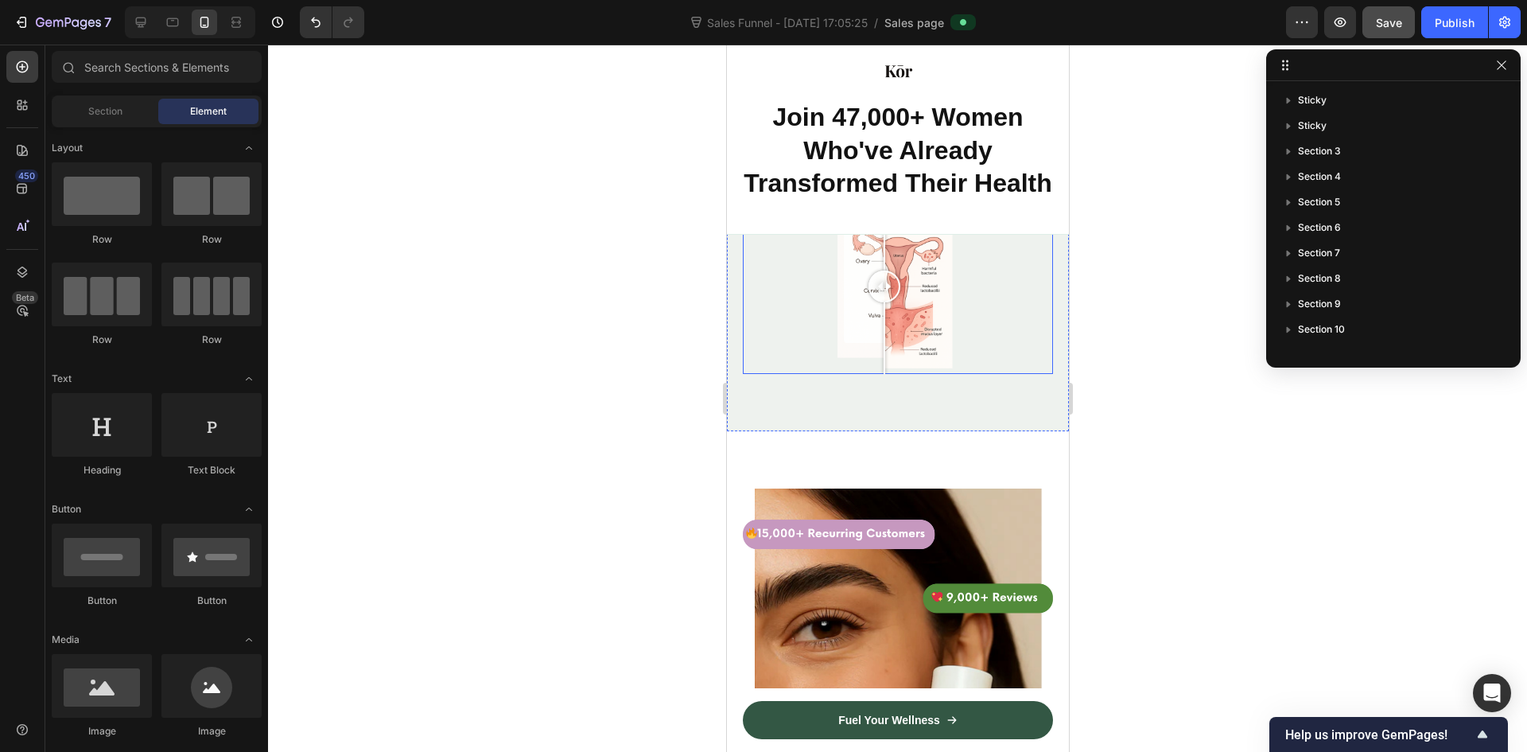
drag, startPoint x: 897, startPoint y: 375, endPoint x: 884, endPoint y: 386, distance: 17.0
click at [884, 302] on div at bounding box center [884, 286] width 32 height 32
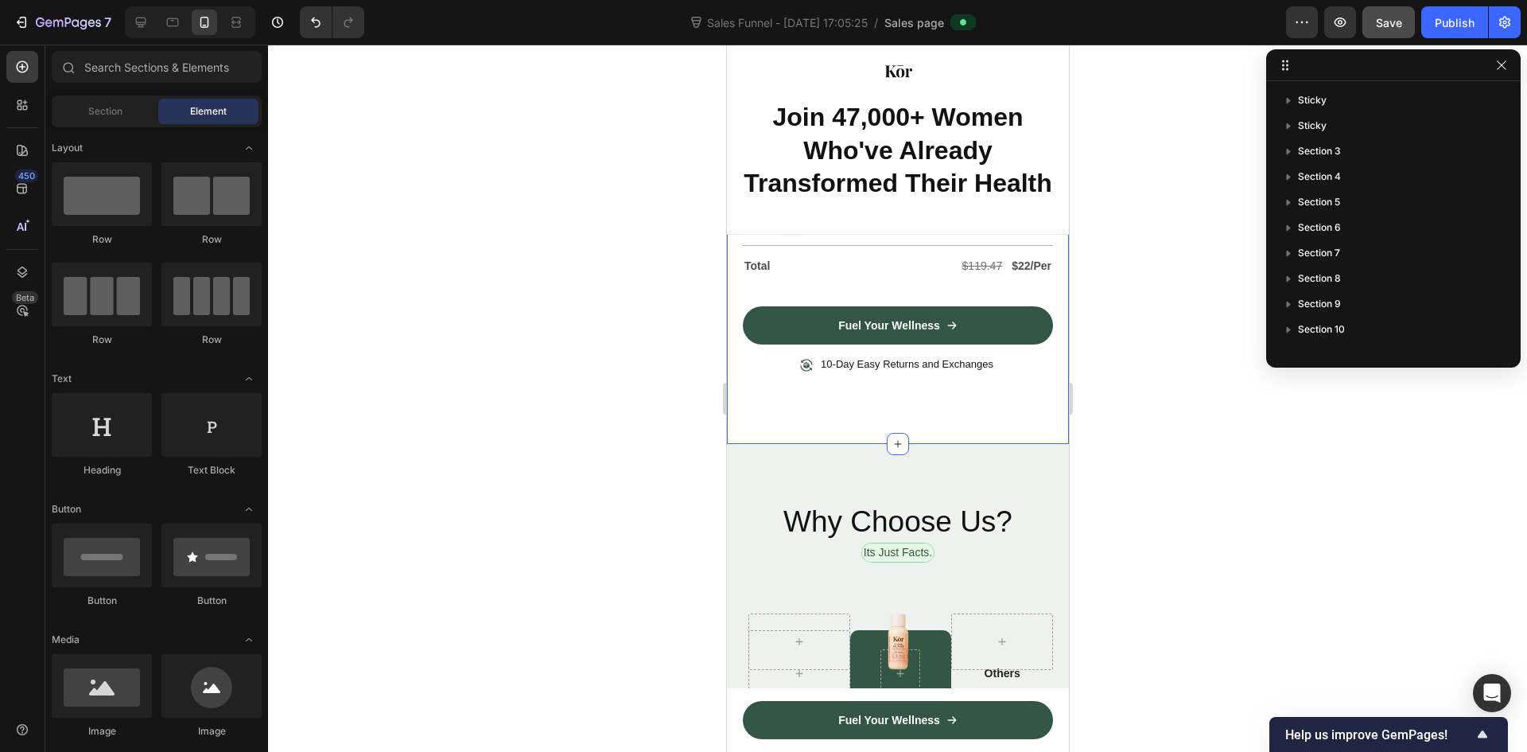
scroll to position [6920, 0]
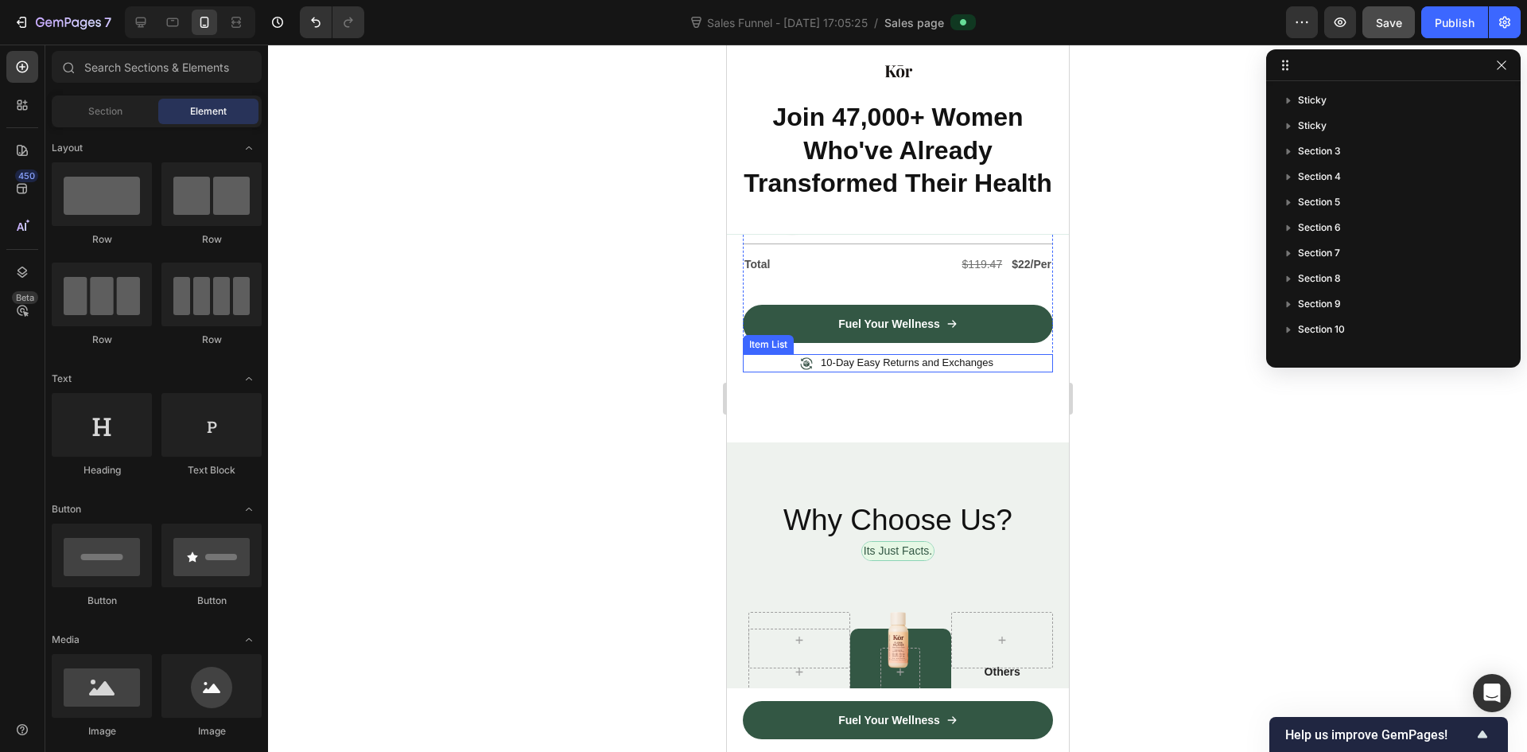
click at [826, 357] on p "10-Day Easy Returns and Exchanges" at bounding box center [906, 363] width 173 height 14
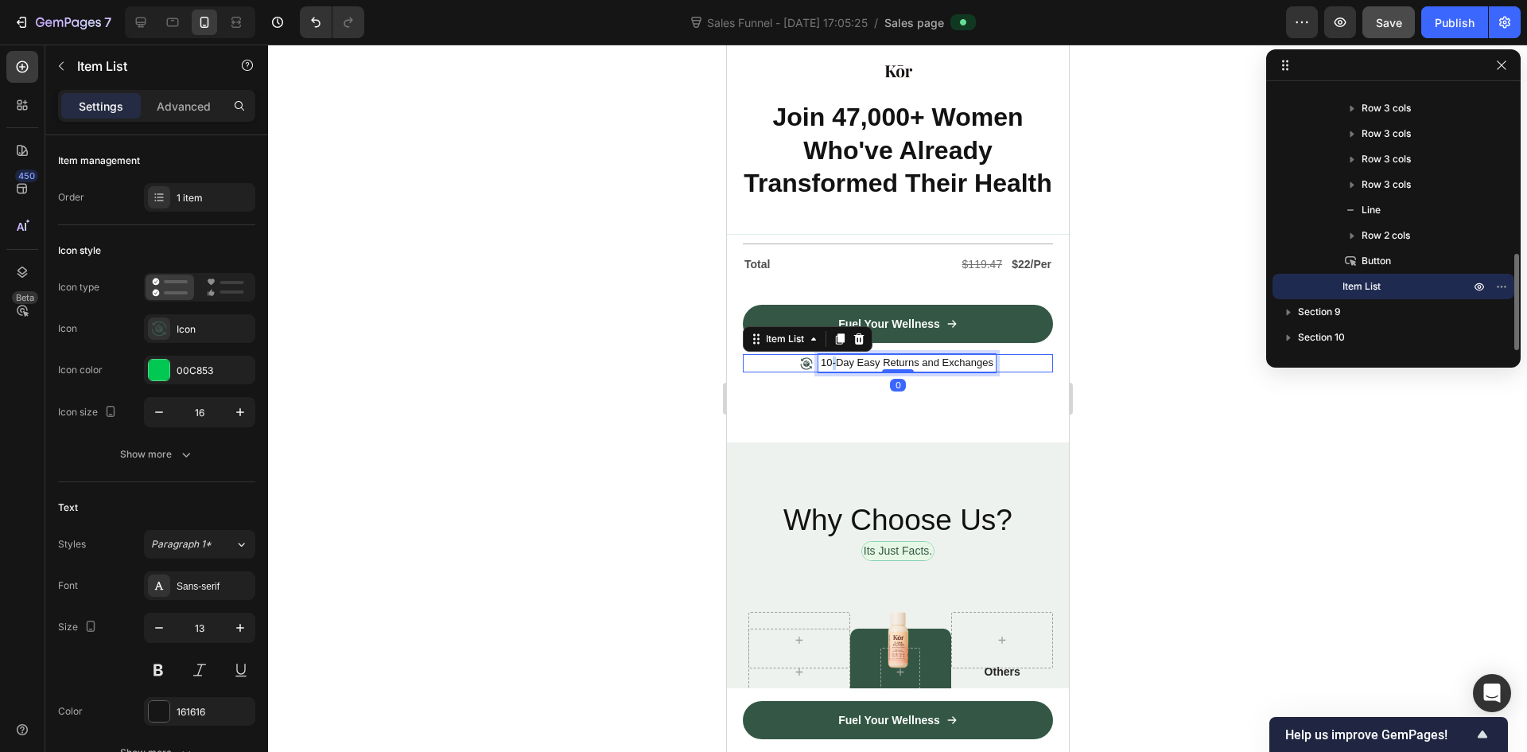
click at [826, 358] on p "10-Day Easy Returns and Exchanges" at bounding box center [906, 363] width 173 height 14
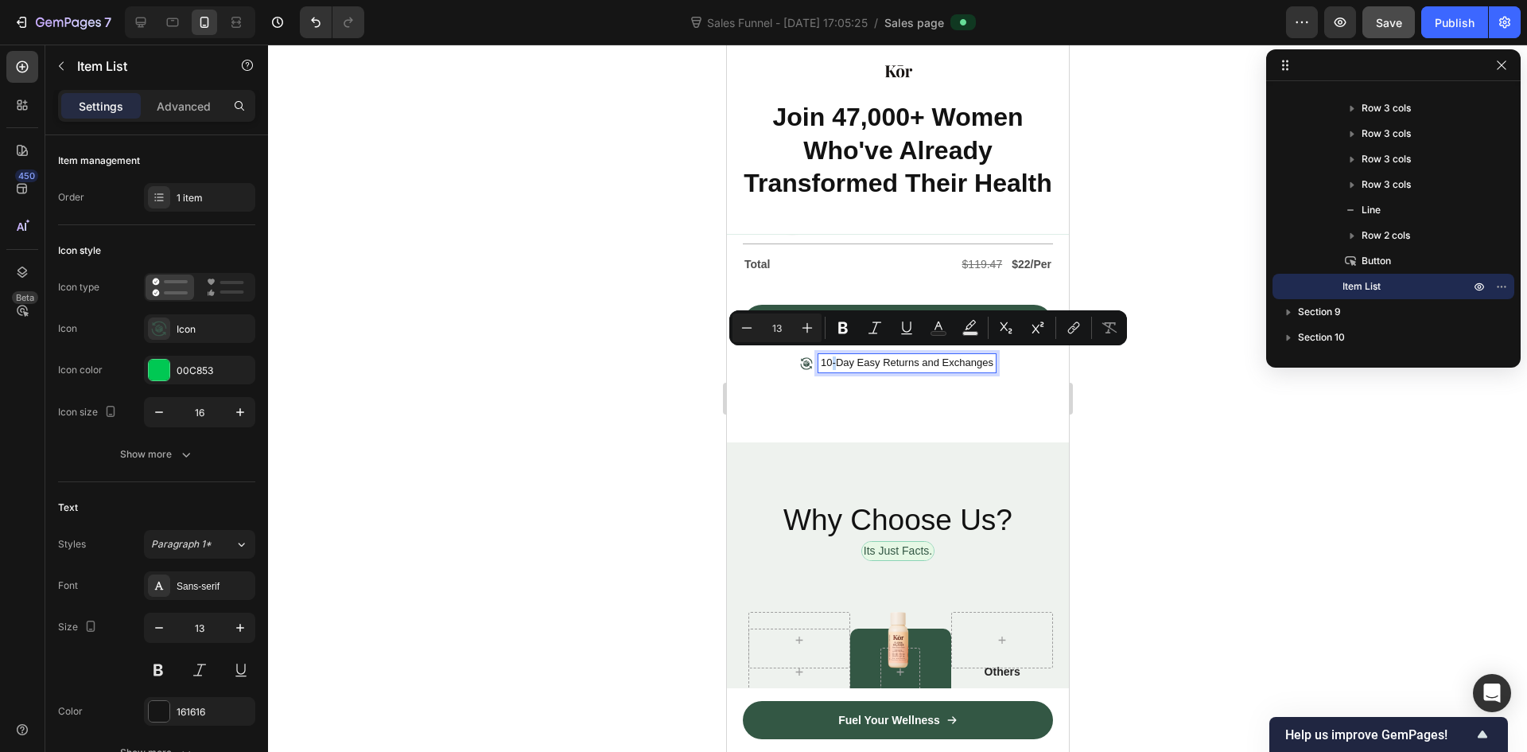
click at [823, 359] on p "10-Day Easy Returns and Exchanges" at bounding box center [906, 363] width 173 height 14
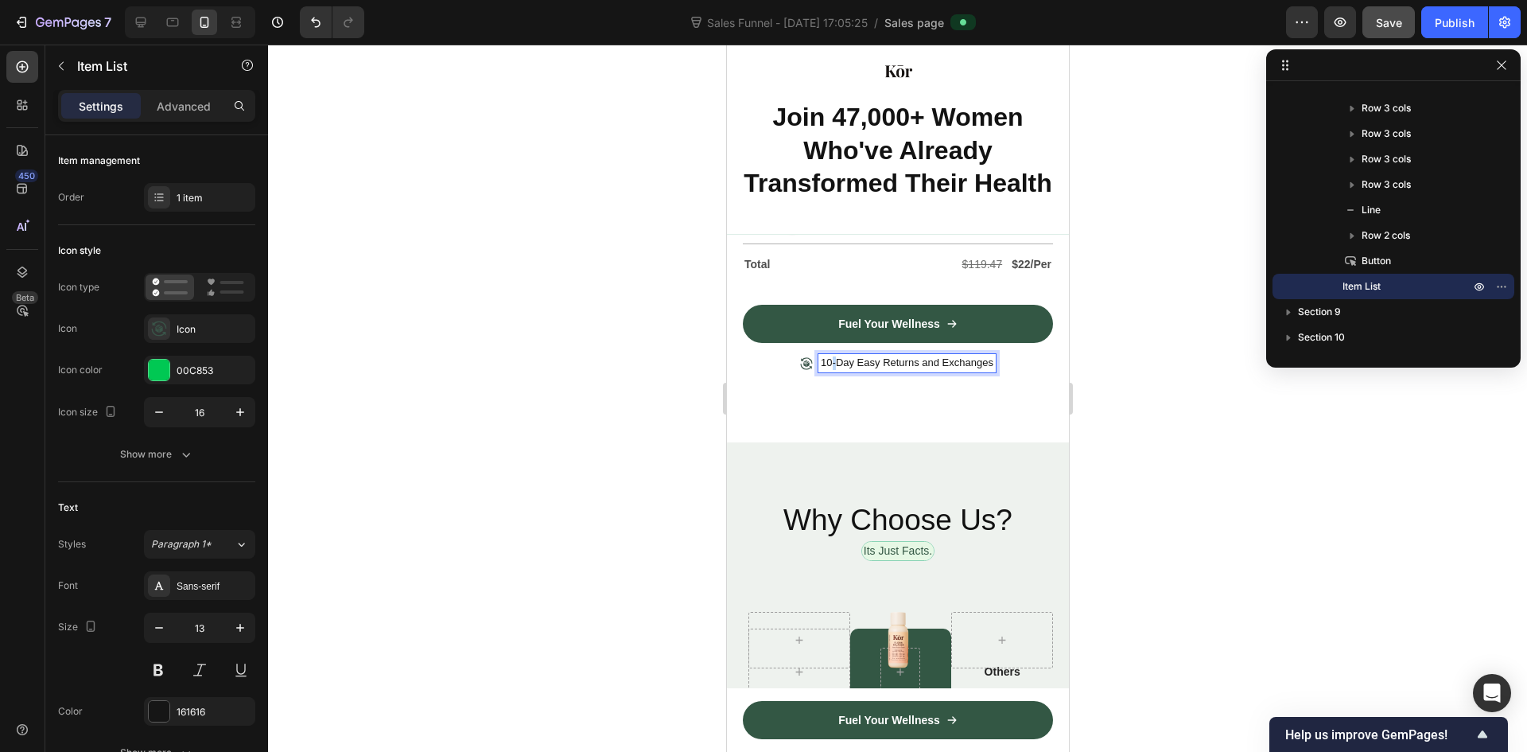
click at [823, 359] on p "10-Day Easy Returns and Exchanges" at bounding box center [906, 363] width 173 height 14
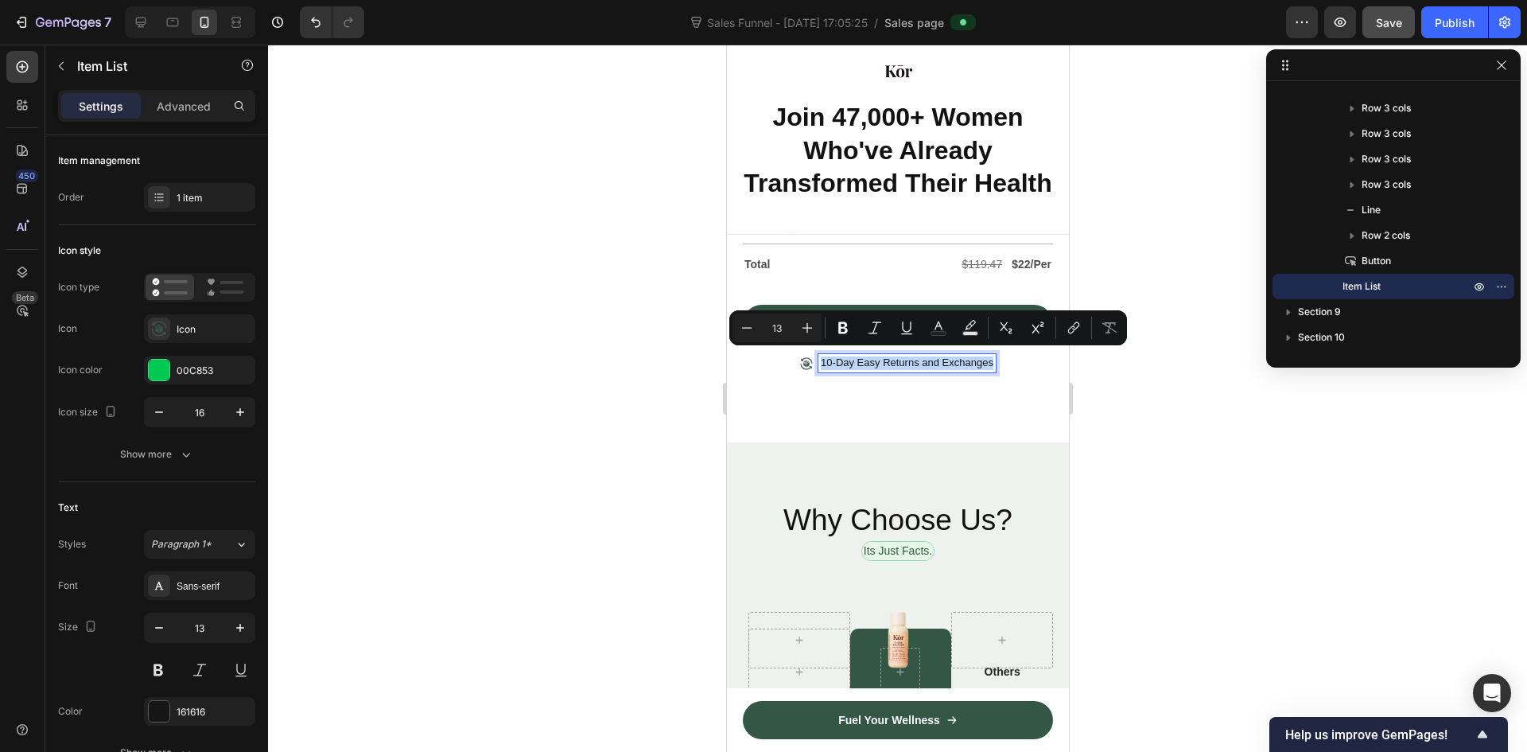
click at [823, 359] on p "10-Day Easy Returns and Exchanges" at bounding box center [906, 363] width 173 height 14
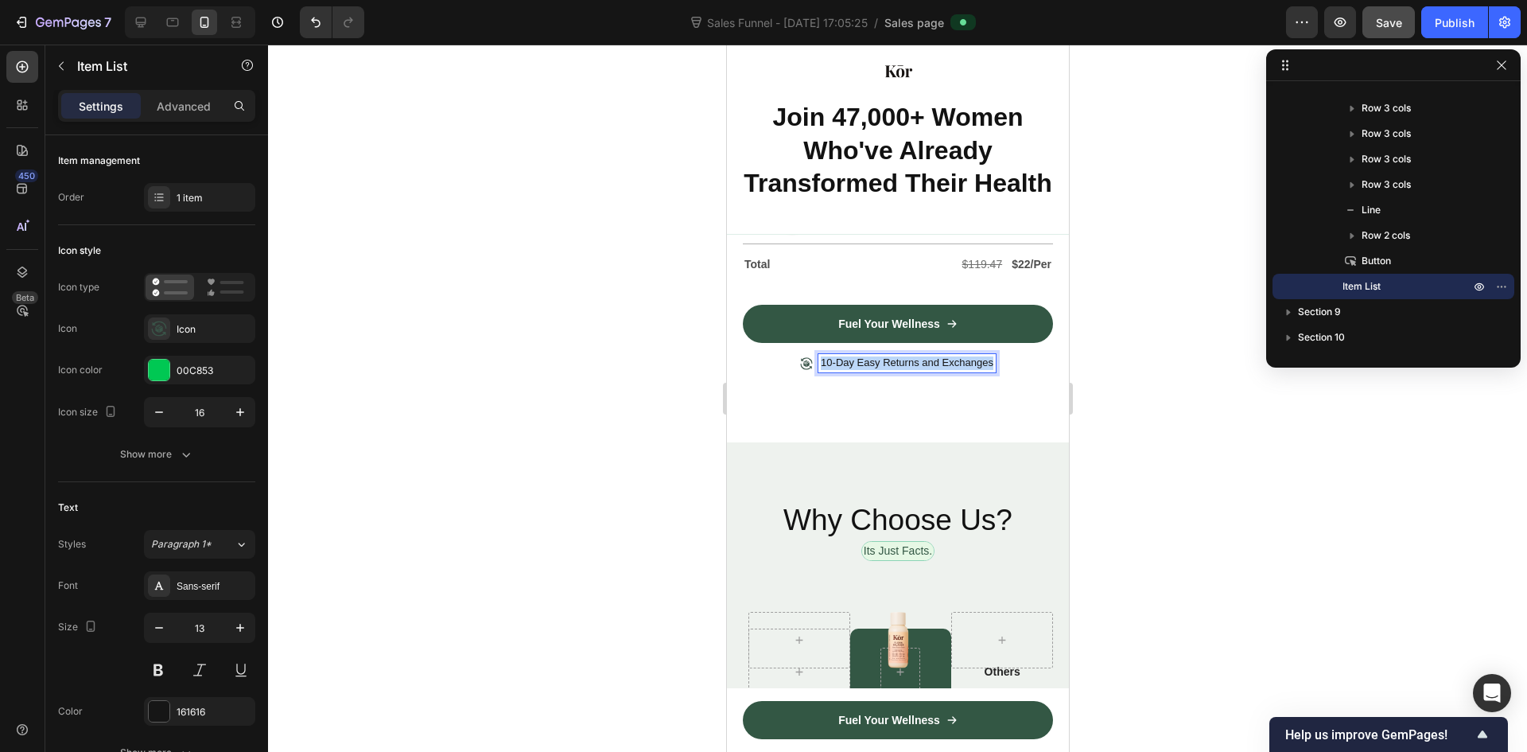
click at [823, 359] on p "10-Day Easy Returns and Exchanges" at bounding box center [906, 363] width 173 height 14
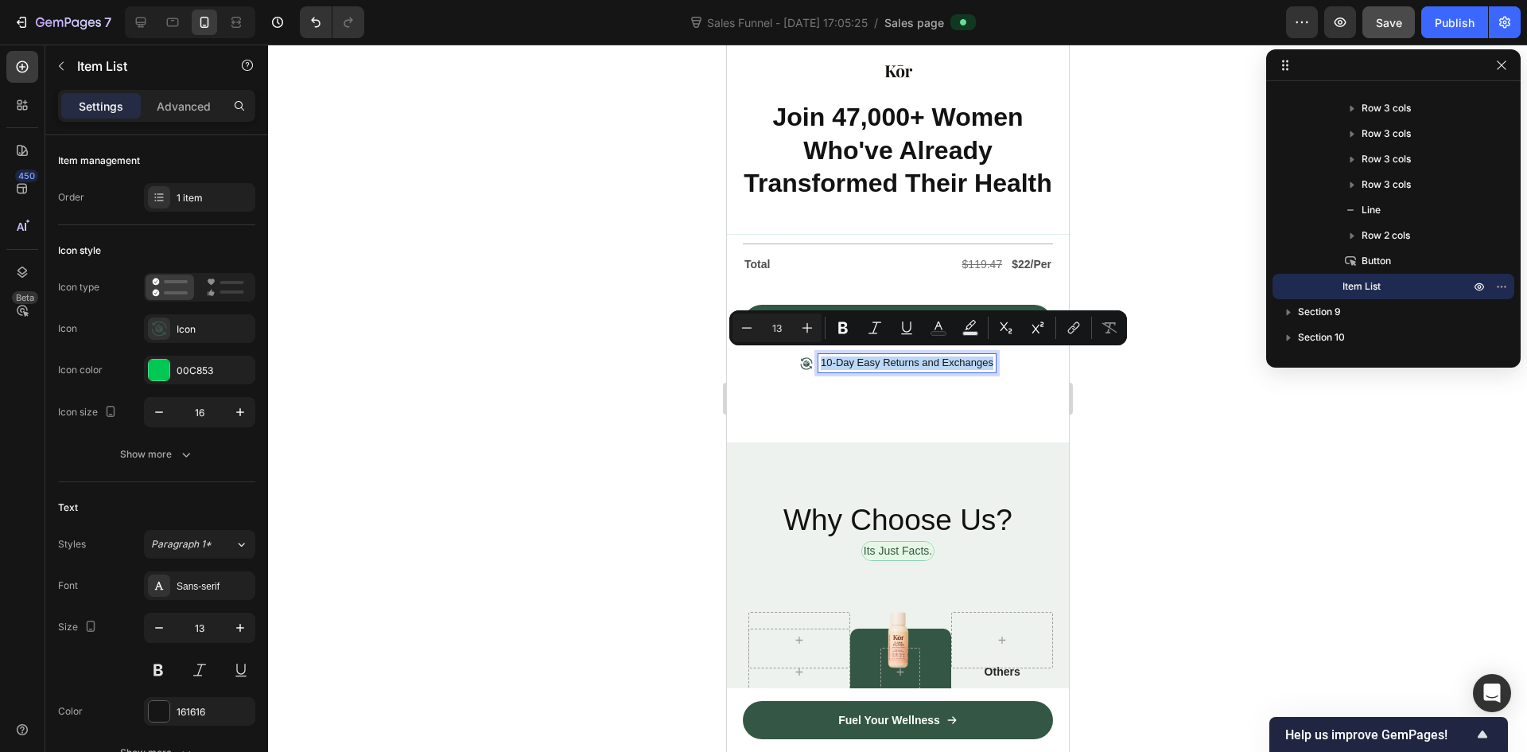
click at [820, 358] on p "10-Day Easy Returns and Exchanges" at bounding box center [906, 363] width 173 height 14
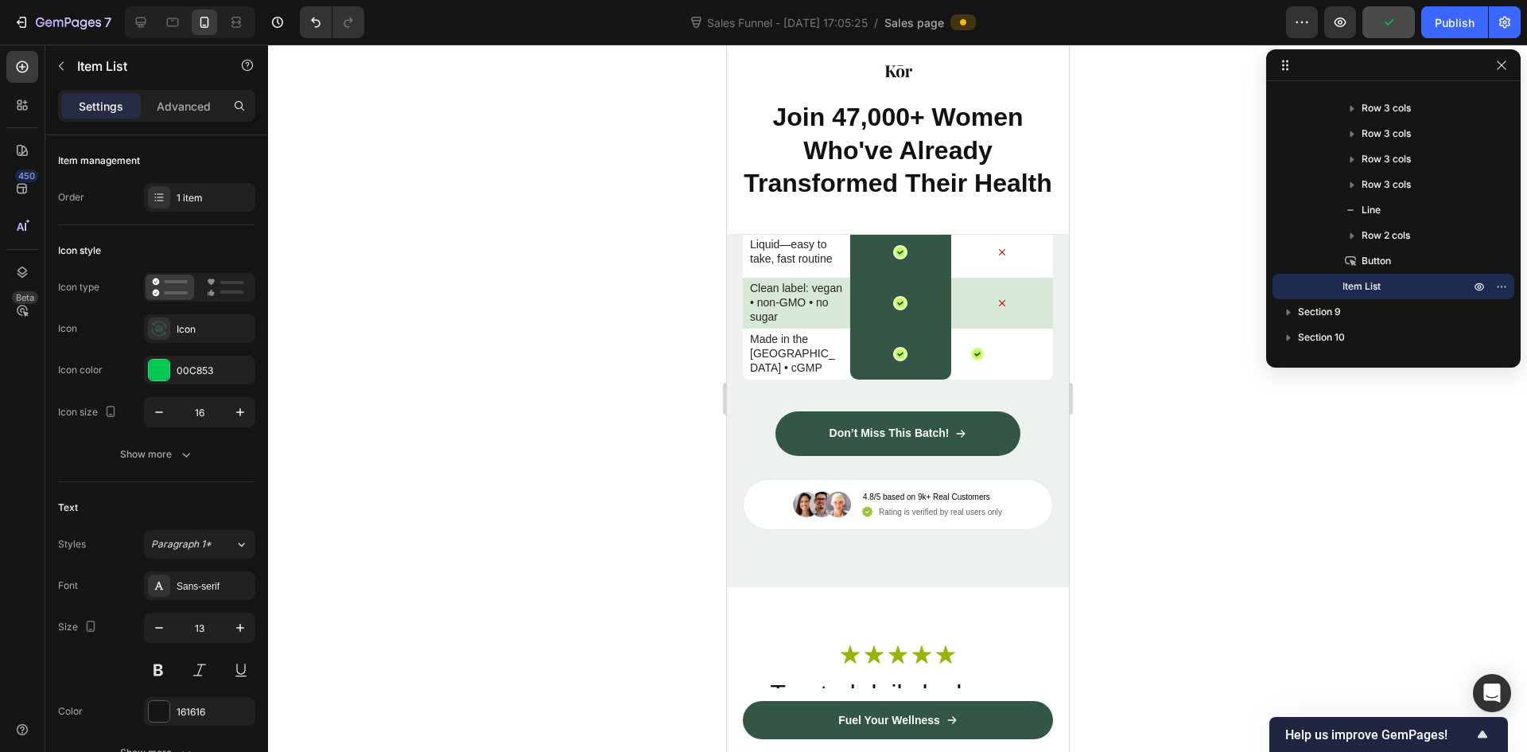
scroll to position [7412, 0]
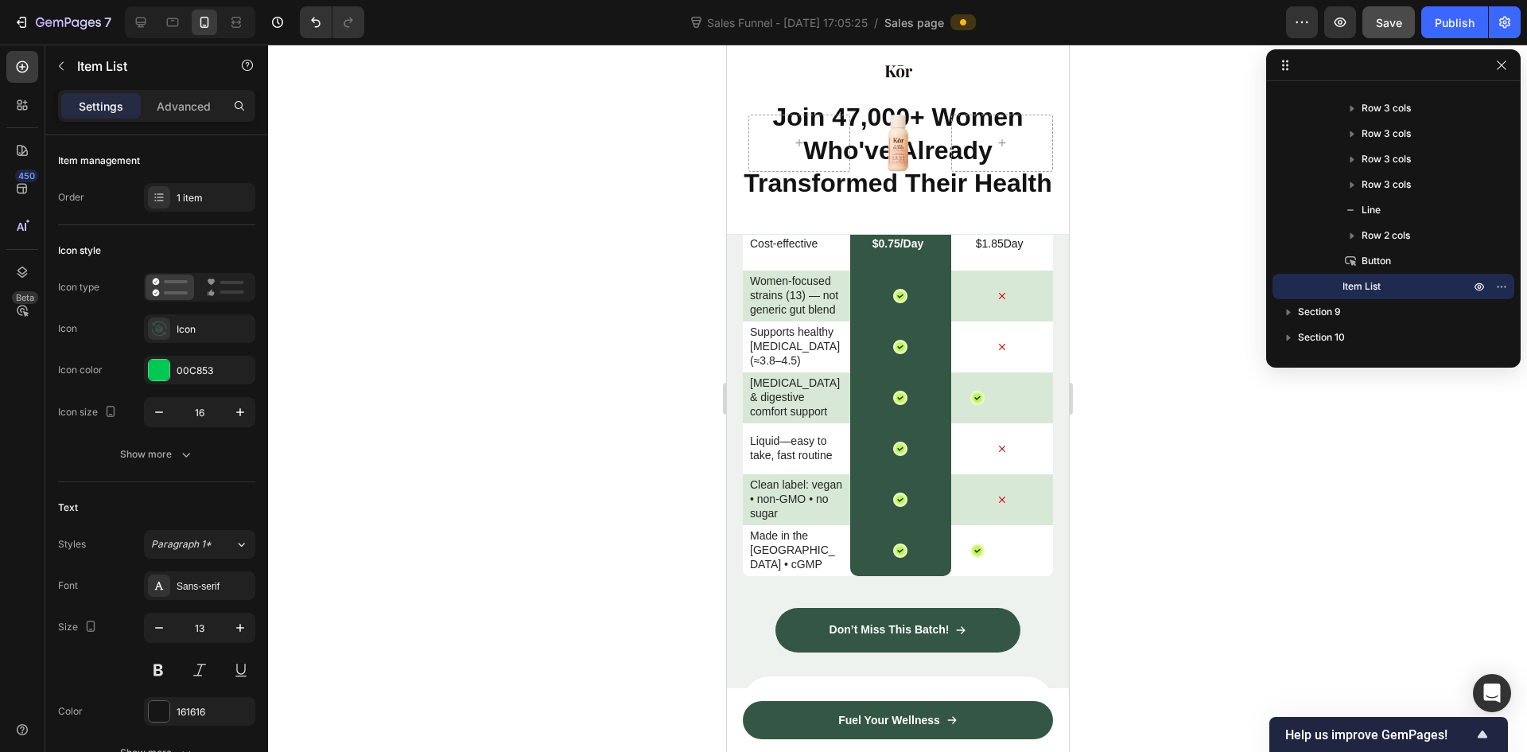
click at [1347, 422] on div at bounding box center [897, 398] width 1259 height 707
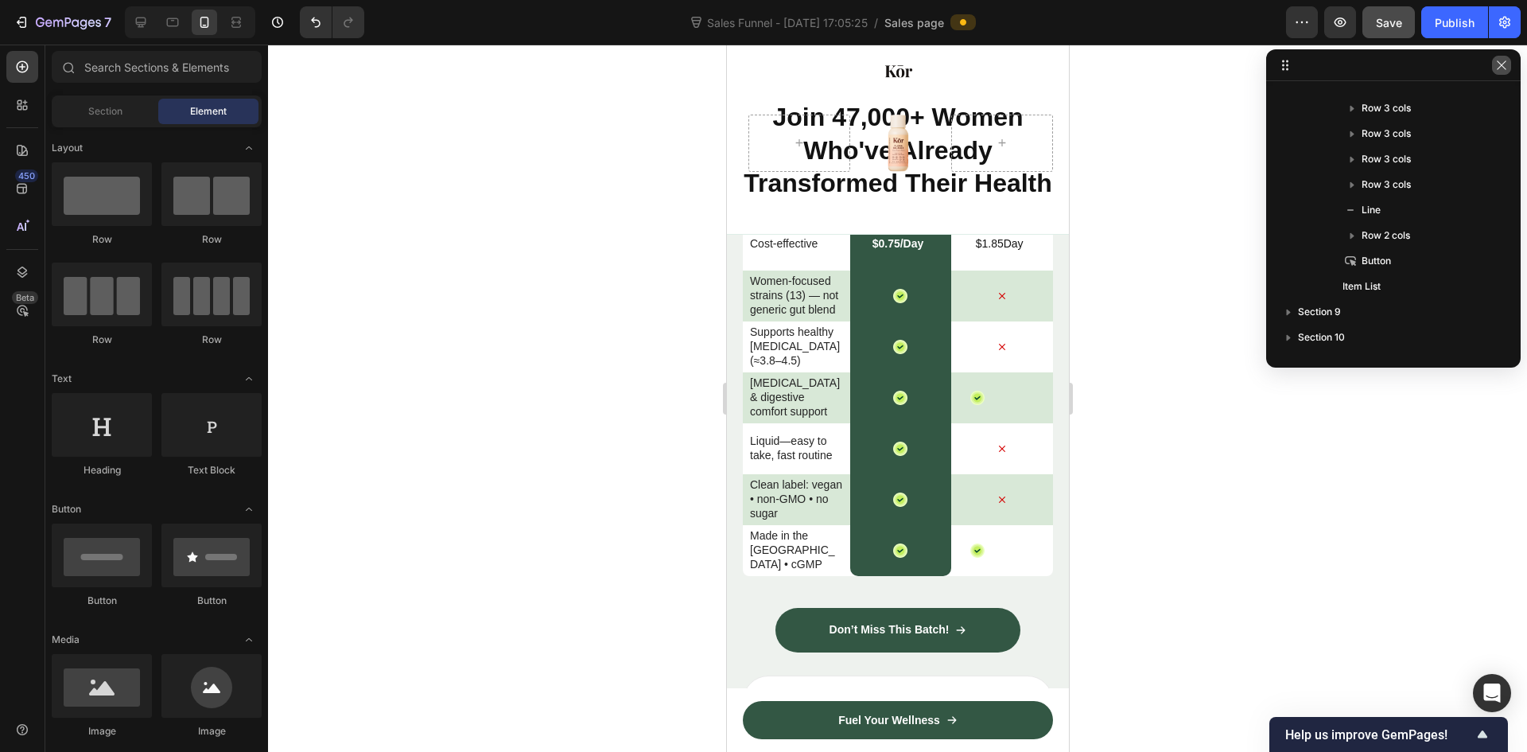
click at [1499, 68] on icon "button" at bounding box center [1501, 65] width 13 height 13
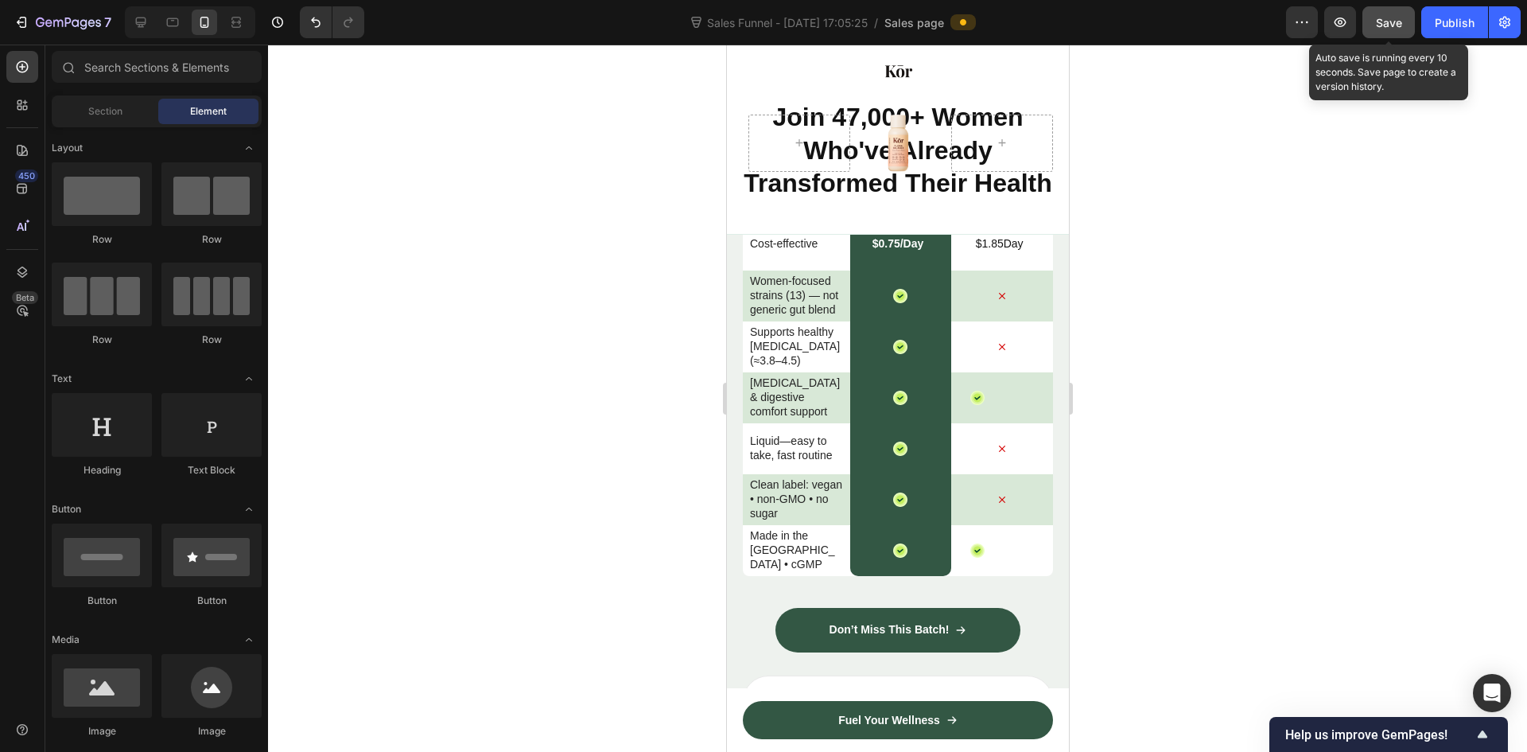
click at [1394, 25] on span "Save" at bounding box center [1389, 23] width 26 height 14
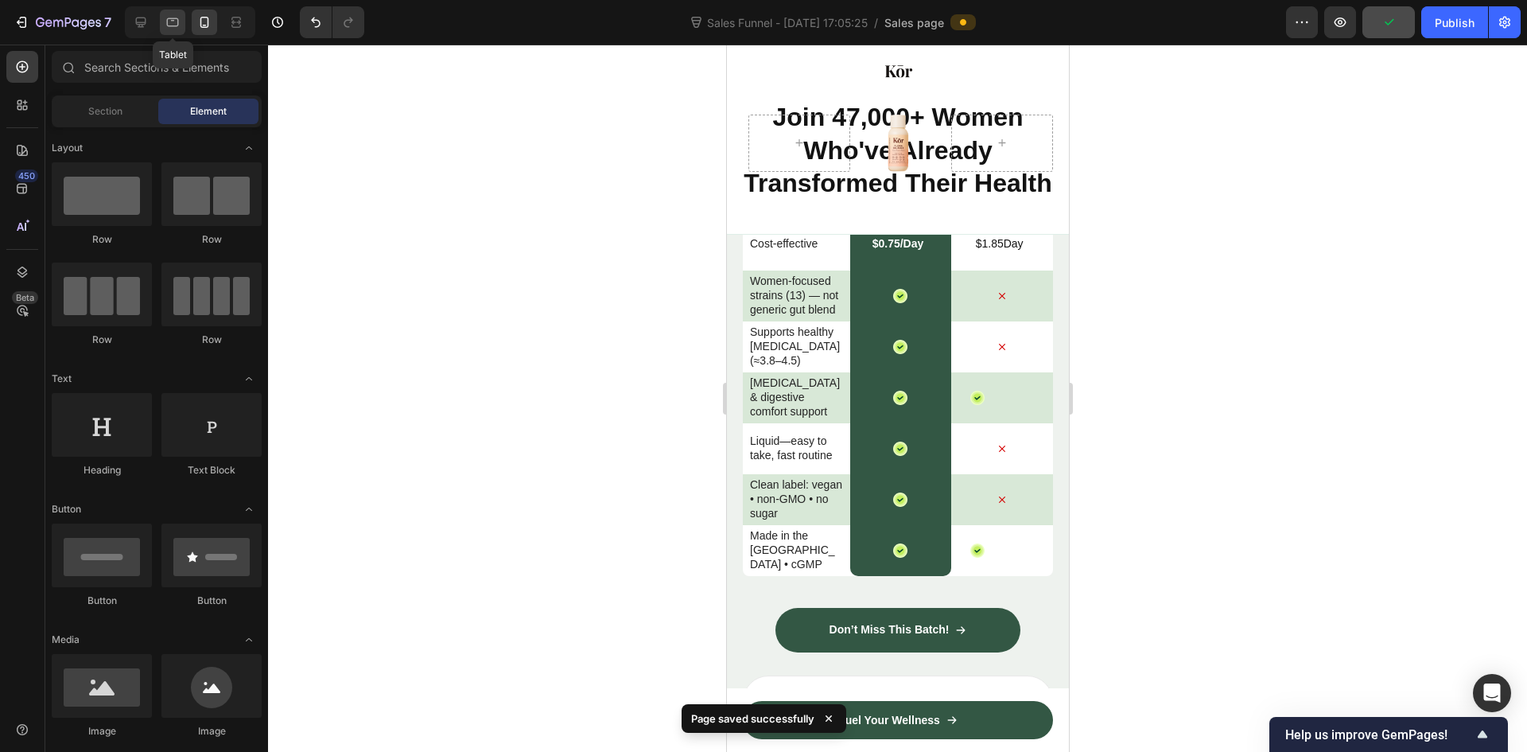
click at [165, 26] on icon at bounding box center [173, 22] width 16 height 16
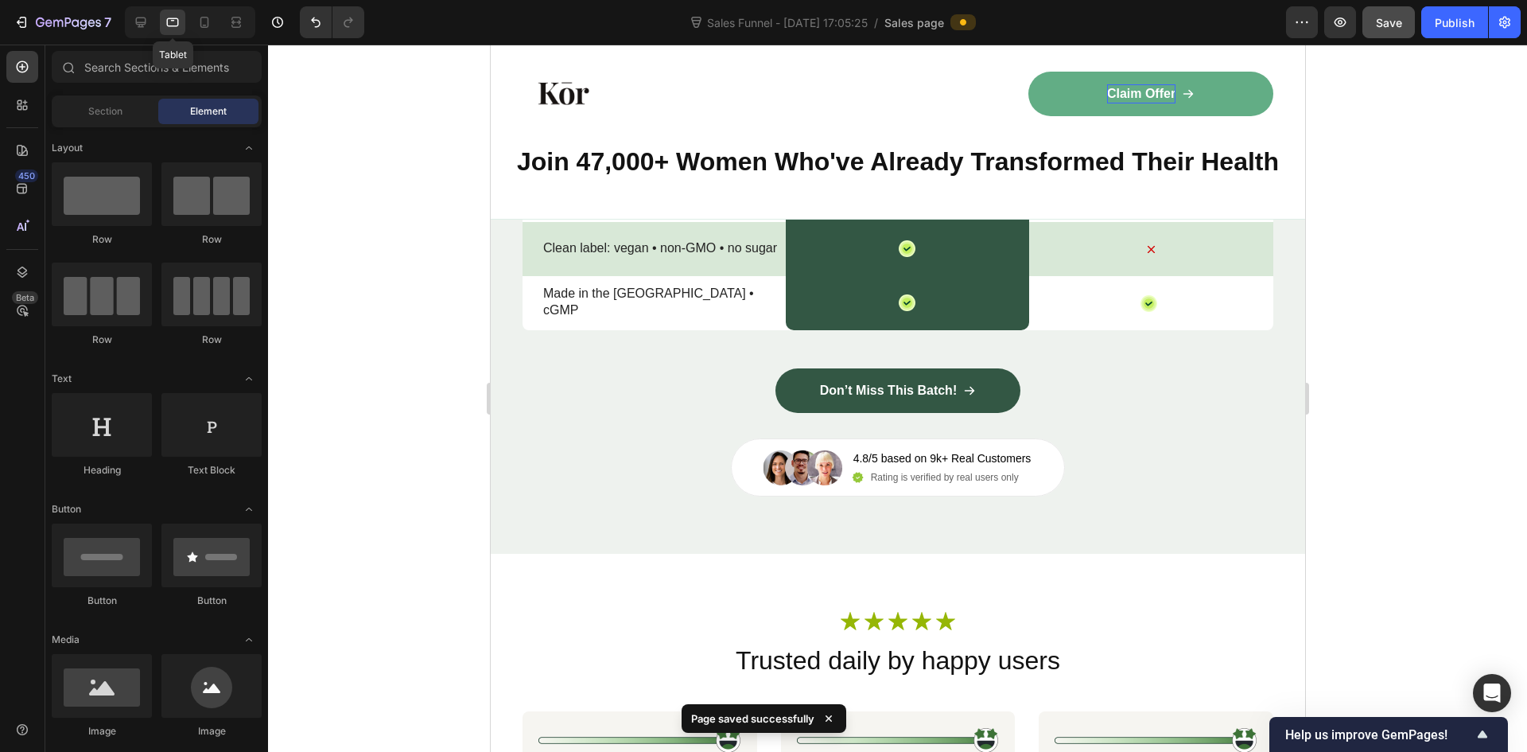
scroll to position [7379, 0]
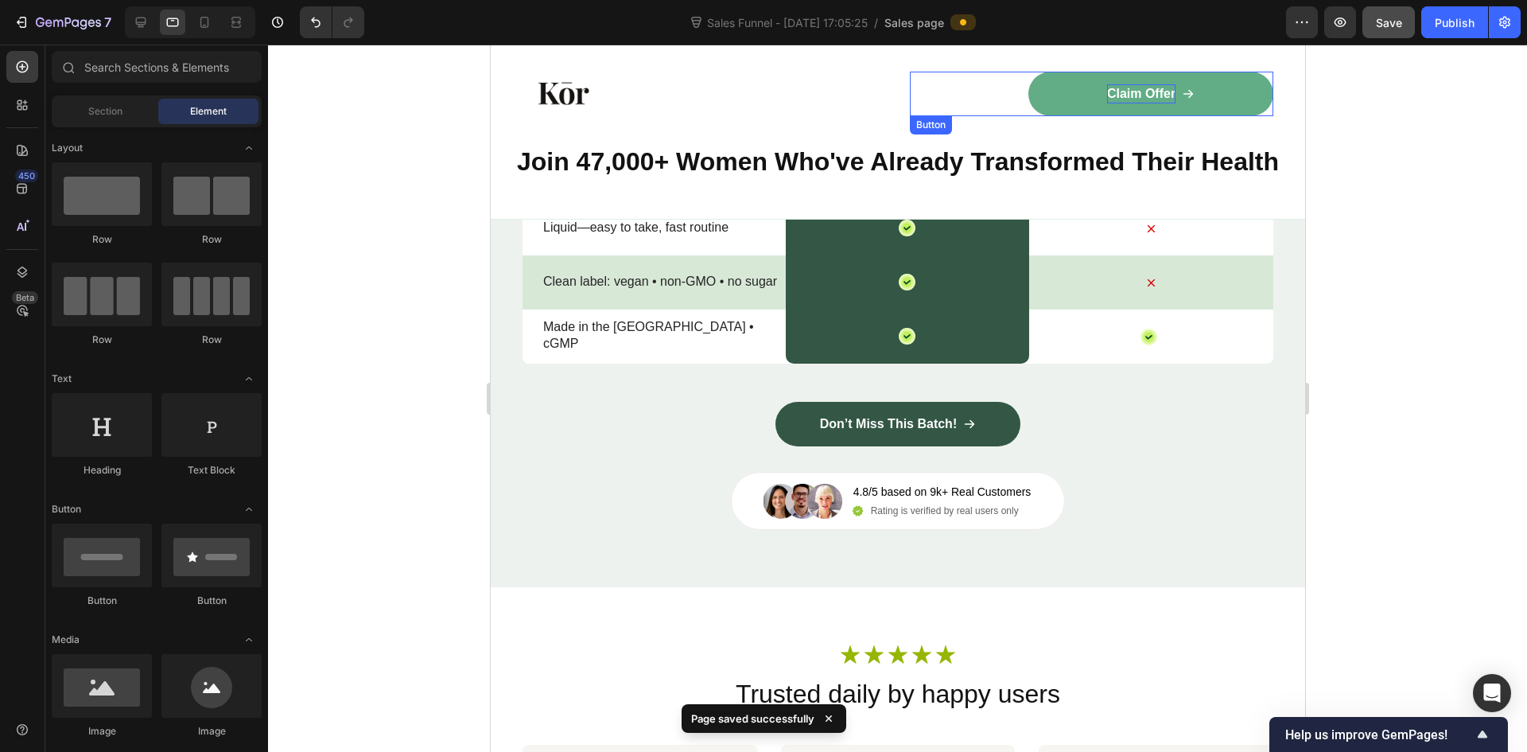
click at [1154, 93] on p "Claim Offer" at bounding box center [1140, 93] width 68 height 19
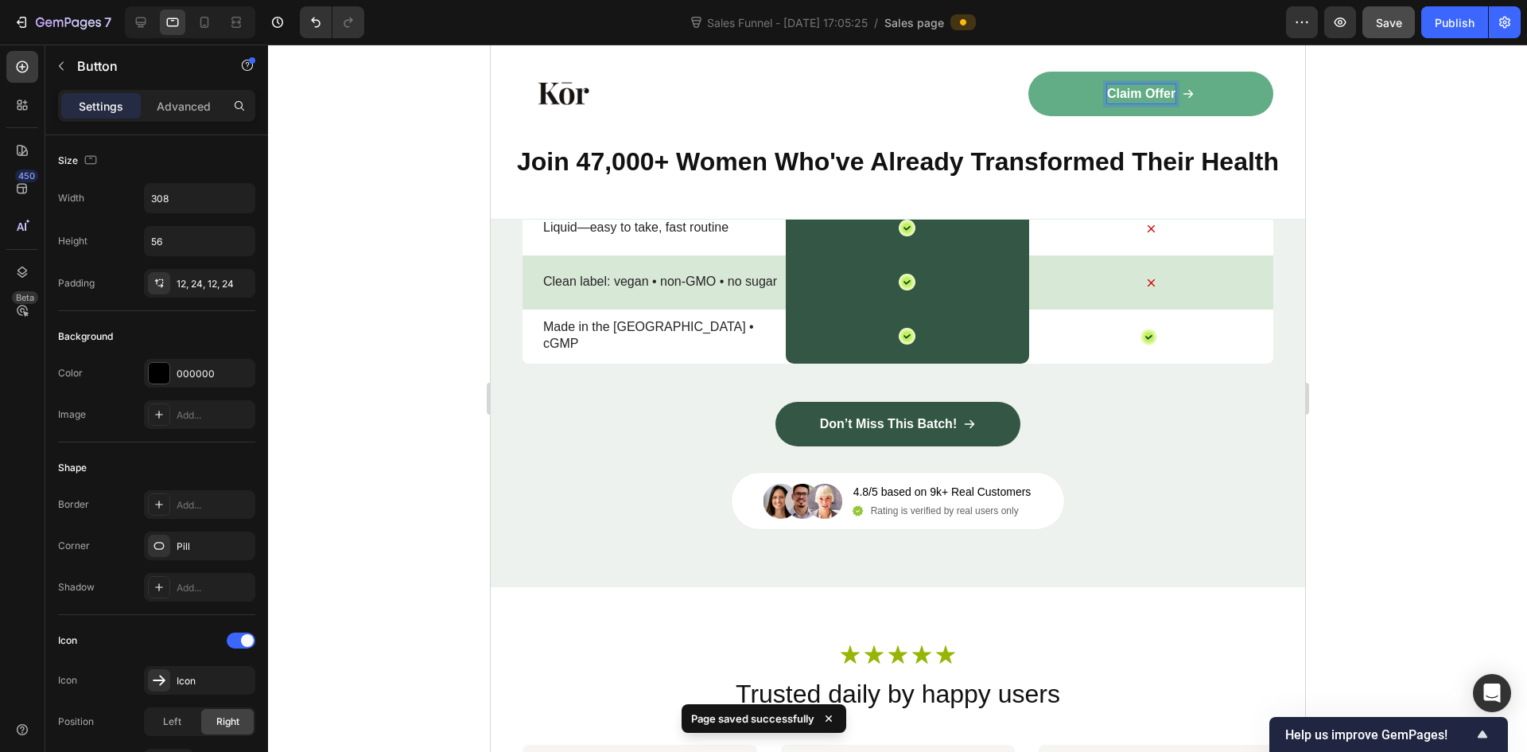
click at [1154, 93] on p "Claim Offer" at bounding box center [1140, 93] width 68 height 19
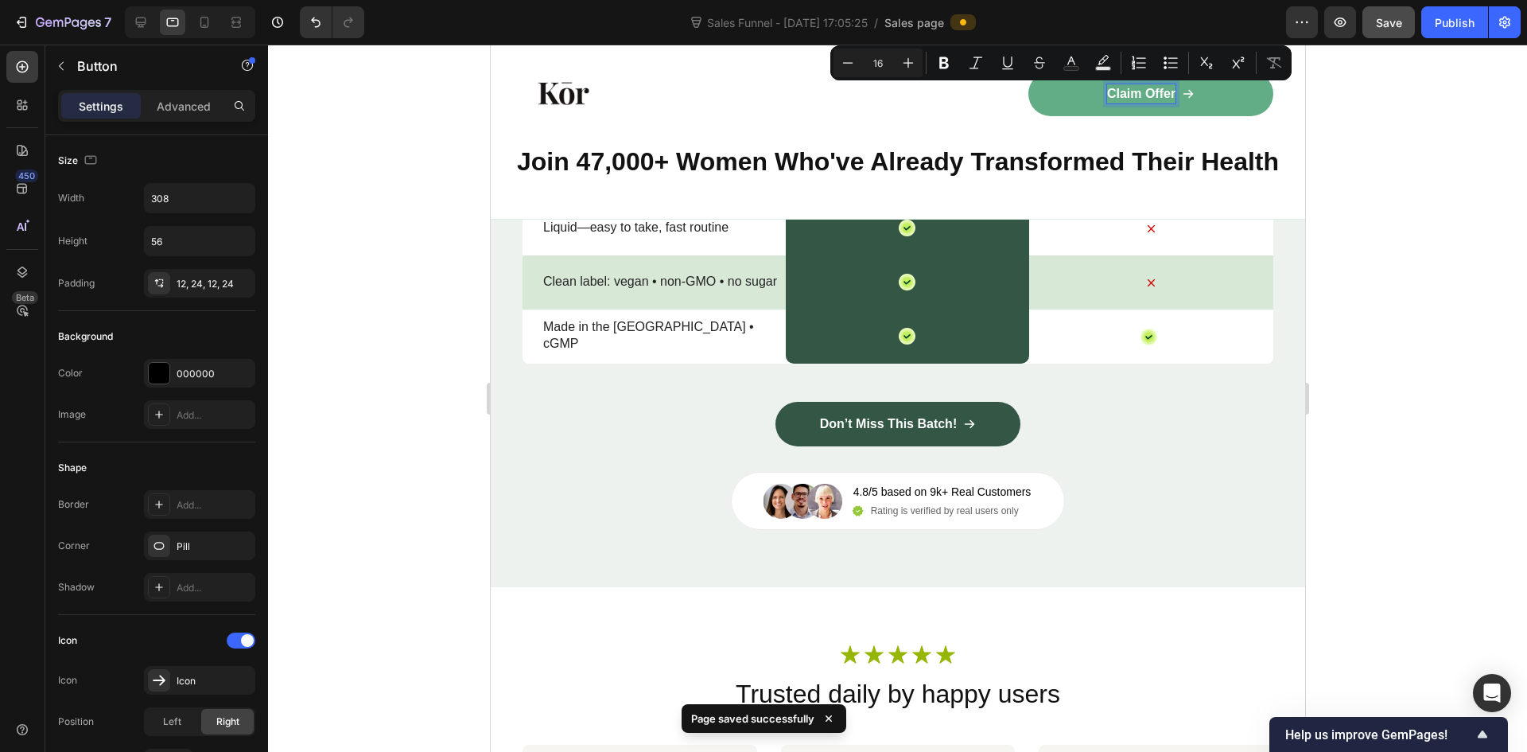
copy p "Claim Offer"
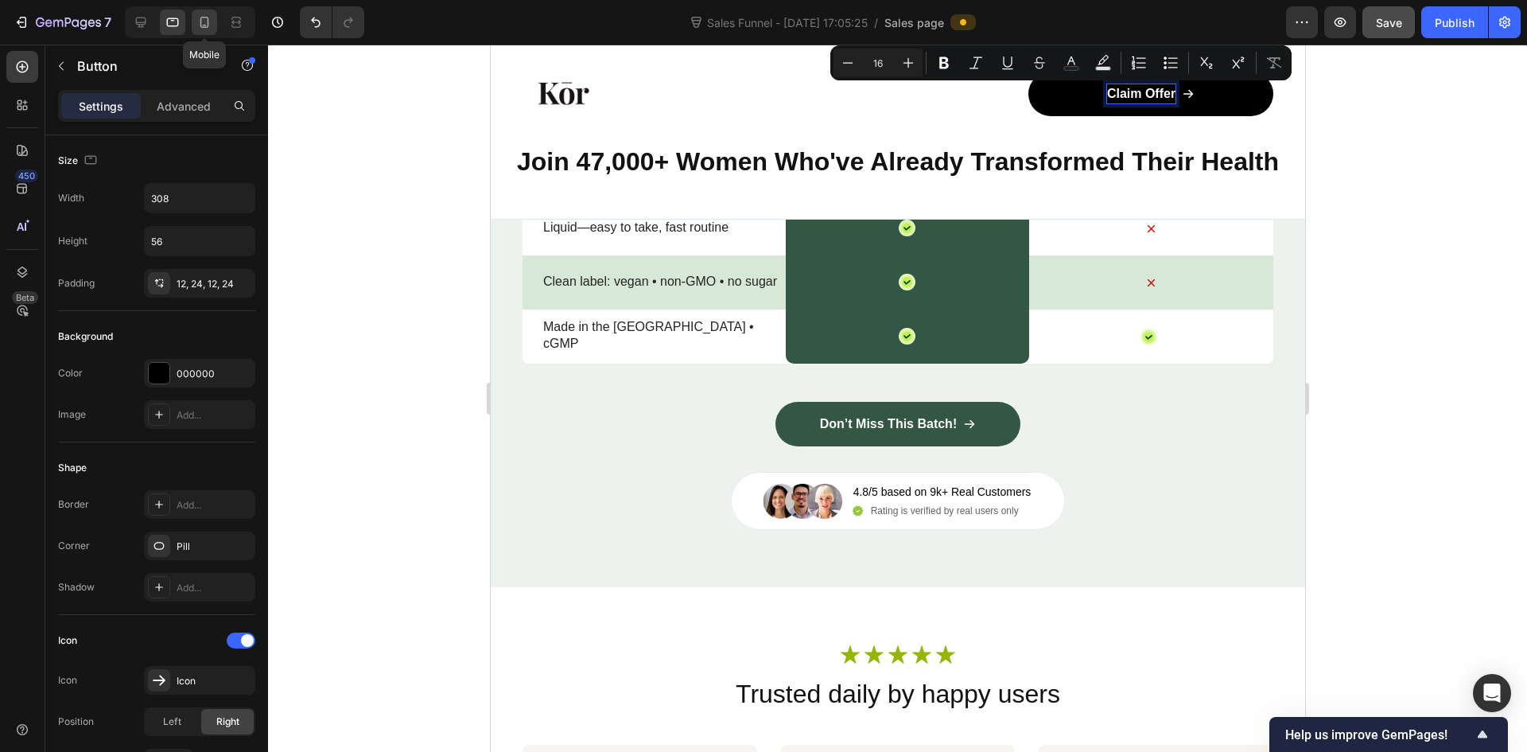
click at [205, 24] on icon at bounding box center [204, 22] width 16 height 16
type input "14"
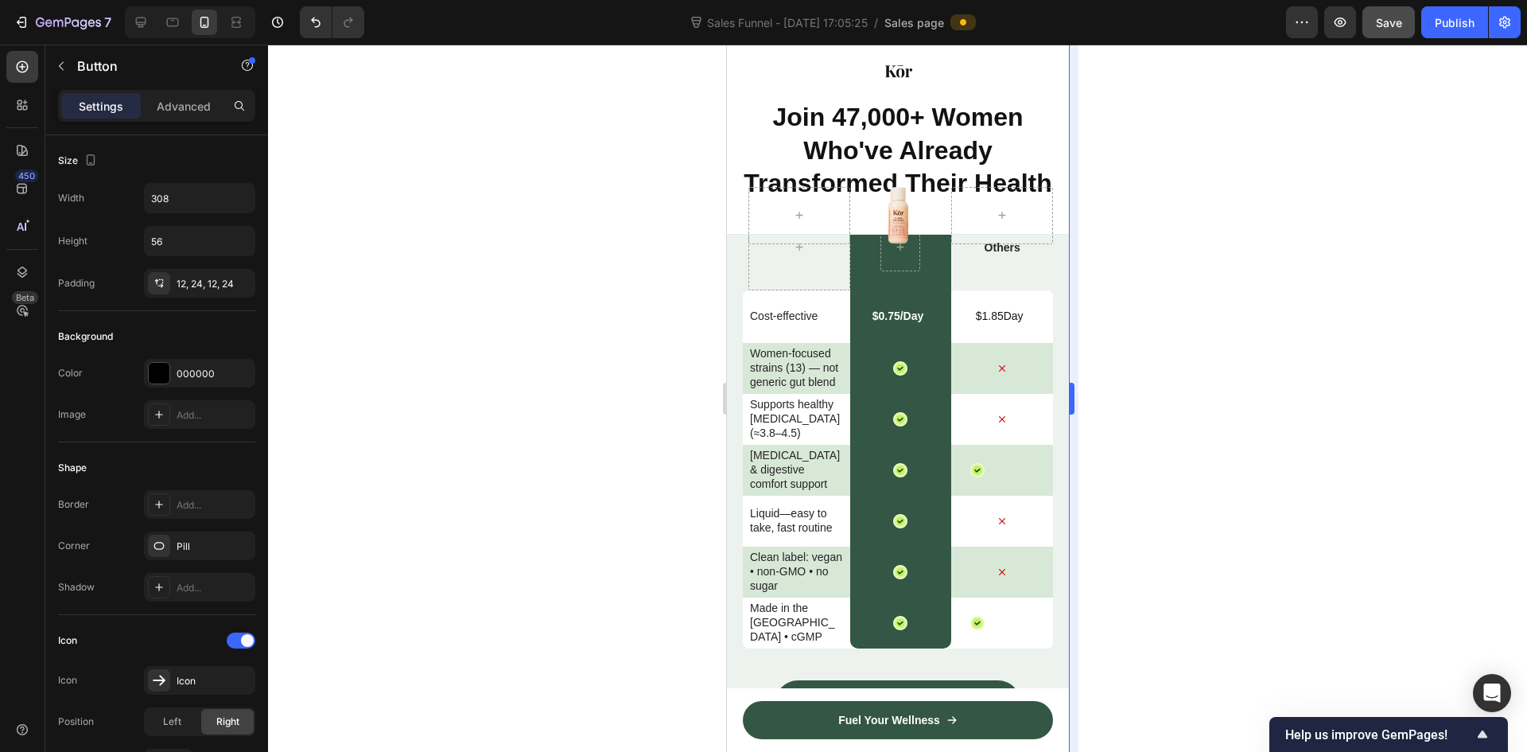
scroll to position [7357, 0]
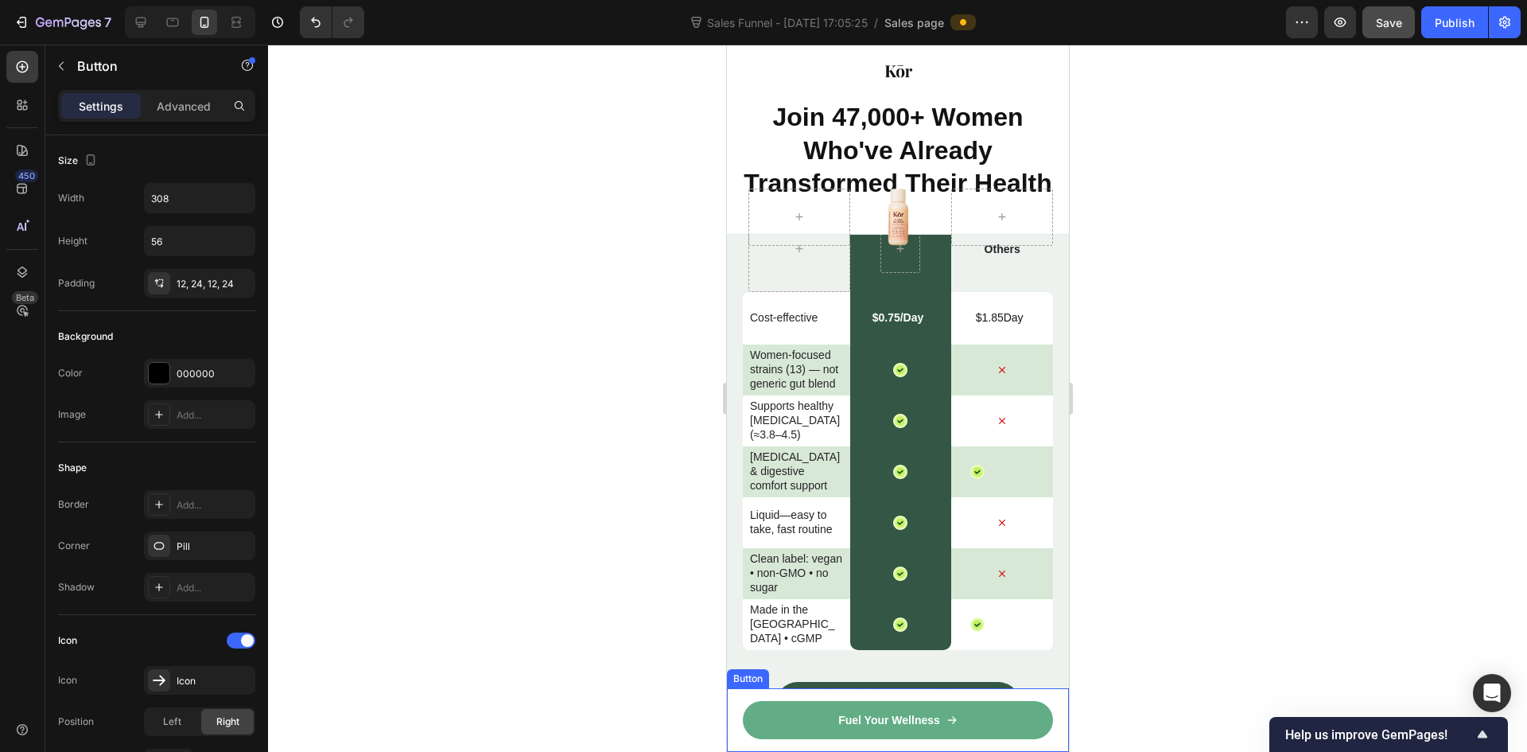
click at [806, 717] on link "Fuel Your Wellness" at bounding box center [897, 720] width 310 height 38
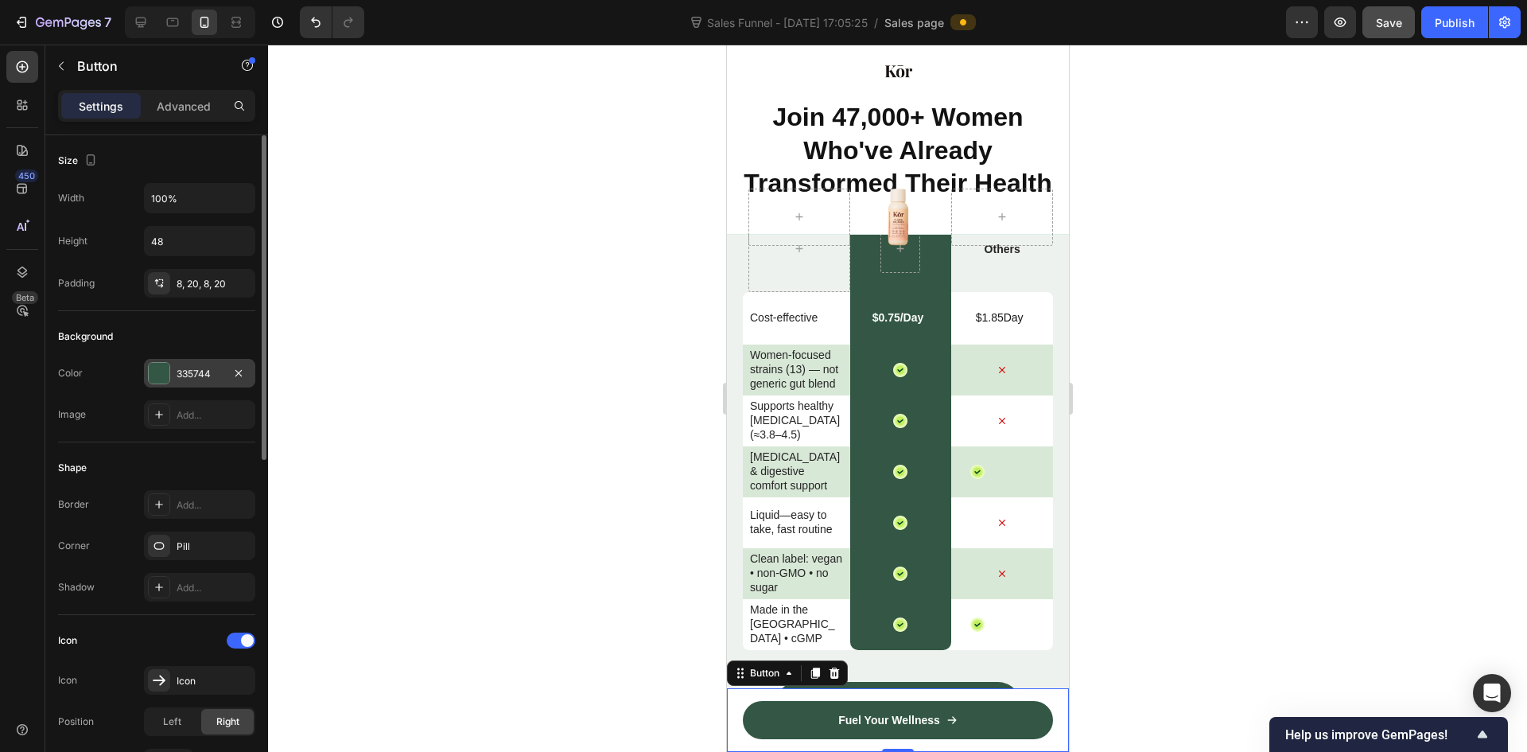
click at [165, 375] on div at bounding box center [159, 373] width 21 height 21
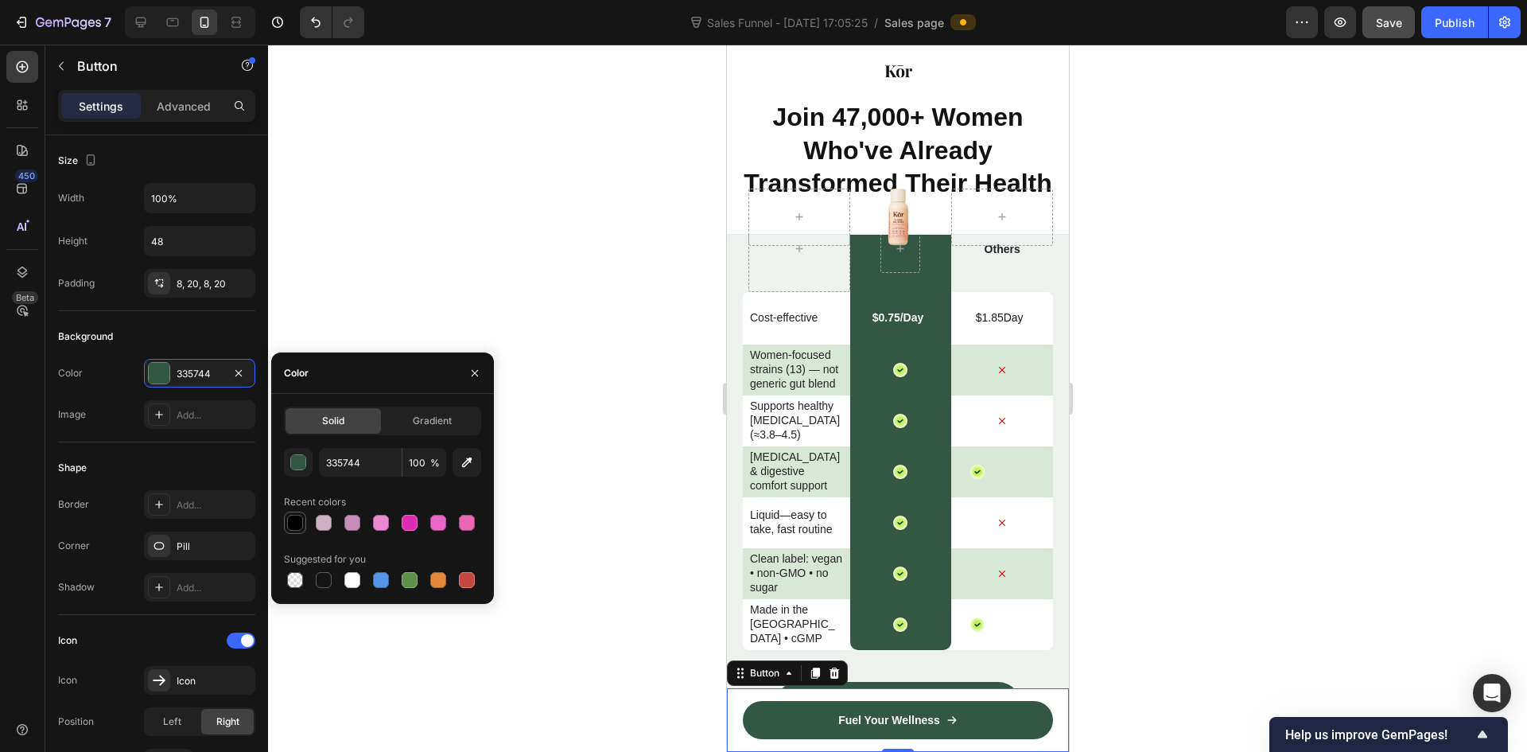
click at [297, 527] on div at bounding box center [295, 523] width 16 height 16
type input "000000"
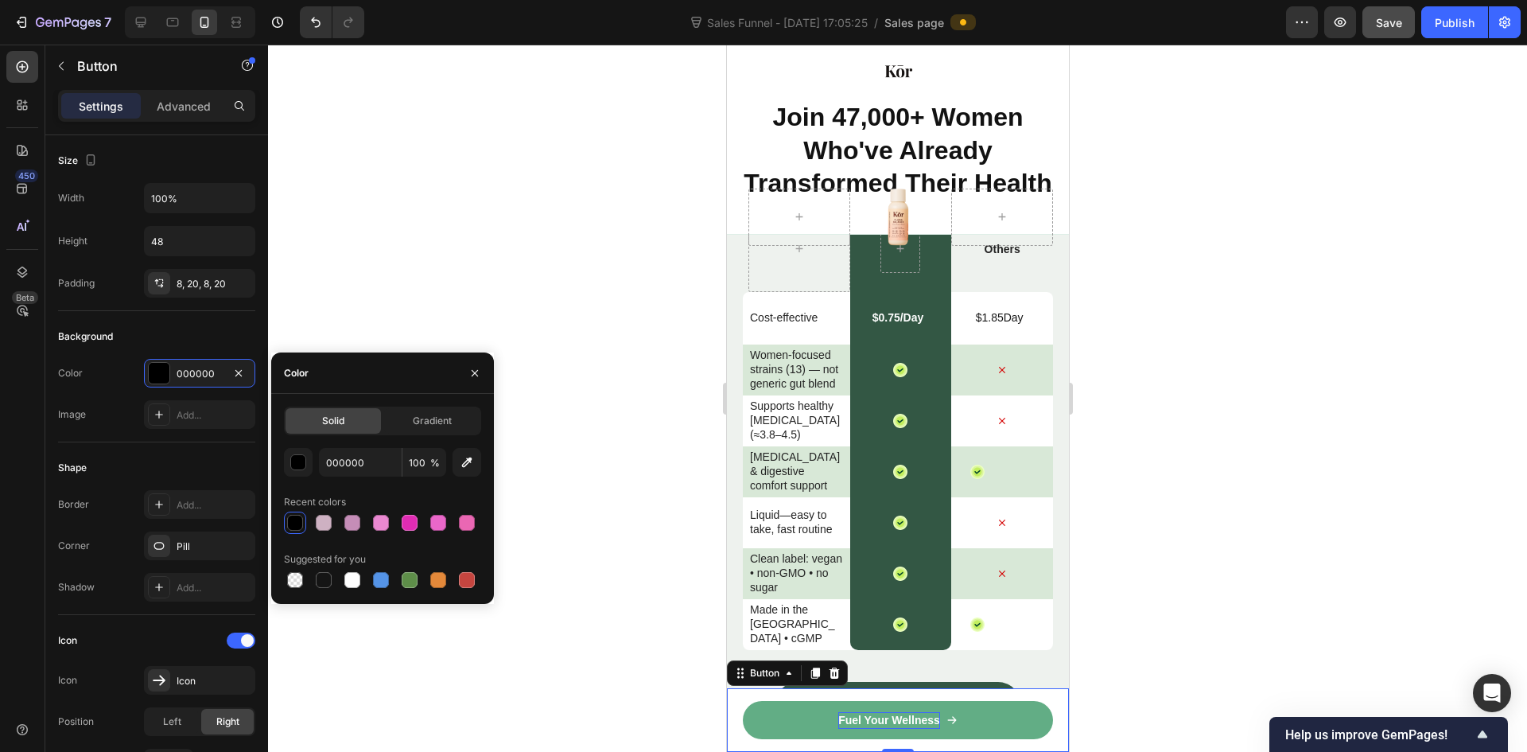
click at [847, 724] on p "Fuel Your Wellness" at bounding box center [889, 720] width 102 height 17
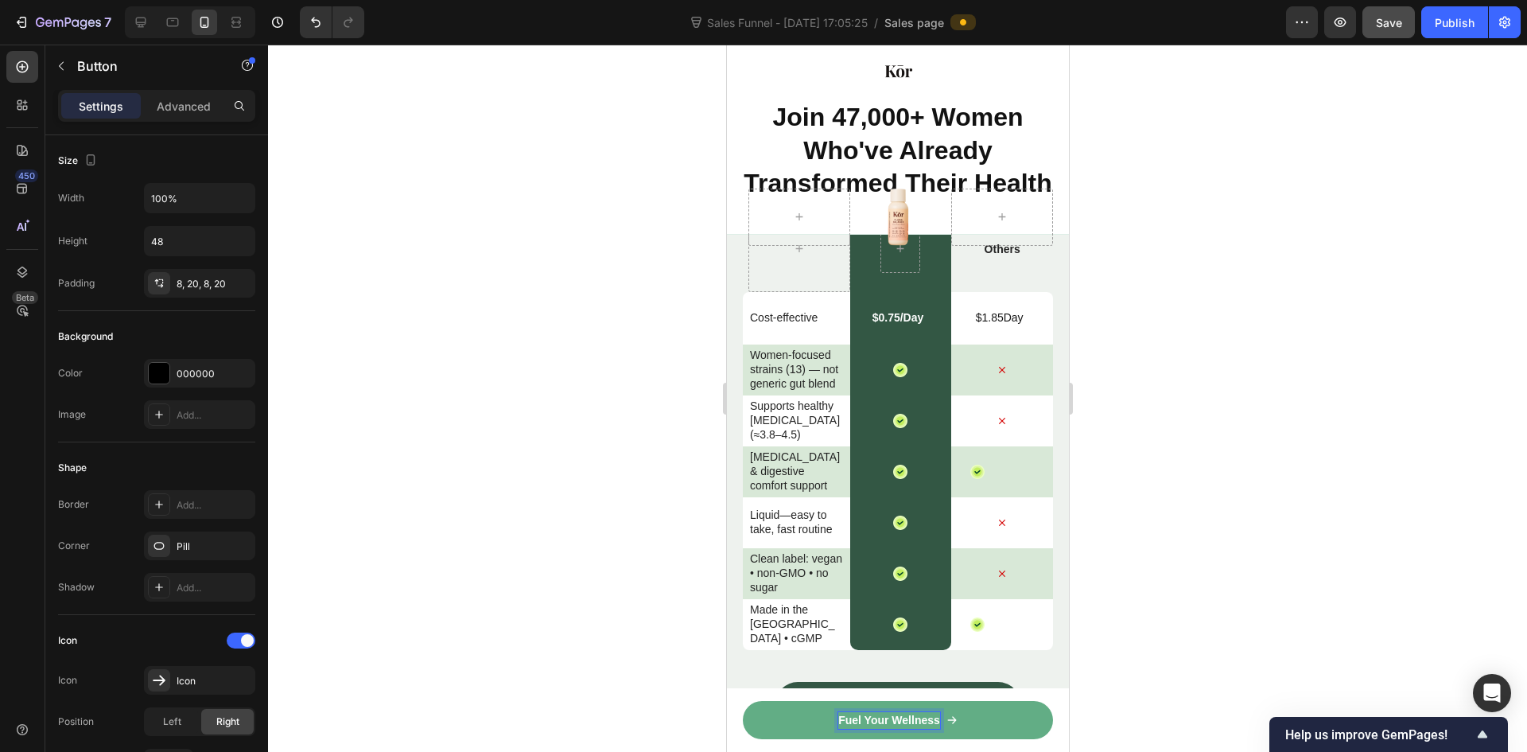
click at [847, 724] on p "Fuel Your Wellness" at bounding box center [889, 720] width 102 height 17
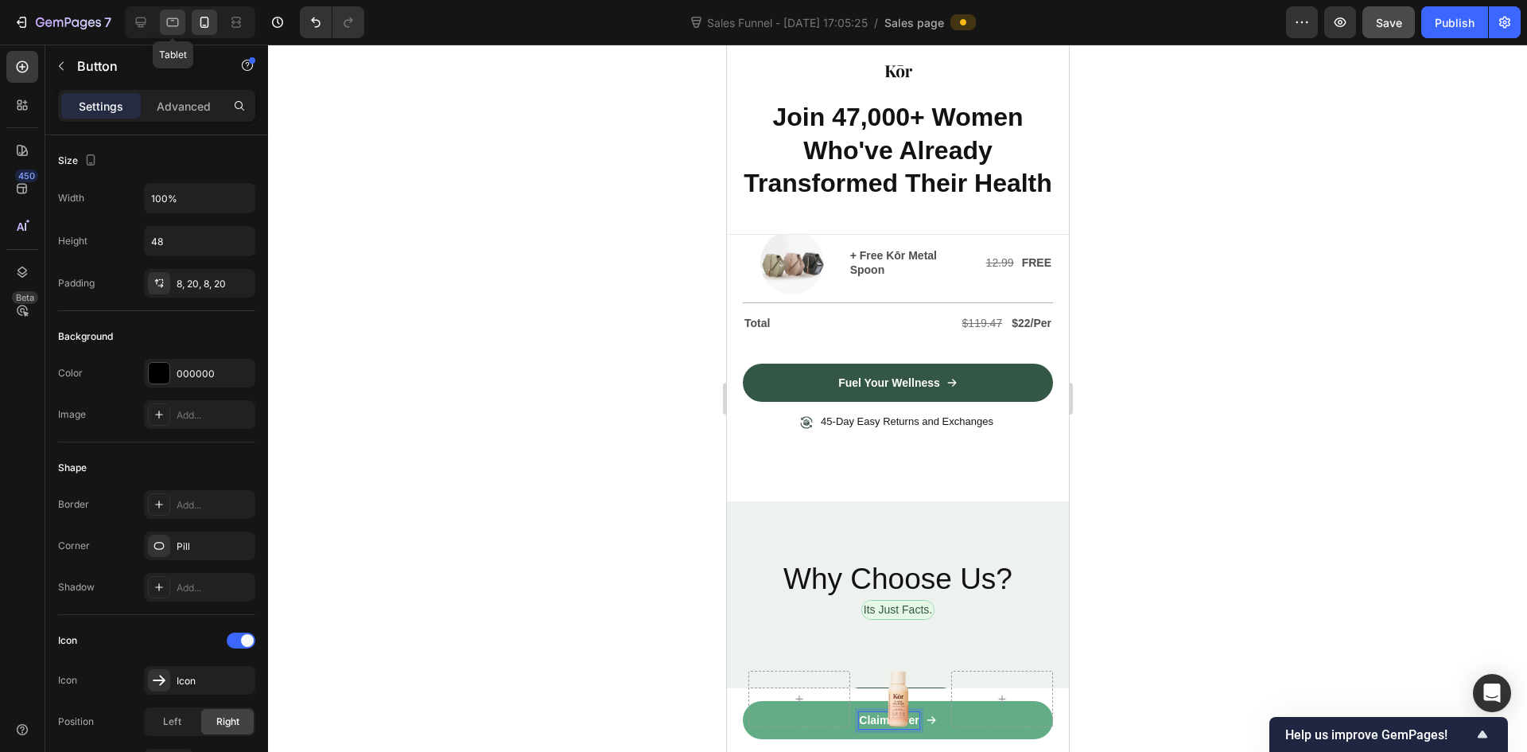
click at [170, 25] on icon at bounding box center [173, 22] width 16 height 16
type input "308"
type input "56"
type input "16"
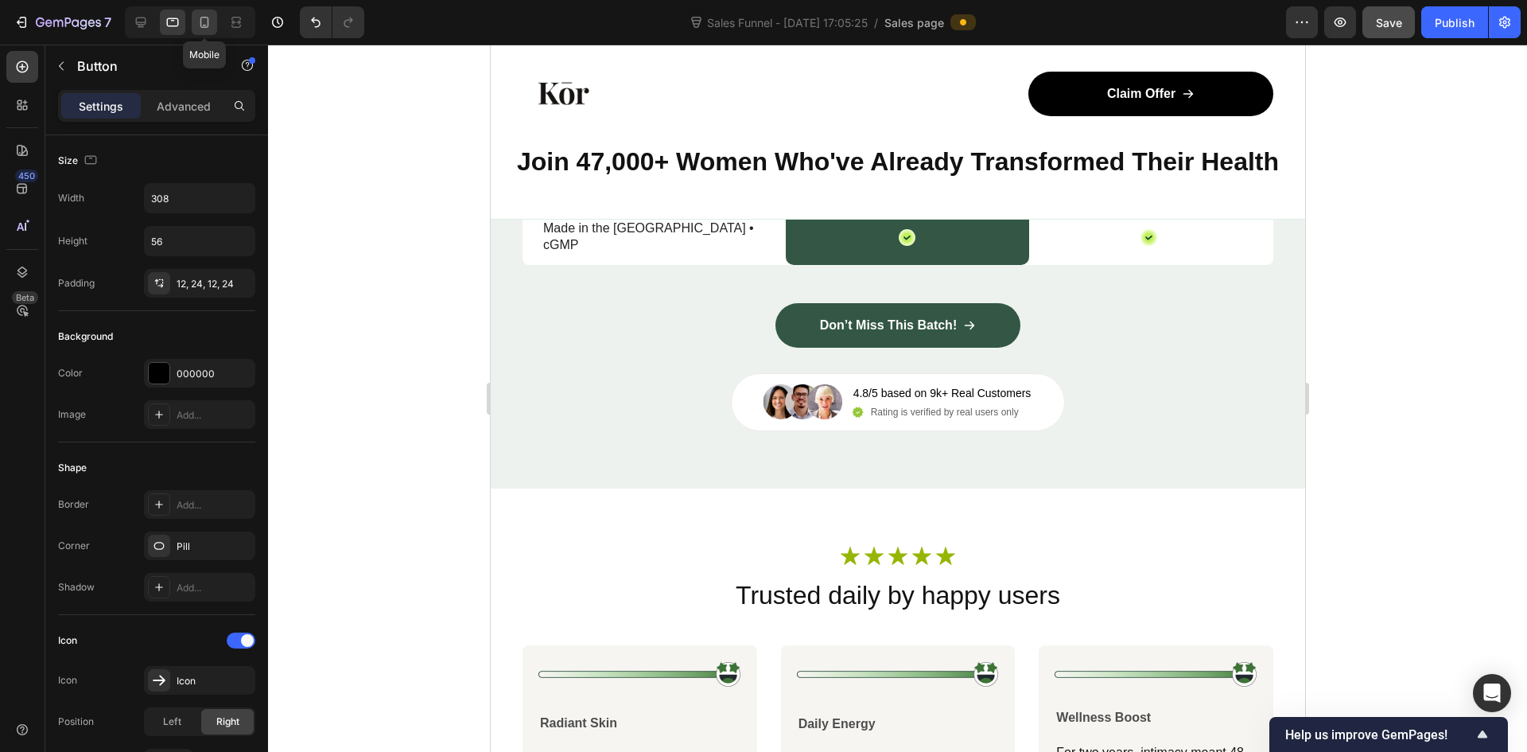
click at [209, 24] on icon at bounding box center [204, 22] width 16 height 16
type input "100%"
type input "48"
type input "14"
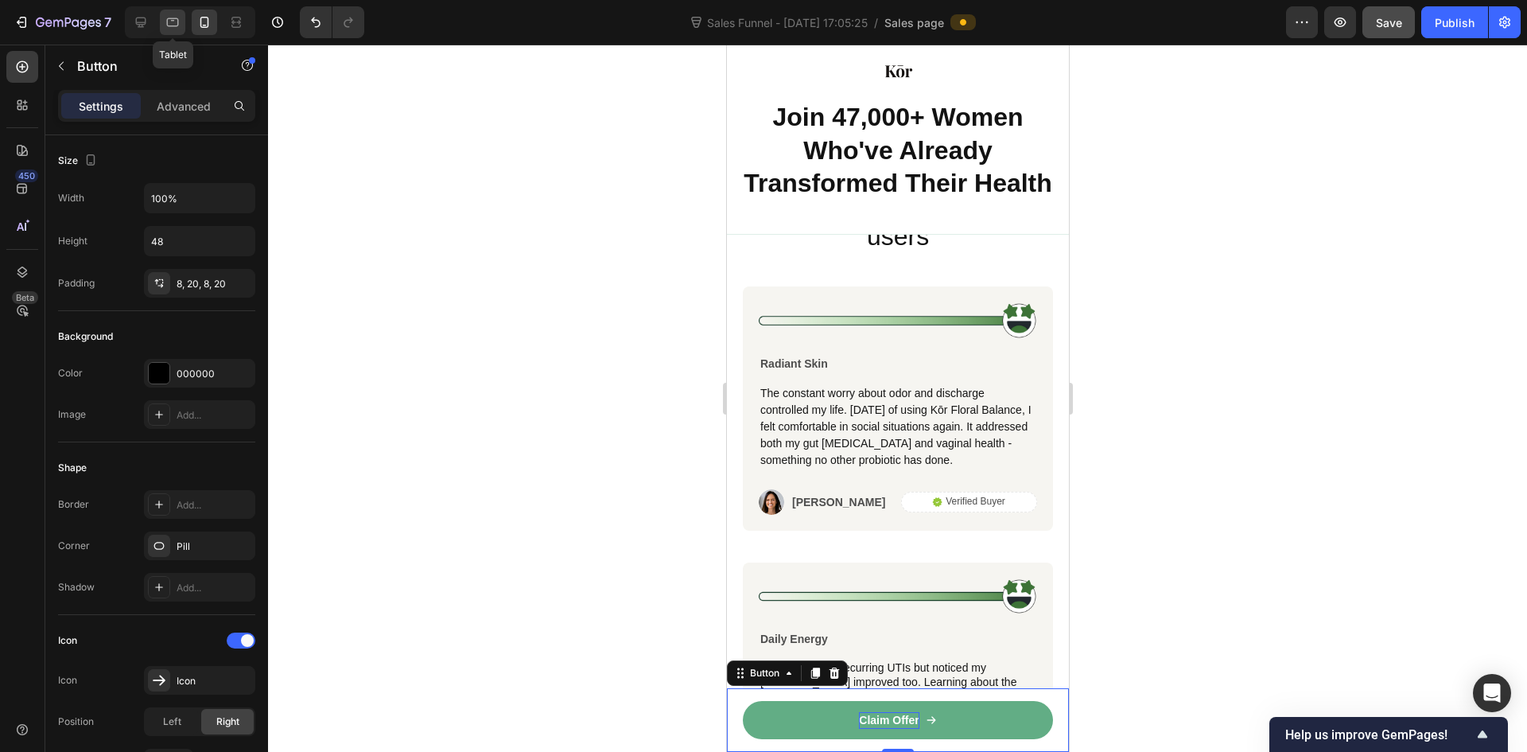
click at [173, 23] on icon at bounding box center [173, 22] width 16 height 16
type input "308"
type input "56"
type input "16"
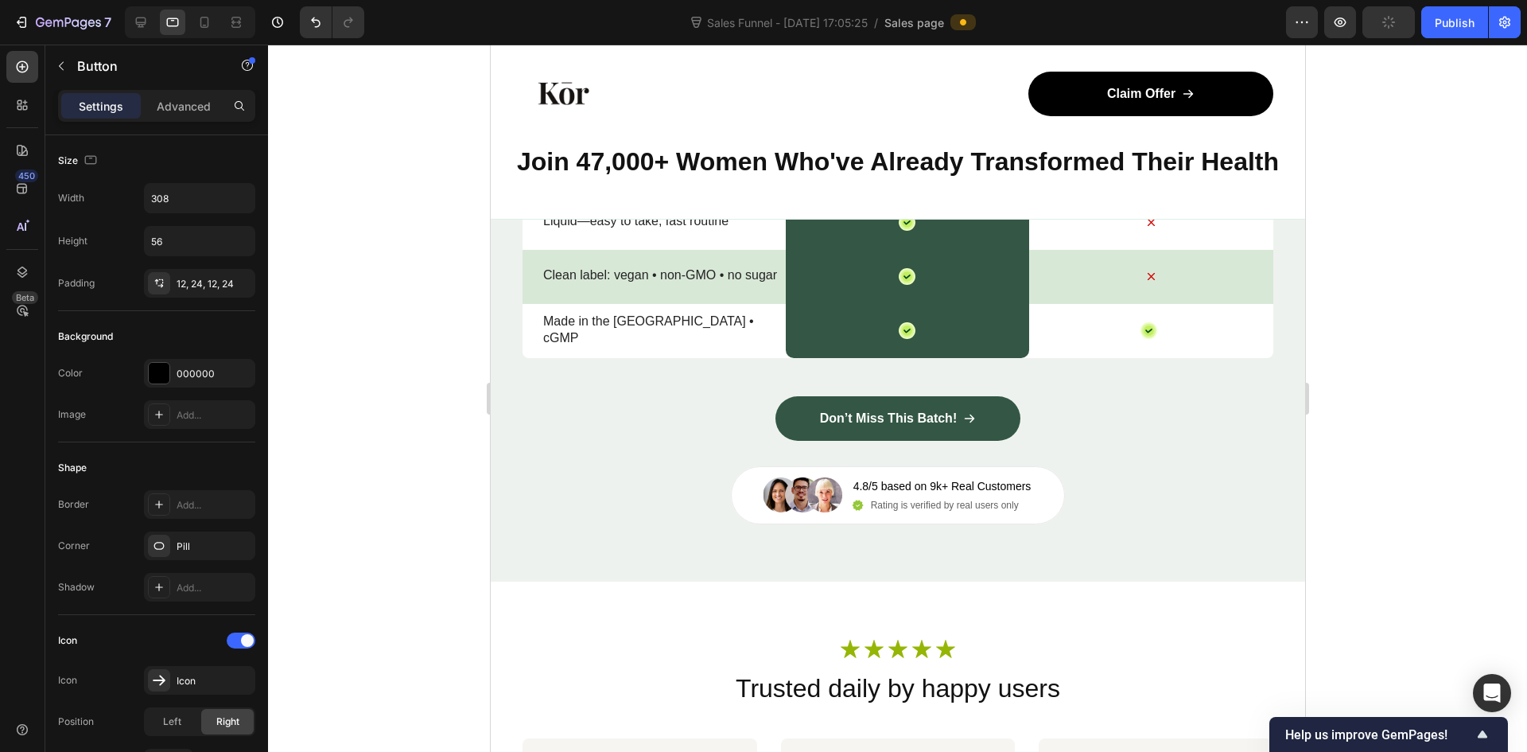
scroll to position [6814, 0]
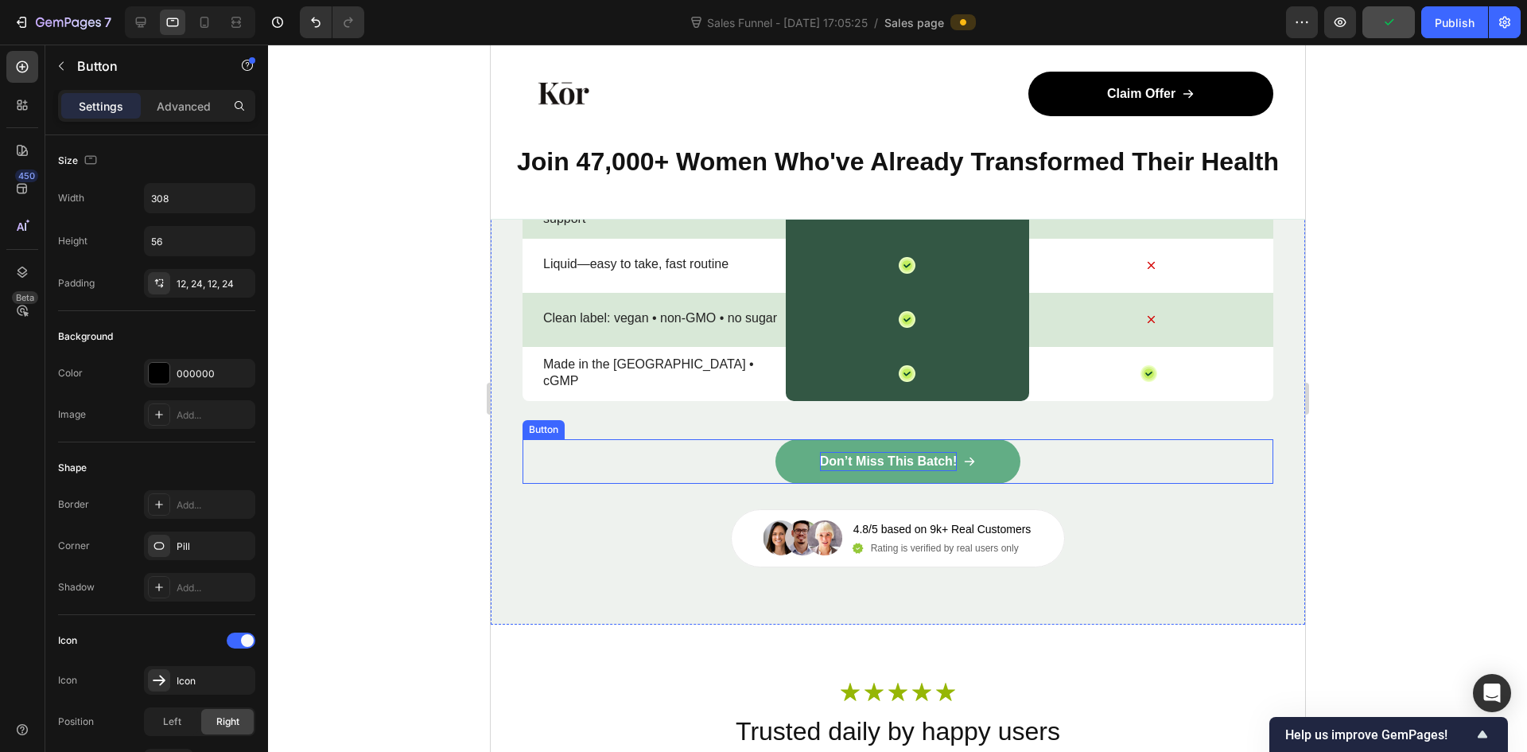
click at [866, 461] on p "Don’t Miss This Batch!" at bounding box center [887, 461] width 137 height 19
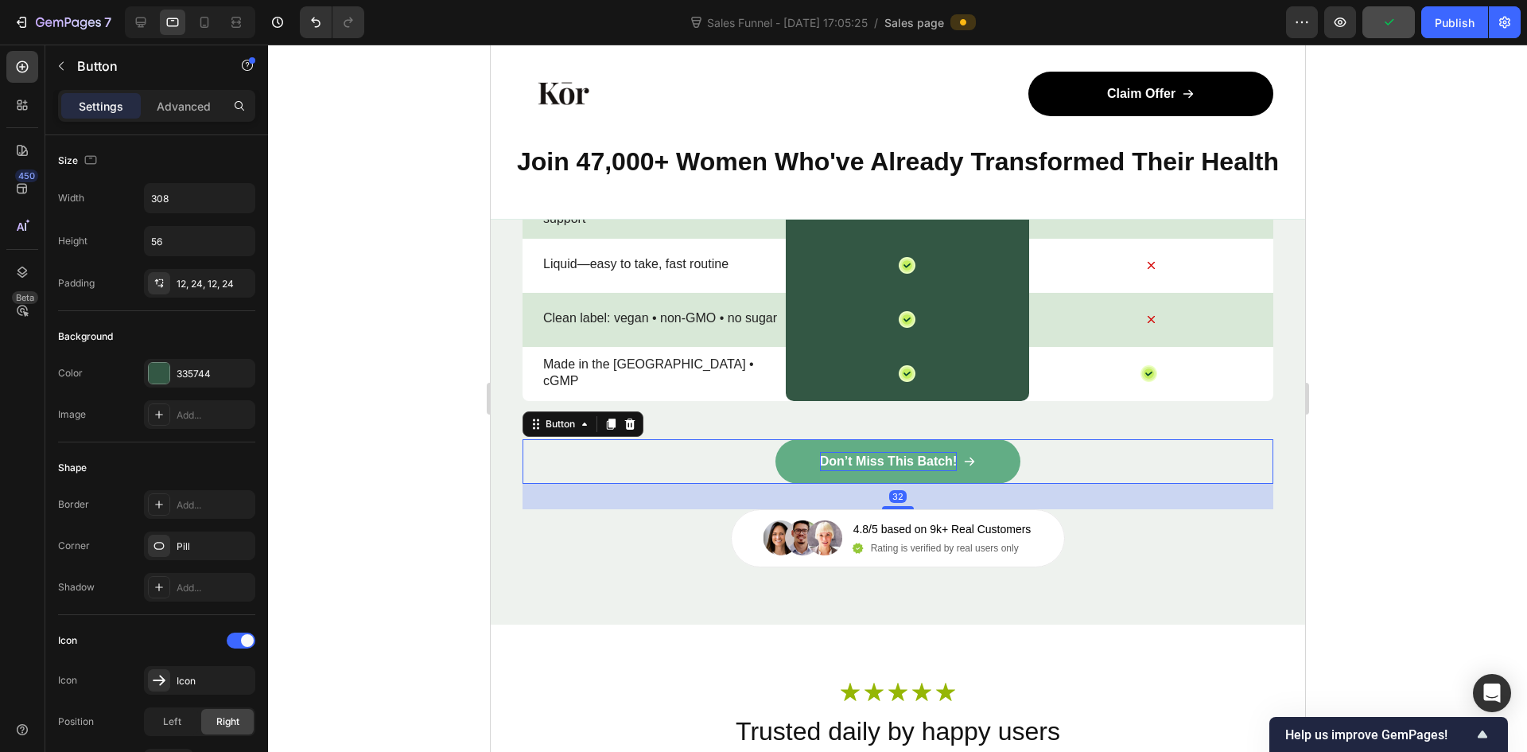
click at [866, 461] on p "Don’t Miss This Batch!" at bounding box center [887, 461] width 137 height 19
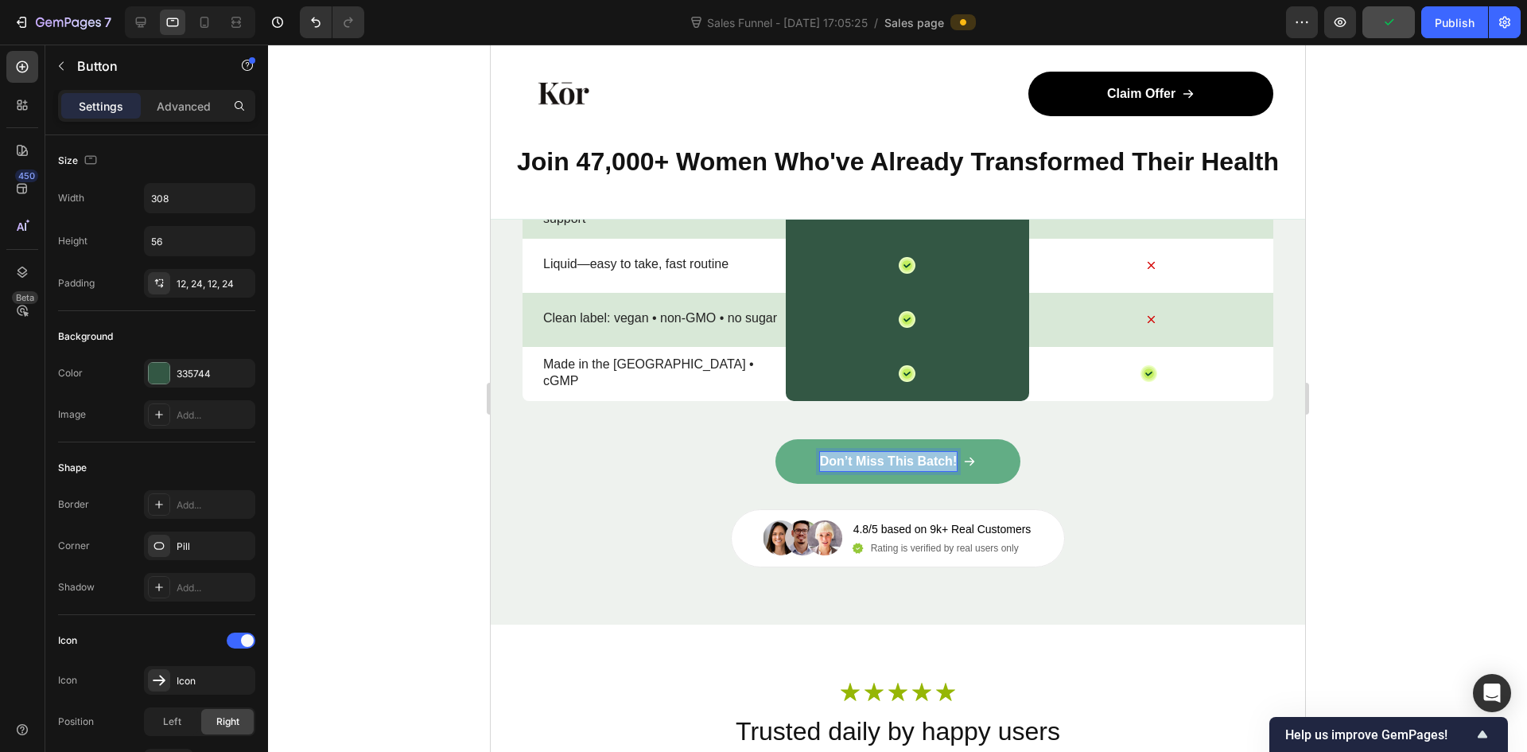
click at [866, 461] on p "Don’t Miss This Batch!" at bounding box center [887, 461] width 137 height 19
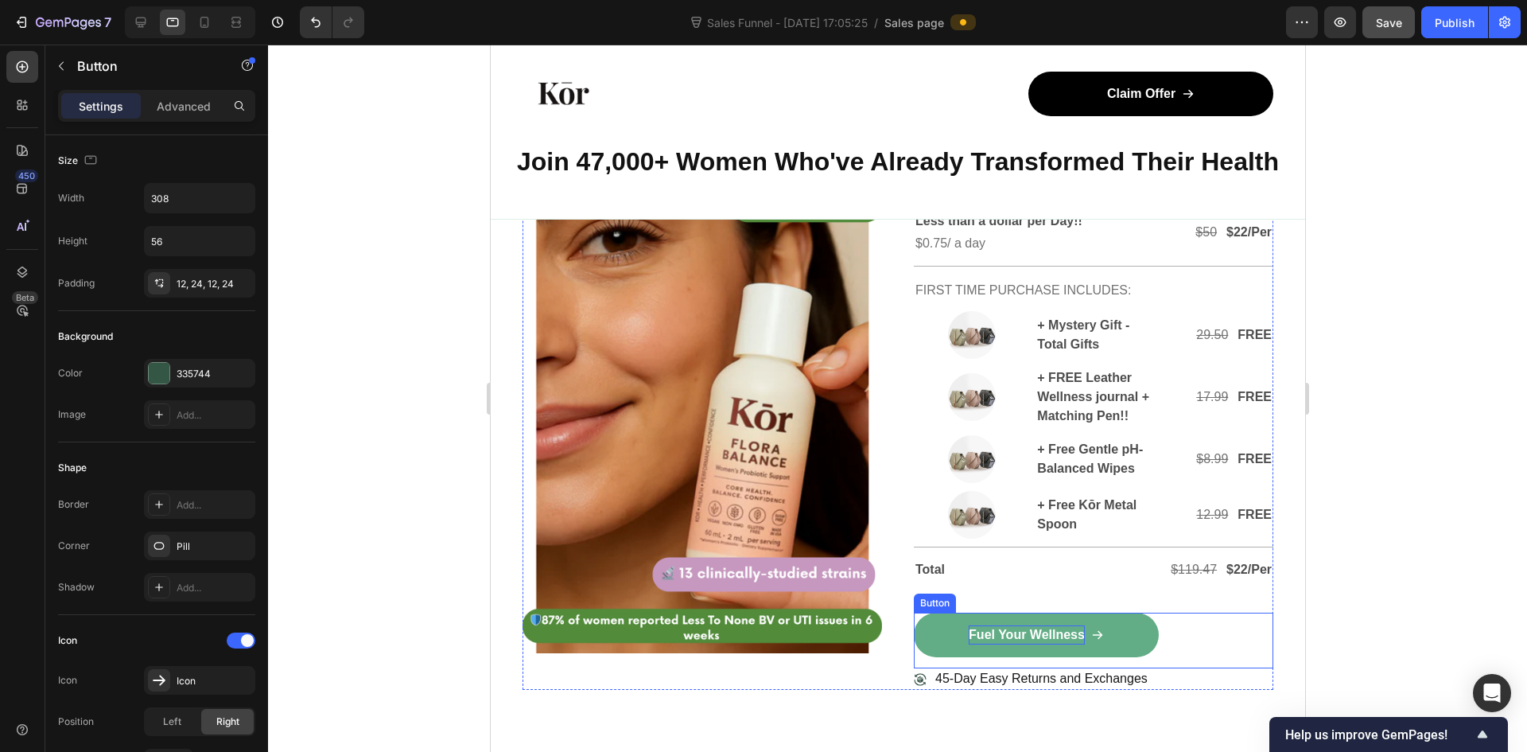
scroll to position [5701, 0]
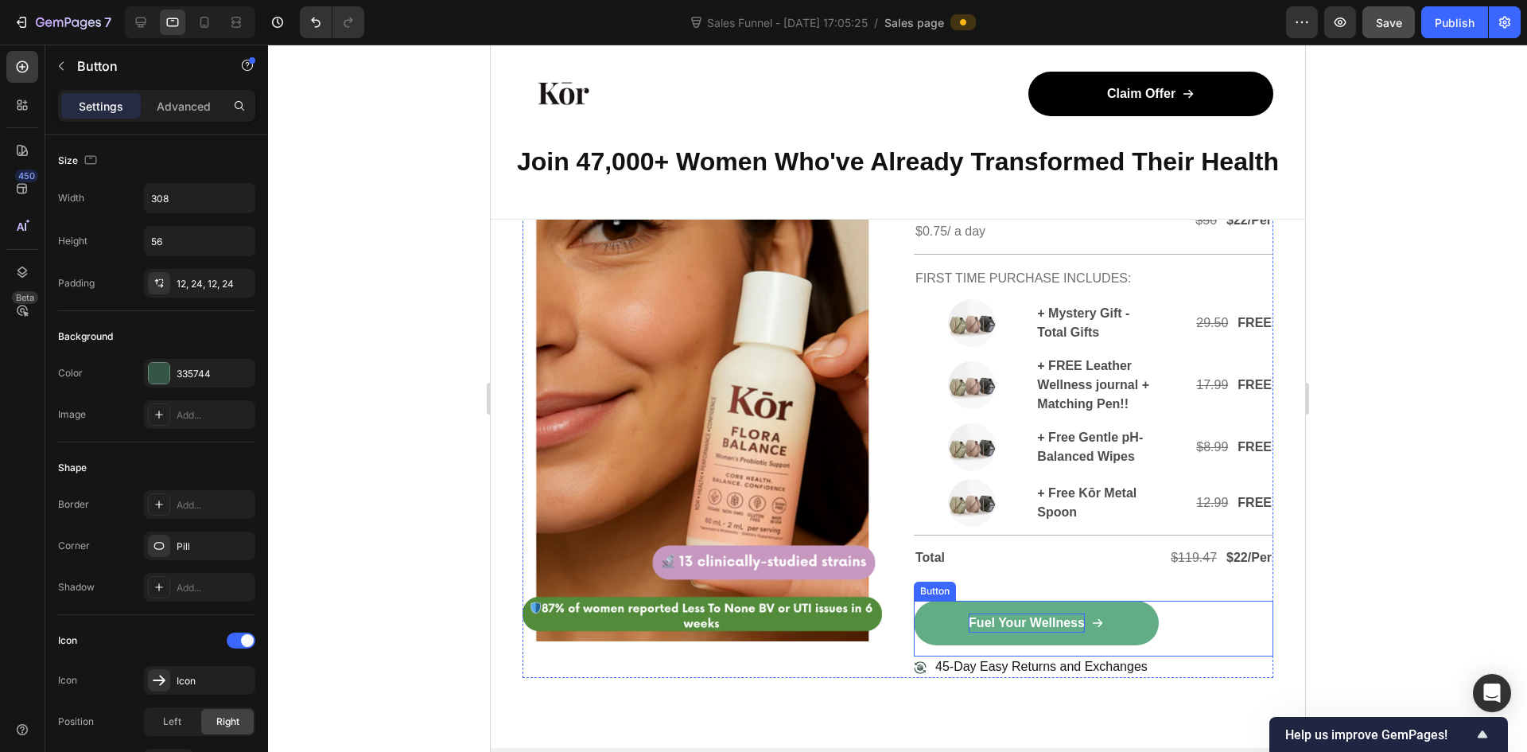
click at [1036, 627] on p "Fuel Your Wellness" at bounding box center [1026, 622] width 116 height 19
click at [1035, 627] on p "Fuel Your Wellness" at bounding box center [1026, 622] width 116 height 19
click at [1174, 670] on div "45-Day Easy Returns and Exchanges" at bounding box center [1093, 666] width 360 height 21
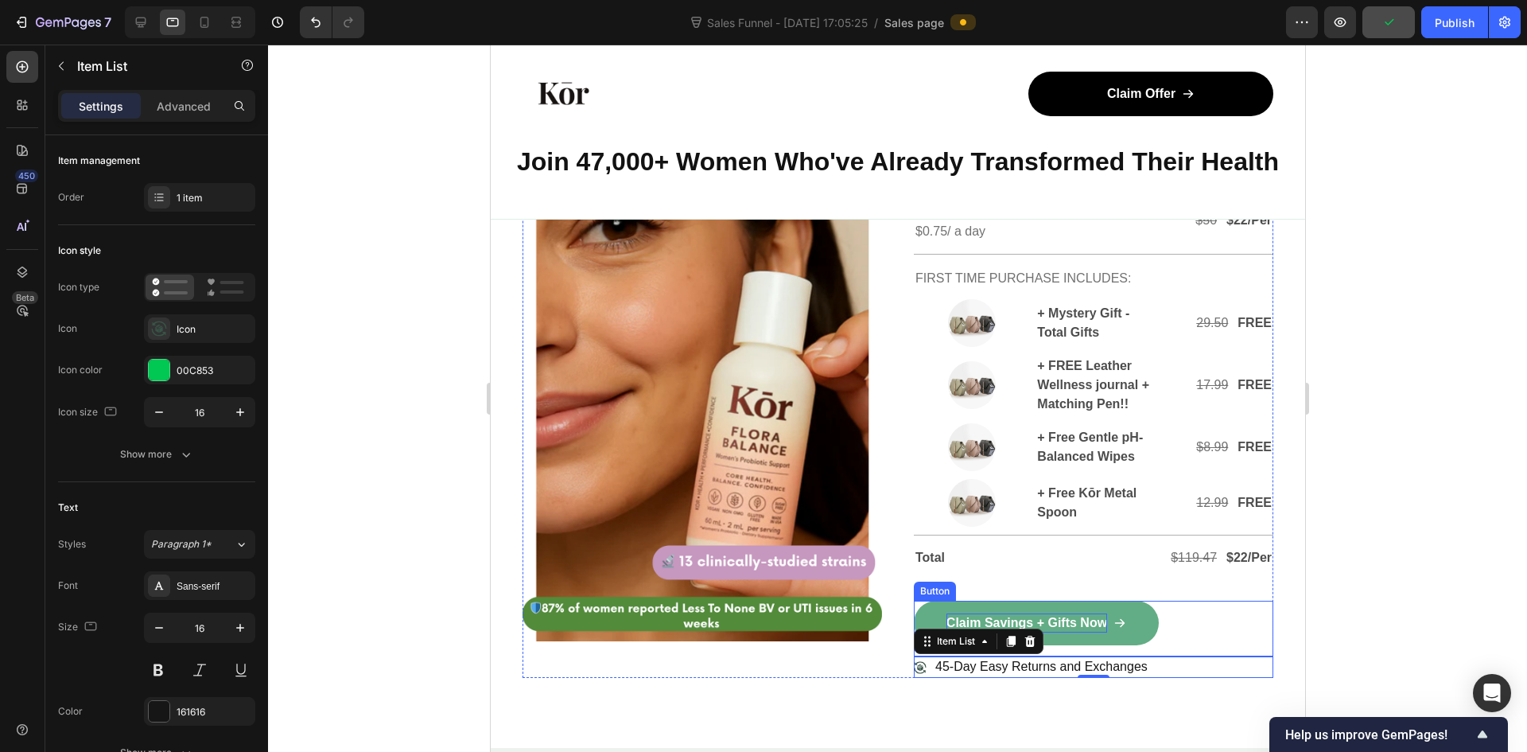
click at [1063, 626] on p "Claim Savings + Gifts Now" at bounding box center [1026, 622] width 161 height 19
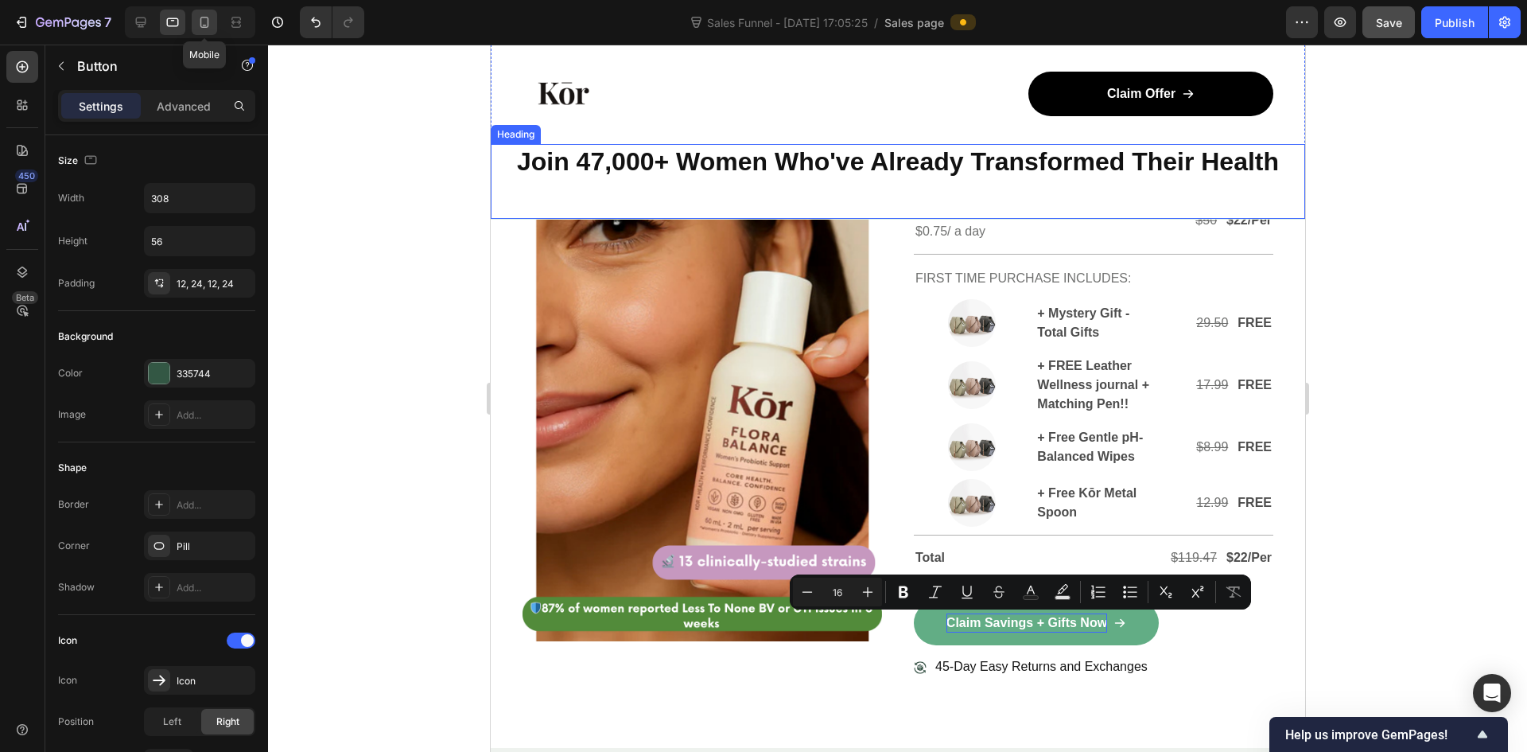
click at [202, 17] on icon at bounding box center [204, 22] width 9 height 11
type input "48"
type input "100%"
type input "14"
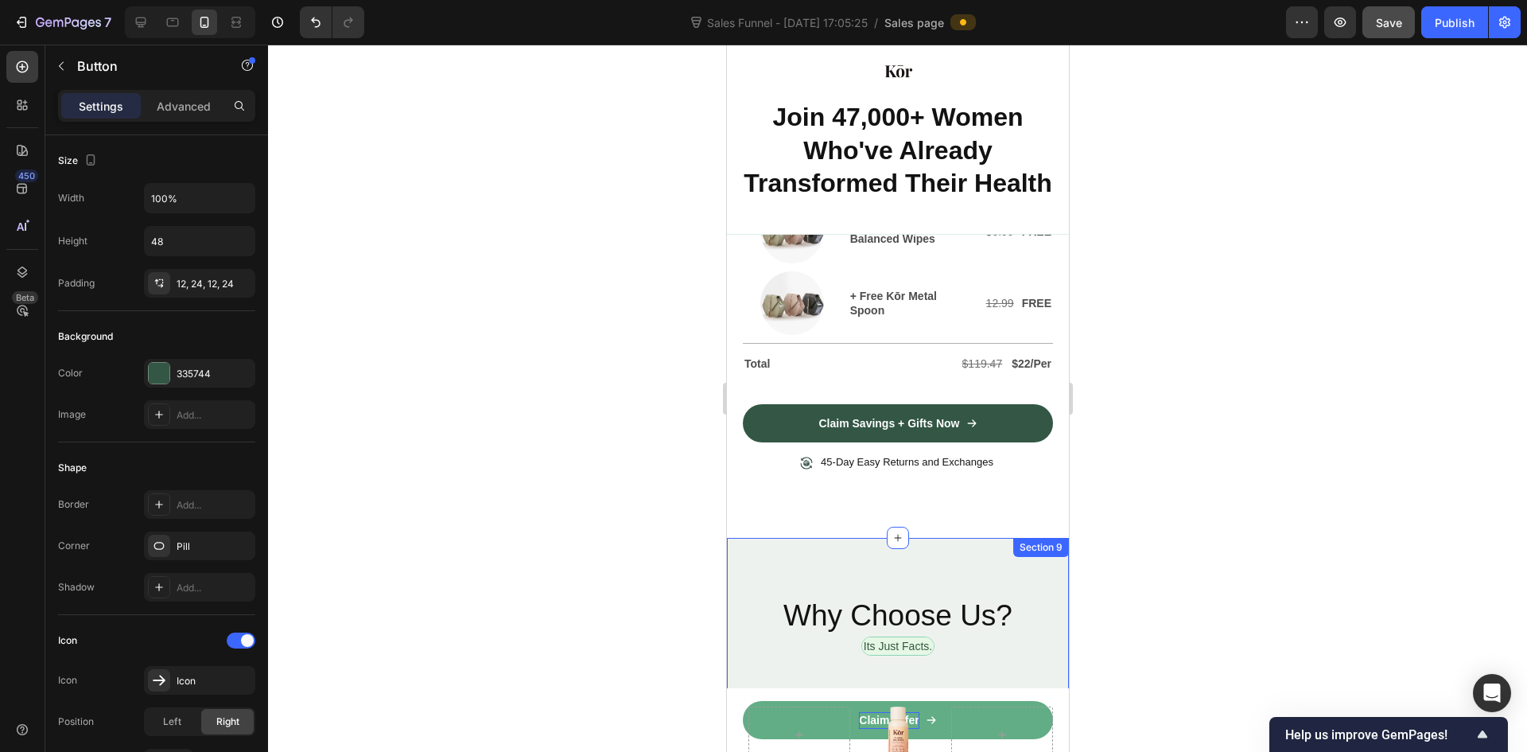
scroll to position [6751, 0]
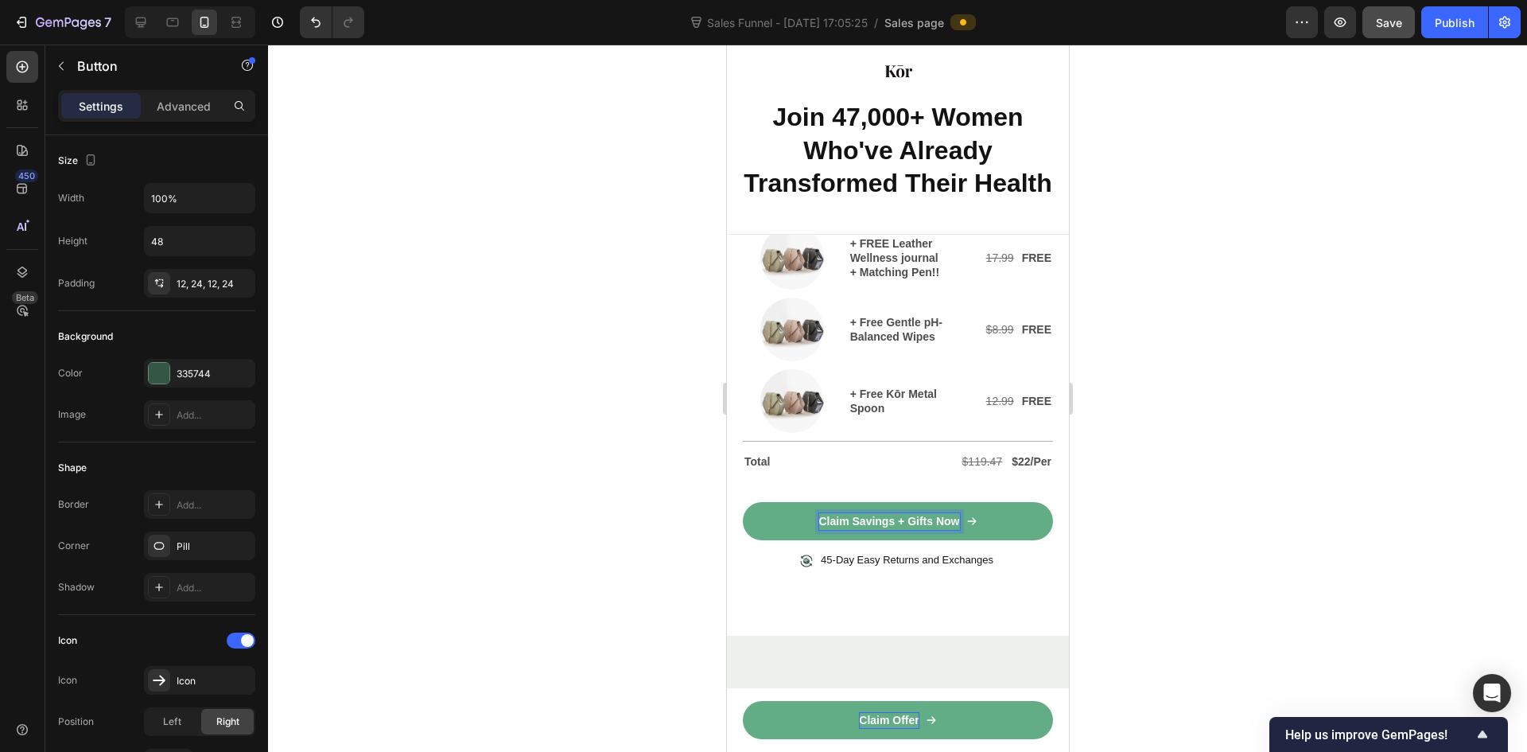
click at [896, 515] on p "Claim Savings + Gifts Now" at bounding box center [888, 521] width 141 height 17
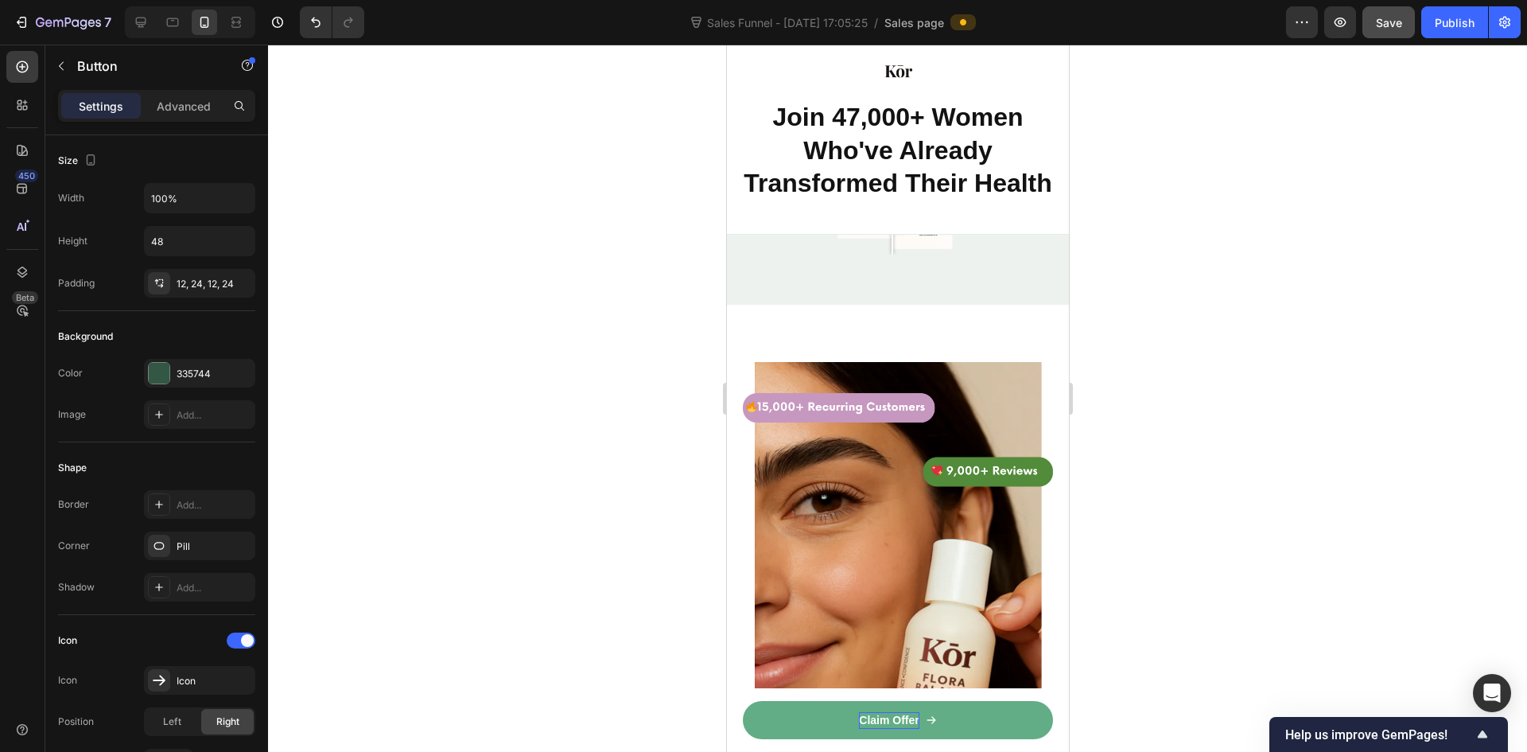
scroll to position [5239, 0]
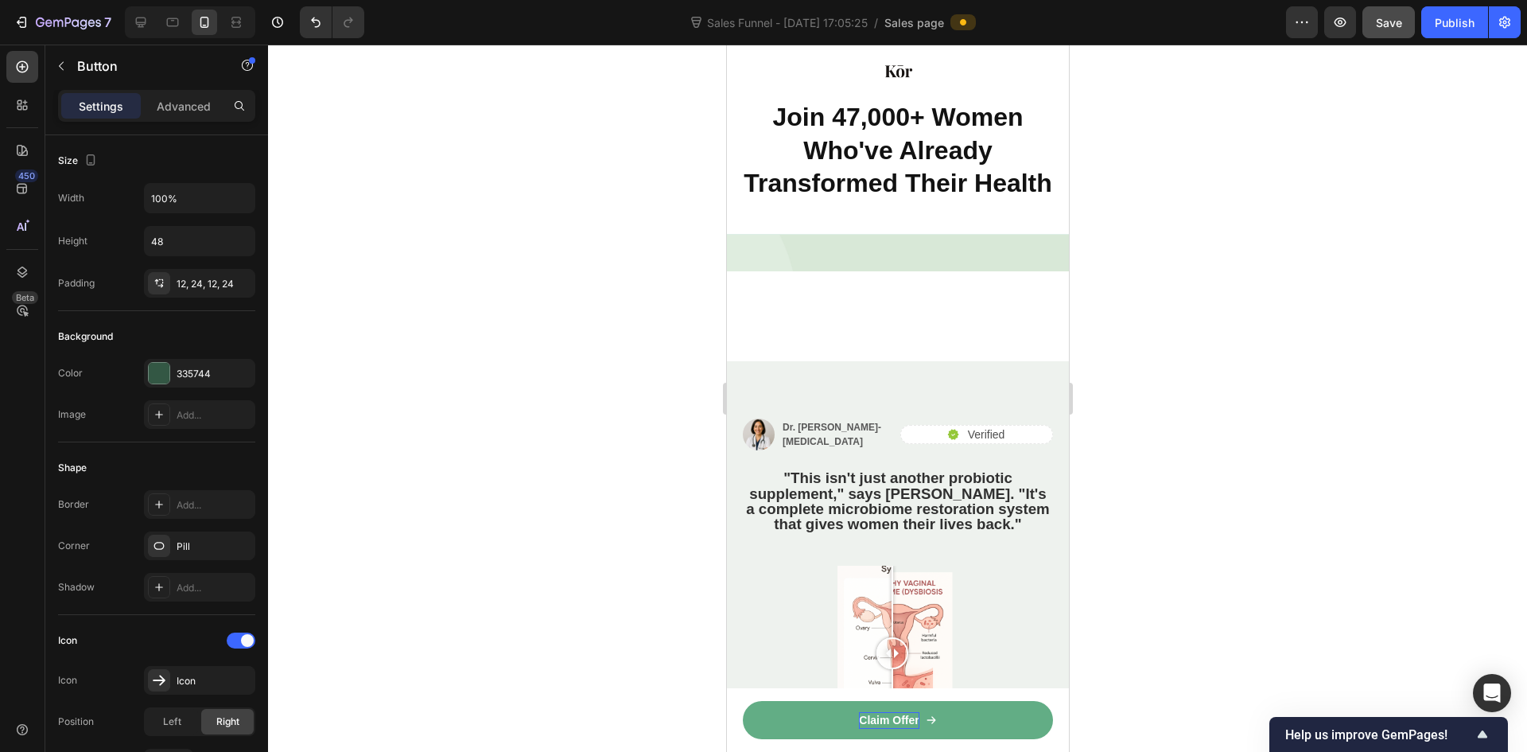
type input "16"
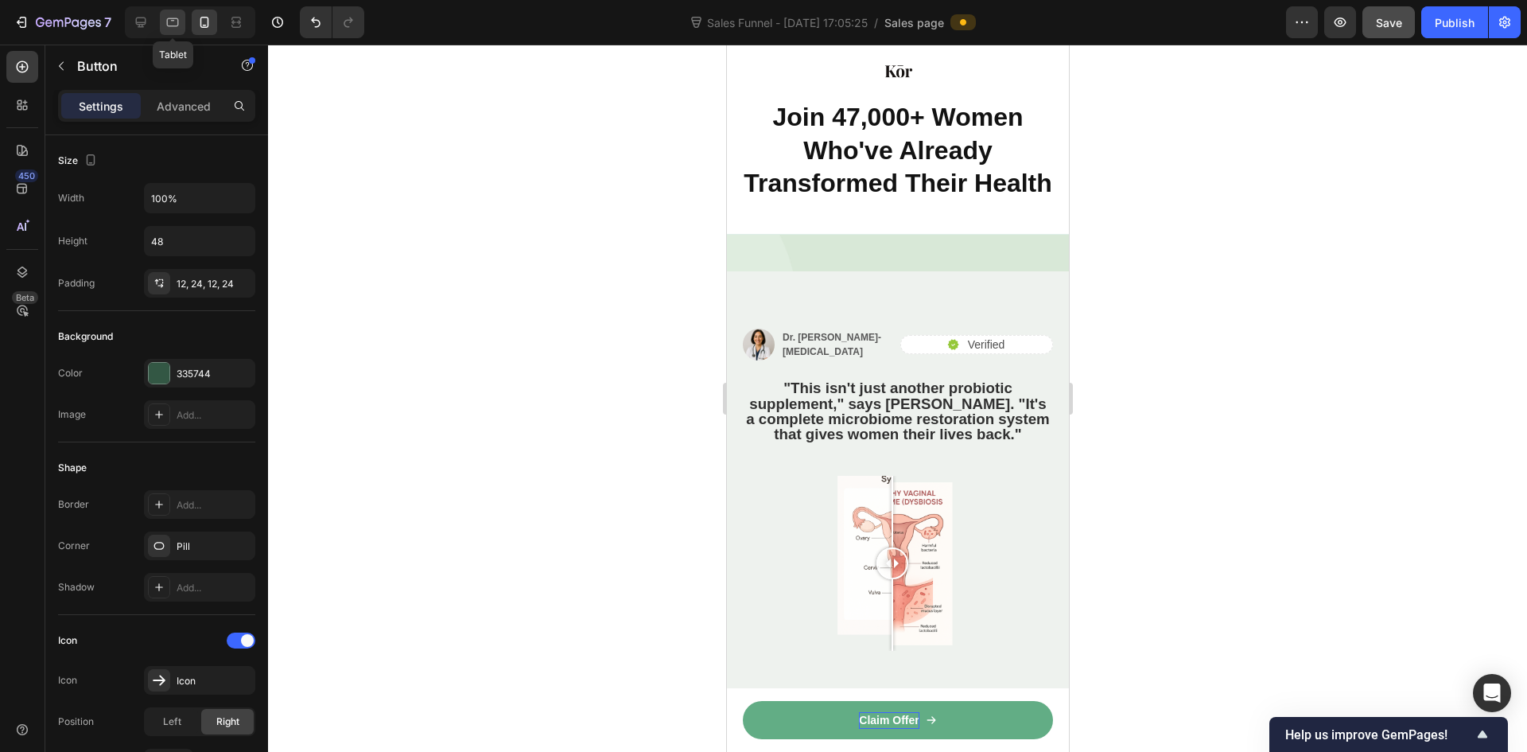
click at [170, 17] on icon at bounding box center [173, 22] width 16 height 16
type input "56"
type input "308"
type input "16"
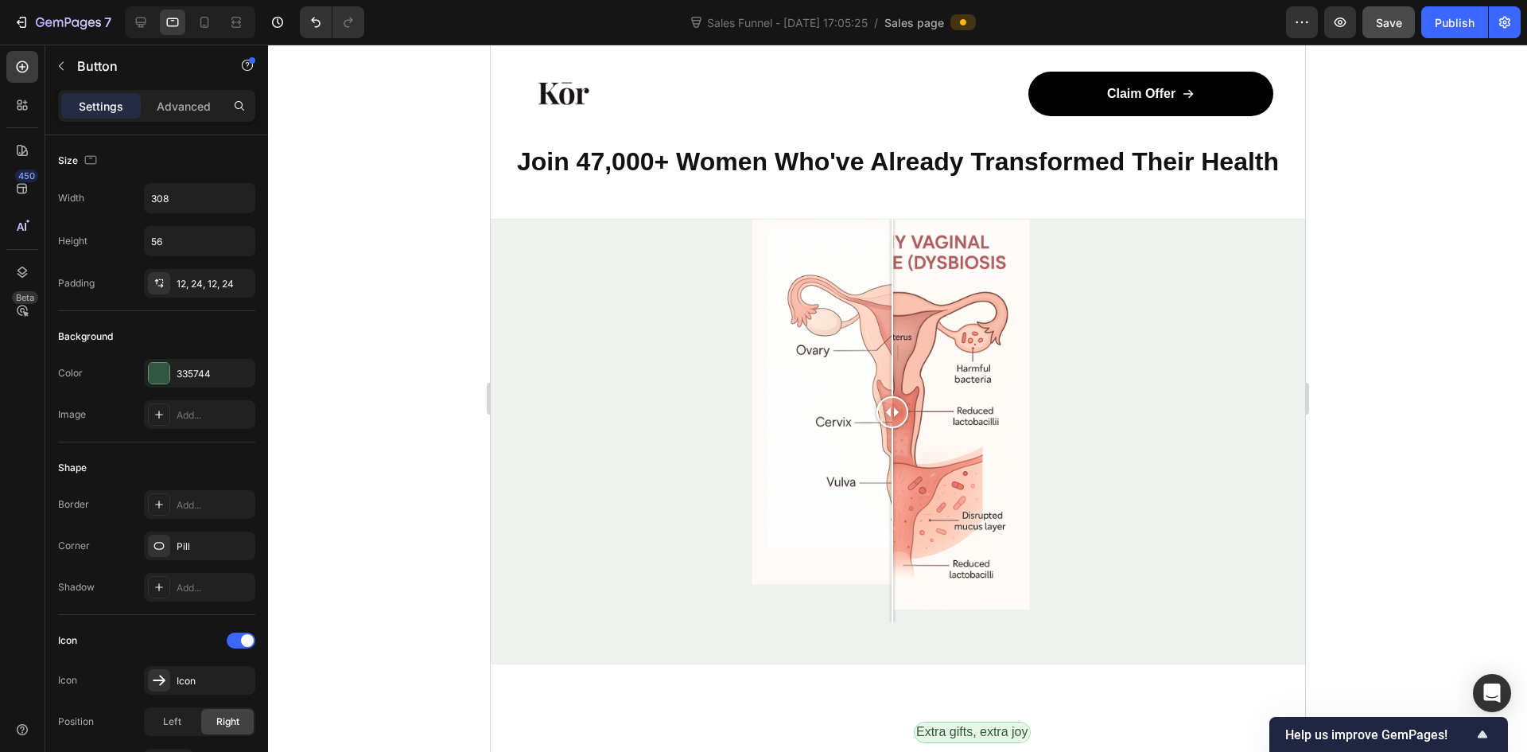
scroll to position [4096, 0]
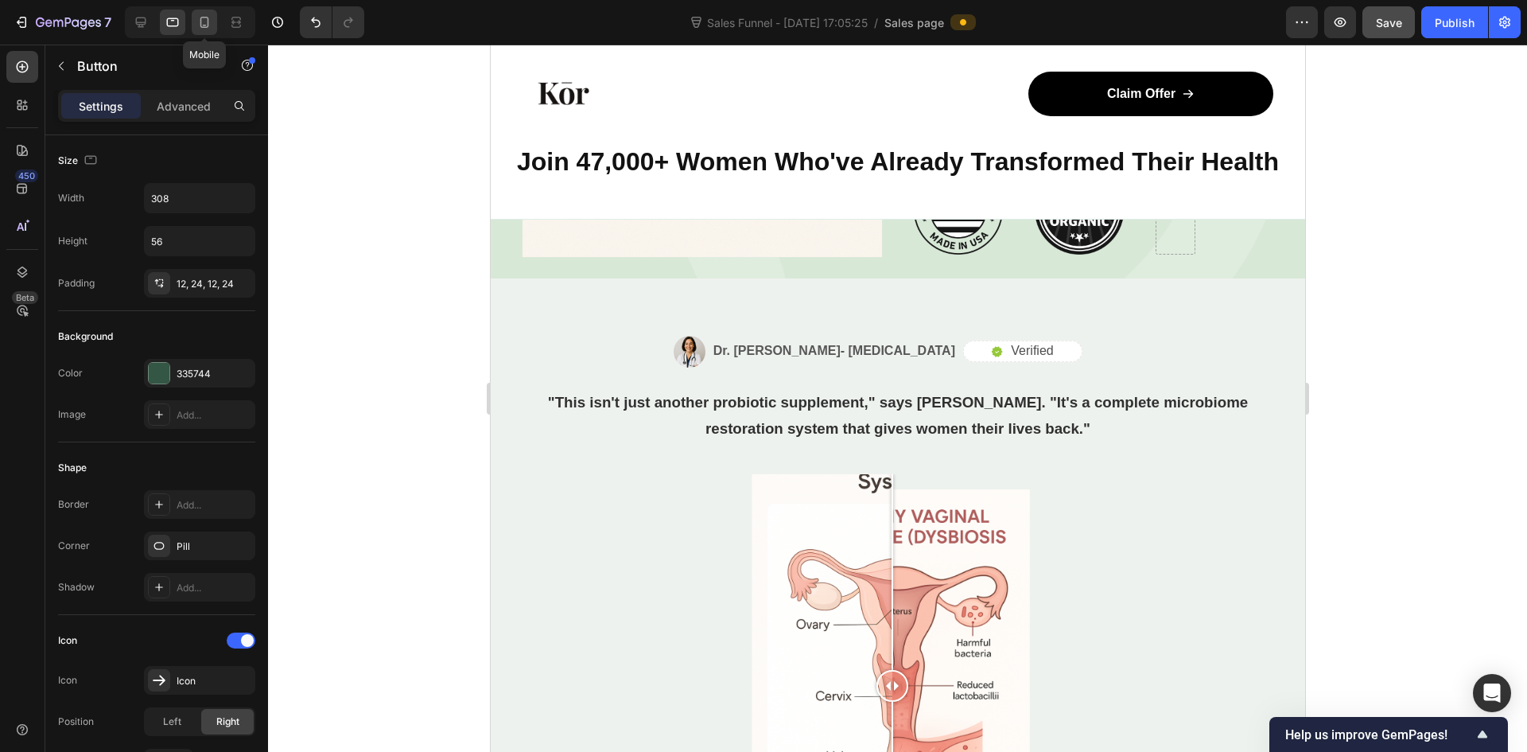
click at [211, 17] on icon at bounding box center [204, 22] width 16 height 16
type input "48"
type input "100%"
type input "14"
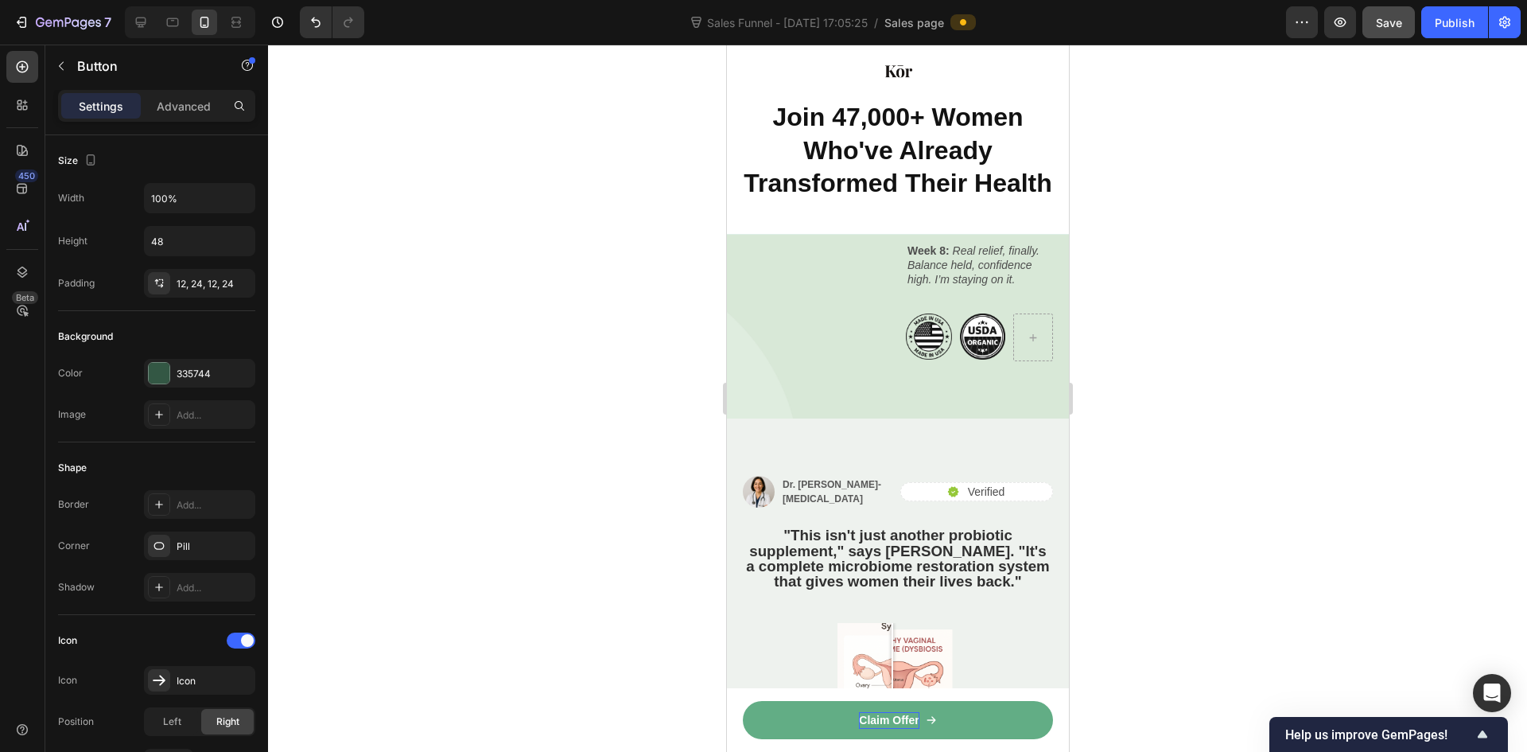
scroll to position [4746, 0]
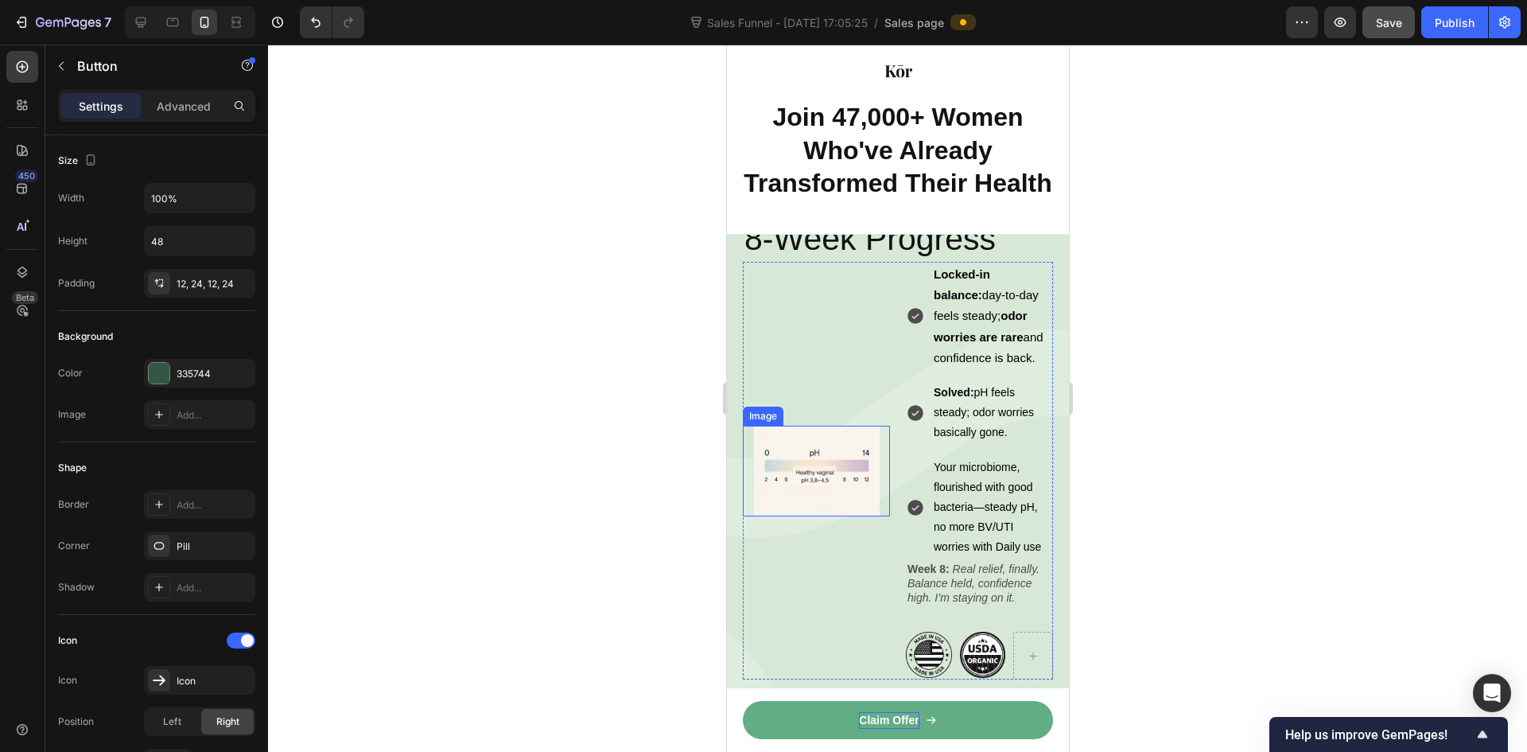
click at [818, 516] on img at bounding box center [816, 471] width 126 height 91
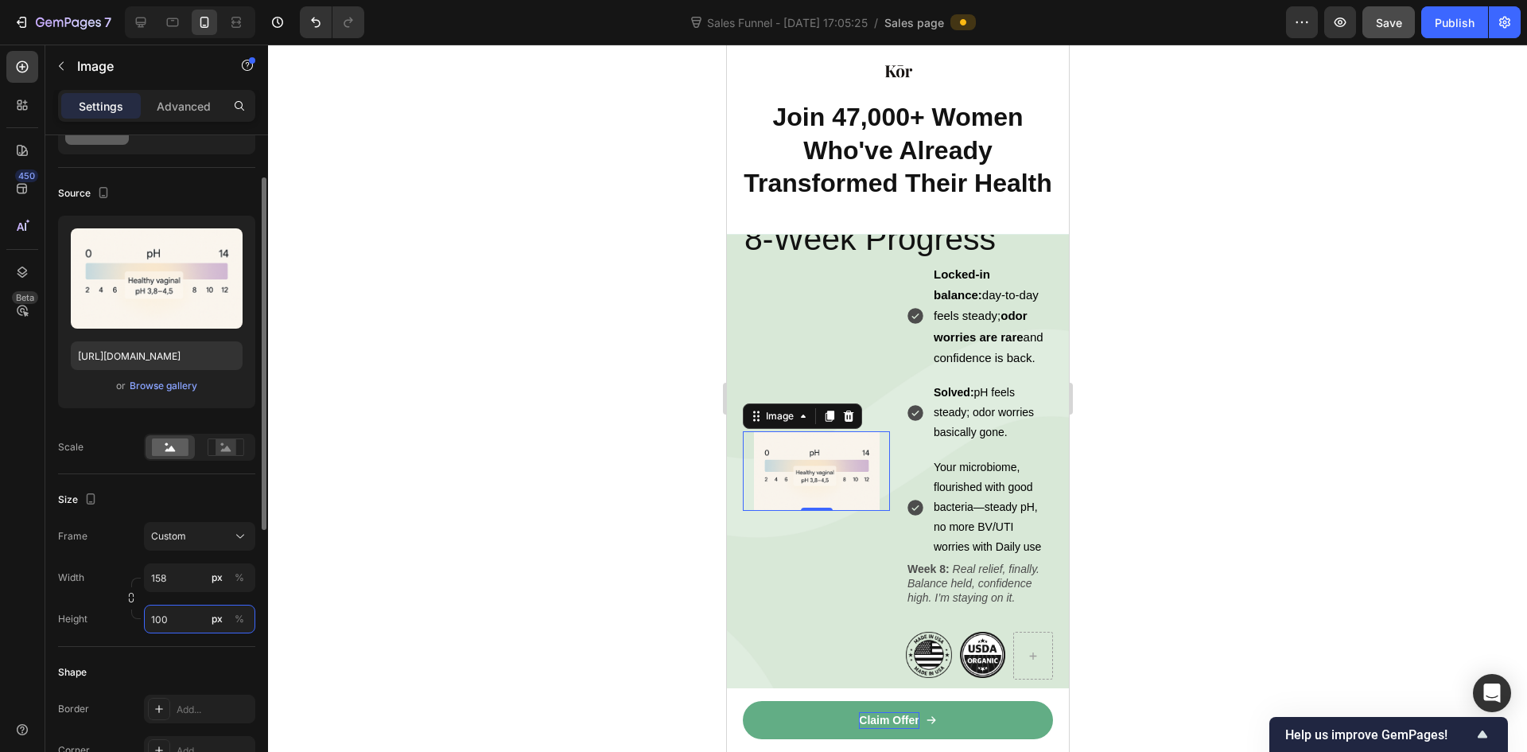
scroll to position [159, 0]
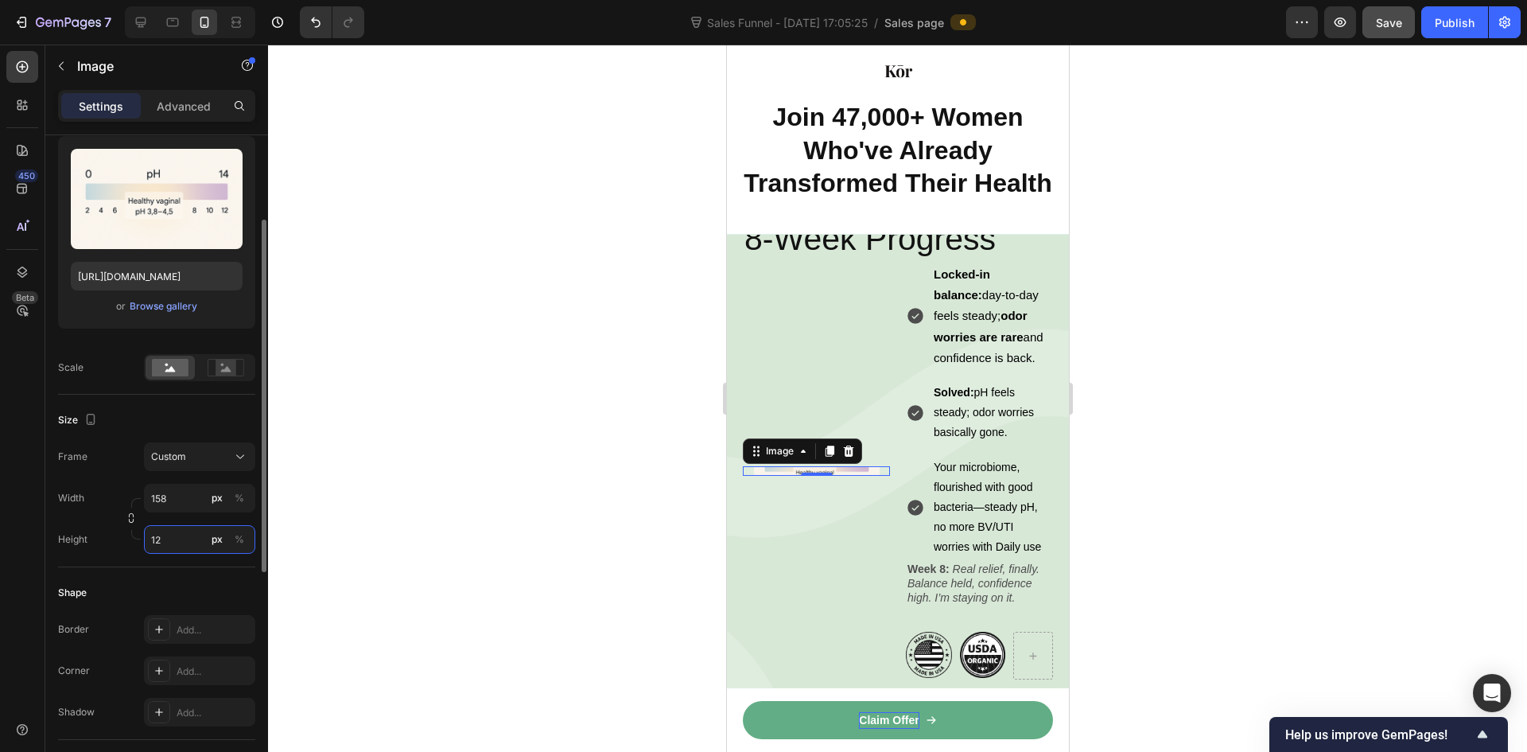
type input "1"
type input "2"
type input "100"
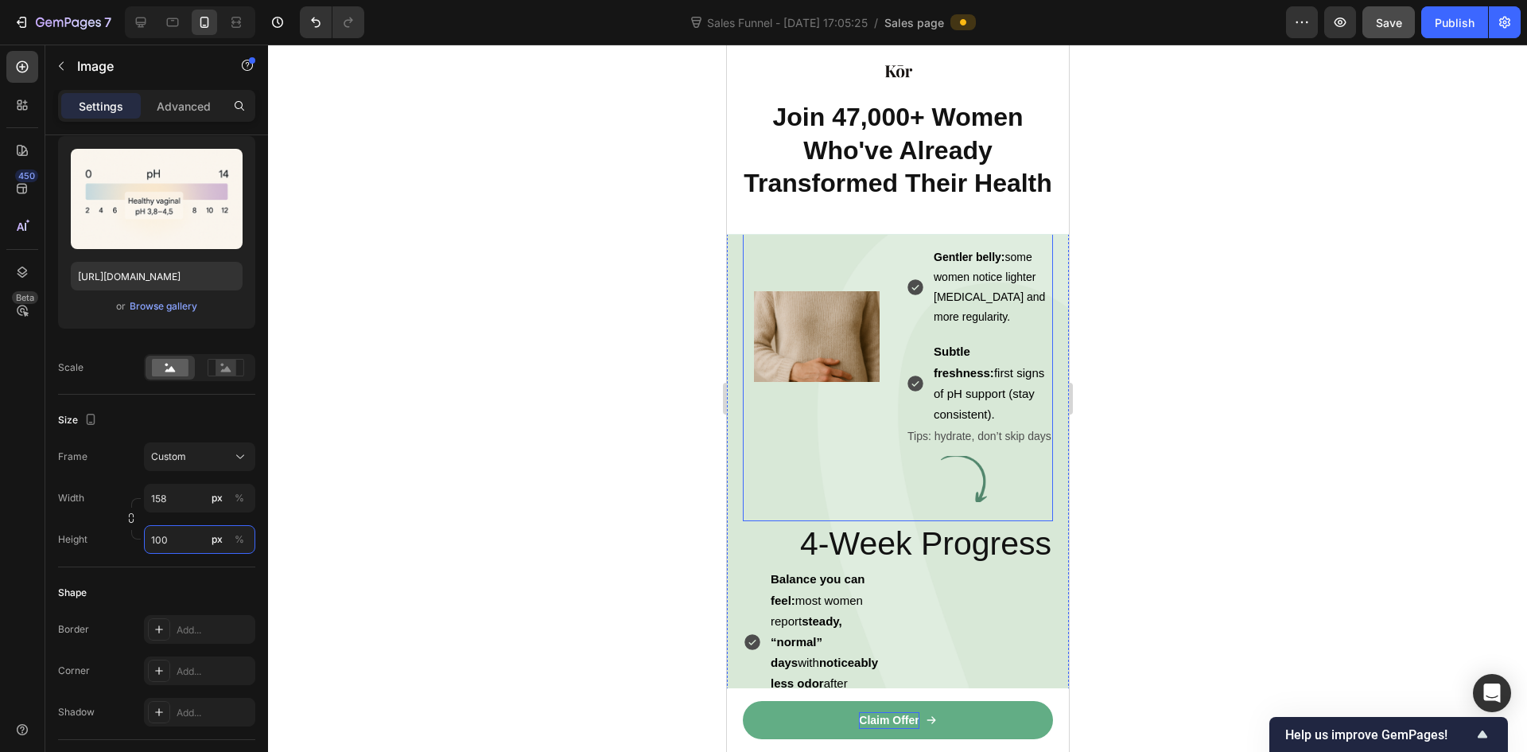
scroll to position [3792, 0]
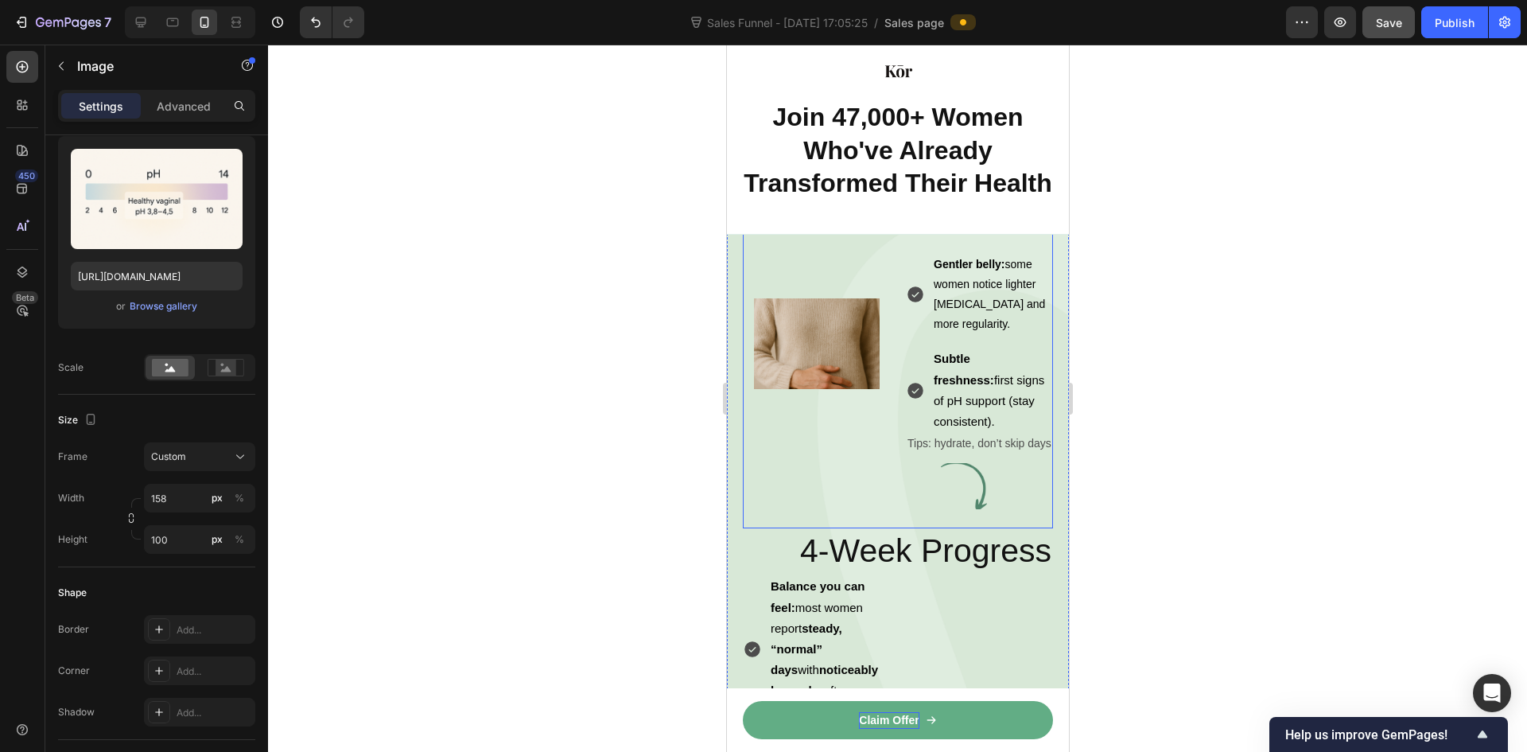
click at [811, 389] on img at bounding box center [816, 343] width 126 height 91
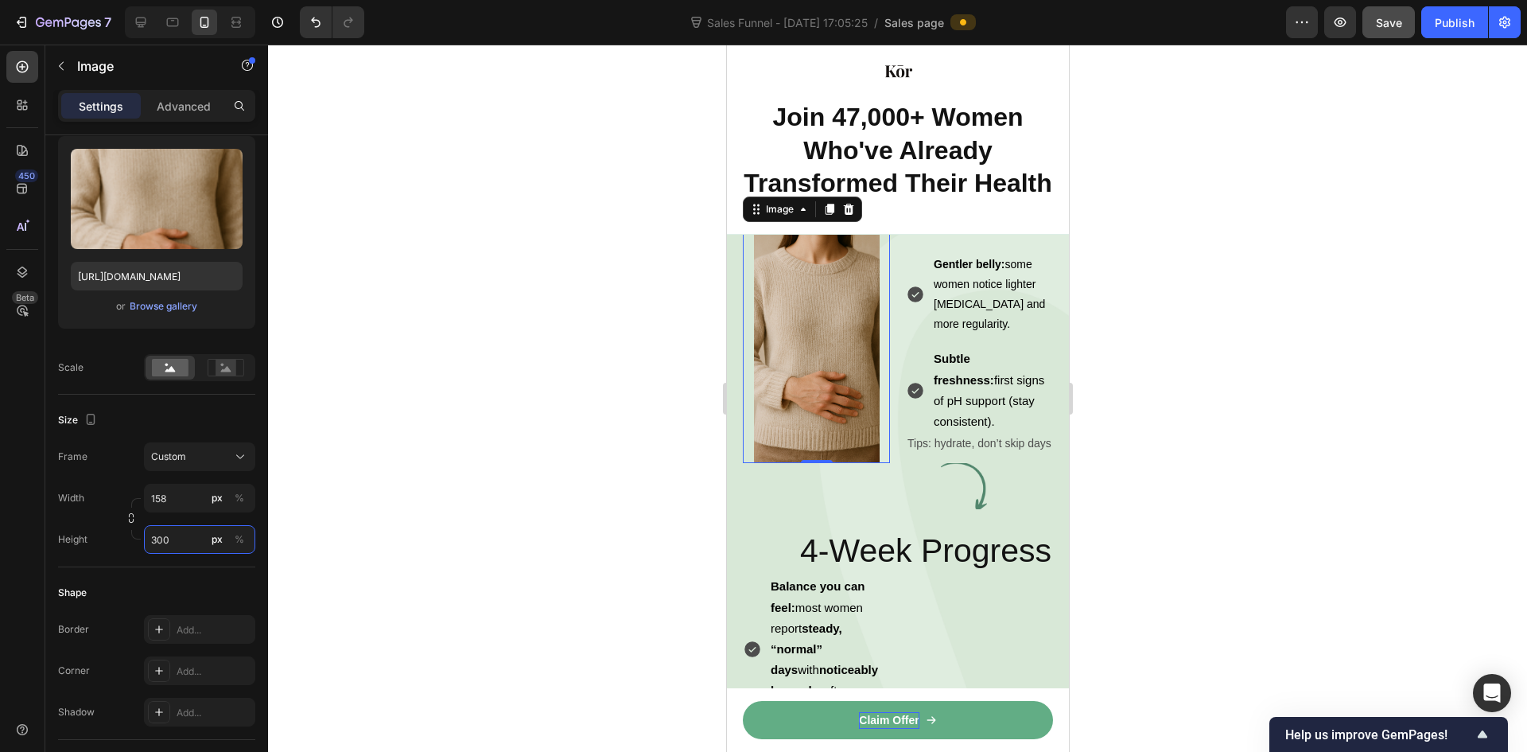
scroll to position [80, 0]
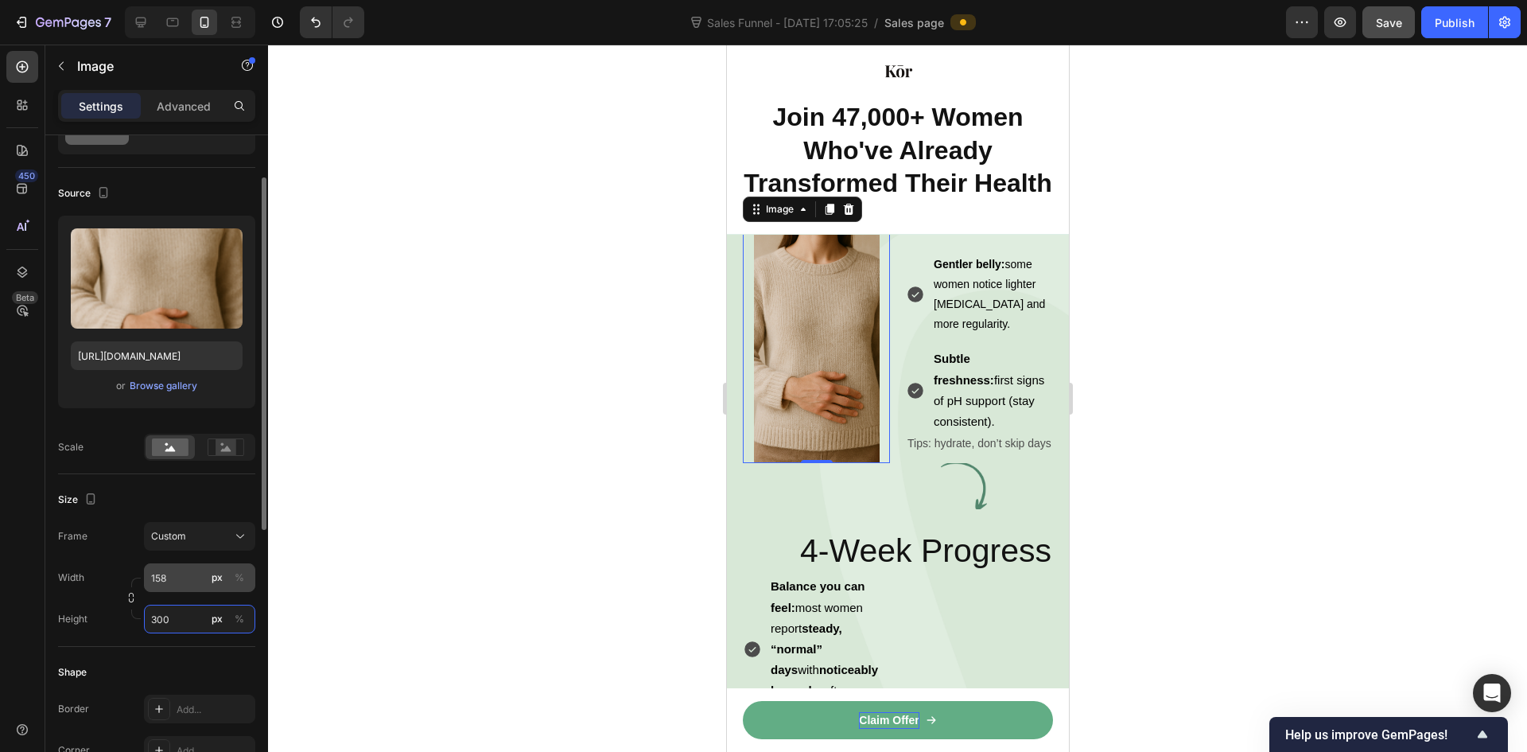
type input "300"
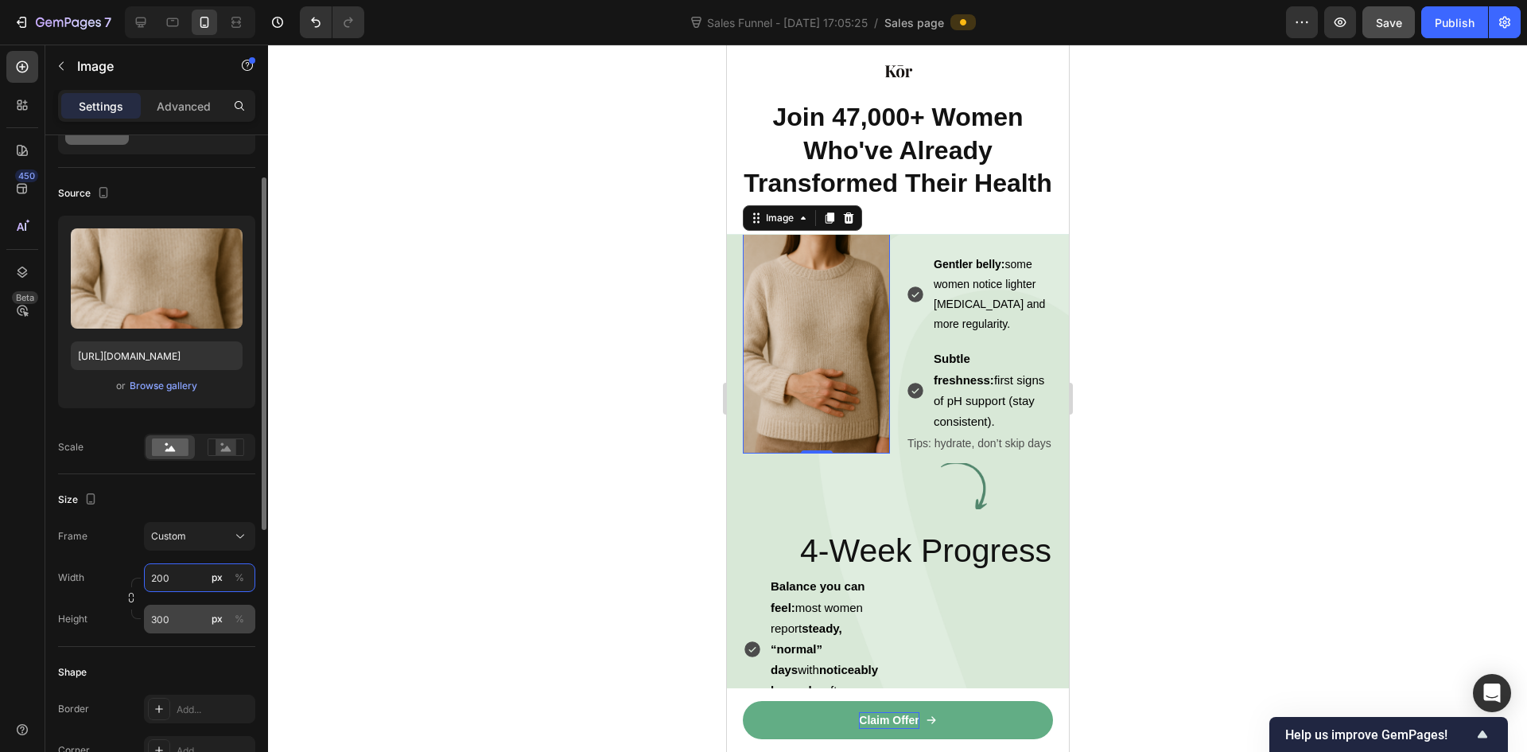
type input "200"
click at [177, 622] on input "300" at bounding box center [199, 619] width 111 height 29
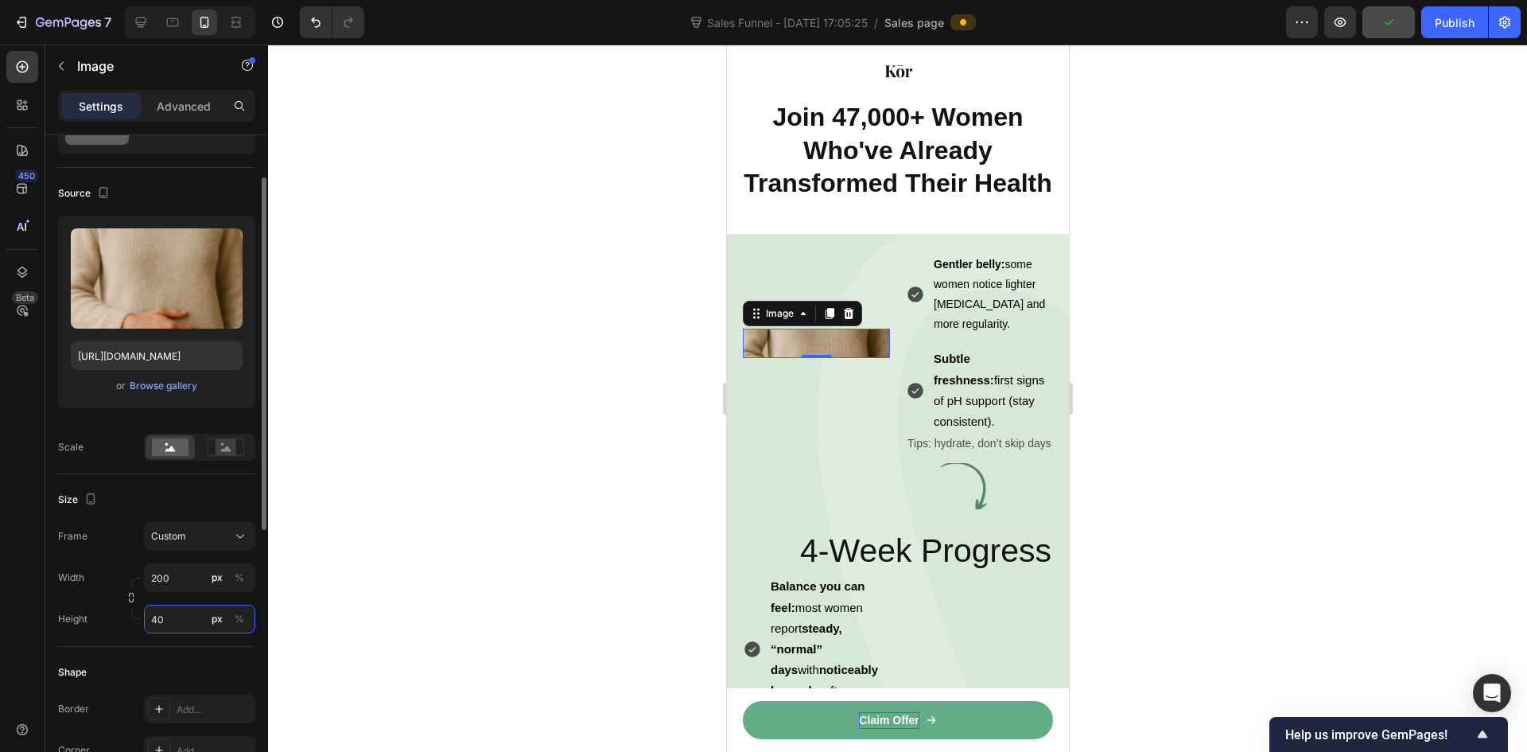
type input "400"
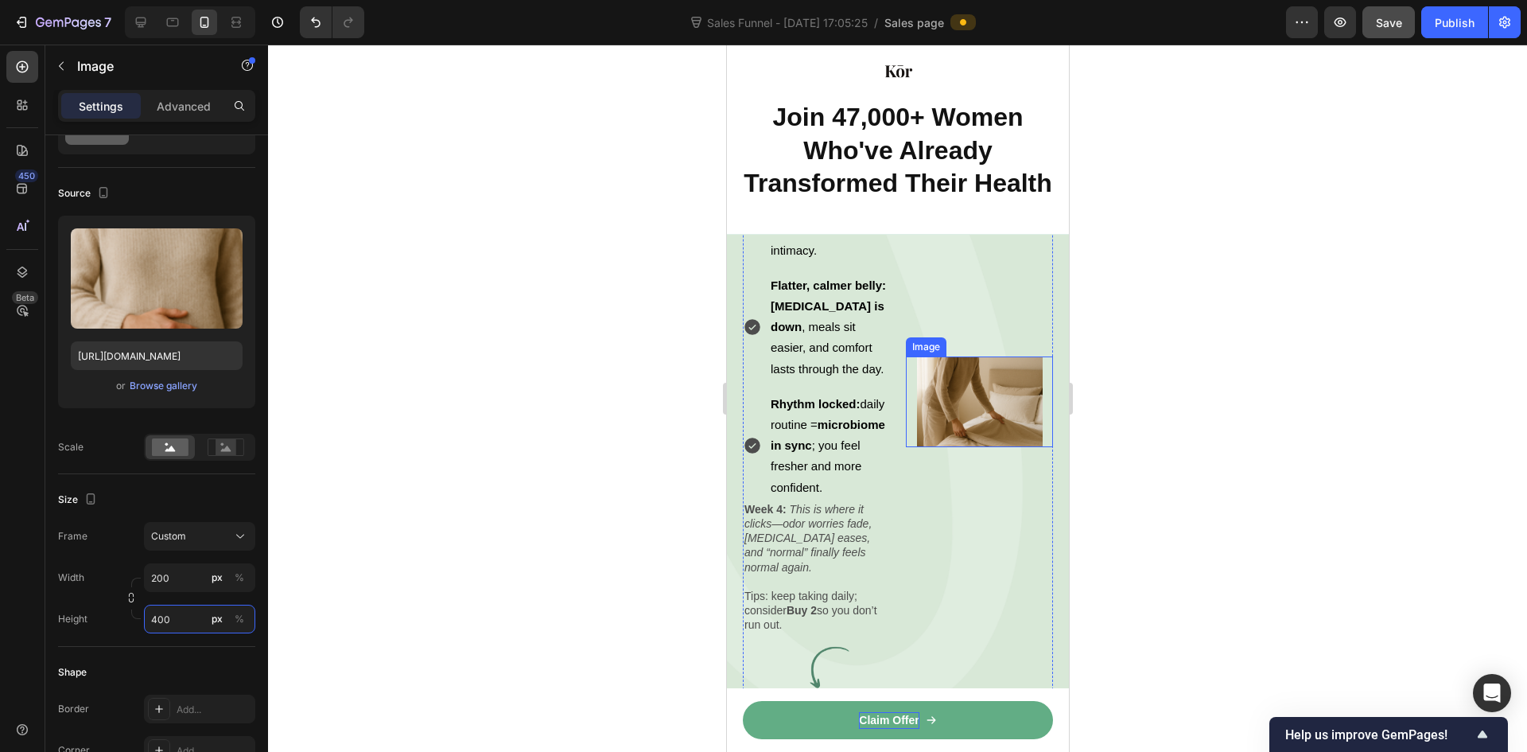
scroll to position [4269, 0]
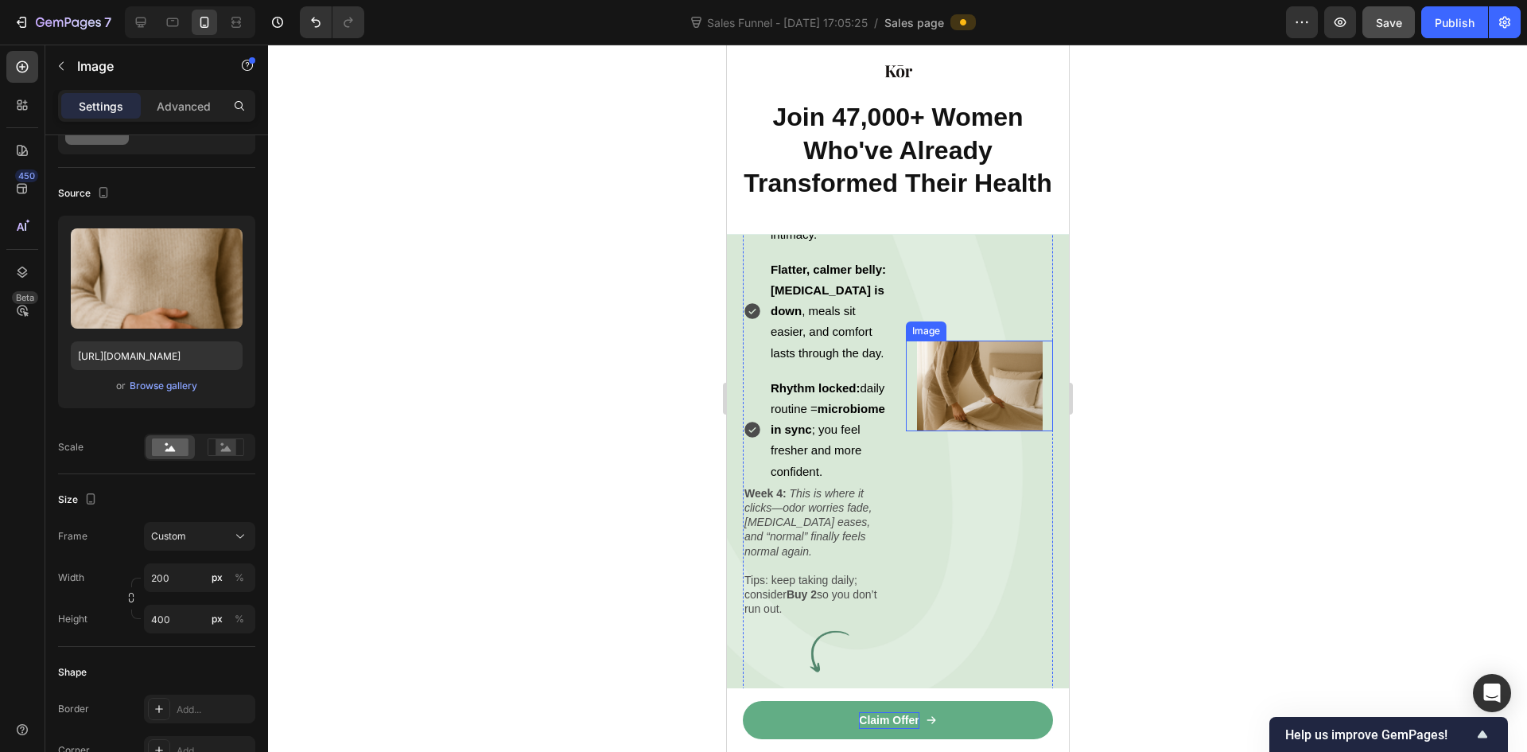
click at [951, 431] on img at bounding box center [979, 385] width 126 height 91
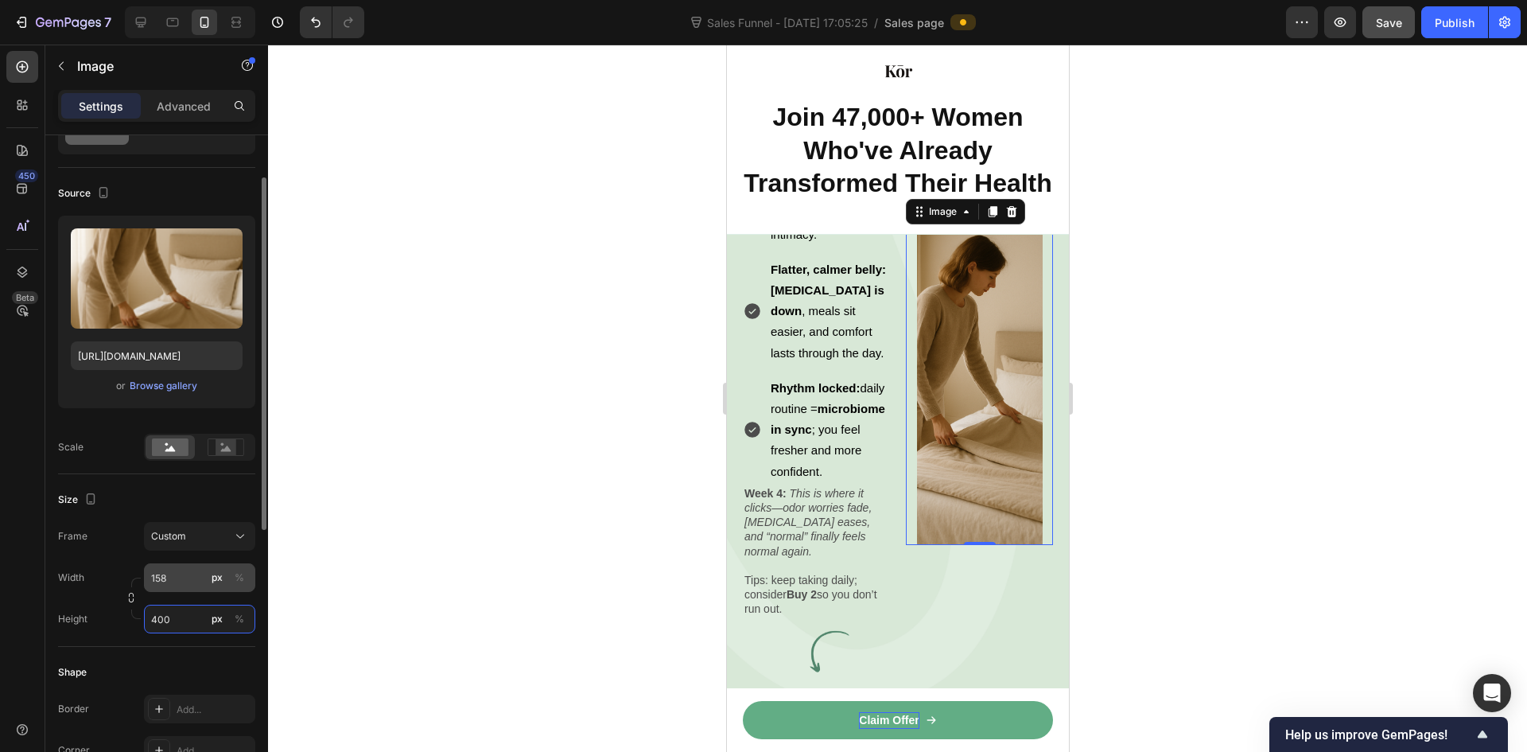
type input "400"
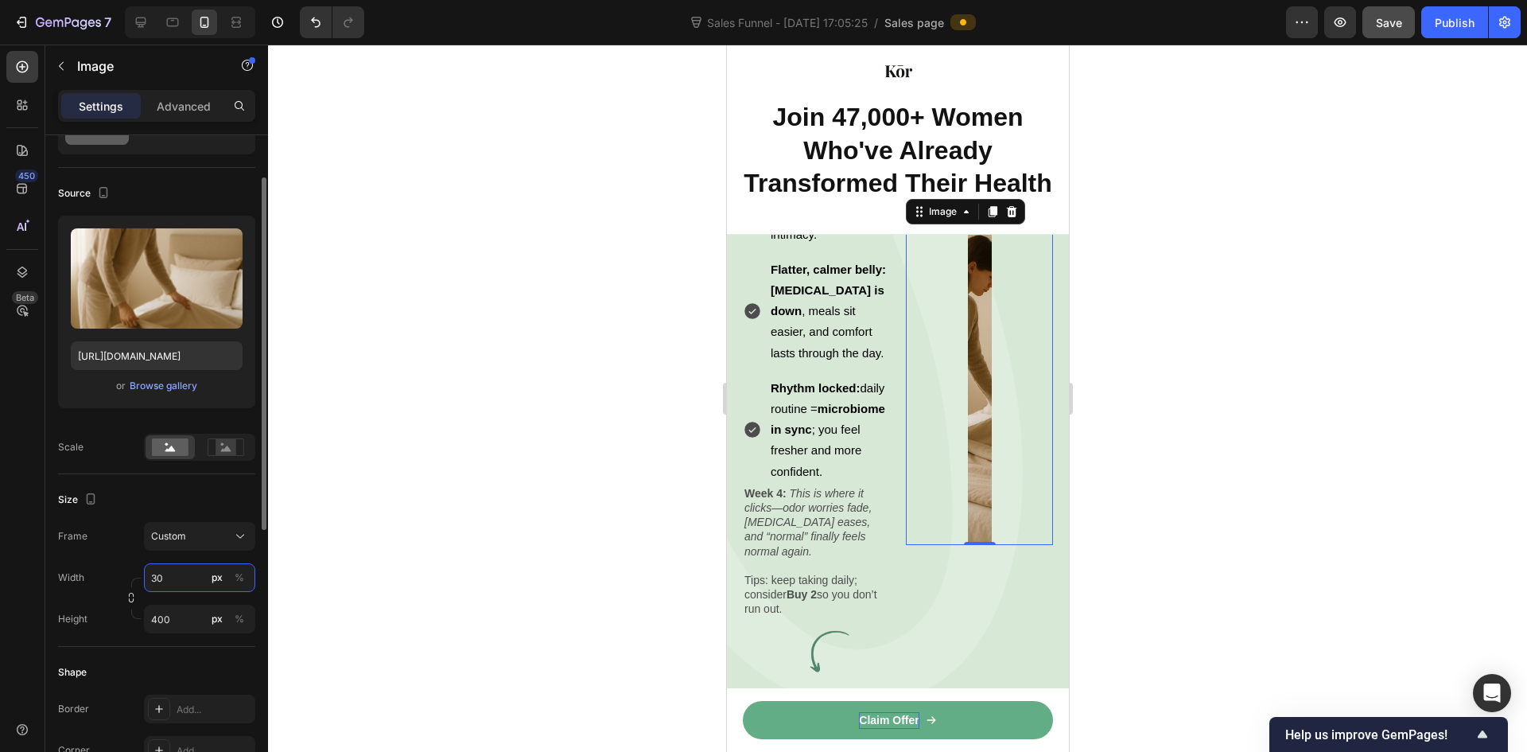
type input "3"
type input "200"
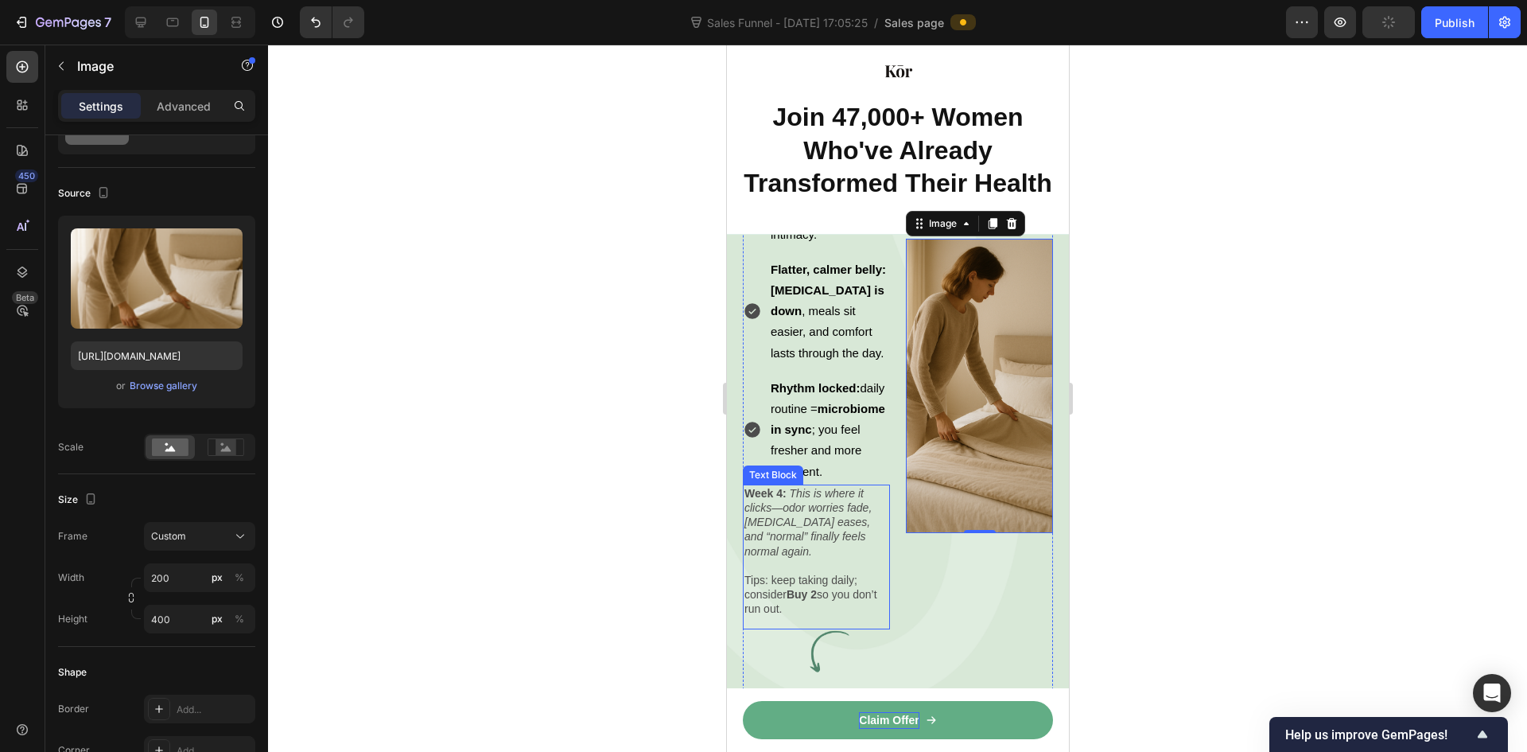
click at [912, 647] on div "Image 0" at bounding box center [978, 384] width 147 height 577
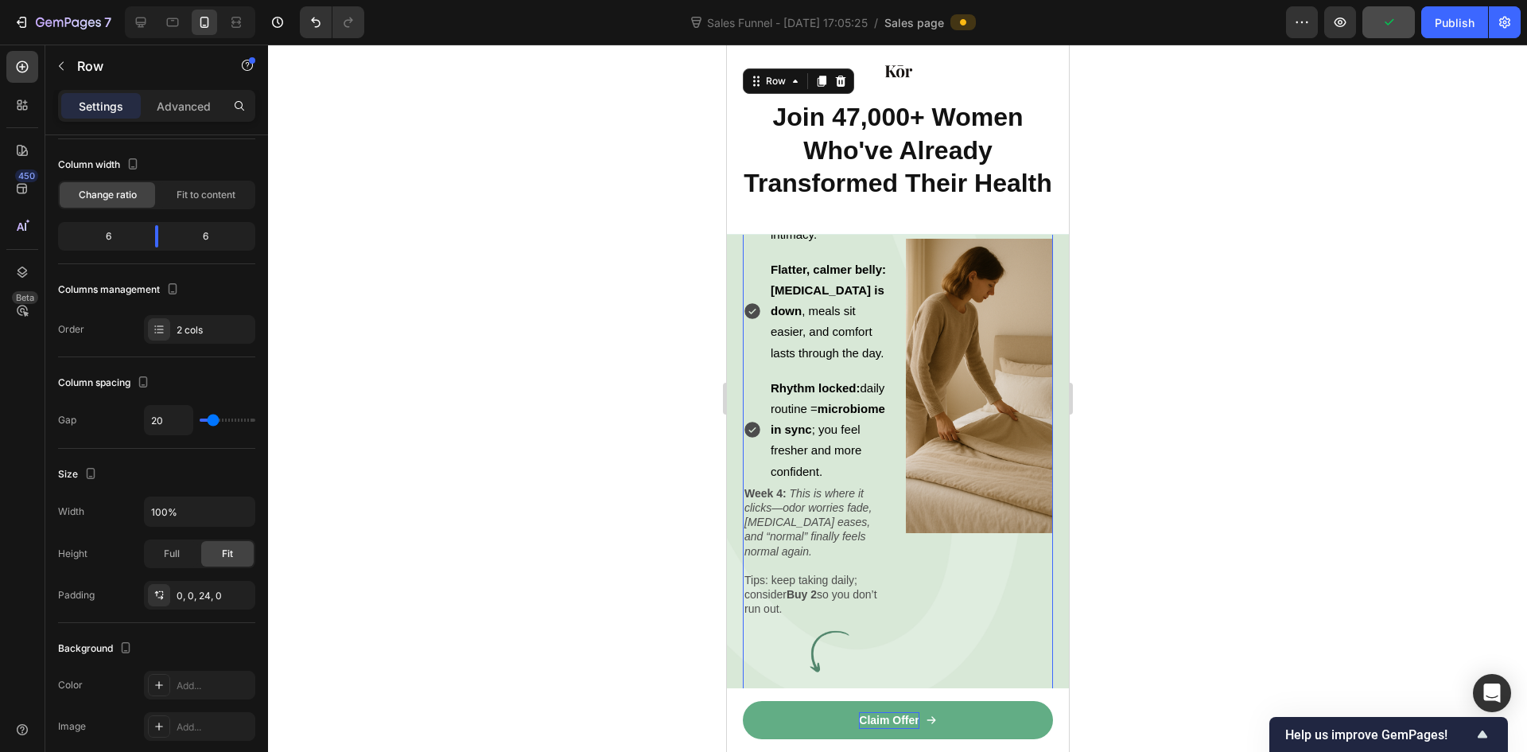
scroll to position [0, 0]
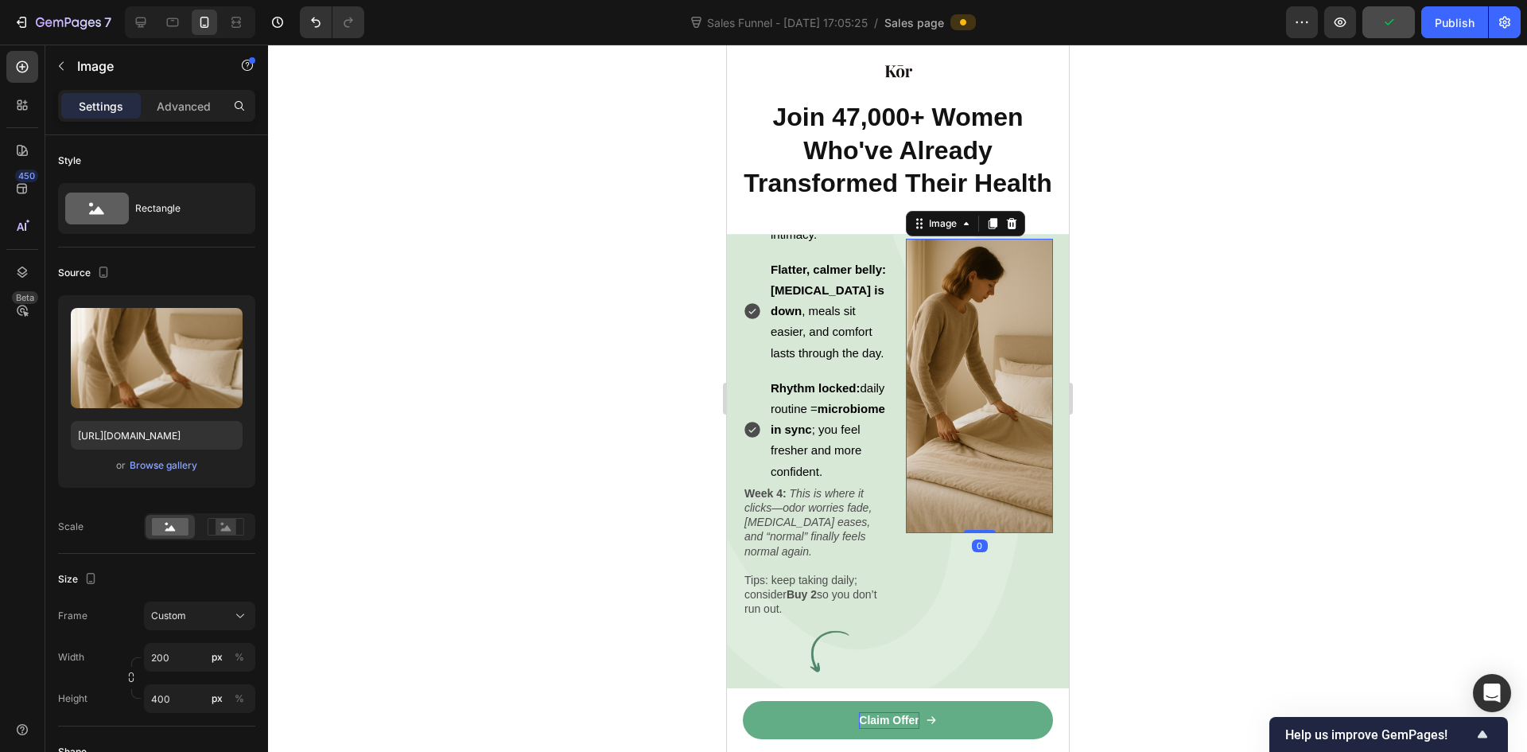
click at [951, 533] on img at bounding box center [978, 386] width 147 height 294
click at [169, 655] on input "200" at bounding box center [199, 657] width 111 height 29
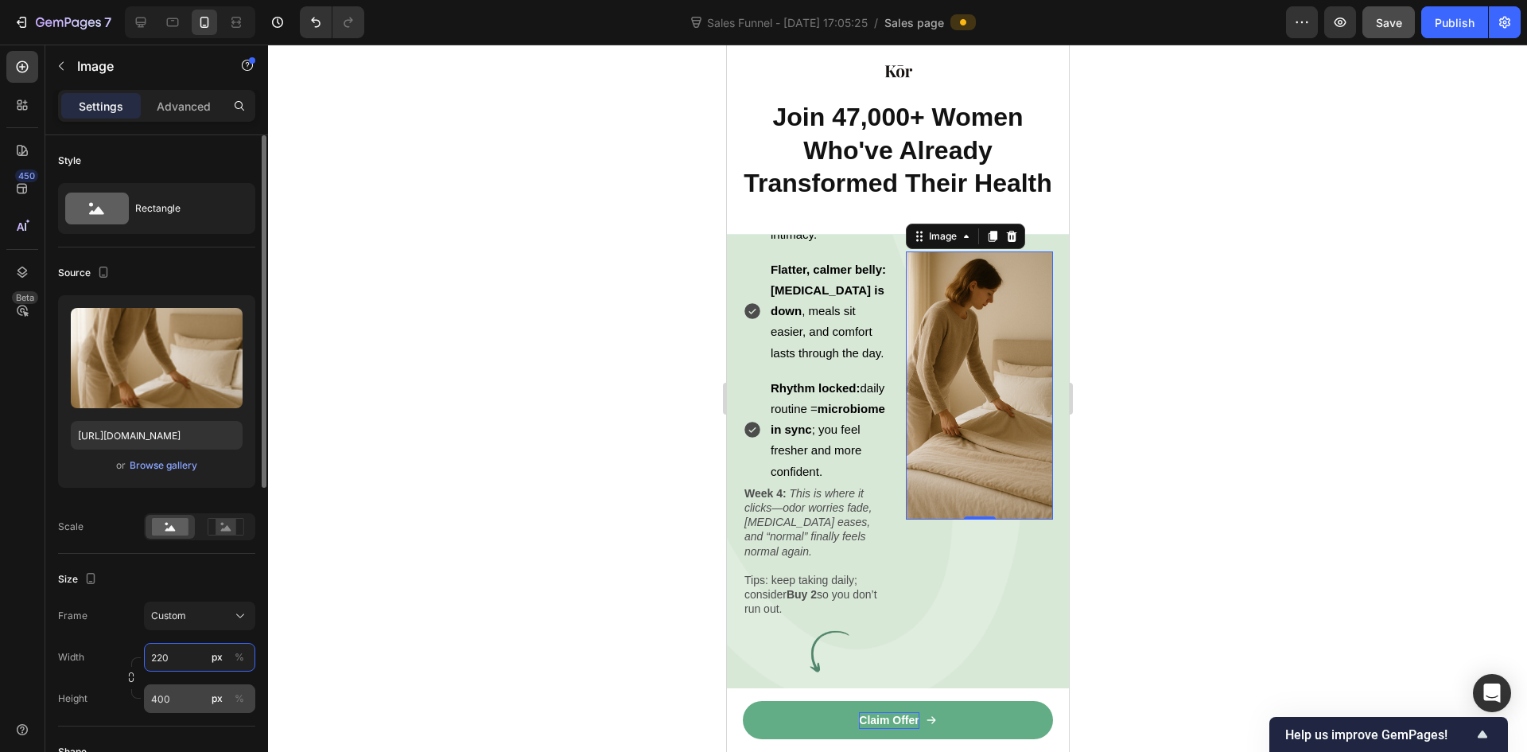
type input "220"
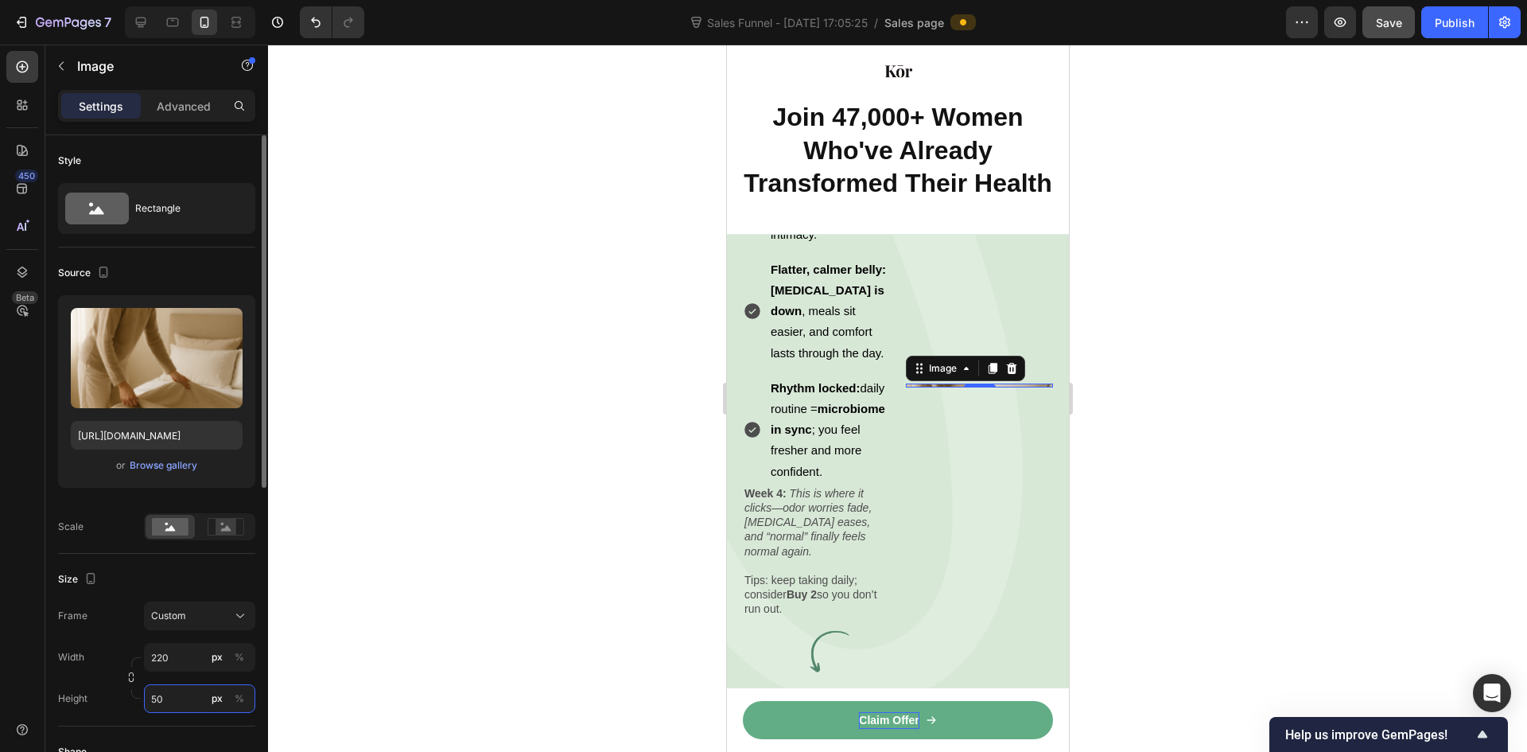
type input "500"
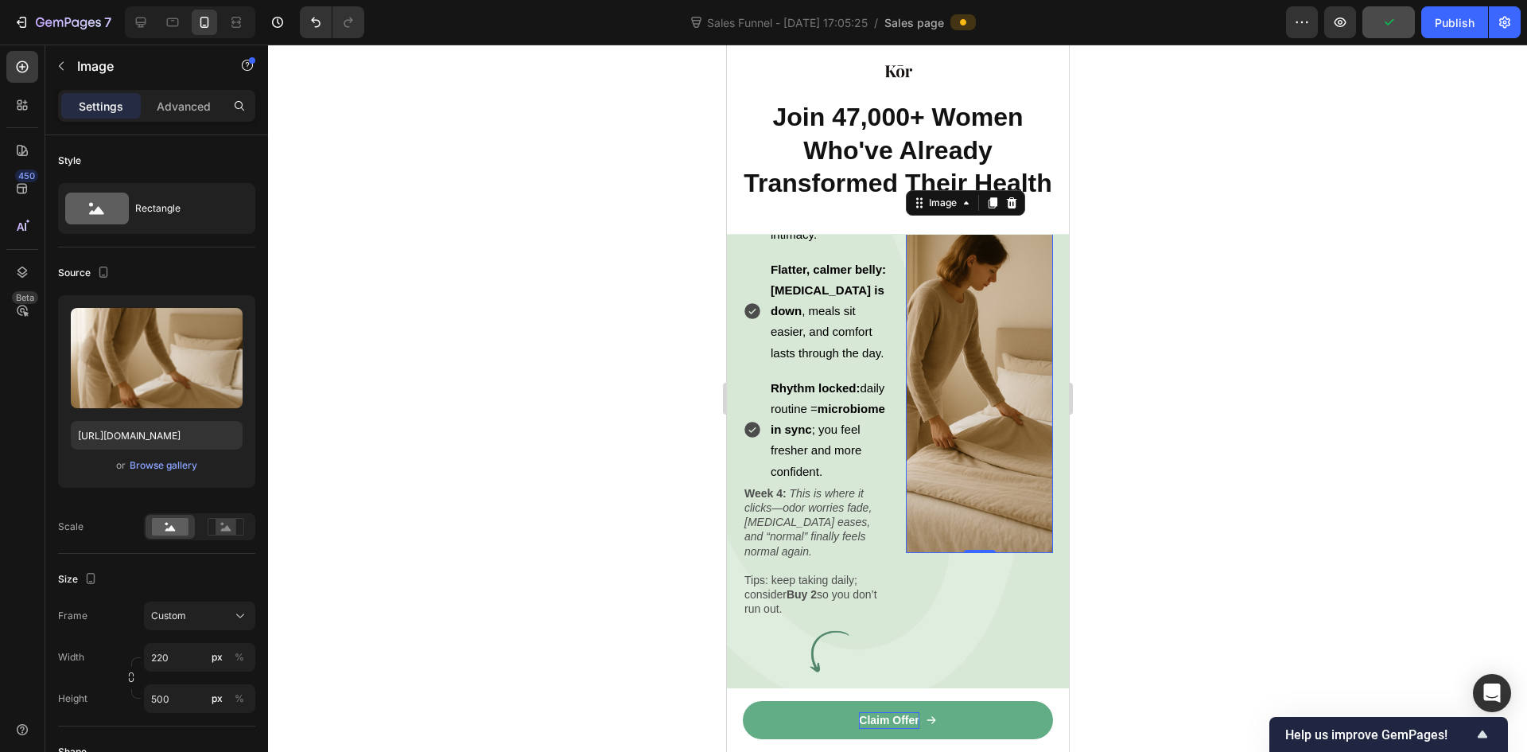
click at [1196, 543] on div at bounding box center [897, 398] width 1259 height 707
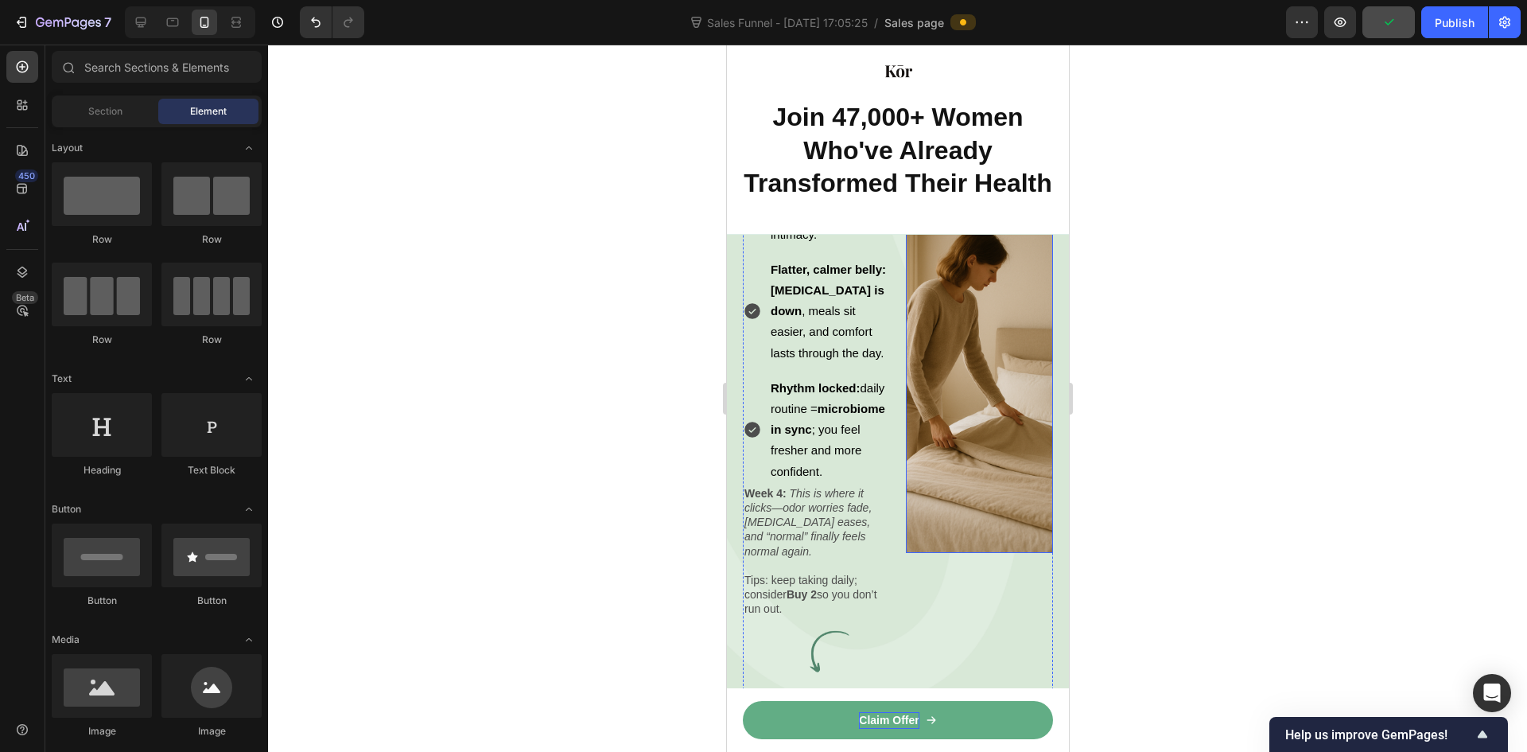
click at [939, 533] on img at bounding box center [978, 385] width 147 height 334
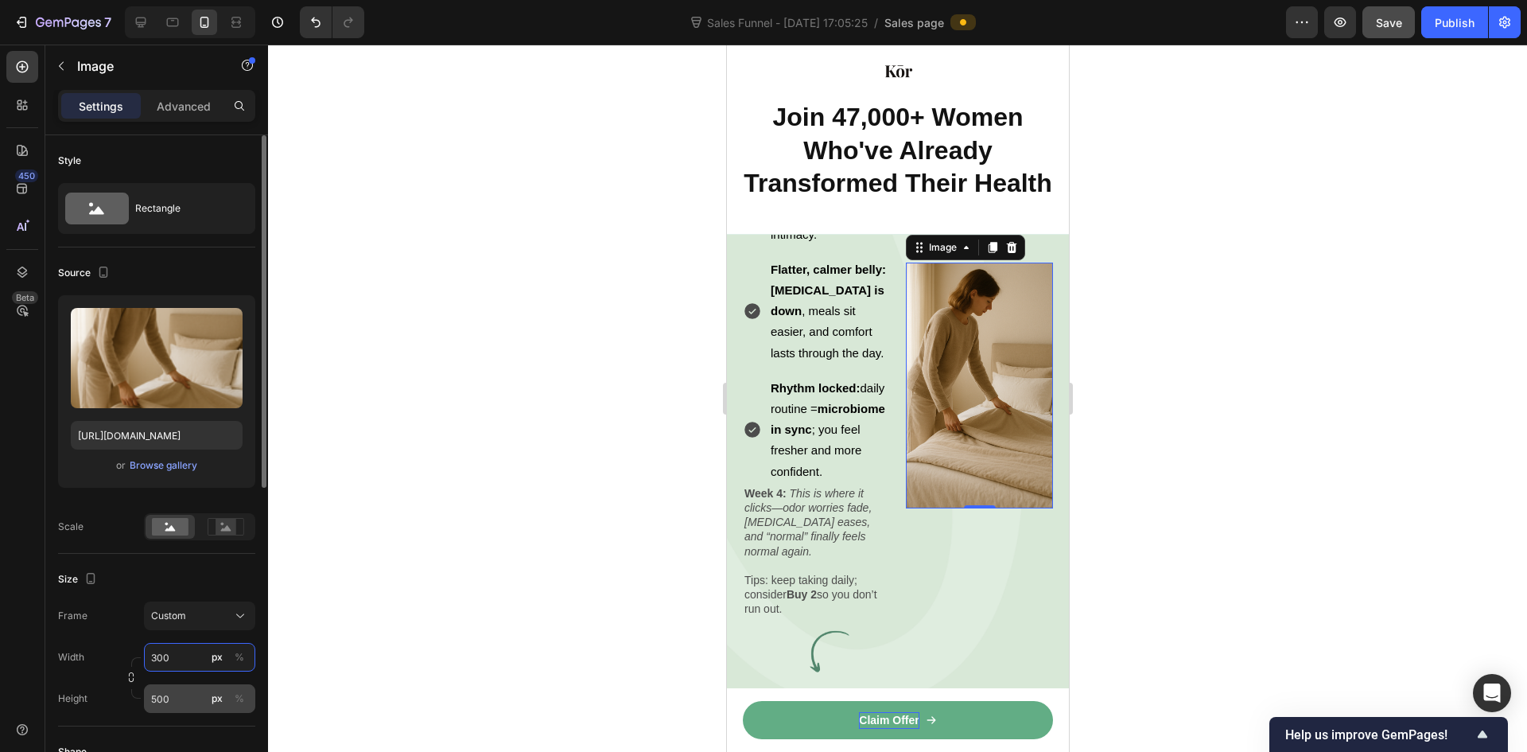
type input "300"
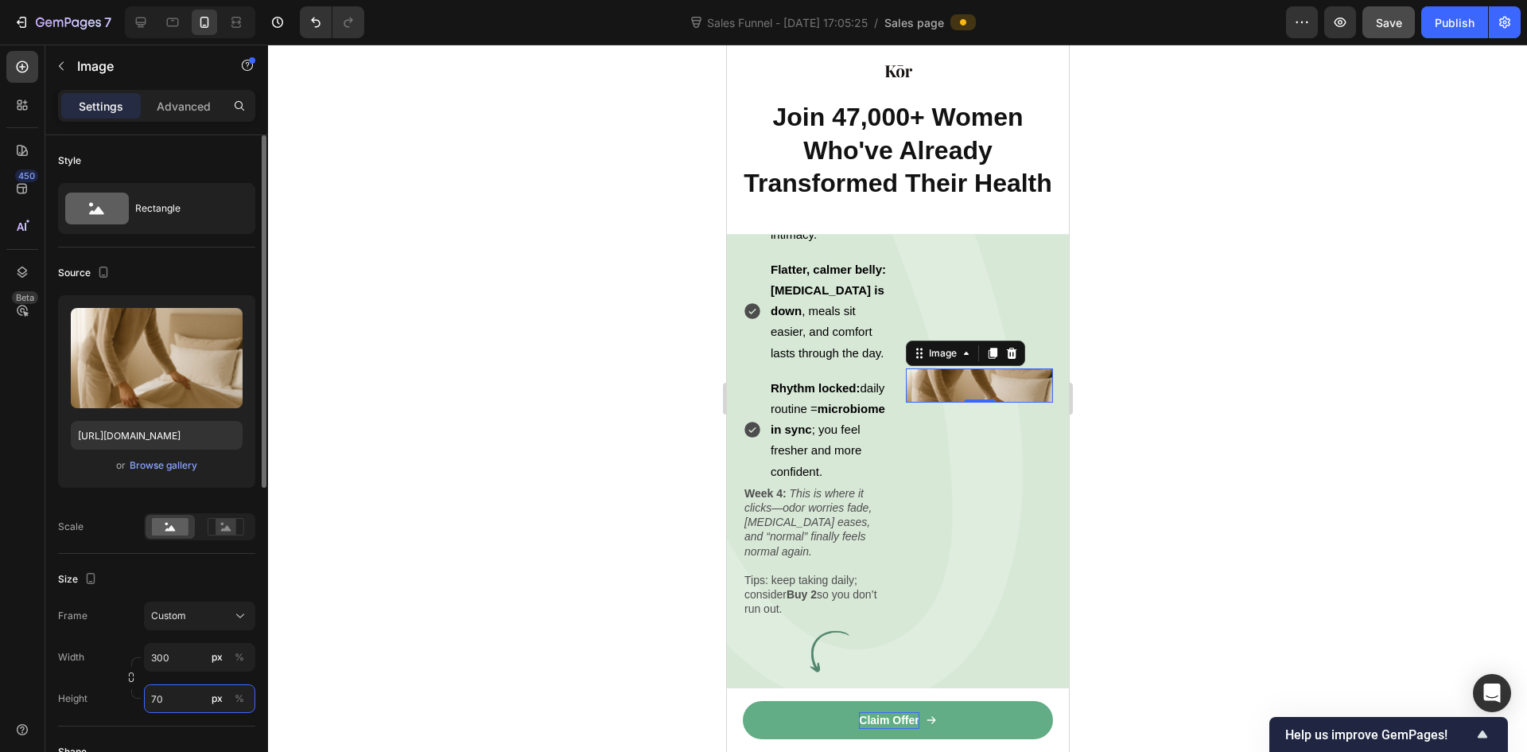
type input "700"
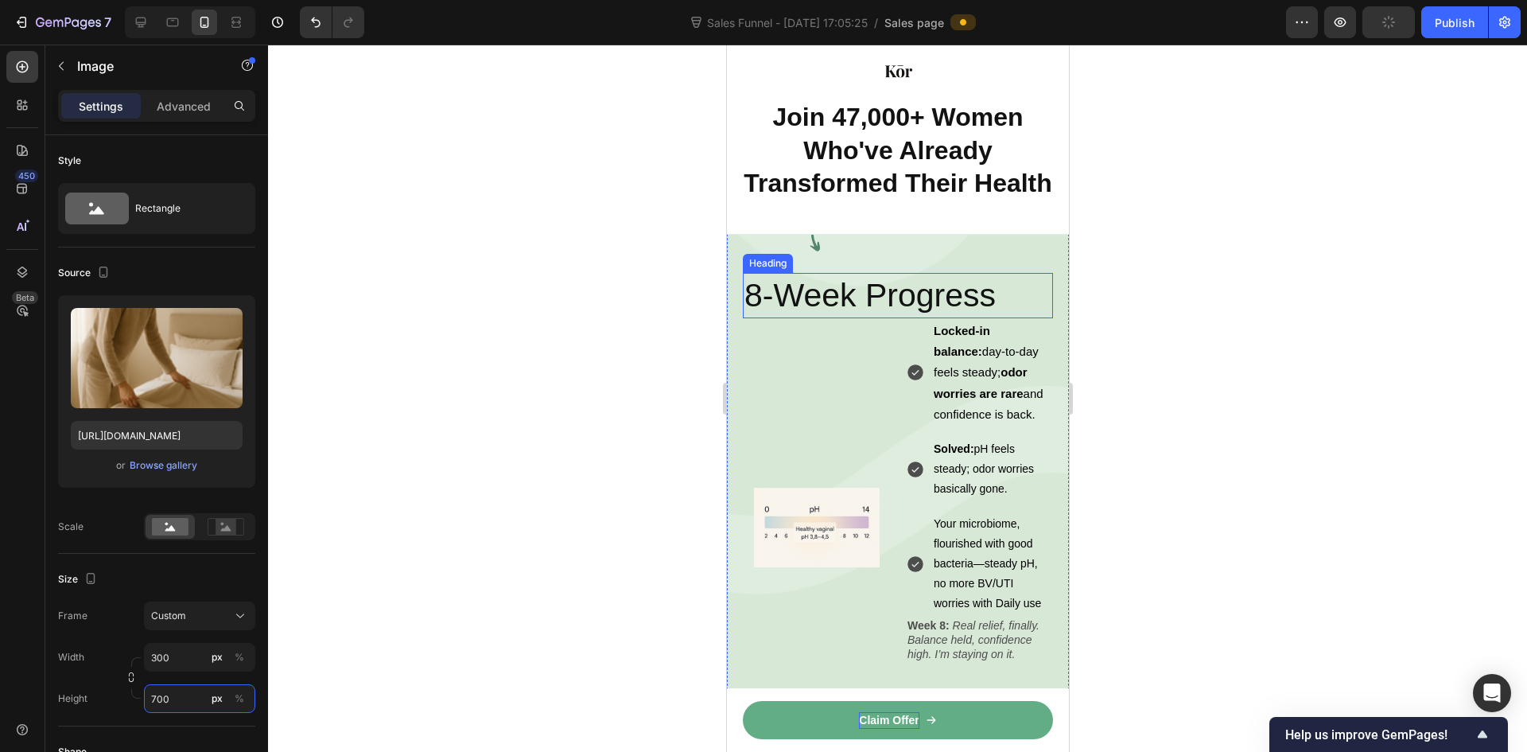
scroll to position [4905, 0]
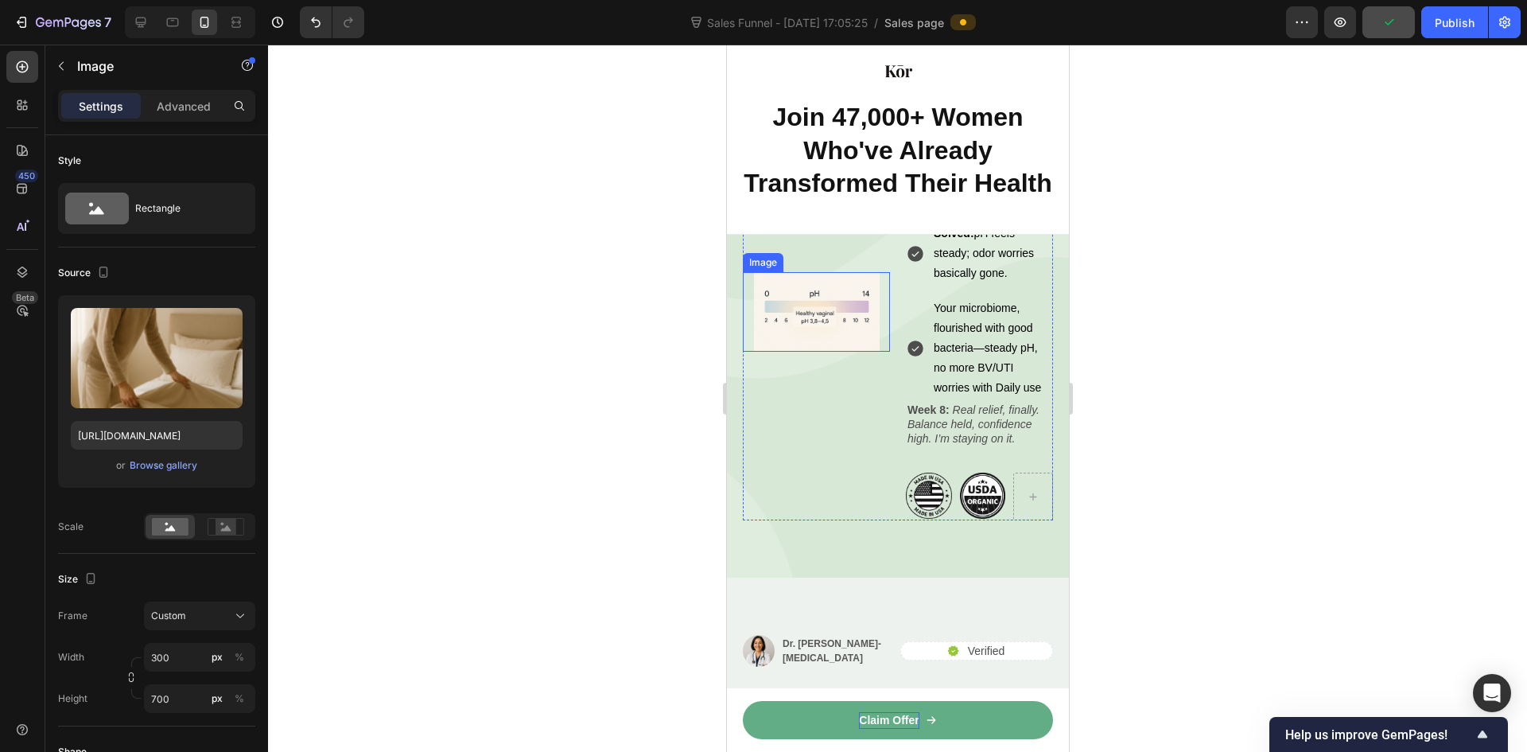
click at [803, 352] on img at bounding box center [816, 312] width 126 height 80
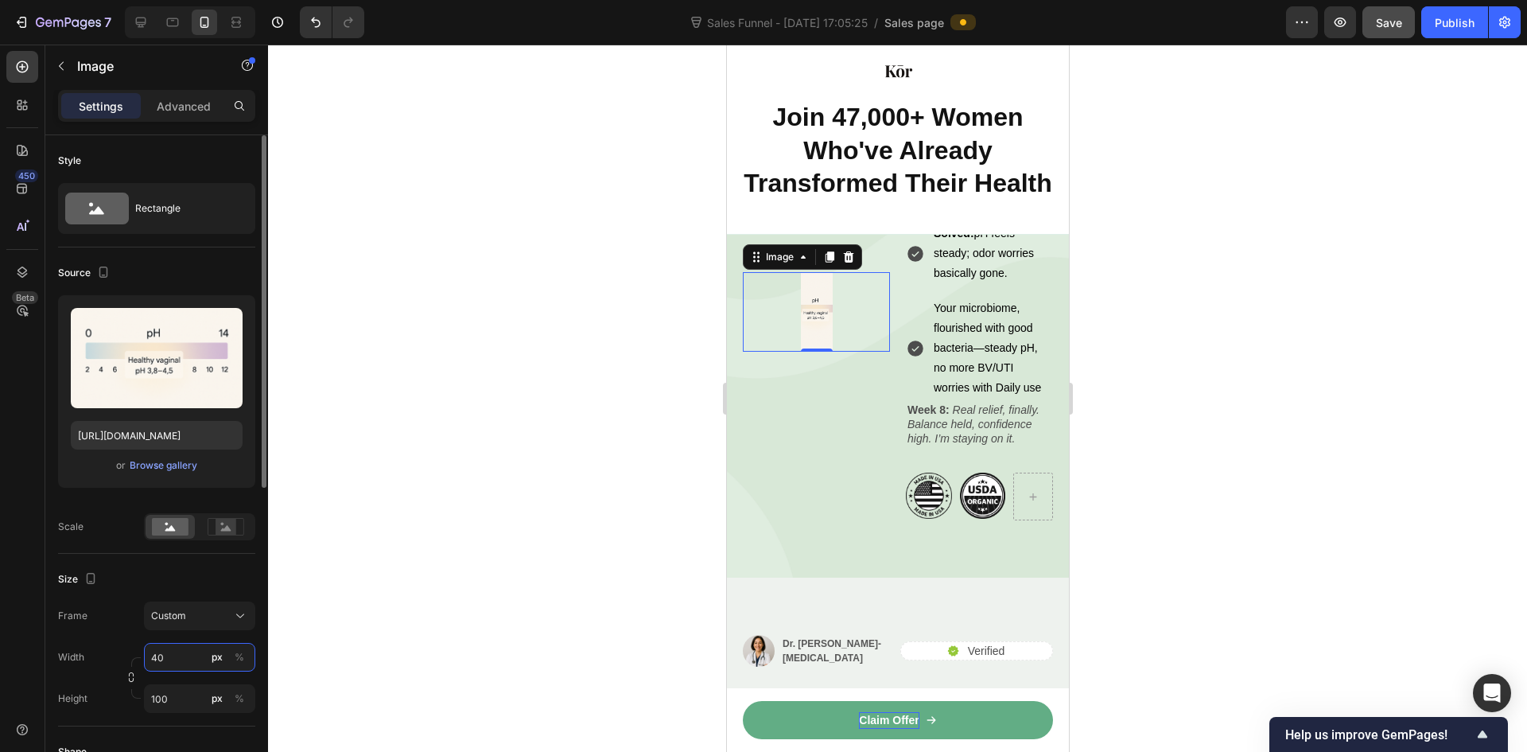
type input "4"
type input "1"
type input "2"
type input "1"
click at [200, 707] on div "Style Rectangle Source Upload Image https://cdn.shopify.com/s/files/1/0949/6811…" at bounding box center [156, 701] width 197 height 1132
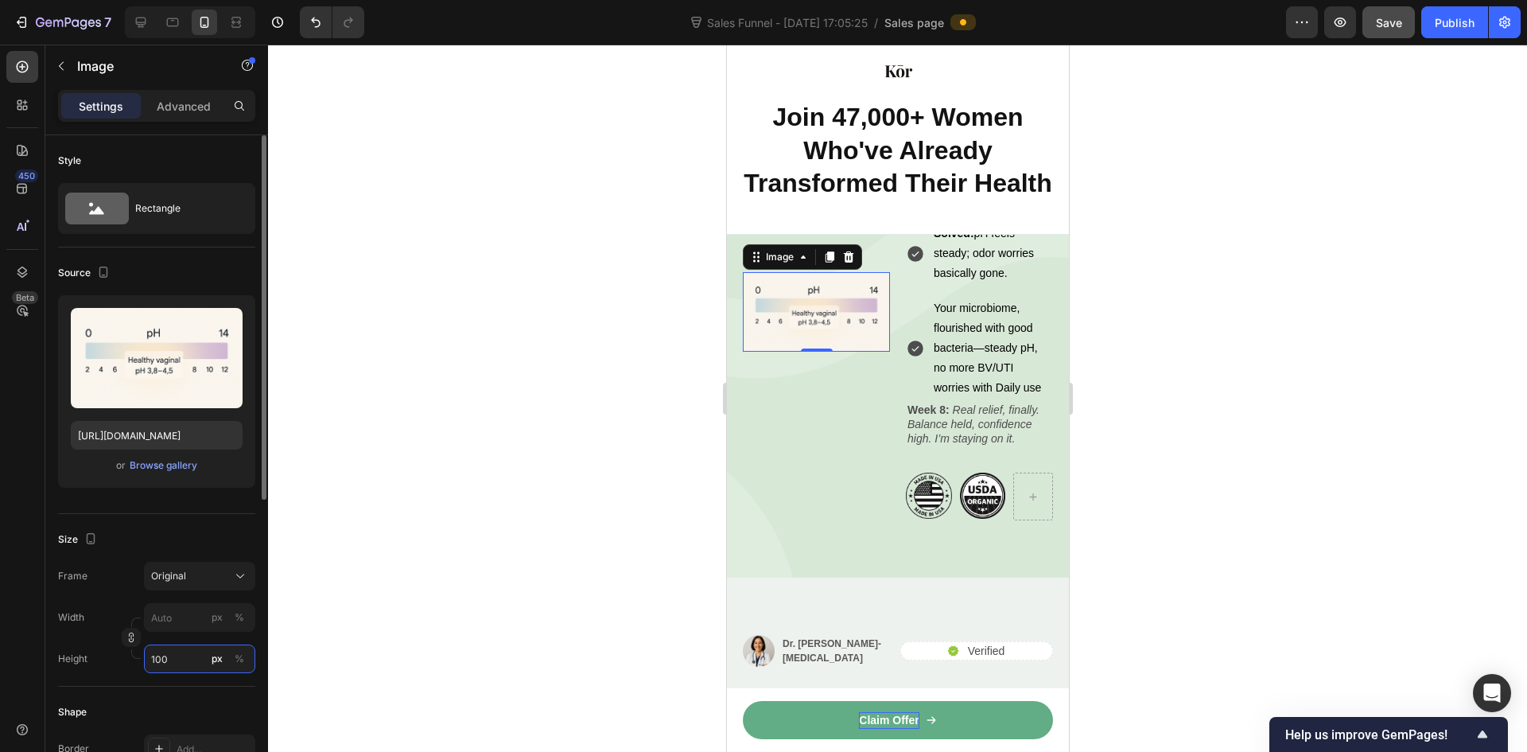
click at [184, 656] on input "100" at bounding box center [199, 658] width 111 height 29
drag, startPoint x: 184, startPoint y: 656, endPoint x: 138, endPoint y: 659, distance: 46.2
click at [147, 659] on input "100" at bounding box center [199, 658] width 111 height 29
type input "120"
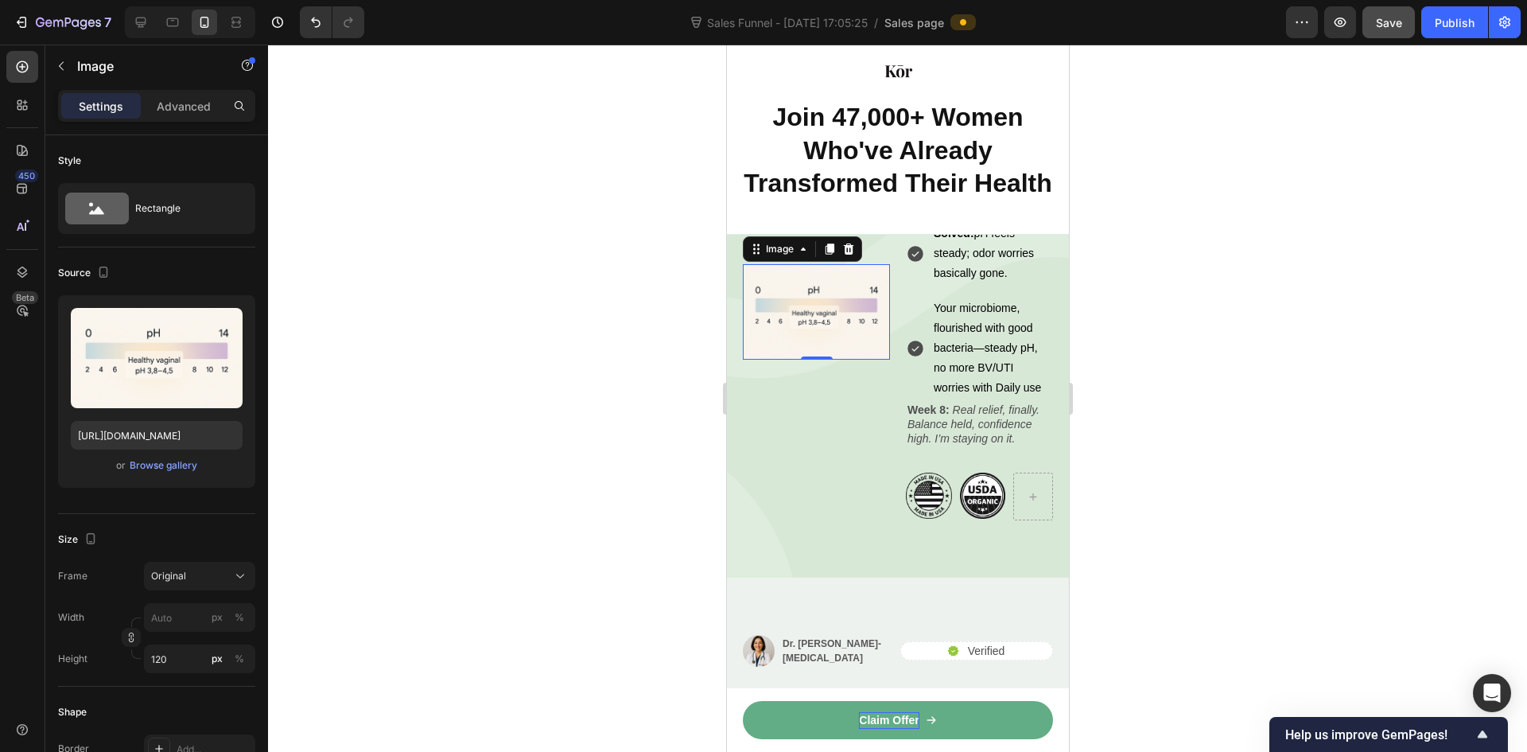
click at [472, 647] on div at bounding box center [897, 398] width 1259 height 707
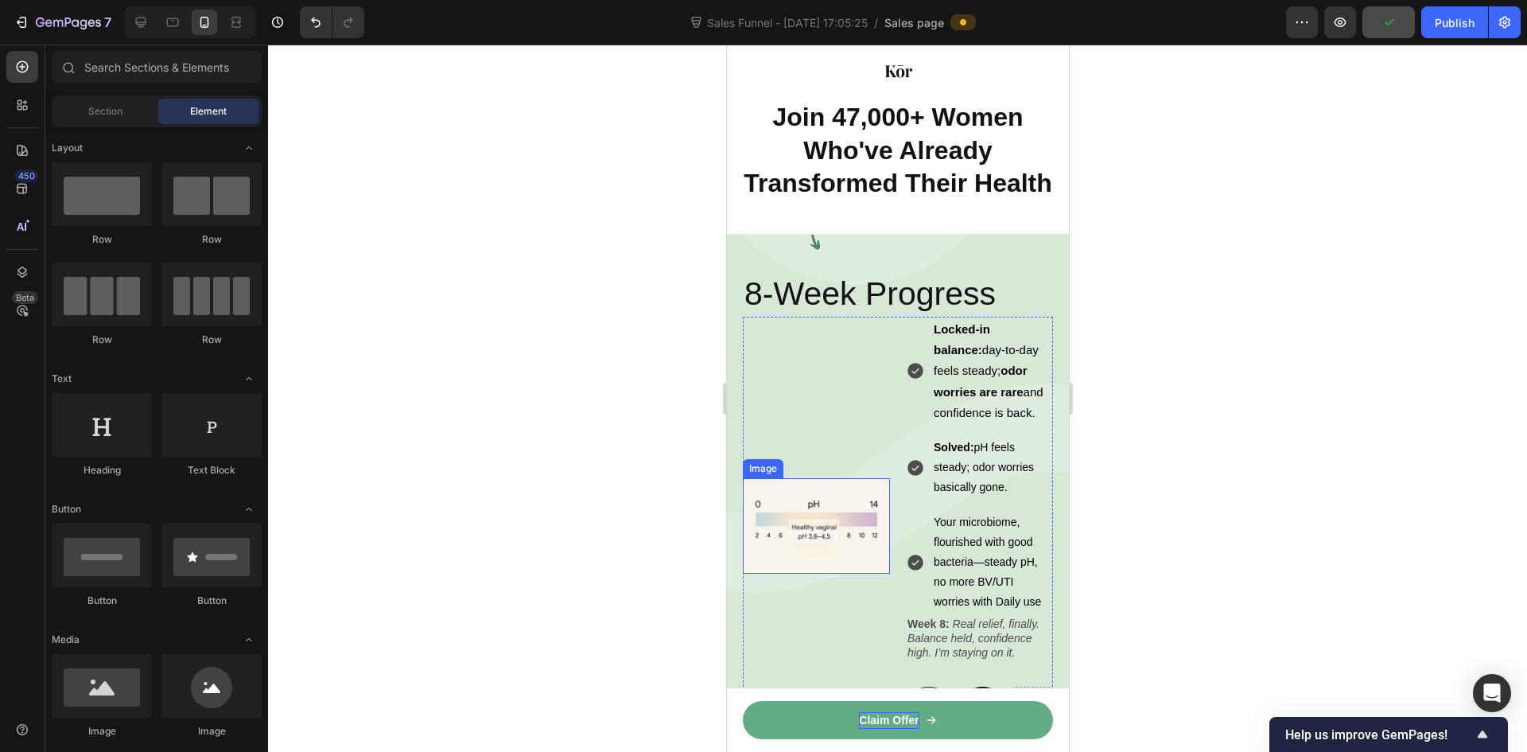
scroll to position [4826, 0]
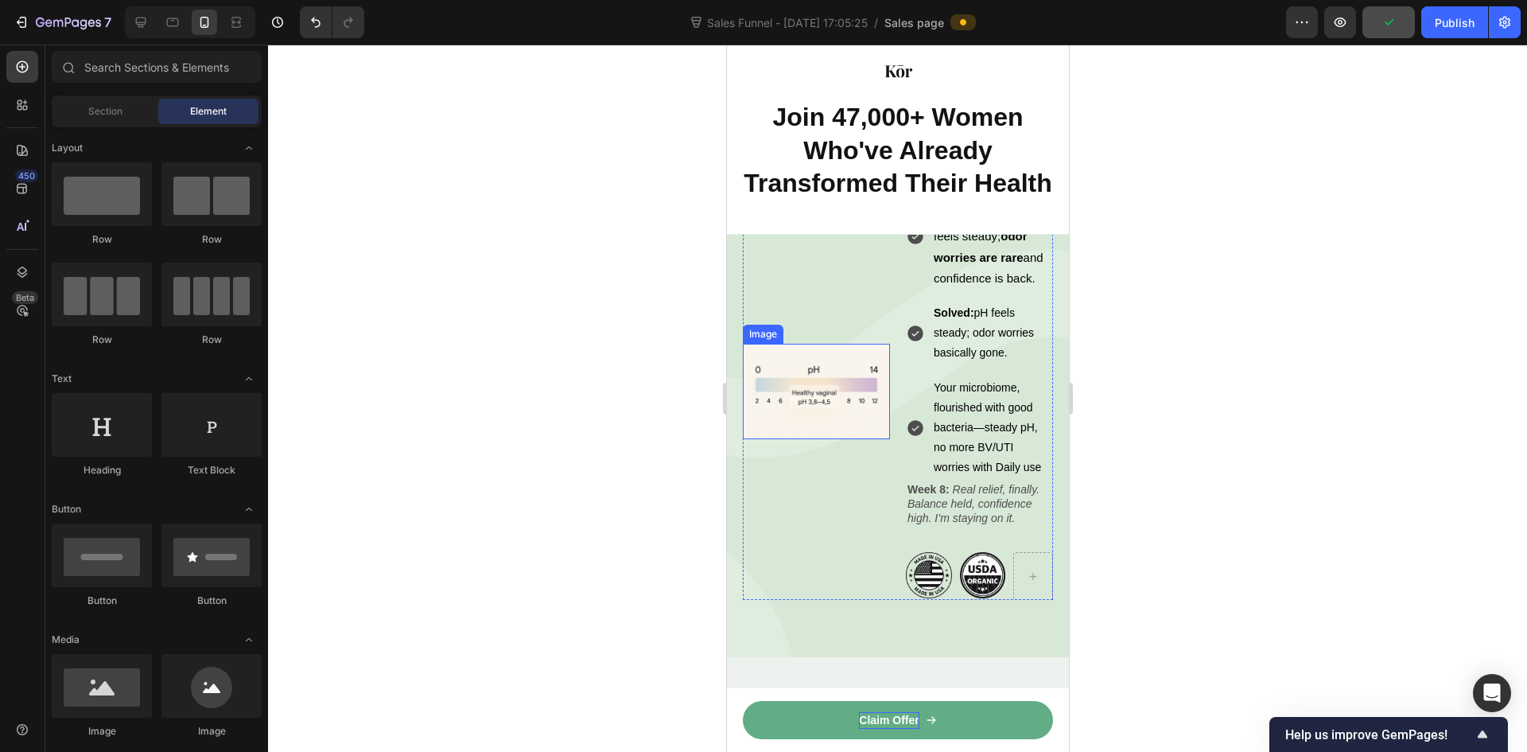
click at [825, 439] on img at bounding box center [815, 391] width 147 height 95
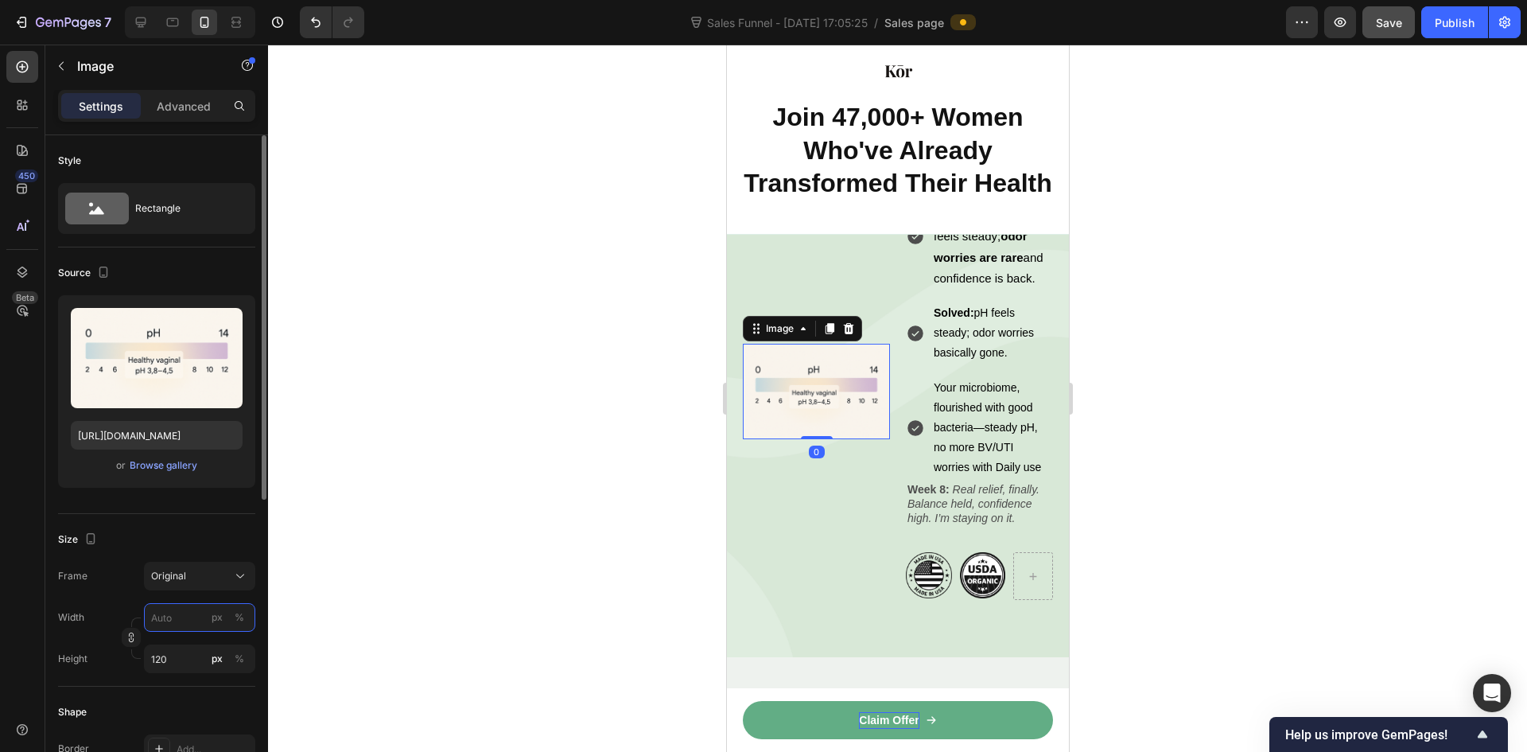
click at [183, 618] on input "px %" at bounding box center [199, 617] width 111 height 29
click at [185, 645] on div "Full 100%" at bounding box center [184, 655] width 130 height 29
type input "100"
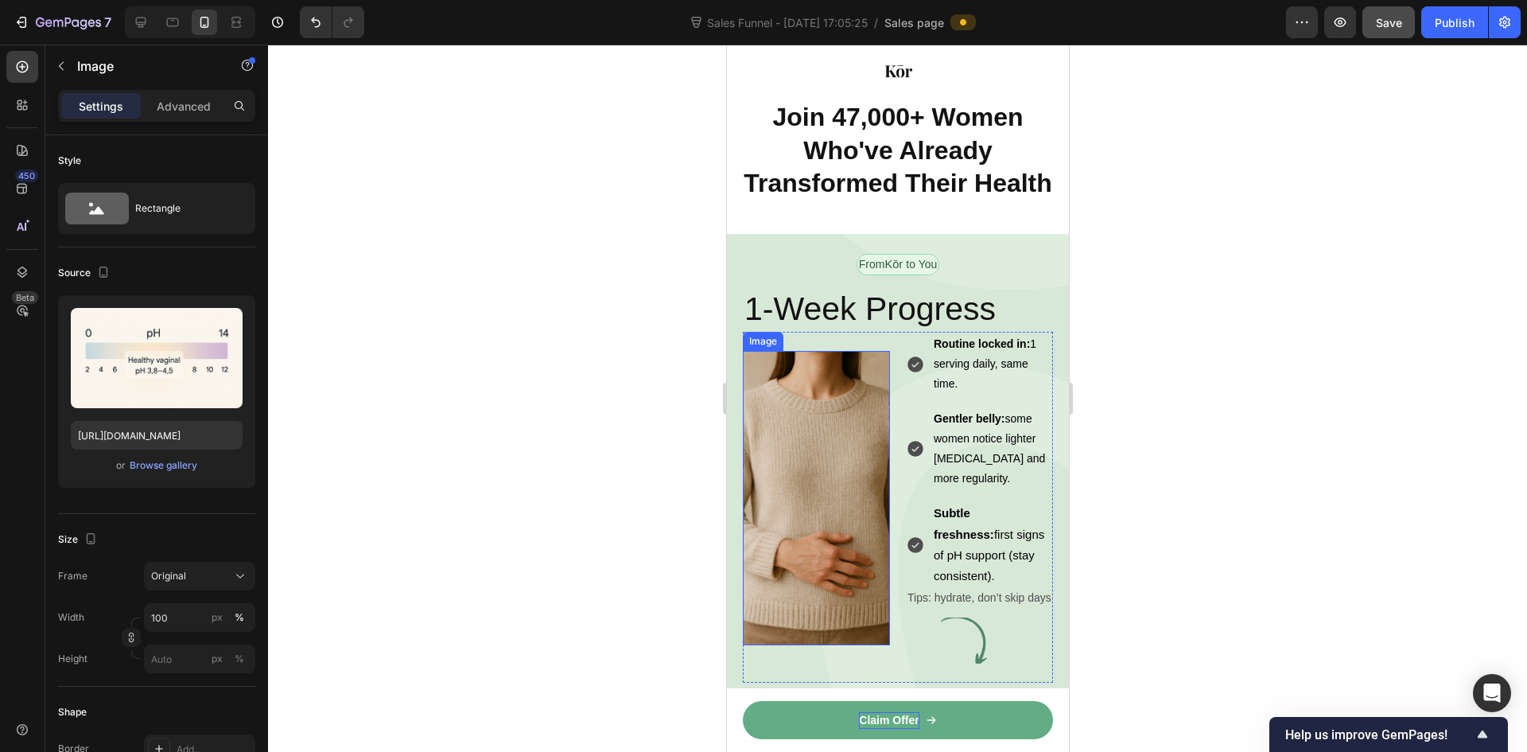
scroll to position [3633, 0]
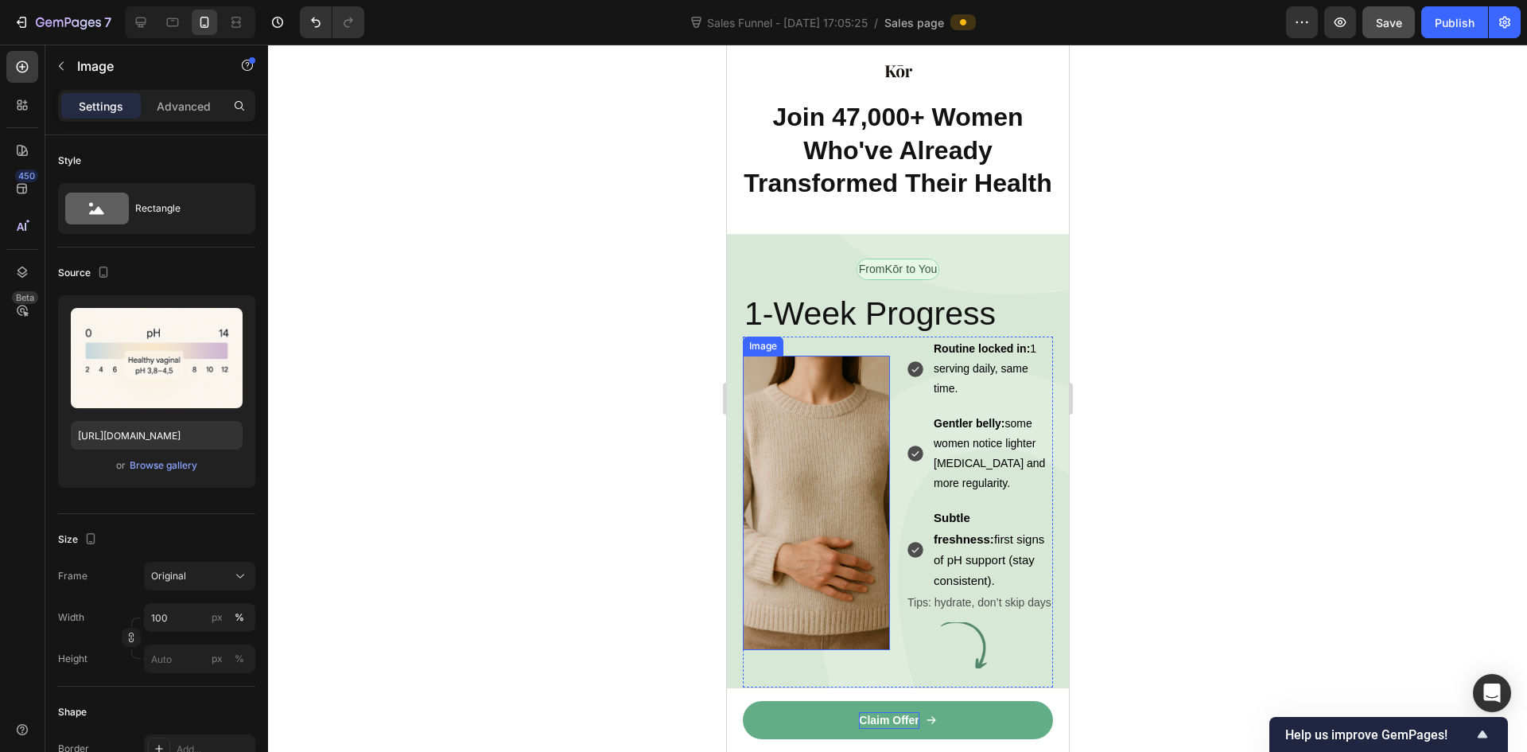
click at [807, 498] on img at bounding box center [815, 503] width 147 height 294
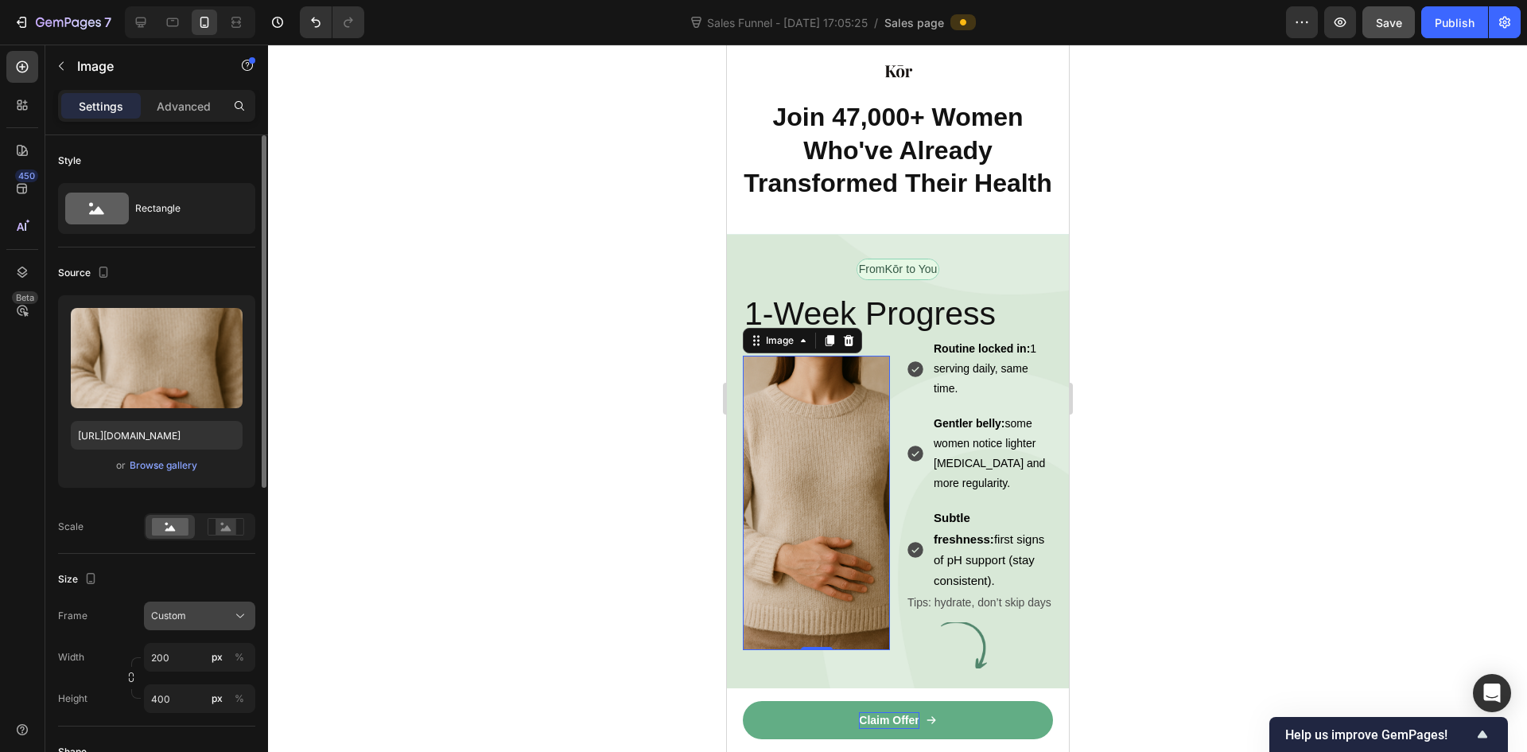
click at [184, 616] on span "Custom" at bounding box center [168, 615] width 35 height 14
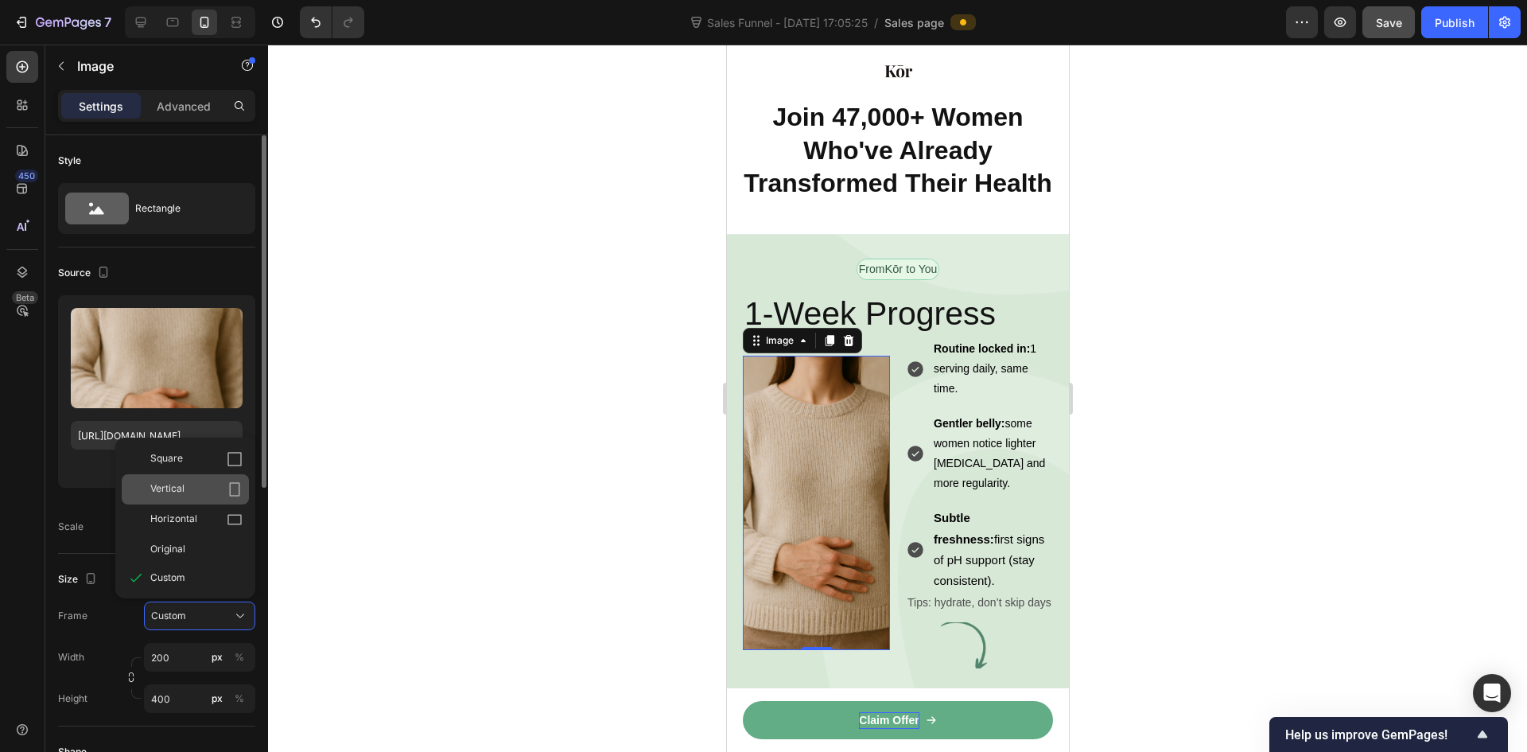
click at [197, 500] on div "Vertical" at bounding box center [185, 489] width 127 height 30
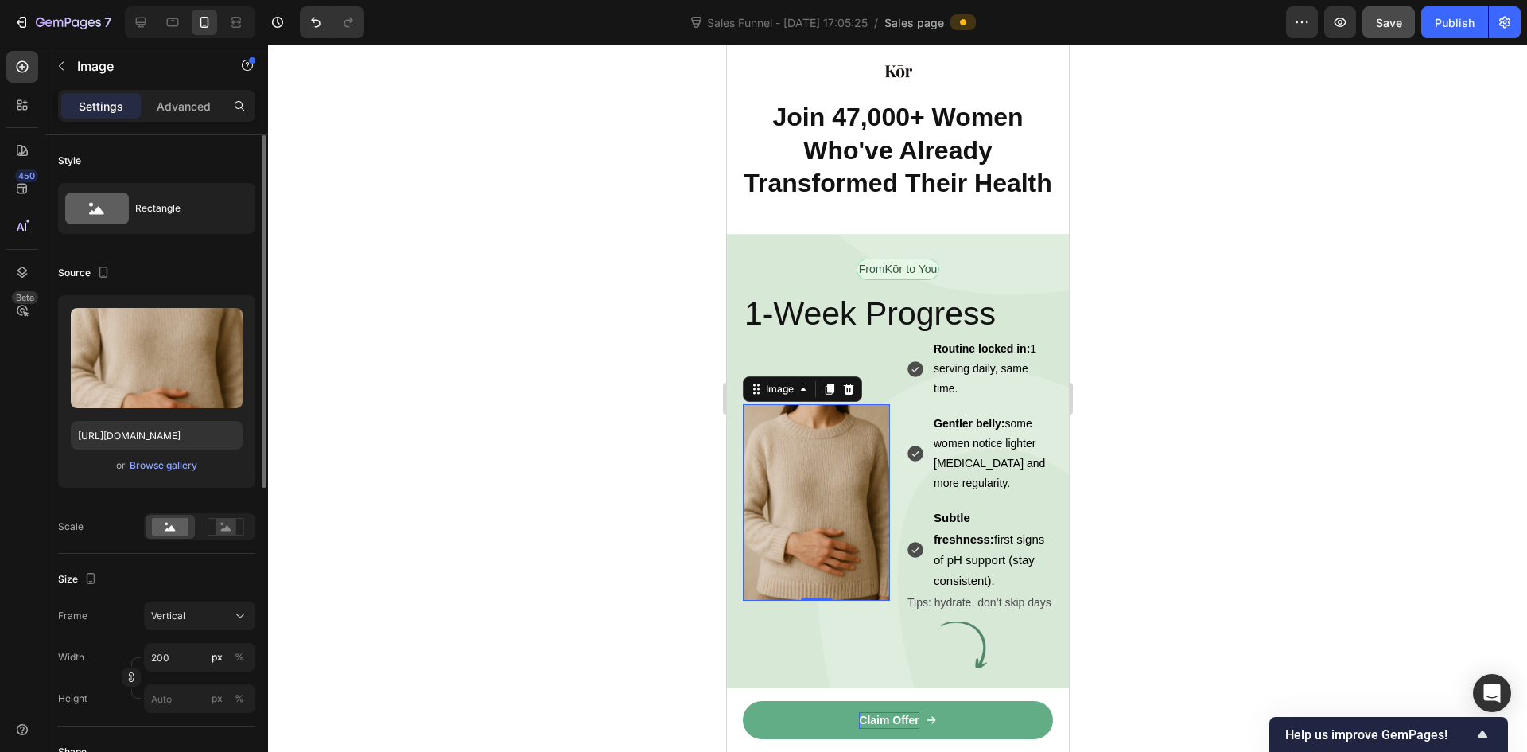
click at [181, 601] on div "Size Frame Vertical Width 200 px % Height px %" at bounding box center [156, 640] width 197 height 173
click at [181, 612] on span "Vertical" at bounding box center [168, 615] width 34 height 14
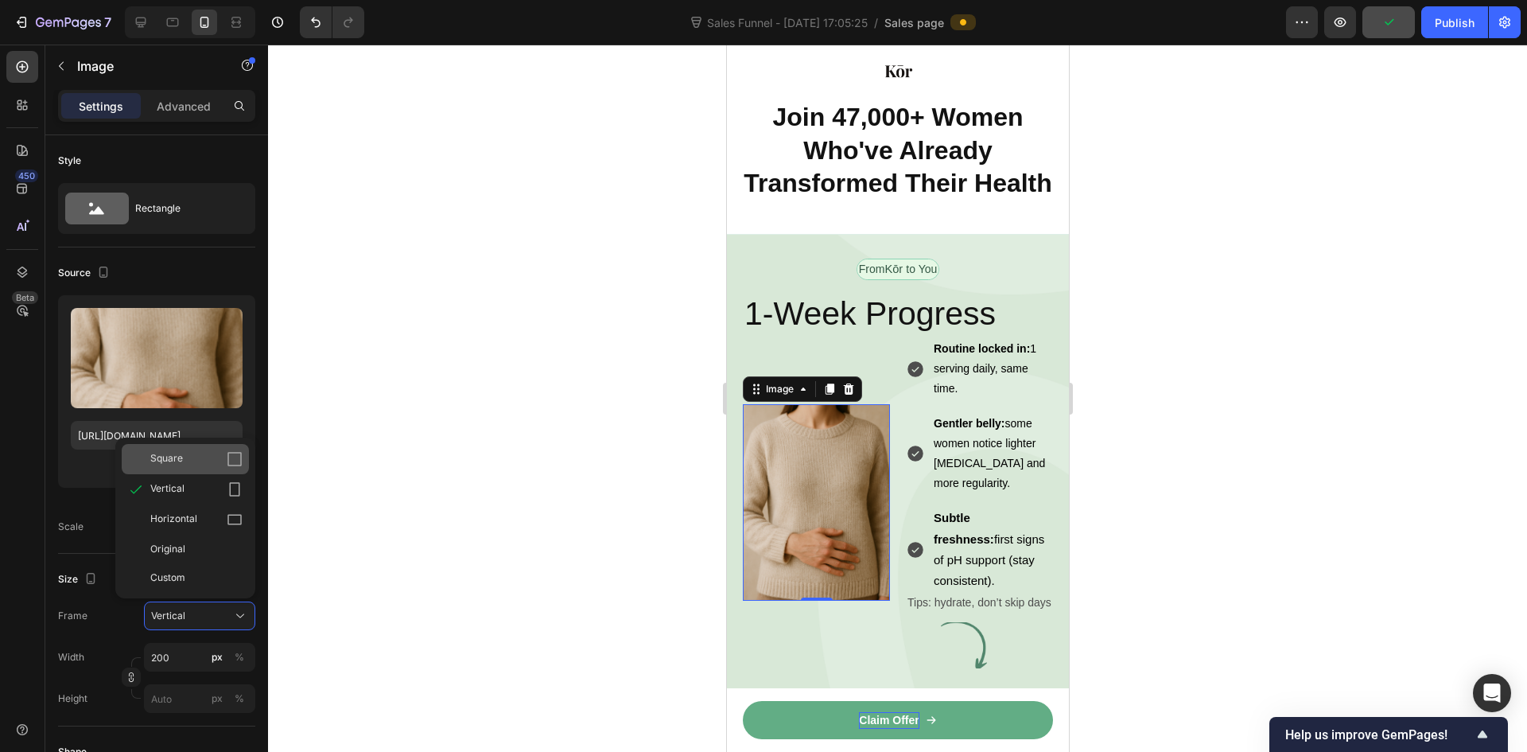
click at [215, 466] on div "Square" at bounding box center [196, 459] width 92 height 16
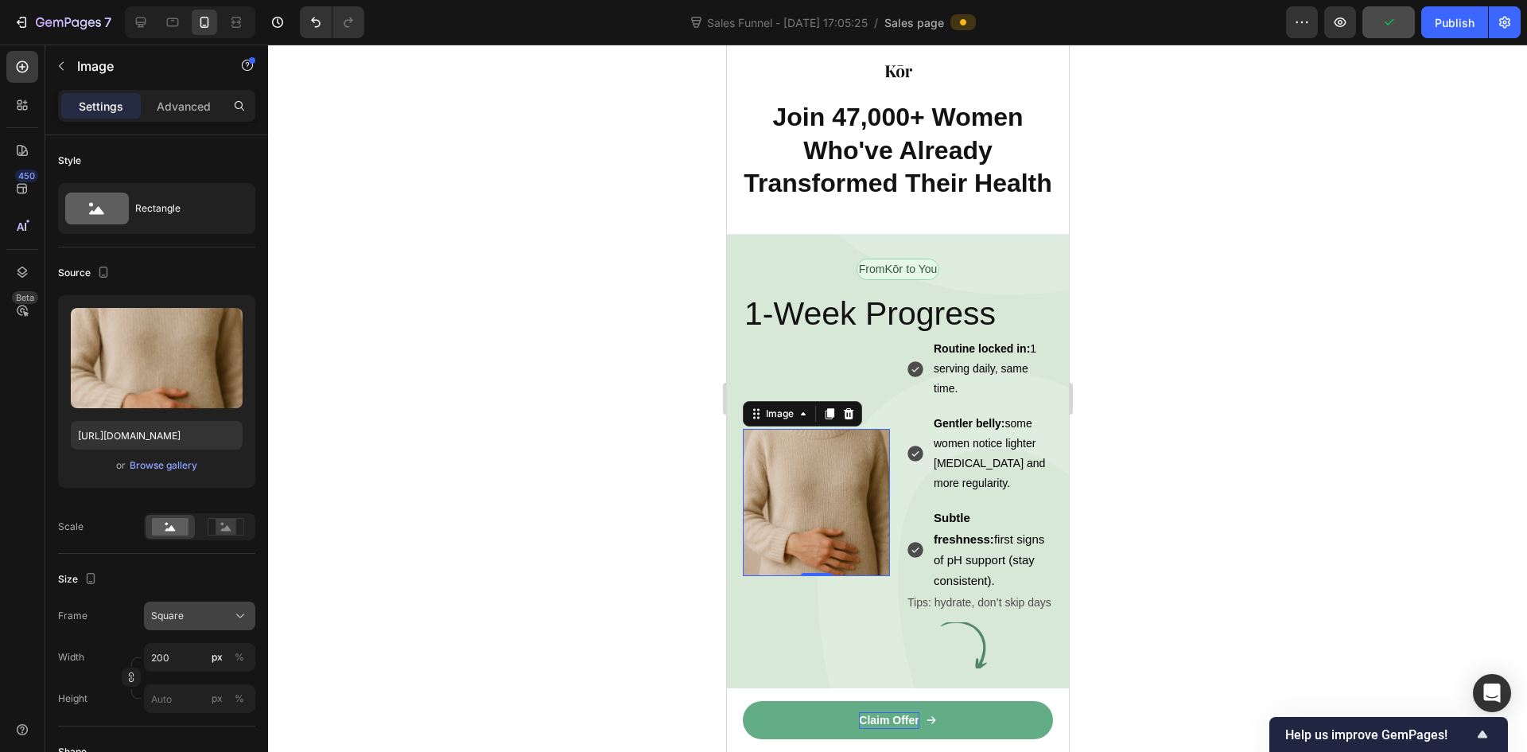
click at [167, 614] on span "Square" at bounding box center [167, 615] width 33 height 14
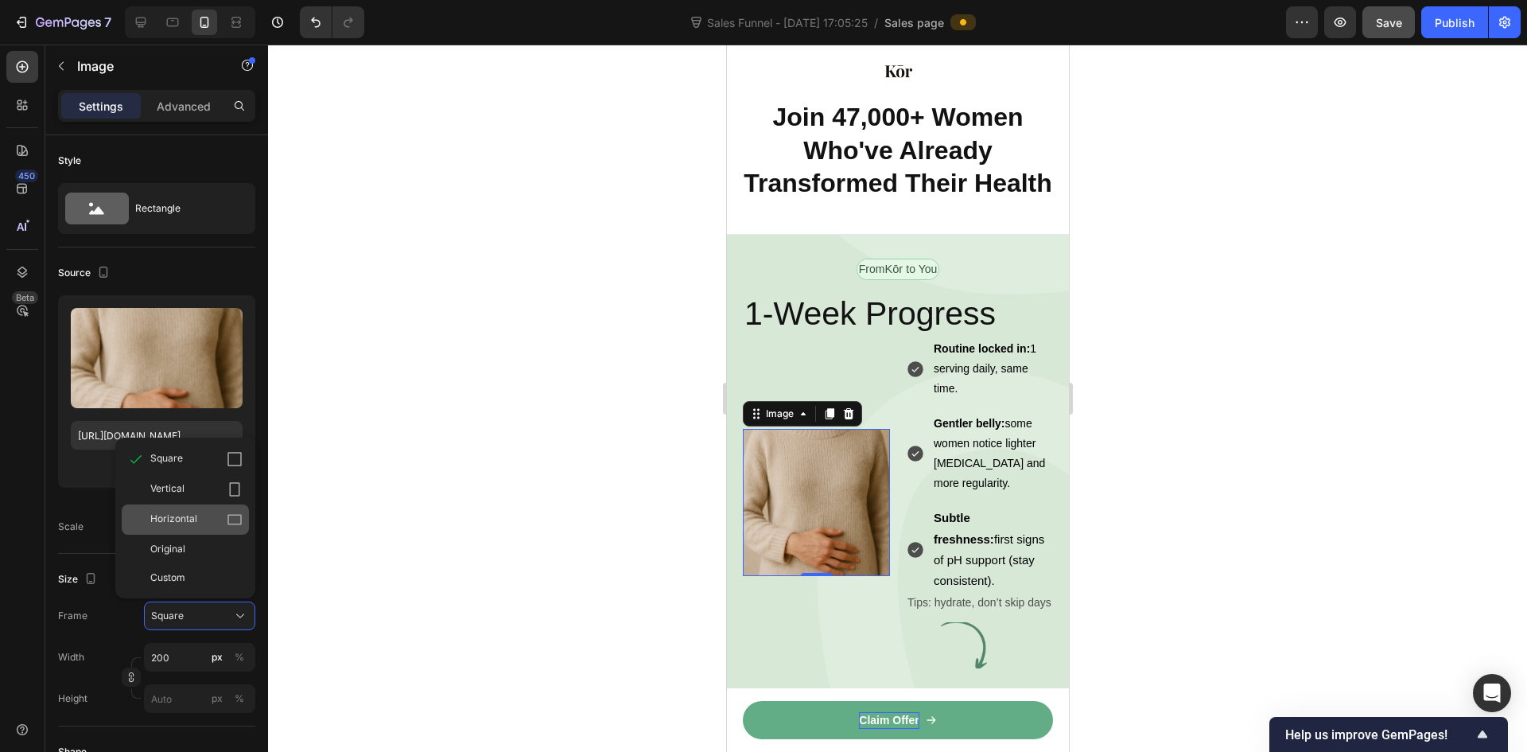
click at [212, 526] on div "Horizontal" at bounding box center [196, 519] width 92 height 16
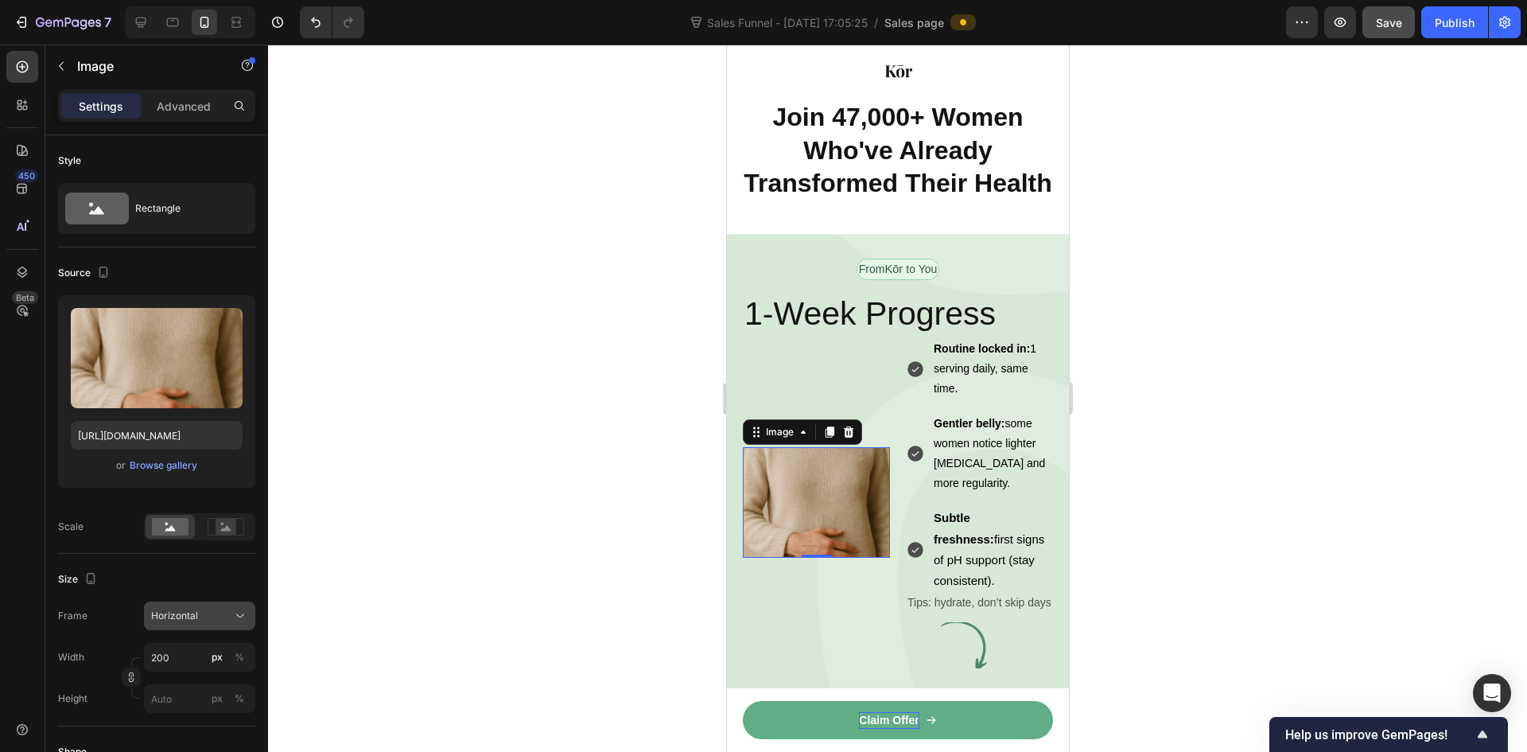
click at [203, 628] on button "Horizontal" at bounding box center [199, 615] width 111 height 29
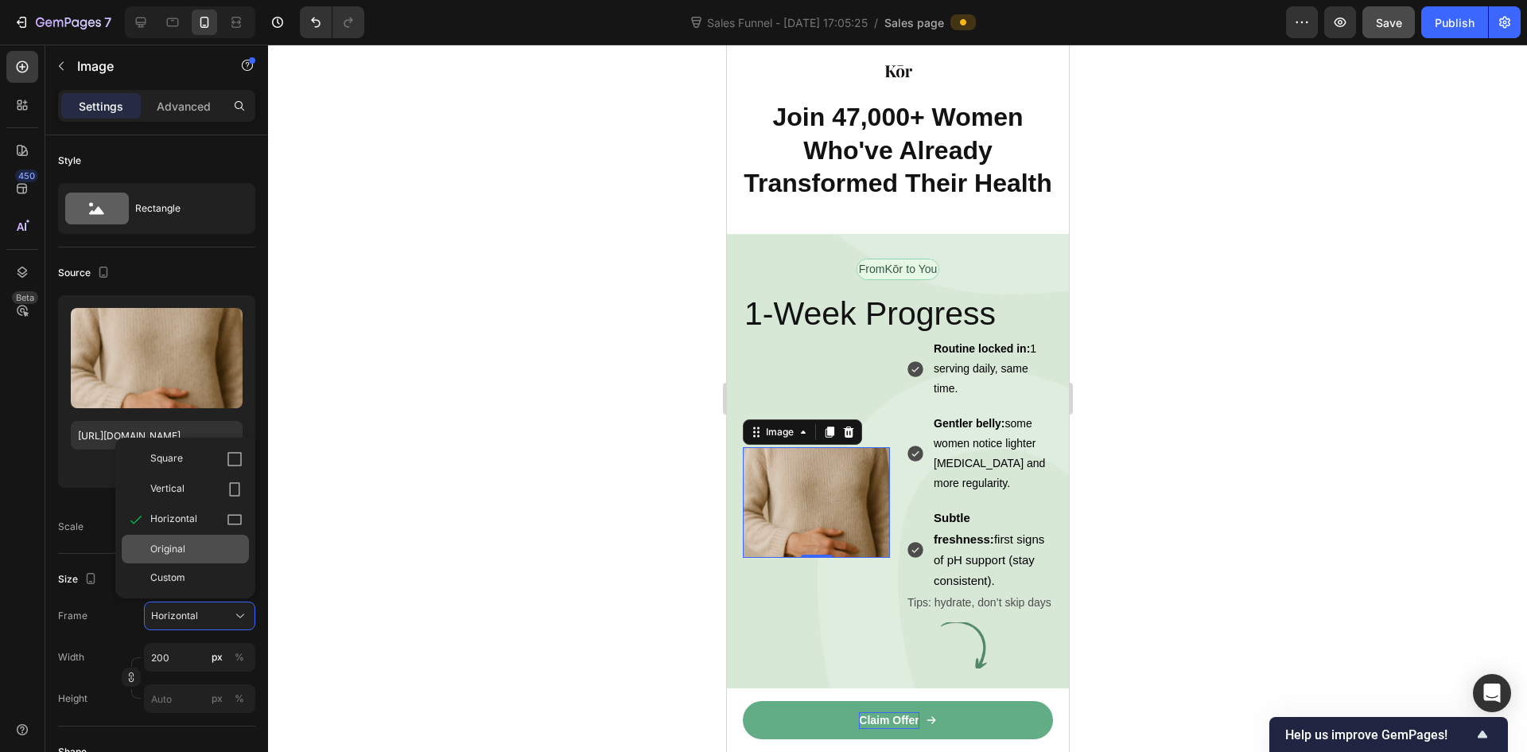
click at [204, 561] on div "Original" at bounding box center [185, 549] width 127 height 29
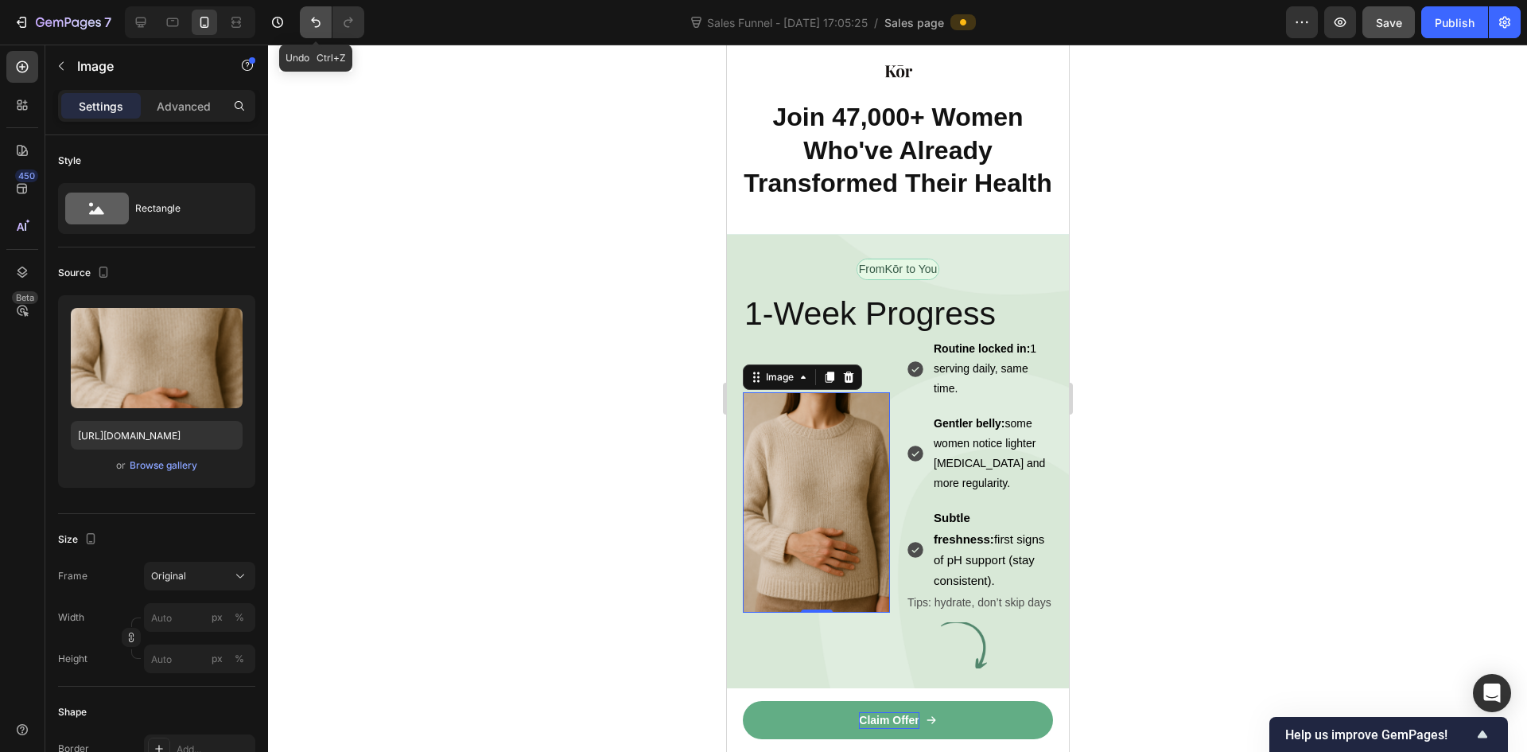
click at [316, 22] on icon "Undo/Redo" at bounding box center [316, 22] width 16 height 16
type input "200"
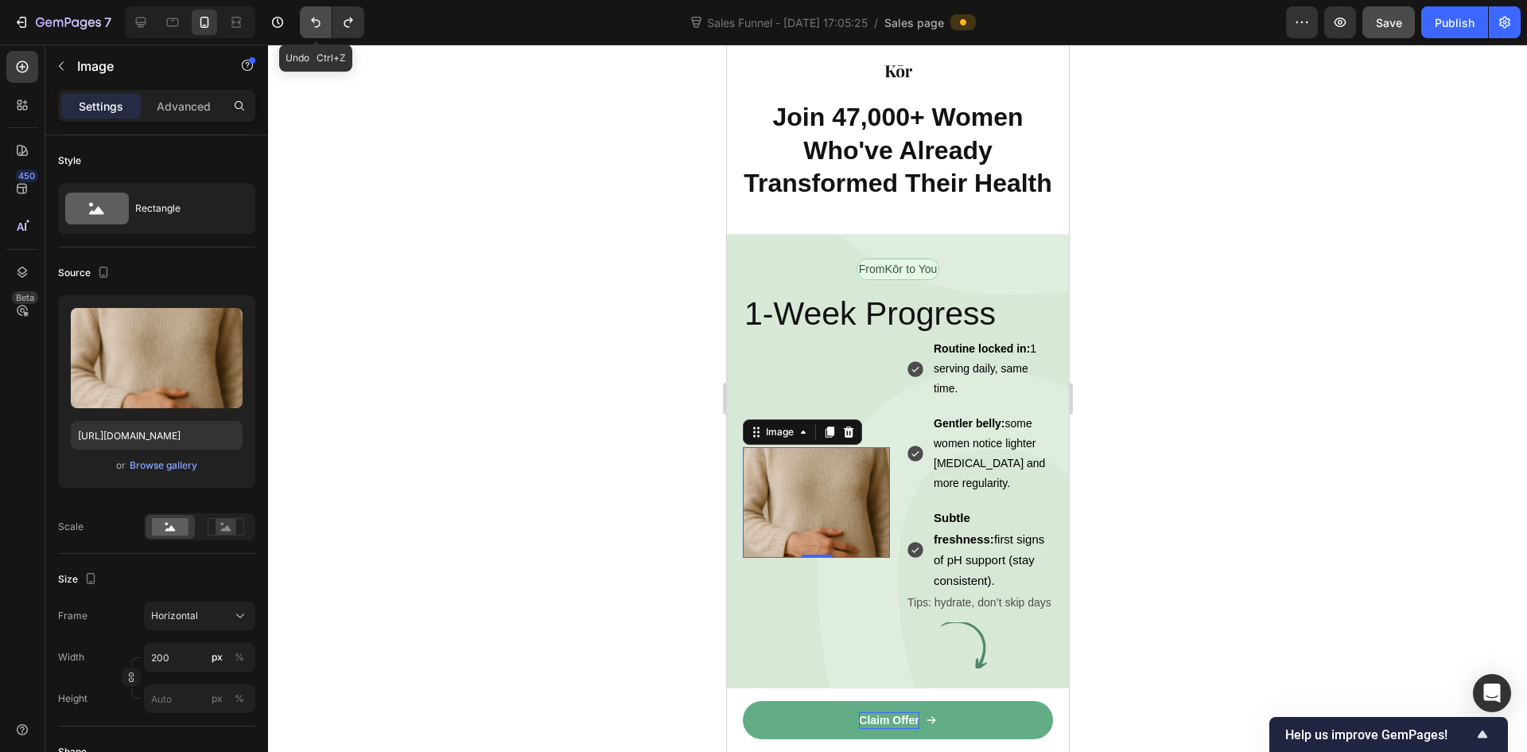
click at [316, 22] on icon "Undo/Redo" at bounding box center [316, 22] width 16 height 16
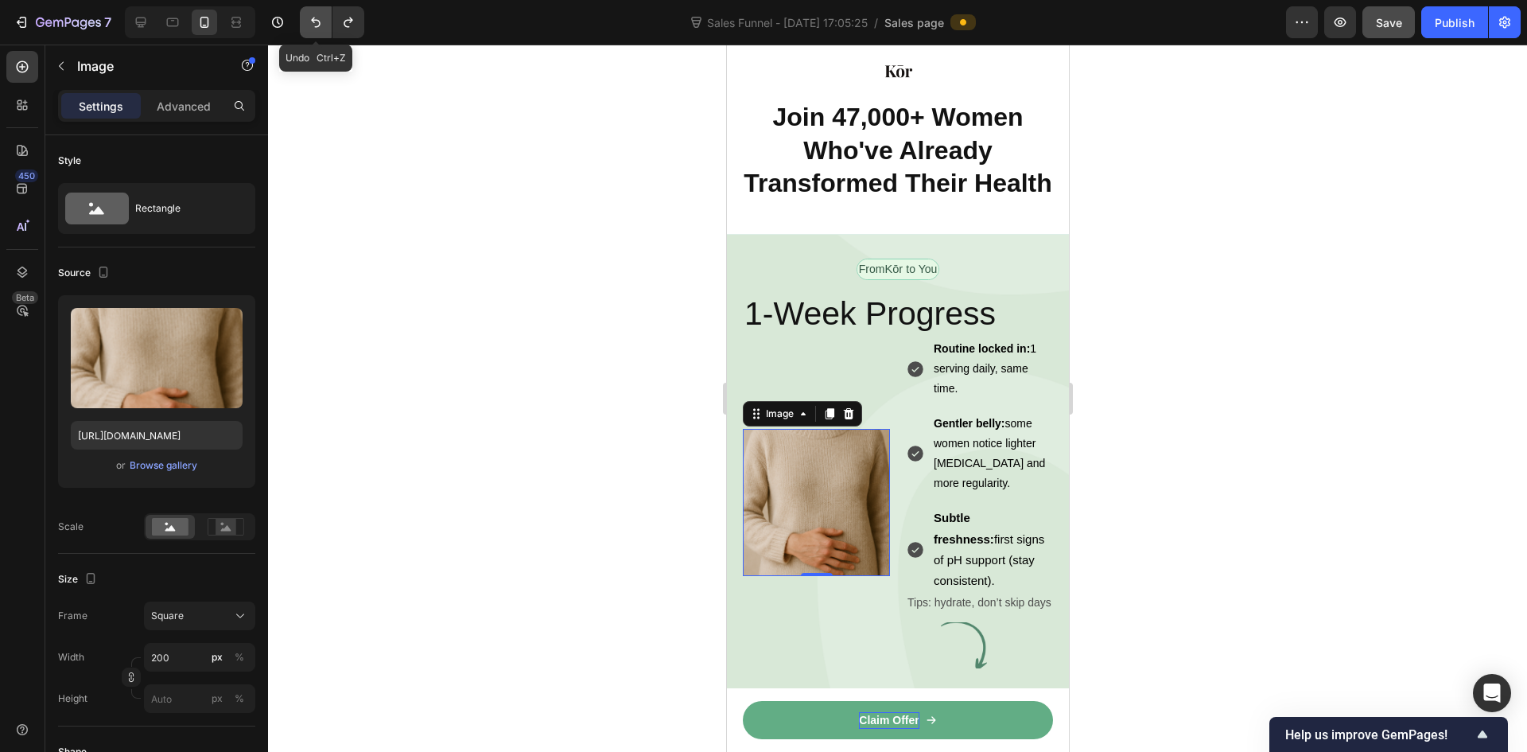
click at [316, 22] on icon "Undo/Redo" at bounding box center [316, 22] width 16 height 16
type input "400"
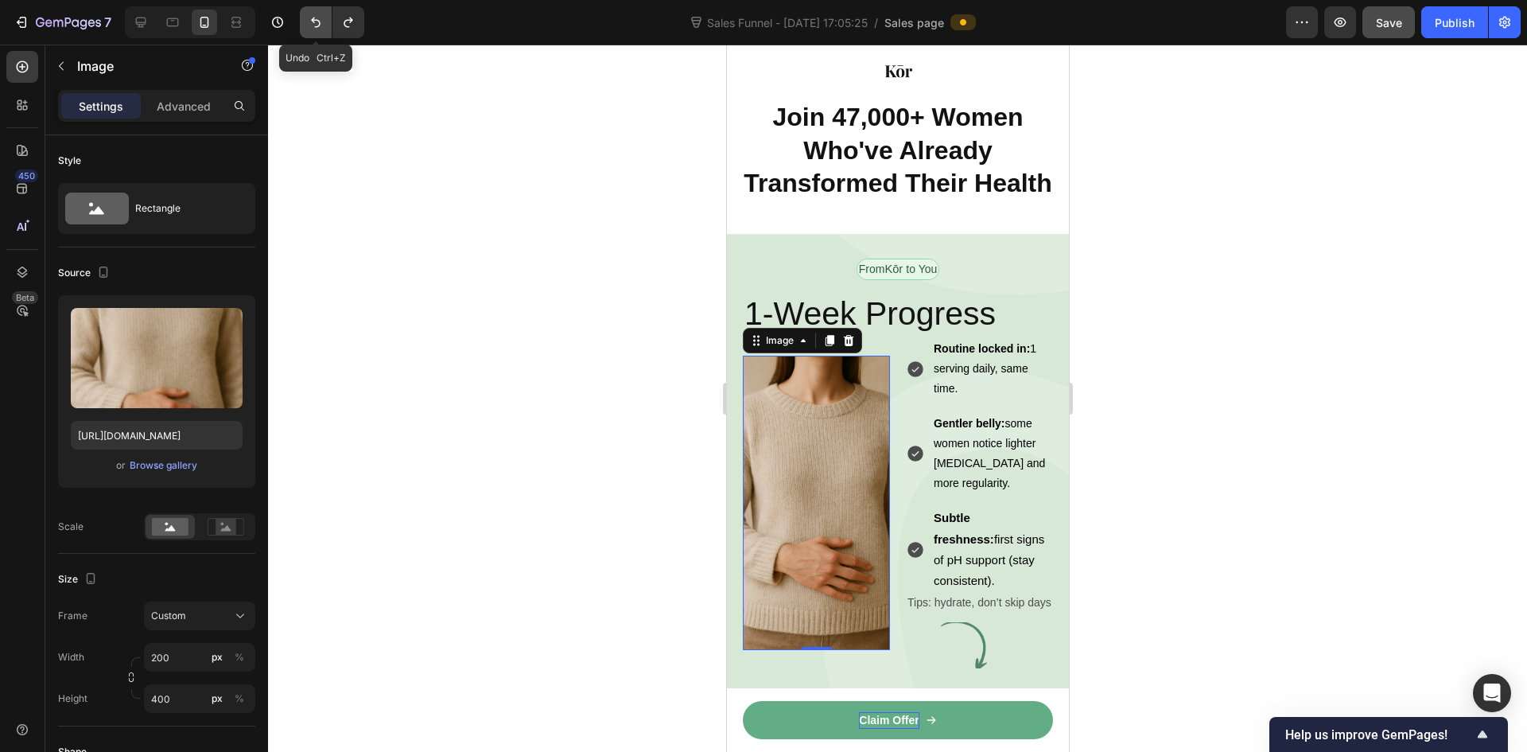
click at [316, 22] on icon "Undo/Redo" at bounding box center [316, 22] width 16 height 16
click at [343, 22] on icon "Undo/Redo" at bounding box center [348, 22] width 16 height 16
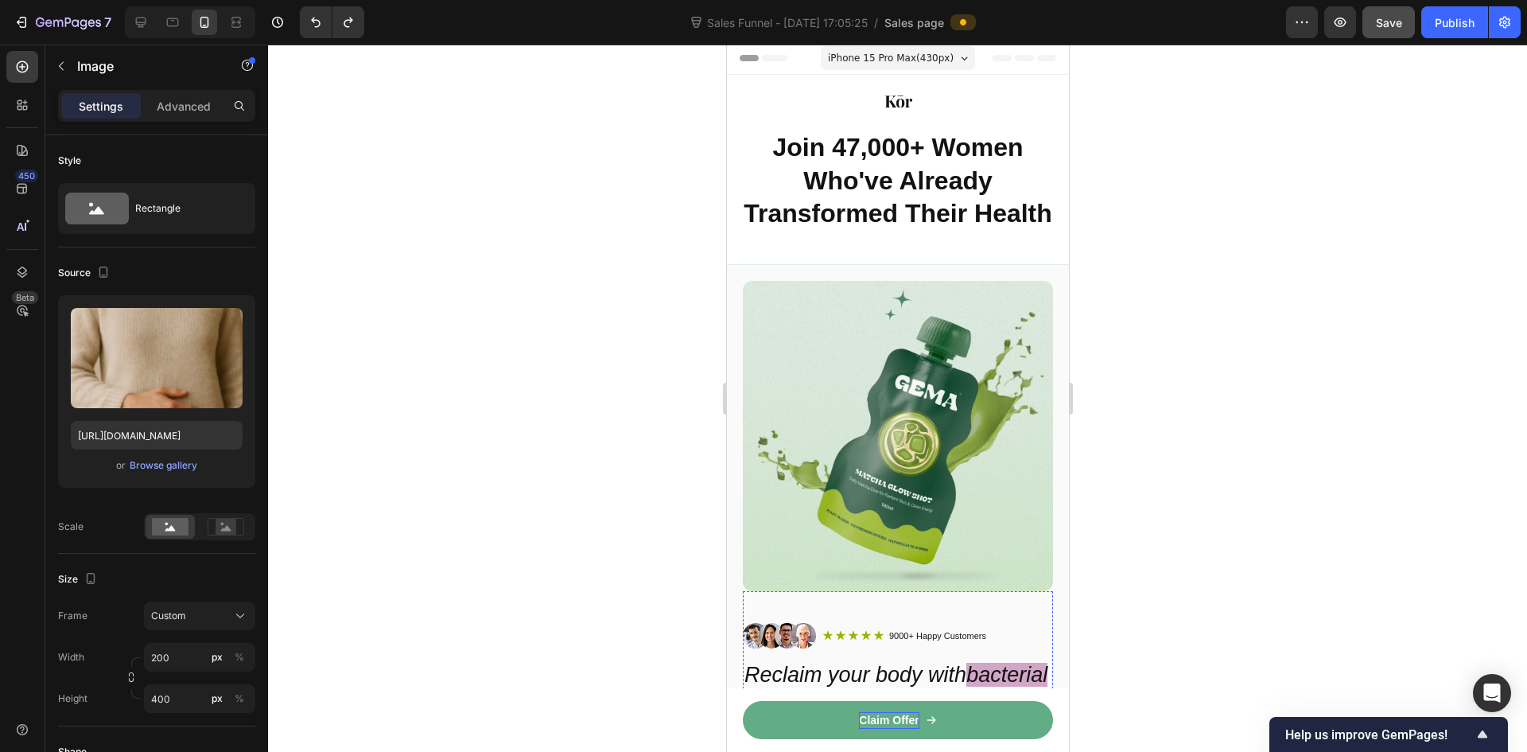
scroll to position [0, 0]
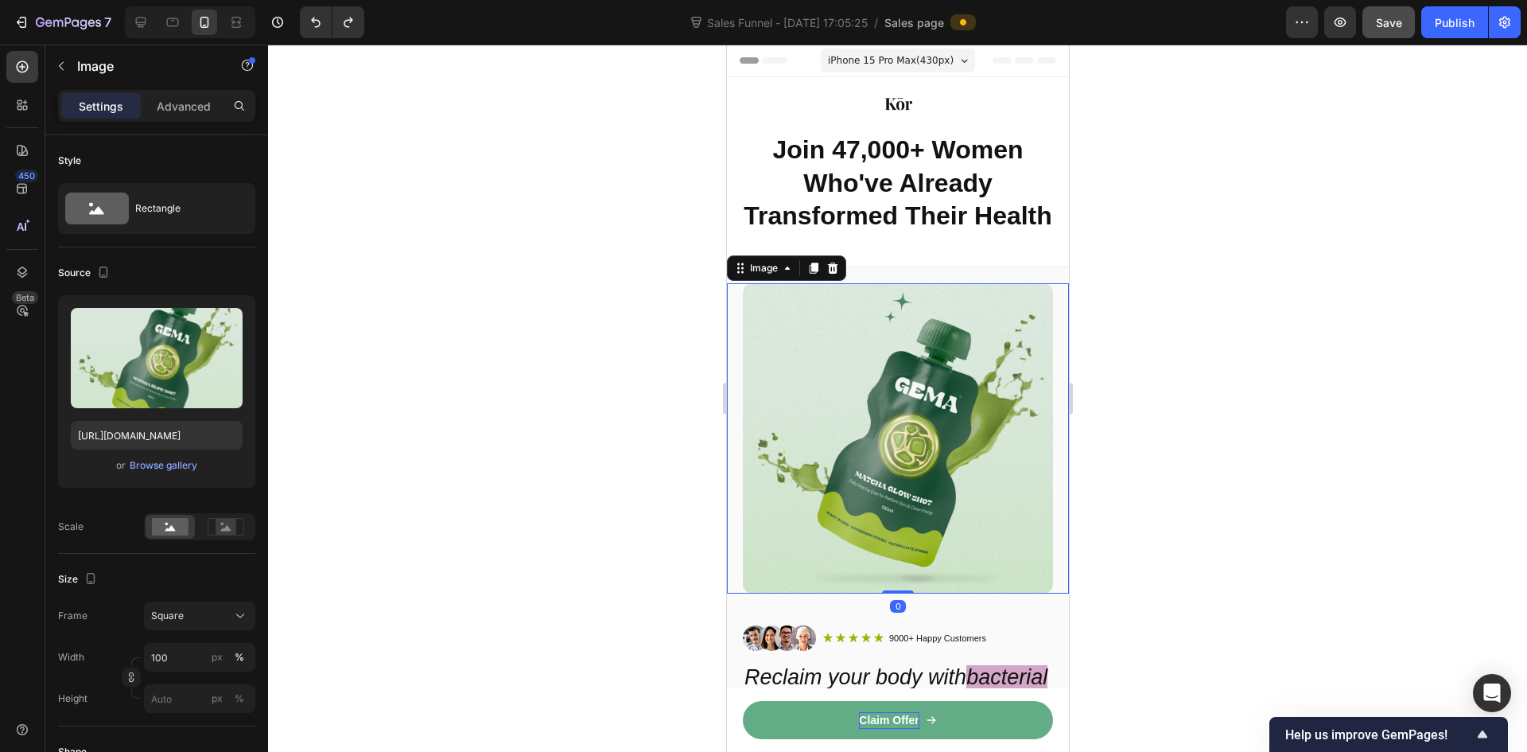
click at [894, 500] on img at bounding box center [897, 438] width 310 height 310
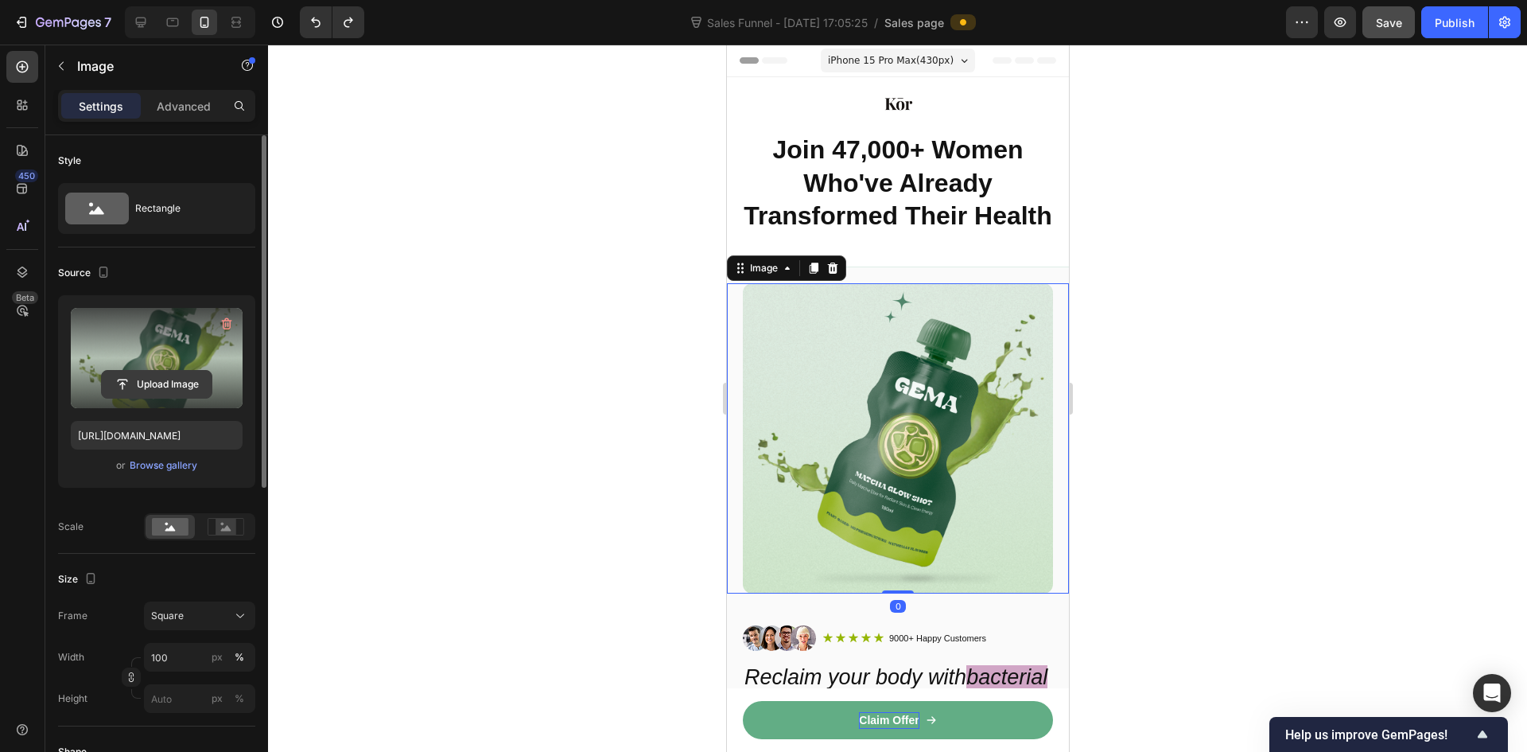
click at [153, 375] on input "file" at bounding box center [157, 384] width 110 height 27
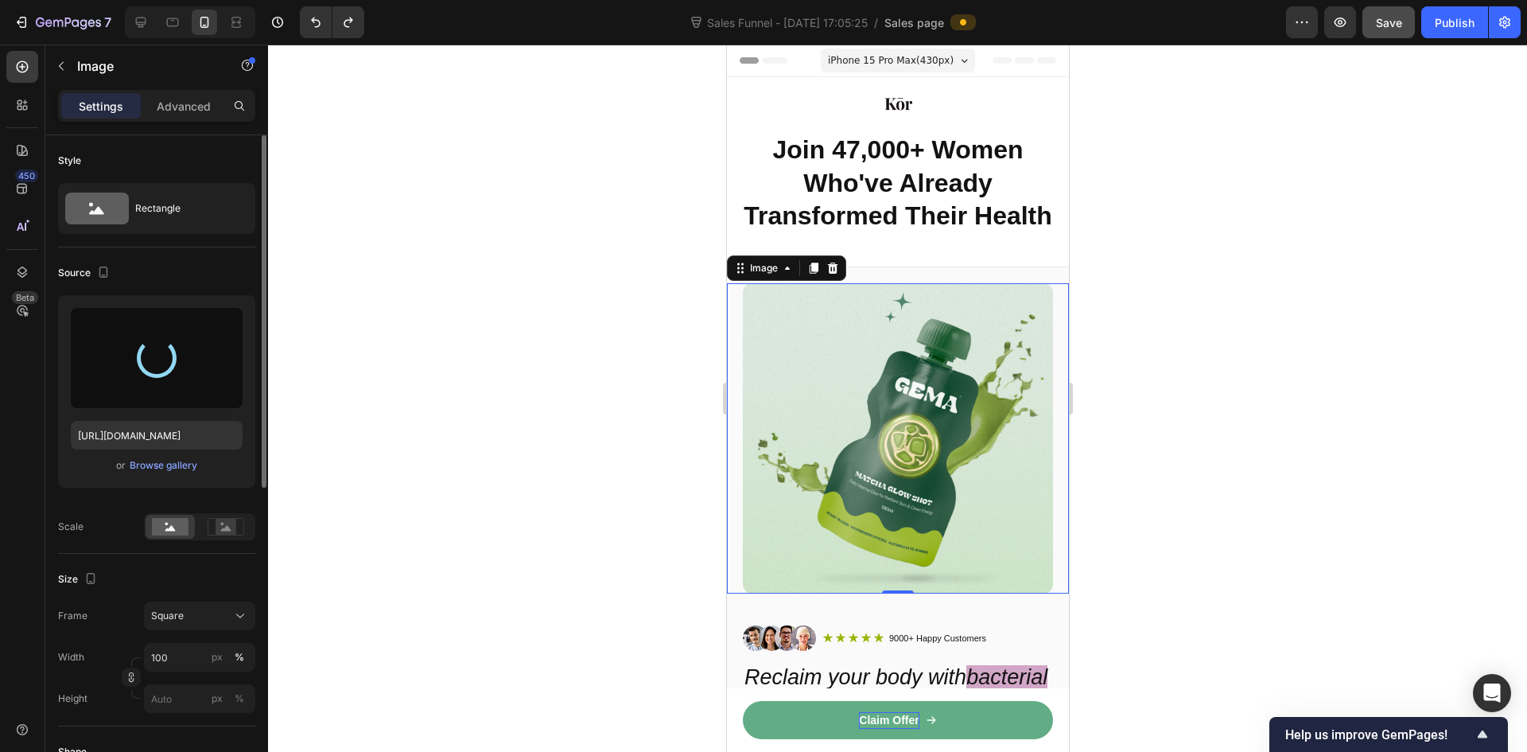
type input "https://cdn.shopify.com/s/files/1/0949/6811/9595/files/gempages_586187036776465…"
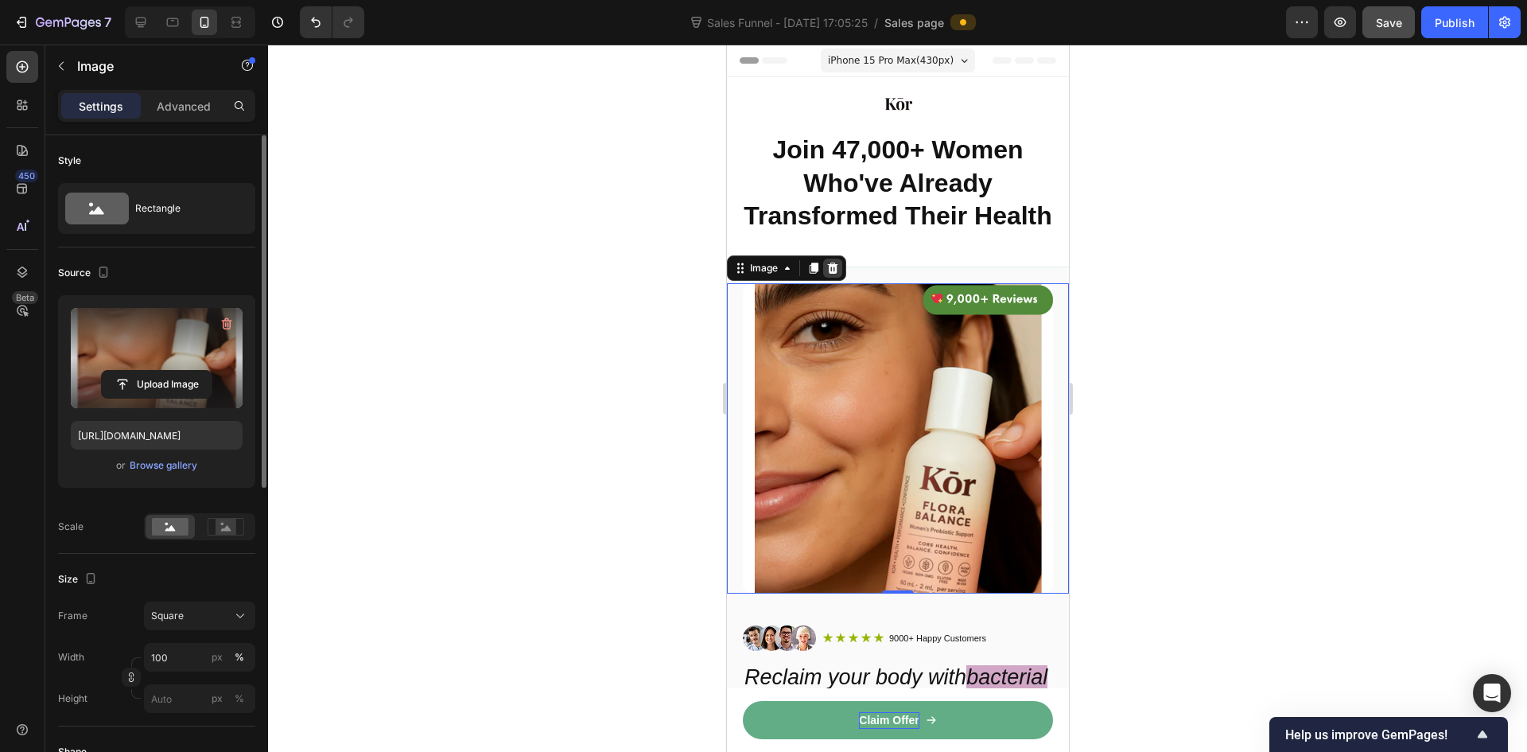
click at [834, 270] on icon at bounding box center [832, 268] width 13 height 13
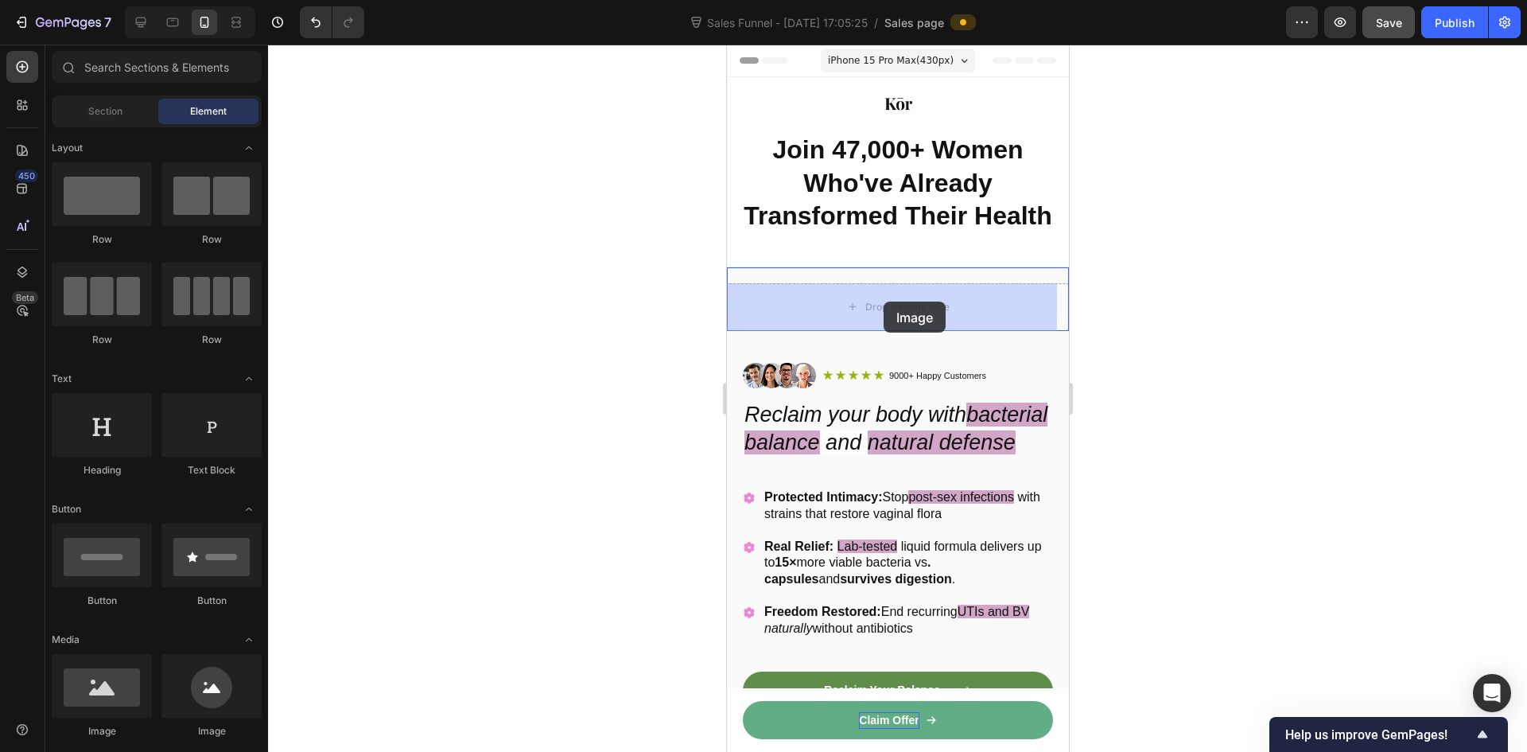
drag, startPoint x: 844, startPoint y: 419, endPoint x: 882, endPoint y: 305, distance: 120.7
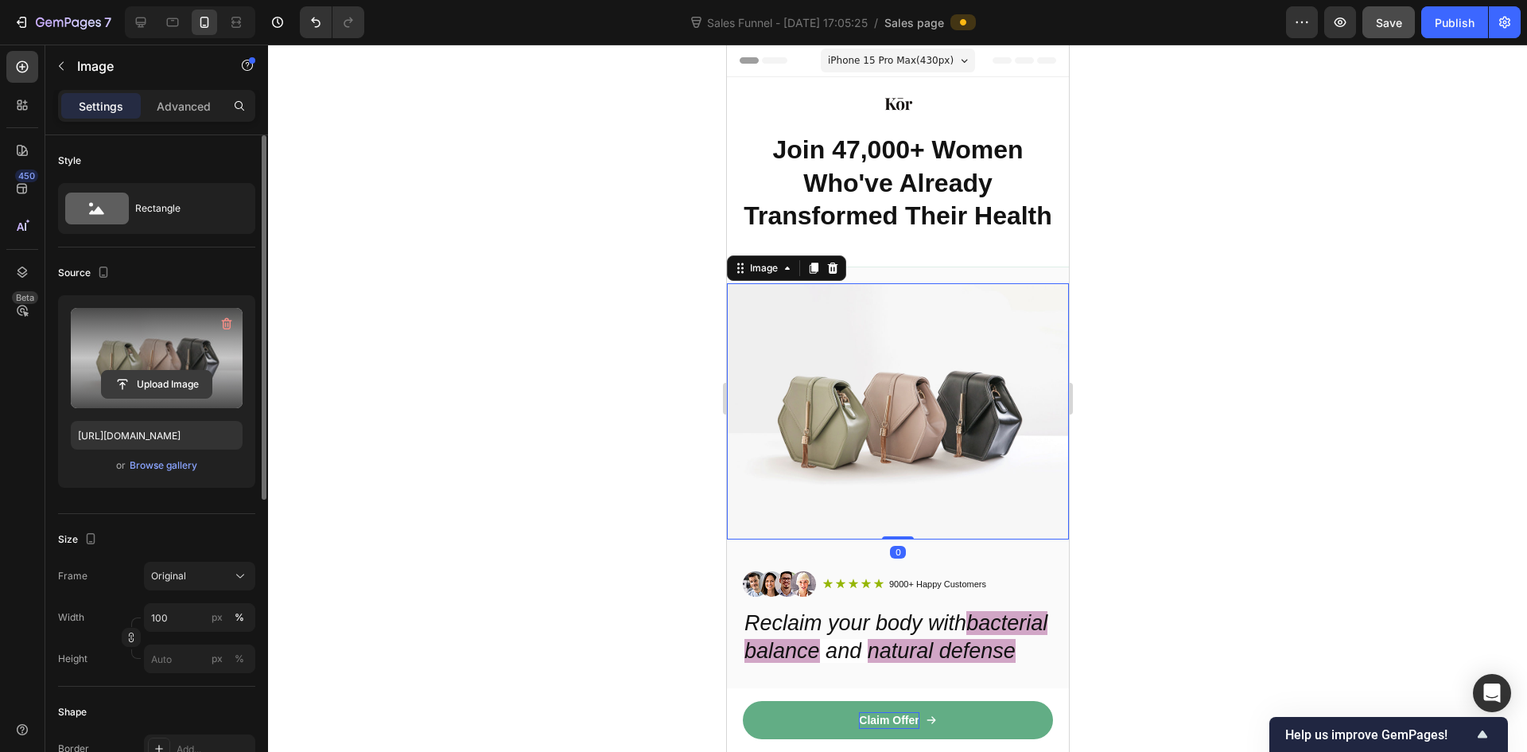
click at [151, 378] on input "file" at bounding box center [157, 384] width 110 height 27
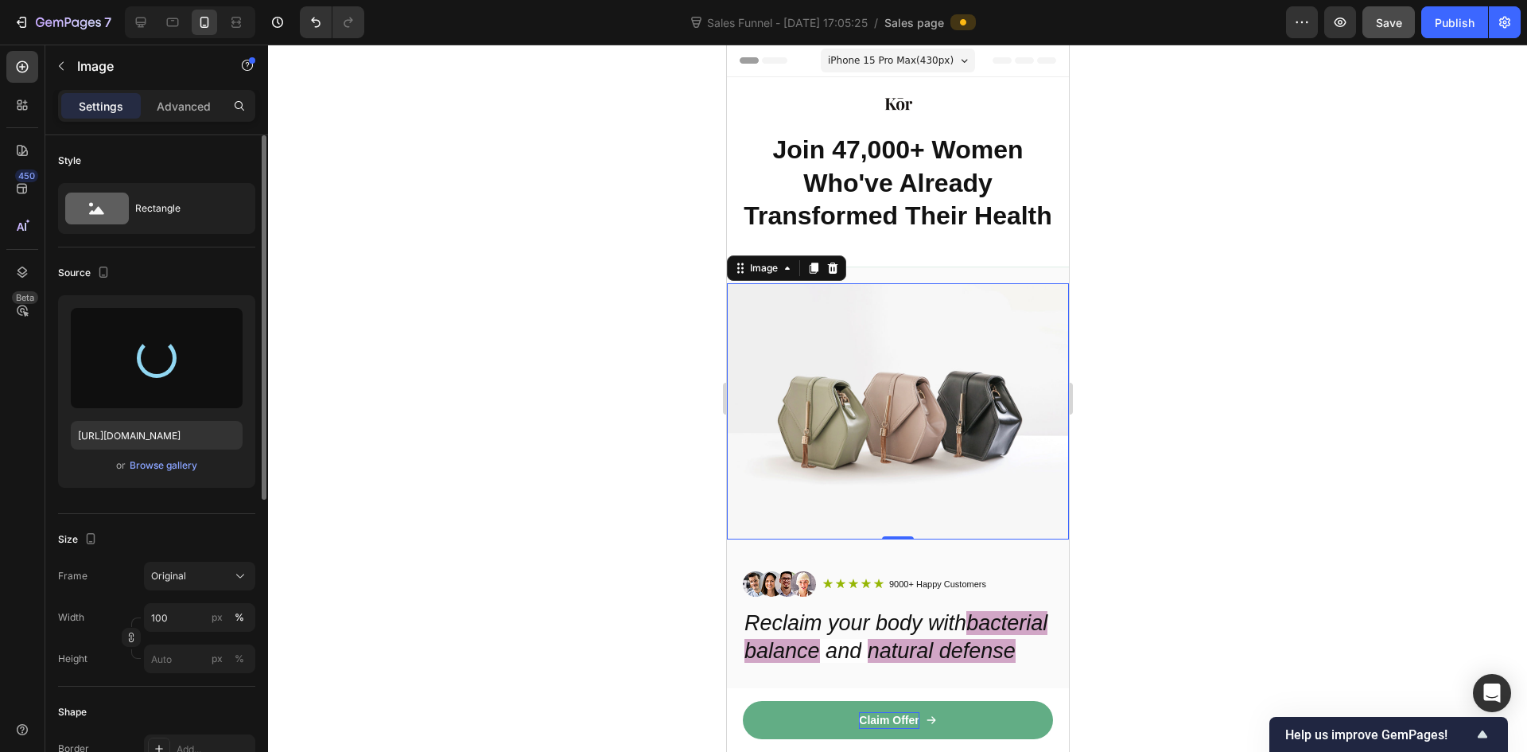
type input "https://cdn.shopify.com/s/files/1/0949/6811/9595/files/gempages_586187036776465…"
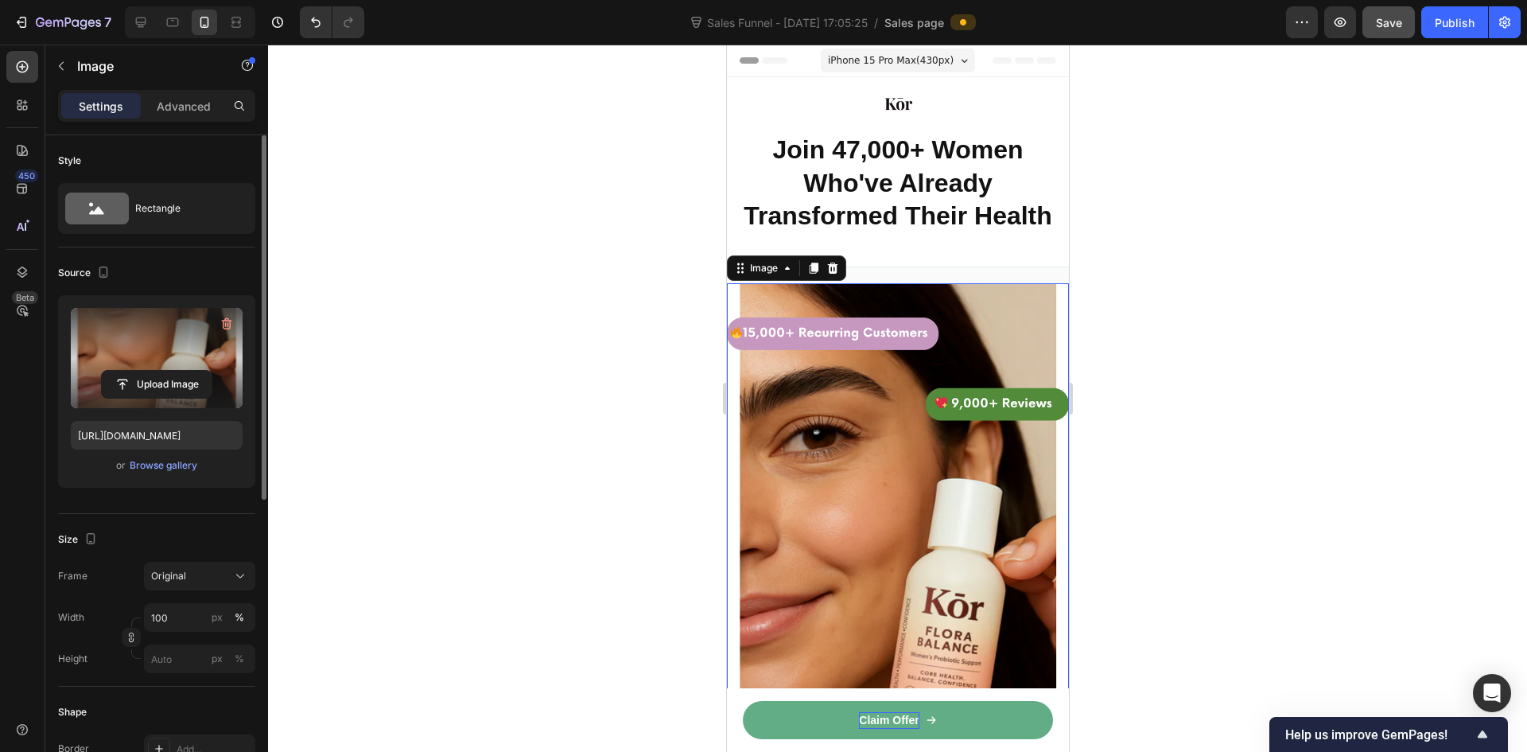
click at [1262, 365] on div at bounding box center [897, 398] width 1259 height 707
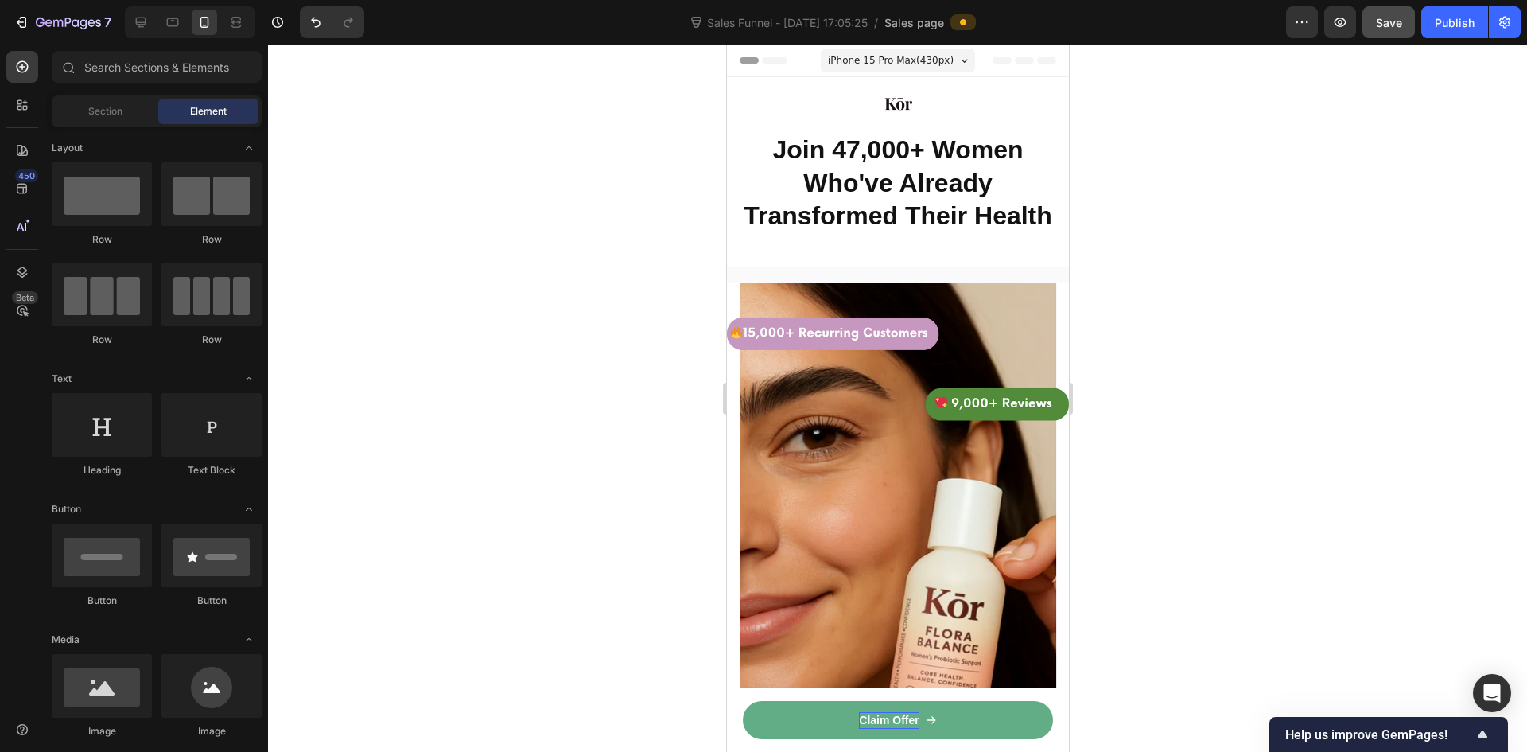
click at [1374, 23] on button "Save" at bounding box center [1389, 22] width 52 height 32
click at [903, 64] on span "iPhone 15 Pro Max ( 430 px)" at bounding box center [890, 60] width 126 height 16
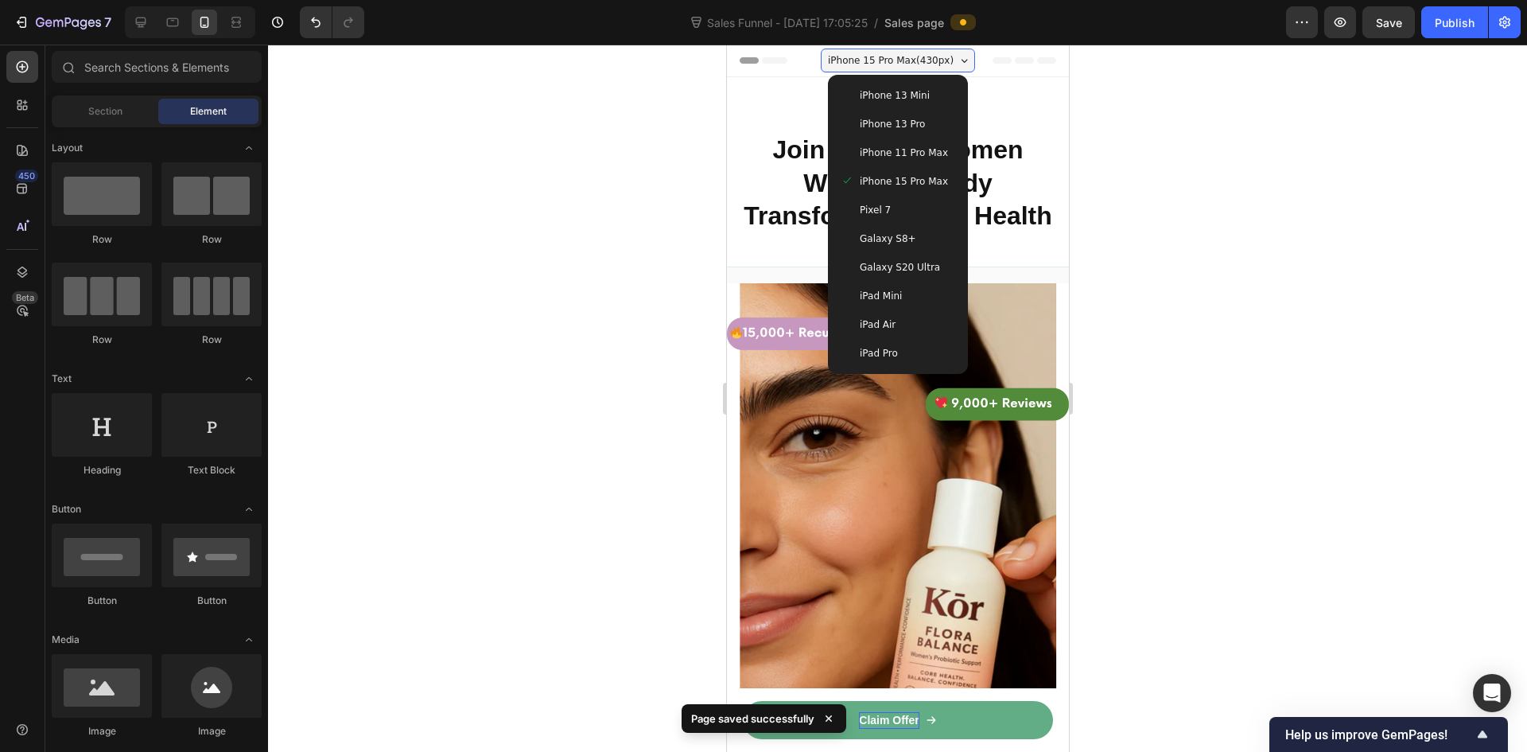
click at [903, 64] on span "iPhone 15 Pro Max ( 430 px)" at bounding box center [890, 60] width 126 height 16
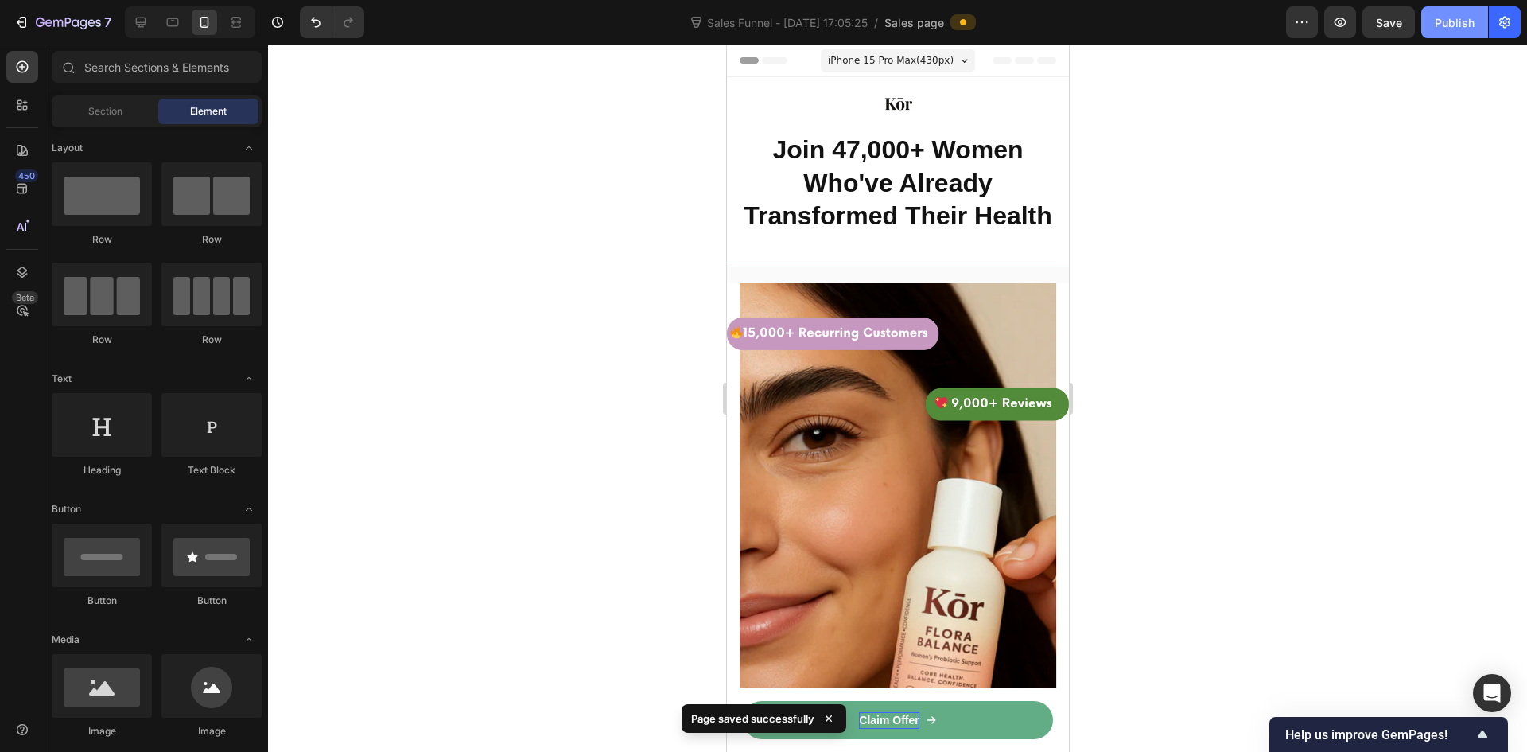
click at [1445, 21] on div "Publish" at bounding box center [1455, 22] width 40 height 17
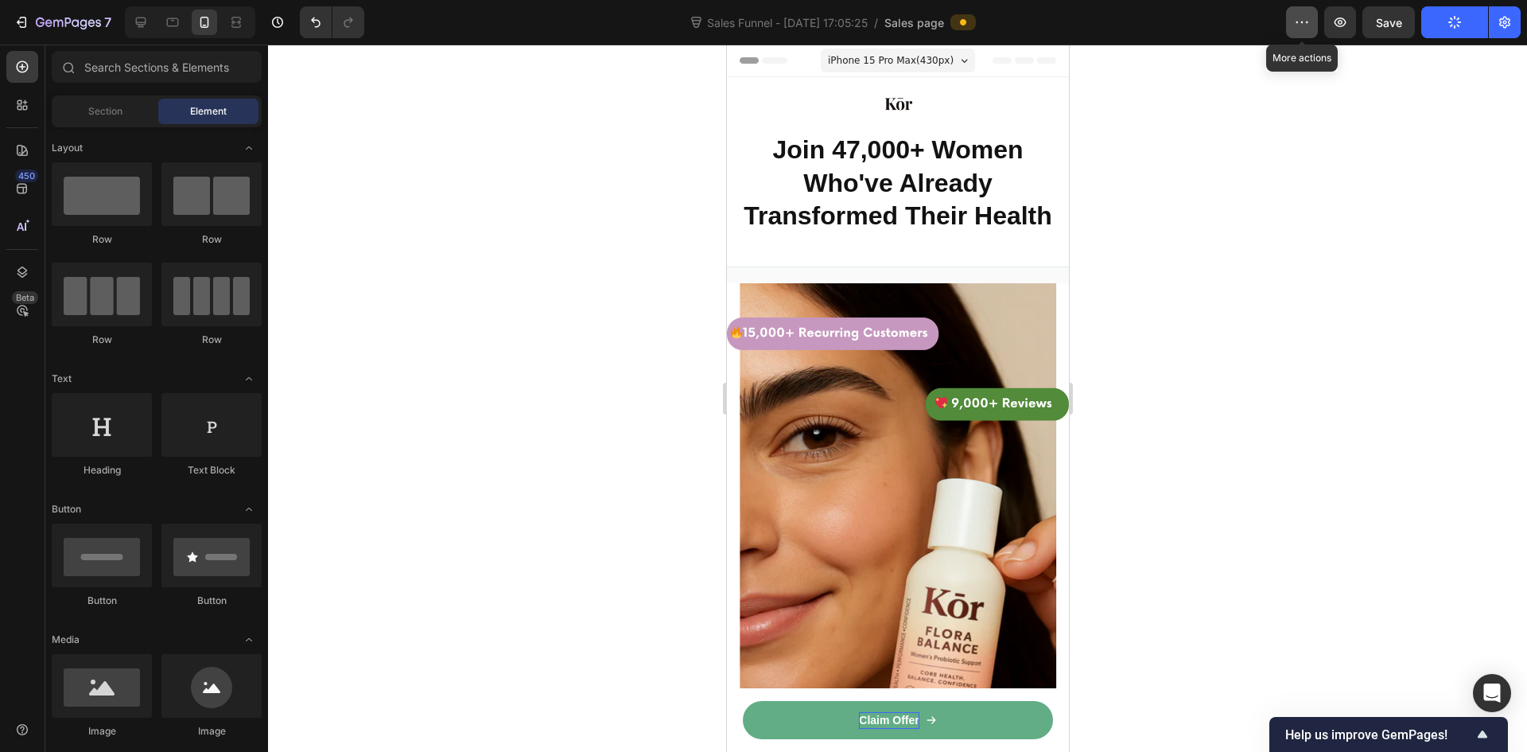
click at [1296, 24] on icon "button" at bounding box center [1302, 22] width 16 height 16
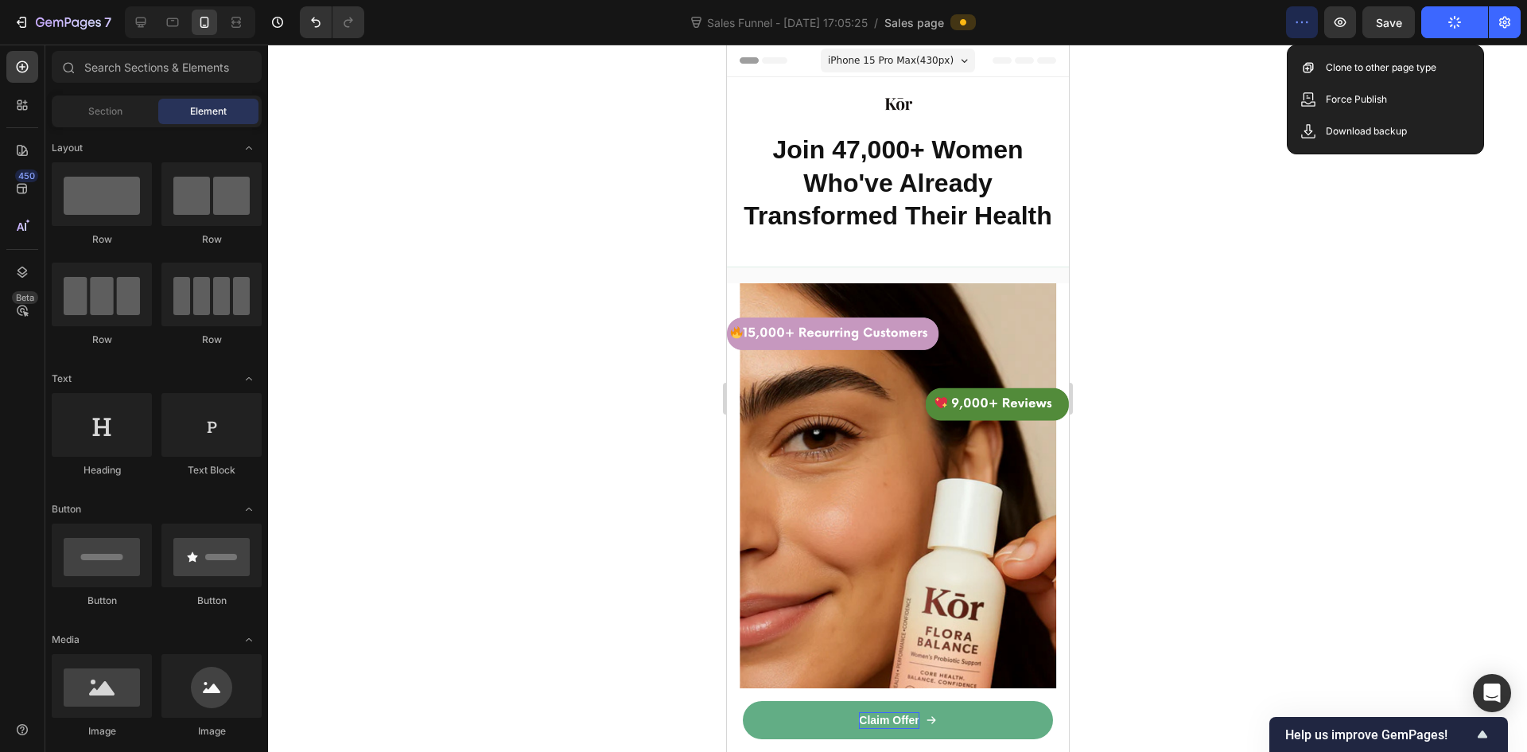
click at [1200, 95] on div at bounding box center [897, 398] width 1259 height 707
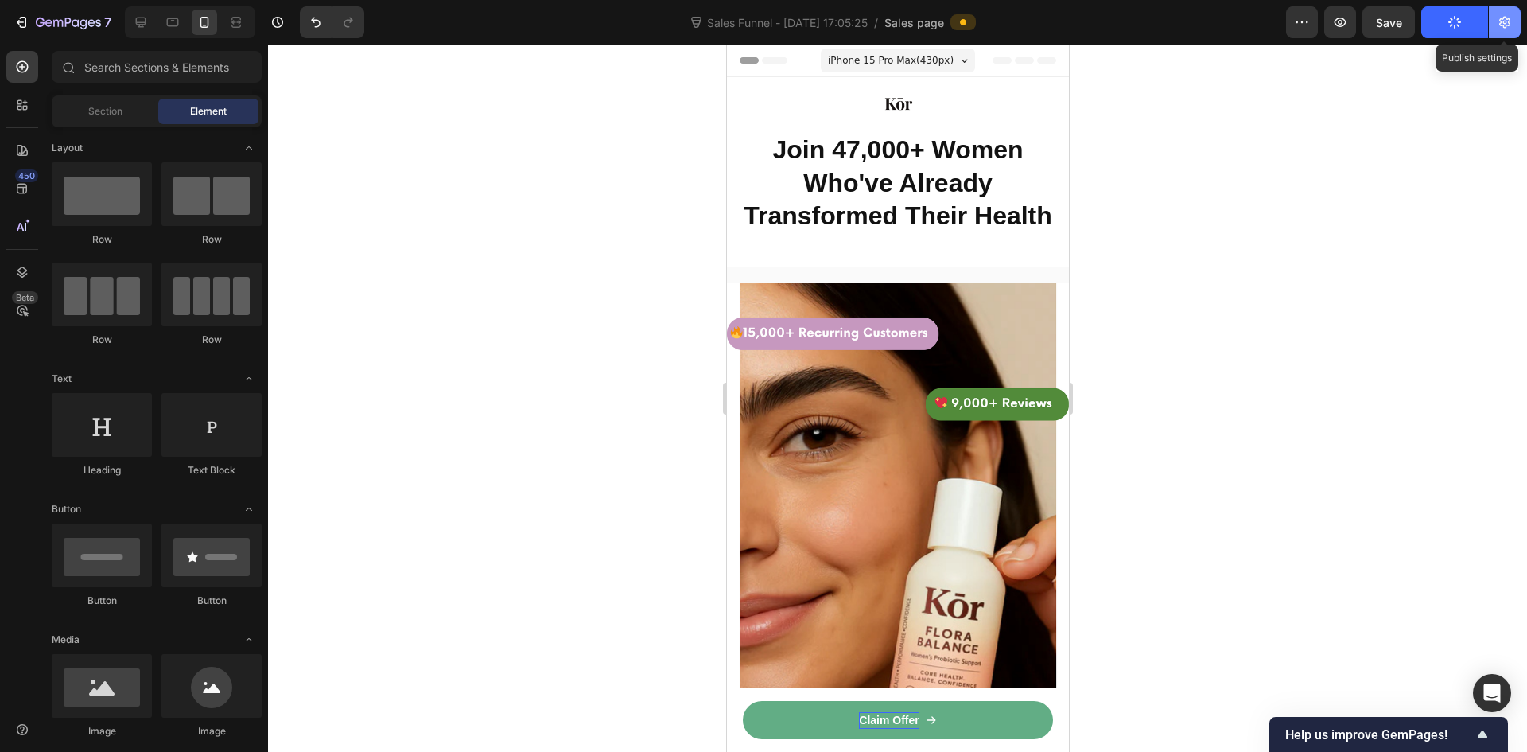
click at [1511, 25] on icon "button" at bounding box center [1505, 22] width 16 height 16
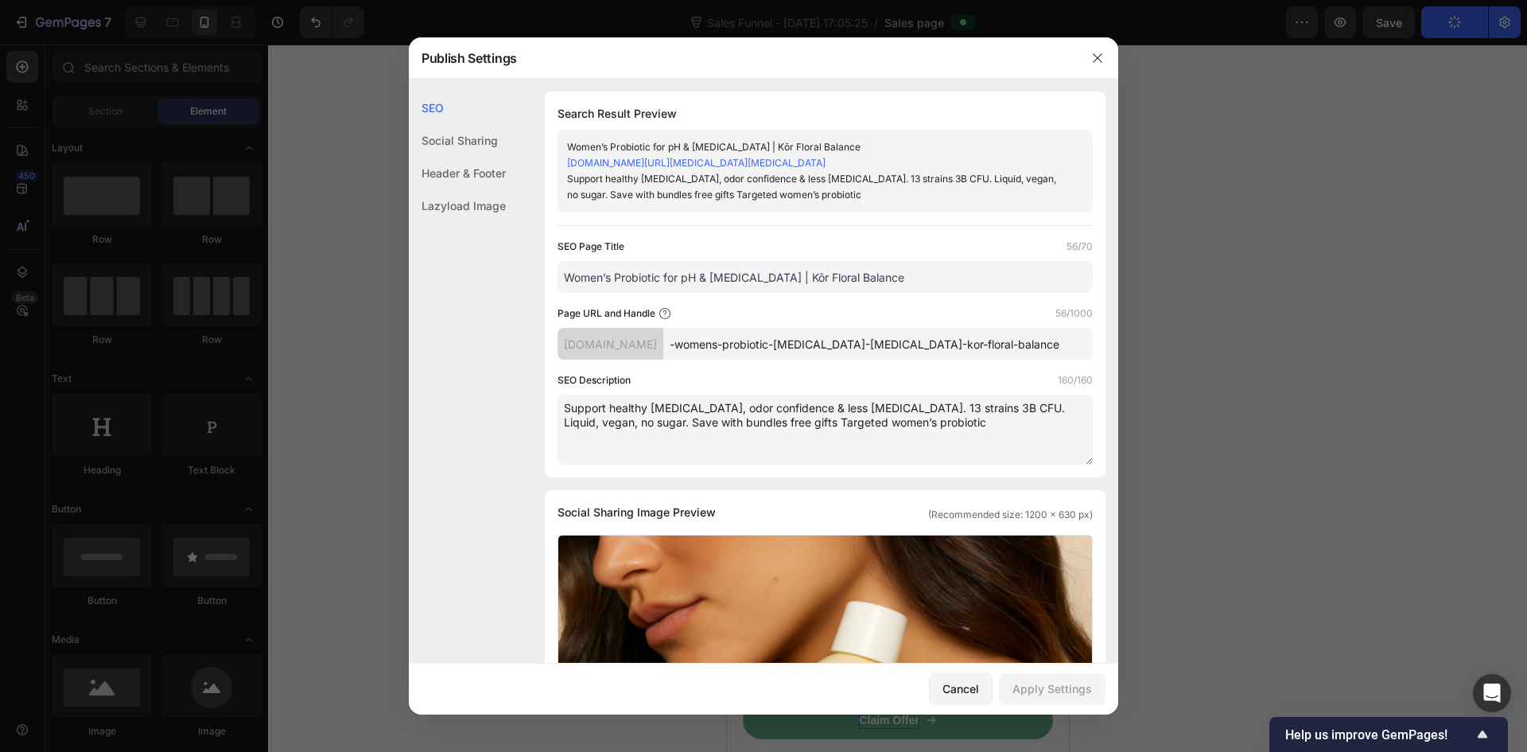
drag, startPoint x: 1032, startPoint y: 344, endPoint x: 756, endPoint y: 353, distance: 276.9
click at [756, 353] on input "-womens-probiotic-vaginal-ph-bloating-kor-floral-balance" at bounding box center [878, 344] width 430 height 32
click at [1332, 292] on div at bounding box center [763, 376] width 1527 height 752
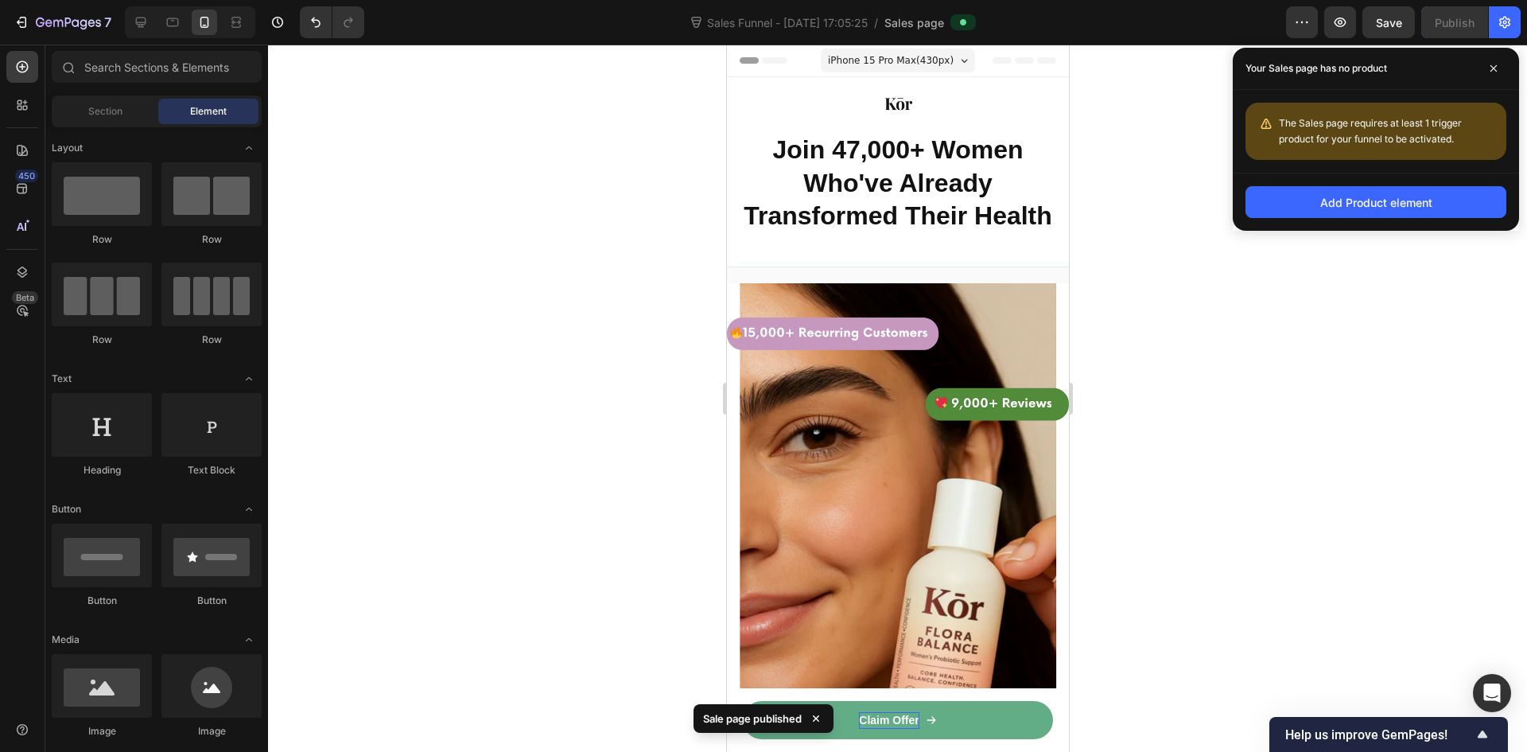
click at [1225, 315] on div at bounding box center [897, 398] width 1259 height 707
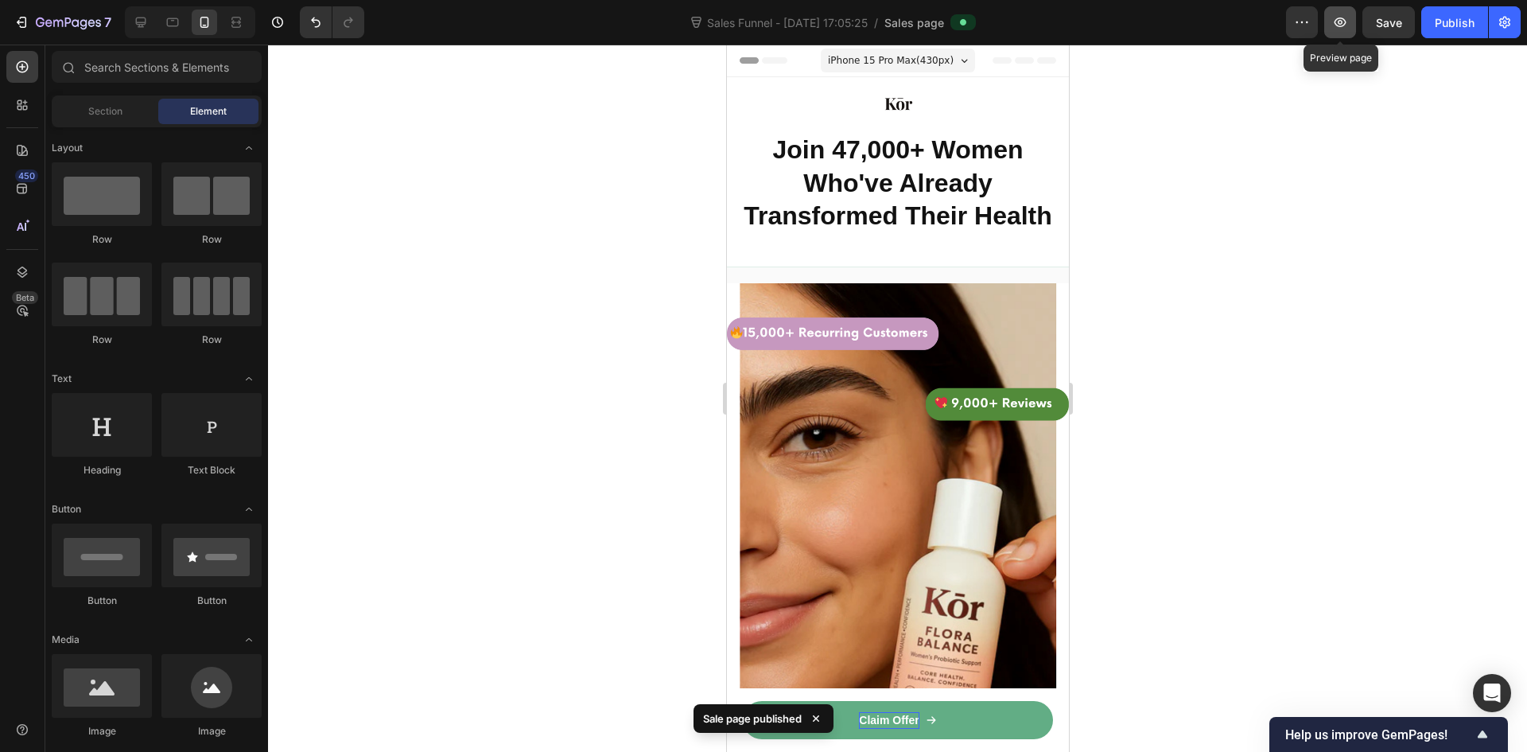
click at [1343, 24] on icon "button" at bounding box center [1340, 22] width 16 height 16
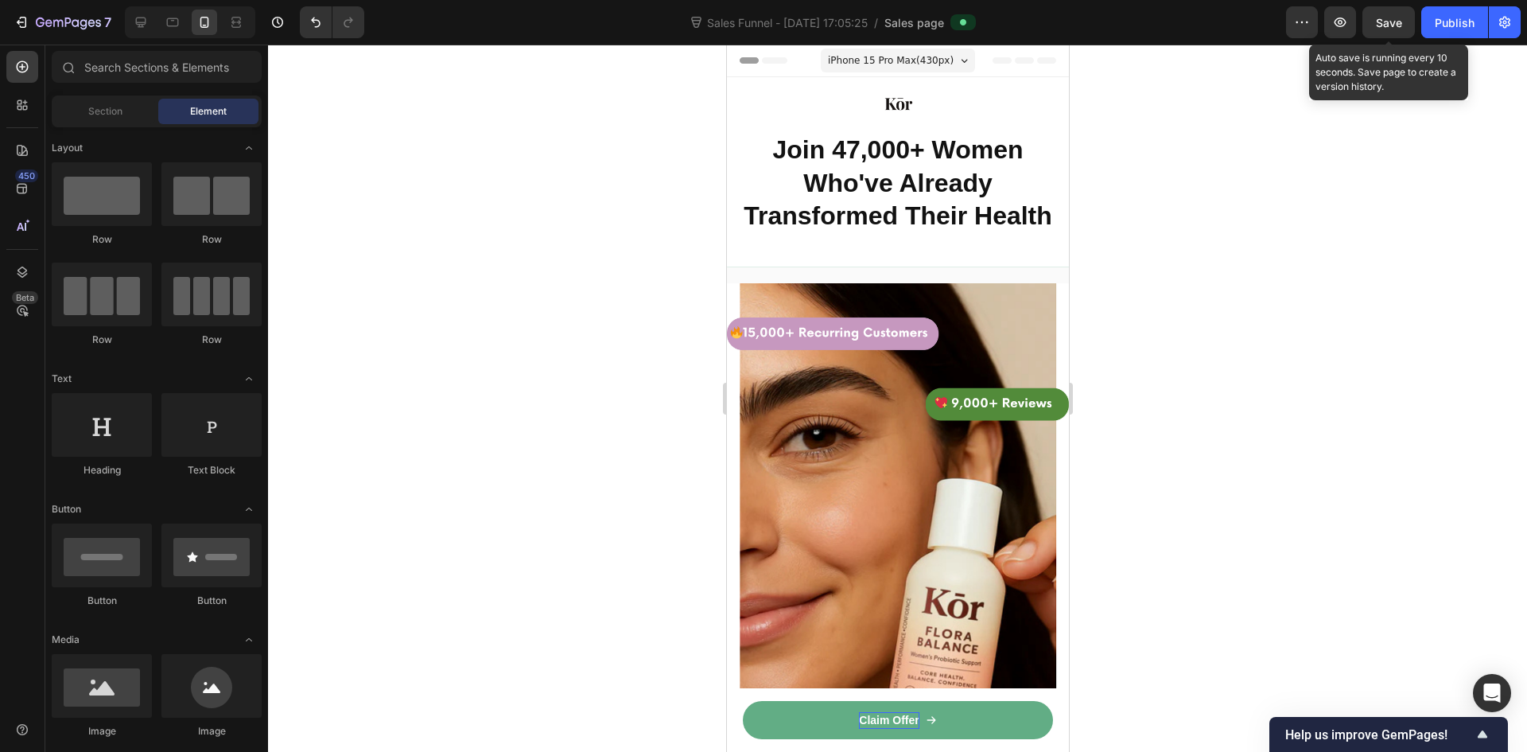
click at [1380, 23] on span "Save" at bounding box center [1389, 23] width 26 height 14
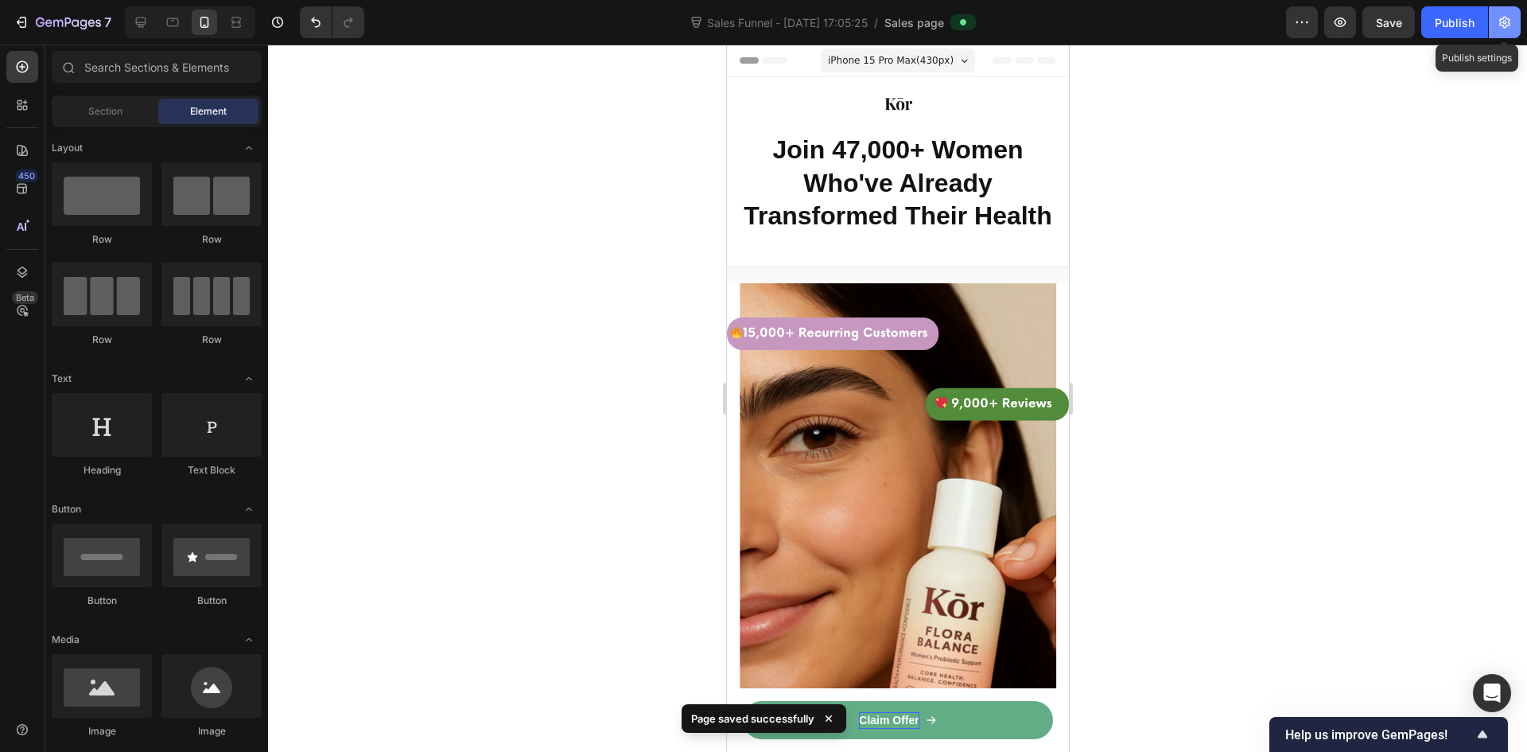
click at [1501, 17] on icon "button" at bounding box center [1505, 22] width 16 height 16
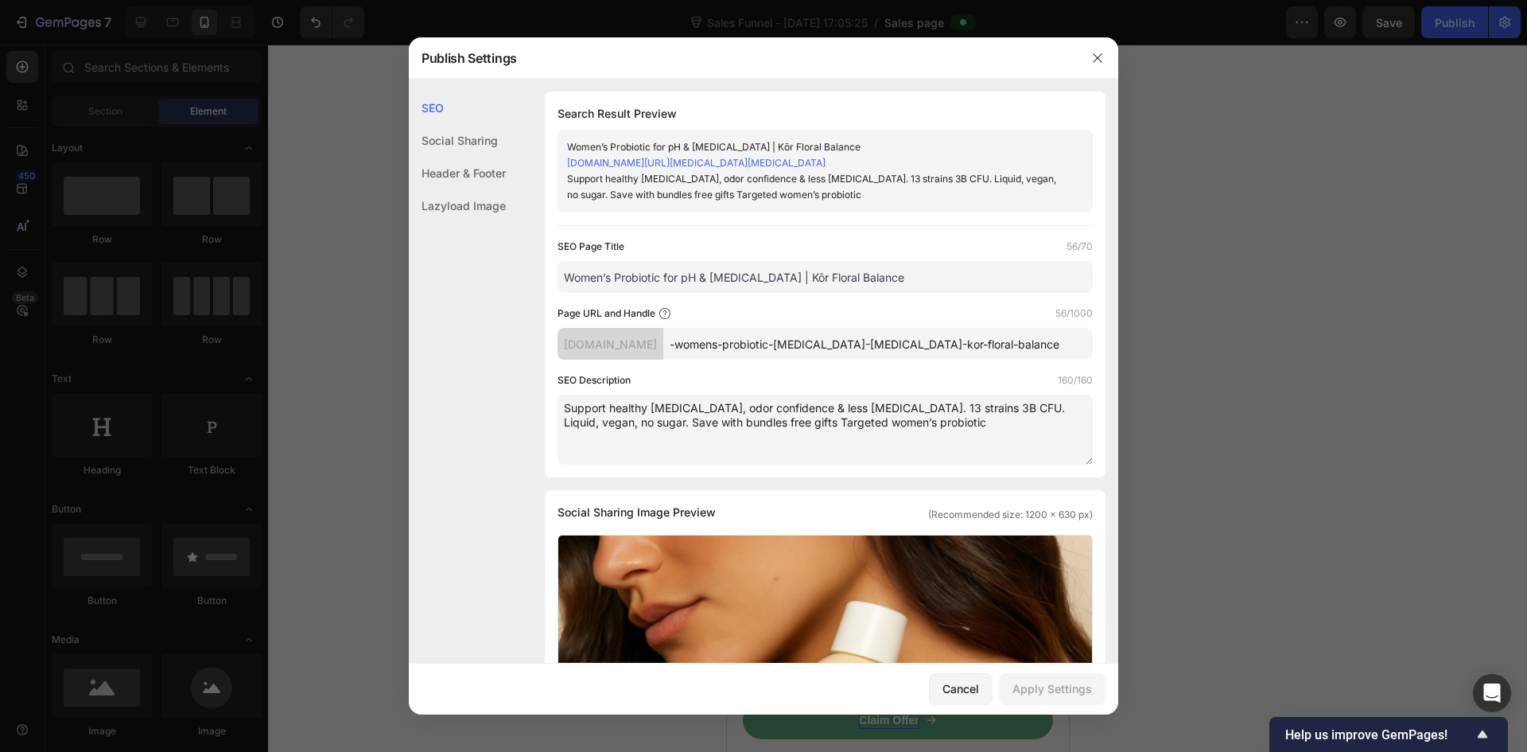
click at [501, 204] on div "Lazyload Image" at bounding box center [457, 205] width 97 height 33
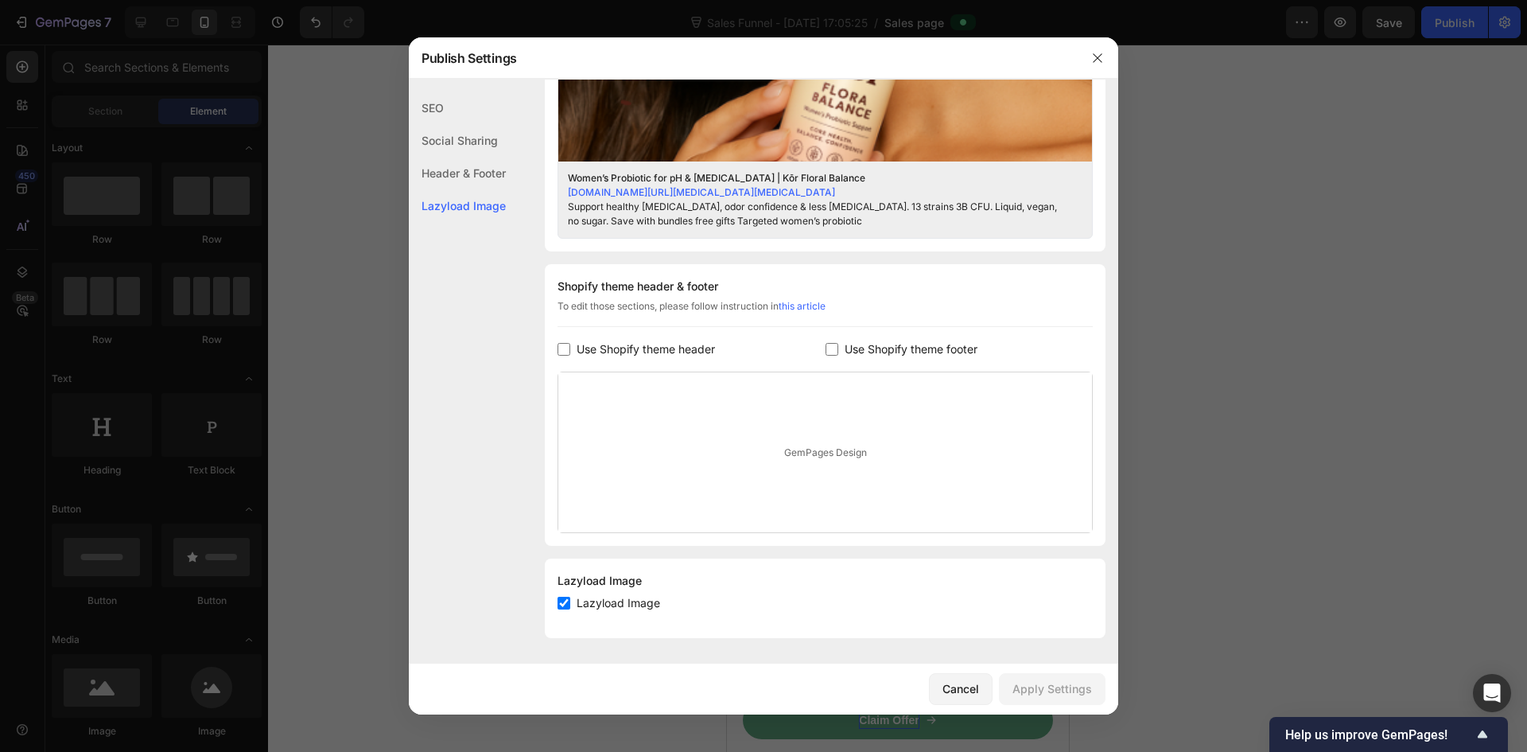
click at [477, 183] on div "Header & Footer" at bounding box center [457, 173] width 97 height 33
click at [471, 145] on div "Social Sharing" at bounding box center [457, 140] width 97 height 33
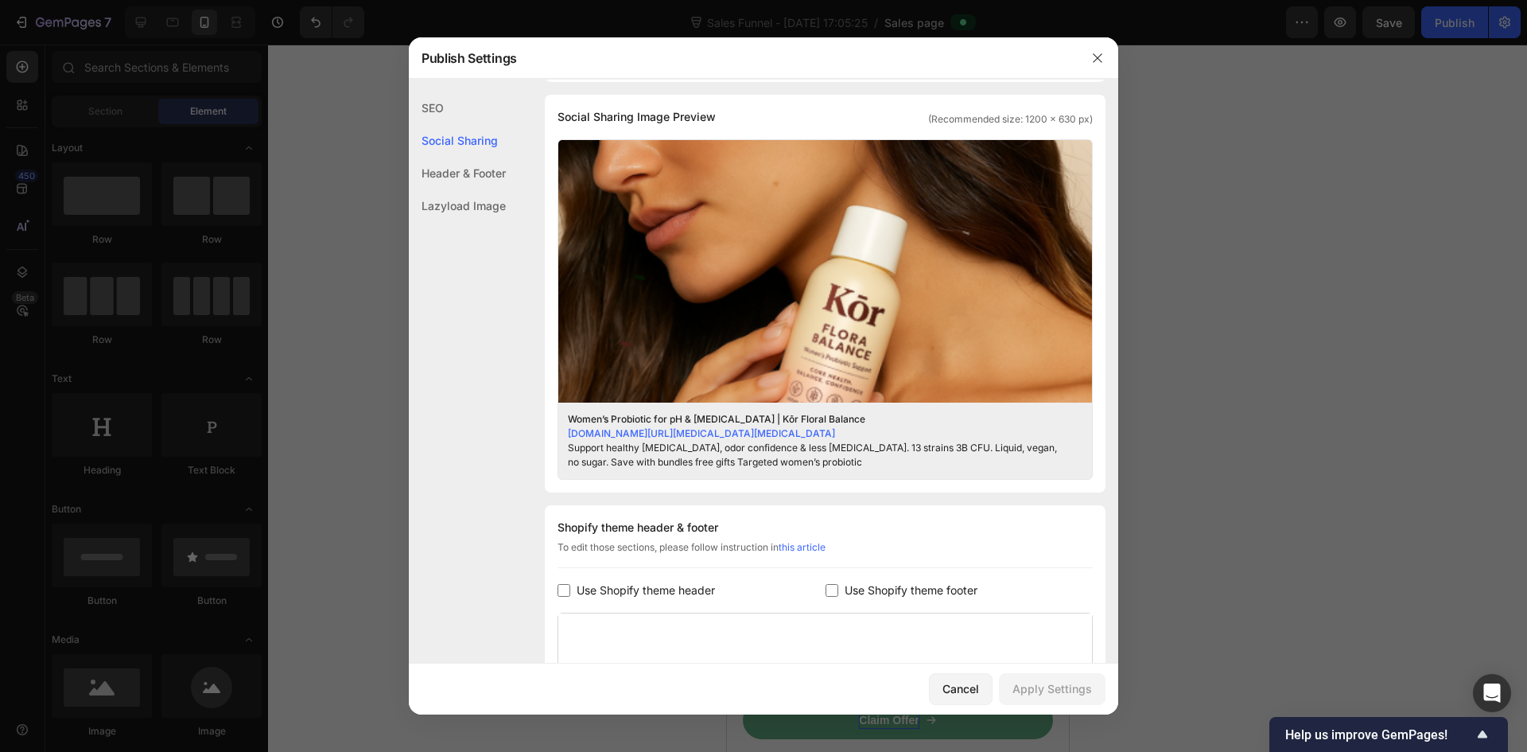
click at [457, 115] on div "SEO" at bounding box center [457, 107] width 97 height 33
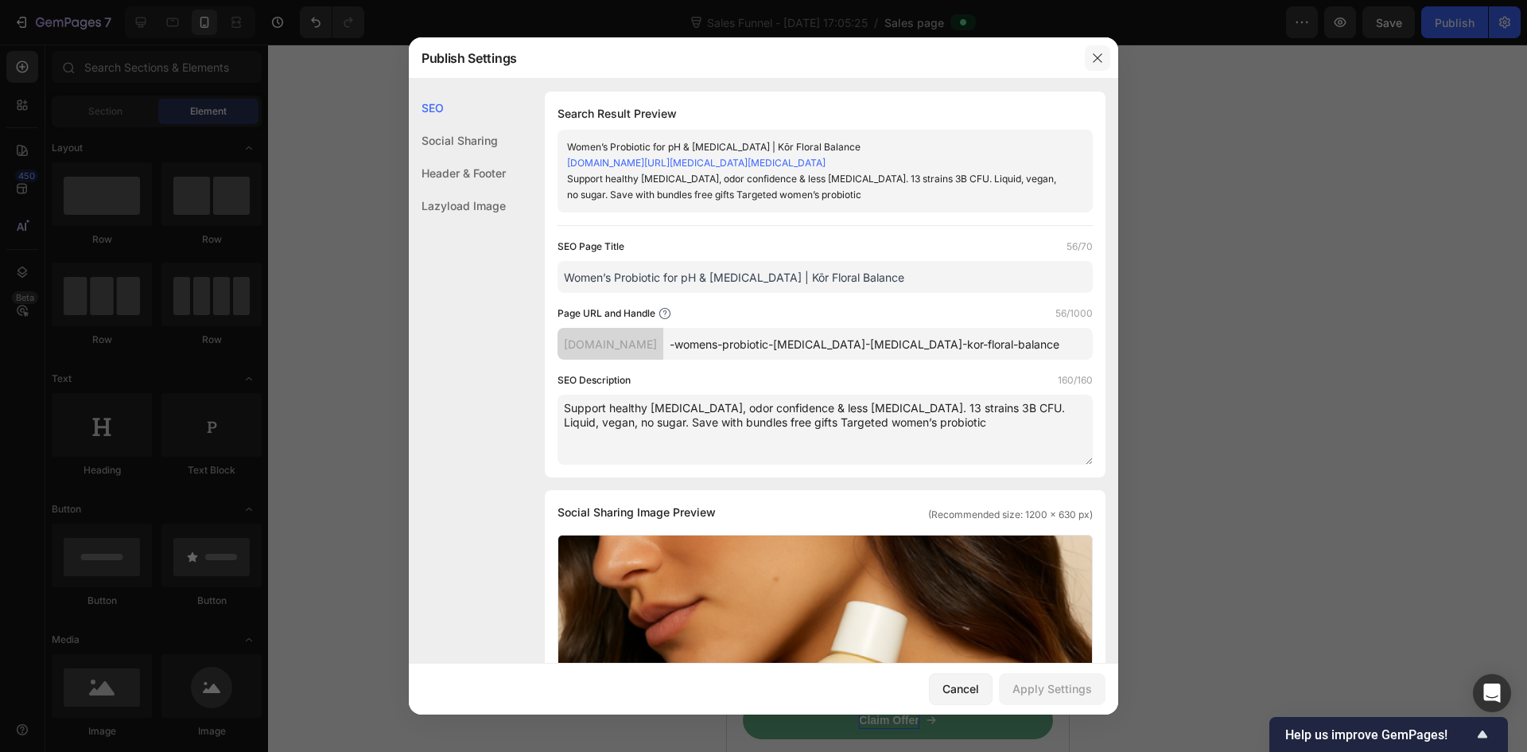
click at [1091, 53] on button "button" at bounding box center [1097, 57] width 25 height 25
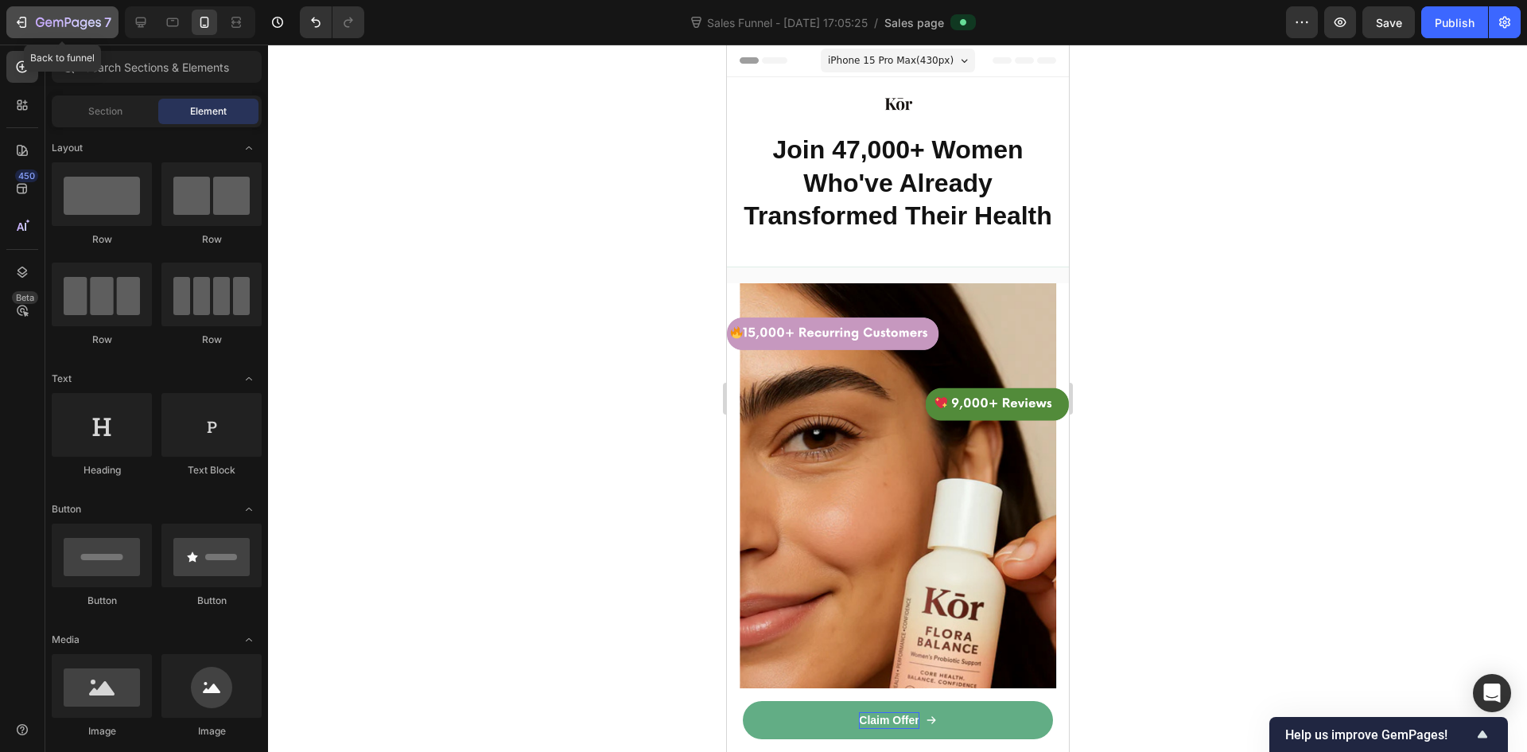
click at [20, 24] on icon "button" at bounding box center [22, 22] width 16 height 16
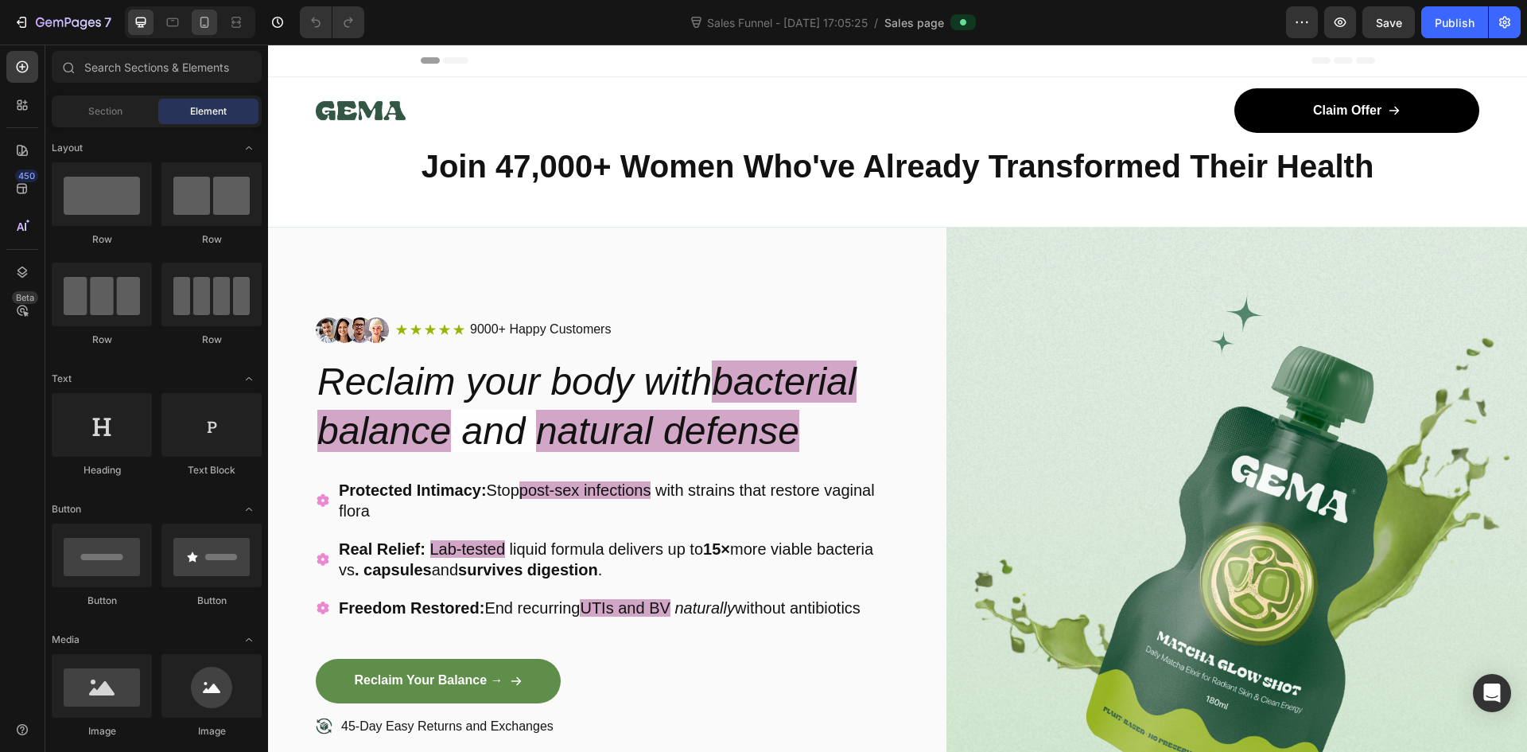
click at [206, 25] on icon at bounding box center [204, 22] width 16 height 16
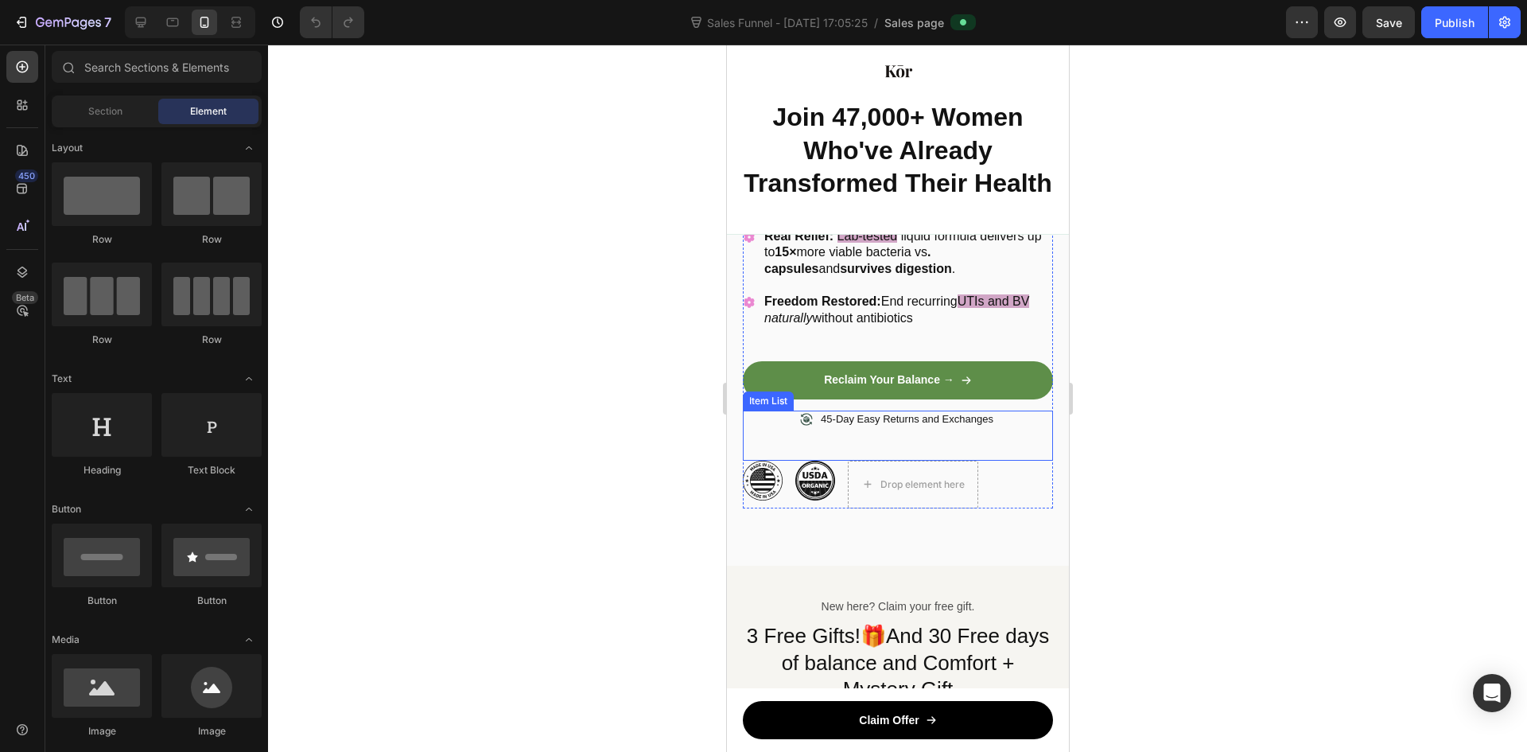
scroll to position [795, 0]
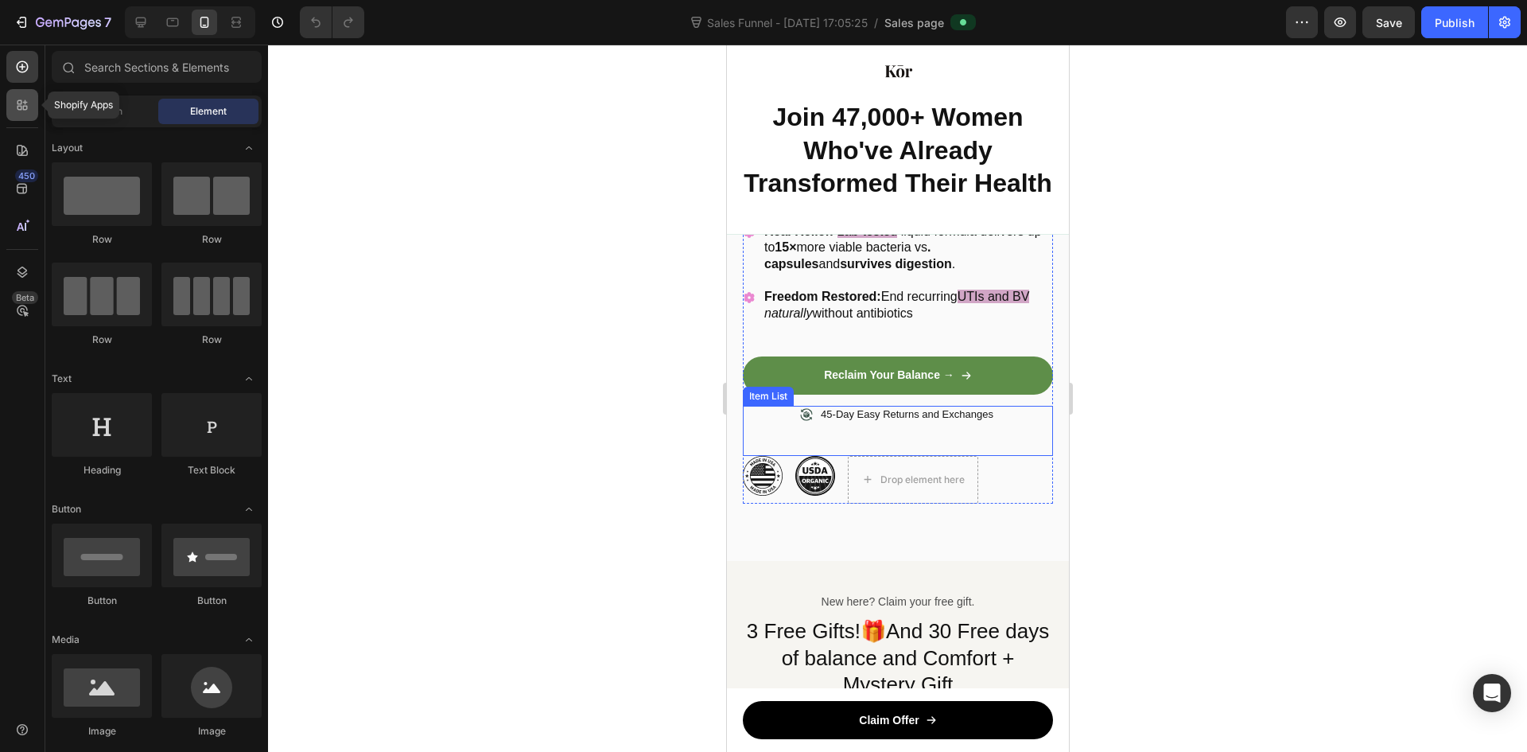
click at [17, 98] on icon at bounding box center [22, 105] width 16 height 16
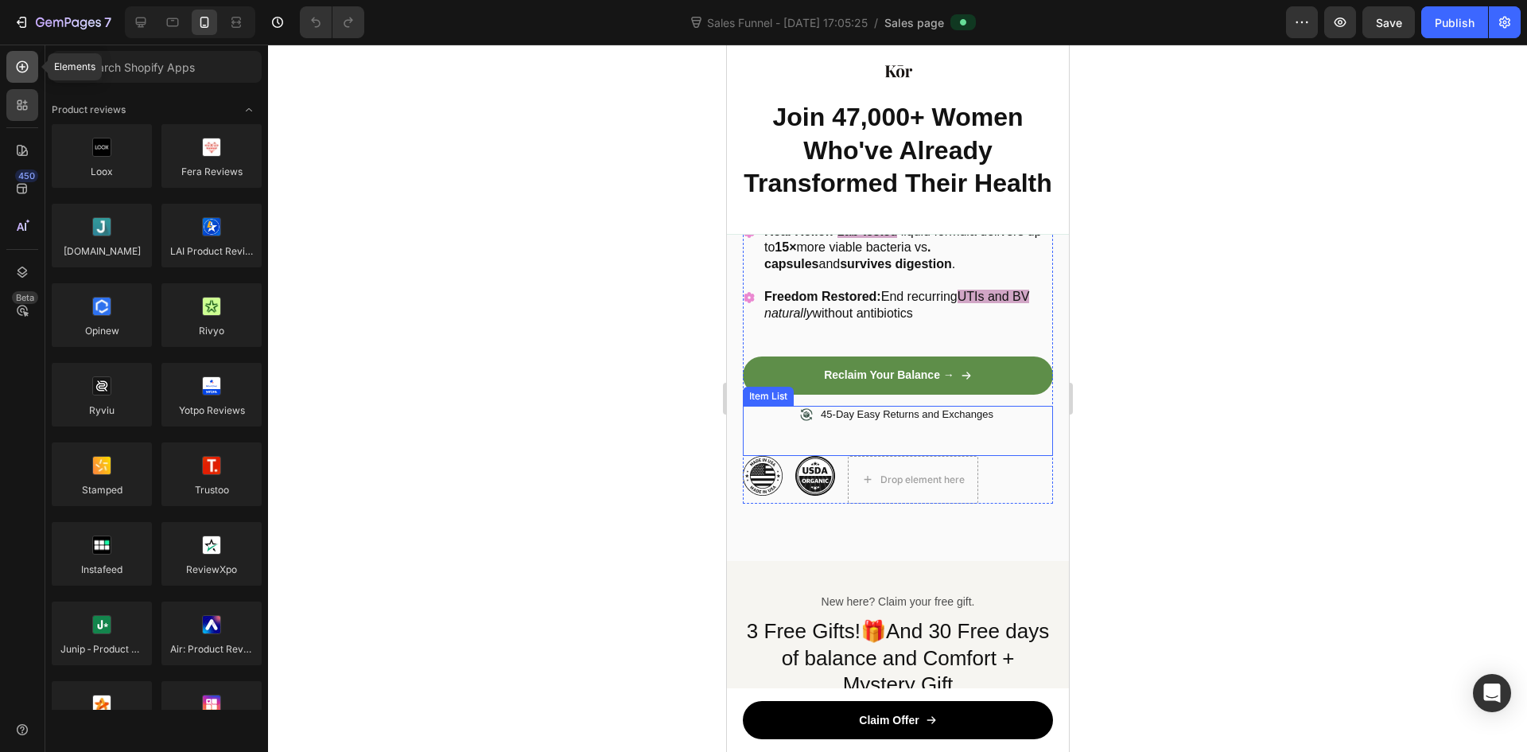
click at [21, 75] on div at bounding box center [22, 67] width 32 height 32
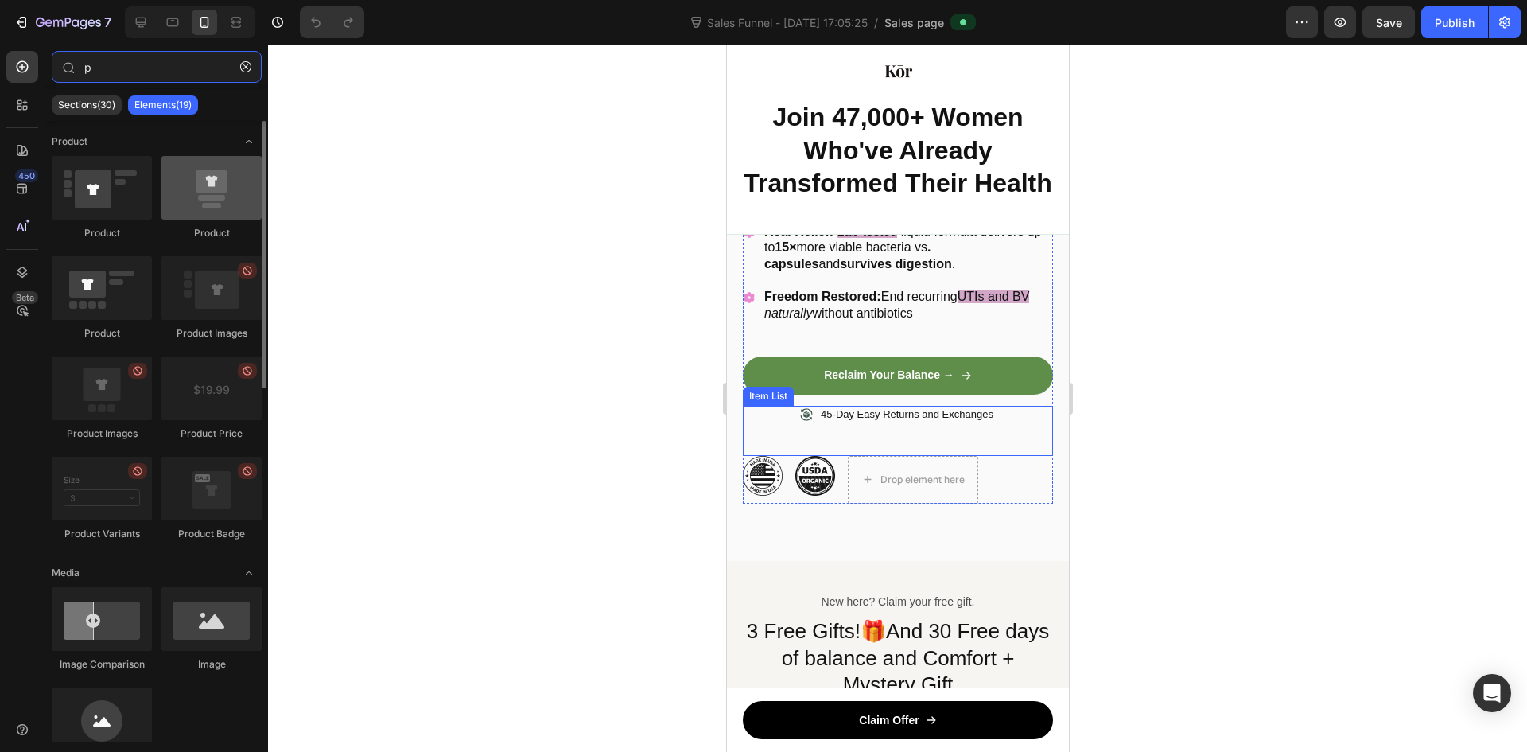
type input "p"
click at [216, 206] on div at bounding box center [211, 188] width 100 height 64
click at [218, 206] on div at bounding box center [211, 188] width 100 height 64
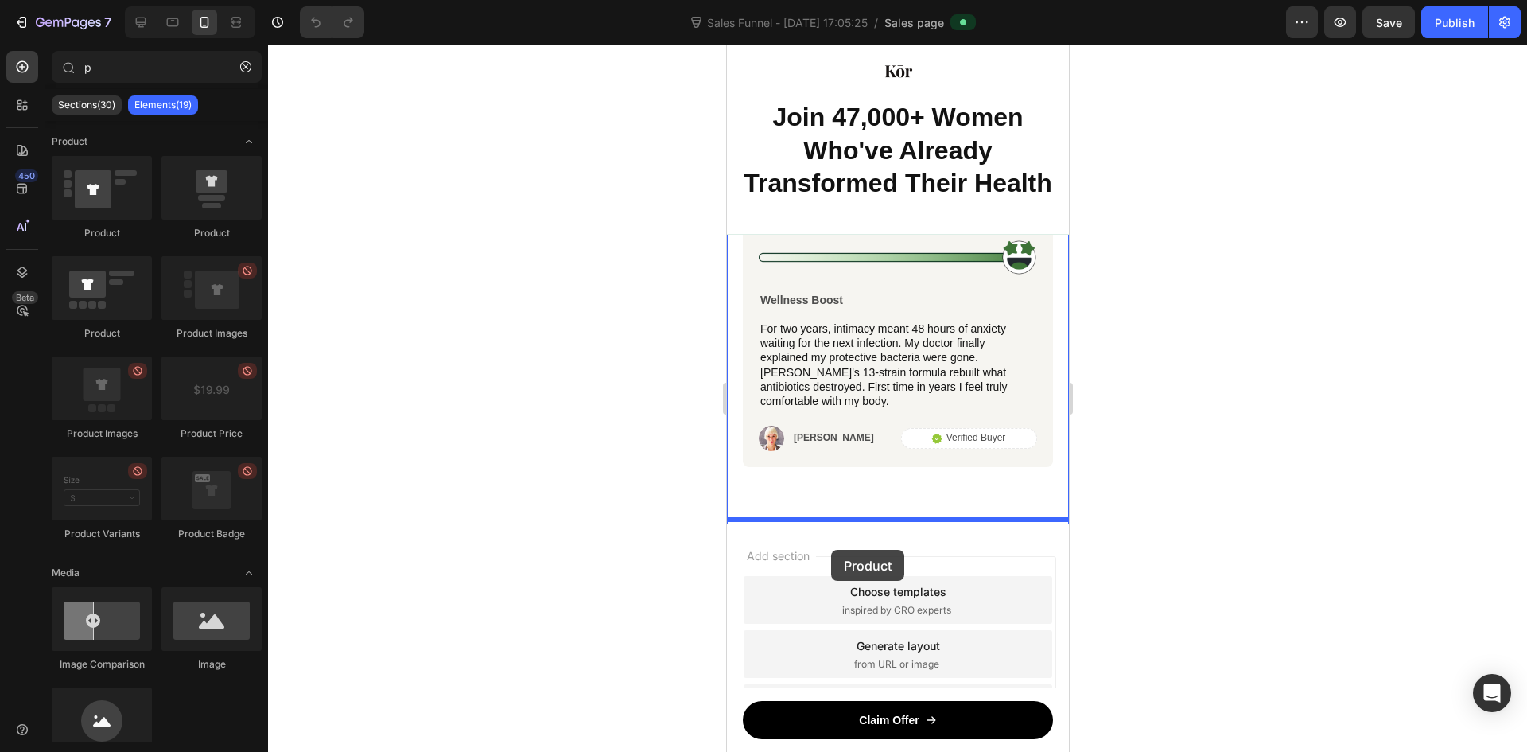
scroll to position [8585, 0]
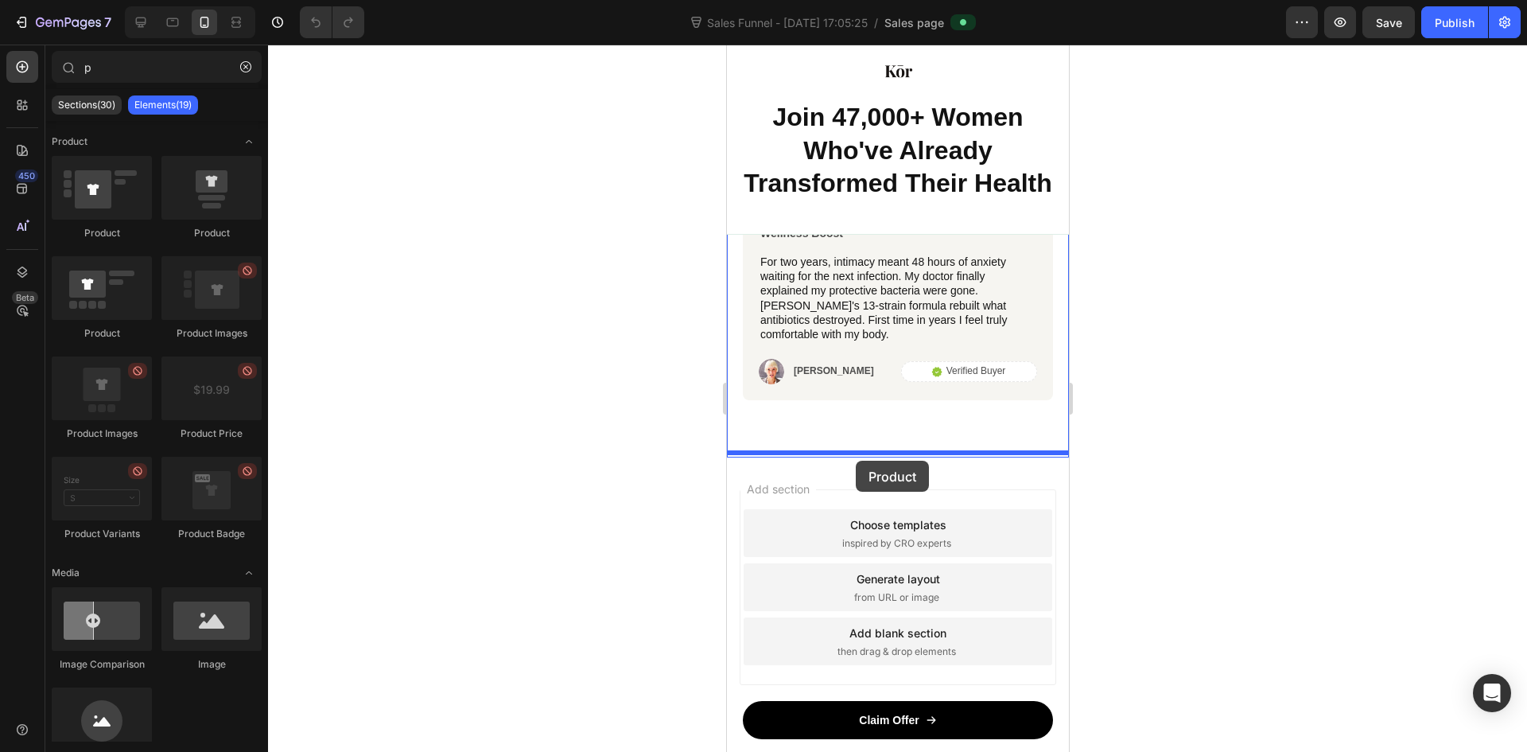
drag, startPoint x: 944, startPoint y: 251, endPoint x: 855, endPoint y: 461, distance: 228.1
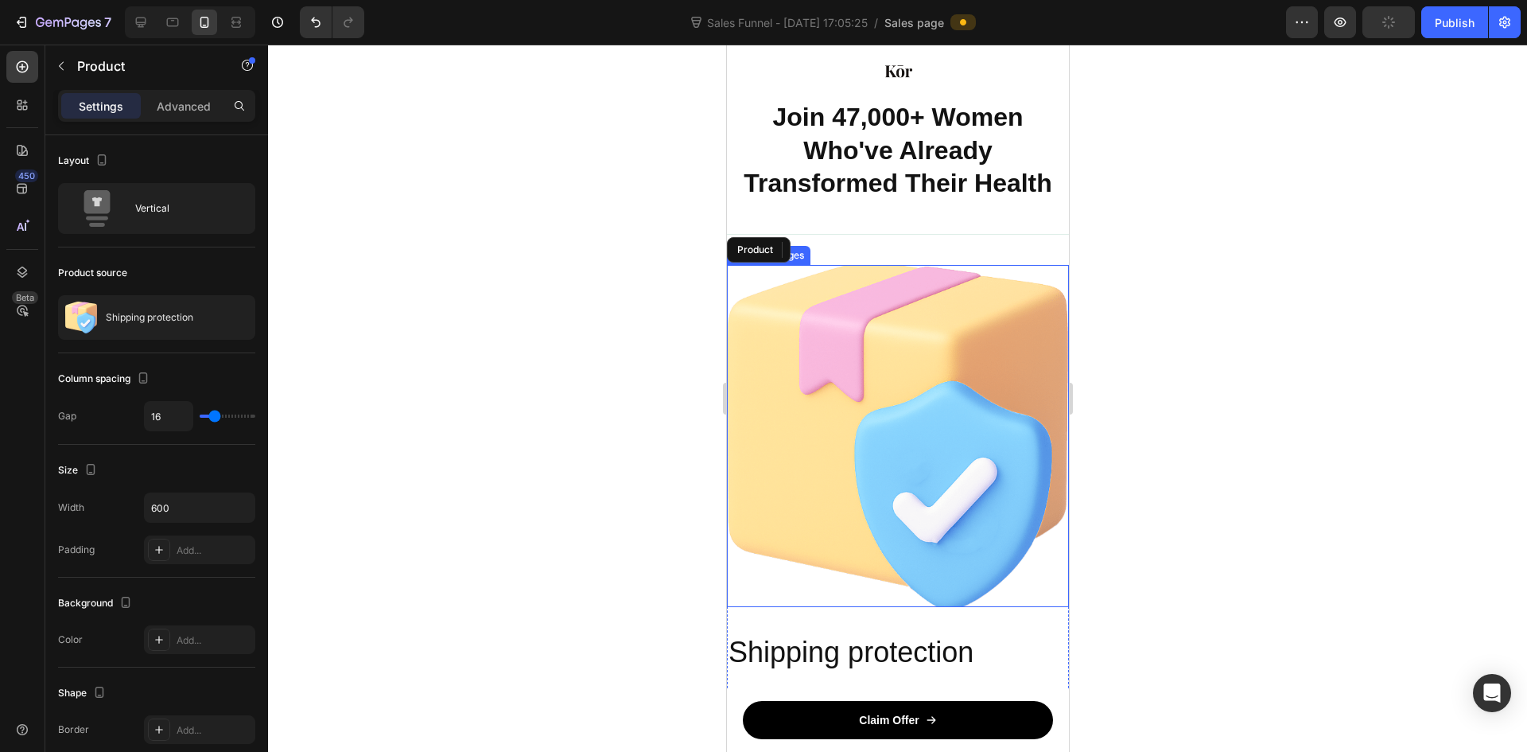
scroll to position [8823, 0]
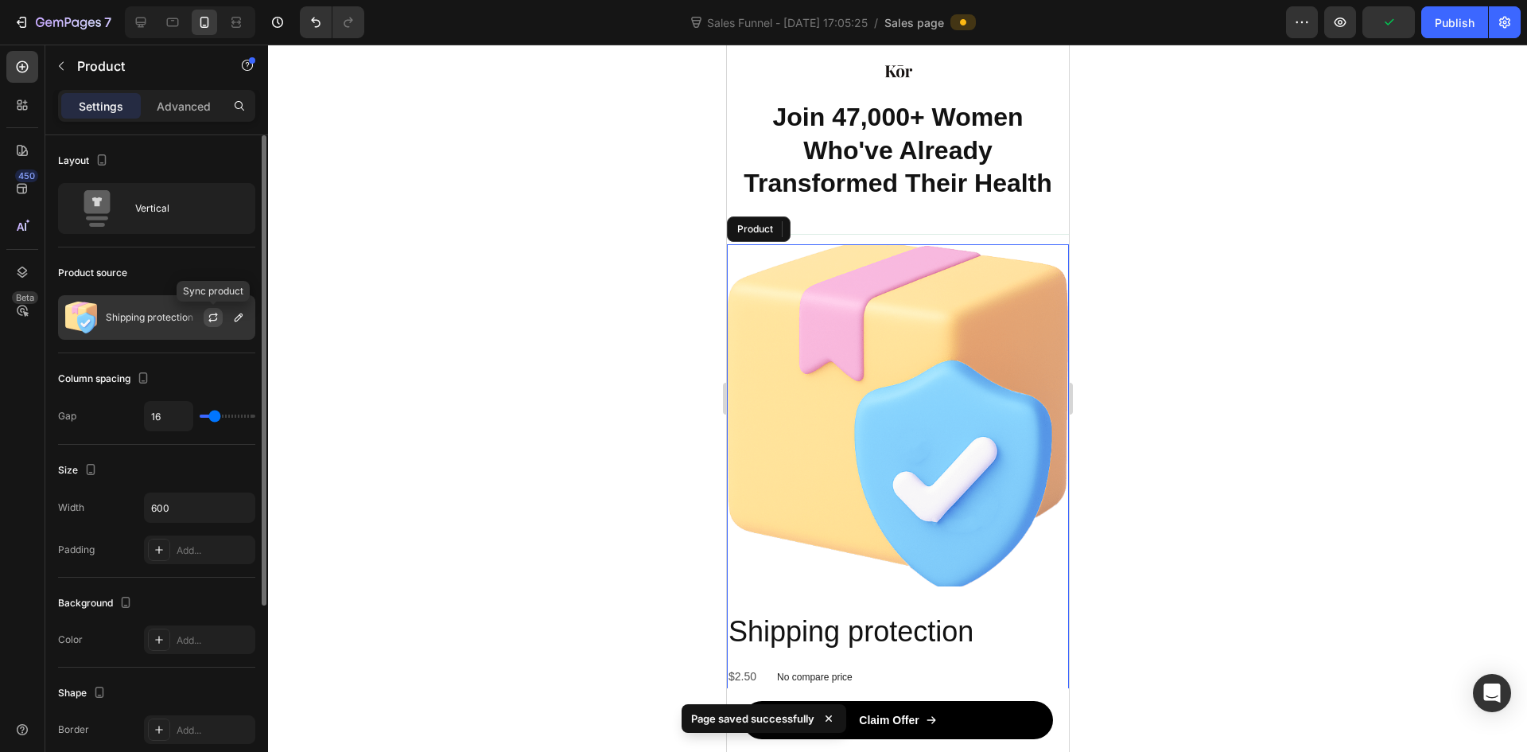
click at [216, 315] on icon "button" at bounding box center [213, 315] width 9 height 5
click at [238, 317] on icon "button" at bounding box center [239, 317] width 8 height 8
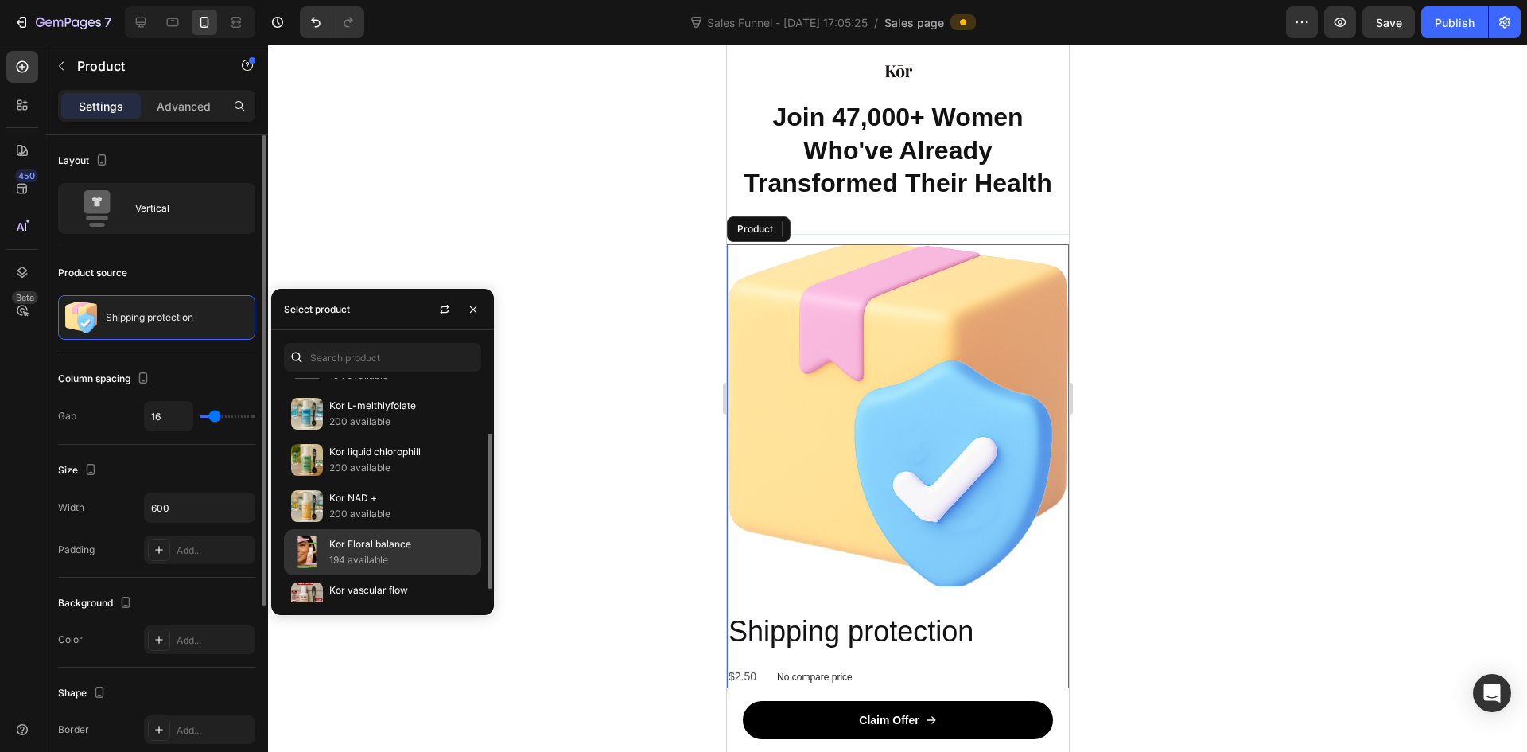
scroll to position [99, 0]
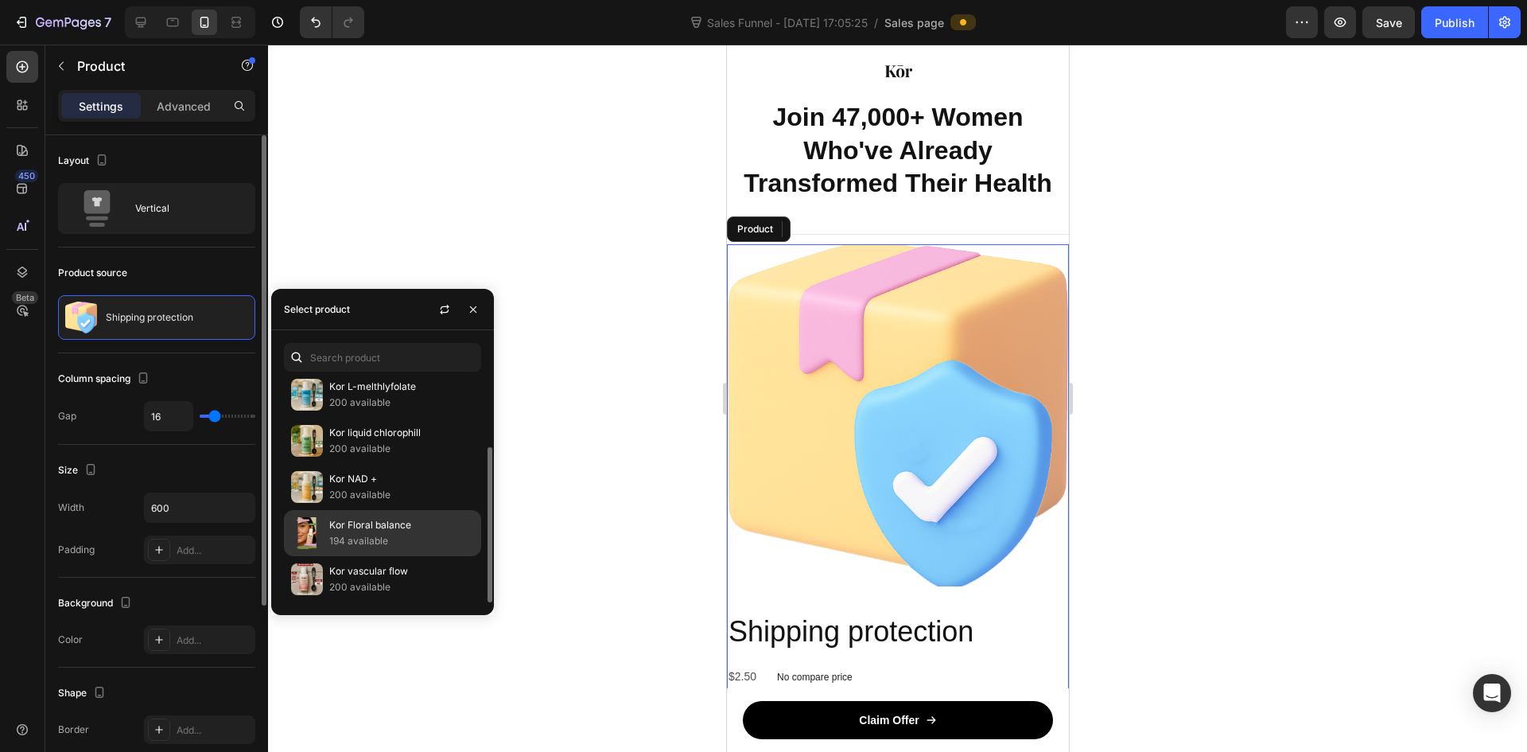
click at [361, 526] on p "Kor Floral balance" at bounding box center [401, 525] width 145 height 16
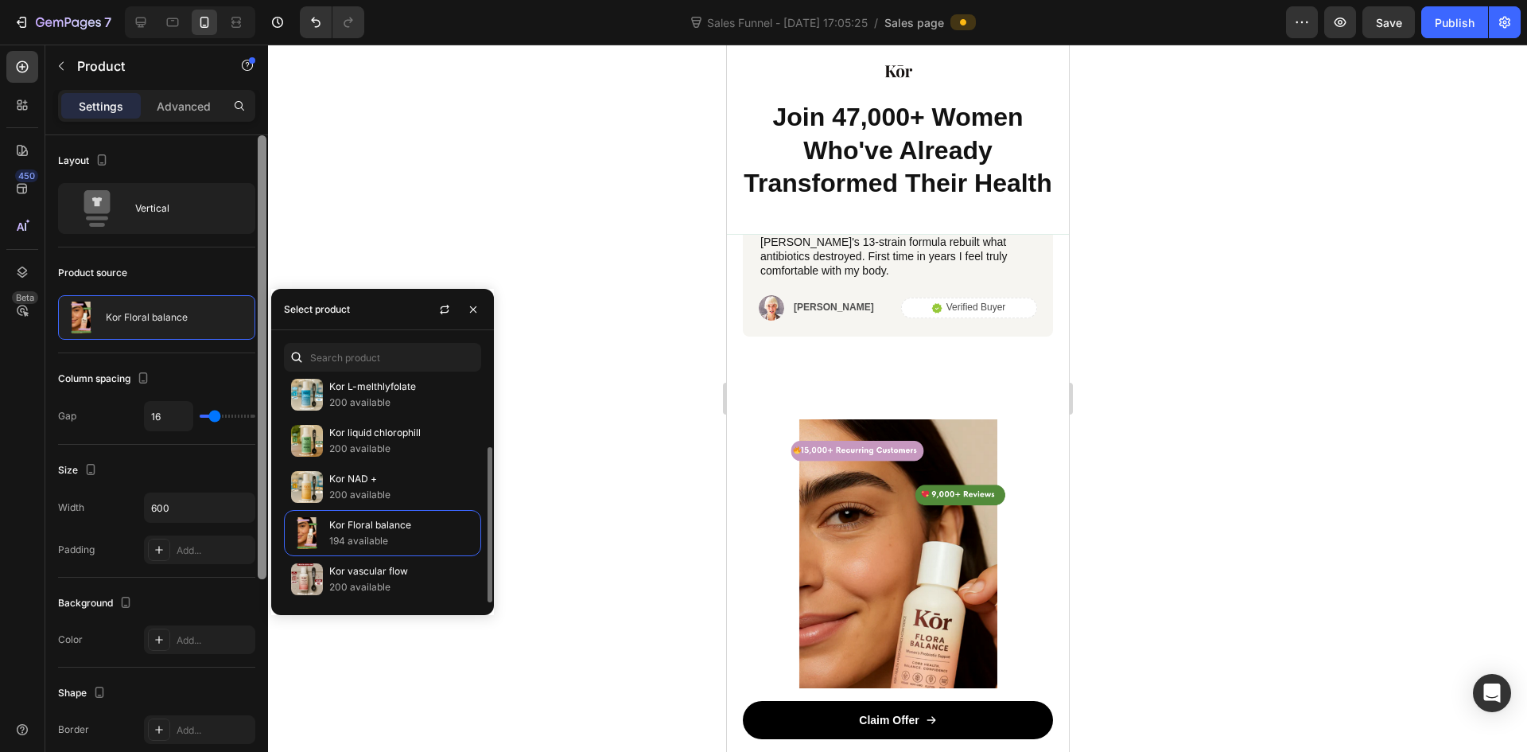
scroll to position [8823, 0]
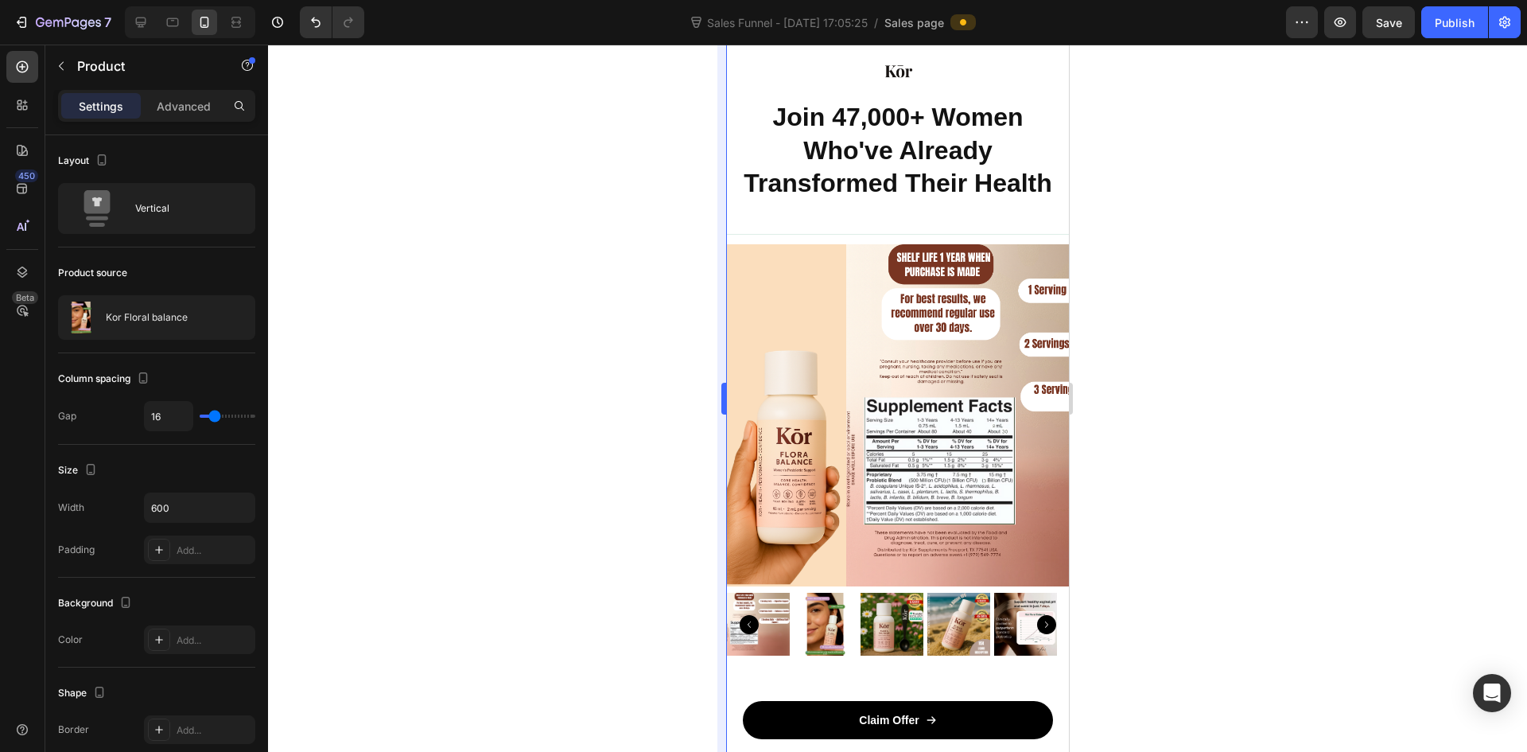
drag, startPoint x: 410, startPoint y: 214, endPoint x: 721, endPoint y: 321, distance: 328.3
click at [411, 214] on div at bounding box center [897, 398] width 1259 height 707
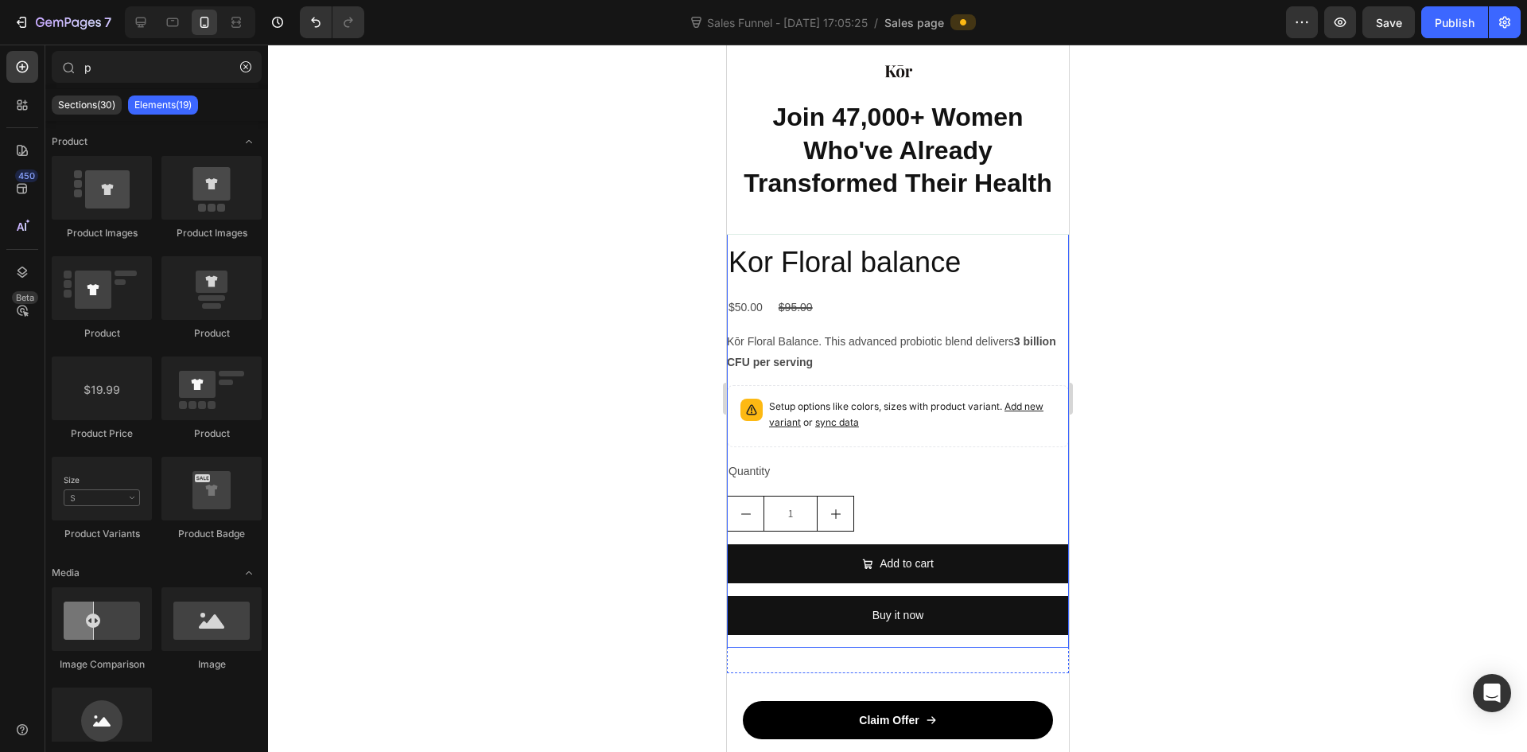
scroll to position [9142, 0]
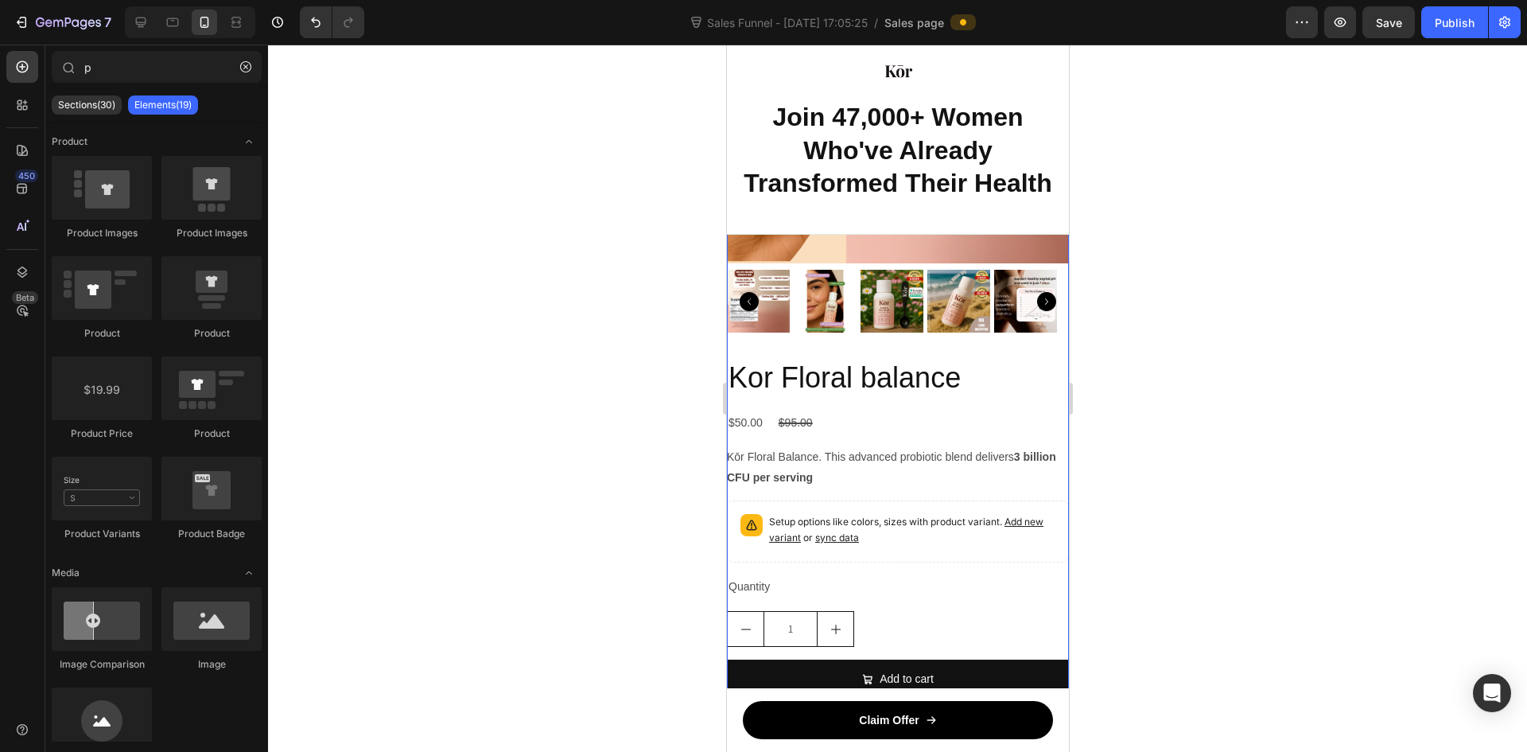
click at [843, 433] on div "Kor Floral balance Product Title $50.00 Product Price Product Price $95.00 Prod…" at bounding box center [897, 560] width 342 height 405
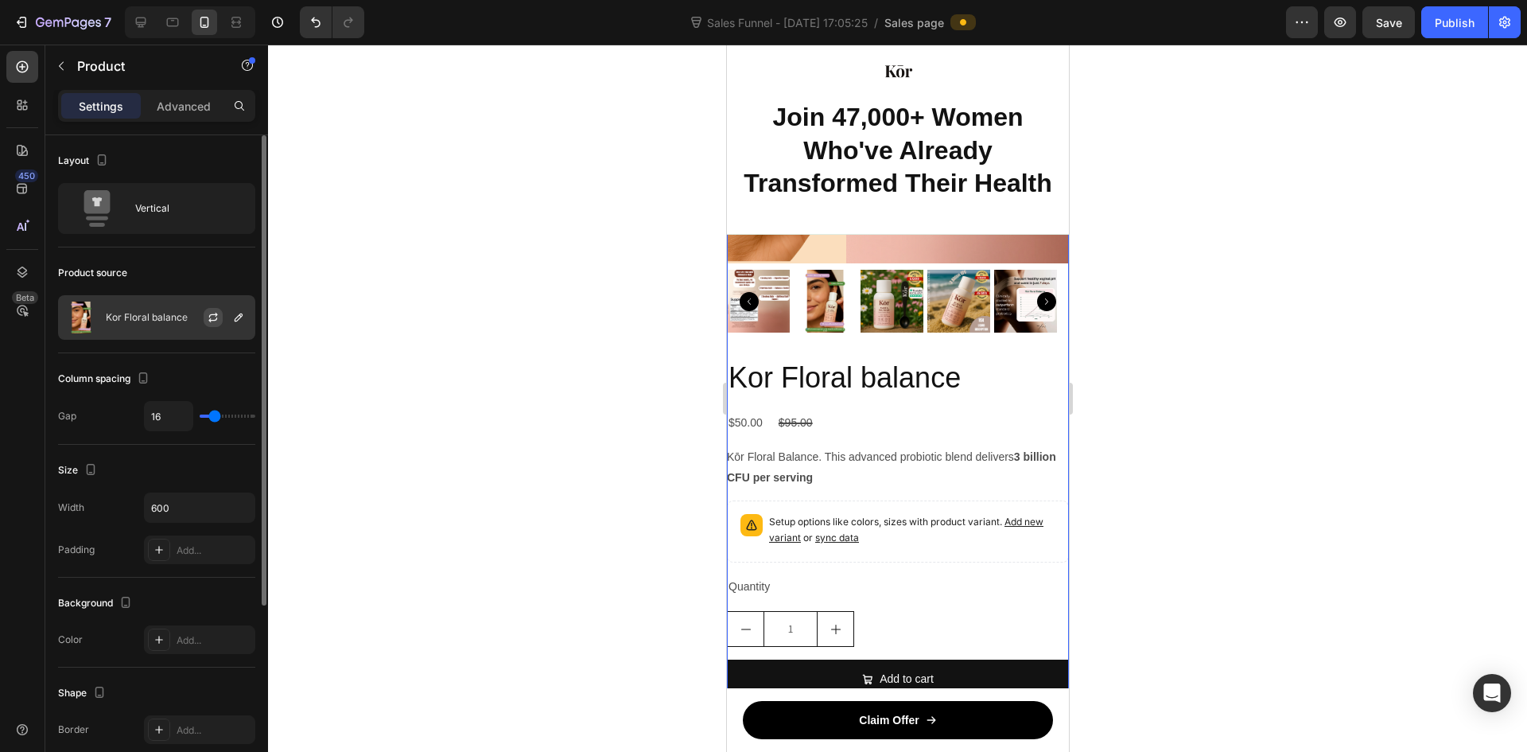
click at [209, 312] on icon "button" at bounding box center [213, 317] width 13 height 13
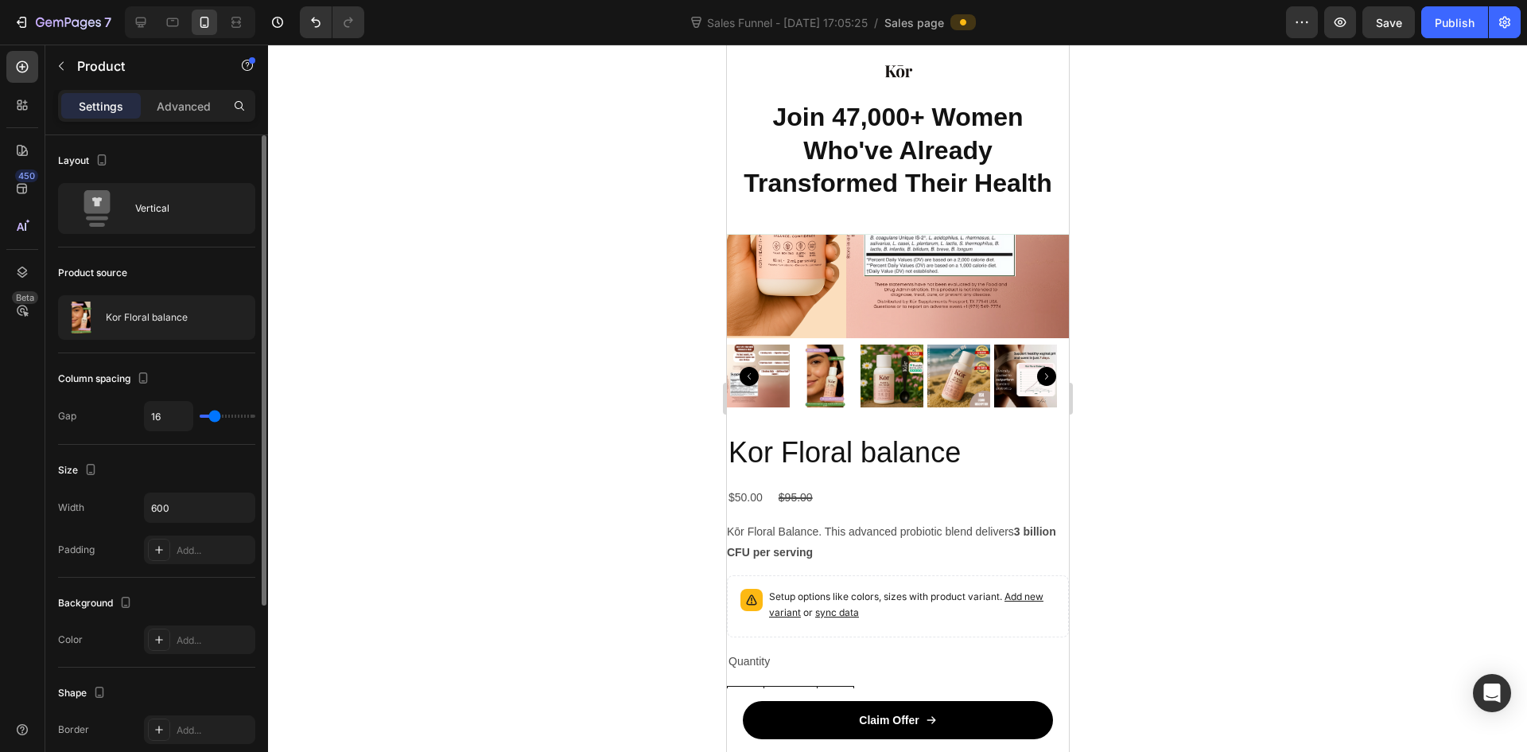
scroll to position [8749, 0]
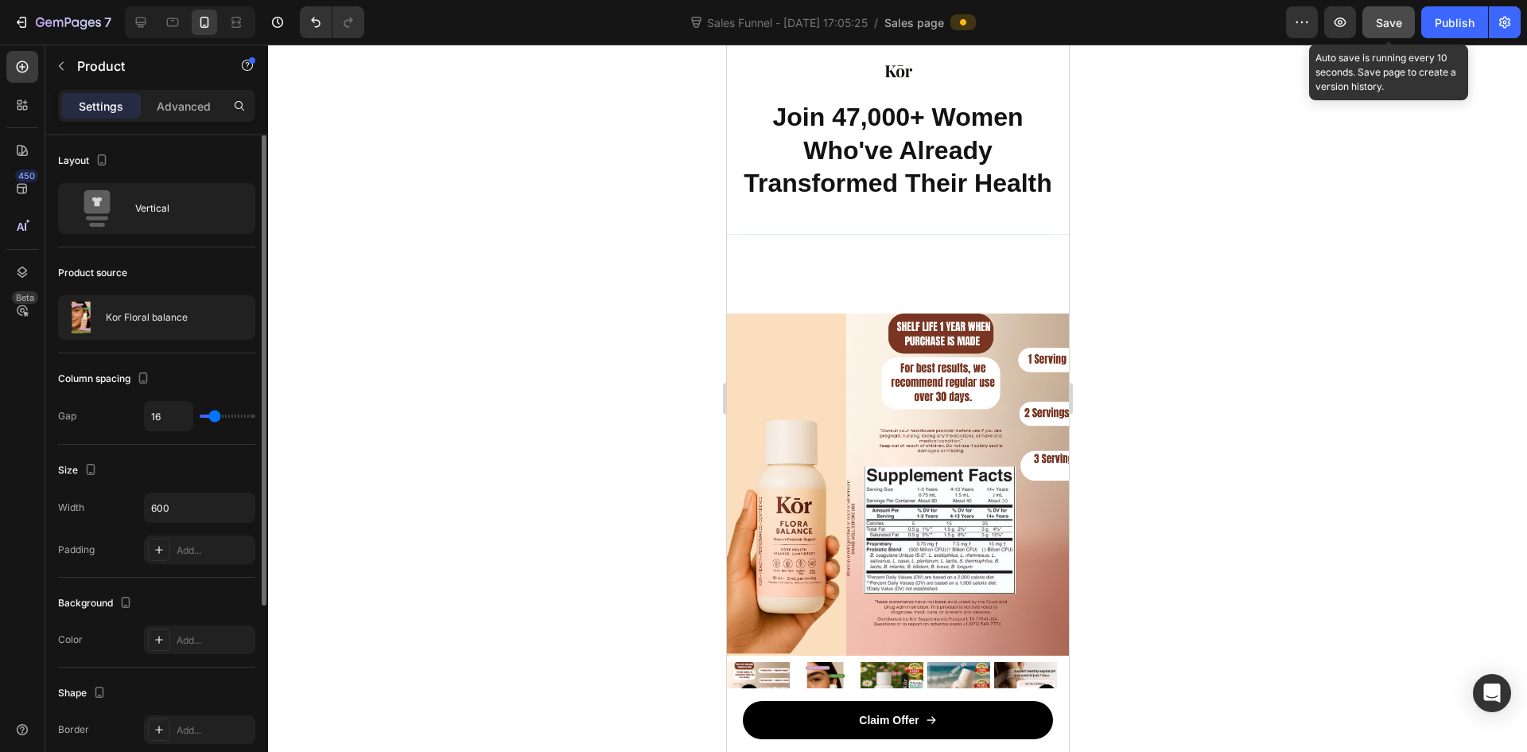
click at [1394, 27] on span "Save" at bounding box center [1389, 23] width 26 height 14
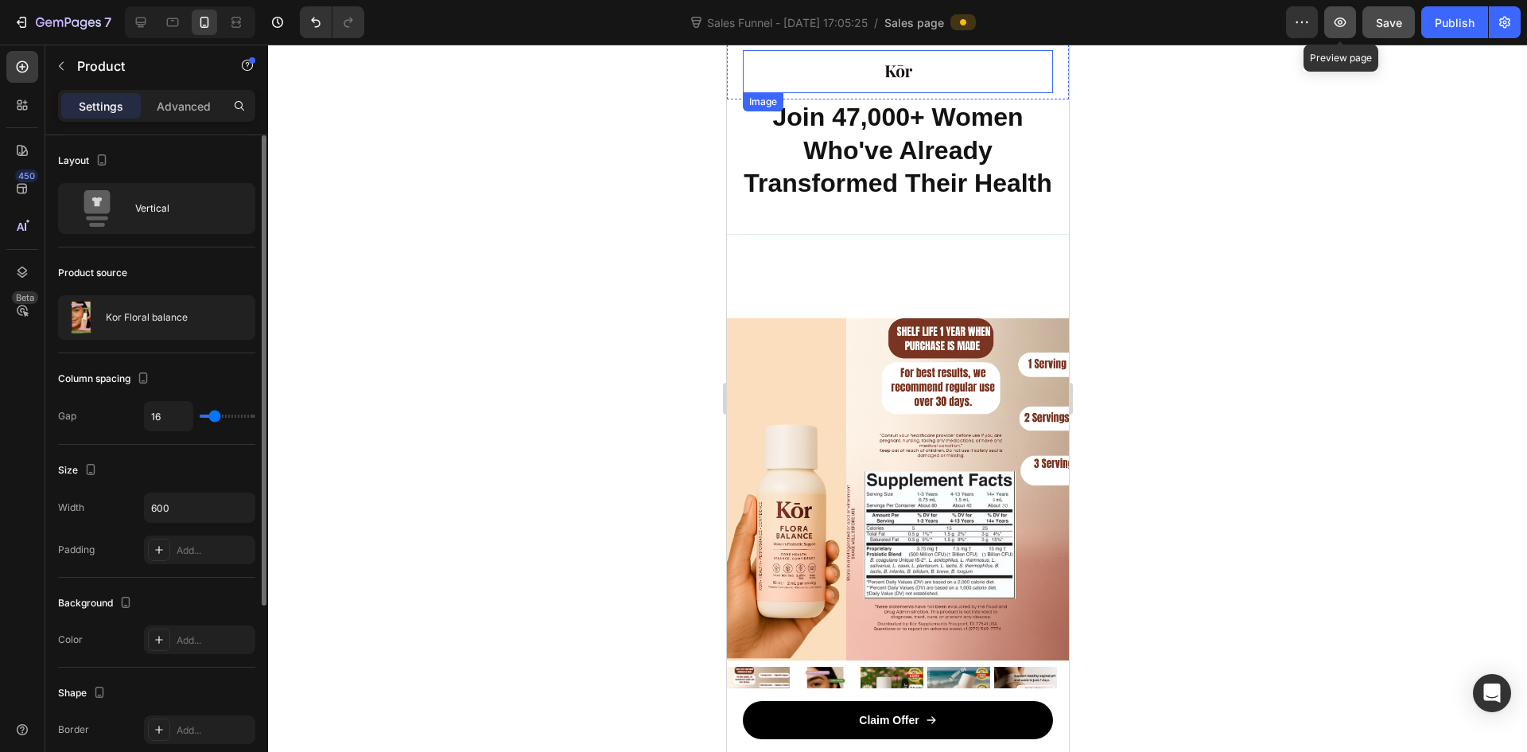
click at [1339, 20] on icon "button" at bounding box center [1340, 22] width 16 height 16
click at [19, 24] on icon "button" at bounding box center [22, 22] width 16 height 16
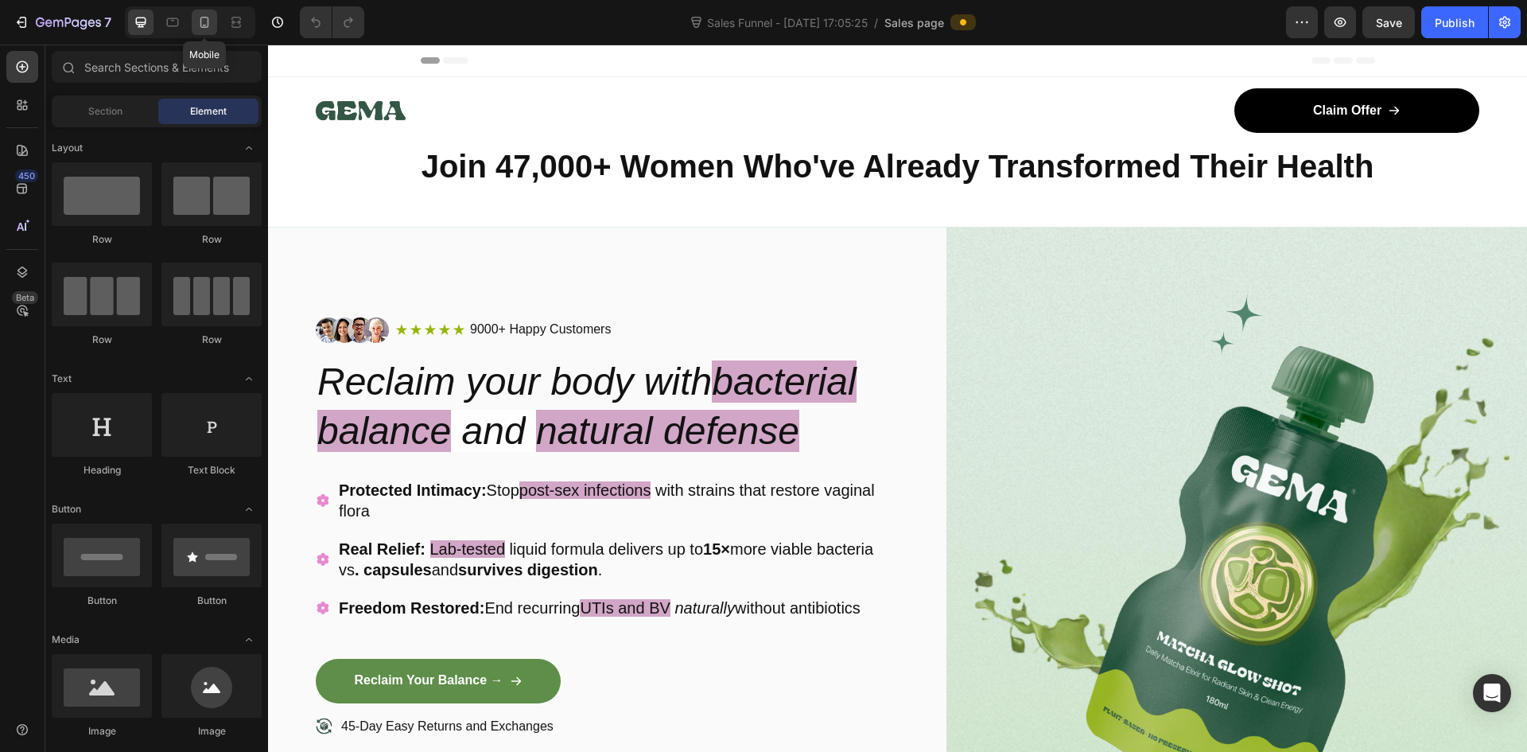
click at [205, 24] on icon at bounding box center [204, 22] width 16 height 16
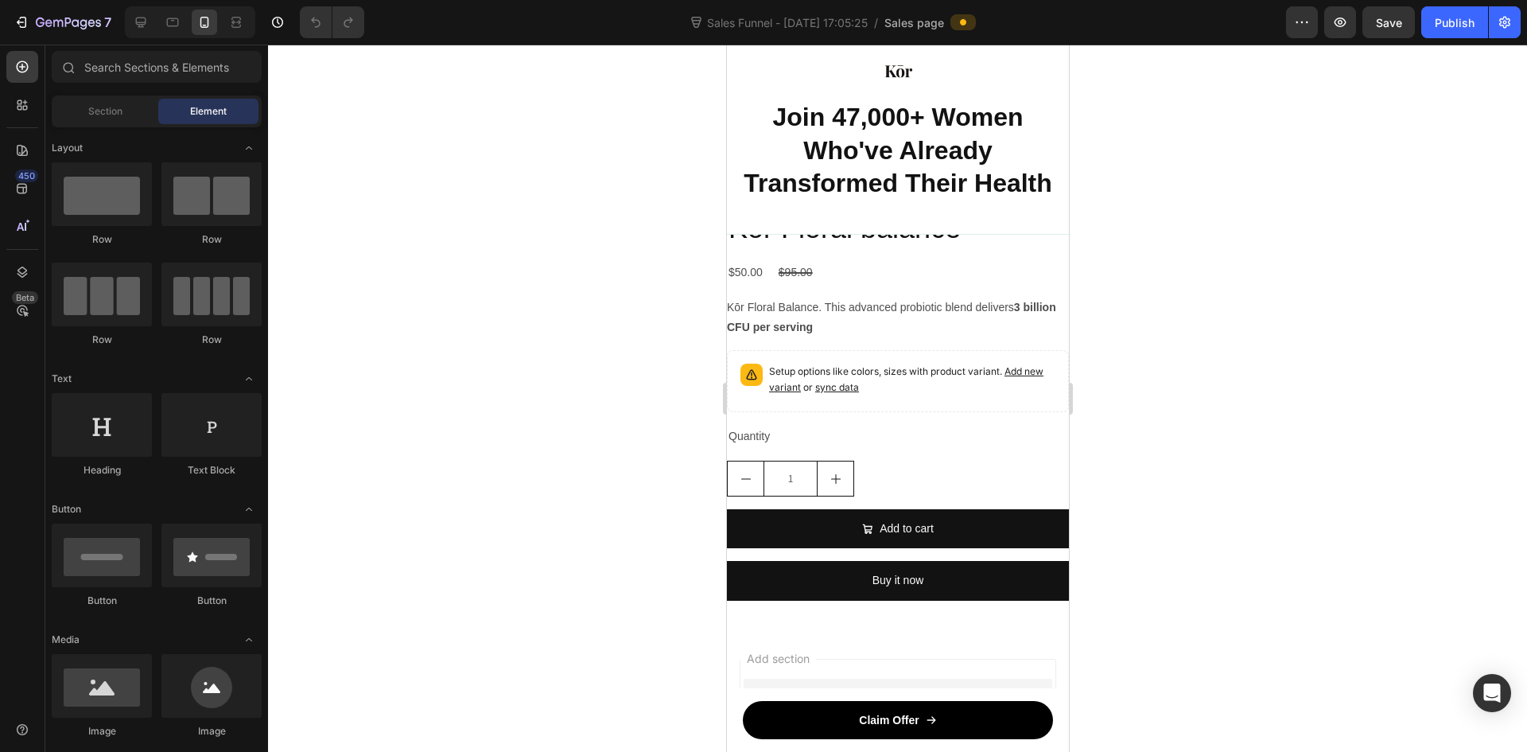
scroll to position [8964, 0]
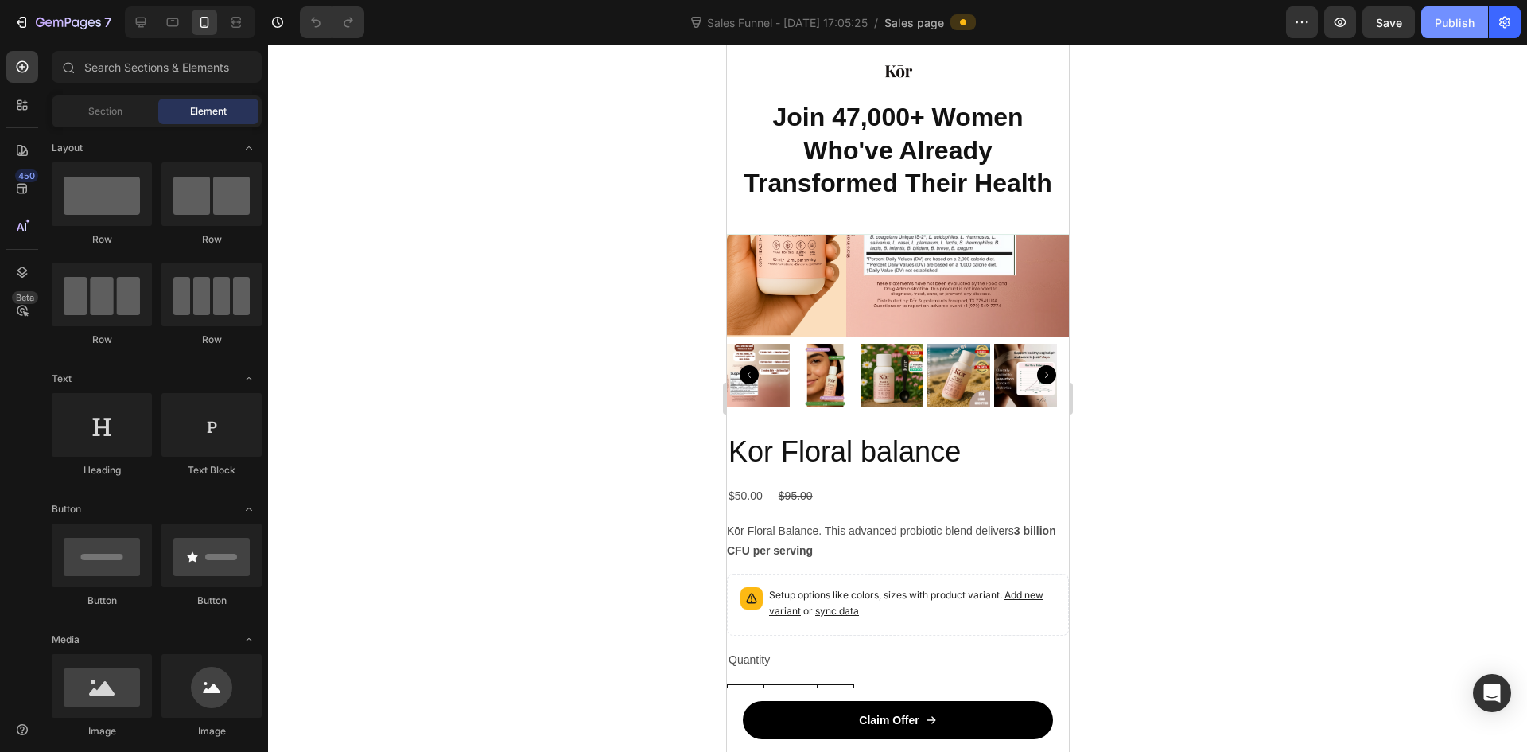
click at [1459, 22] on div "Publish" at bounding box center [1455, 22] width 40 height 17
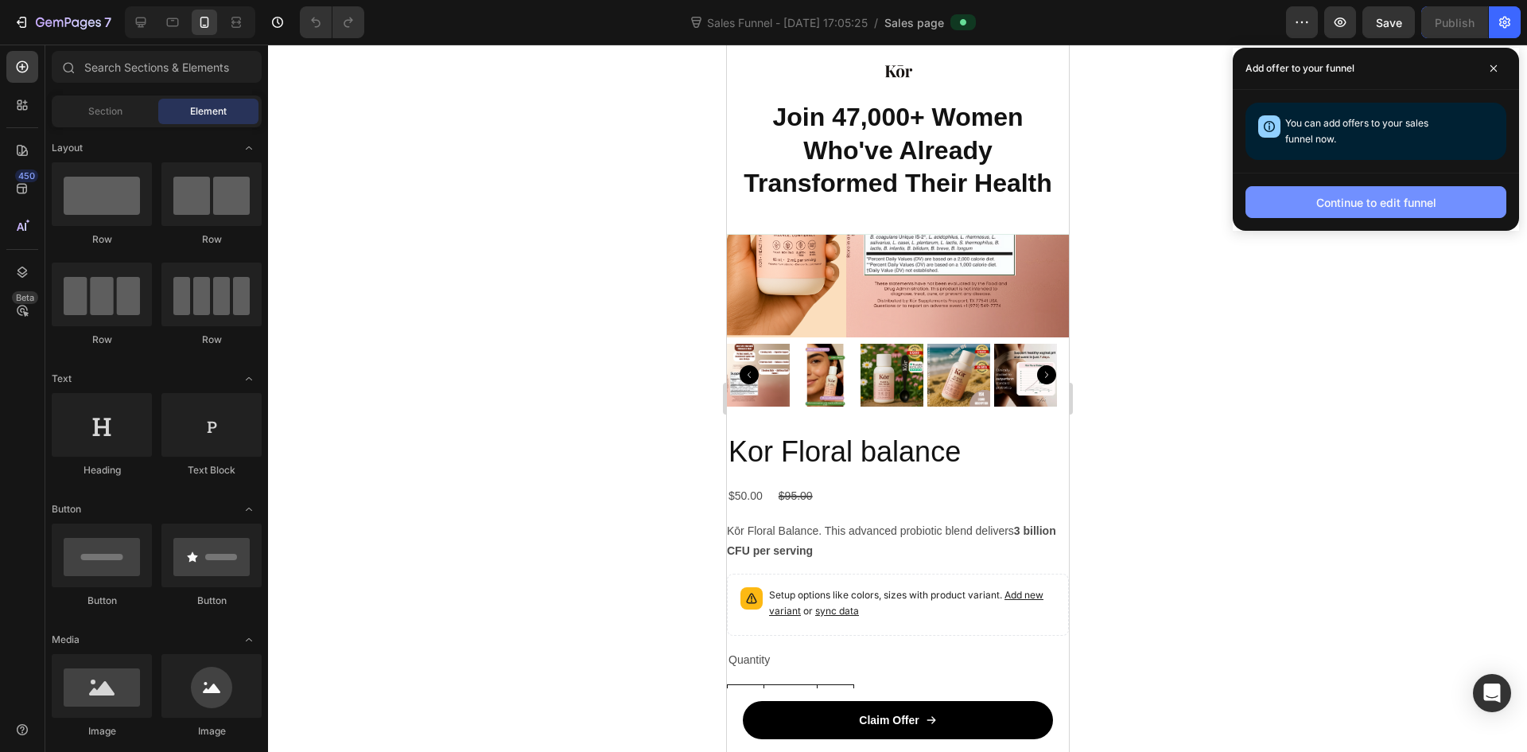
click at [1327, 197] on div "Continue to edit funnel" at bounding box center [1376, 202] width 120 height 17
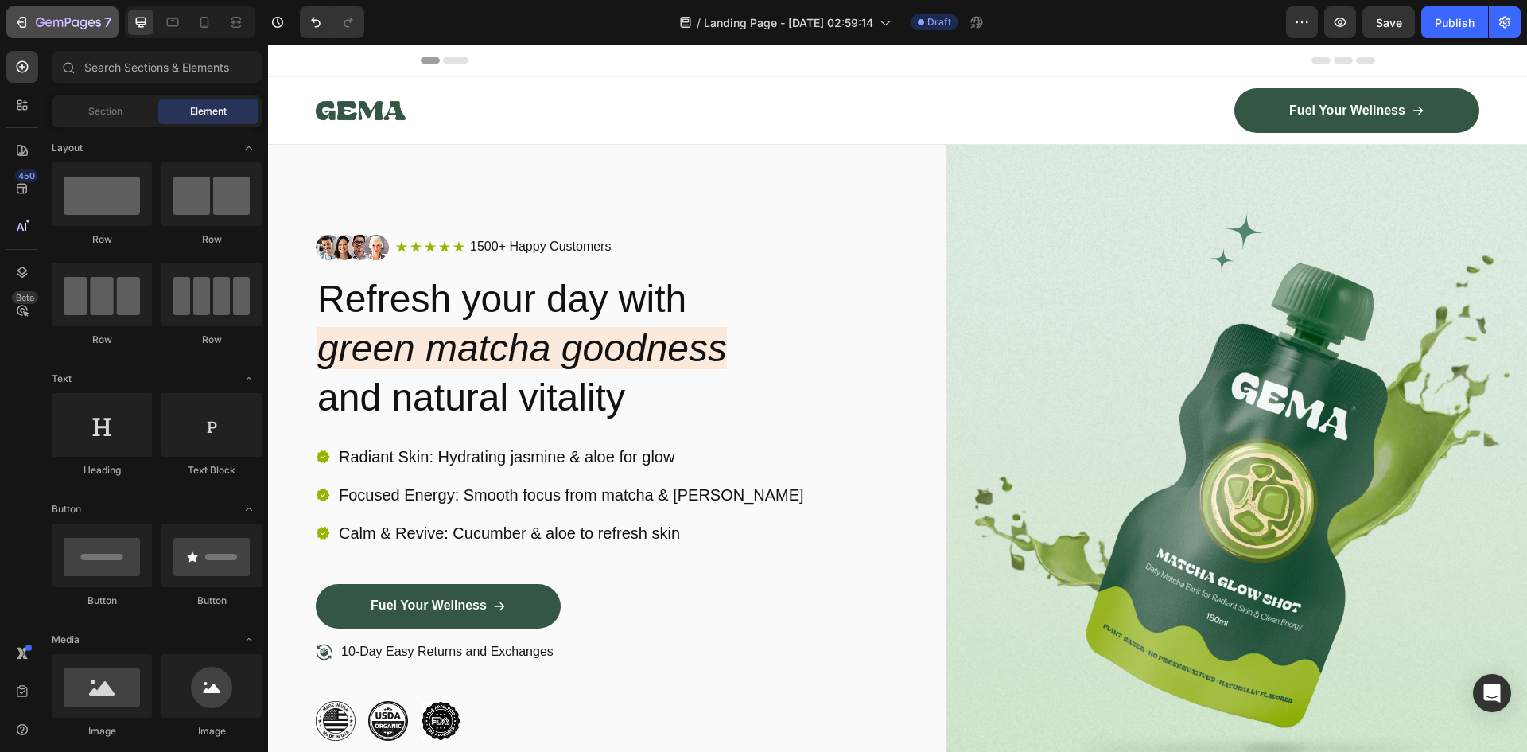
click at [23, 14] on div "7" at bounding box center [63, 22] width 98 height 19
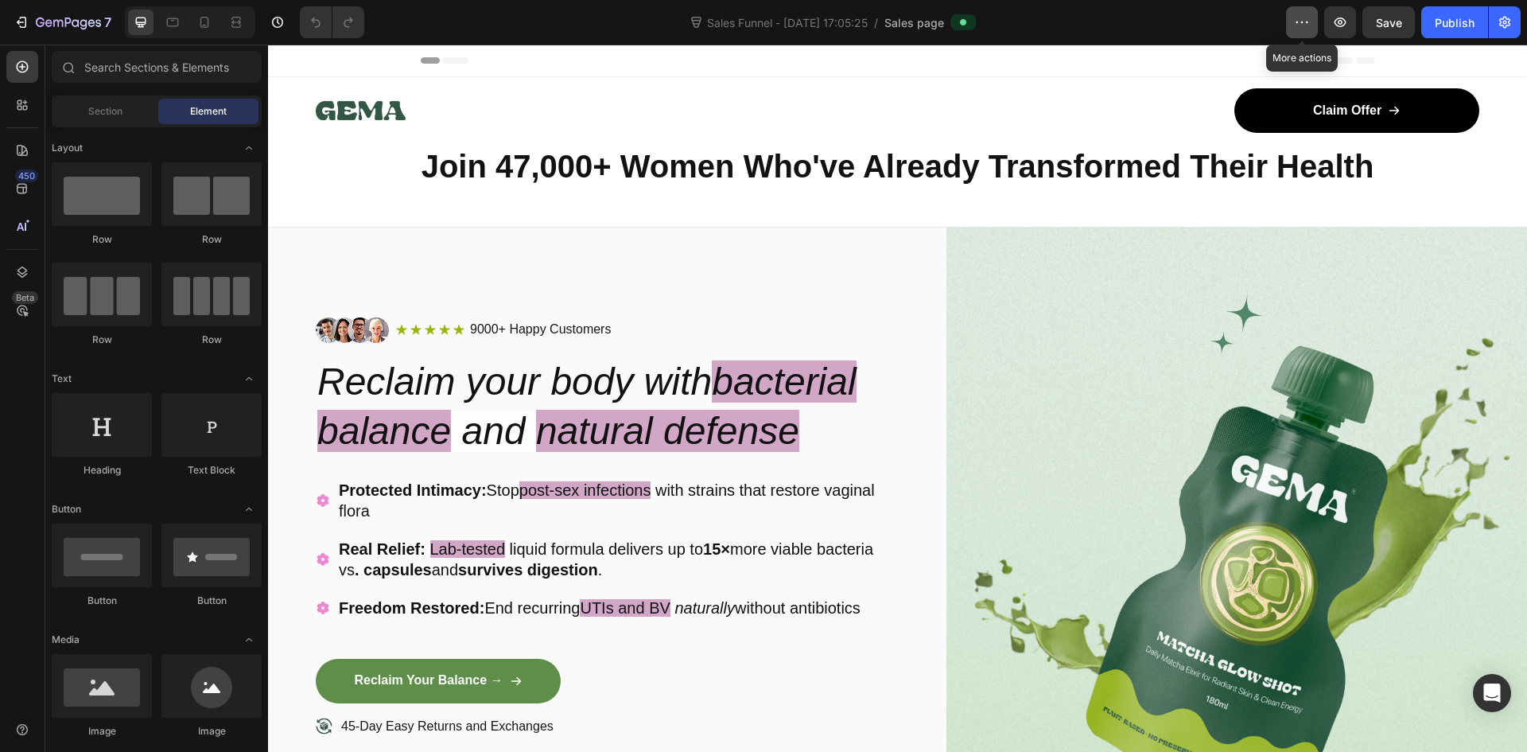
click at [1314, 25] on button "button" at bounding box center [1302, 22] width 32 height 32
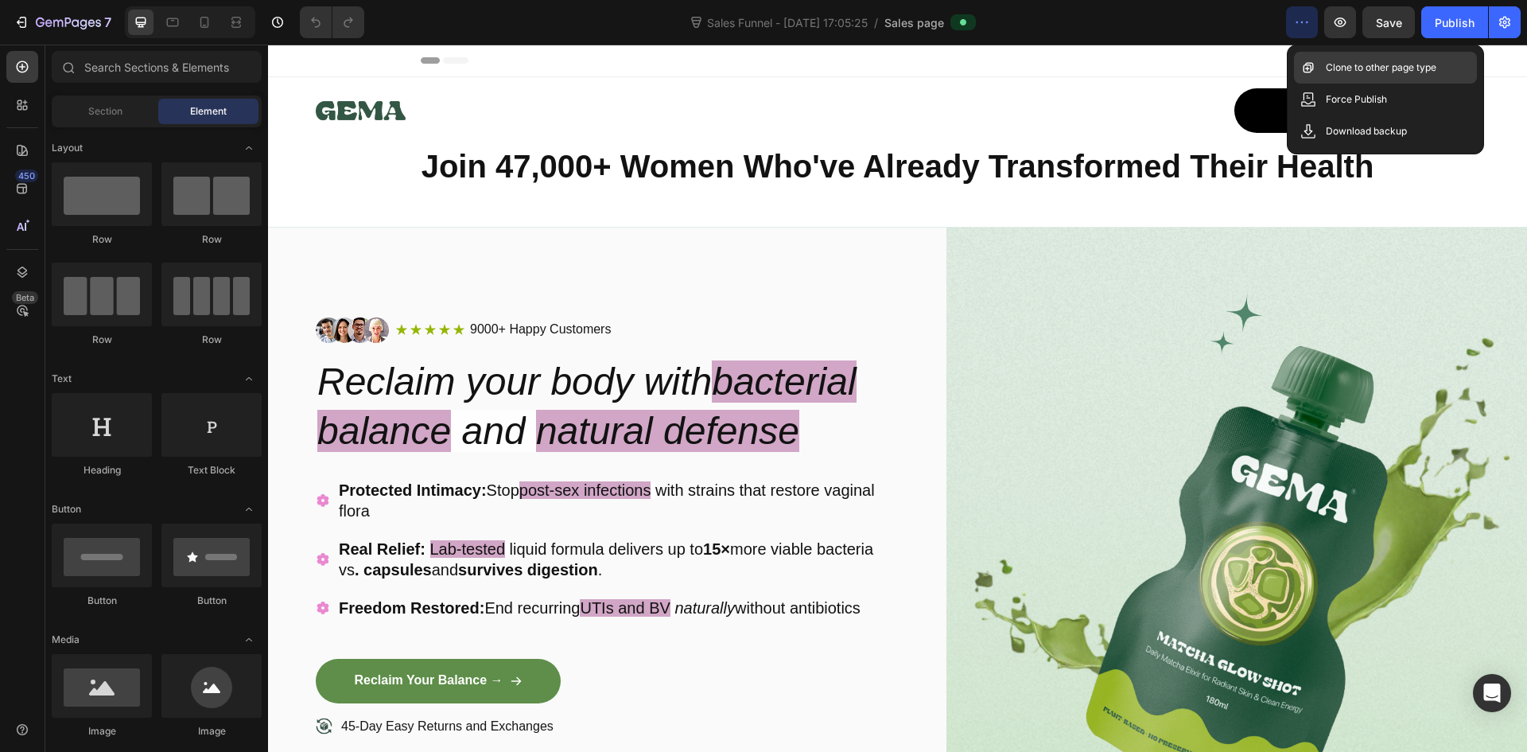
click at [1339, 76] on div "Clone to other page type" at bounding box center [1385, 68] width 183 height 32
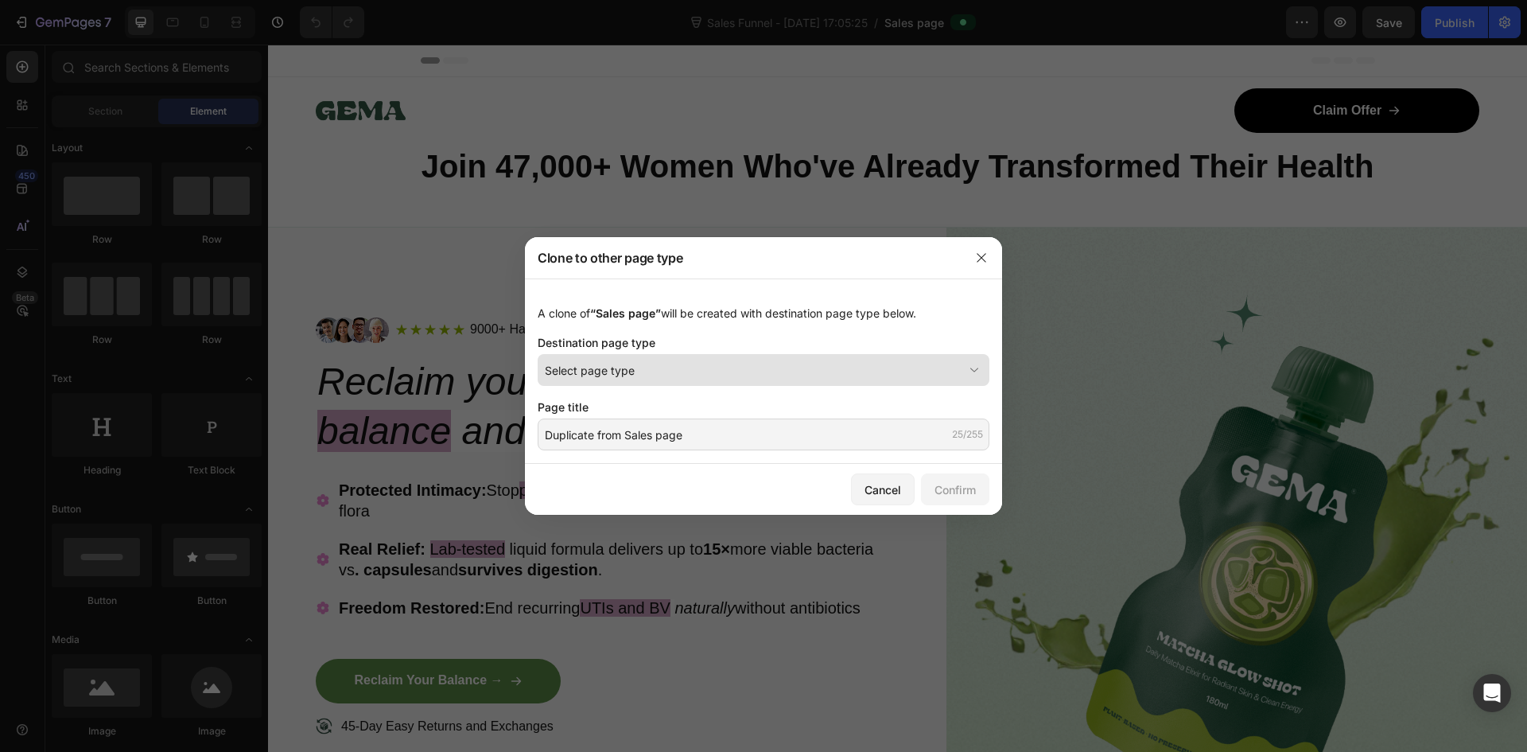
click at [776, 368] on div "Select page type" at bounding box center [754, 370] width 418 height 17
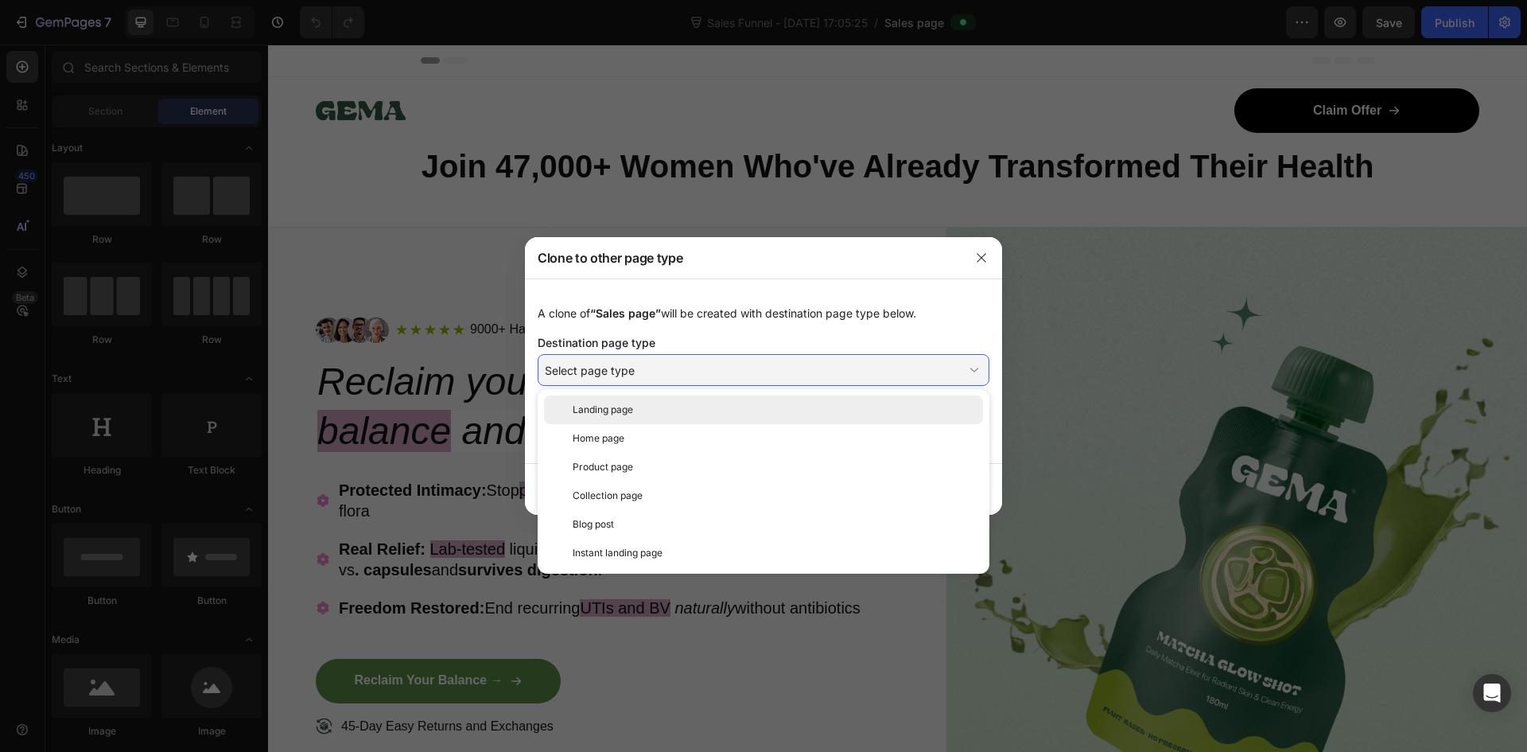
click at [683, 416] on div "Landing page" at bounding box center [775, 409] width 404 height 14
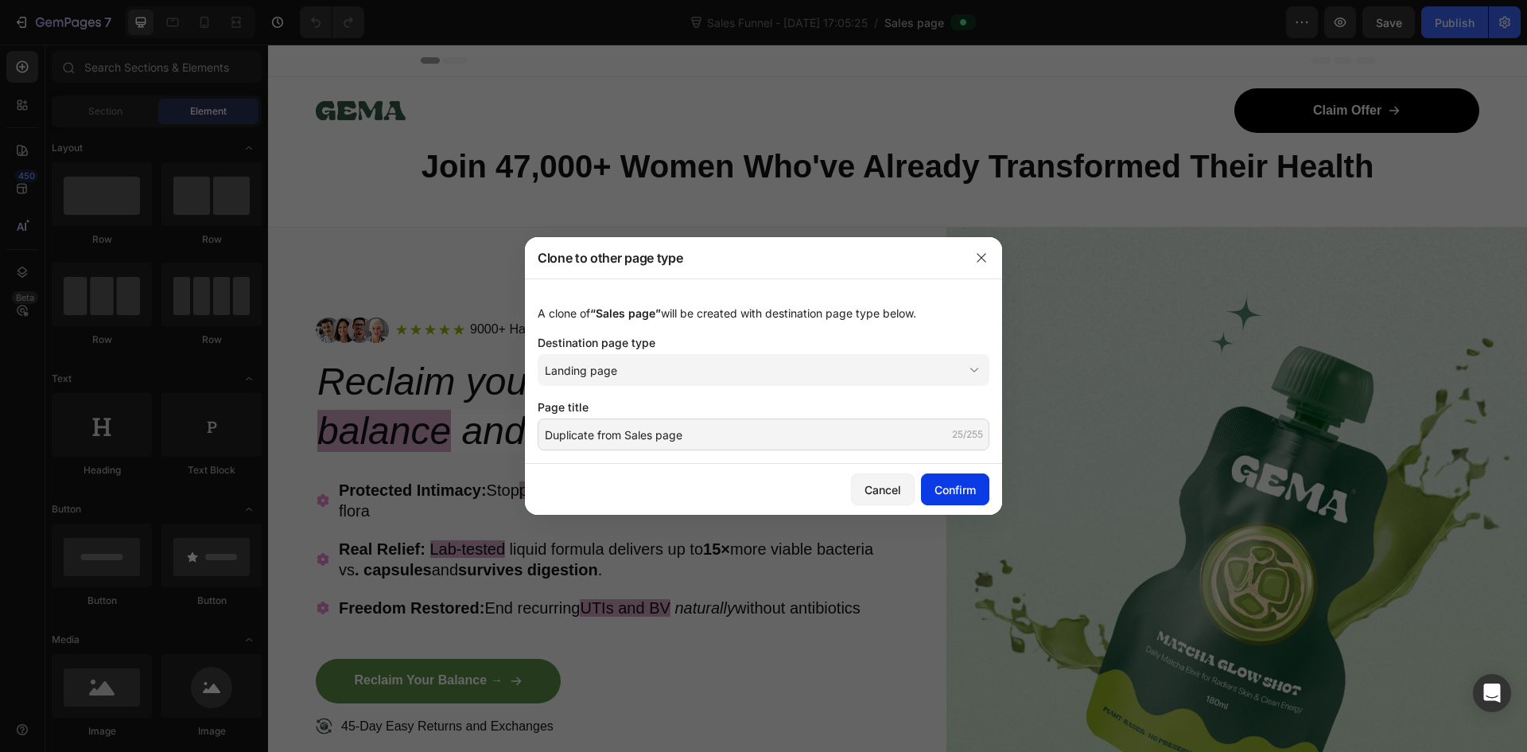
click at [951, 488] on div "Confirm" at bounding box center [955, 489] width 41 height 17
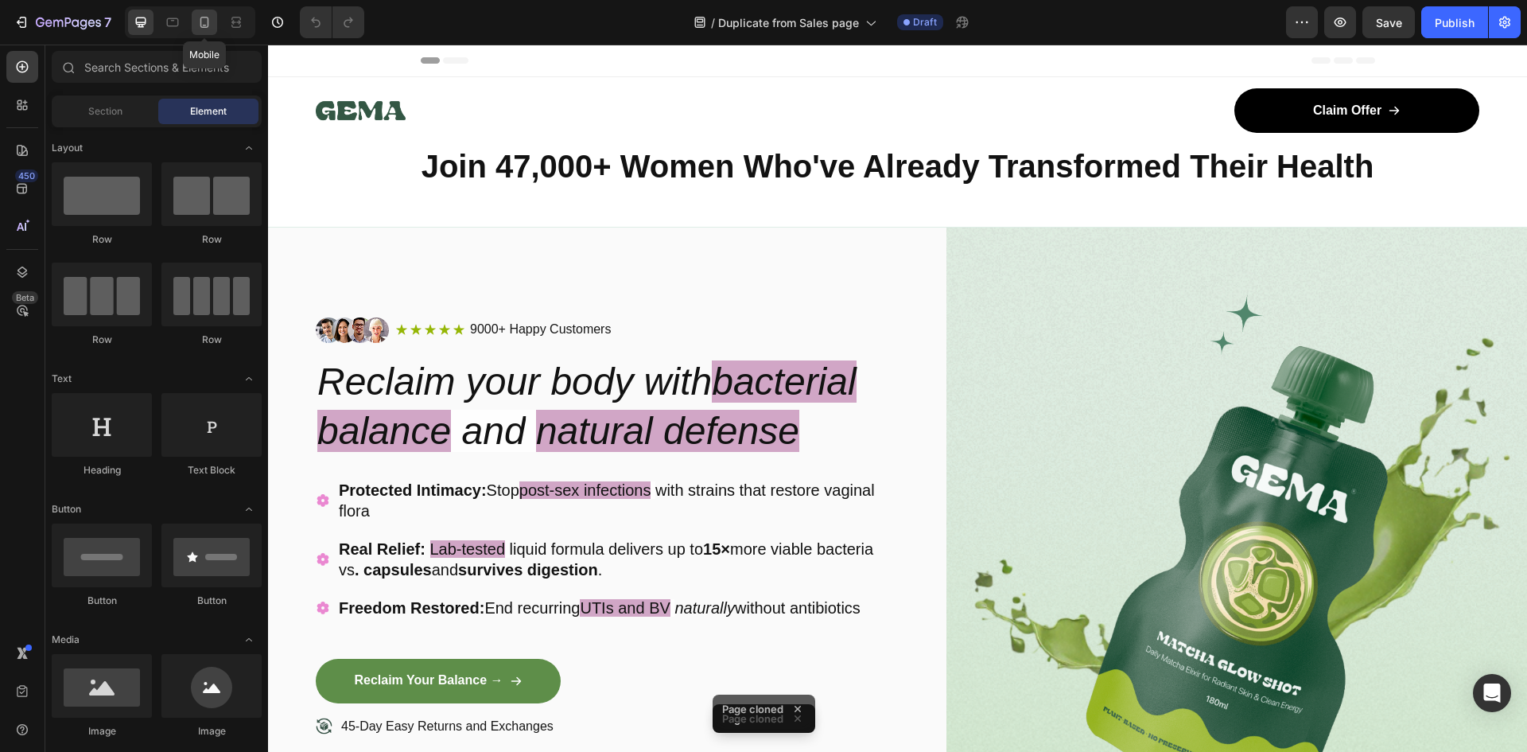
click at [203, 18] on icon at bounding box center [204, 22] width 16 height 16
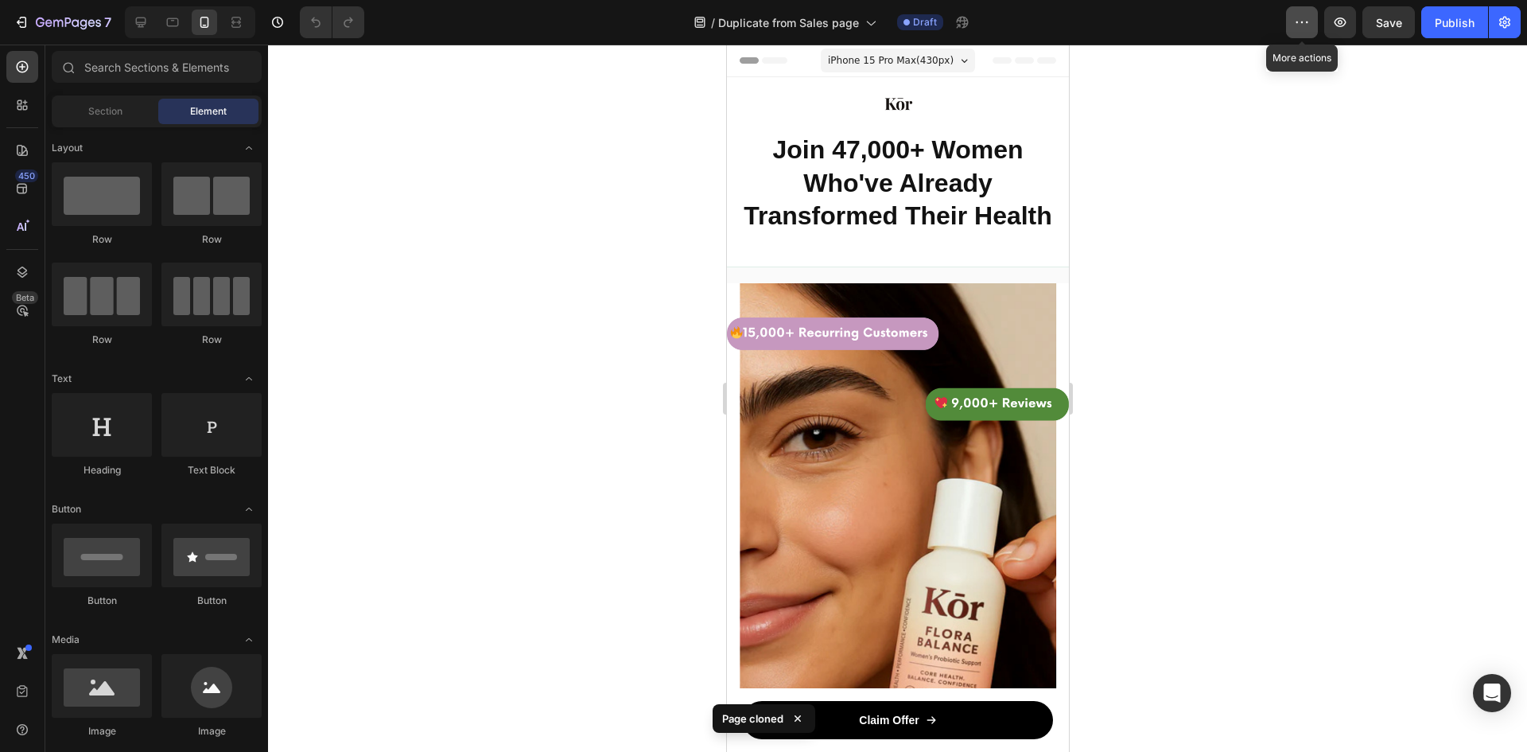
click at [1303, 32] on button "button" at bounding box center [1302, 22] width 32 height 32
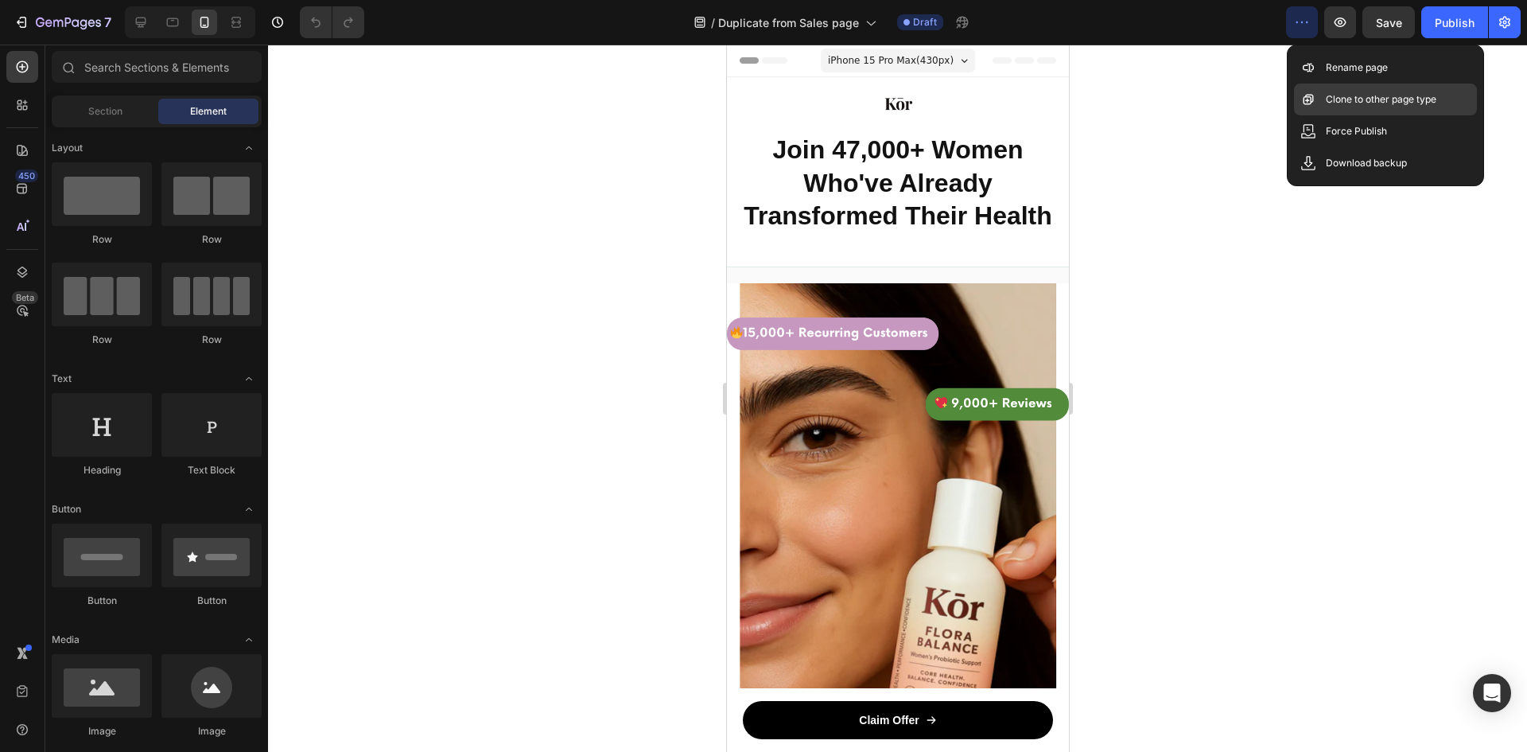
click at [1346, 104] on p "Clone to other page type" at bounding box center [1381, 99] width 111 height 16
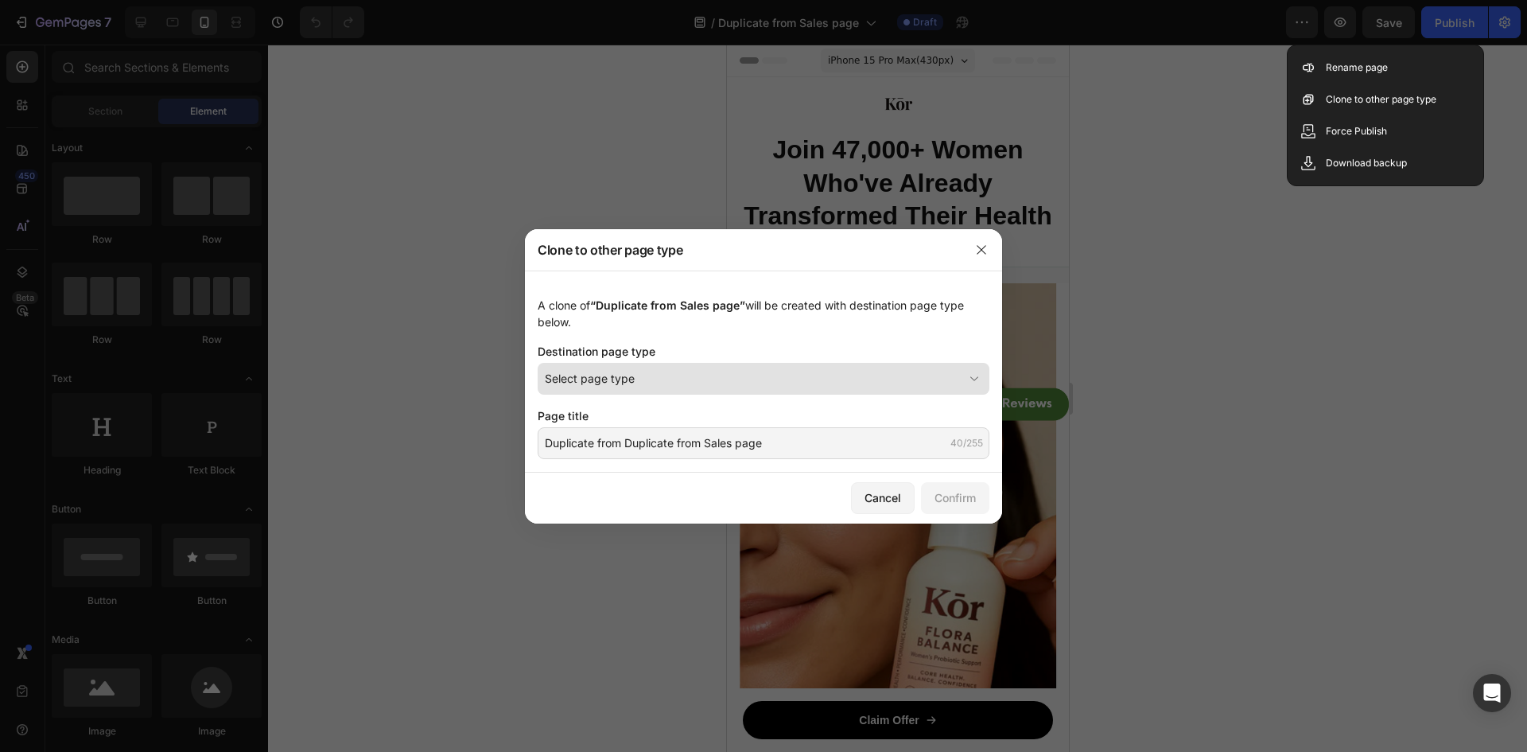
click at [799, 363] on button "Select page type" at bounding box center [764, 379] width 452 height 32
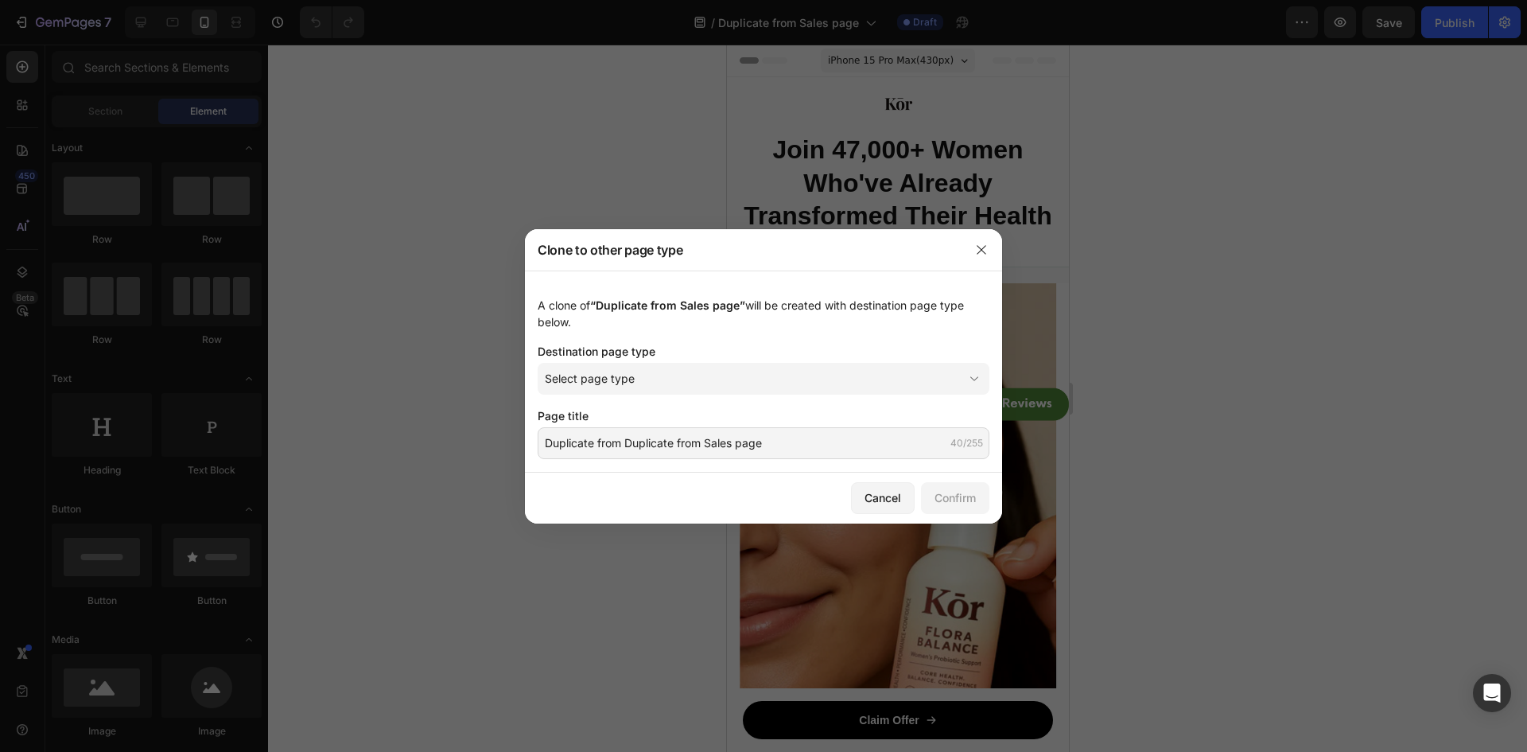
click at [756, 340] on div "A clone of “Duplicate from Sales page” will be created with destination page ty…" at bounding box center [763, 371] width 477 height 202
click at [747, 385] on div "Select page type" at bounding box center [754, 378] width 418 height 17
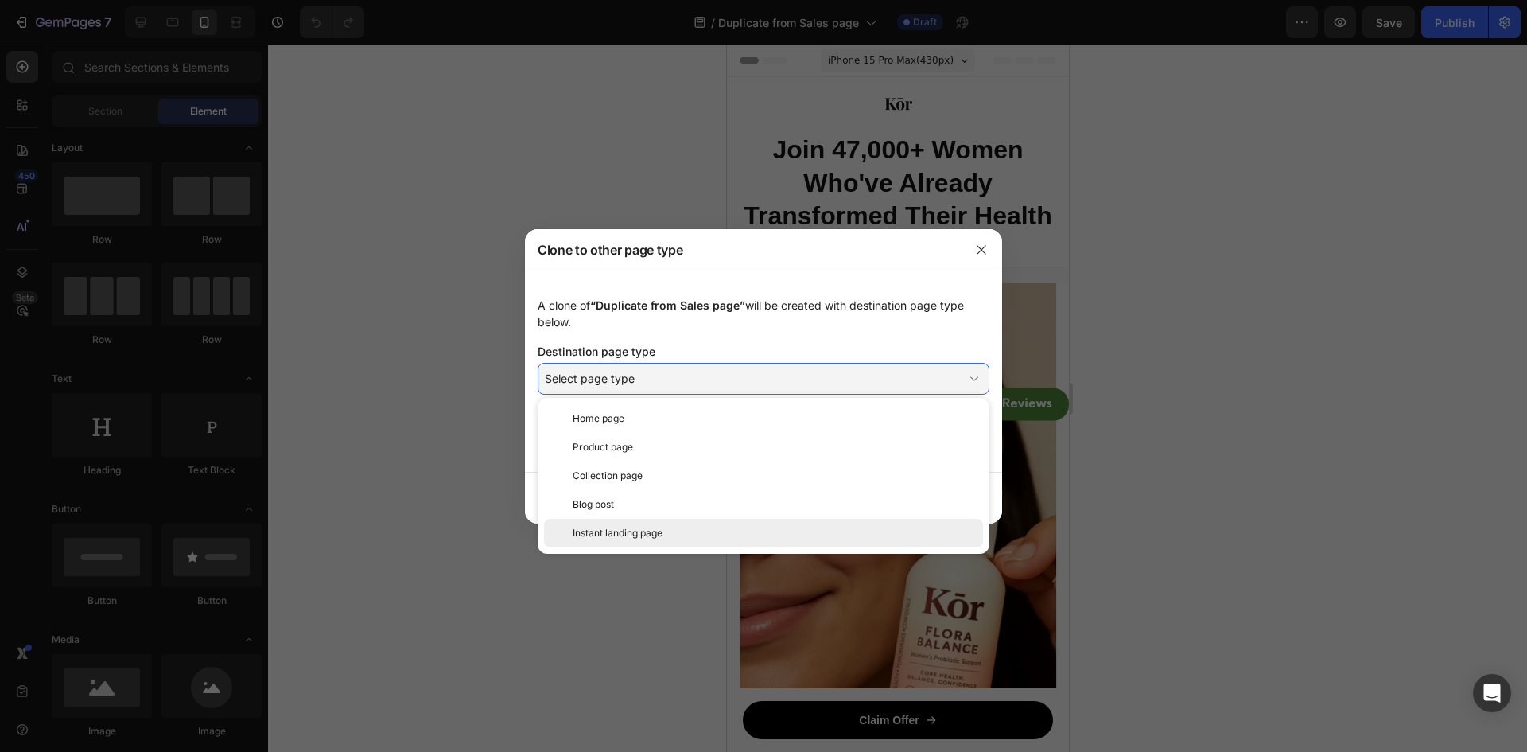
drag, startPoint x: 667, startPoint y: 422, endPoint x: 636, endPoint y: 535, distance: 117.9
click at [636, 535] on div "Home page Product page Collection page Blog post Instant landing page" at bounding box center [764, 475] width 452 height 143
click at [634, 533] on span "Instant landing page" at bounding box center [618, 533] width 90 height 14
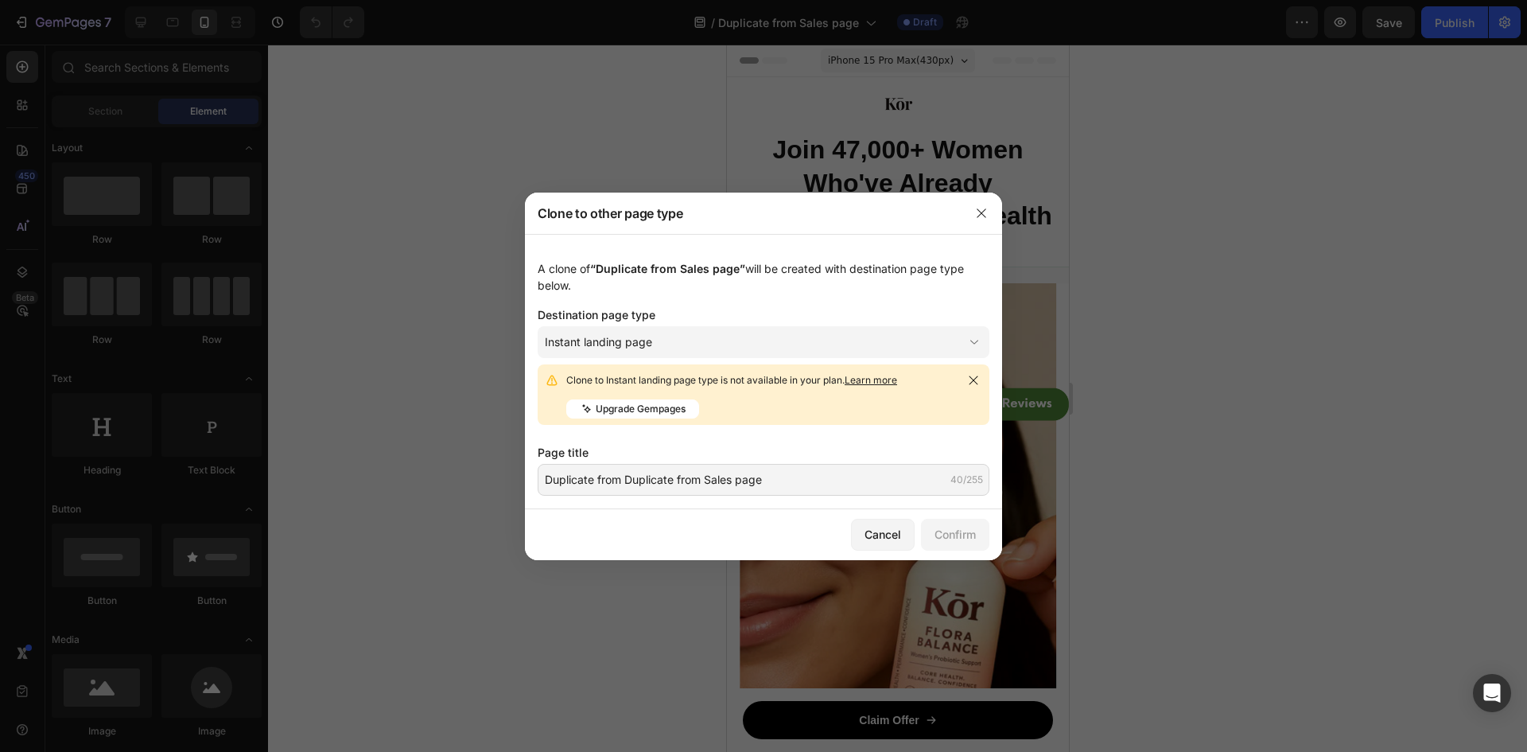
drag, startPoint x: 605, startPoint y: 392, endPoint x: 650, endPoint y: 392, distance: 45.3
click at [650, 392] on div "Clone to Instant landing page type is not available in your plan. Learn more Up…" at bounding box center [761, 395] width 391 height 48
click at [667, 407] on p "Upgrade Gempages" at bounding box center [641, 409] width 90 height 14
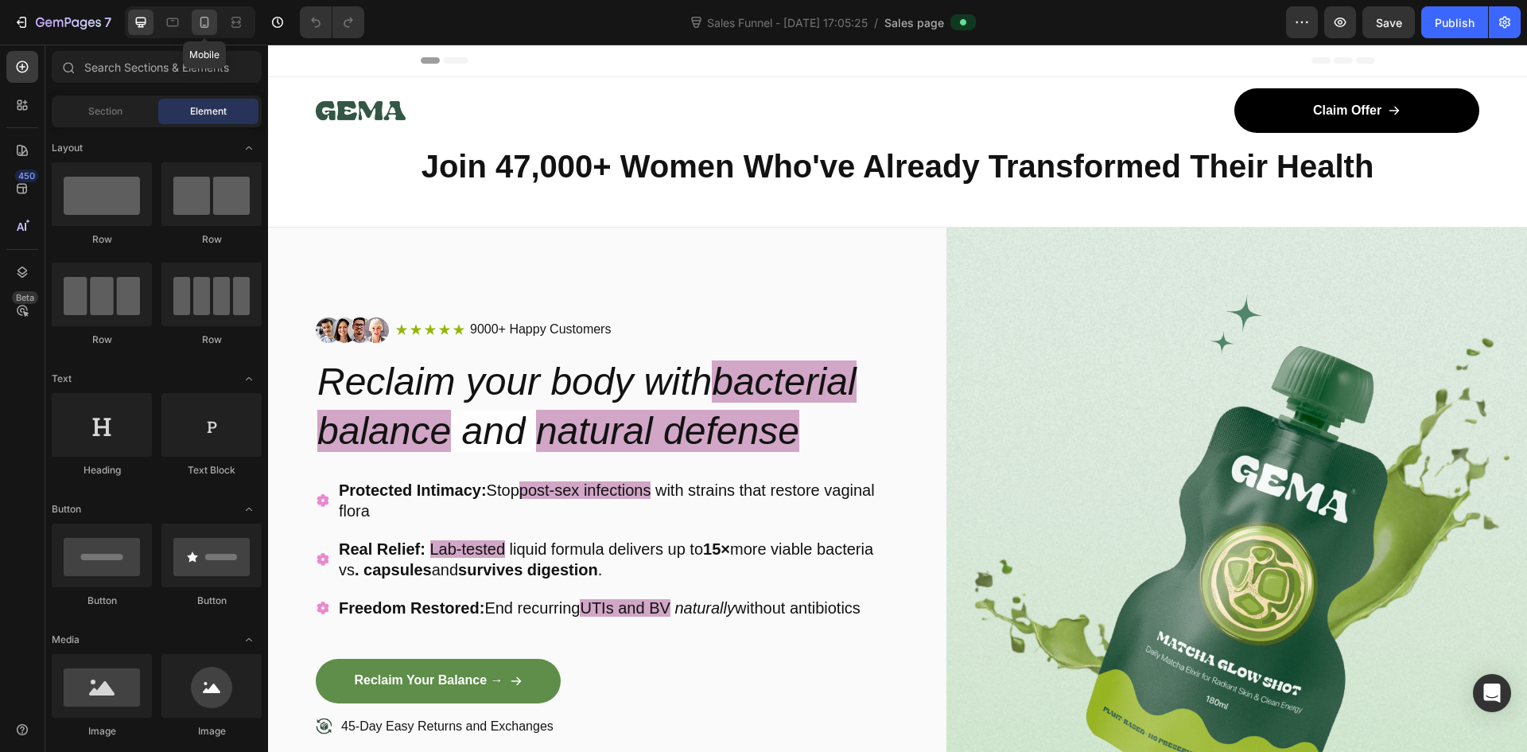
click at [208, 25] on icon at bounding box center [204, 22] width 9 height 11
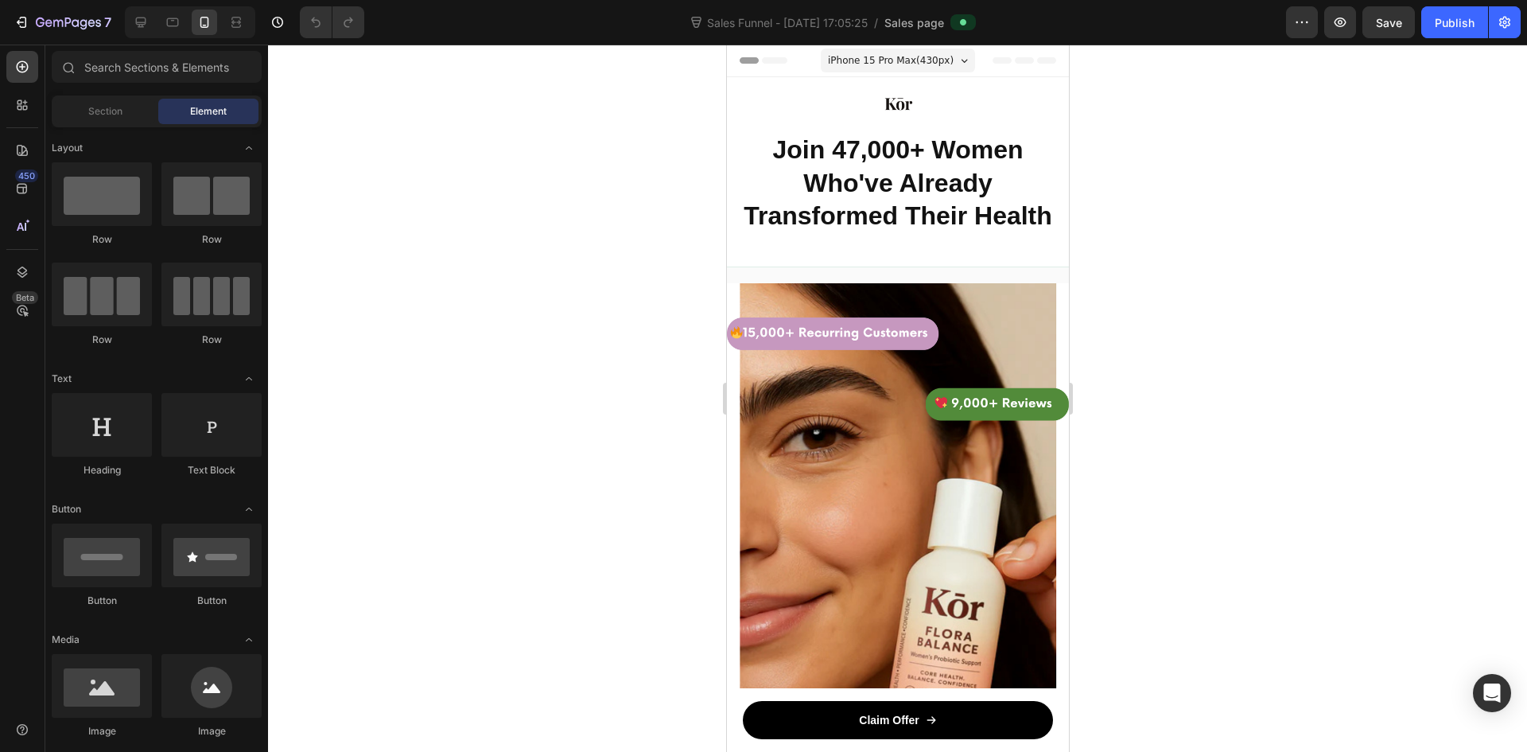
click at [1302, 38] on div "7 Version history Sales Funnel - [DATE] 17:05:25 / Sales page Preview Save Publ…" at bounding box center [763, 22] width 1527 height 45
click at [1302, 36] on button "button" at bounding box center [1302, 22] width 32 height 32
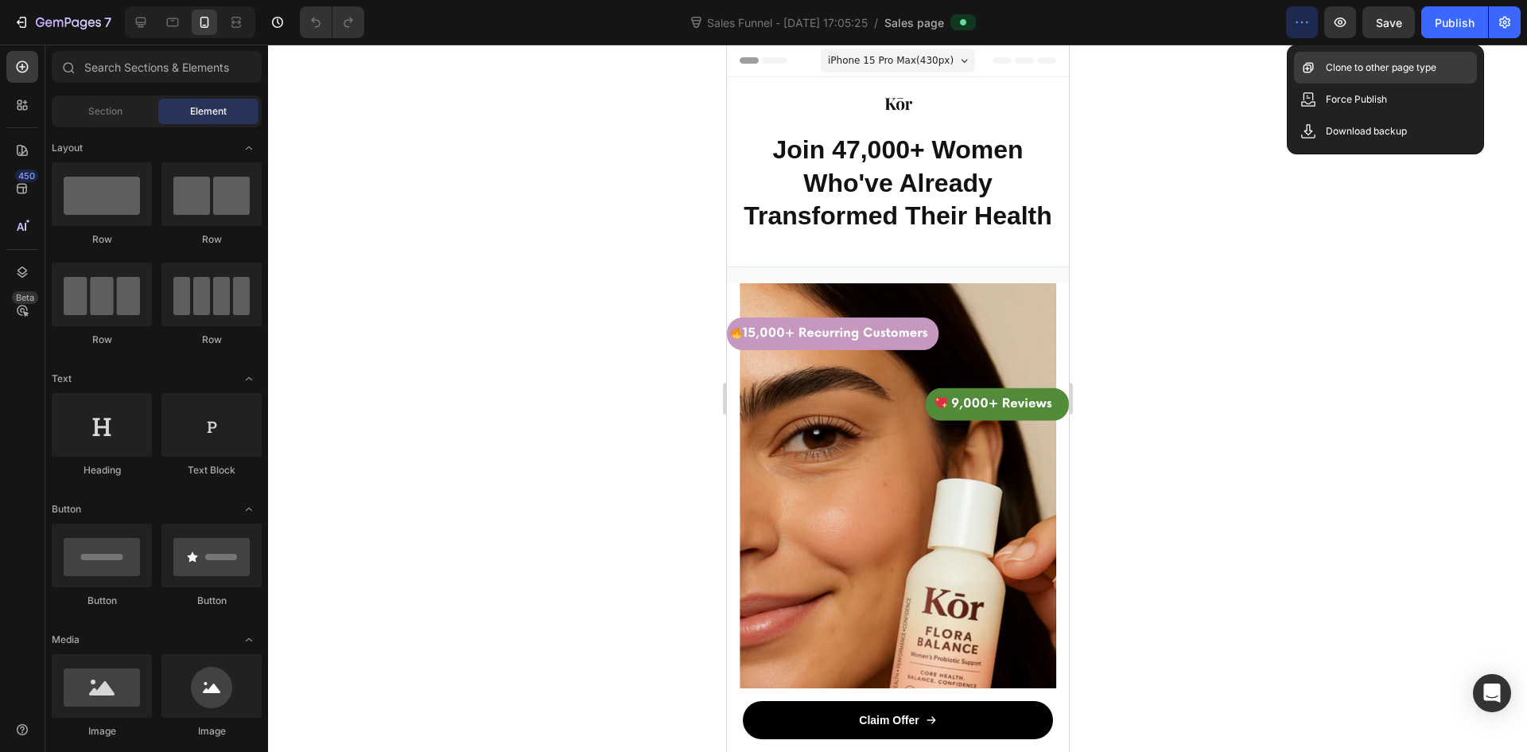
click at [1328, 72] on p "Clone to other page type" at bounding box center [1381, 68] width 111 height 16
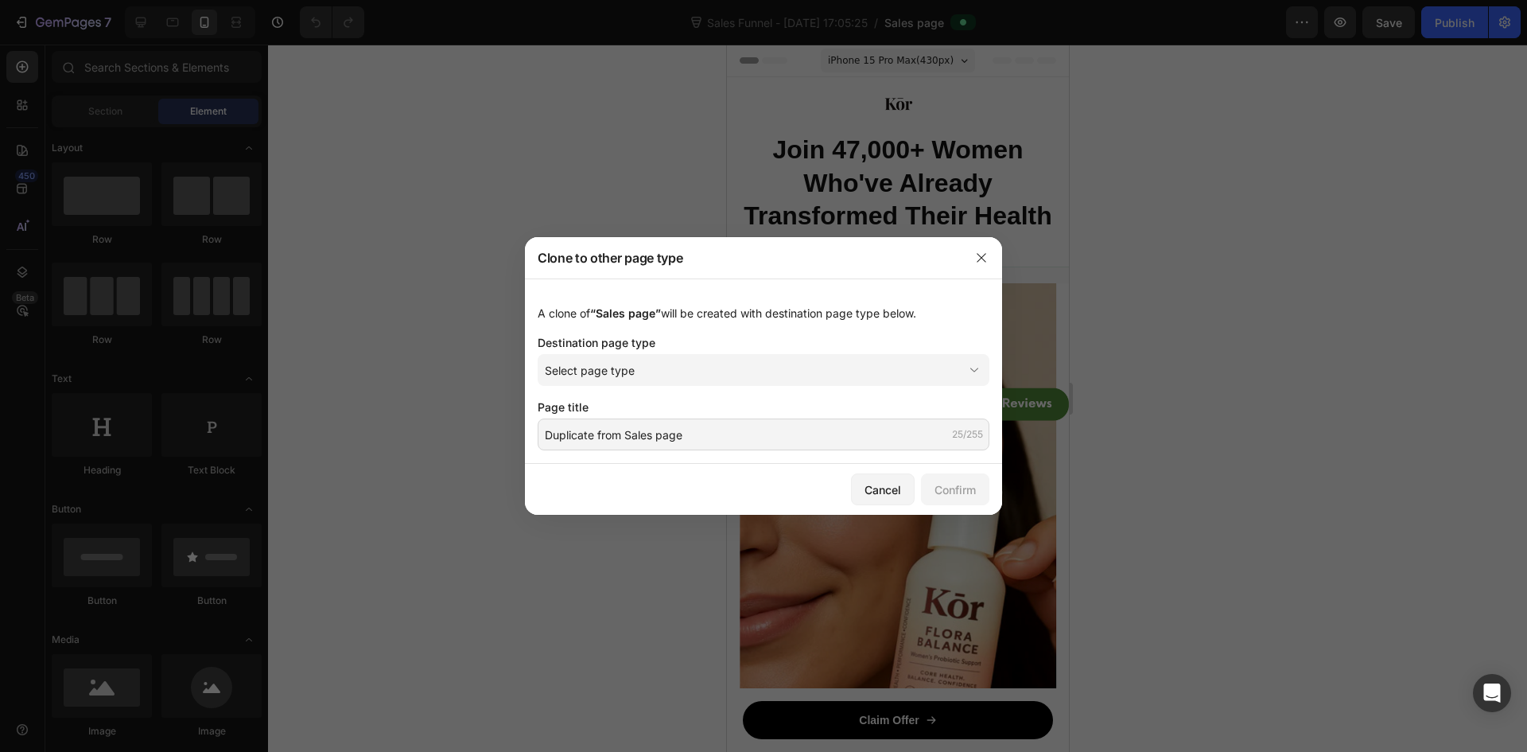
click at [873, 349] on div "Destination page type" at bounding box center [764, 342] width 452 height 17
click at [870, 360] on button "Select page type" at bounding box center [764, 370] width 452 height 32
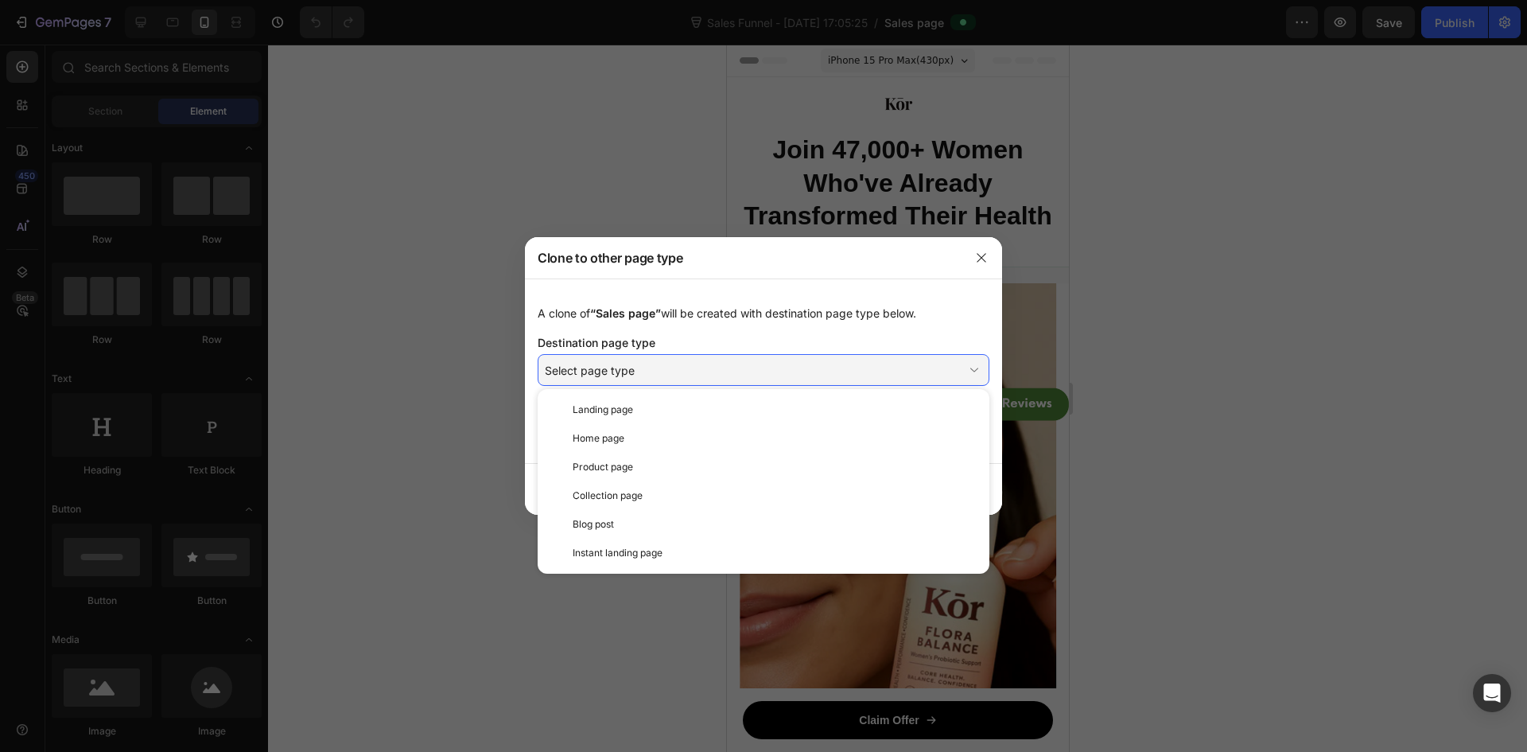
drag, startPoint x: 743, startPoint y: 334, endPoint x: 735, endPoint y: 348, distance: 15.7
click at [743, 333] on div "A clone of “Sales page” will be created with destination page type below. Desti…" at bounding box center [763, 370] width 477 height 185
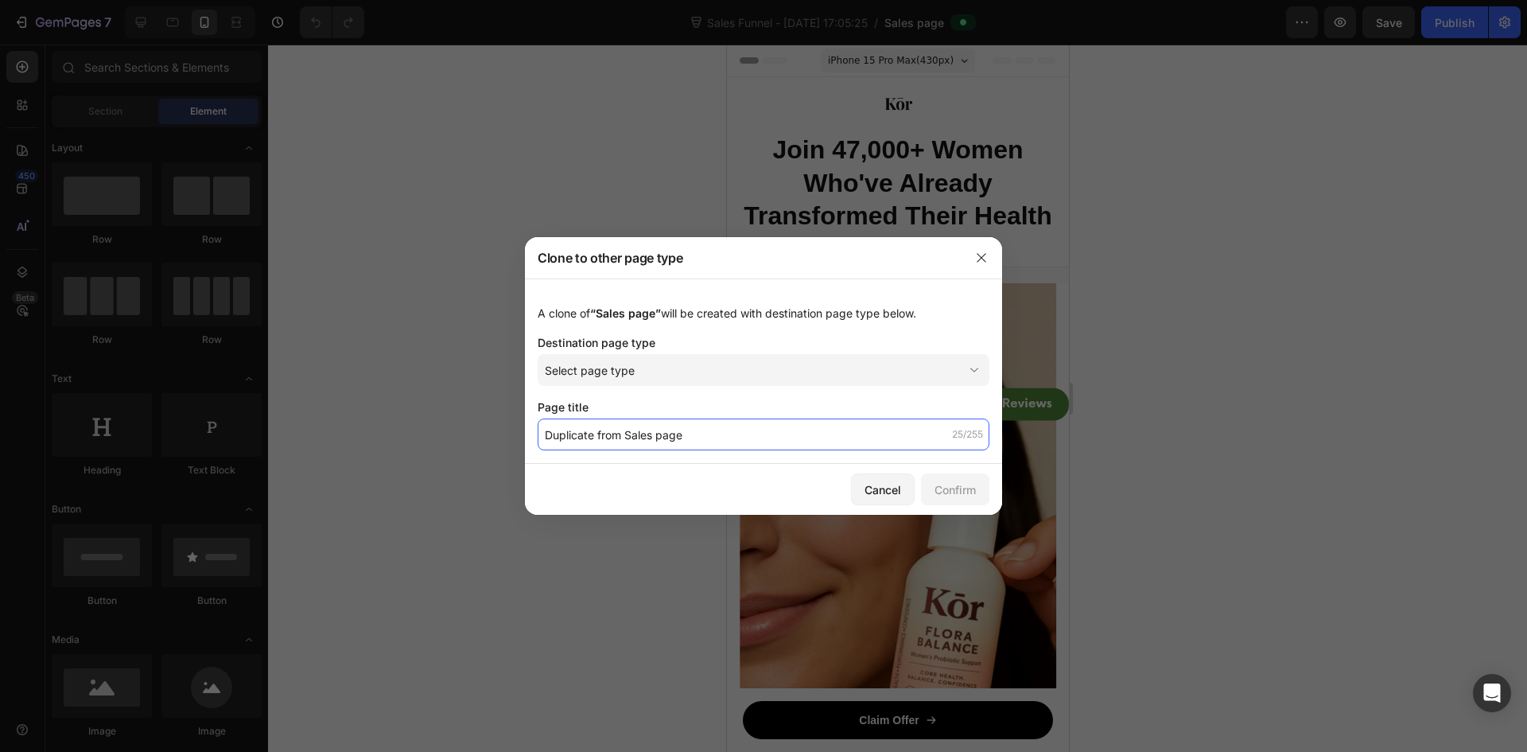
click at [702, 430] on input "Duplicate from Sales page" at bounding box center [764, 434] width 452 height 32
drag, startPoint x: 711, startPoint y: 441, endPoint x: 679, endPoint y: 437, distance: 32.2
click at [640, 434] on input "Duplicate from Sales page" at bounding box center [764, 434] width 452 height 32
click at [740, 434] on input "Duplicate from Sales page" at bounding box center [764, 434] width 452 height 32
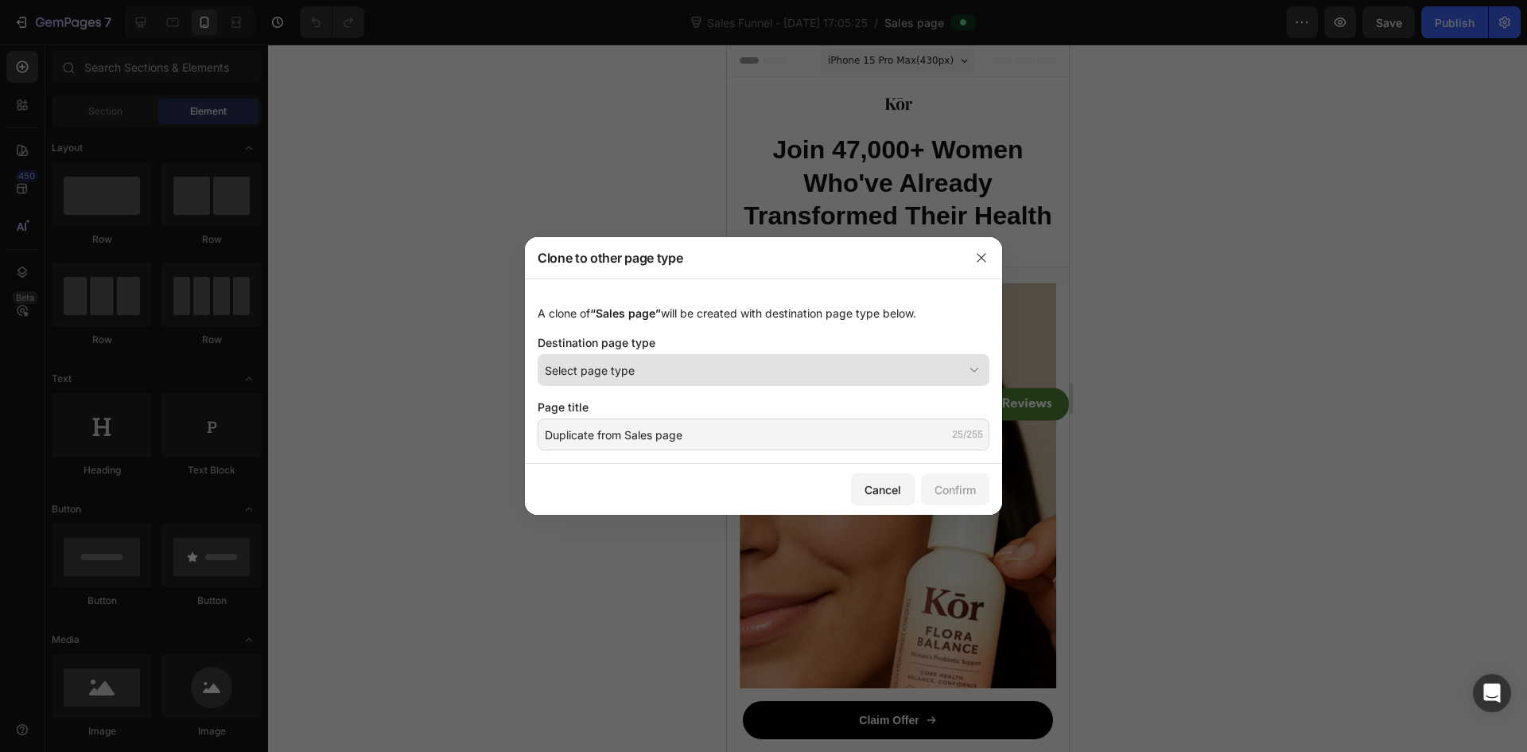
click at [678, 357] on button "Select page type" at bounding box center [764, 370] width 452 height 32
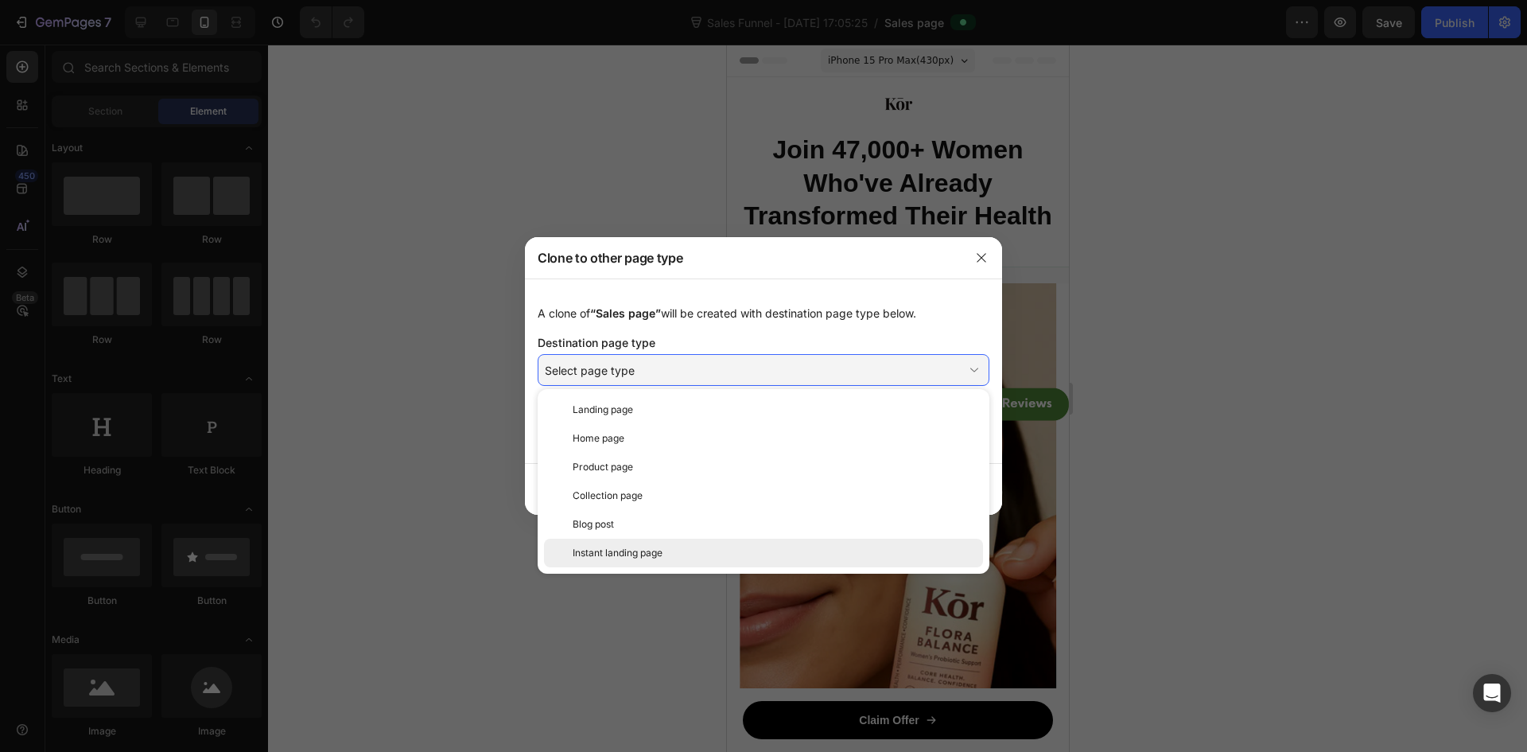
click at [647, 548] on span "Instant landing page" at bounding box center [618, 553] width 90 height 14
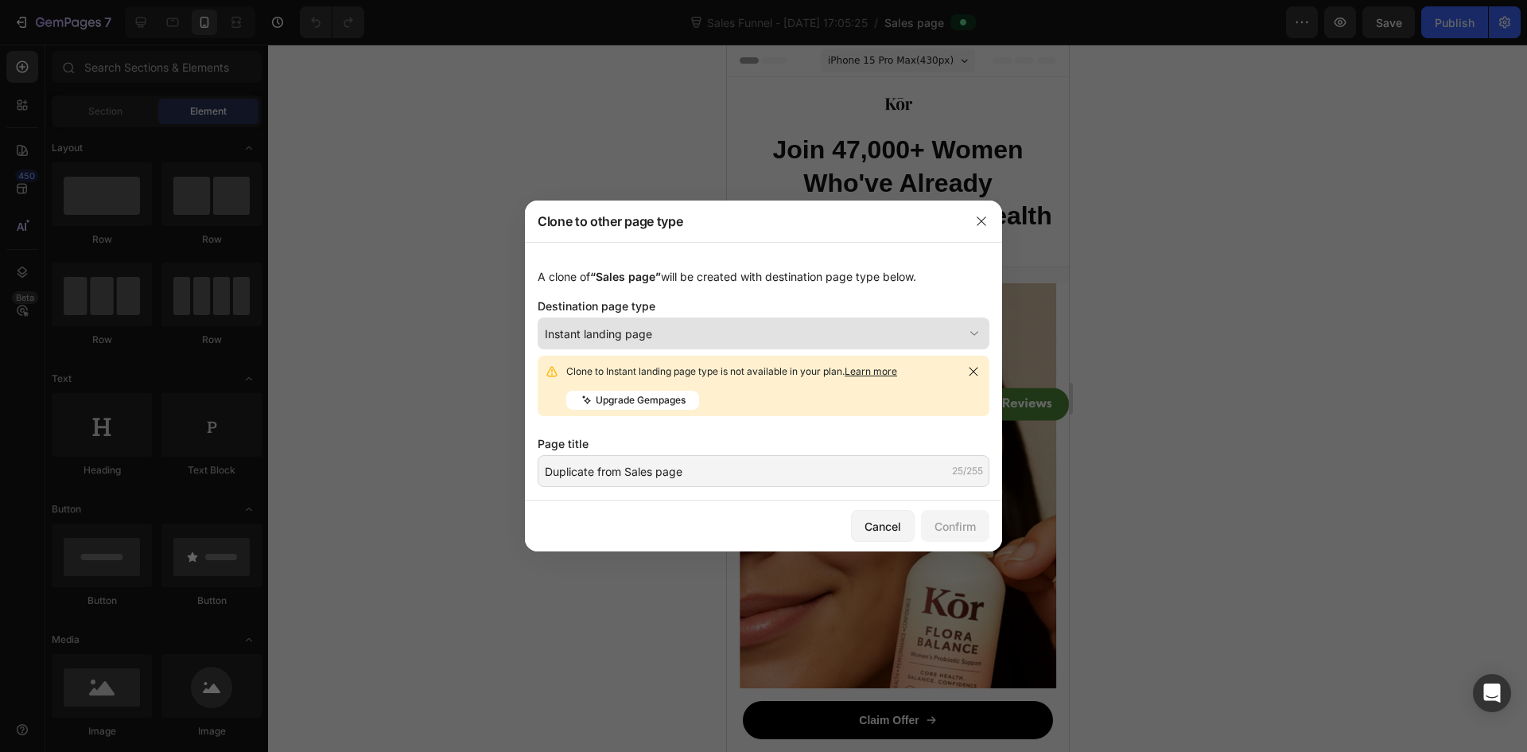
click at [682, 337] on div "Instant landing page" at bounding box center [754, 333] width 418 height 17
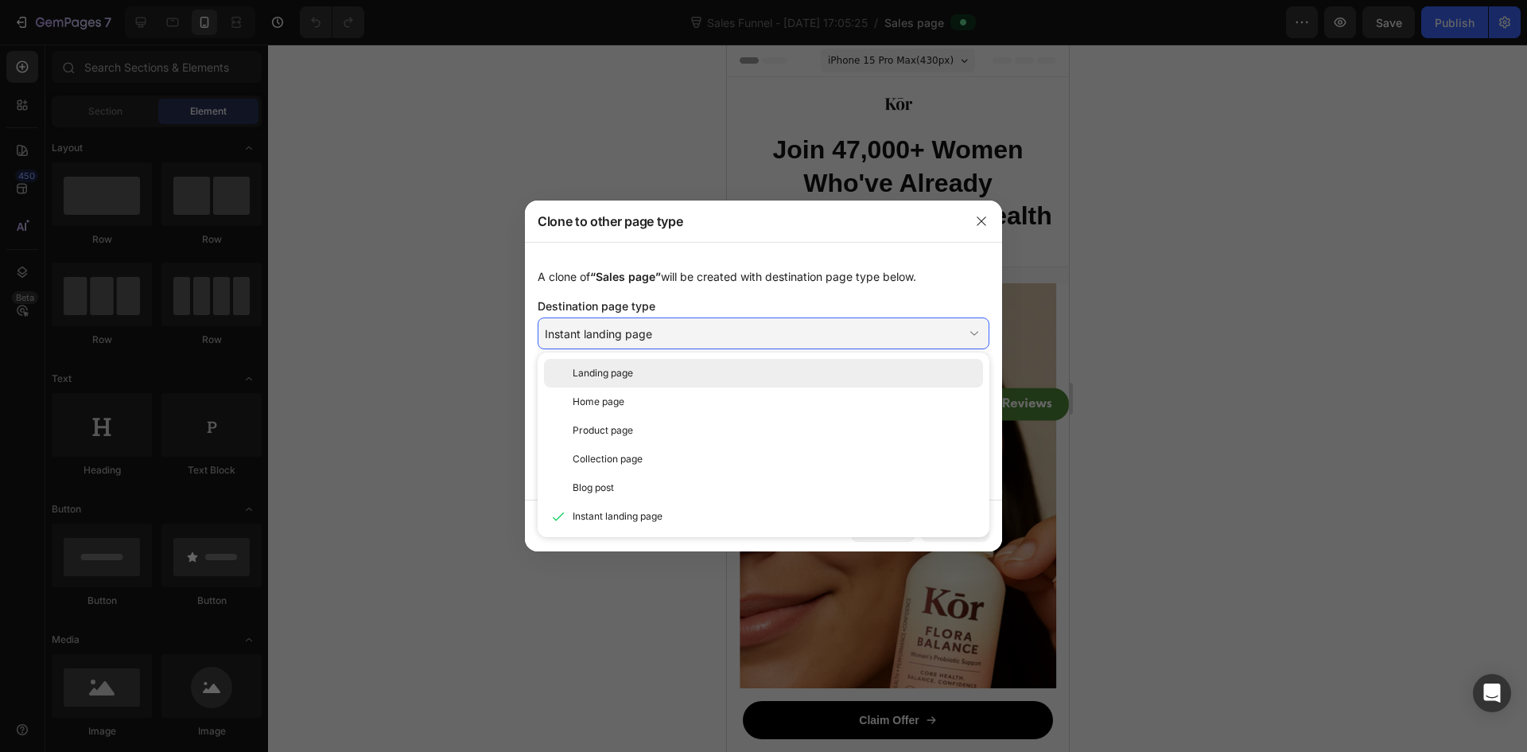
click at [657, 377] on div "Landing page" at bounding box center [775, 373] width 404 height 14
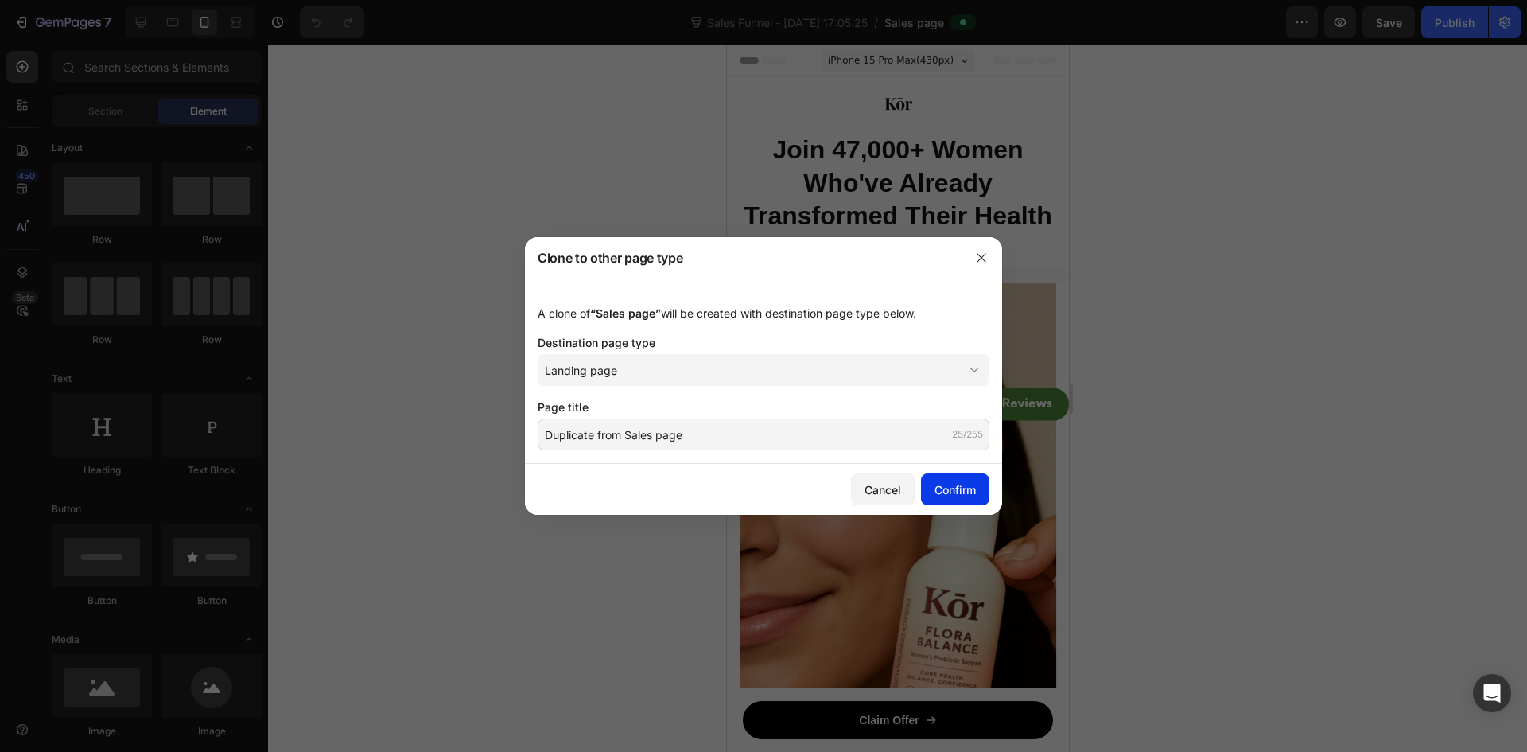
click at [935, 485] on div "Confirm" at bounding box center [955, 489] width 41 height 17
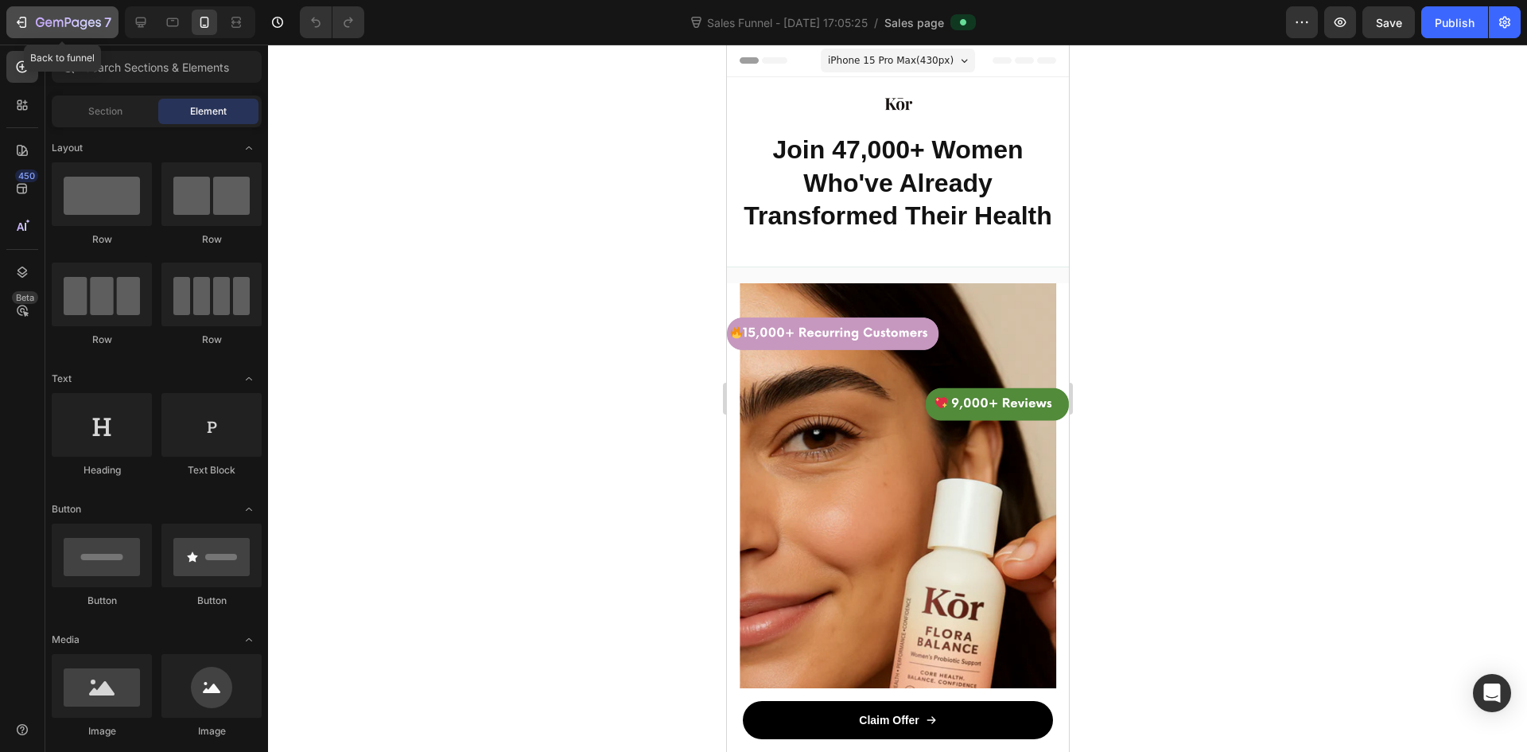
click at [9, 14] on button "7" at bounding box center [62, 22] width 112 height 32
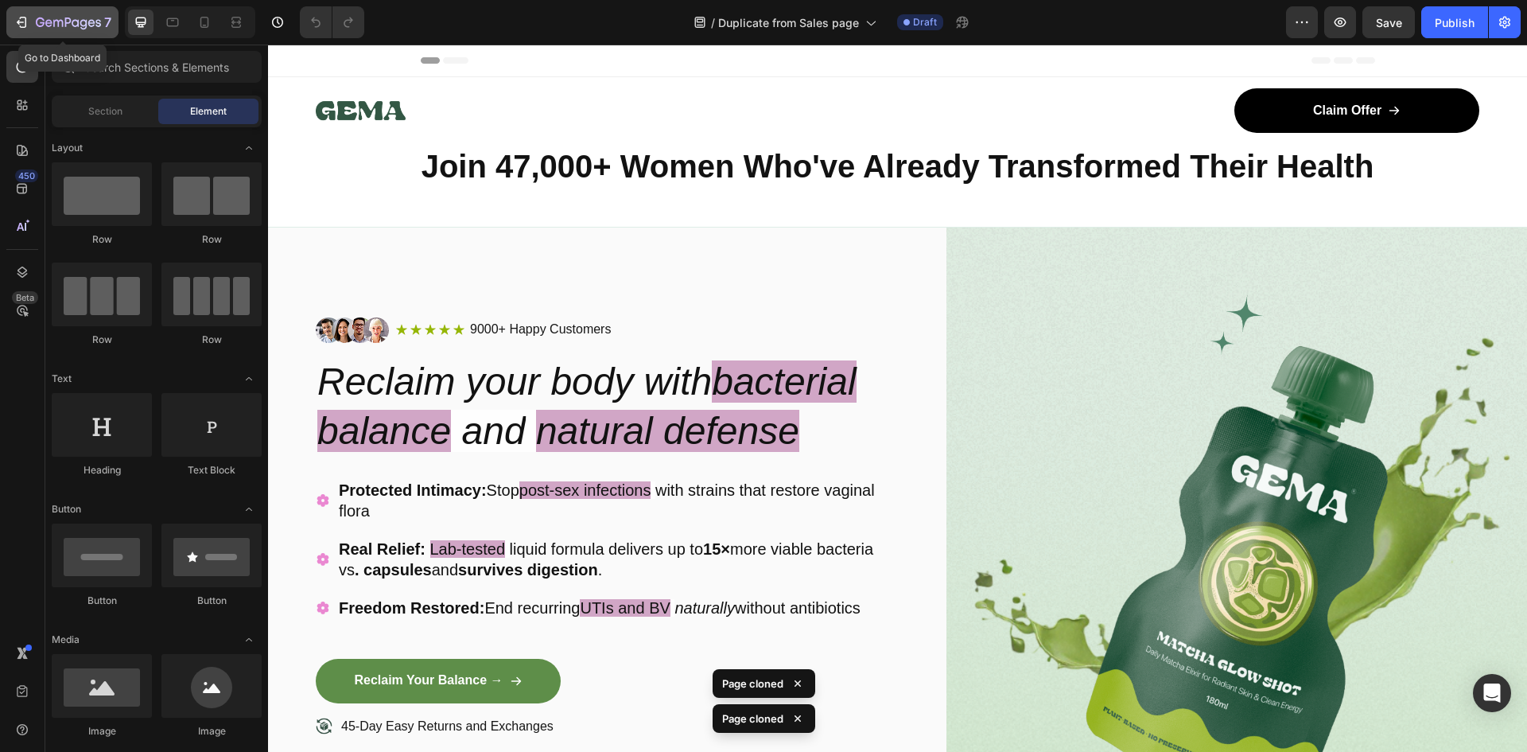
click at [16, 25] on icon "button" at bounding box center [22, 22] width 16 height 16
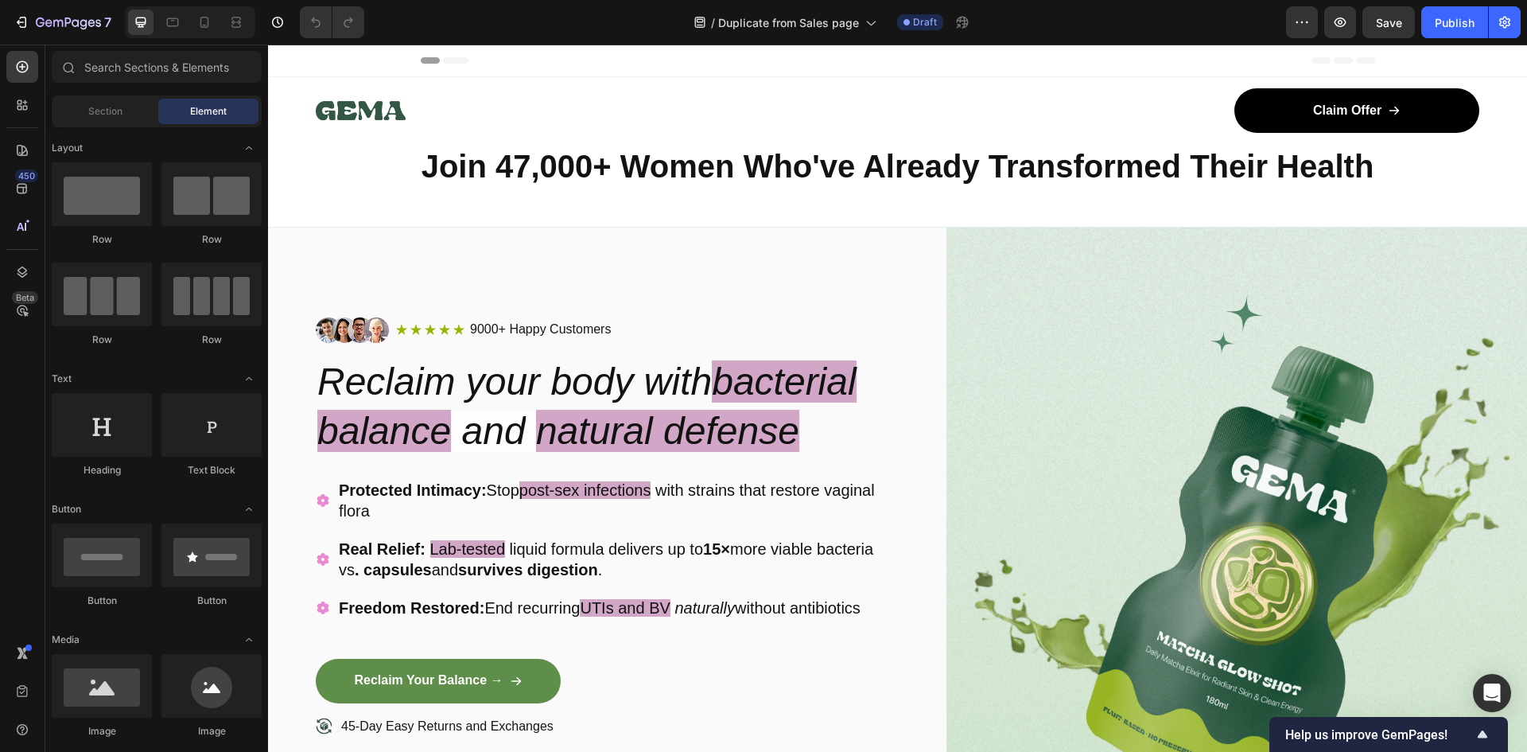
click at [519, 258] on div "Image Icon Icon Icon Icon Icon Icon List 9000+ Happy Customers Text Block Row R…" at bounding box center [606, 570] width 581 height 684
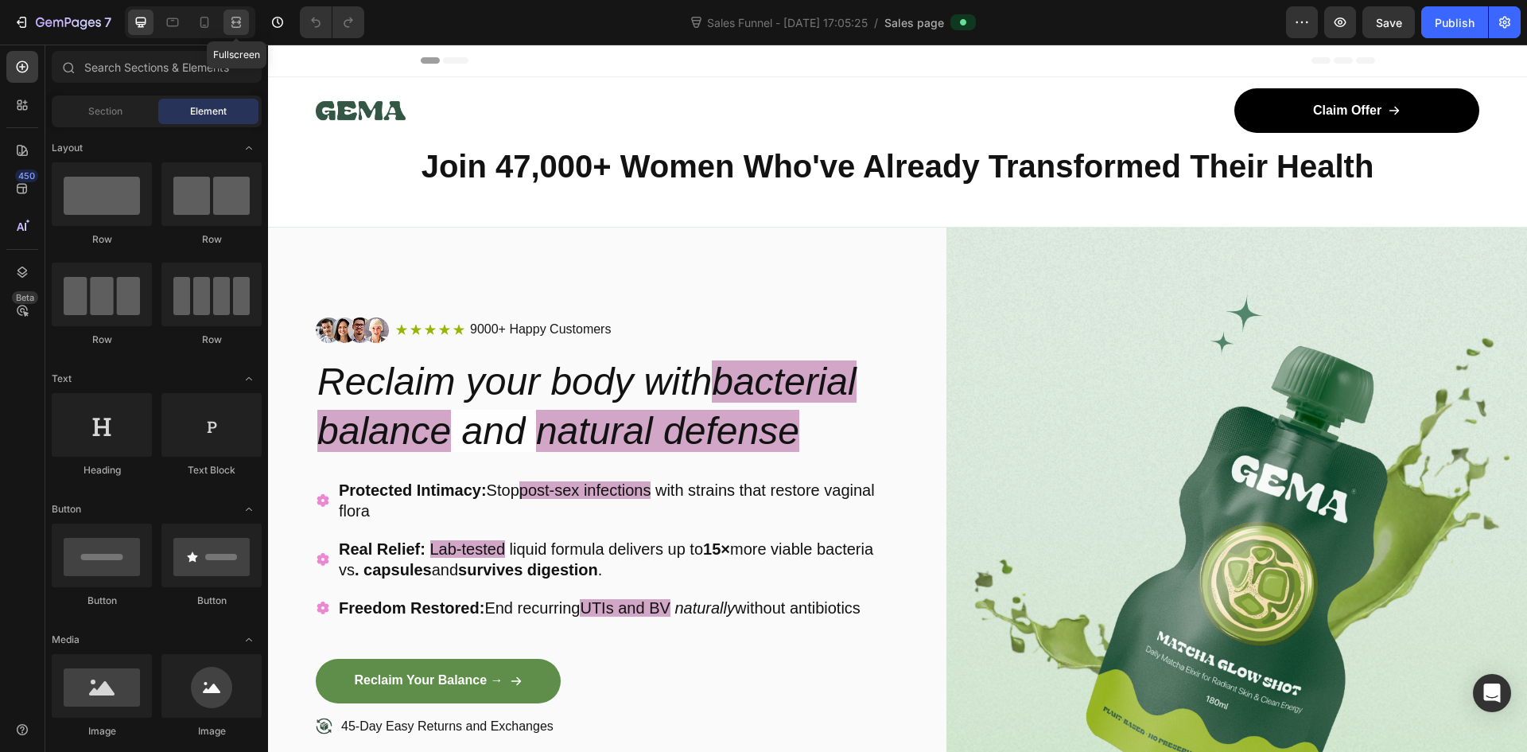
click at [238, 28] on icon at bounding box center [236, 26] width 10 height 3
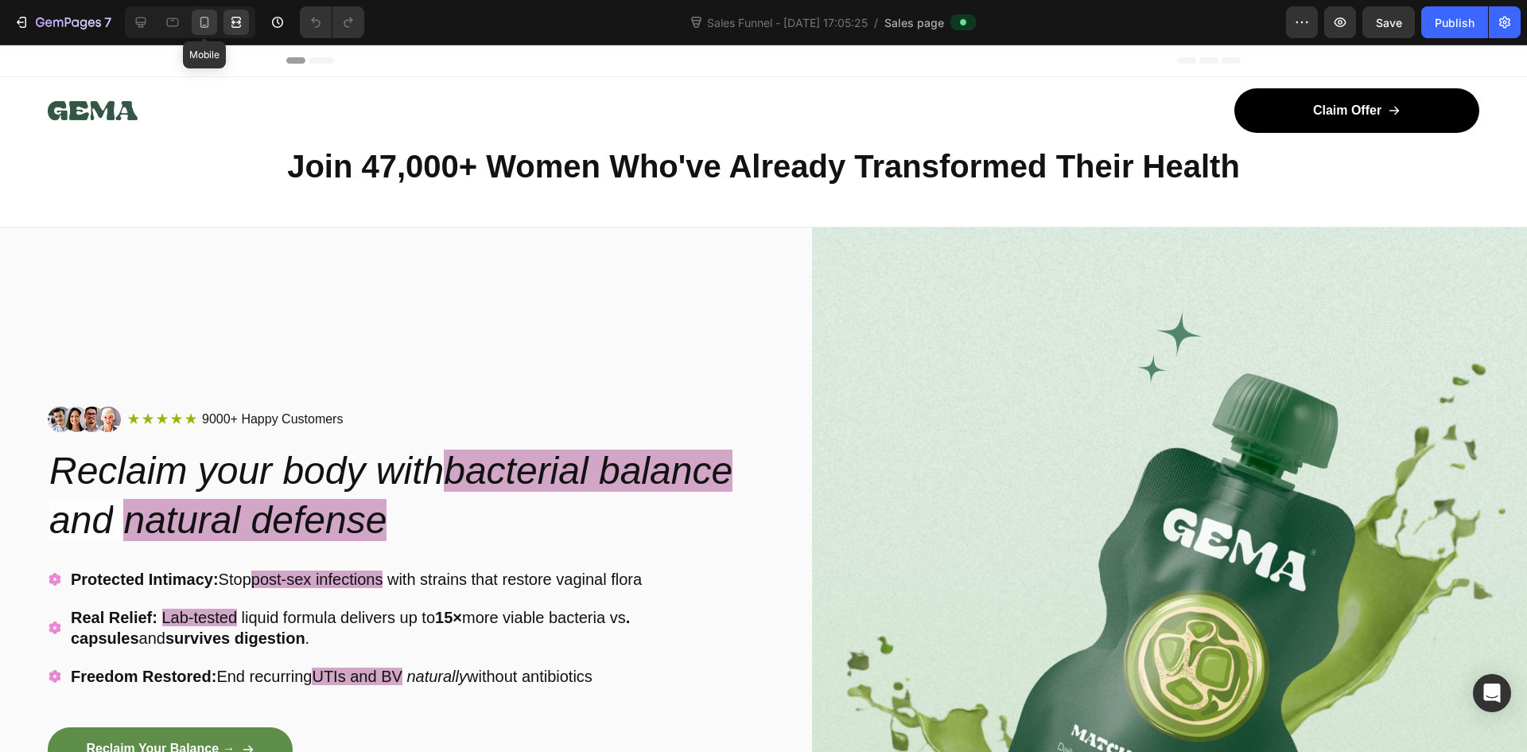
click at [210, 25] on icon at bounding box center [204, 22] width 16 height 16
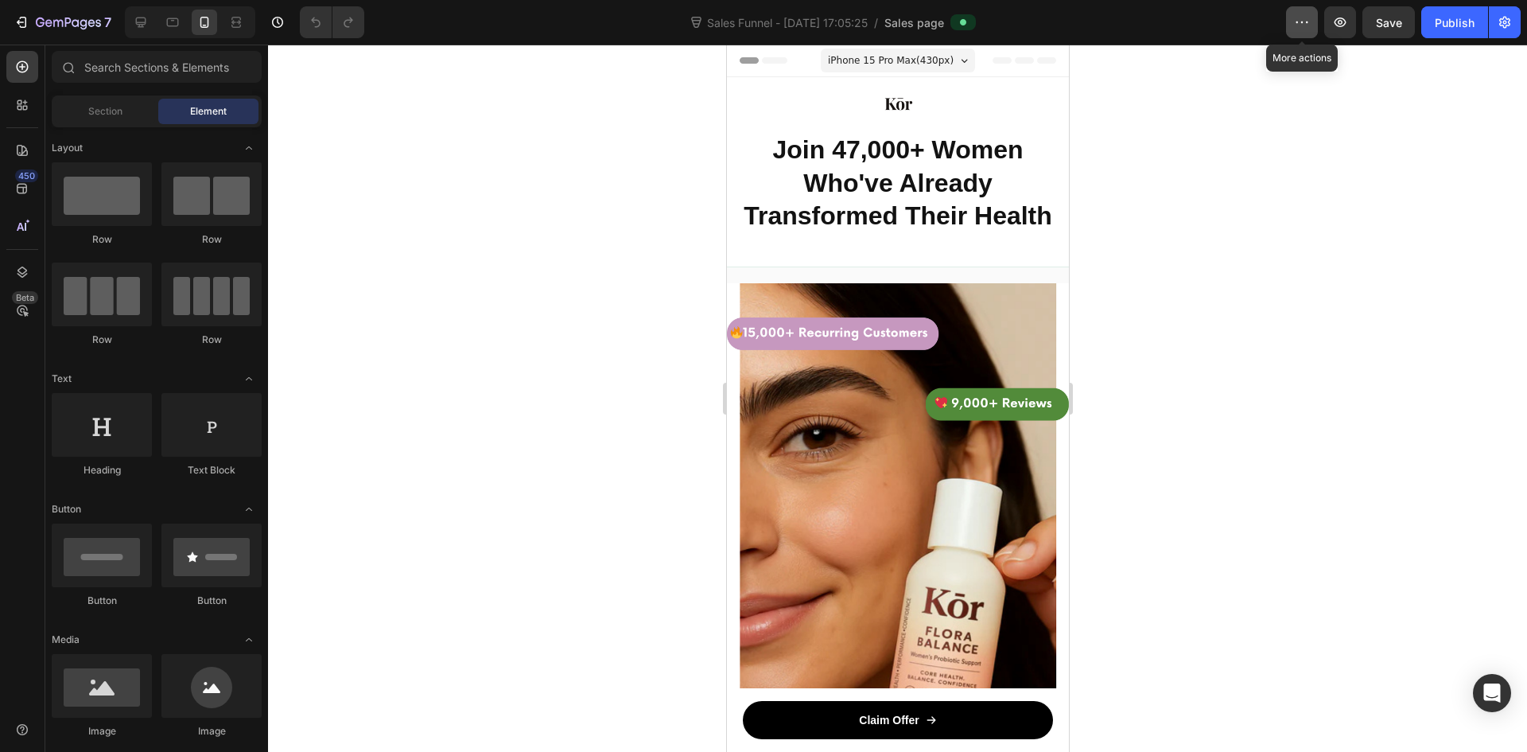
click at [1312, 16] on button "button" at bounding box center [1302, 22] width 32 height 32
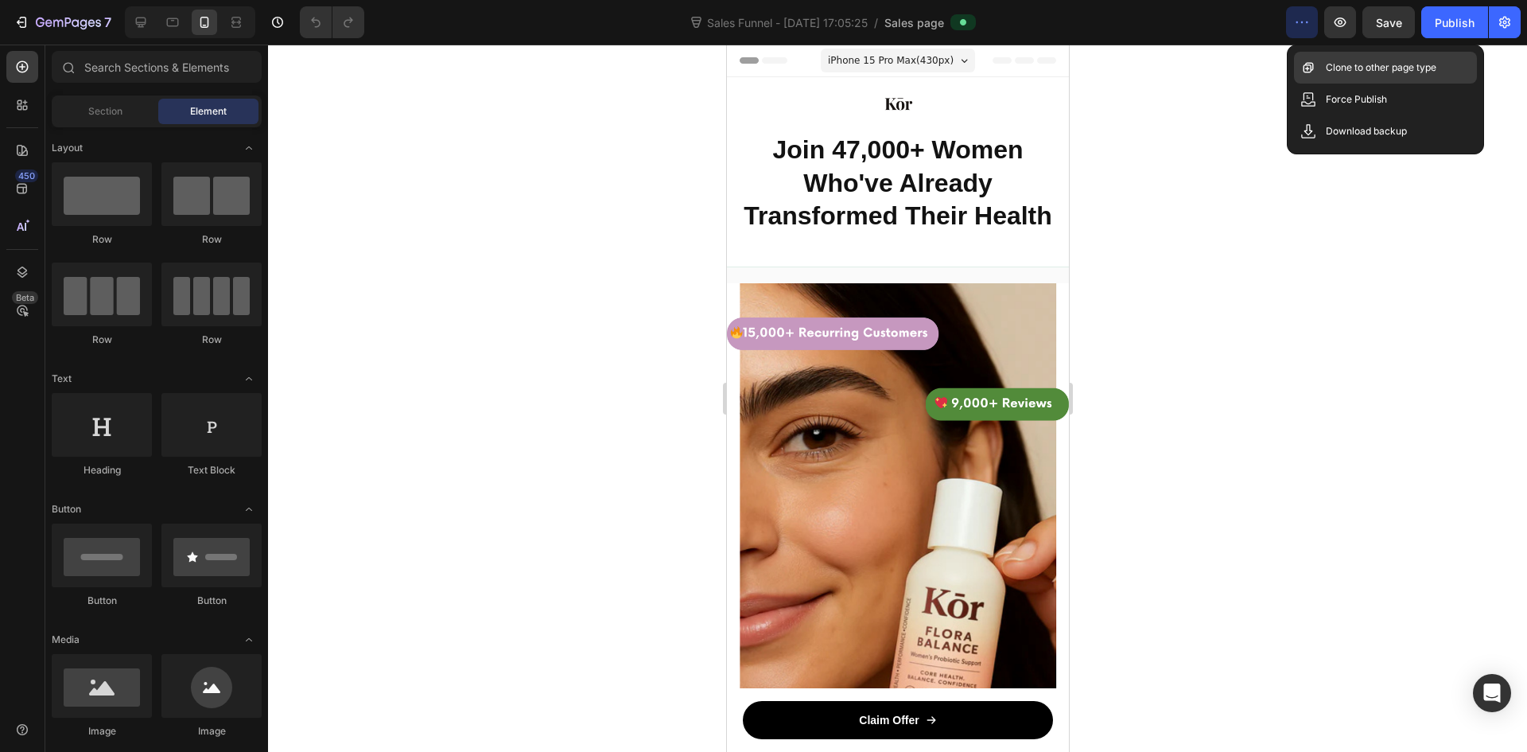
click at [1346, 80] on div "Clone to other page type" at bounding box center [1385, 68] width 183 height 32
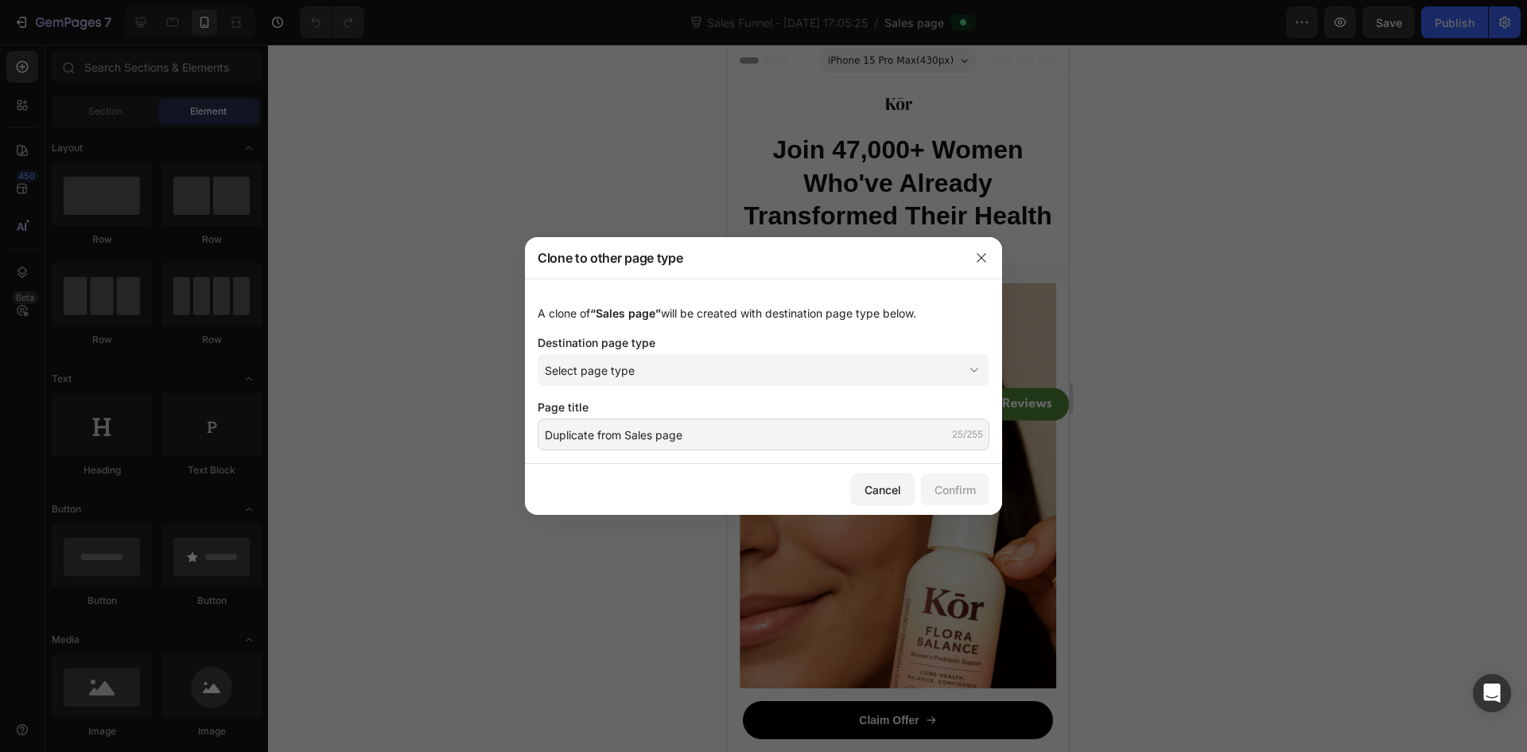
drag, startPoint x: 801, startPoint y: 364, endPoint x: 783, endPoint y: 387, distance: 29.0
click at [795, 366] on div "Select page type" at bounding box center [754, 370] width 418 height 17
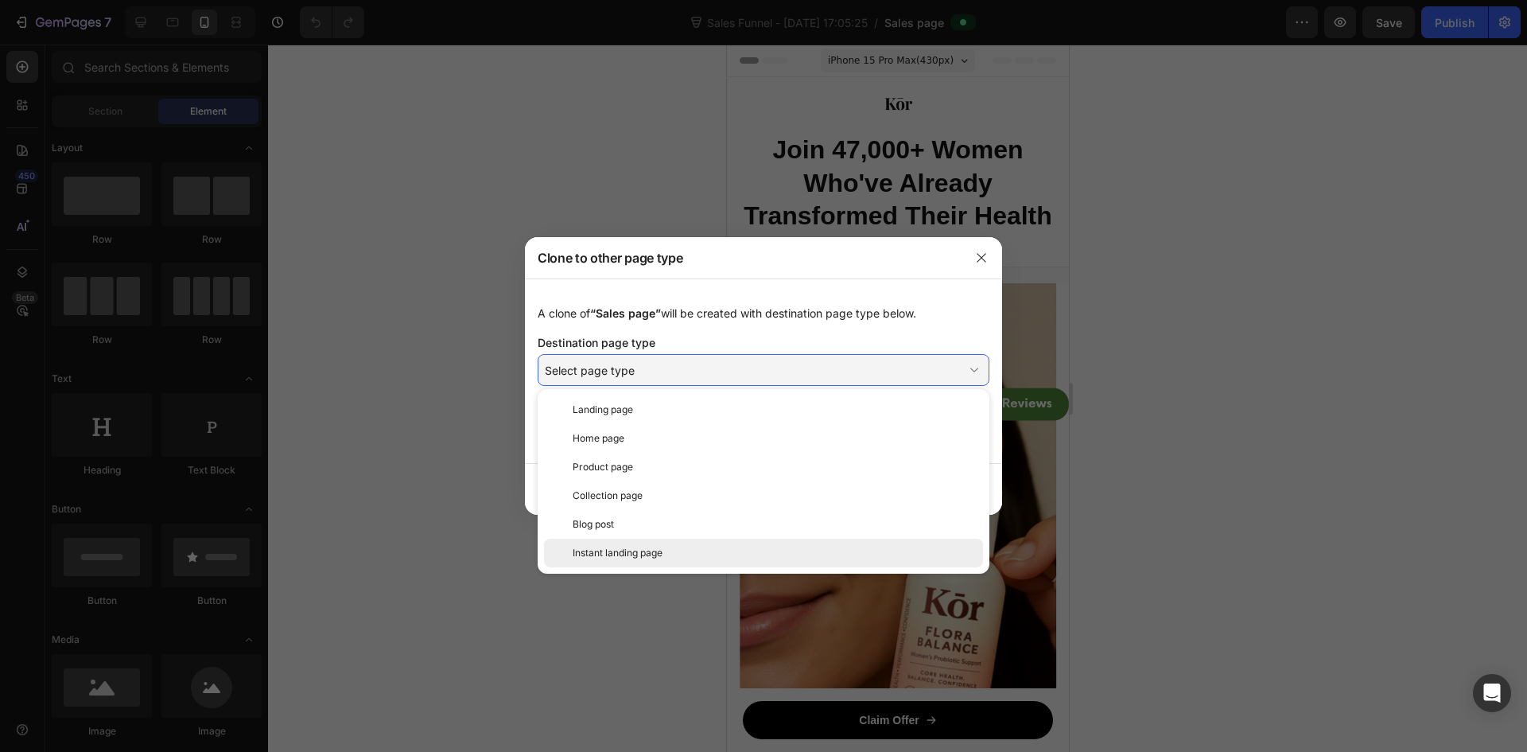
click at [783, 542] on div "Instant landing page" at bounding box center [763, 552] width 439 height 29
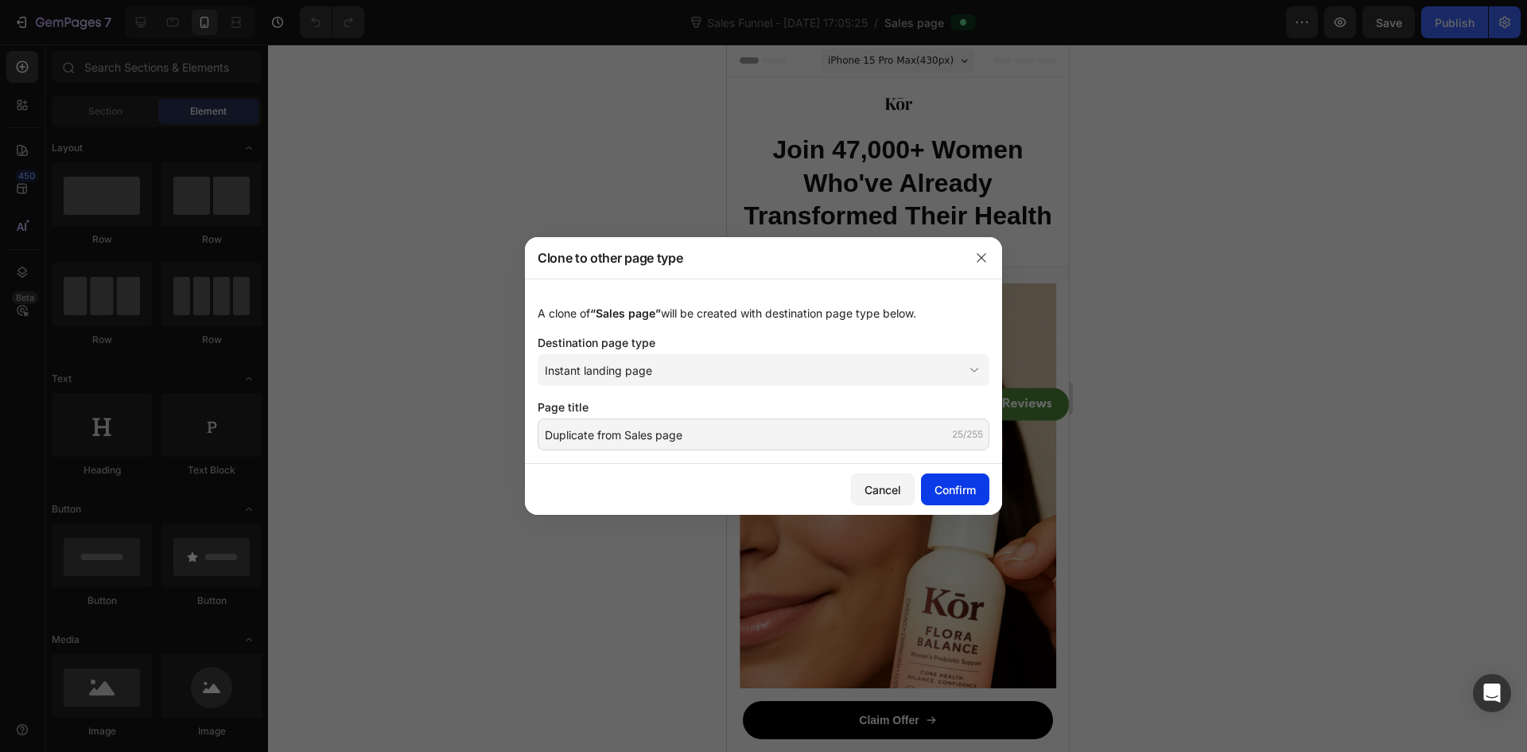
click at [951, 488] on div "Confirm" at bounding box center [955, 489] width 41 height 17
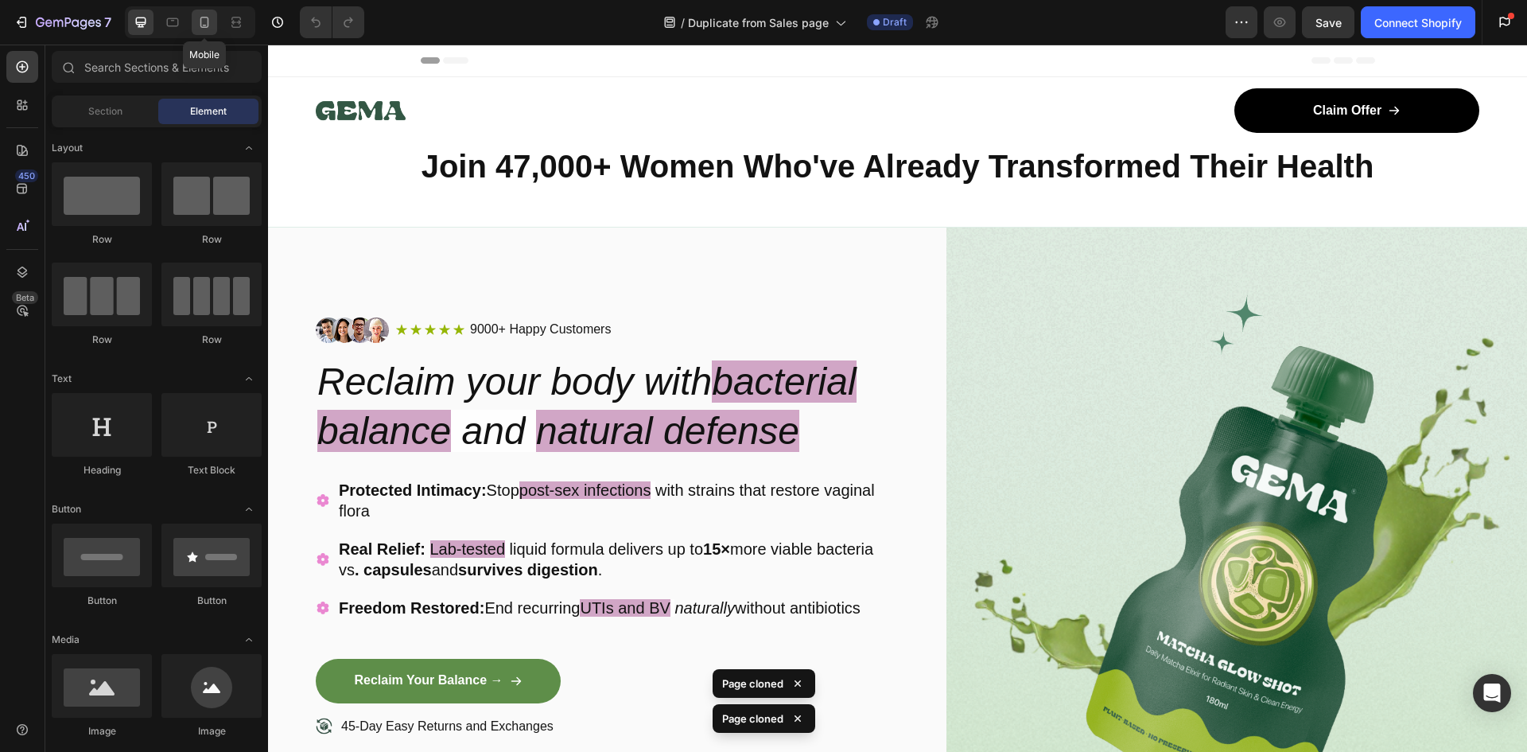
click at [216, 30] on div at bounding box center [204, 22] width 25 height 25
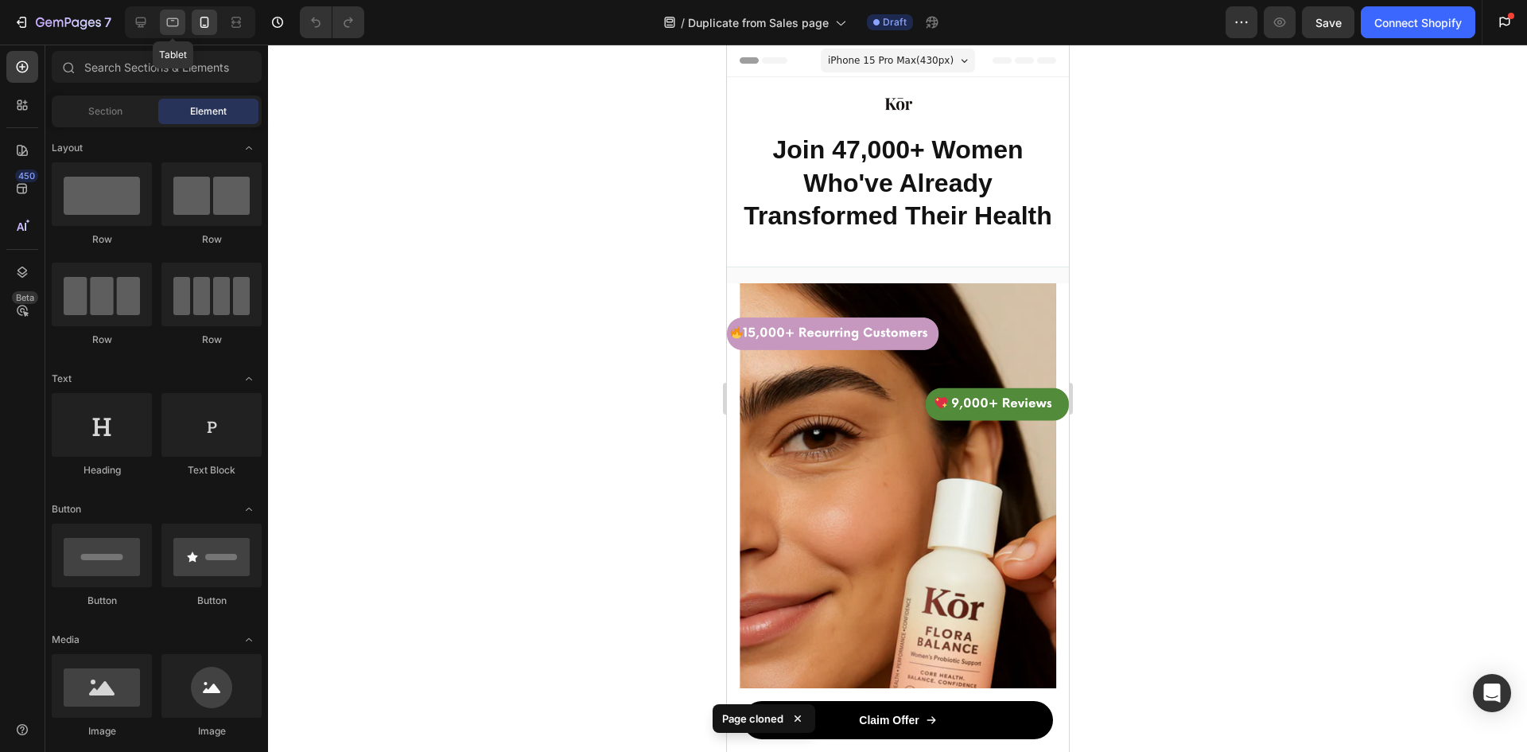
click at [177, 26] on icon at bounding box center [173, 22] width 12 height 9
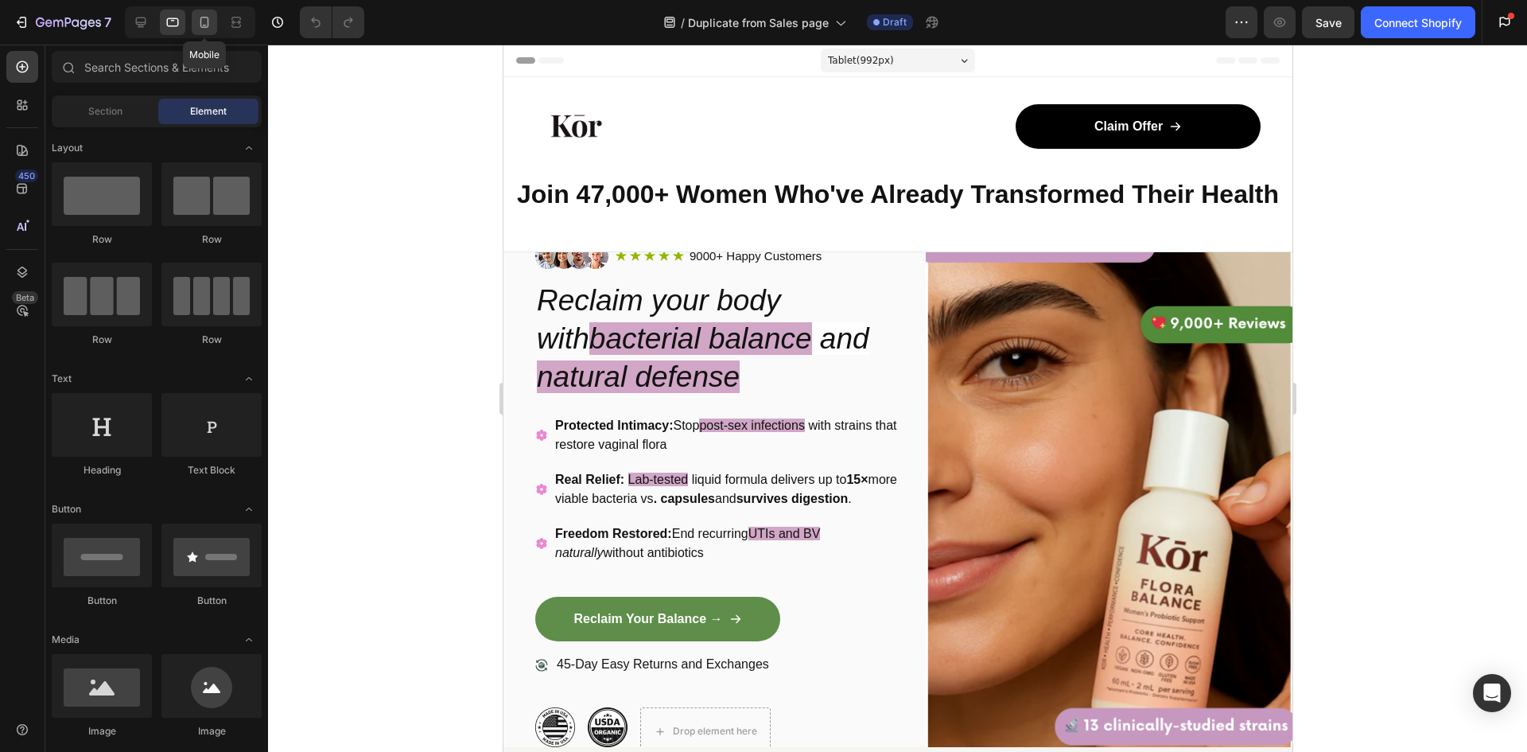
click at [204, 22] on icon at bounding box center [204, 22] width 16 height 16
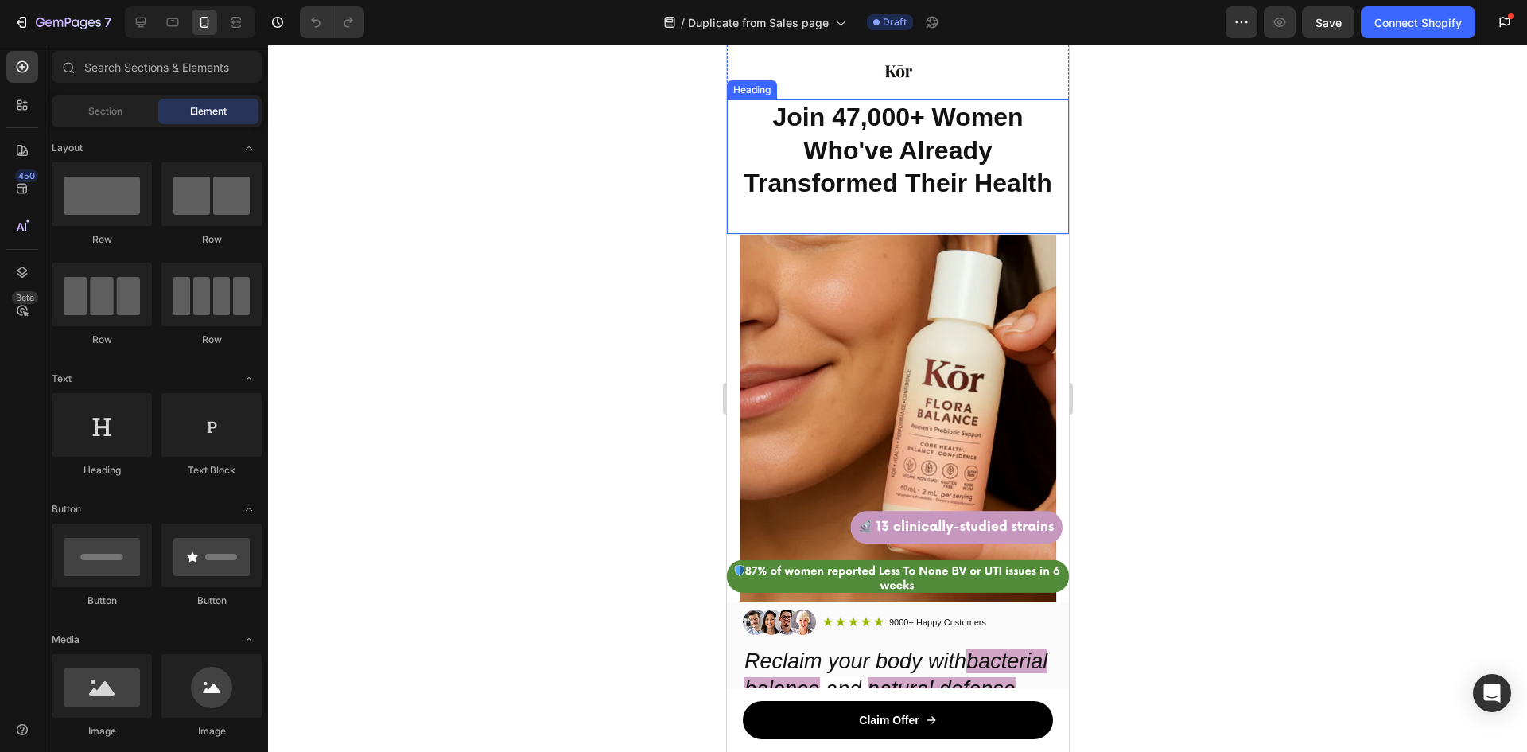
scroll to position [239, 0]
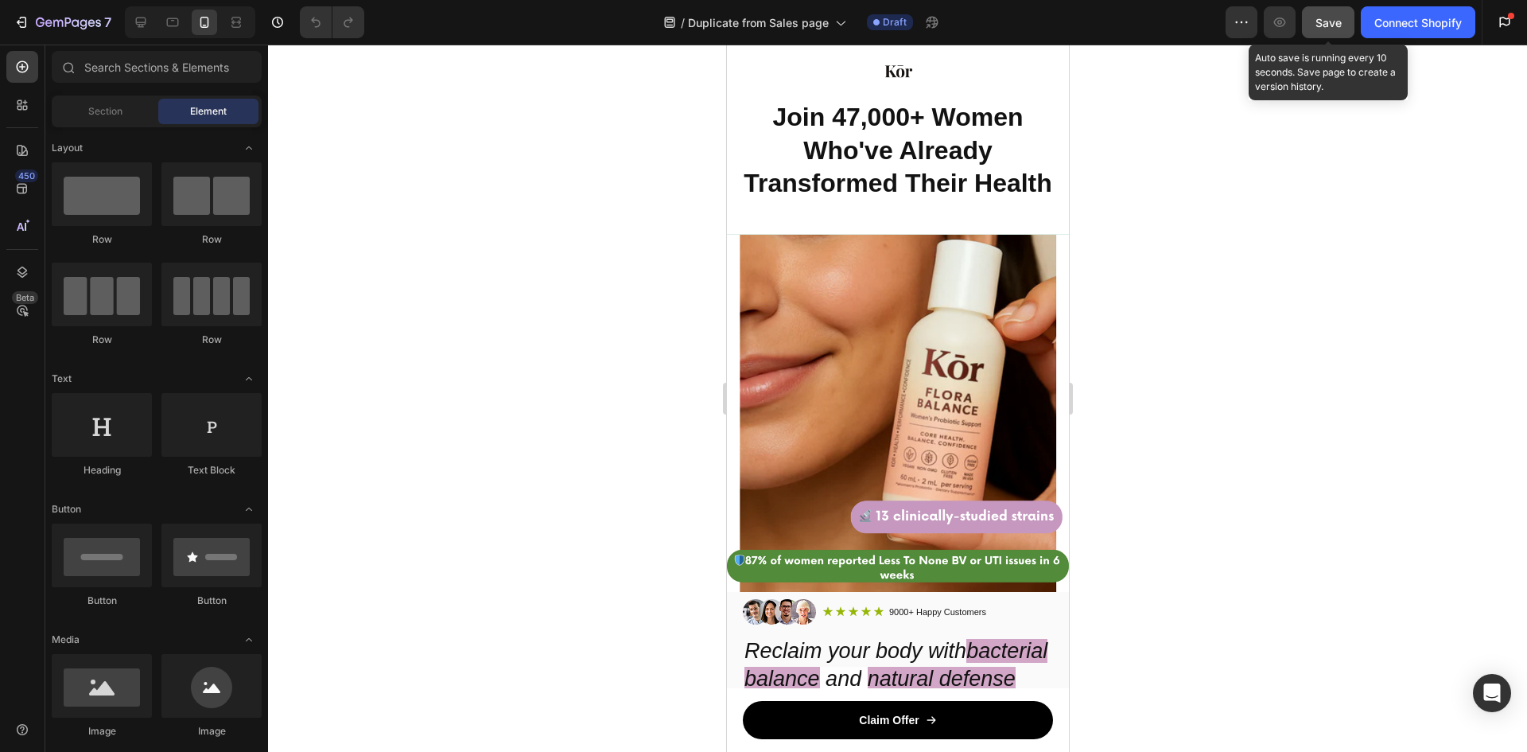
click at [1329, 32] on button "Save" at bounding box center [1328, 22] width 52 height 32
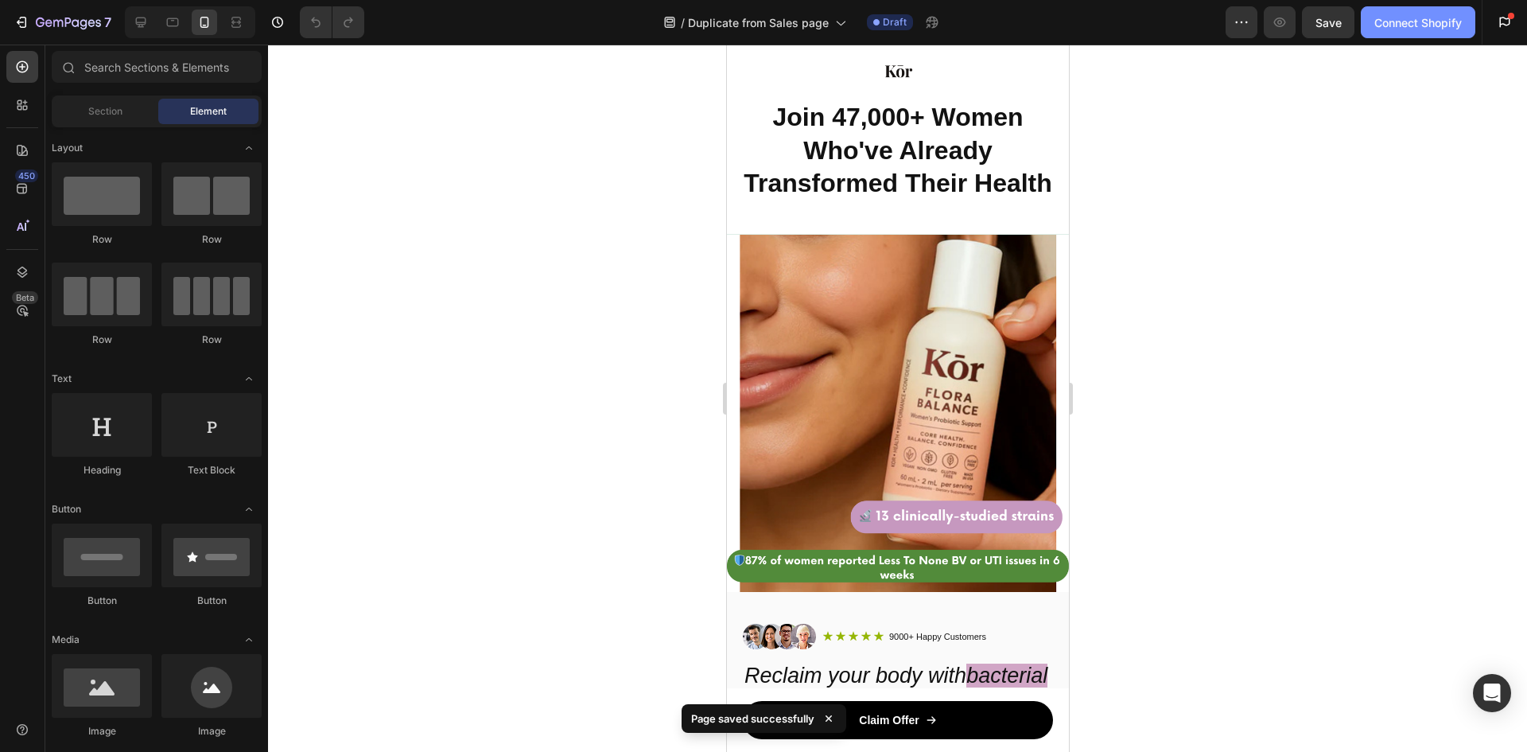
click at [1412, 17] on div "Connect Shopify" at bounding box center [1417, 22] width 87 height 17
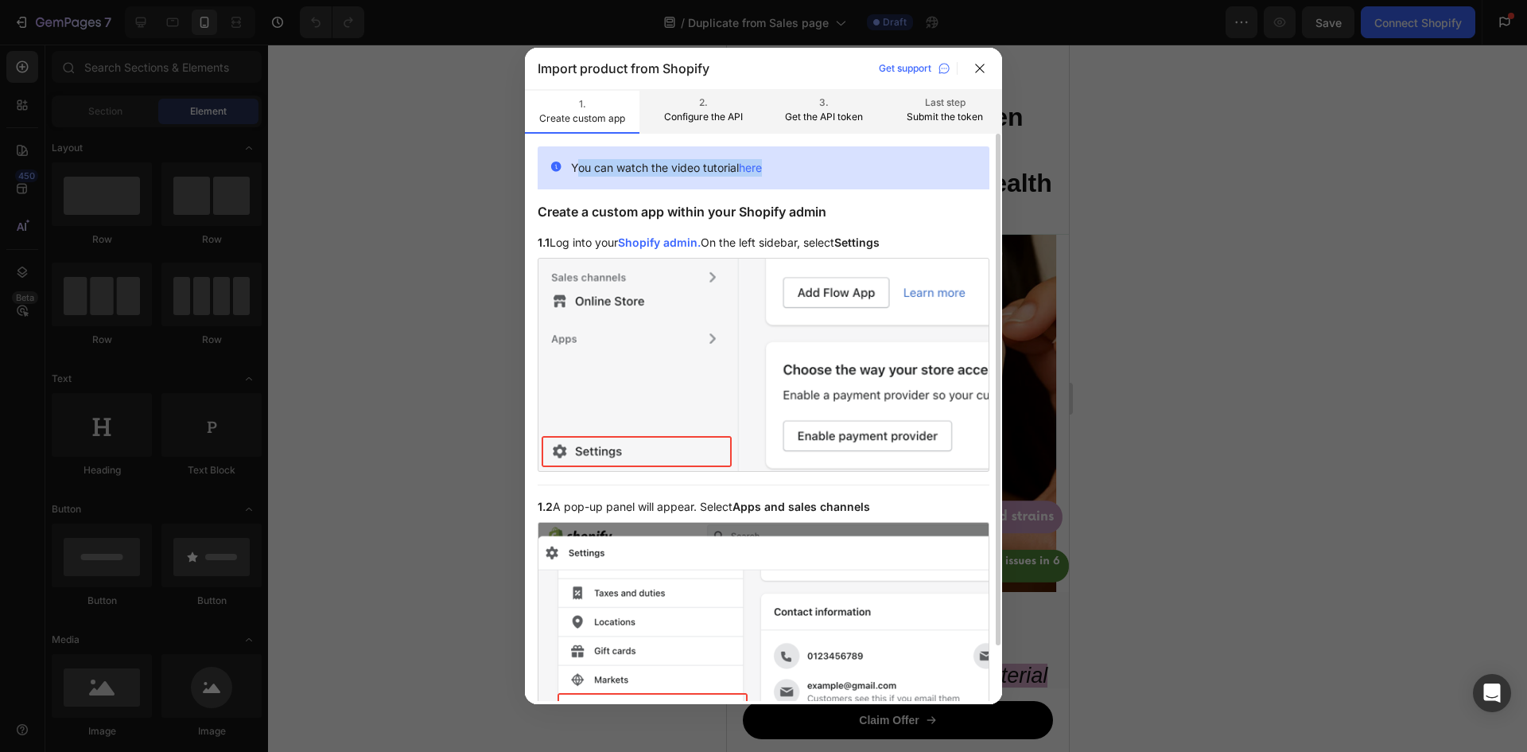
drag, startPoint x: 585, startPoint y: 161, endPoint x: 822, endPoint y: 177, distance: 236.8
click at [820, 173] on div "You can watch the video tutorial here" at bounding box center [764, 167] width 452 height 43
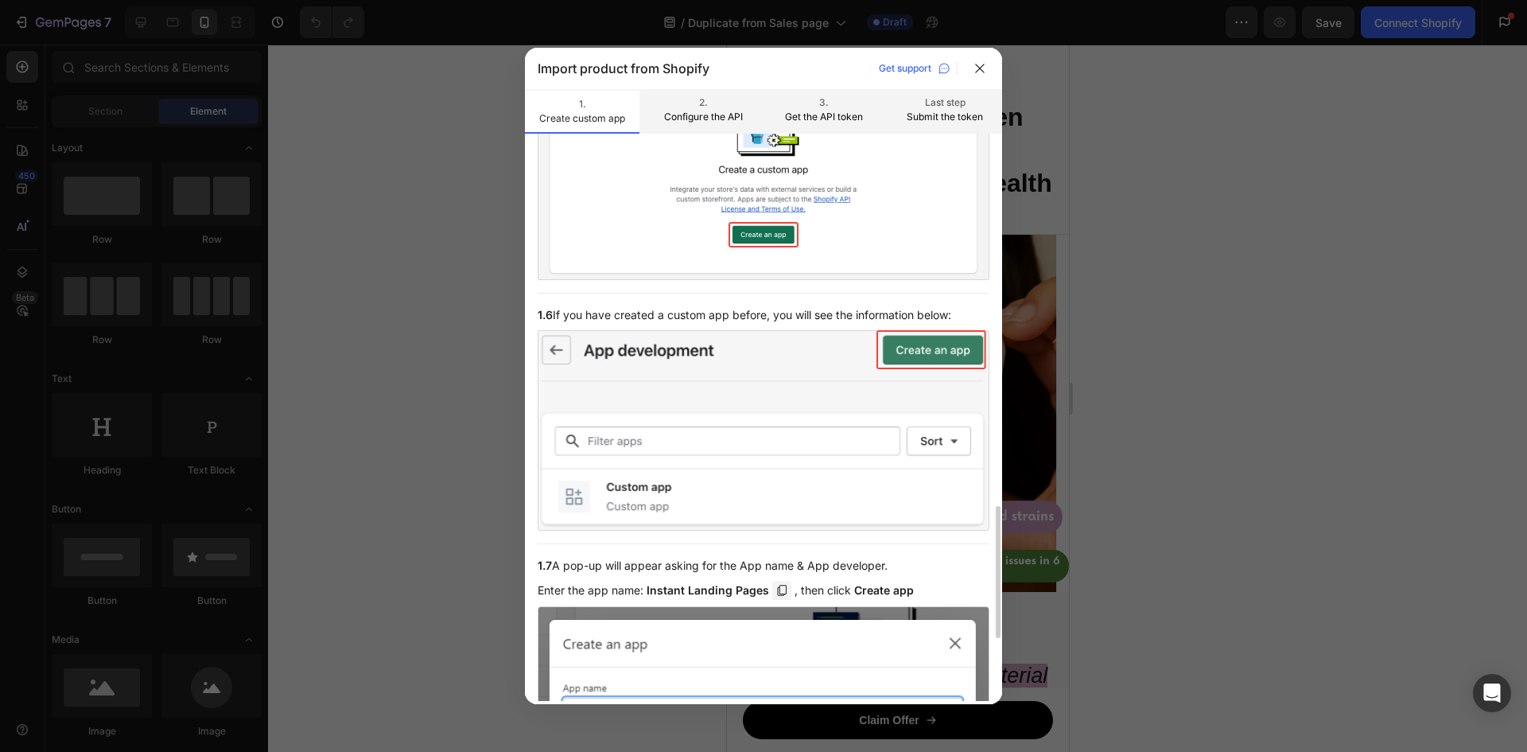
scroll to position [1858, 0]
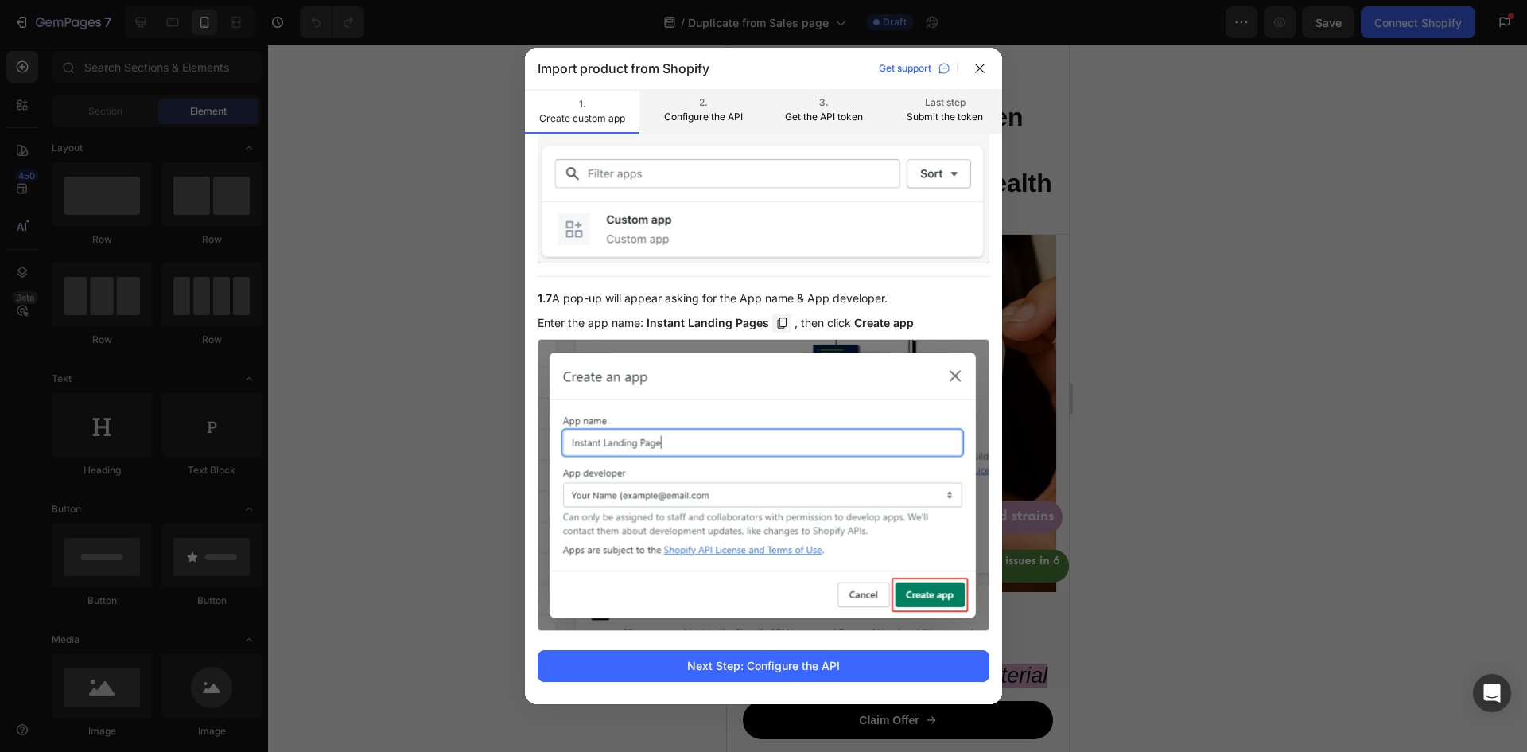
click at [720, 111] on p "Configure the API" at bounding box center [703, 117] width 89 height 14
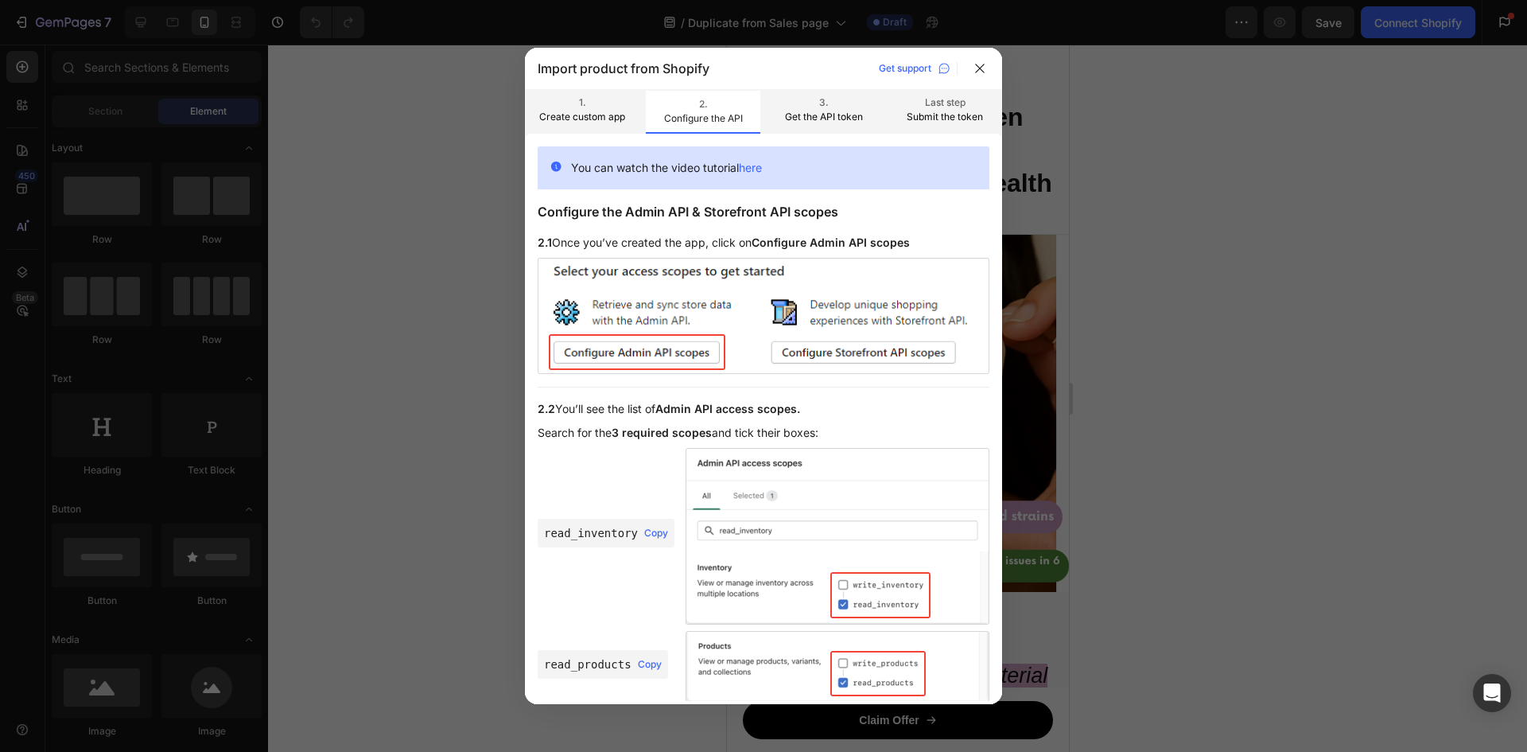
click at [795, 111] on p "Get the API token" at bounding box center [823, 117] width 89 height 14
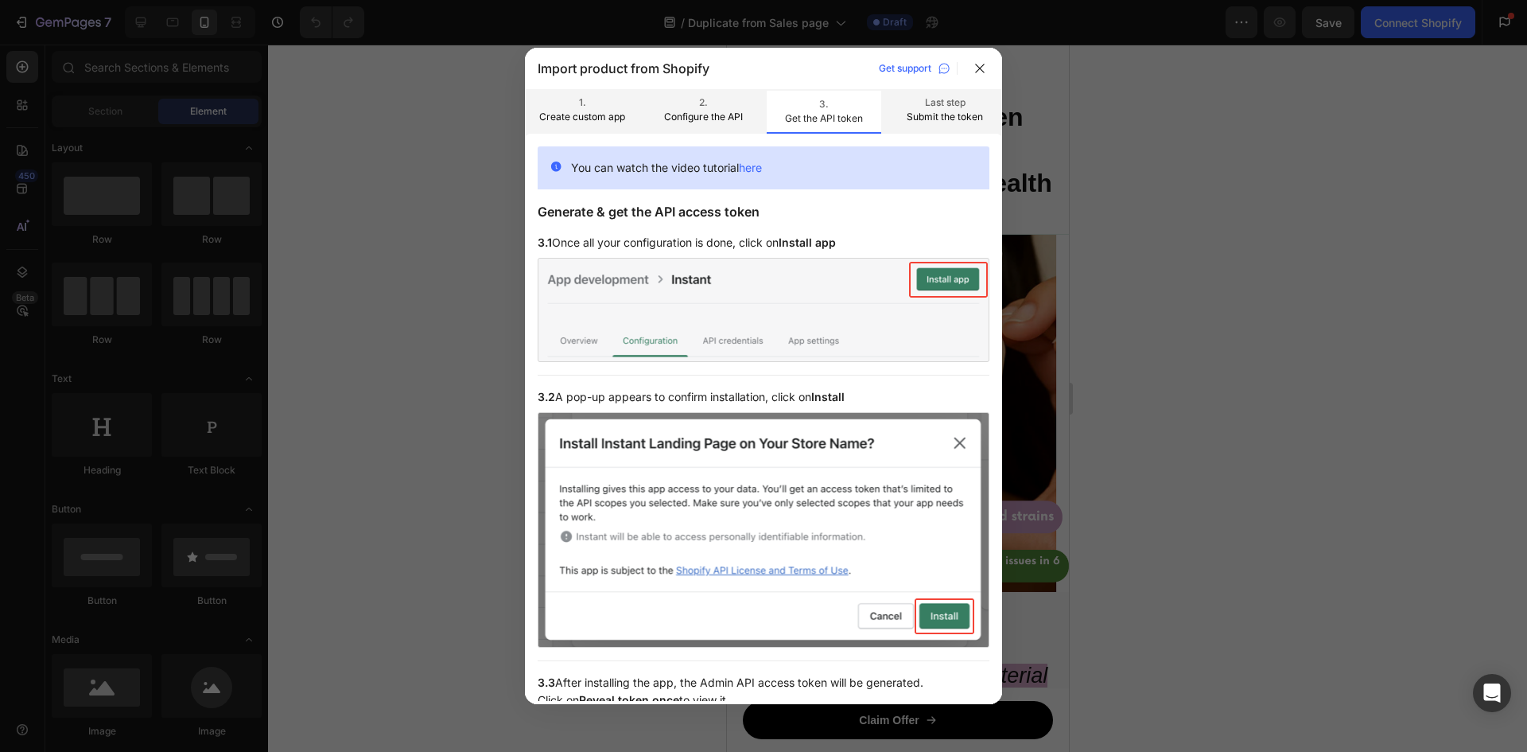
click at [949, 106] on p "Last step" at bounding box center [944, 102] width 89 height 14
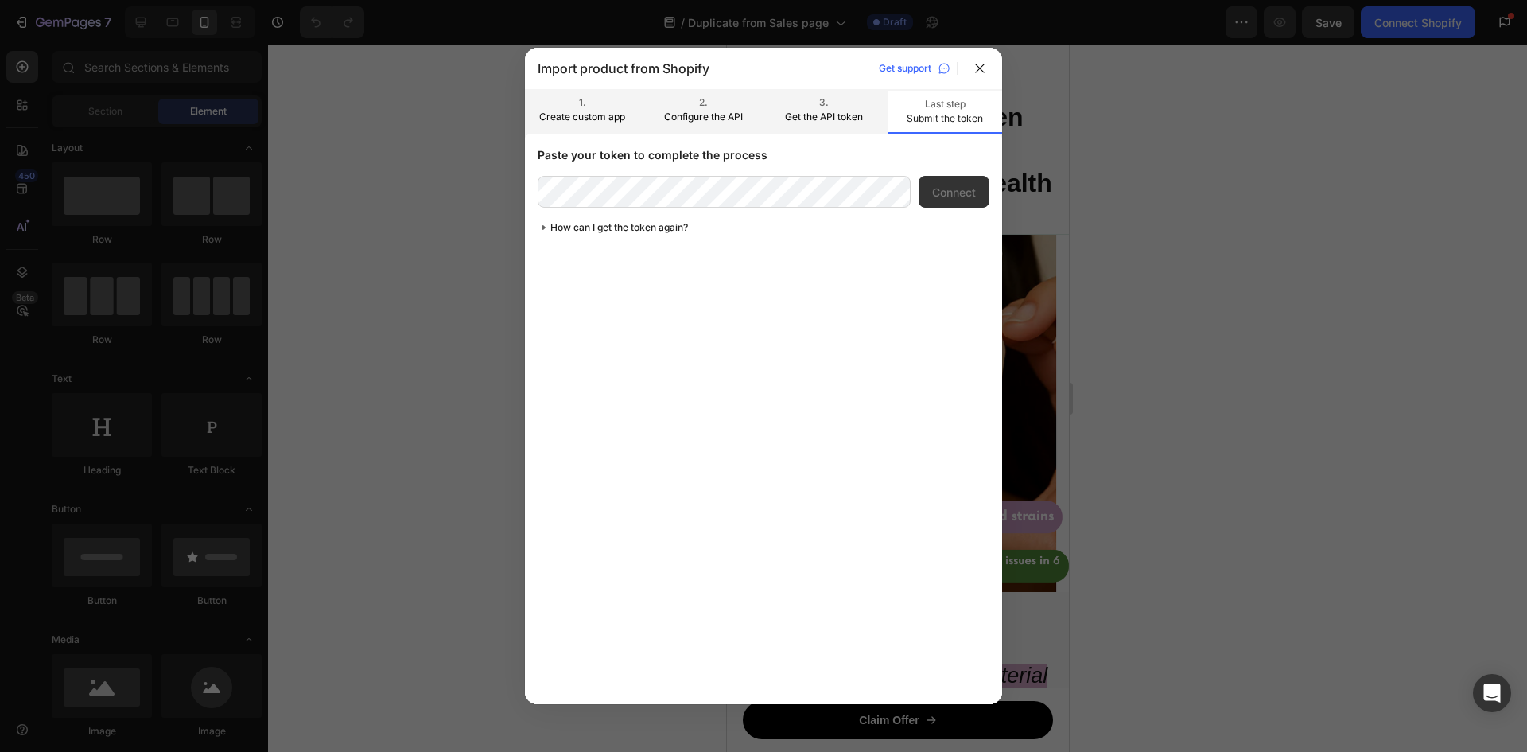
drag, startPoint x: 849, startPoint y: 107, endPoint x: 818, endPoint y: 113, distance: 32.3
click at [849, 107] on p "3." at bounding box center [823, 102] width 89 height 14
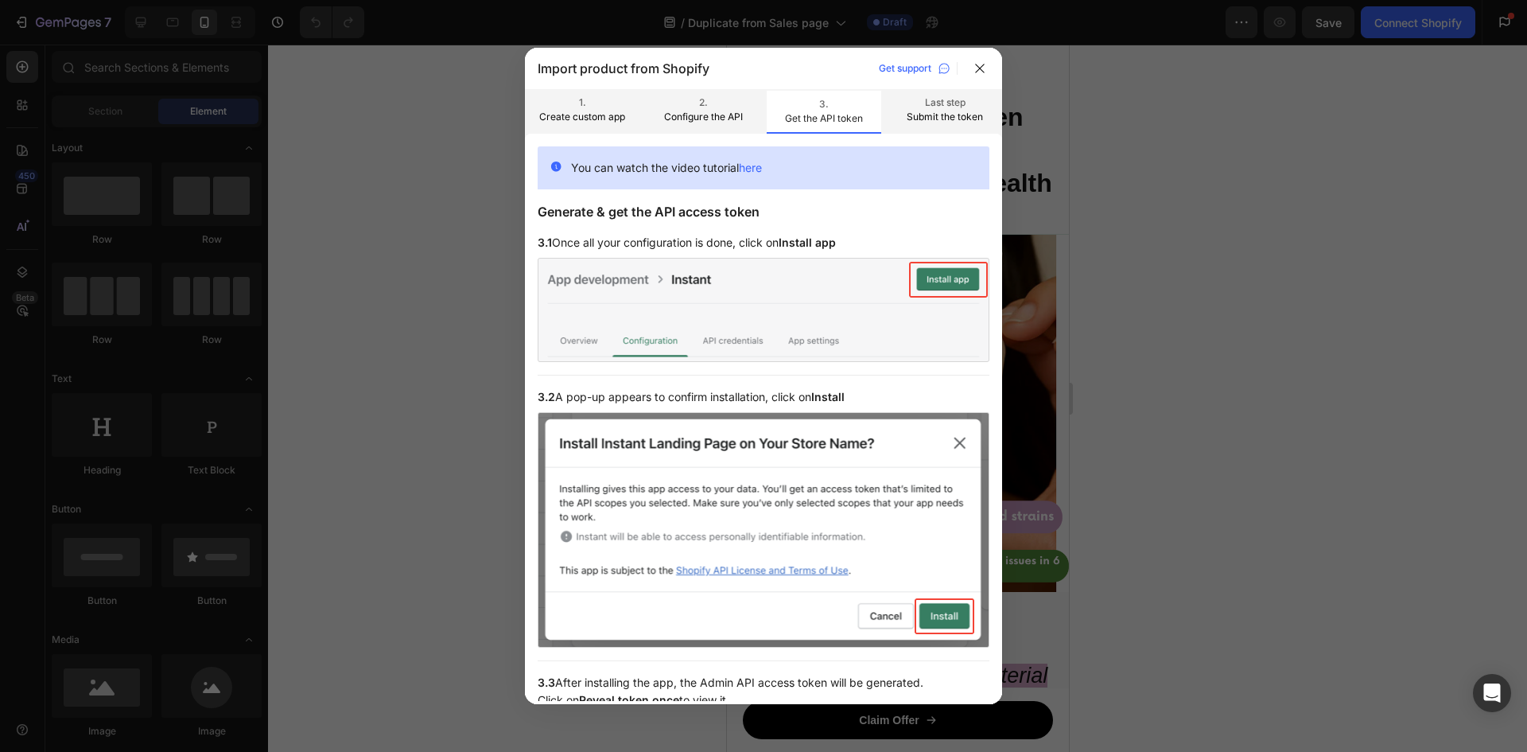
drag, startPoint x: 723, startPoint y: 115, endPoint x: 695, endPoint y: 115, distance: 27.8
click at [722, 115] on p "Configure the API" at bounding box center [703, 117] width 89 height 14
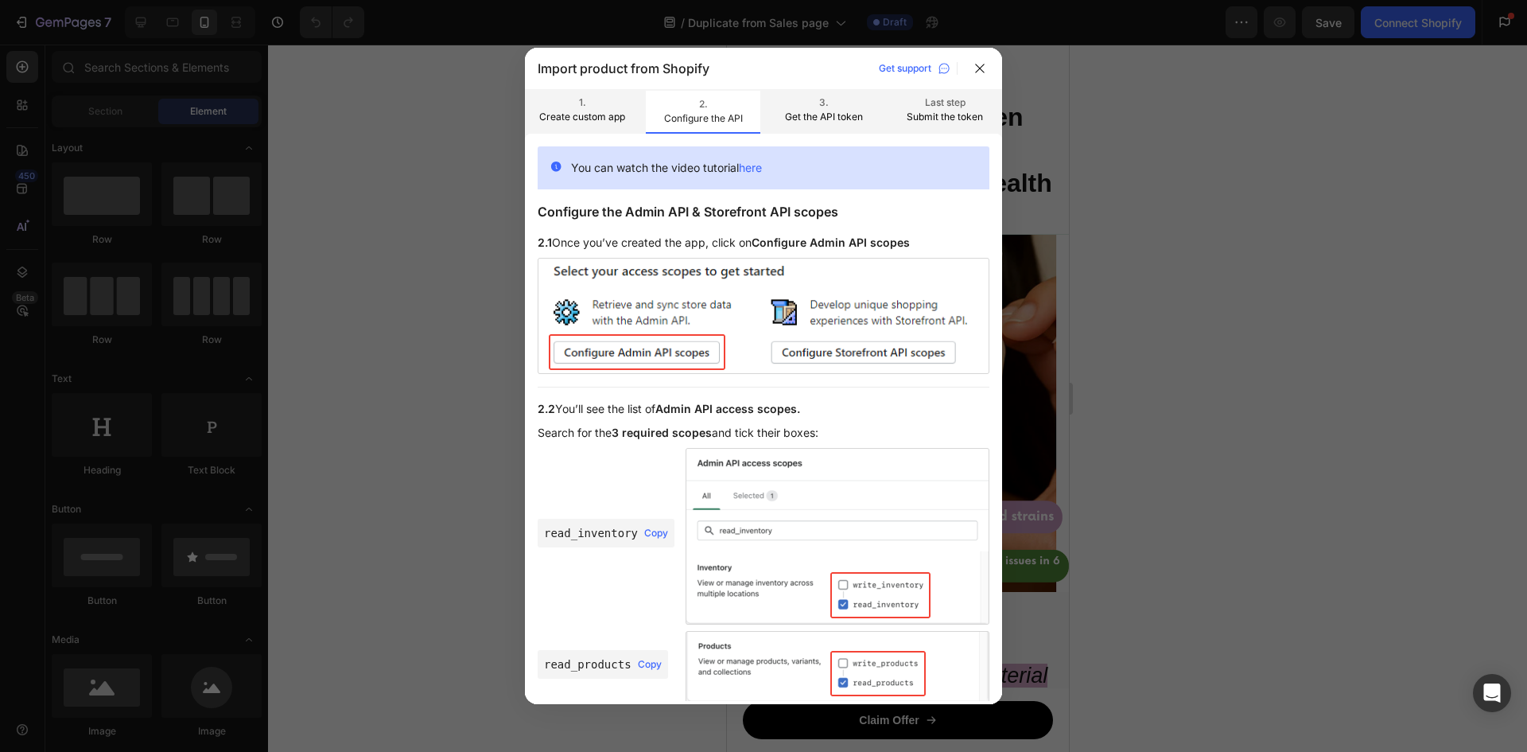
click at [621, 110] on p "Create custom app" at bounding box center [582, 117] width 89 height 14
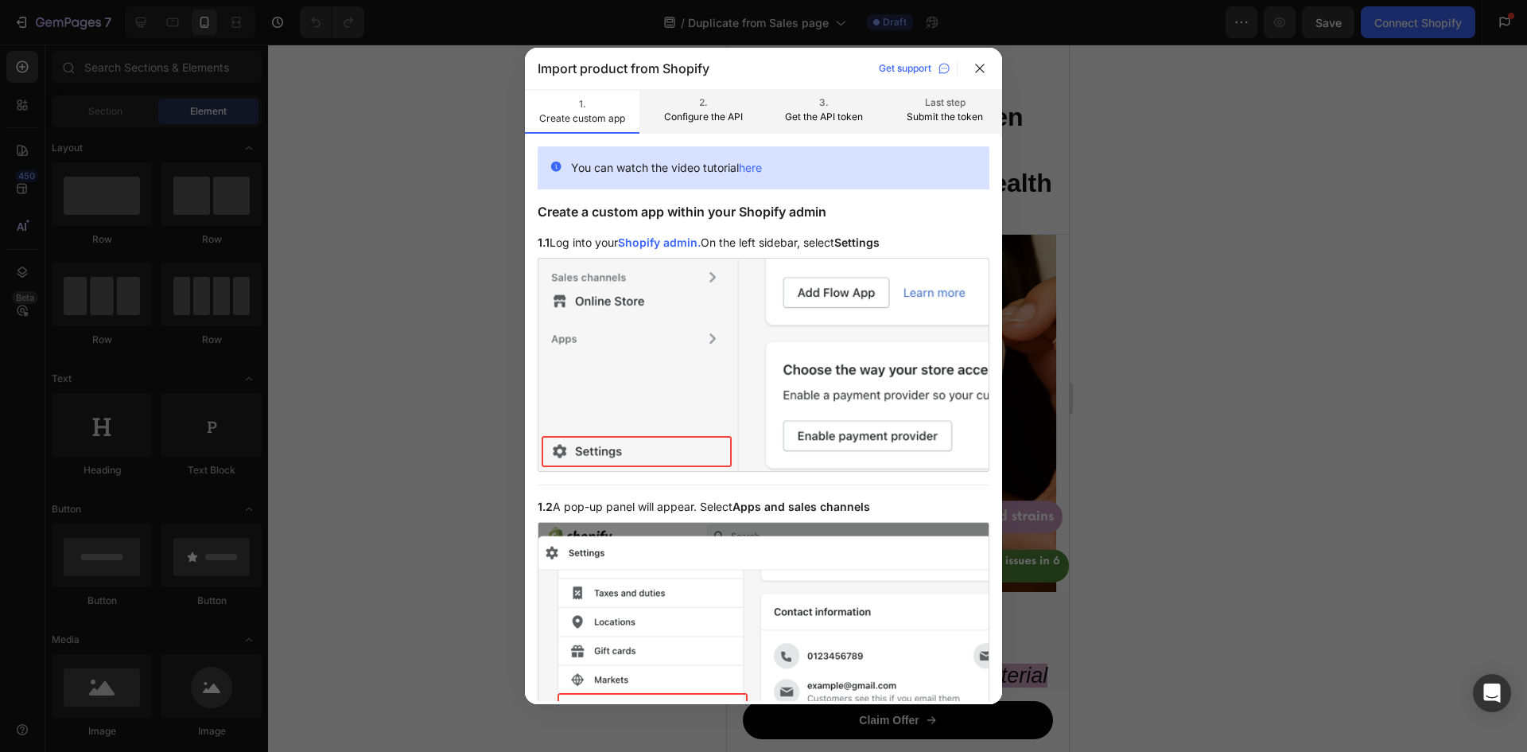
click at [608, 110] on p "1." at bounding box center [582, 104] width 89 height 14
click at [979, 72] on icon at bounding box center [980, 68] width 13 height 13
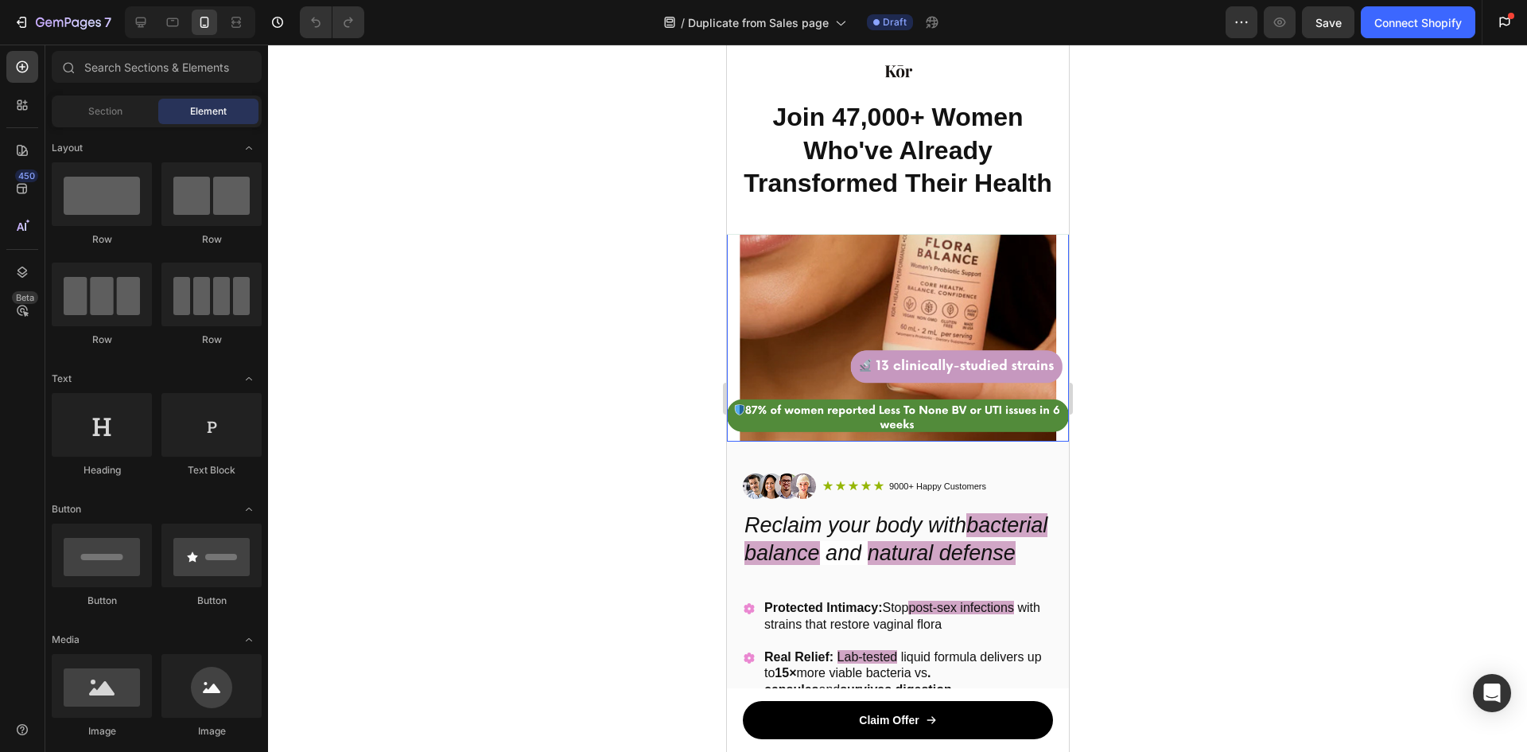
scroll to position [477, 0]
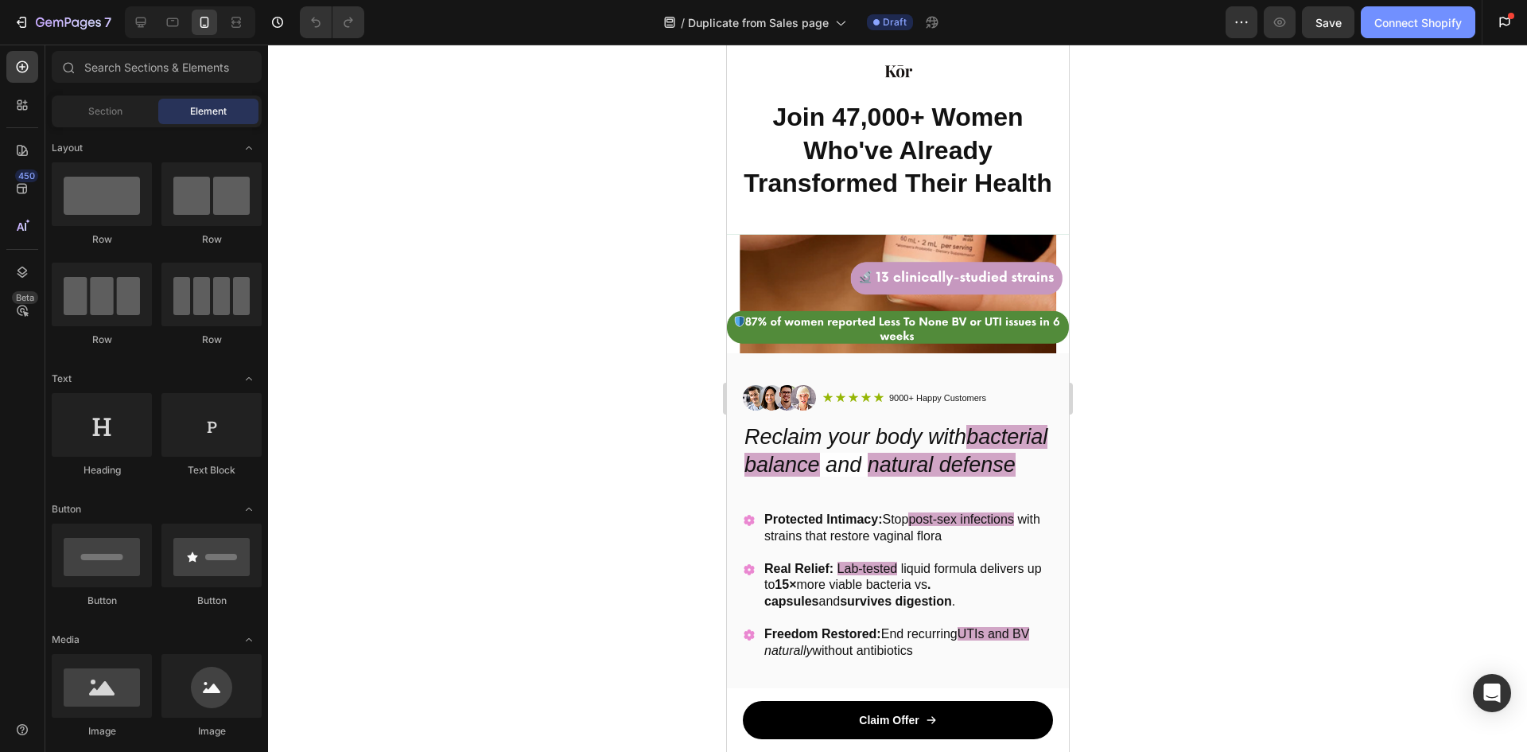
click at [1400, 22] on div "Connect Shopify" at bounding box center [1417, 22] width 87 height 17
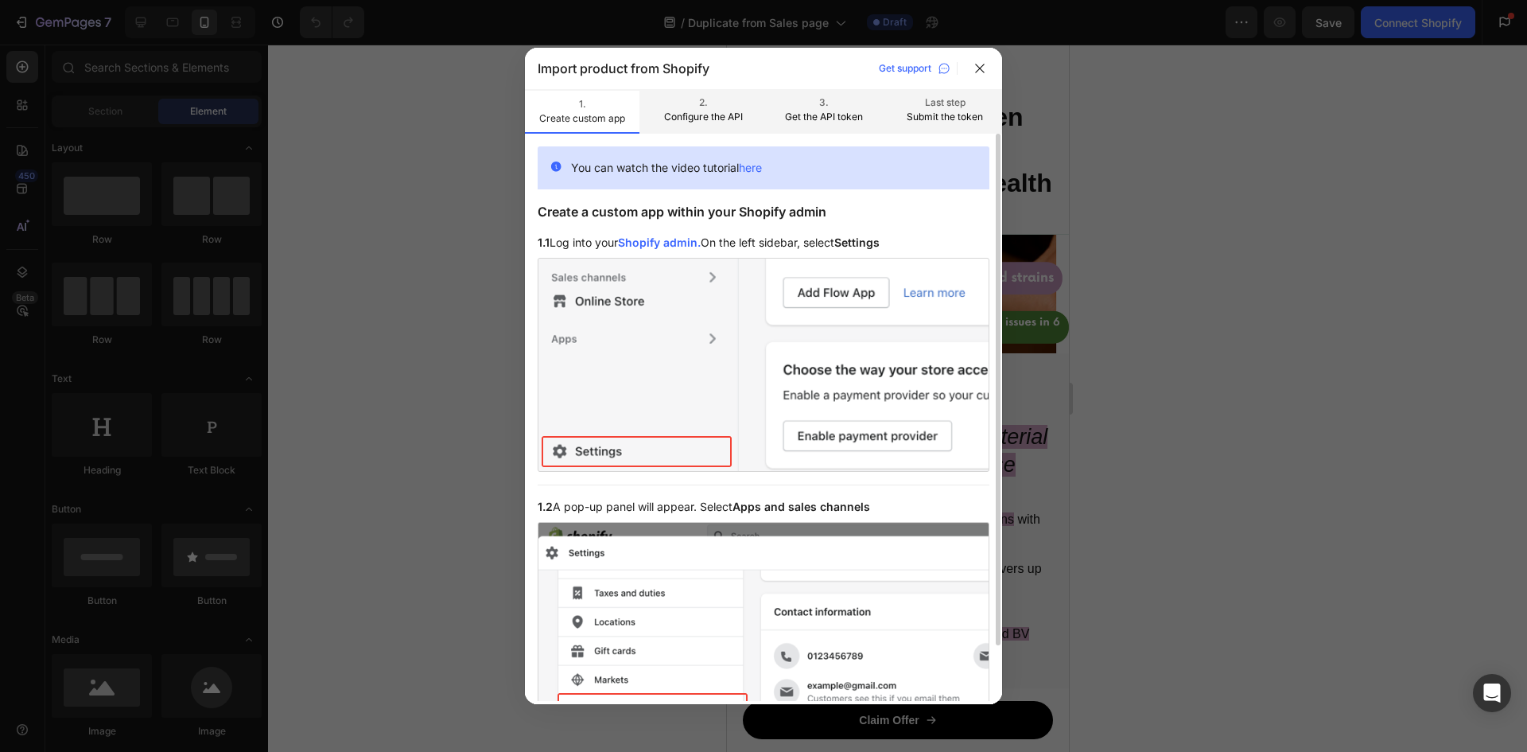
click at [756, 174] on p "You can watch the video tutorial here" at bounding box center [666, 167] width 191 height 17
click at [754, 169] on link "here" at bounding box center [750, 168] width 23 height 14
click at [666, 241] on link "Shopify admin." at bounding box center [659, 242] width 83 height 14
click at [677, 104] on p "2." at bounding box center [703, 102] width 89 height 14
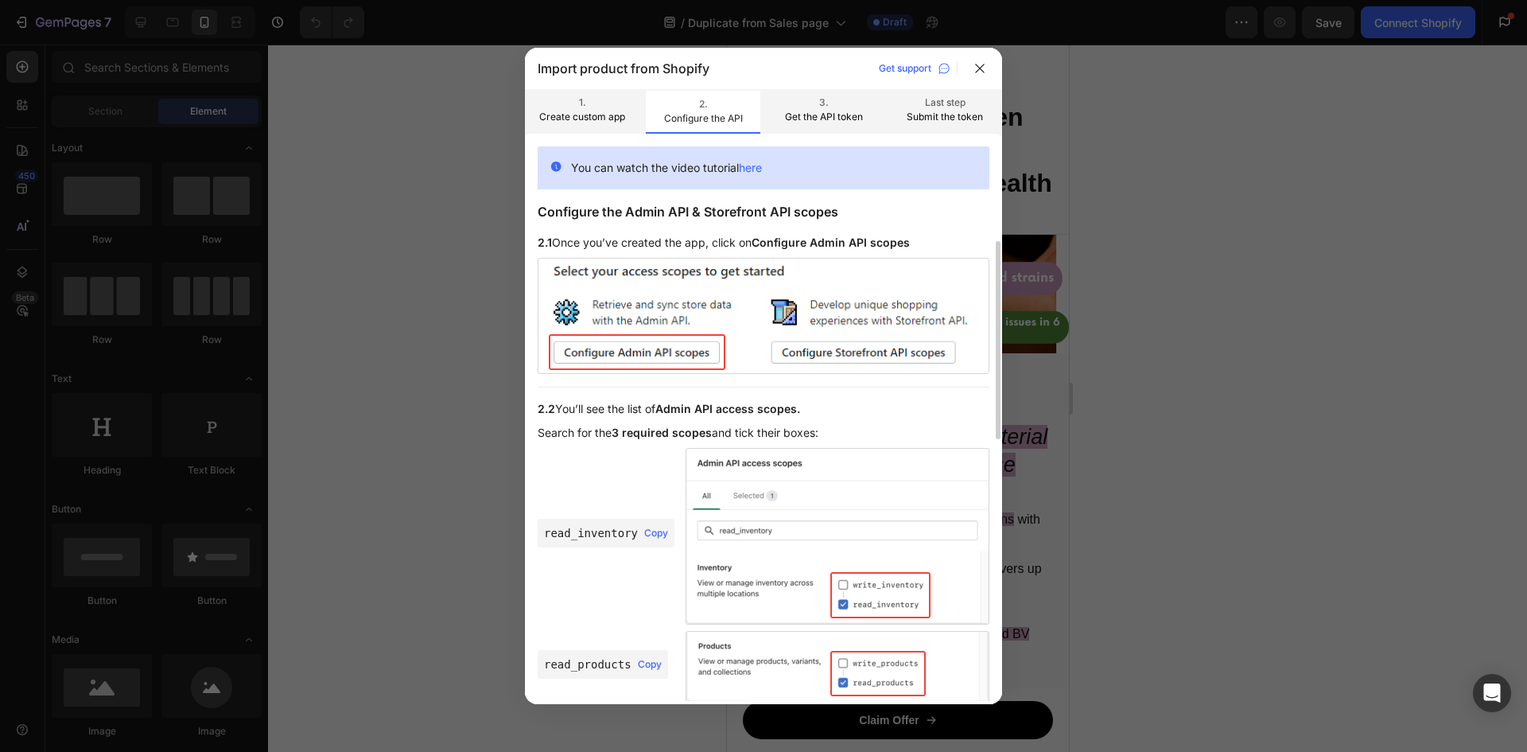
scroll to position [80, 0]
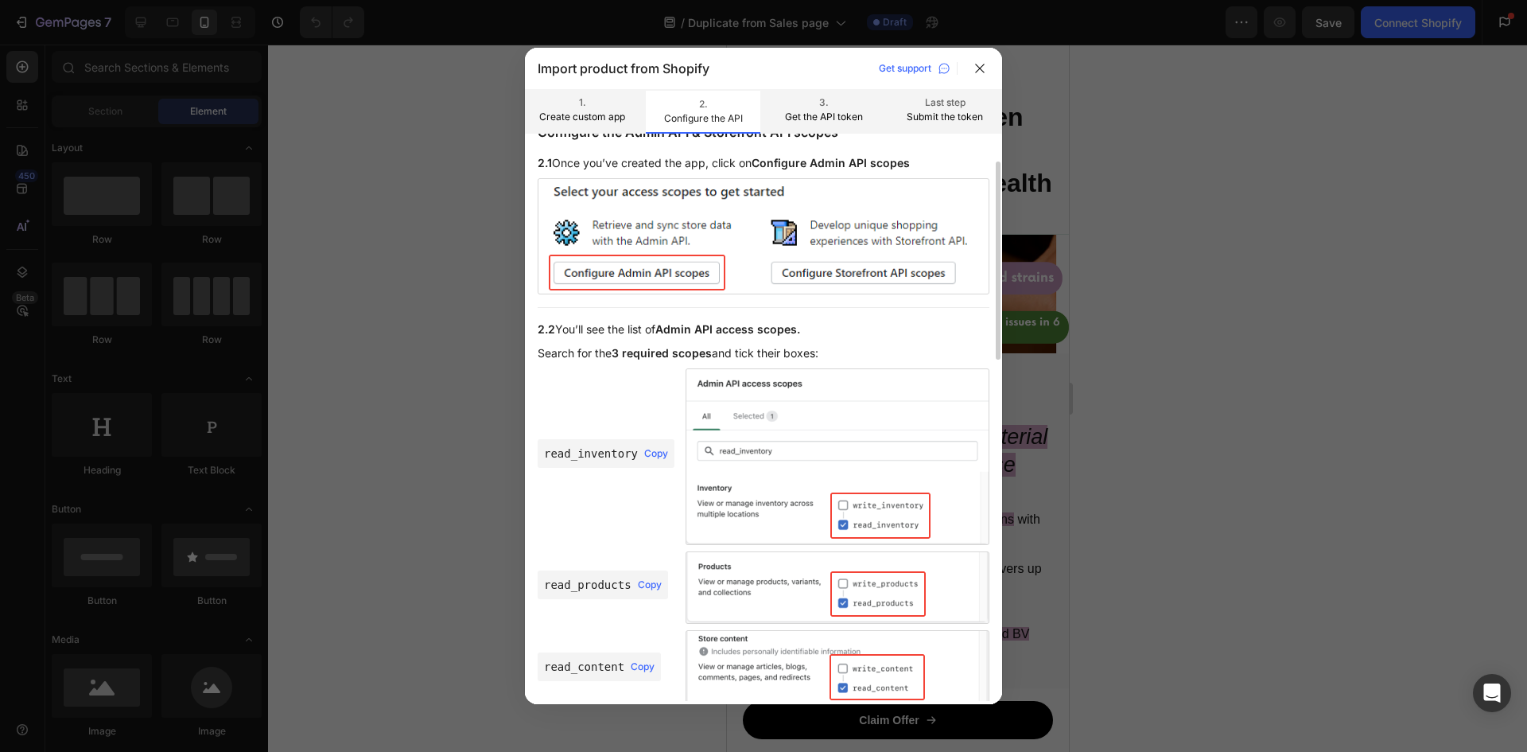
click at [646, 457] on span "Copy" at bounding box center [656, 453] width 24 height 11
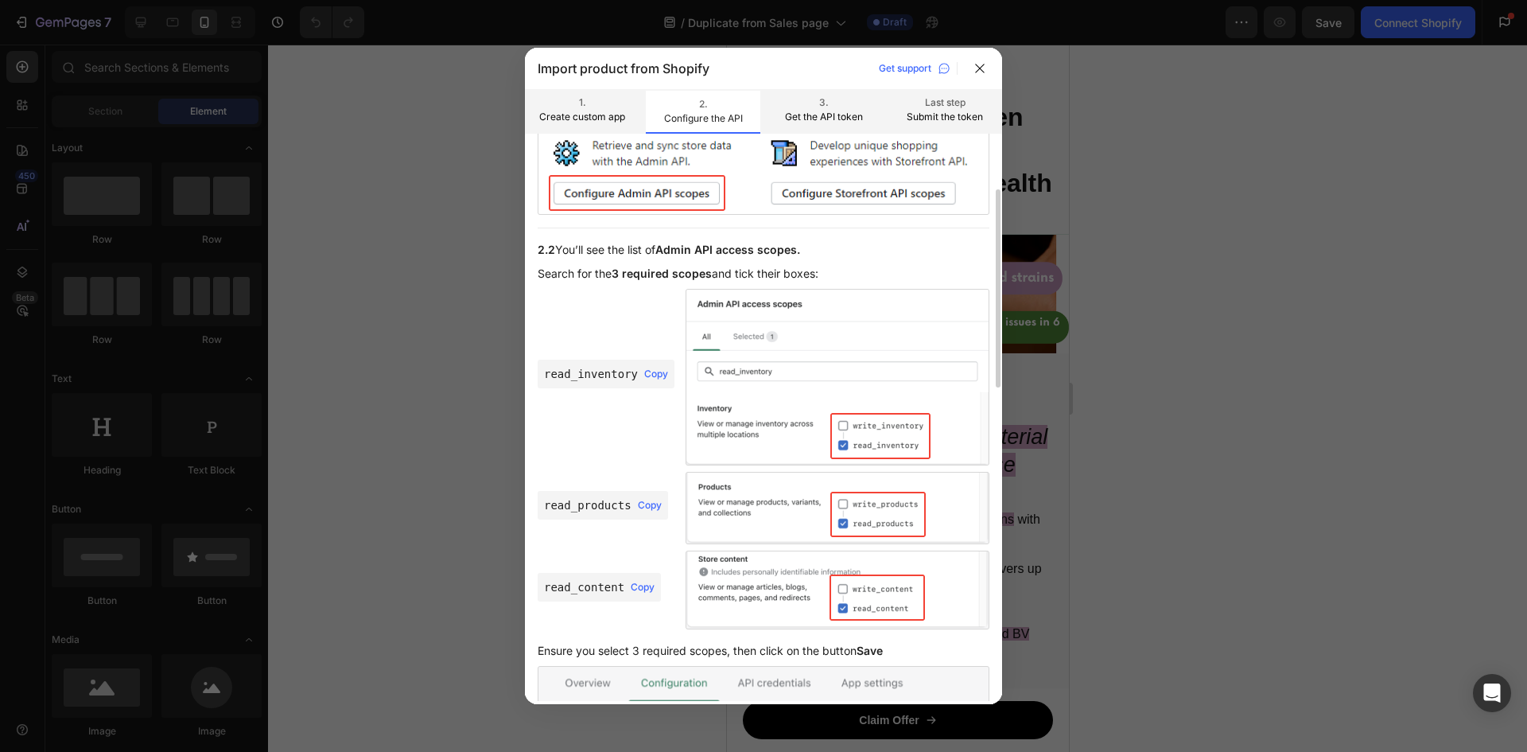
click at [641, 498] on div "read_products Copy" at bounding box center [603, 505] width 130 height 29
click at [640, 502] on span "Copy" at bounding box center [650, 505] width 24 height 11
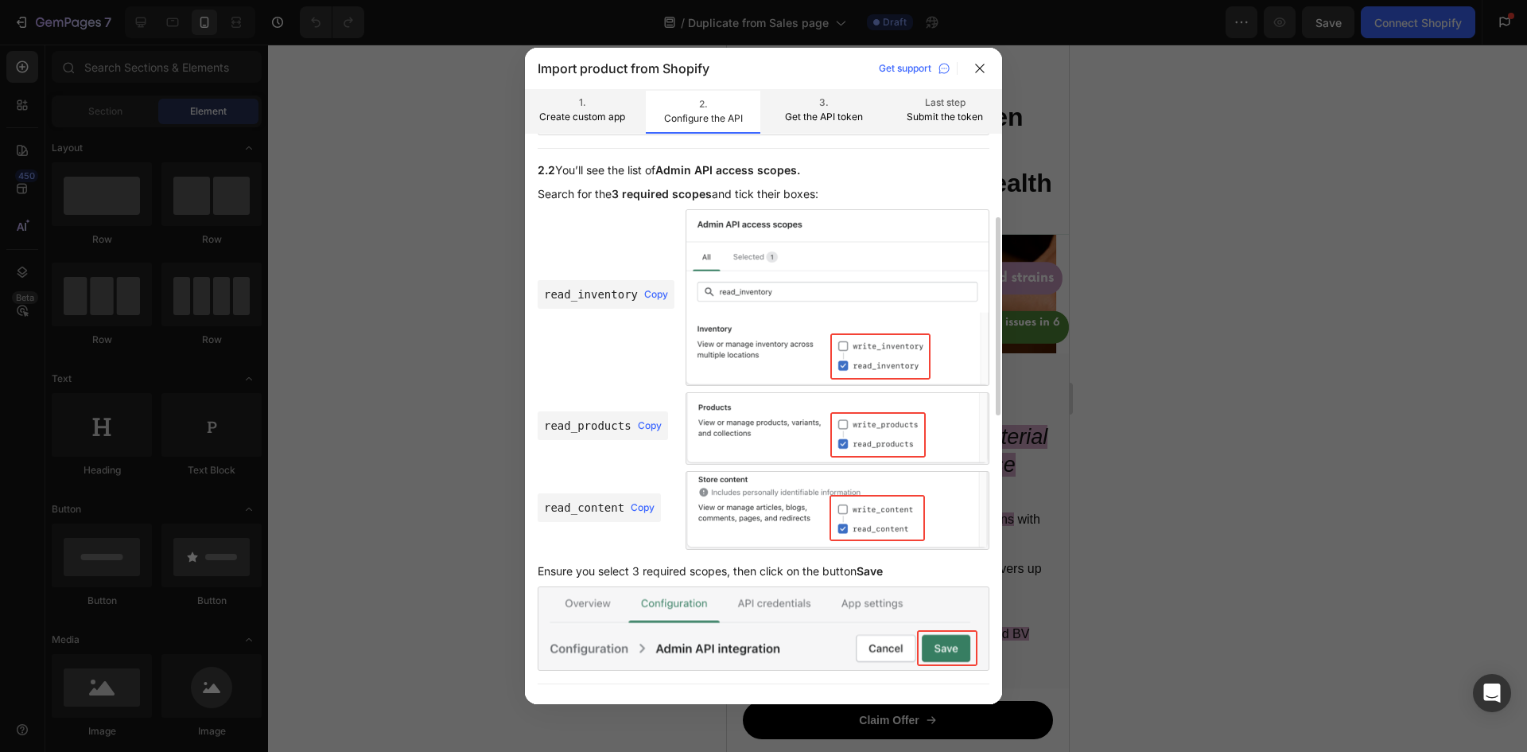
click at [642, 507] on span "Copy" at bounding box center [643, 507] width 24 height 11
click at [931, 121] on p "Submit the token" at bounding box center [944, 117] width 89 height 14
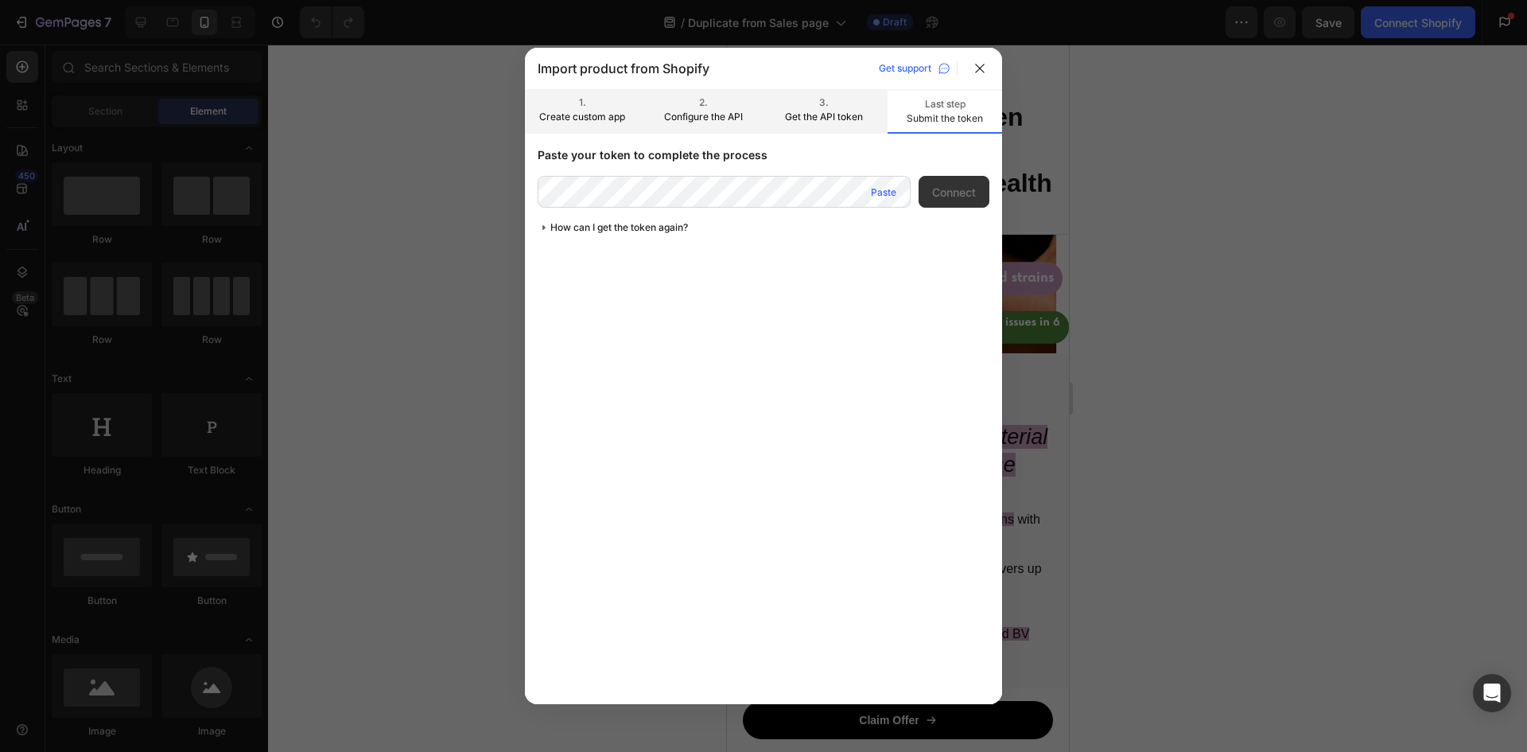
click at [882, 198] on div "Paste" at bounding box center [883, 192] width 25 height 14
click at [947, 195] on div "Connect" at bounding box center [954, 192] width 44 height 17
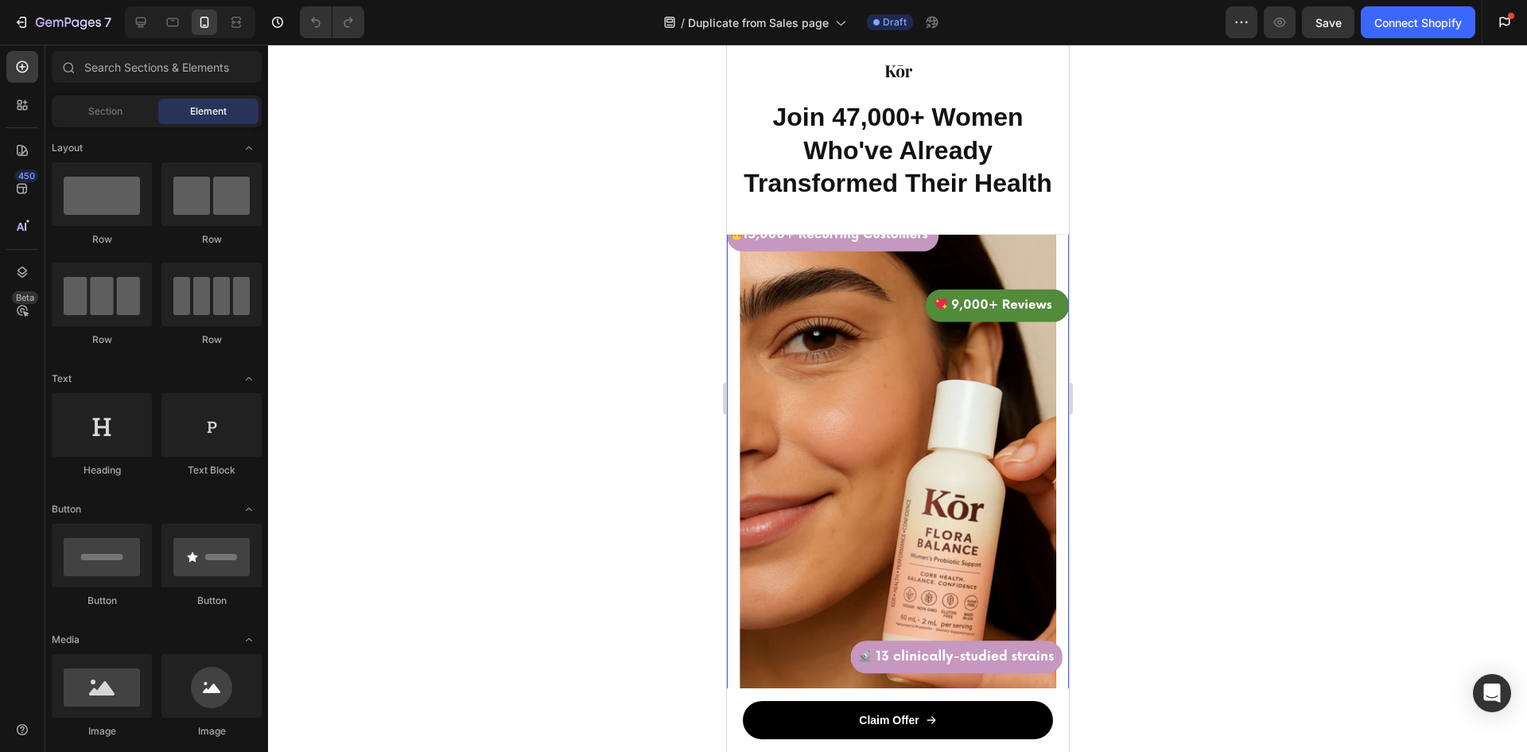
scroll to position [0, 0]
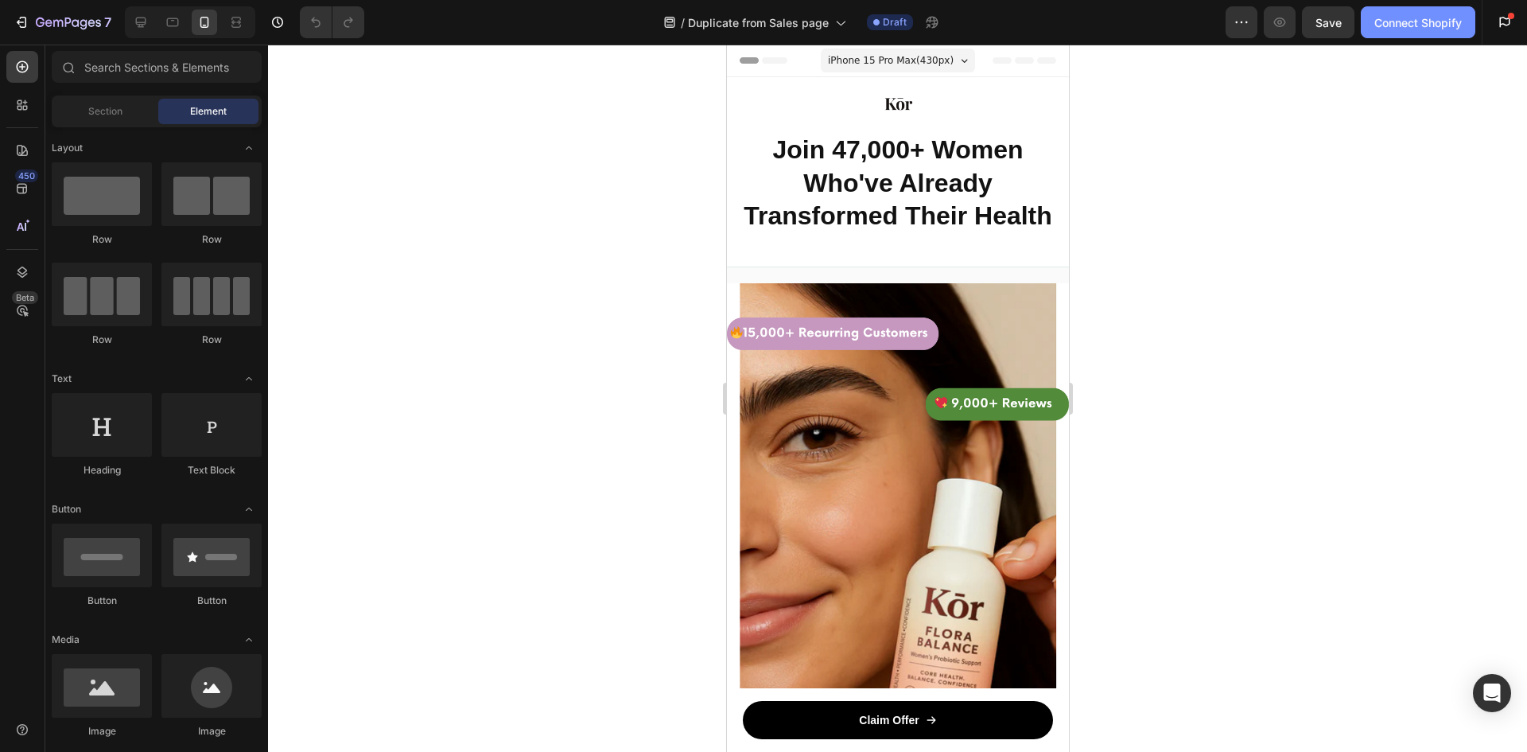
click at [1417, 21] on div "Connect Shopify" at bounding box center [1417, 22] width 87 height 17
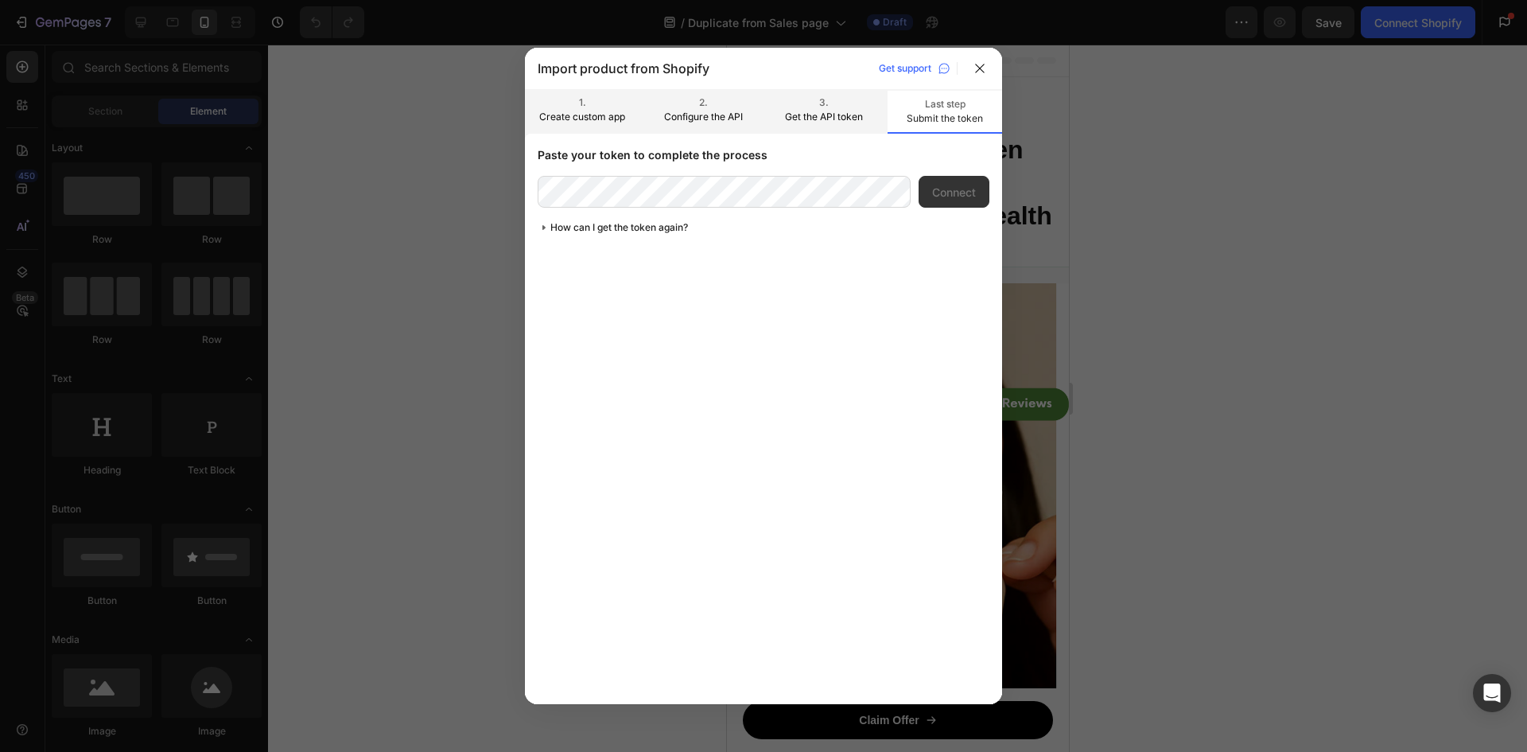
click at [826, 106] on p "3." at bounding box center [823, 102] width 89 height 14
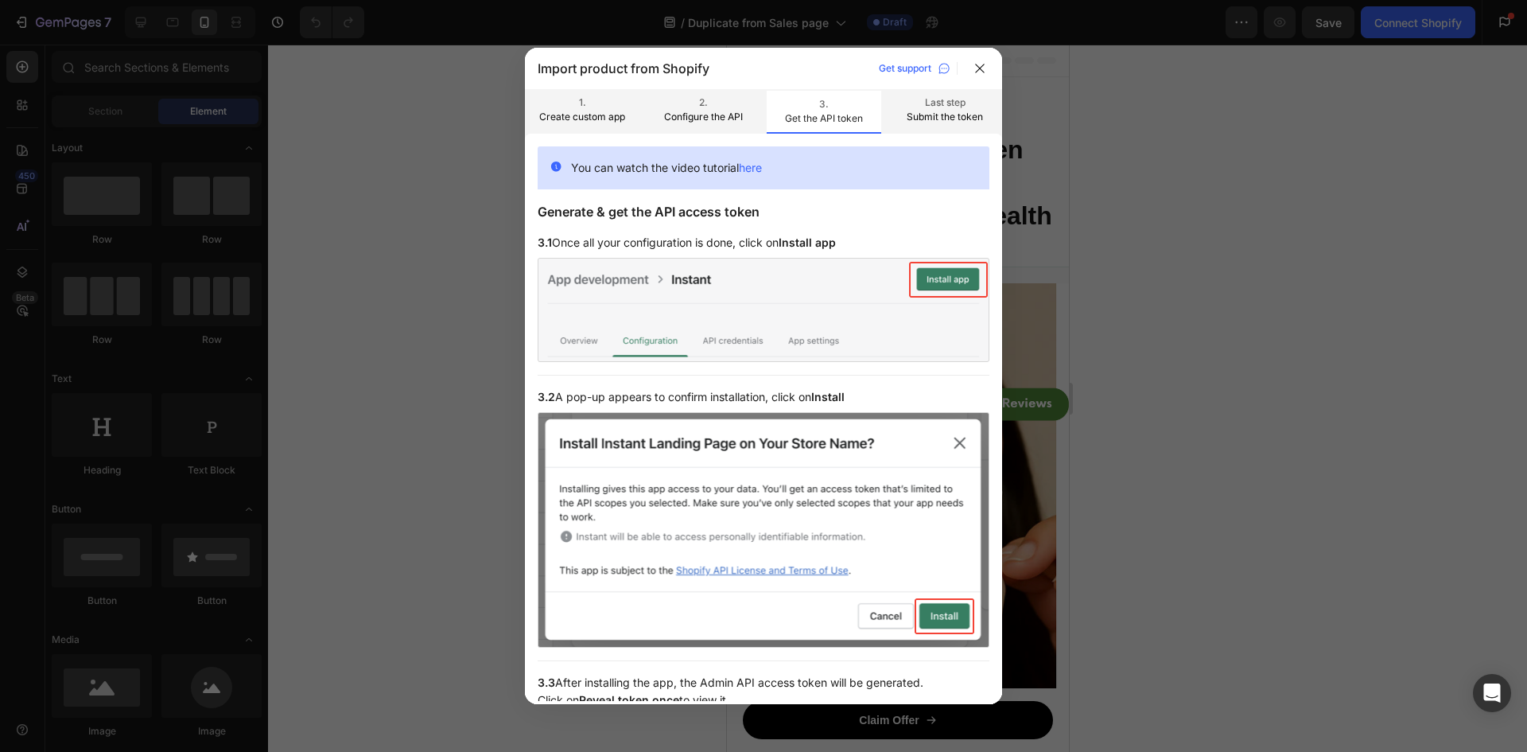
click at [692, 118] on p "Configure the API" at bounding box center [703, 117] width 89 height 14
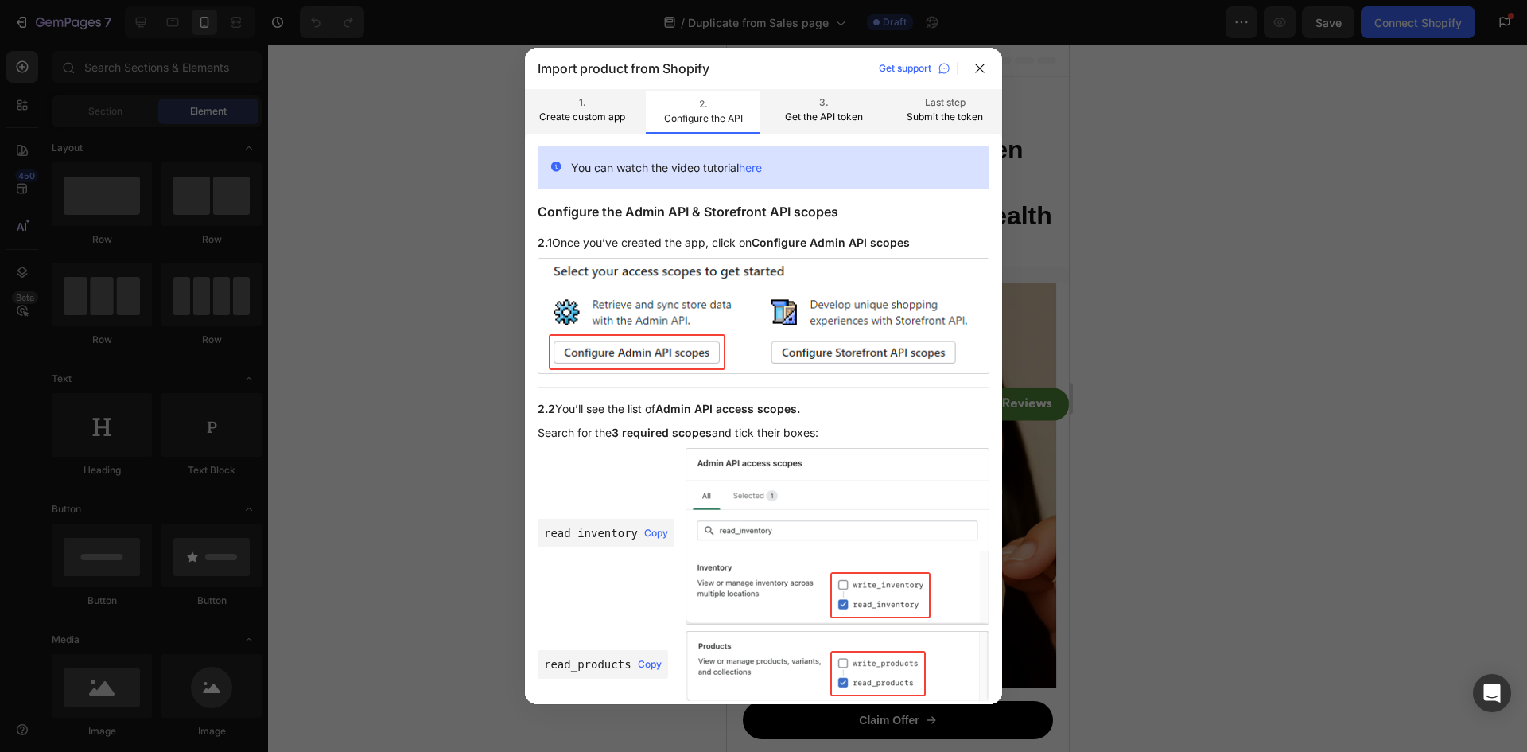
click at [929, 105] on p "Last step" at bounding box center [944, 102] width 89 height 14
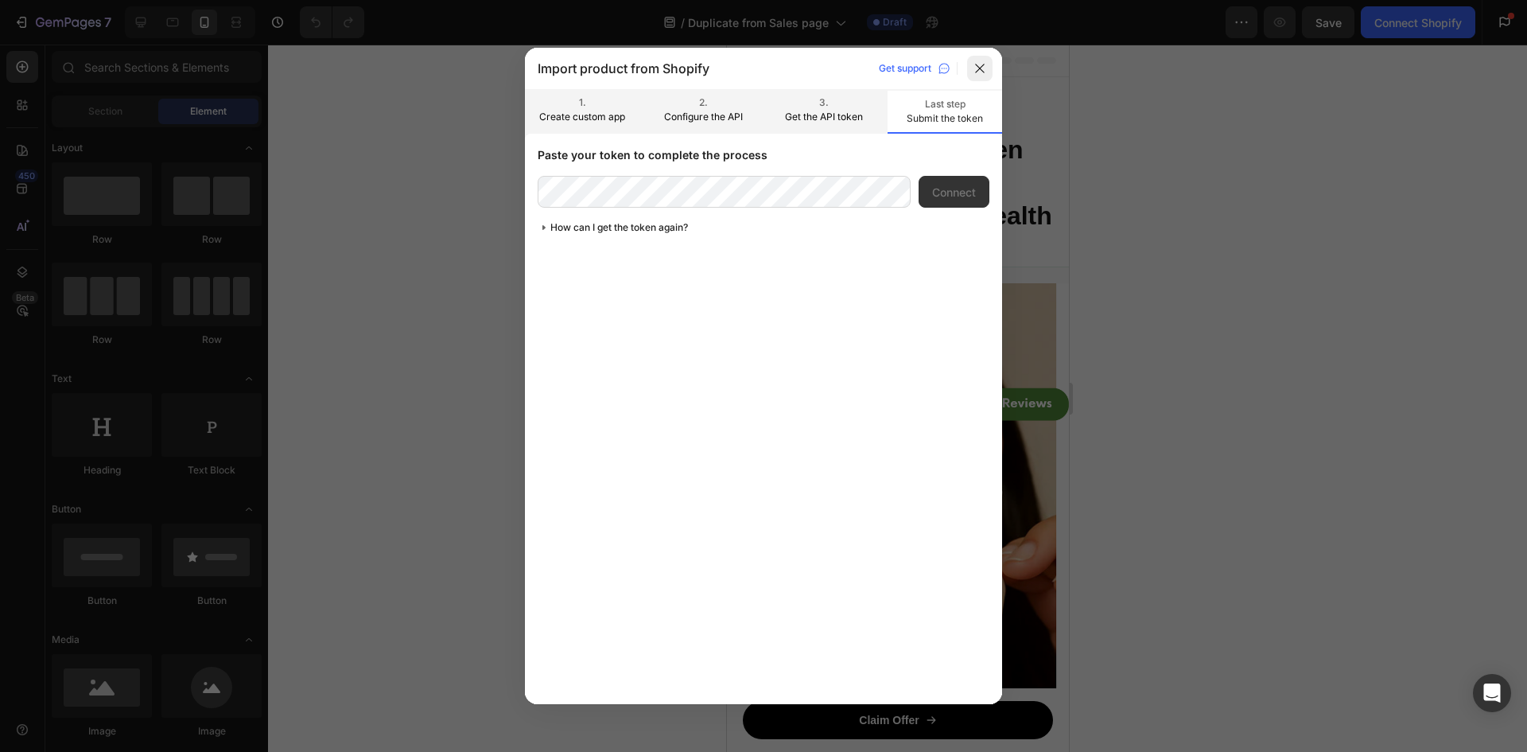
click at [976, 60] on div at bounding box center [979, 68] width 25 height 25
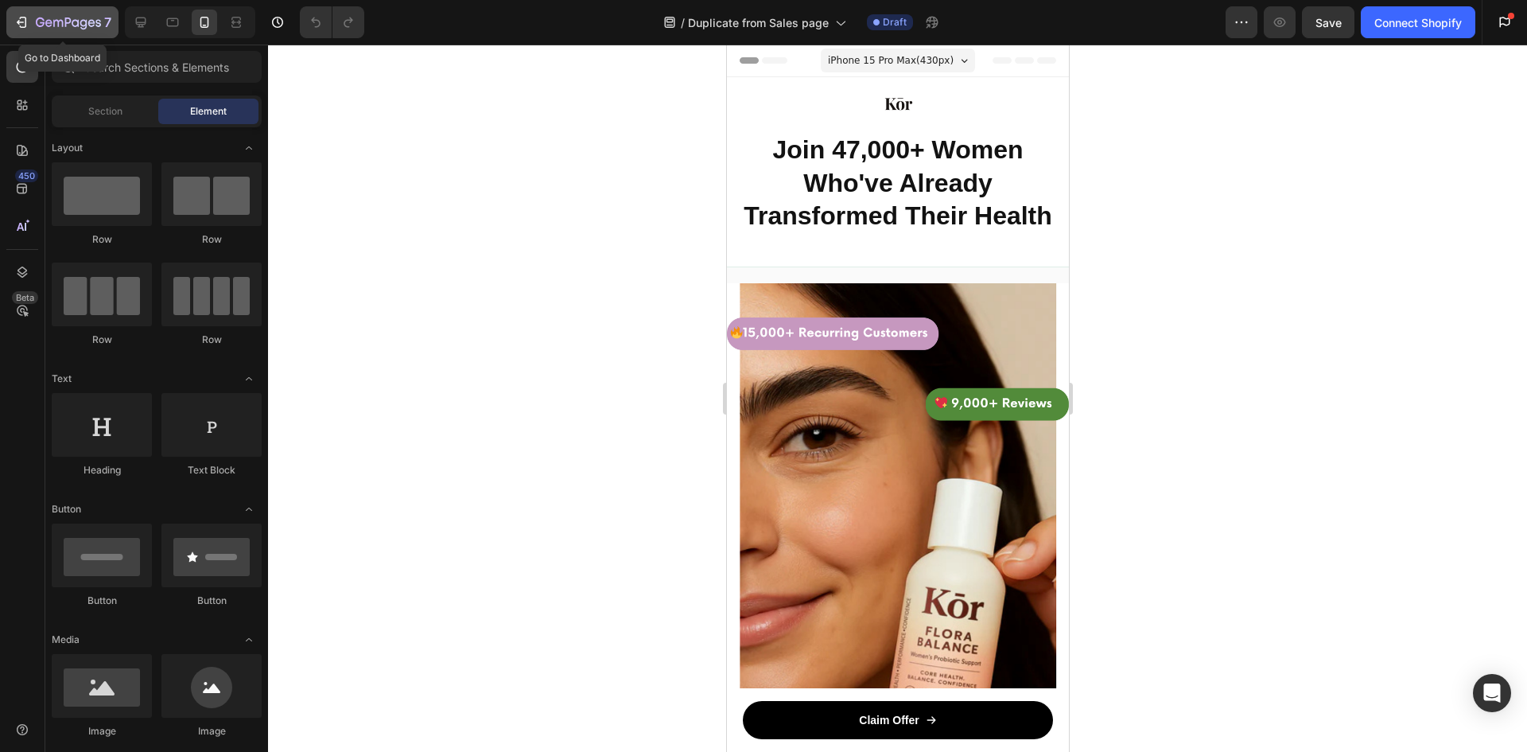
click at [25, 19] on icon "button" at bounding box center [22, 22] width 16 height 16
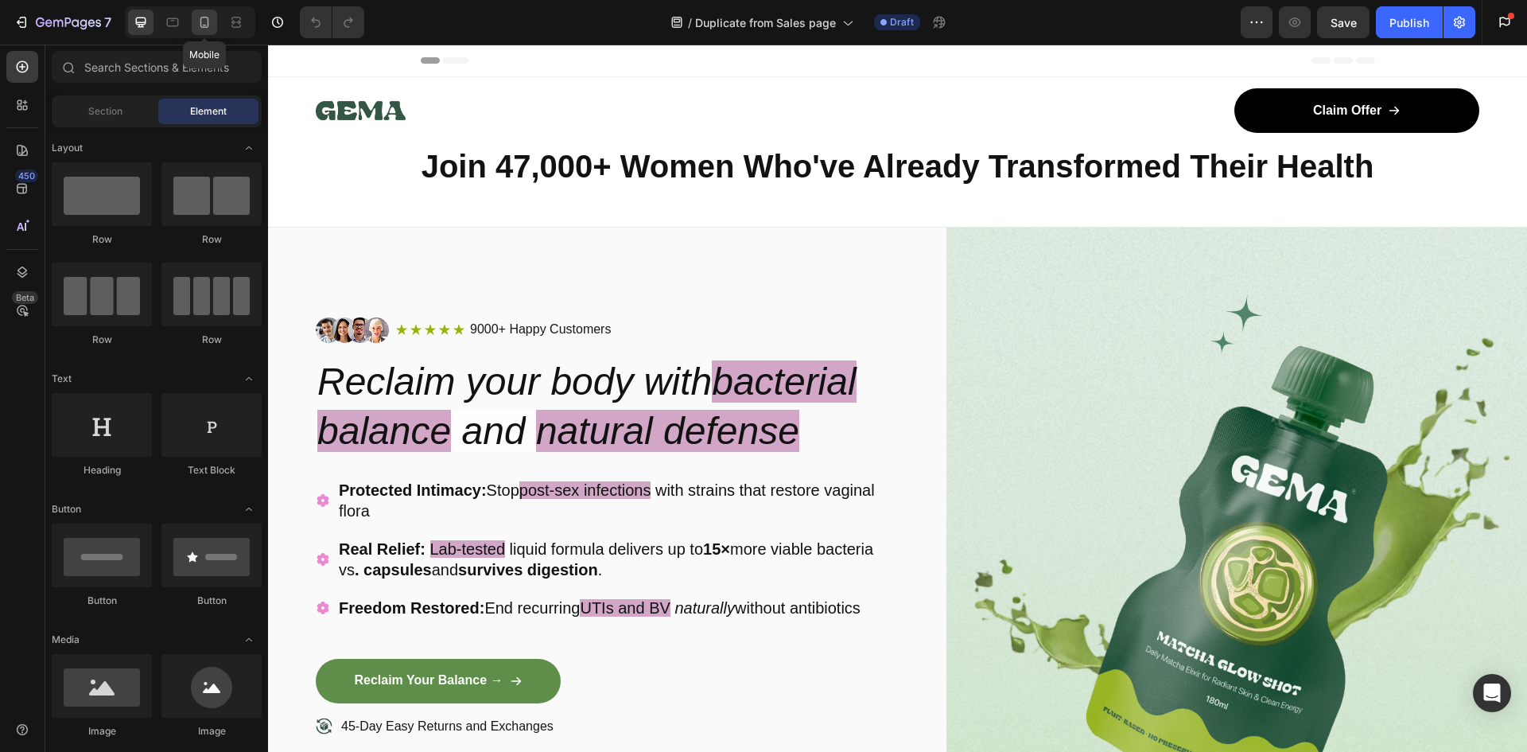
click at [214, 24] on div at bounding box center [204, 22] width 25 height 25
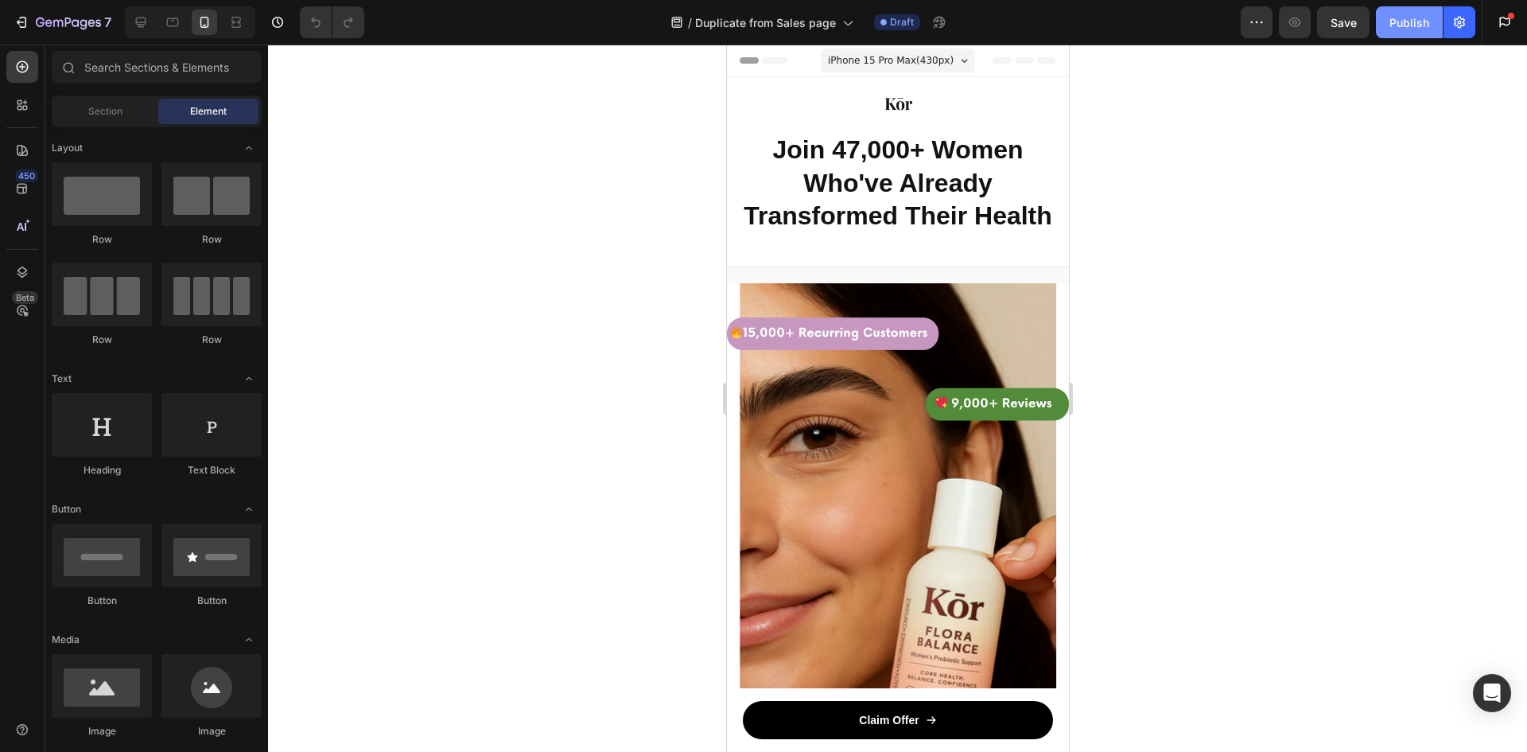
drag, startPoint x: 1406, startPoint y: 23, endPoint x: 1402, endPoint y: 32, distance: 9.6
click at [1402, 32] on button "Publish" at bounding box center [1409, 22] width 67 height 32
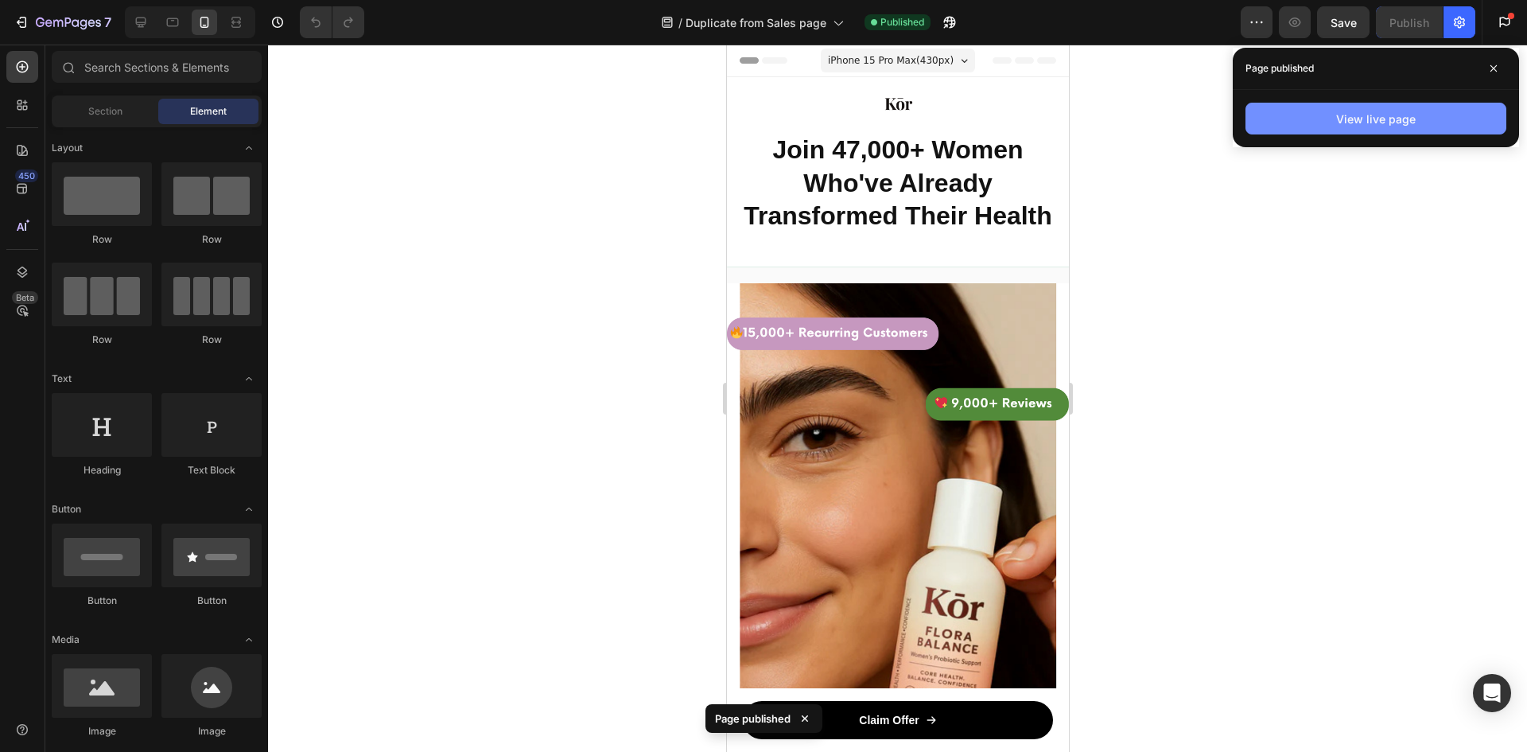
click at [1377, 124] on div "View live page" at bounding box center [1376, 119] width 80 height 17
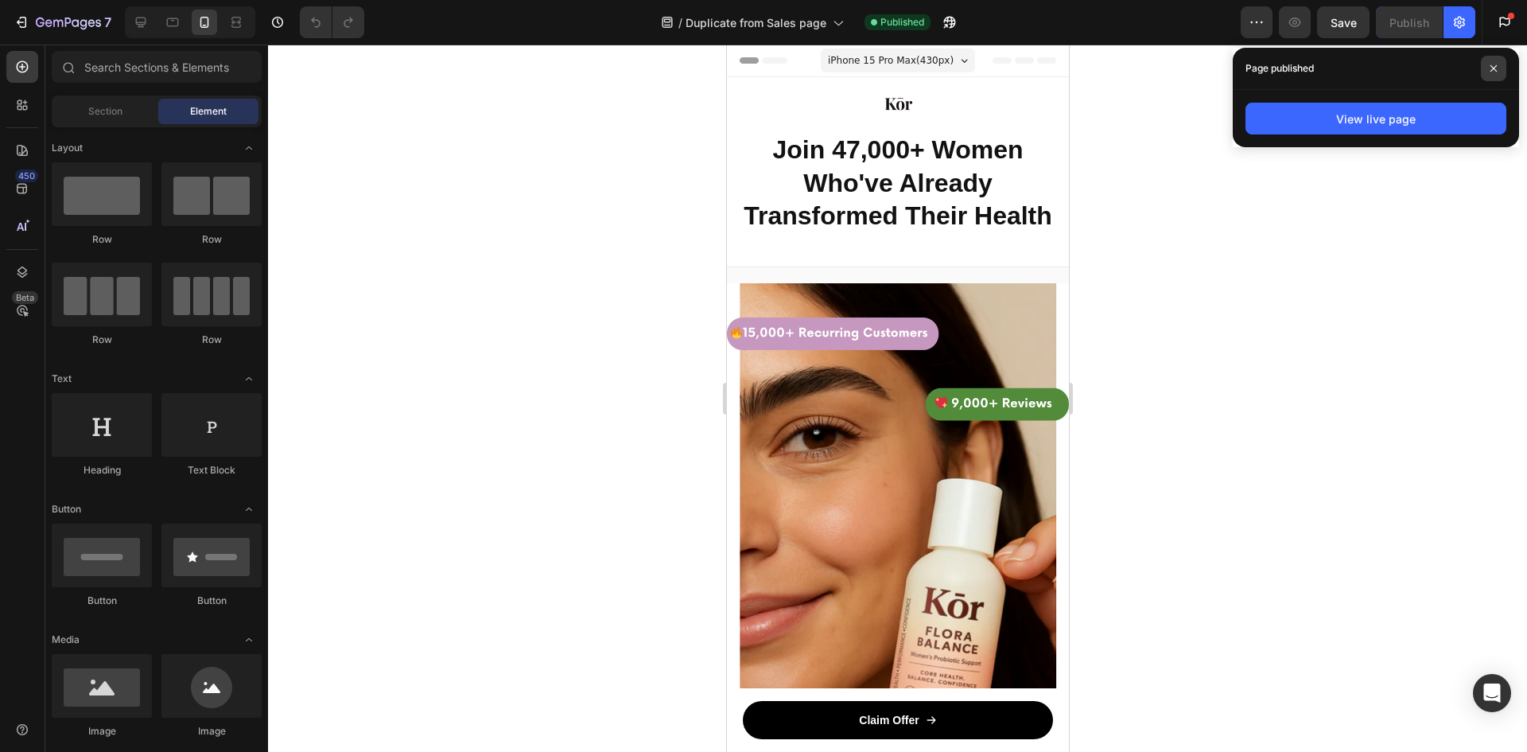
click at [1493, 60] on span at bounding box center [1493, 68] width 25 height 25
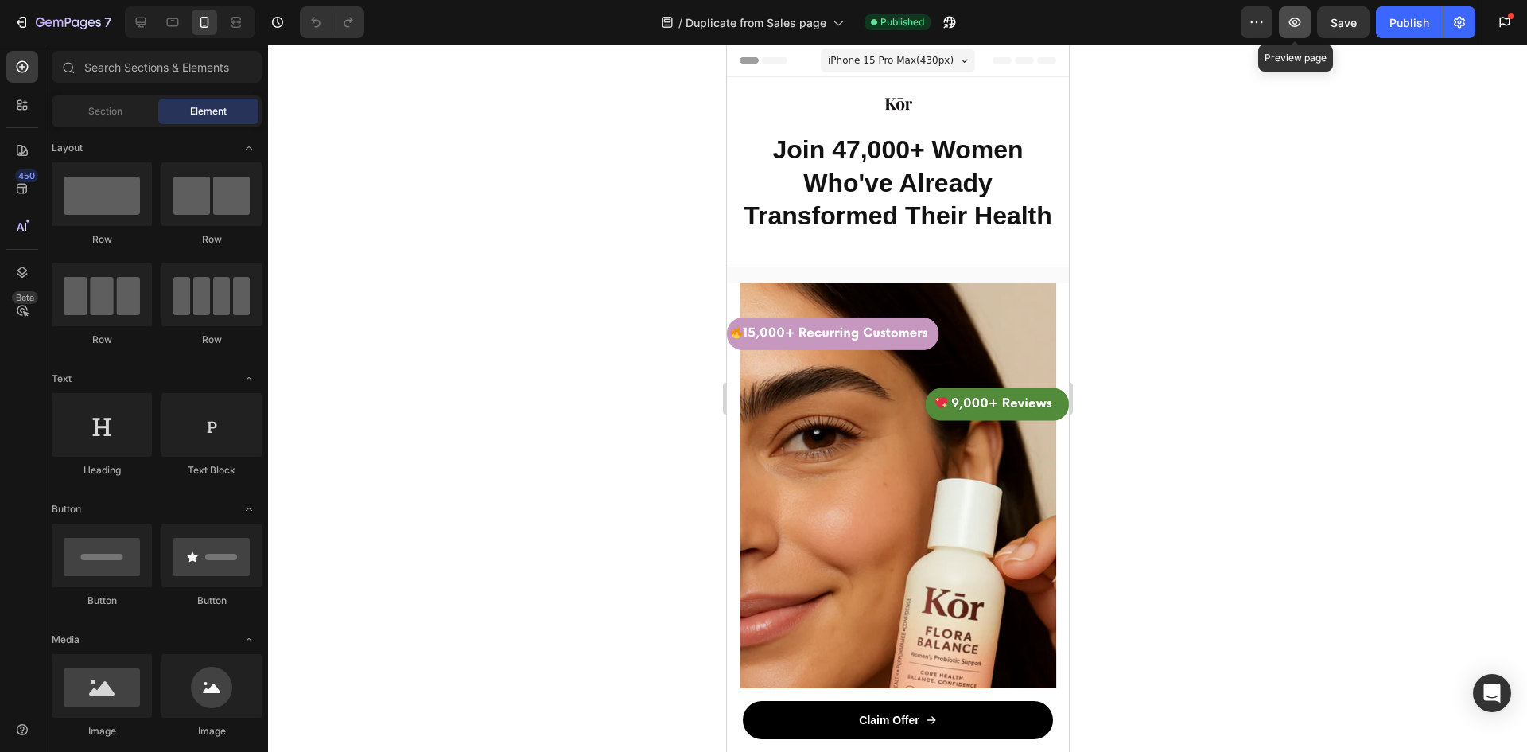
click at [1293, 22] on icon "button" at bounding box center [1295, 22] width 16 height 16
click at [1401, 25] on div "Publish" at bounding box center [1410, 22] width 40 height 17
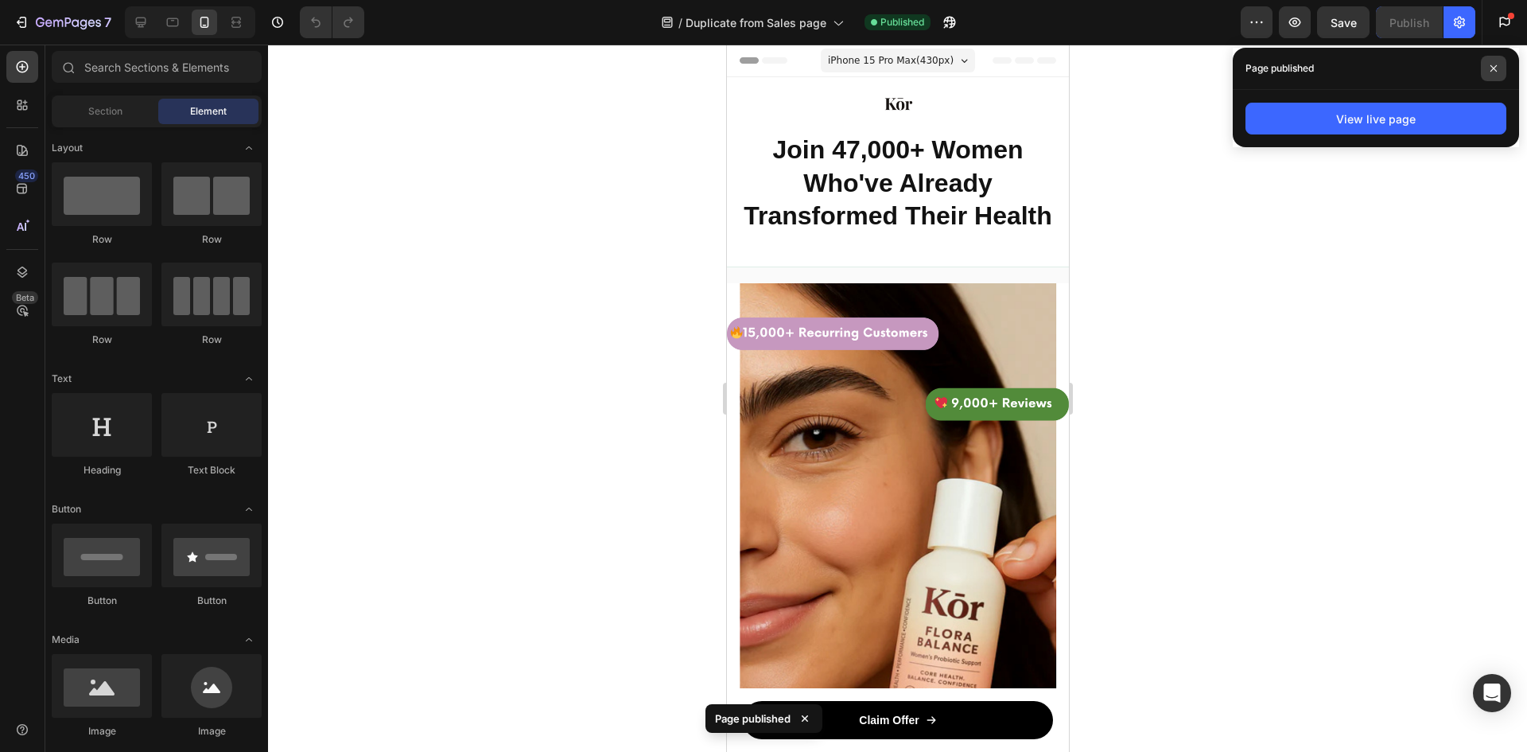
click at [1492, 67] on icon at bounding box center [1494, 68] width 6 height 6
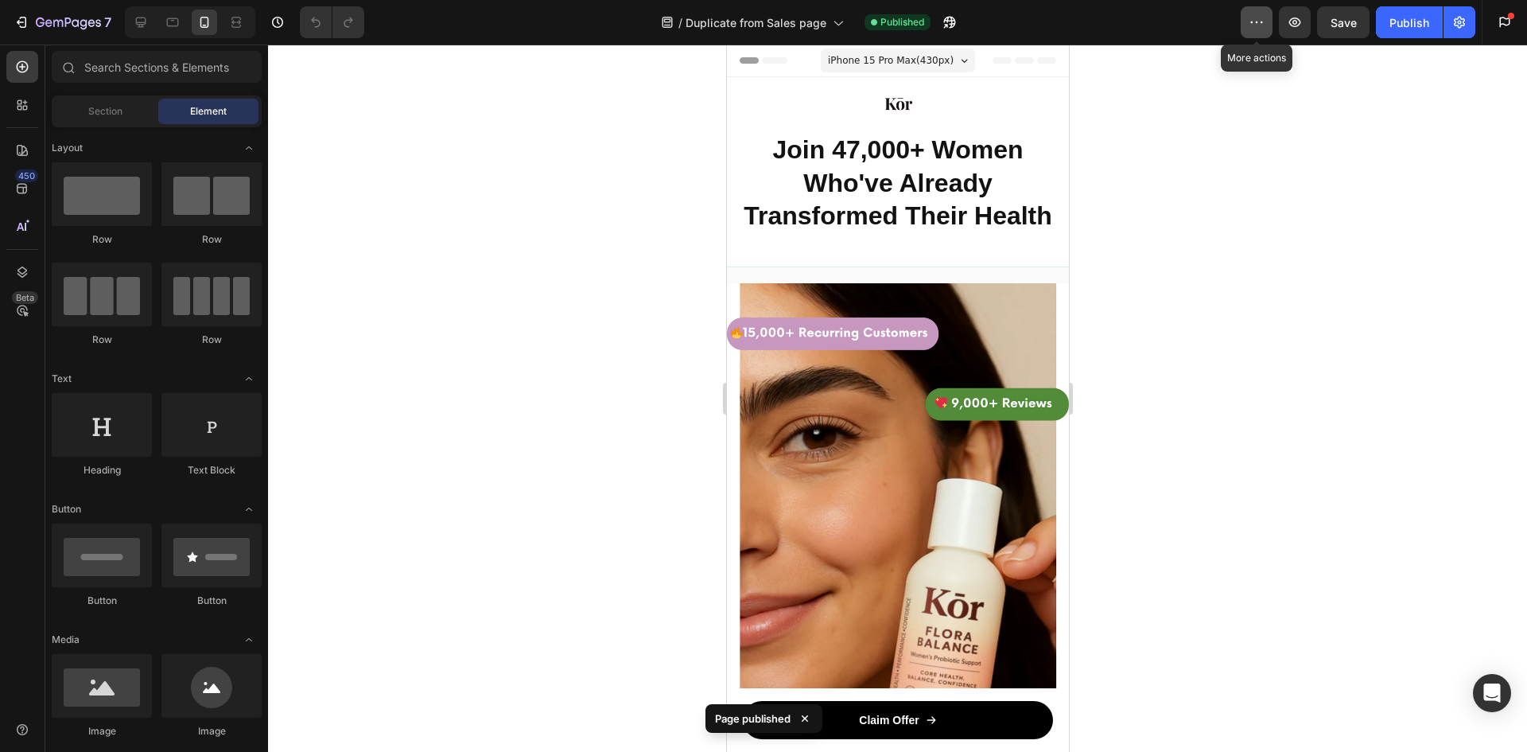
click at [1258, 29] on icon "button" at bounding box center [1257, 22] width 16 height 16
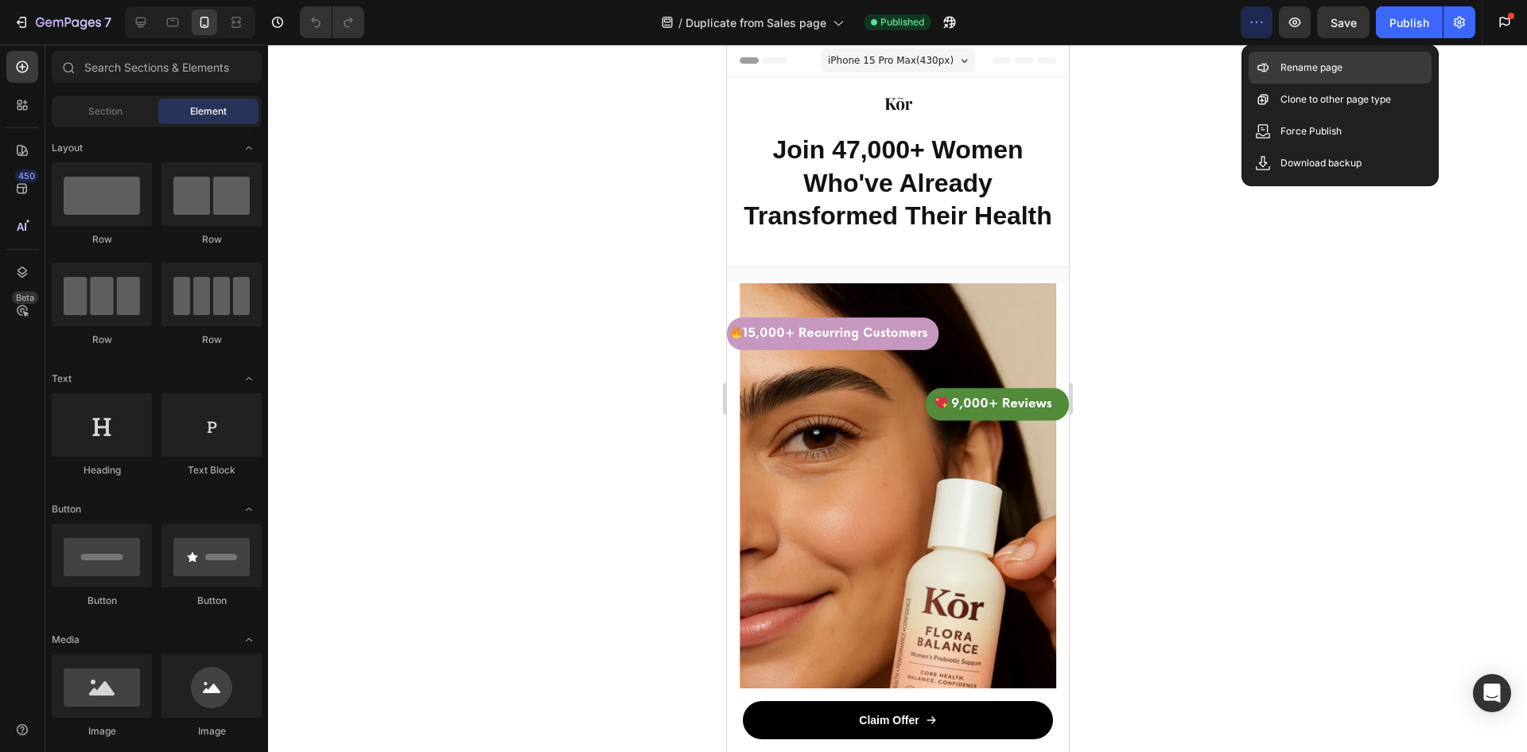
click at [1273, 68] on div "Rename page" at bounding box center [1340, 68] width 183 height 32
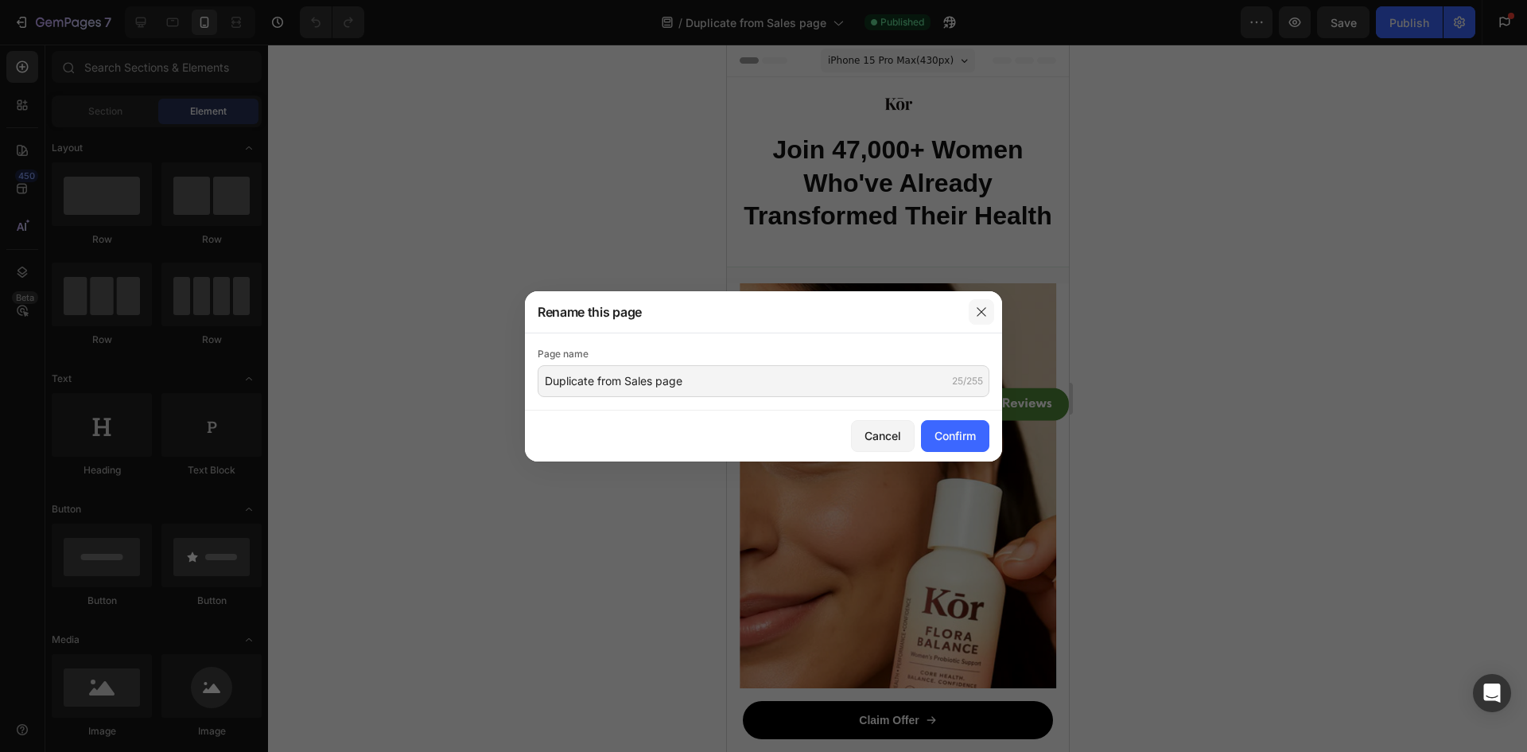
click at [971, 305] on button "button" at bounding box center [981, 311] width 25 height 25
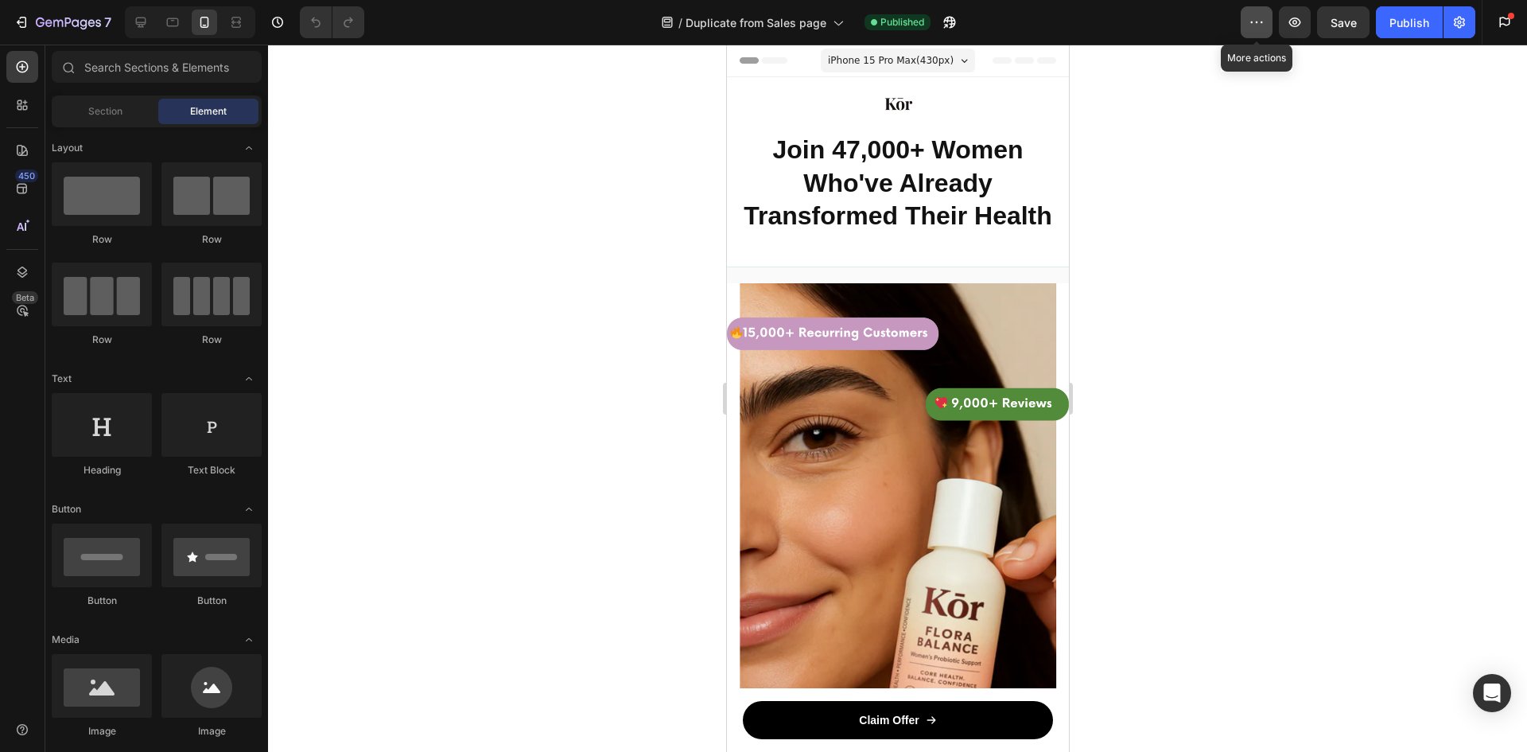
click at [1252, 29] on icon "button" at bounding box center [1257, 22] width 16 height 16
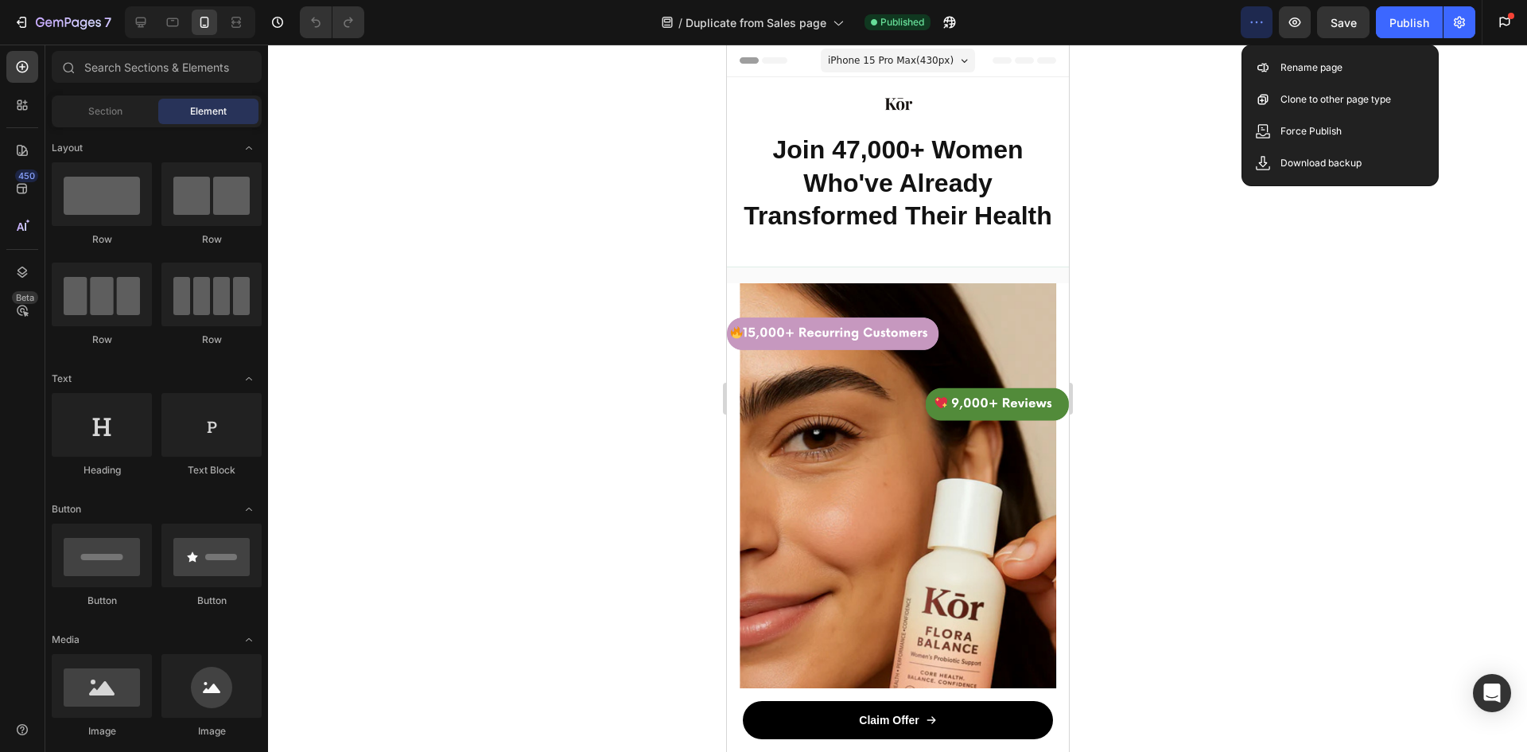
click at [1206, 391] on div at bounding box center [897, 398] width 1259 height 707
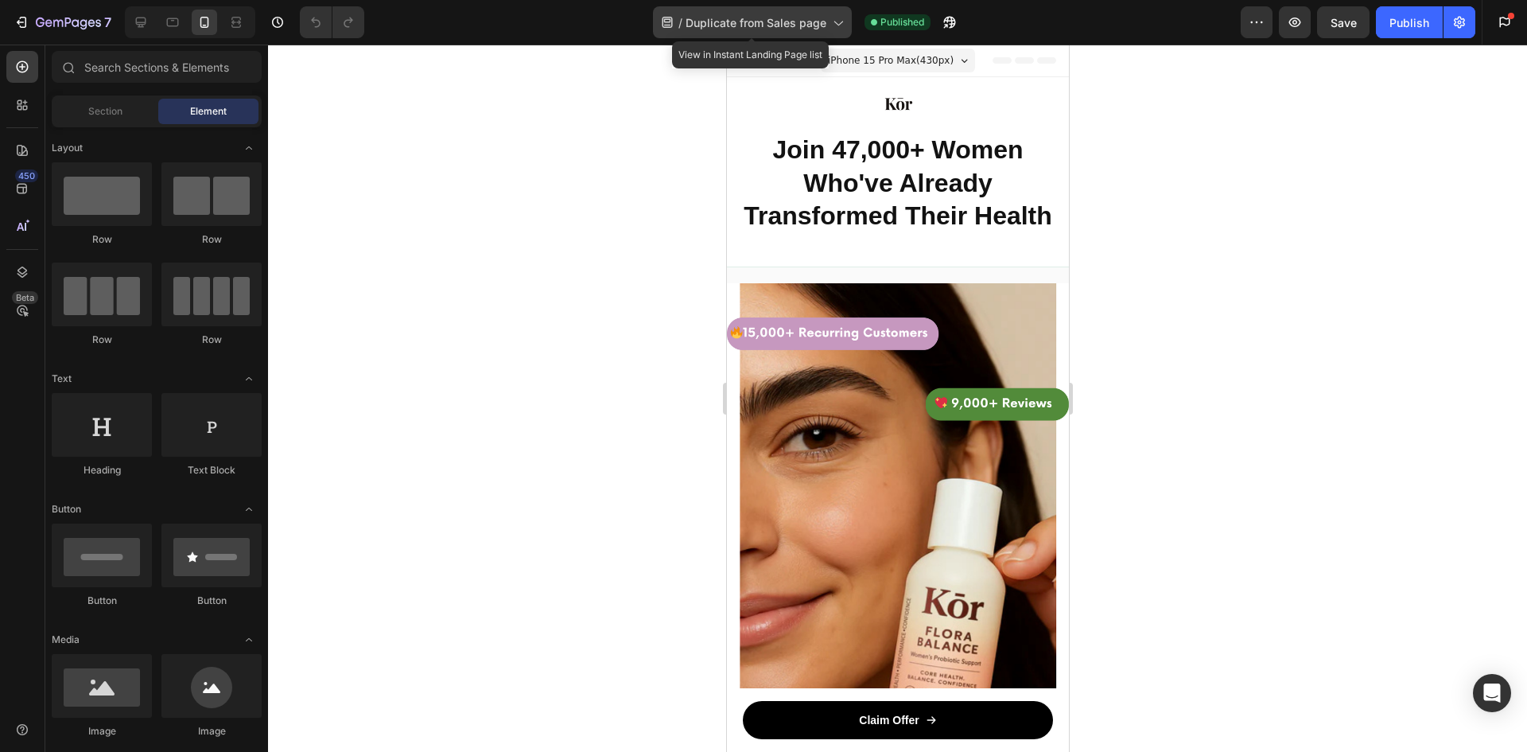
click at [808, 27] on span "Duplicate from Sales page" at bounding box center [756, 22] width 141 height 17
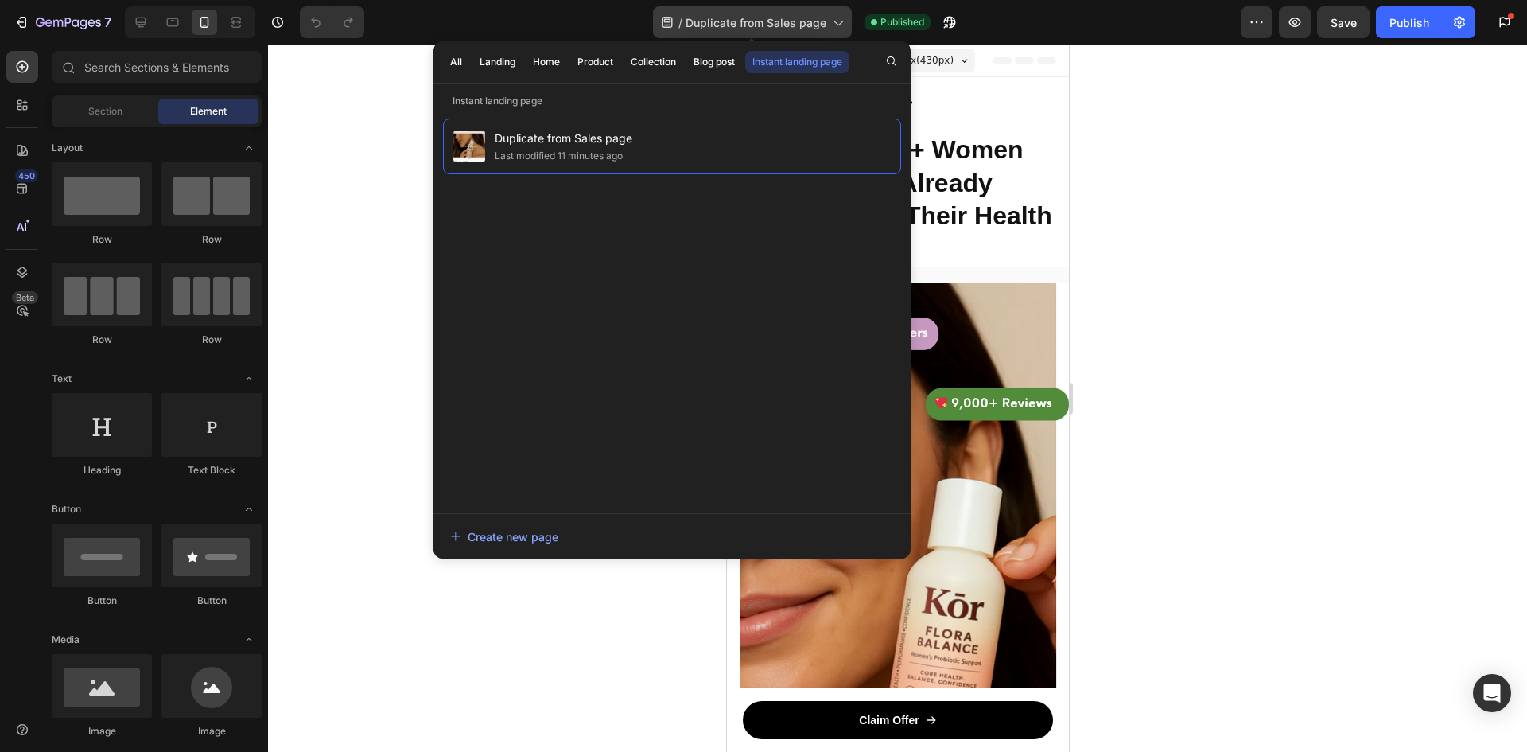
click at [809, 27] on span "Duplicate from Sales page" at bounding box center [756, 22] width 141 height 17
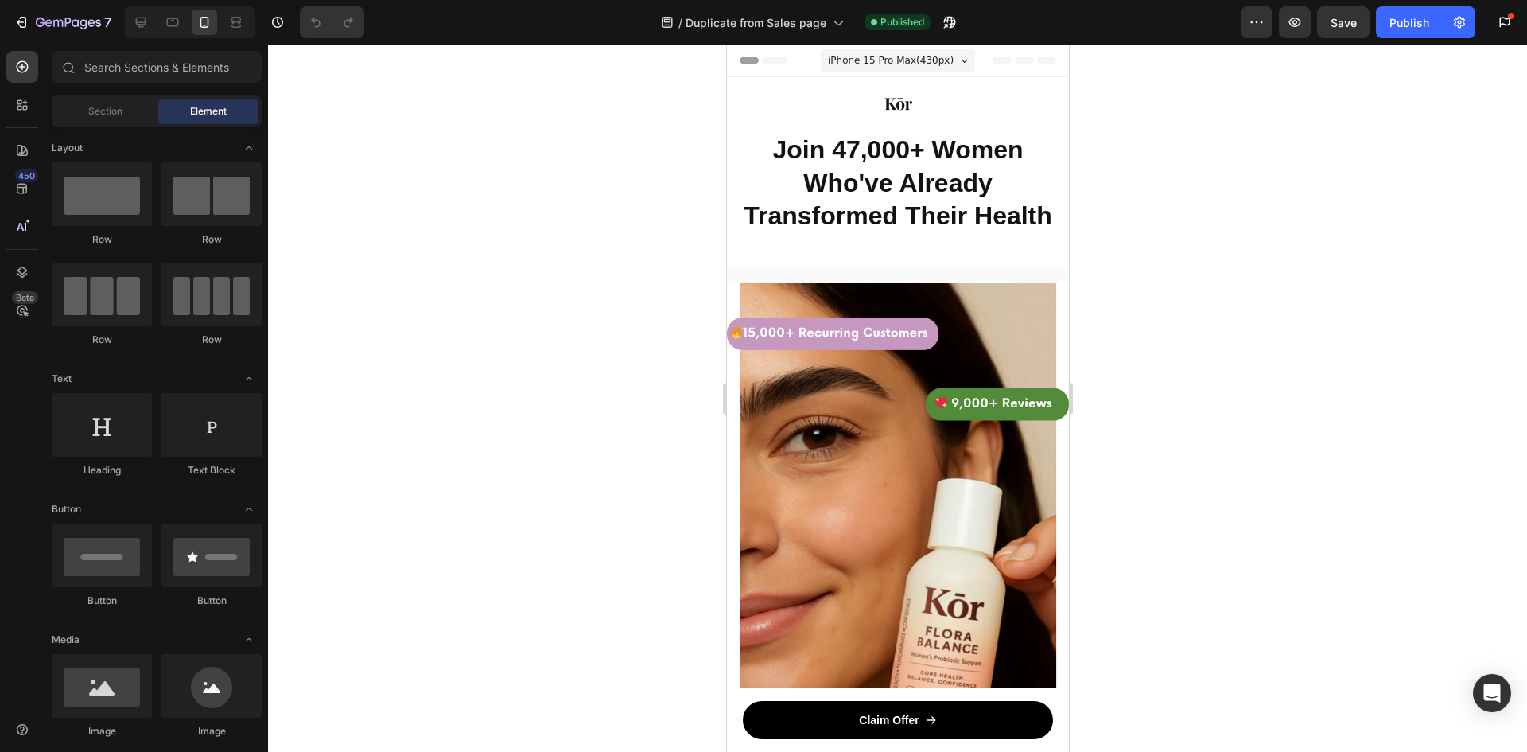
click at [954, 68] on div "iPhone 15 Pro Max ( 430 px)" at bounding box center [897, 61] width 154 height 24
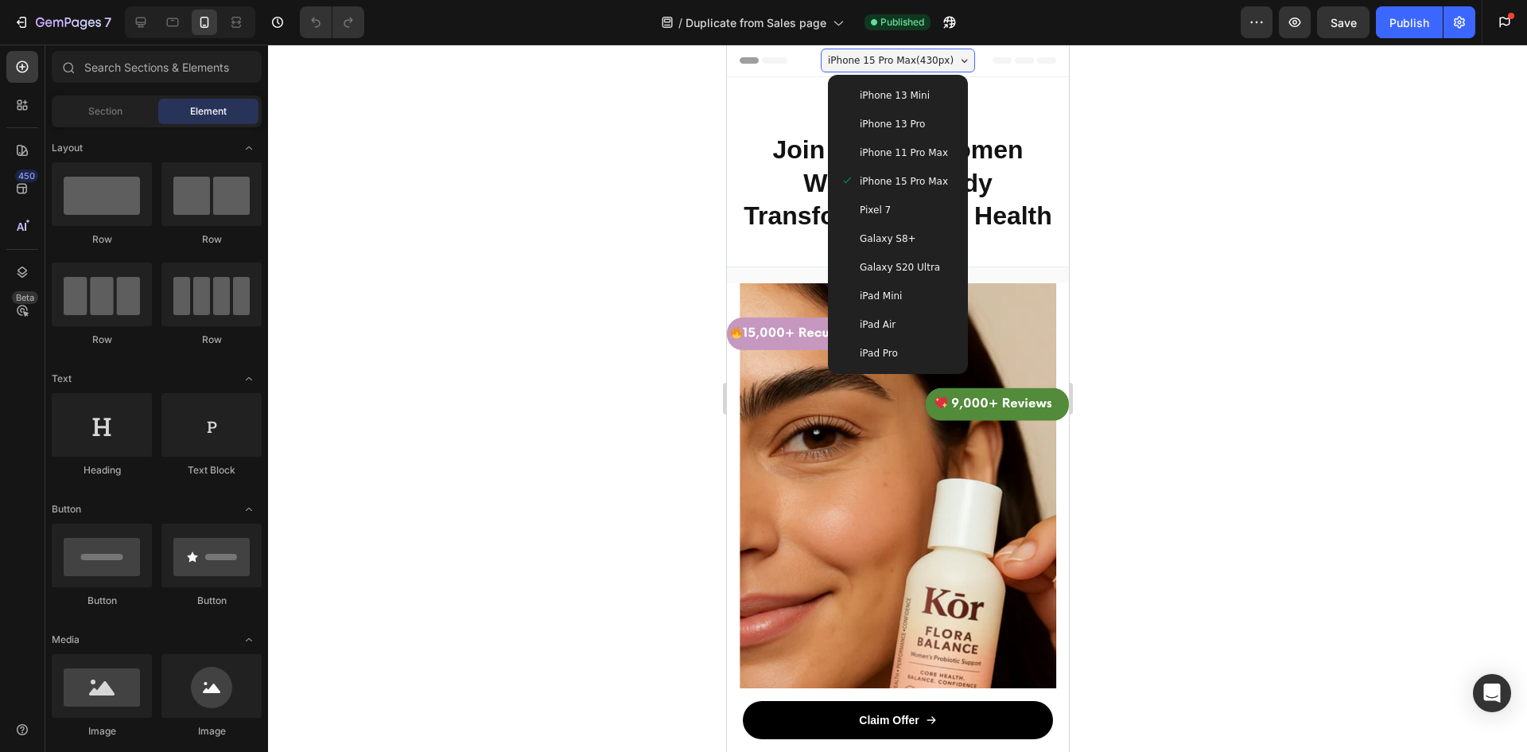
click at [954, 67] on div "iPhone 15 Pro Max ( 430 px)" at bounding box center [897, 61] width 154 height 24
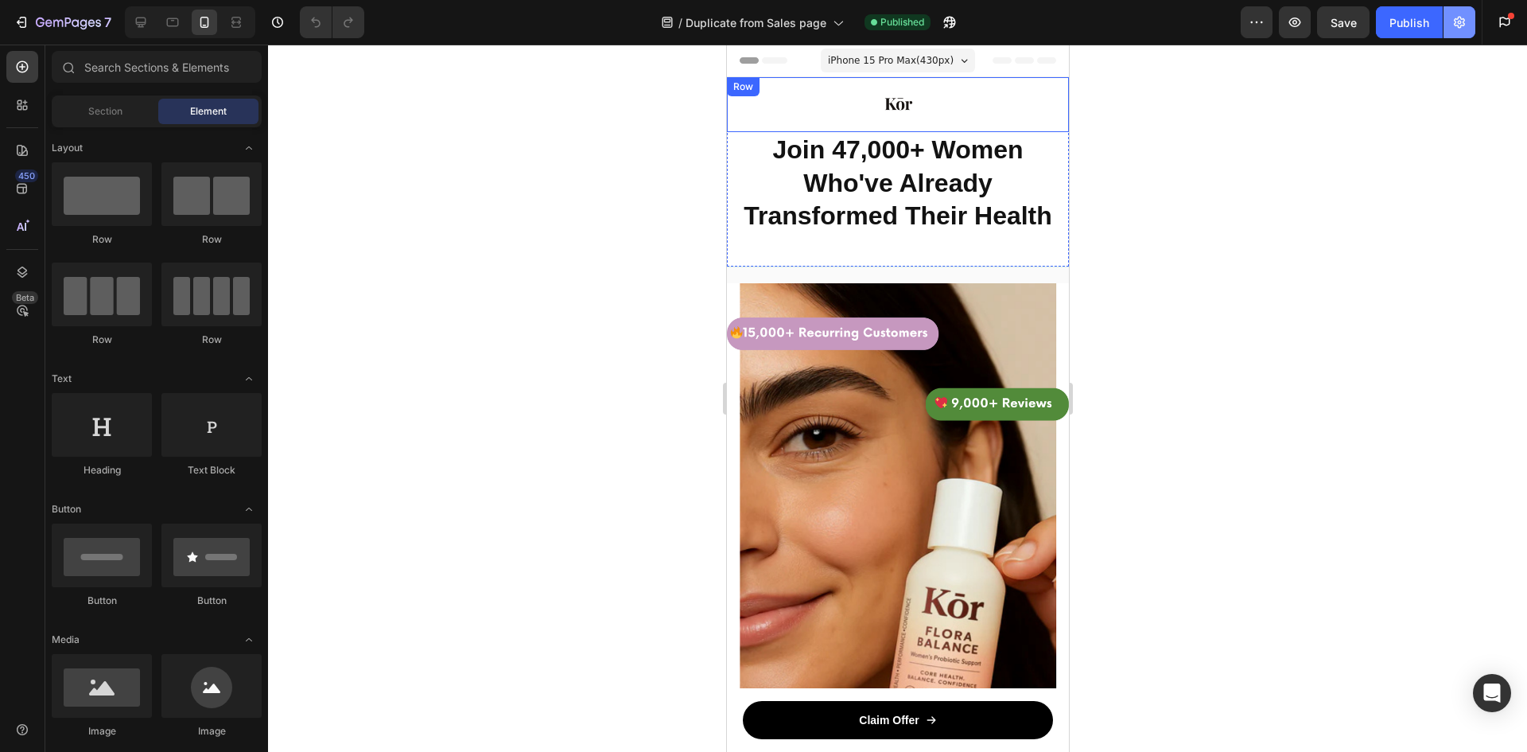
click at [1463, 16] on icon "button" at bounding box center [1460, 22] width 16 height 16
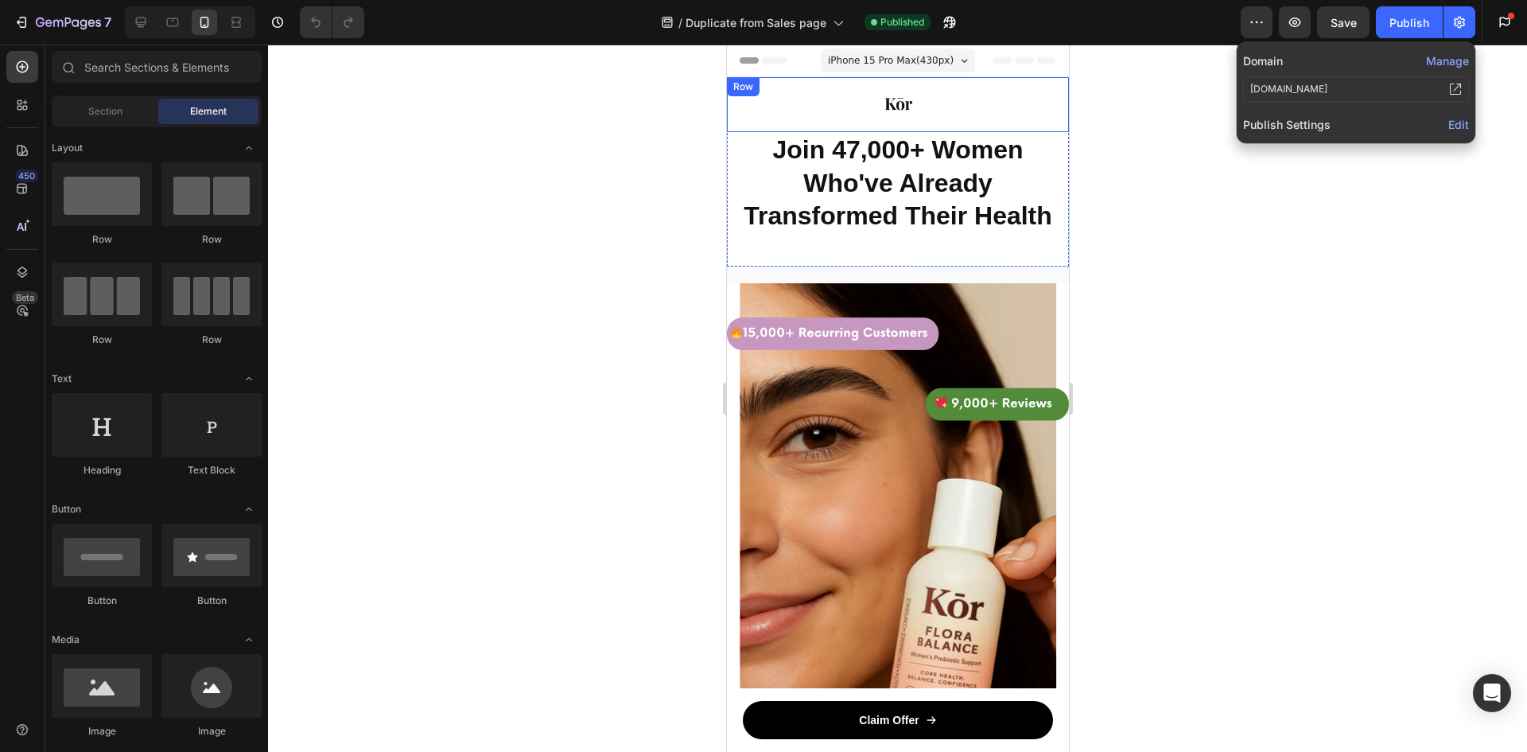
drag, startPoint x: 1421, startPoint y: 90, endPoint x: 1409, endPoint y: 89, distance: 12.0
click at [1421, 90] on div "[DOMAIN_NAME]" at bounding box center [1356, 88] width 226 height 25
click at [1409, 89] on div "[DOMAIN_NAME]" at bounding box center [1356, 88] width 226 height 25
click at [1328, 83] on div "[DOMAIN_NAME]" at bounding box center [1288, 89] width 77 height 14
click at [1328, 89] on div "[DOMAIN_NAME]" at bounding box center [1288, 89] width 77 height 14
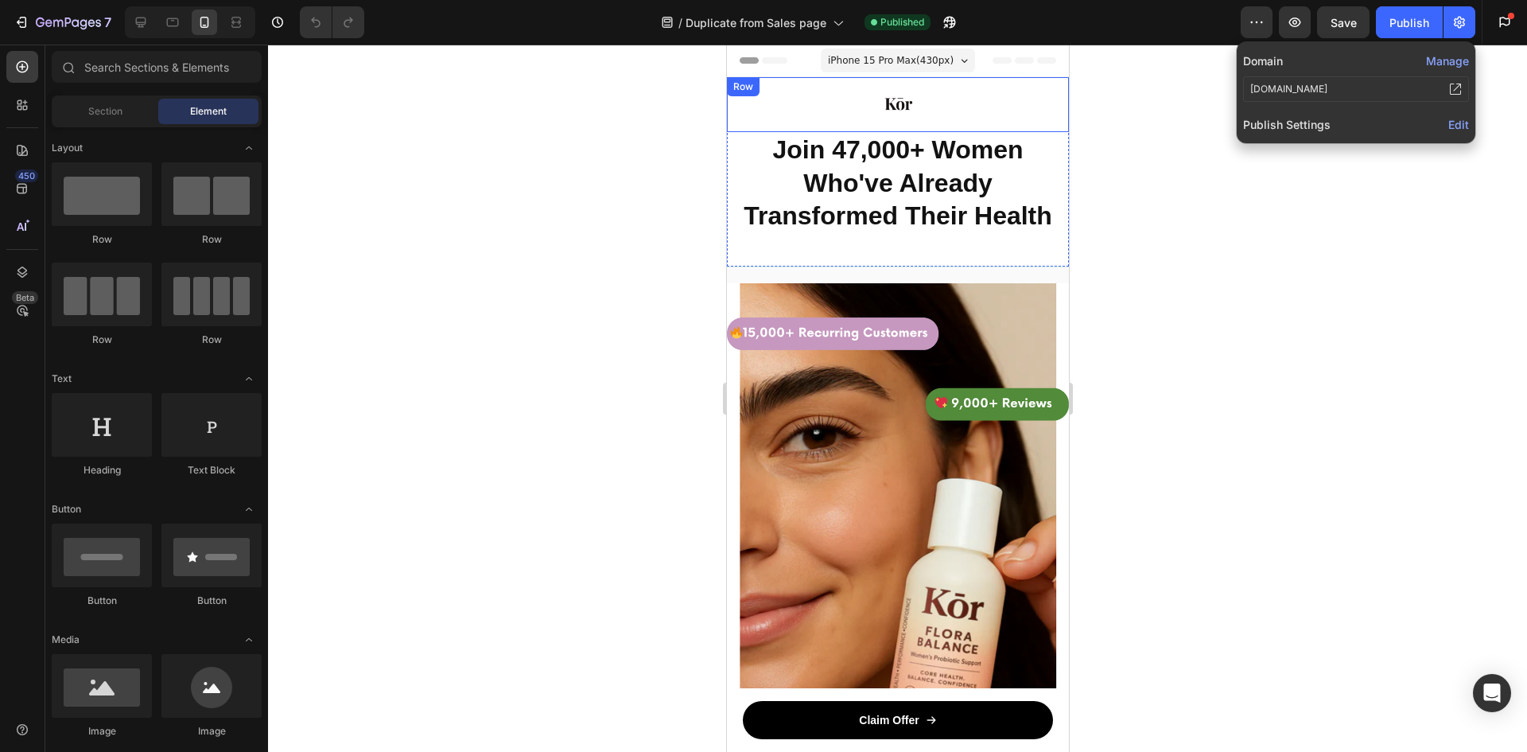
click at [1328, 89] on div "[DOMAIN_NAME]" at bounding box center [1288, 89] width 77 height 14
copy div "[DOMAIN_NAME]"
click at [1456, 90] on icon at bounding box center [1455, 89] width 13 height 13
click at [1467, 21] on icon "button" at bounding box center [1460, 22] width 16 height 16
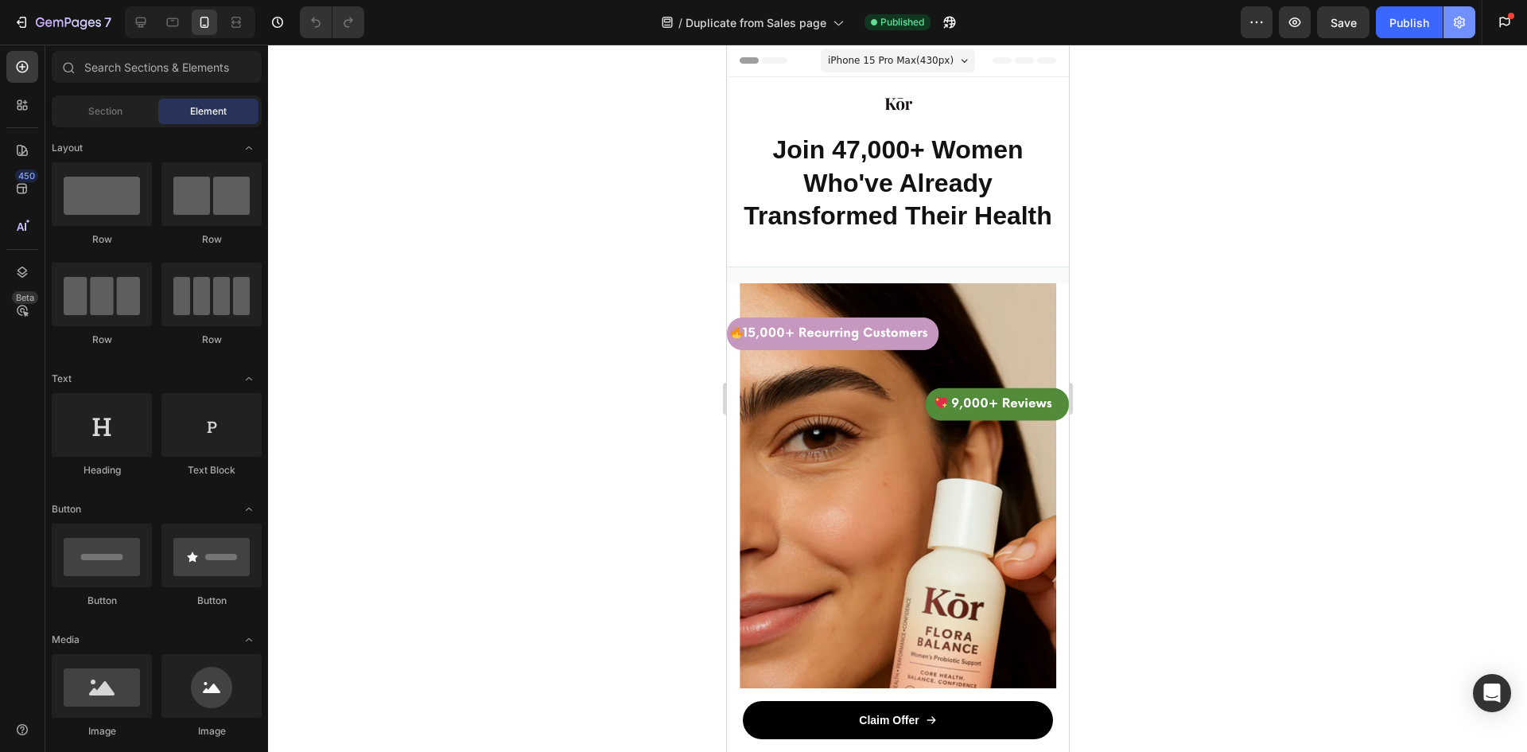
click at [1453, 22] on icon "button" at bounding box center [1460, 22] width 16 height 16
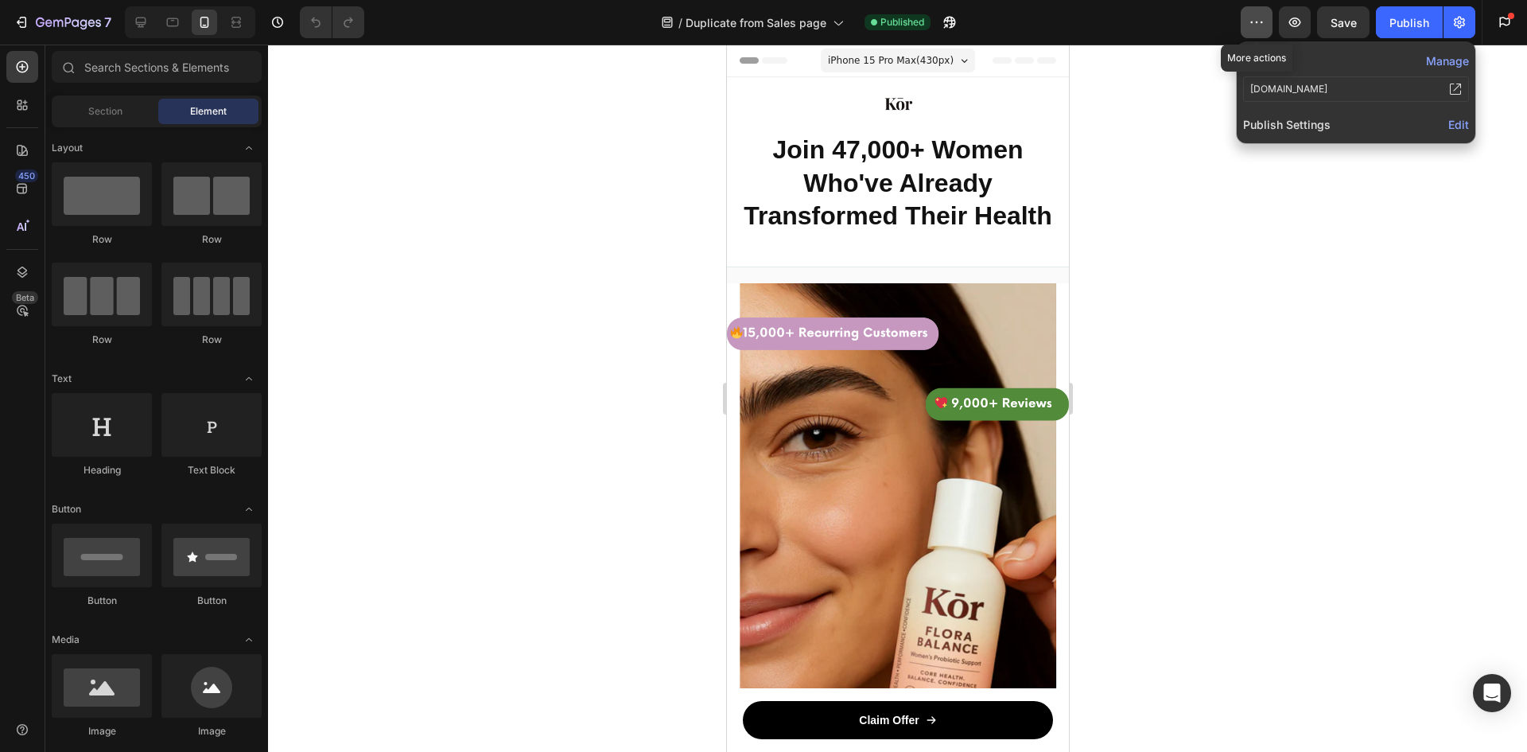
click at [1258, 19] on icon "button" at bounding box center [1257, 22] width 16 height 16
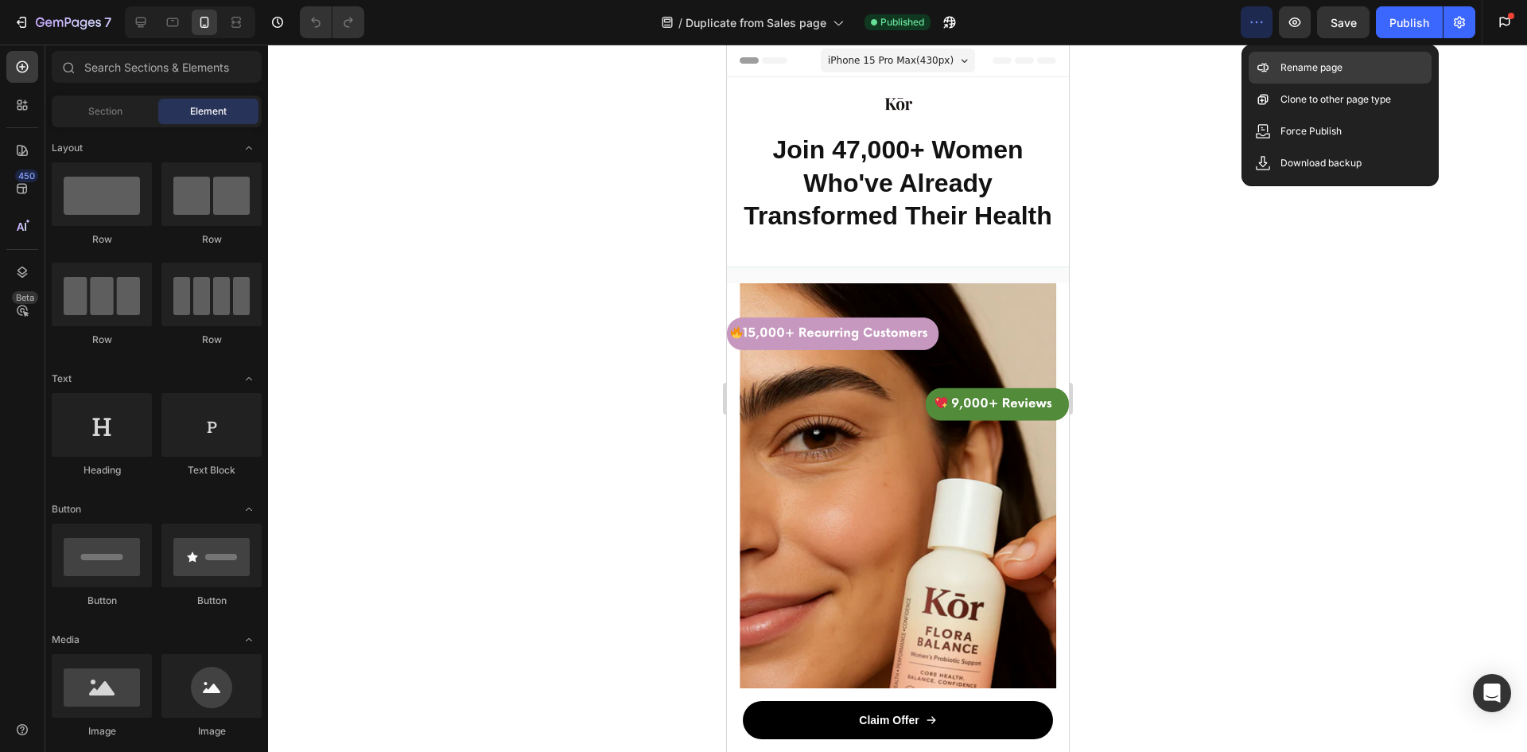
click at [1298, 61] on p "Rename page" at bounding box center [1312, 68] width 62 height 16
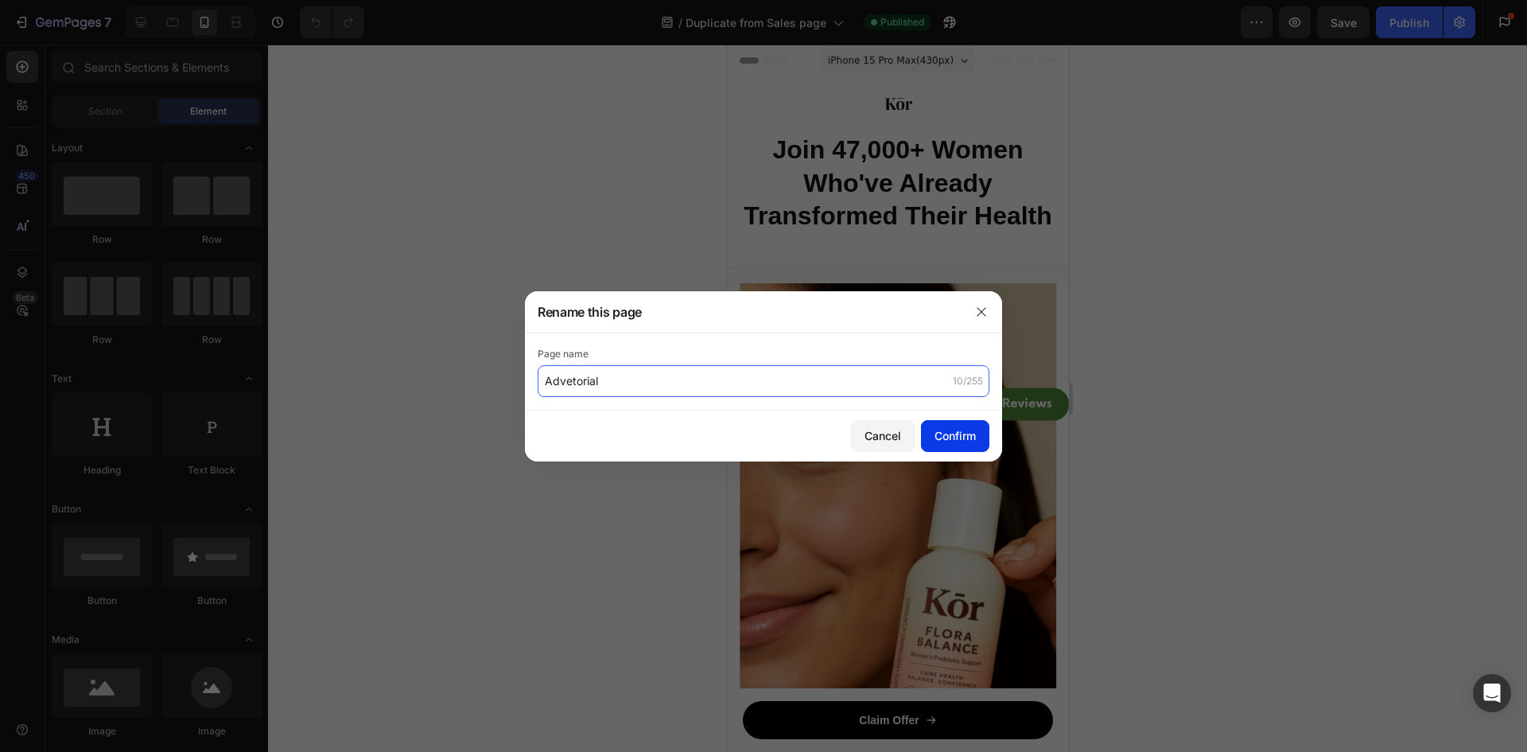
type input "Advetorial"
click at [959, 437] on div "Confirm" at bounding box center [955, 435] width 41 height 17
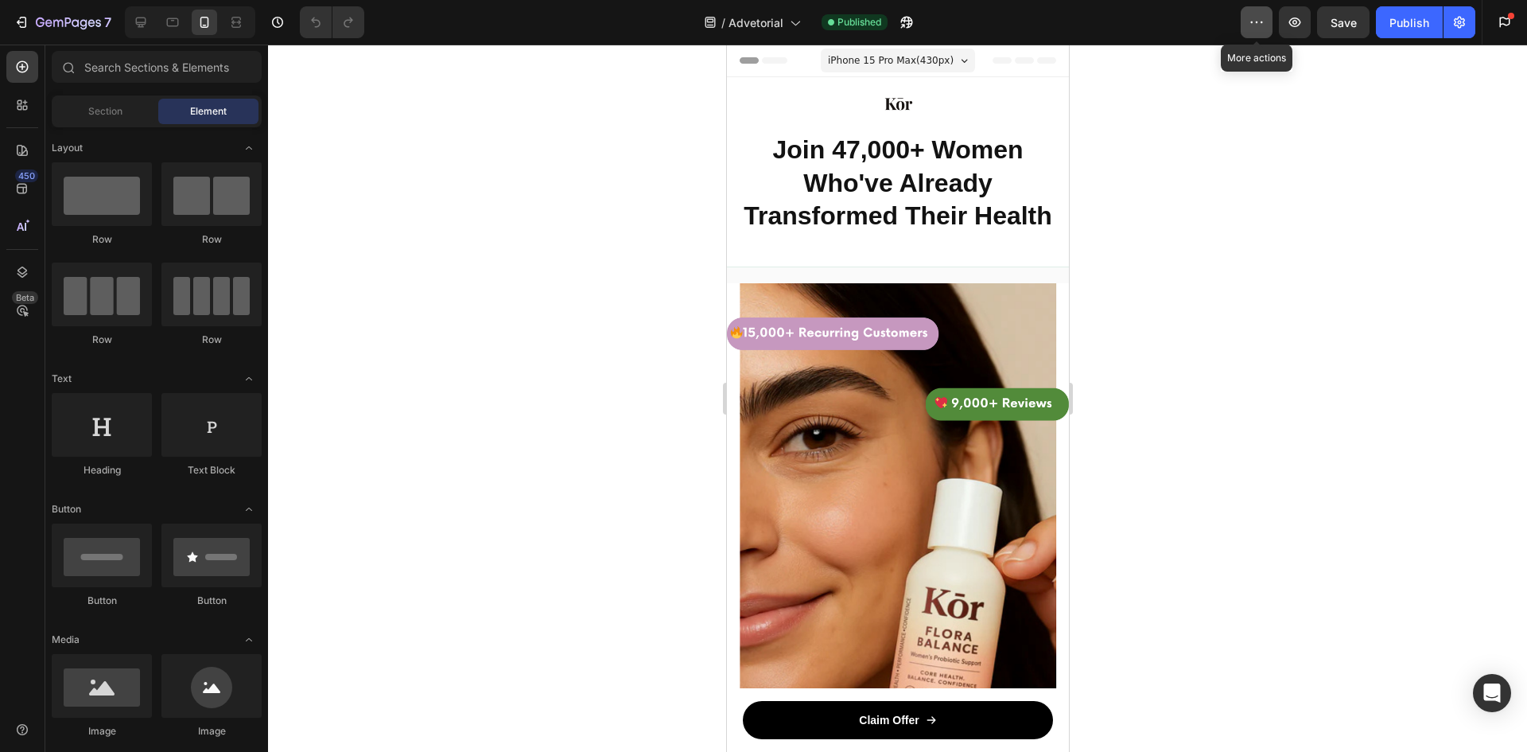
click at [1260, 22] on icon "button" at bounding box center [1257, 22] width 16 height 16
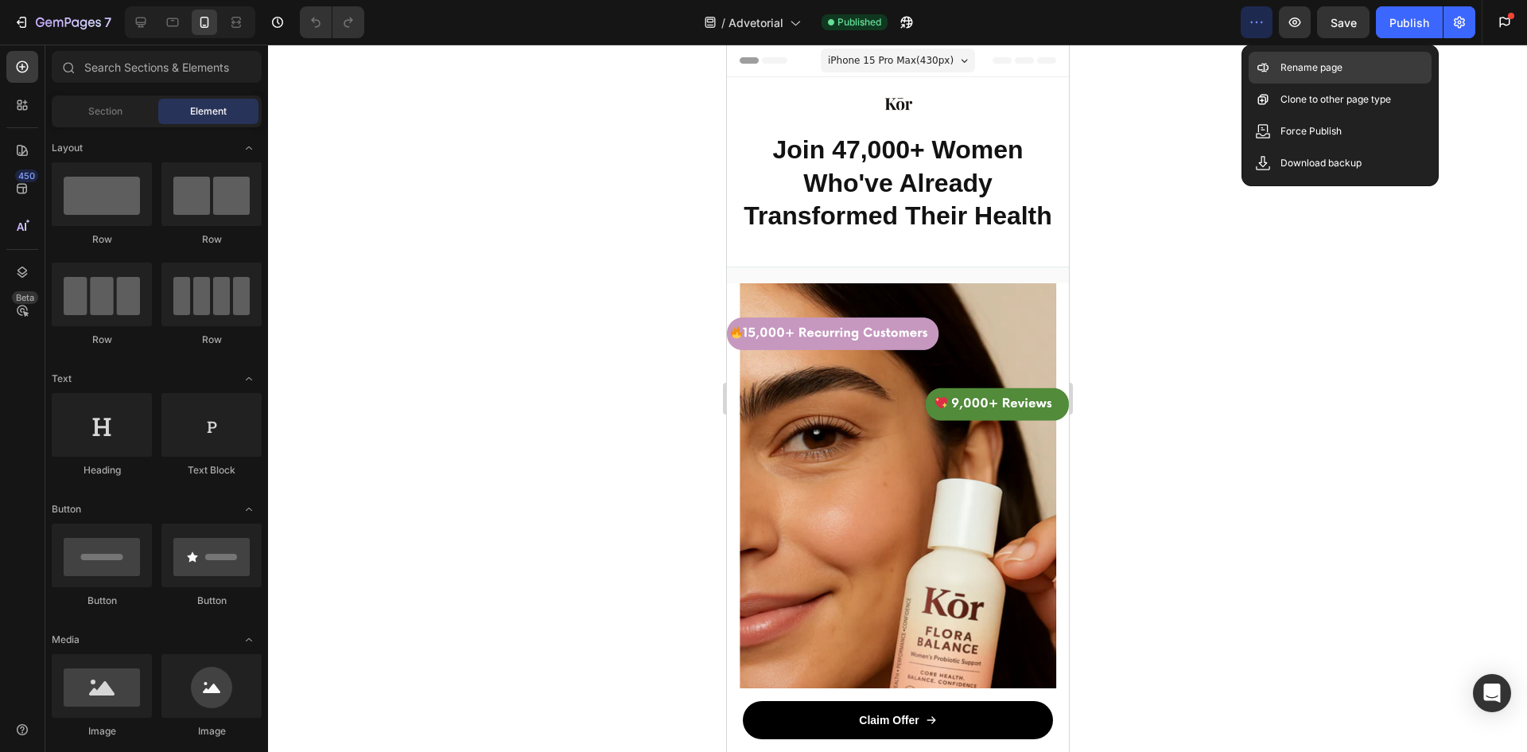
click at [1285, 70] on p "Rename page" at bounding box center [1312, 68] width 62 height 16
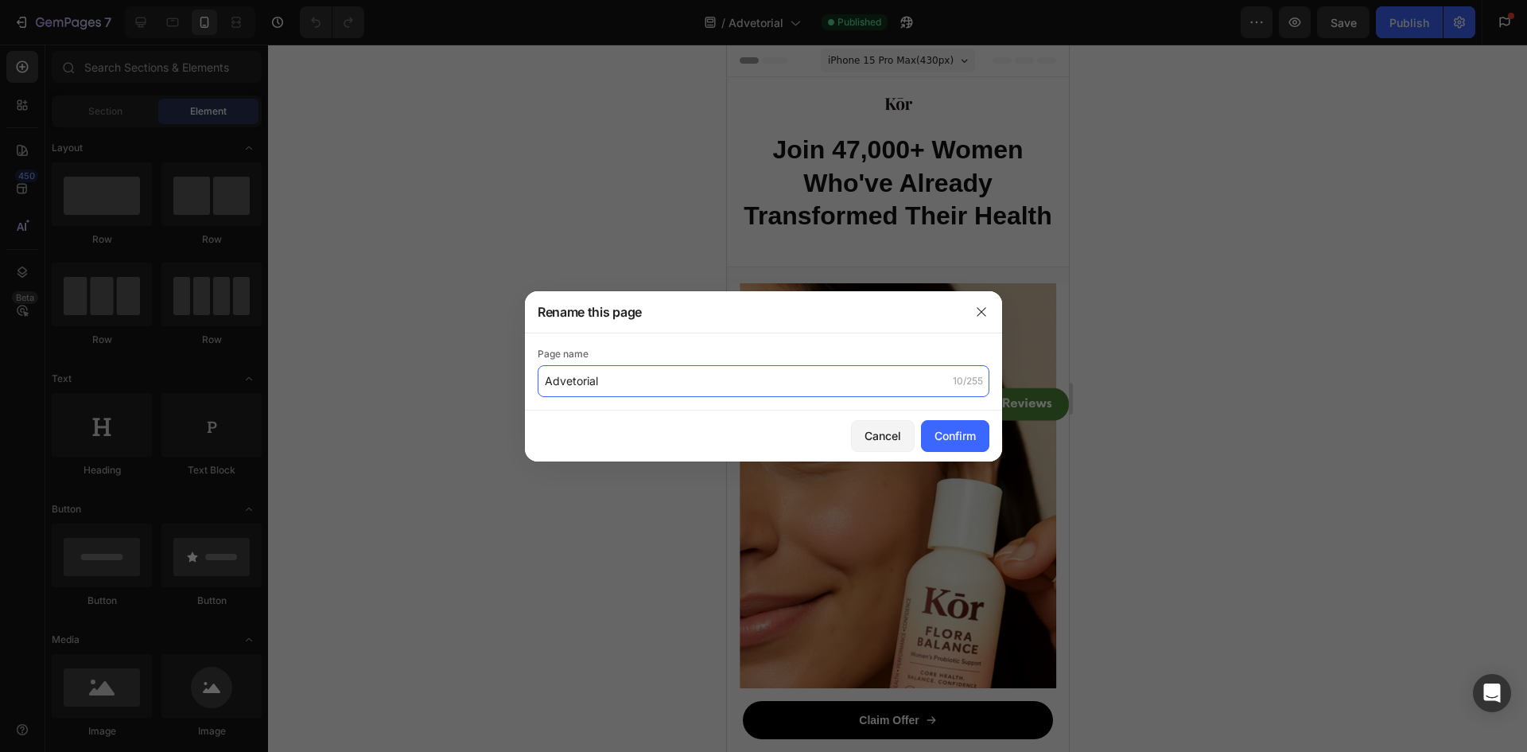
click at [570, 383] on input "Advetorial" at bounding box center [764, 381] width 452 height 32
click at [572, 385] on input "Advetorial" at bounding box center [764, 381] width 452 height 32
type input "Advertorial"
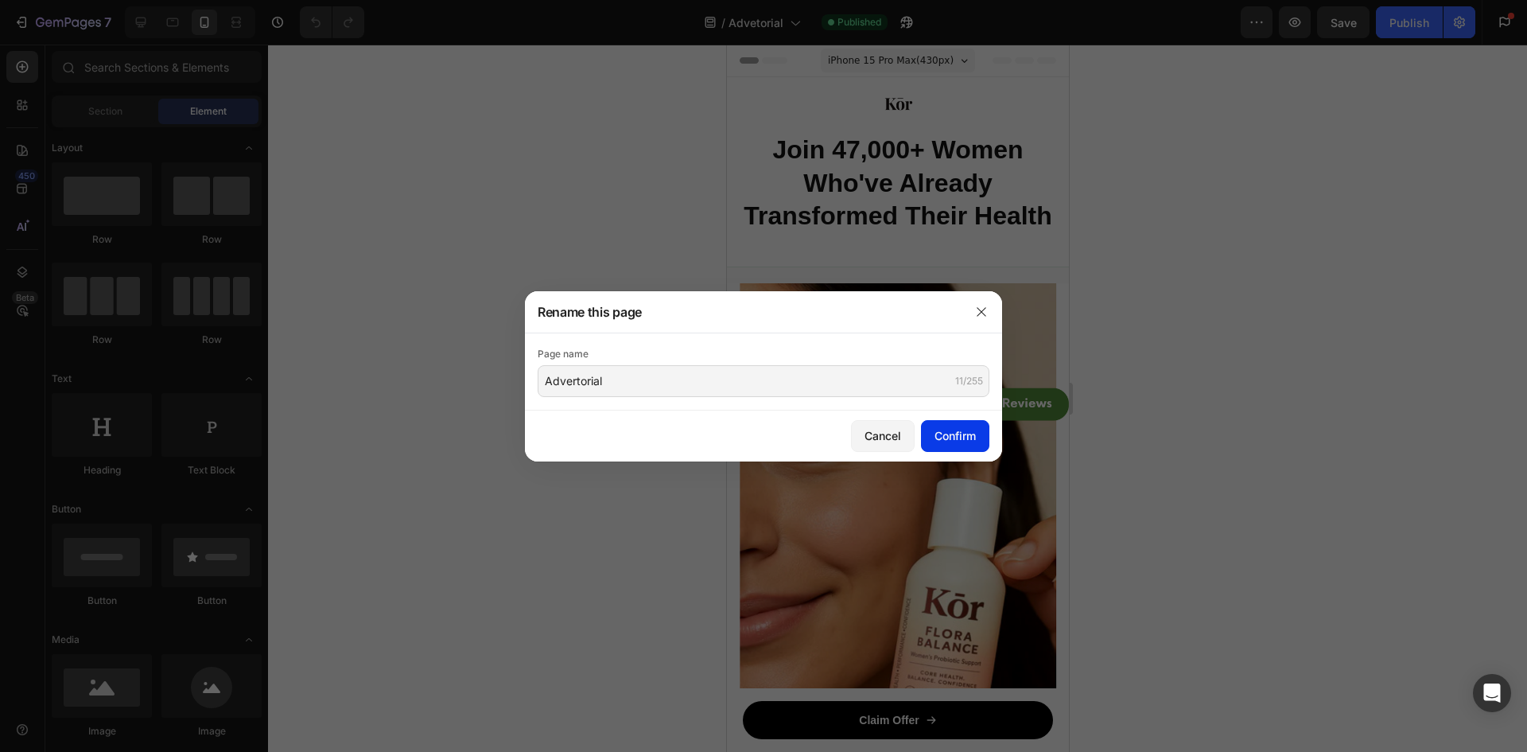
click at [971, 434] on div "Confirm" at bounding box center [955, 435] width 41 height 17
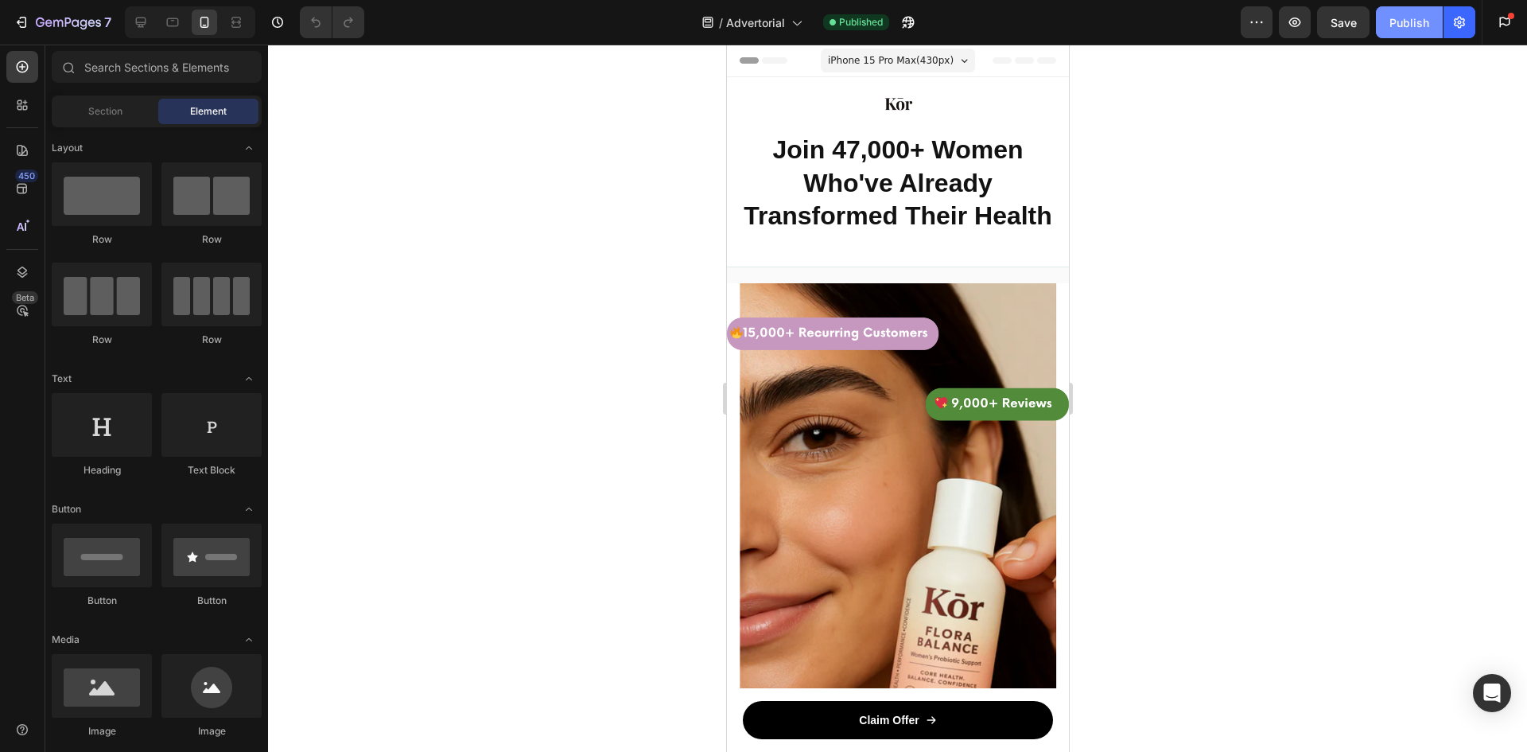
click at [1398, 22] on div "Publish" at bounding box center [1410, 22] width 40 height 17
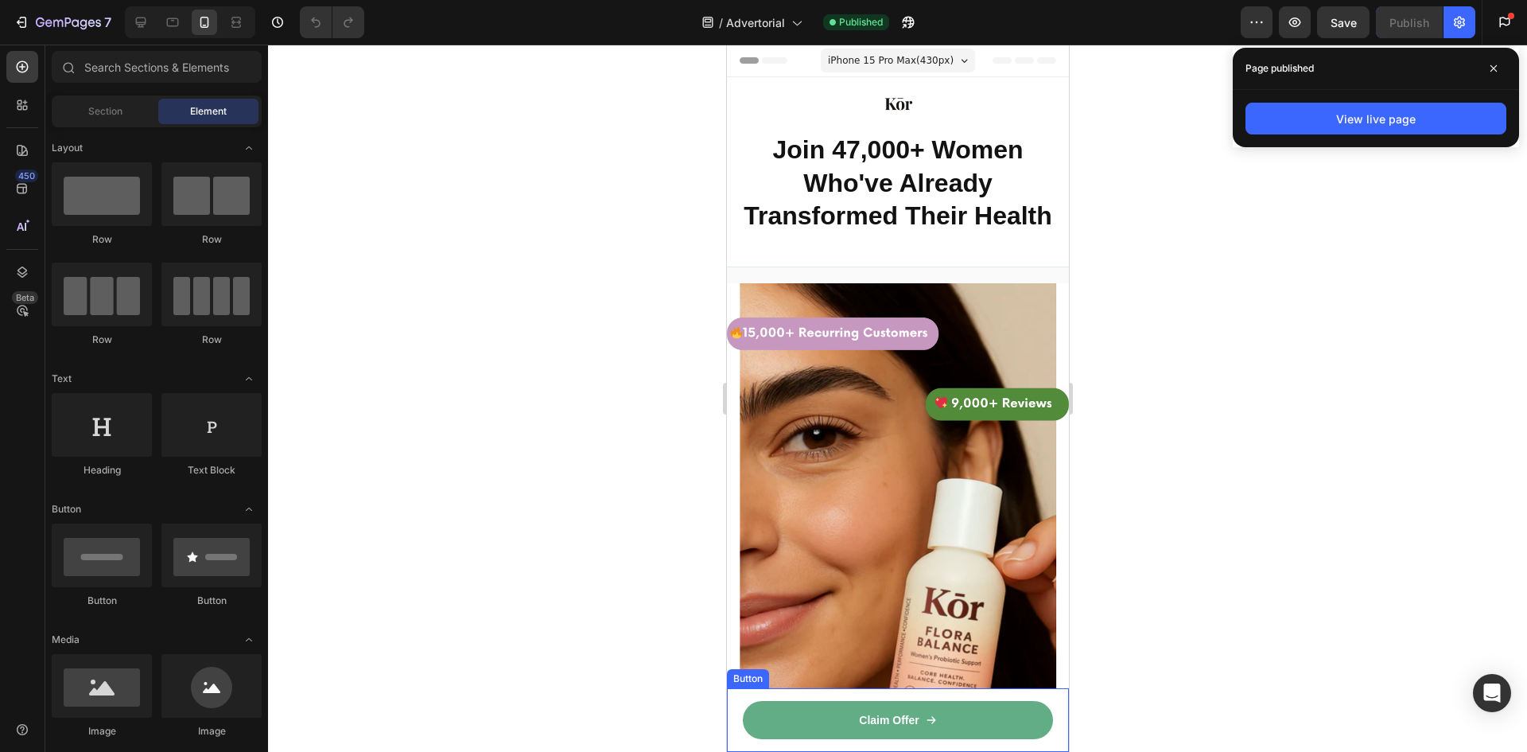
click at [952, 718] on link "Claim Offer" at bounding box center [897, 720] width 310 height 38
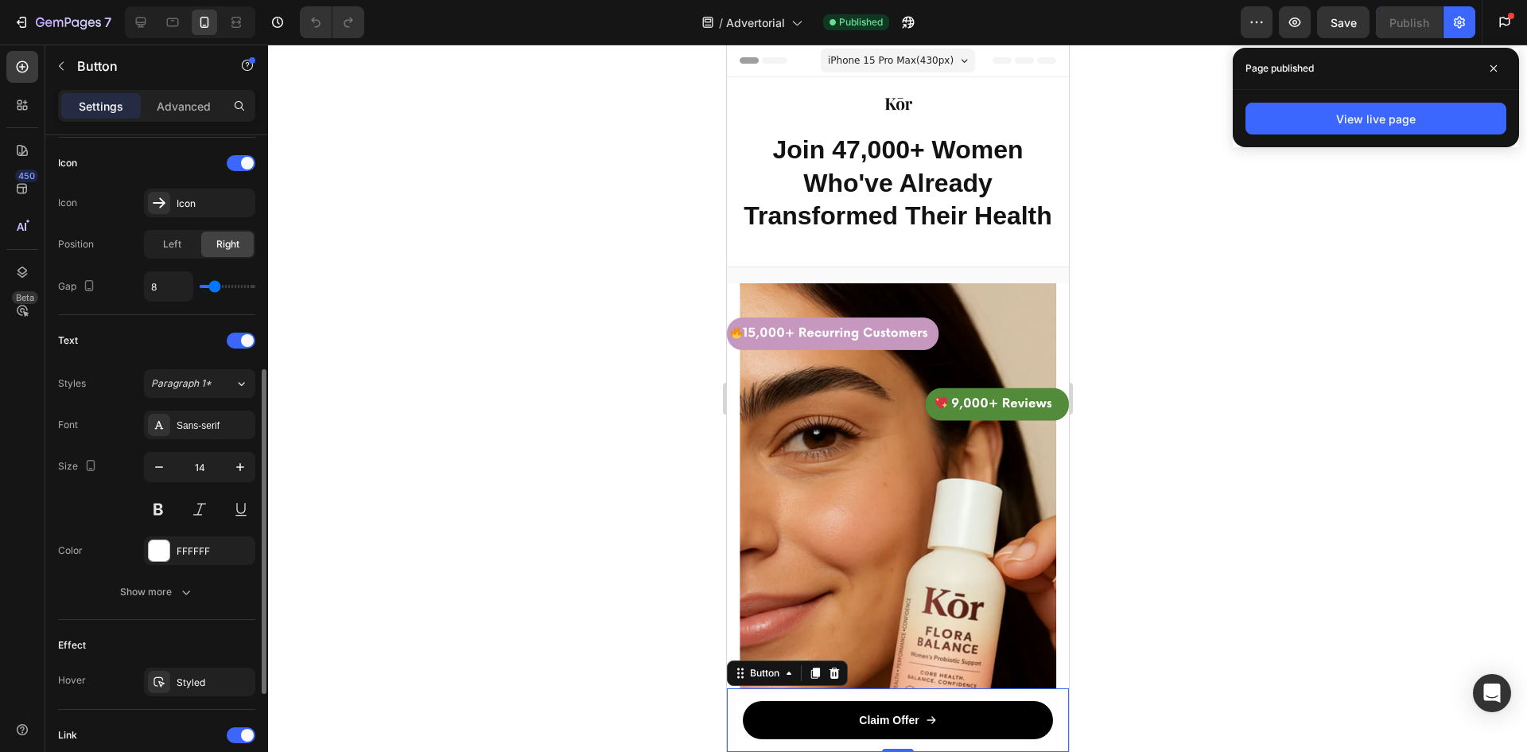
scroll to position [687, 0]
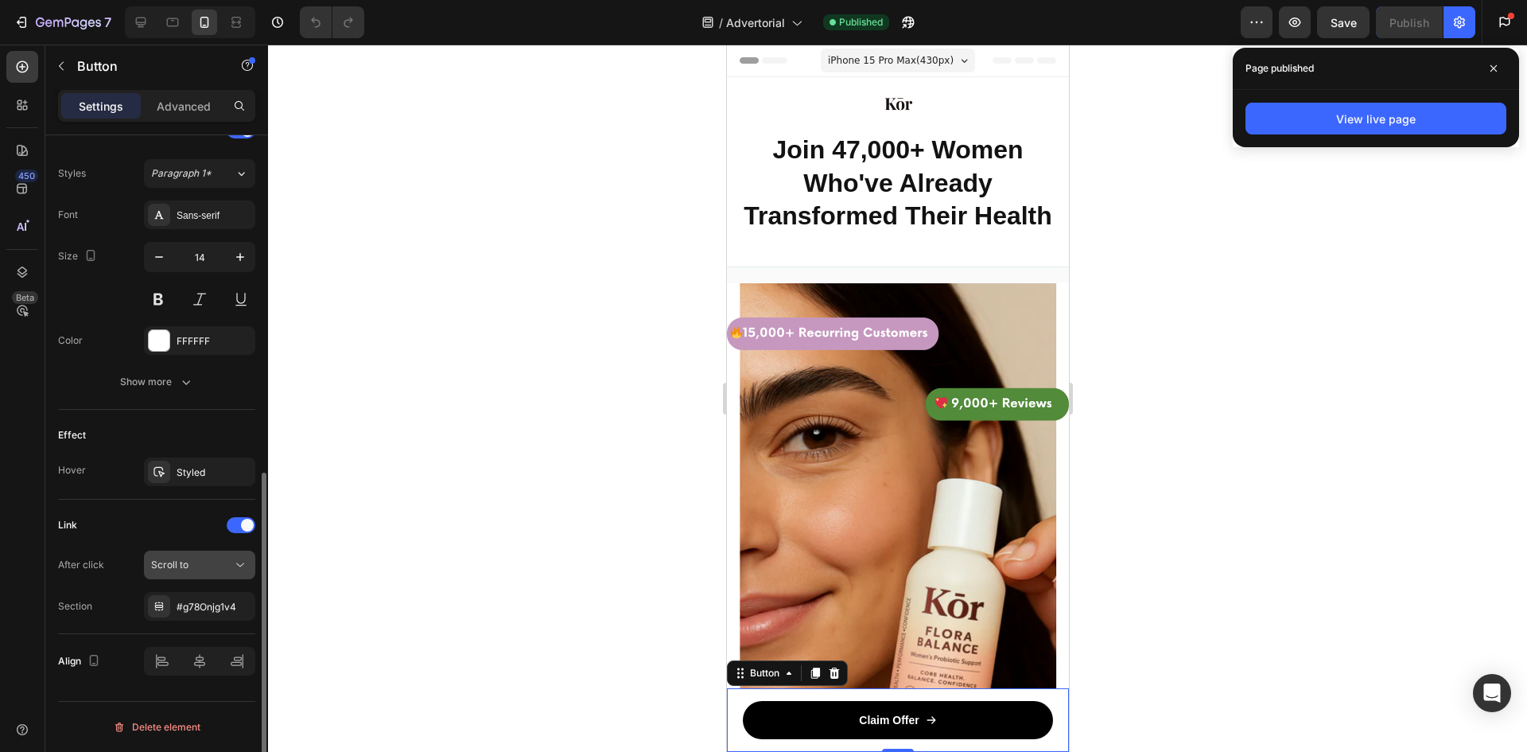
drag, startPoint x: 175, startPoint y: 578, endPoint x: 168, endPoint y: 563, distance: 16.7
click at [174, 577] on button "Scroll to" at bounding box center [199, 564] width 111 height 29
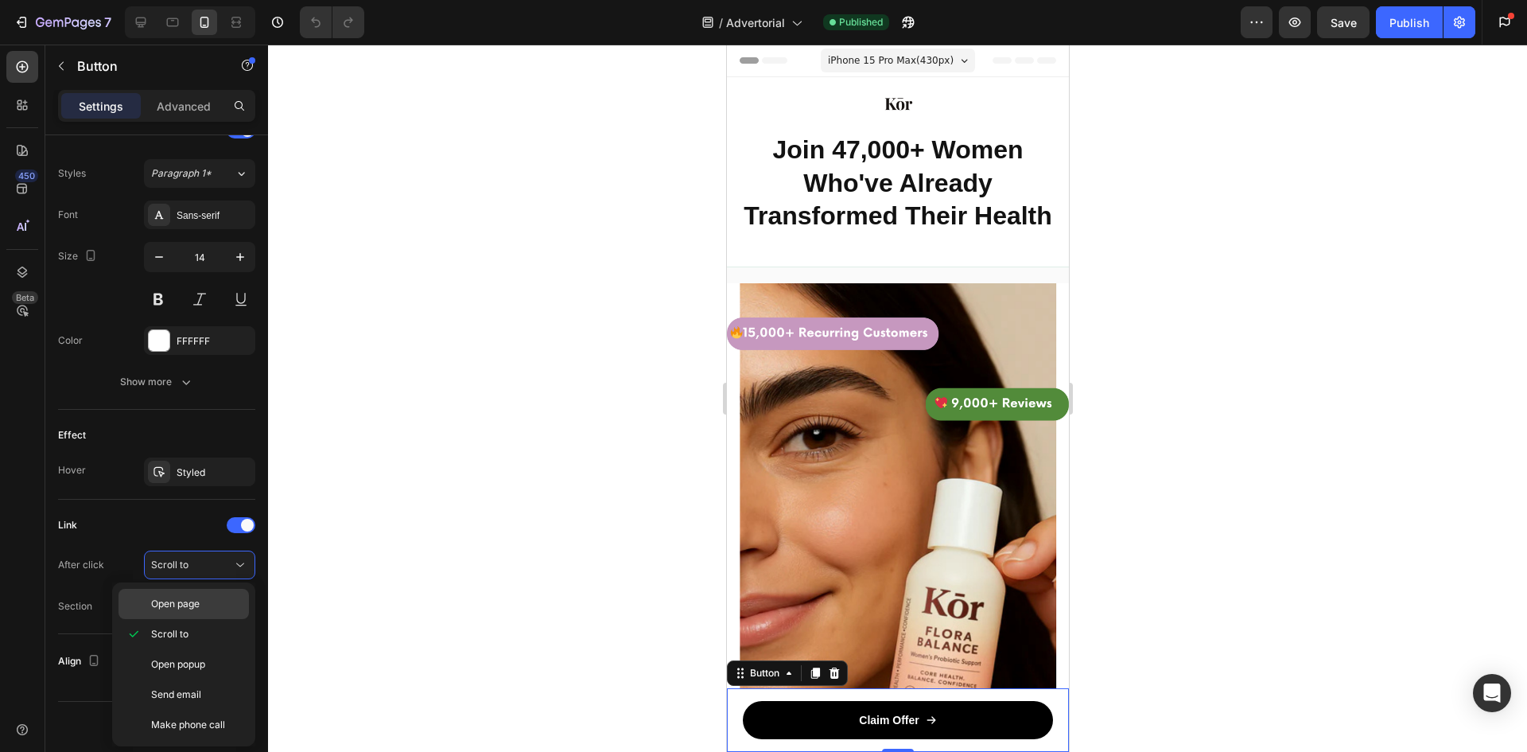
click at [189, 596] on div "Open page" at bounding box center [184, 604] width 130 height 30
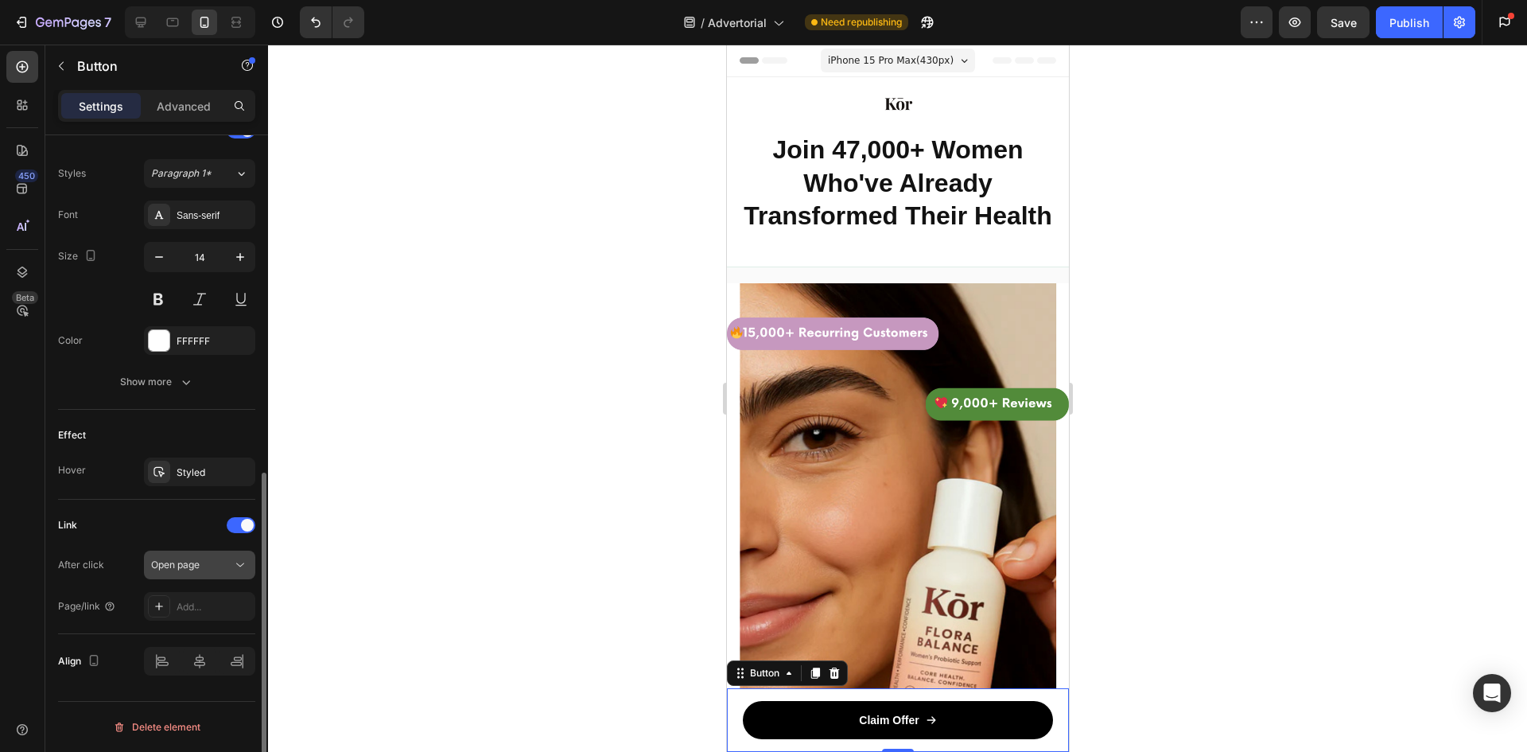
click at [199, 560] on span "Open page" at bounding box center [175, 564] width 49 height 12
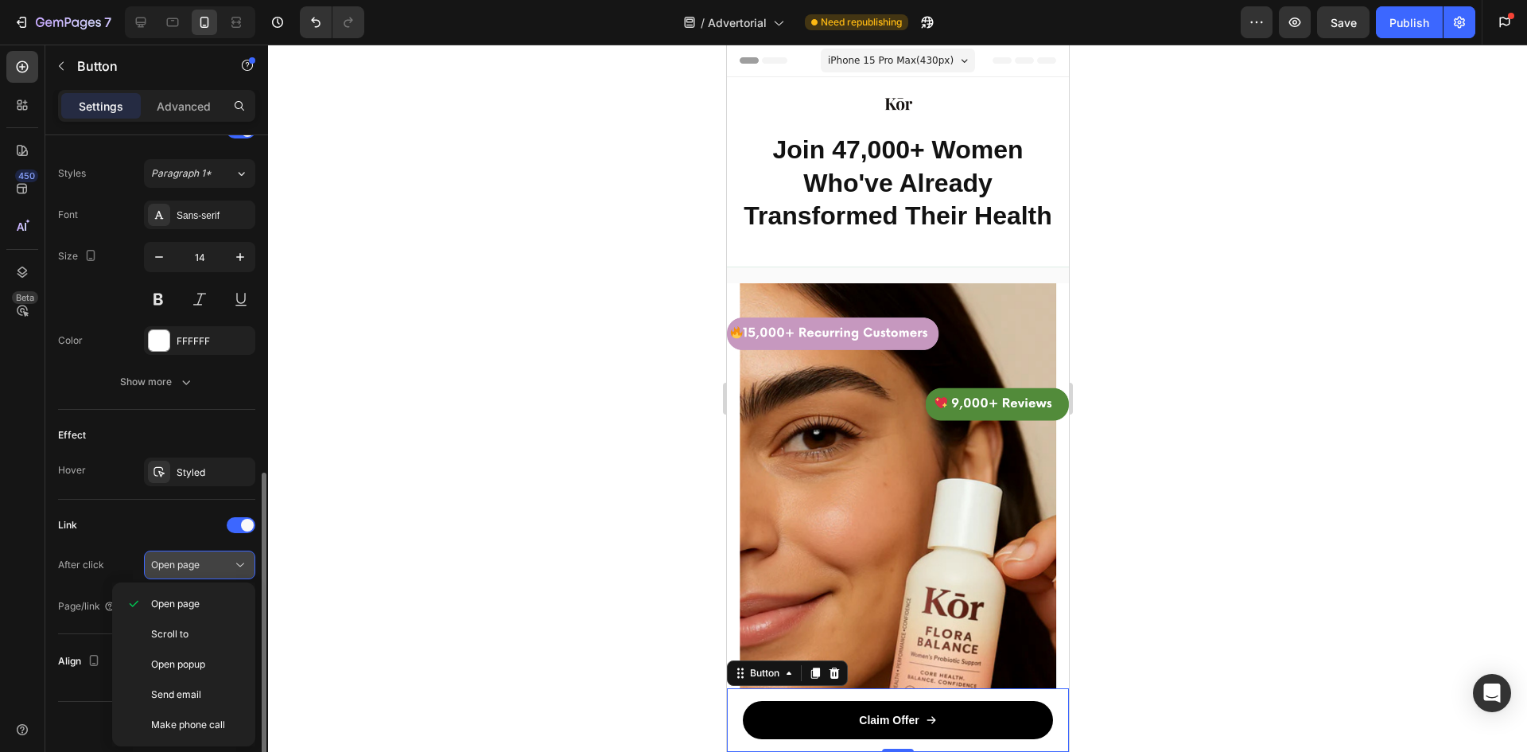
click at [188, 562] on span "Open page" at bounding box center [175, 564] width 49 height 12
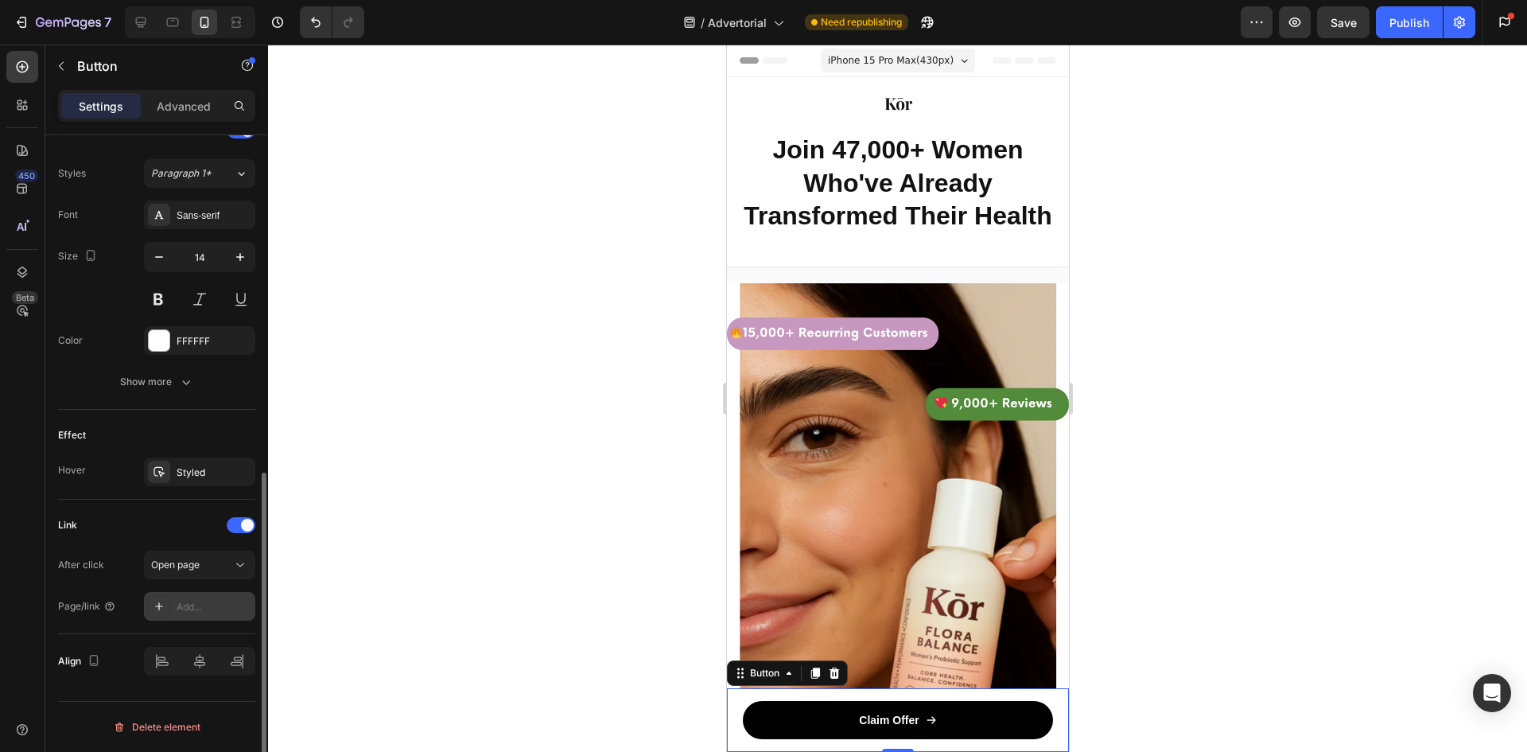
click at [192, 609] on div "Add..." at bounding box center [214, 607] width 75 height 14
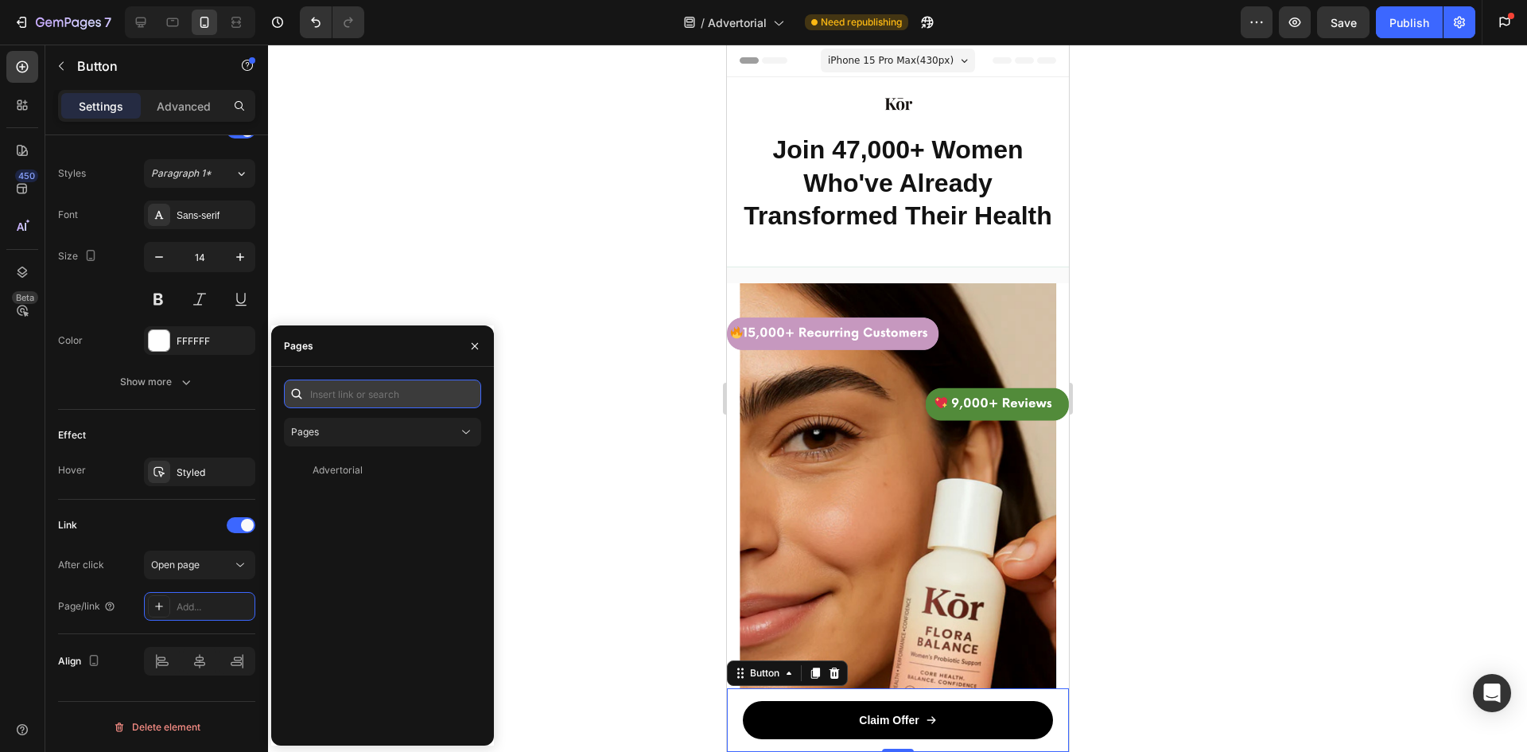
click at [360, 386] on input "text" at bounding box center [382, 393] width 197 height 29
paste input "[URL][DOMAIN_NAME]"
type input "[URL][DOMAIN_NAME]"
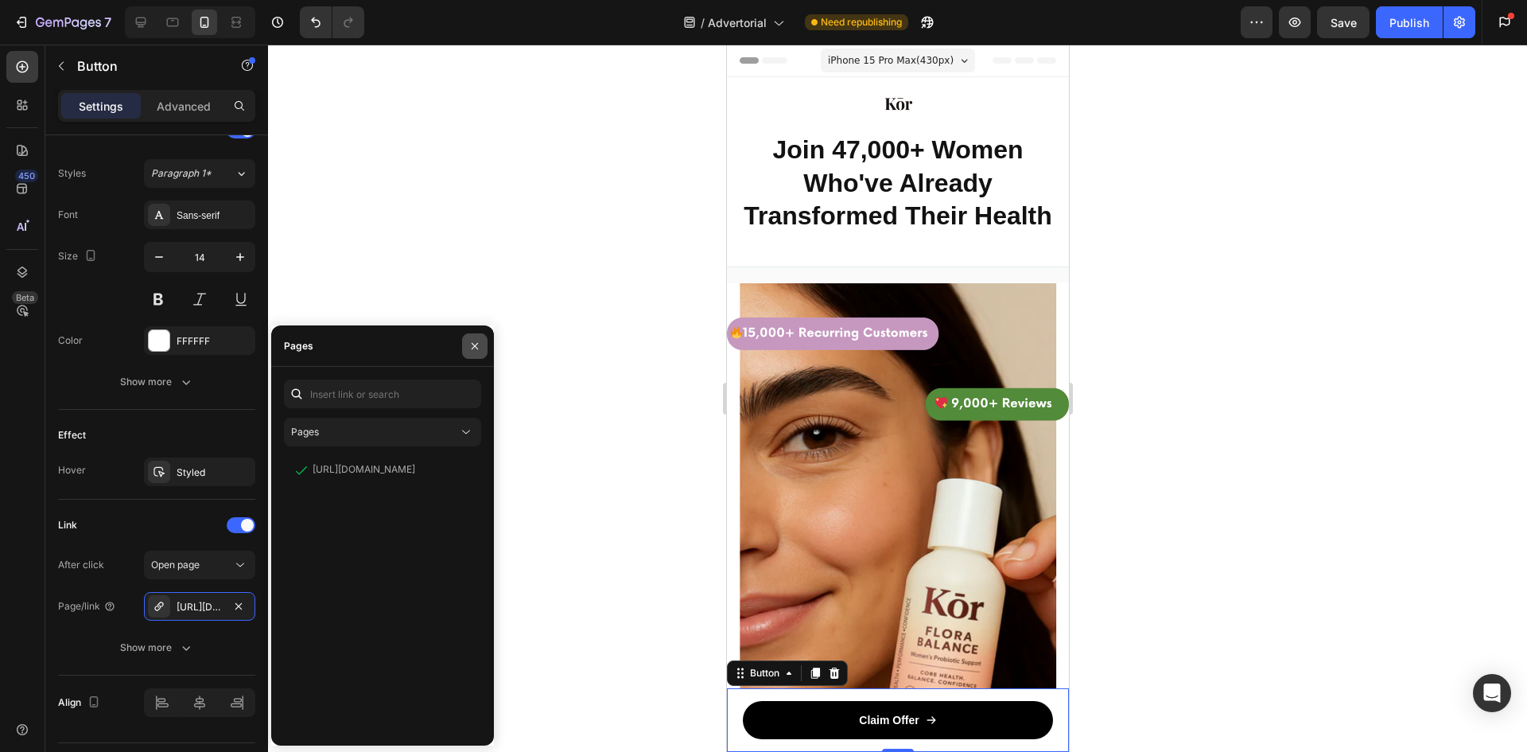
click at [476, 347] on icon "button" at bounding box center [475, 345] width 6 height 6
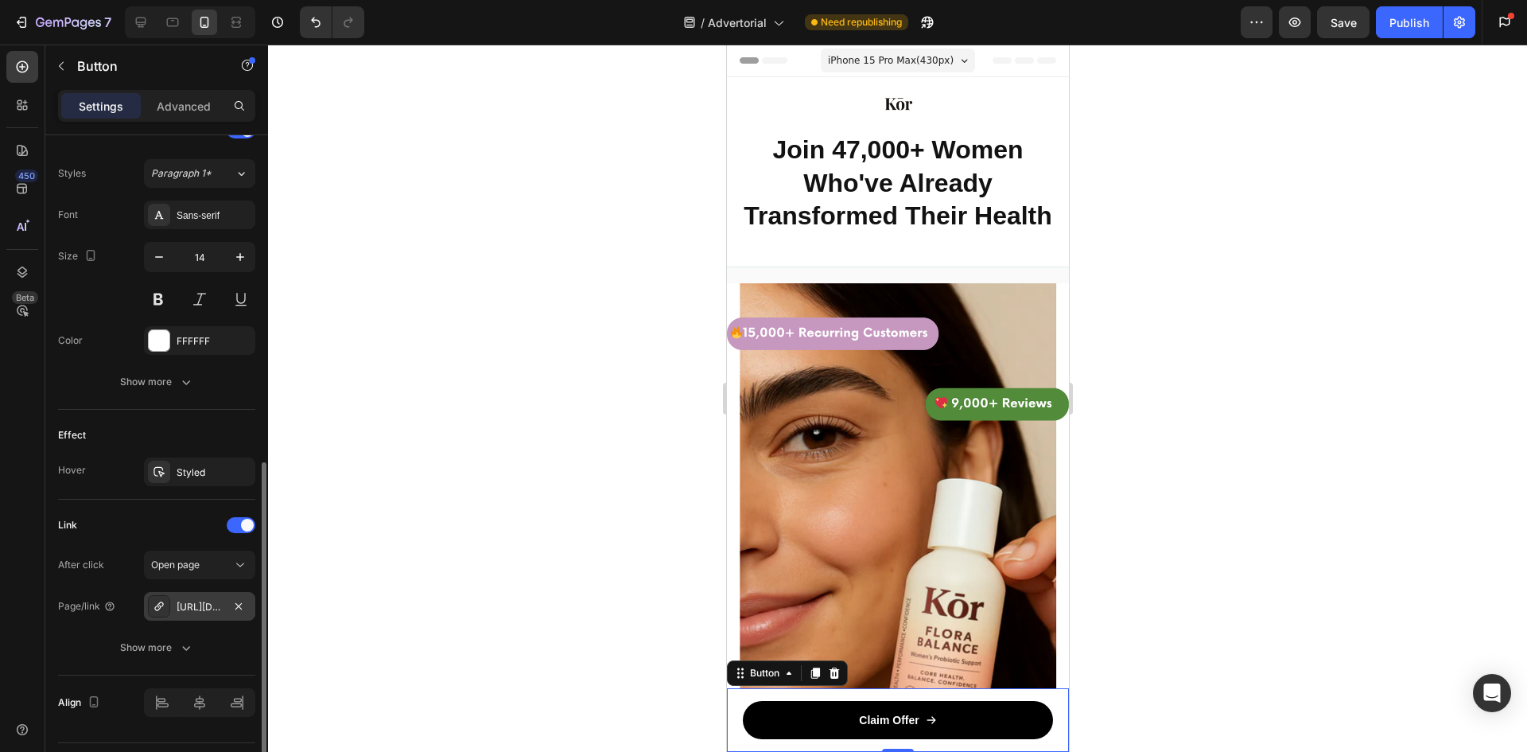
click at [183, 610] on div "[URL][DOMAIN_NAME]" at bounding box center [200, 607] width 46 height 14
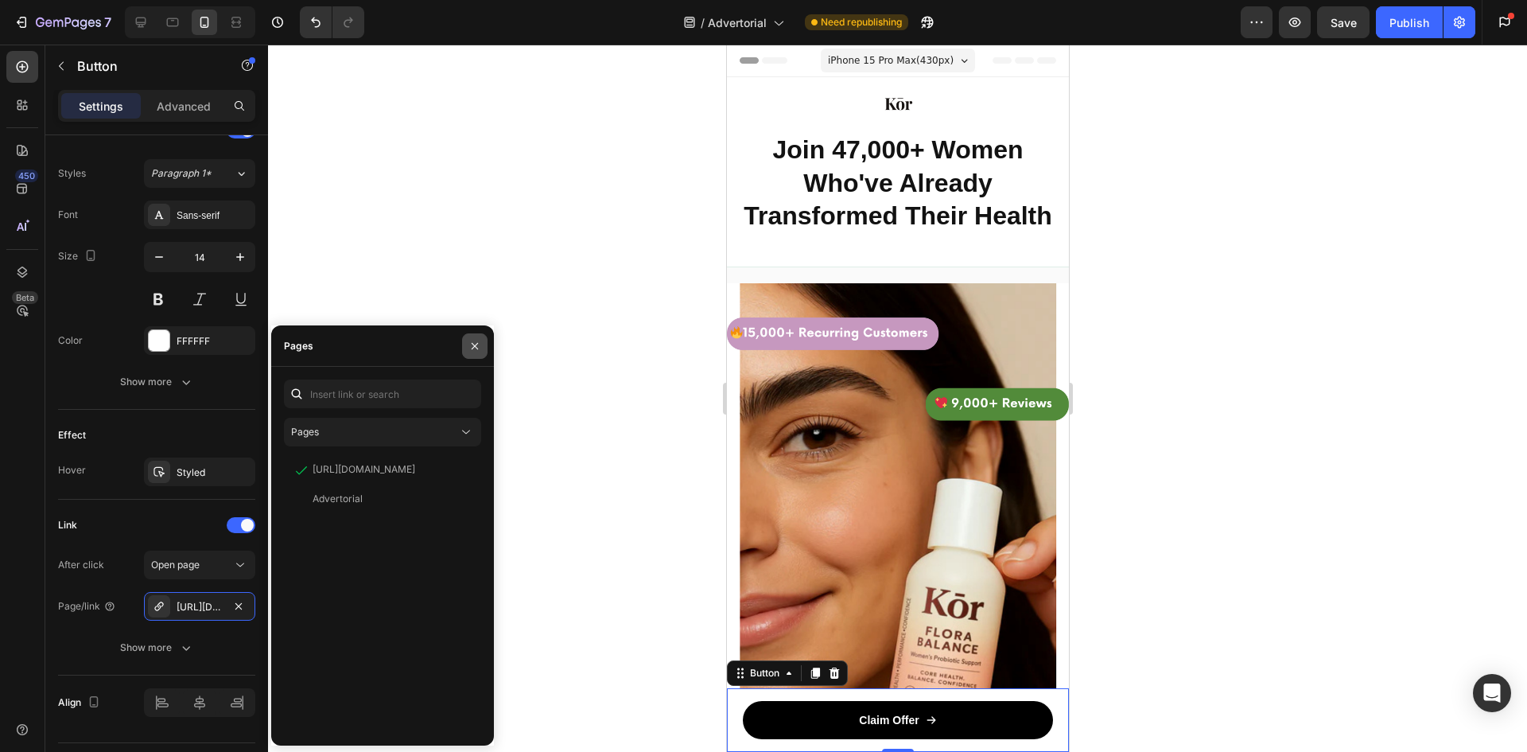
click at [476, 344] on icon "button" at bounding box center [475, 345] width 6 height 6
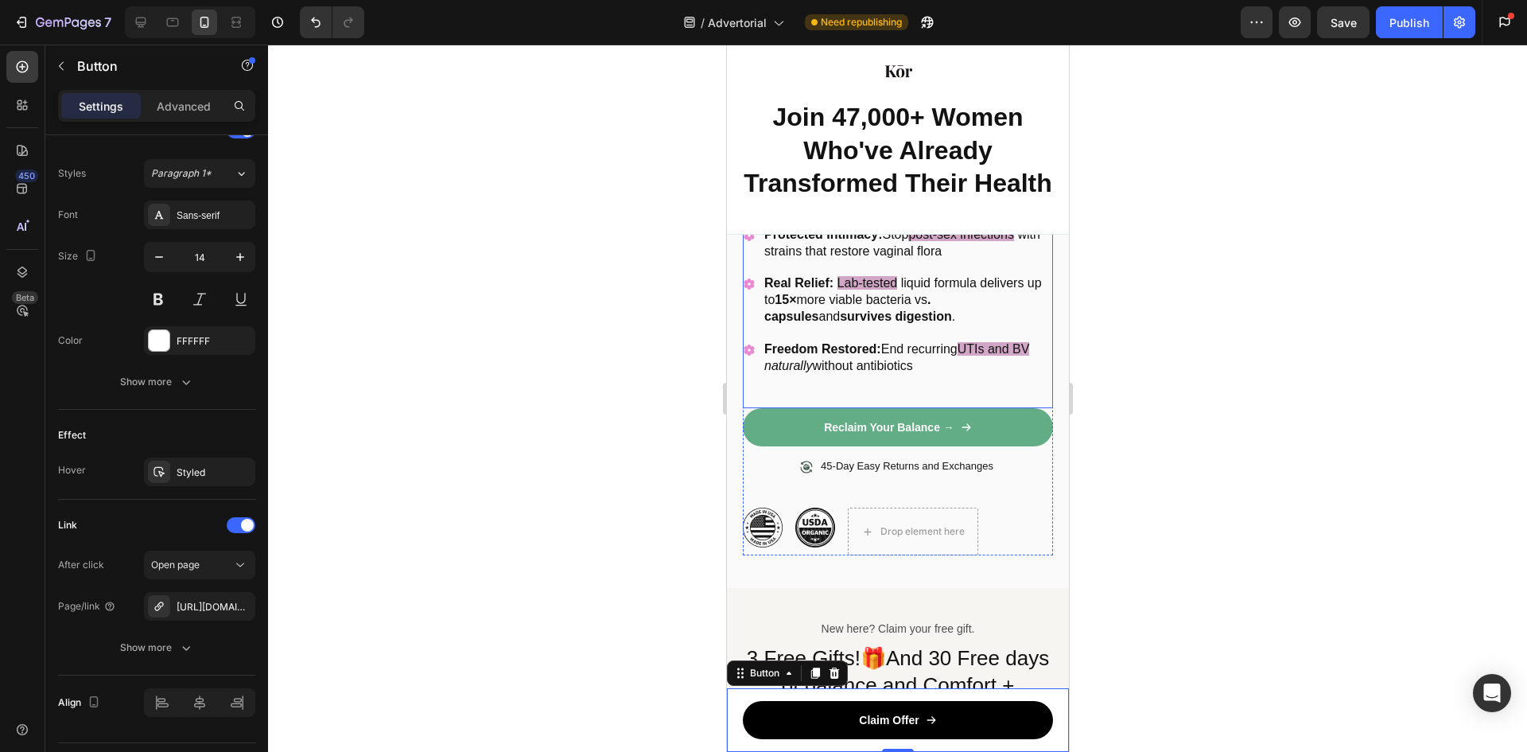
scroll to position [716, 0]
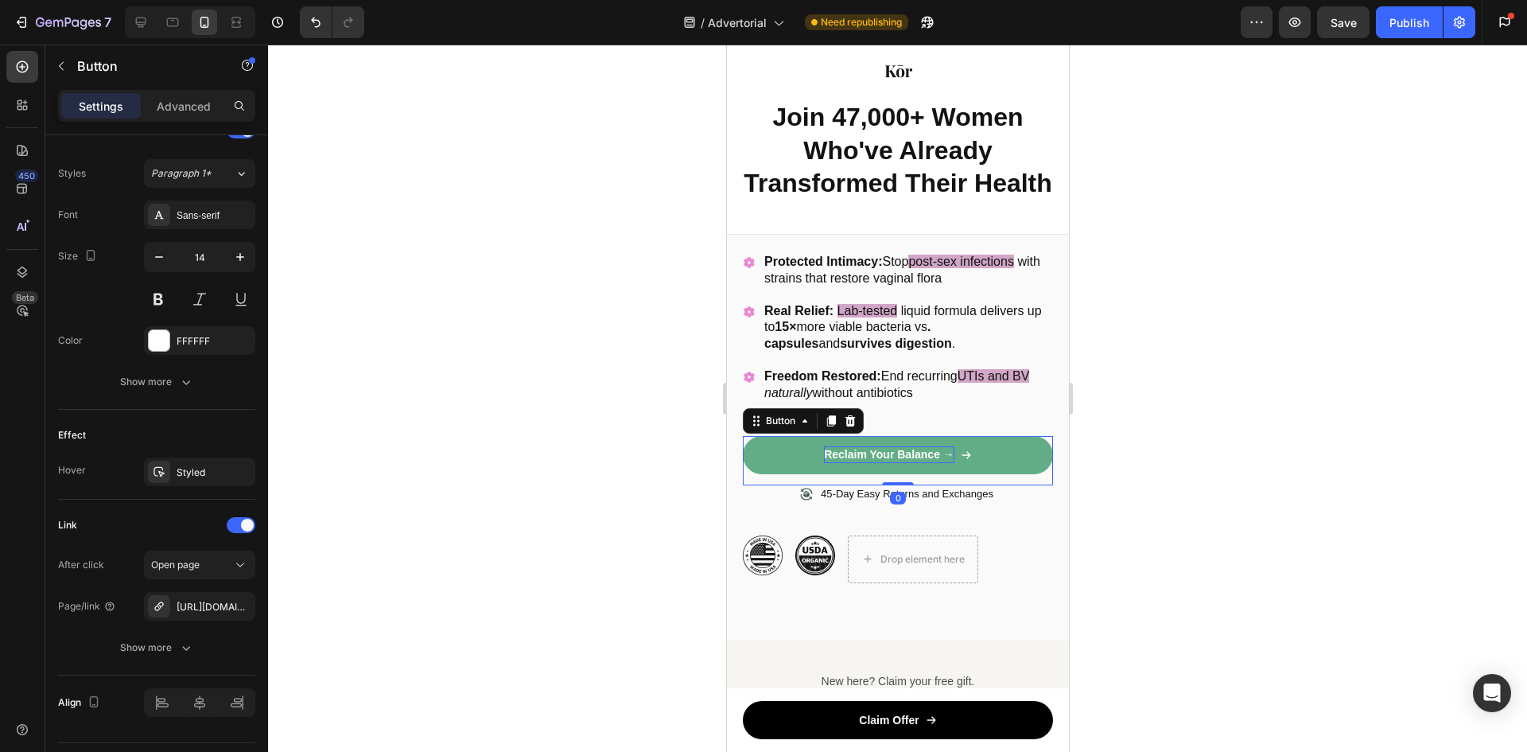
click at [892, 450] on div "Image Icon Icon Icon Icon Icon Icon List 9000+ Happy Customers Text Block Row R…" at bounding box center [897, 355] width 310 height 456
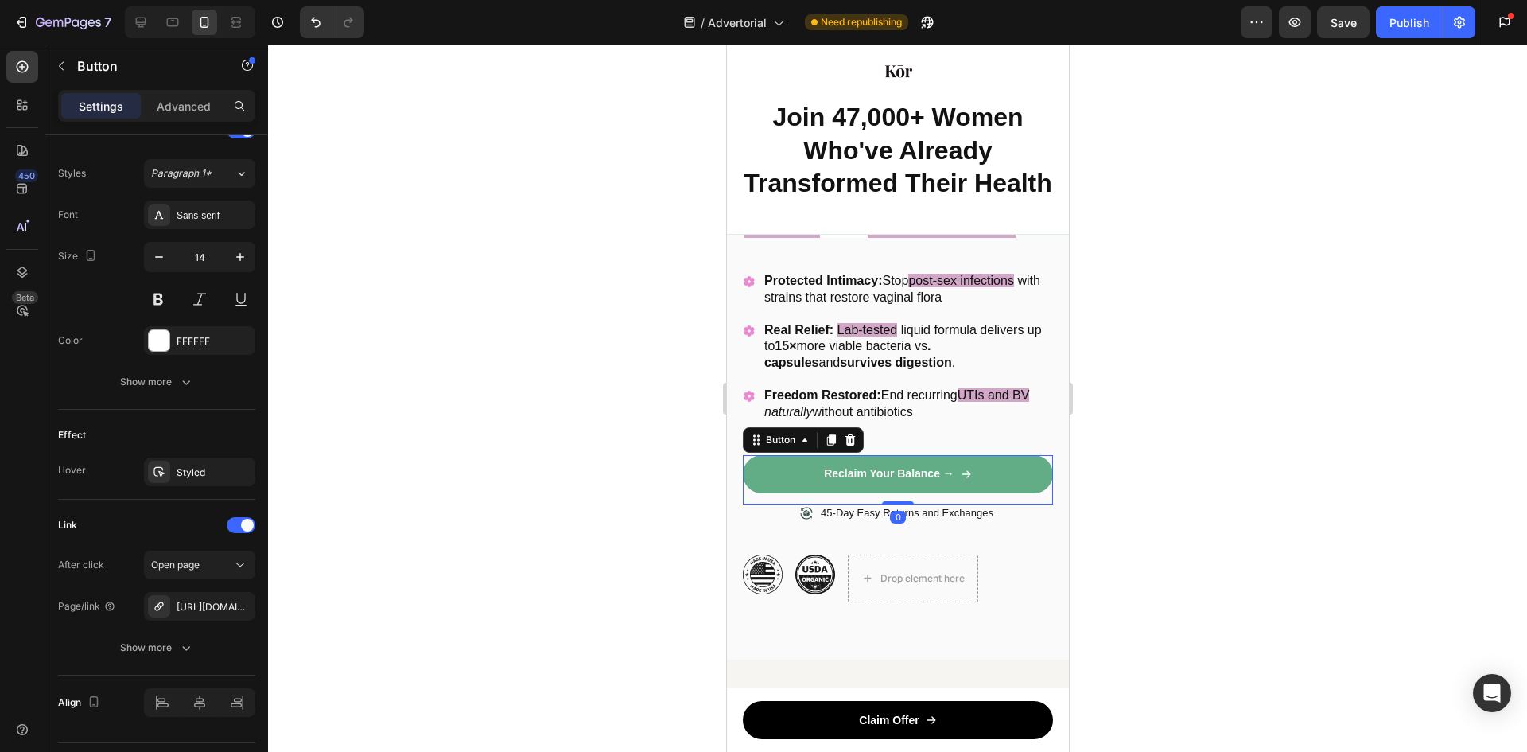
click at [986, 486] on link "Reclaim Your Balance →" at bounding box center [897, 474] width 310 height 38
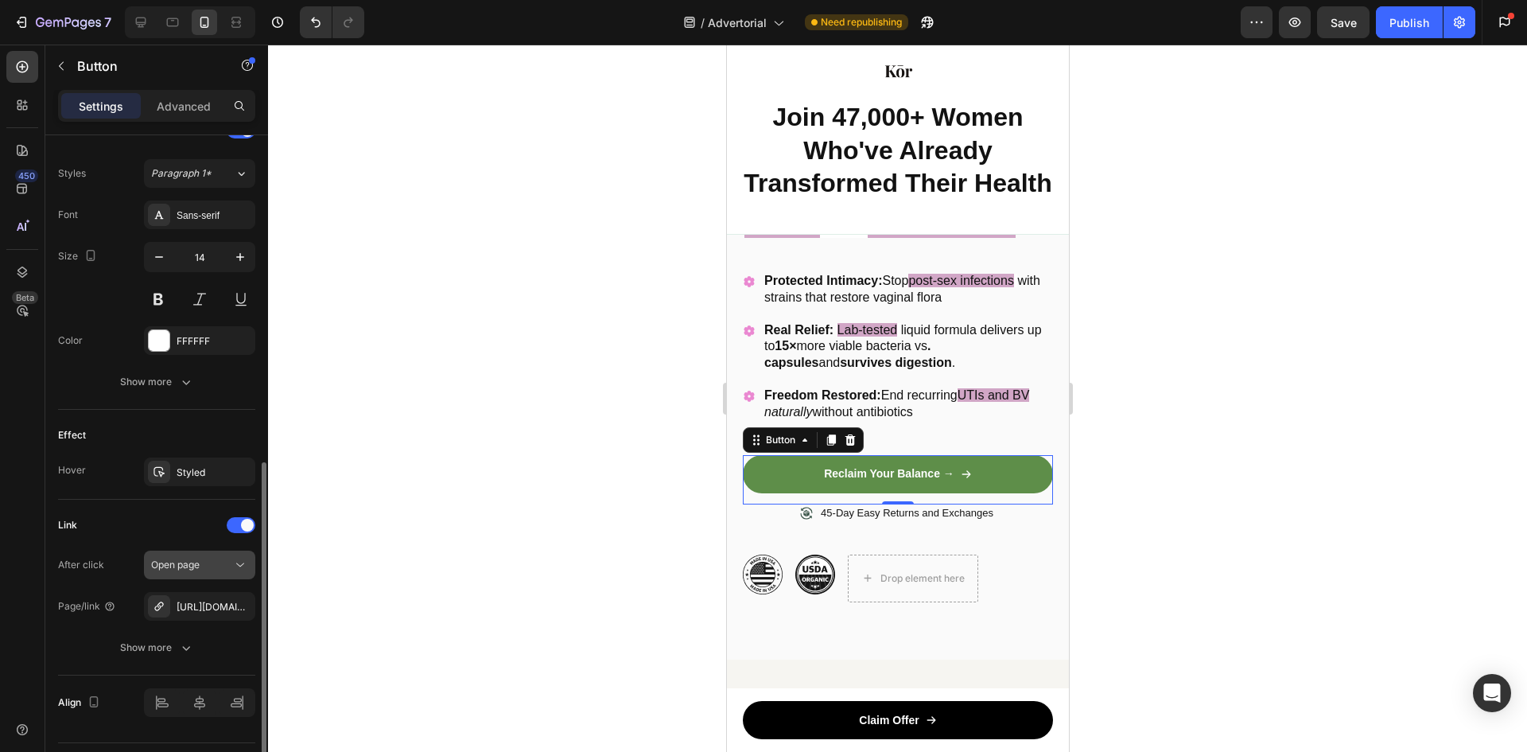
click at [222, 575] on button "Open page" at bounding box center [199, 564] width 111 height 29
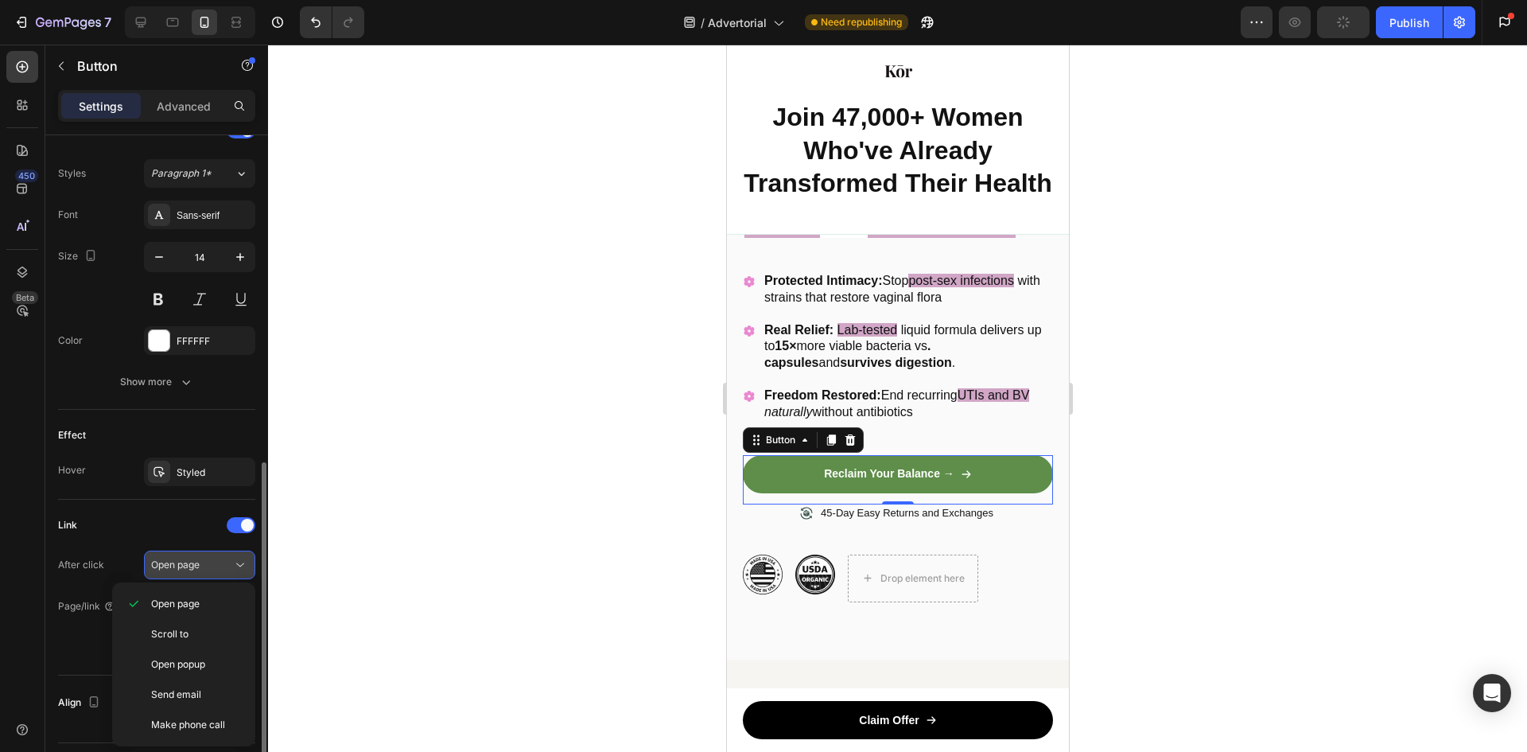
click at [221, 574] on button "Open page" at bounding box center [199, 564] width 111 height 29
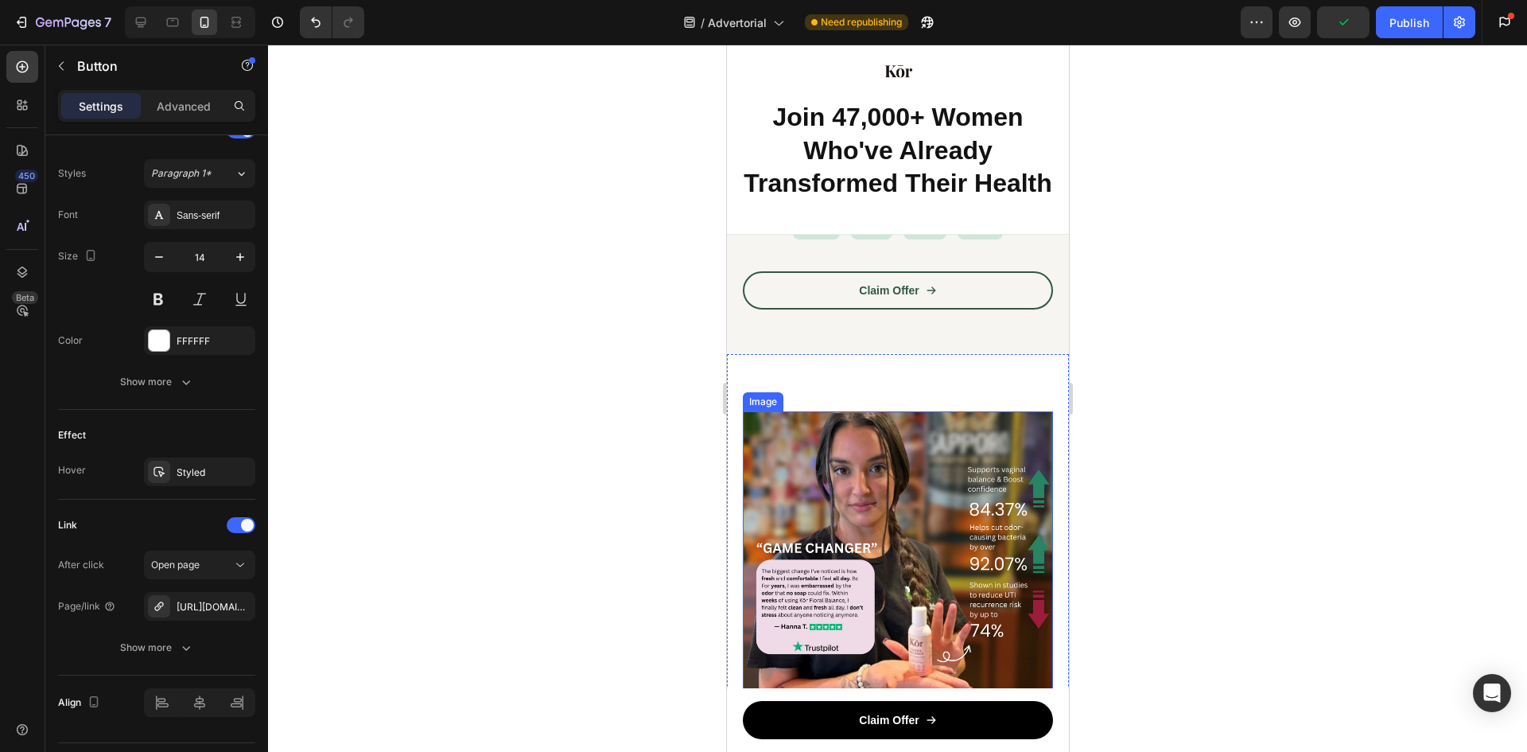
scroll to position [1352, 0]
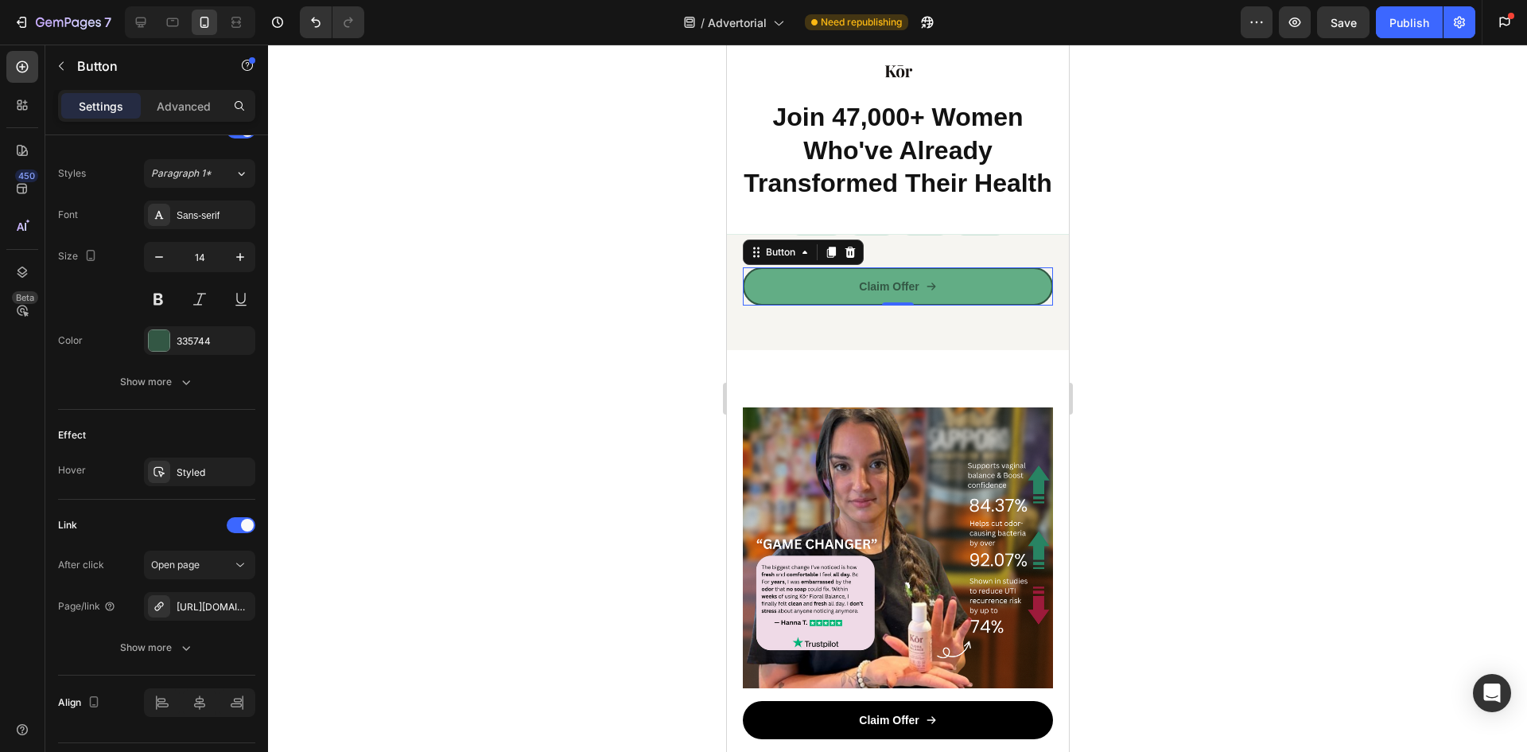
click at [911, 295] on link "Claim Offer" at bounding box center [897, 286] width 310 height 38
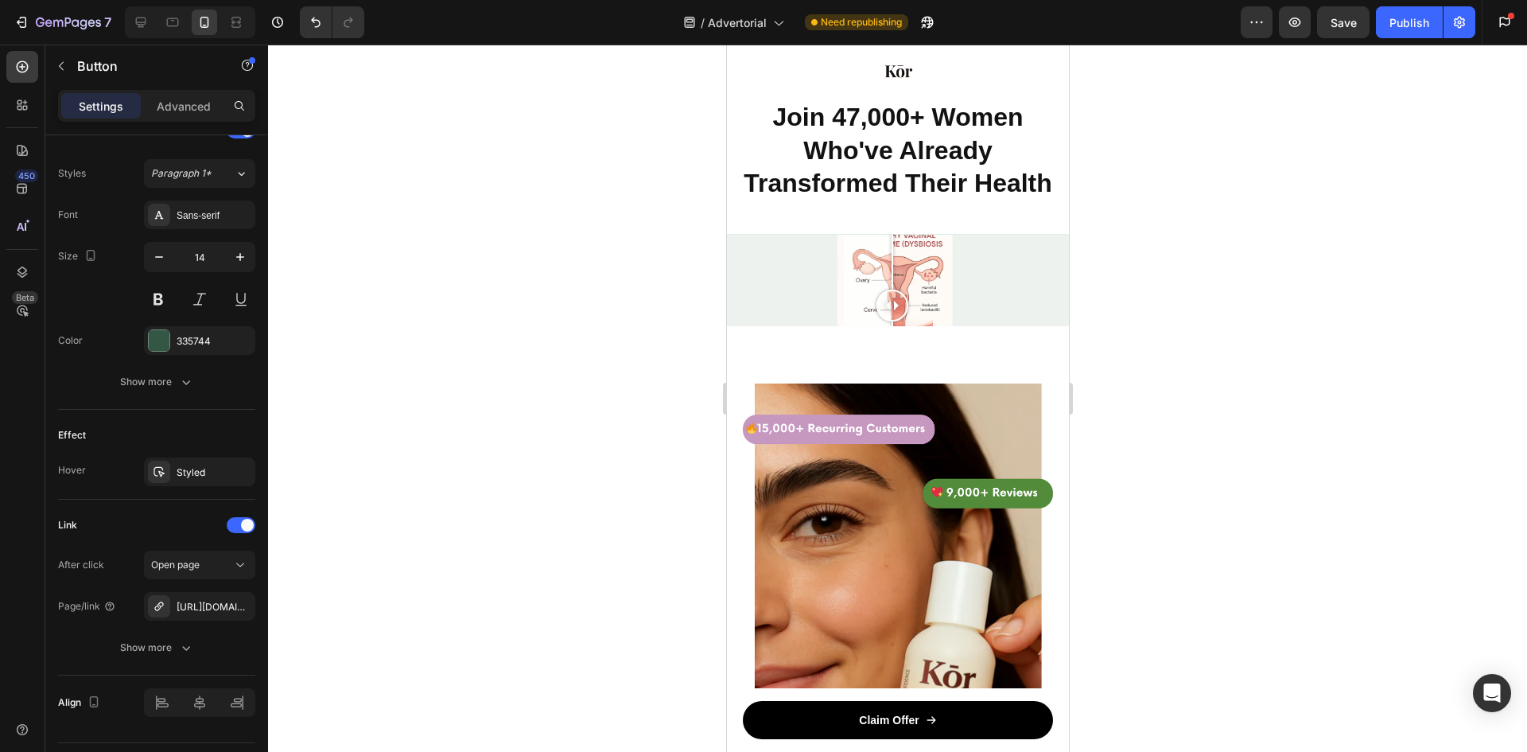
scroll to position [5568, 0]
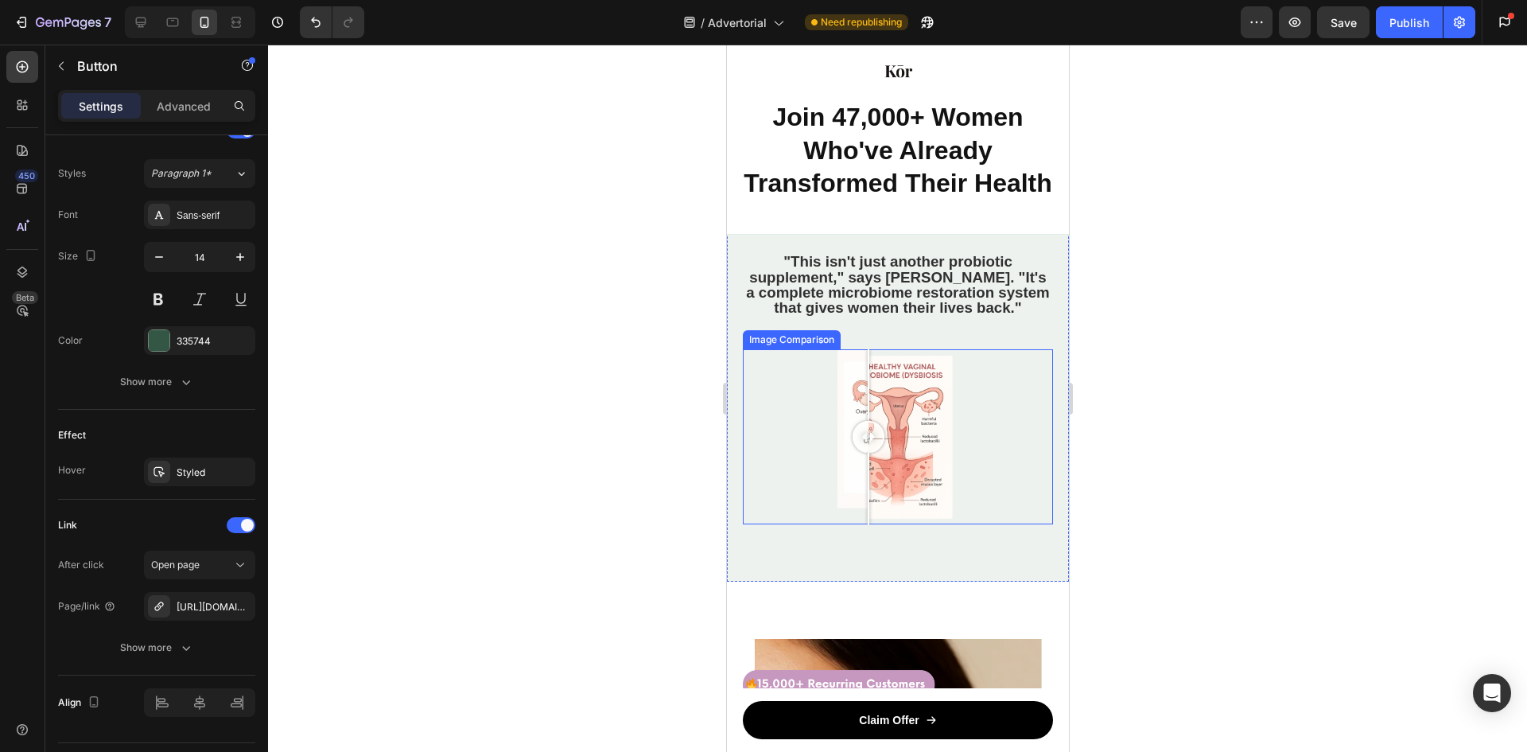
drag, startPoint x: 901, startPoint y: 512, endPoint x: 896, endPoint y: 503, distance: 10.0
click at [884, 503] on div at bounding box center [868, 436] width 32 height 174
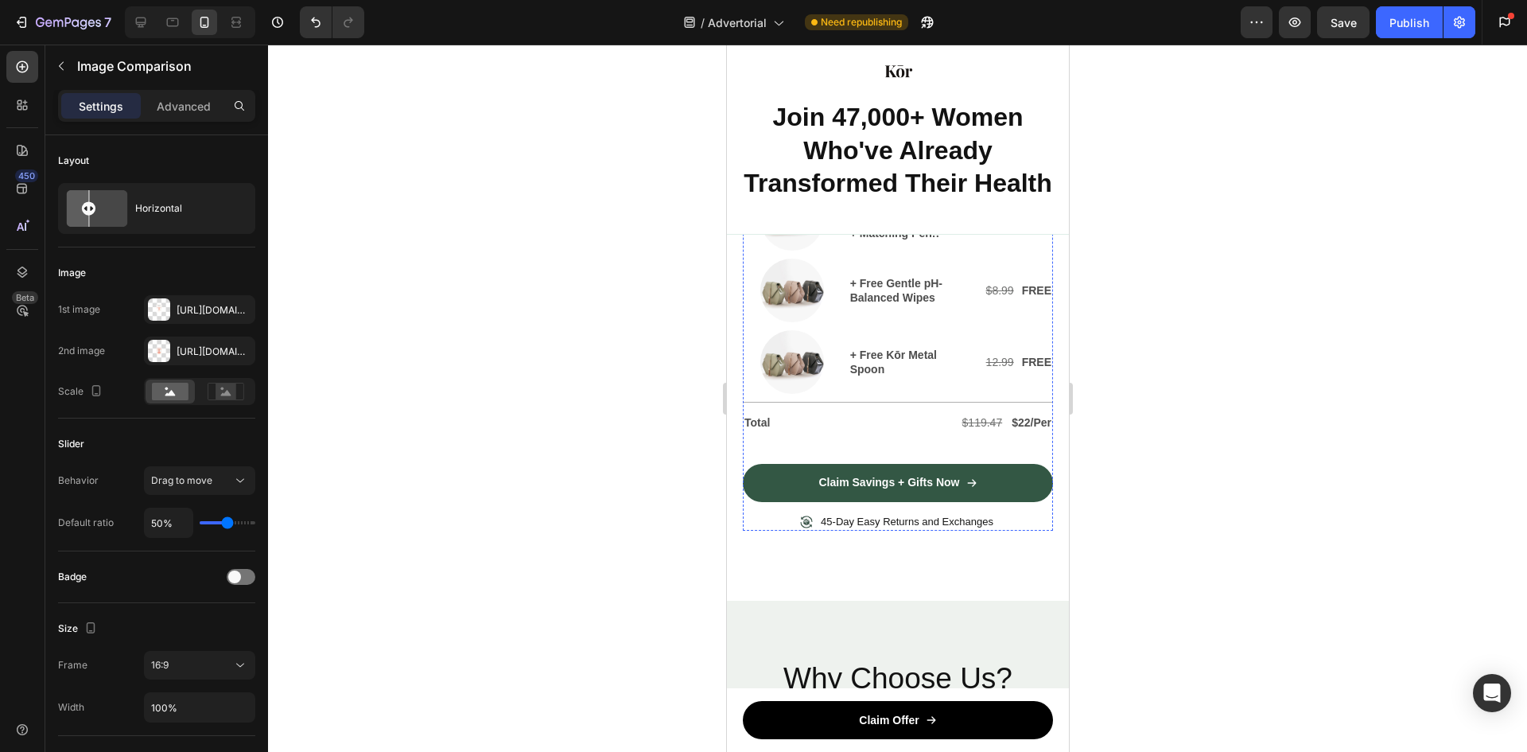
scroll to position [7000, 0]
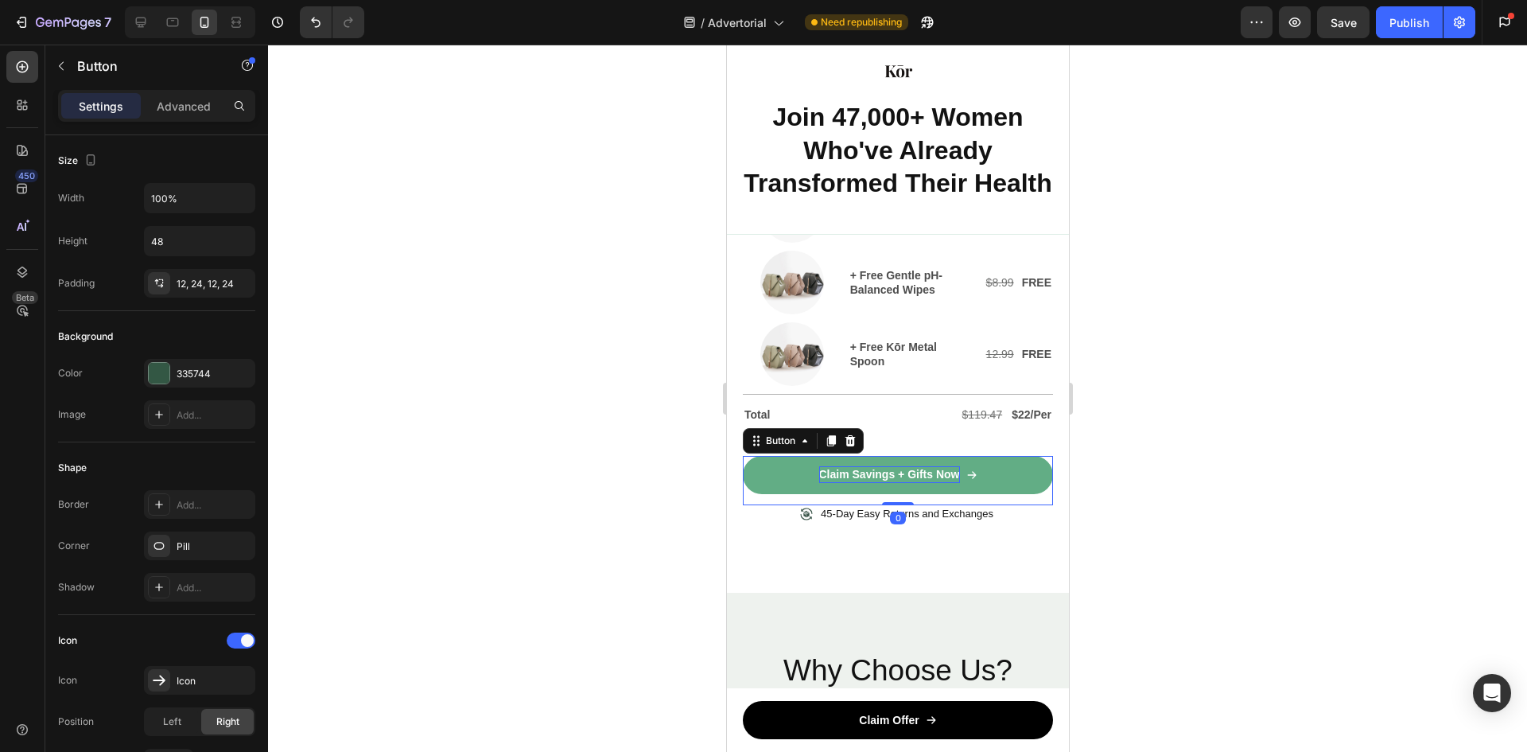
click at [894, 472] on p "Claim Savings + Gifts Now" at bounding box center [888, 474] width 141 height 17
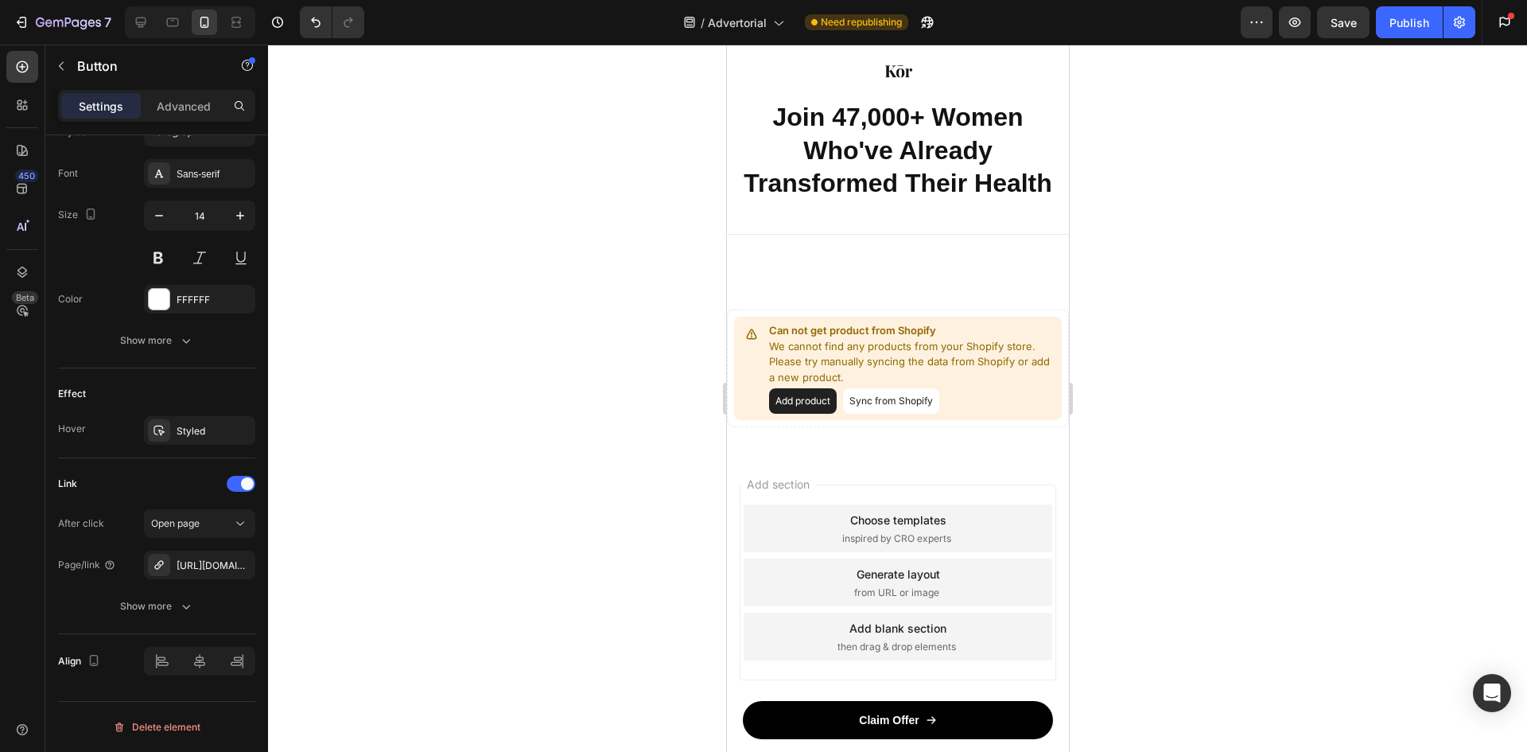
scroll to position [9163, 0]
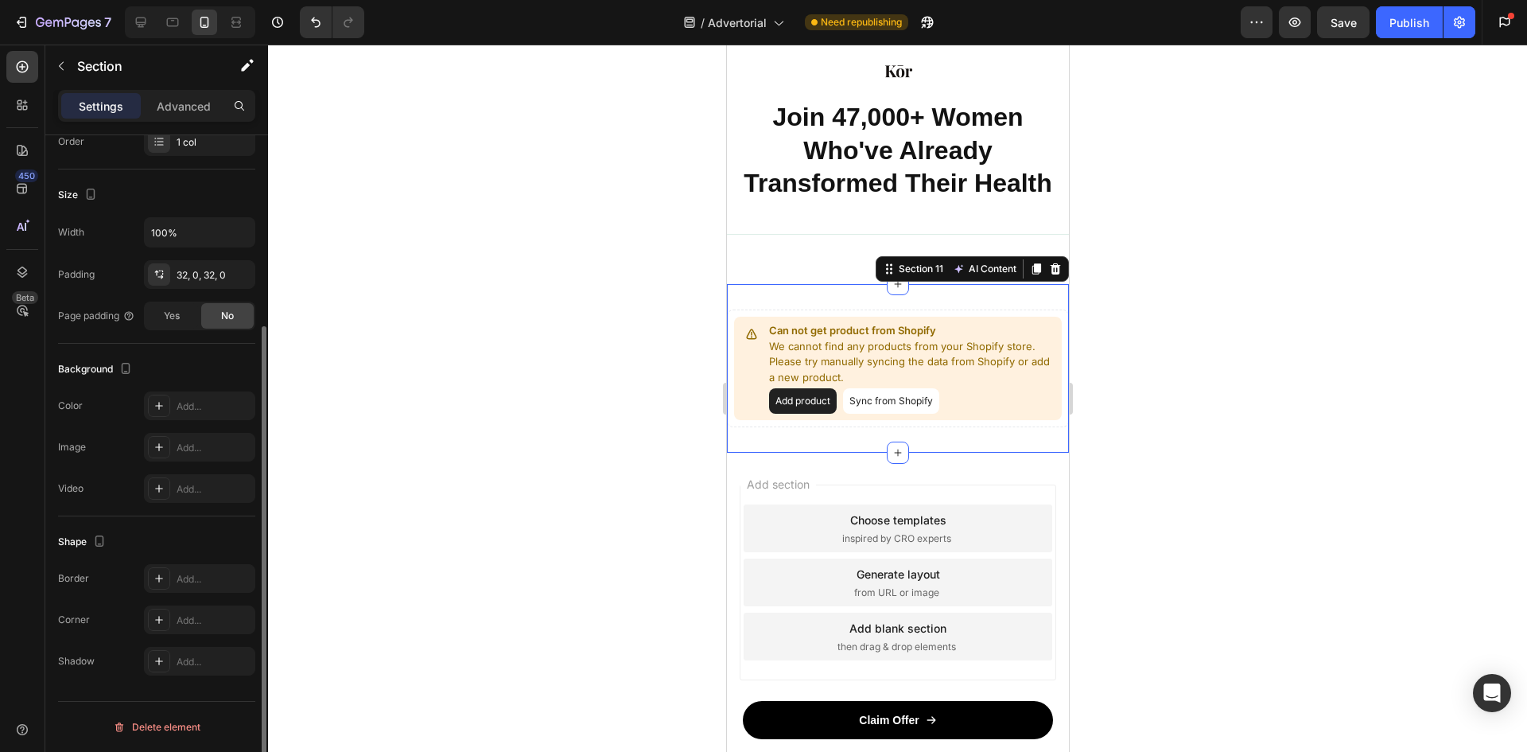
click at [917, 306] on div "Can not get product from Shopify We cannot find any products from your Shopify …" at bounding box center [897, 368] width 342 height 169
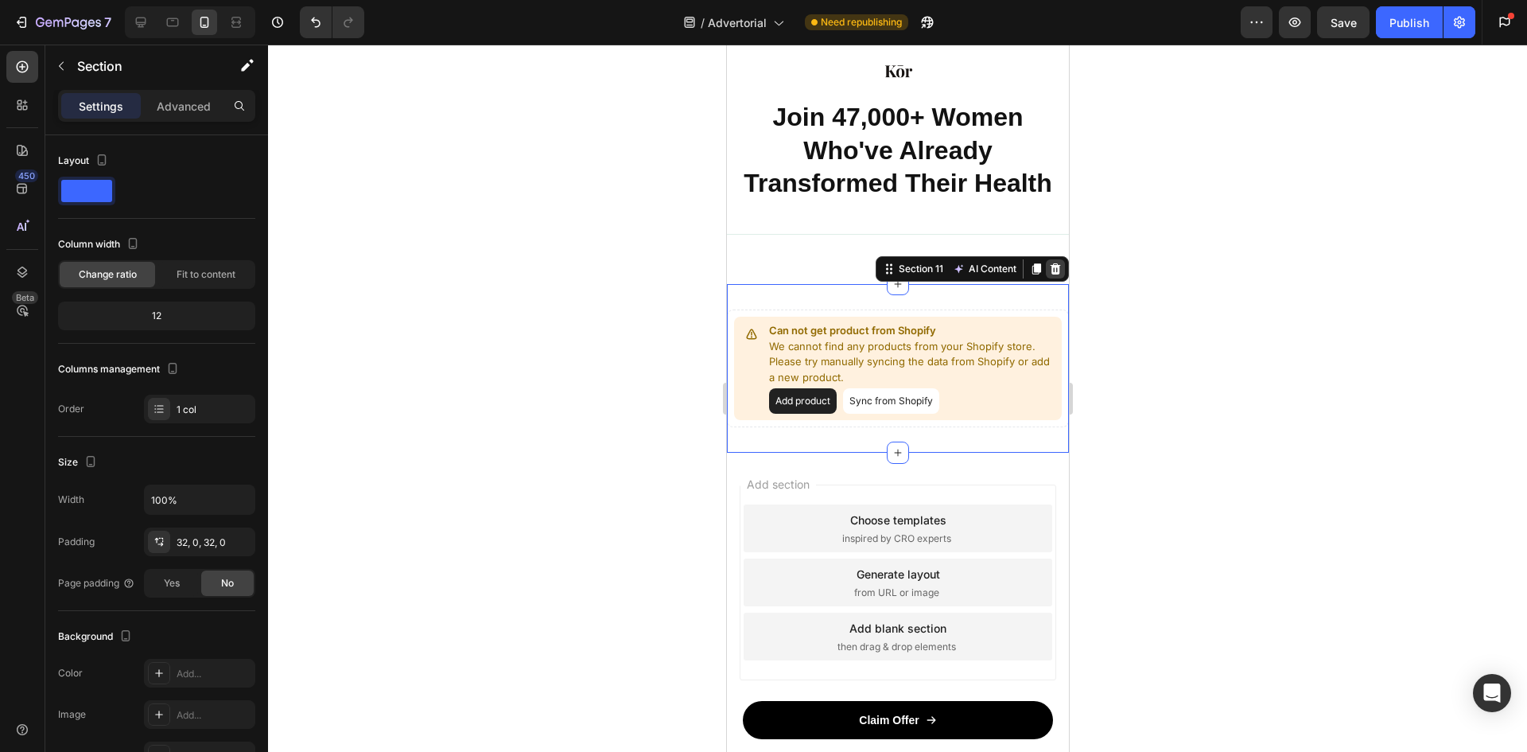
click at [1050, 272] on div at bounding box center [1054, 268] width 19 height 19
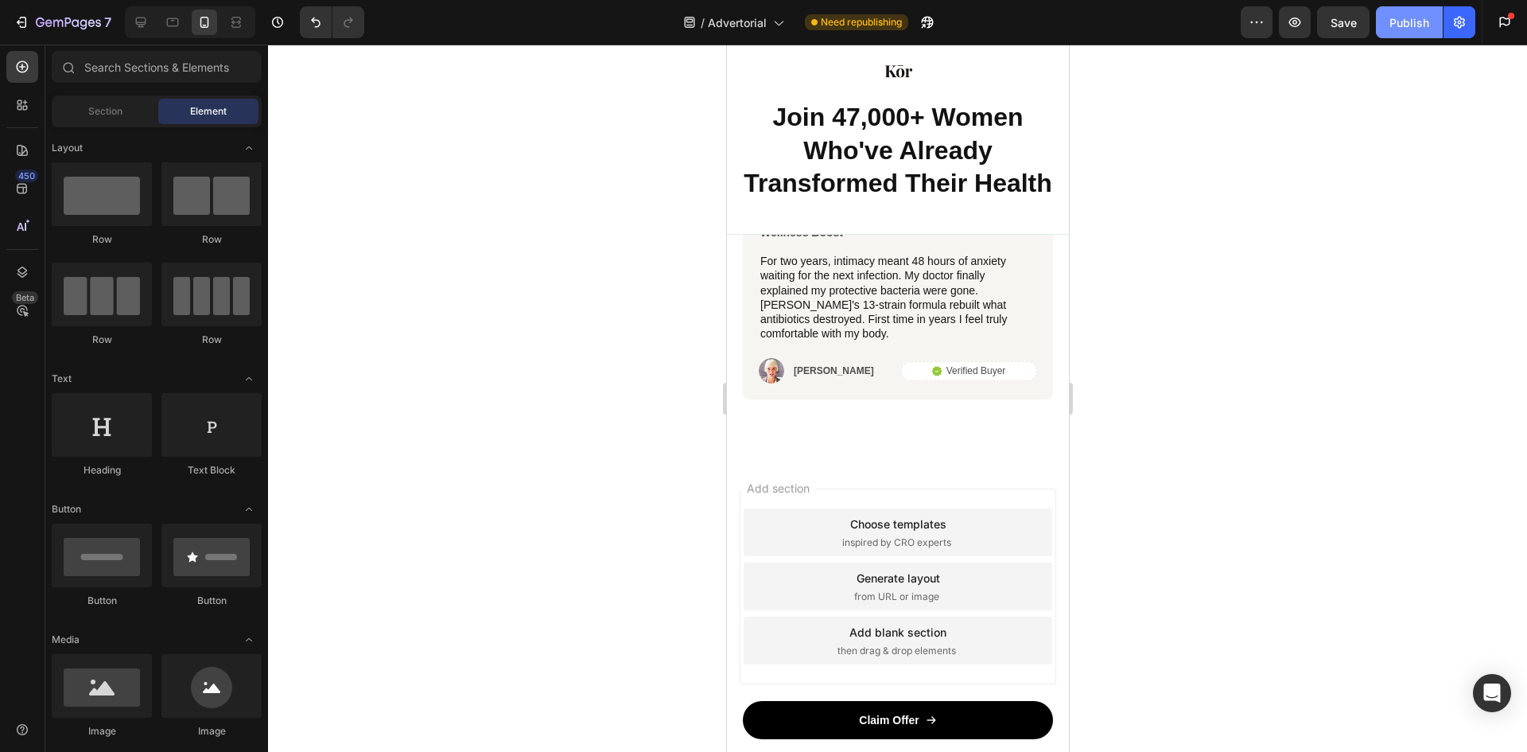
click at [1412, 6] on button "Publish" at bounding box center [1409, 22] width 67 height 32
